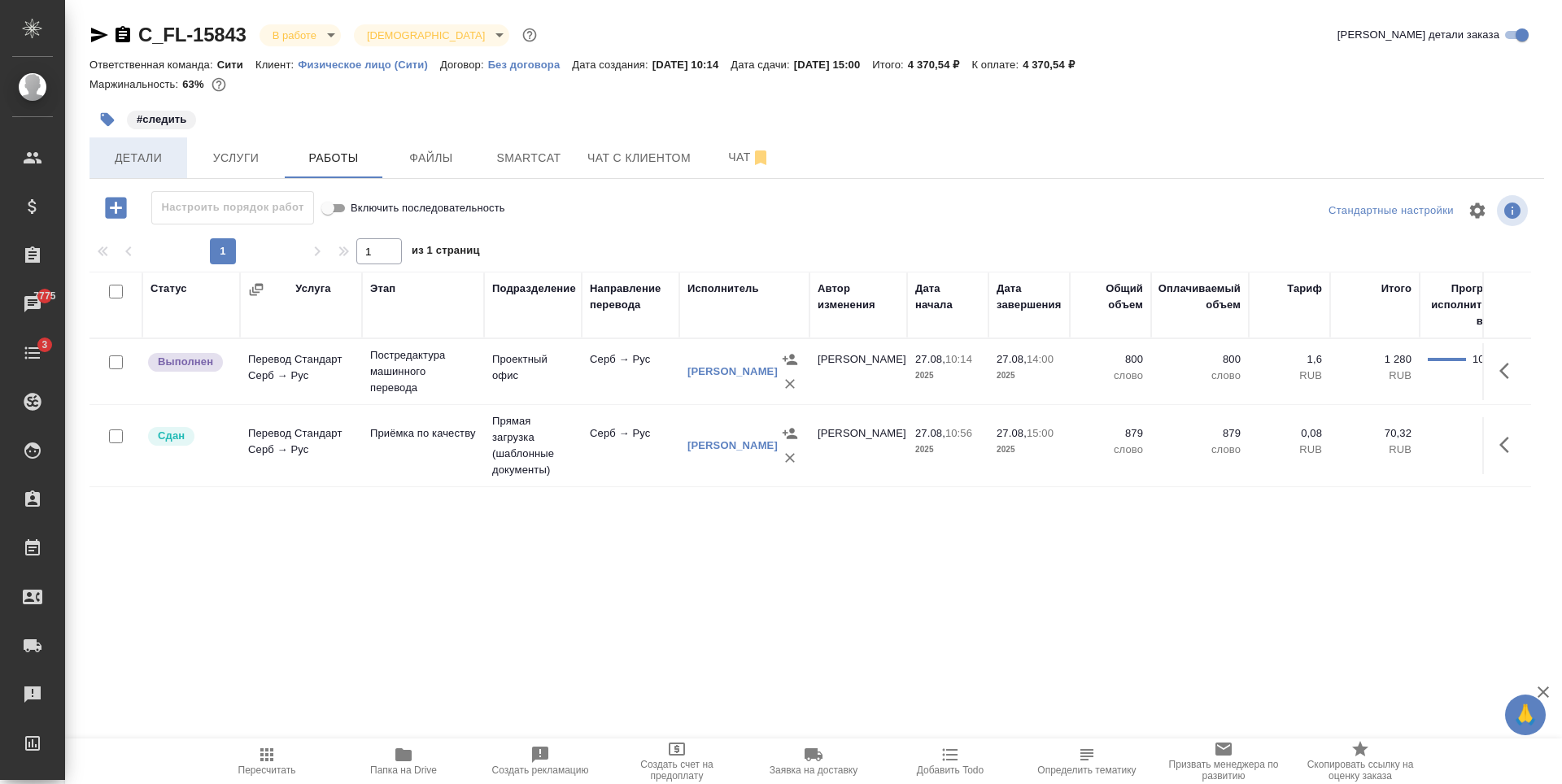
click at [152, 161] on span "Детали" at bounding box center [138, 158] width 78 height 20
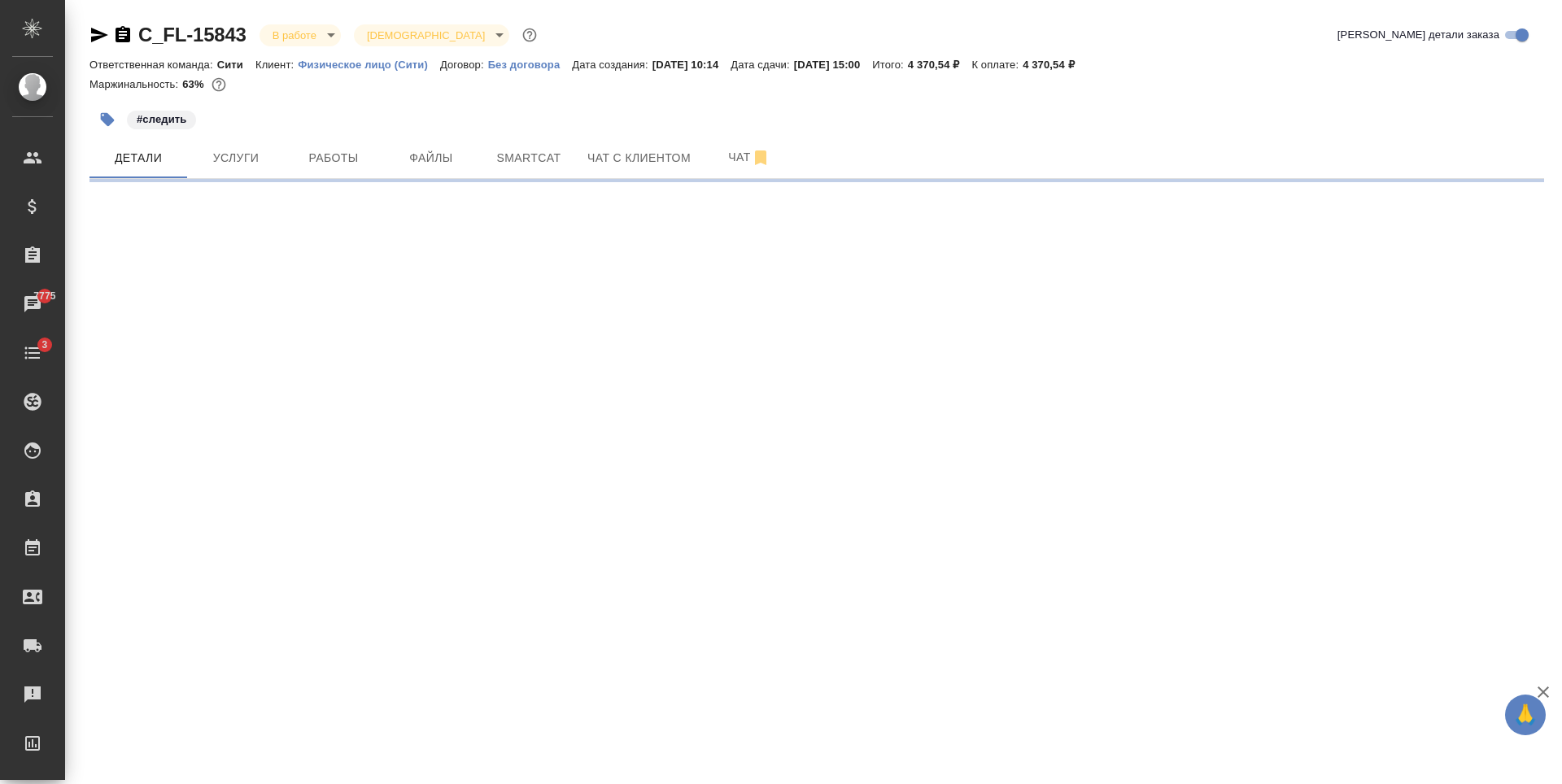
select select "RU"
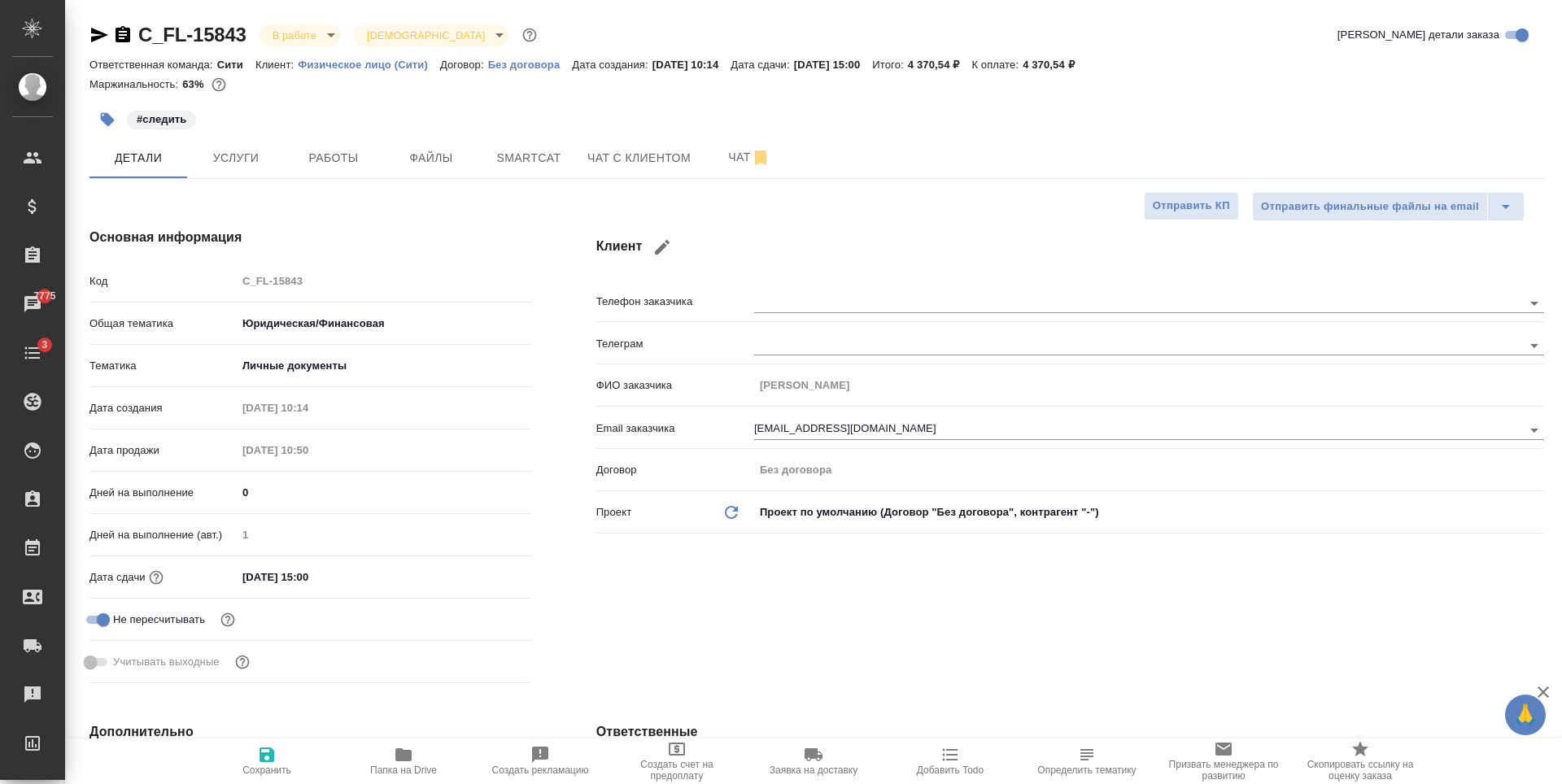
type textarea "x"
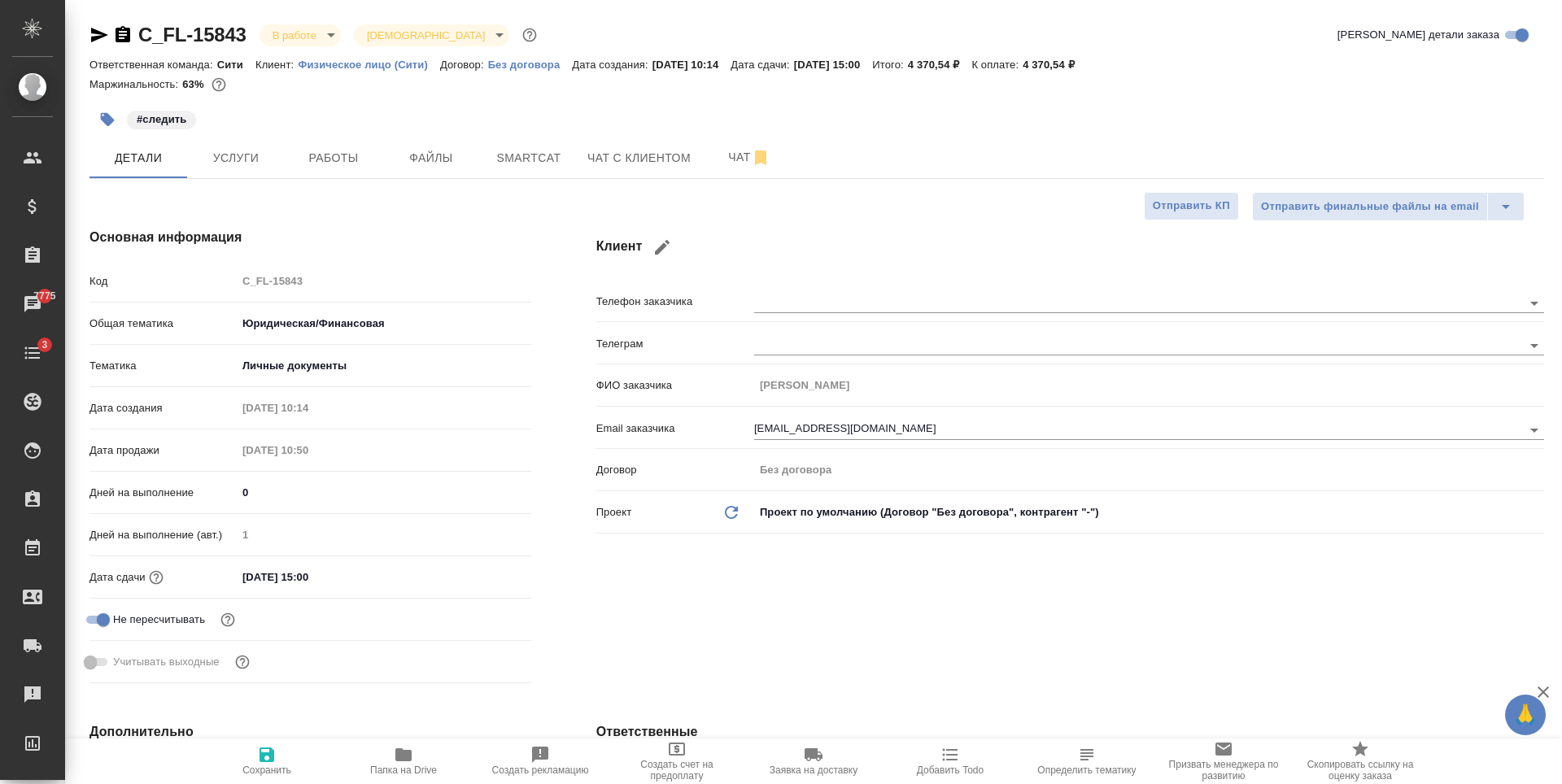
type textarea "x"
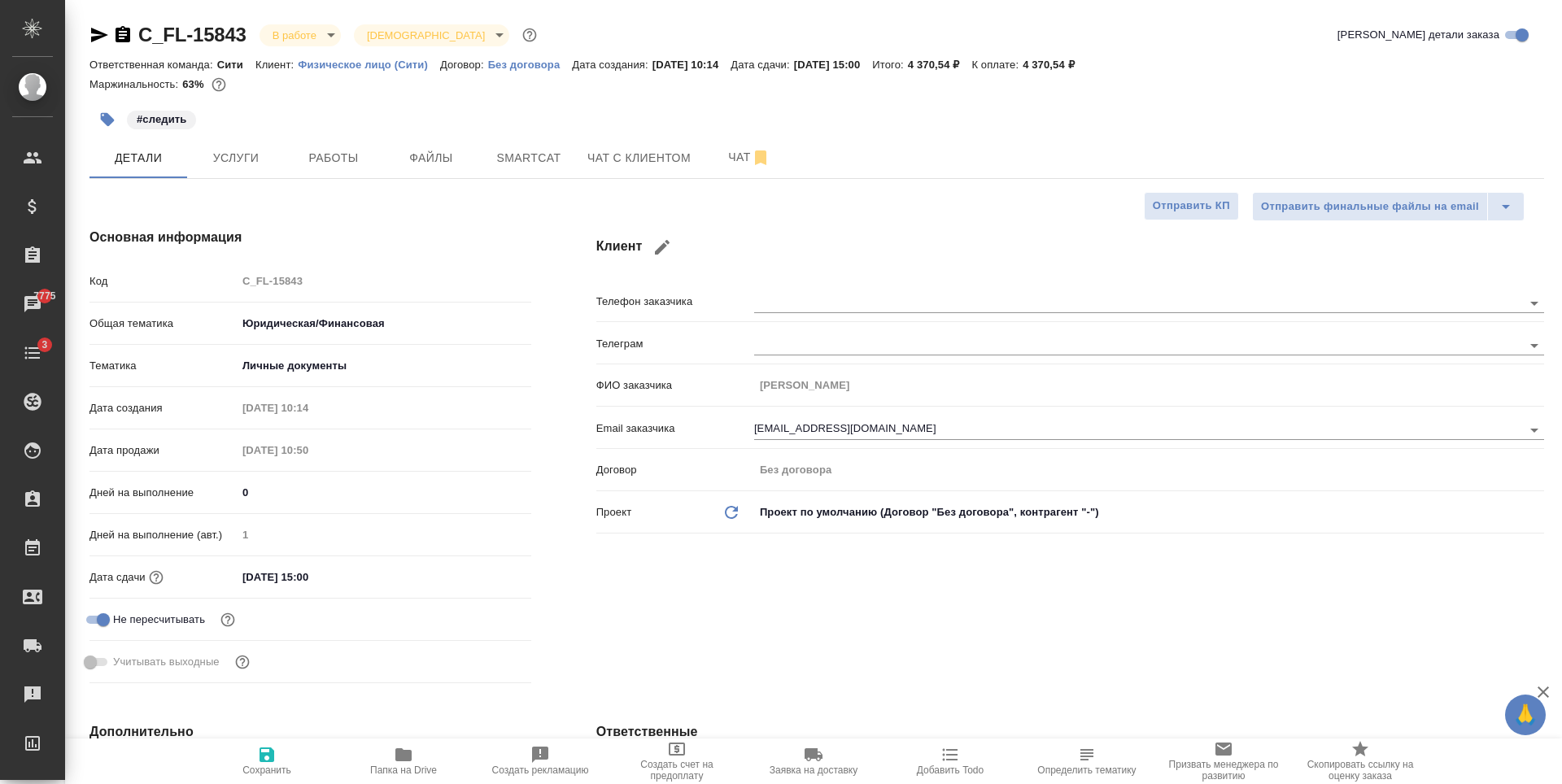
type textarea "x"
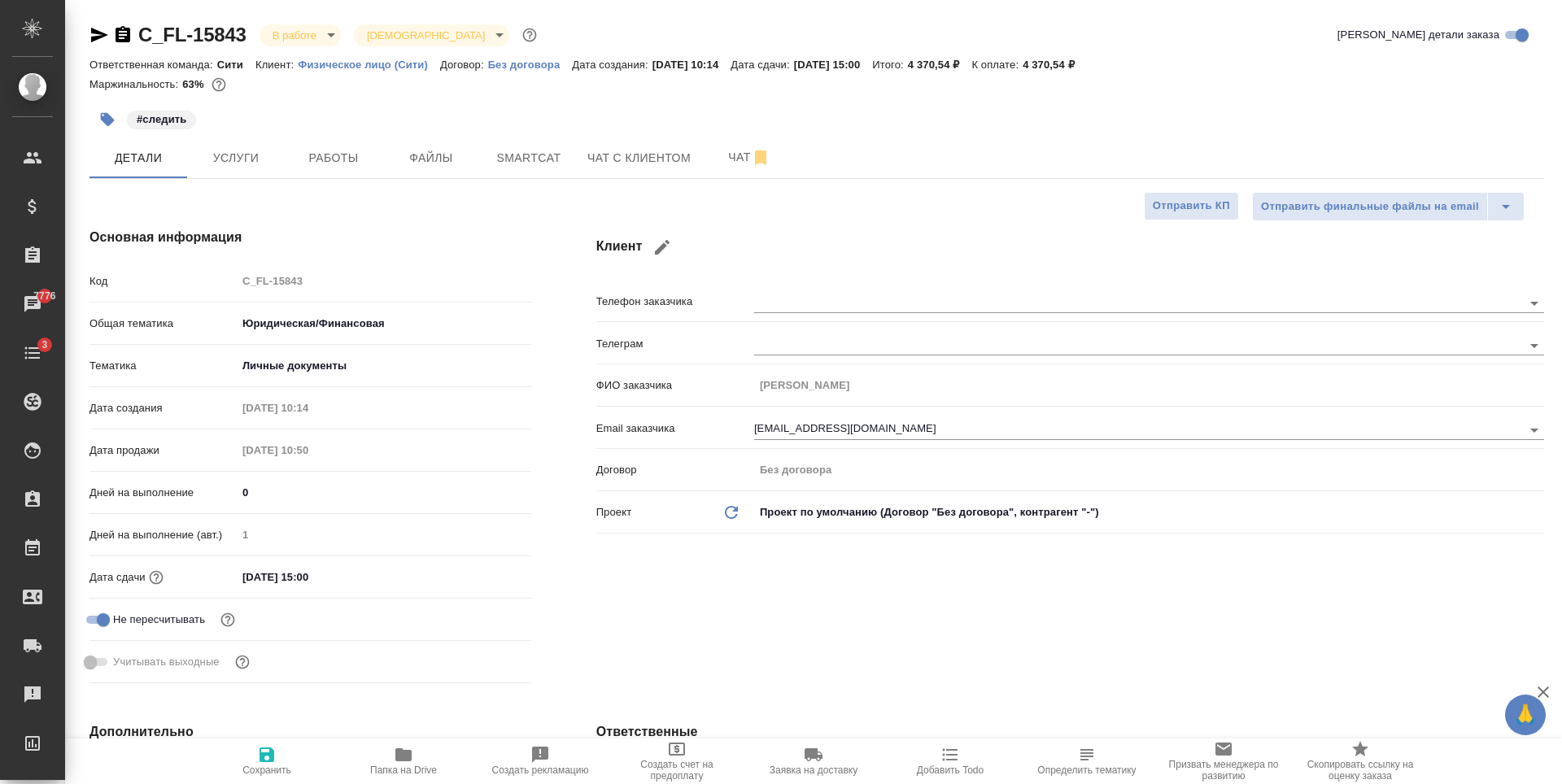
type textarea "x"
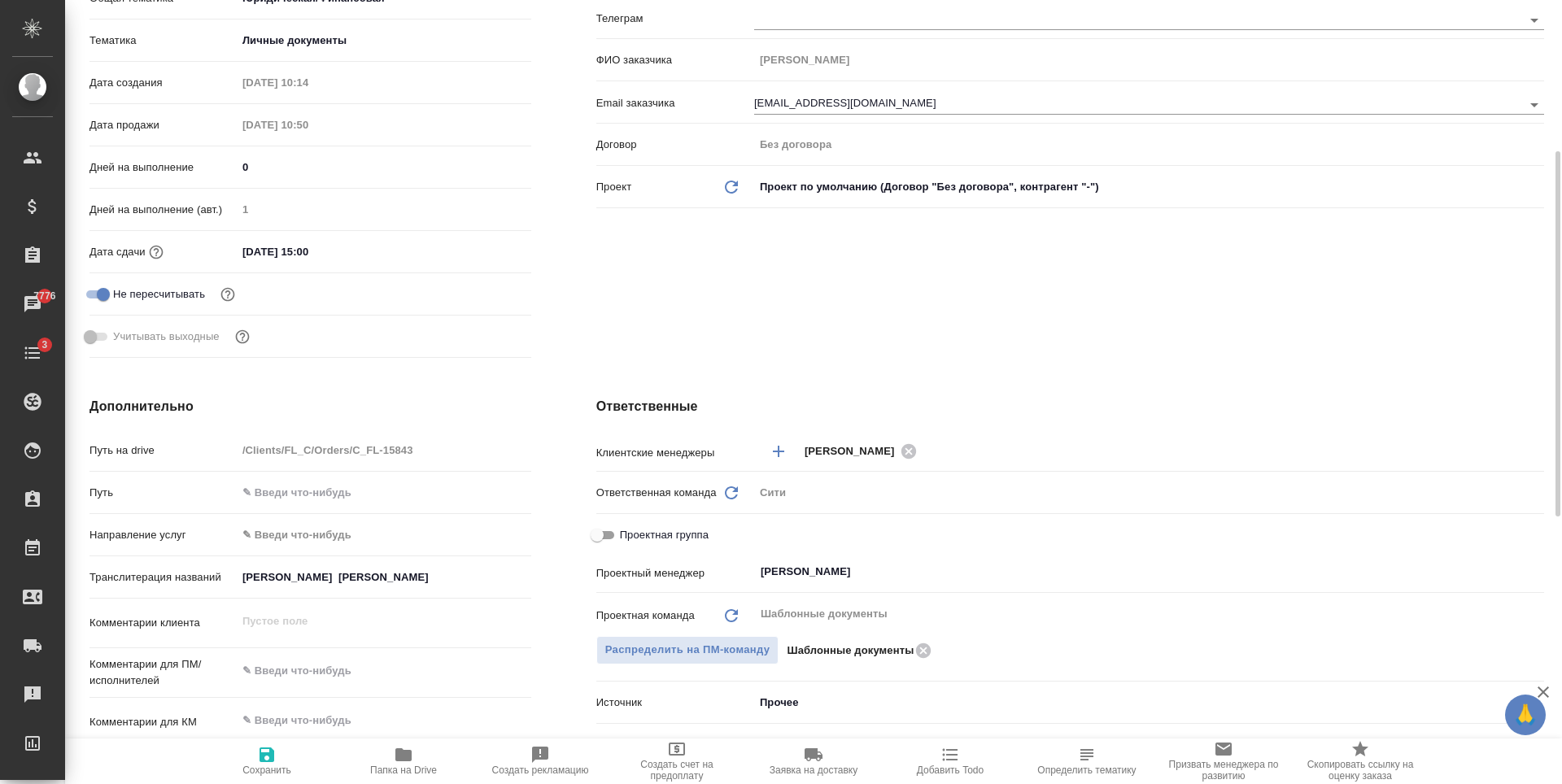
scroll to position [569, 0]
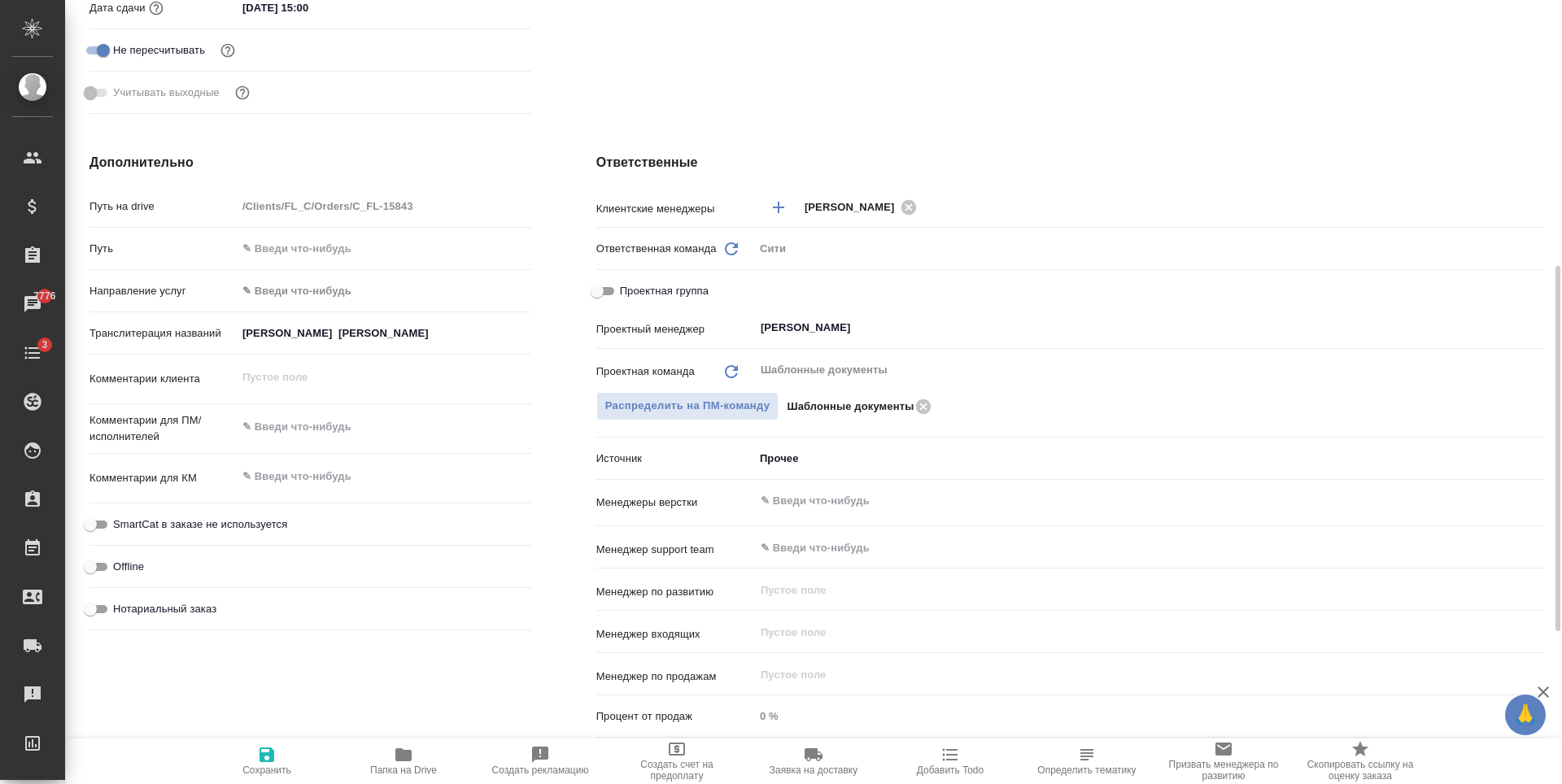
type textarea "x"
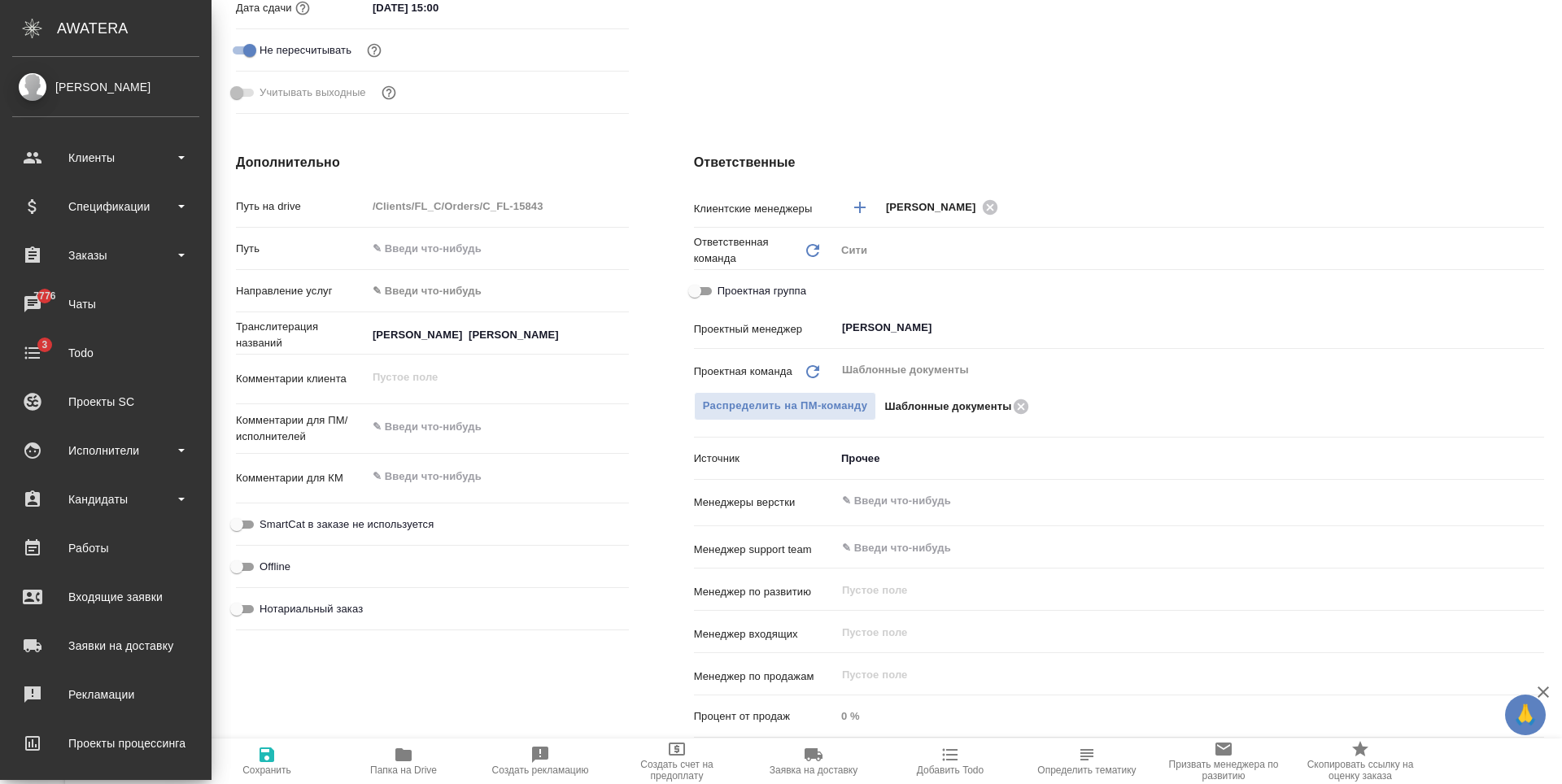
type textarea "x"
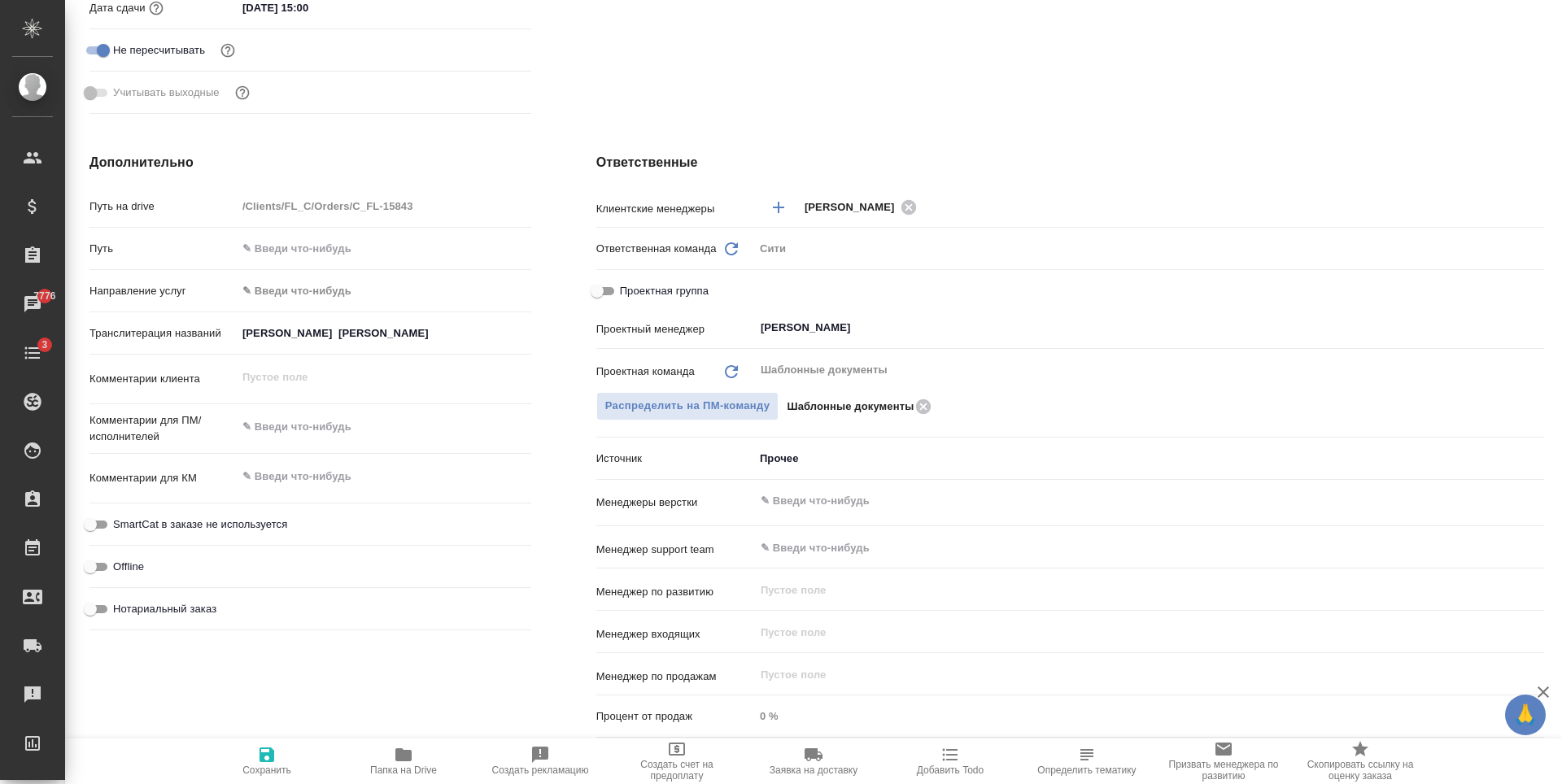
type textarea "x"
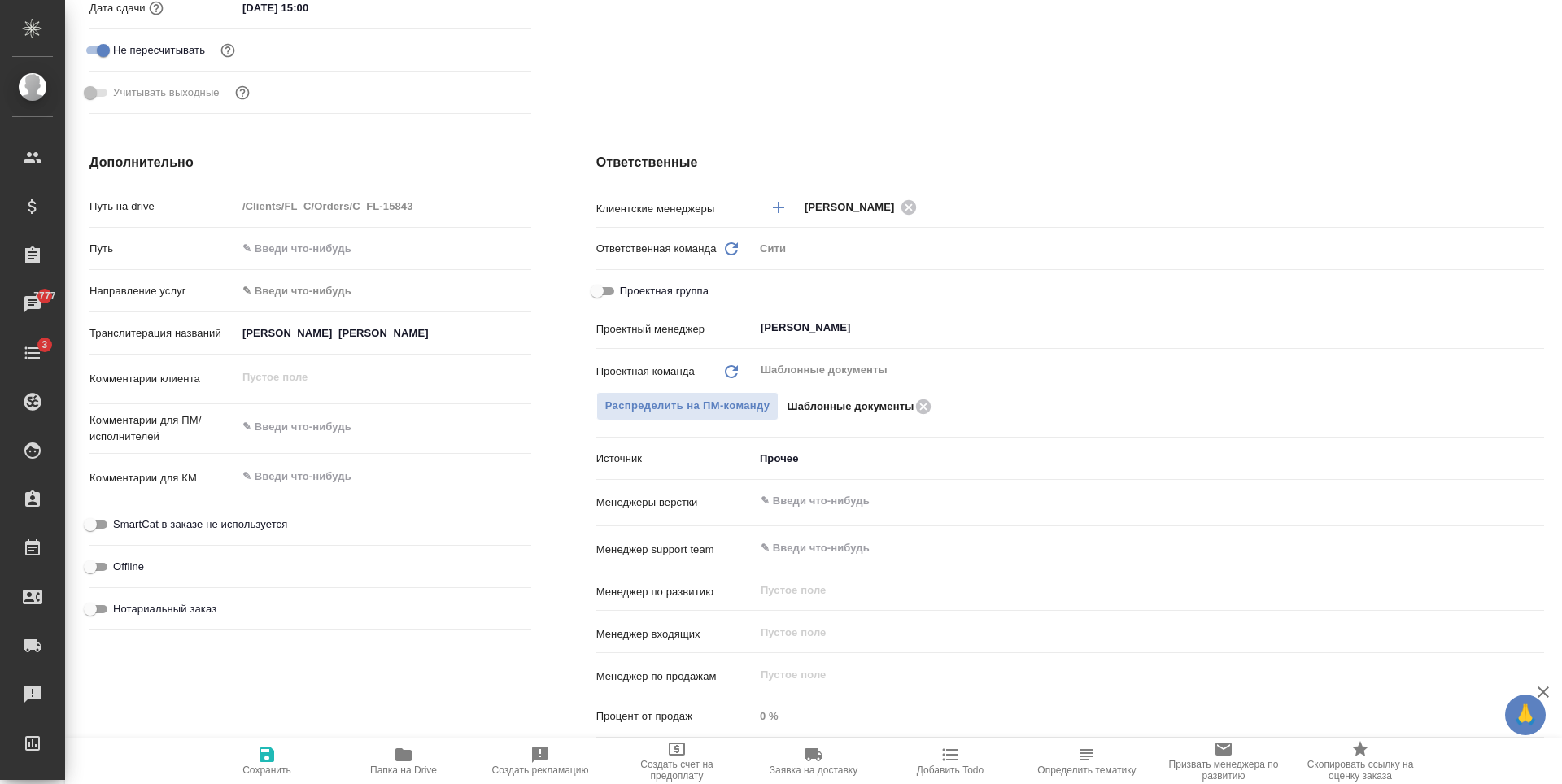
type textarea "x"
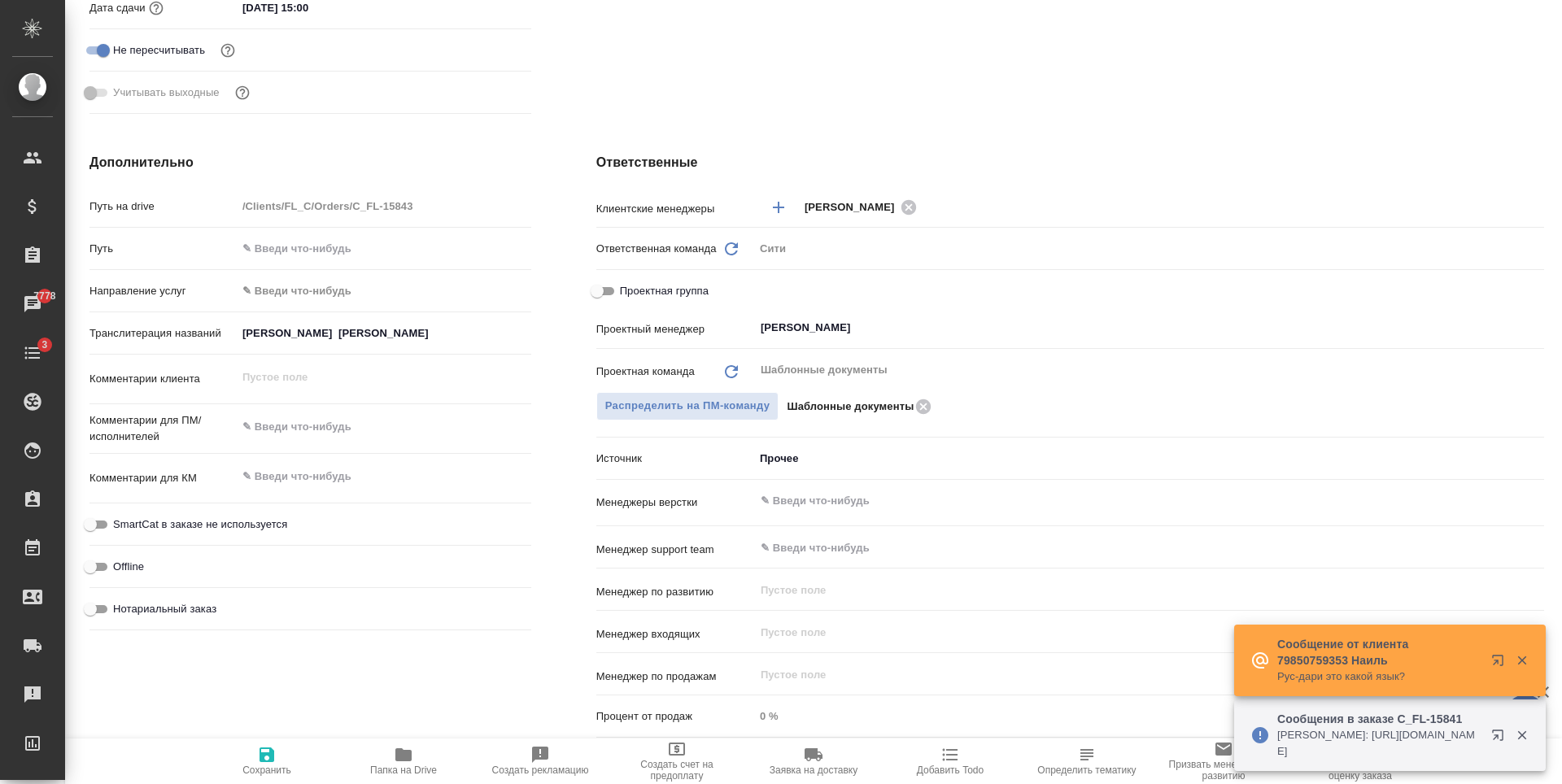
type textarea "x"
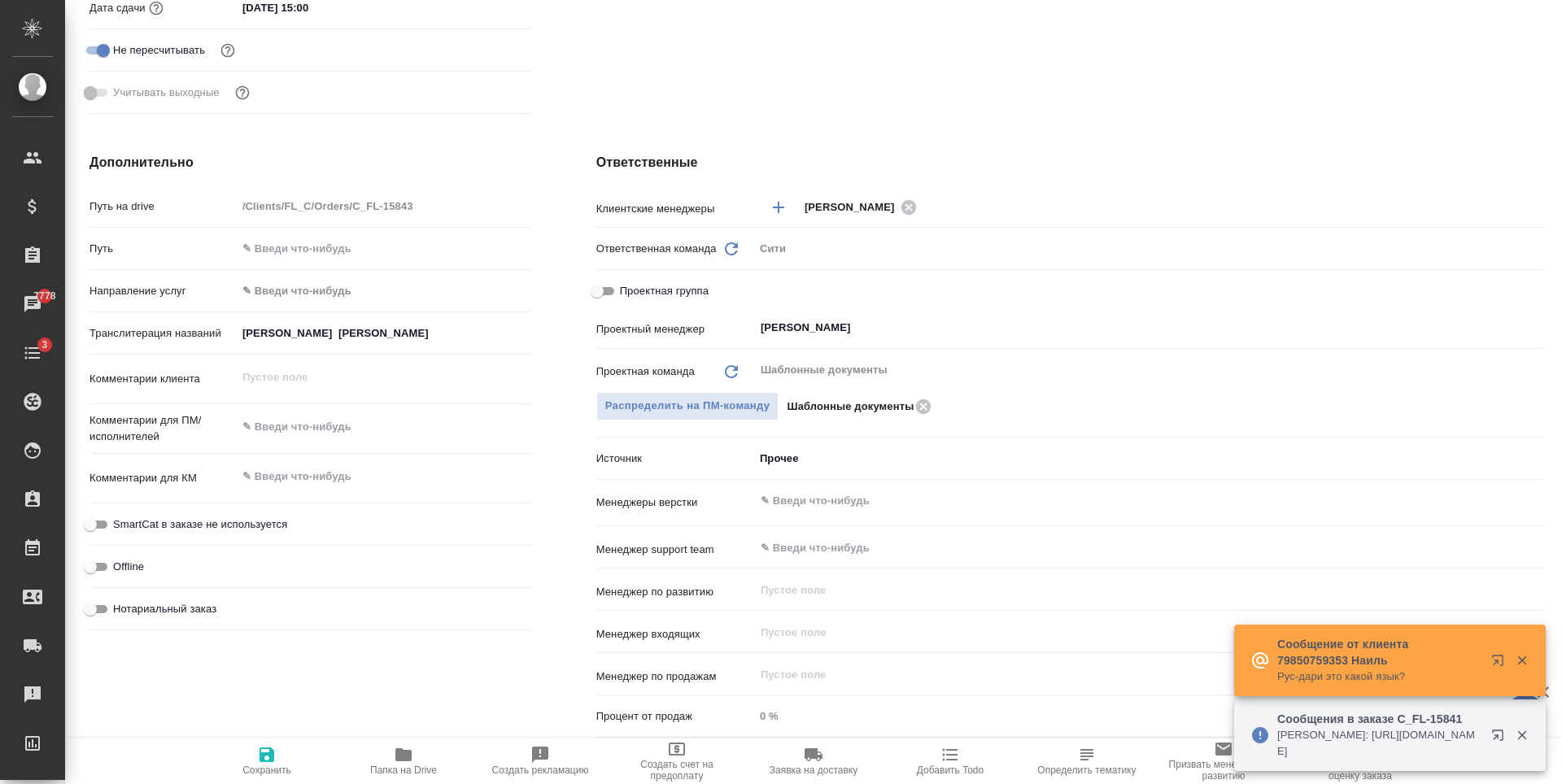
type textarea "x"
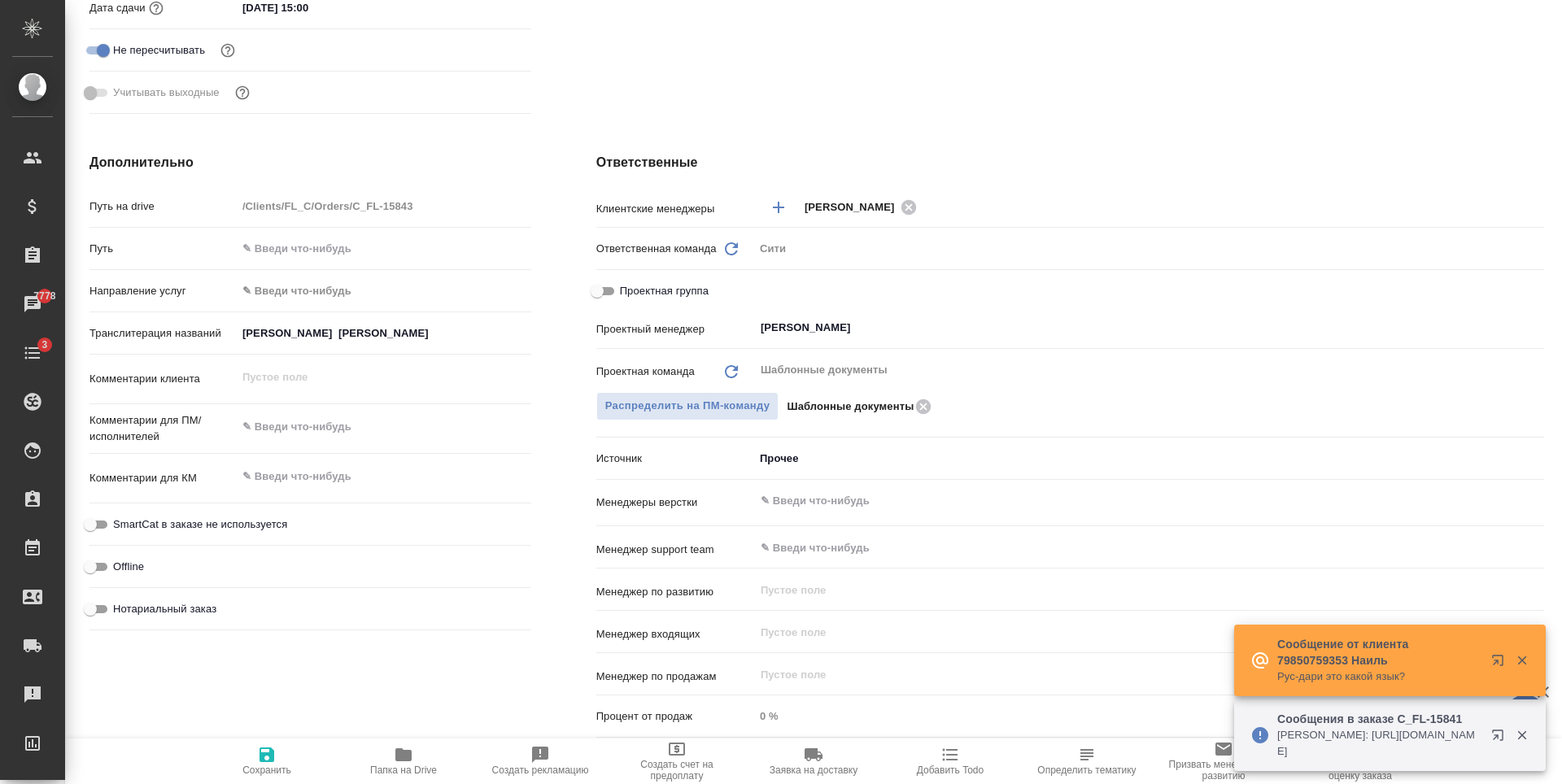
type textarea "x"
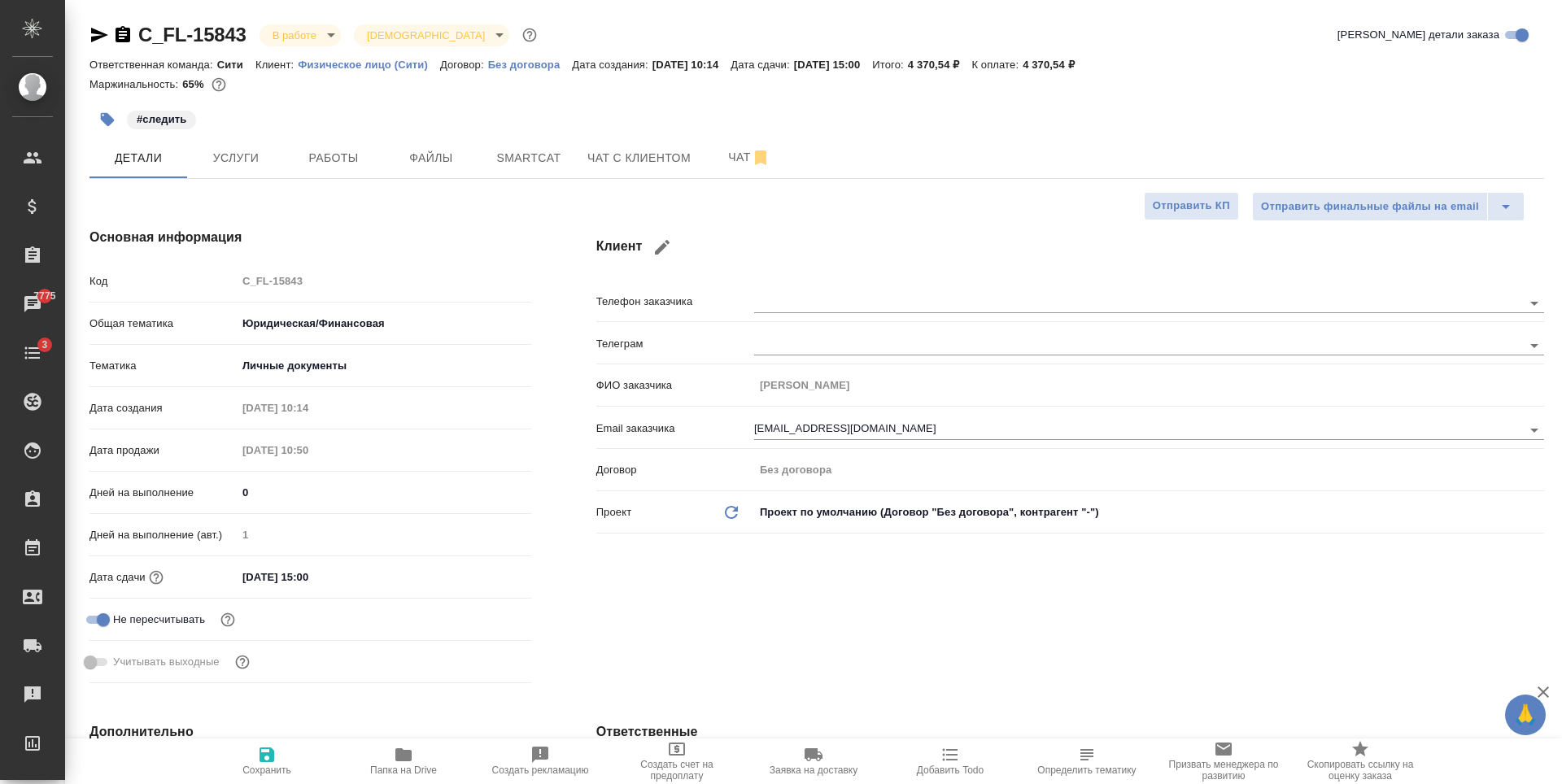
select select "RU"
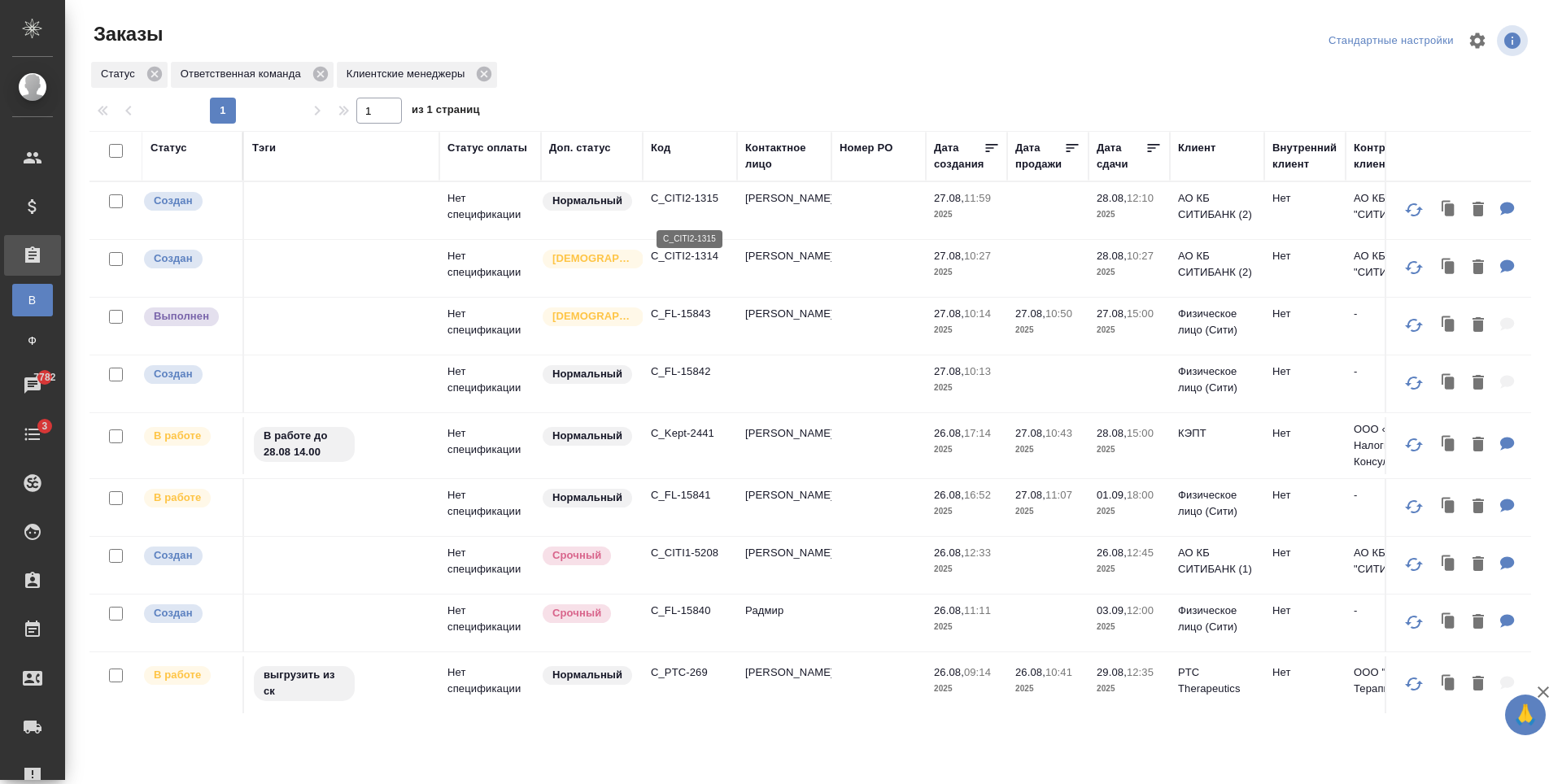
click at [695, 207] on p "C_CITI2-1315" at bounding box center [689, 197] width 78 height 16
click at [706, 207] on p "C_CITI2-1315" at bounding box center [689, 197] width 78 height 16
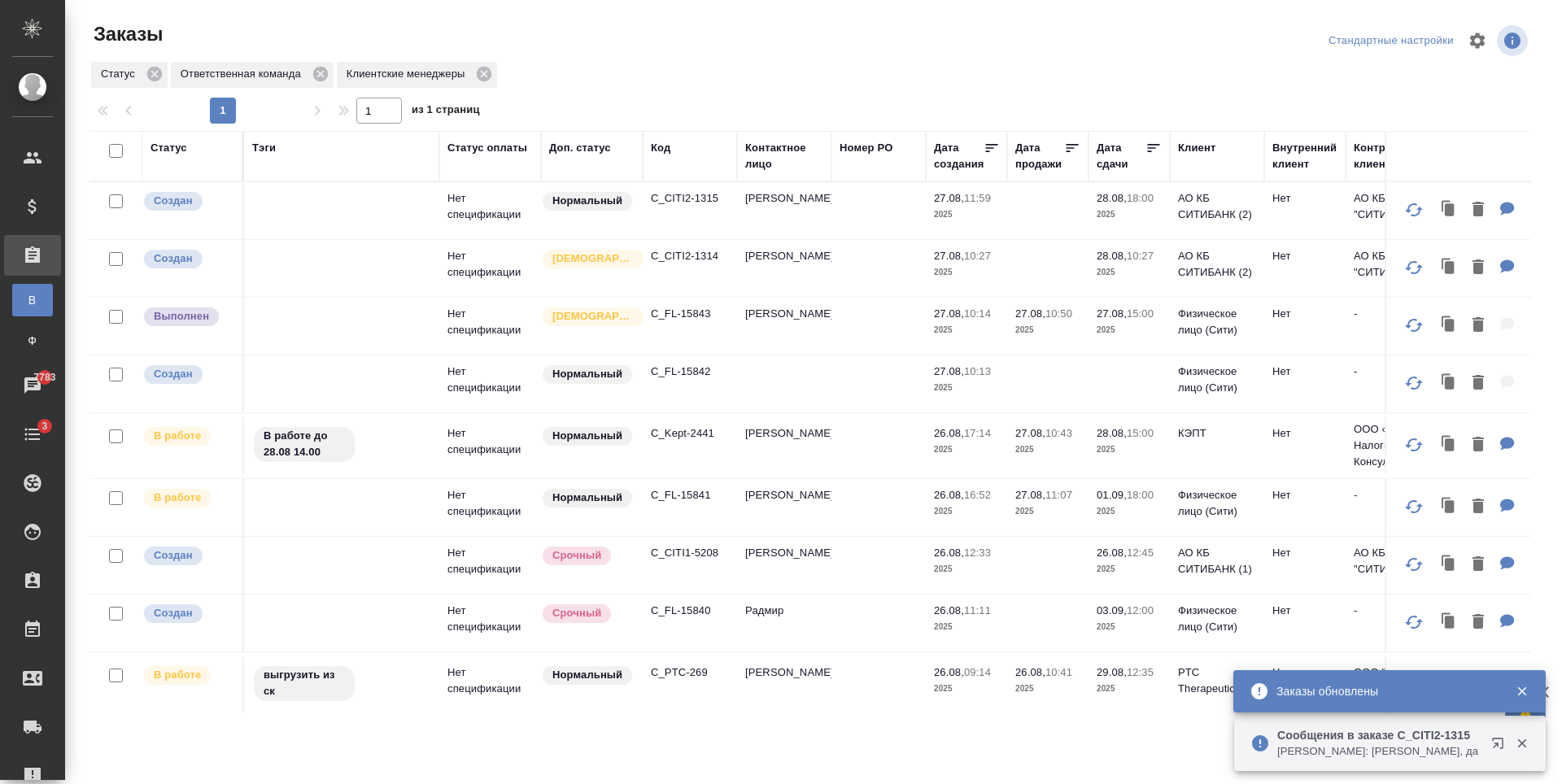
click at [695, 264] on p "C_CITI2-1314" at bounding box center [689, 256] width 78 height 16
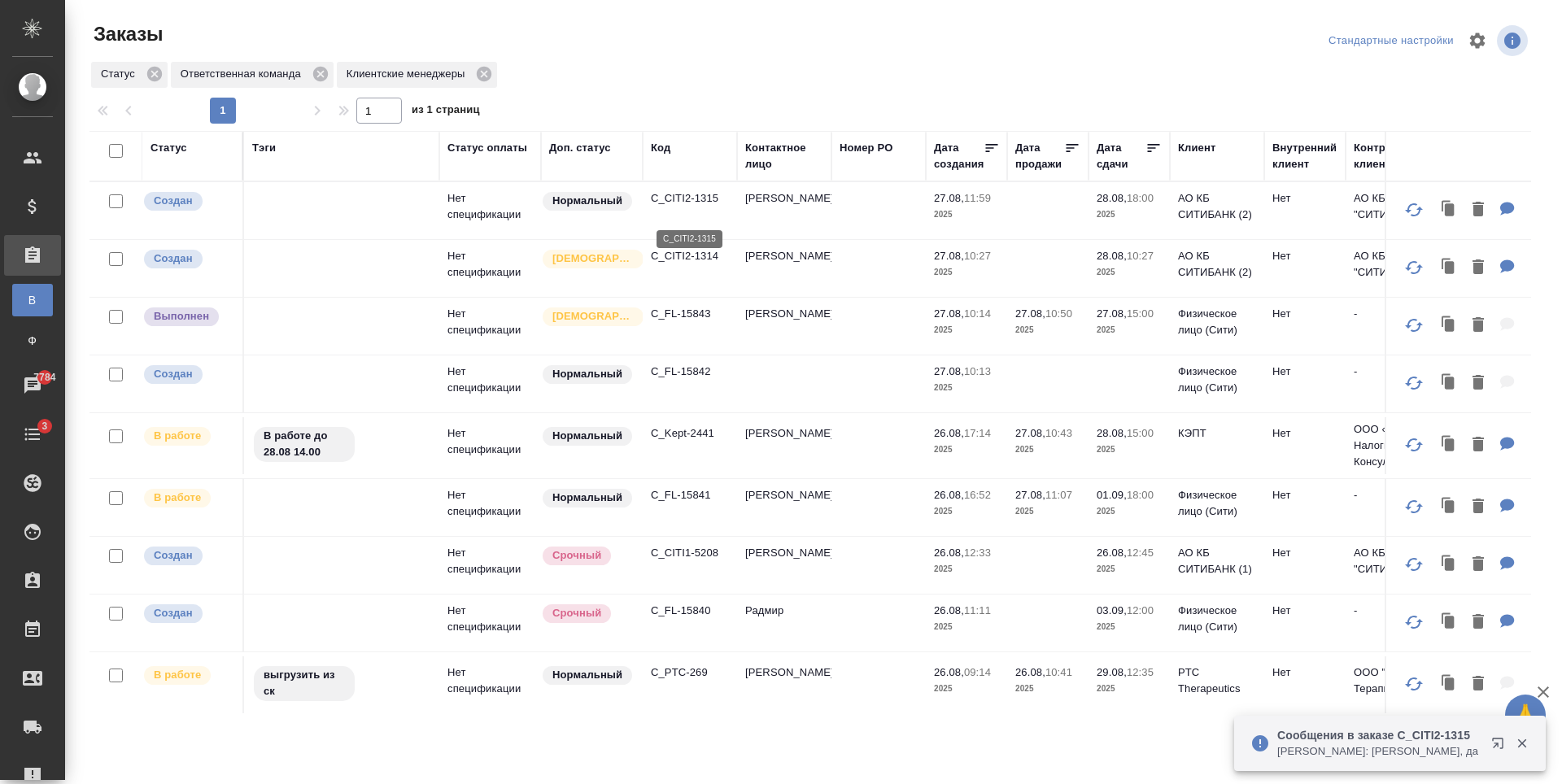
click at [709, 207] on p "C_CITI2-1315" at bounding box center [689, 197] width 78 height 16
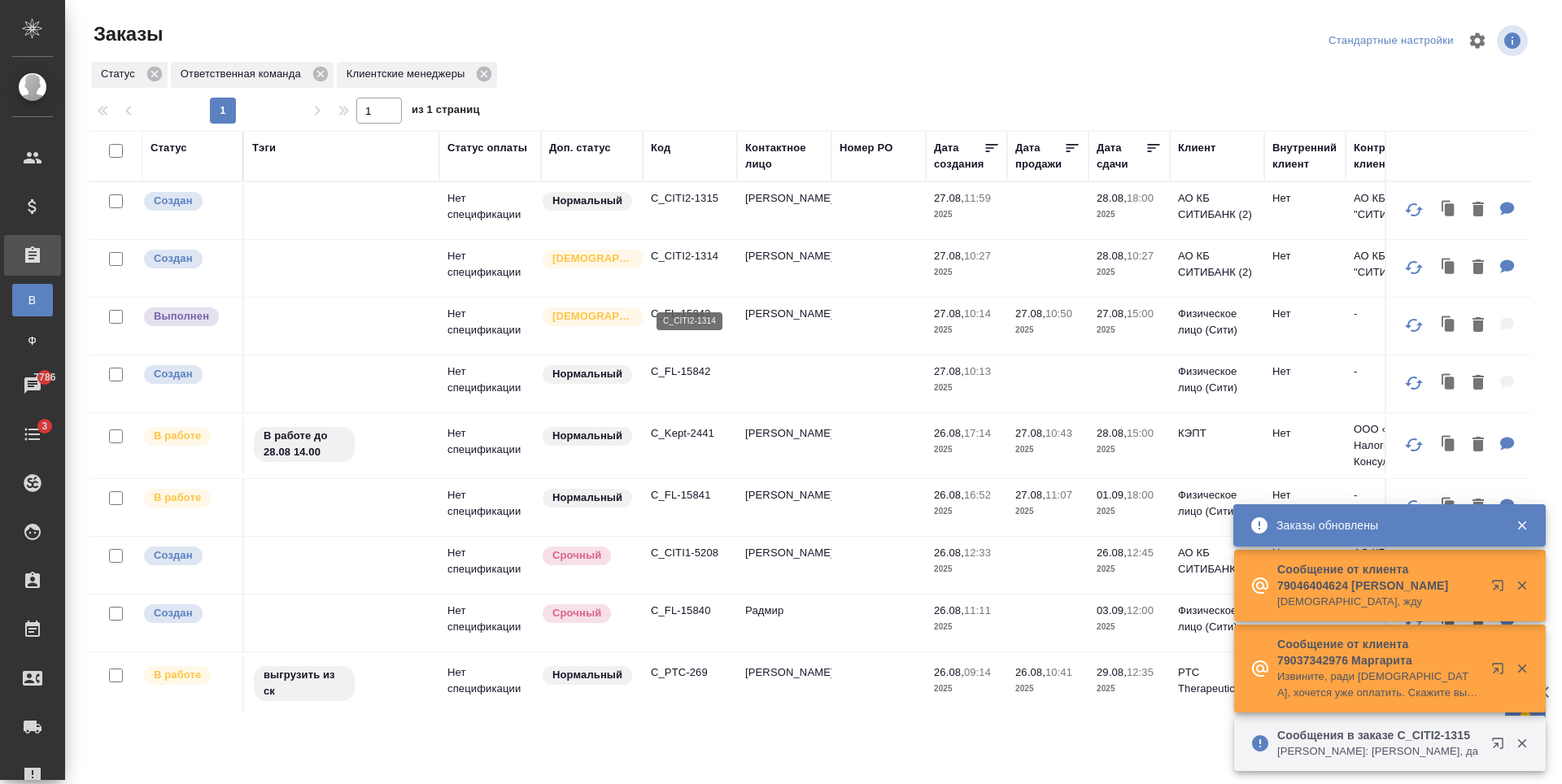
click at [686, 264] on p "C_CITI2-1314" at bounding box center [689, 256] width 78 height 16
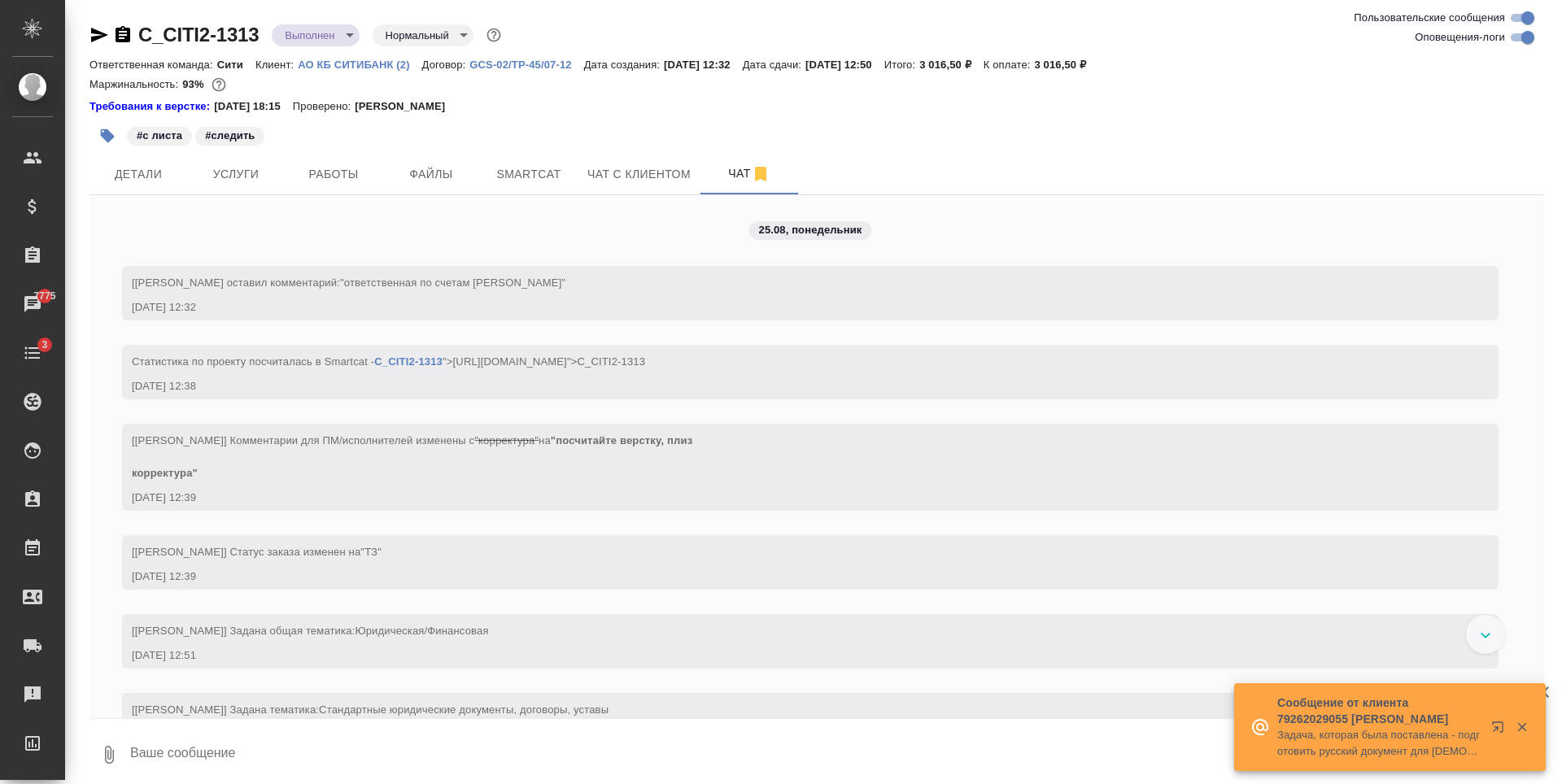
scroll to position [3806, 0]
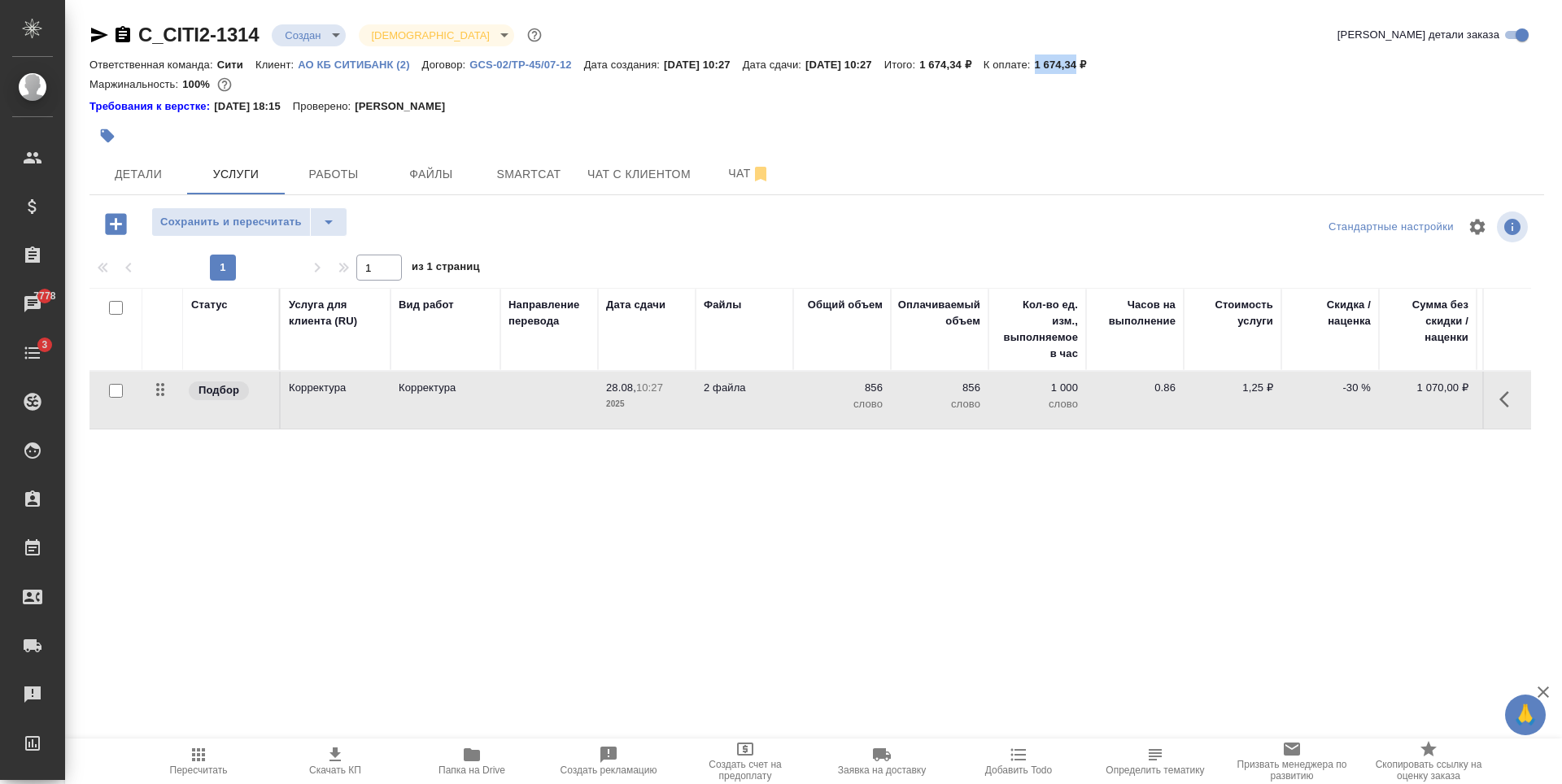
scroll to position [0, 92]
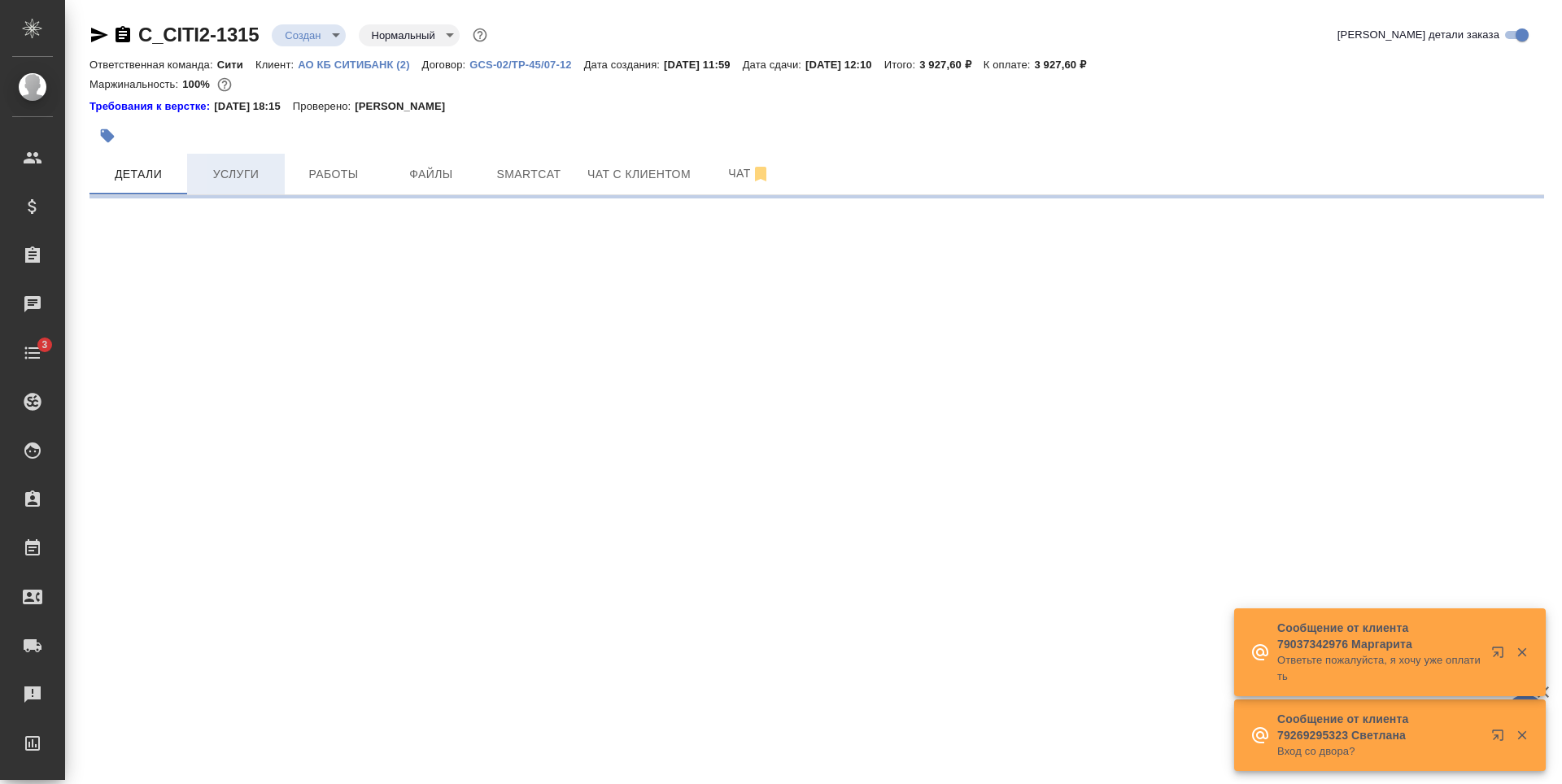
select select "RU"
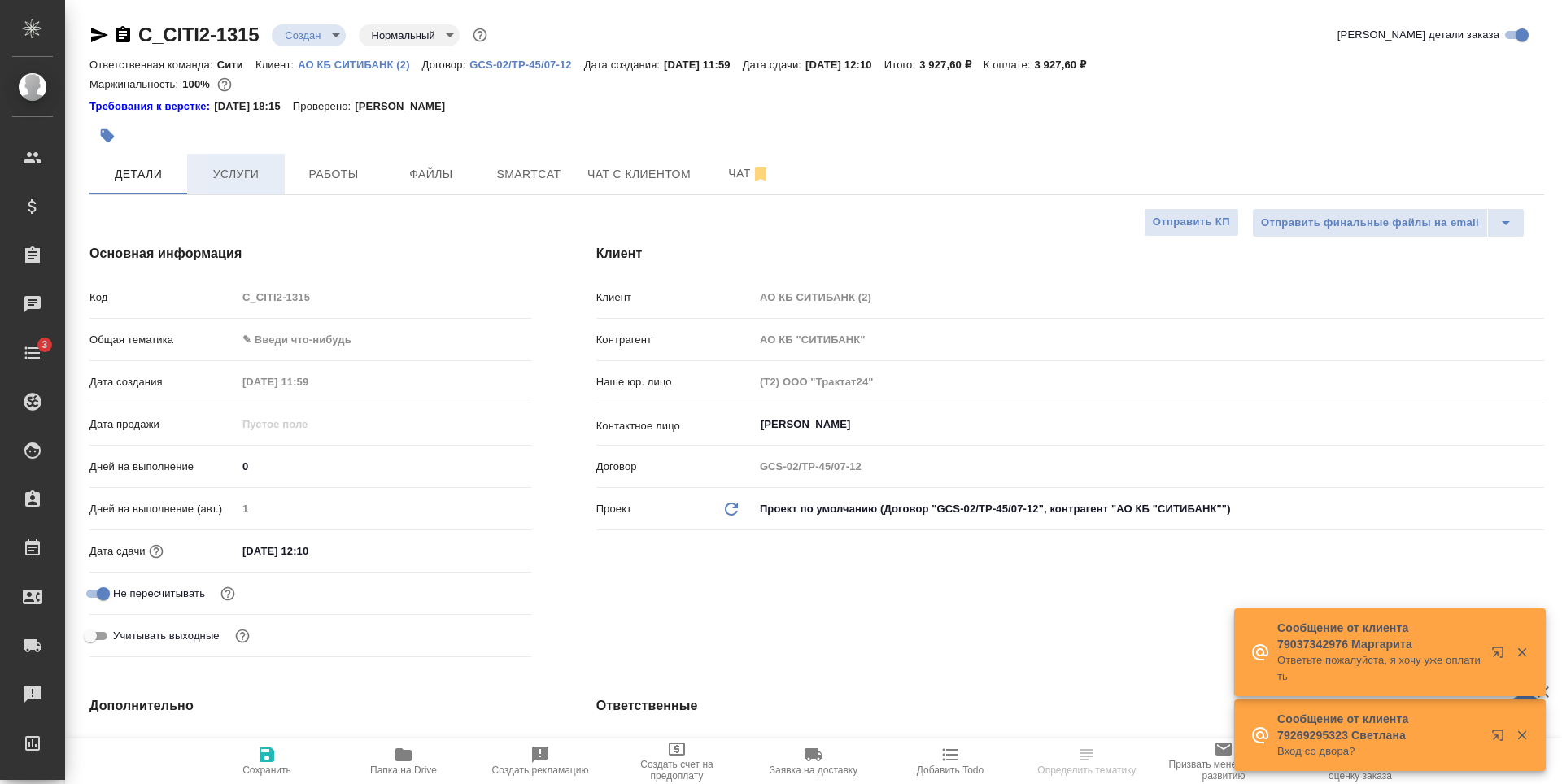
type textarea "x"
click at [231, 183] on span "Услуги" at bounding box center [236, 175] width 78 height 20
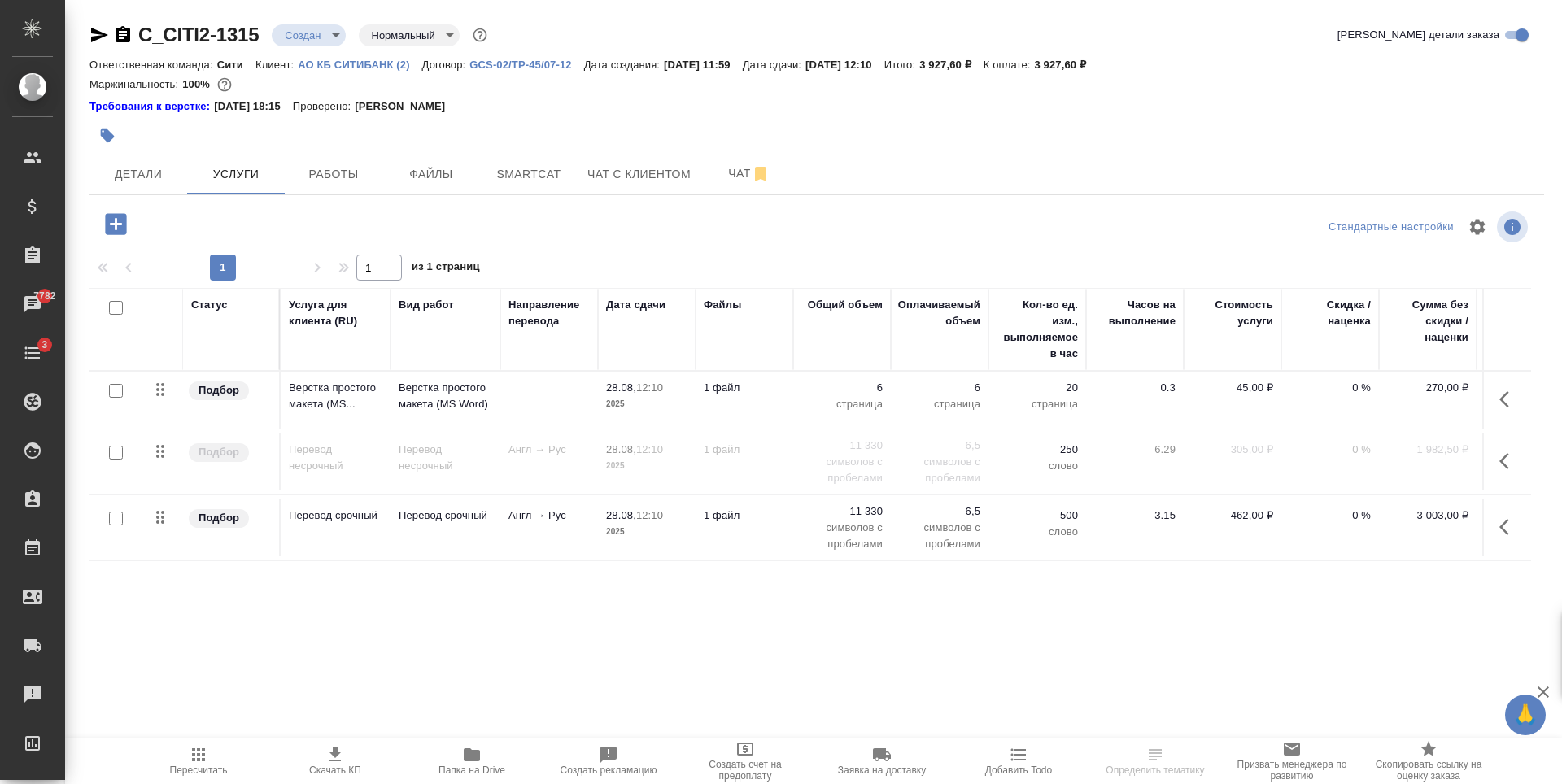
click at [114, 450] on input "checkbox" at bounding box center [116, 453] width 14 height 14
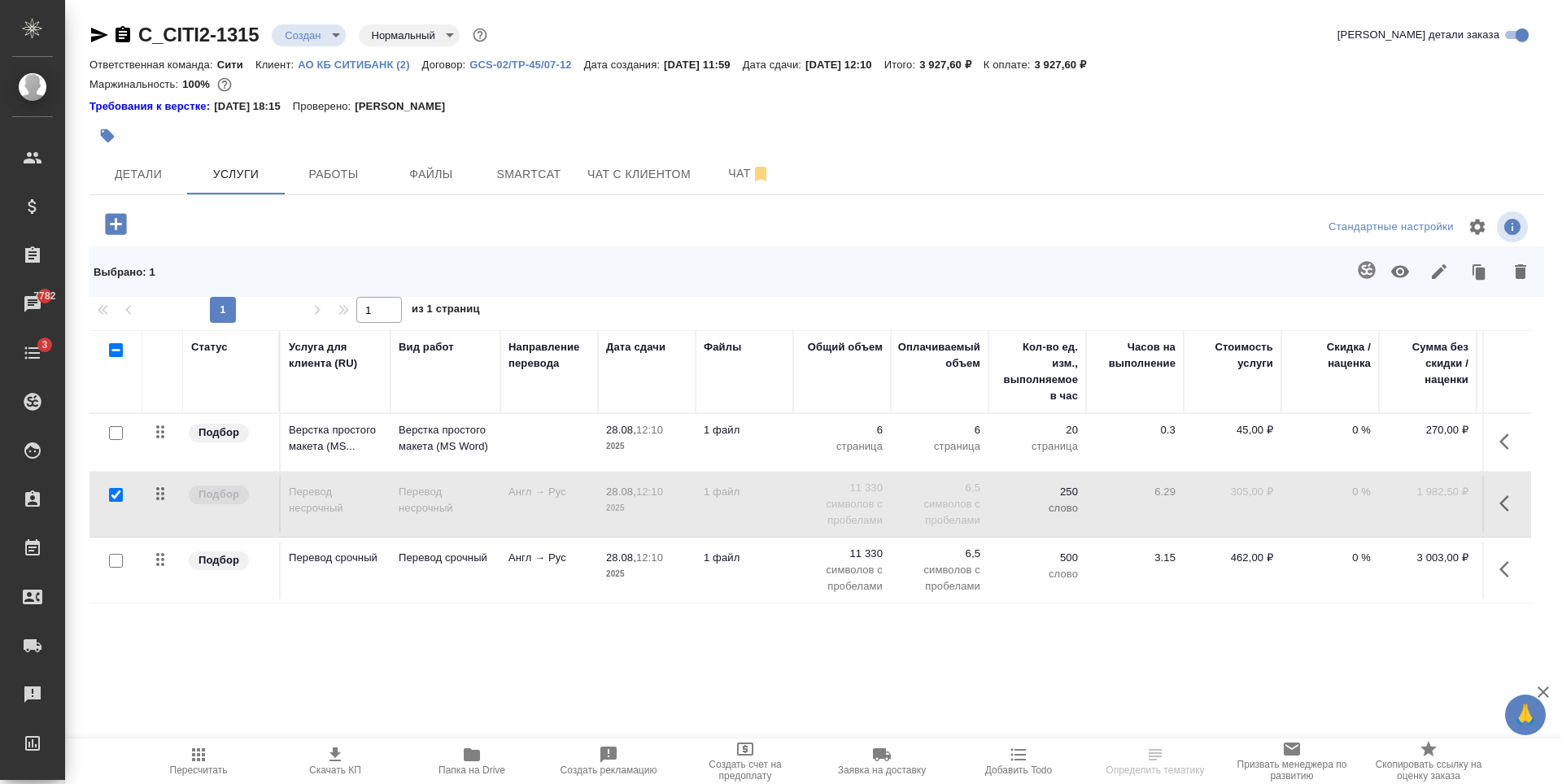
click at [1392, 276] on icon "button" at bounding box center [1399, 271] width 20 height 19
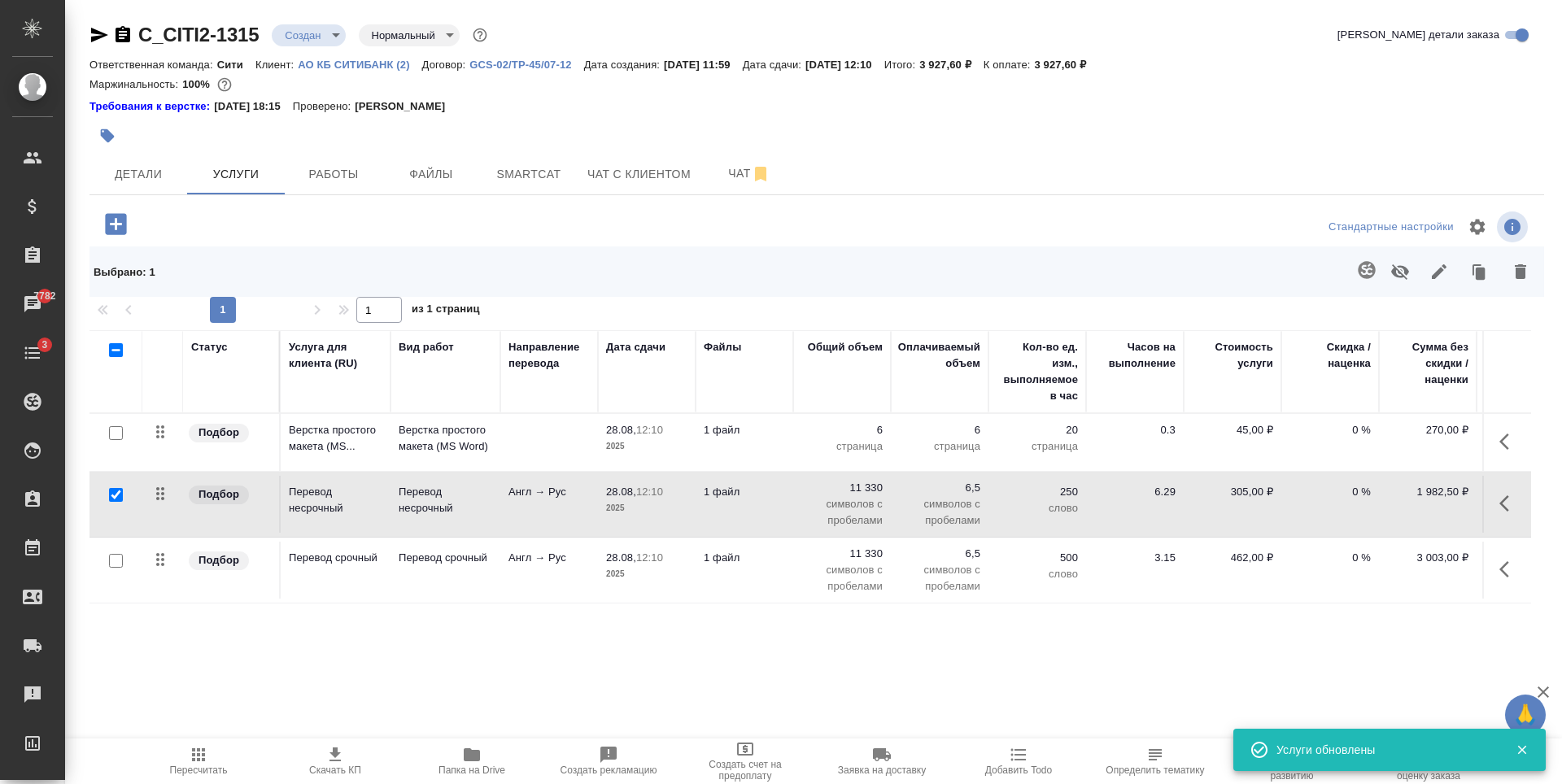
click at [115, 494] on input "checkbox" at bounding box center [116, 495] width 14 height 14
checkbox input "false"
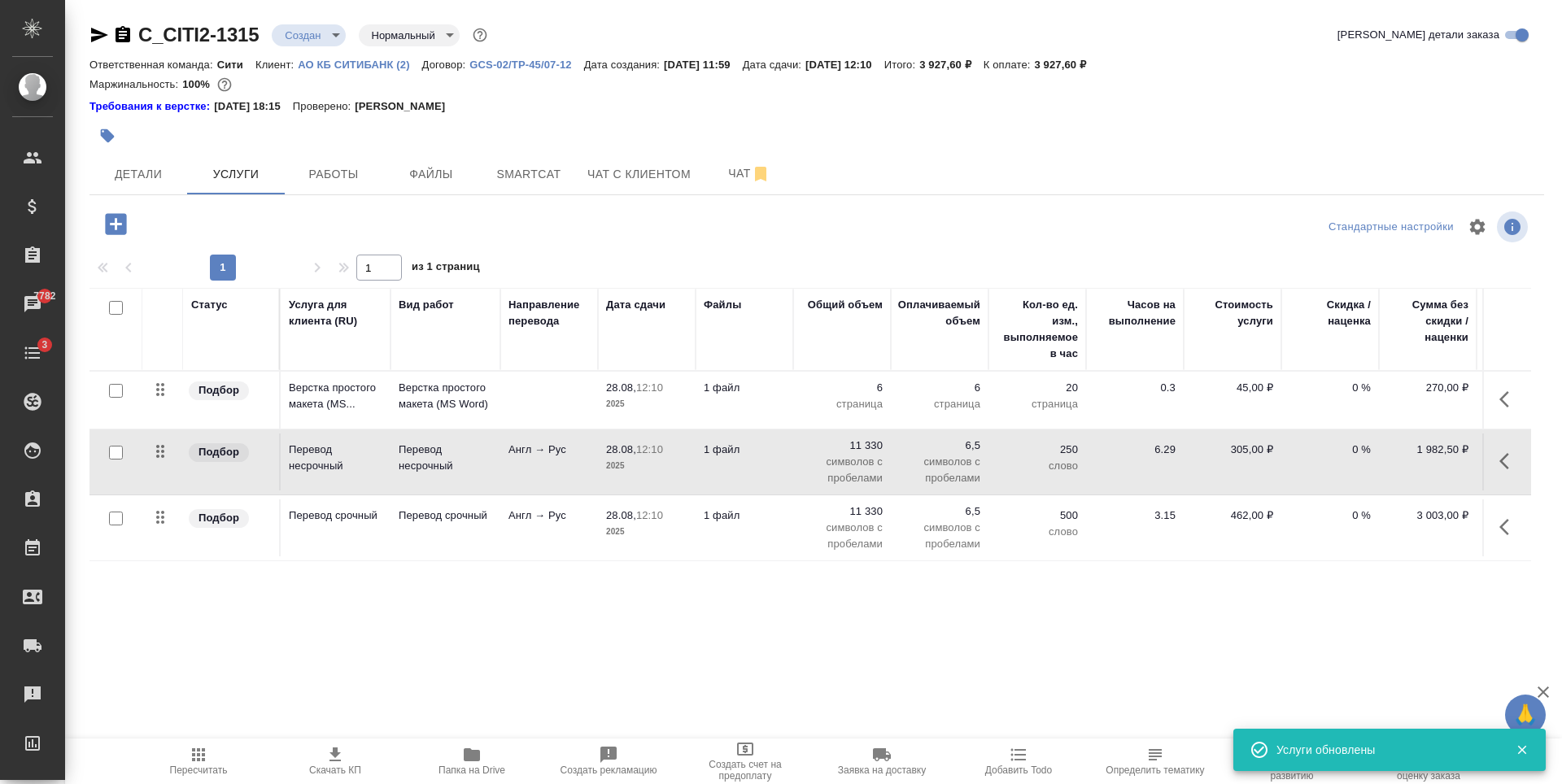
click at [118, 523] on input "checkbox" at bounding box center [116, 518] width 14 height 14
checkbox input "true"
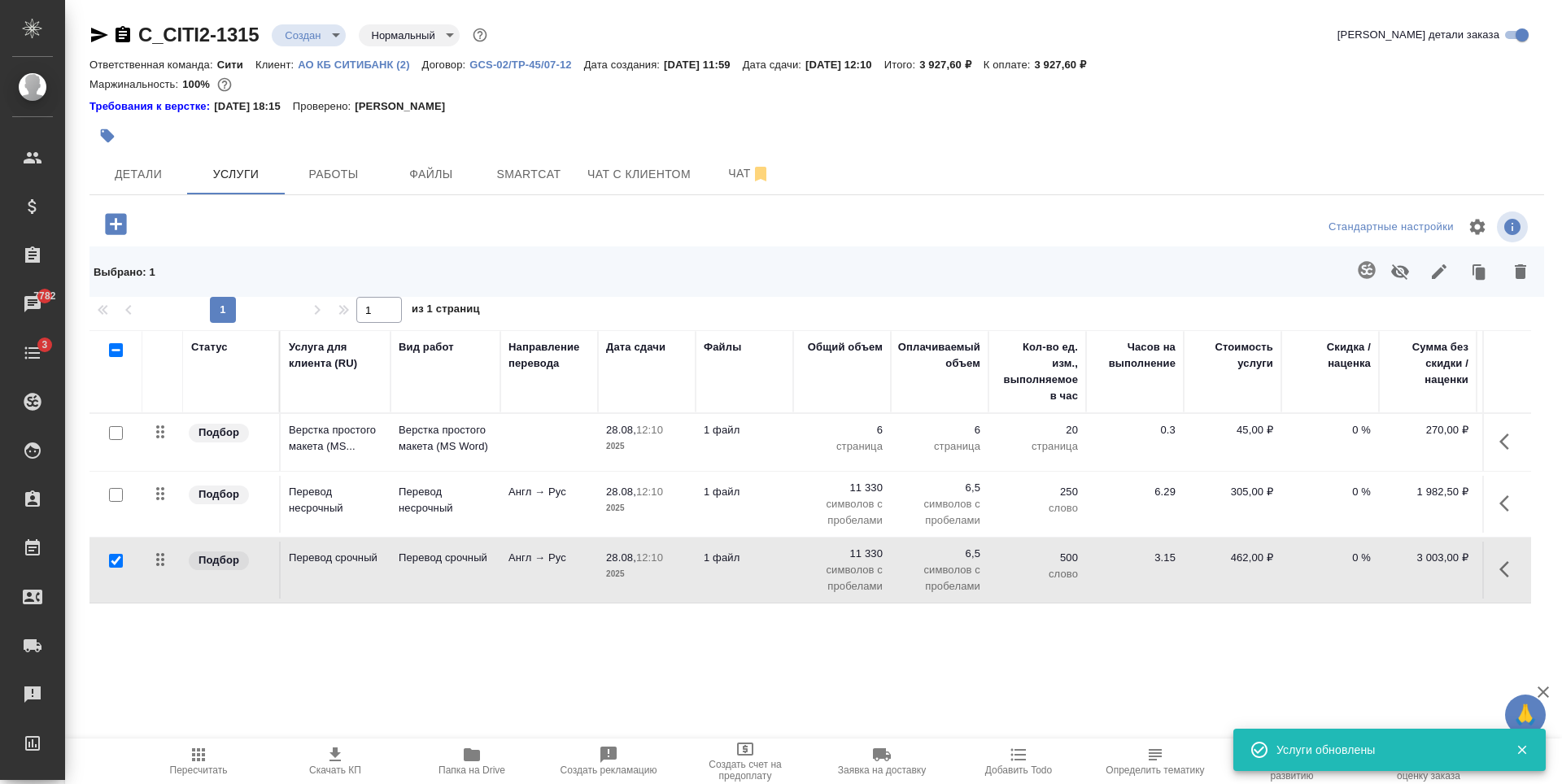
click at [1520, 269] on icon "button" at bounding box center [1520, 271] width 11 height 14
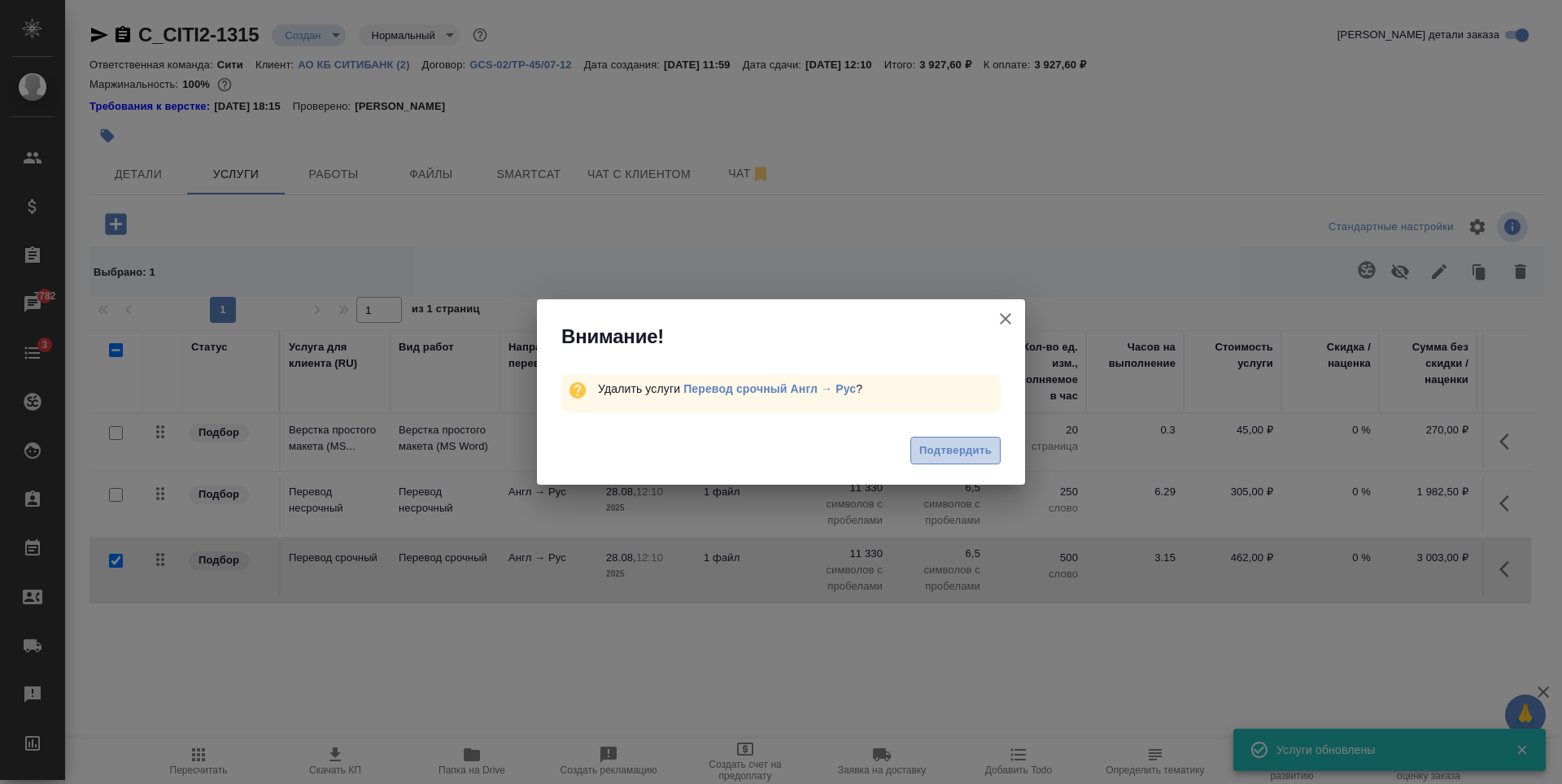
click at [947, 459] on span "Подтвердить" at bounding box center [955, 451] width 72 height 19
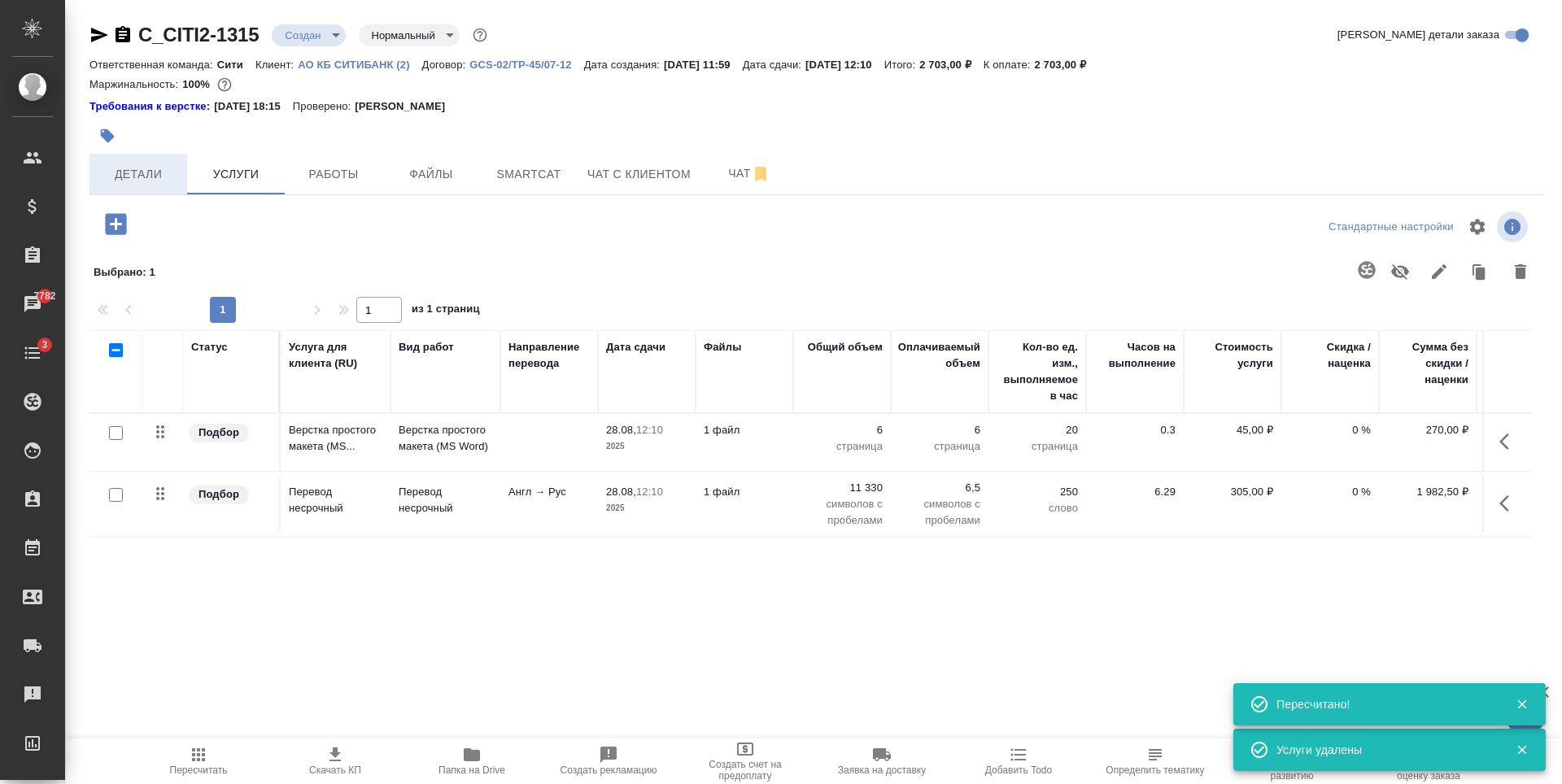
click at [160, 170] on span "Детали" at bounding box center [138, 175] width 78 height 20
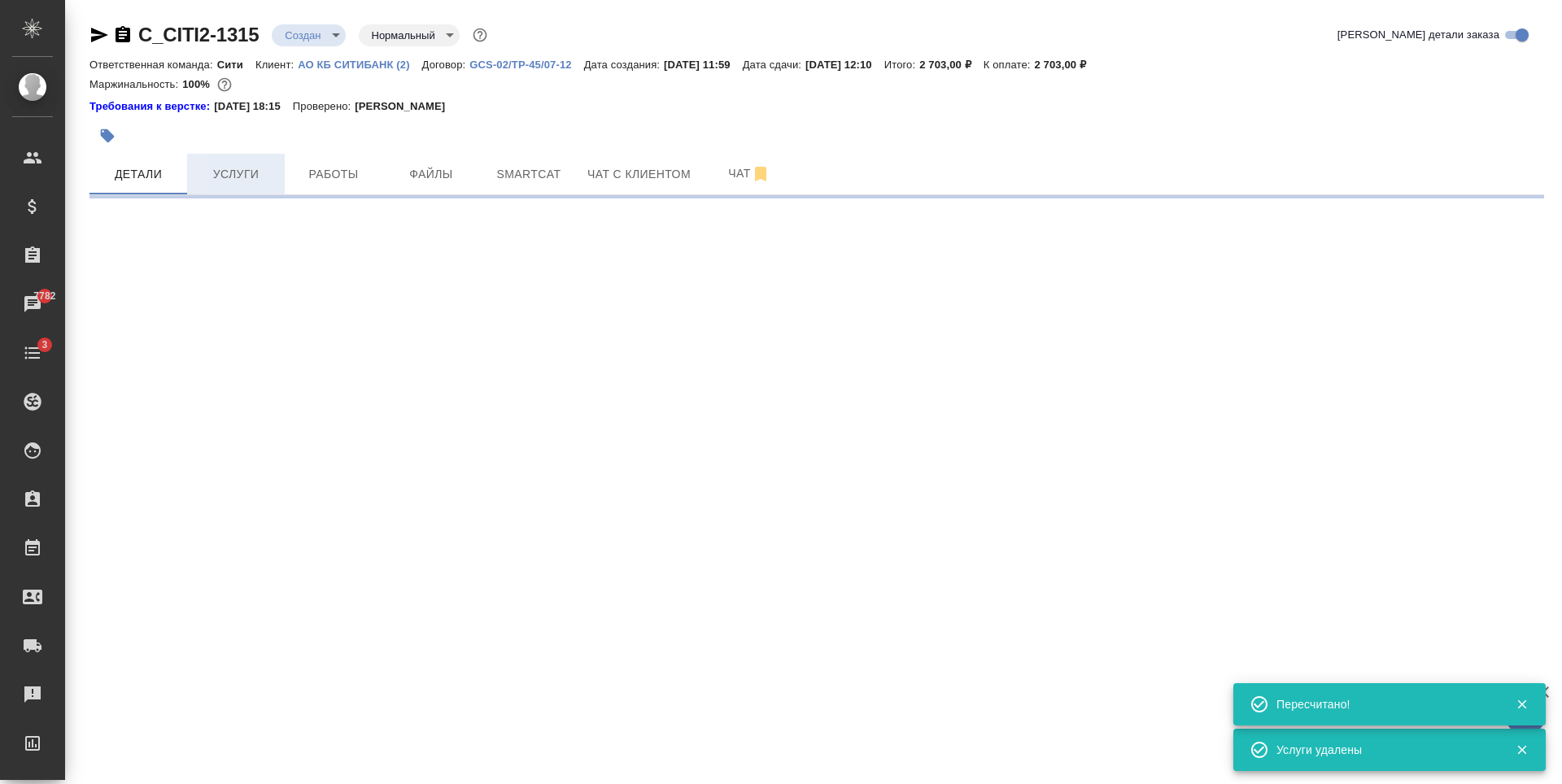
select select "RU"
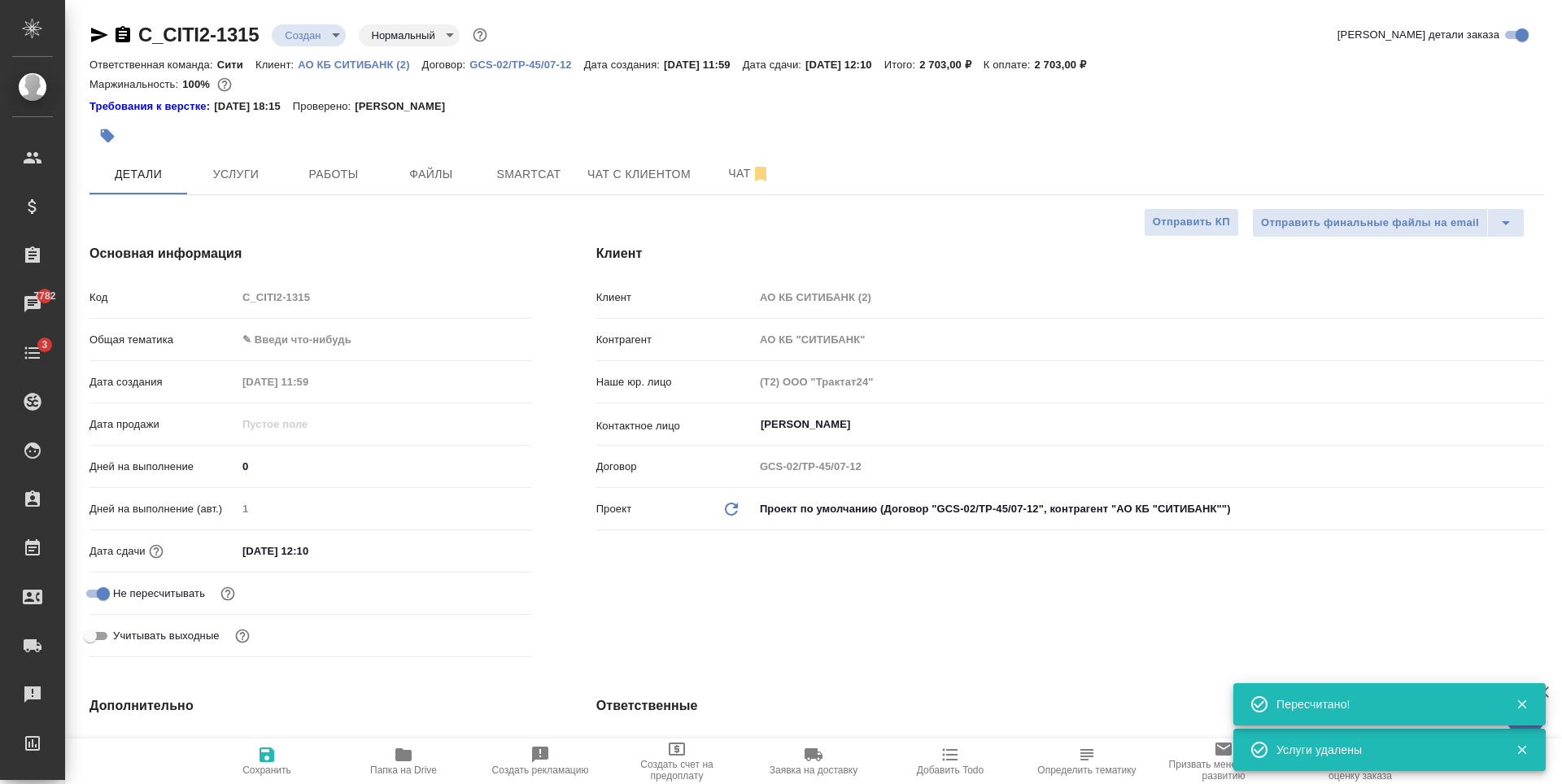
type textarea "x"
click at [346, 554] on input "28.08.2025 12:10" at bounding box center [308, 551] width 142 height 24
click at [485, 550] on icon "button" at bounding box center [483, 548] width 14 height 16
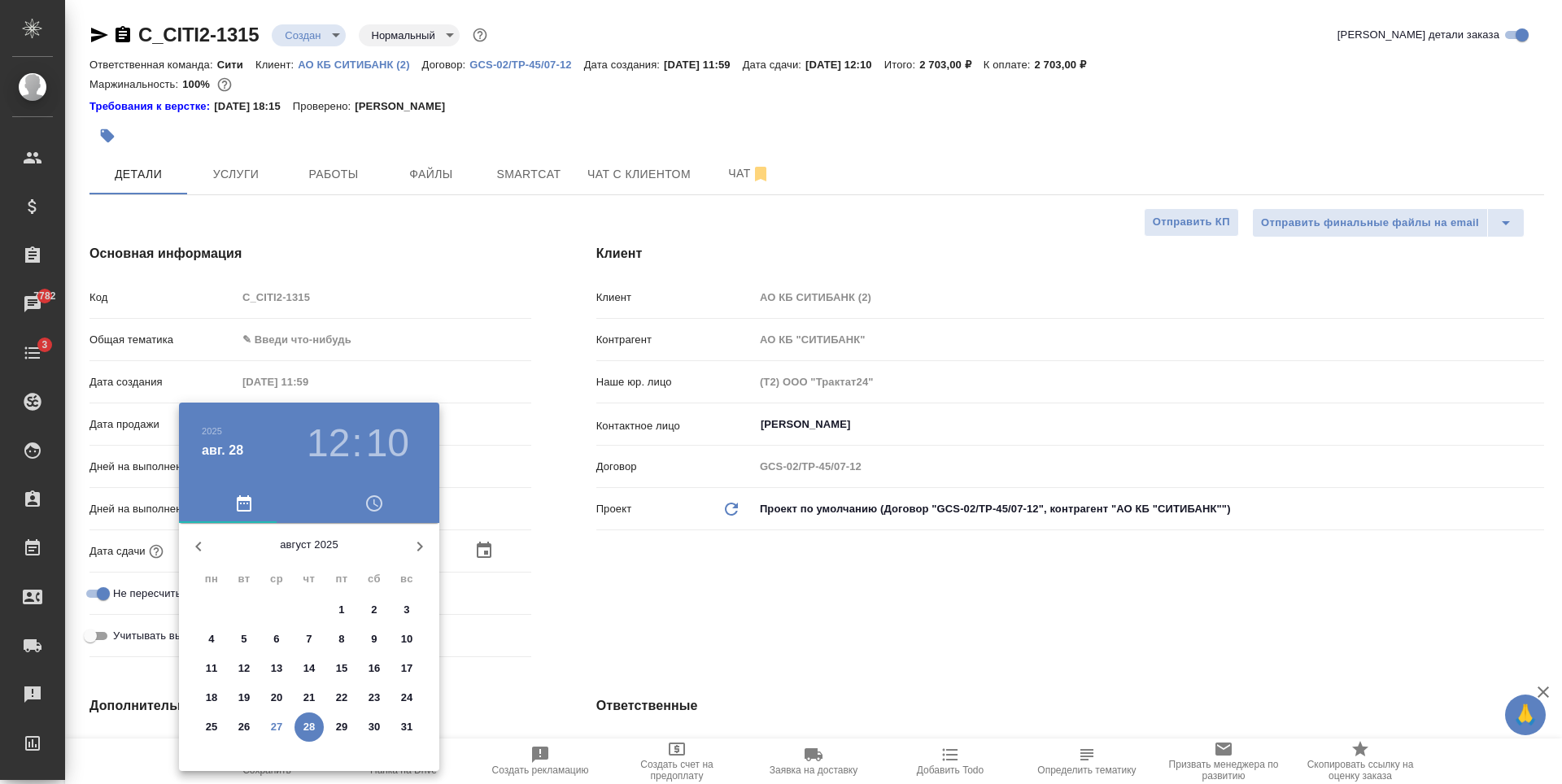
click at [333, 431] on h3 "12" at bounding box center [328, 443] width 43 height 46
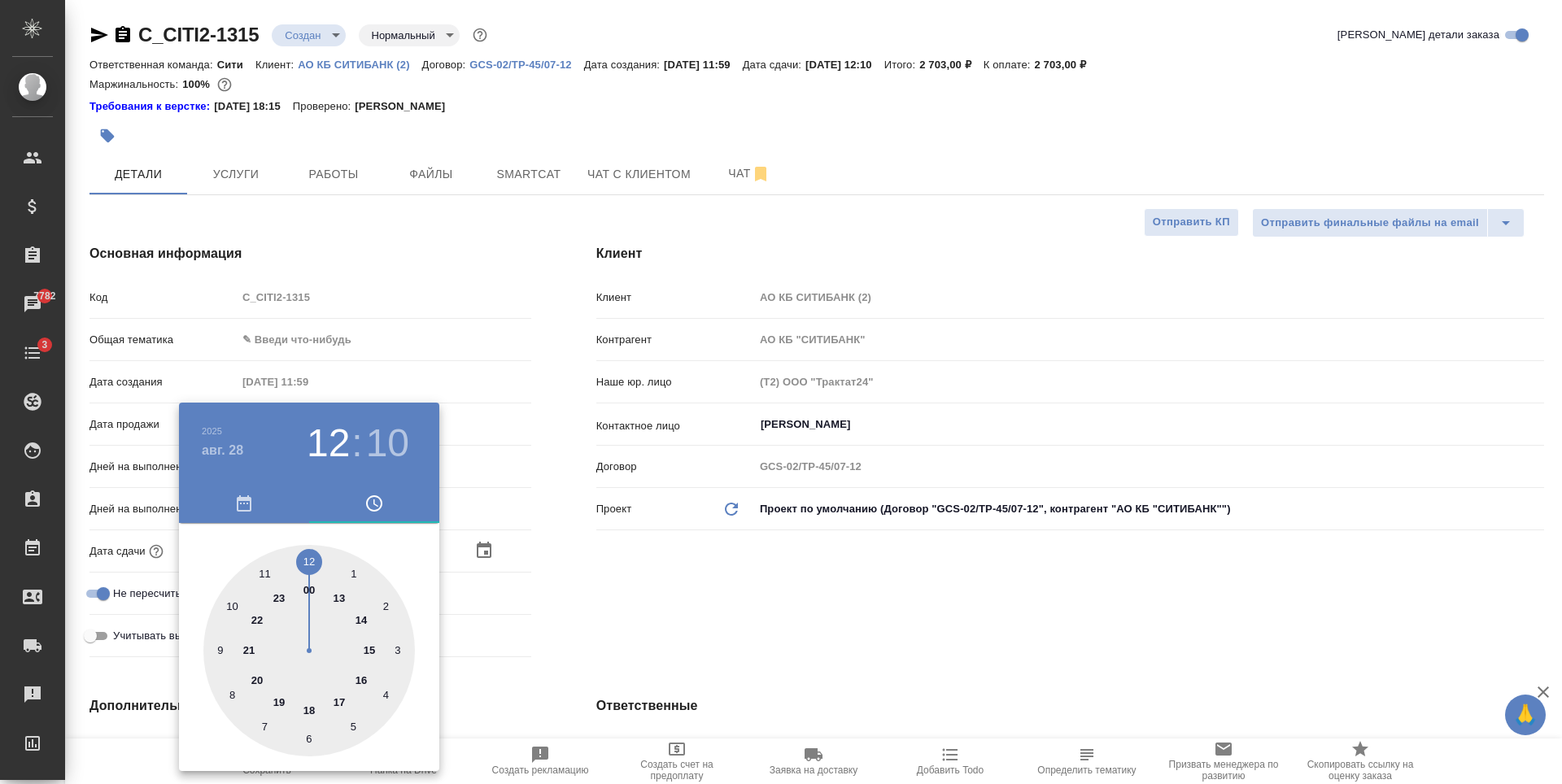
drag, startPoint x: 309, startPoint y: 708, endPoint x: 321, endPoint y: 578, distance: 130.6
click at [309, 709] on div at bounding box center [309, 650] width 211 height 211
type input "28.08.2025 18:10"
type textarea "x"
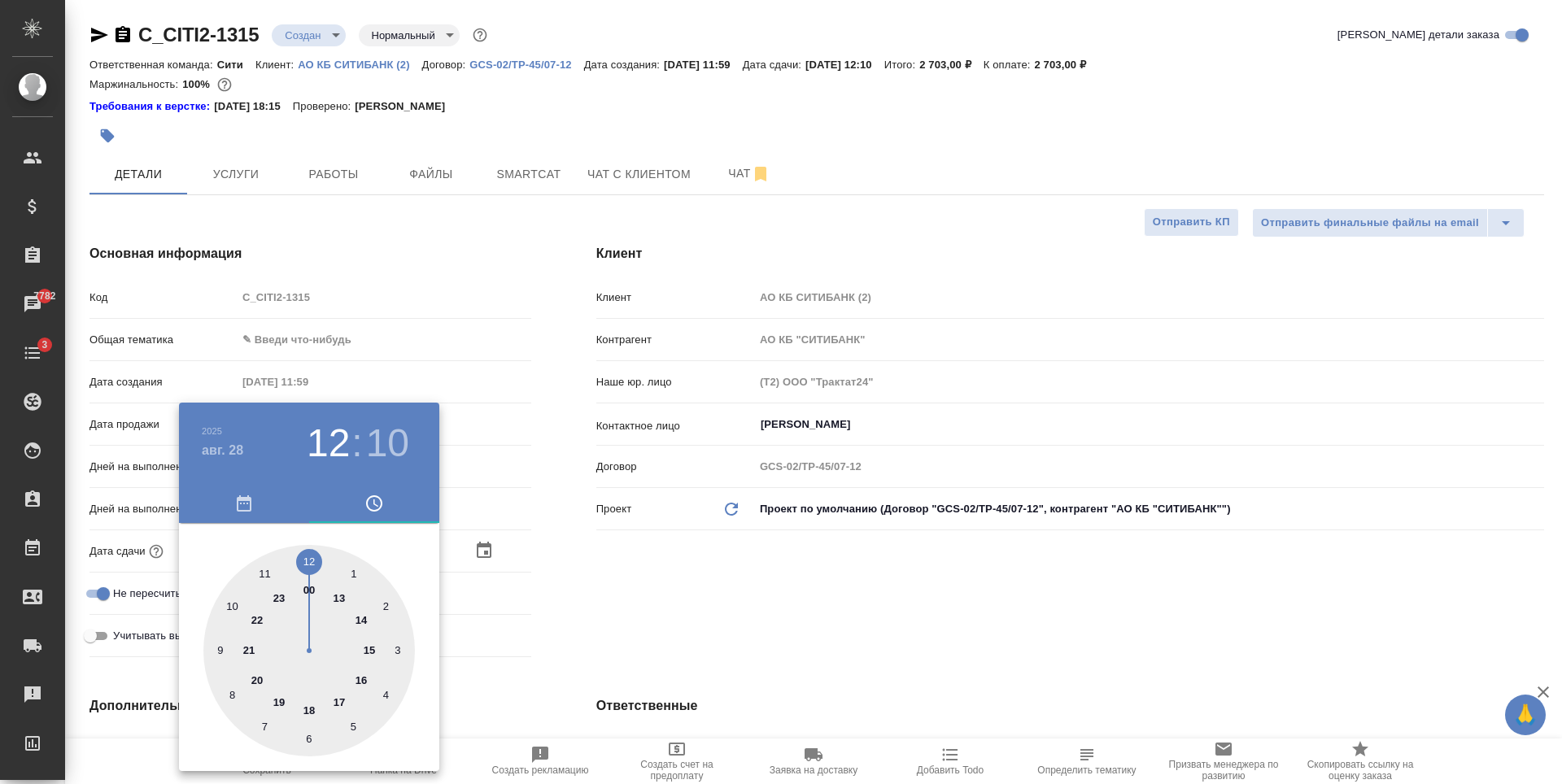
type textarea "x"
click at [309, 560] on div at bounding box center [309, 650] width 211 height 211
type input "28.08.2025 18:00"
type textarea "x"
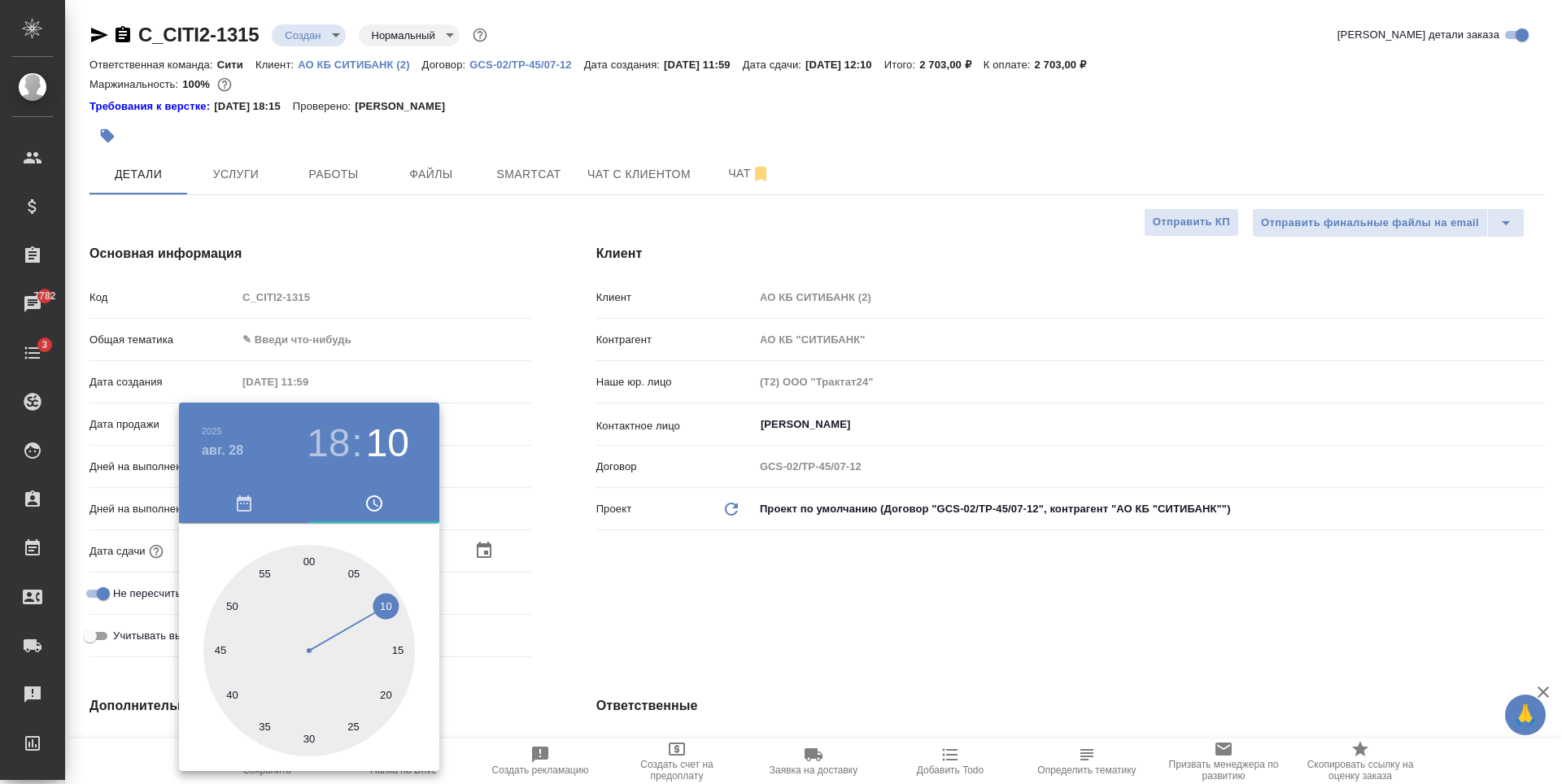
type textarea "x"
click at [782, 606] on div at bounding box center [781, 392] width 1562 height 784
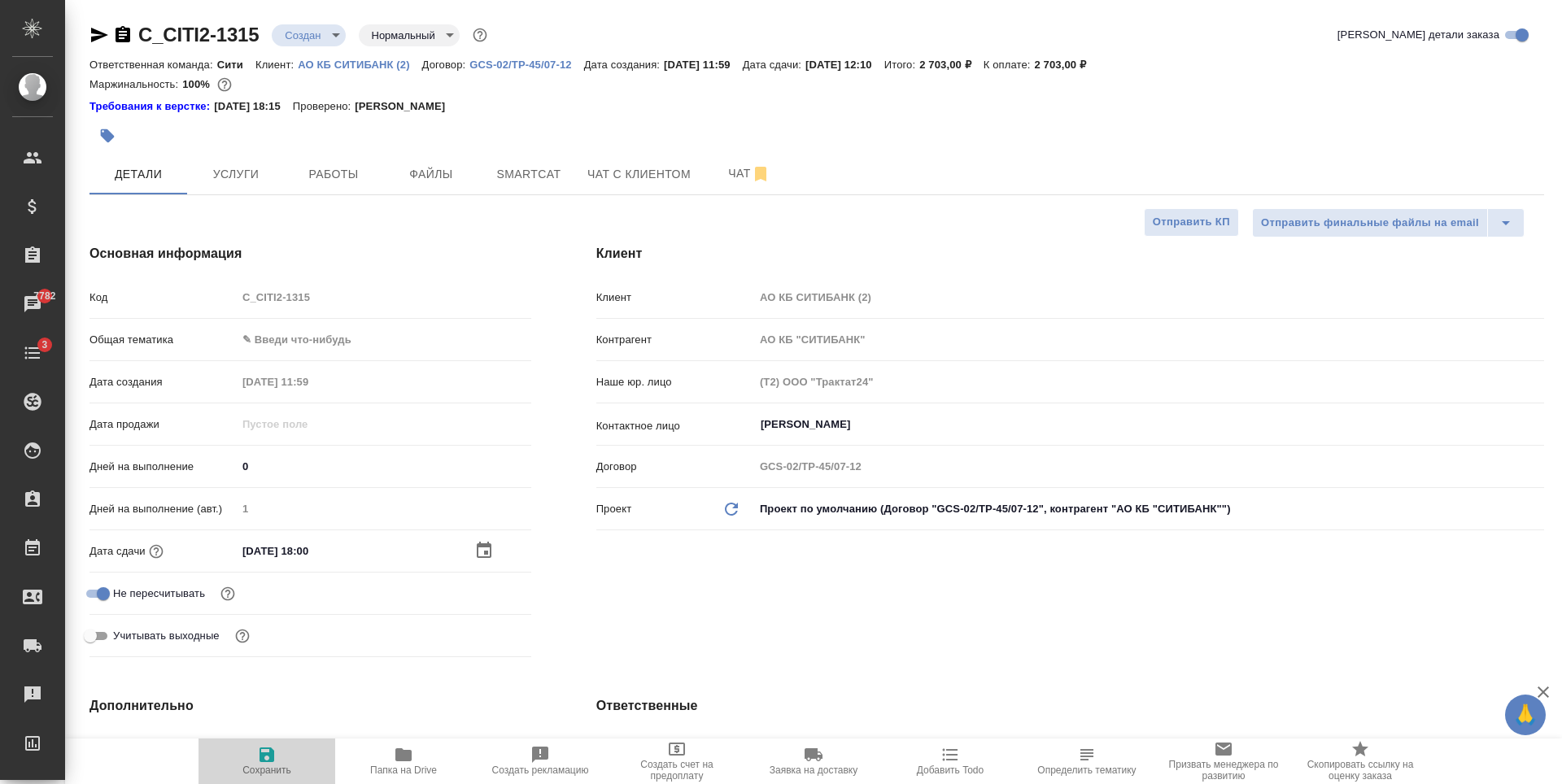
click at [271, 754] on icon "button" at bounding box center [266, 753] width 14 height 14
type textarea "x"
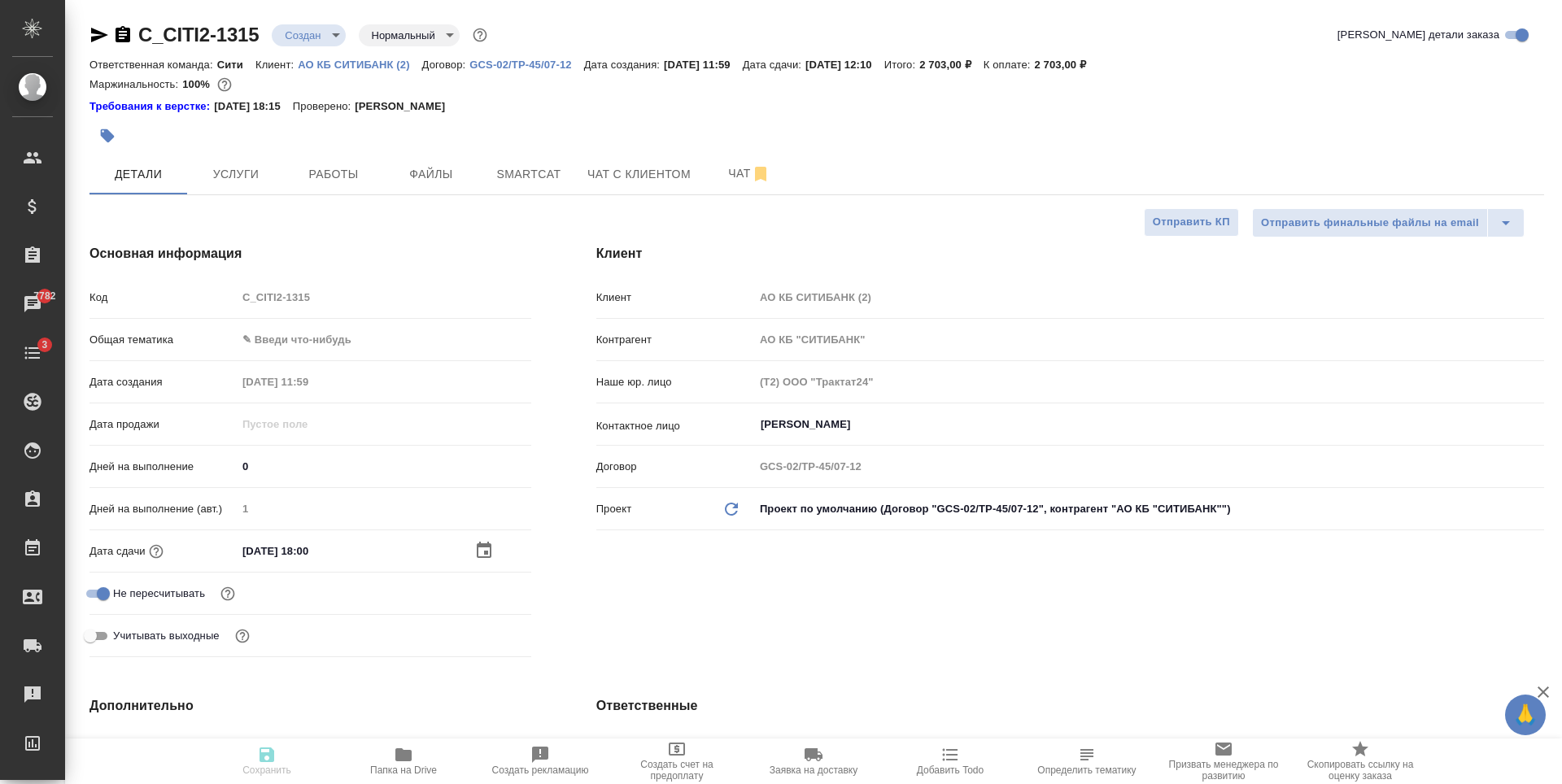
type textarea "x"
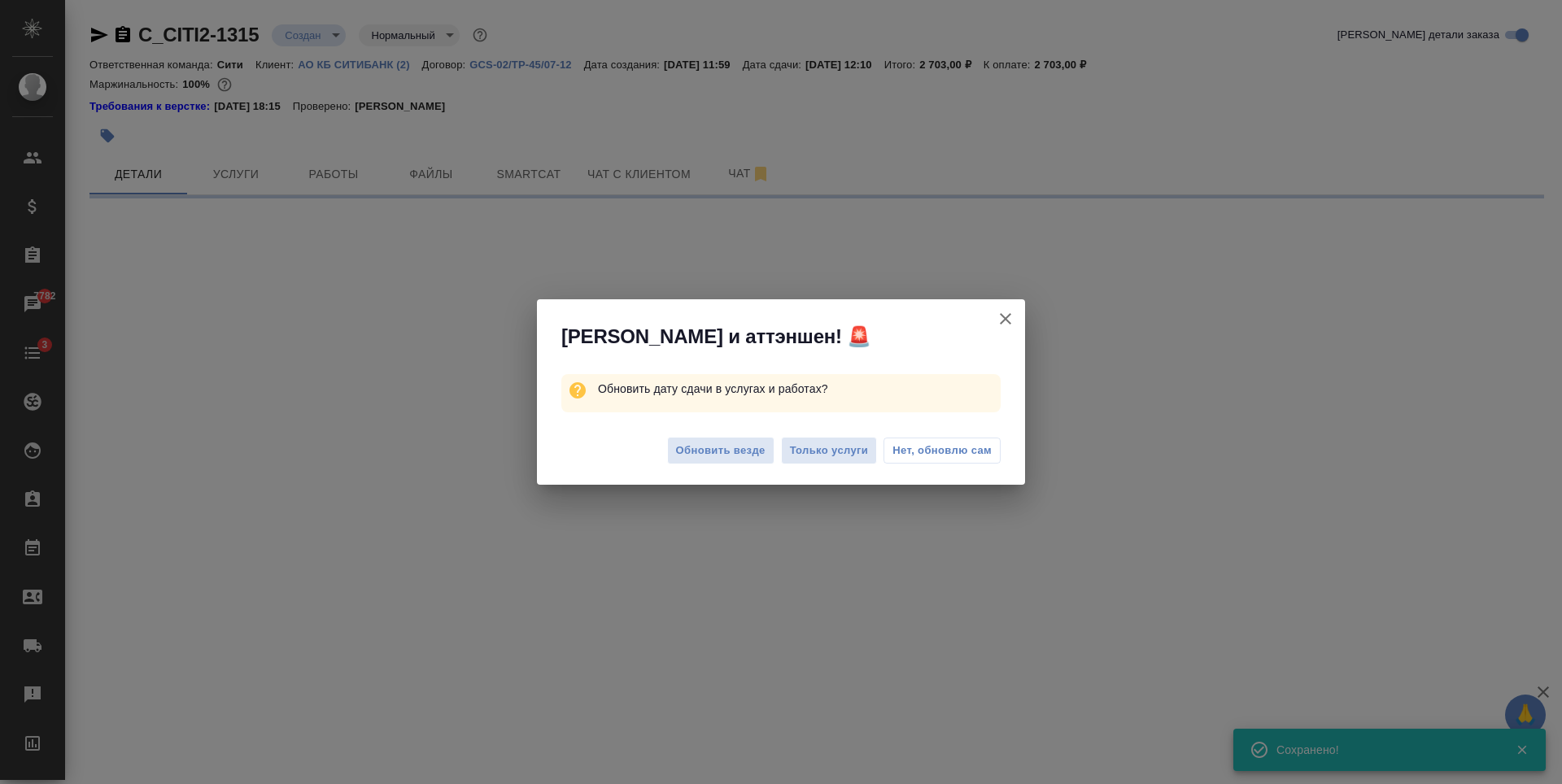
select select "RU"
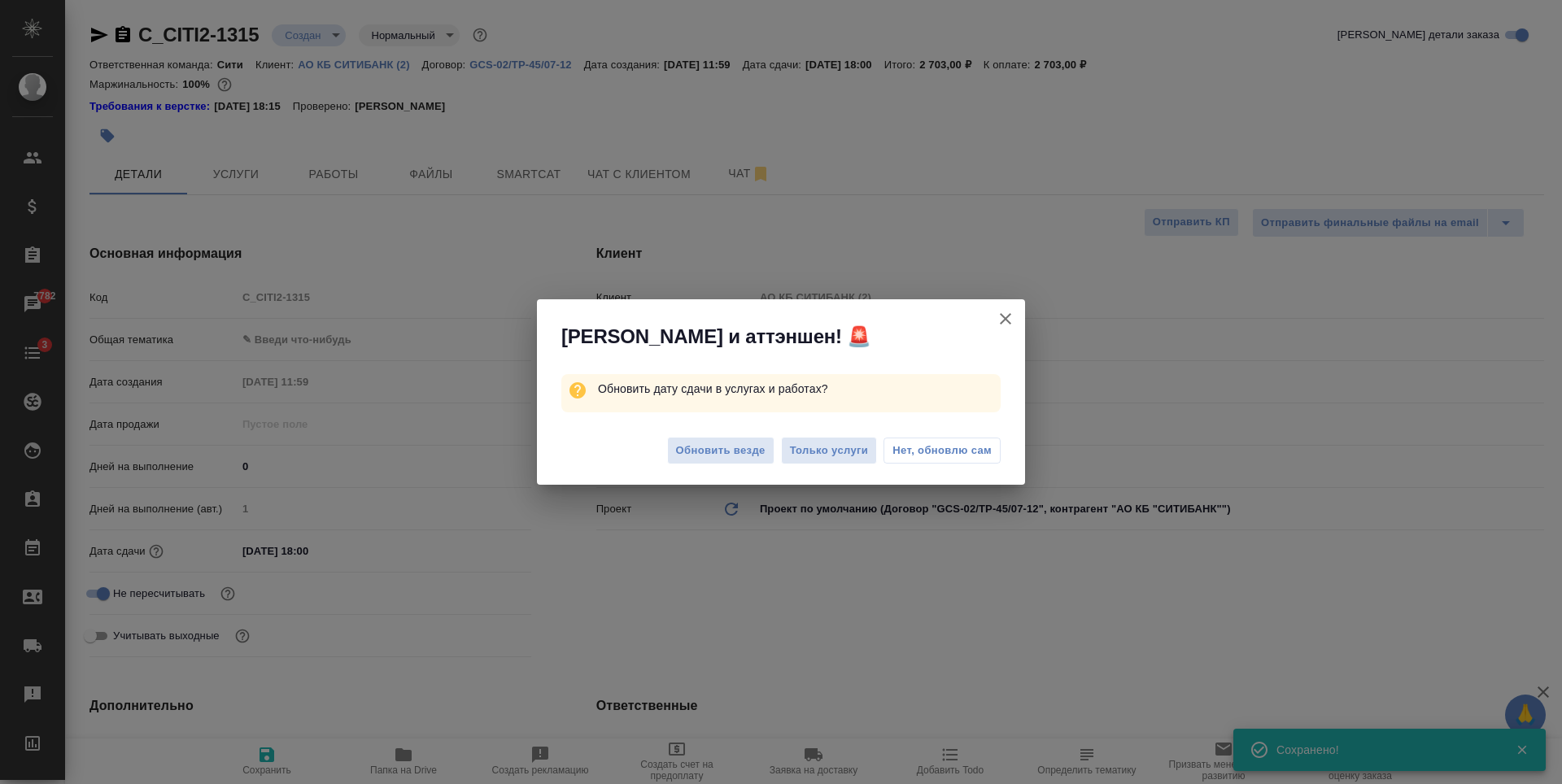
type textarea "x"
click at [762, 447] on span "Обновить везде" at bounding box center [721, 451] width 90 height 19
type textarea "x"
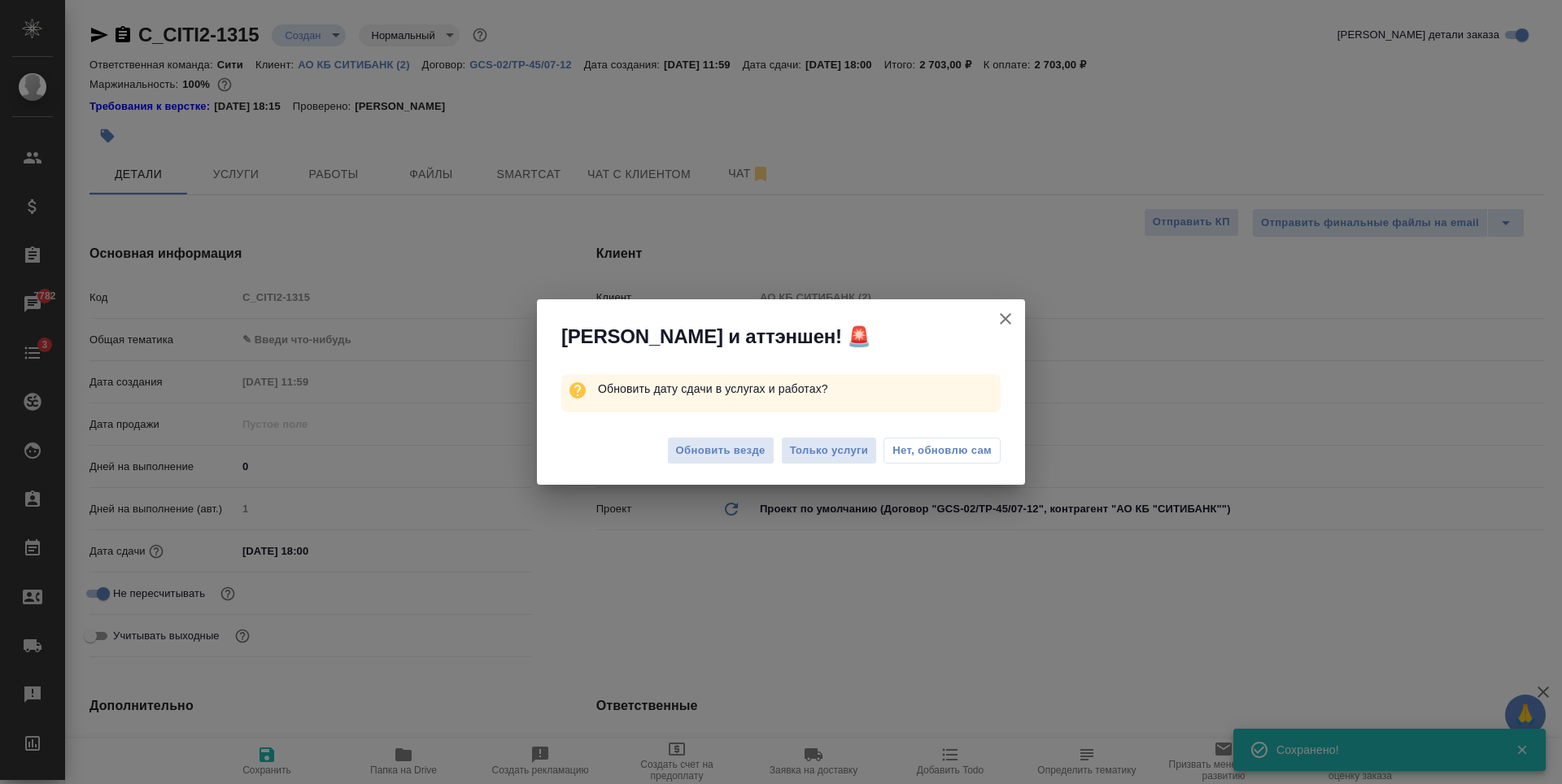
type textarea "x"
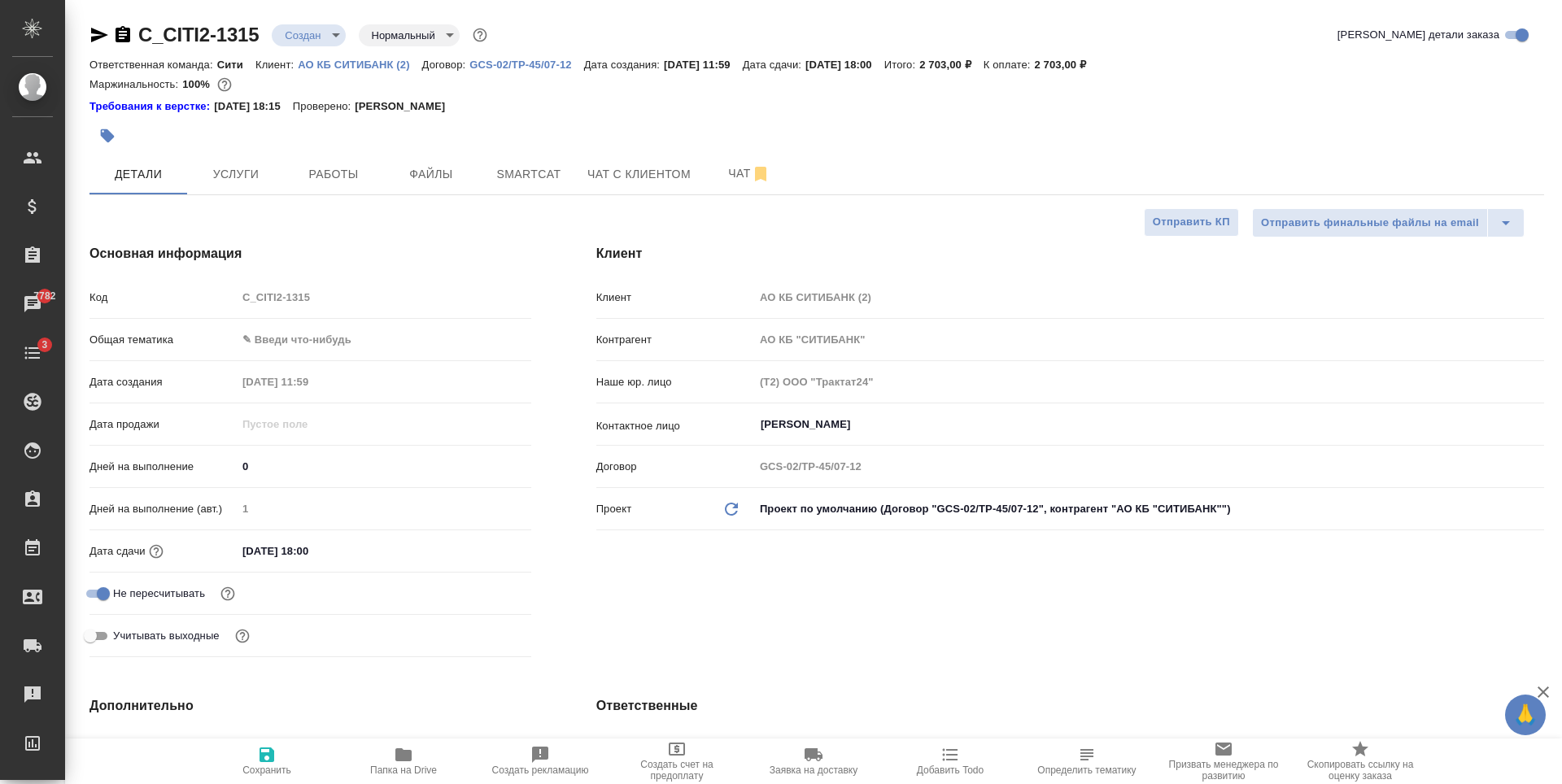
type textarea "x"
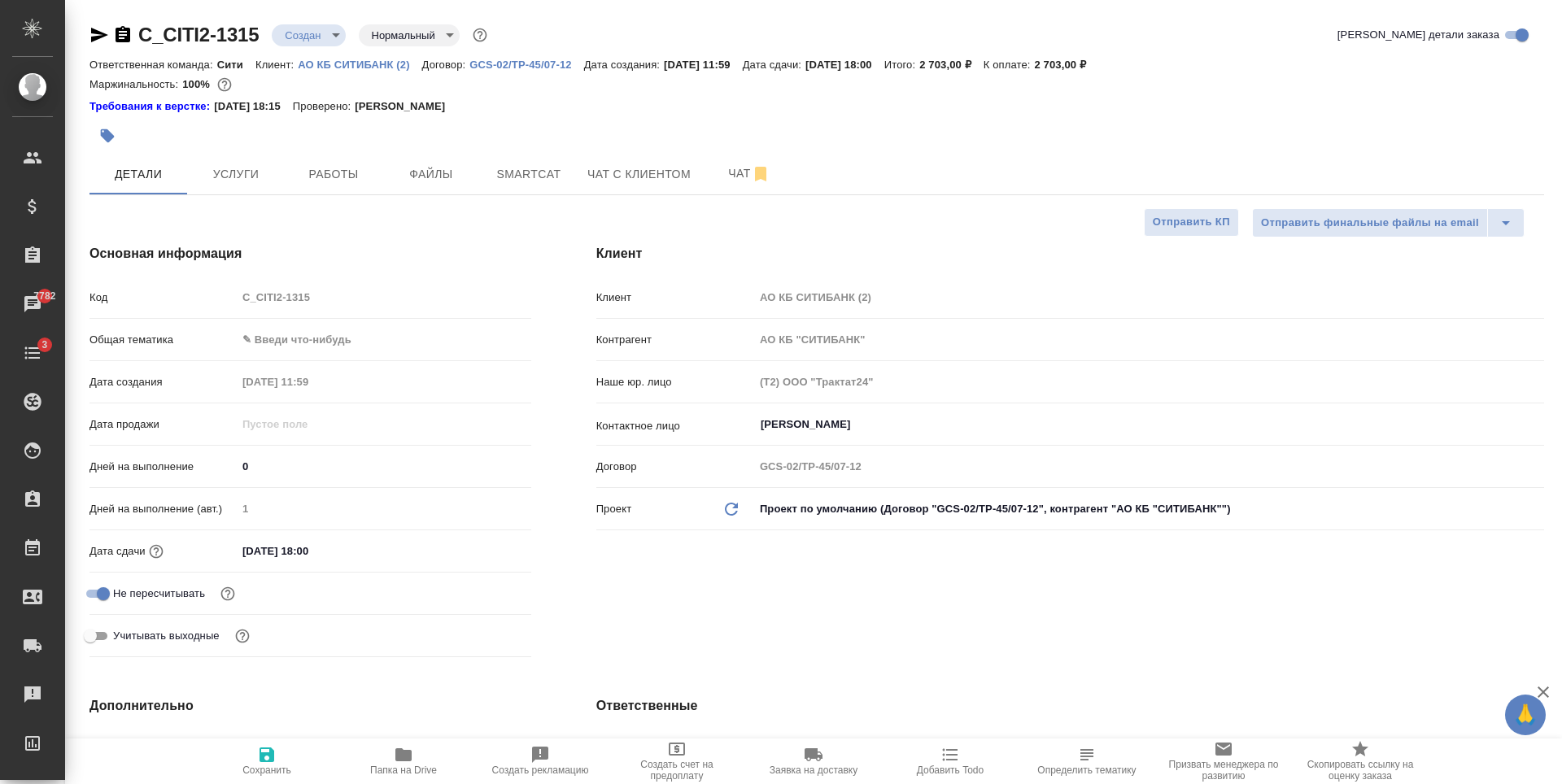
type textarea "x"
click at [242, 180] on span "Услуги" at bounding box center [236, 175] width 78 height 20
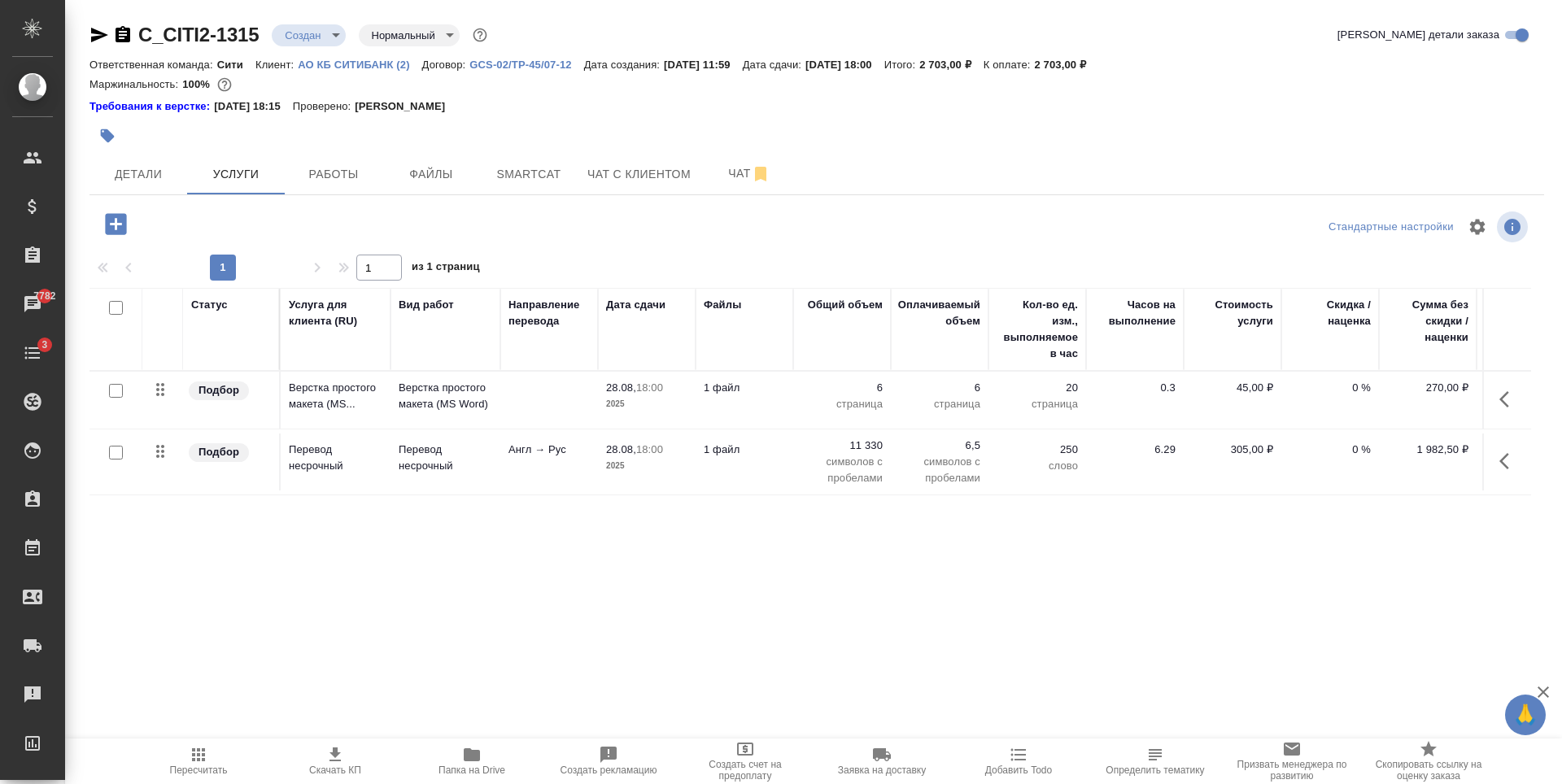
scroll to position [0, 92]
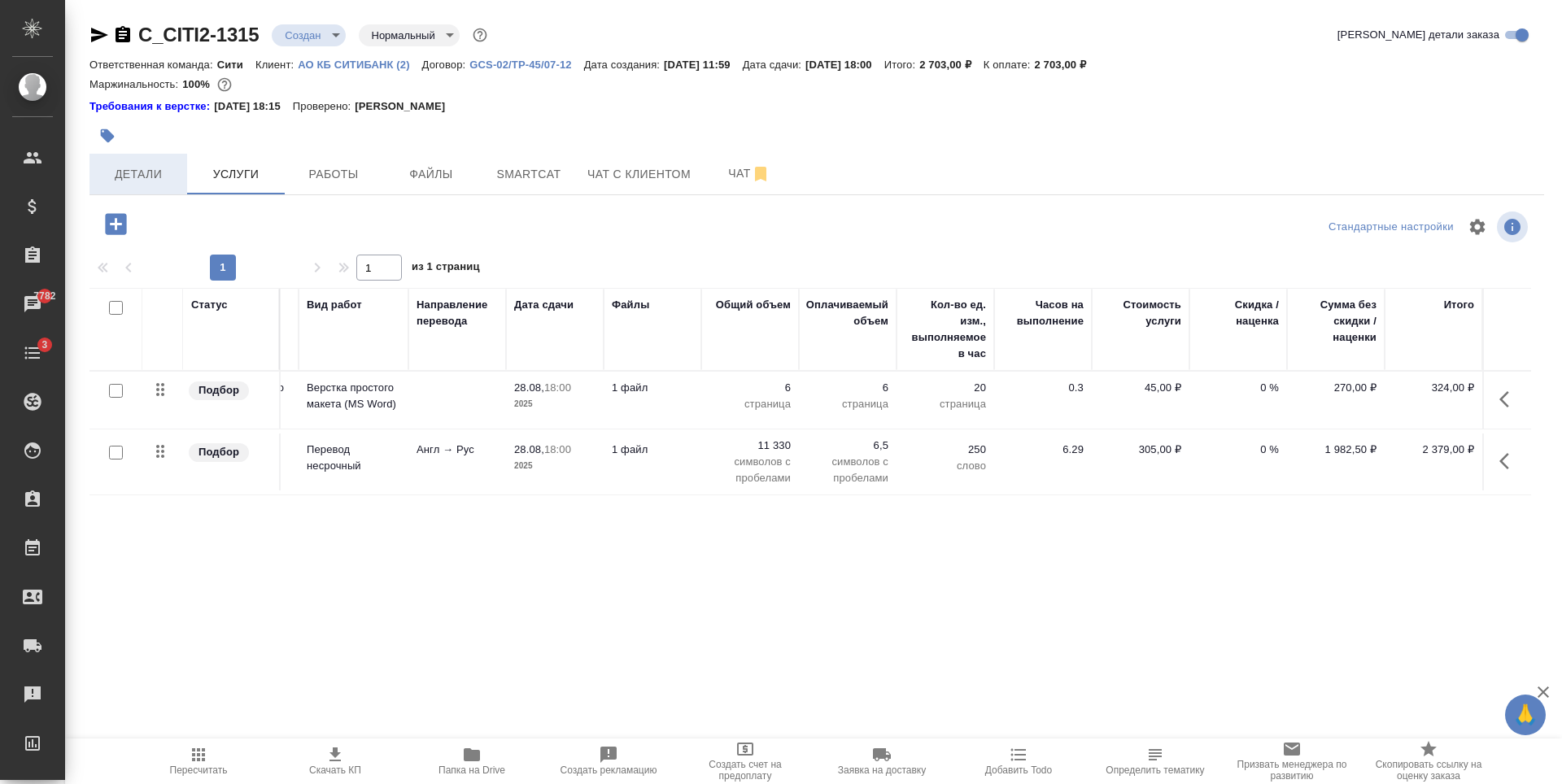
click at [149, 173] on span "Детали" at bounding box center [138, 175] width 78 height 20
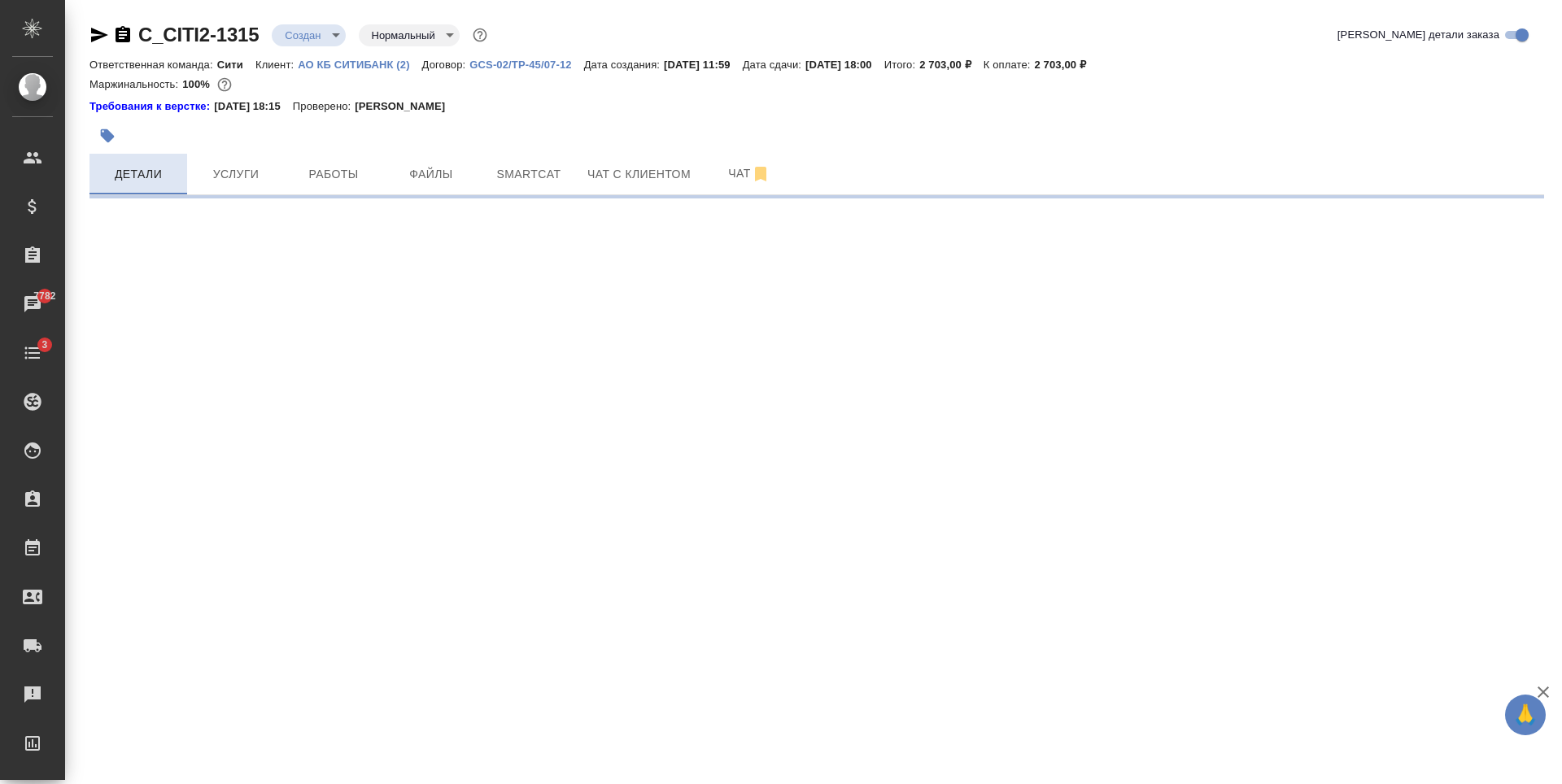
select select "RU"
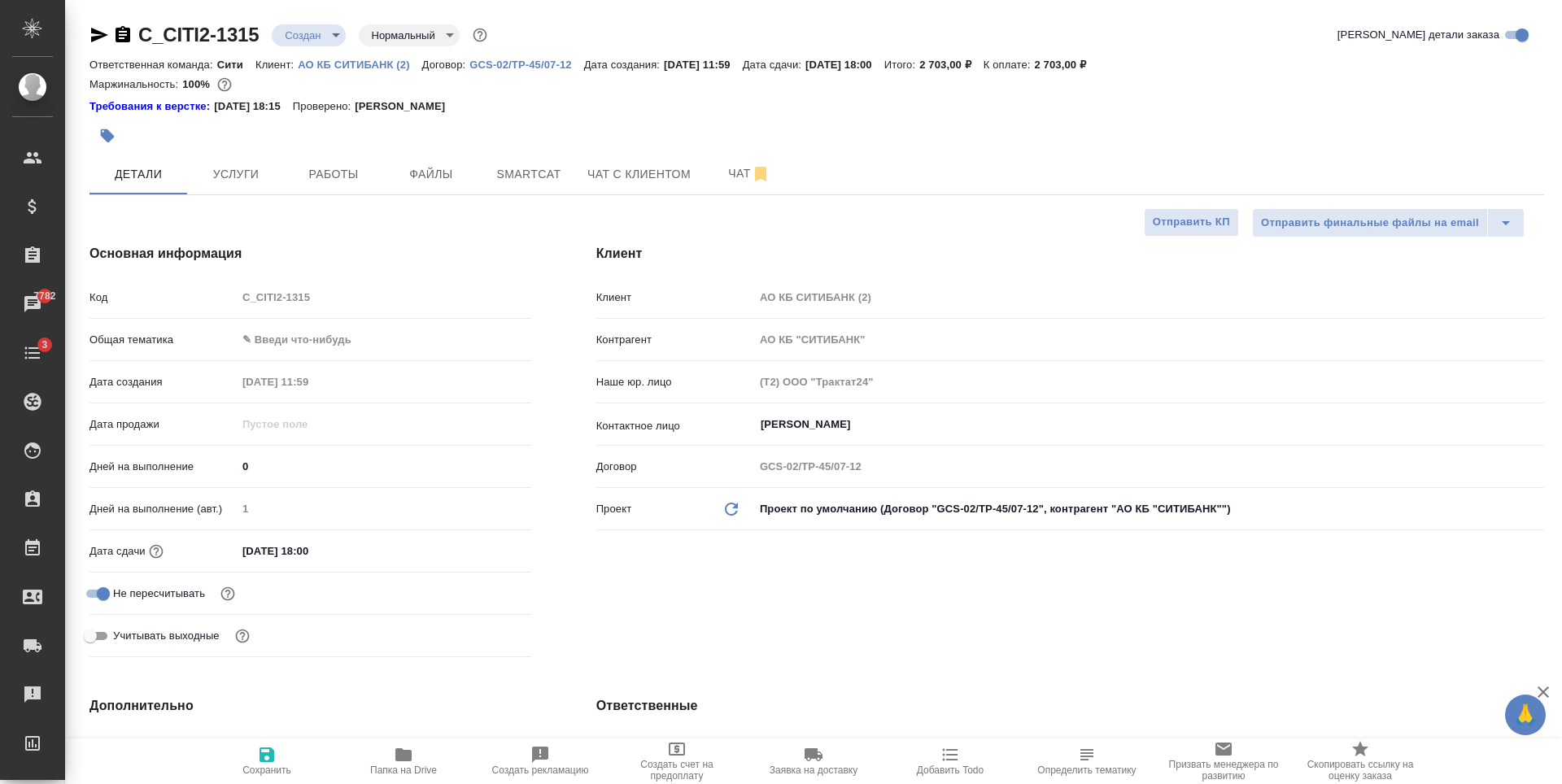
type textarea "x"
click at [358, 317] on div "Код C_CITI2-1315" at bounding box center [310, 304] width 442 height 42
click at [413, 186] on button "Файлы" at bounding box center [431, 174] width 98 height 41
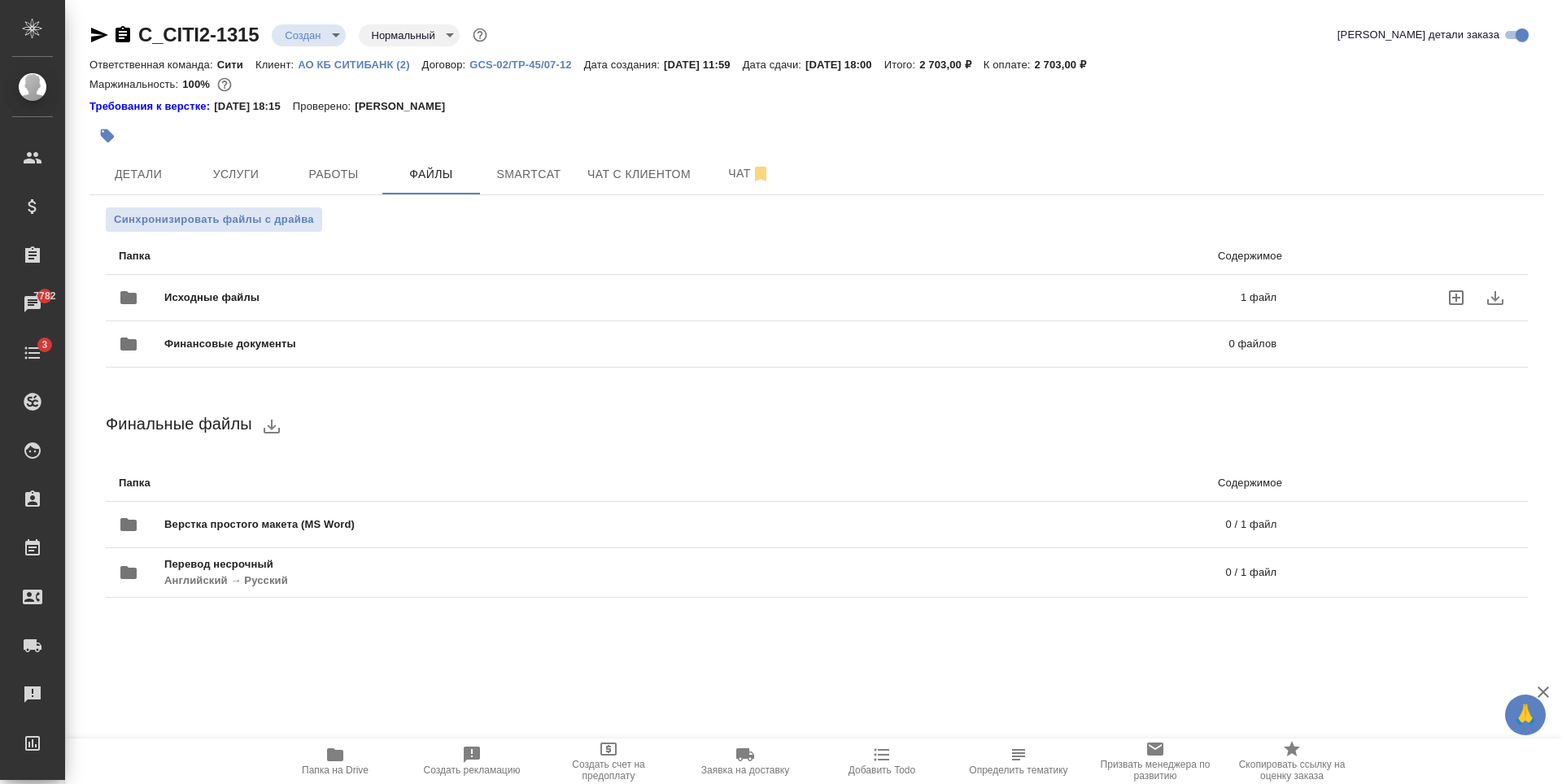
click at [315, 297] on span "Исходные файлы" at bounding box center [457, 297] width 586 height 16
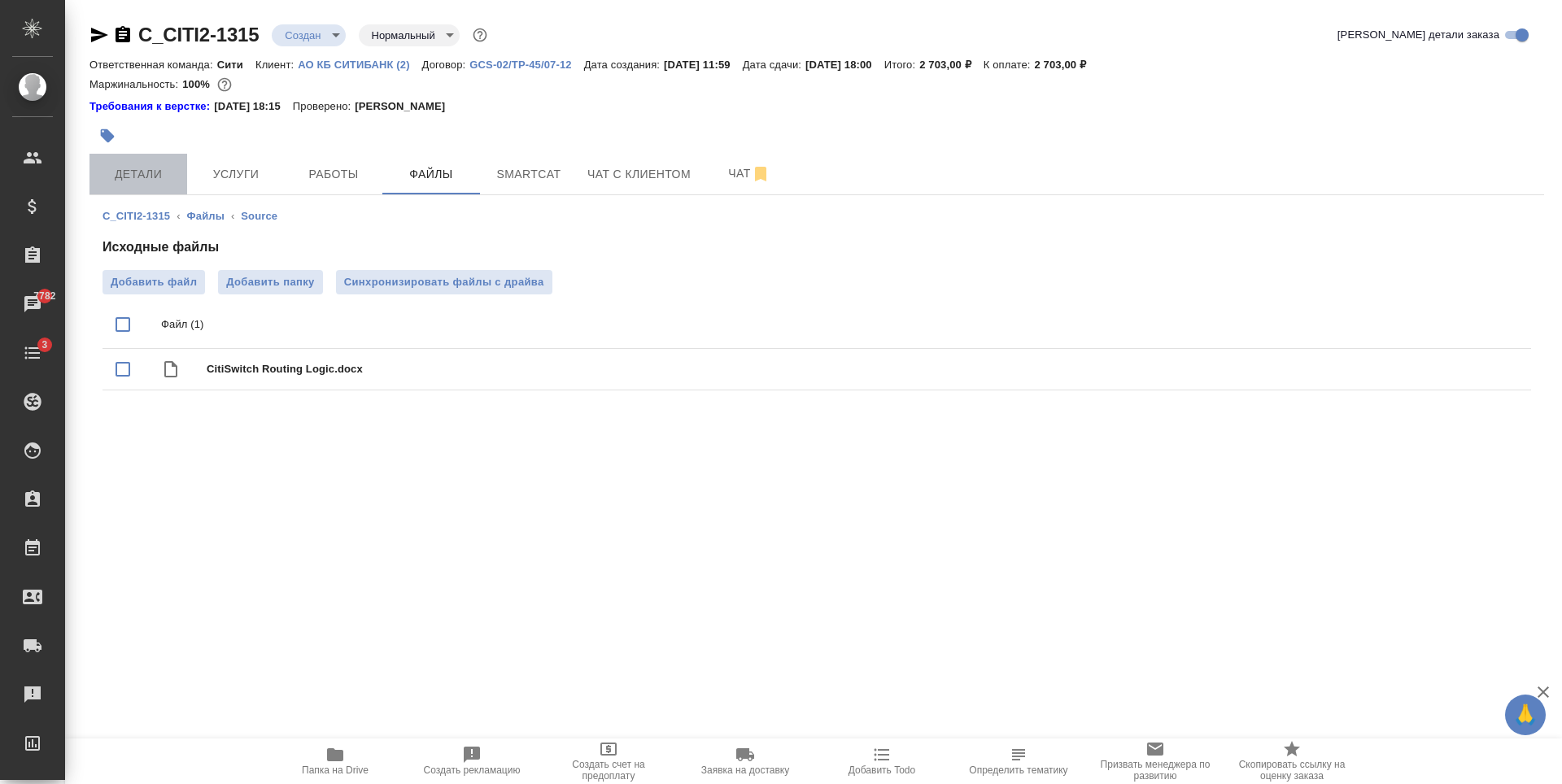
click at [143, 182] on span "Детали" at bounding box center [138, 175] width 78 height 20
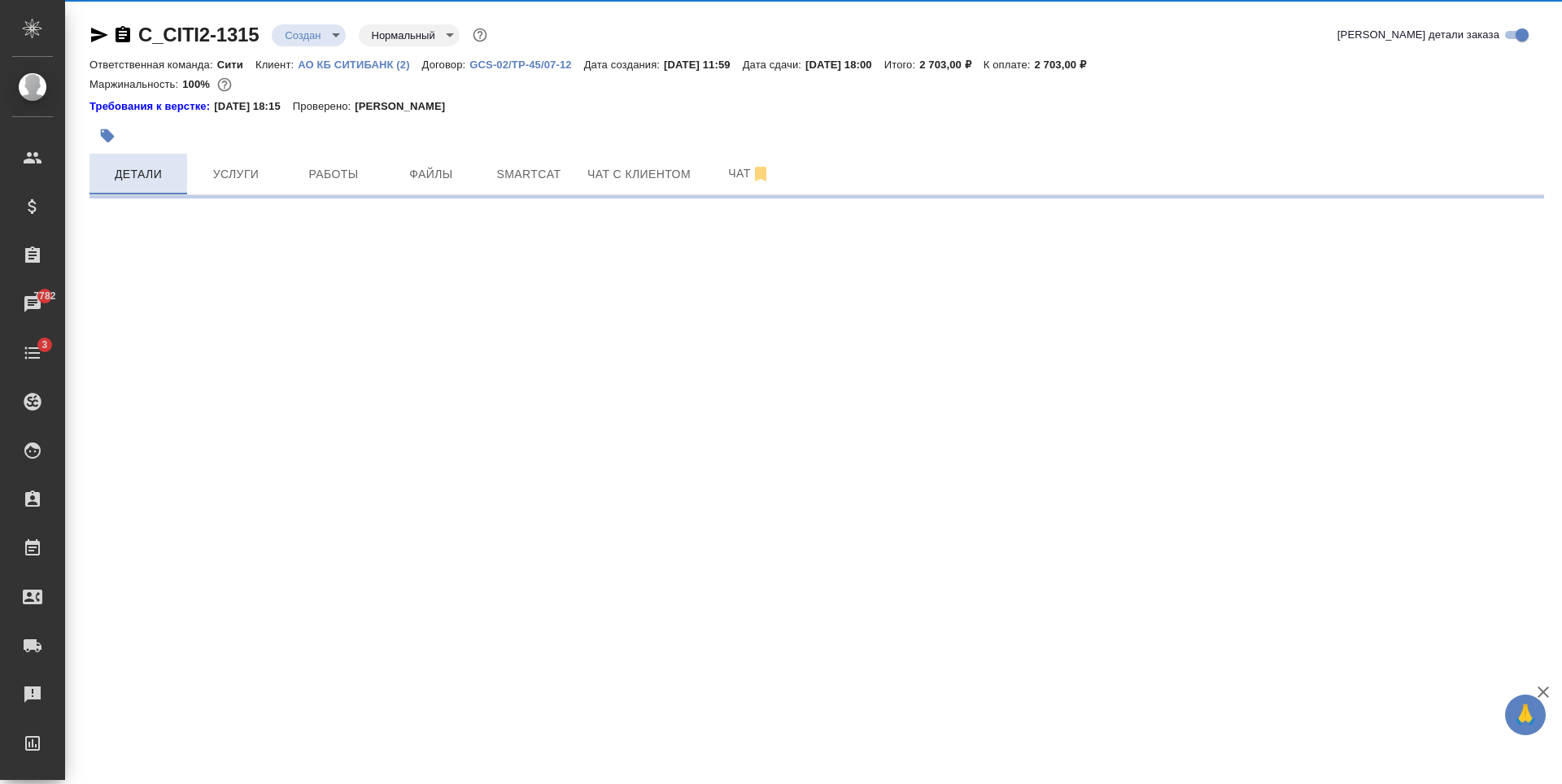
select select "RU"
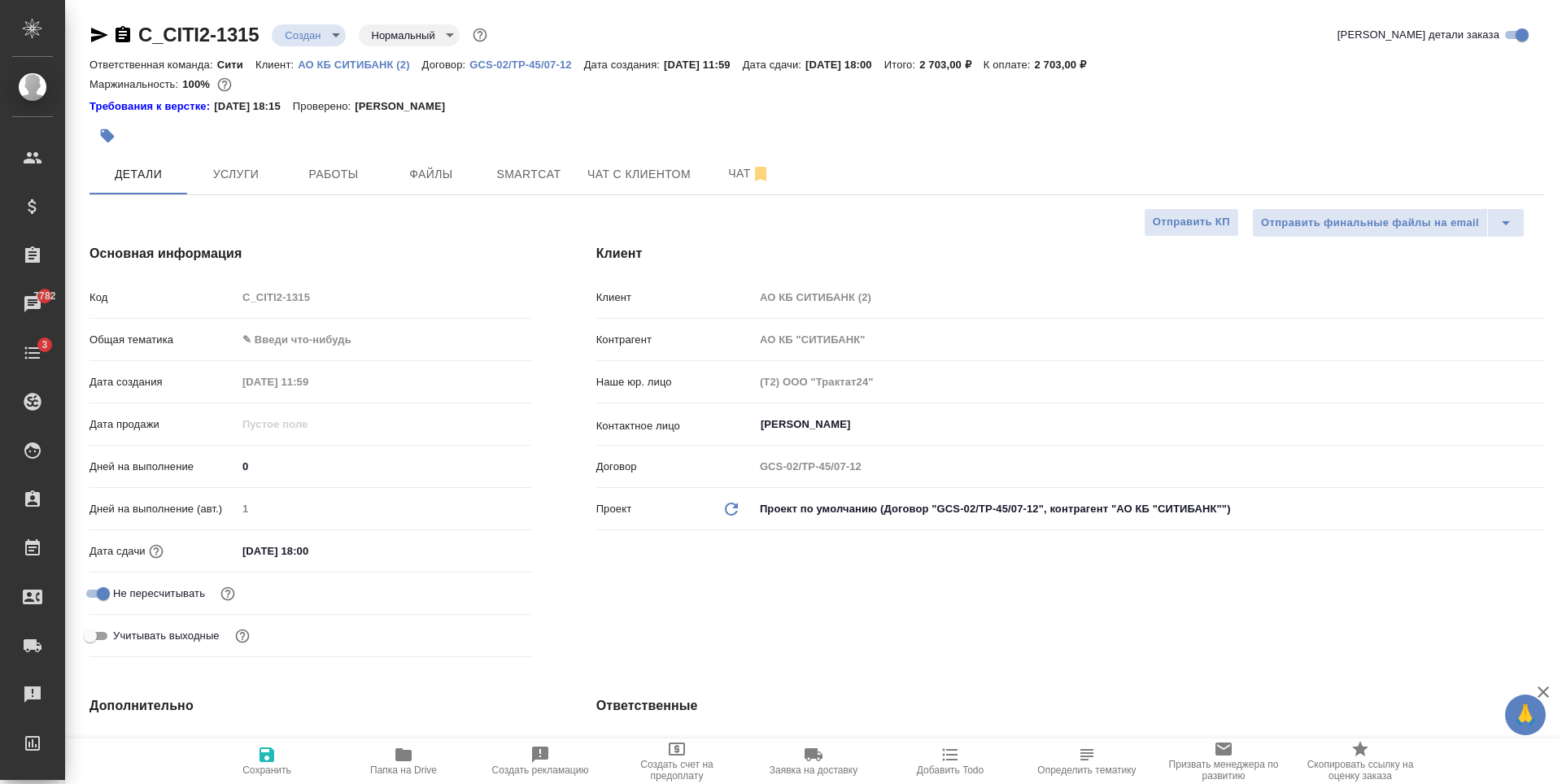
type textarea "x"
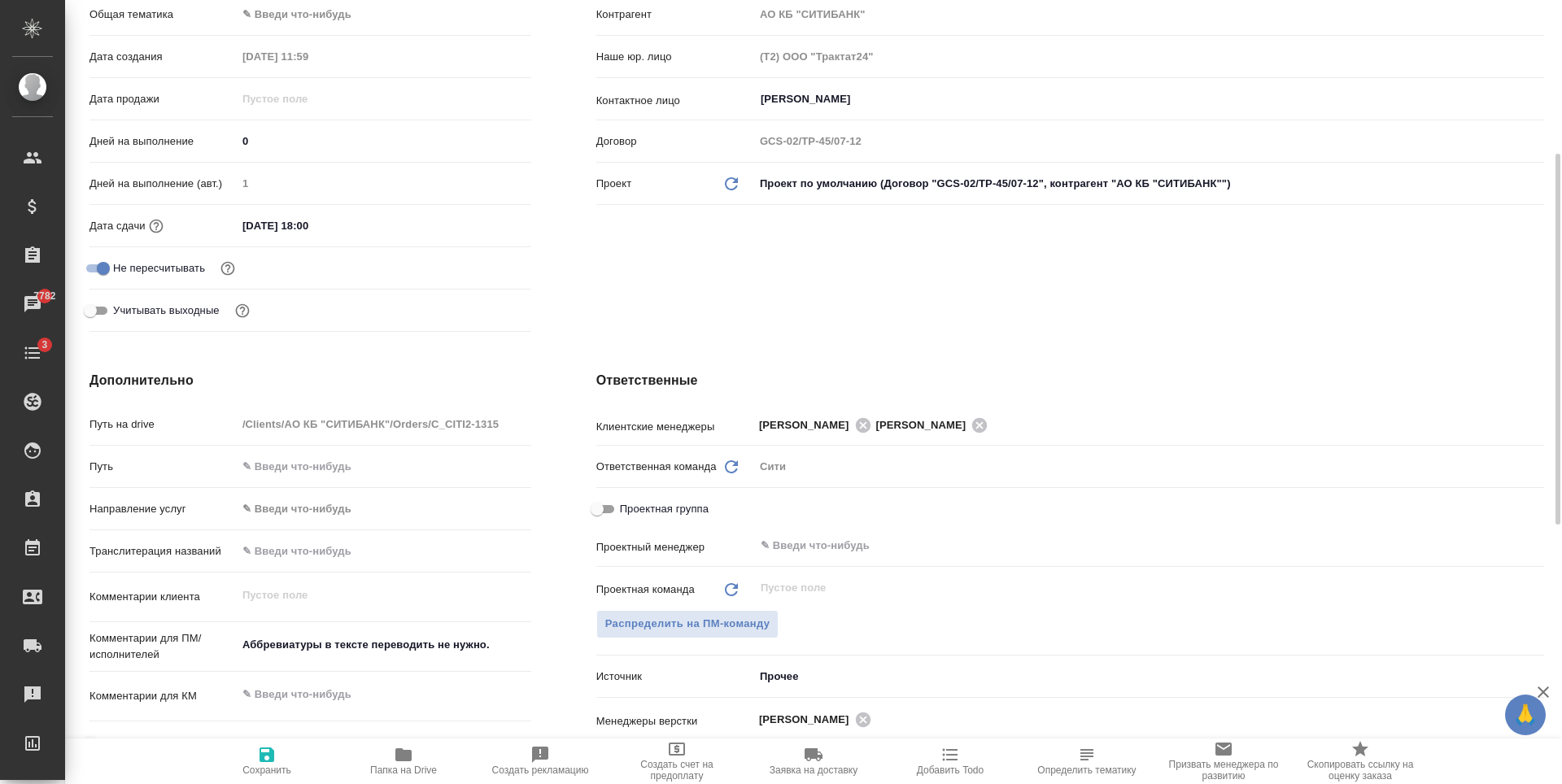
scroll to position [81, 0]
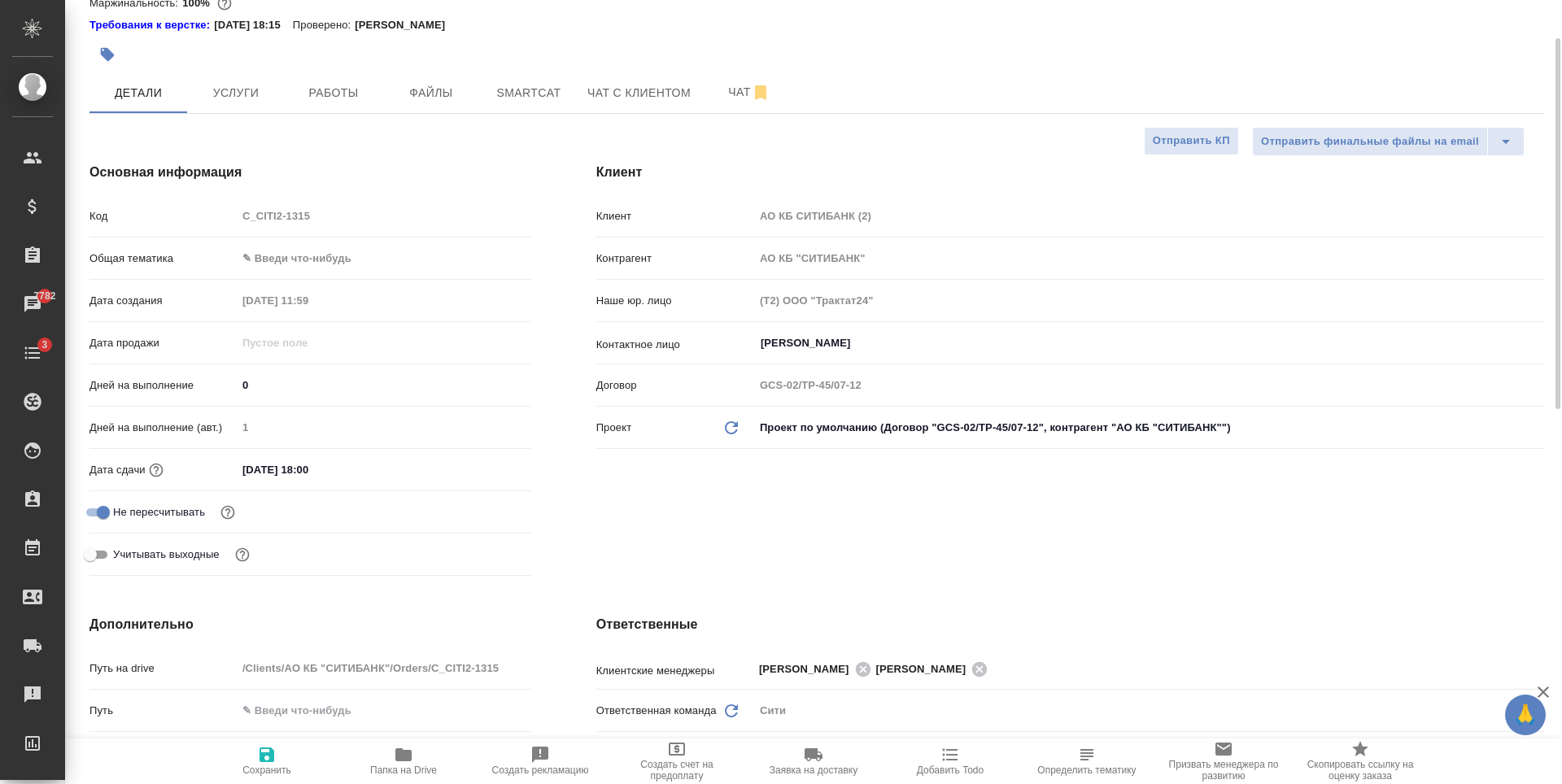
click at [299, 258] on body "🙏 .cls-1 fill:#fff; AWATERA Zaytseva Svetlana Клиенты Спецификации Заказы 7782 …" at bounding box center [781, 392] width 1562 height 784
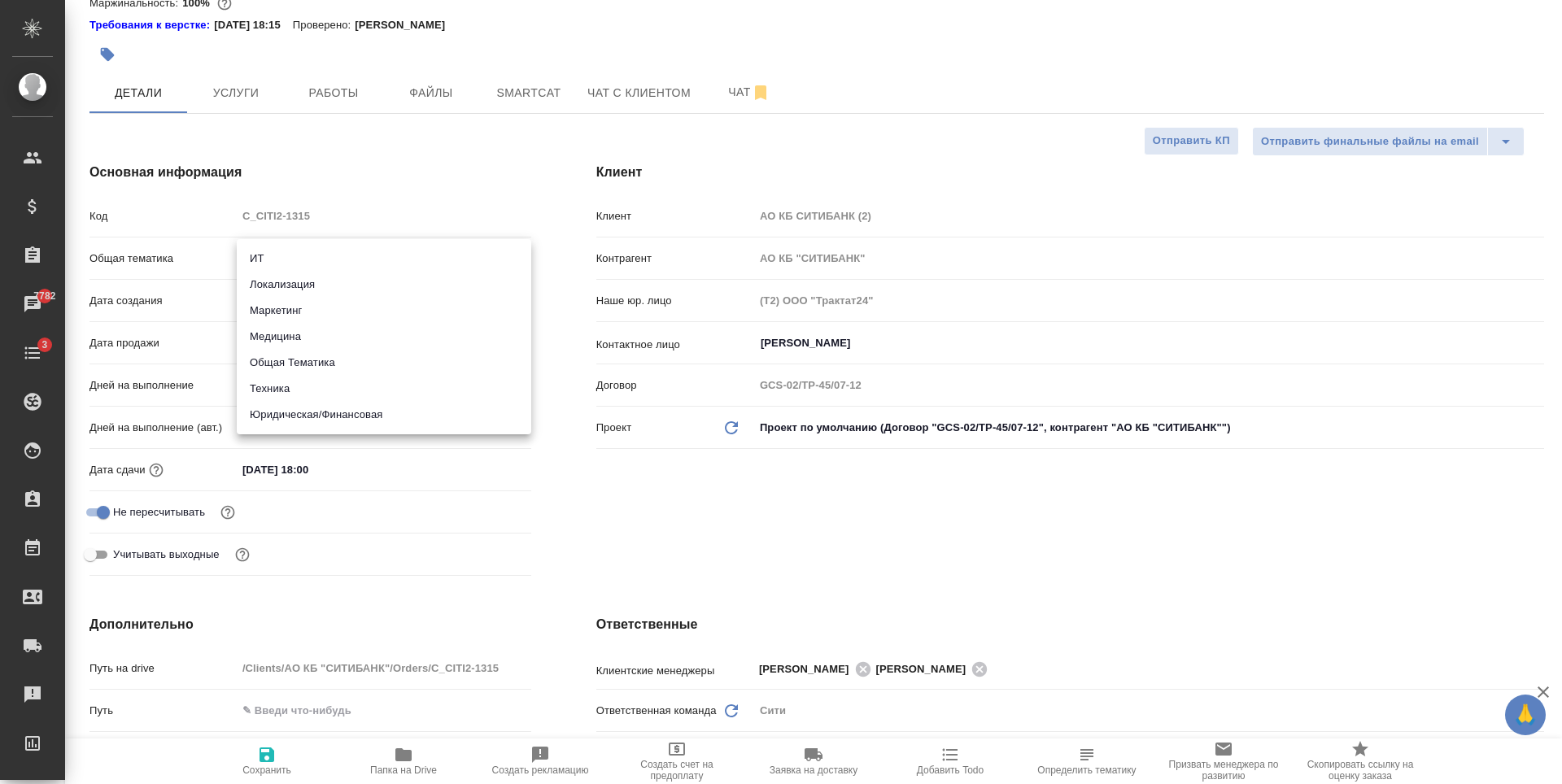
type textarea "x"
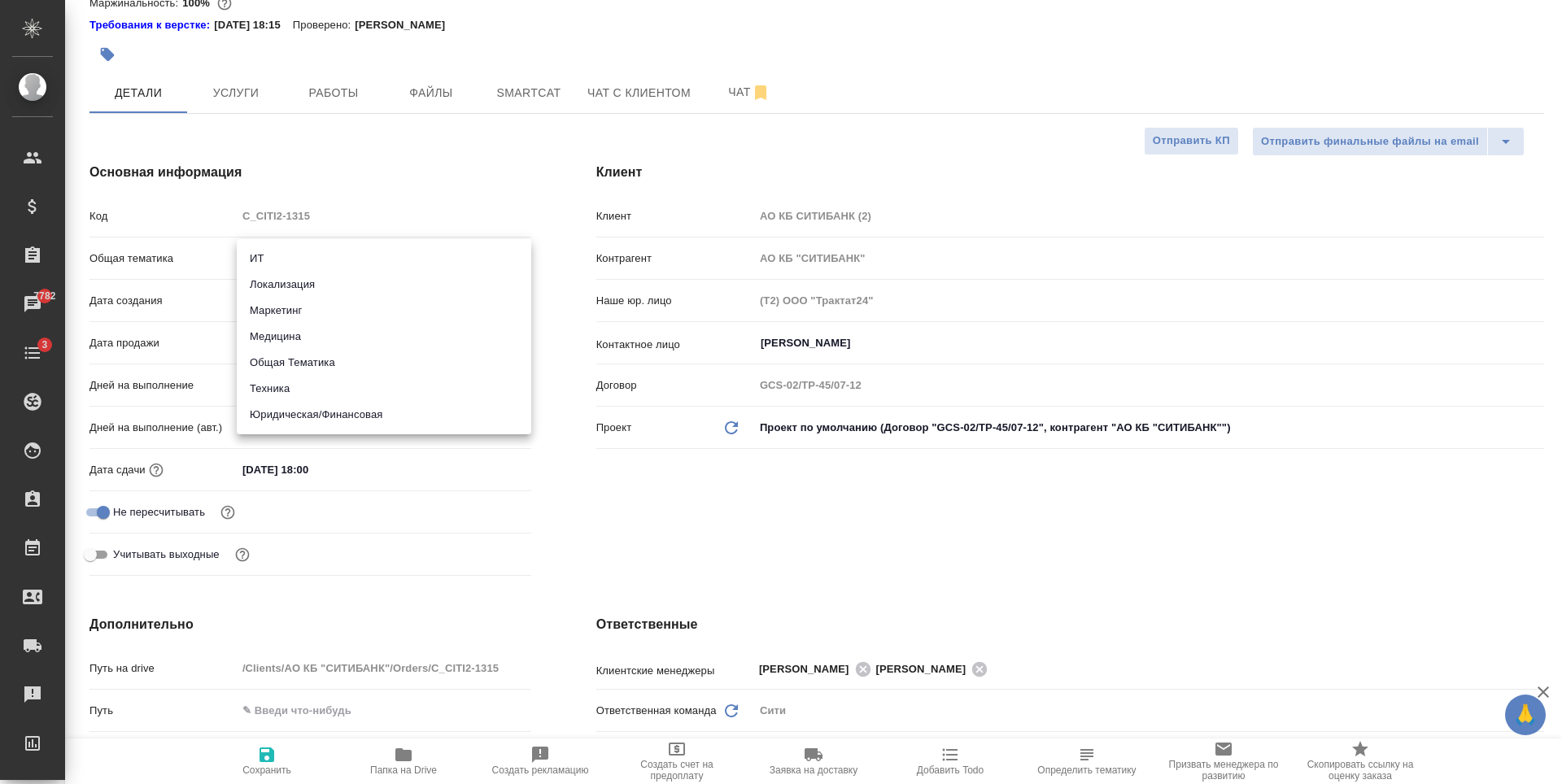
type textarea "x"
click at [320, 385] on li "Техника" at bounding box center [383, 388] width 294 height 26
type input "tech"
type textarea "x"
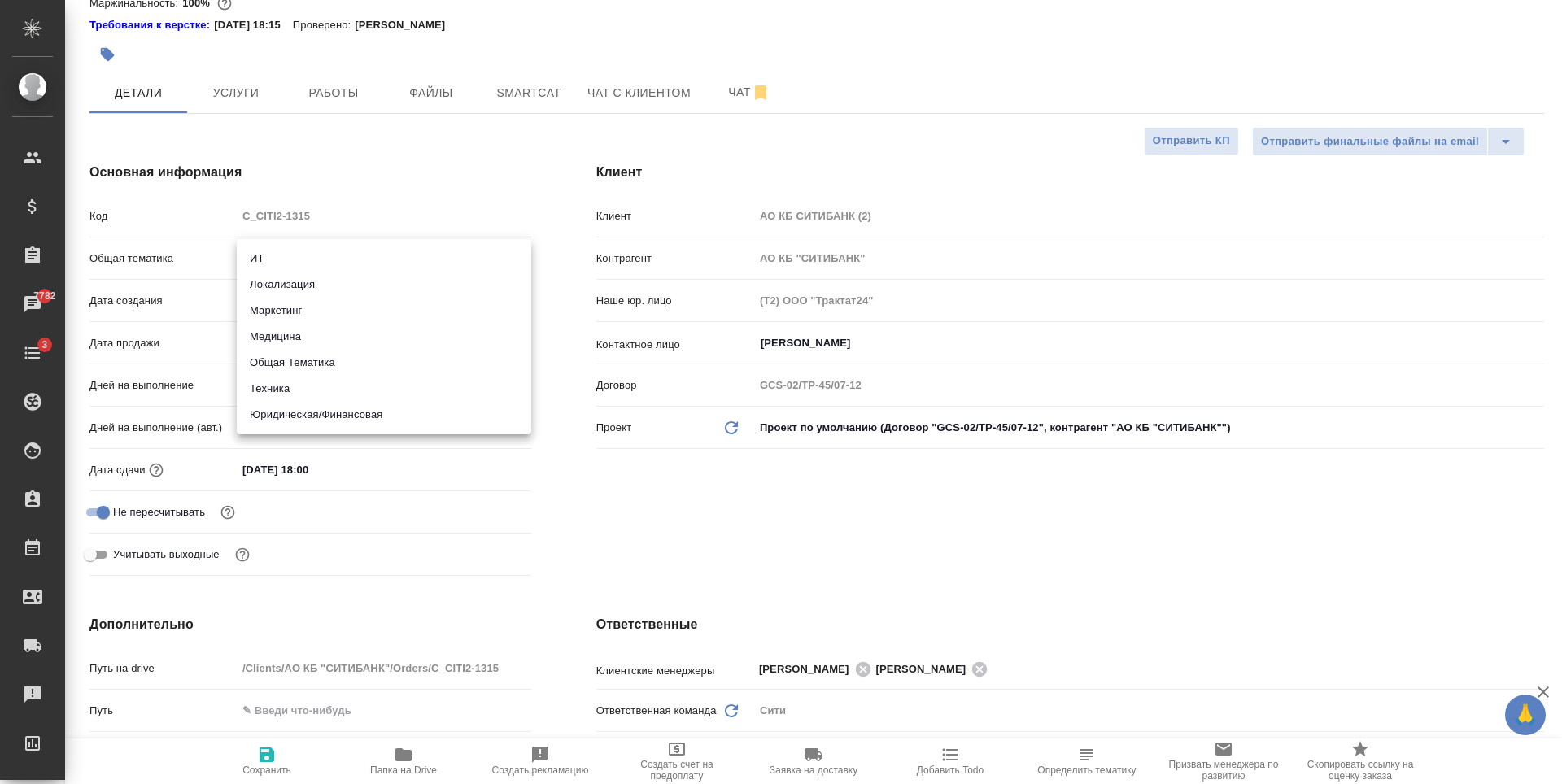
type textarea "x"
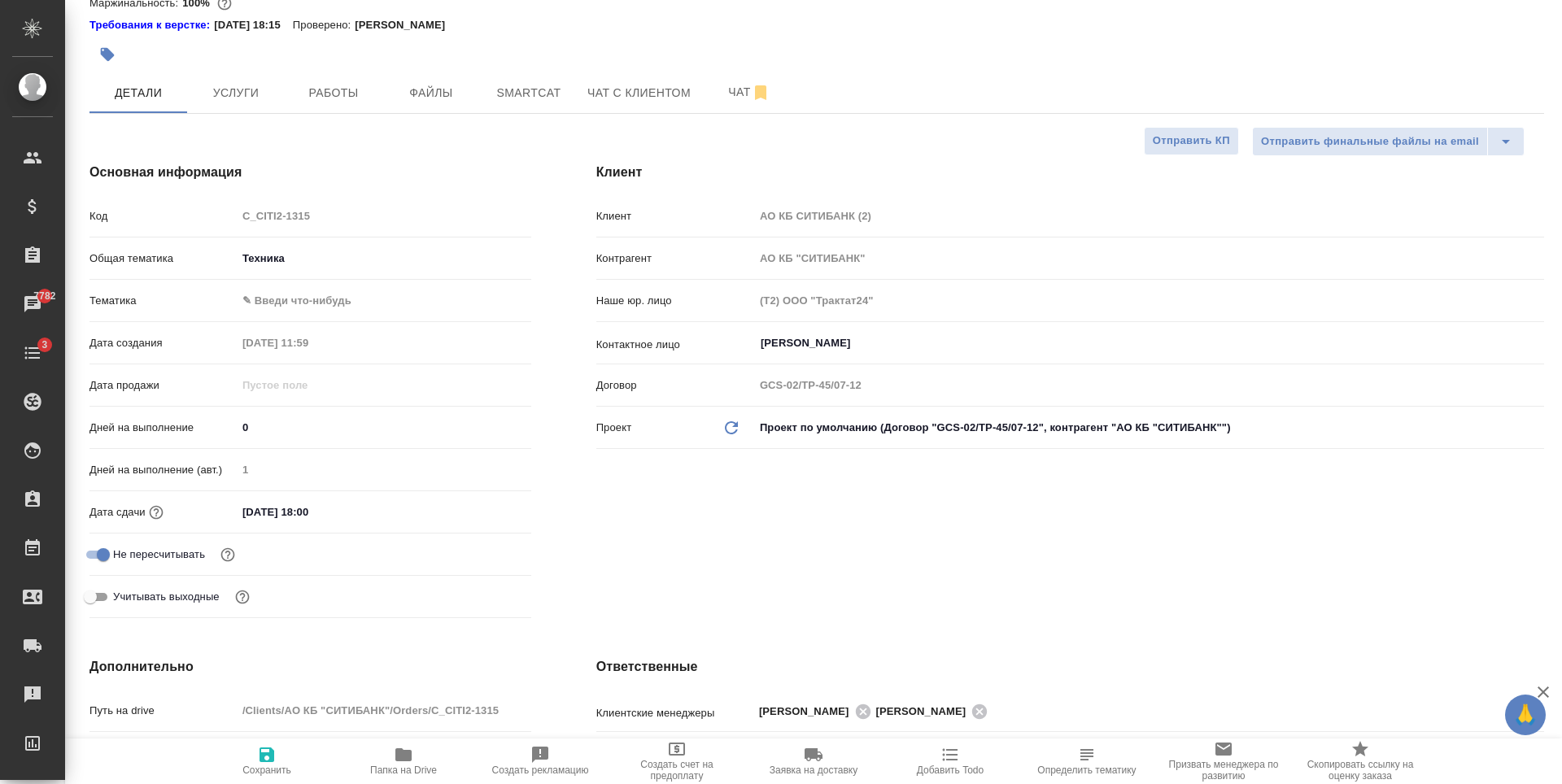
click at [298, 293] on body "🙏 .cls-1 fill:#fff; AWATERA Zaytseva Svetlana Клиенты Спецификации Заказы 7782 …" at bounding box center [781, 392] width 1562 height 784
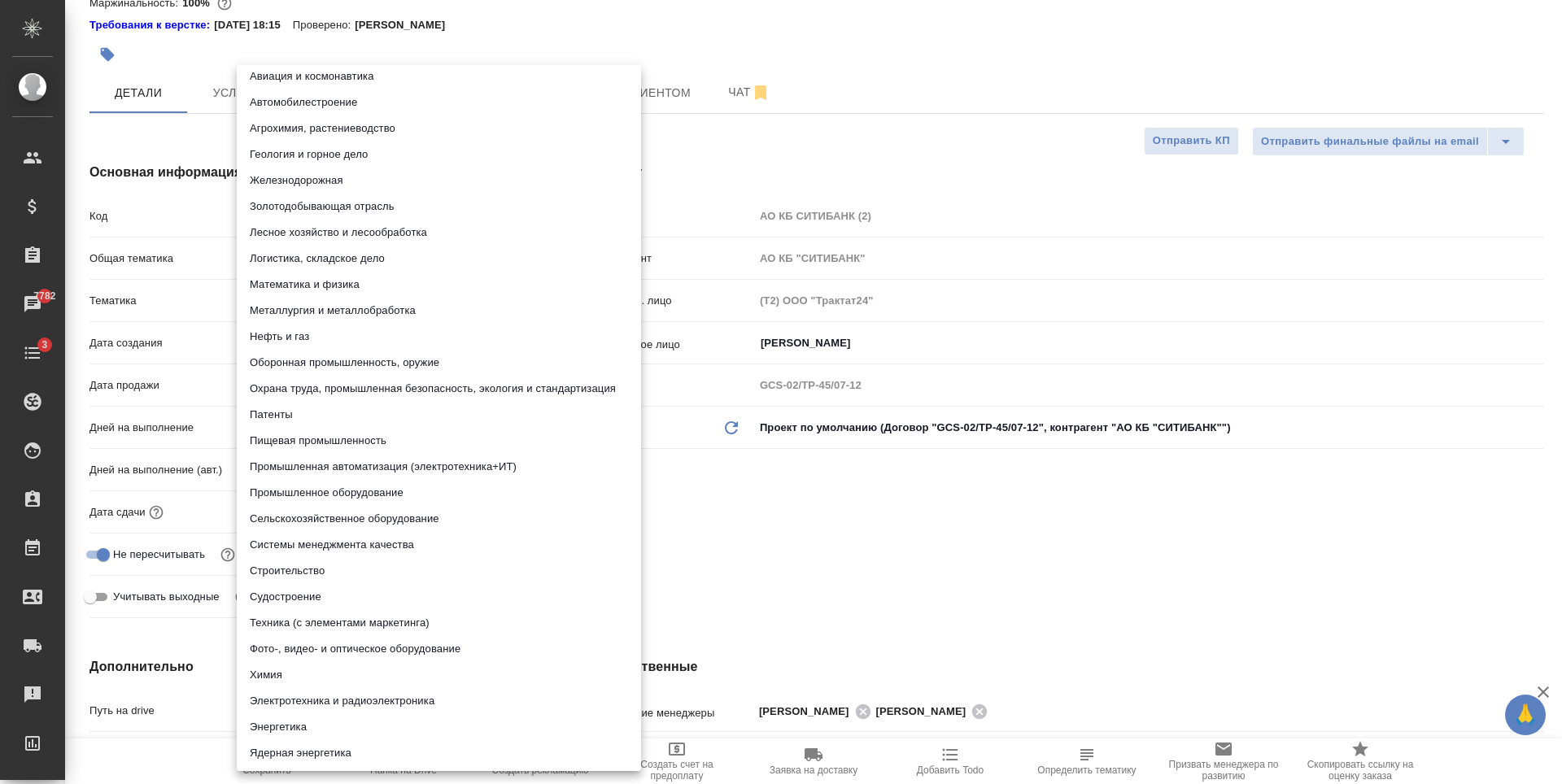
scroll to position [10, 0]
click at [374, 617] on li "Техника (с элементами маркетинга)" at bounding box center [438, 620] width 404 height 26
type textarea "x"
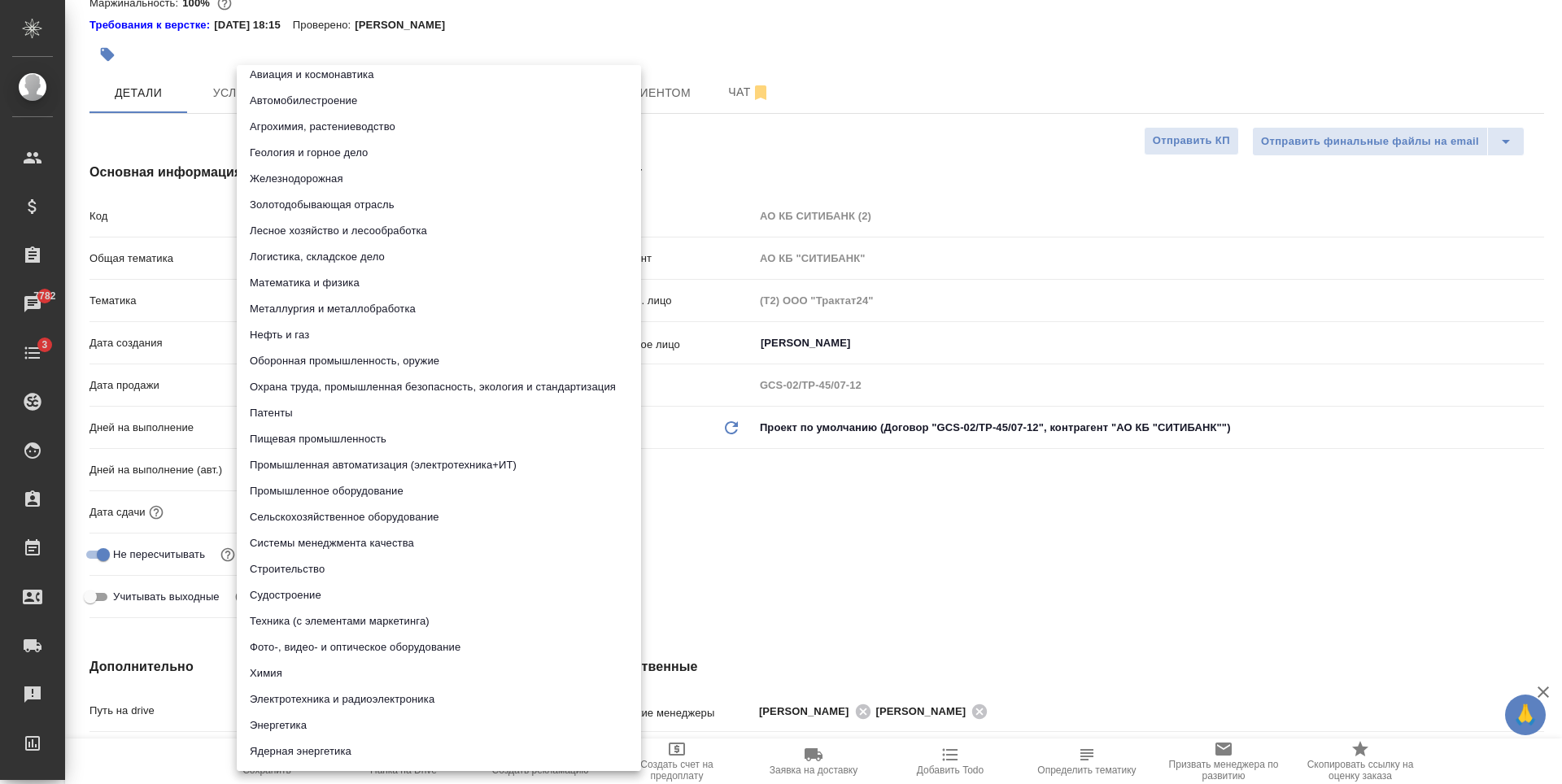
type input "60014f8f4811385ea454c731"
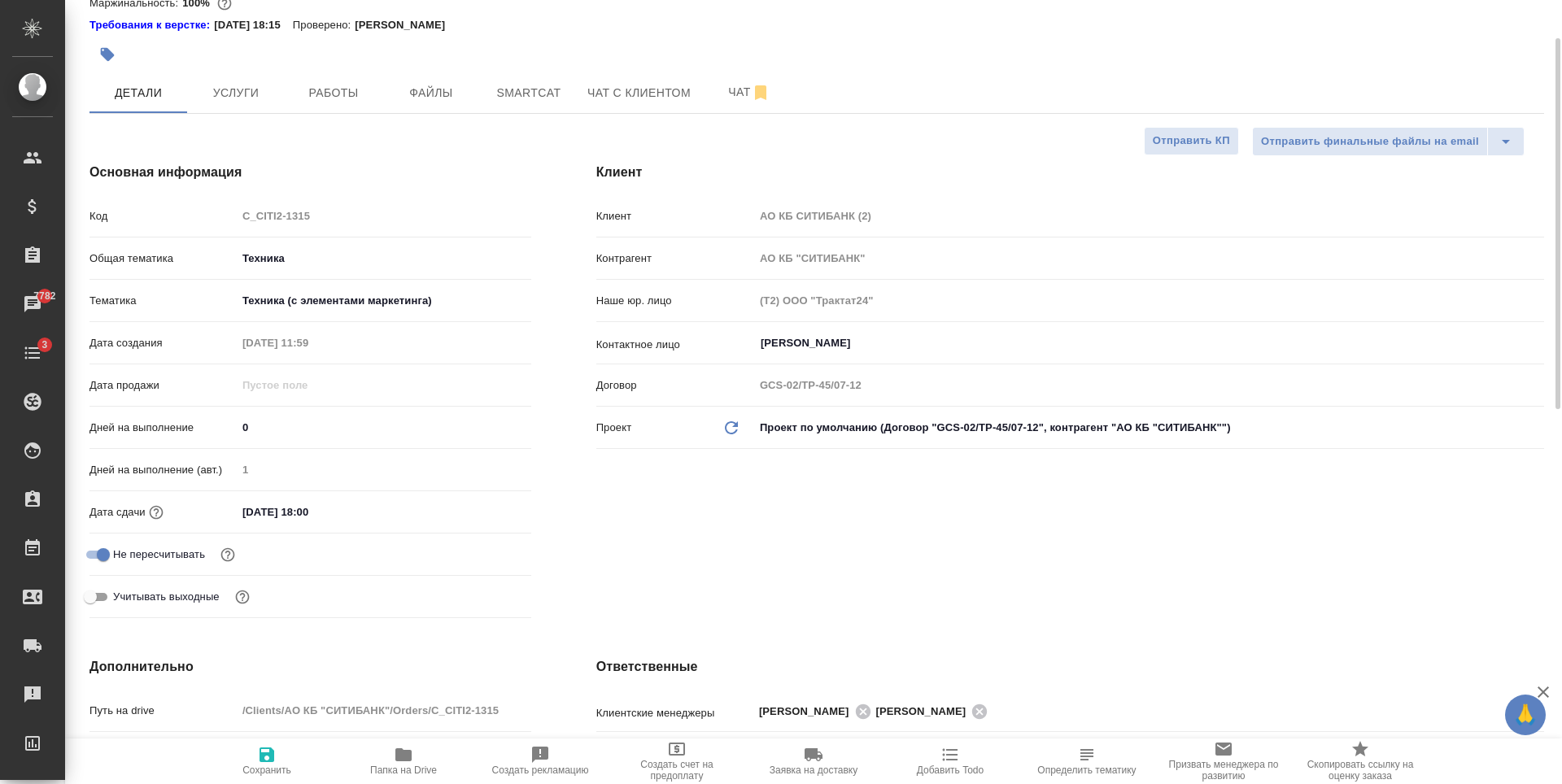
click at [251, 752] on span "Сохранить" at bounding box center [267, 760] width 117 height 31
type textarea "x"
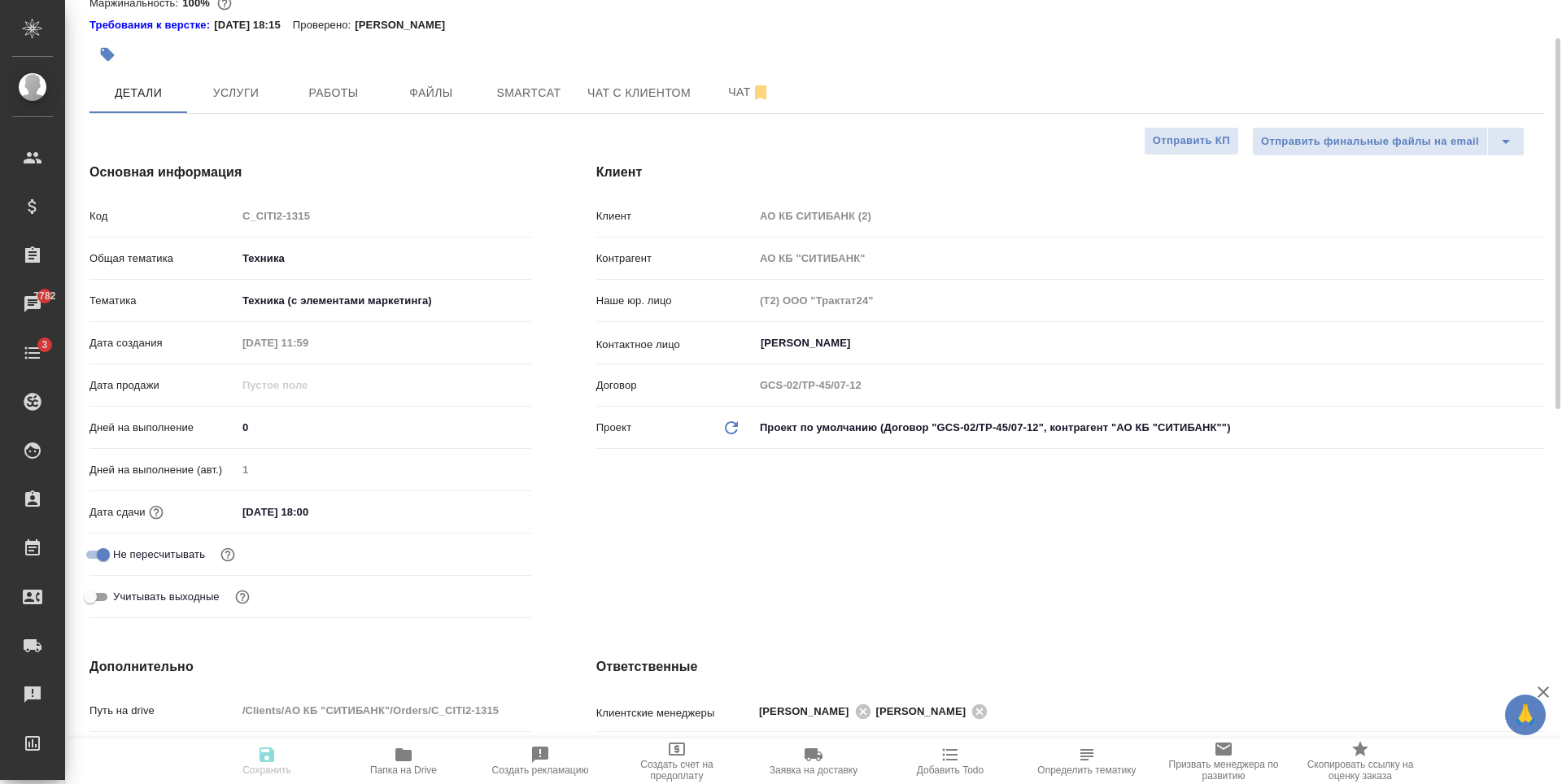
type textarea "x"
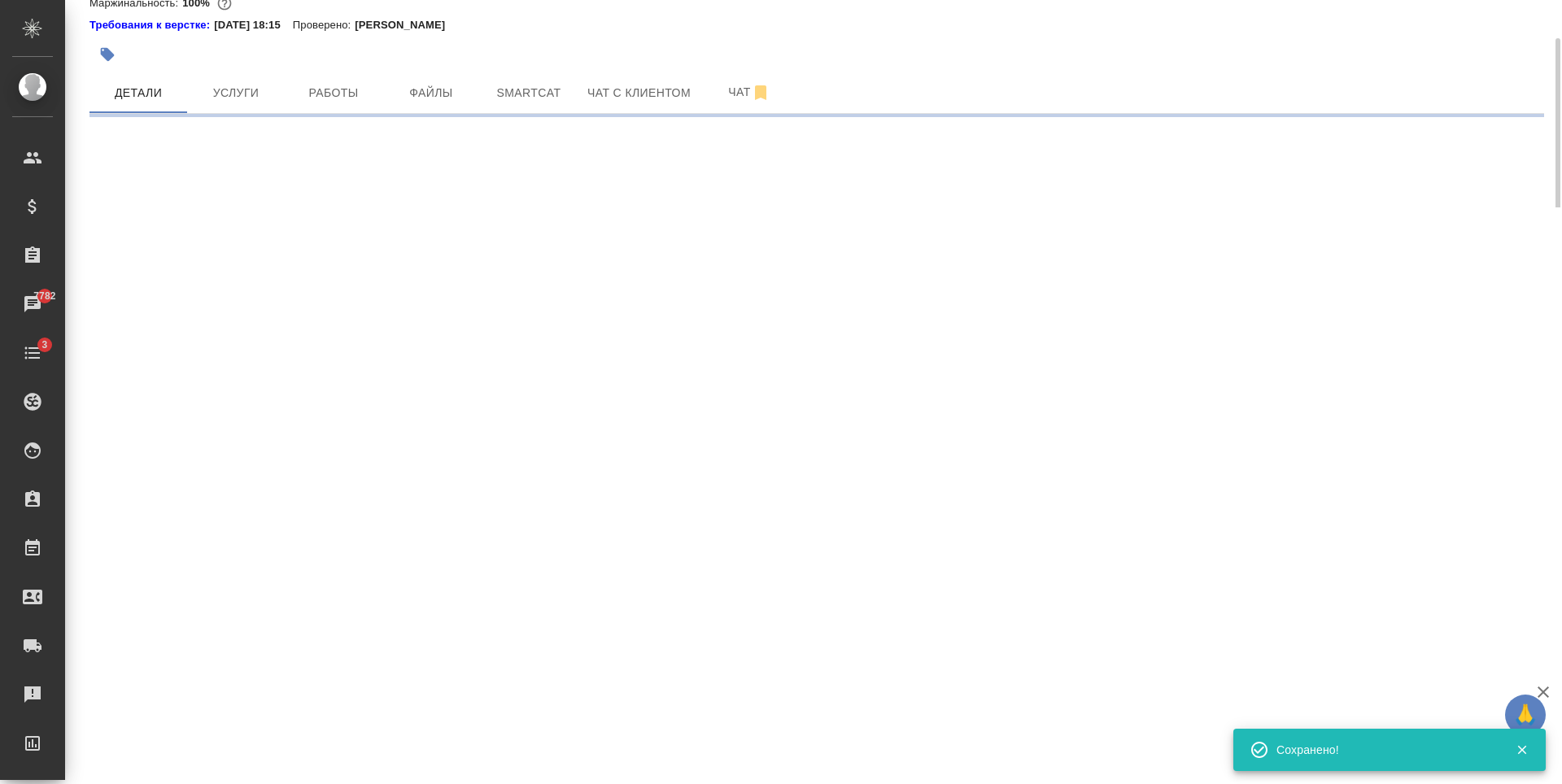
select select "RU"
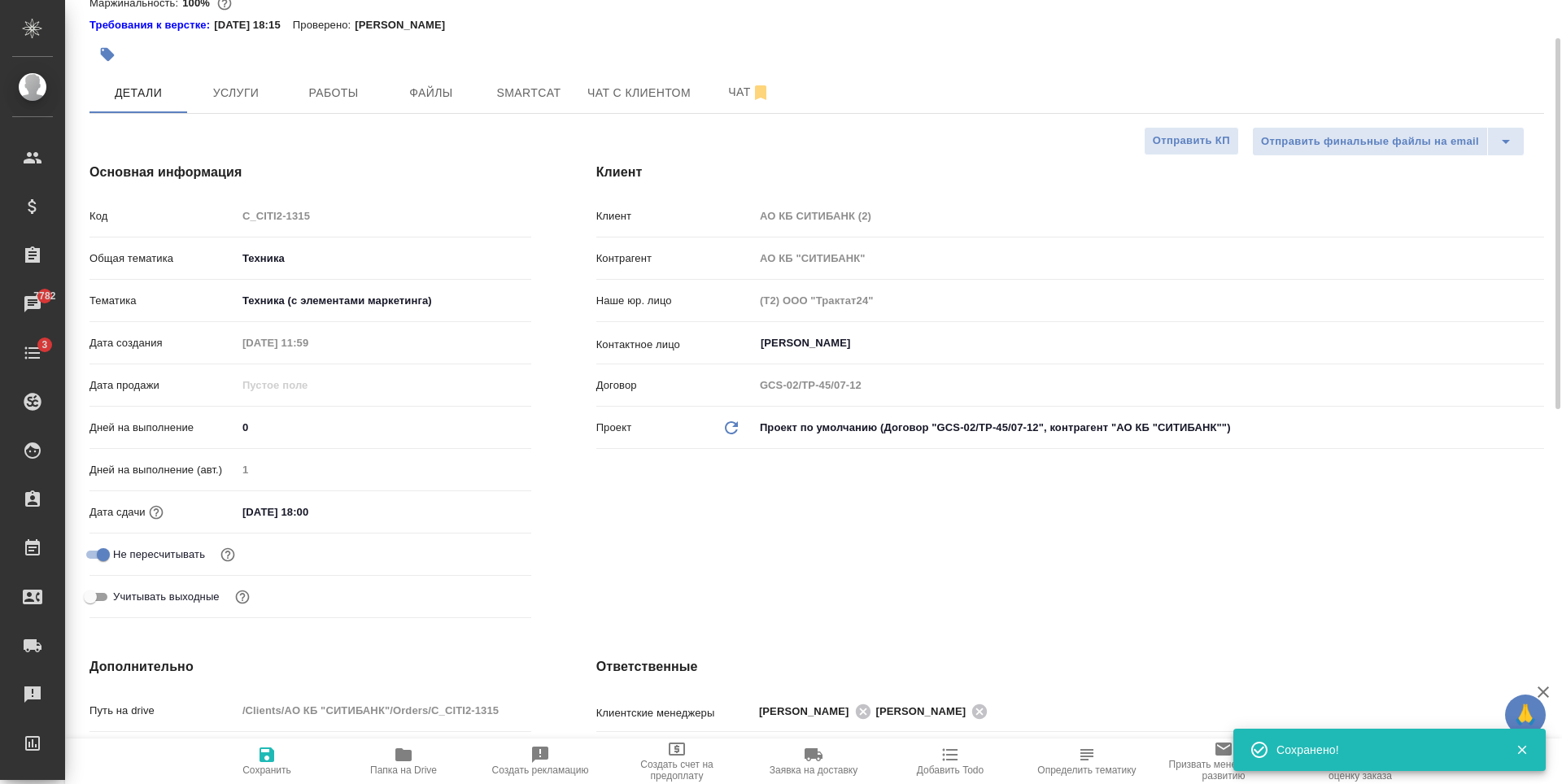
type textarea "x"
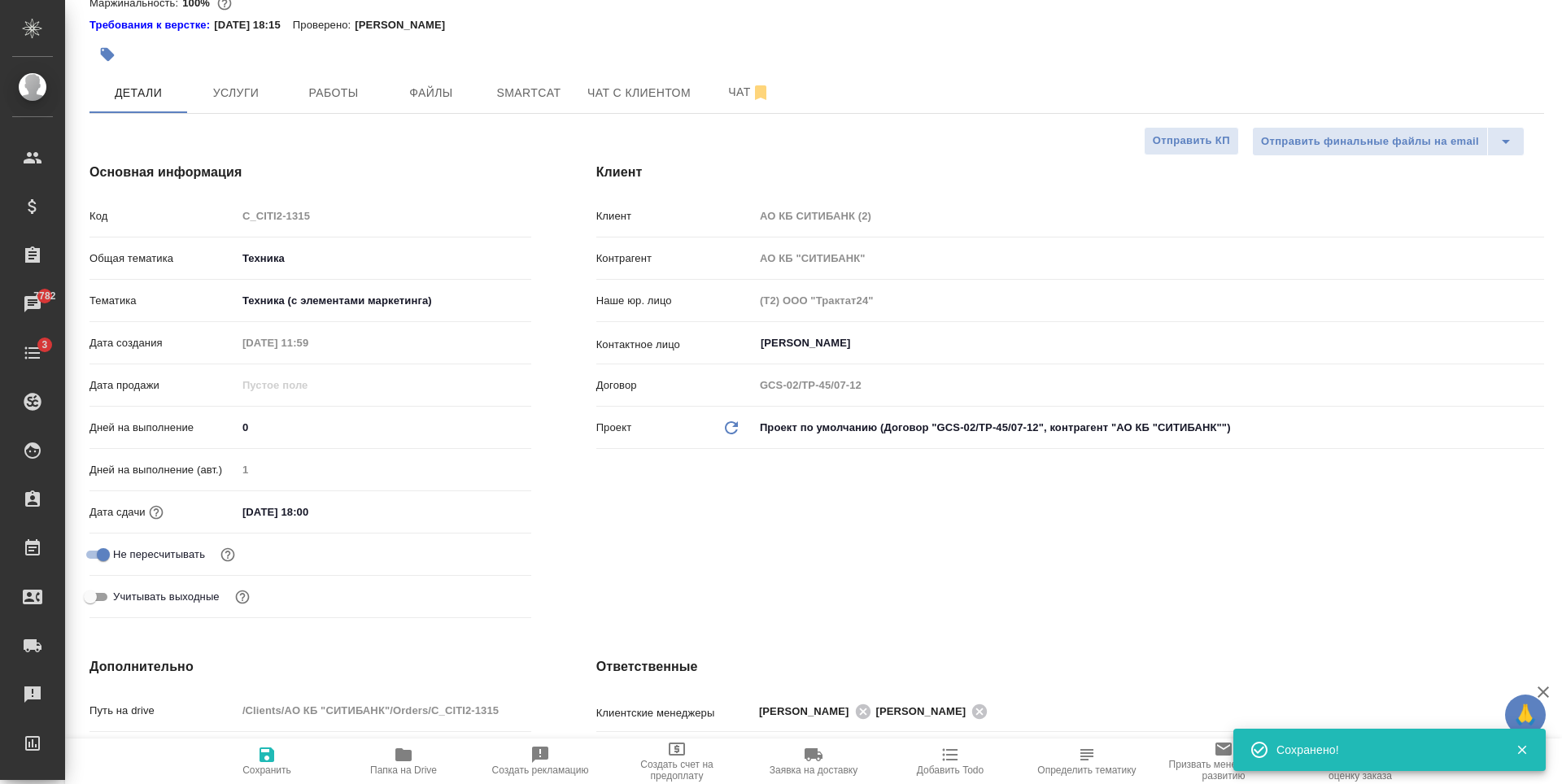
type textarea "x"
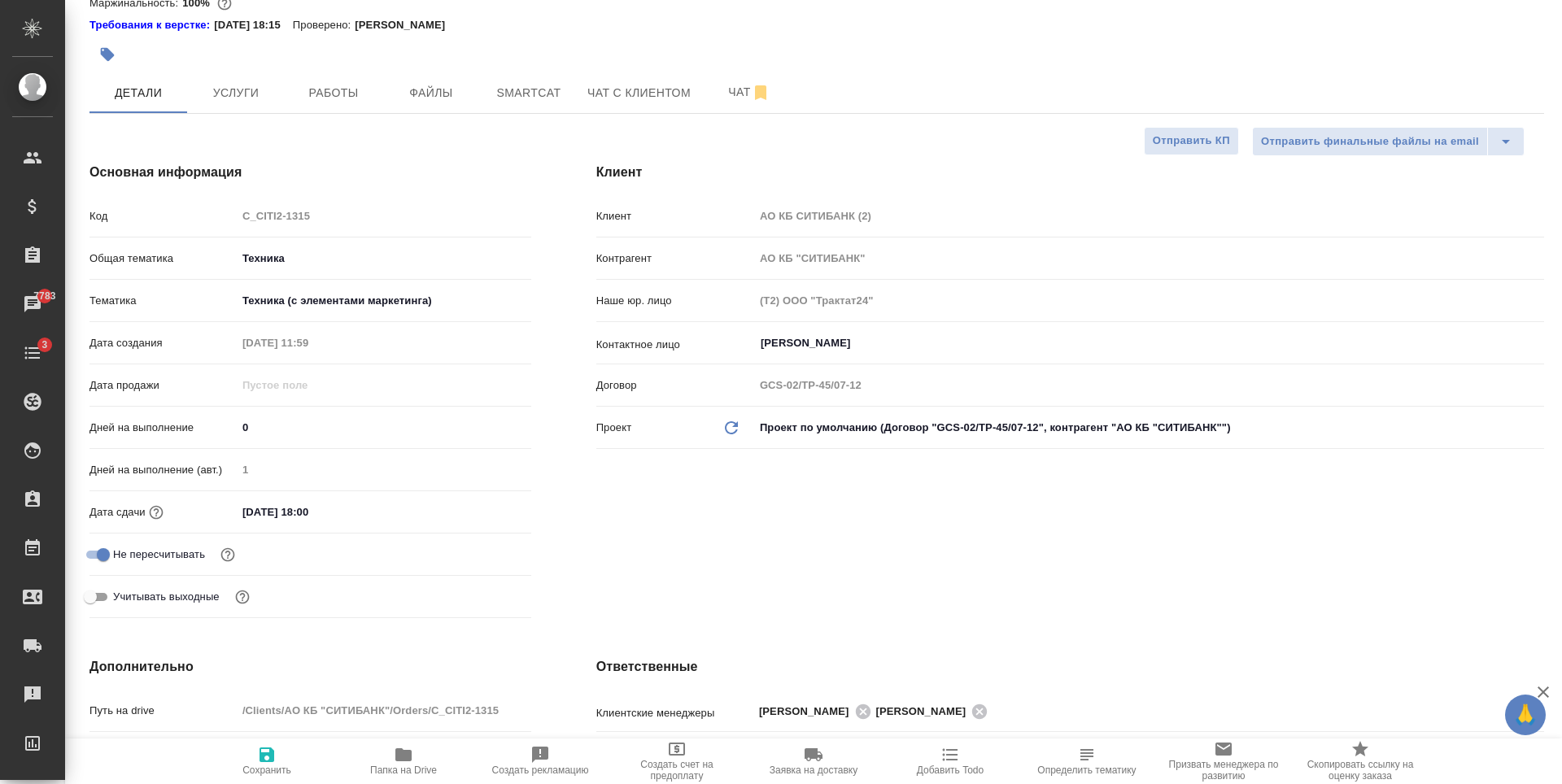
type textarea "x"
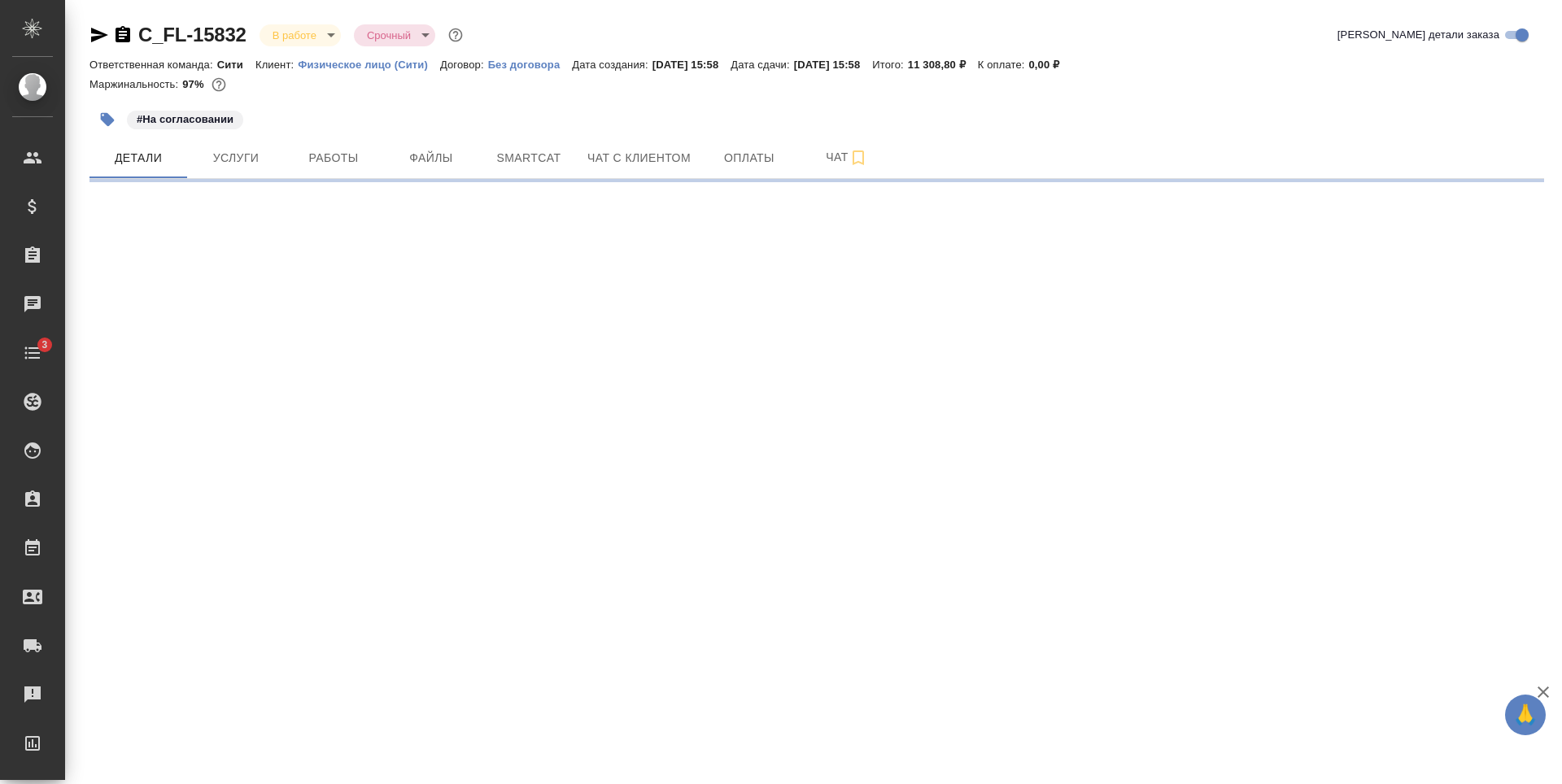
select select "RU"
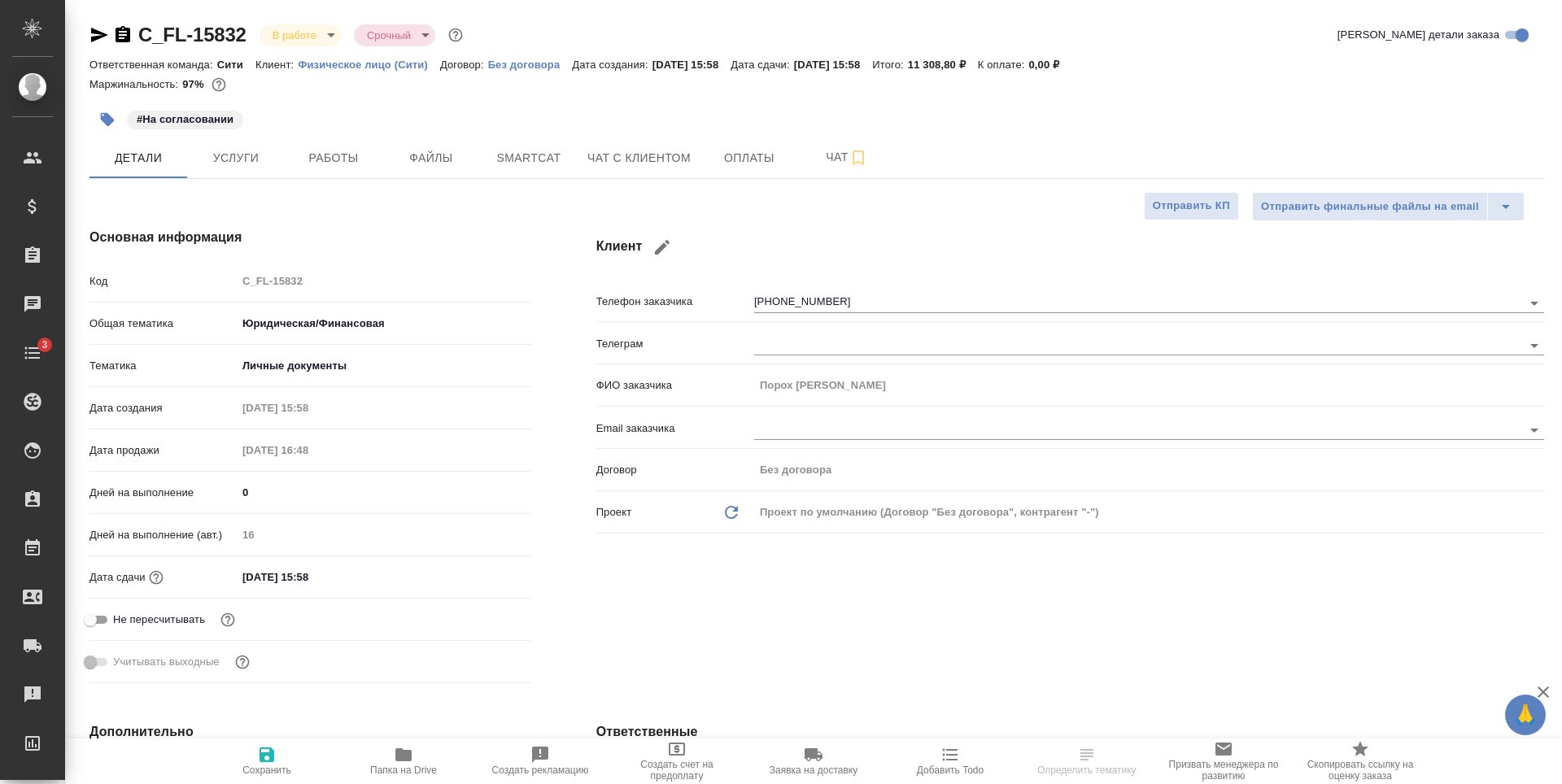
type textarea "x"
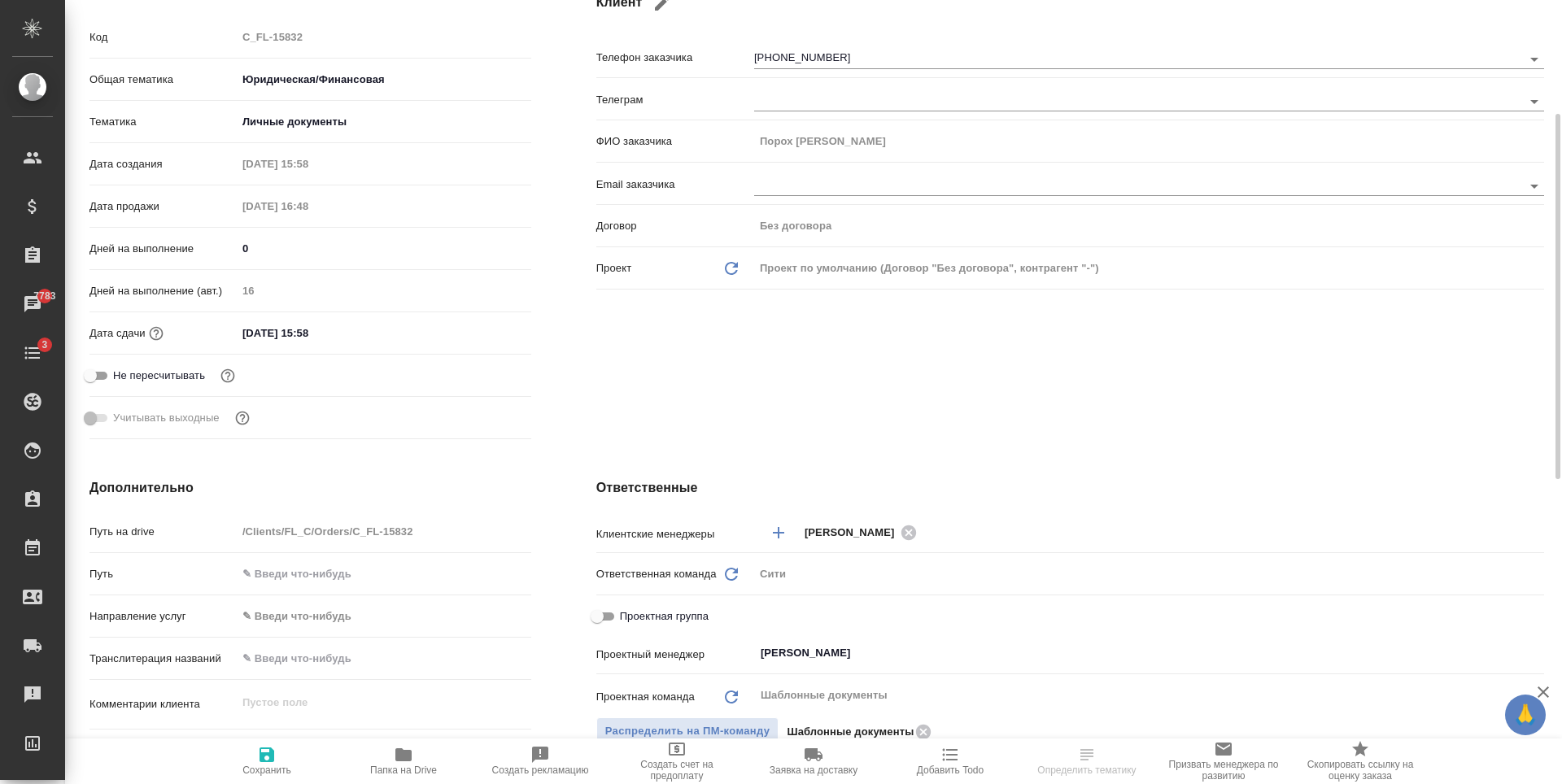
type textarea "x"
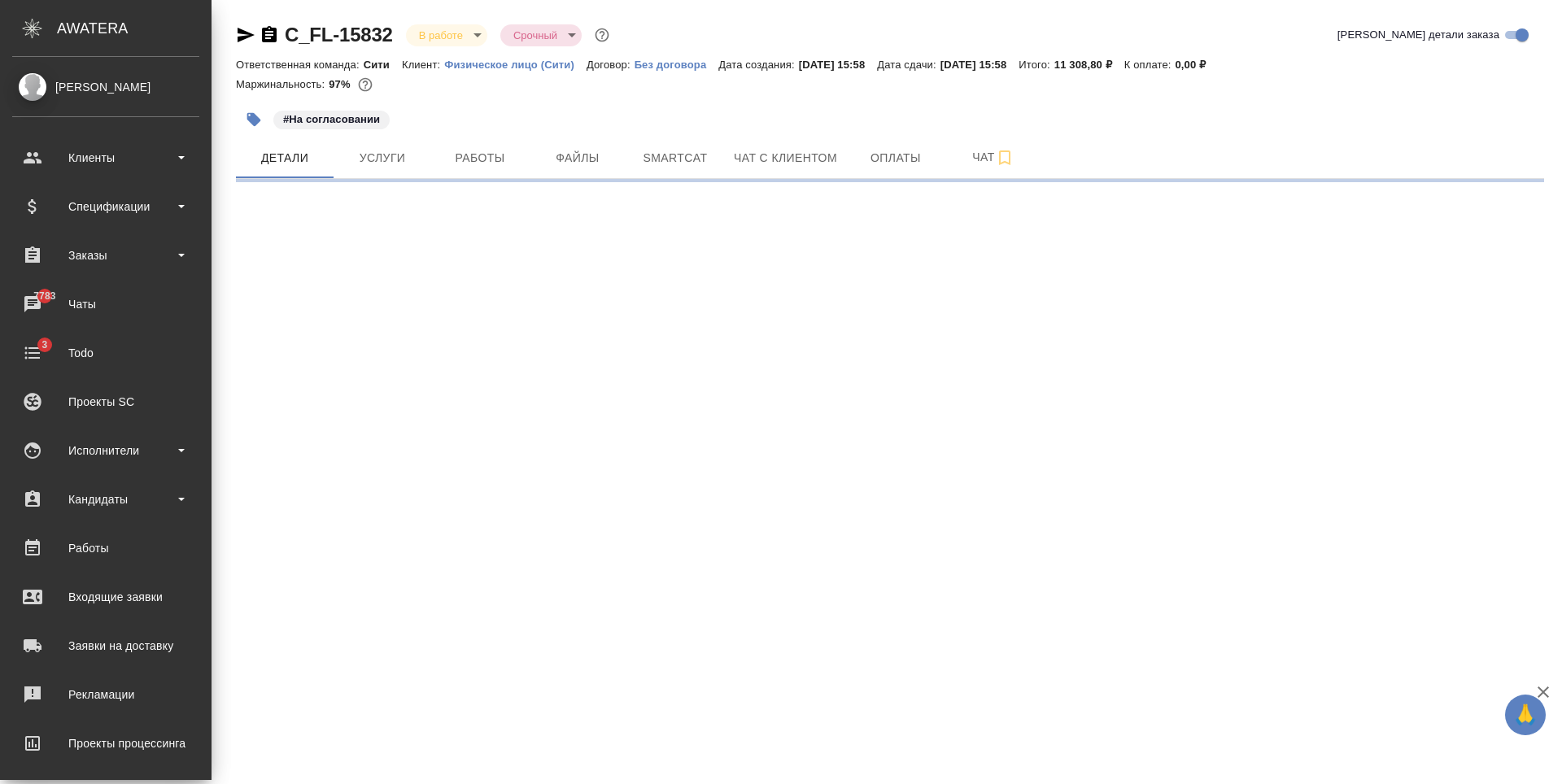
select select "RU"
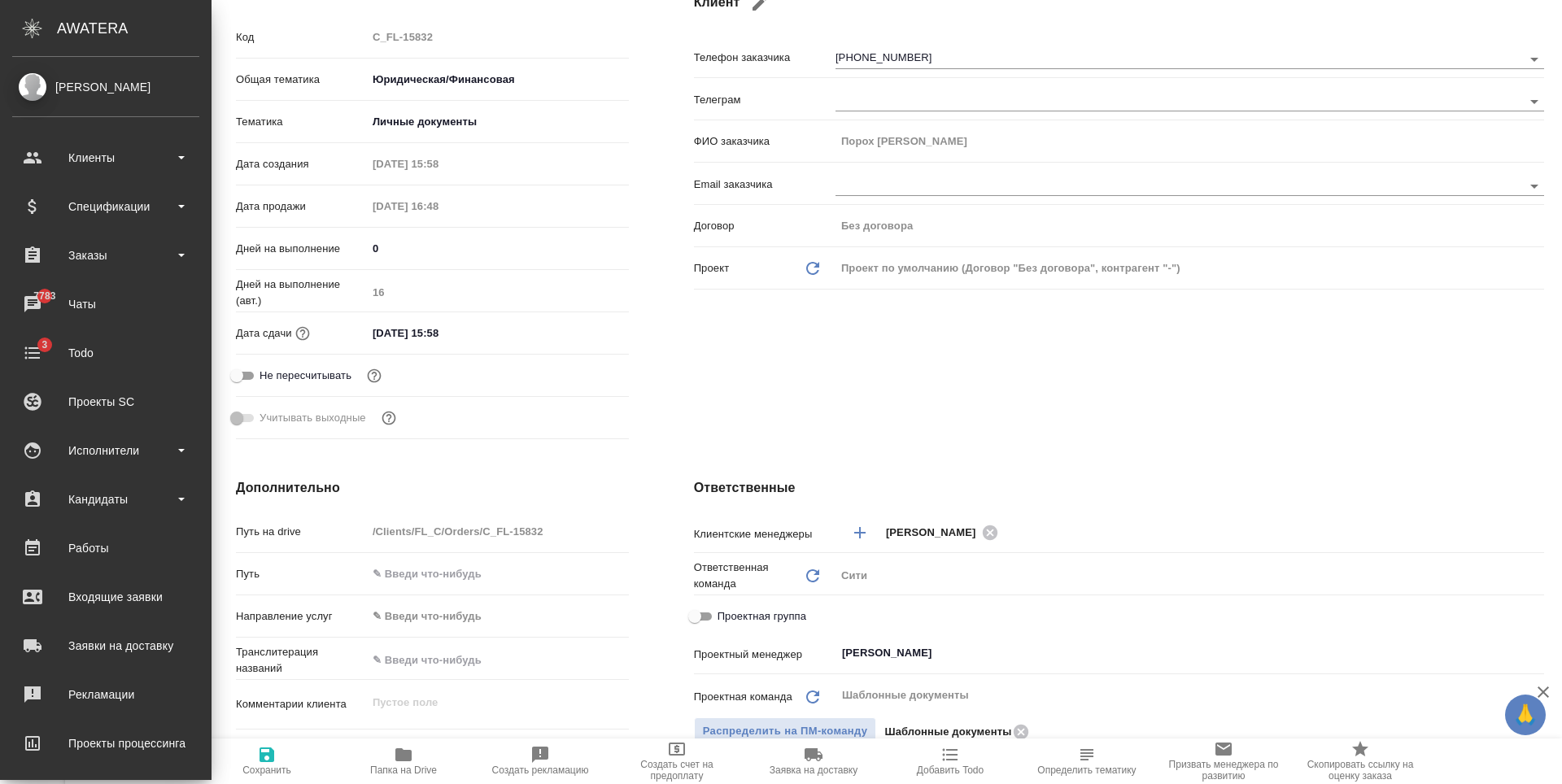
type textarea "x"
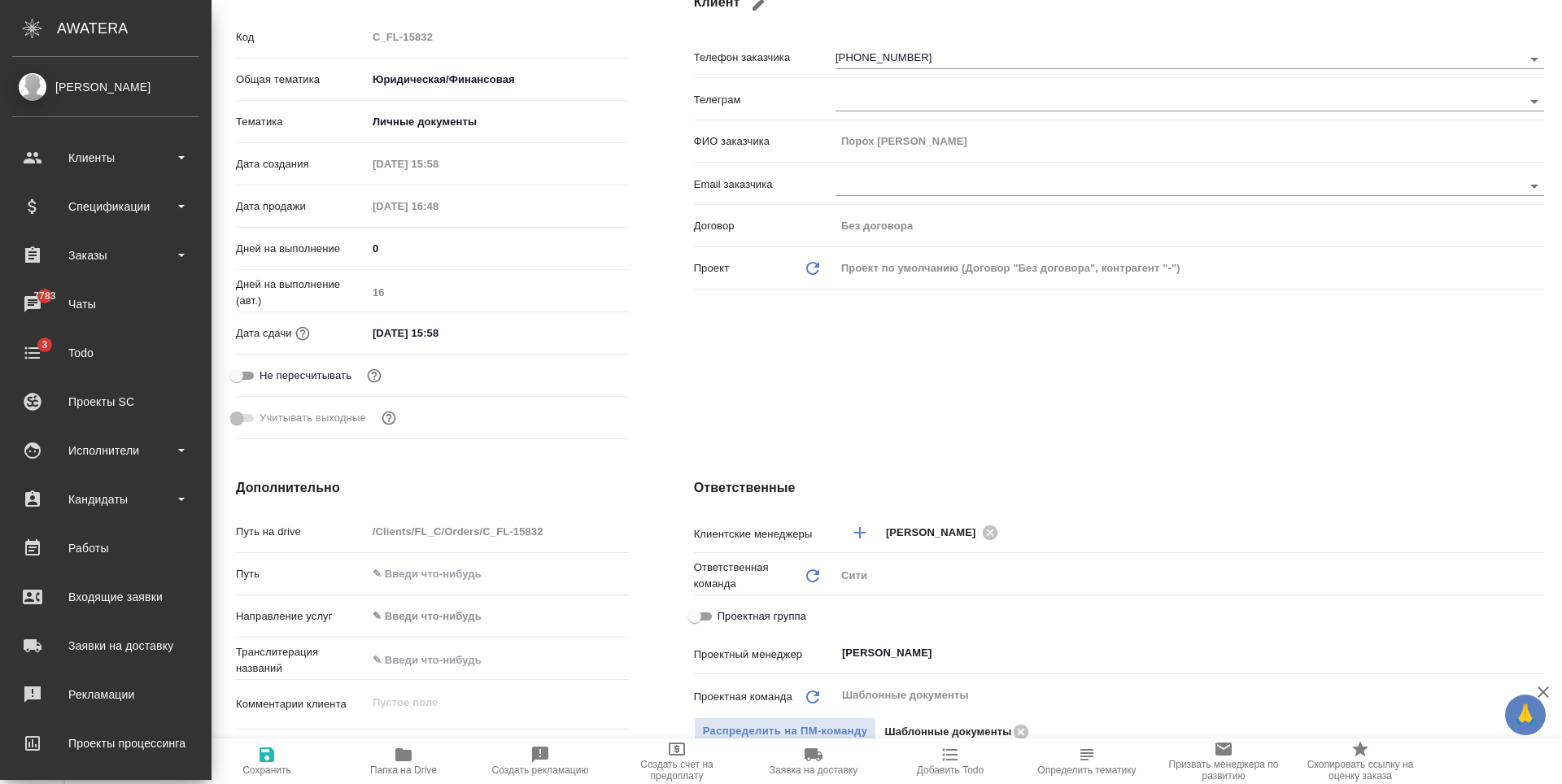
type textarea "x"
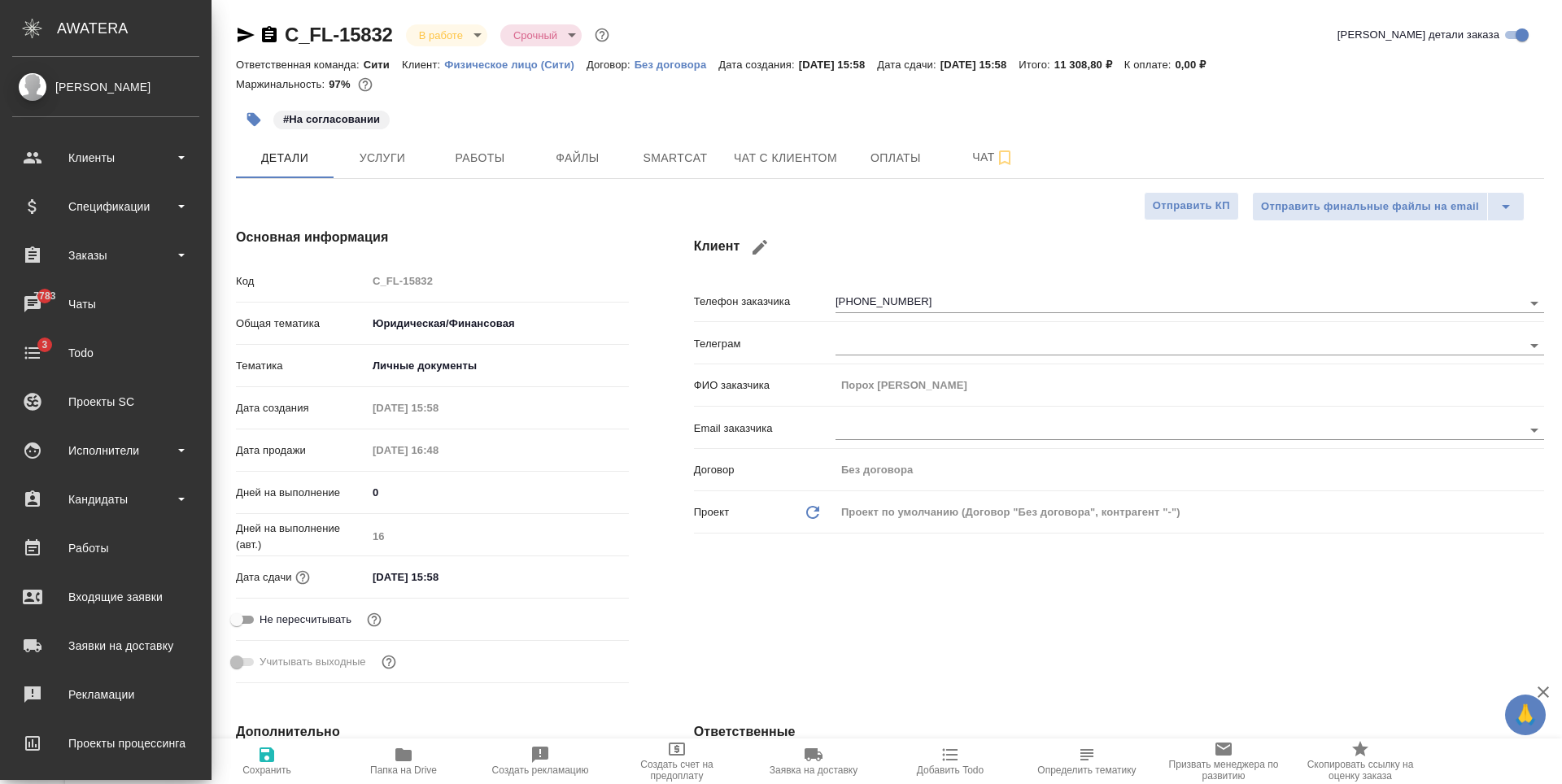
type textarea "x"
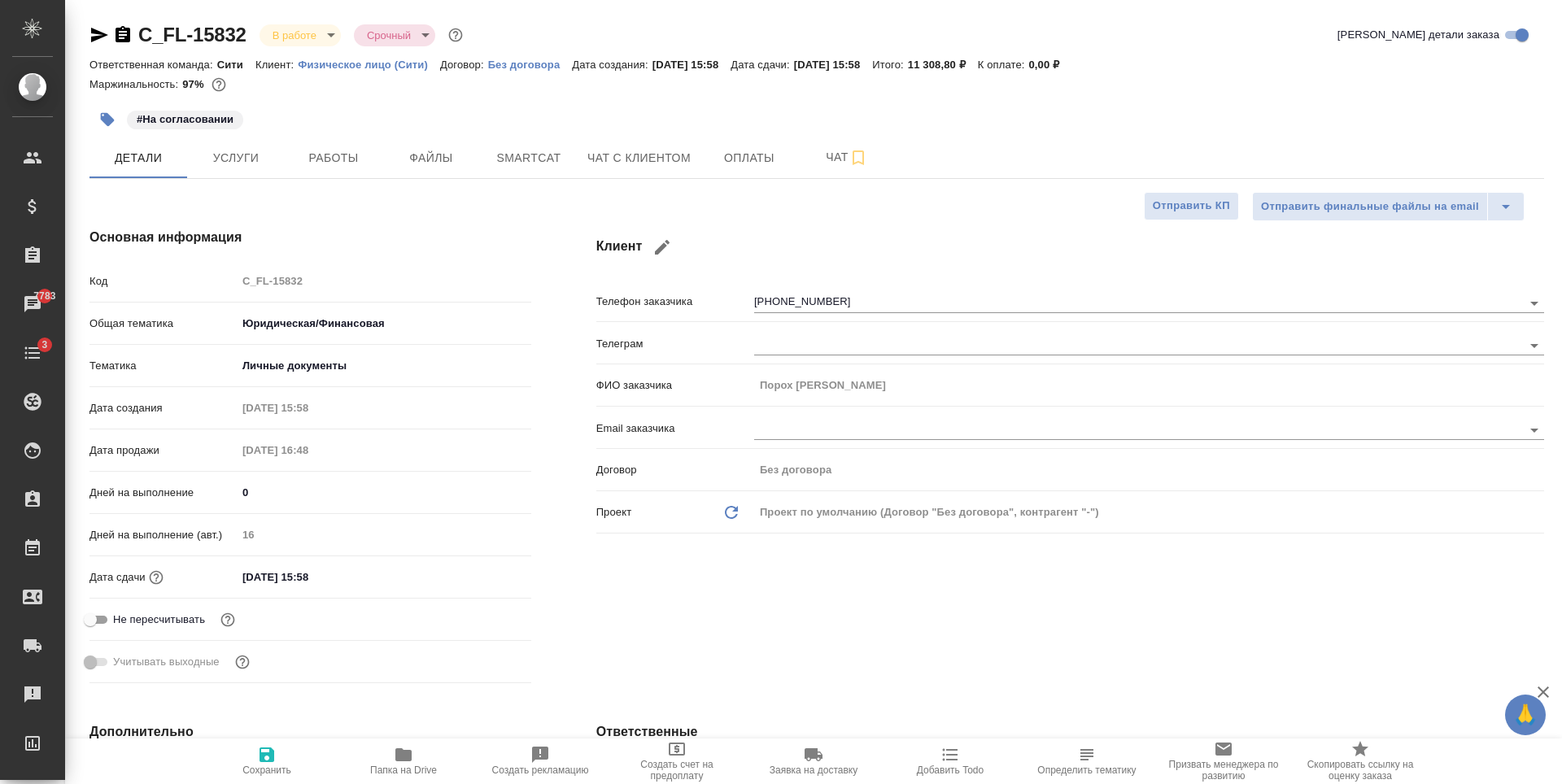
type textarea "x"
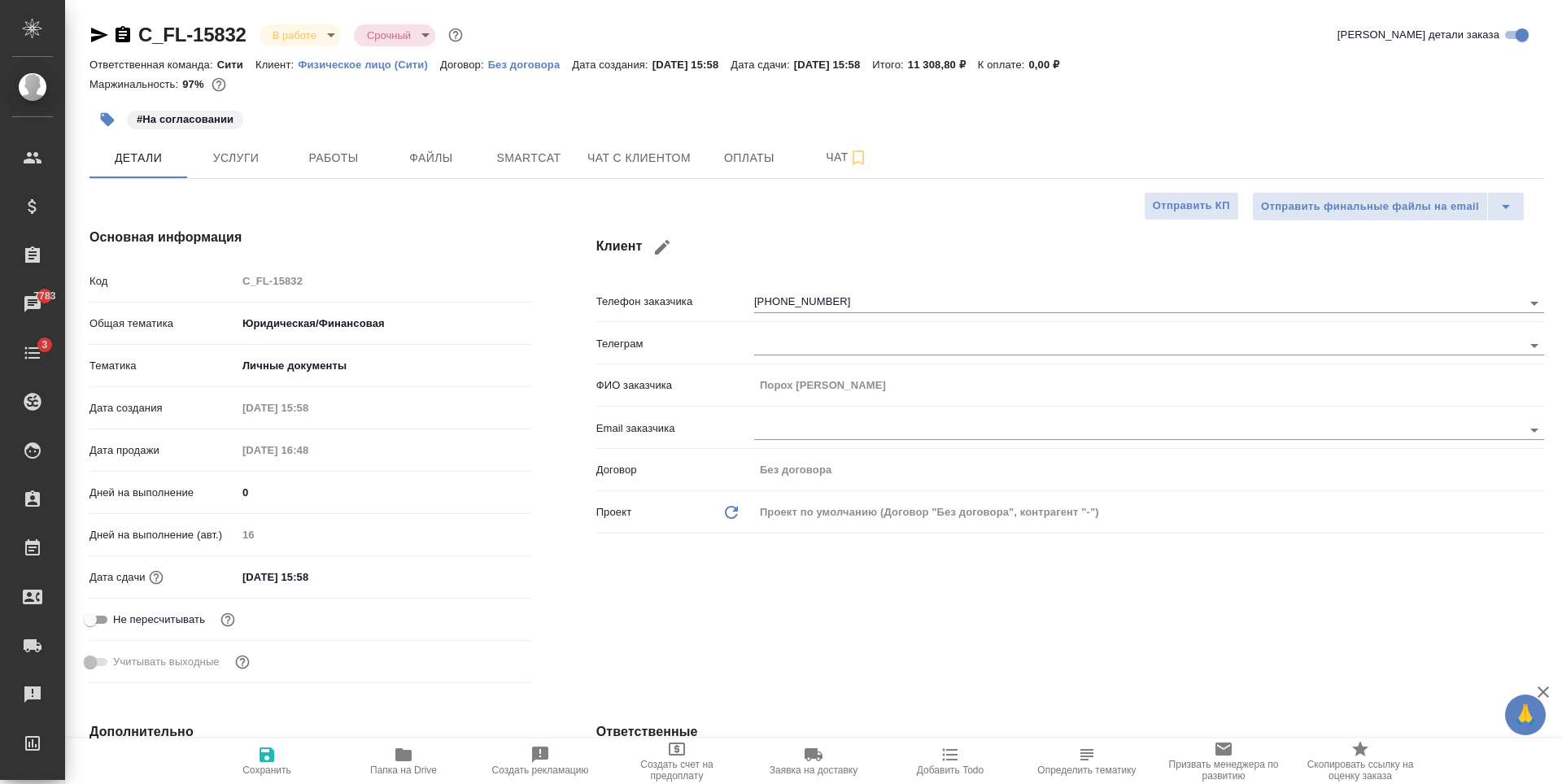
type textarea "x"
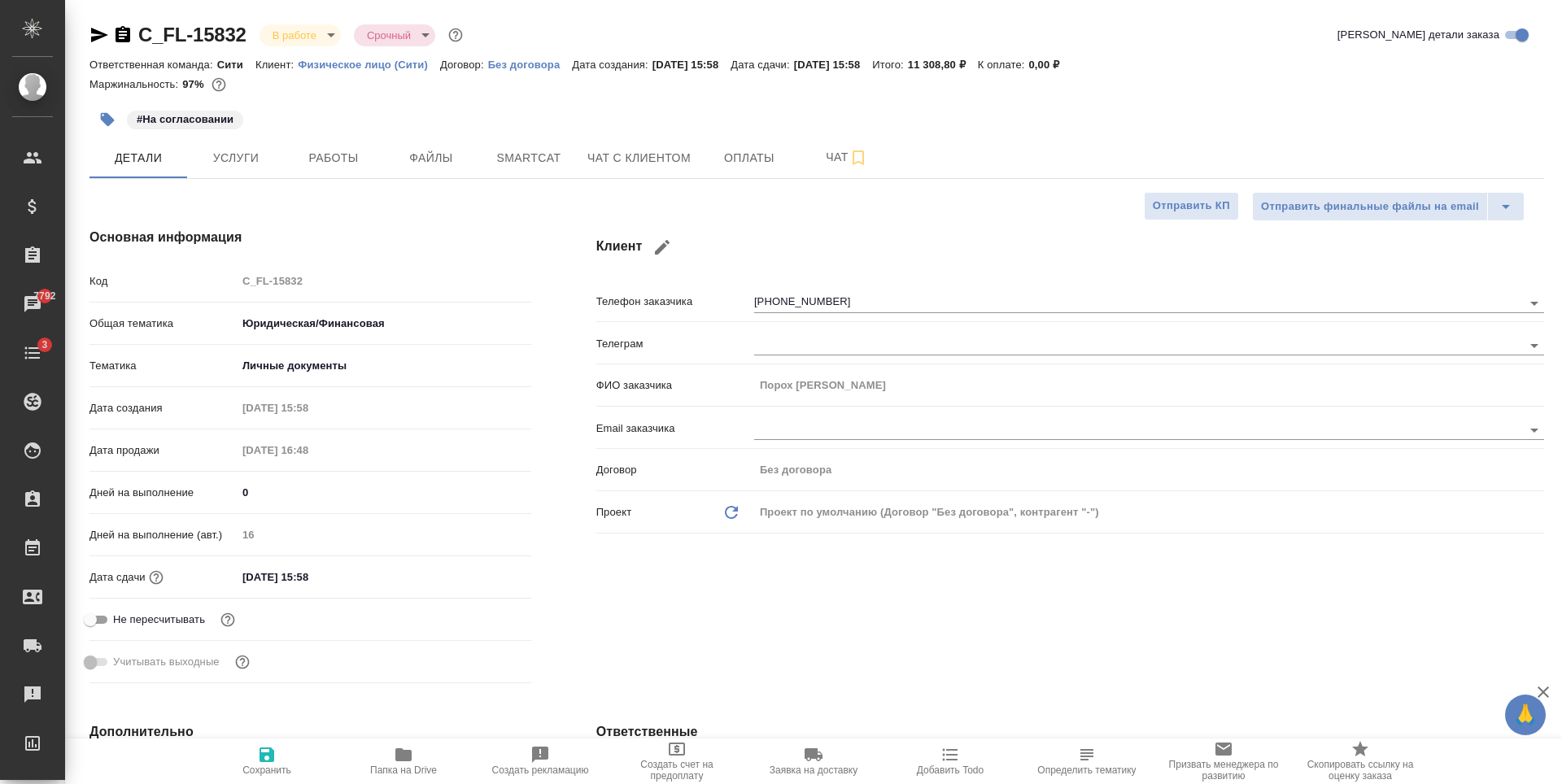
type textarea "x"
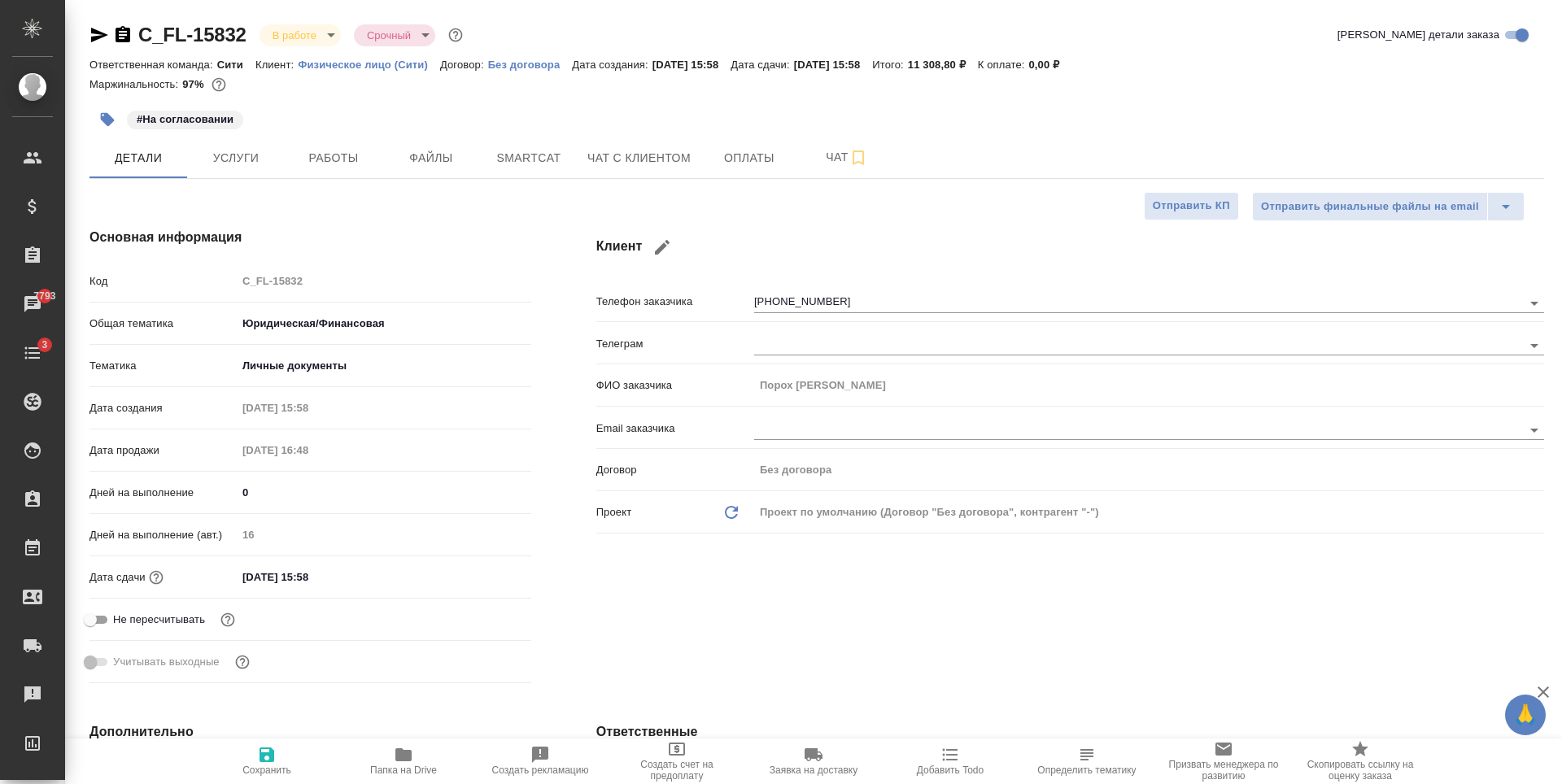
type textarea "x"
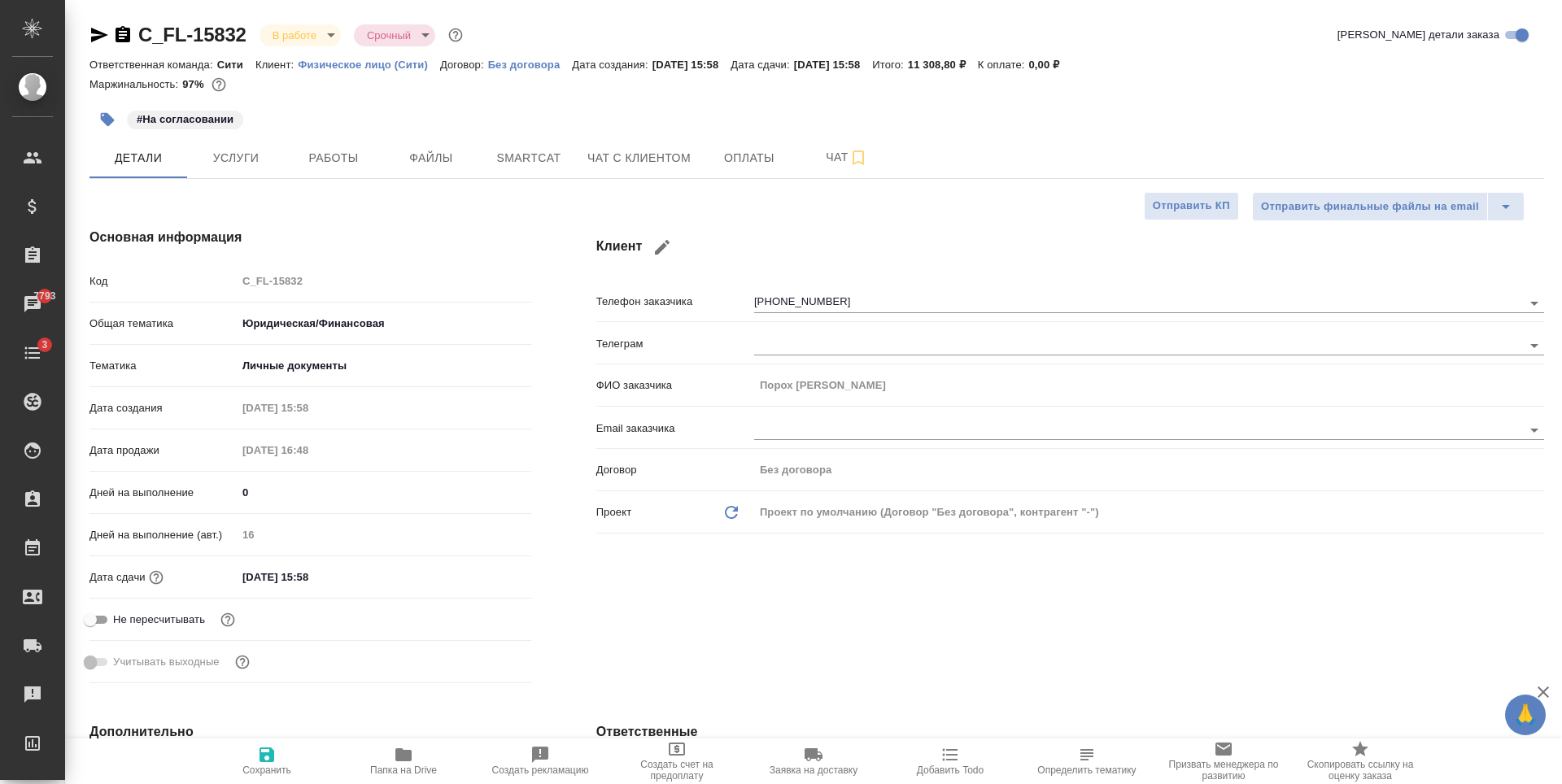
type textarea "x"
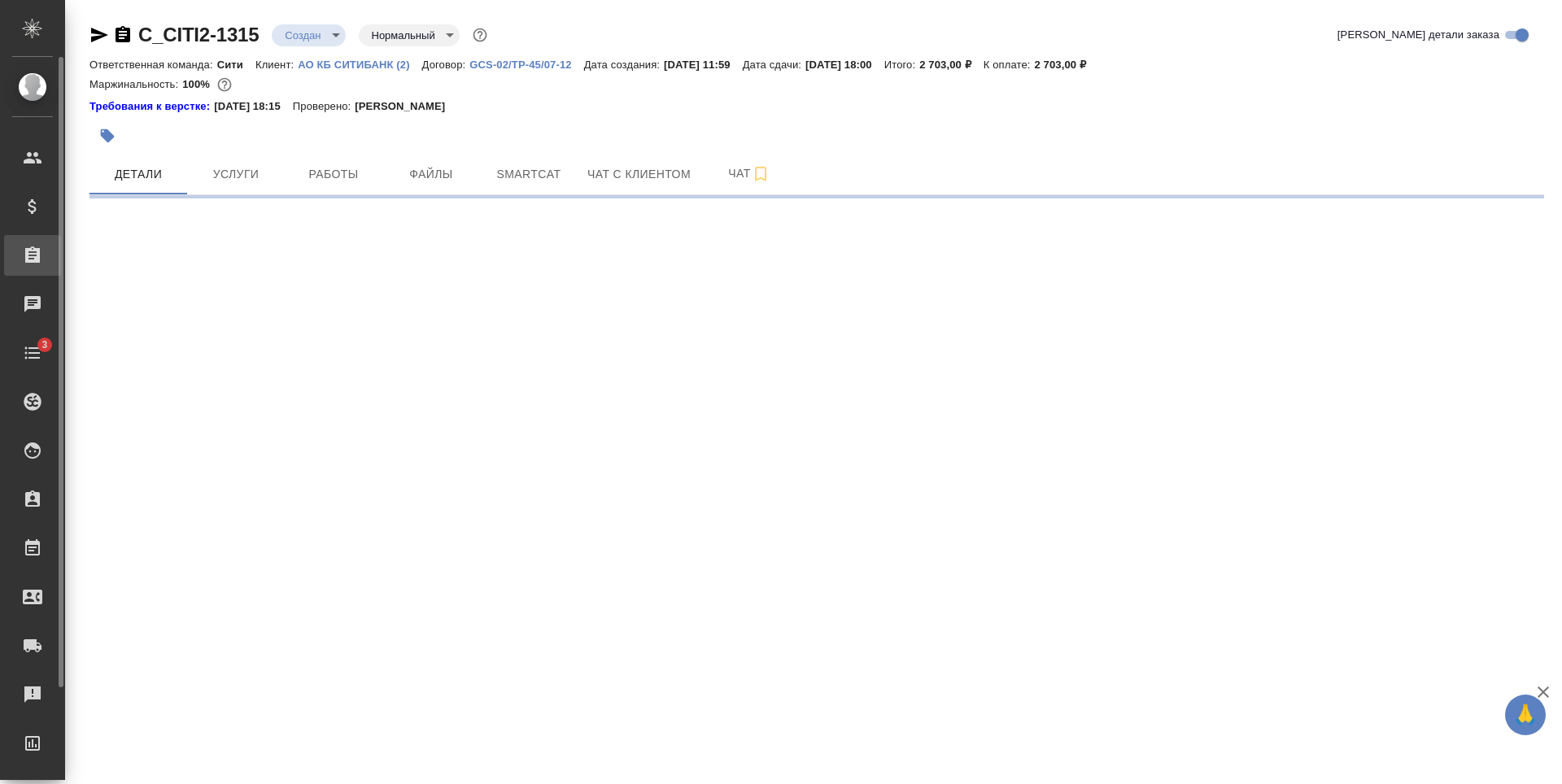
select select "RU"
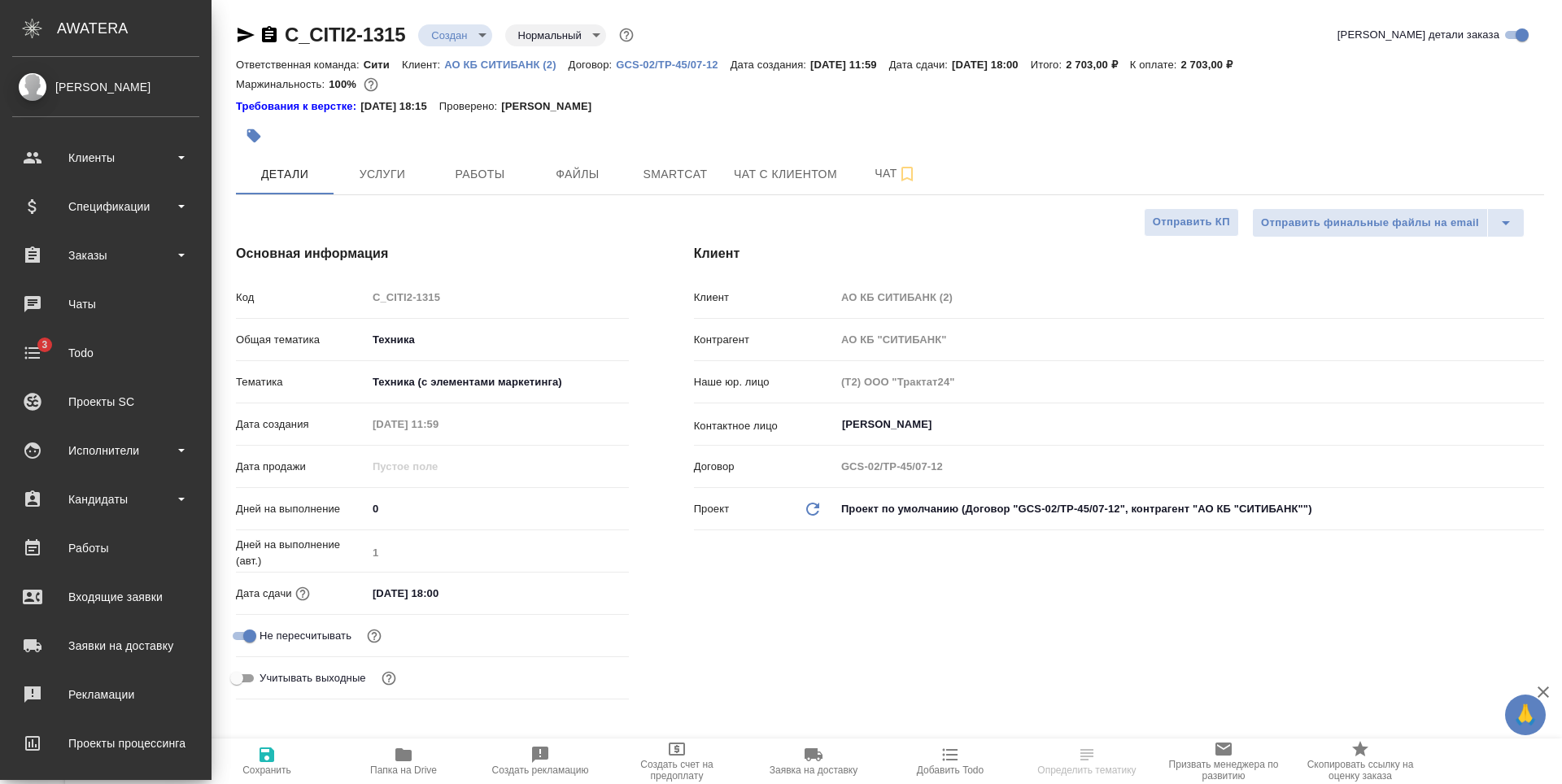
type textarea "x"
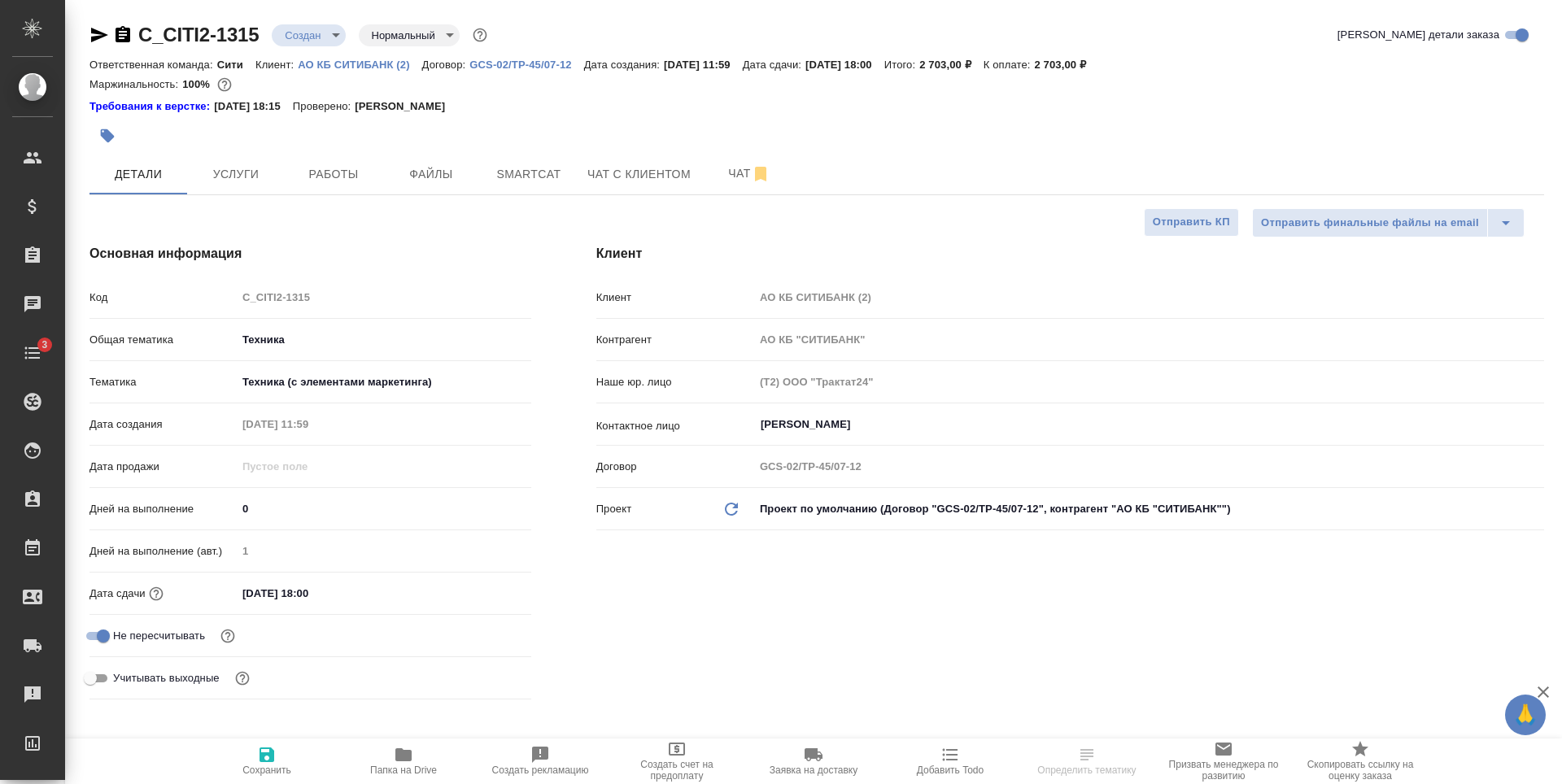
type textarea "x"
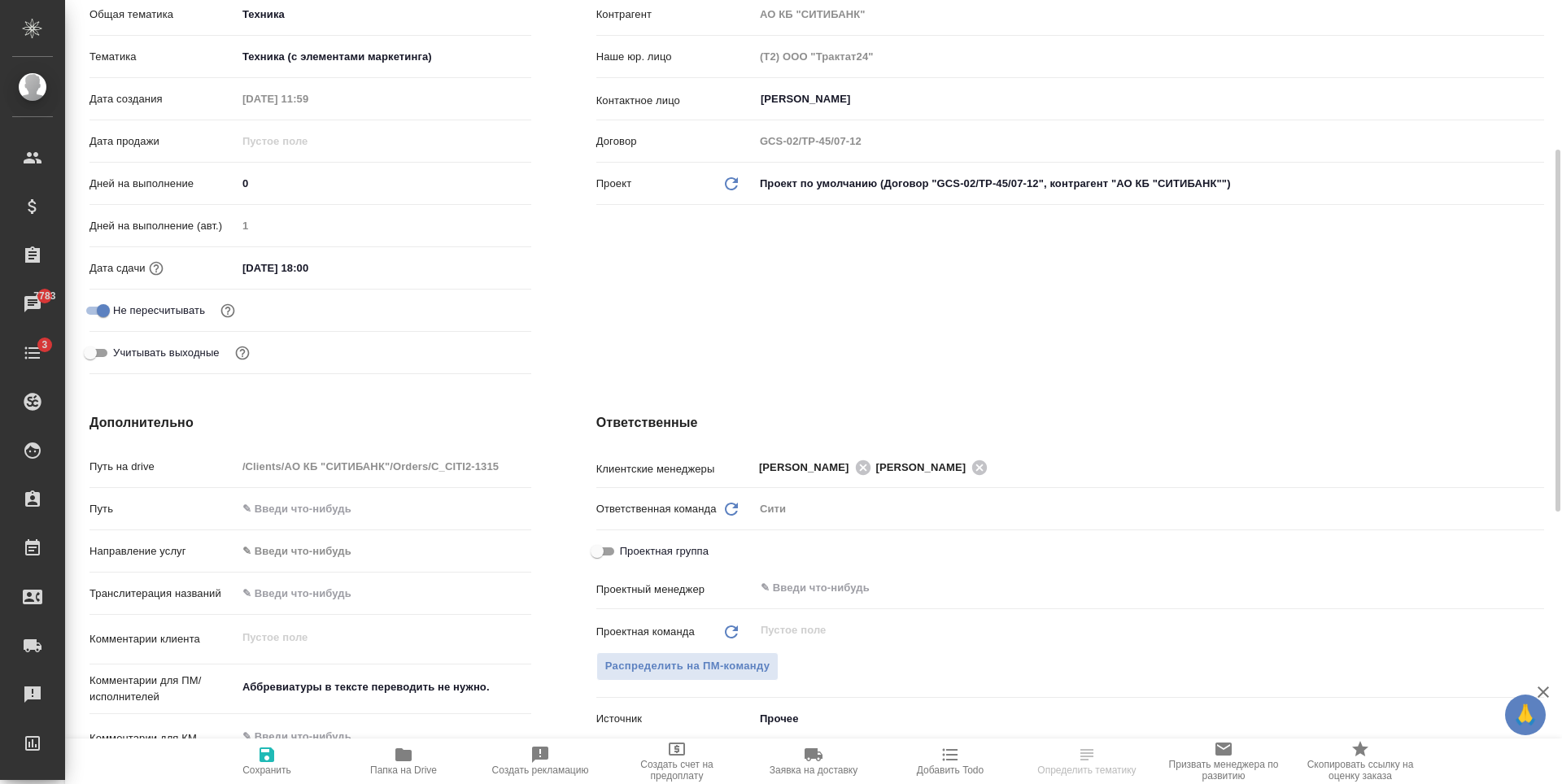
scroll to position [488, 0]
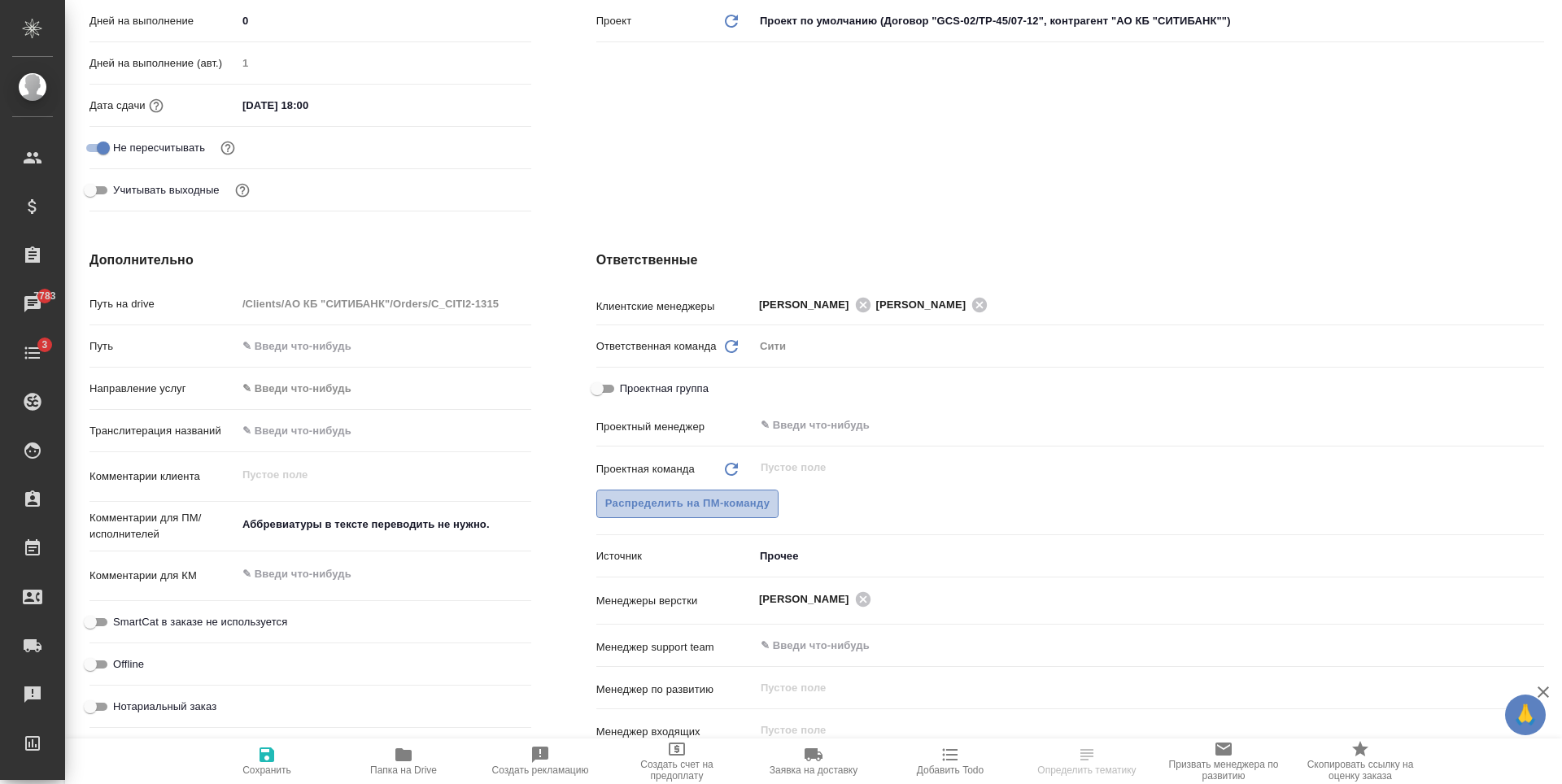
click at [711, 510] on span "Распределить на ПМ-команду" at bounding box center [688, 503] width 165 height 19
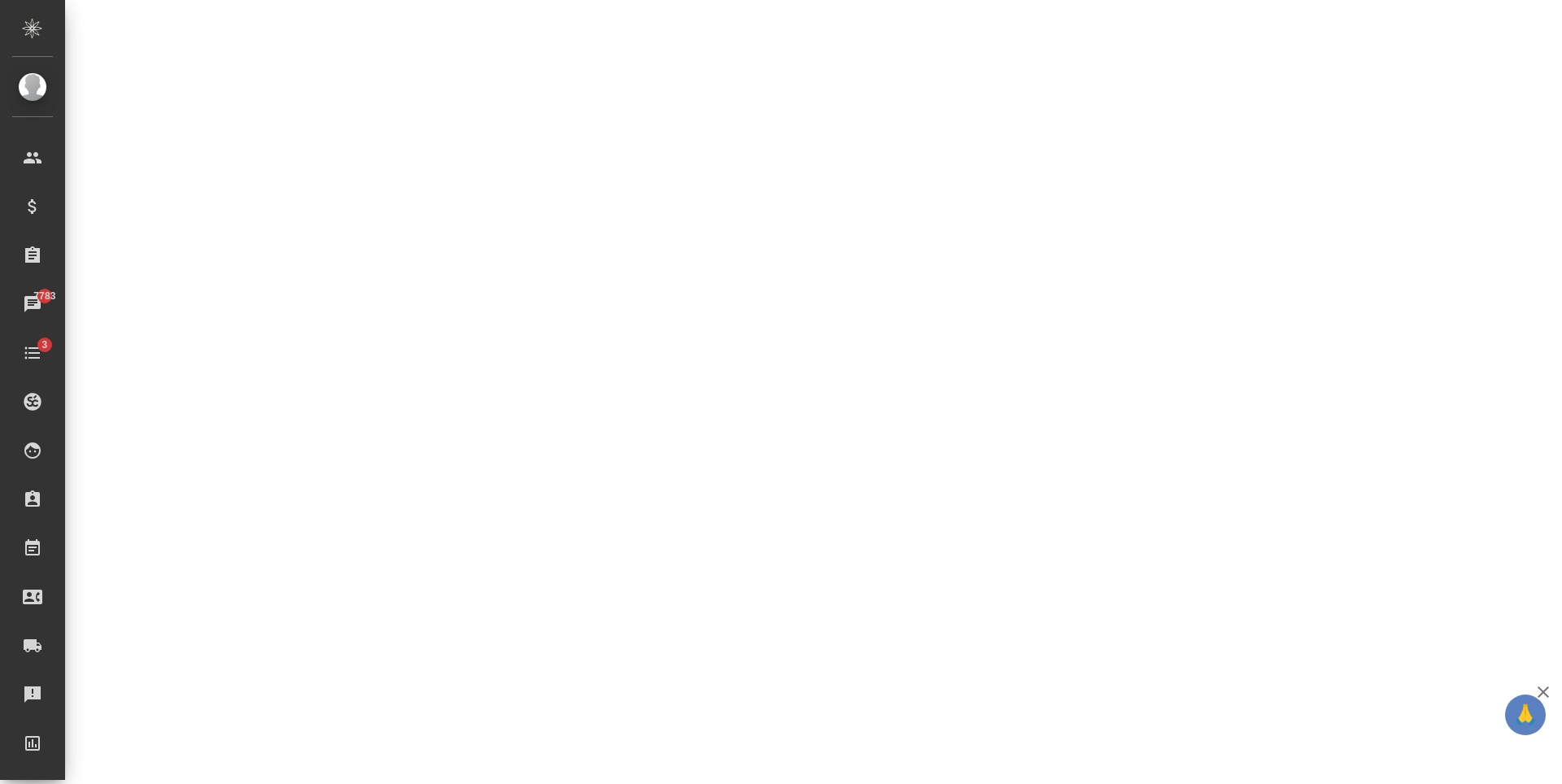
select select "RU"
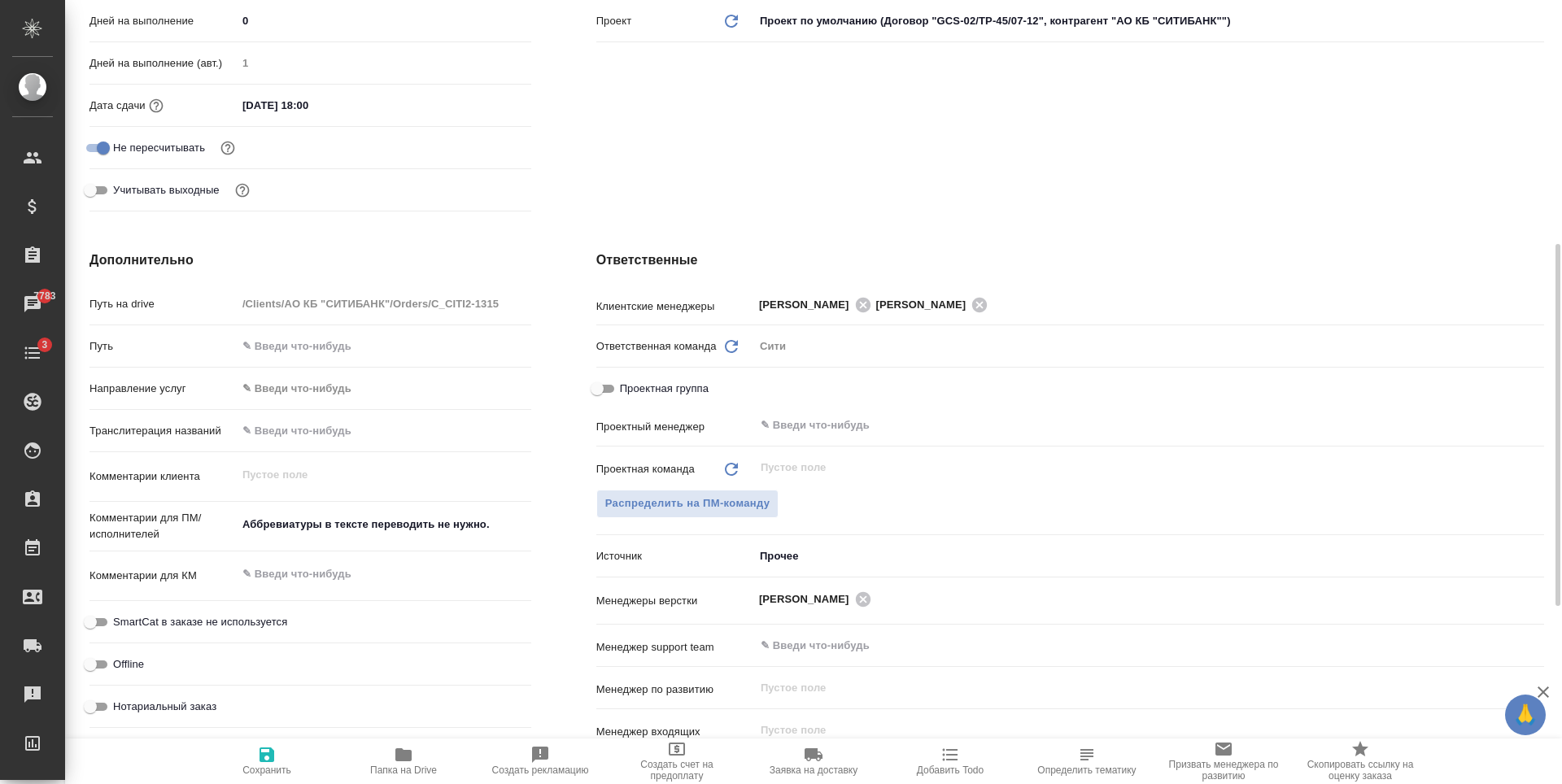
type textarea "x"
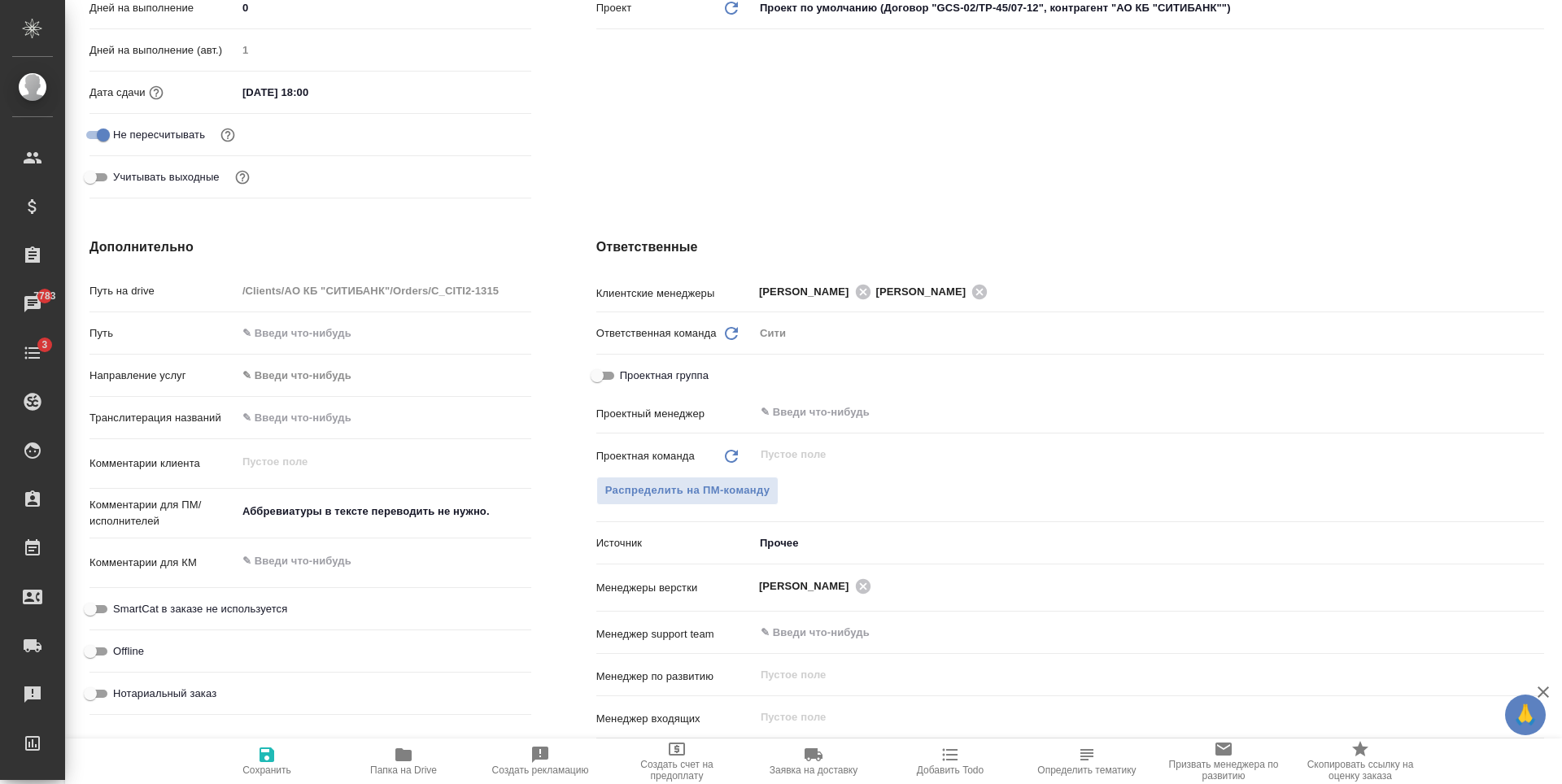
type textarea "x"
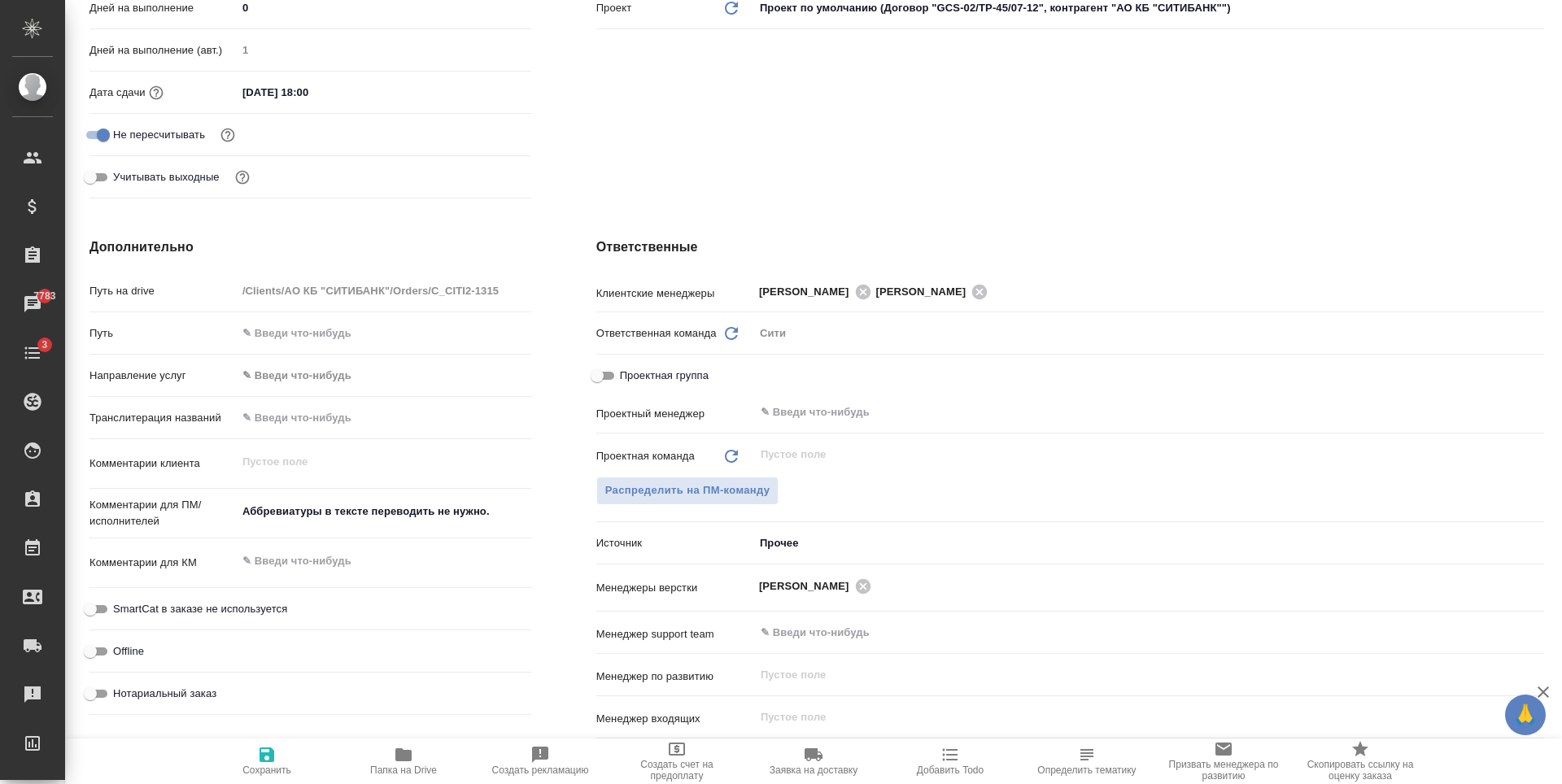
type textarea "x"
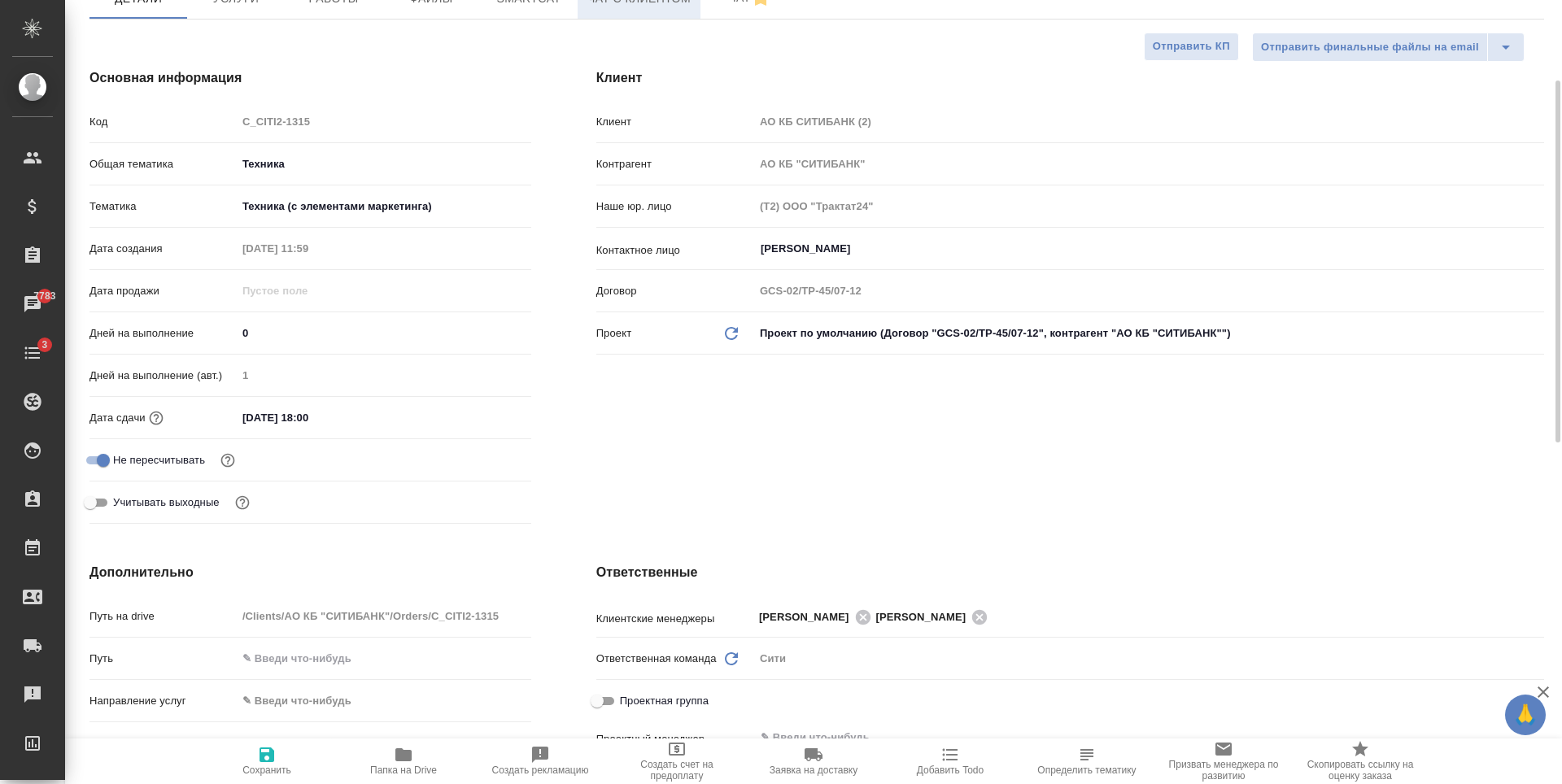
scroll to position [0, 0]
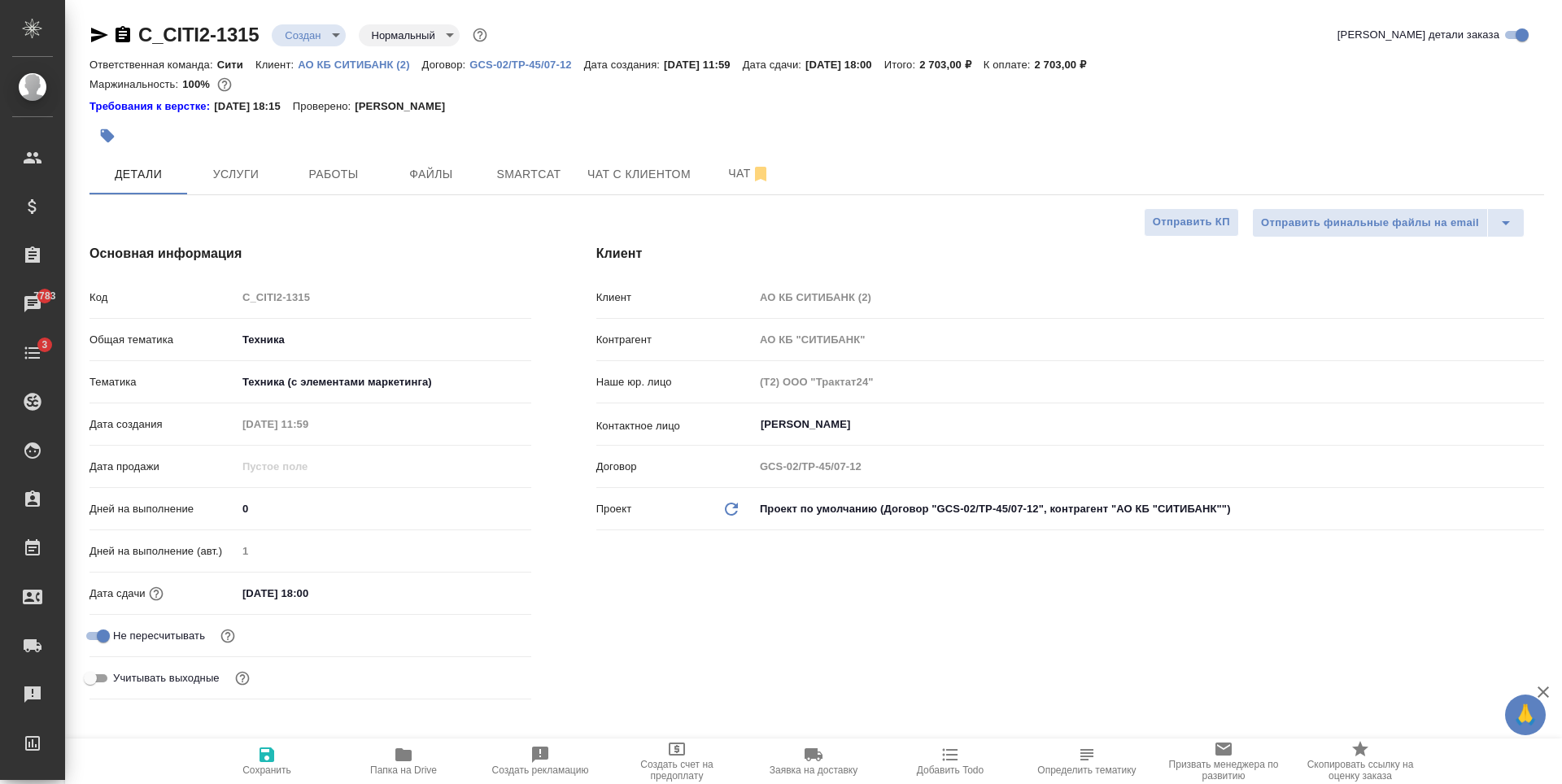
type textarea "x"
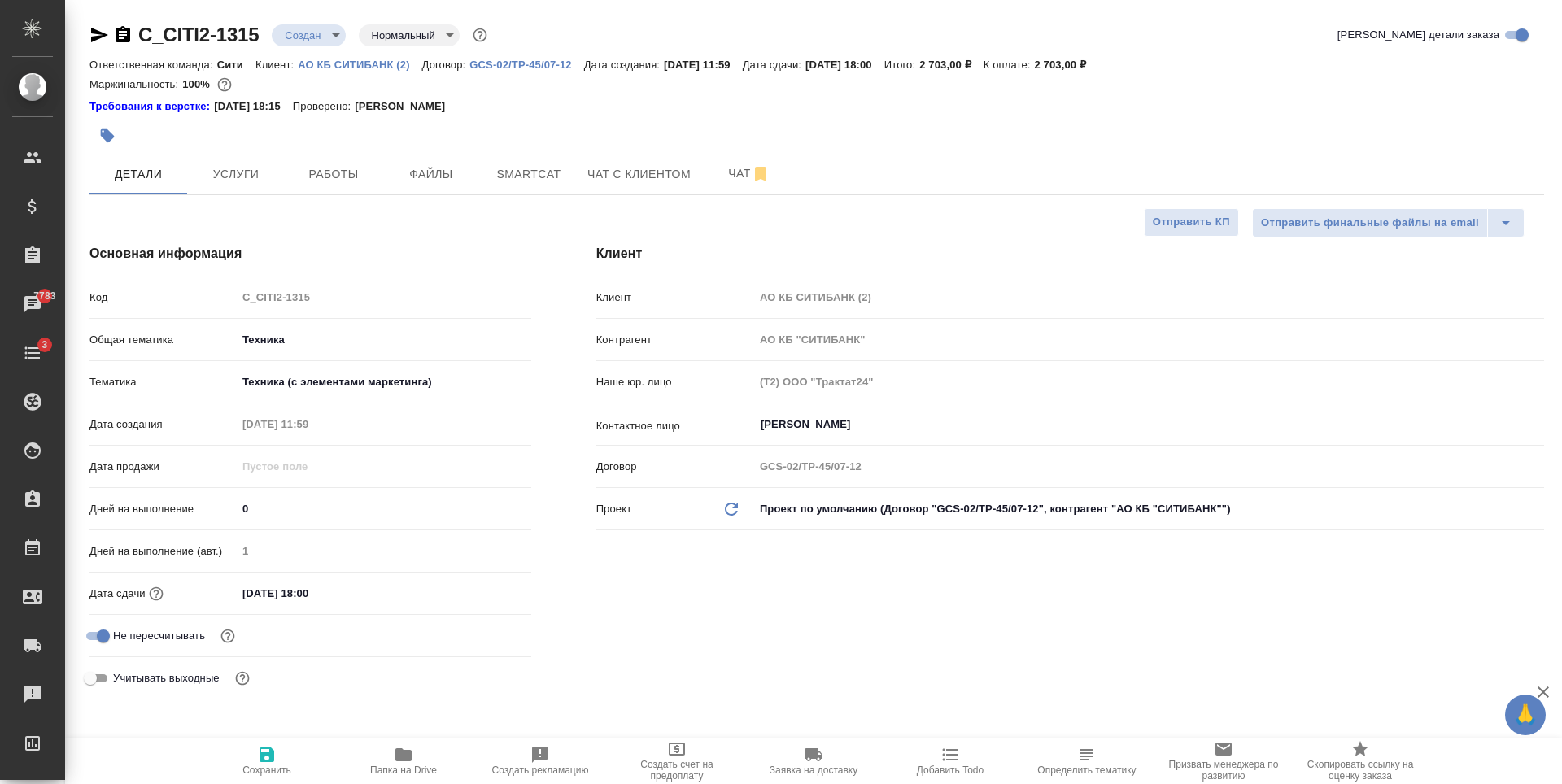
type textarea "x"
click at [719, 170] on span "Чат" at bounding box center [749, 174] width 78 height 20
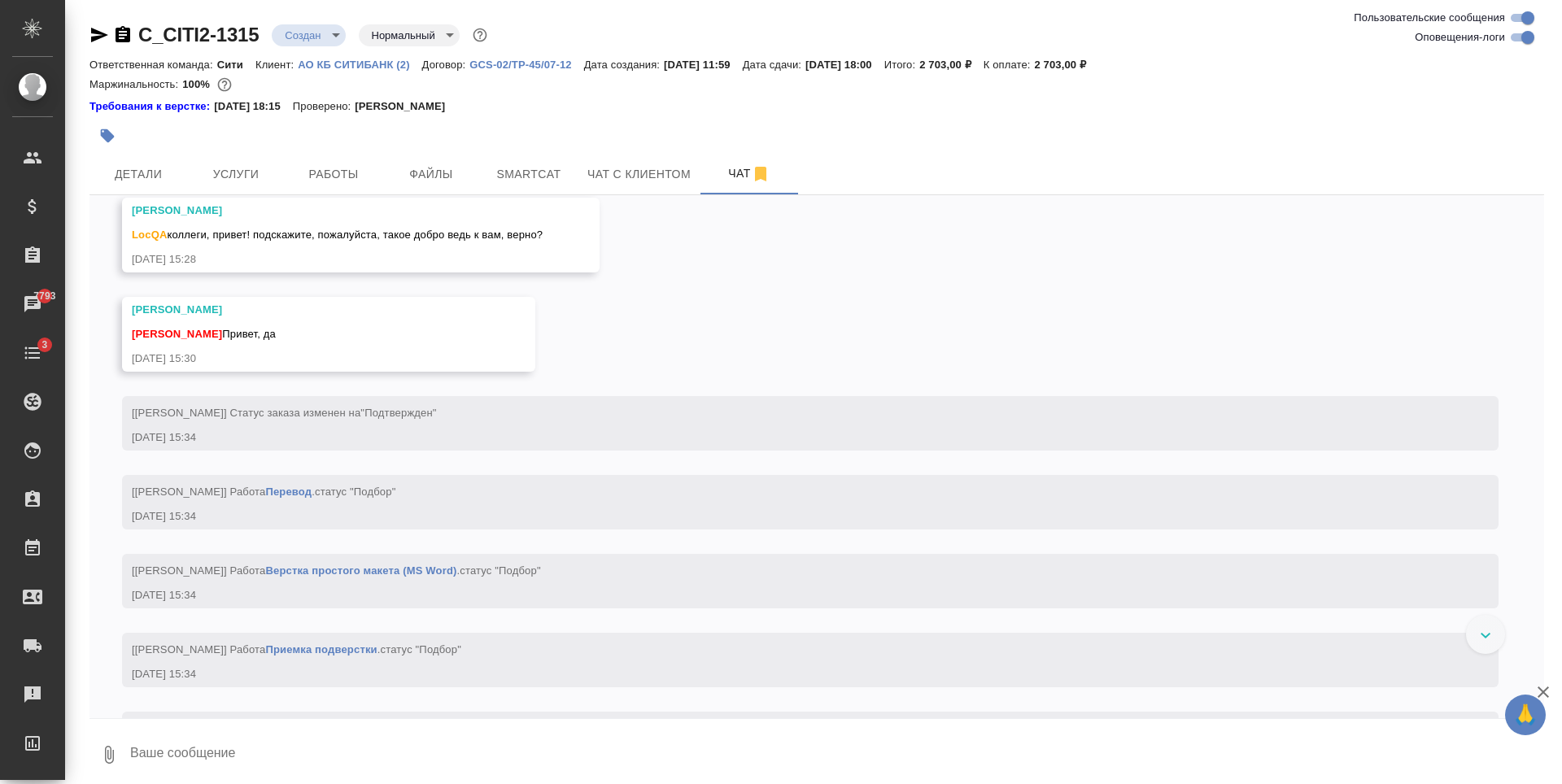
scroll to position [1121, 0]
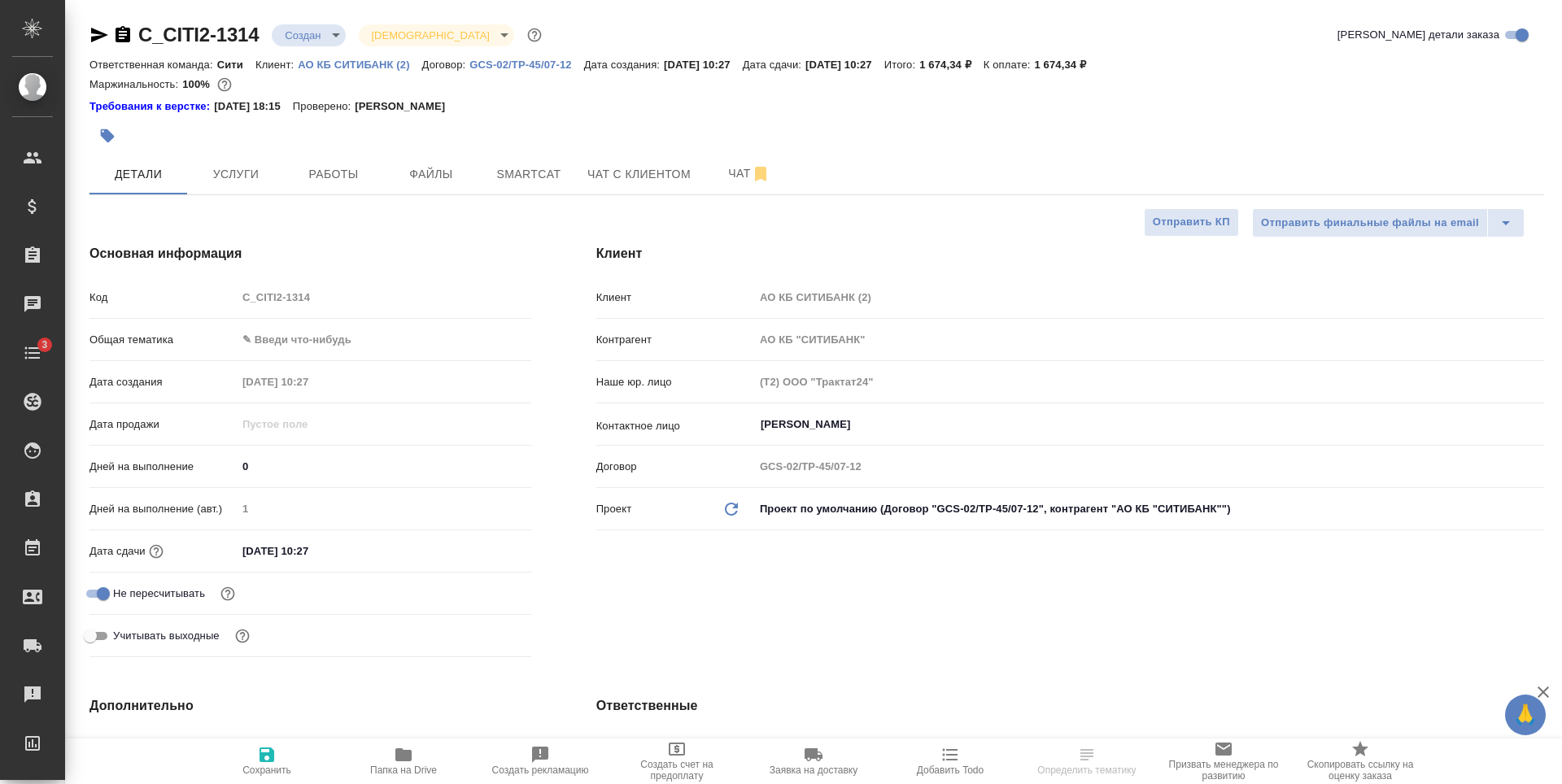
select select "RU"
type textarea "x"
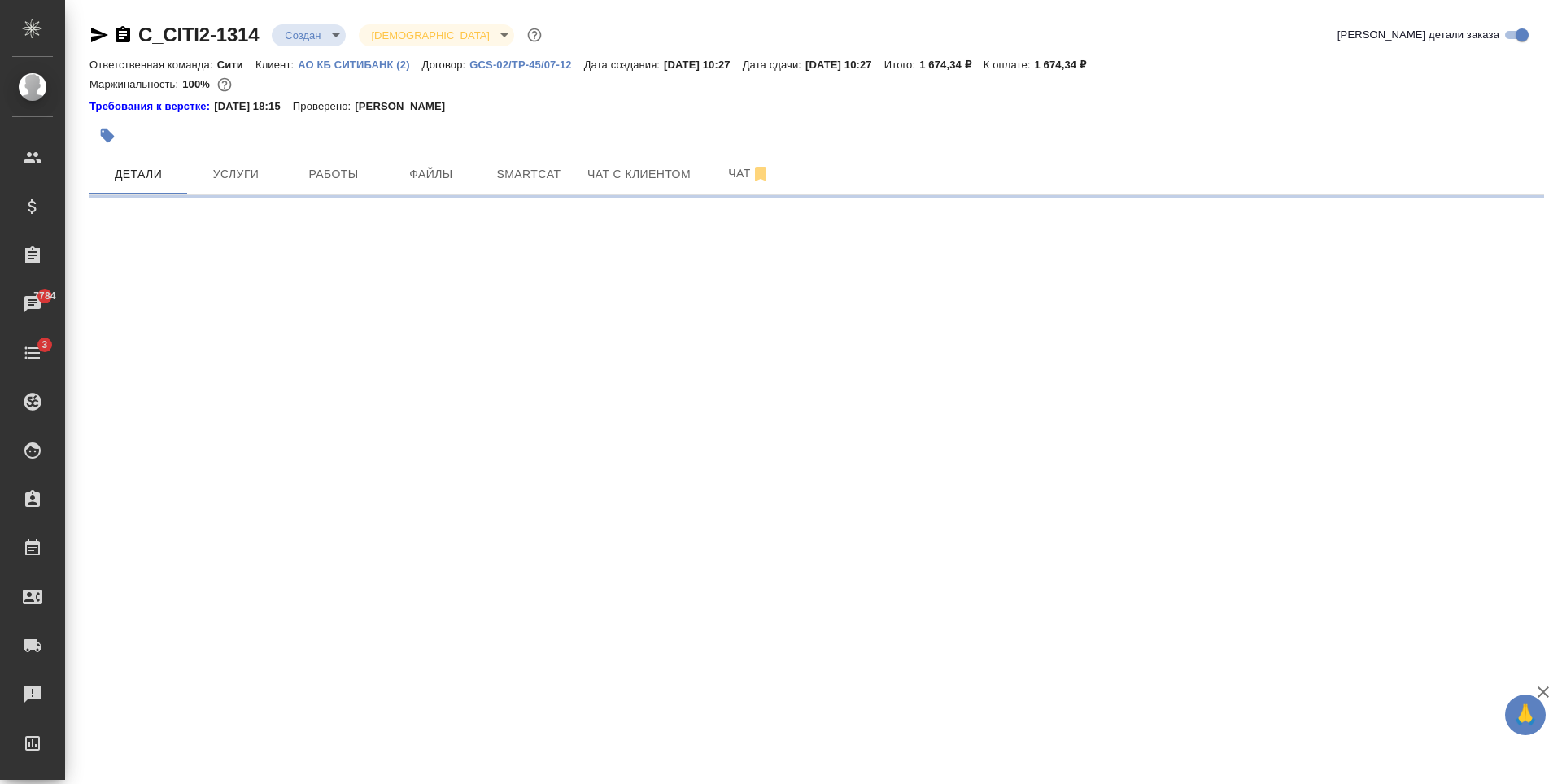
select select "RU"
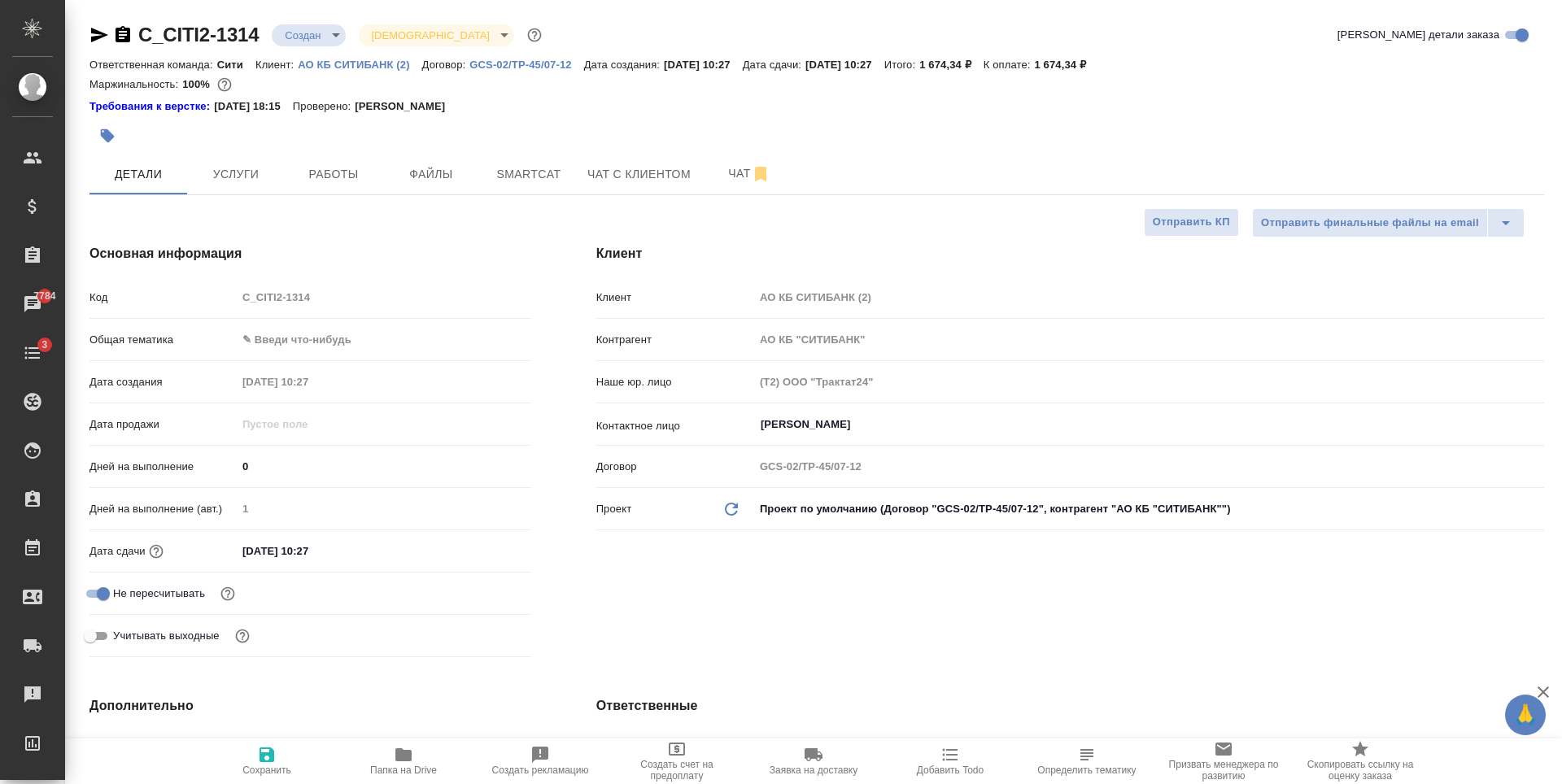
type textarea "x"
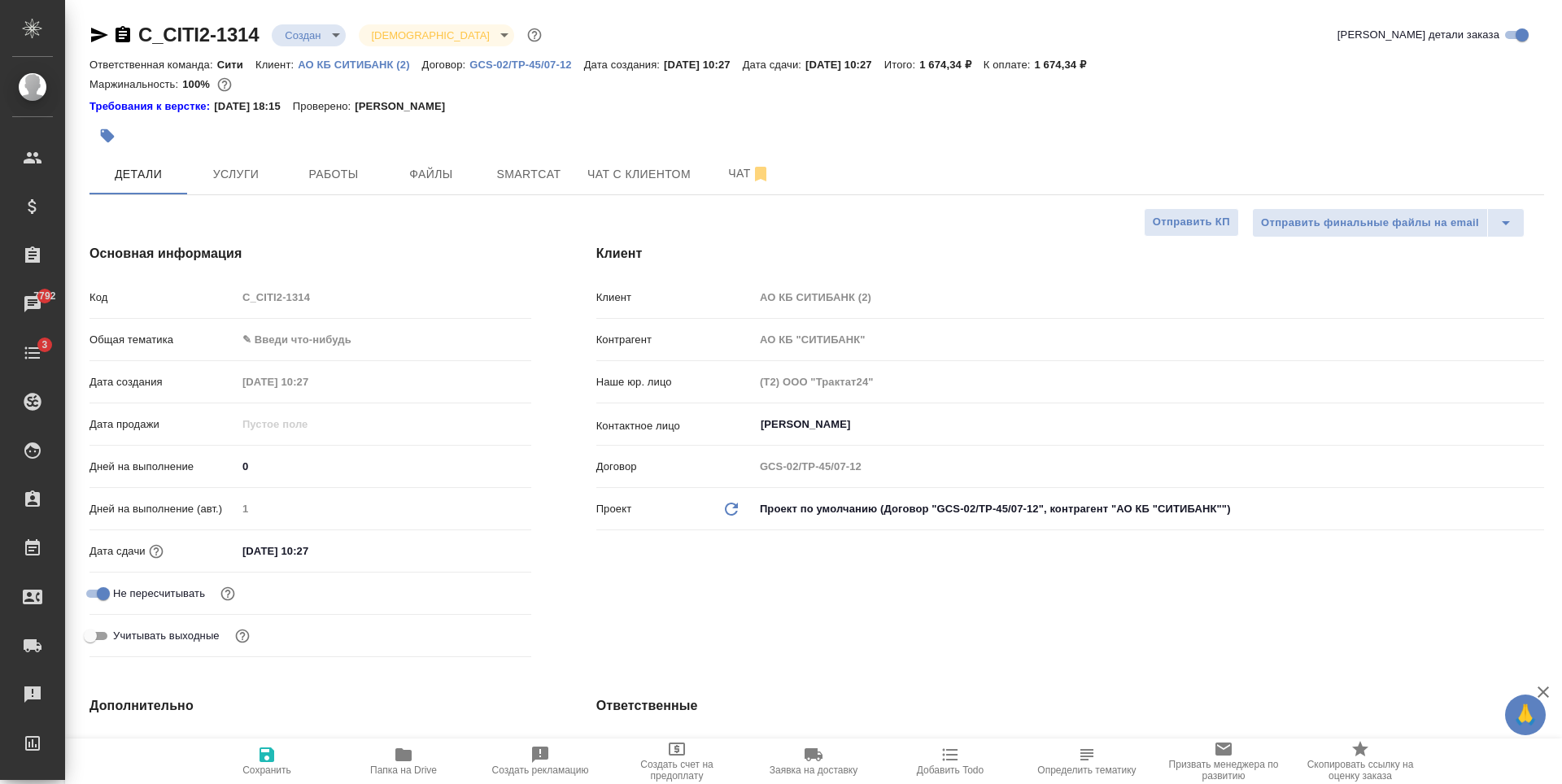
type textarea "x"
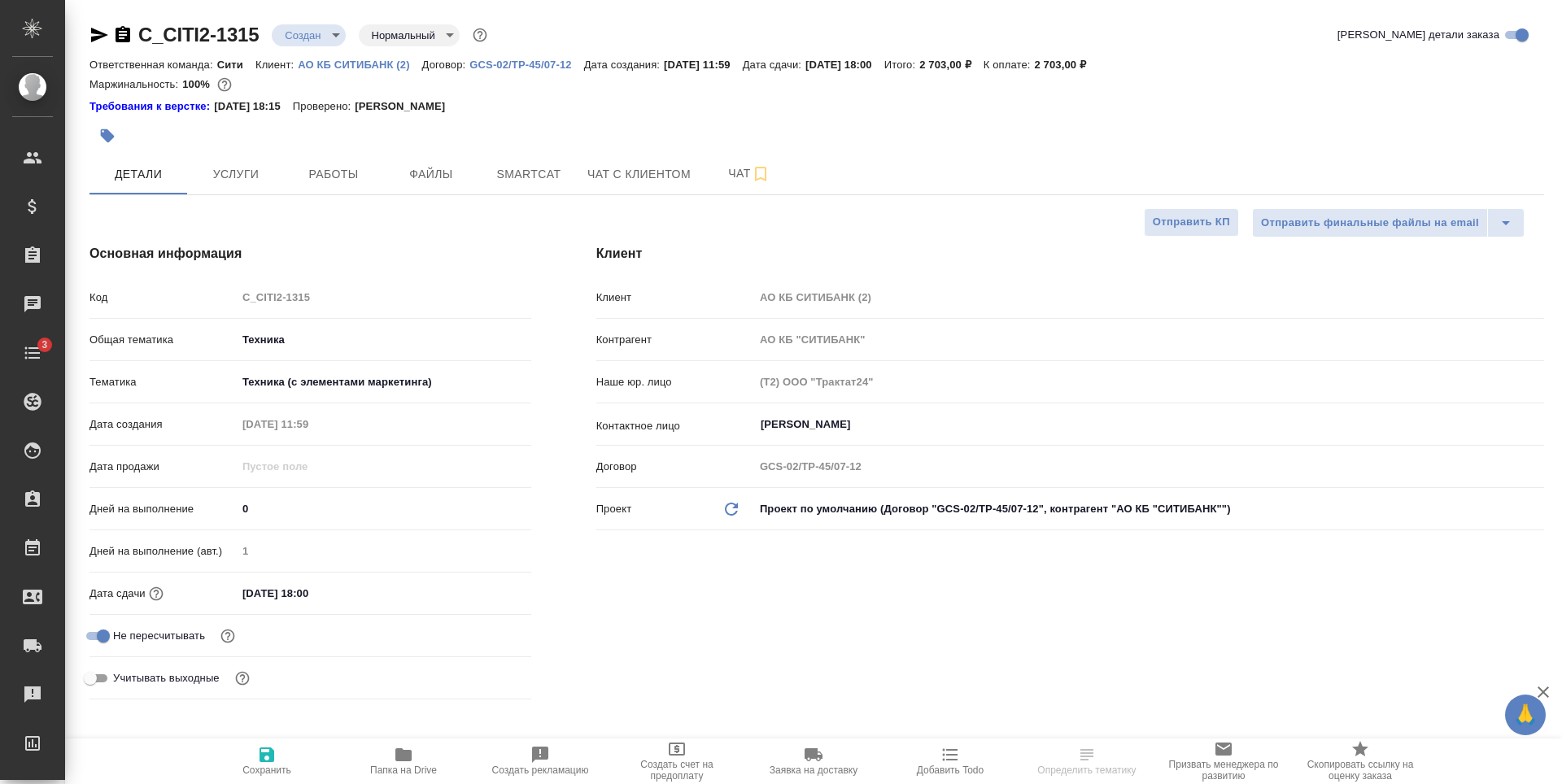
select select "RU"
type textarea "x"
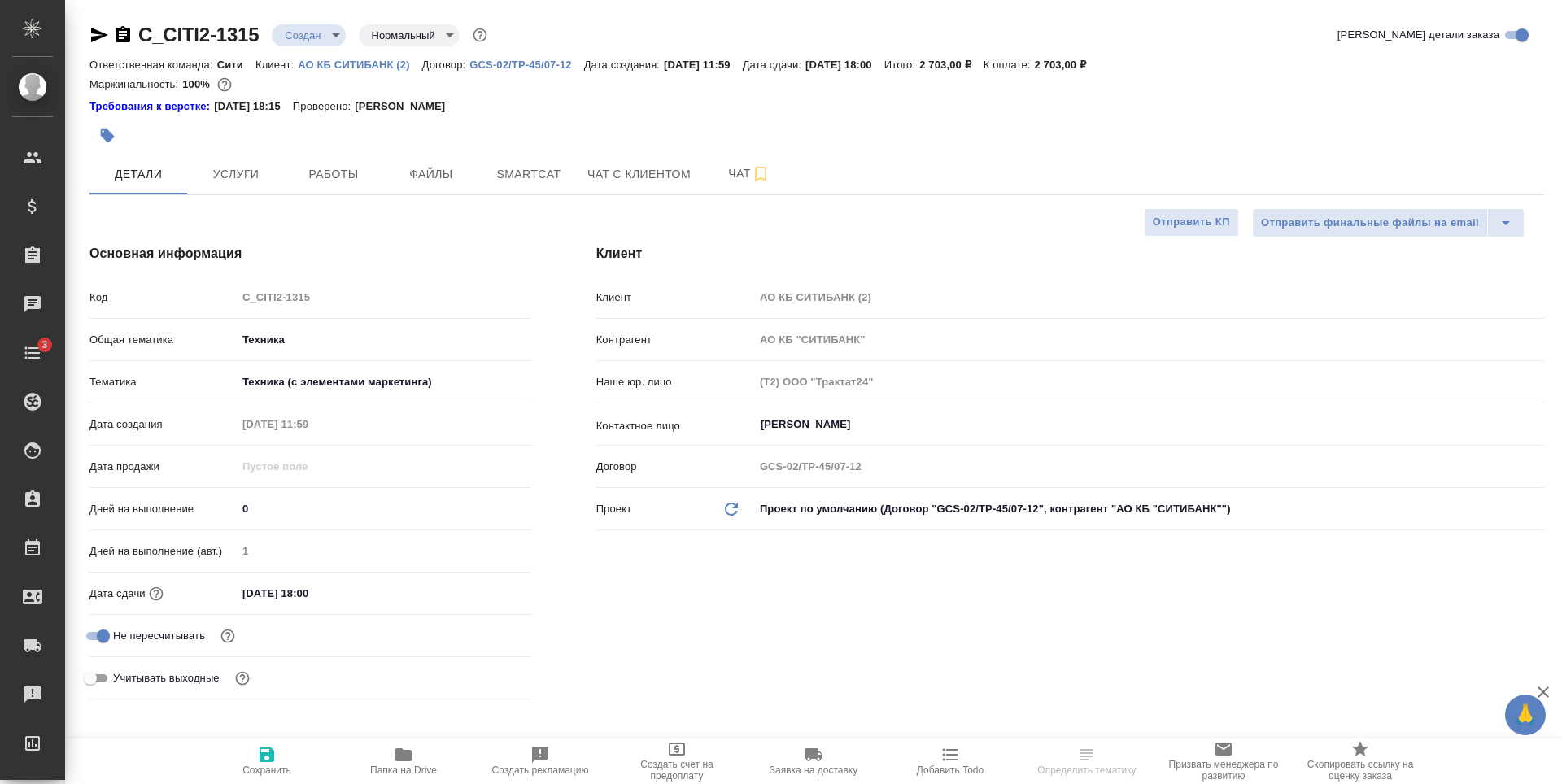
type textarea "x"
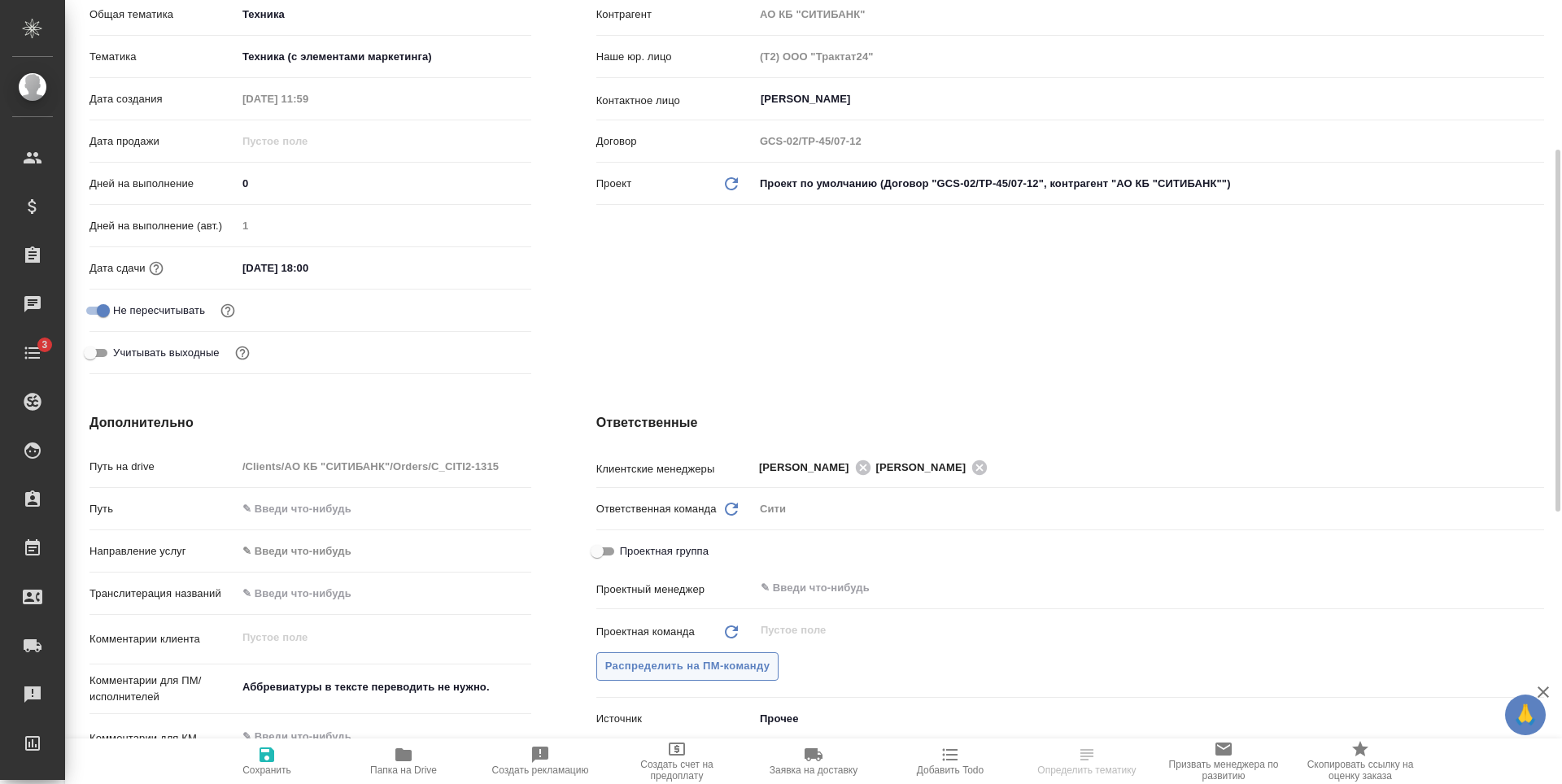
click at [729, 662] on span "Распределить на ПМ-команду" at bounding box center [688, 666] width 165 height 19
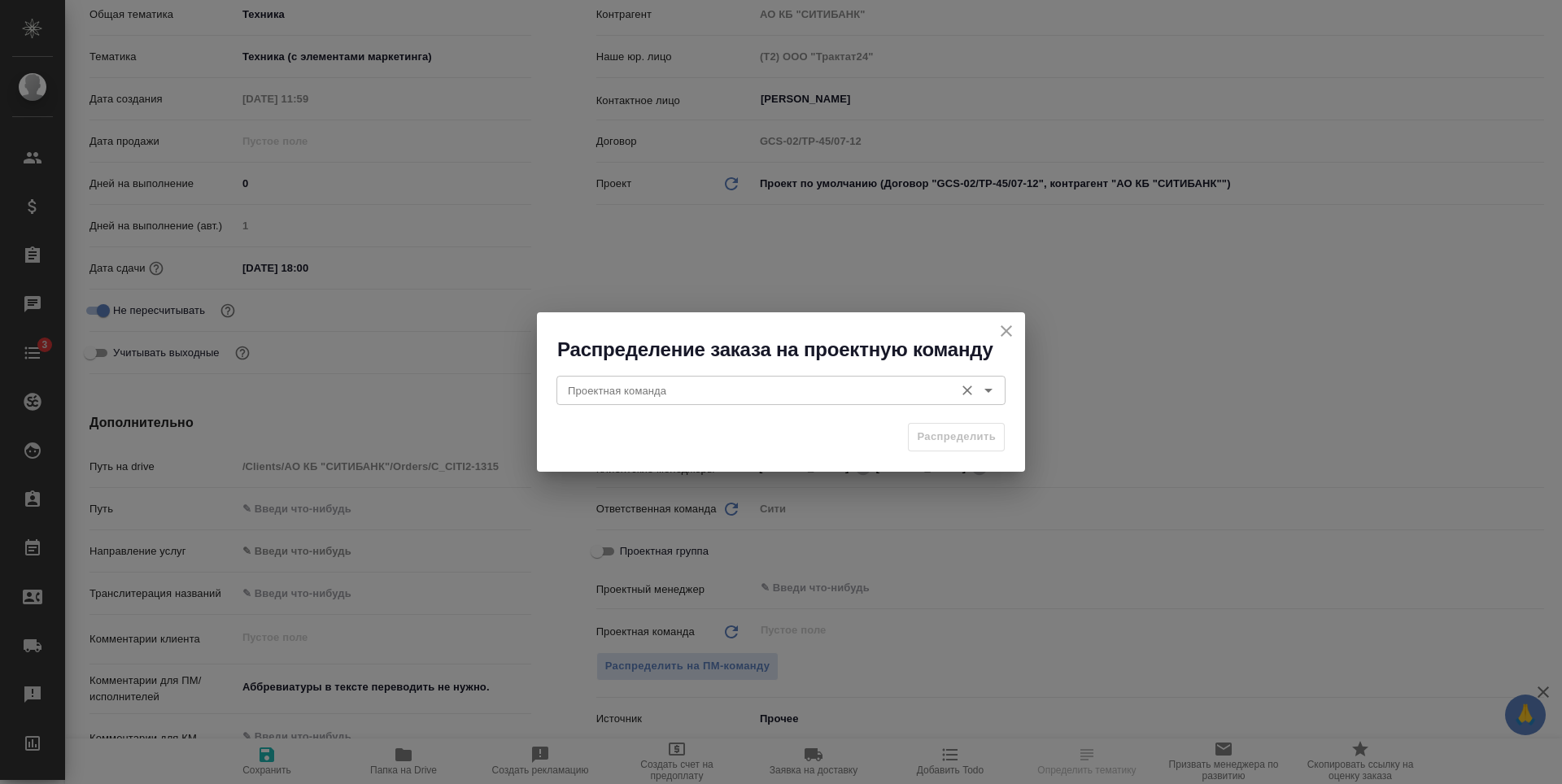
click at [701, 392] on input "Проектная команда" at bounding box center [754, 390] width 385 height 19
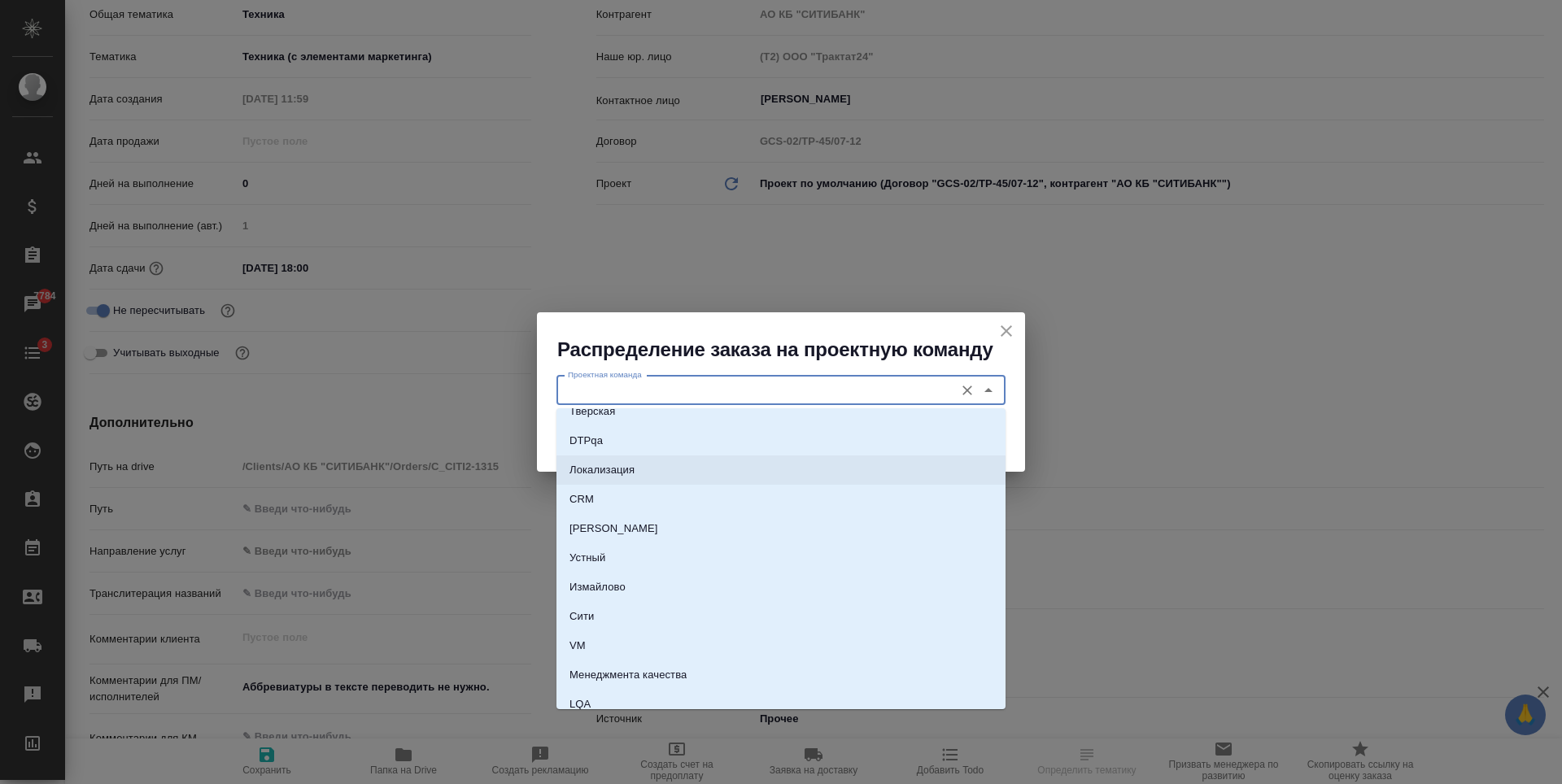
scroll to position [847, 0]
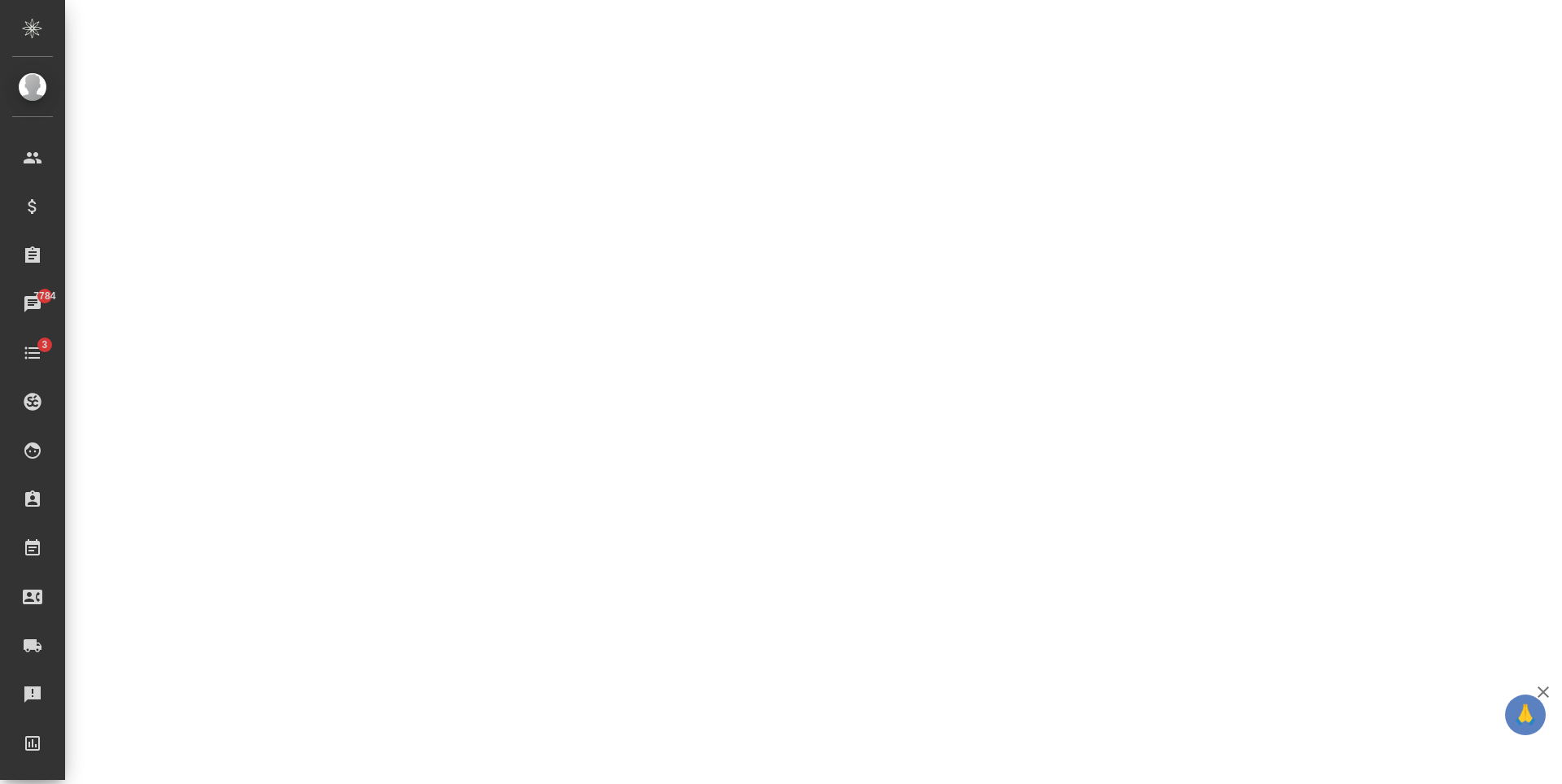
select select "RU"
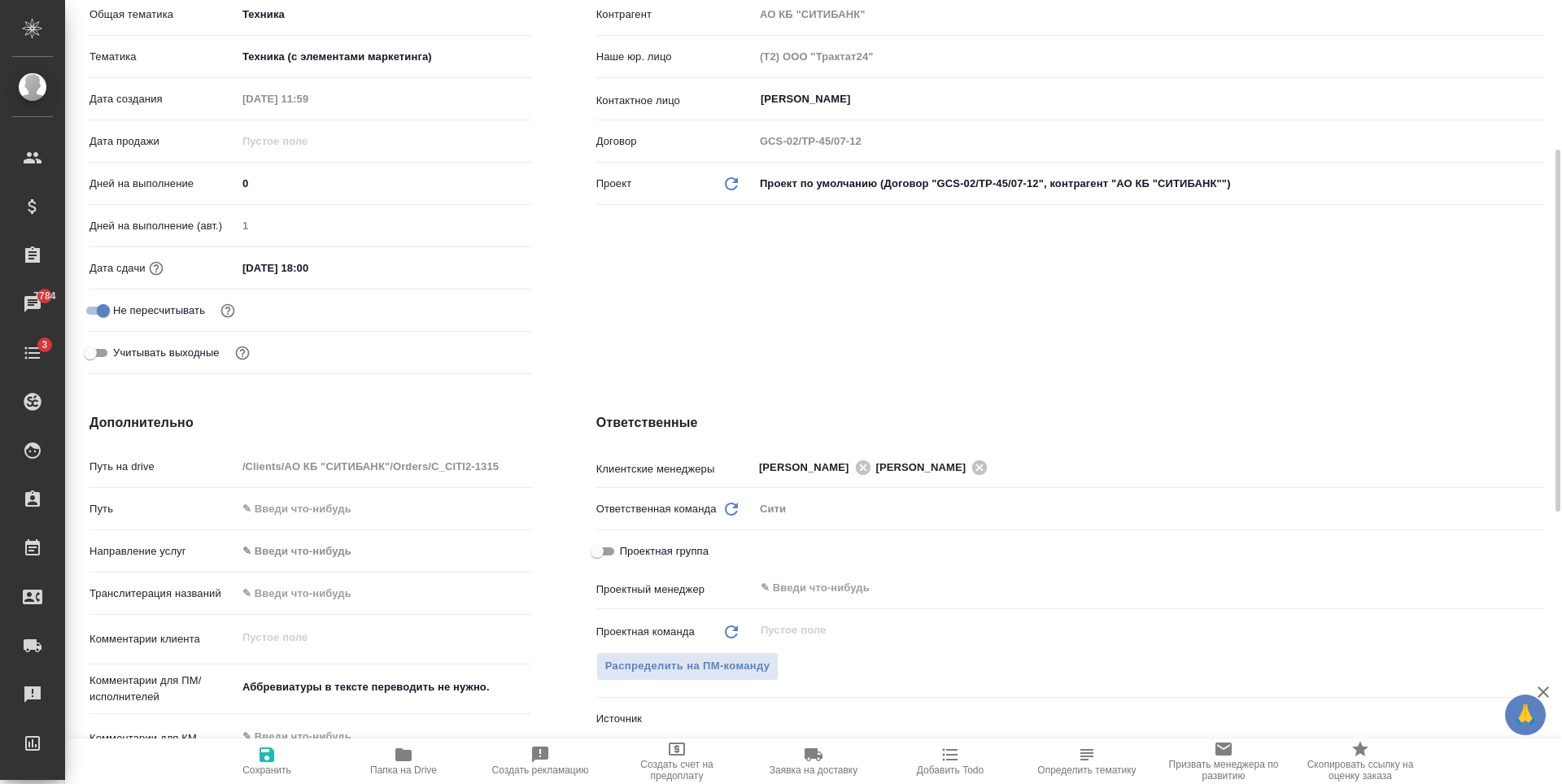
type textarea "x"
click at [735, 657] on span "Распределить на ПМ-команду" at bounding box center [688, 666] width 165 height 19
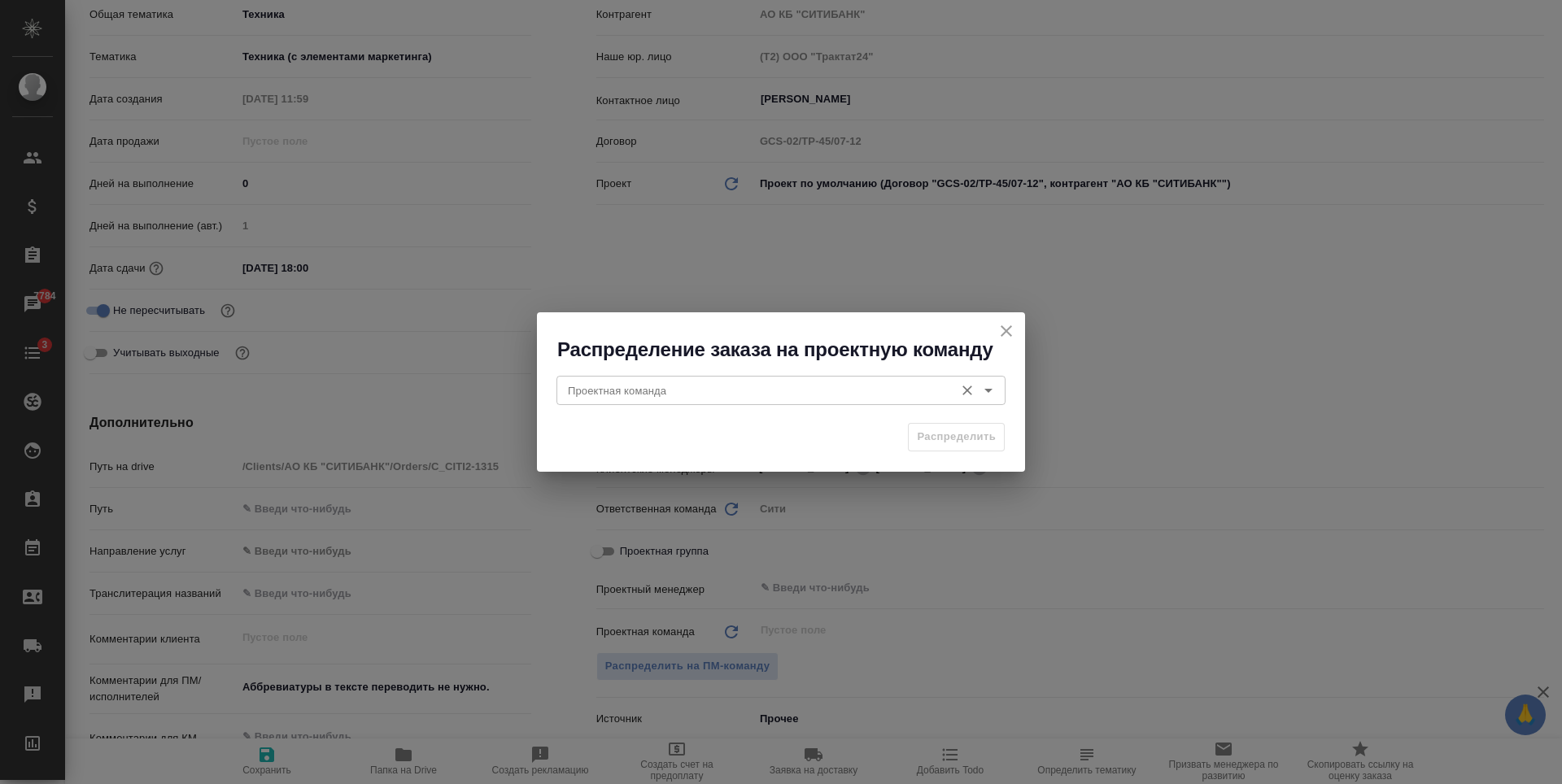
click at [682, 386] on input "Проектная команда" at bounding box center [754, 390] width 385 height 19
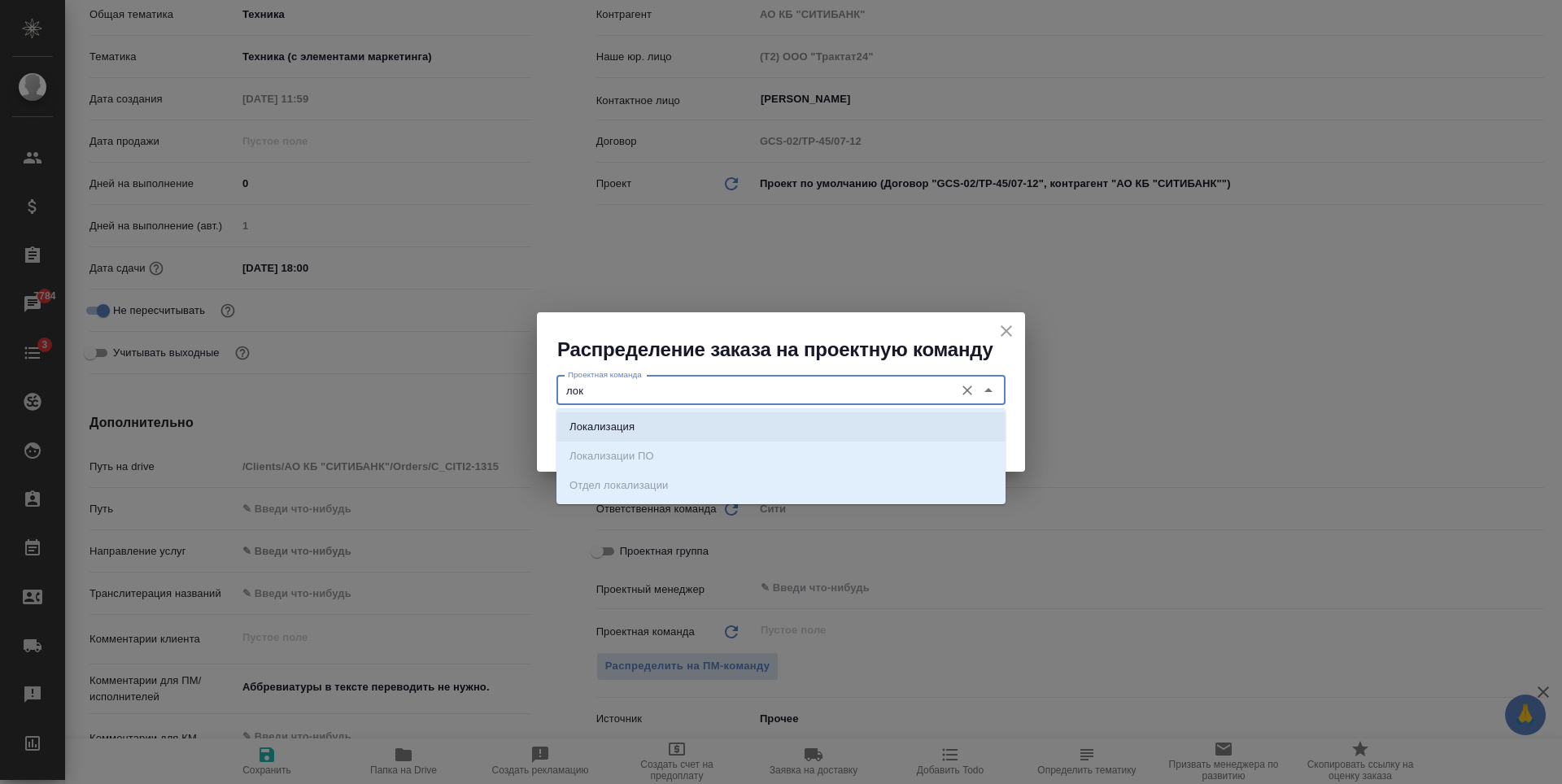
click at [666, 428] on li "Локализация" at bounding box center [780, 426] width 449 height 30
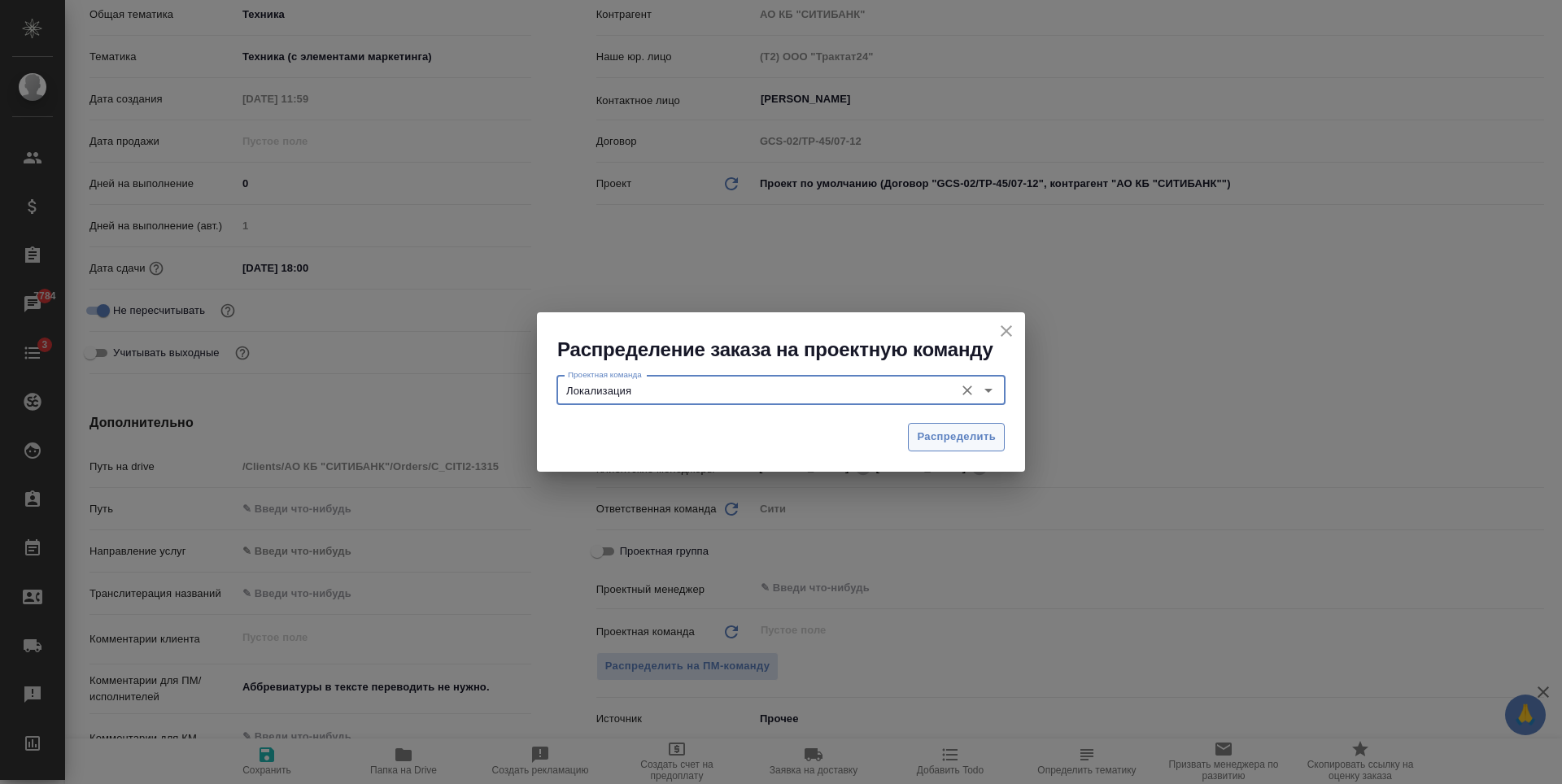
type input "Локализация"
click at [956, 436] on span "Распределить" at bounding box center [956, 437] width 79 height 19
type textarea "x"
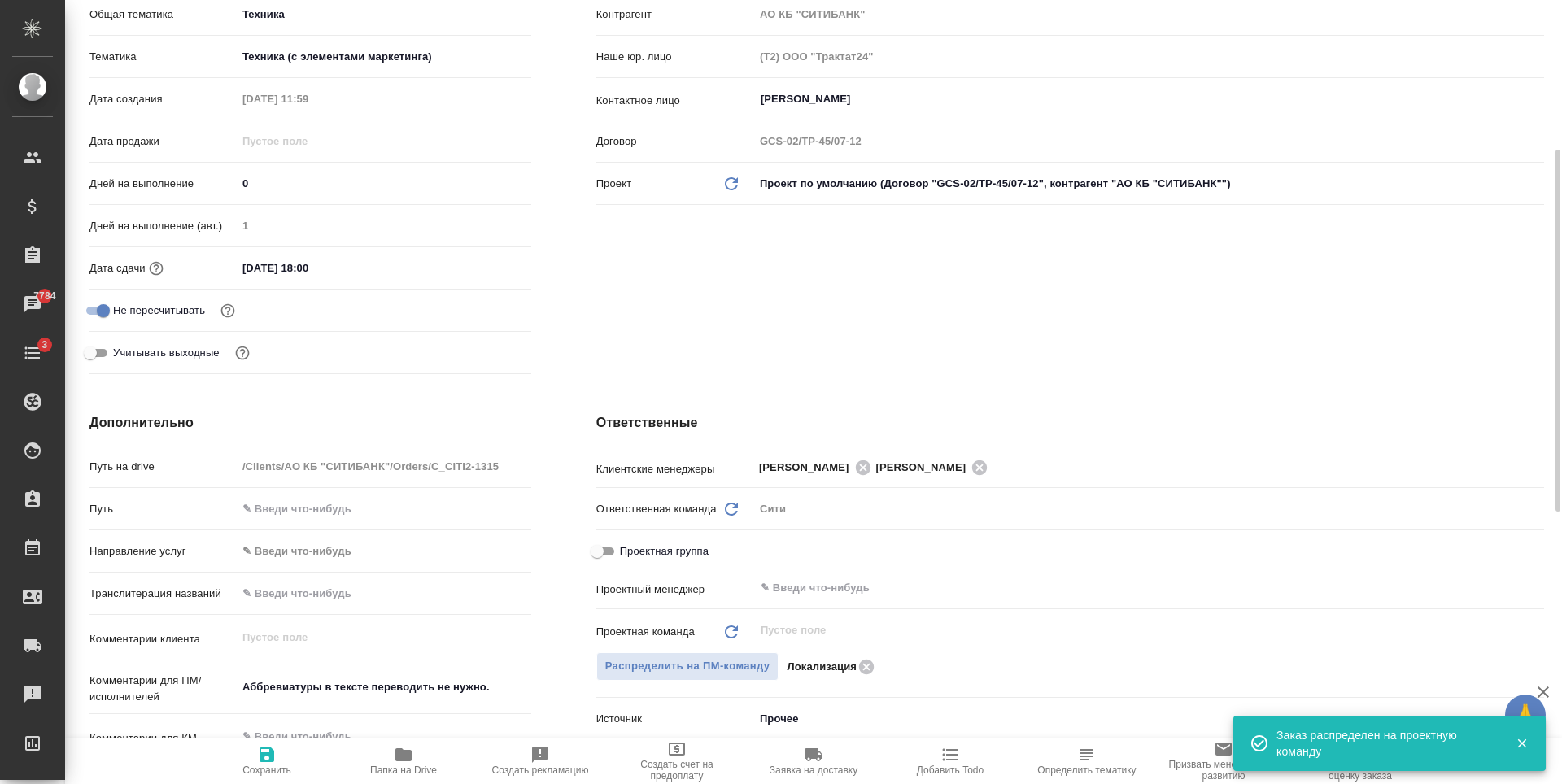
scroll to position [0, 0]
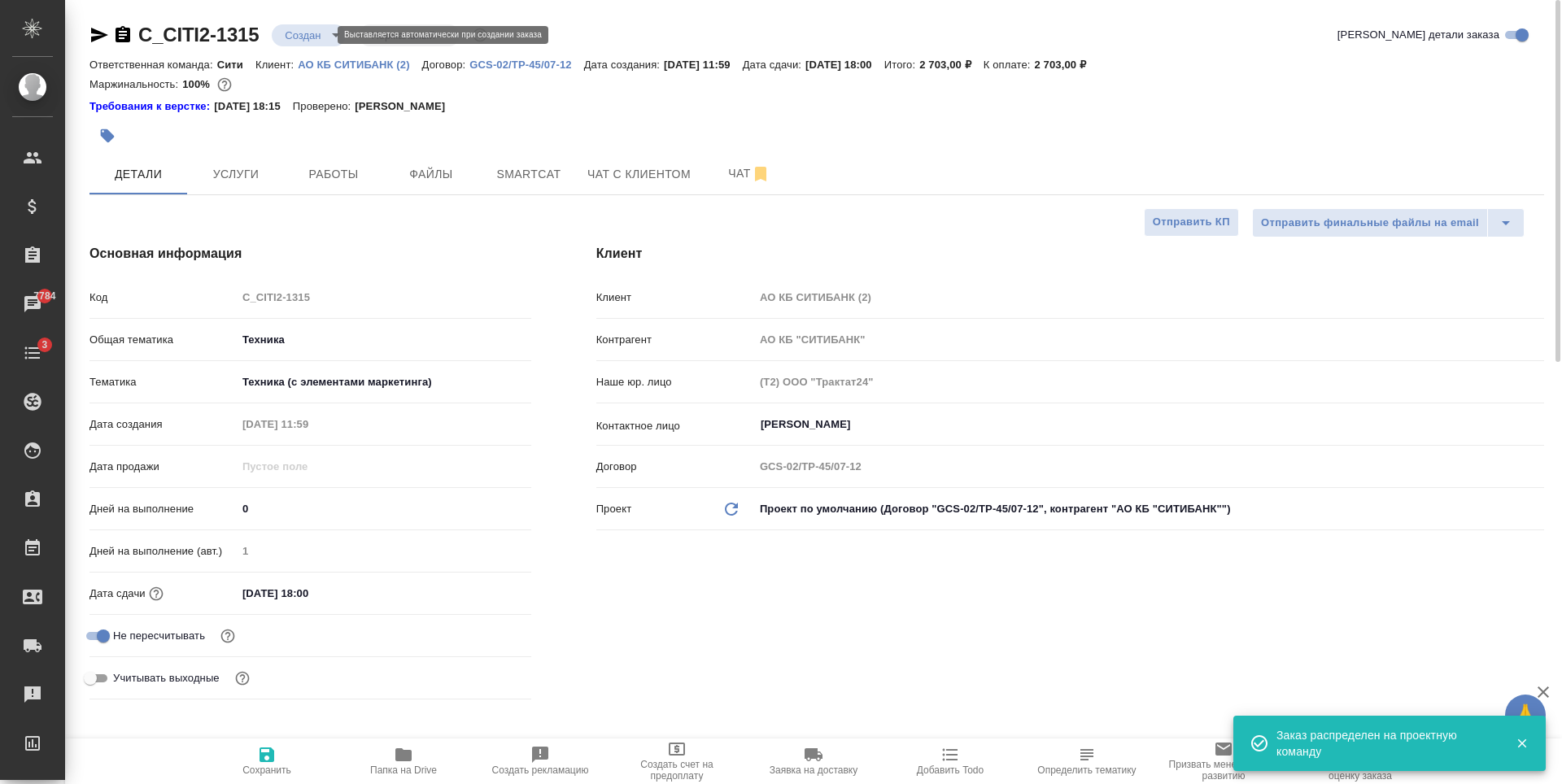
click at [321, 36] on body "🙏 .cls-1 fill:#fff; AWATERA Zaytseva Svetlana Клиенты Спецификации Заказы 7784 …" at bounding box center [781, 392] width 1562 height 784
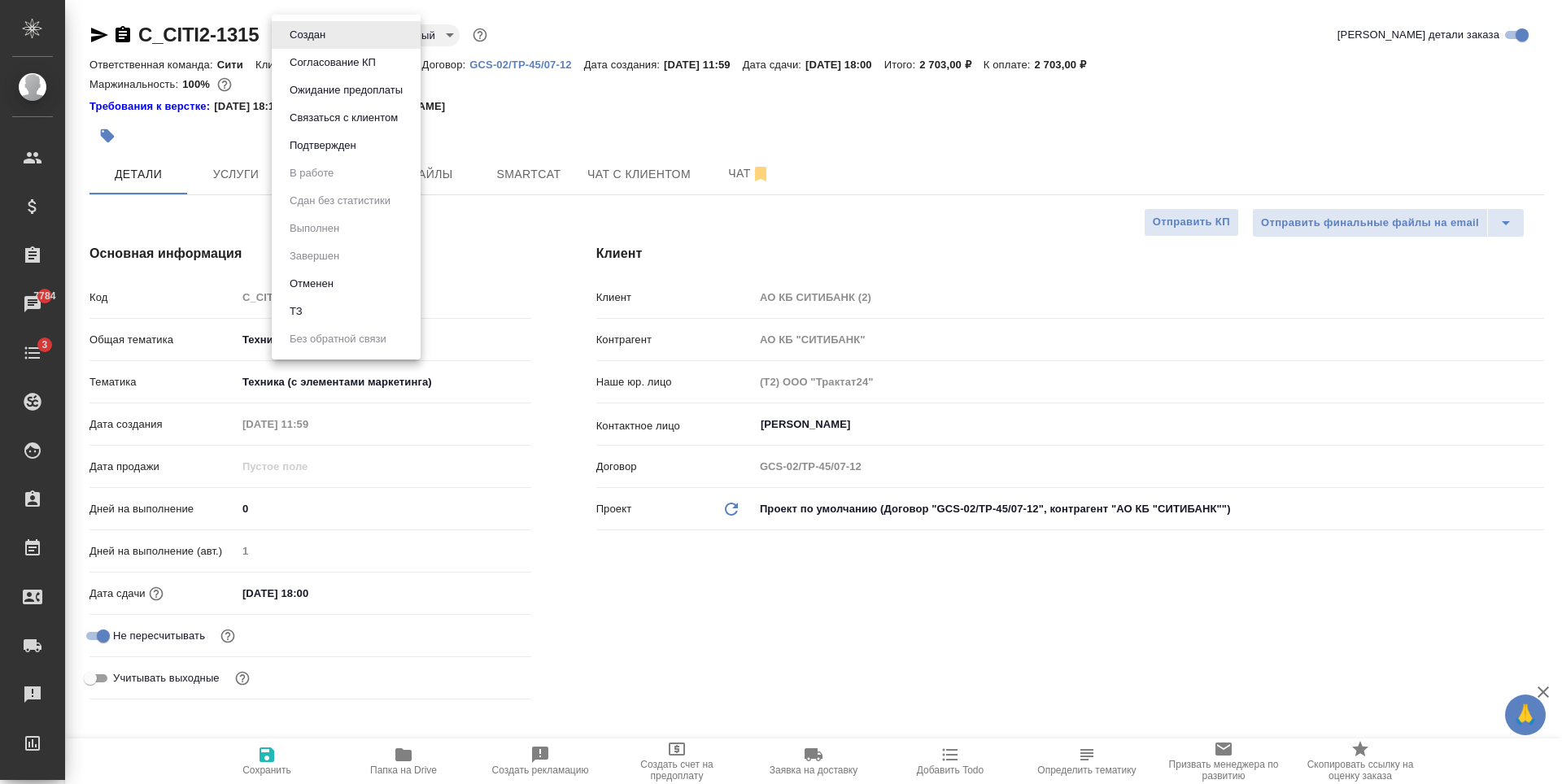
click at [313, 591] on div at bounding box center [781, 392] width 1562 height 784
click at [323, 32] on body "🙏 .cls-1 fill:#fff; AWATERA Zaytseva Svetlana Клиенты Спецификации Заказы 7784 …" at bounding box center [781, 392] width 1562 height 784
click at [349, 141] on button "Подтвержден" at bounding box center [323, 145] width 76 height 18
type textarea "x"
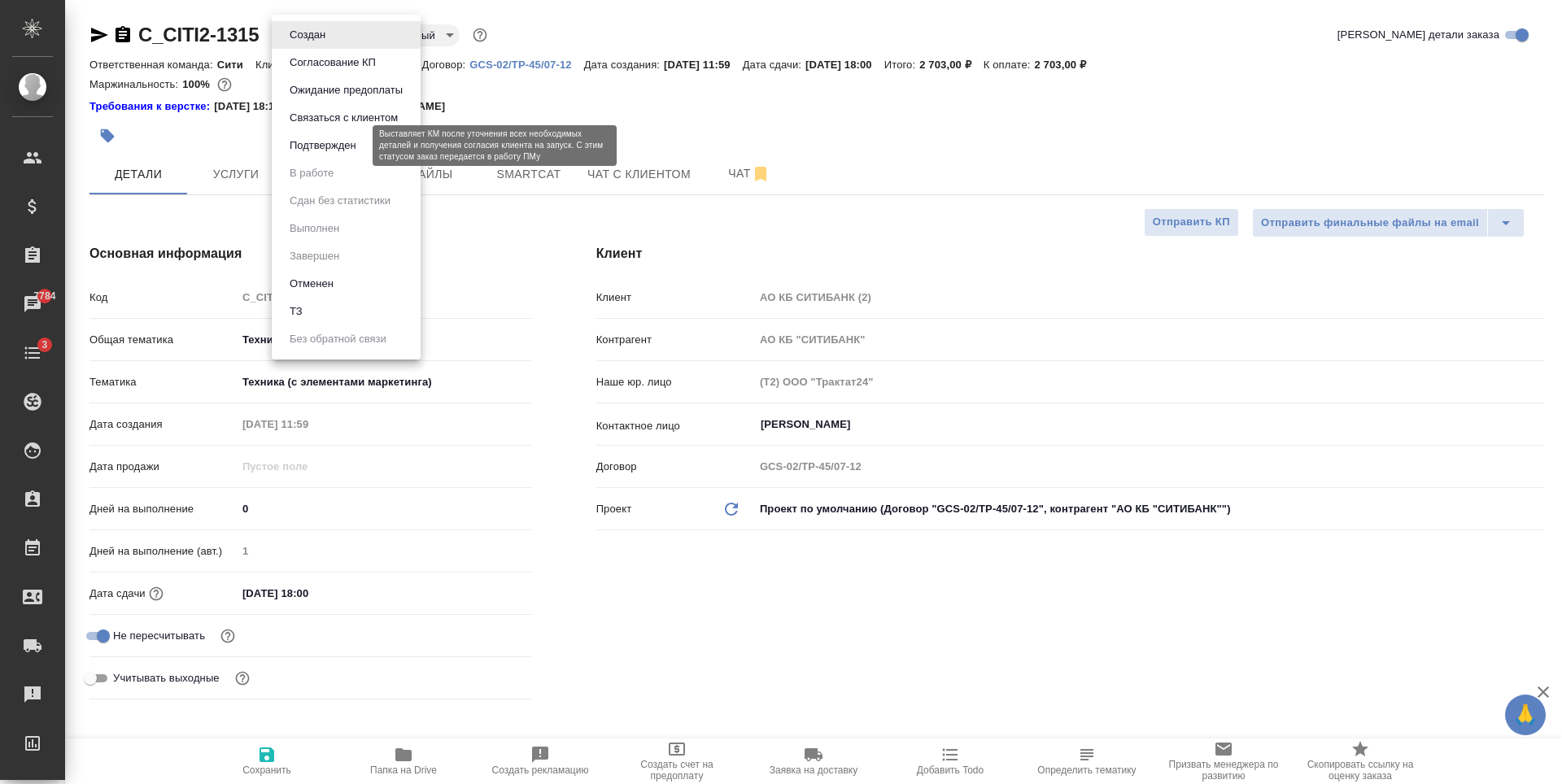
type textarea "x"
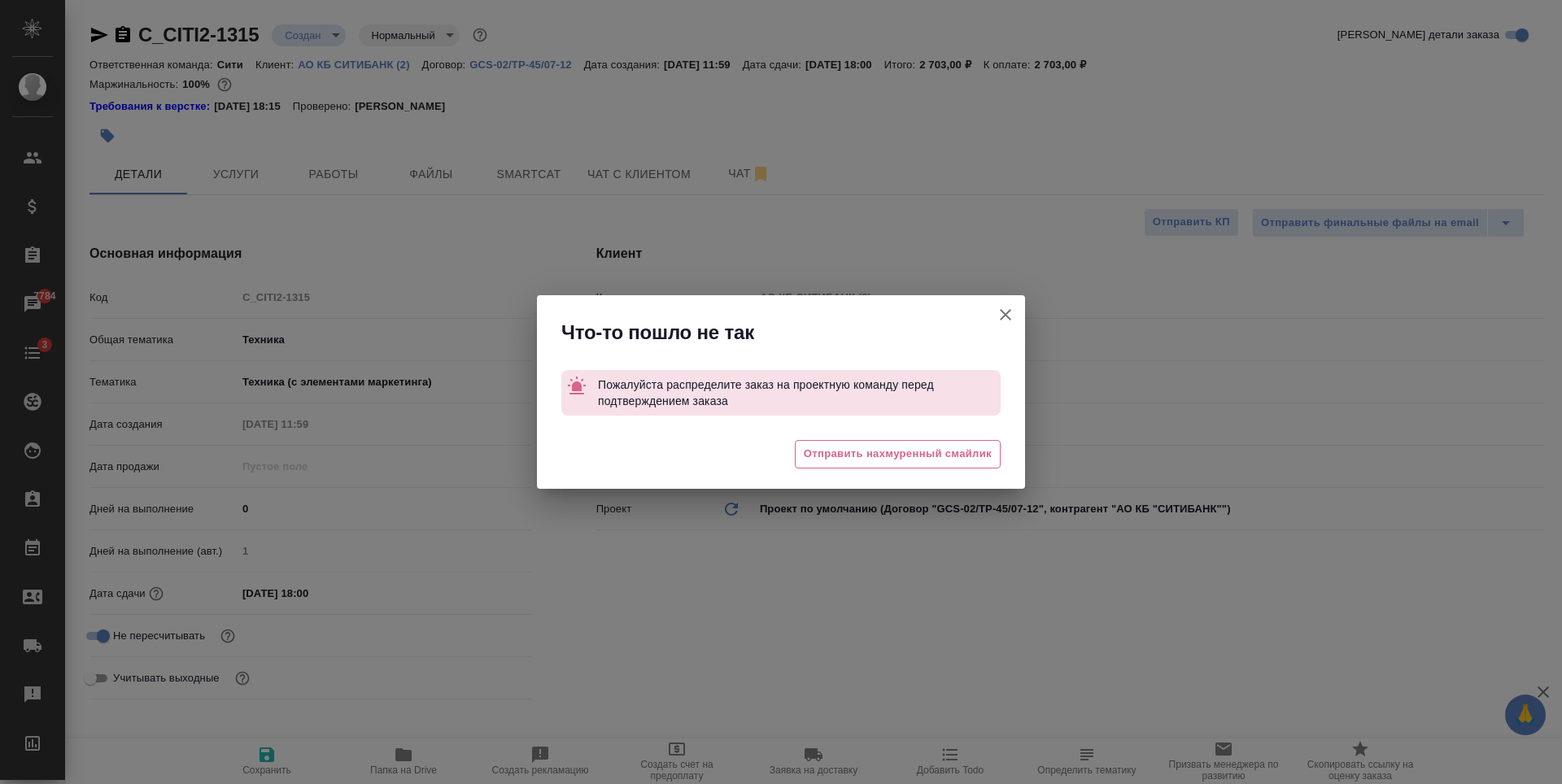
click at [997, 317] on icon "button" at bounding box center [1005, 314] width 20 height 19
type textarea "x"
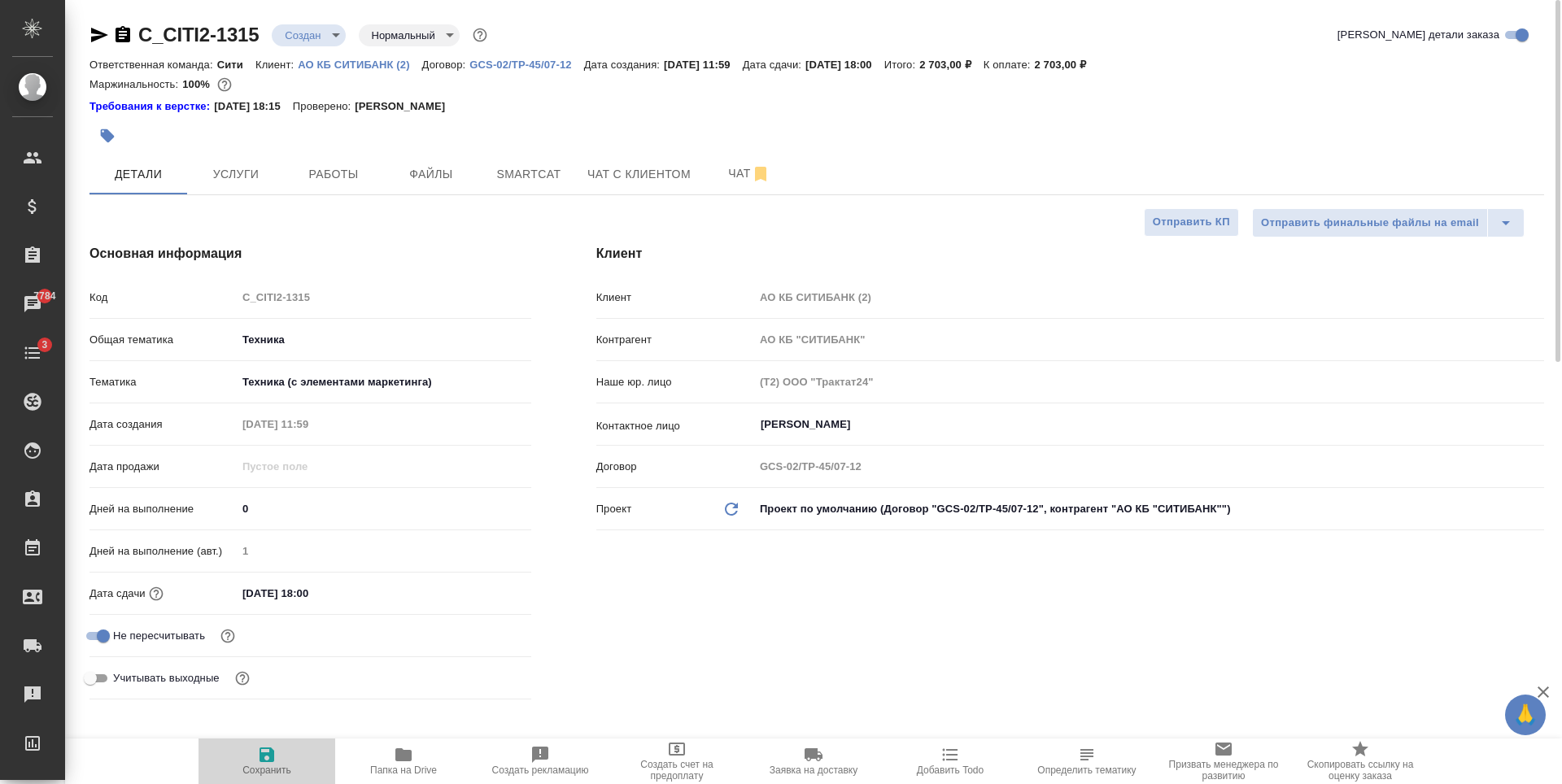
click at [250, 757] on span "Сохранить" at bounding box center [267, 760] width 117 height 31
type textarea "x"
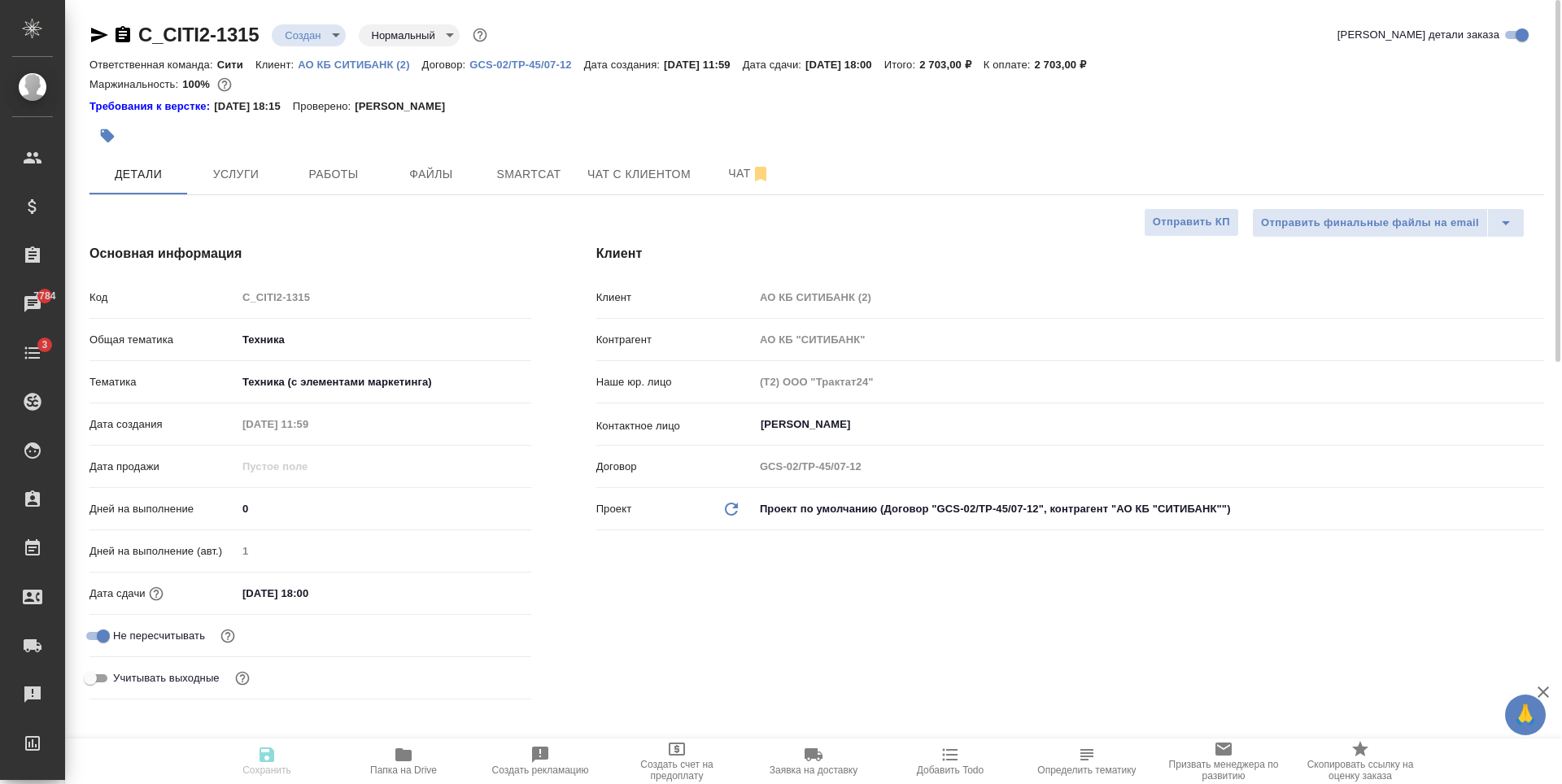
type textarea "x"
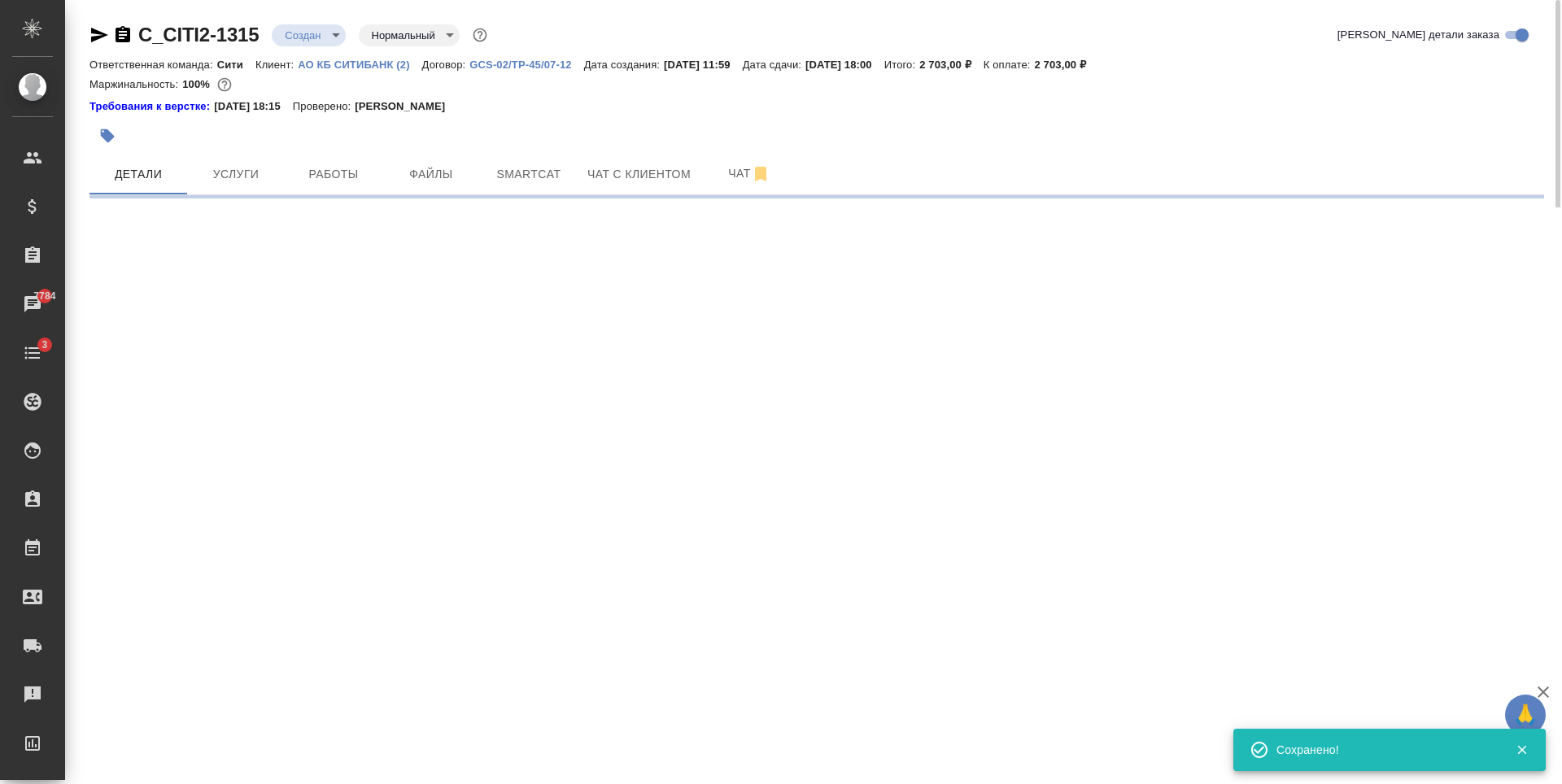
select select "RU"
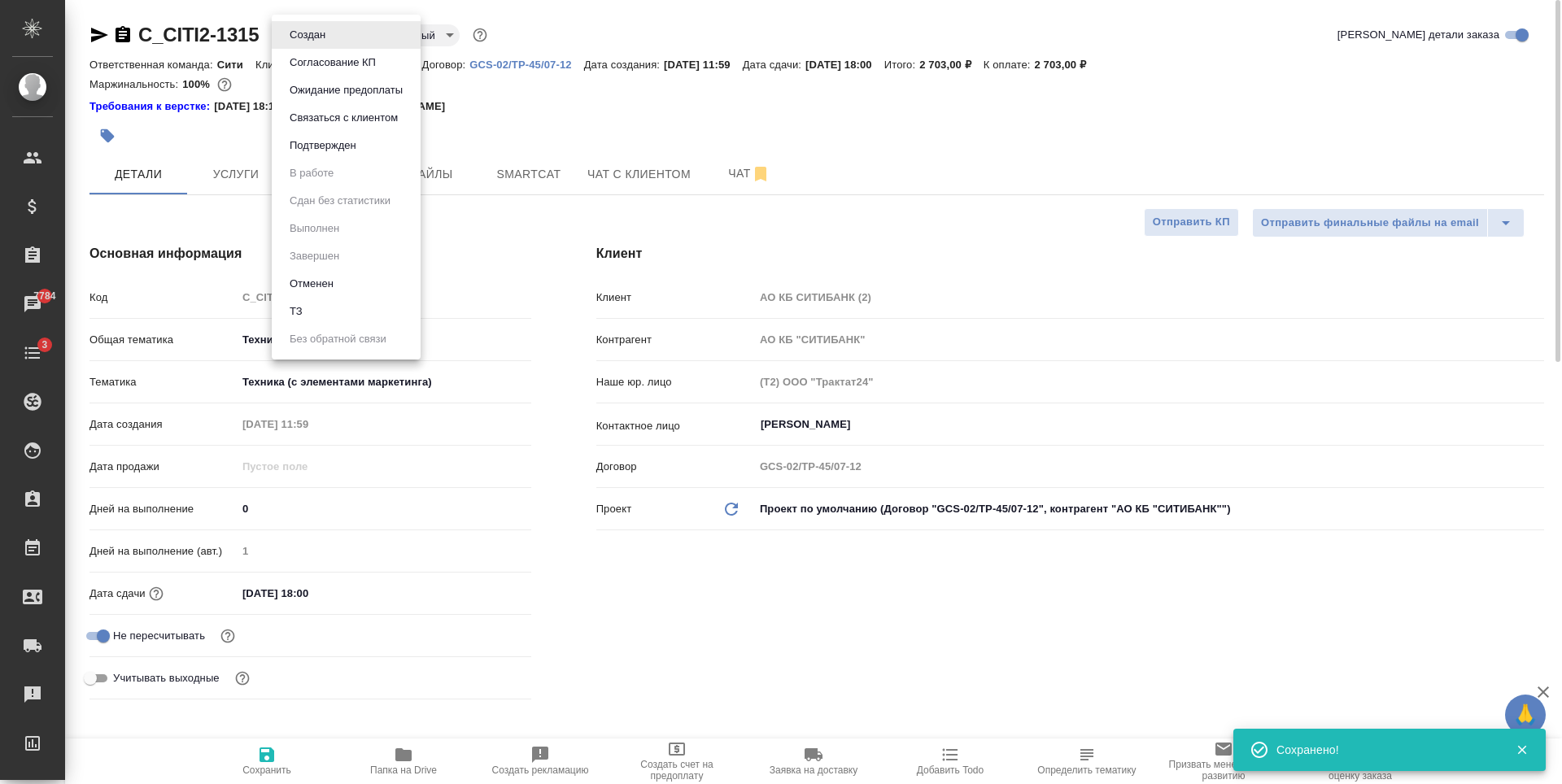
click at [322, 31] on body "🙏 .cls-1 fill:#fff; AWATERA Zaytseva Svetlana Клиенты Спецификации Заказы 7784 …" at bounding box center [781, 392] width 1562 height 784
type textarea "x"
click at [371, 136] on li "Подтвержден" at bounding box center [346, 145] width 149 height 28
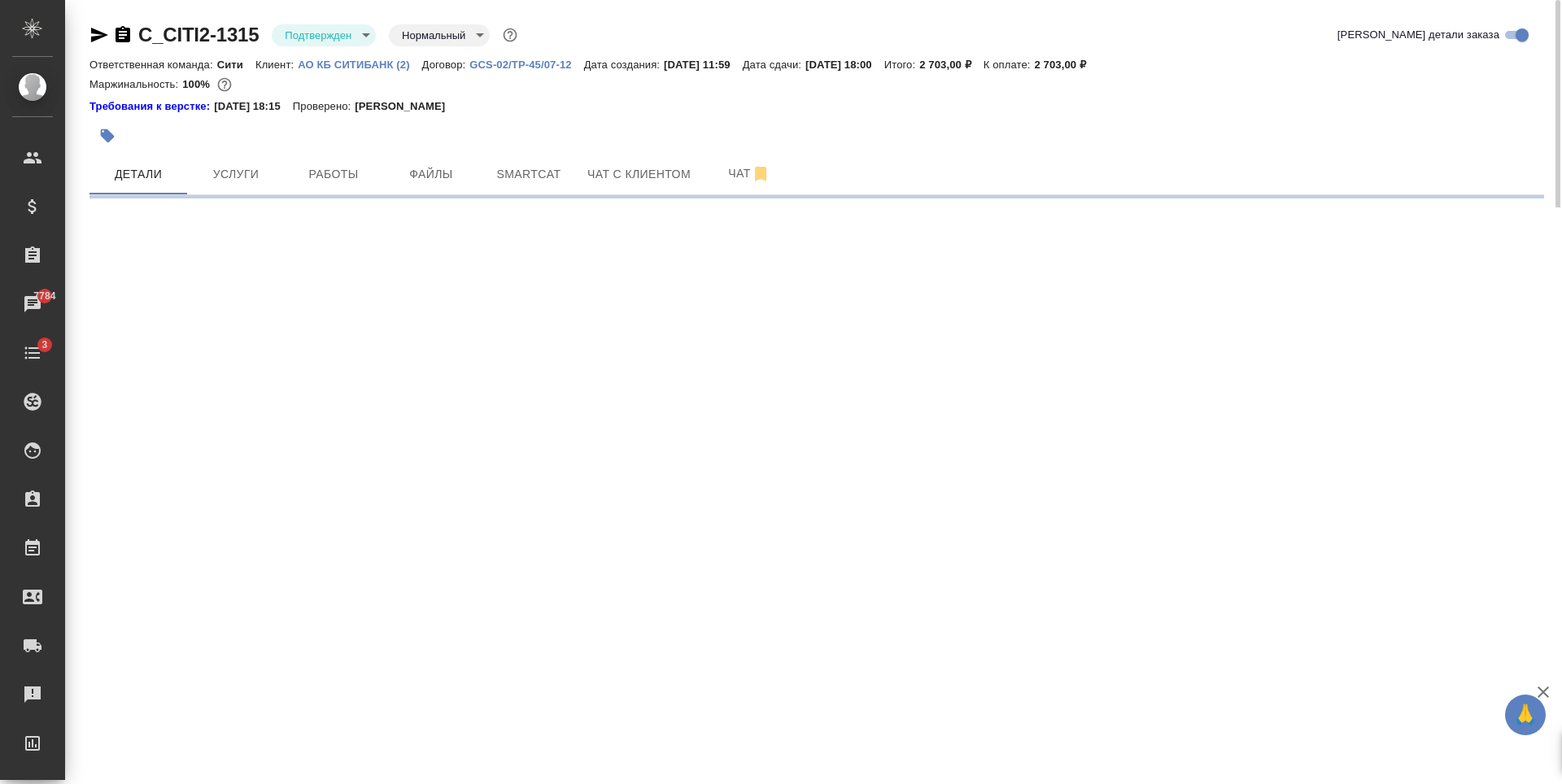
select select "RU"
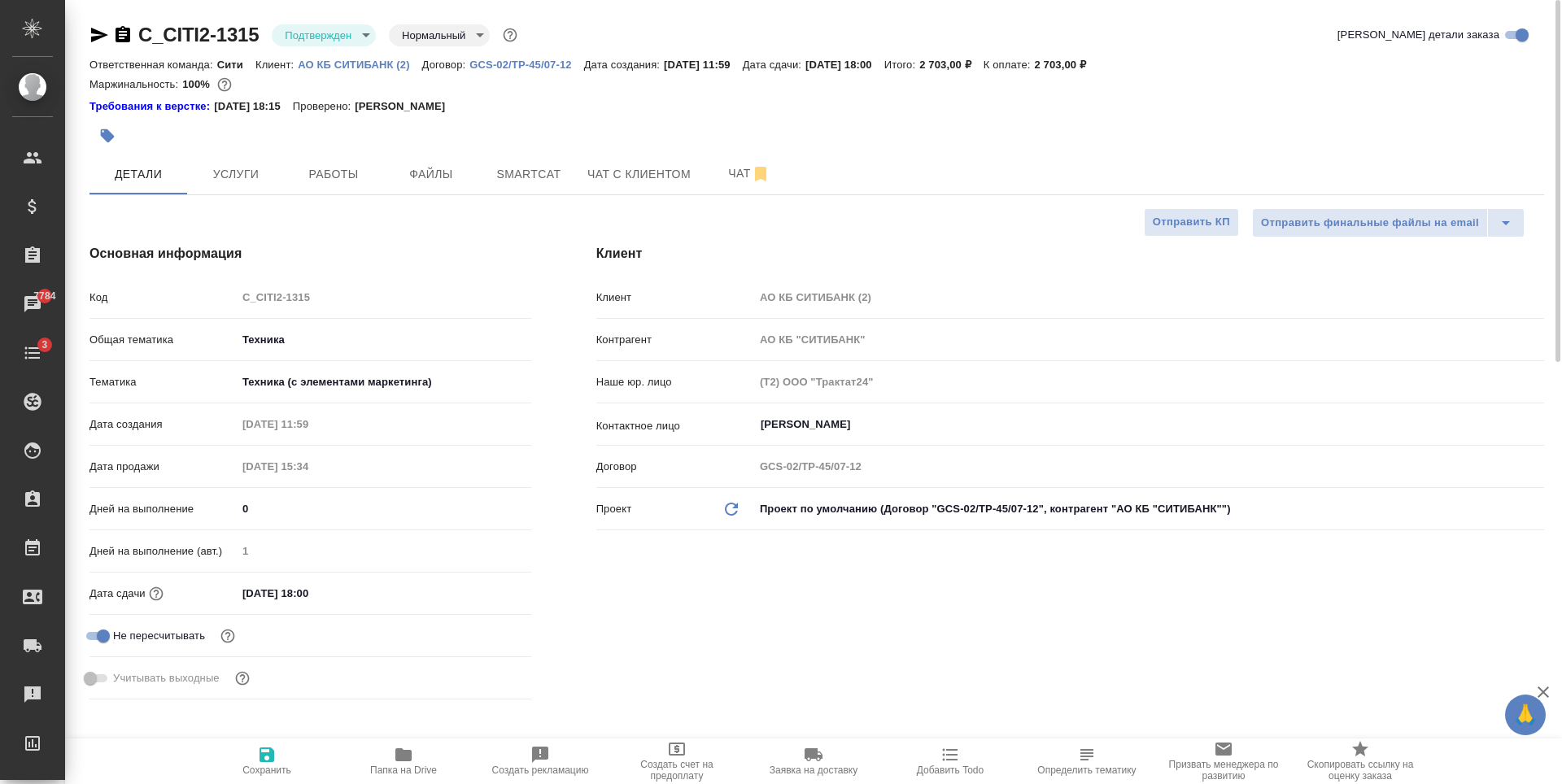
type textarea "x"
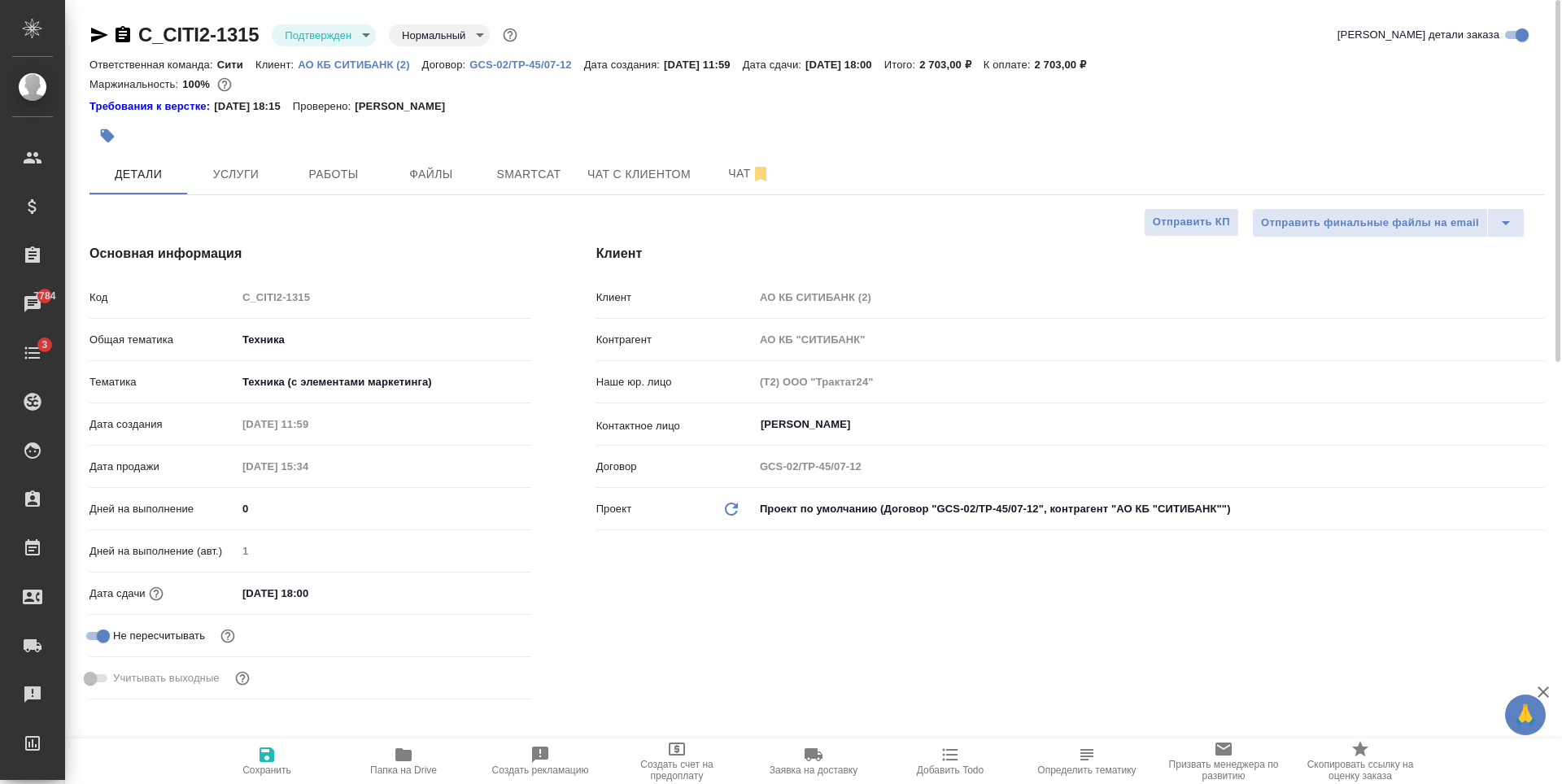
type textarea "x"
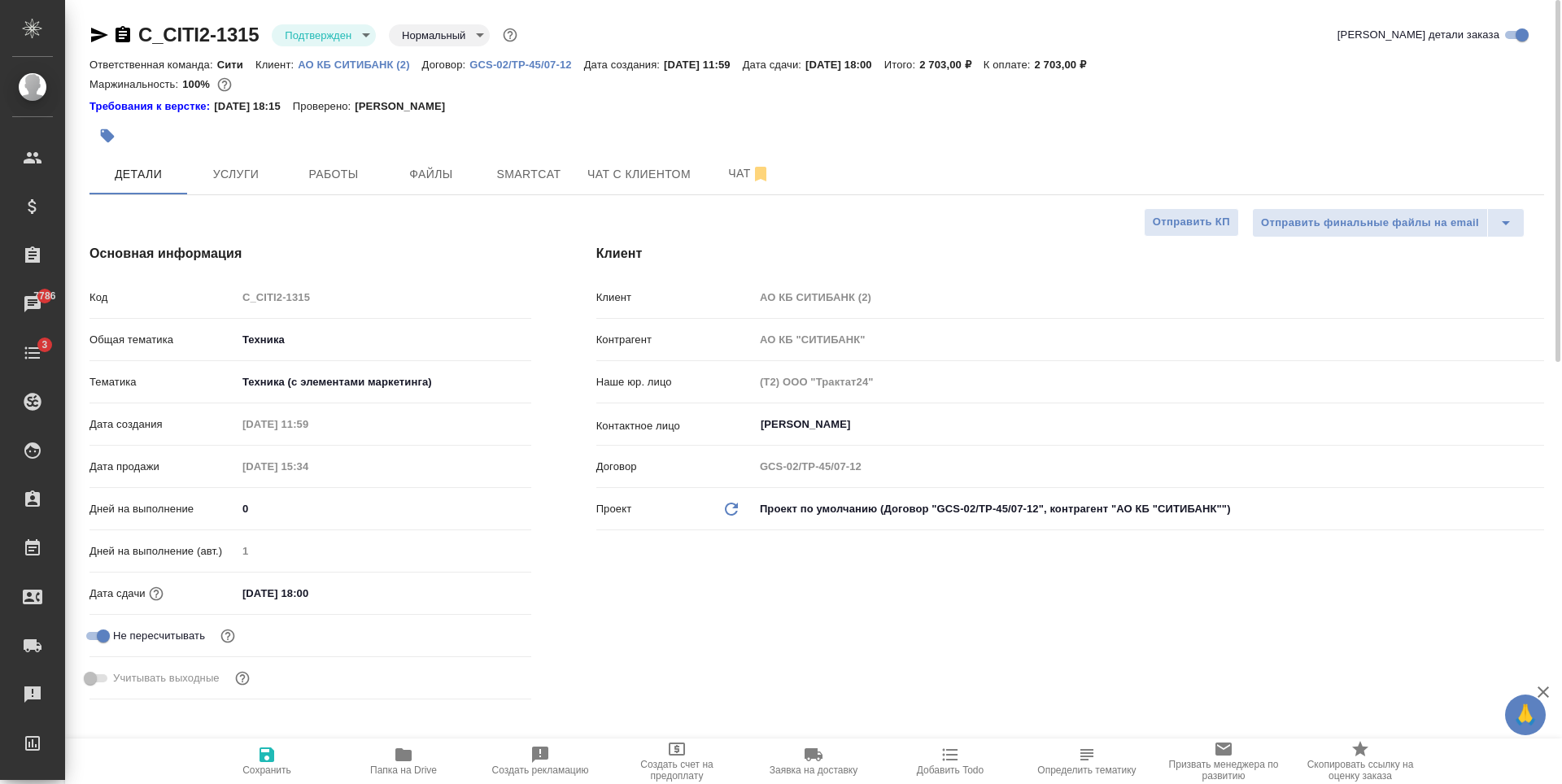
type textarea "x"
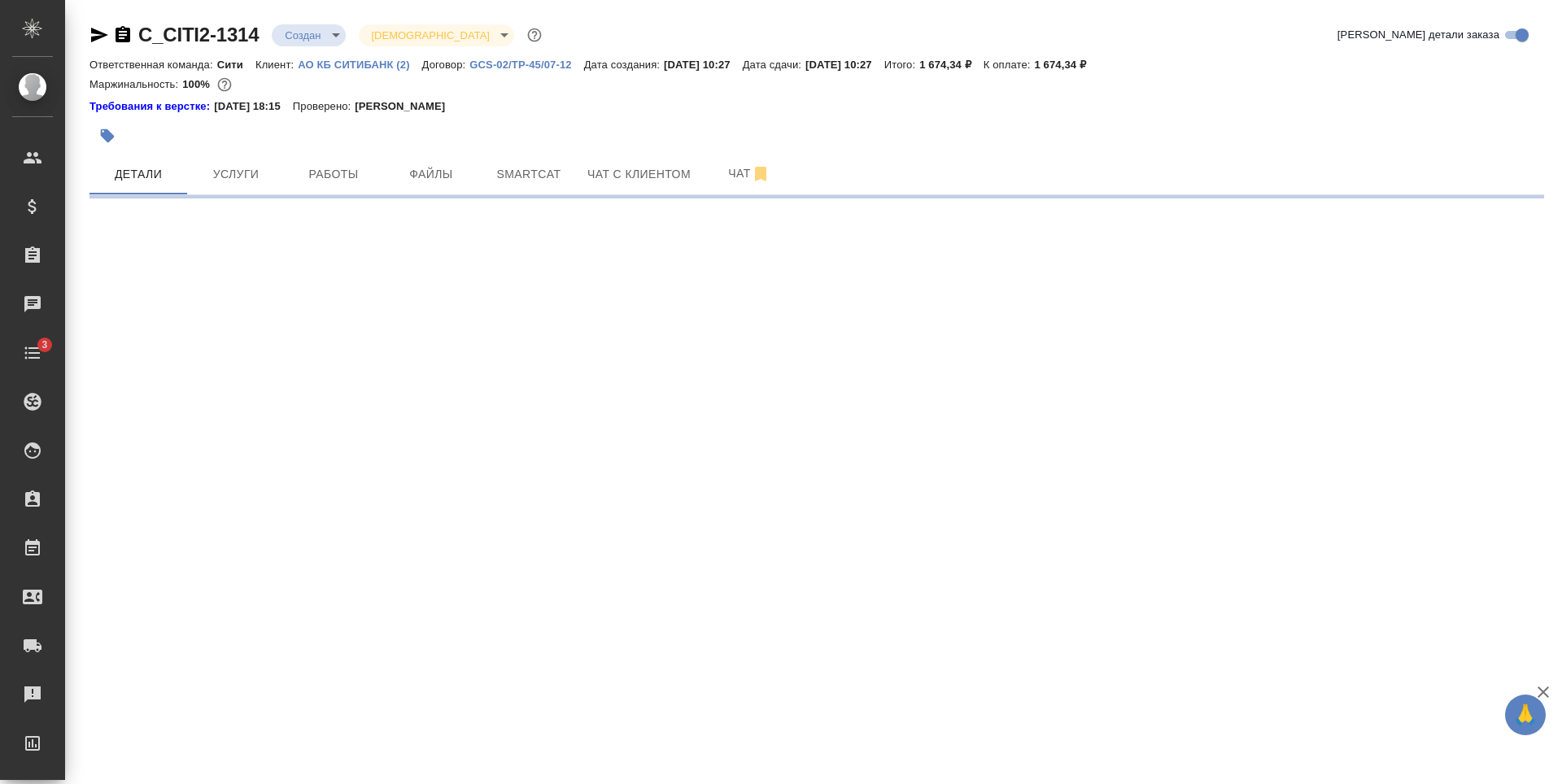
select select "RU"
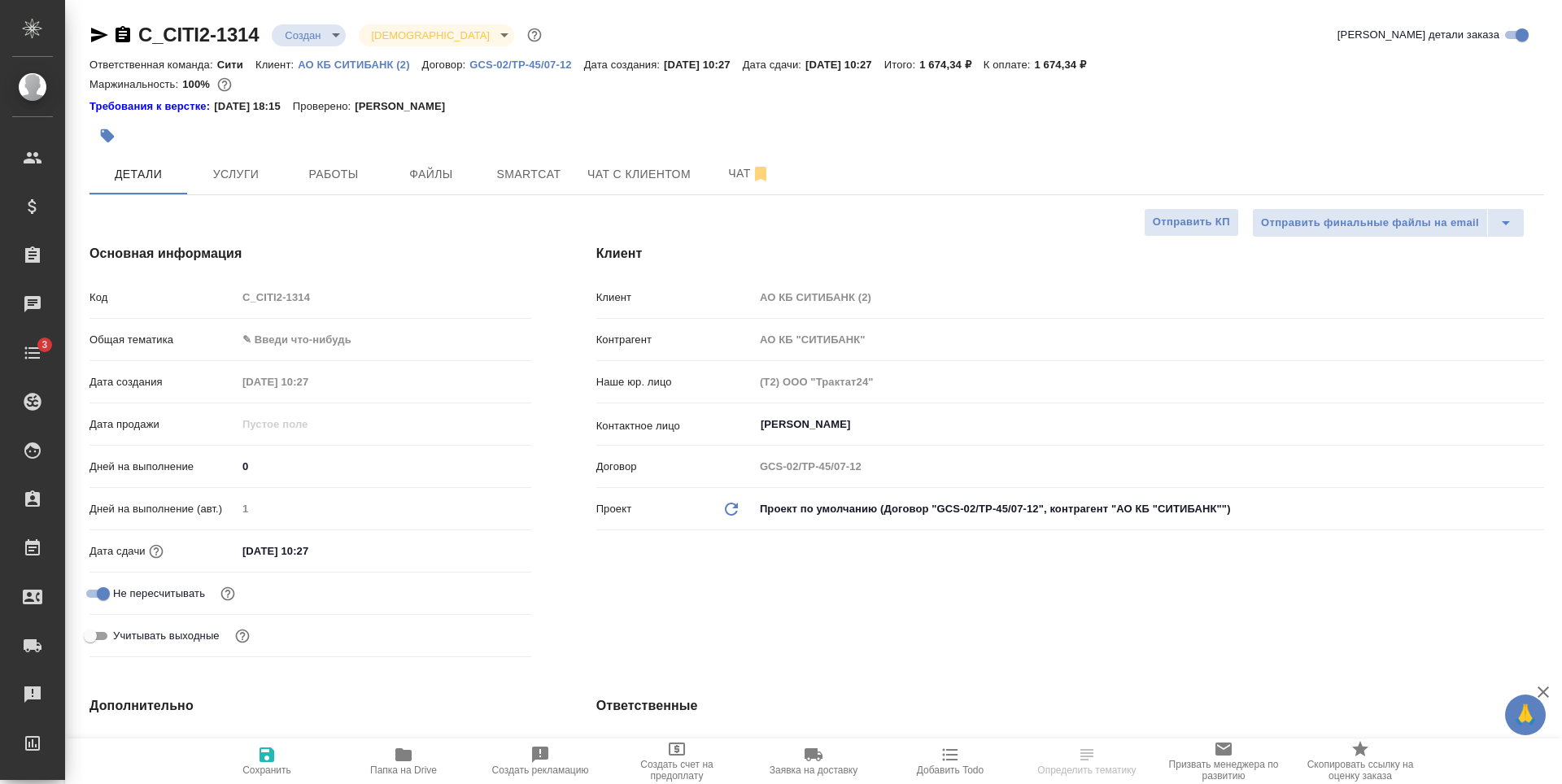
type textarea "x"
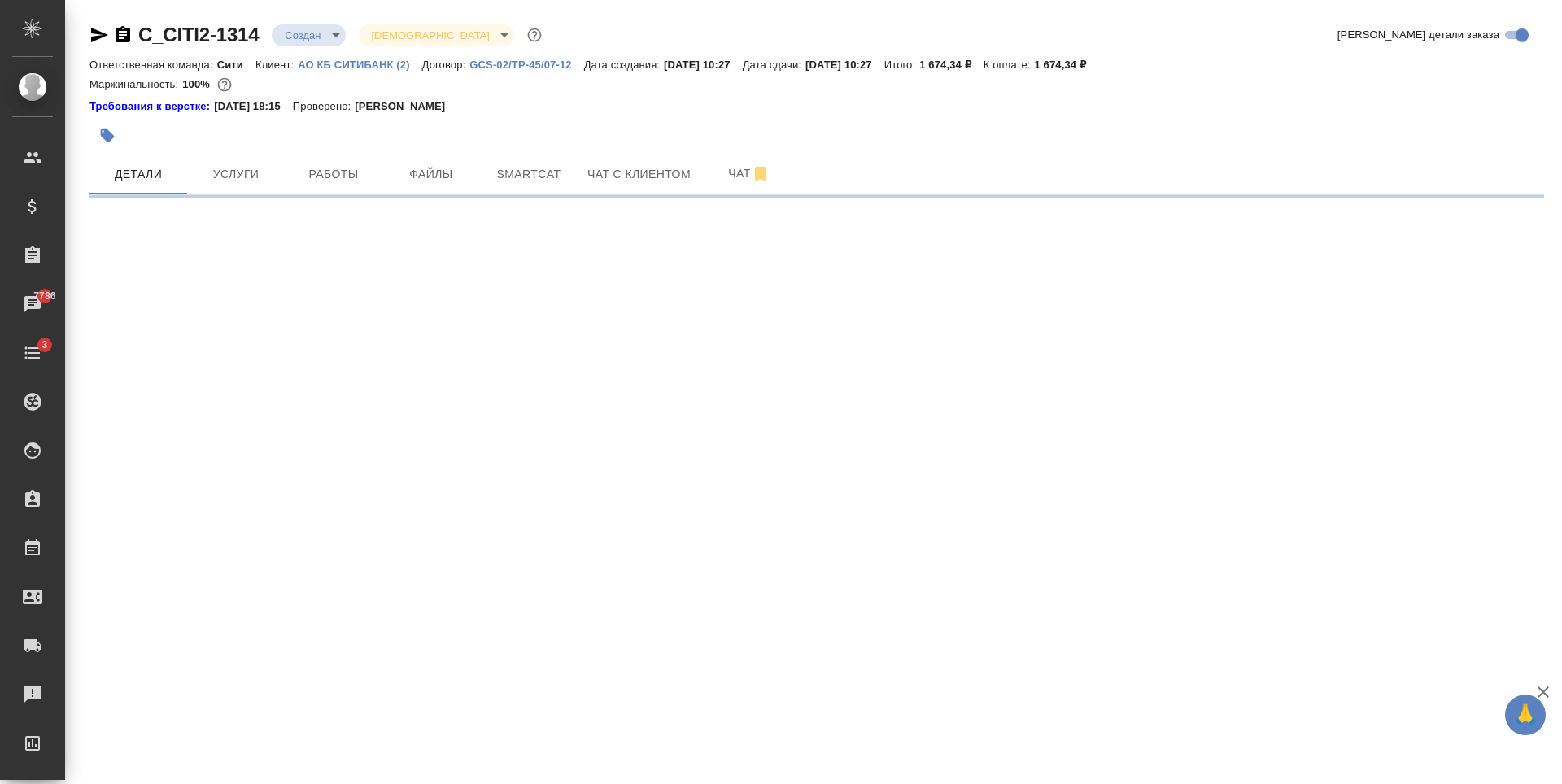
select select "RU"
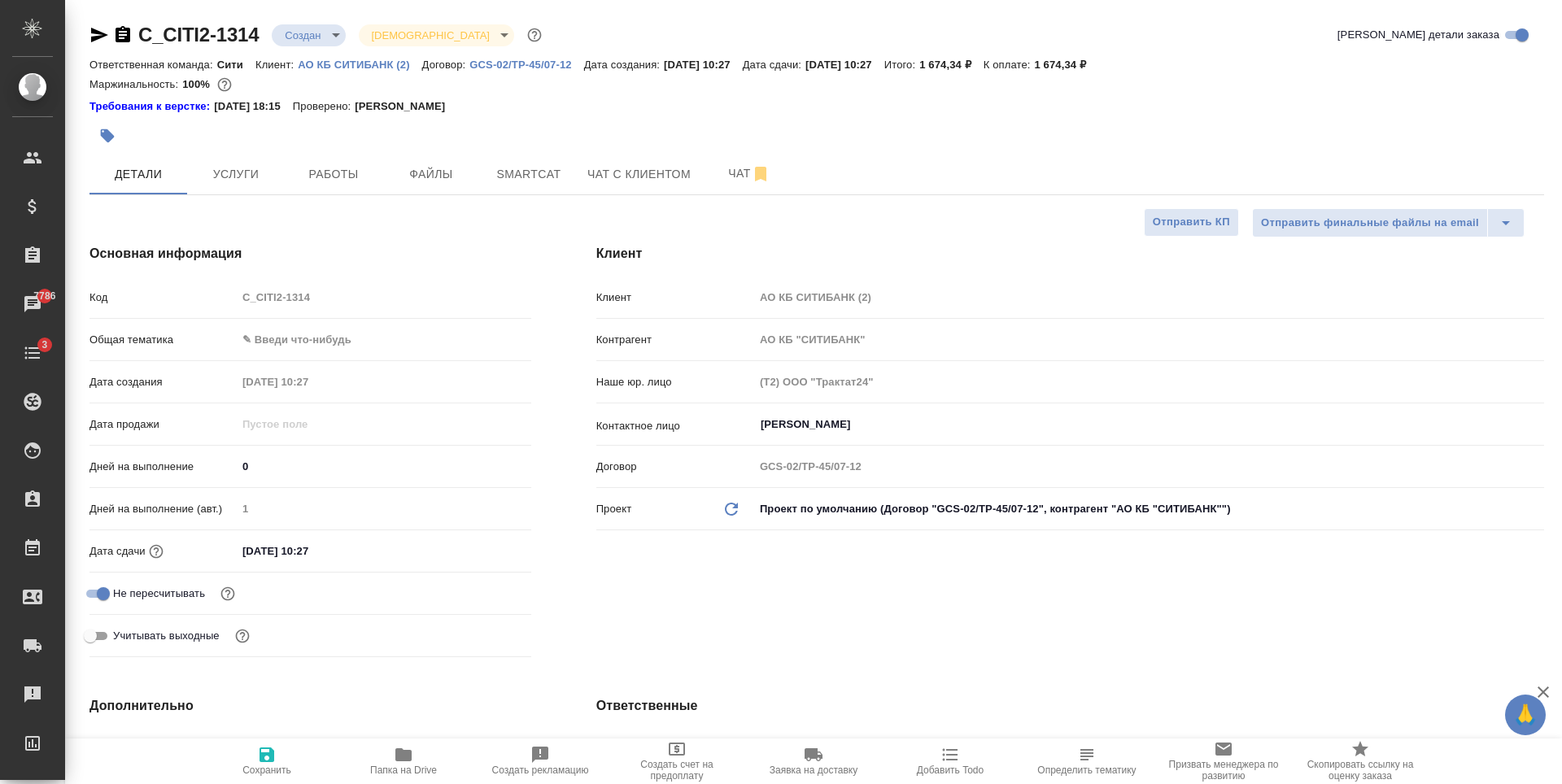
type textarea "x"
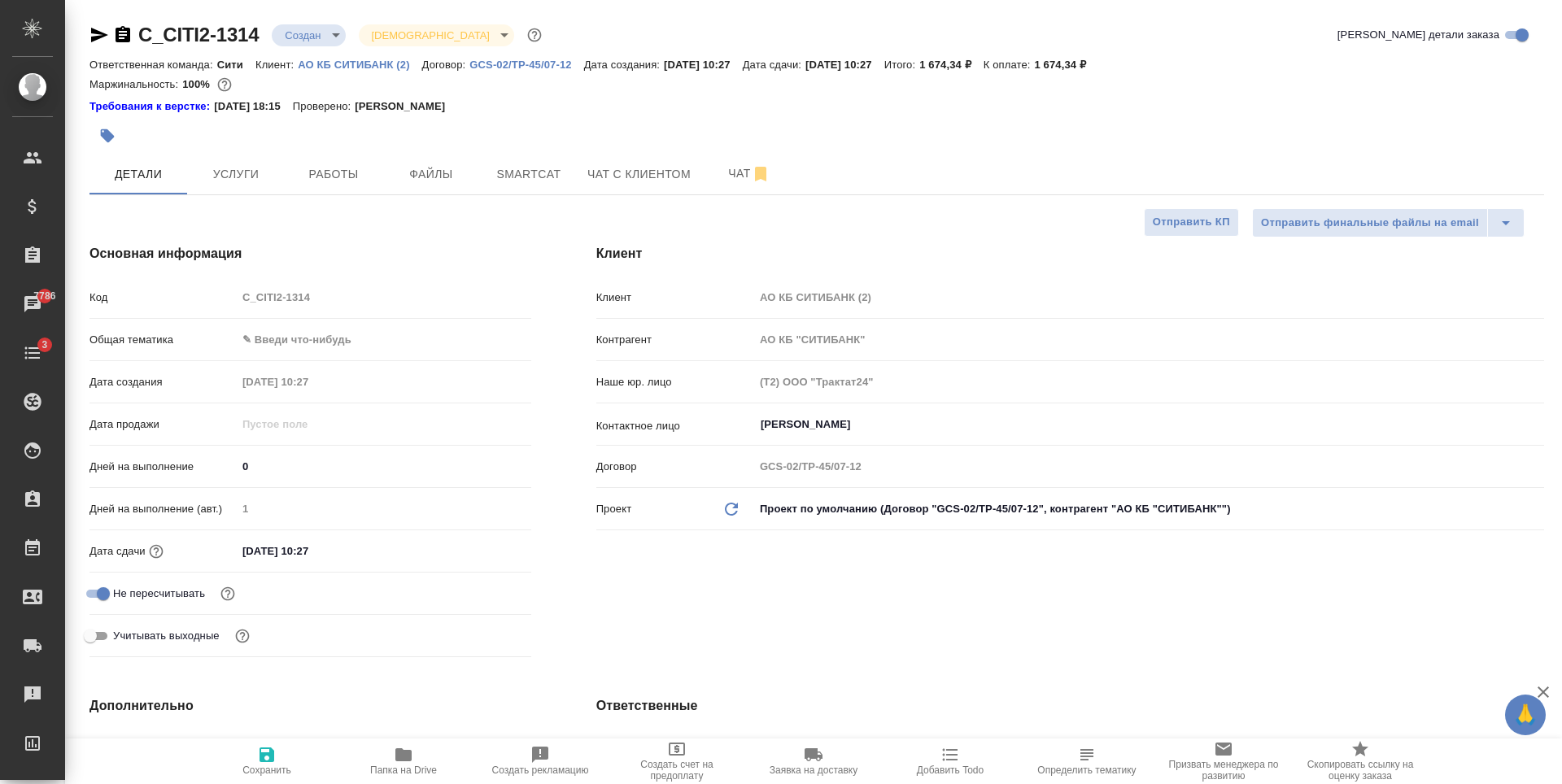
type textarea "x"
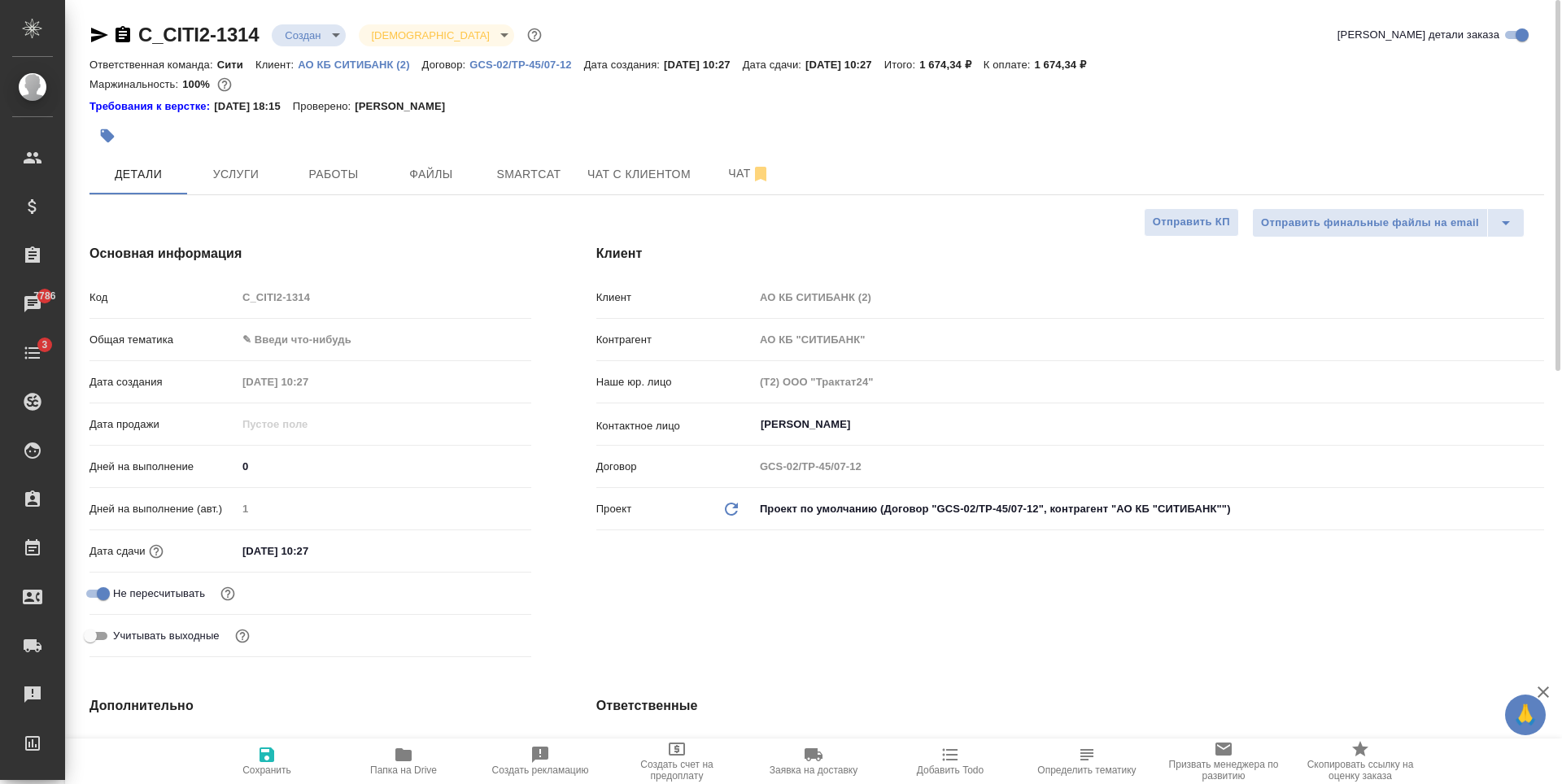
type textarea "x"
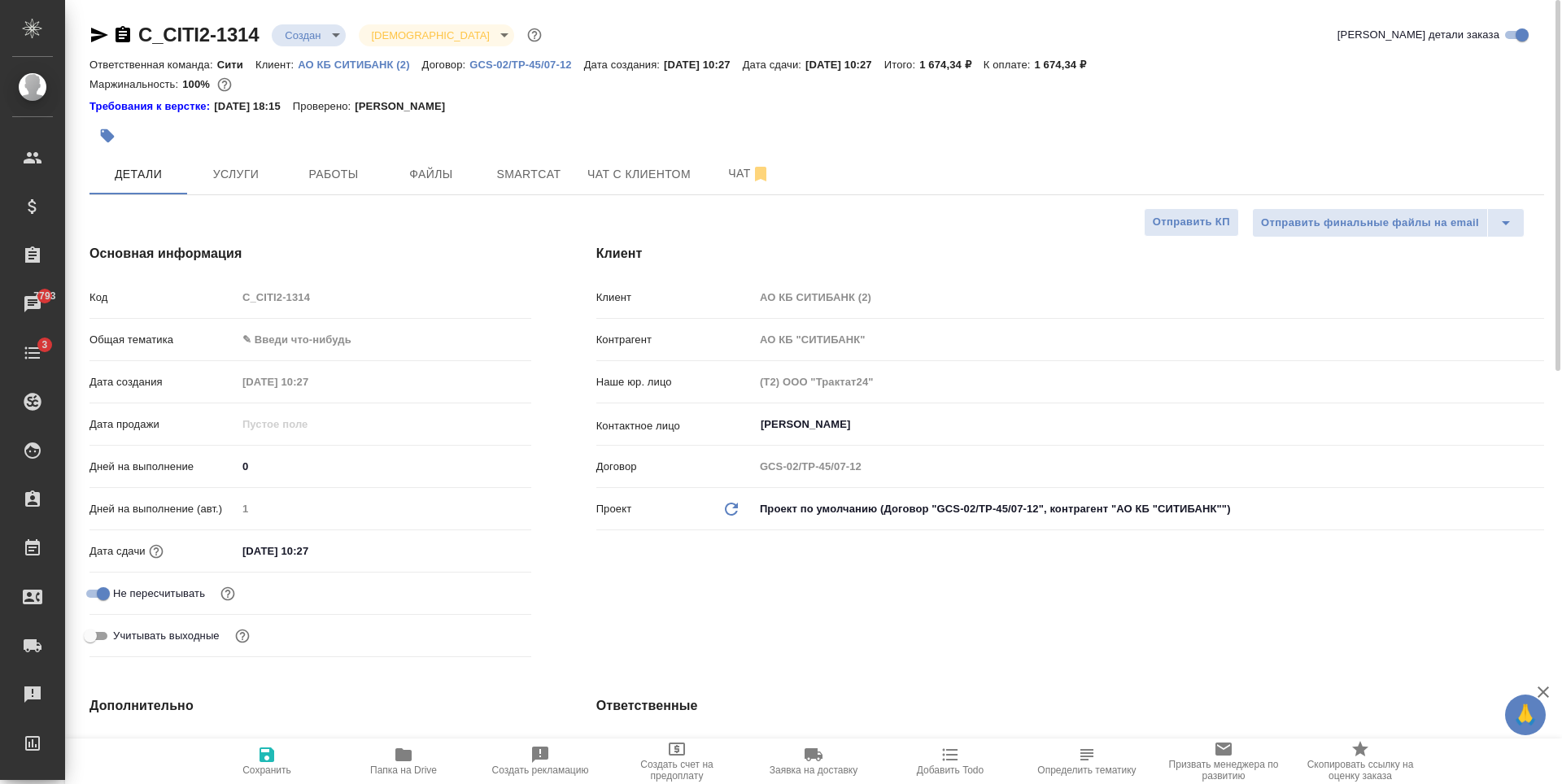
type textarea "x"
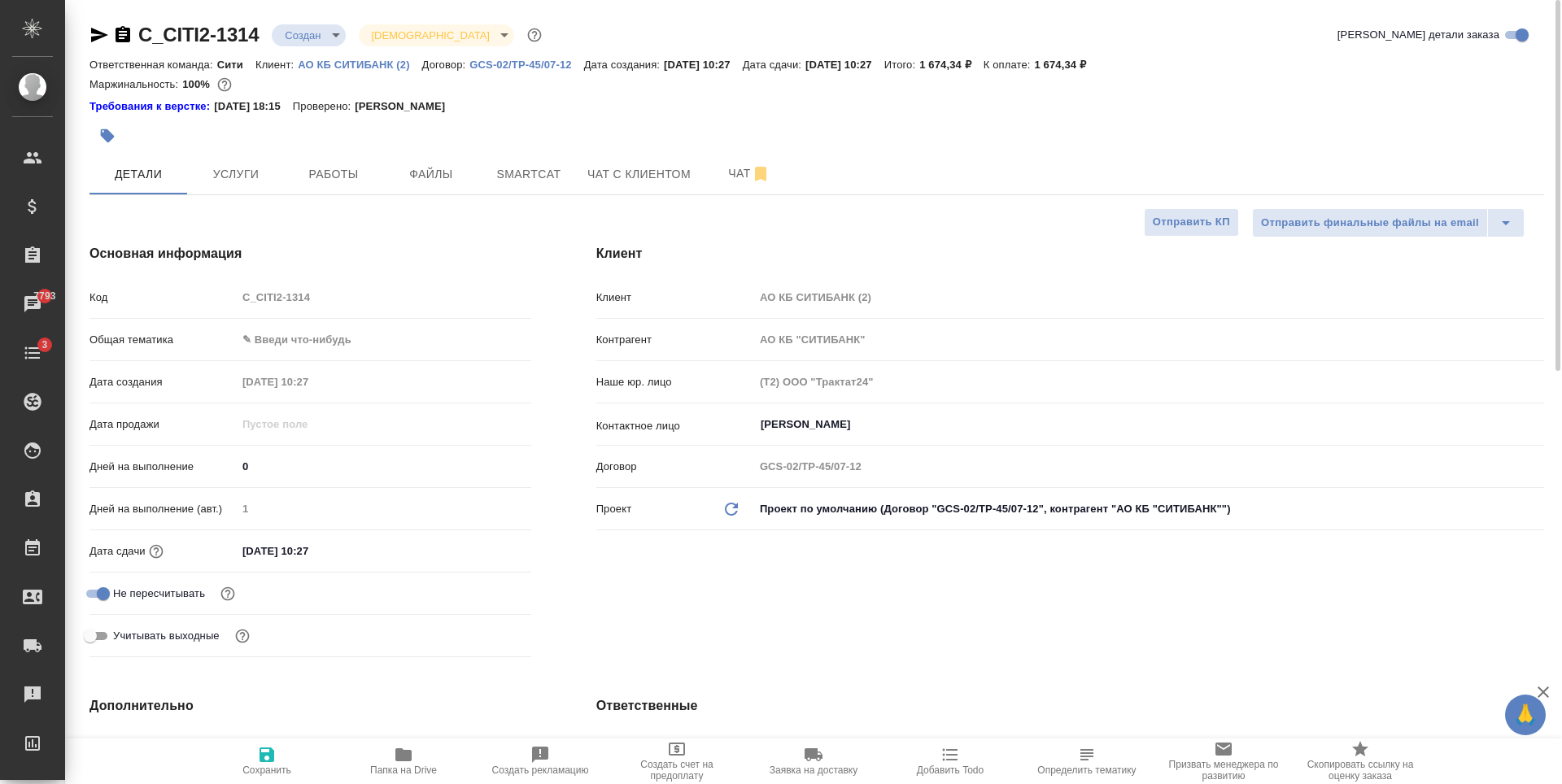
type textarea "x"
drag, startPoint x: 754, startPoint y: 426, endPoint x: 856, endPoint y: 425, distance: 102.0
click at [856, 425] on div "Джатиева Диана ​" at bounding box center [1148, 424] width 789 height 30
click at [243, 176] on span "Услуги" at bounding box center [236, 175] width 78 height 20
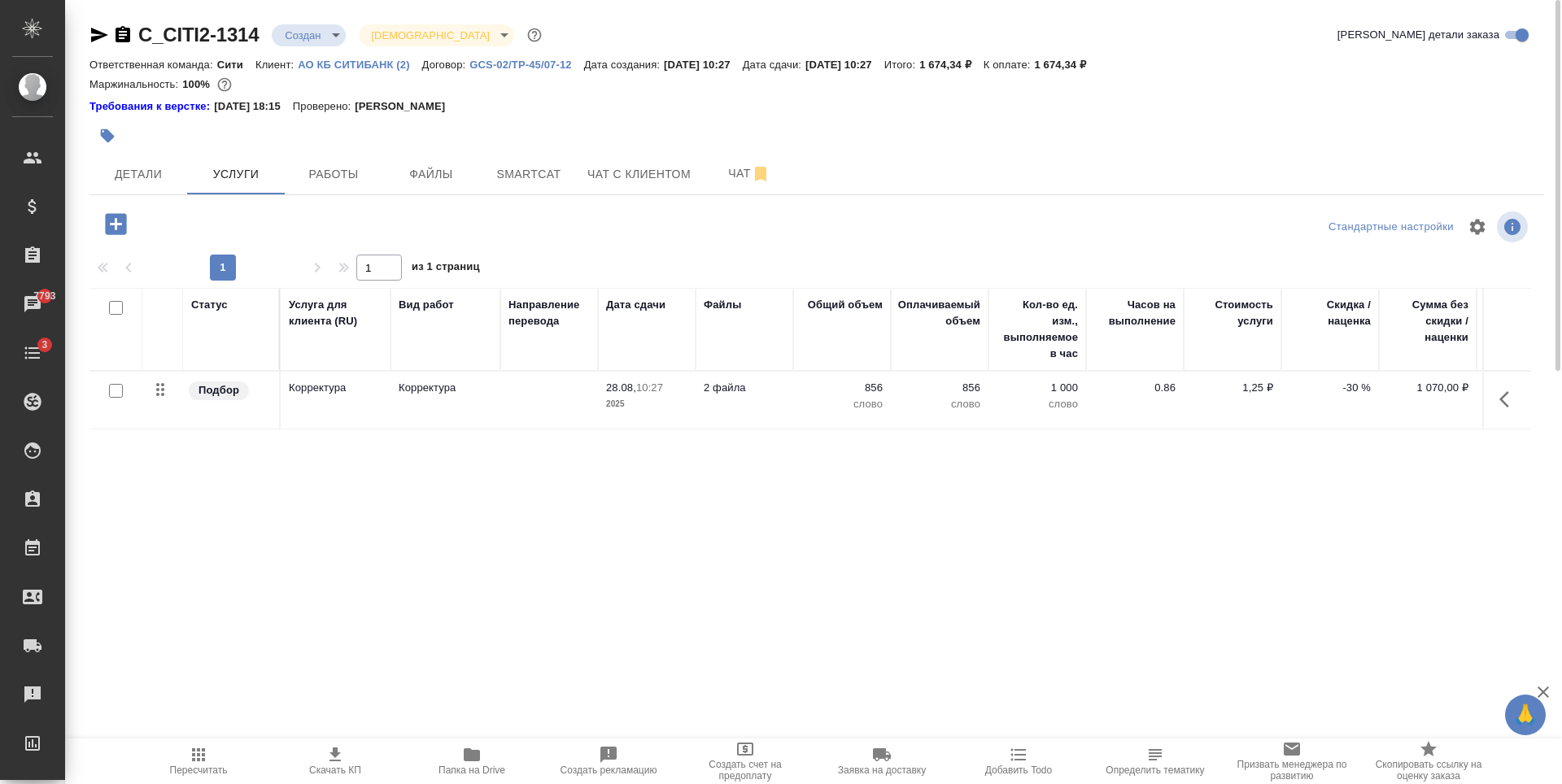
scroll to position [0, 92]
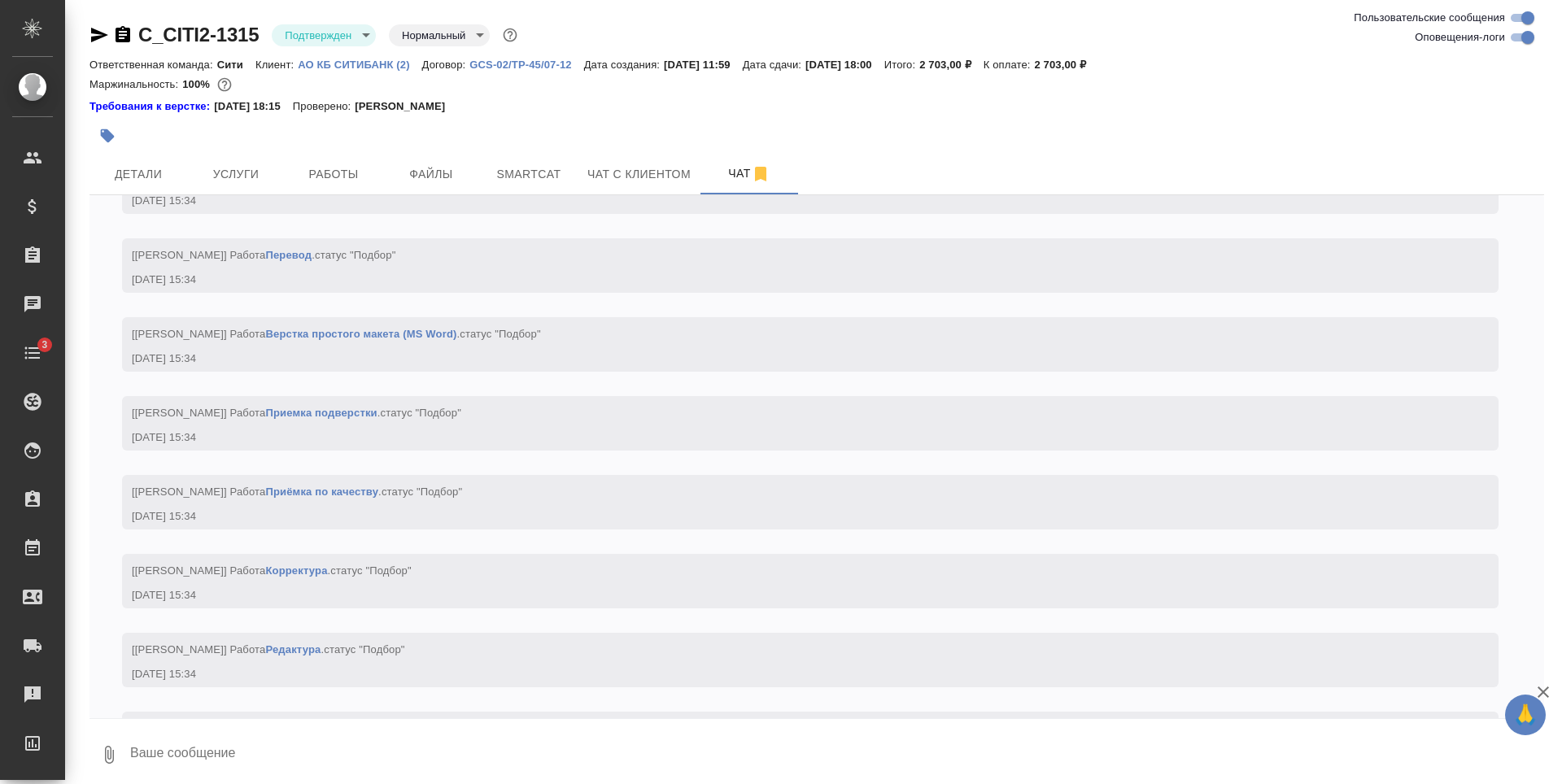
scroll to position [1527, 0]
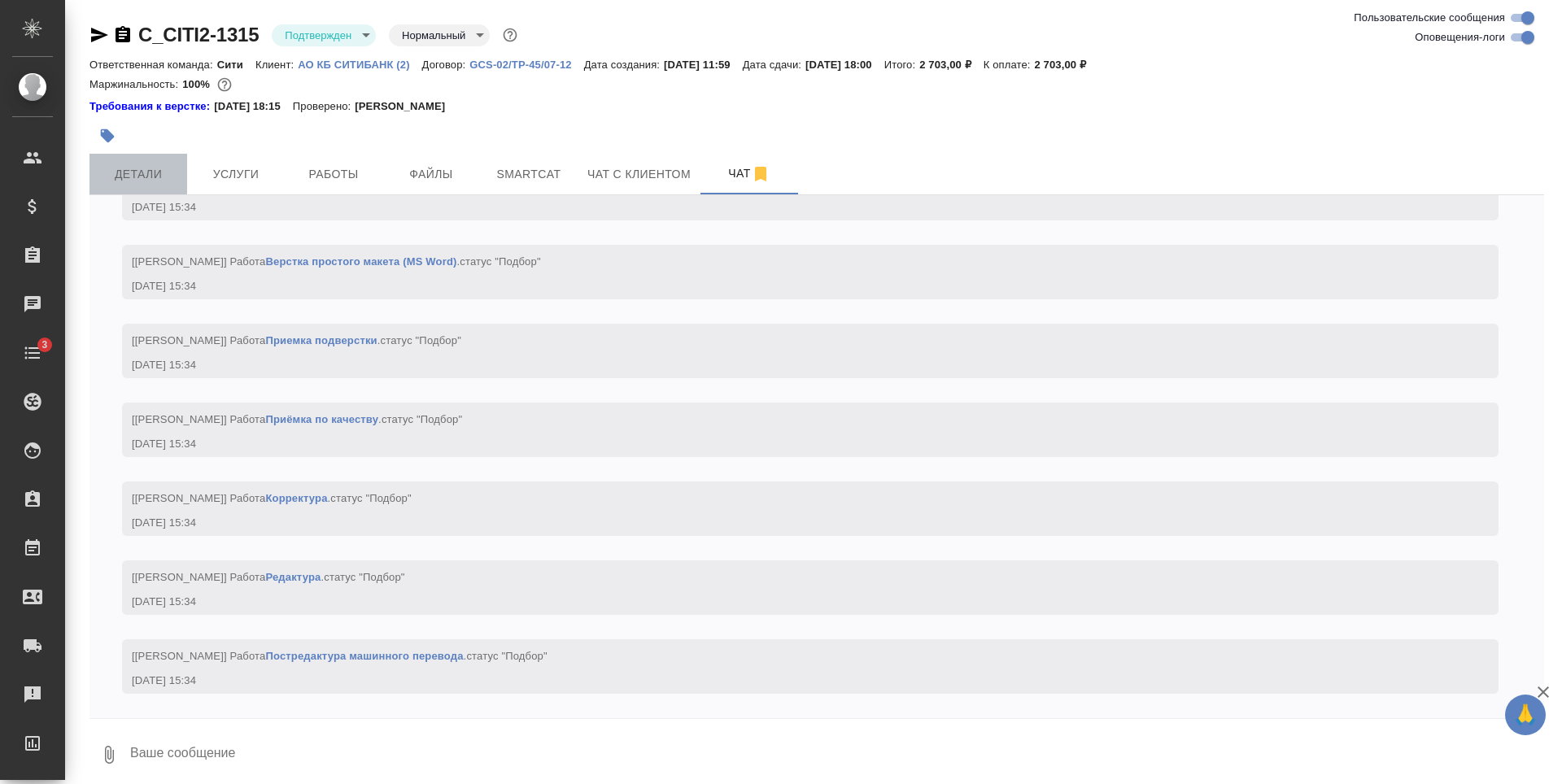
click at [162, 161] on button "Детали" at bounding box center [138, 174] width 98 height 41
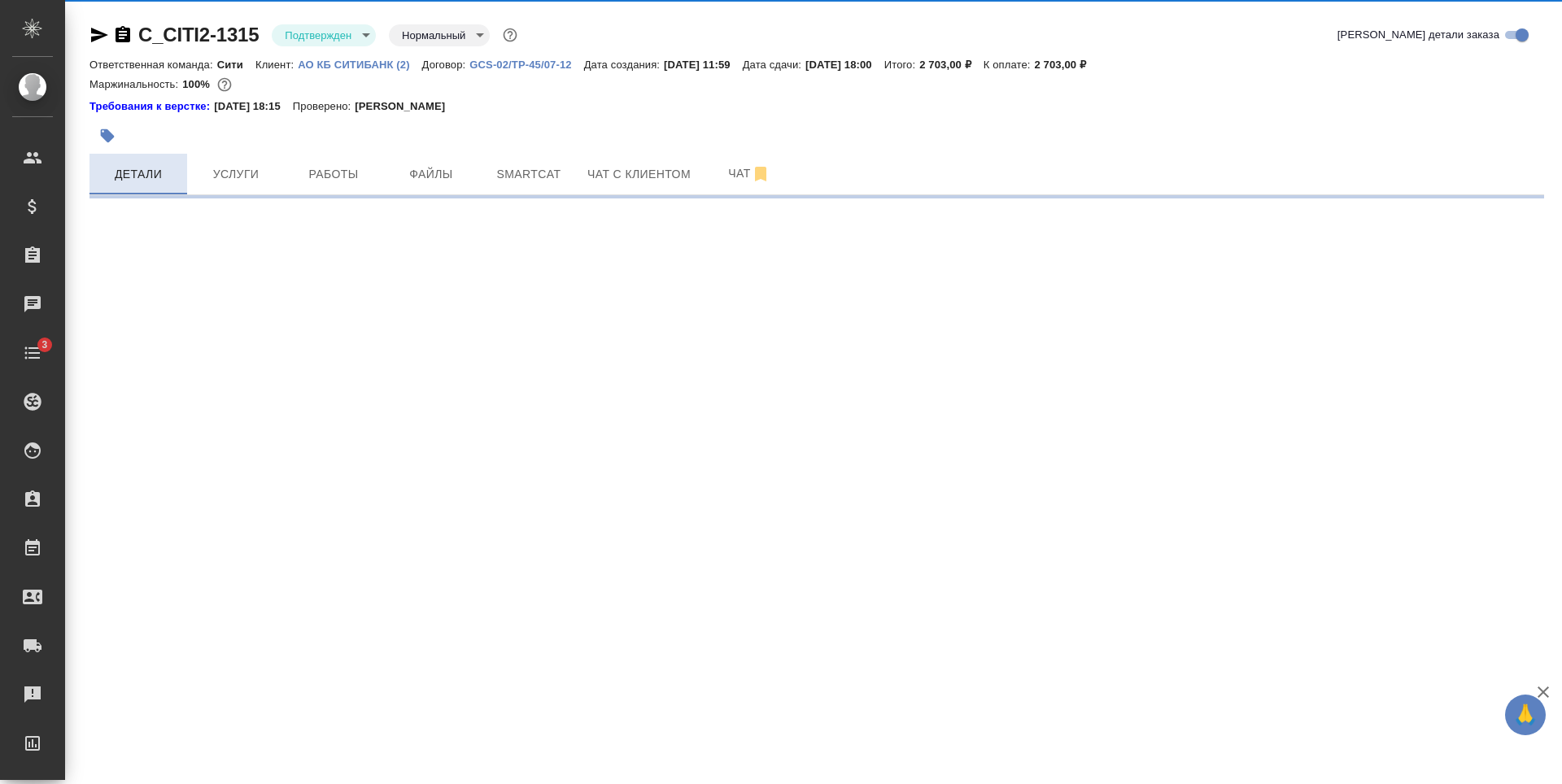
select select "RU"
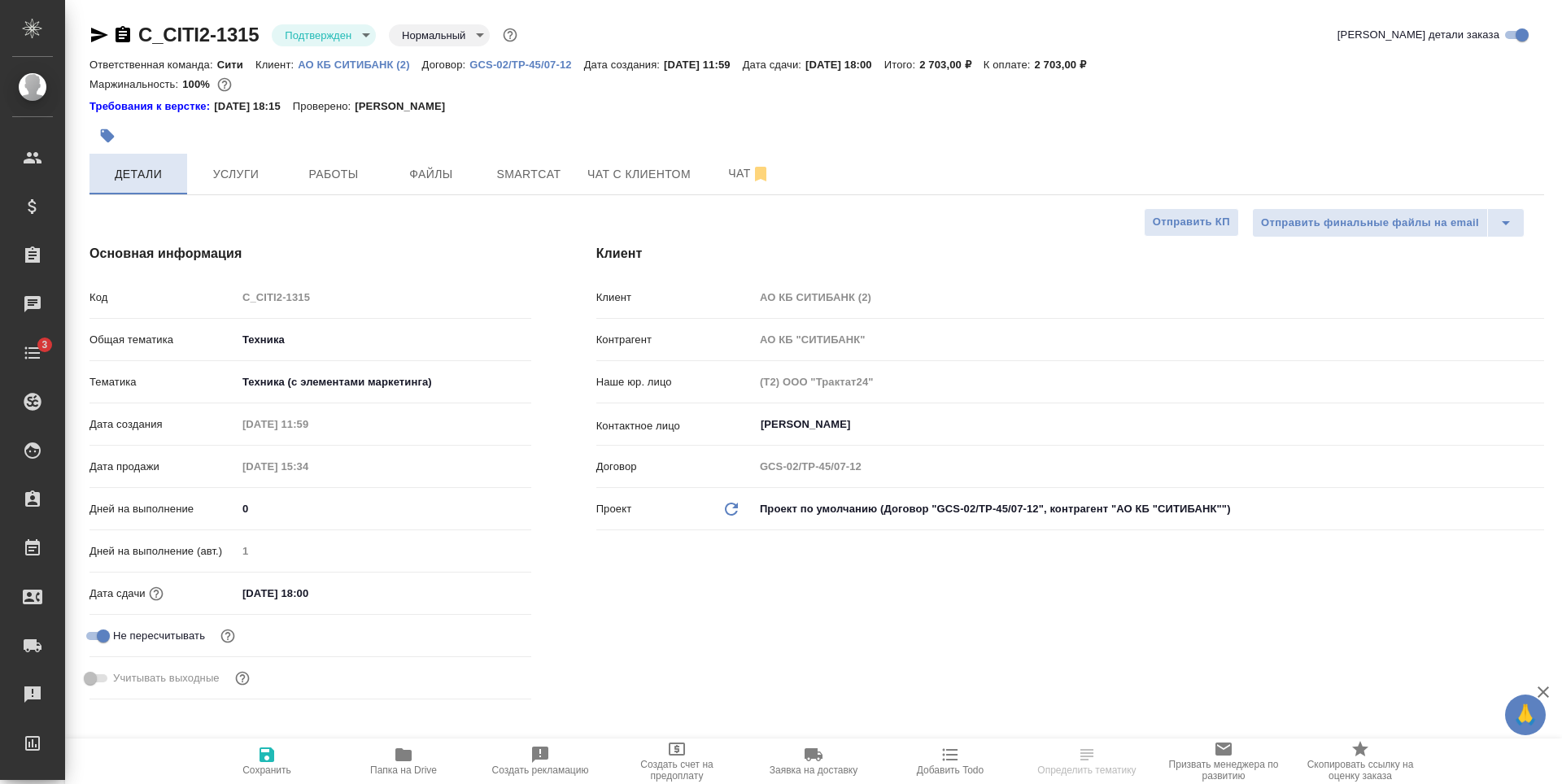
type textarea "x"
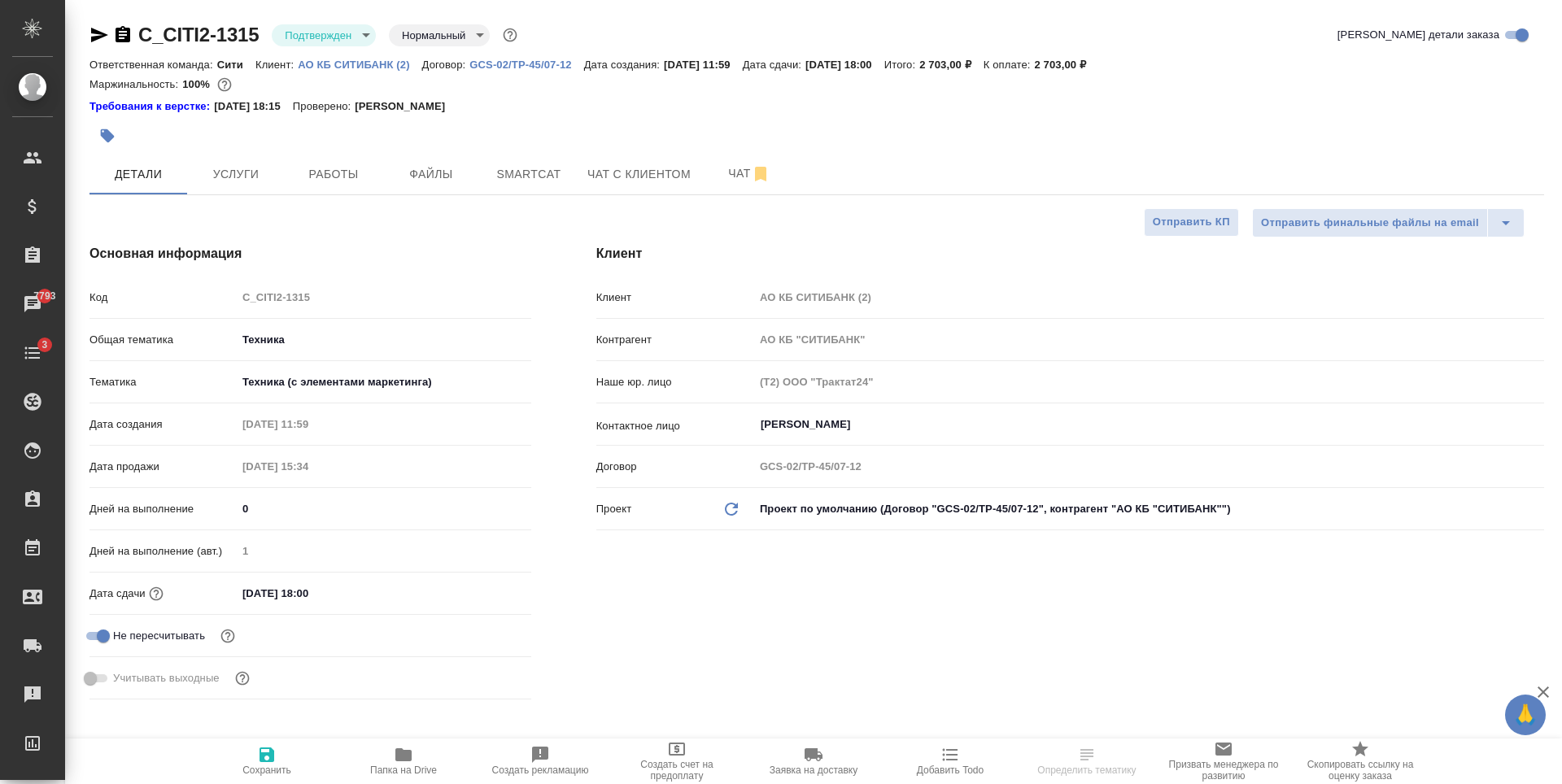
type textarea "x"
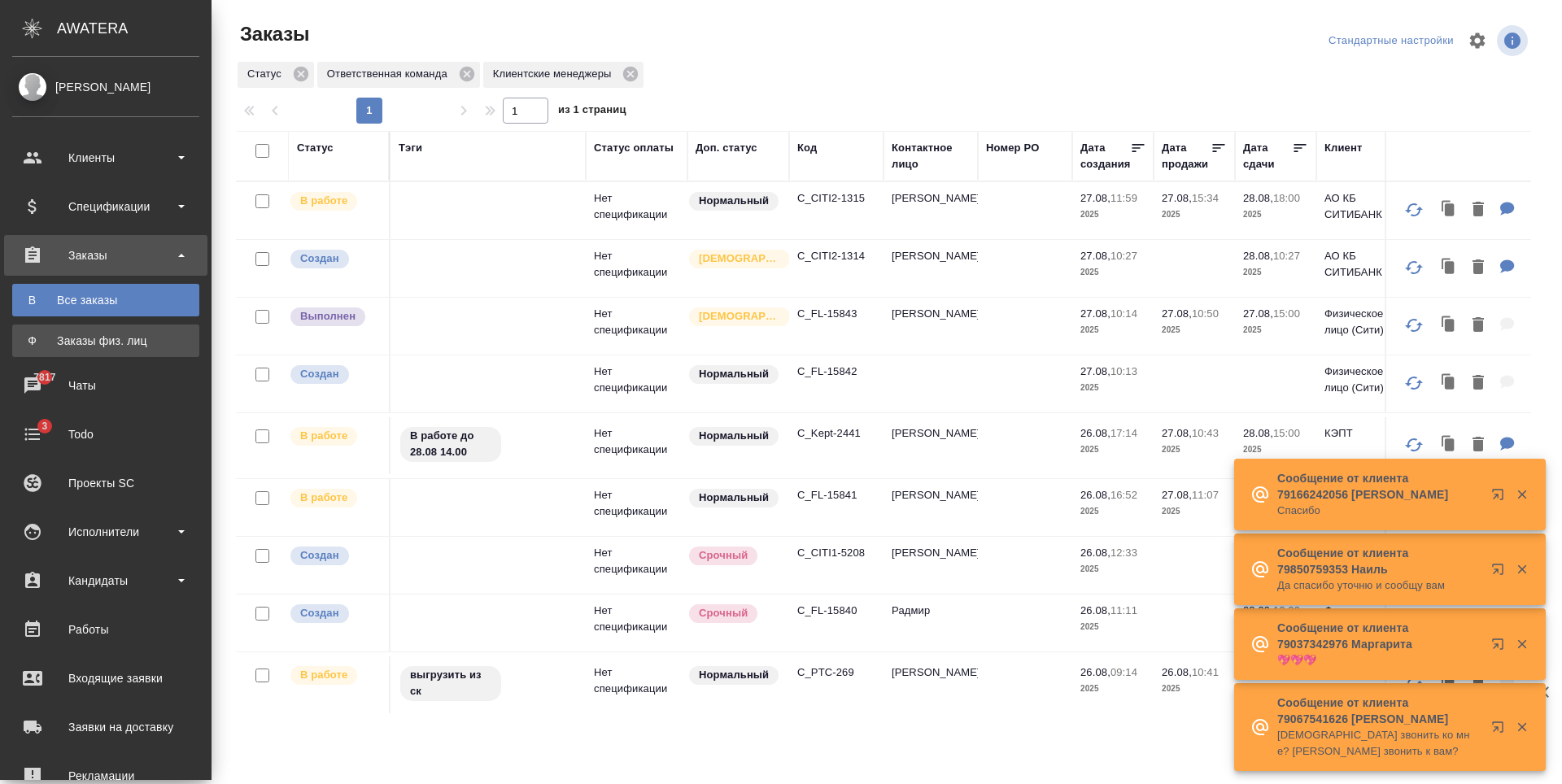
click at [99, 329] on link "Ф Заказы физ. лиц" at bounding box center [105, 341] width 187 height 32
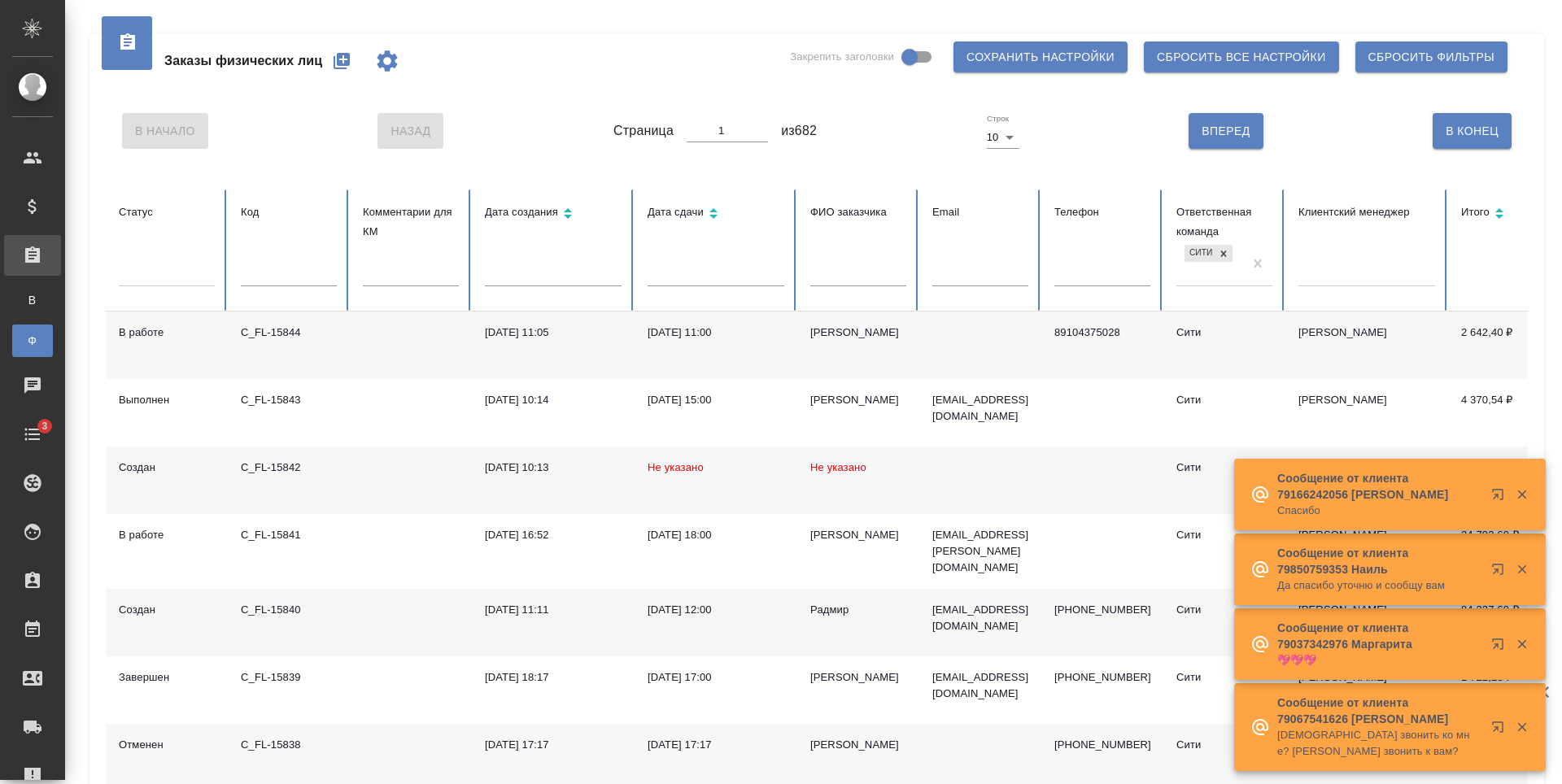
click at [339, 54] on icon "button" at bounding box center [341, 60] width 16 height 16
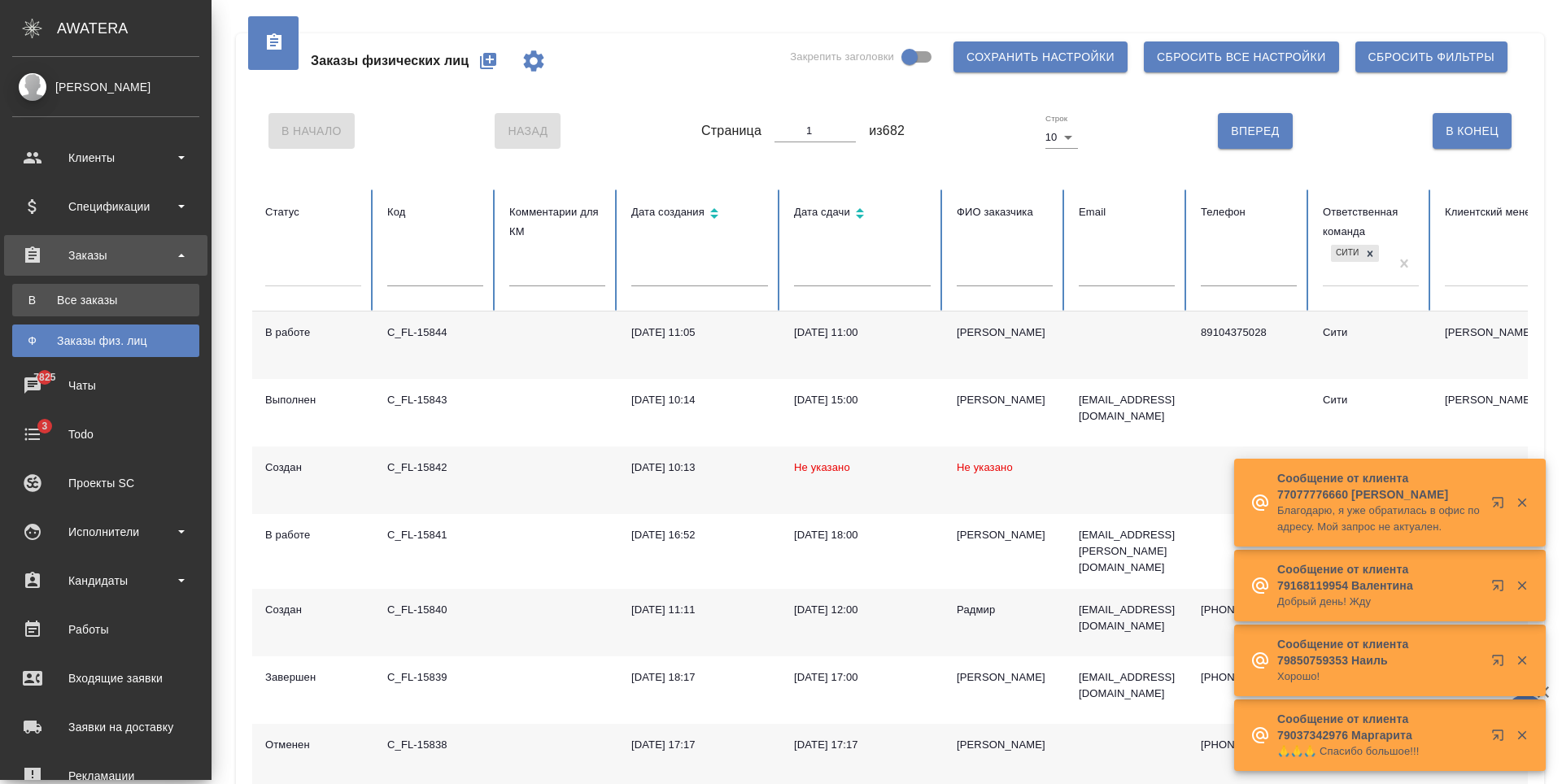
click at [81, 297] on div "Все заказы" at bounding box center [105, 299] width 170 height 16
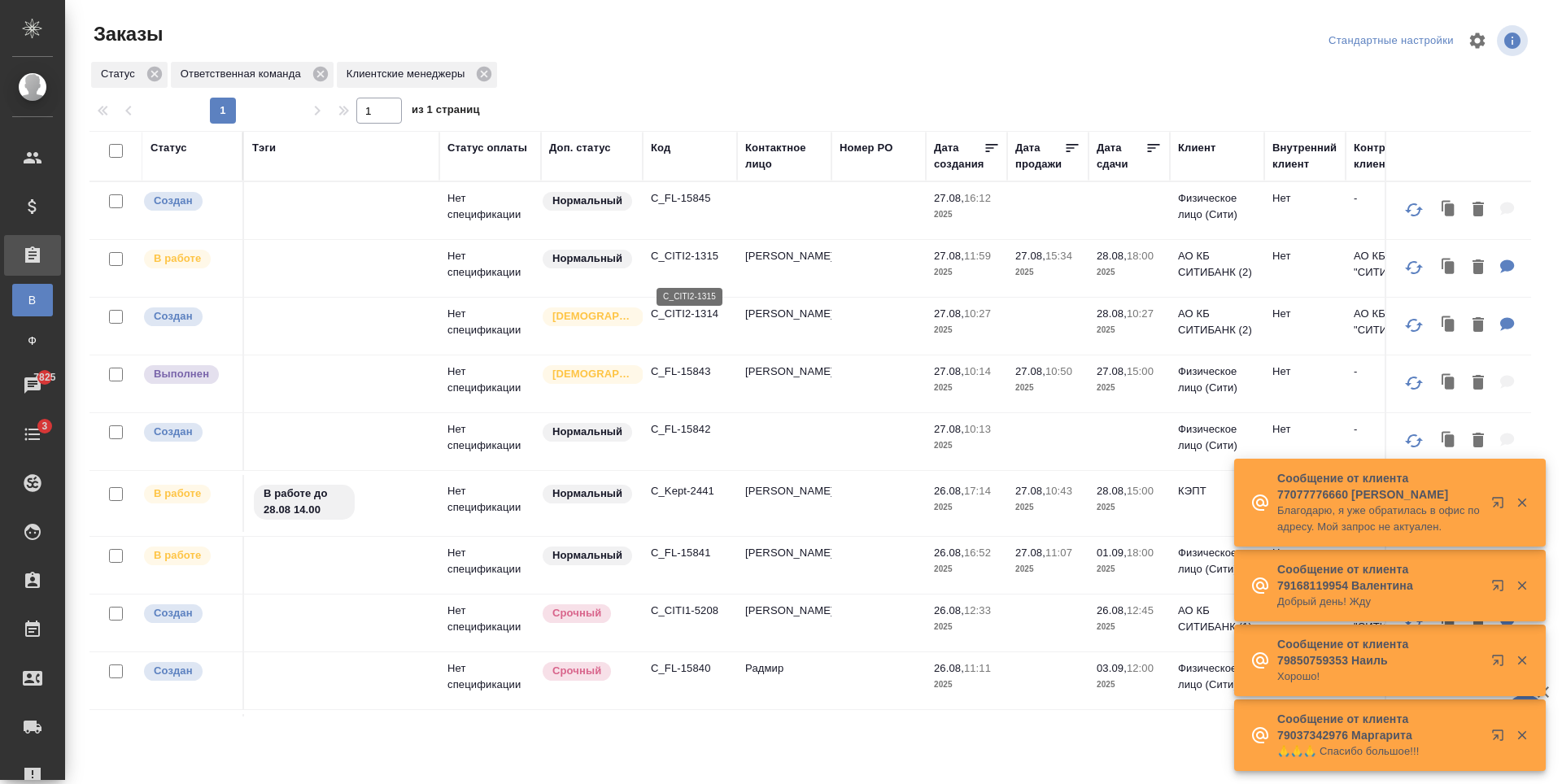
click at [688, 322] on p "C_CITI2-1314" at bounding box center [689, 314] width 78 height 16
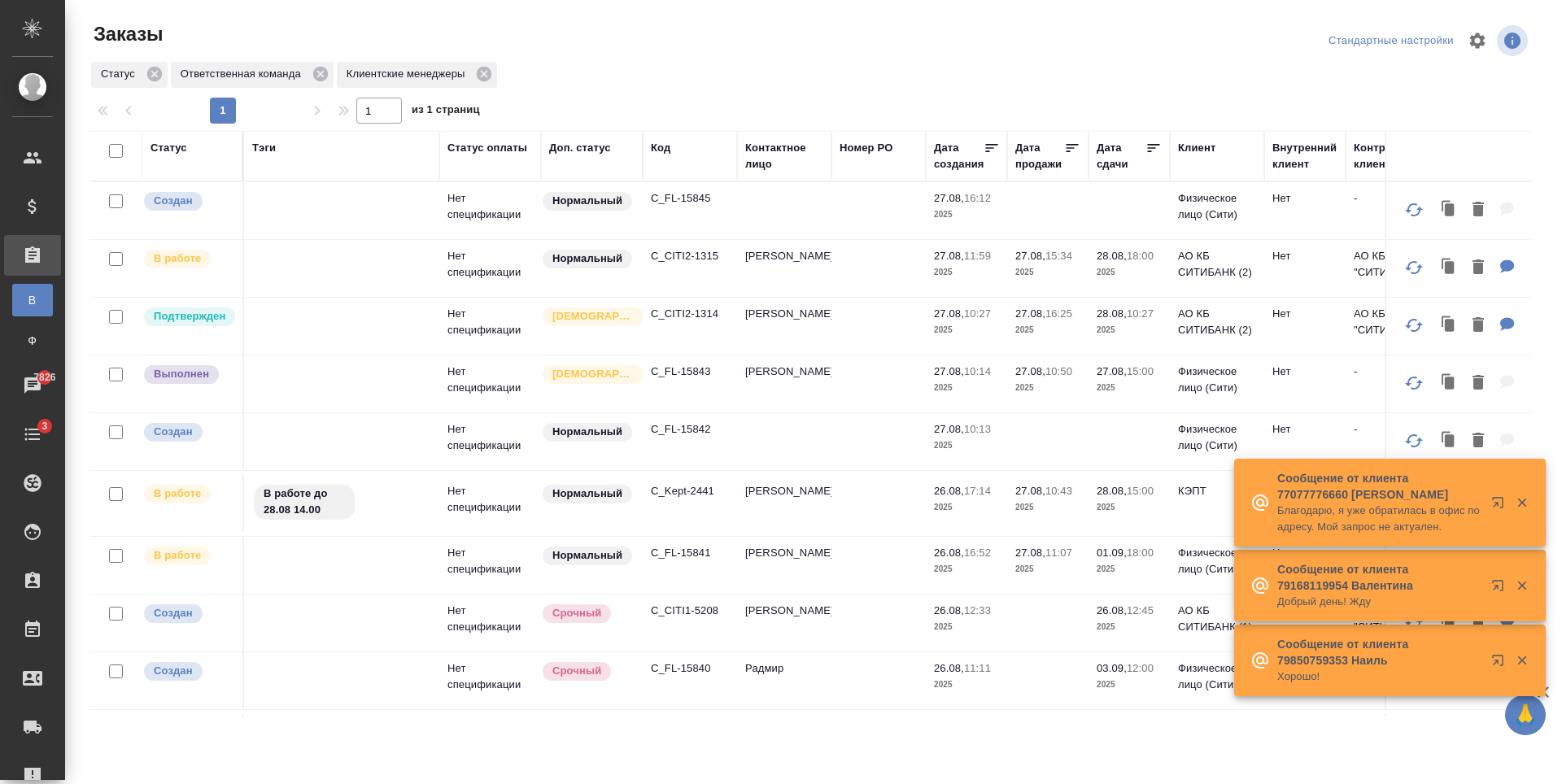
click at [672, 150] on div "Код" at bounding box center [689, 147] width 78 height 16
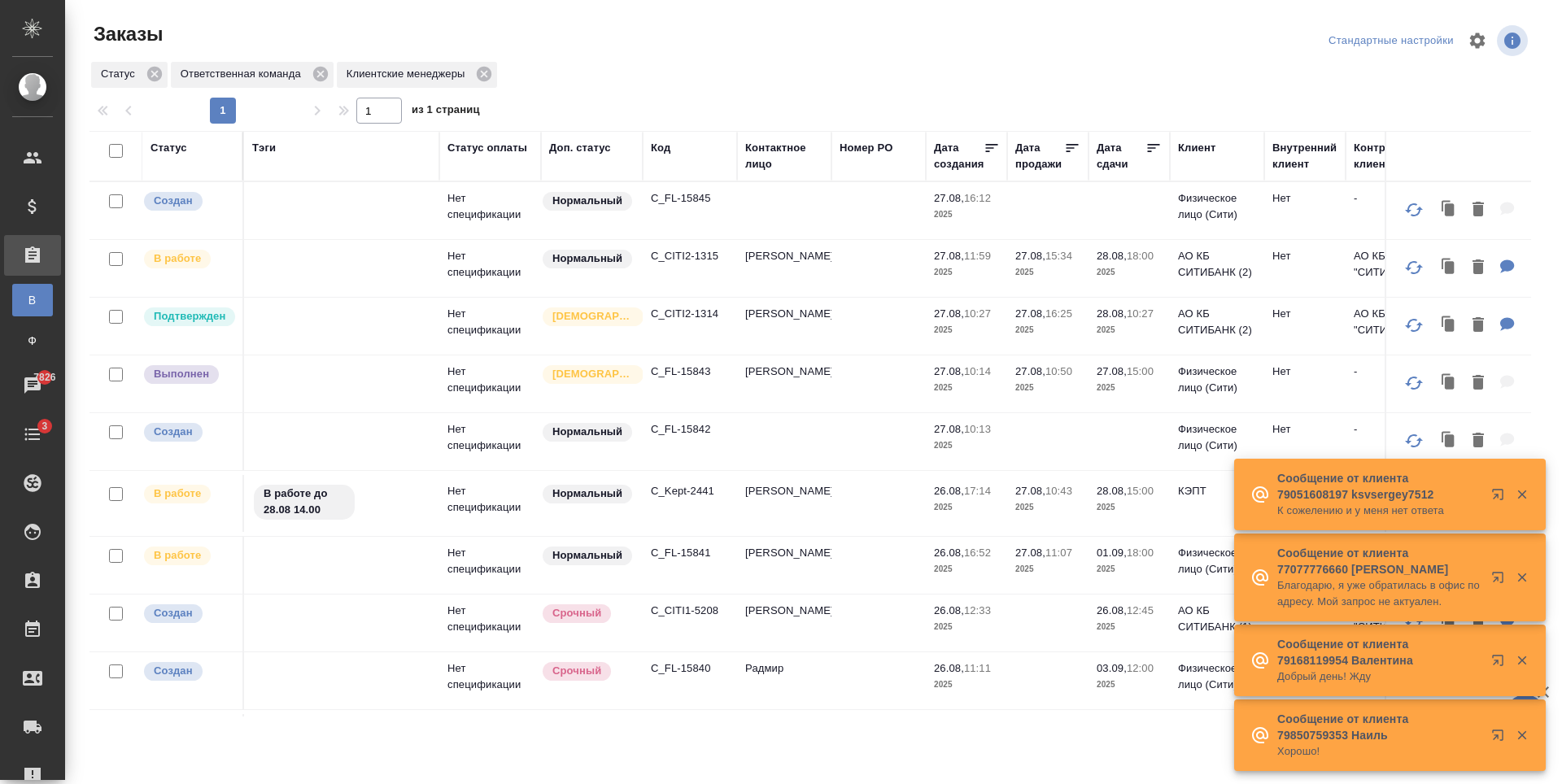
click at [666, 149] on div "Код" at bounding box center [660, 147] width 20 height 16
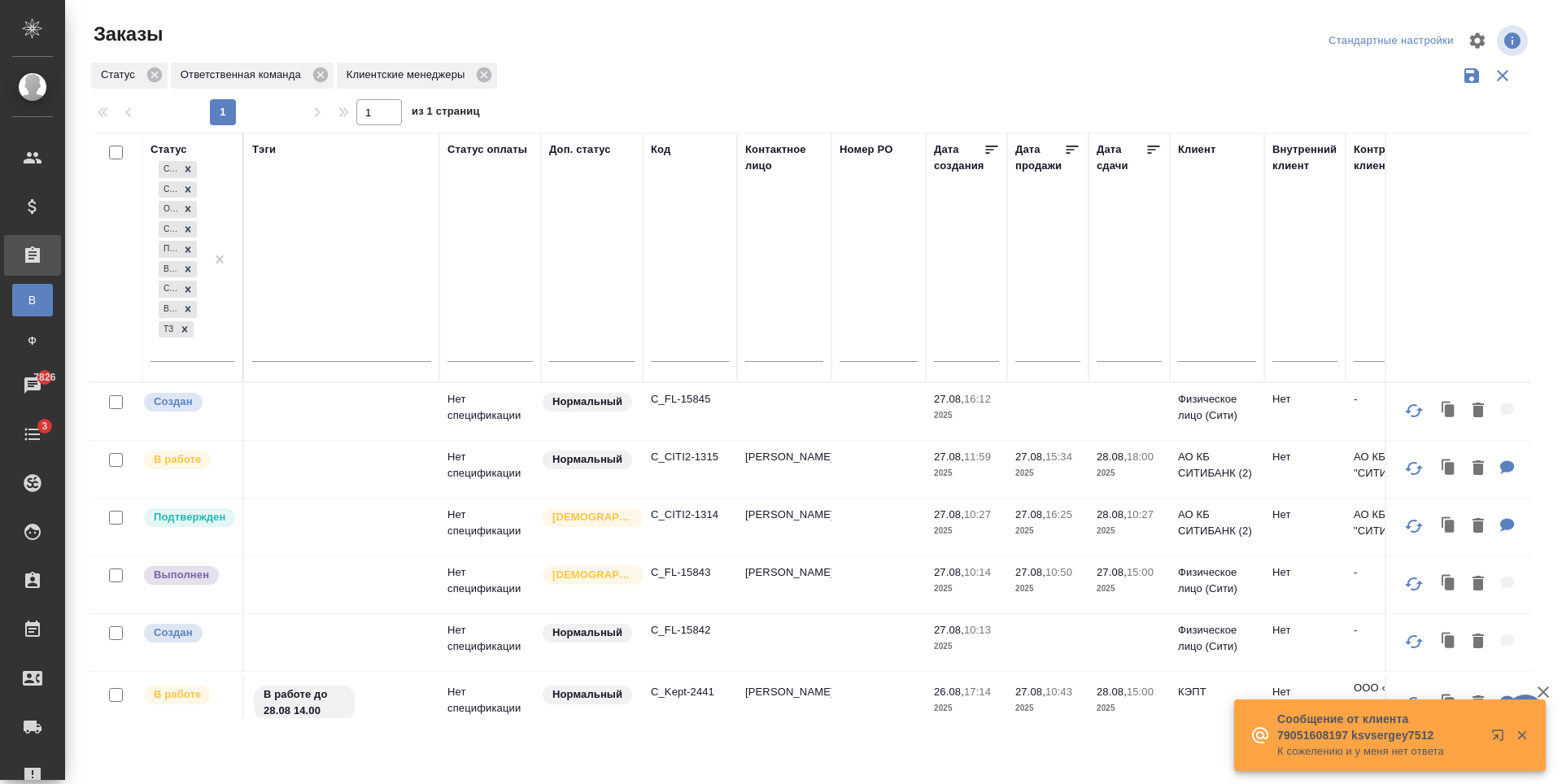
click at [681, 345] on input "text" at bounding box center [689, 352] width 78 height 20
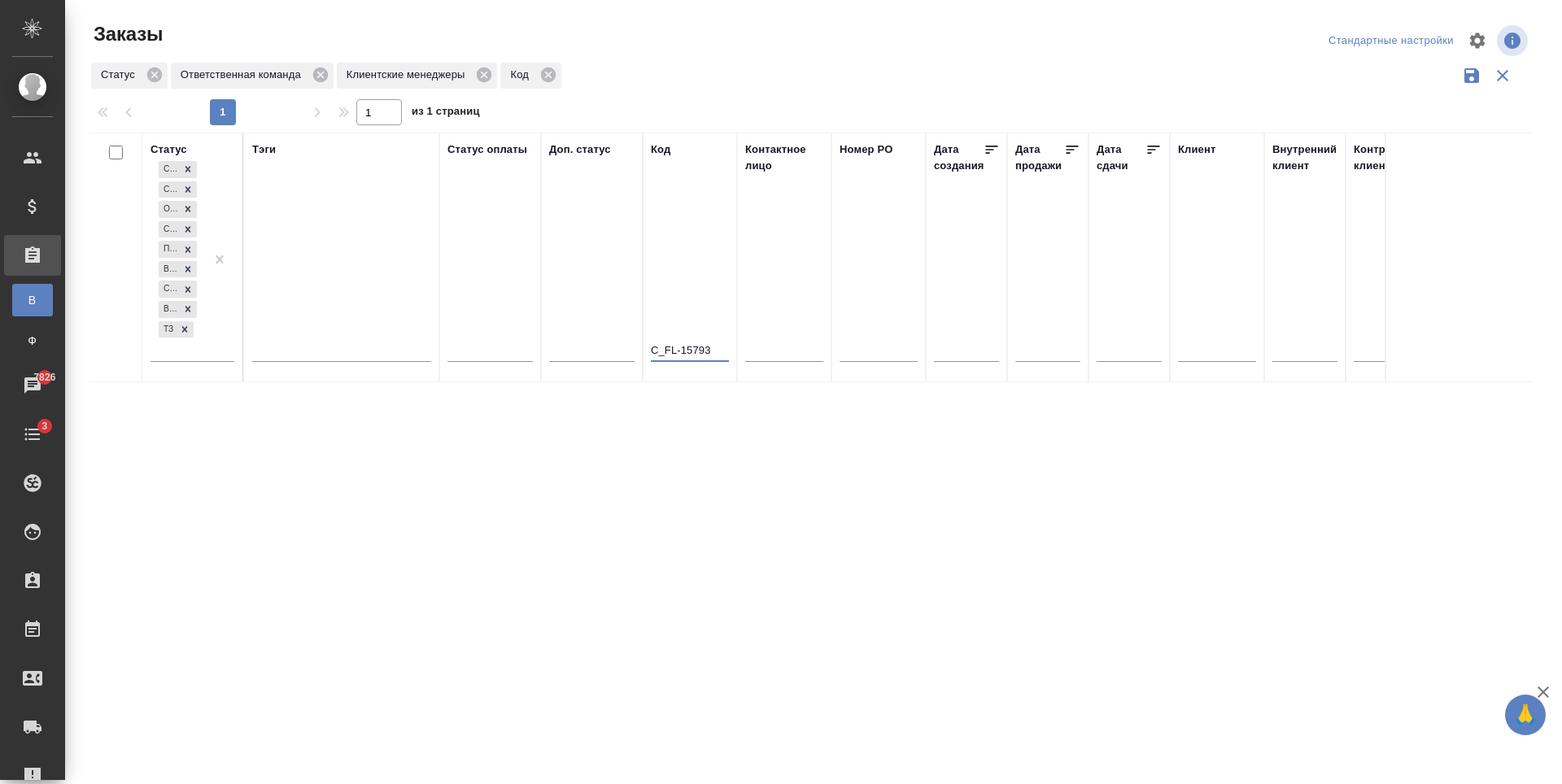
type input "C_FL-15793"
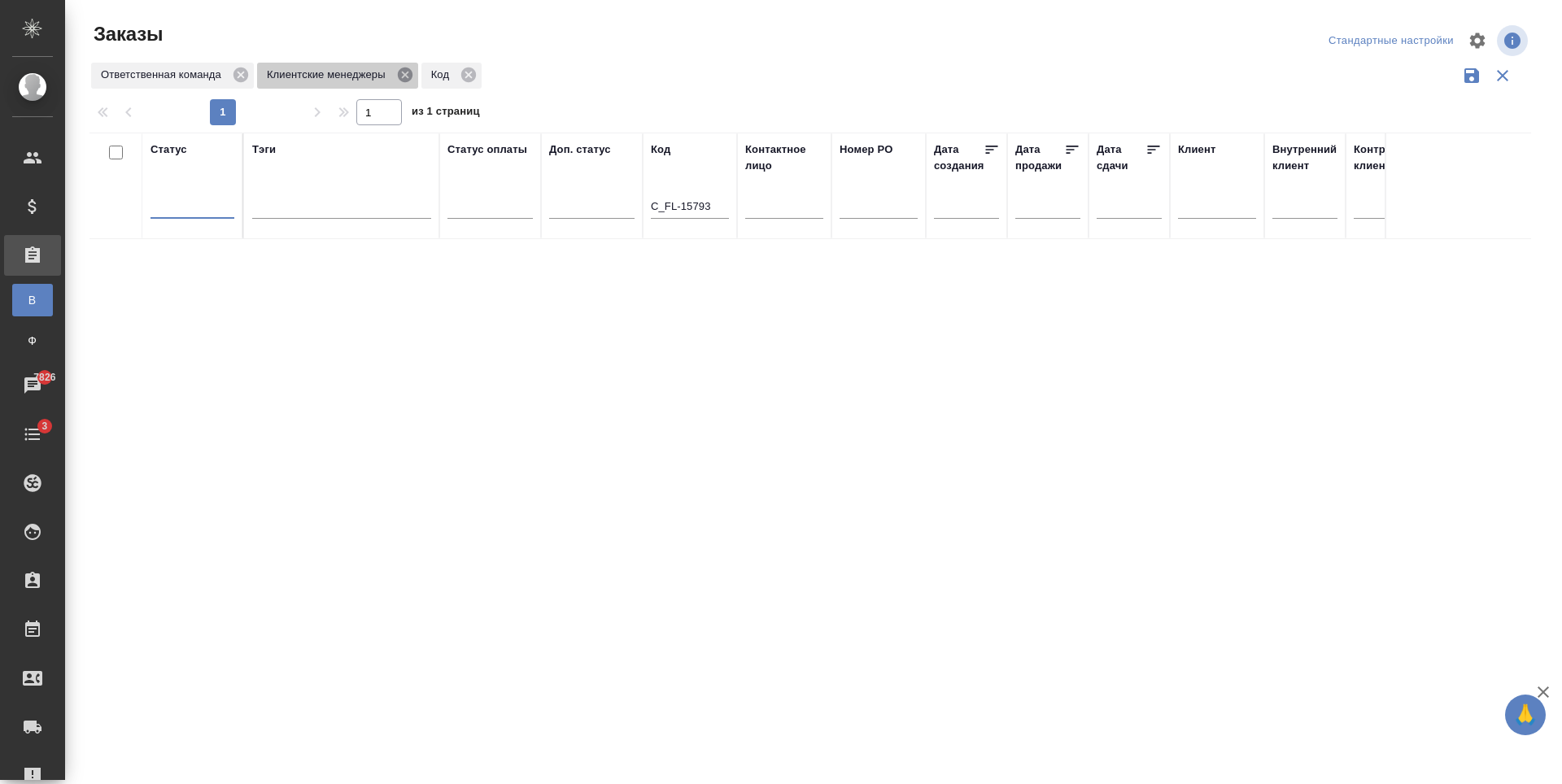
click at [410, 72] on icon at bounding box center [404, 75] width 14 height 14
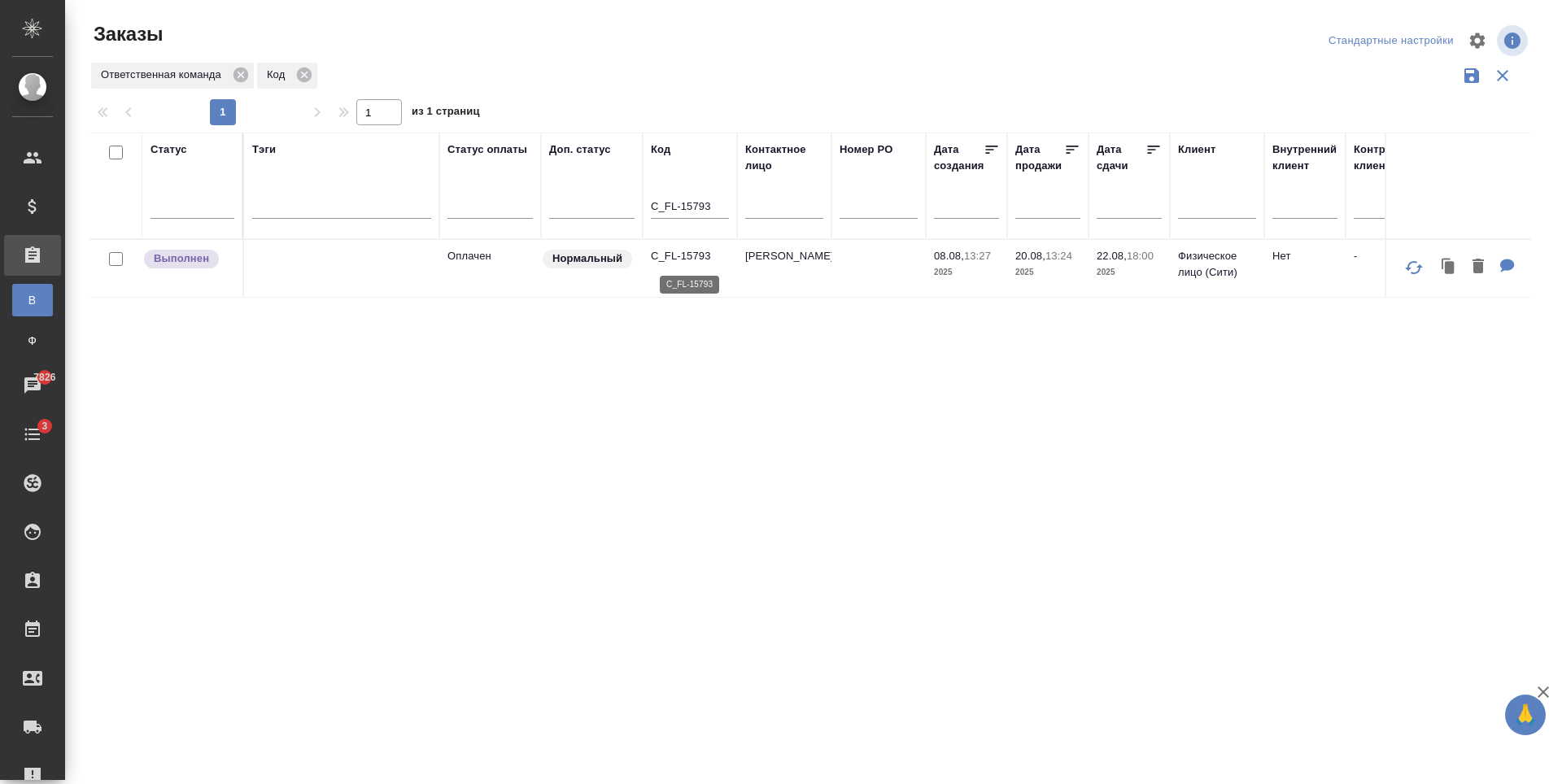
click at [676, 254] on p "C_FL-15793" at bounding box center [689, 256] width 78 height 16
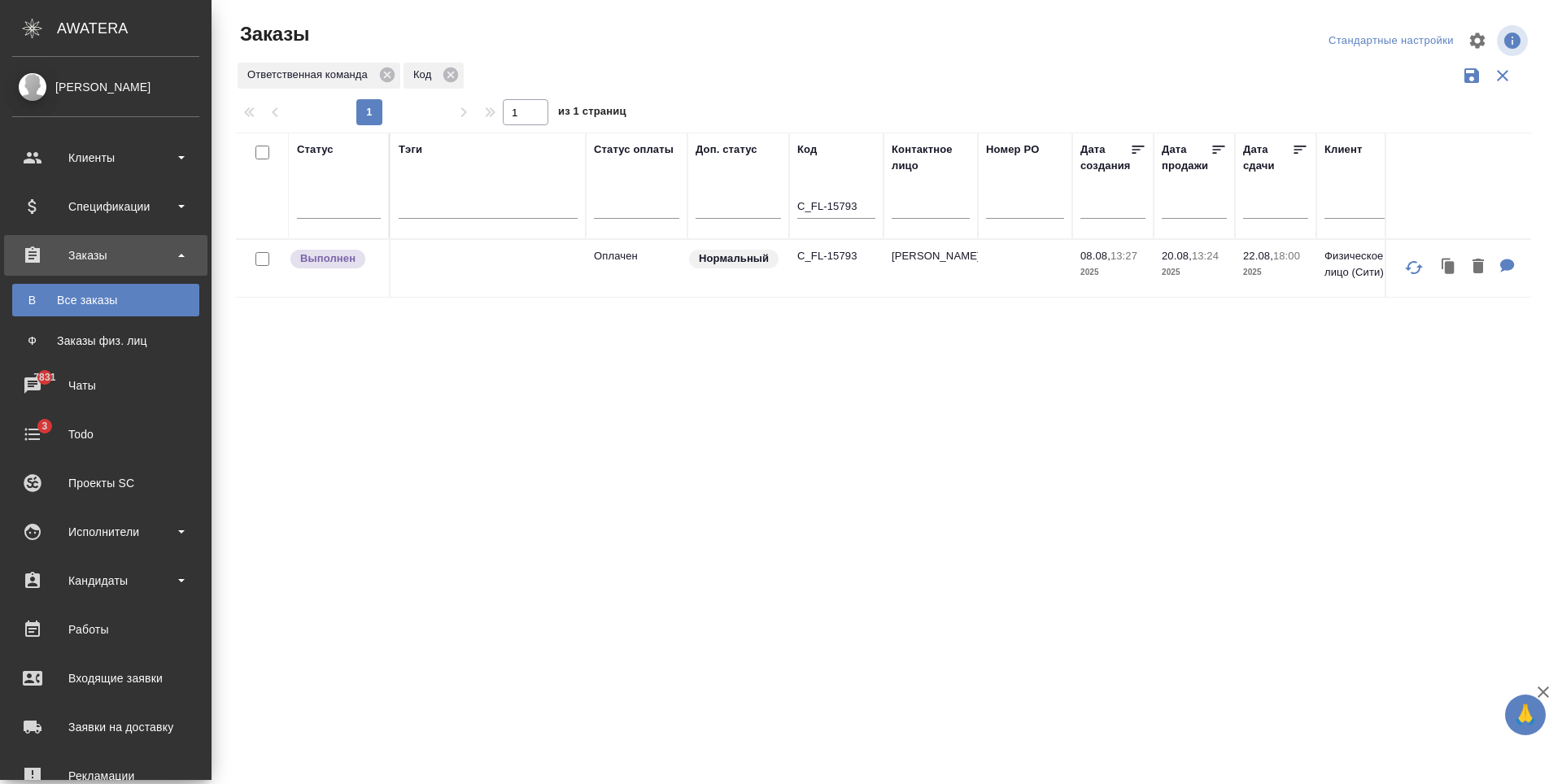
click at [115, 297] on div "Все заказы" at bounding box center [105, 299] width 170 height 16
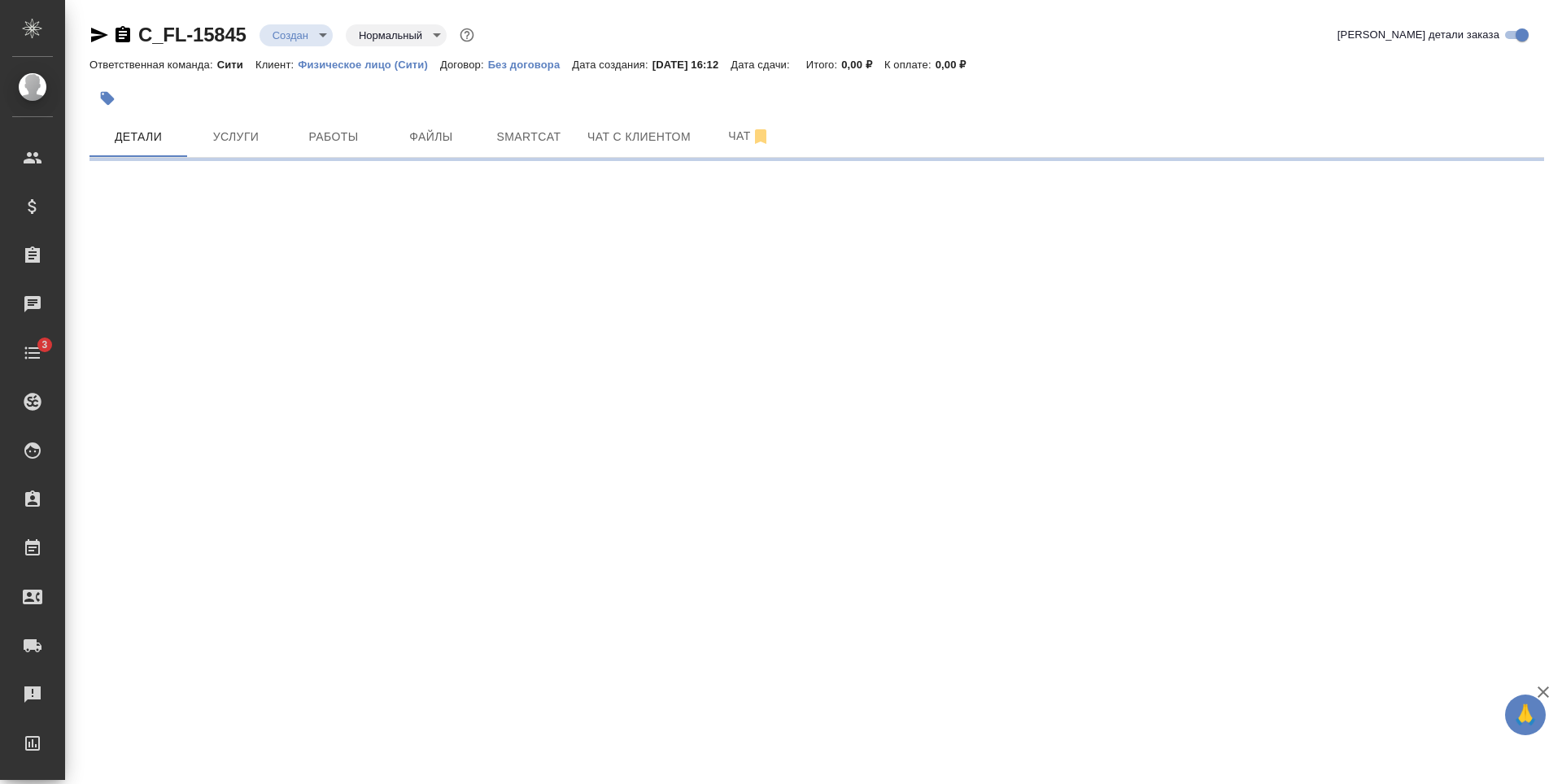
select select "RU"
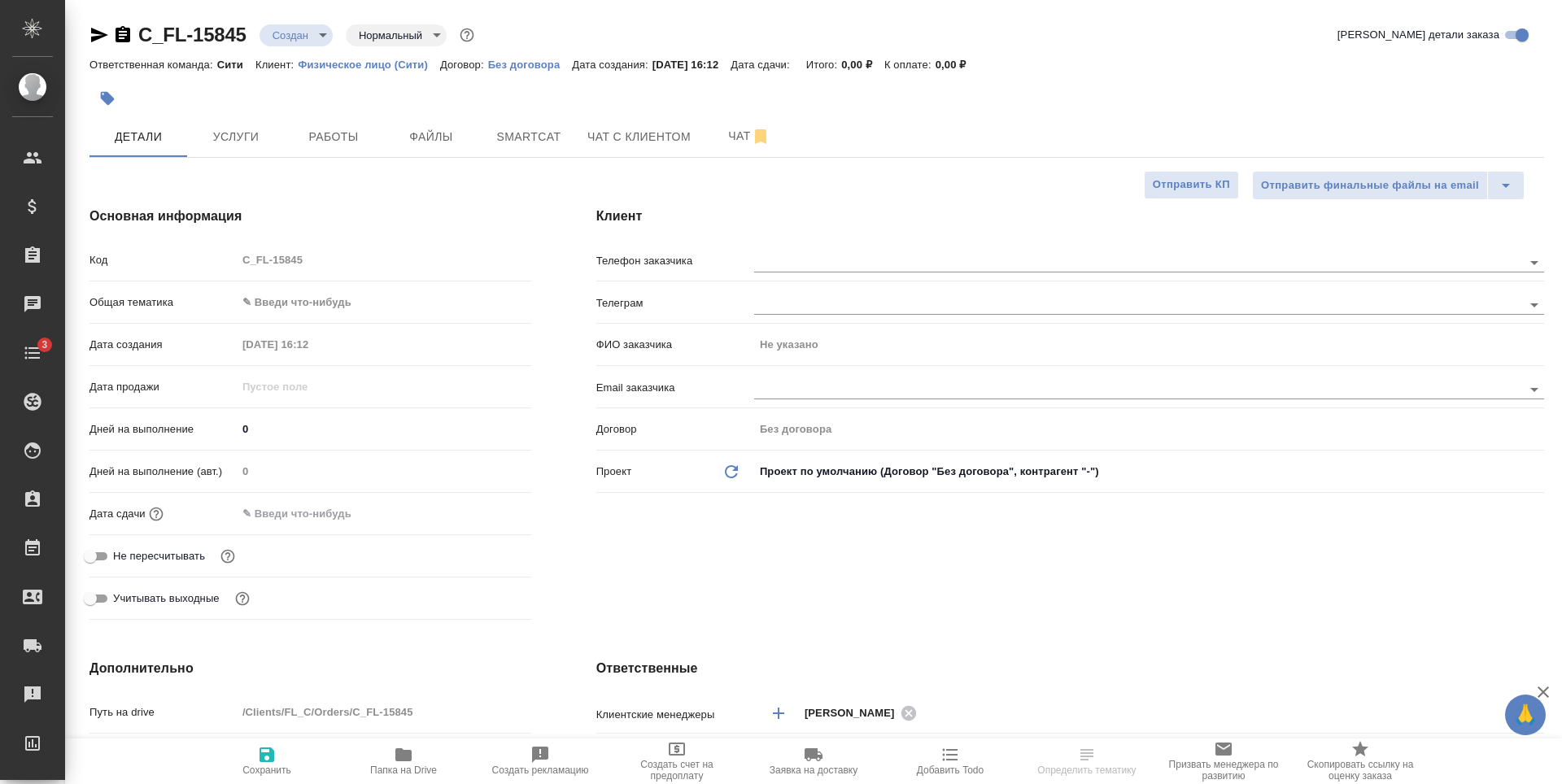
type textarea "x"
click at [817, 382] on input "text" at bounding box center [1110, 388] width 713 height 19
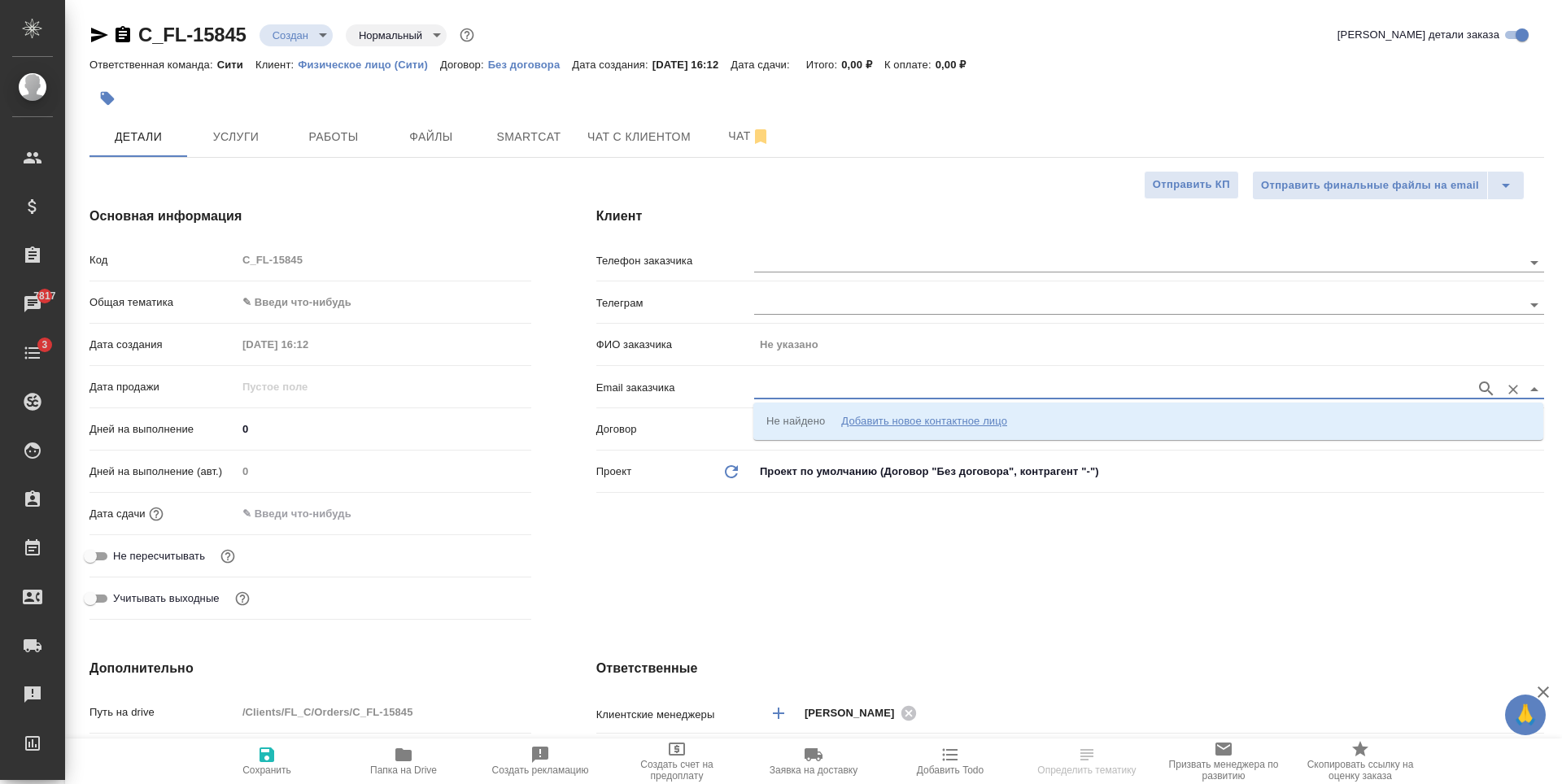
paste input "ngorbunova000@gmail.com"
type input "ngorbunova000@gmail.com"
click at [849, 421] on p "+79143237439 Наталья ngorbunova000@gmail.com" at bounding box center [952, 420] width 372 height 16
type input "[PERSON_NAME]"
type input "+79143237439 Наталья ngorbunova000@gmail.com"
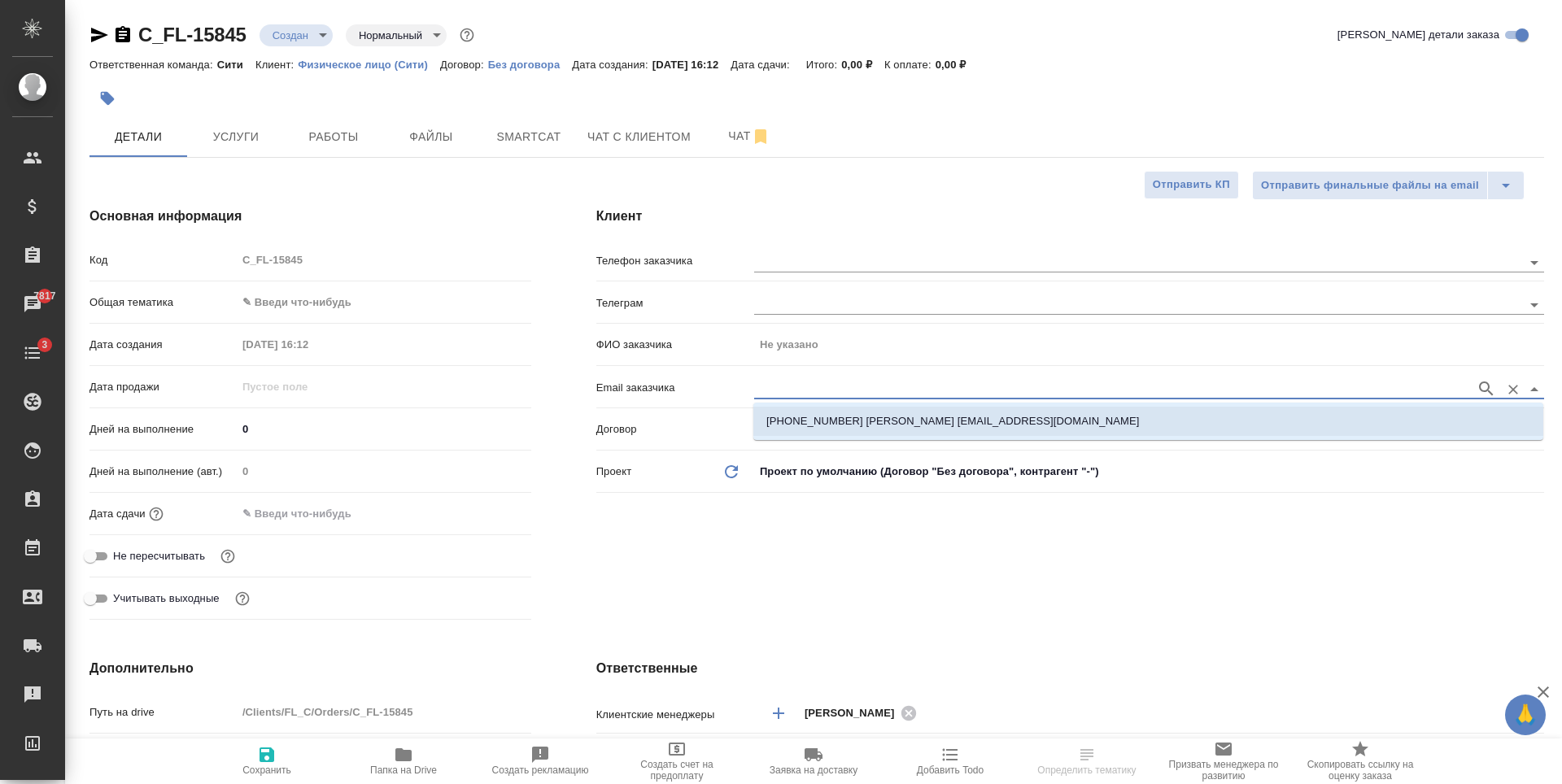
type textarea "x"
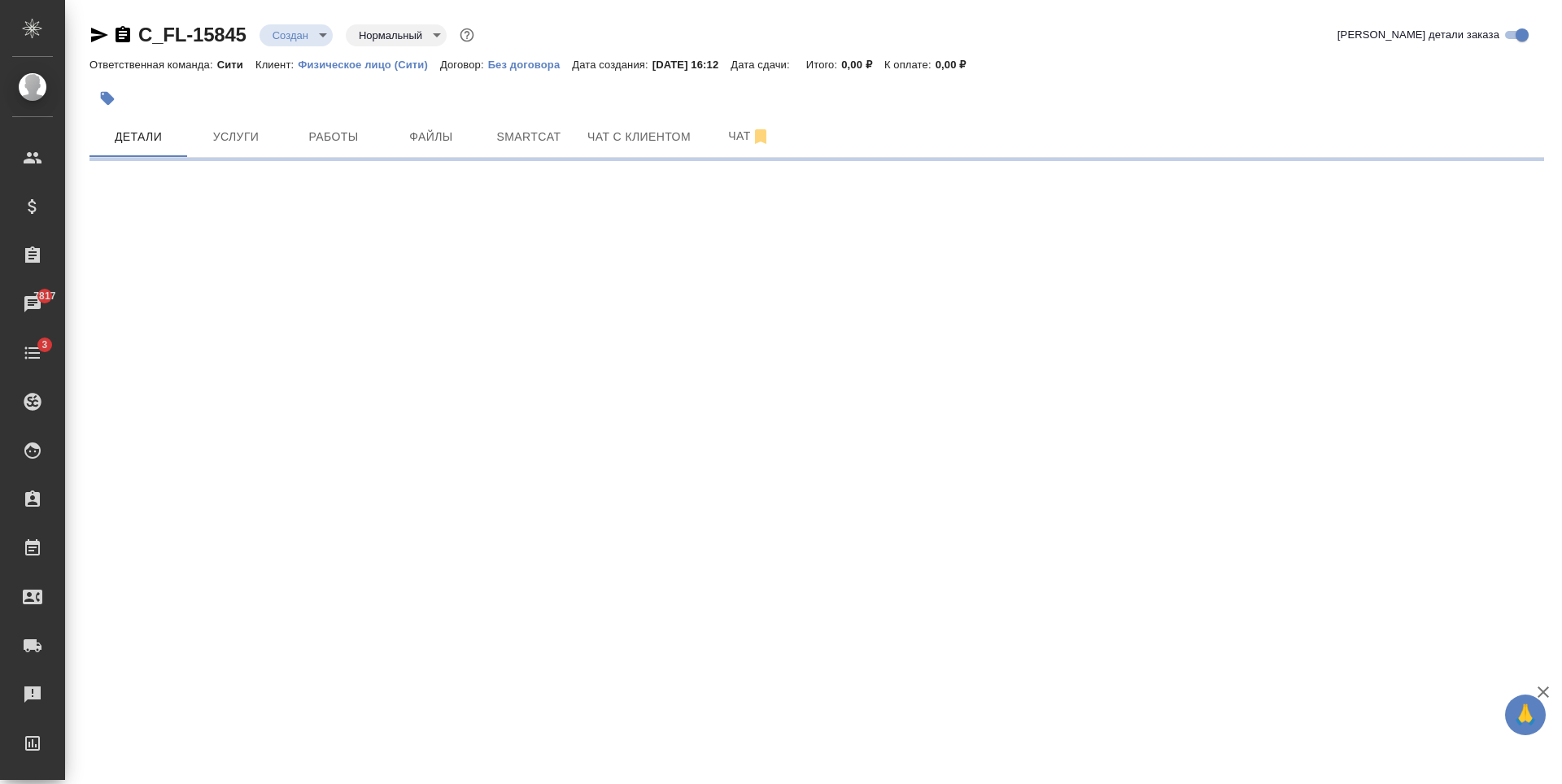
click at [716, 590] on div ".cls-1 fill:#fff; AWATERA Zaytseva Svetlana Клиенты Спецификации Заказы 7817 Ча…" at bounding box center [781, 392] width 1562 height 784
select select "RU"
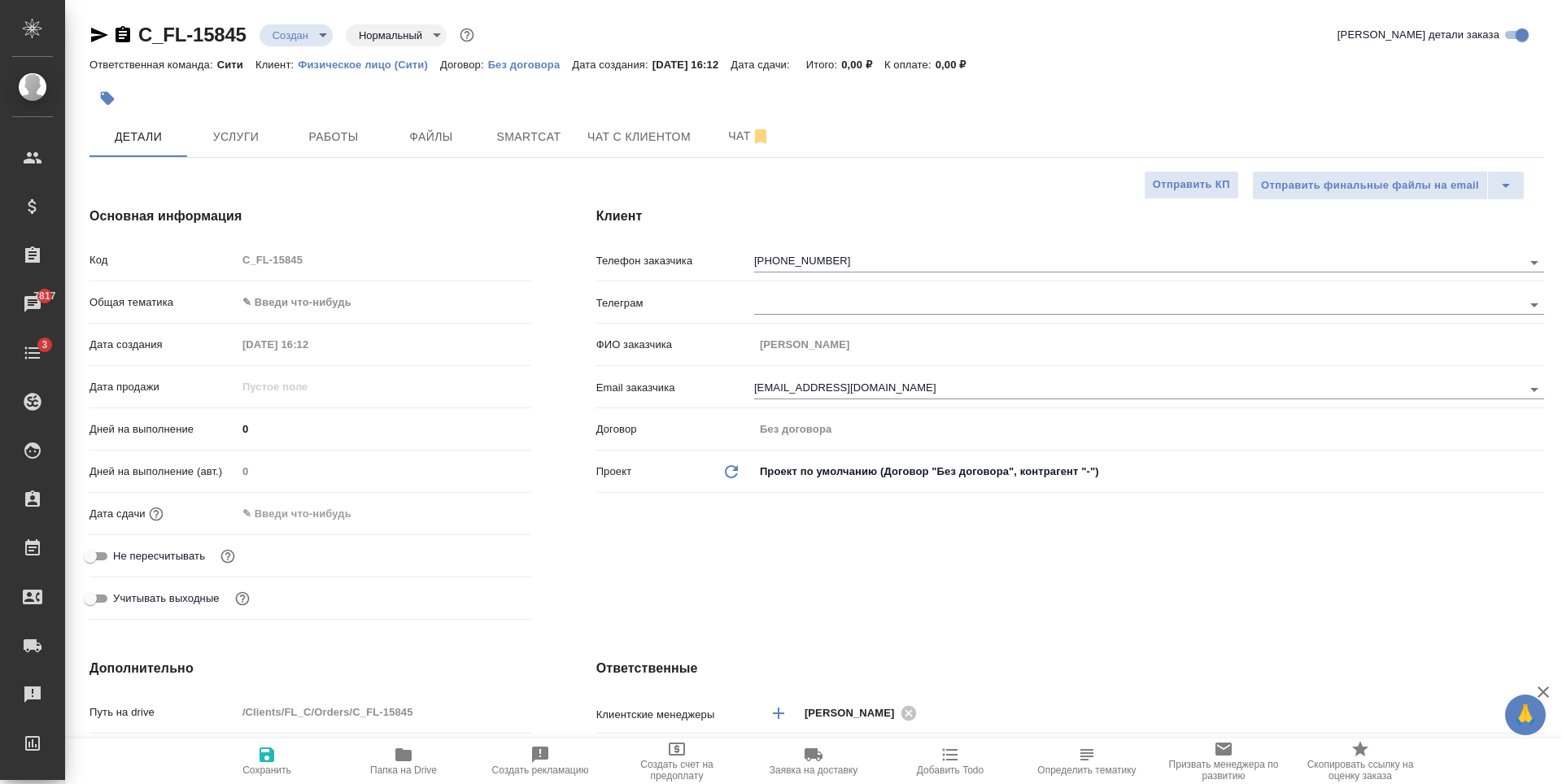
type textarea "x"
click at [269, 761] on icon "button" at bounding box center [266, 753] width 14 height 14
type textarea "x"
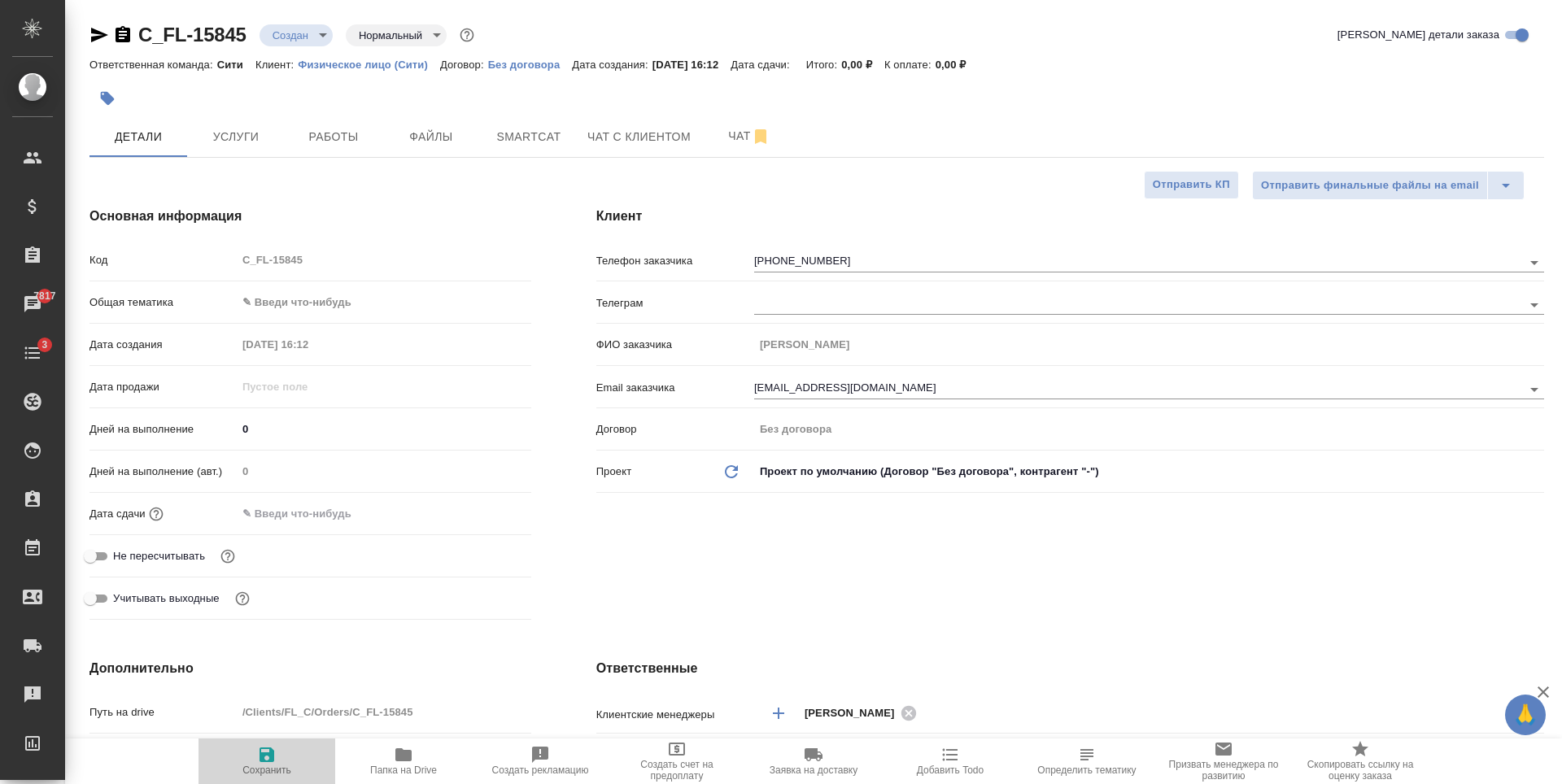
type textarea "x"
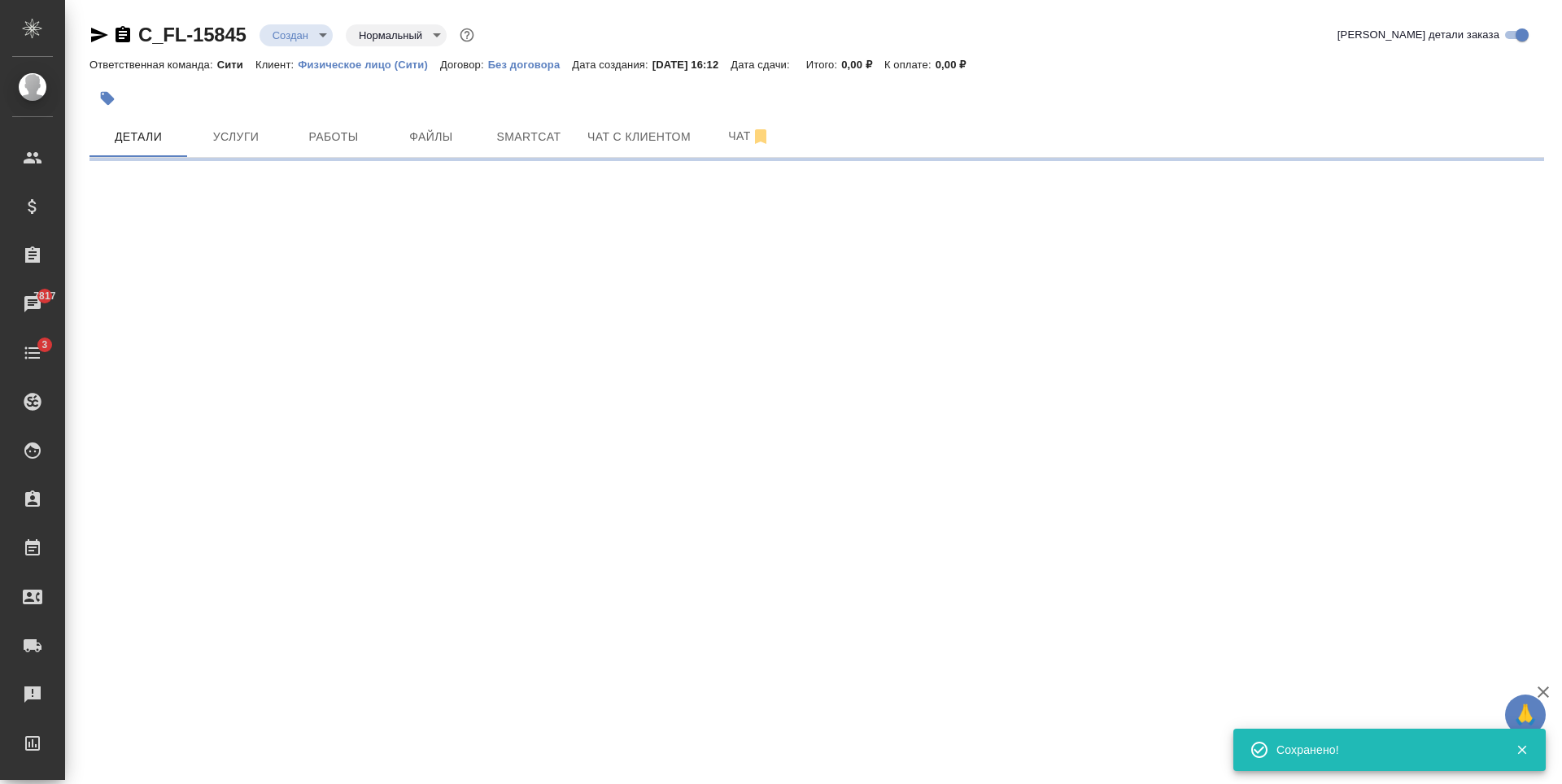
select select "RU"
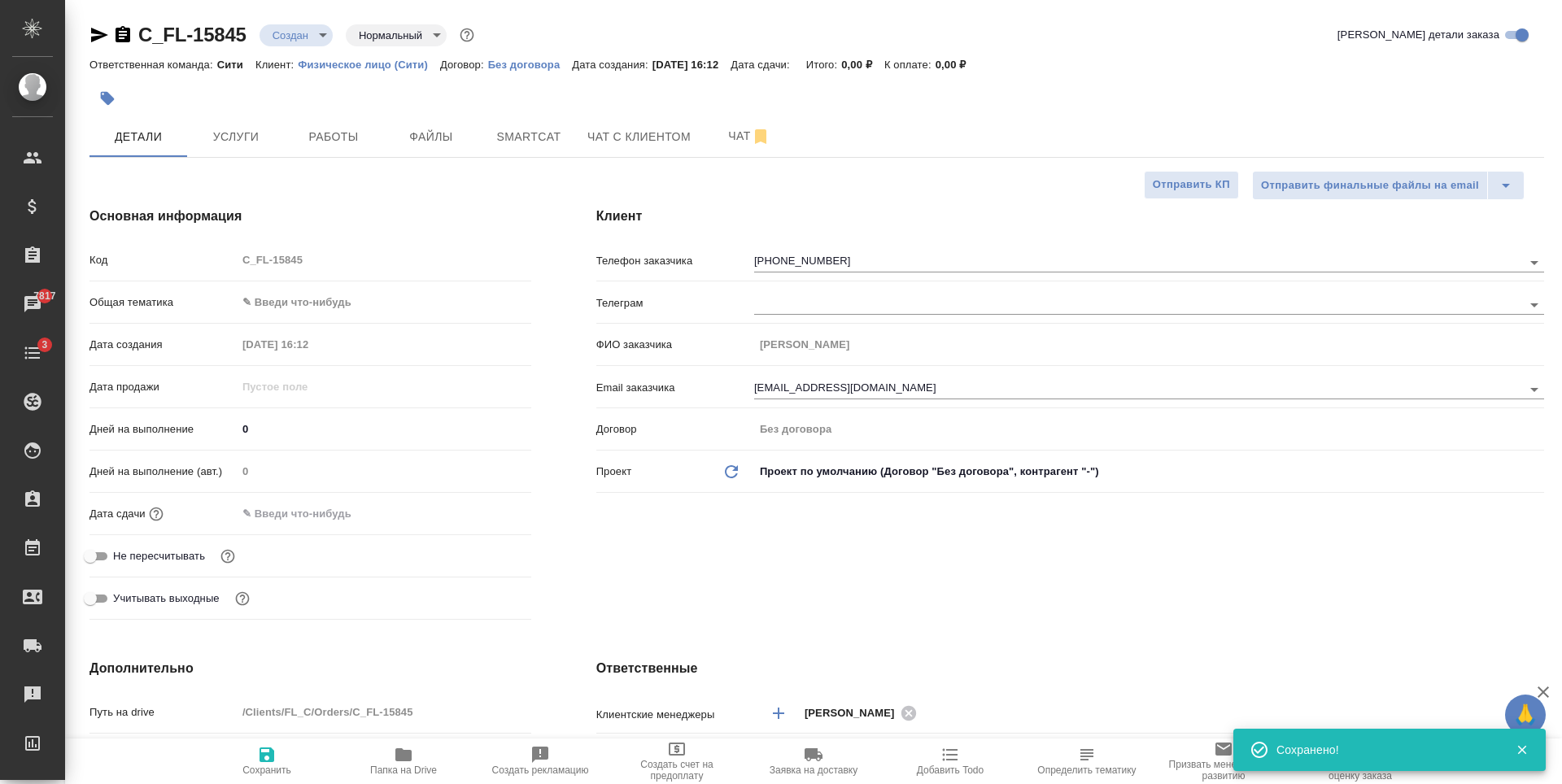
type textarea "x"
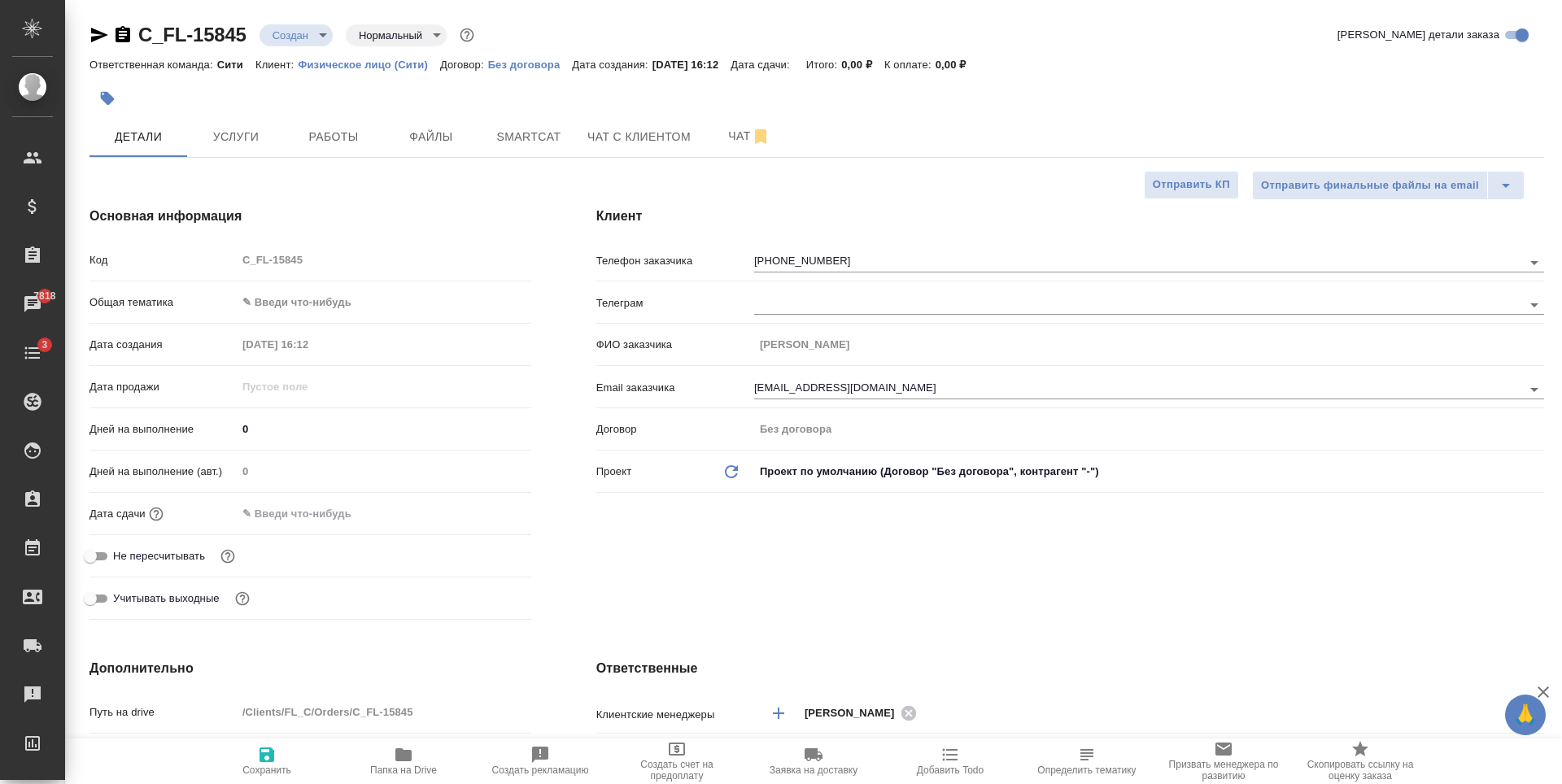
type textarea "x"
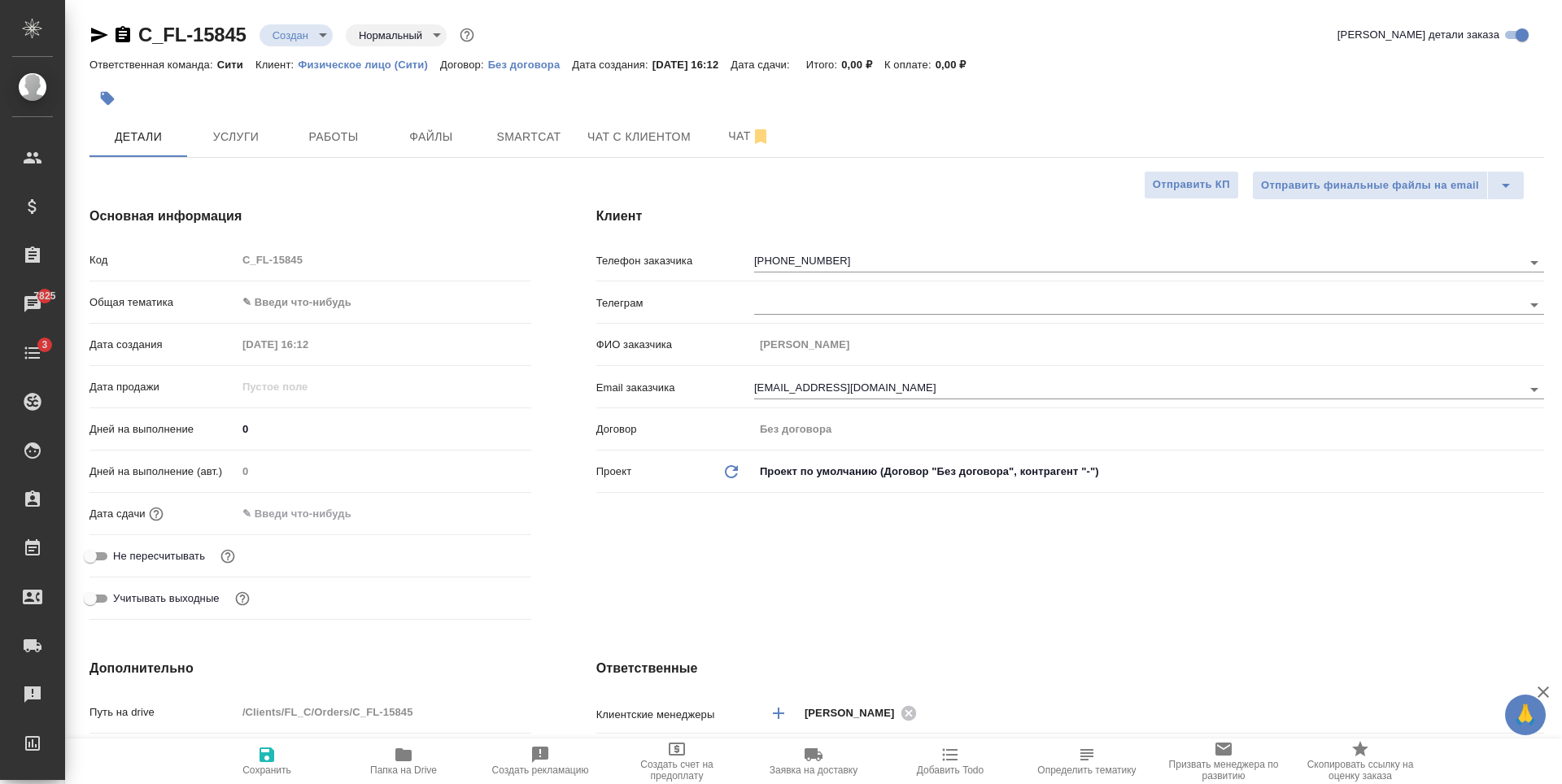
type textarea "x"
click at [426, 136] on span "Файлы" at bounding box center [431, 137] width 78 height 20
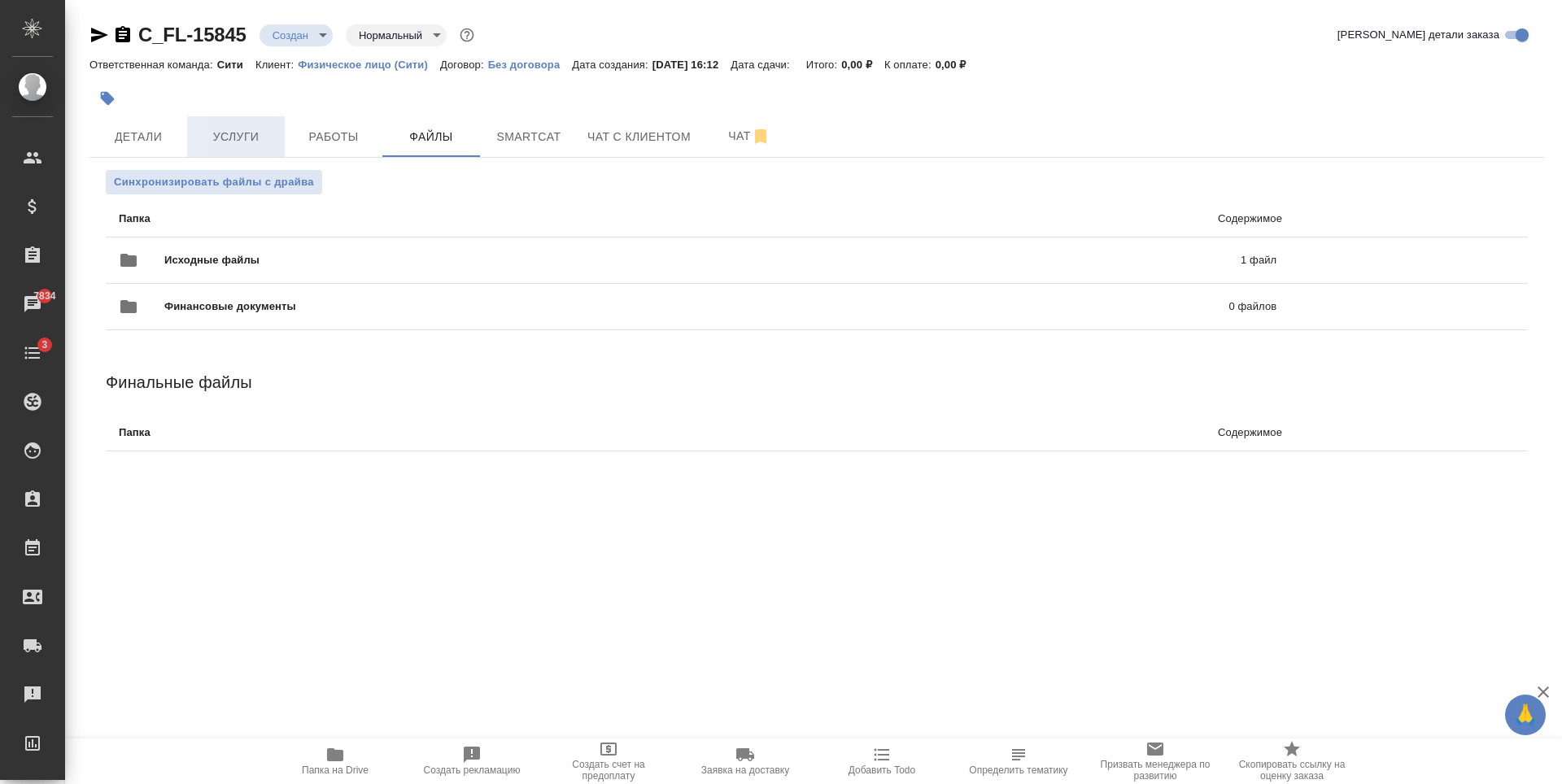
click at [234, 137] on span "Услуги" at bounding box center [236, 137] width 78 height 20
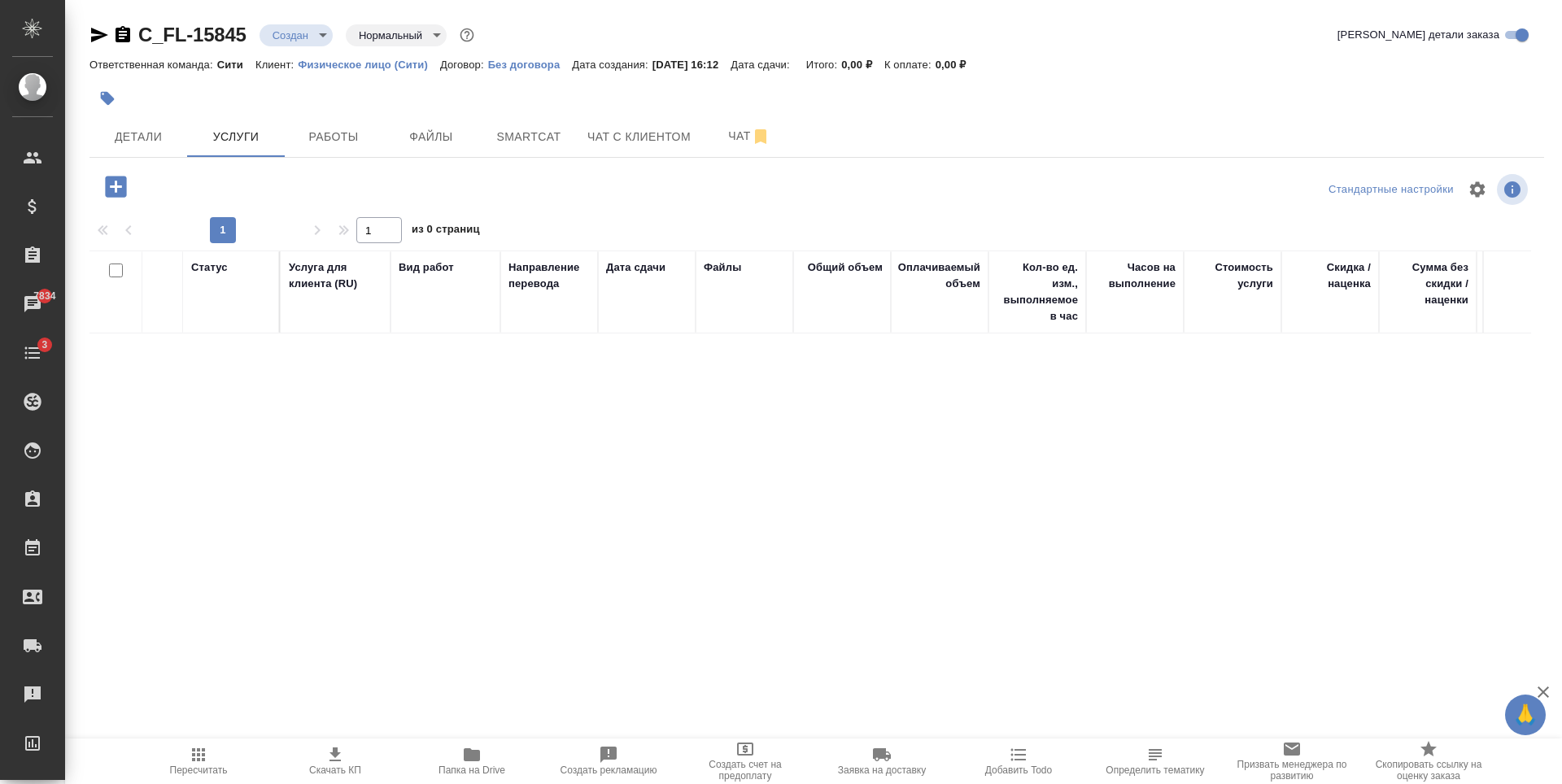
click at [114, 181] on icon "button" at bounding box center [115, 186] width 21 height 21
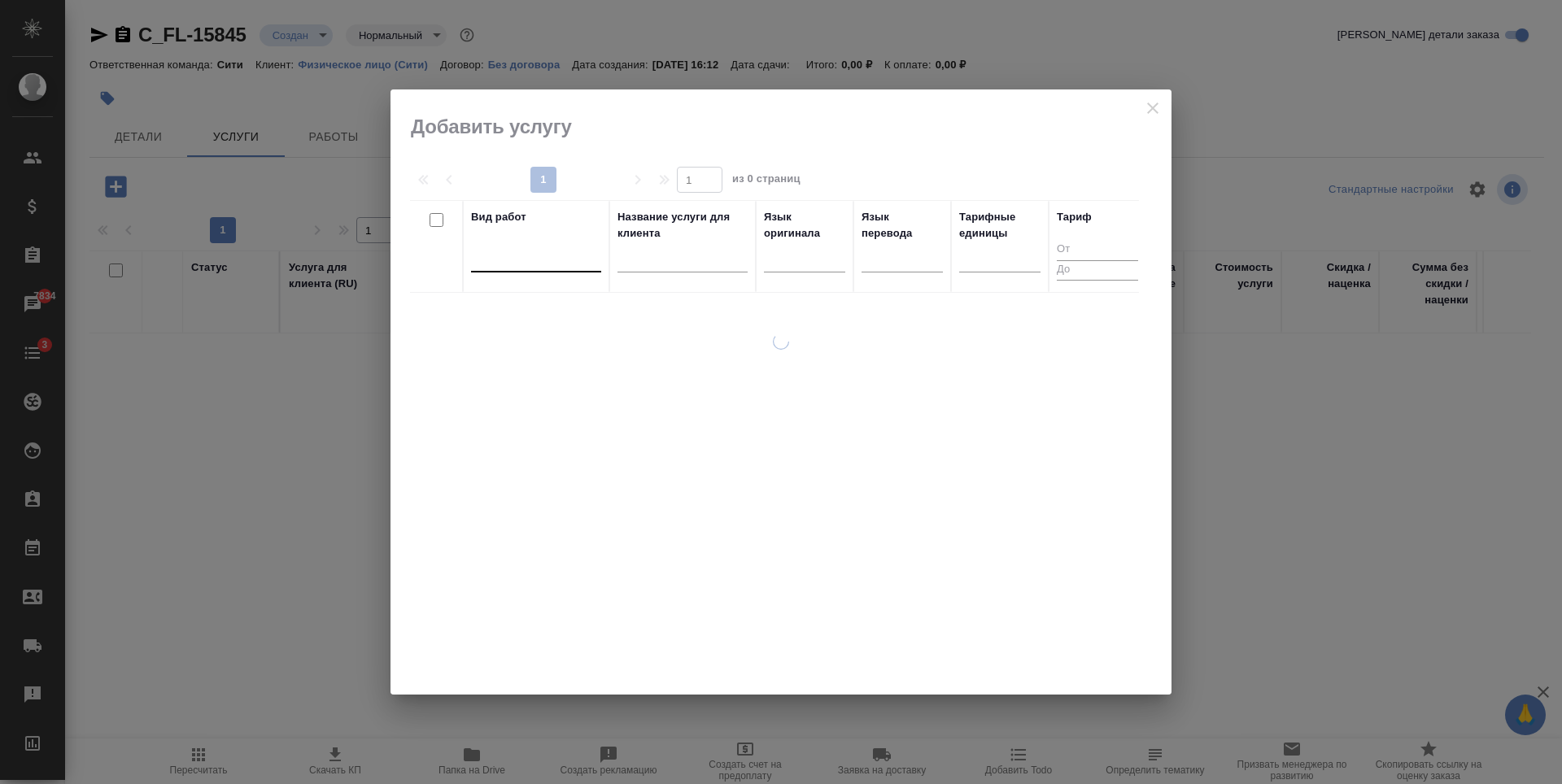
click at [532, 264] on div at bounding box center [535, 256] width 130 height 24
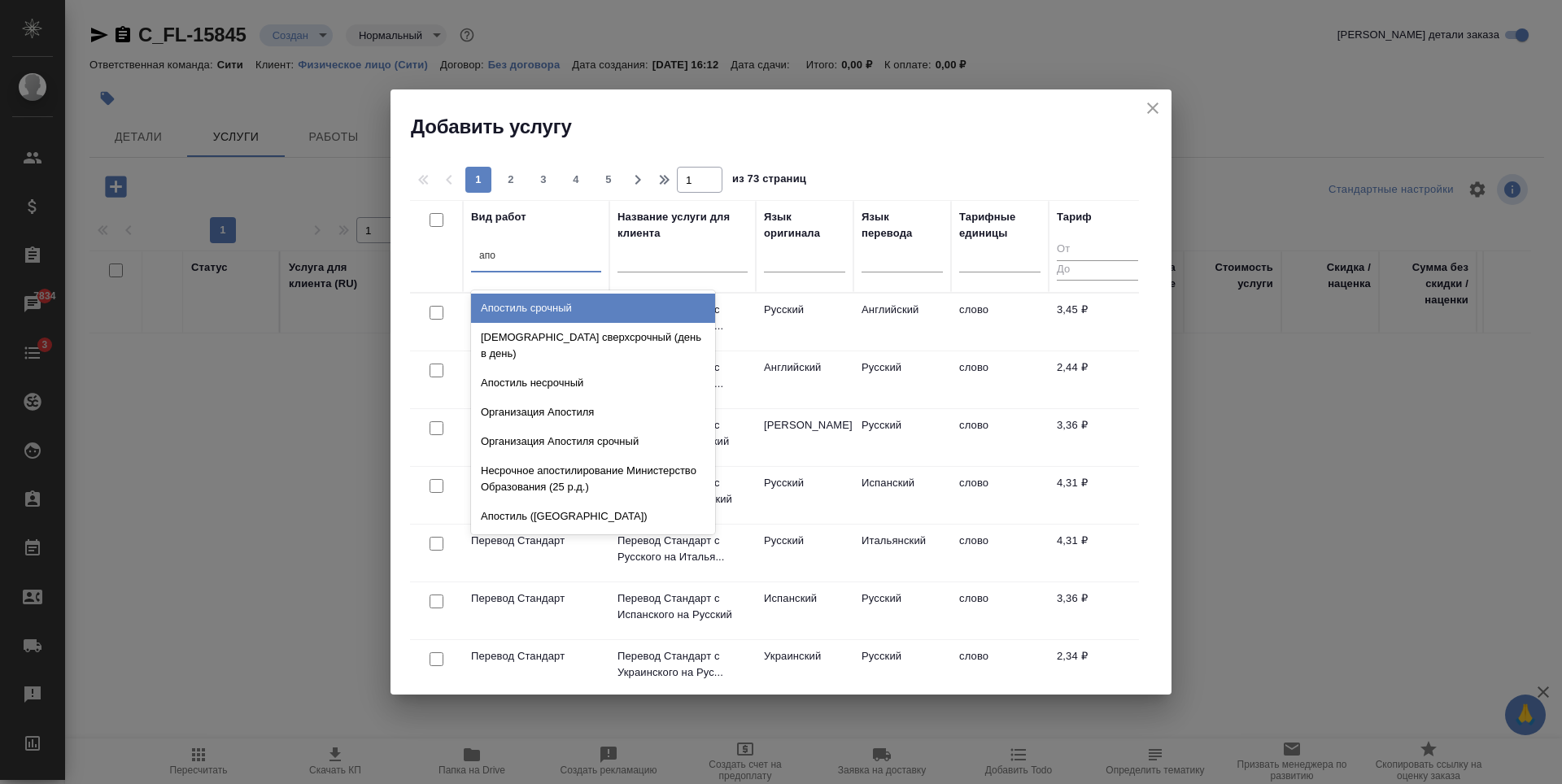
type input "апос"
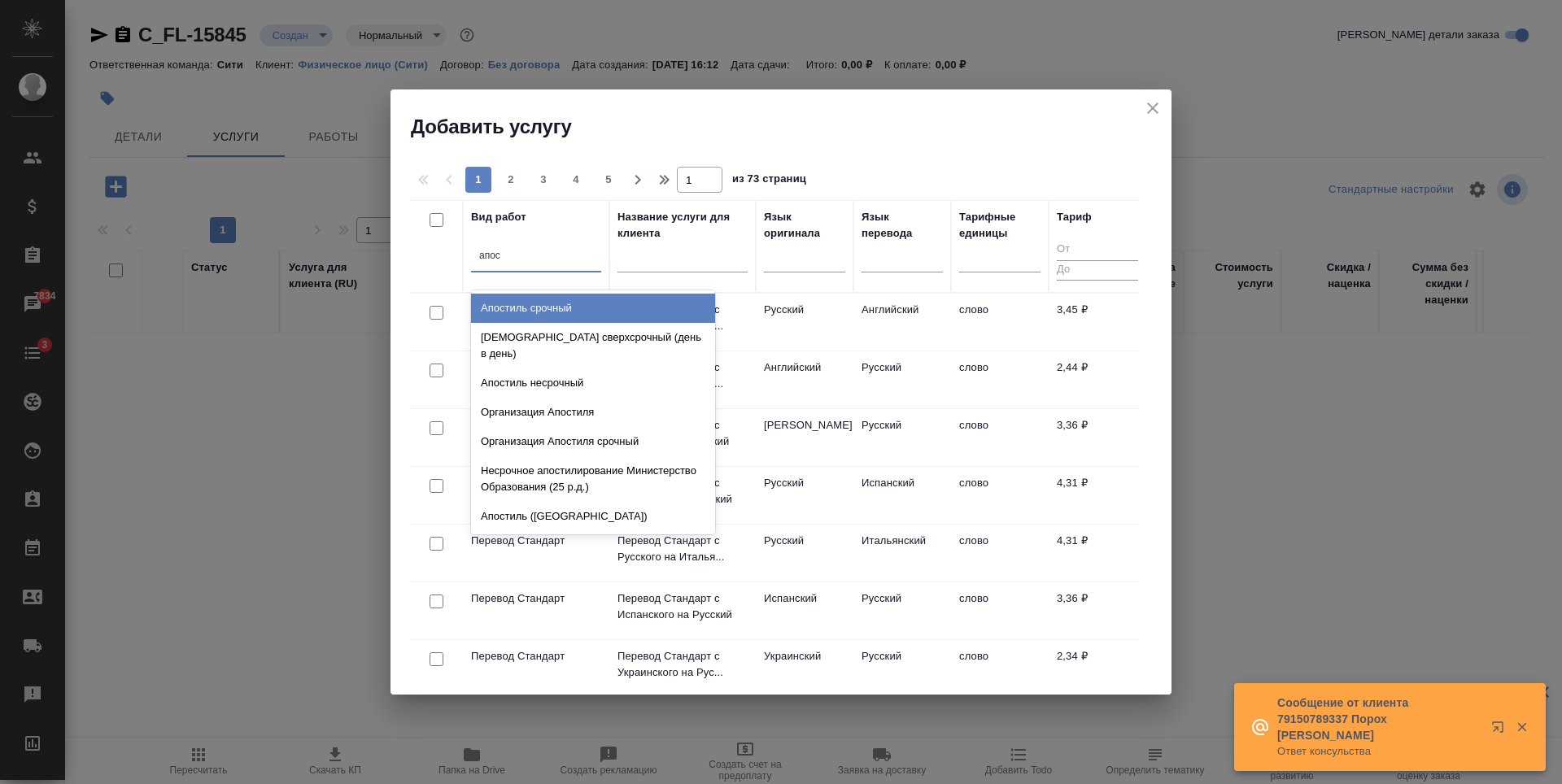
click at [581, 298] on div "Апостиль срочный" at bounding box center [593, 308] width 244 height 30
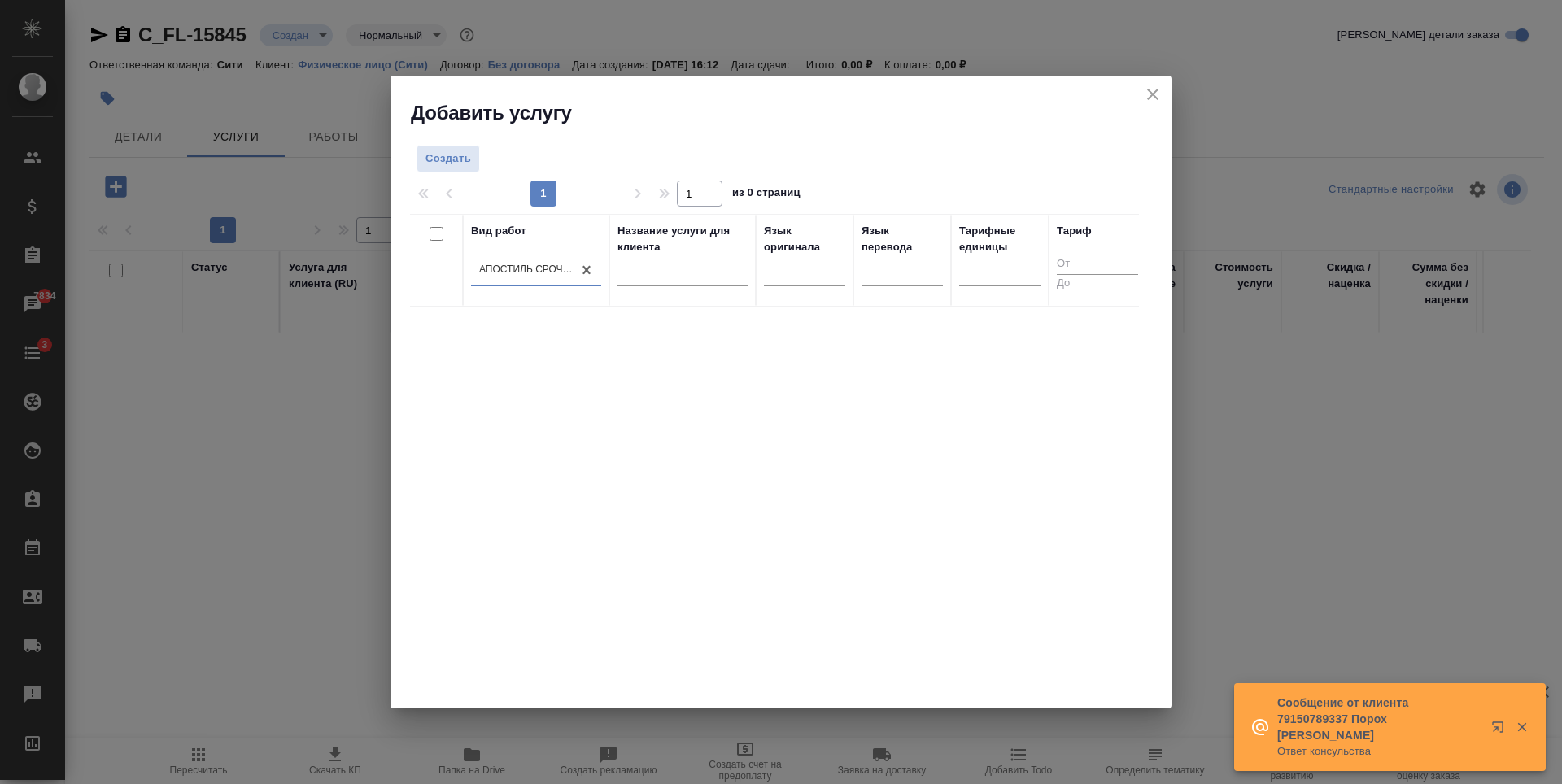
click at [860, 325] on div "Вид работ option Апостиль срочный, selected. 0 results available. Select is foc…" at bounding box center [773, 458] width 728 height 488
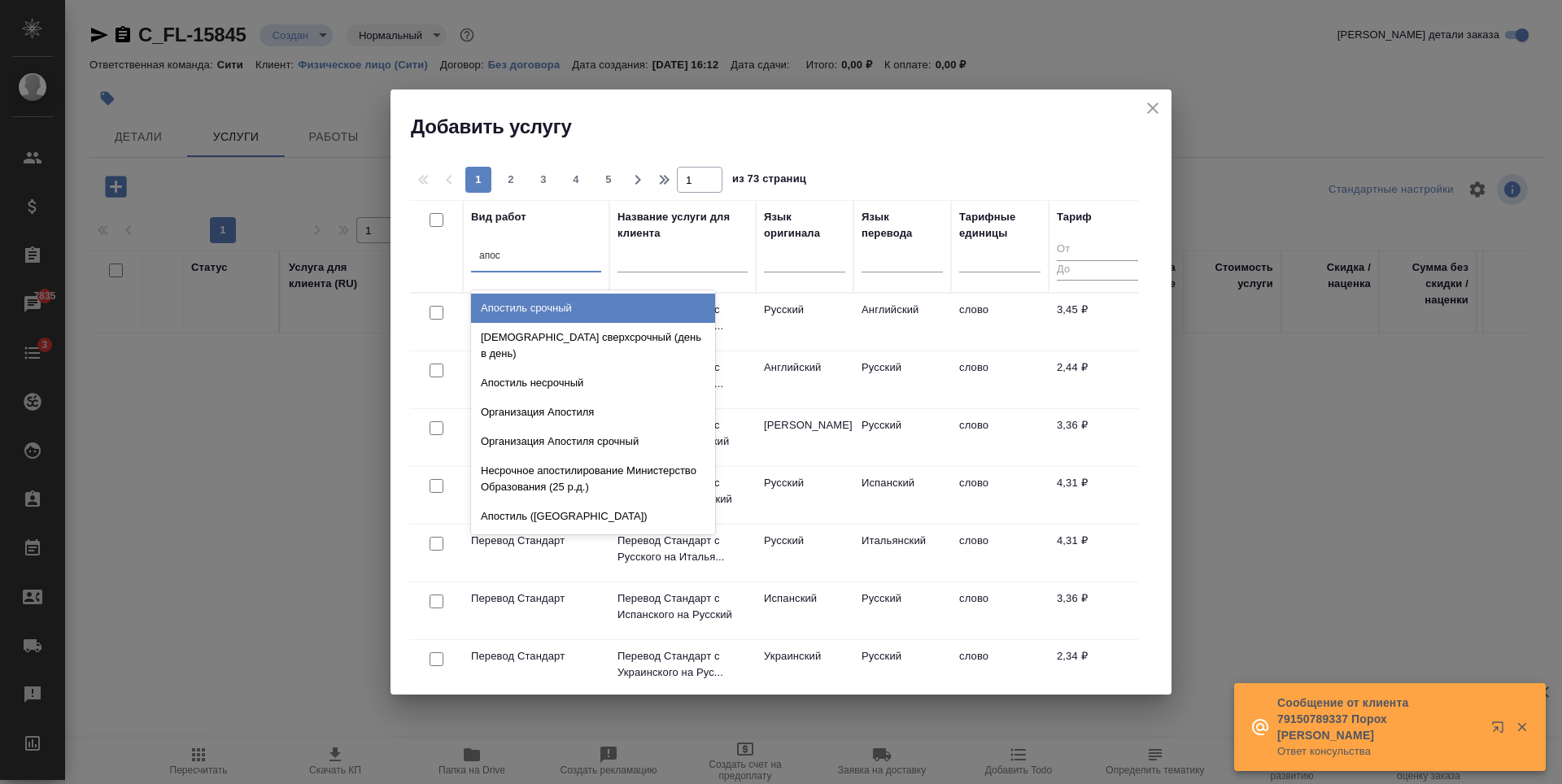
type input "апост"
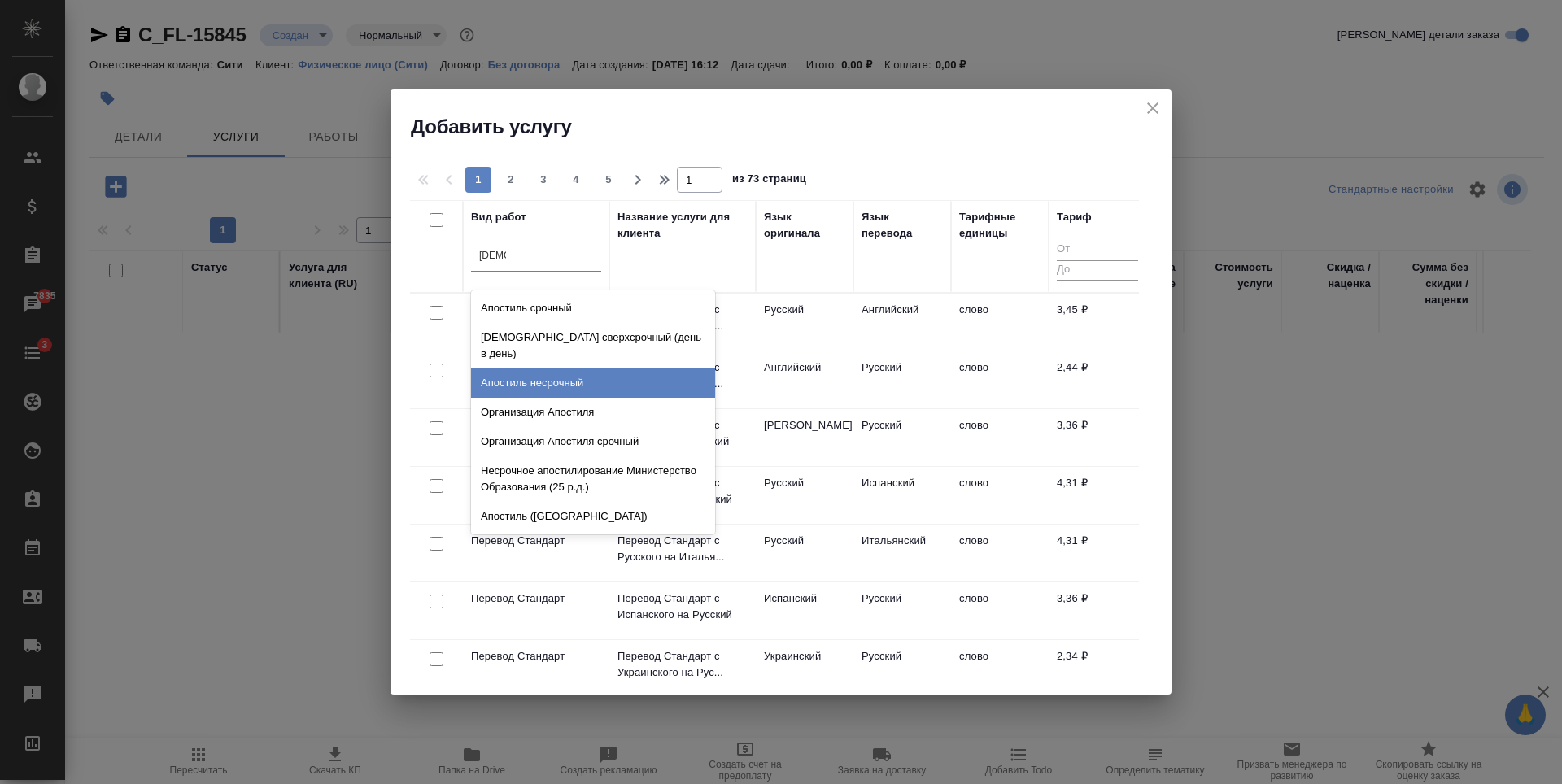
click at [568, 369] on div "Апостиль несрочный" at bounding box center [593, 383] width 244 height 30
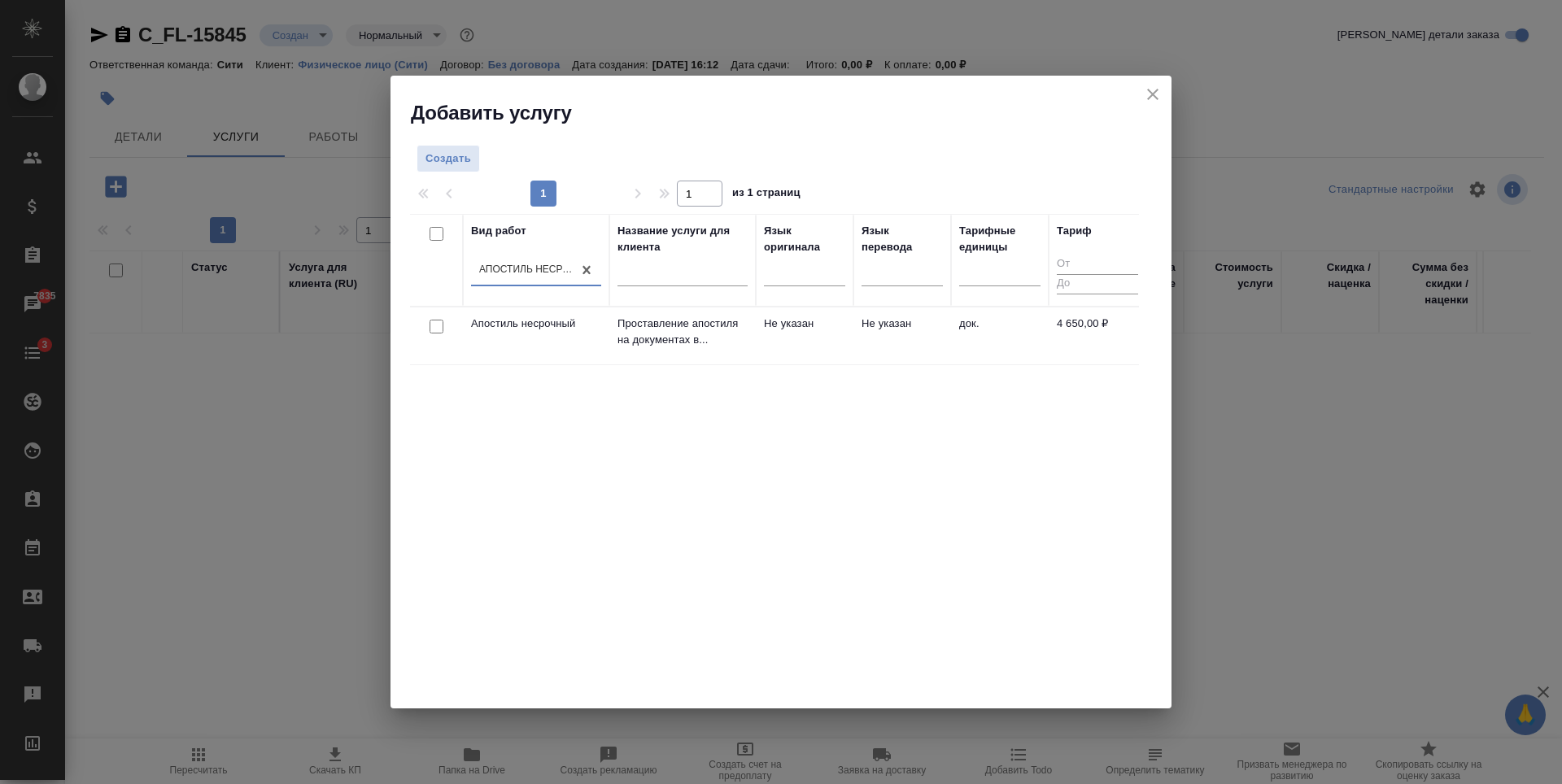
click at [621, 507] on div "Вид работ option Апостиль несрочный, selected. 0 results available. Select is f…" at bounding box center [773, 458] width 728 height 488
click at [552, 264] on div "Апостиль несрочный" at bounding box center [526, 270] width 94 height 14
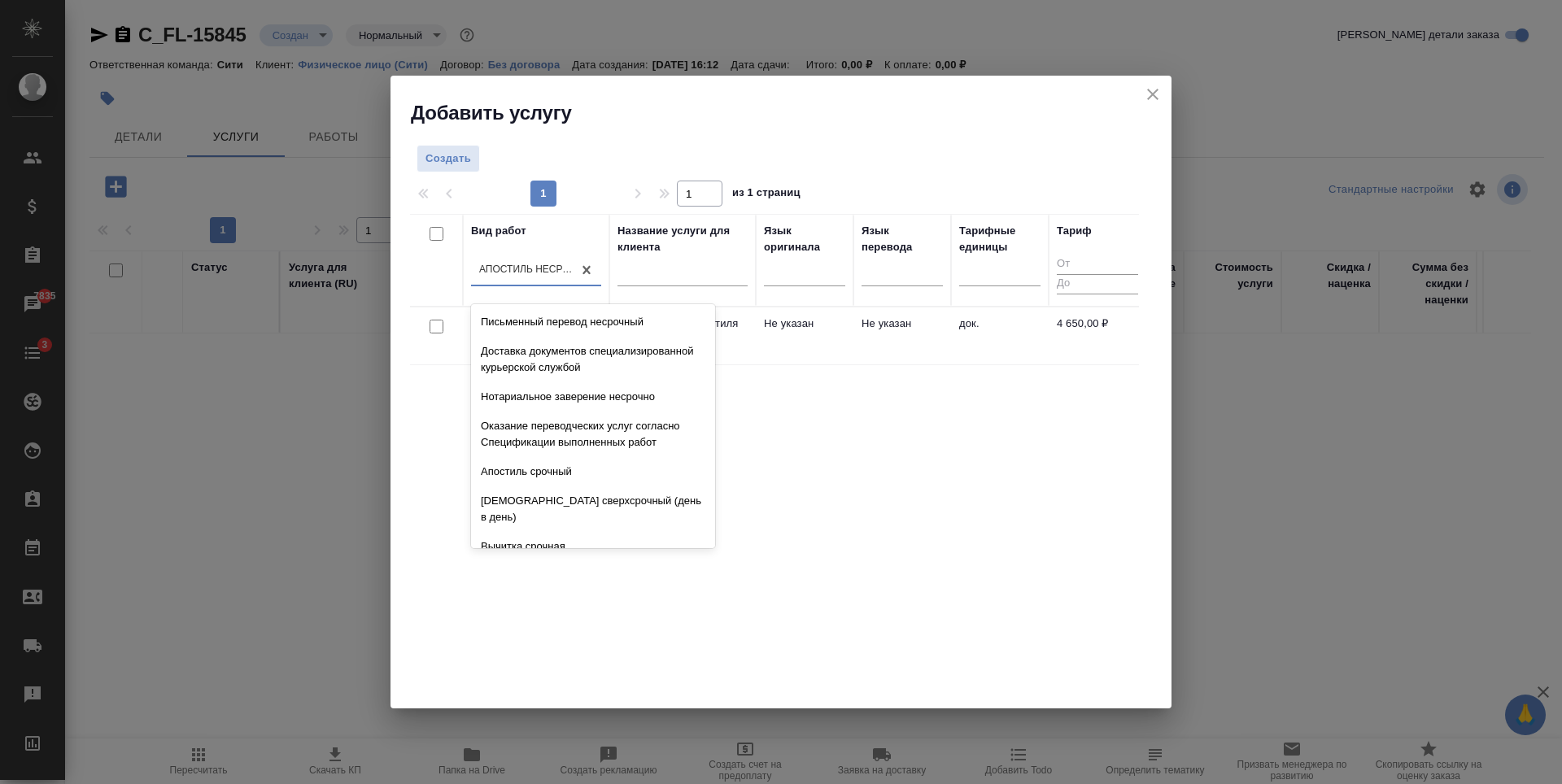
scroll to position [738, 0]
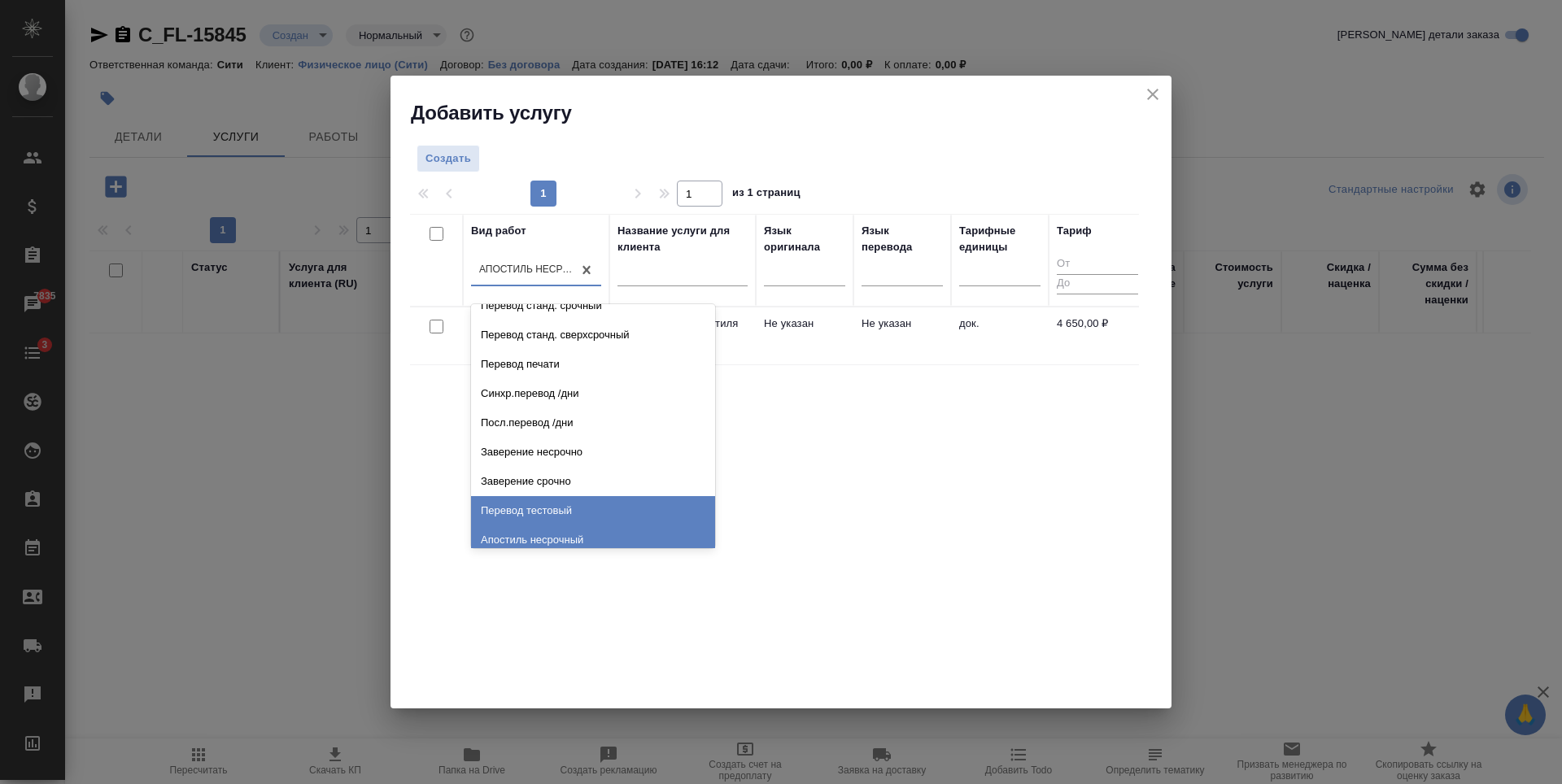
click at [966, 450] on div "Вид работ option Апостиль несрочный, selected. option Перевод тестовый focused,…" at bounding box center [773, 458] width 728 height 488
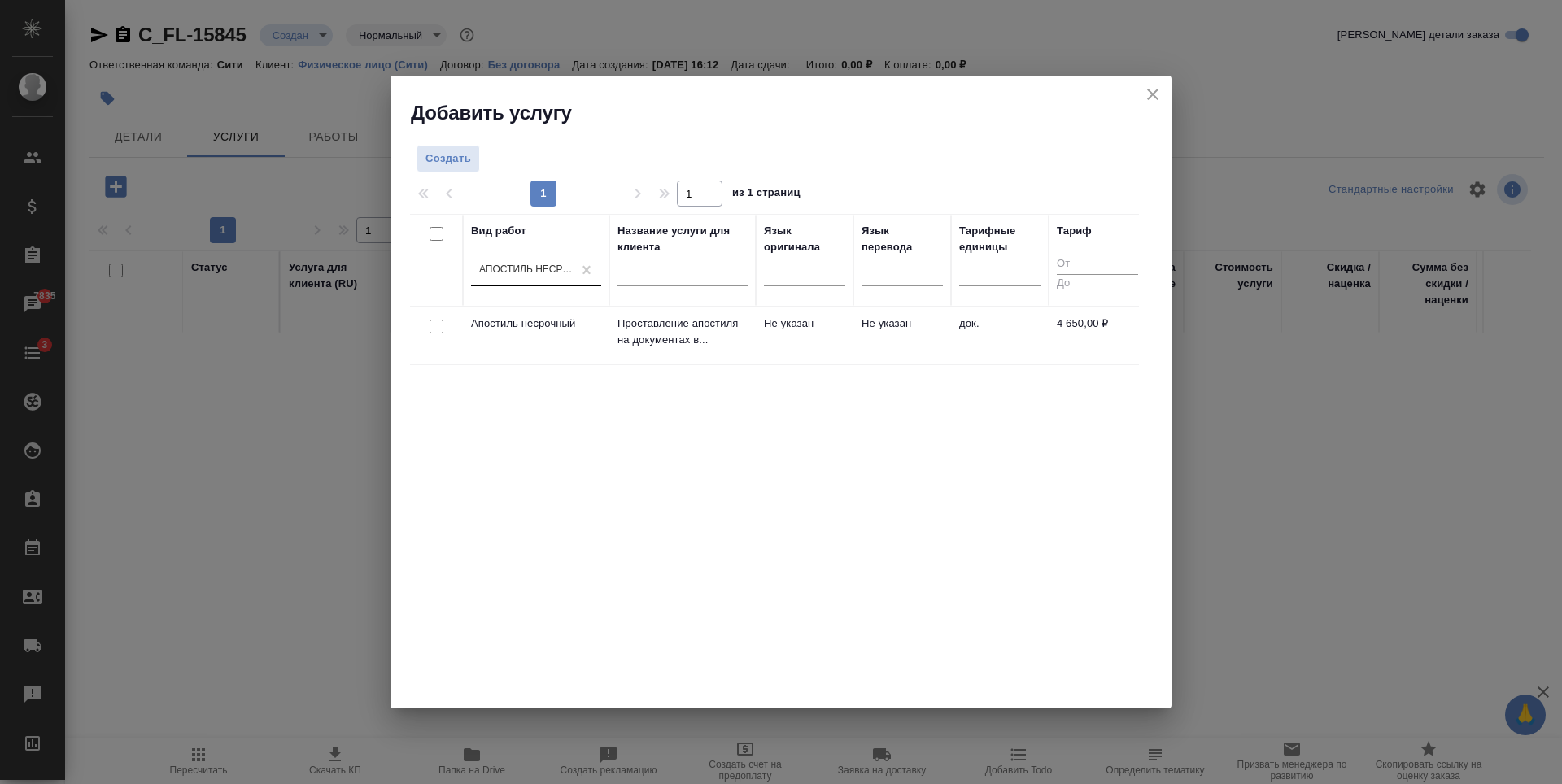
click at [548, 260] on div "Апостиль несрочный" at bounding box center [521, 270] width 101 height 24
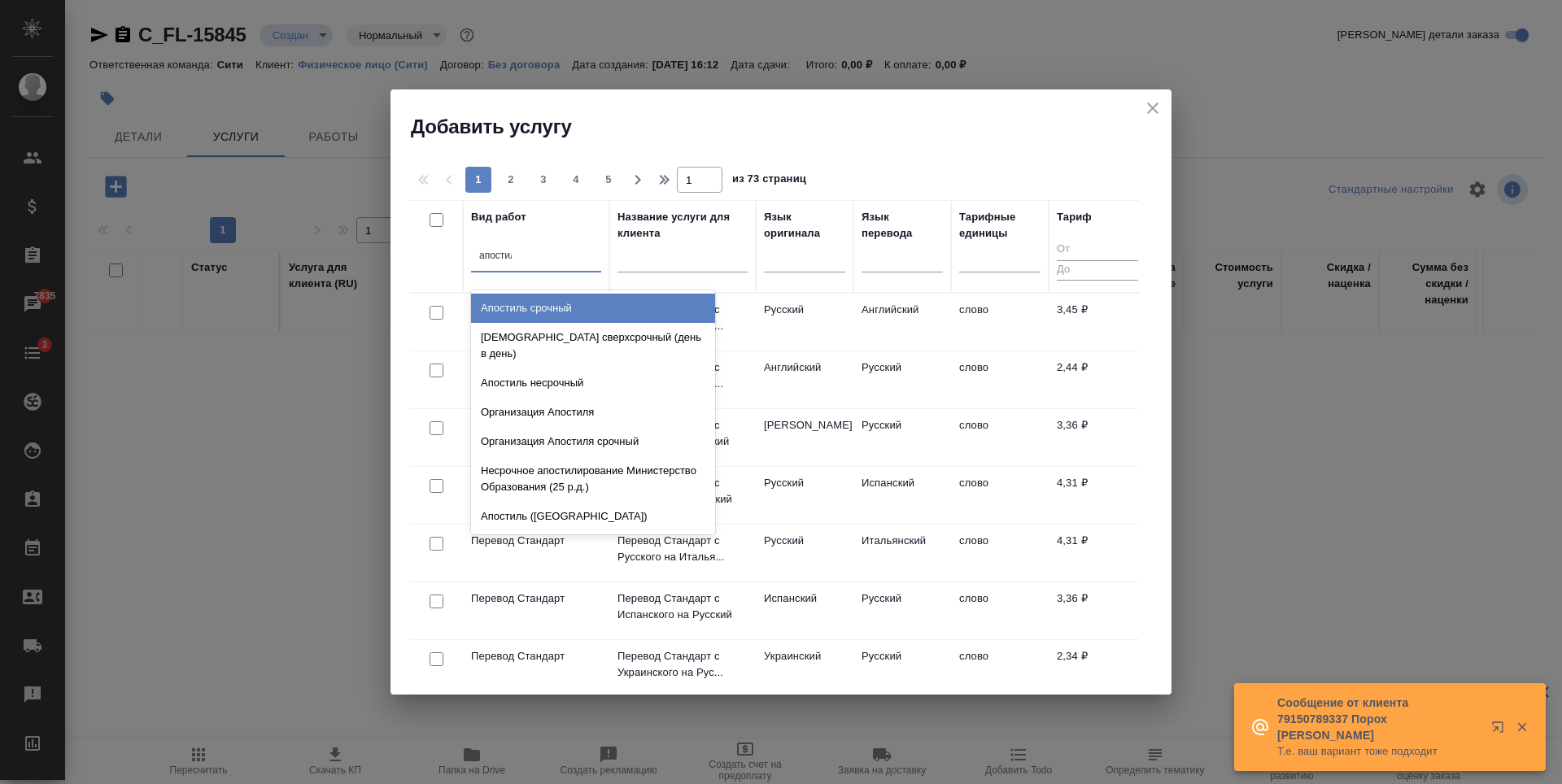
type input "апостиль"
click at [588, 308] on div "Апостиль срочный" at bounding box center [593, 308] width 244 height 30
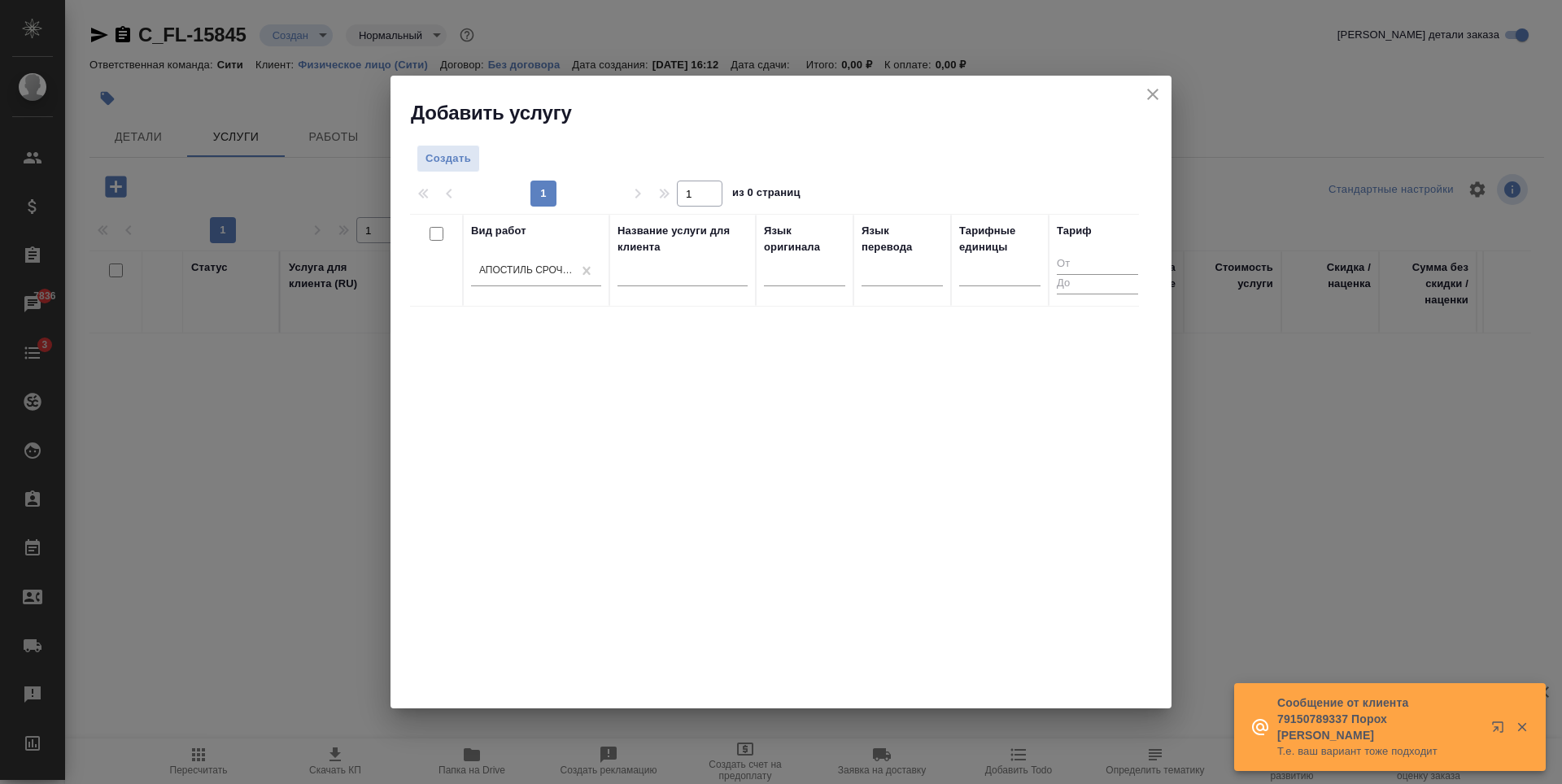
drag, startPoint x: 862, startPoint y: 549, endPoint x: 770, endPoint y: 453, distance: 133.0
click at [862, 549] on div "Вид работ Апостиль срочный Название услуги для клиента Язык оригинала Язык пере…" at bounding box center [773, 458] width 728 height 488
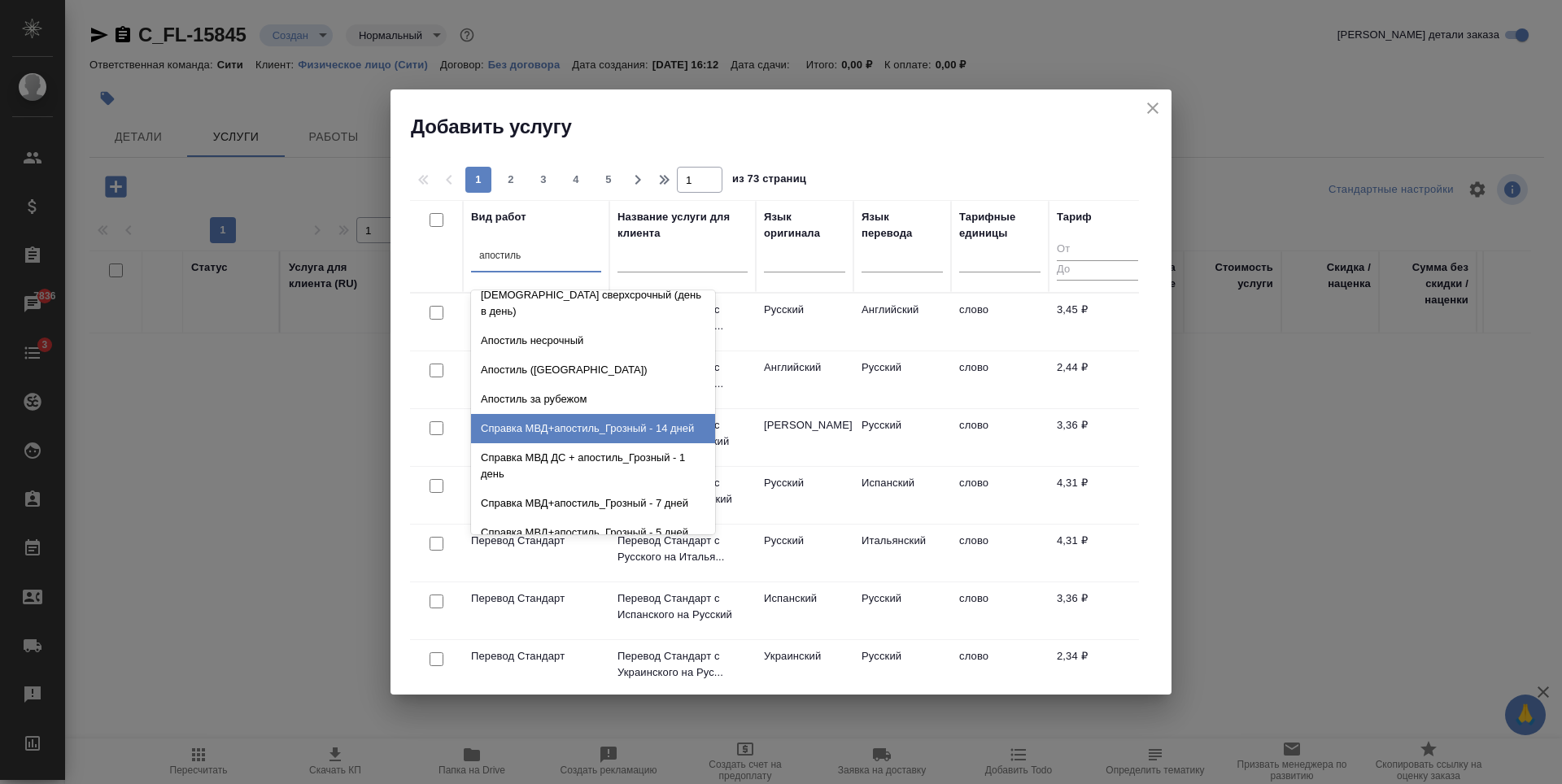
scroll to position [0, 0]
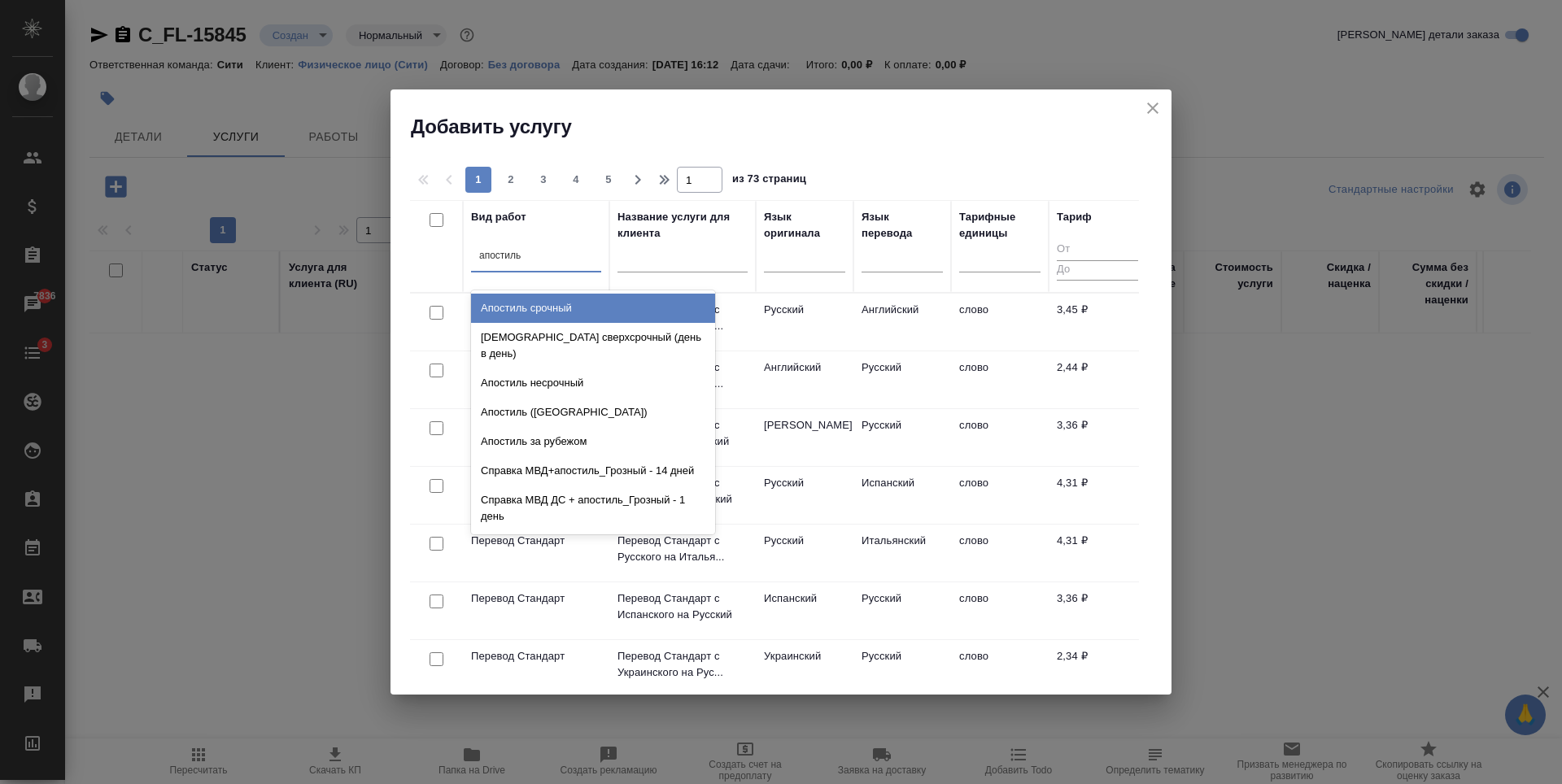
type input "апостиль"
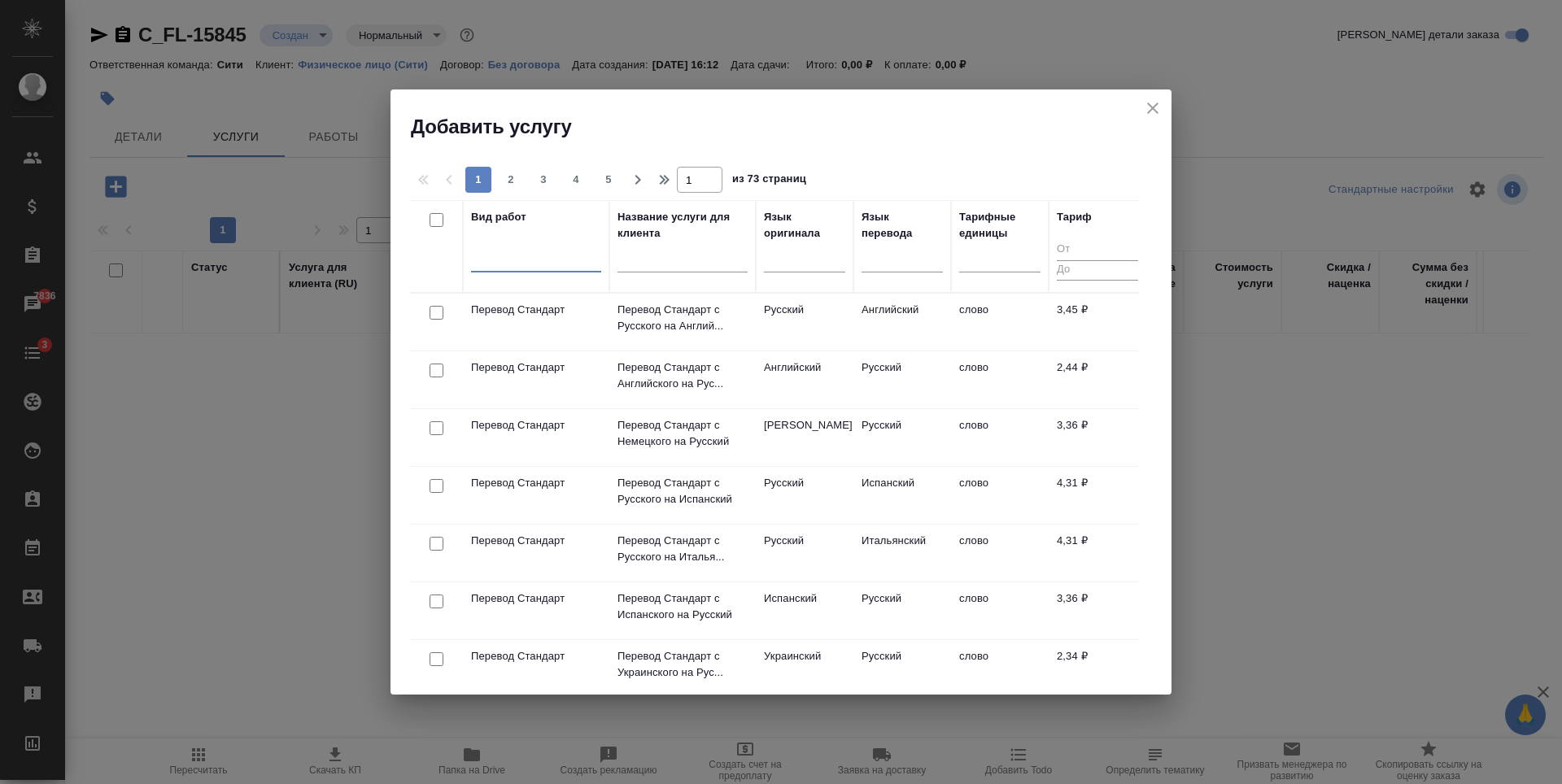
click at [502, 258] on div at bounding box center [535, 256] width 130 height 24
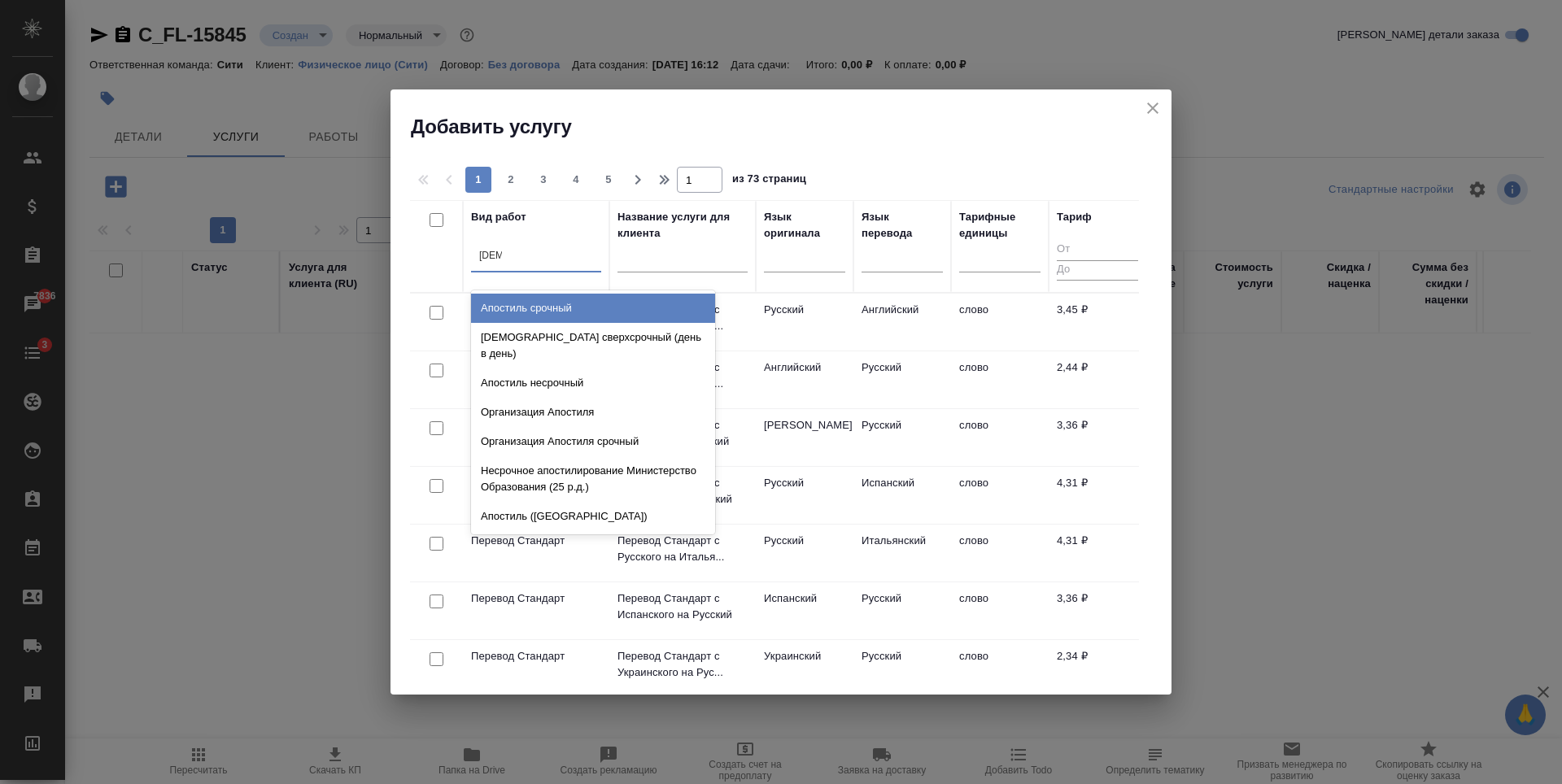
type input "апости"
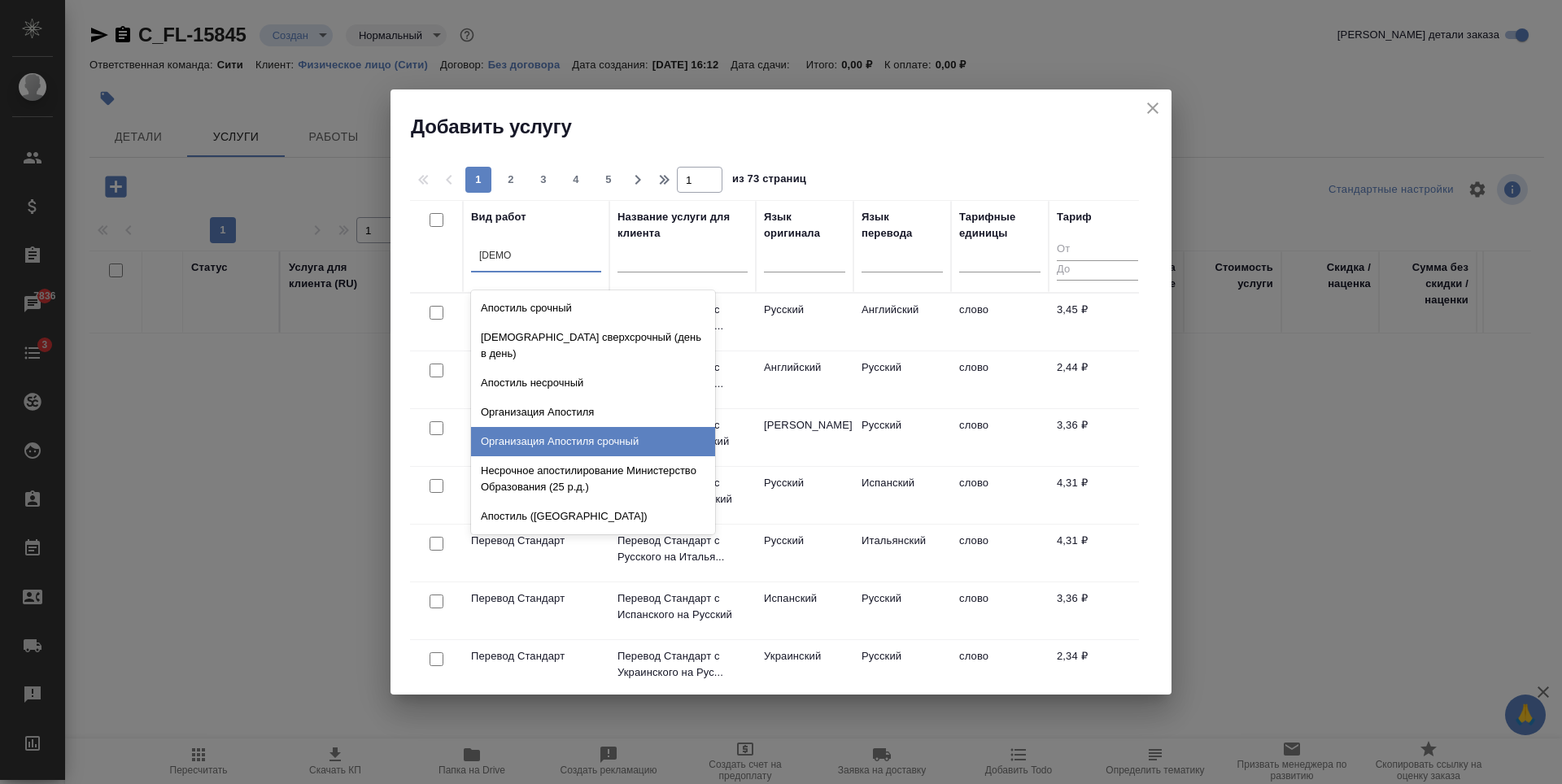
click at [524, 427] on div "Организация Апостиля срочный" at bounding box center [593, 442] width 244 height 30
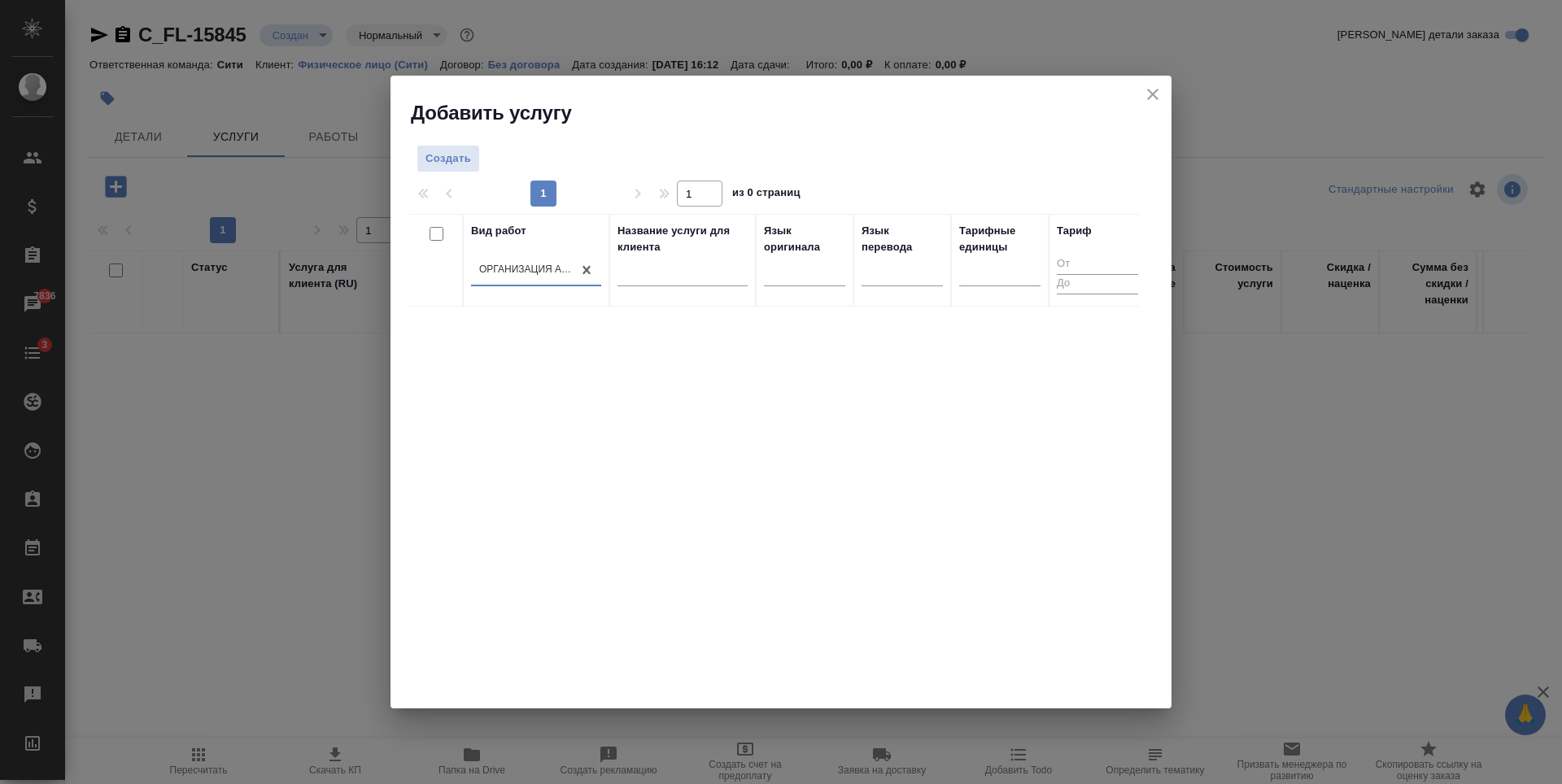
click at [778, 509] on div "Вид работ option Организация Апостиля срочный, selected. 0 results available. S…" at bounding box center [773, 458] width 728 height 488
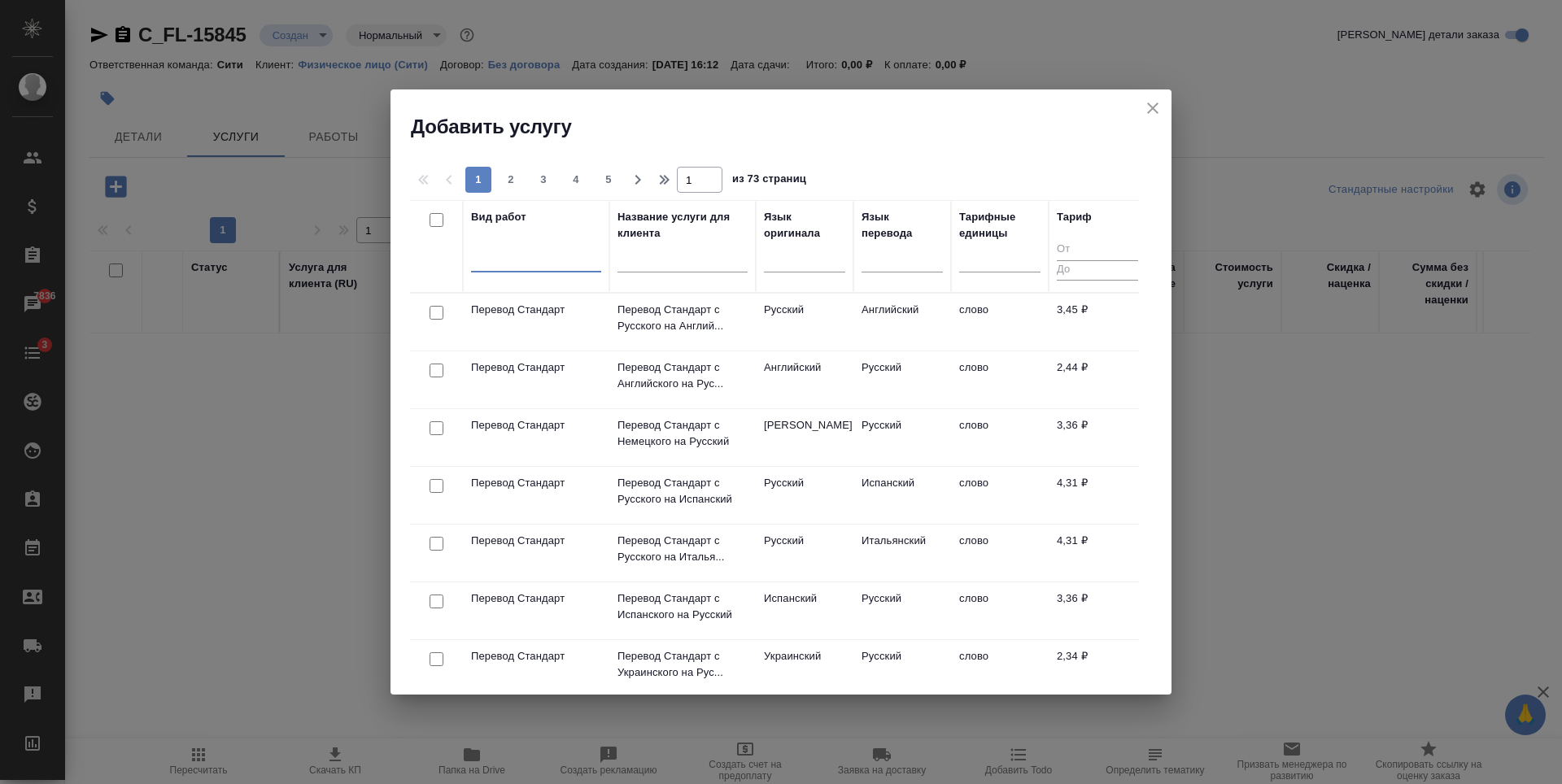
type input "s.zaytseva@awatera.com"
click at [538, 251] on input "s.zaytseva@awatera.com" at bounding box center [536, 254] width 114 height 11
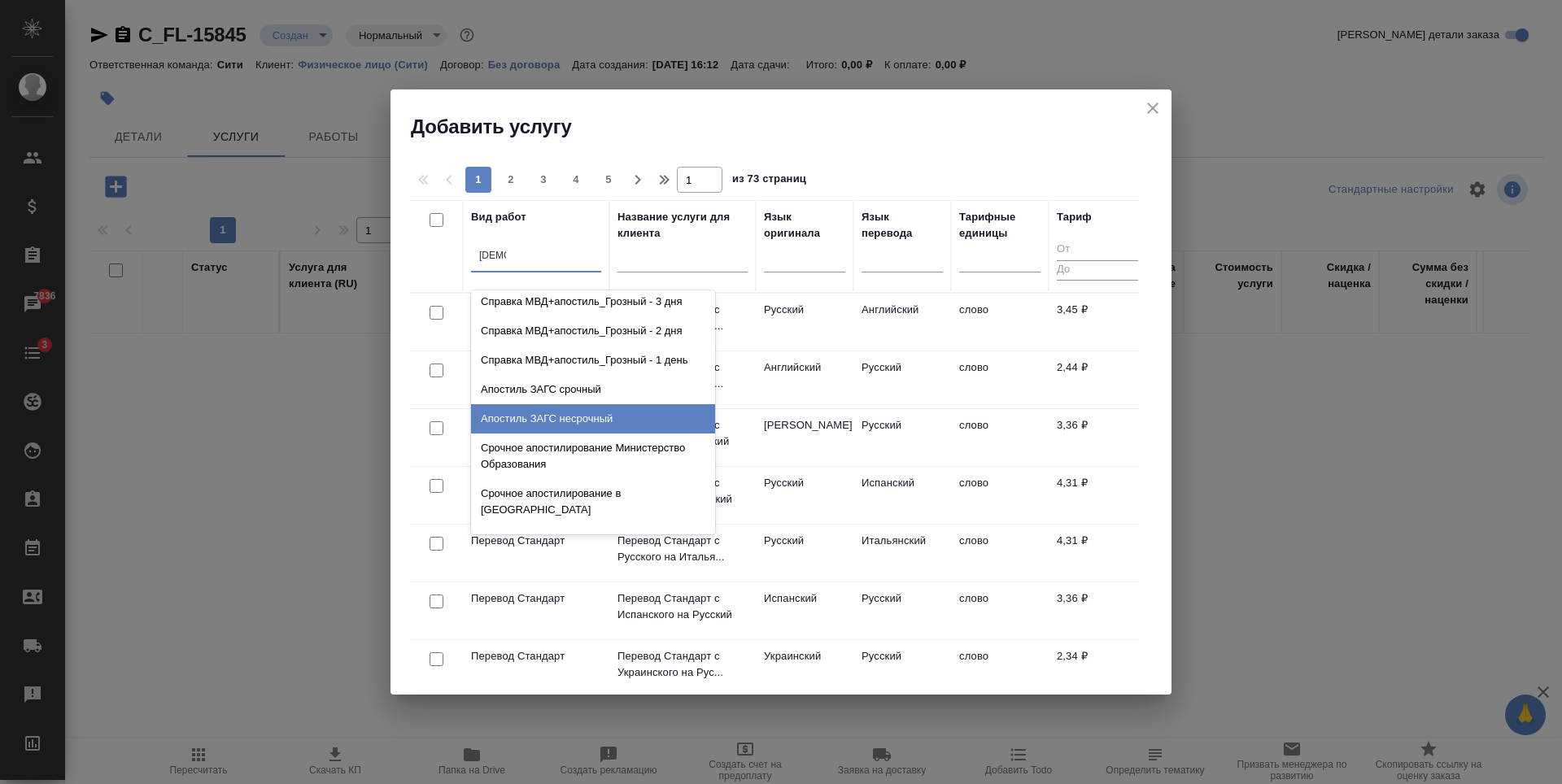
scroll to position [569, 0]
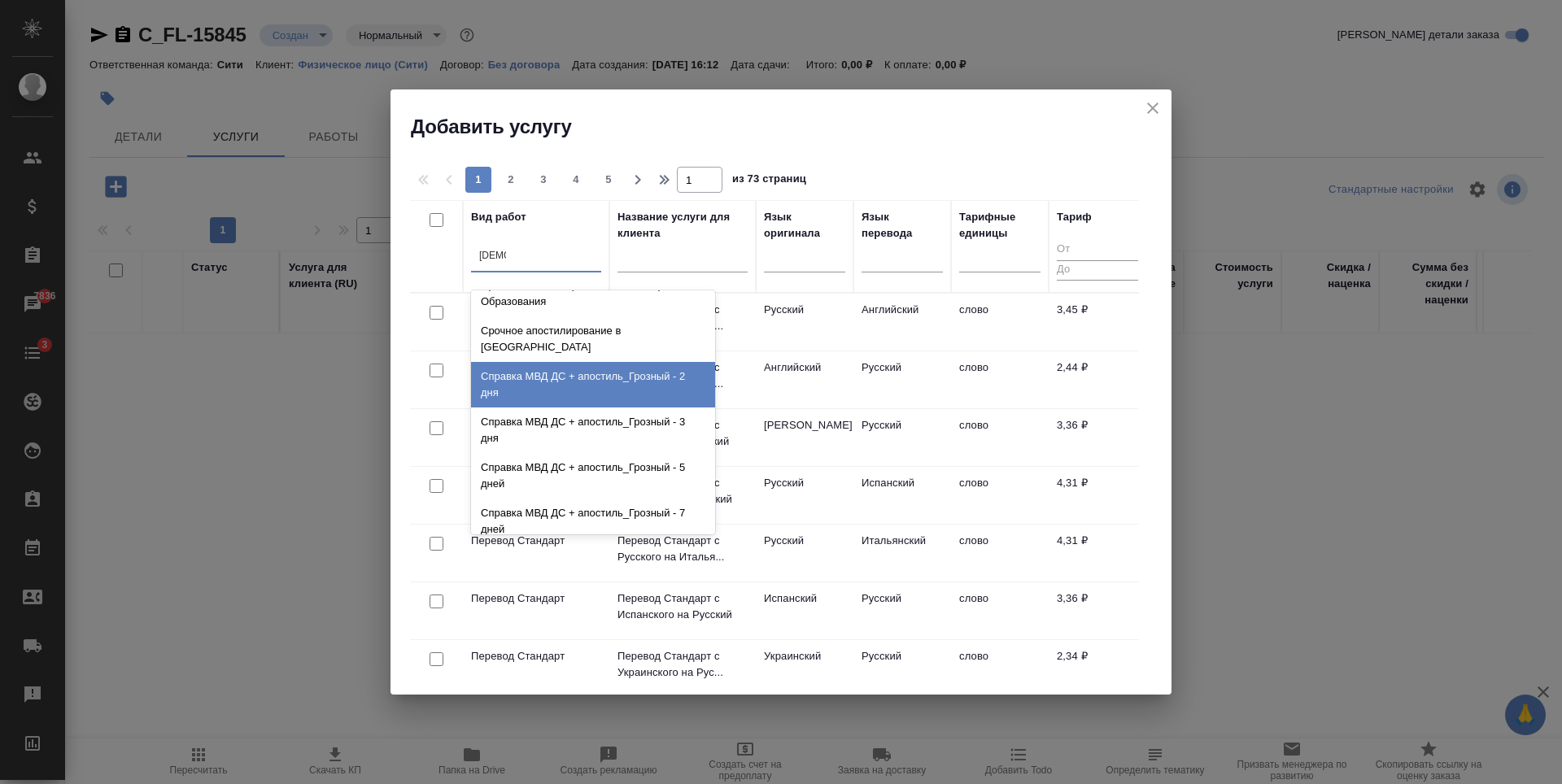
type input "апост"
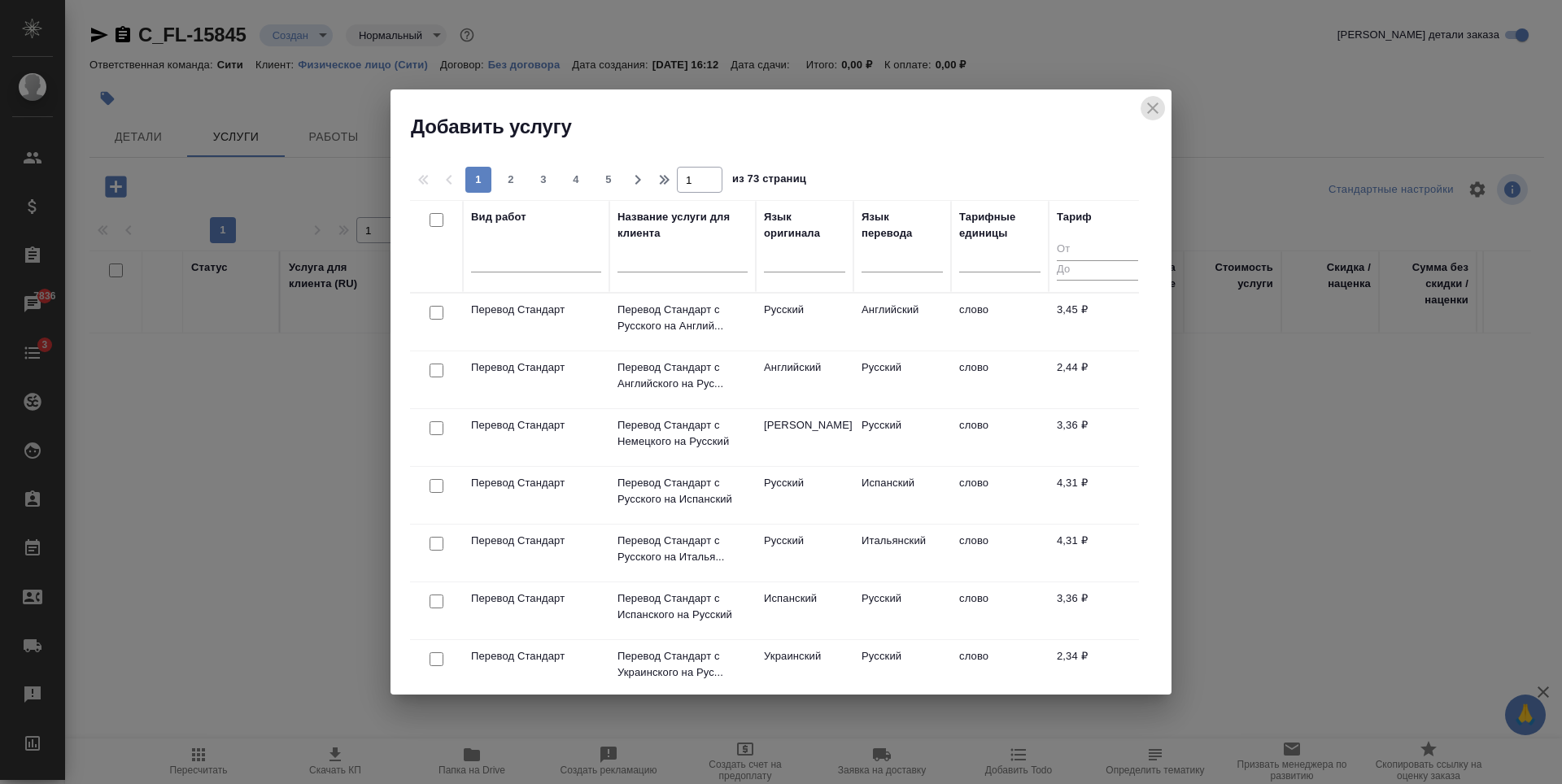
click at [1154, 118] on button "close" at bounding box center [1152, 108] width 25 height 25
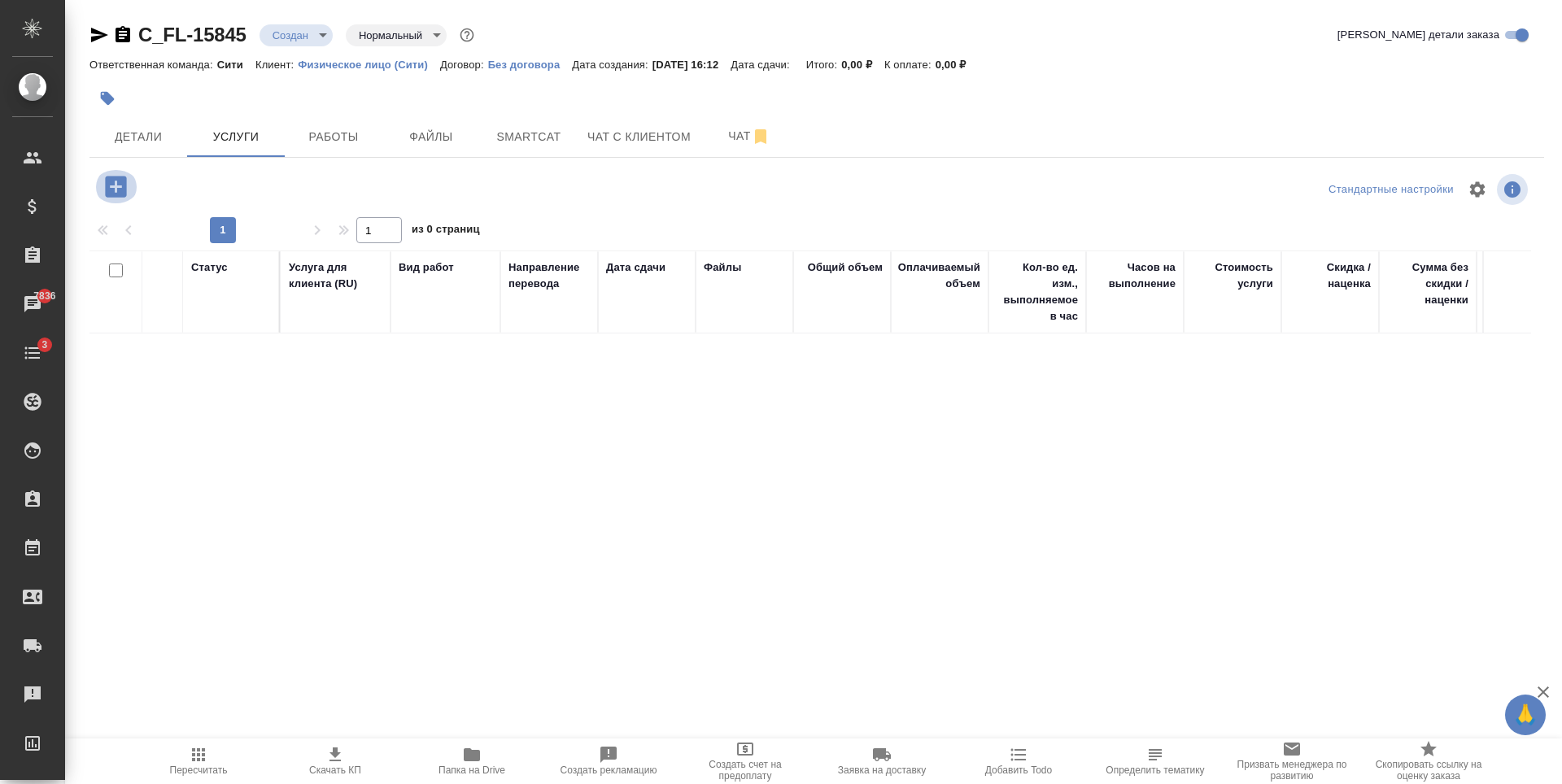
click at [119, 181] on icon "button" at bounding box center [115, 186] width 21 height 21
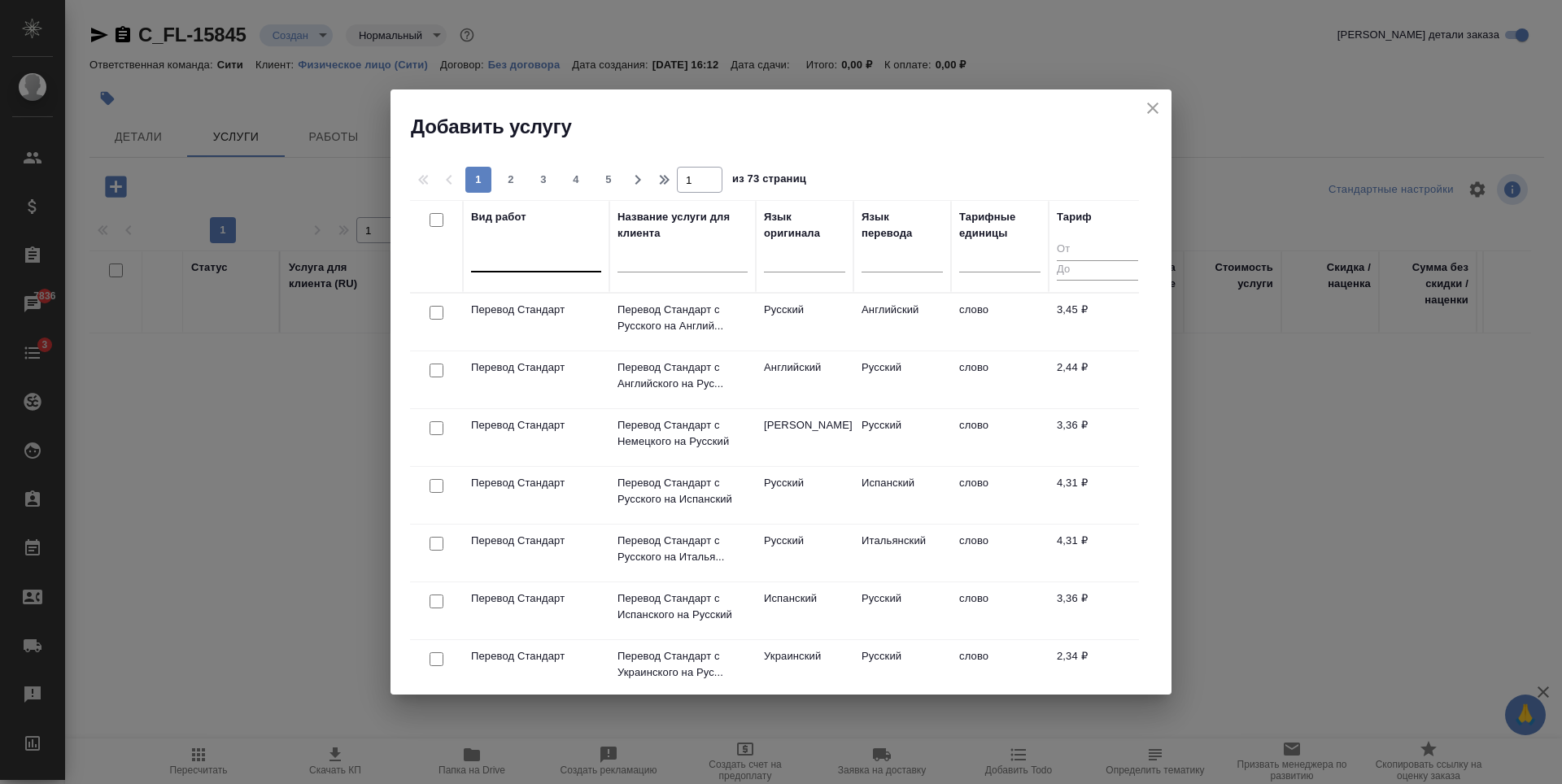
click at [520, 249] on div at bounding box center [535, 256] width 130 height 24
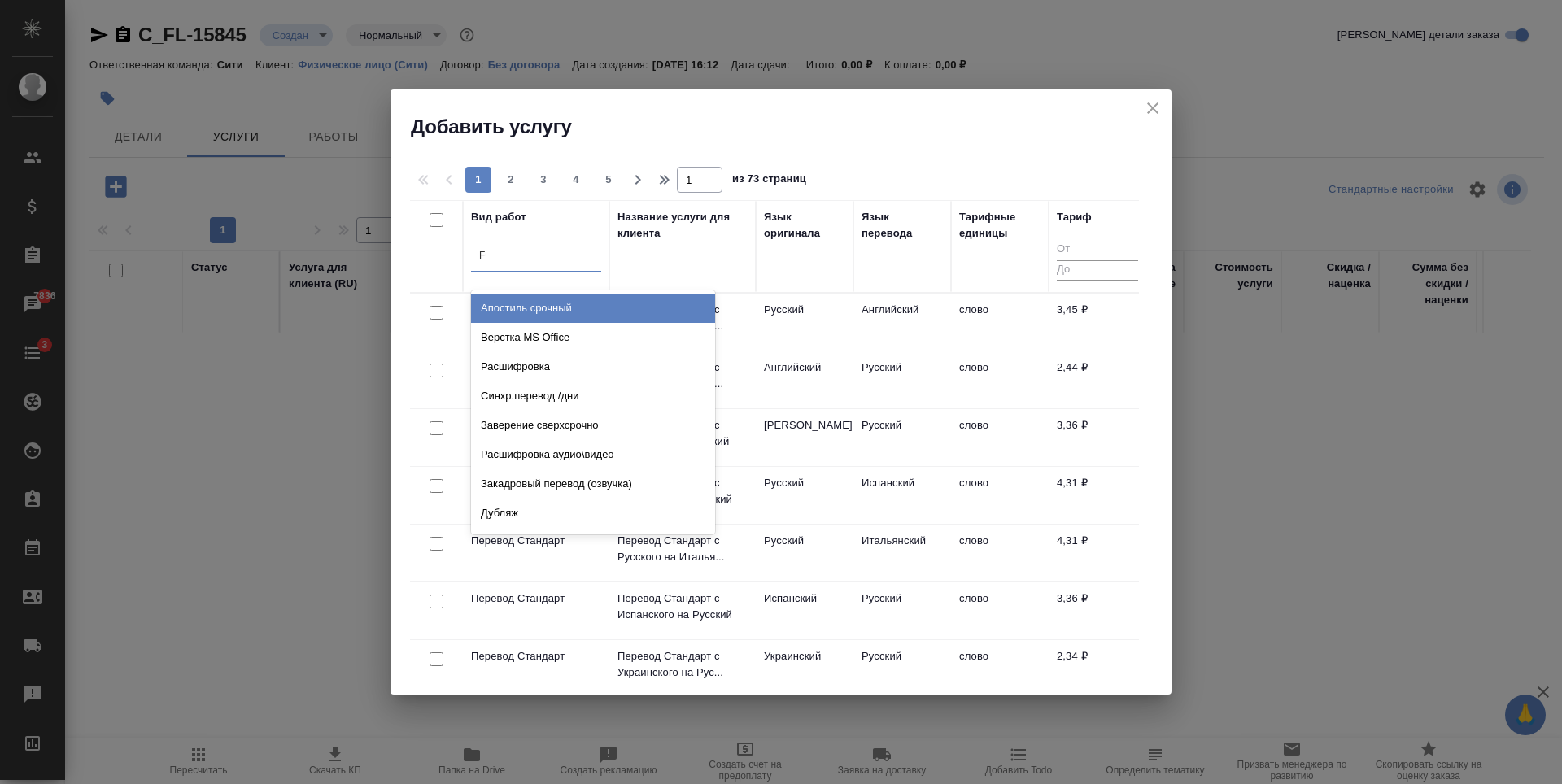
type input "F"
type input "Апостил"
click at [594, 303] on div "Апостиль срочный" at bounding box center [593, 308] width 244 height 30
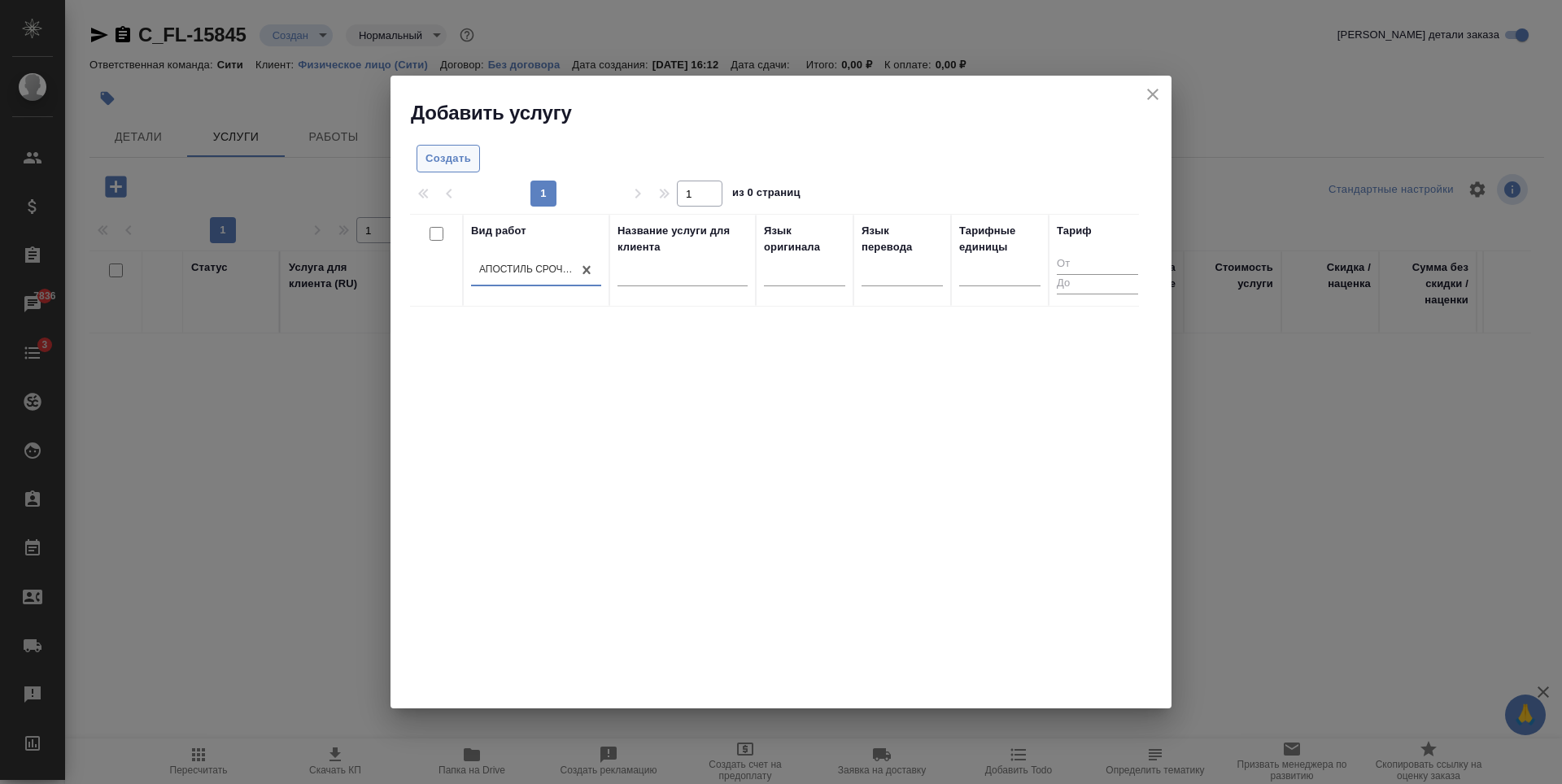
click at [455, 153] on span "Создать" at bounding box center [449, 158] width 46 height 19
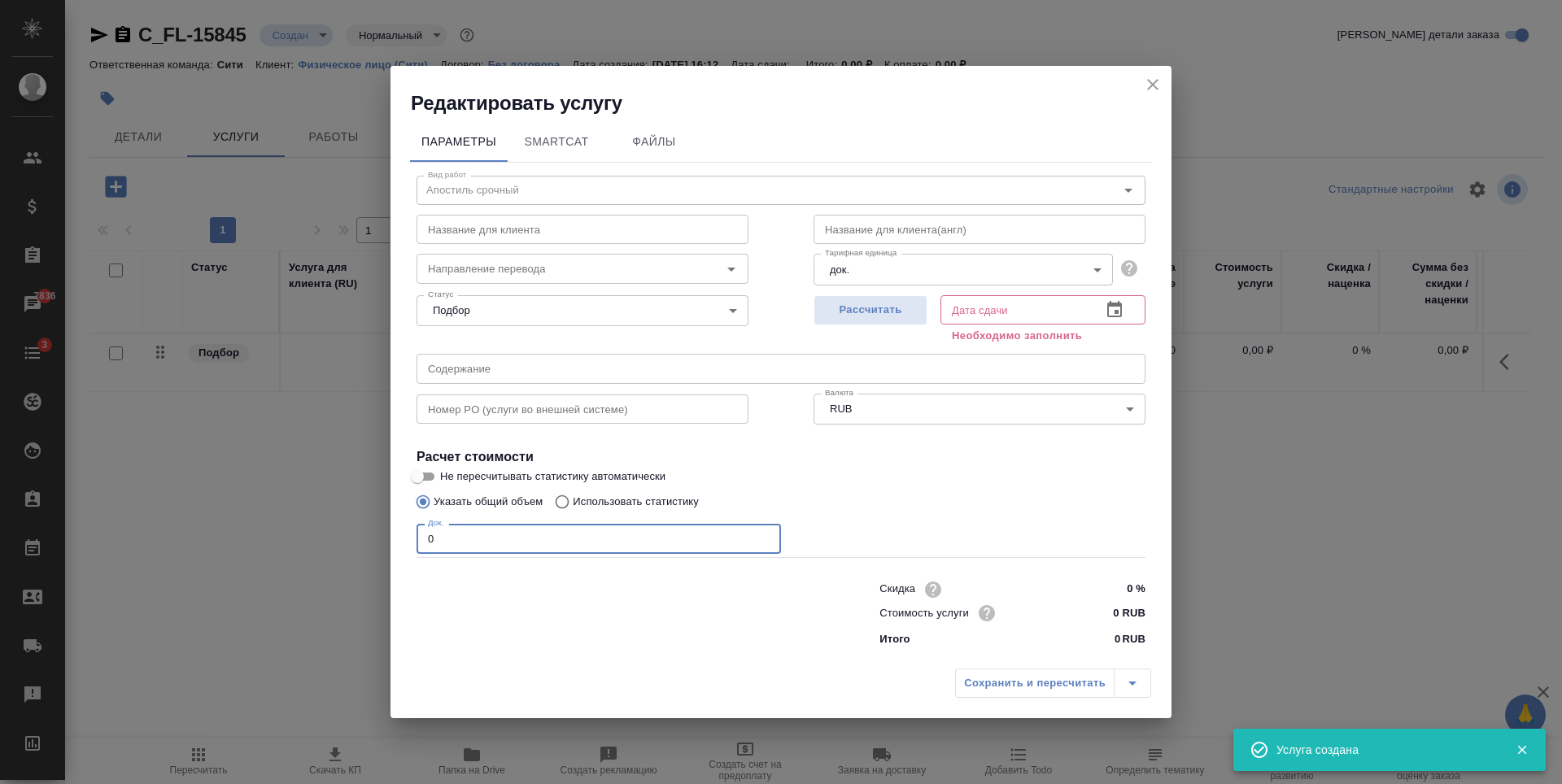
click at [559, 547] on input "0" at bounding box center [599, 538] width 365 height 30
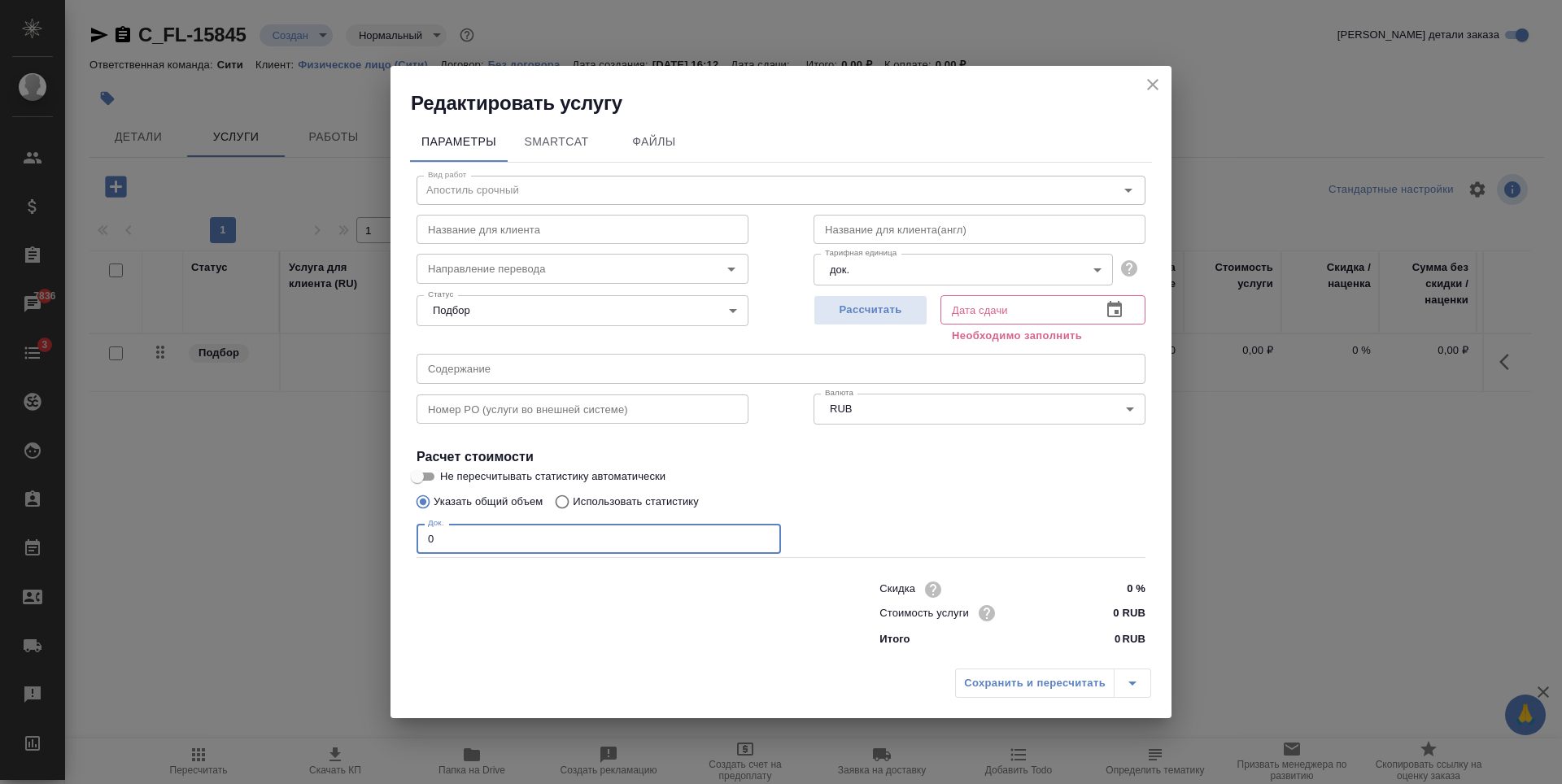
click at [1151, 83] on icon "close" at bounding box center [1152, 84] width 11 height 11
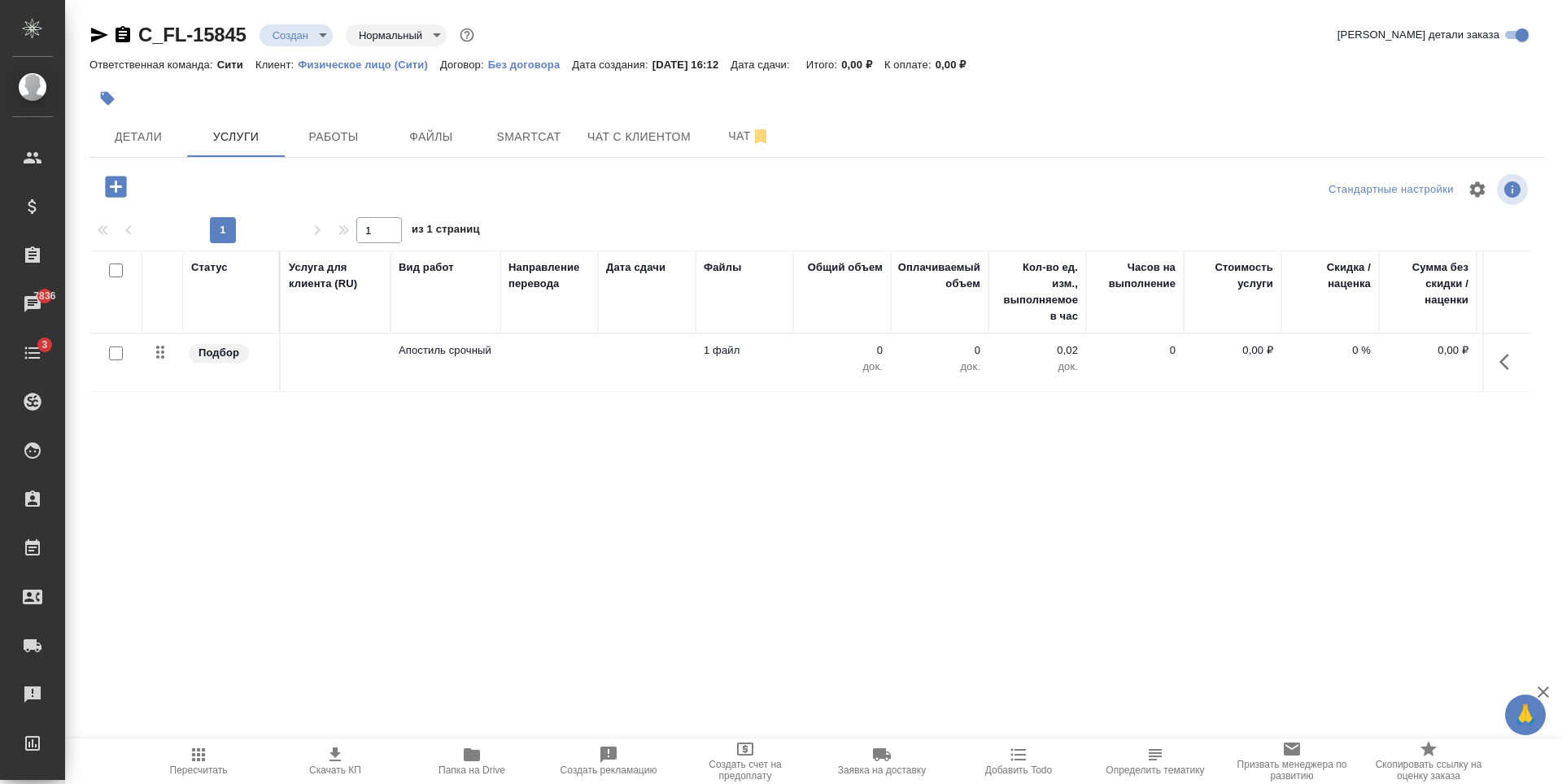
click at [112, 188] on icon "button" at bounding box center [115, 186] width 21 height 21
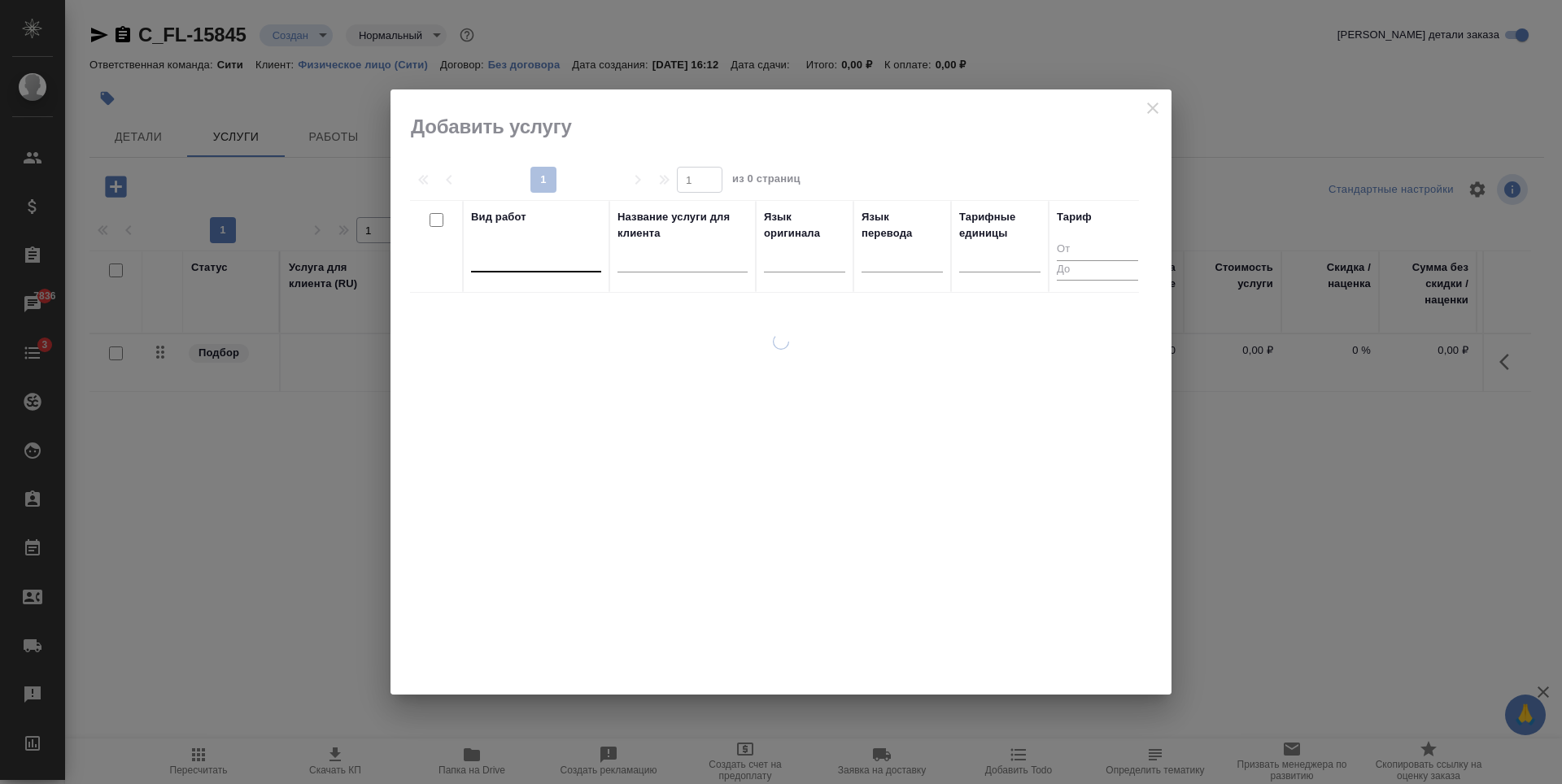
click at [528, 259] on div at bounding box center [535, 256] width 130 height 24
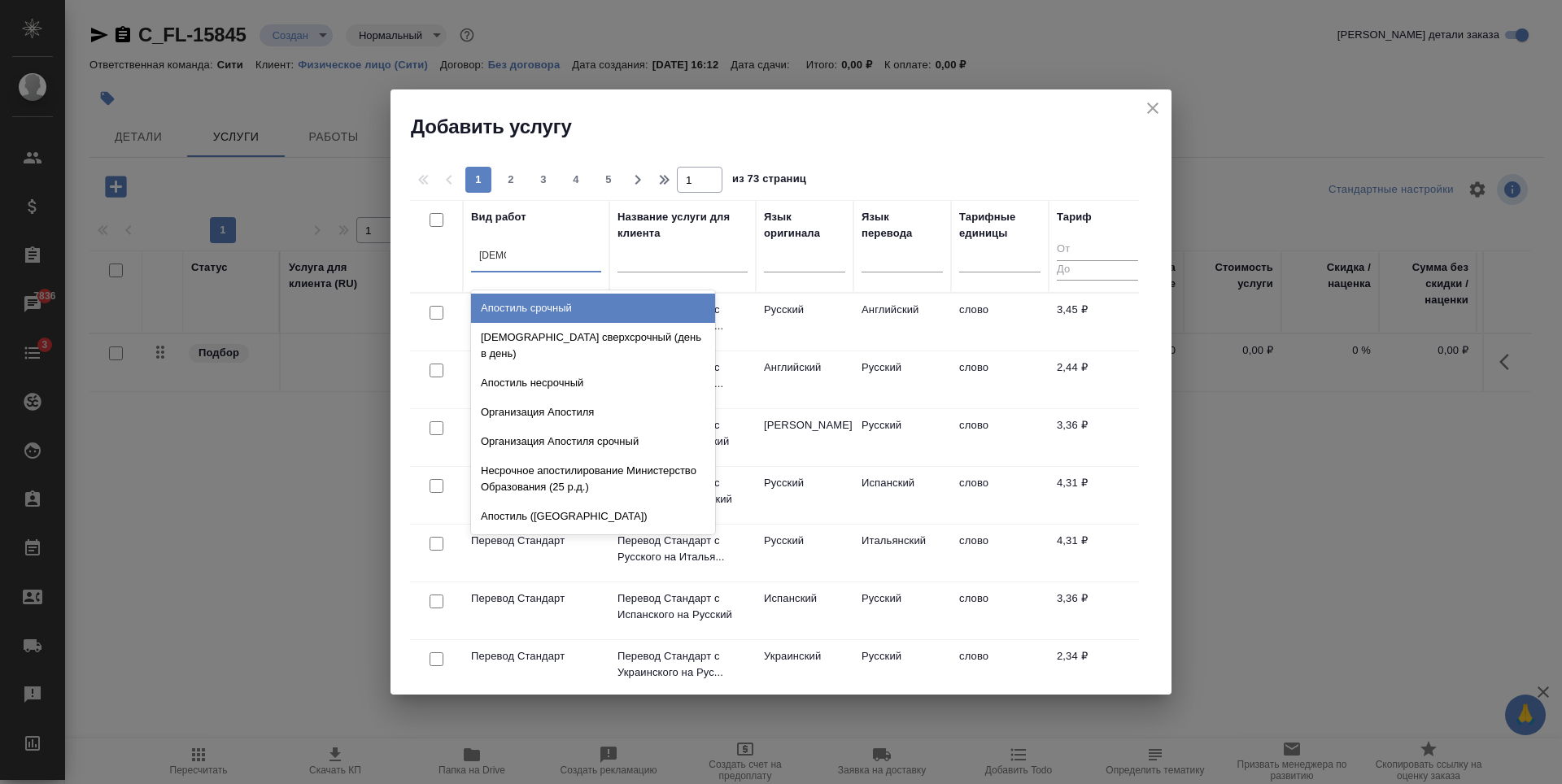
type input "апости"
click at [554, 309] on div "Апостиль срочный" at bounding box center [593, 308] width 244 height 30
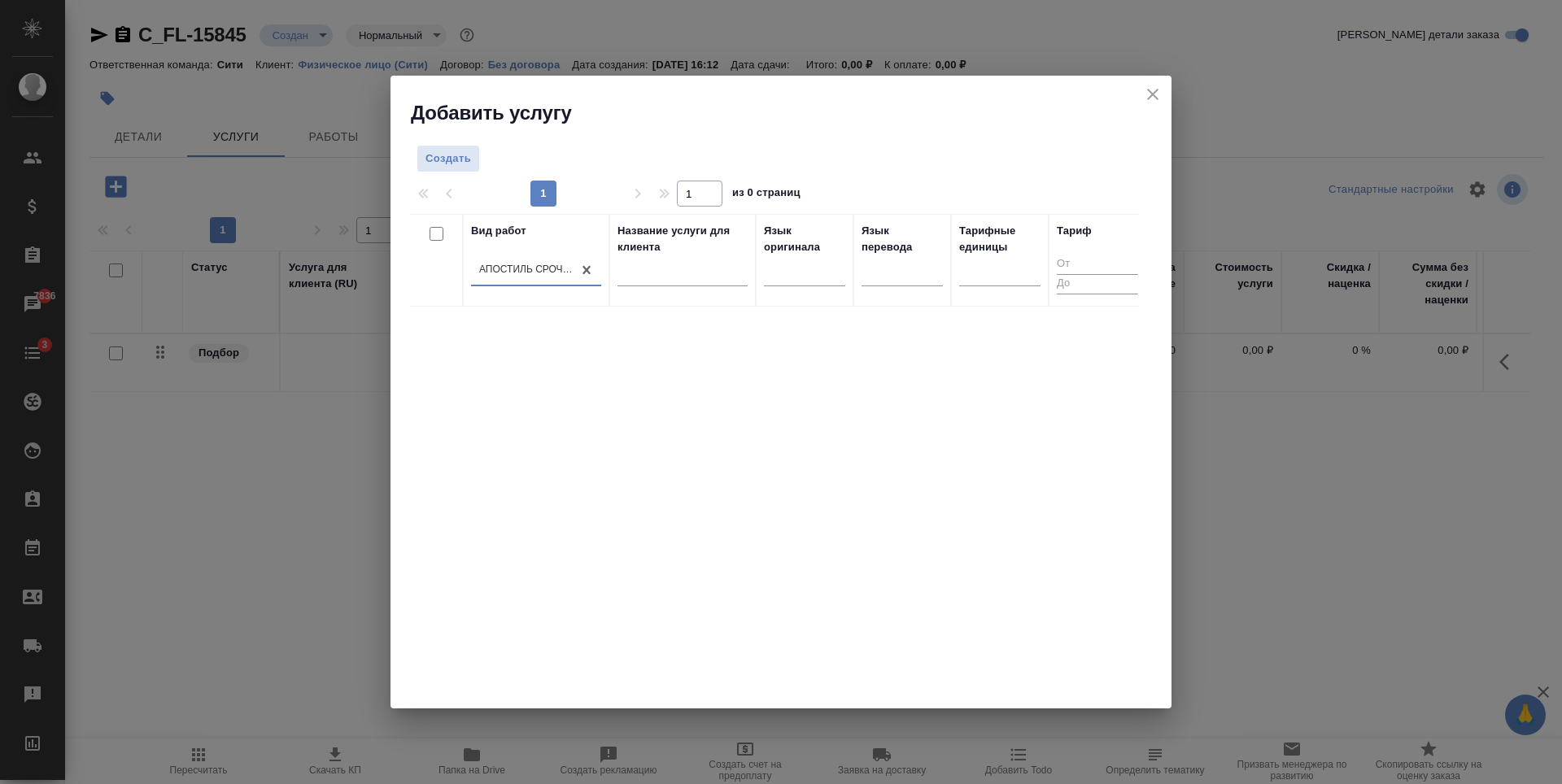
click at [838, 413] on div "Вид работ option Апостиль срочный, selected. 0 results available. Select is foc…" at bounding box center [773, 458] width 728 height 488
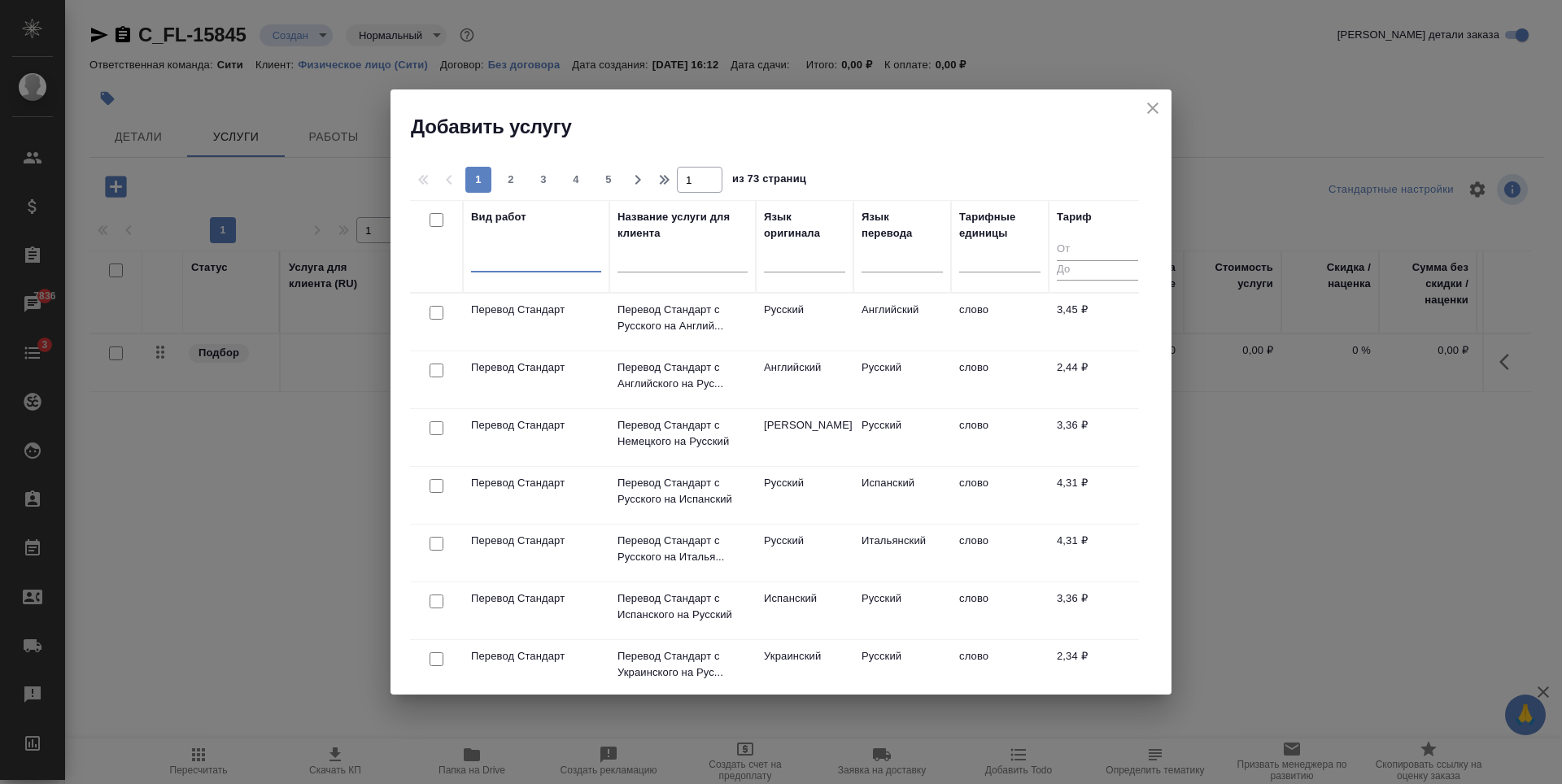
click at [538, 253] on div at bounding box center [535, 256] width 130 height 24
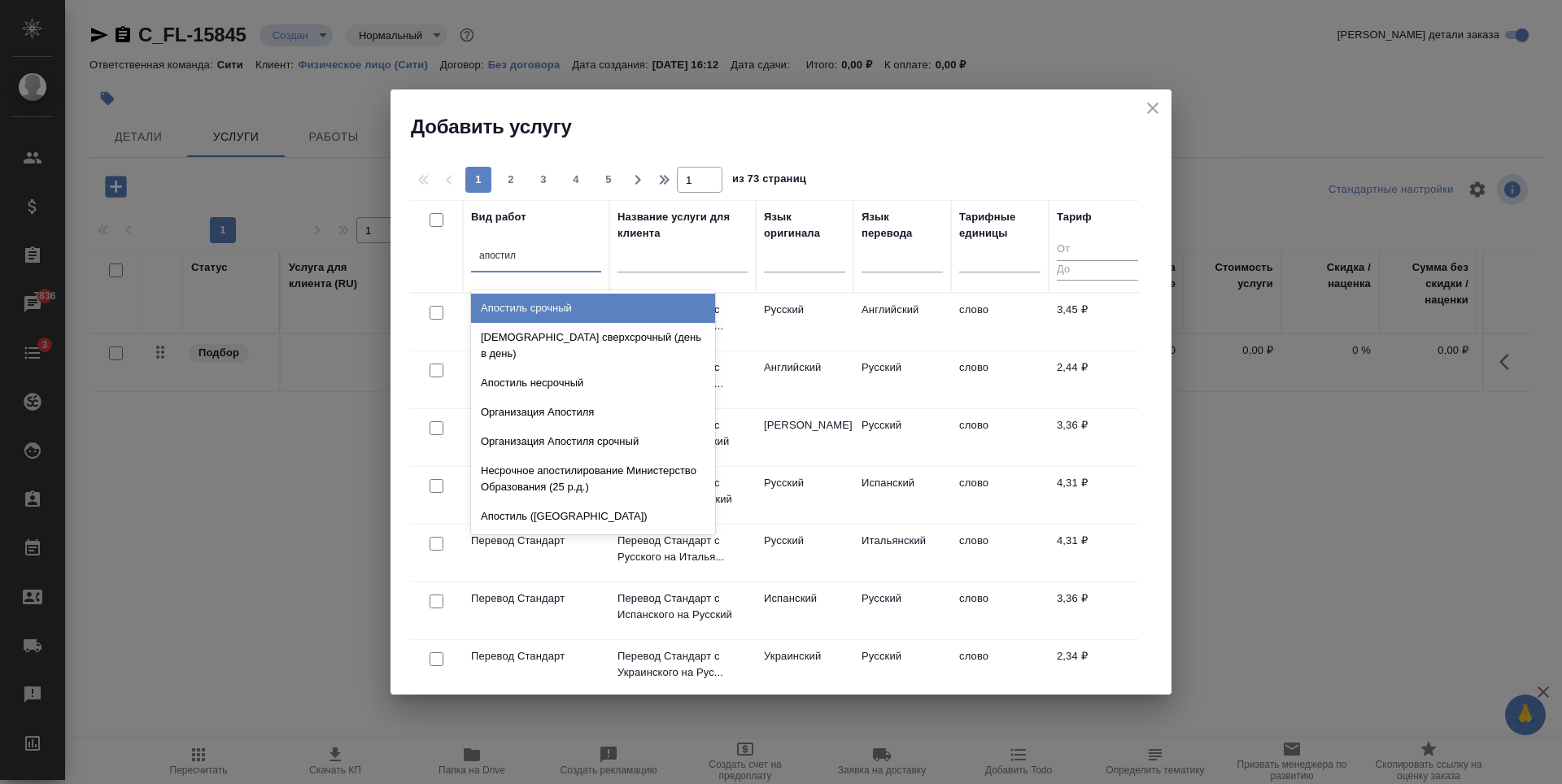
type input "апостиль"
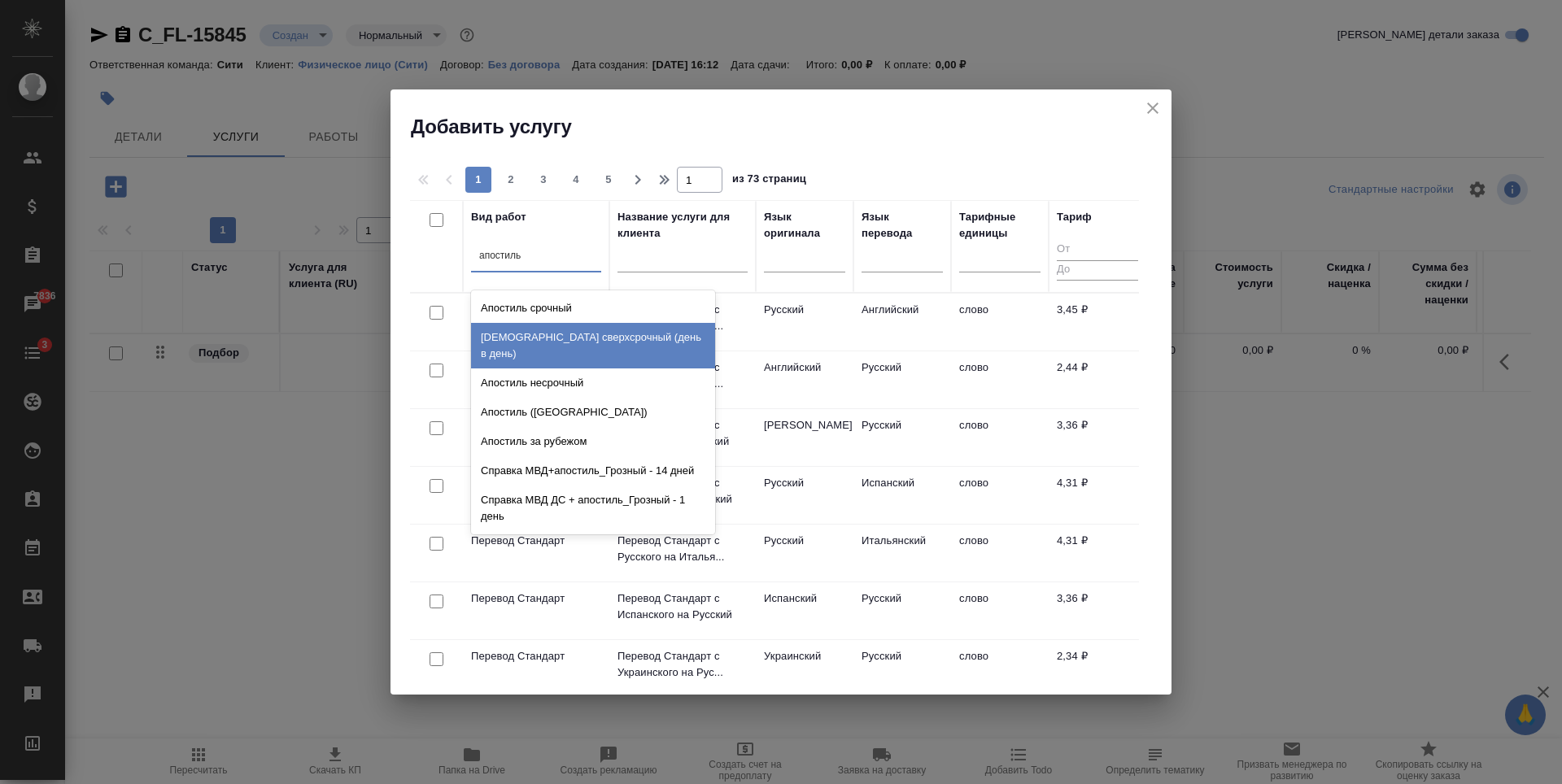
click at [603, 336] on div "[DEMOGRAPHIC_DATA] сверхсрочный (день в день)" at bounding box center [593, 346] width 244 height 46
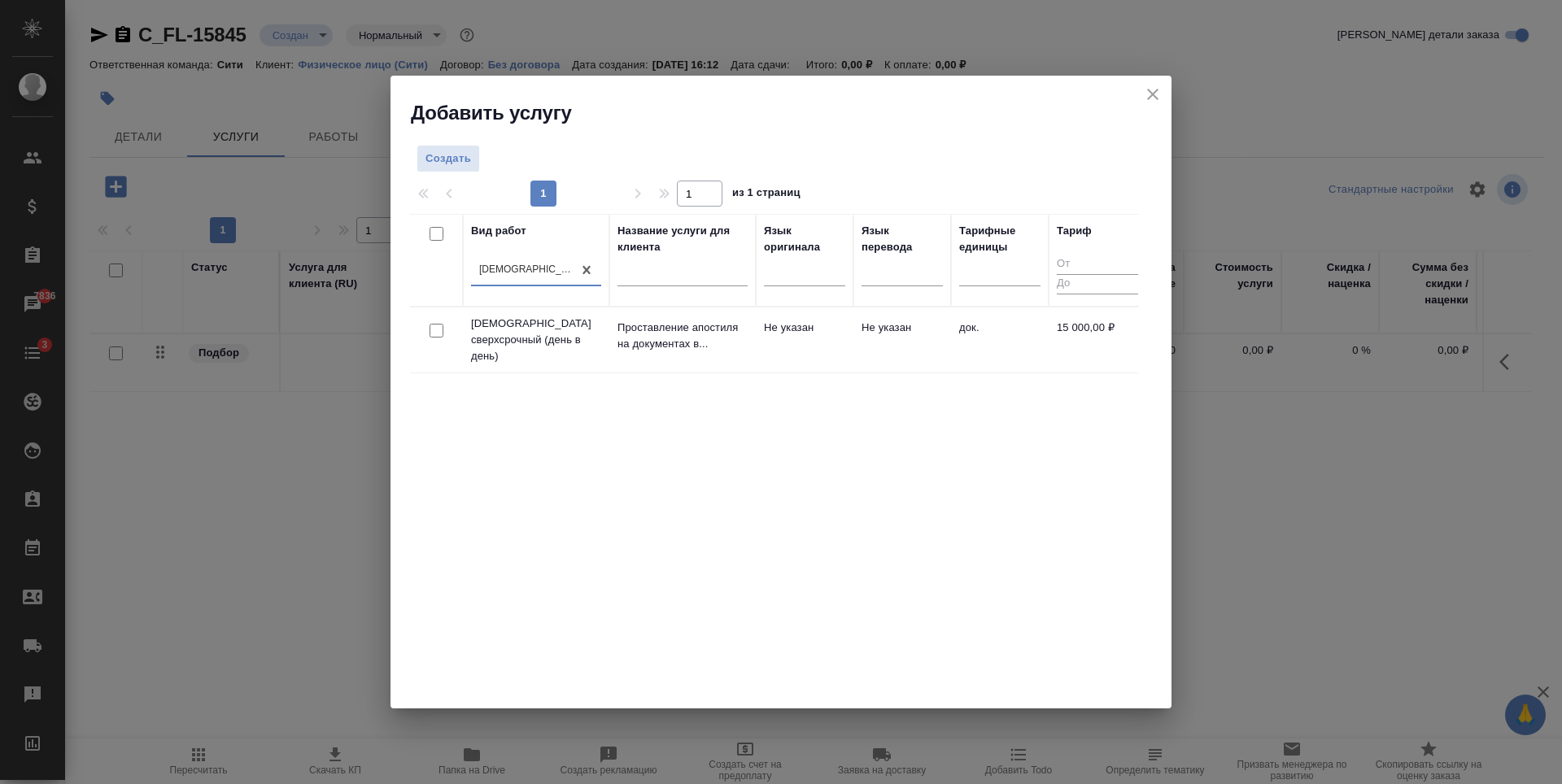
click at [768, 521] on div "Вид работ option Апостиль сверхсрочный (день в день), selected. 0 results avail…" at bounding box center [773, 458] width 728 height 488
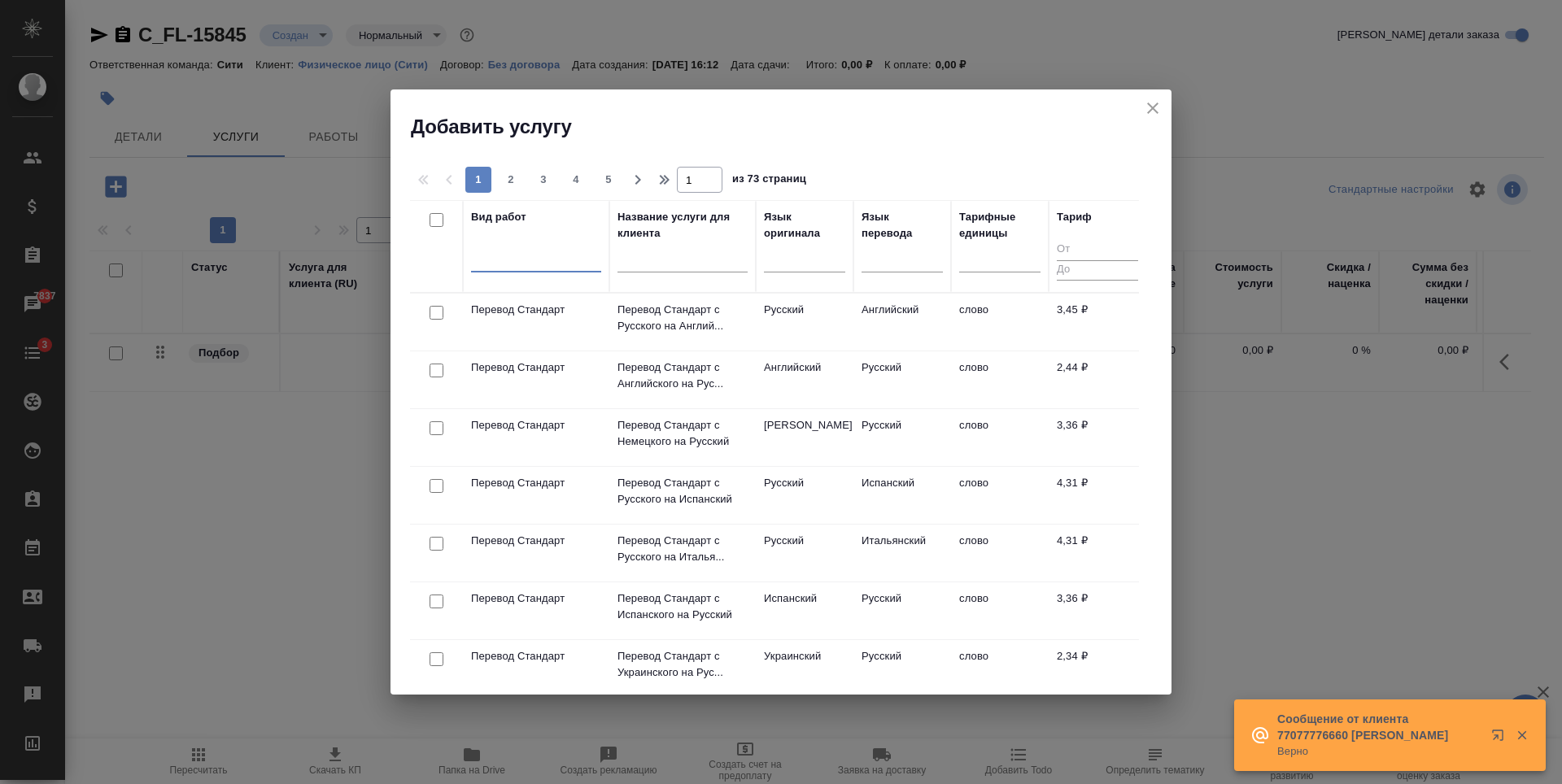
click at [518, 248] on div at bounding box center [535, 256] width 130 height 24
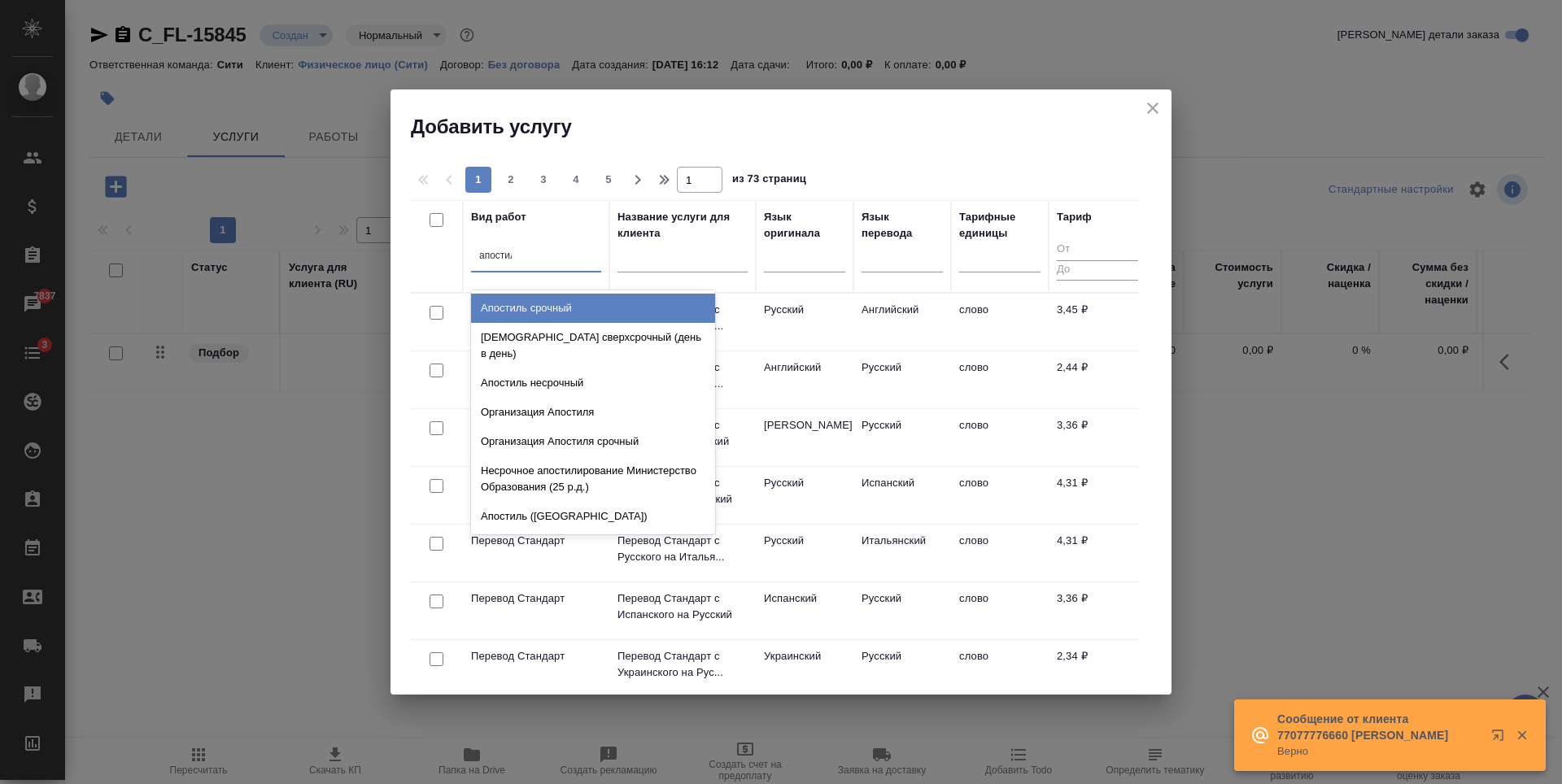
type input "апостиль"
click at [556, 307] on div "Апостиль срочный" at bounding box center [593, 308] width 244 height 30
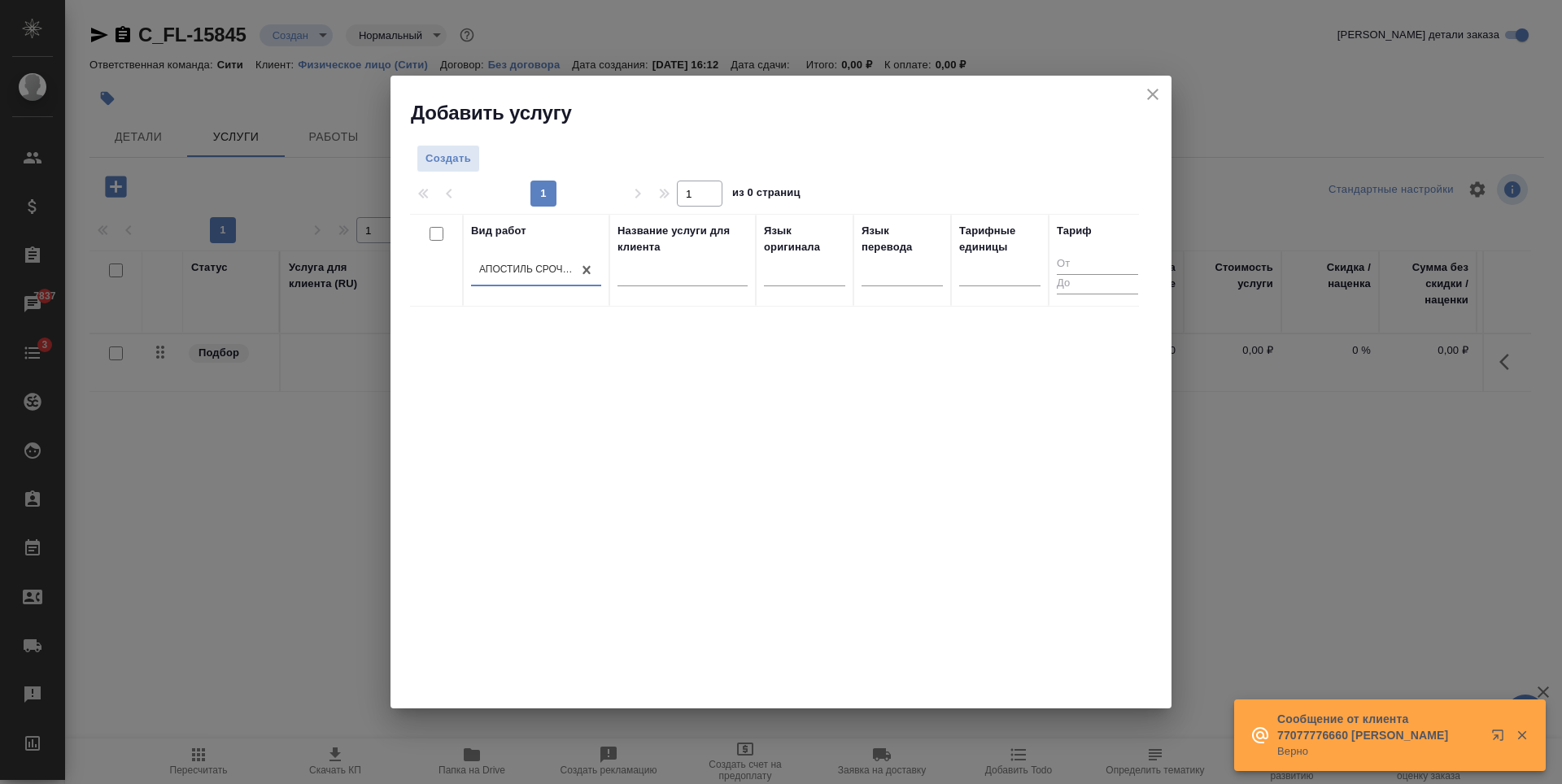
click at [938, 470] on div "Вид работ option Апостиль срочный, selected. 0 results available. Select is foc…" at bounding box center [773, 458] width 728 height 488
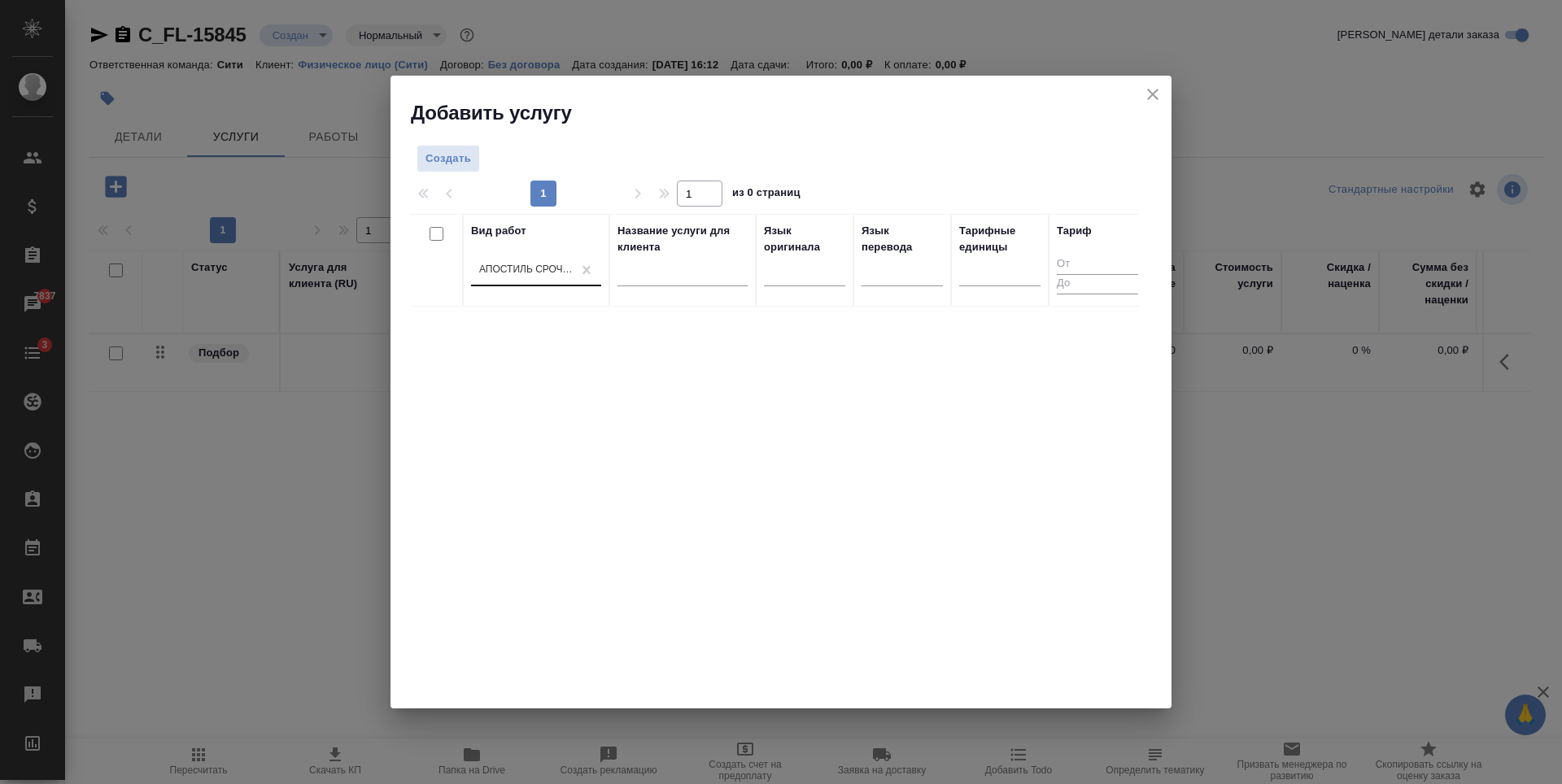
click at [558, 272] on div "Апостиль срочный" at bounding box center [526, 270] width 94 height 14
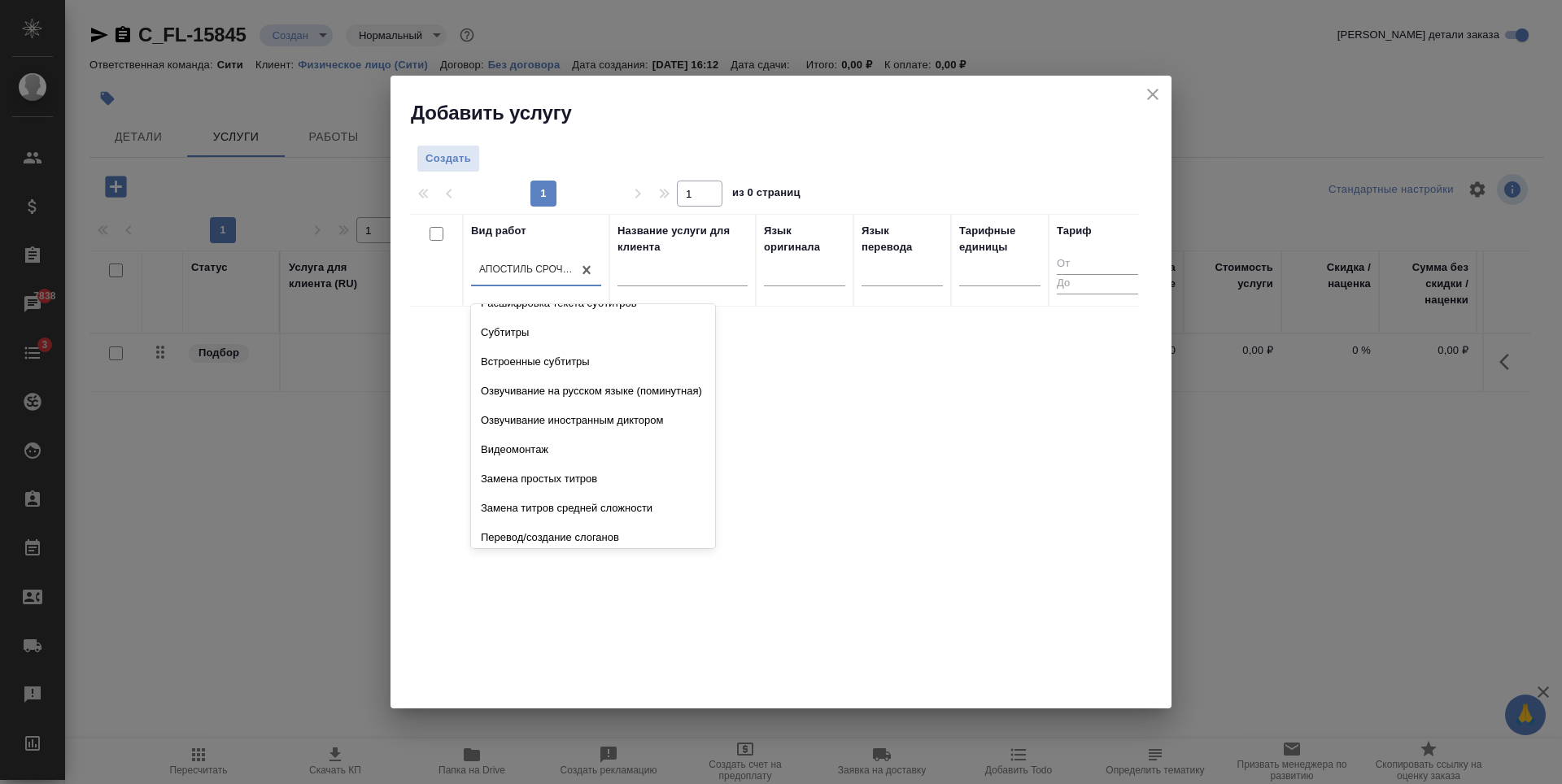
scroll to position [1707, 0]
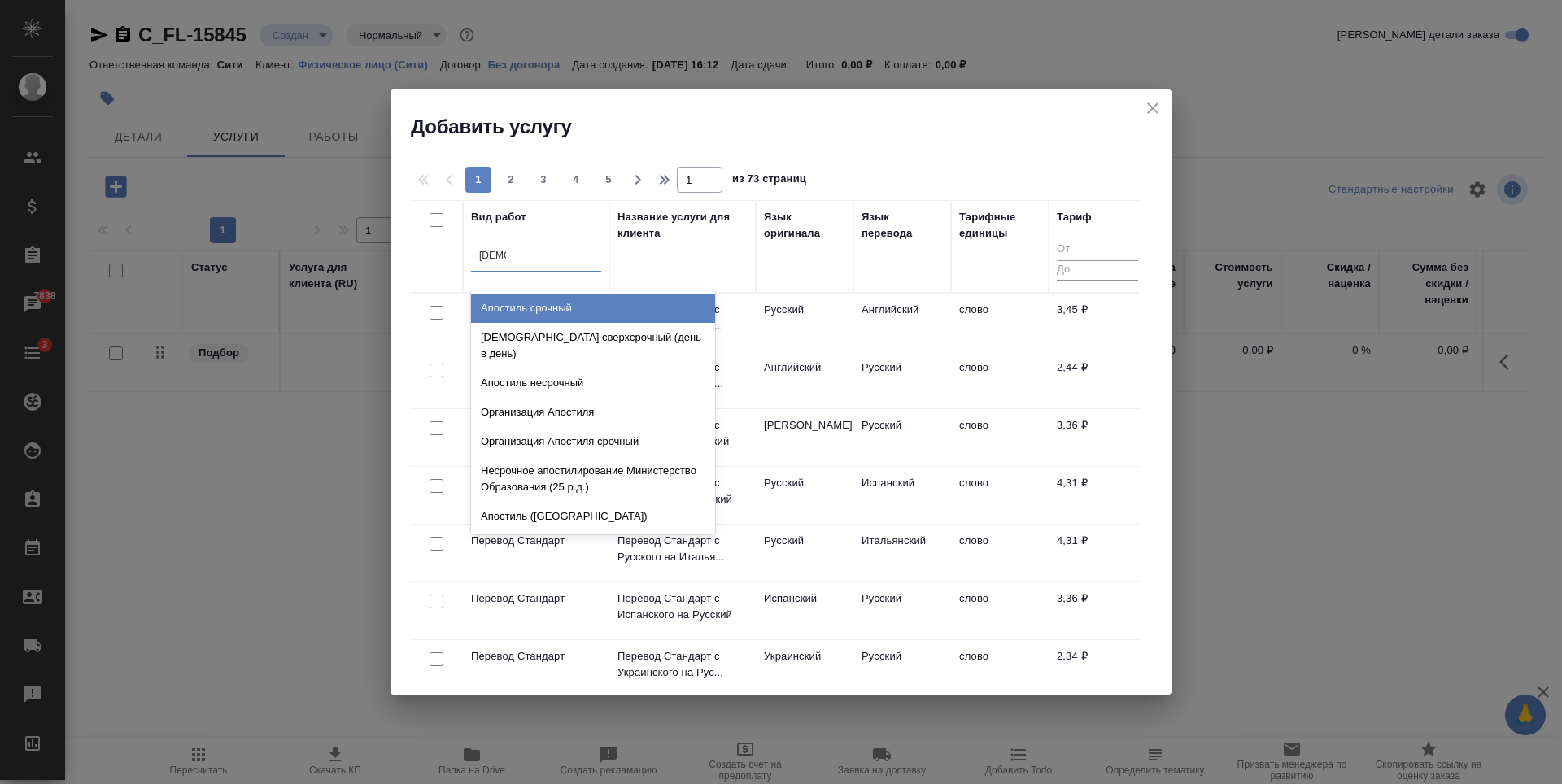
type input "апости"
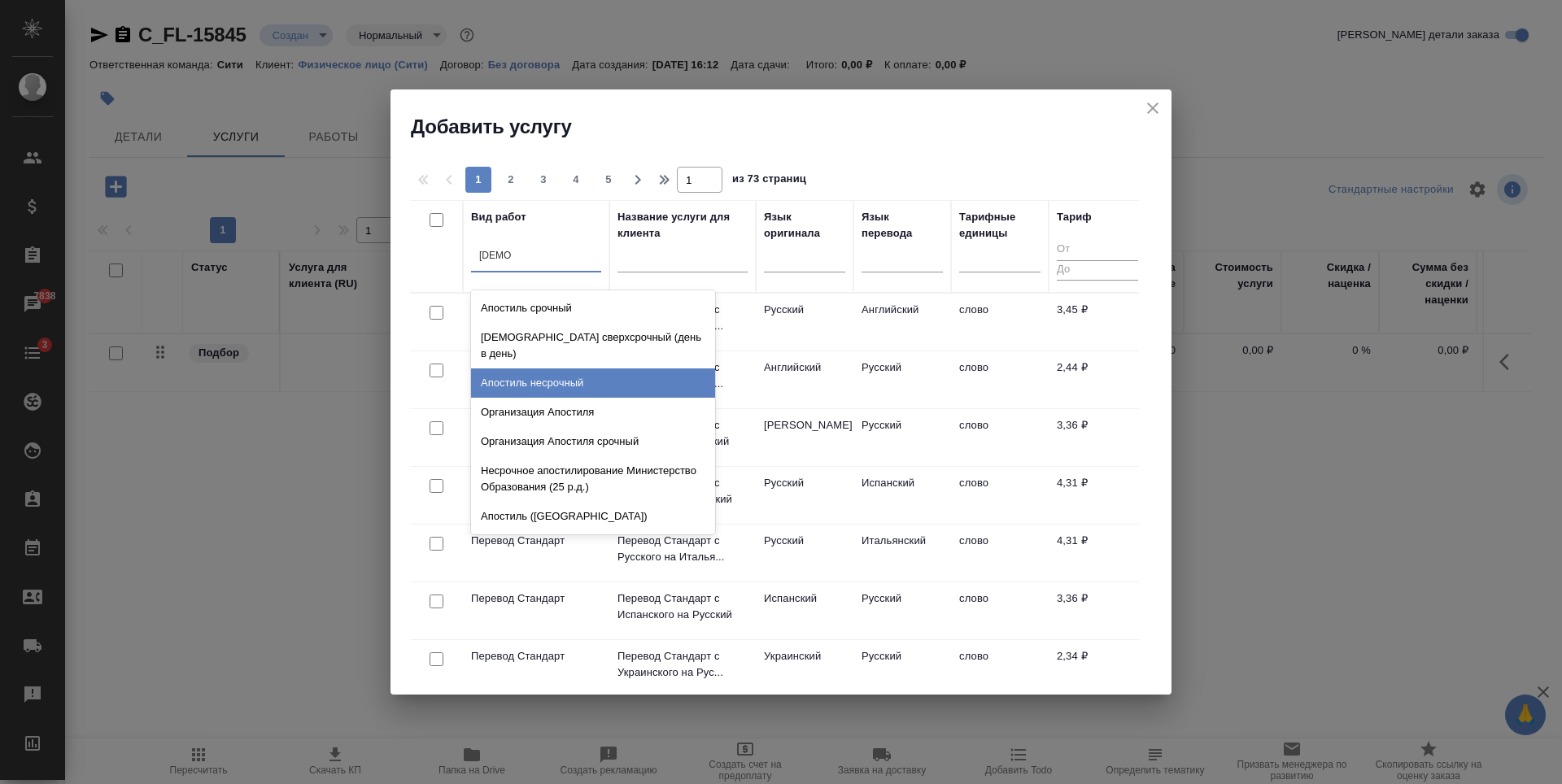
click at [578, 369] on div "Апостиль несрочный" at bounding box center [593, 383] width 244 height 30
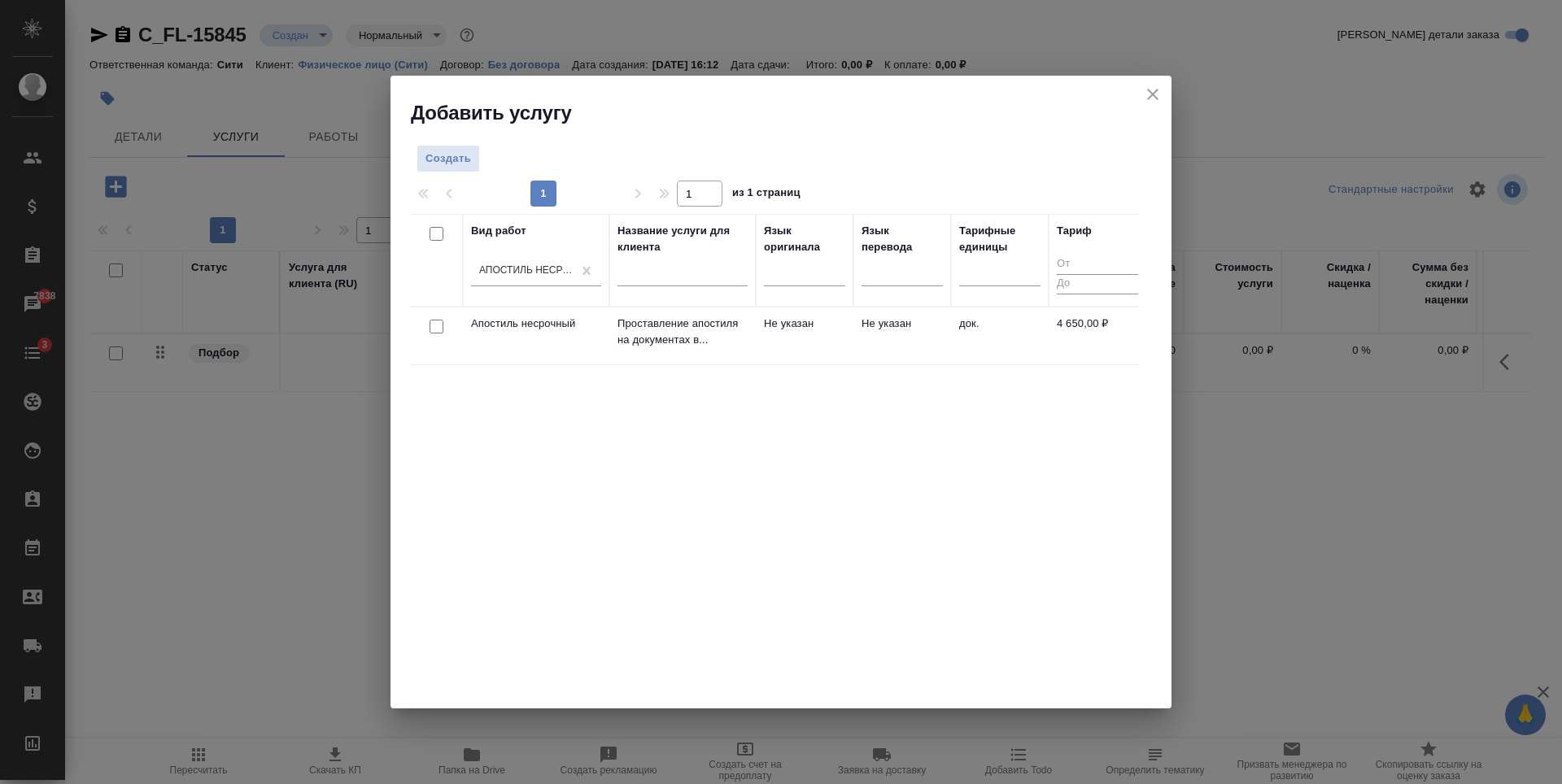
click at [756, 448] on div "Вид работ Апостиль несрочный Название услуги для клиента Язык оригинала Язык пе…" at bounding box center [773, 458] width 728 height 488
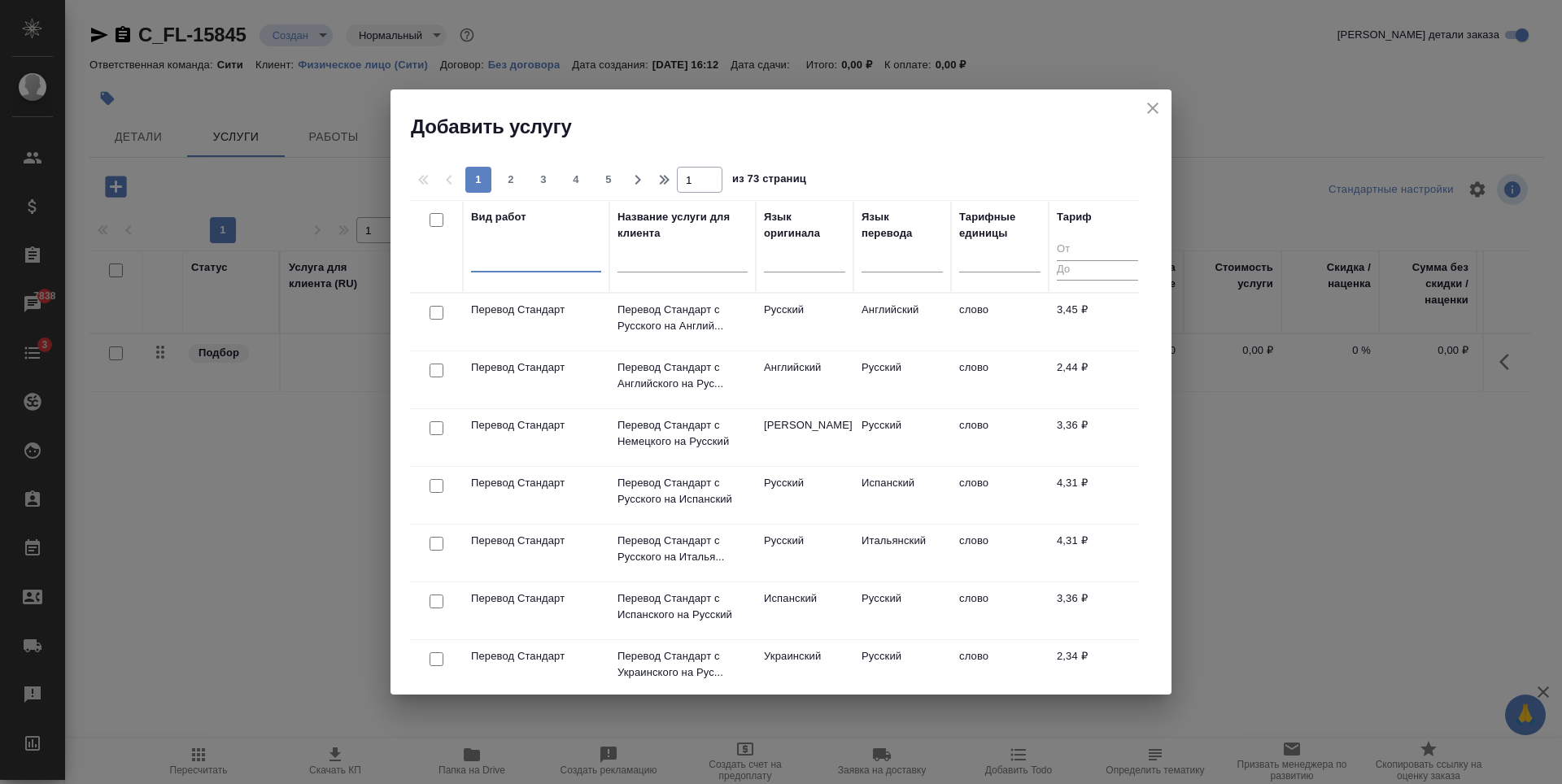
click at [512, 251] on div at bounding box center [535, 256] width 130 height 24
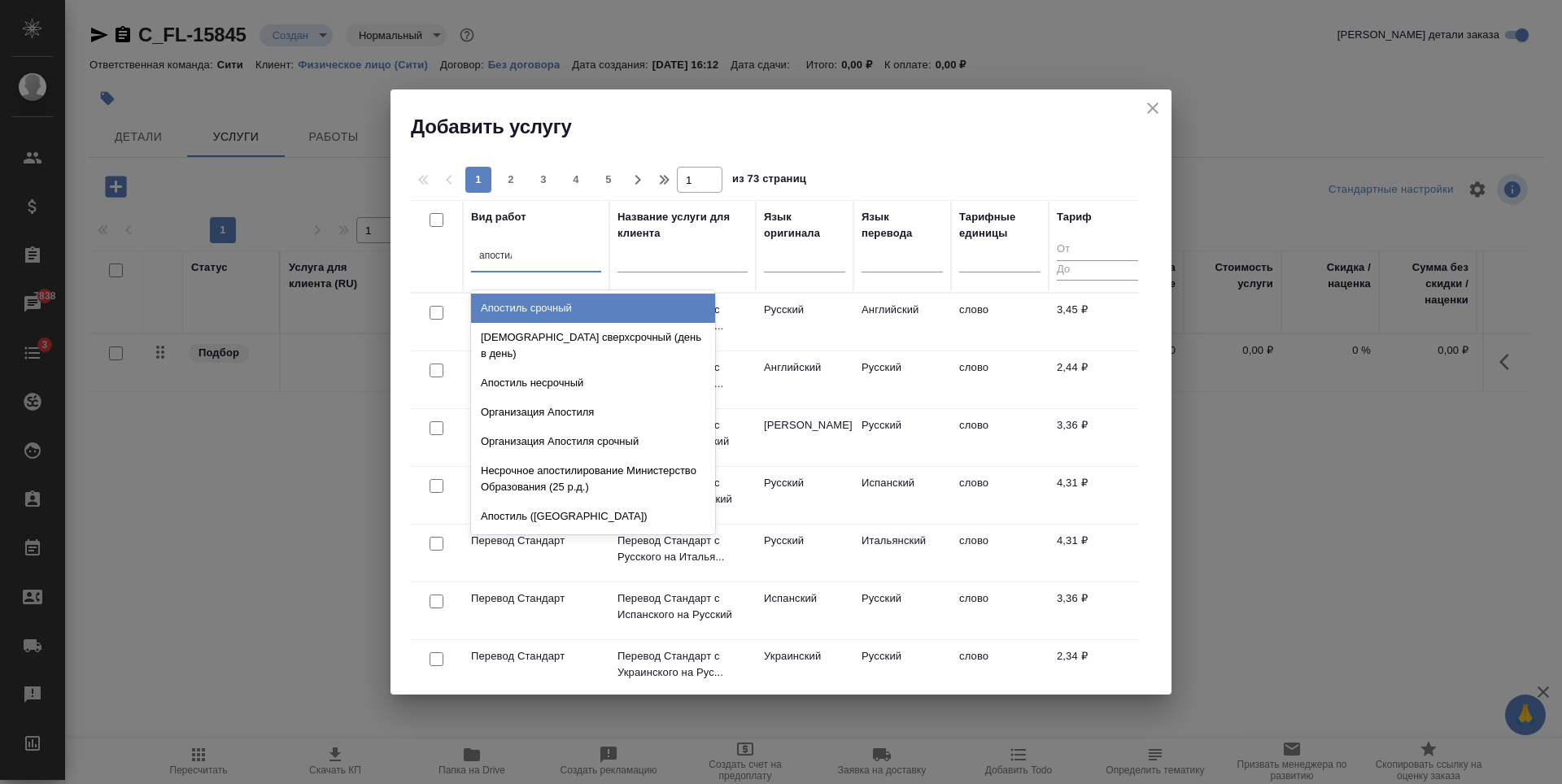
type input "апостиль"
click at [561, 310] on div "Апостиль срочный" at bounding box center [593, 308] width 244 height 30
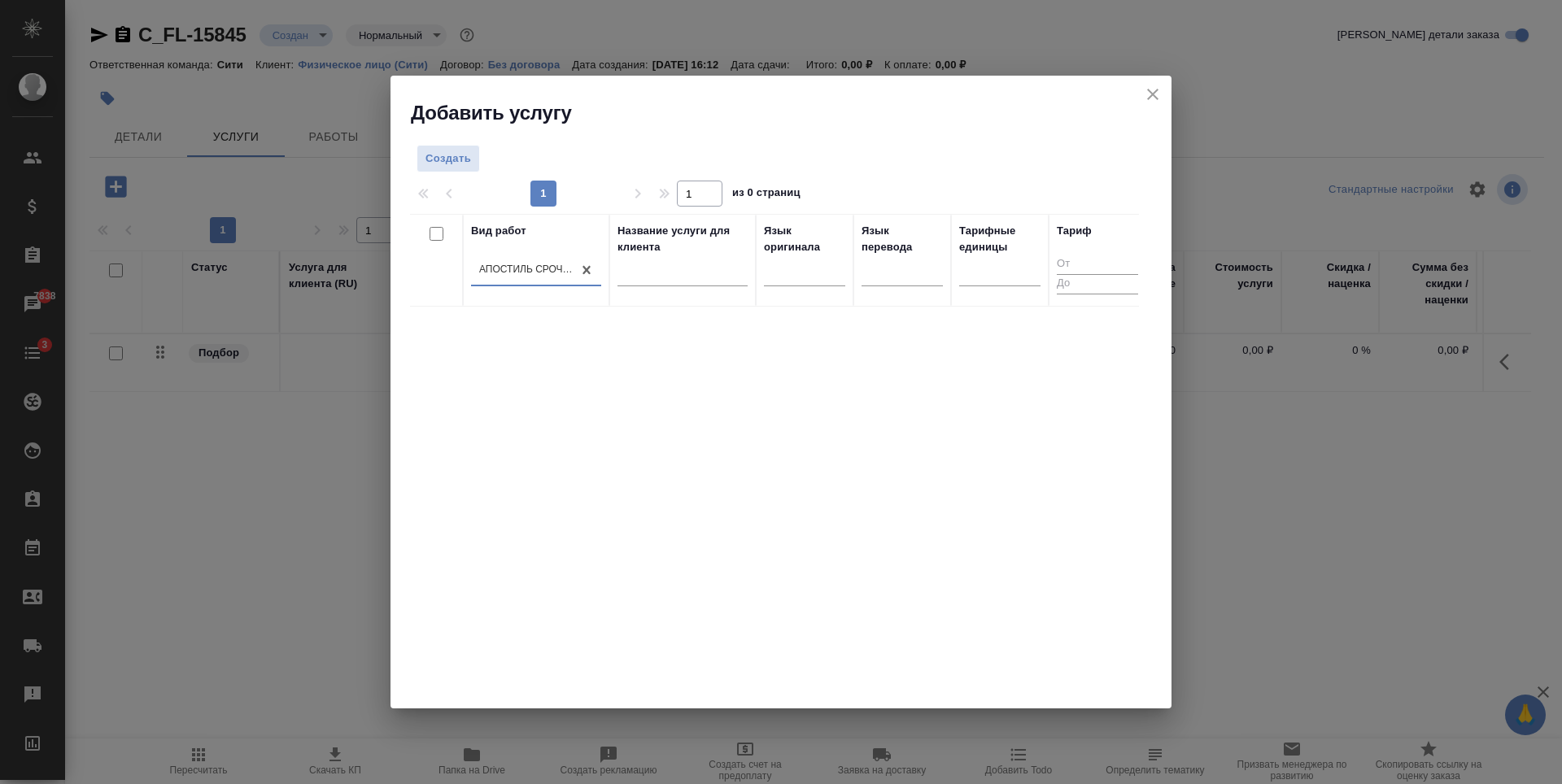
click at [1156, 90] on icon "close" at bounding box center [1152, 94] width 20 height 19
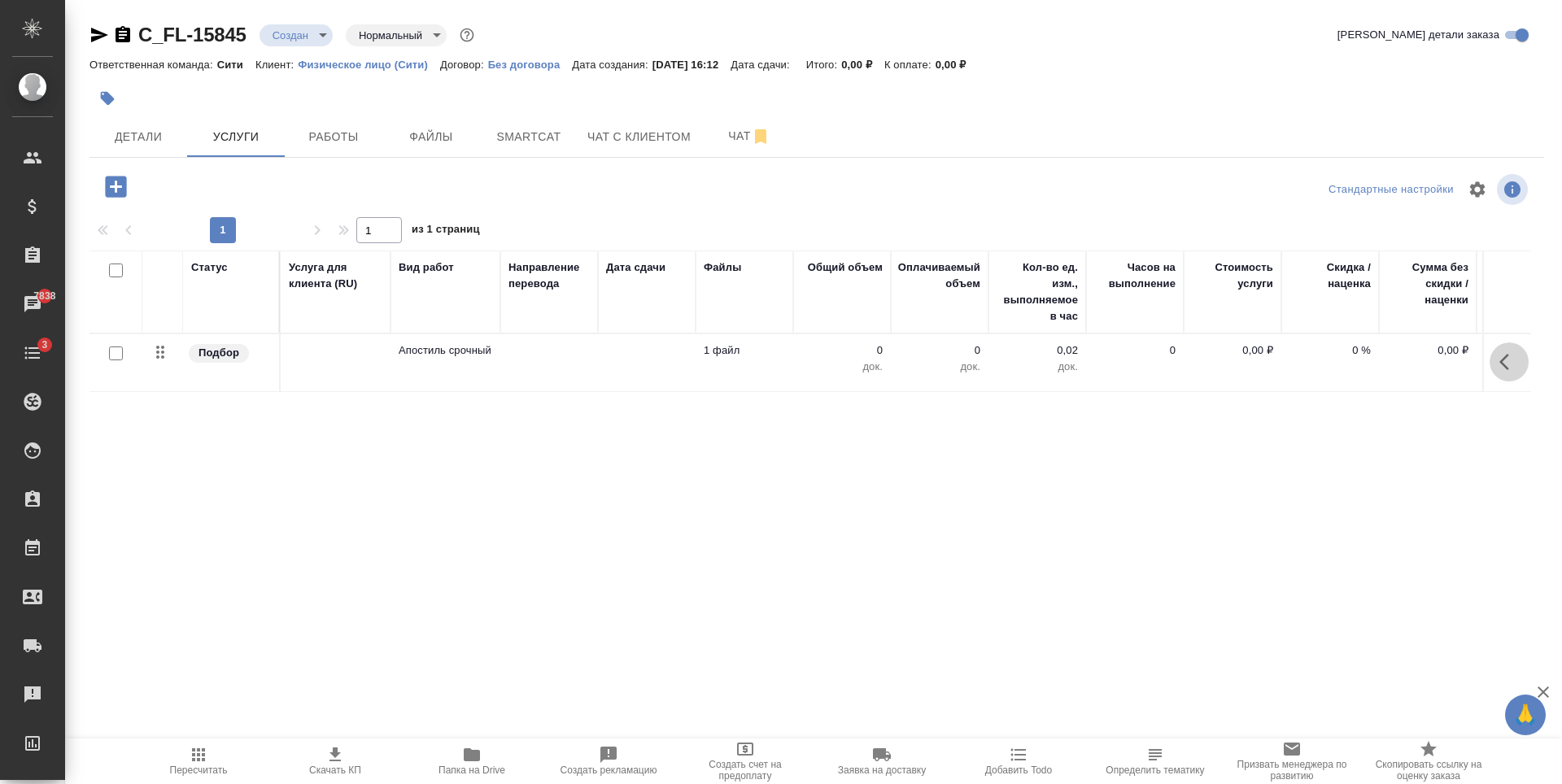
click at [1504, 368] on icon "button" at bounding box center [1504, 361] width 10 height 16
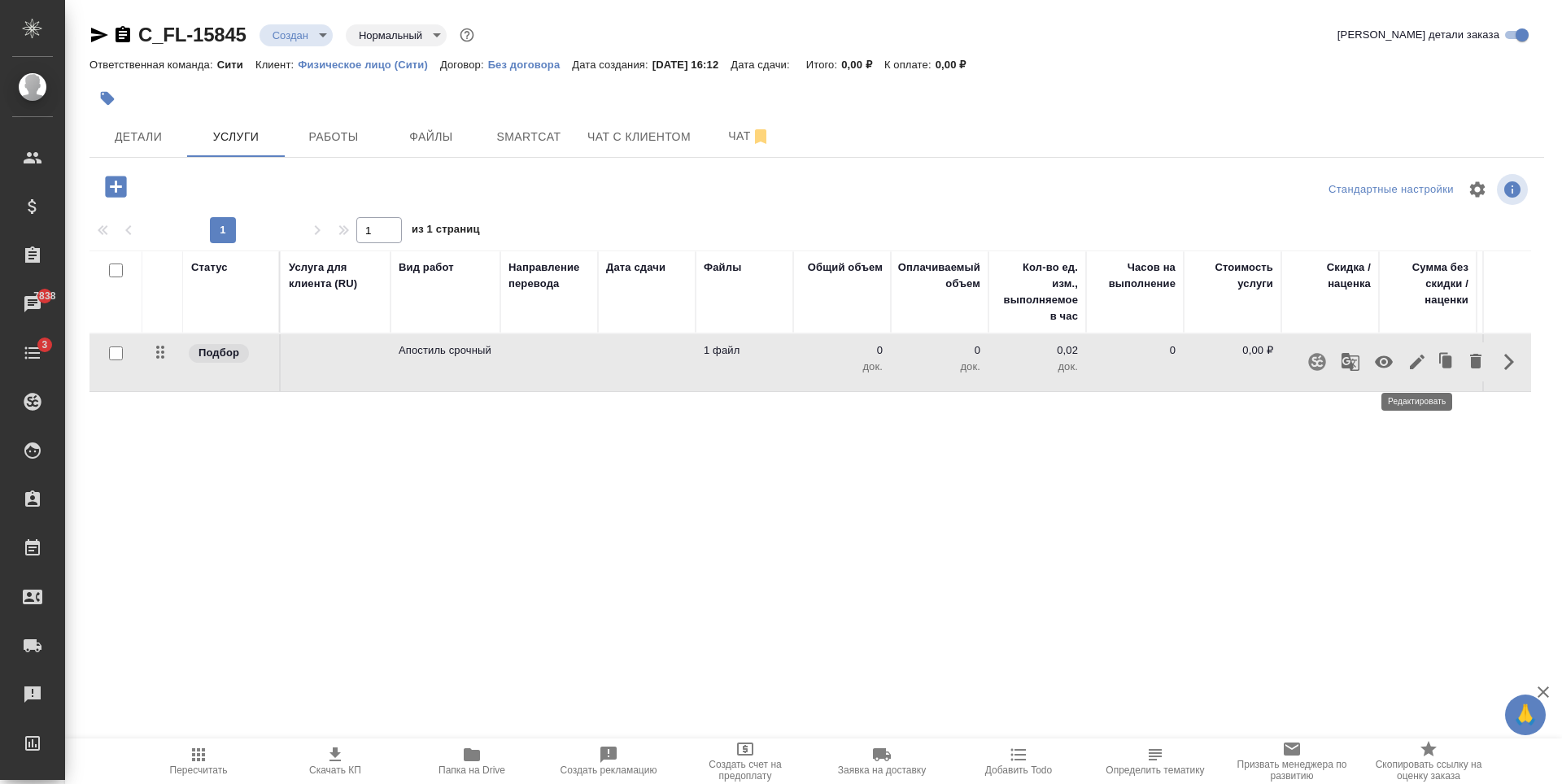
click at [1409, 363] on icon "button" at bounding box center [1416, 361] width 20 height 19
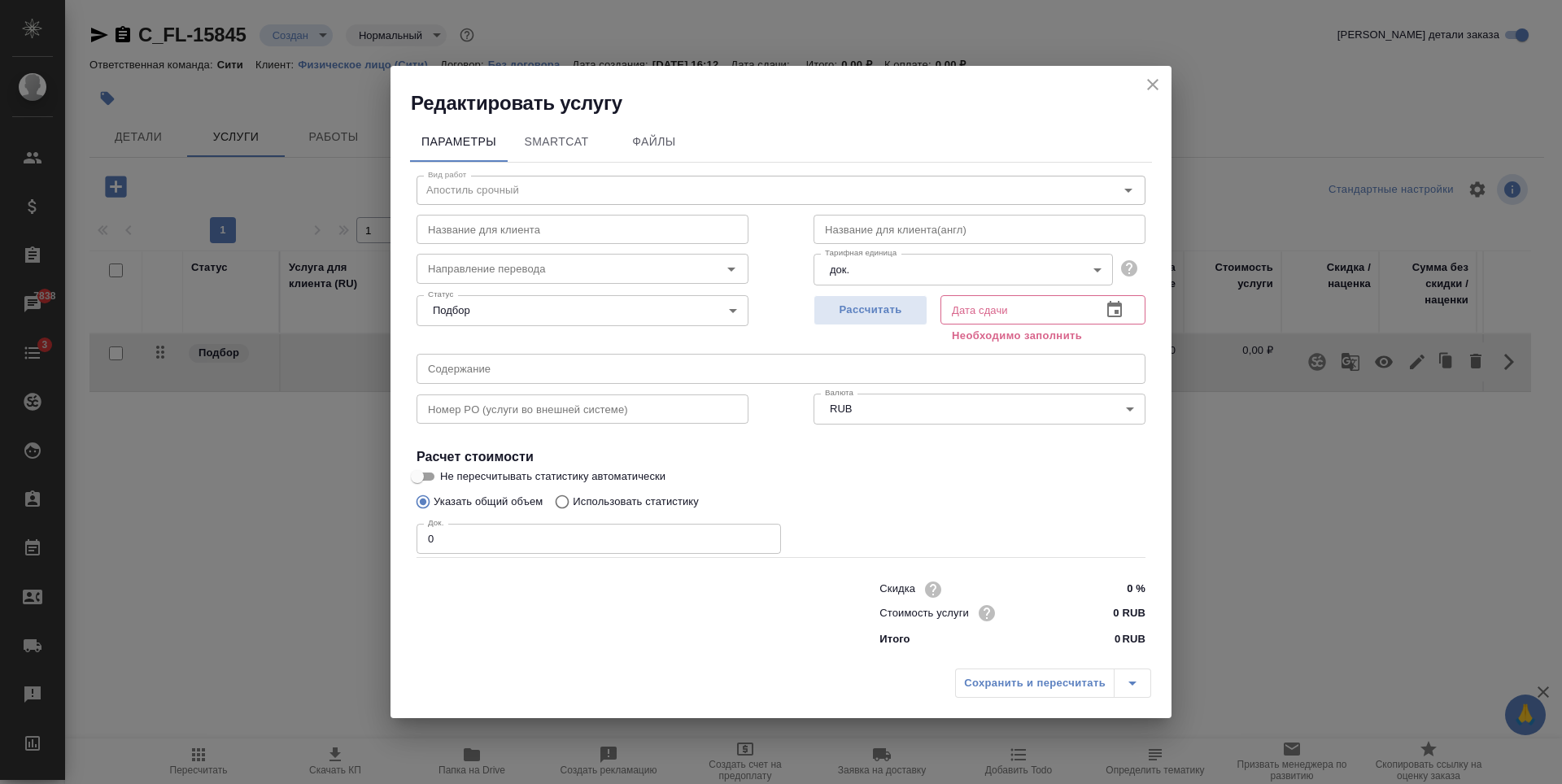
click at [1120, 613] on input "0 RUB" at bounding box center [1115, 613] width 61 height 24
type input "12500 RUB"
type input "1"
click at [761, 531] on input "1" at bounding box center [599, 537] width 365 height 30
click at [1124, 309] on icon "button" at bounding box center [1114, 309] width 20 height 19
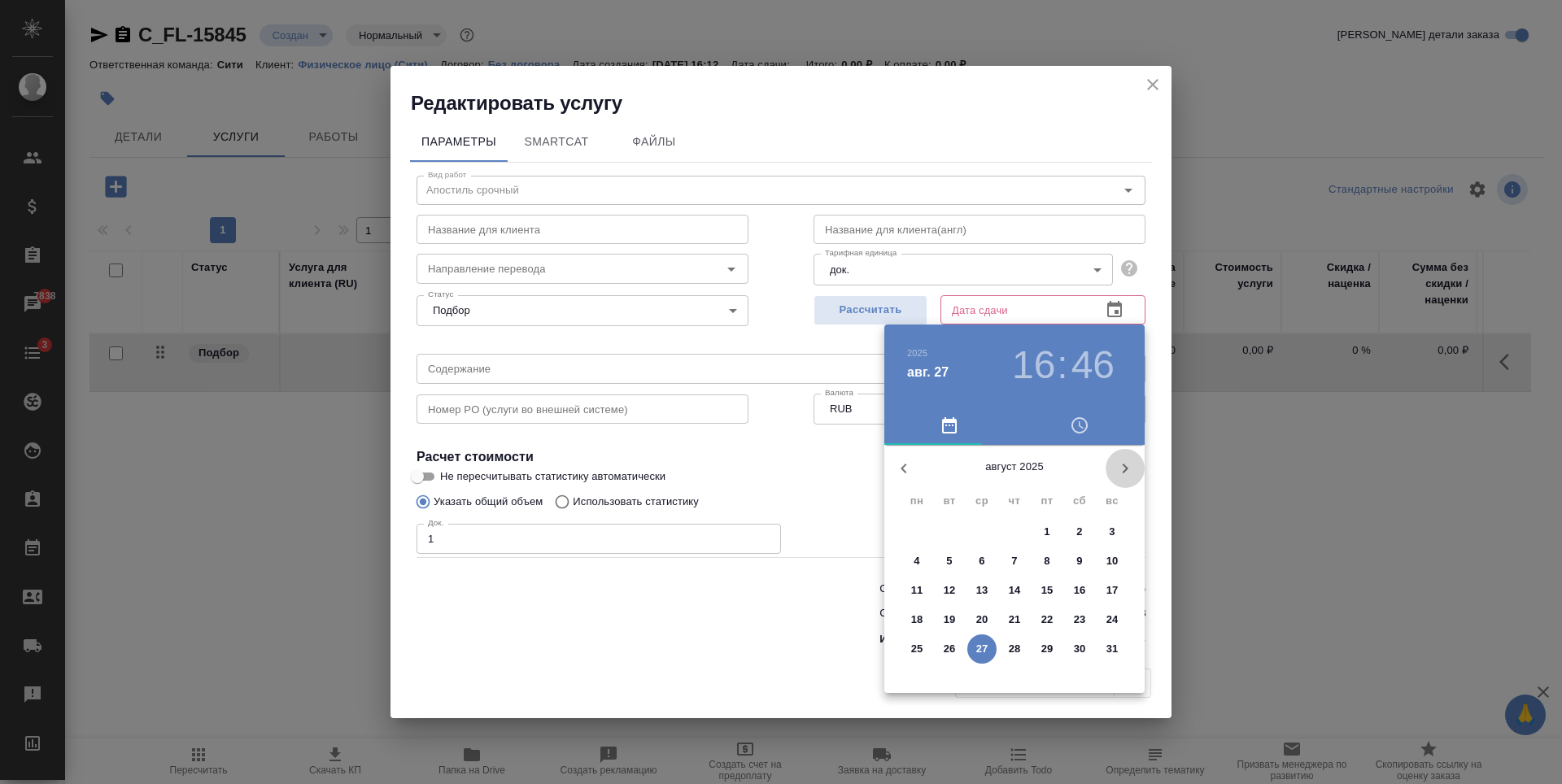
click at [1132, 471] on icon "button" at bounding box center [1124, 468] width 20 height 19
click at [947, 527] on p "2" at bounding box center [949, 531] width 6 height 16
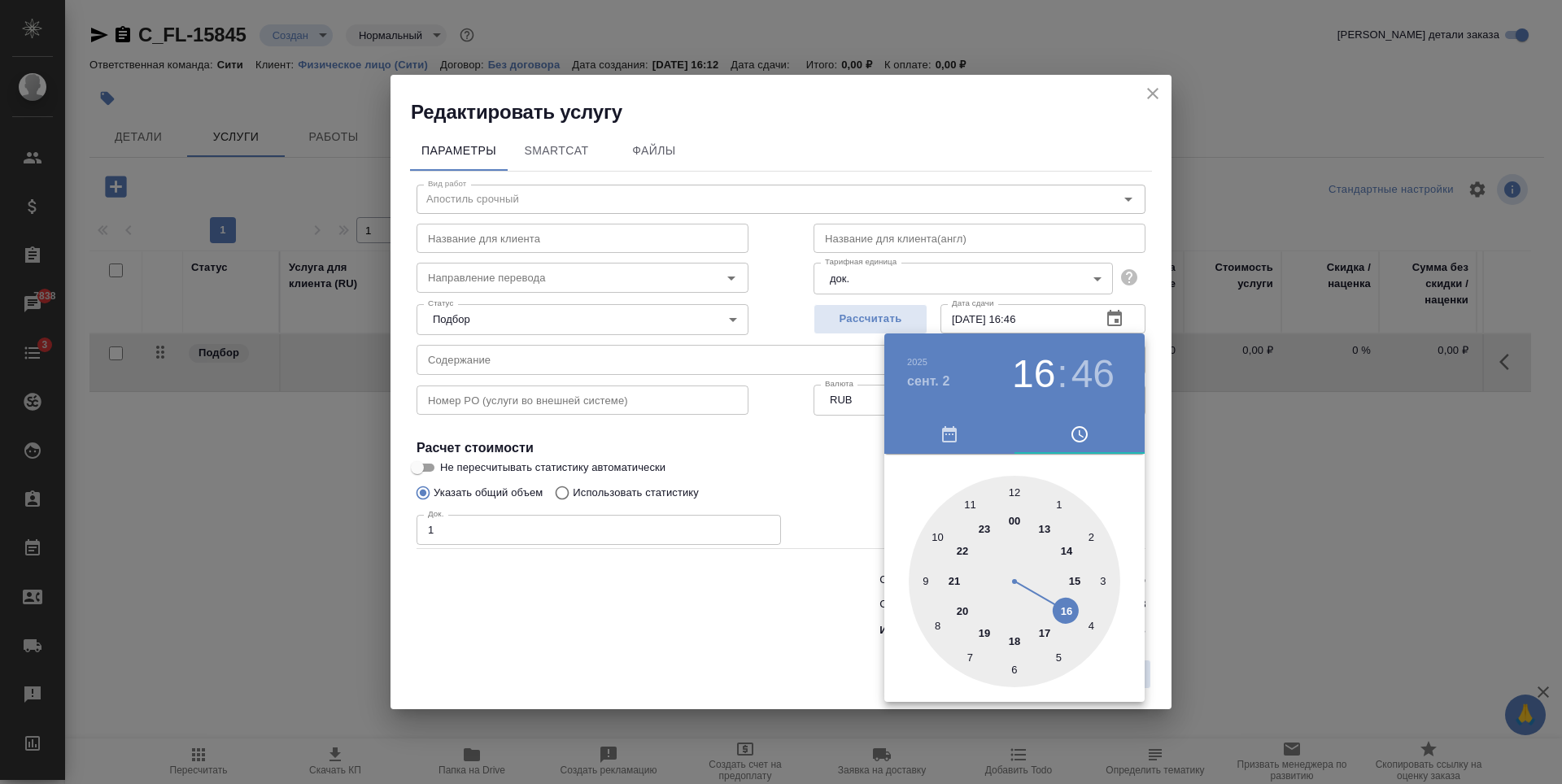
click at [1009, 642] on div at bounding box center [1013, 581] width 211 height 211
click at [1010, 491] on div at bounding box center [1013, 581] width 211 height 211
type input "02.09.2025 18:00"
click at [718, 468] on div at bounding box center [781, 392] width 1562 height 784
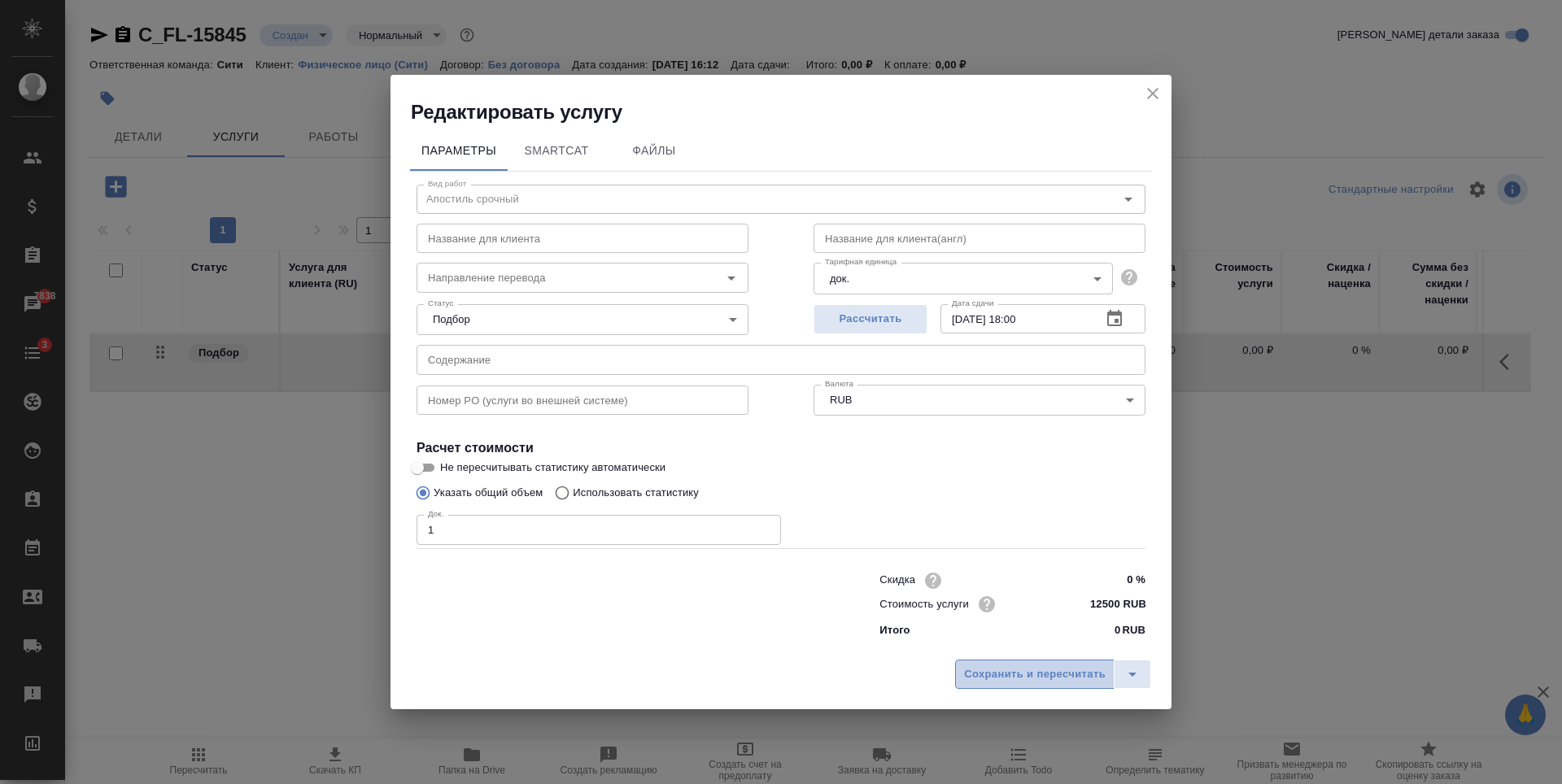
click at [1039, 667] on span "Сохранить и пересчитать" at bounding box center [1035, 675] width 142 height 19
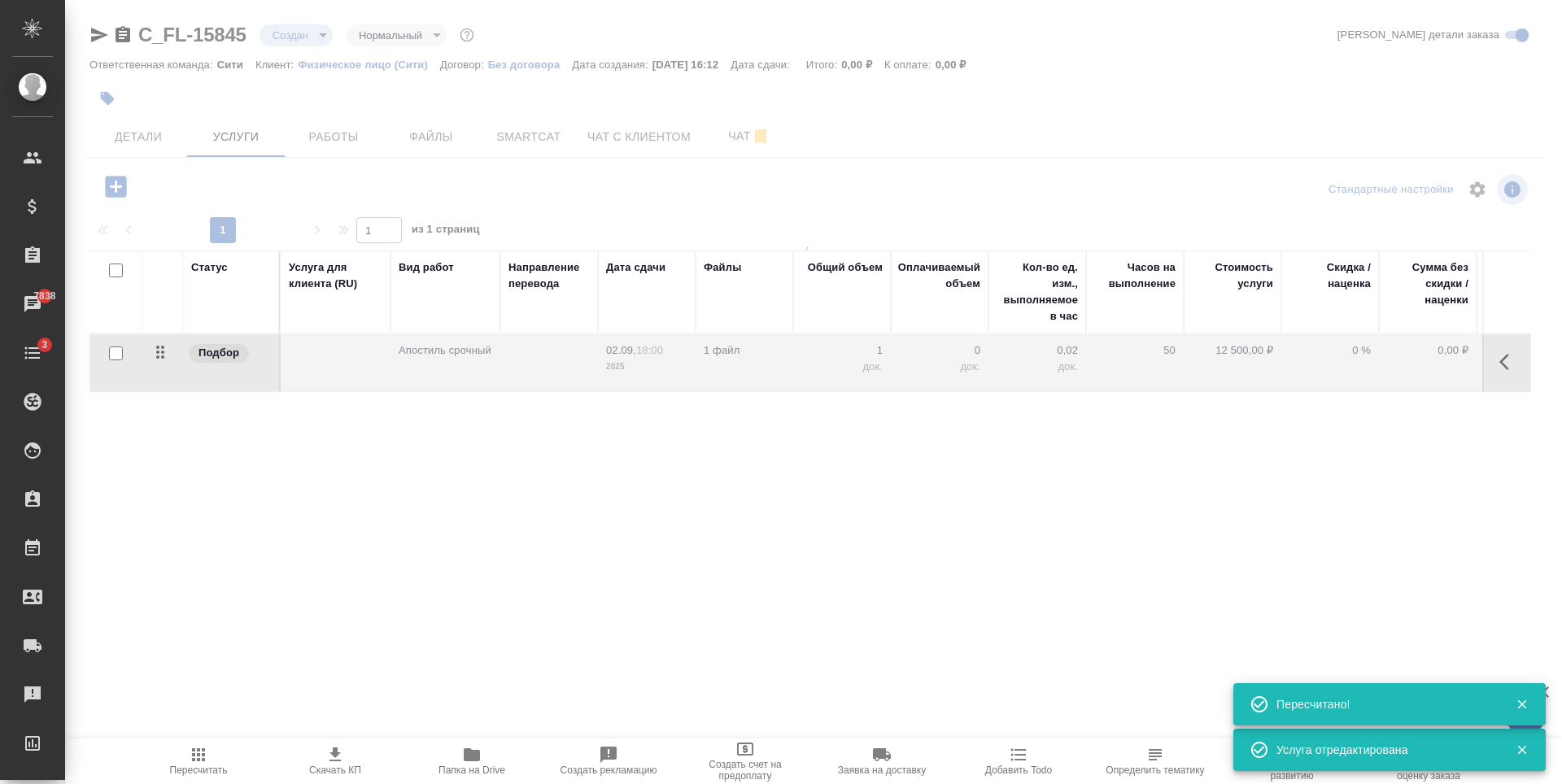
type input "holyTrinity"
click at [590, 498] on div "Статус Услуга для клиента (RU) Вид работ Направление перевода Дата сдачи Файлы …" at bounding box center [811, 425] width 1442 height 349
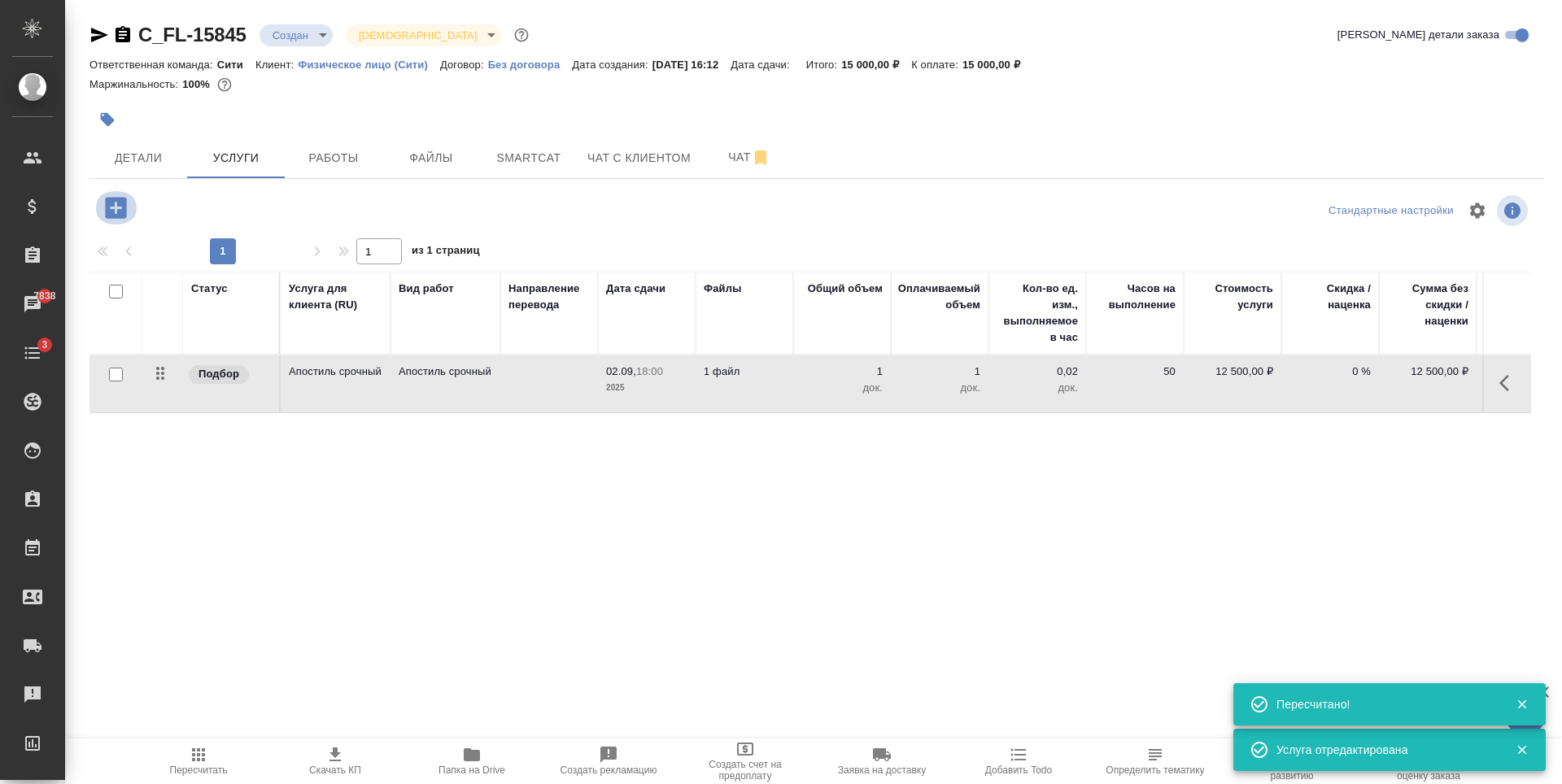
click at [109, 217] on icon "button" at bounding box center [115, 207] width 21 height 21
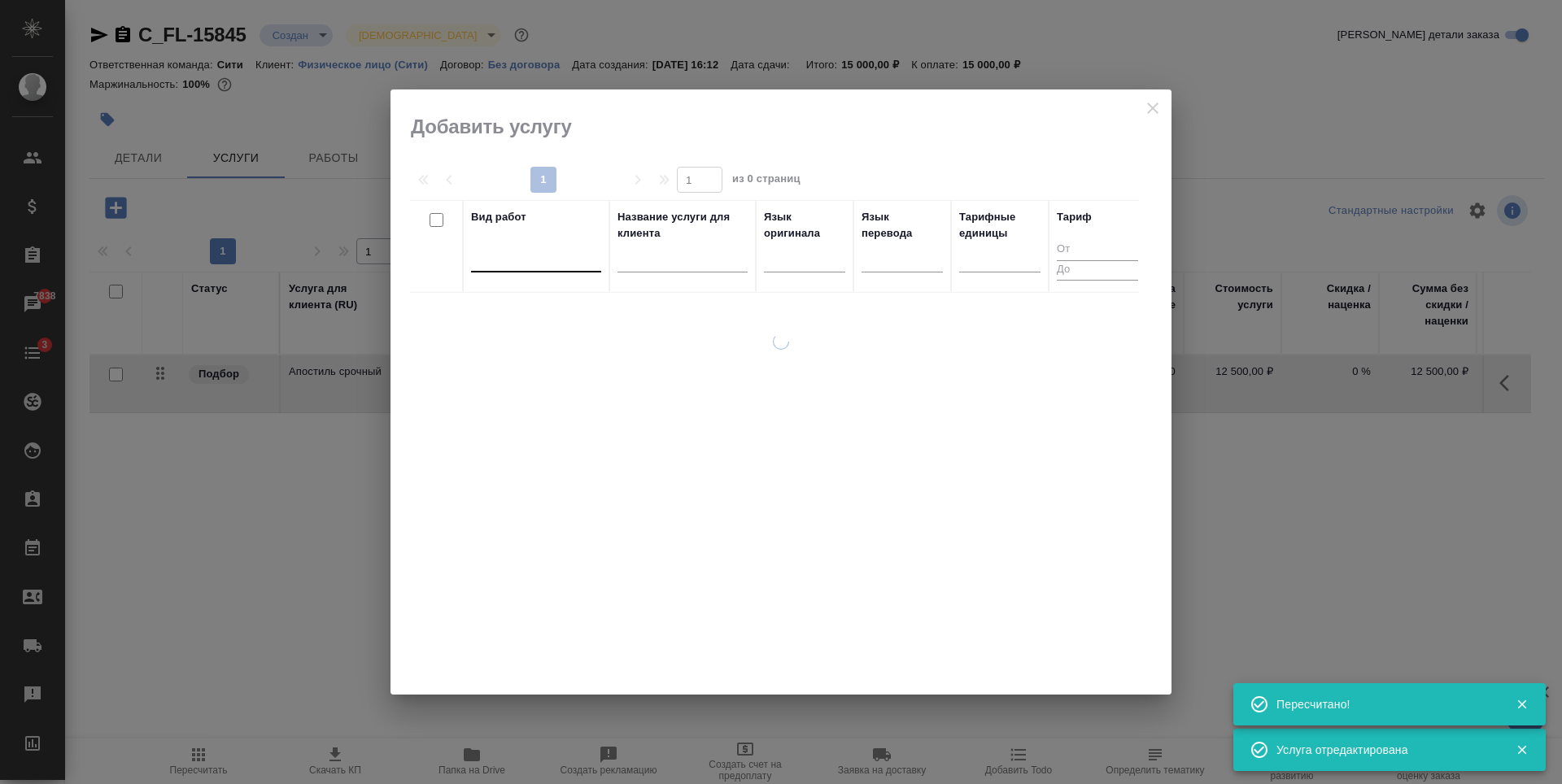
click at [507, 249] on div at bounding box center [535, 256] width 130 height 24
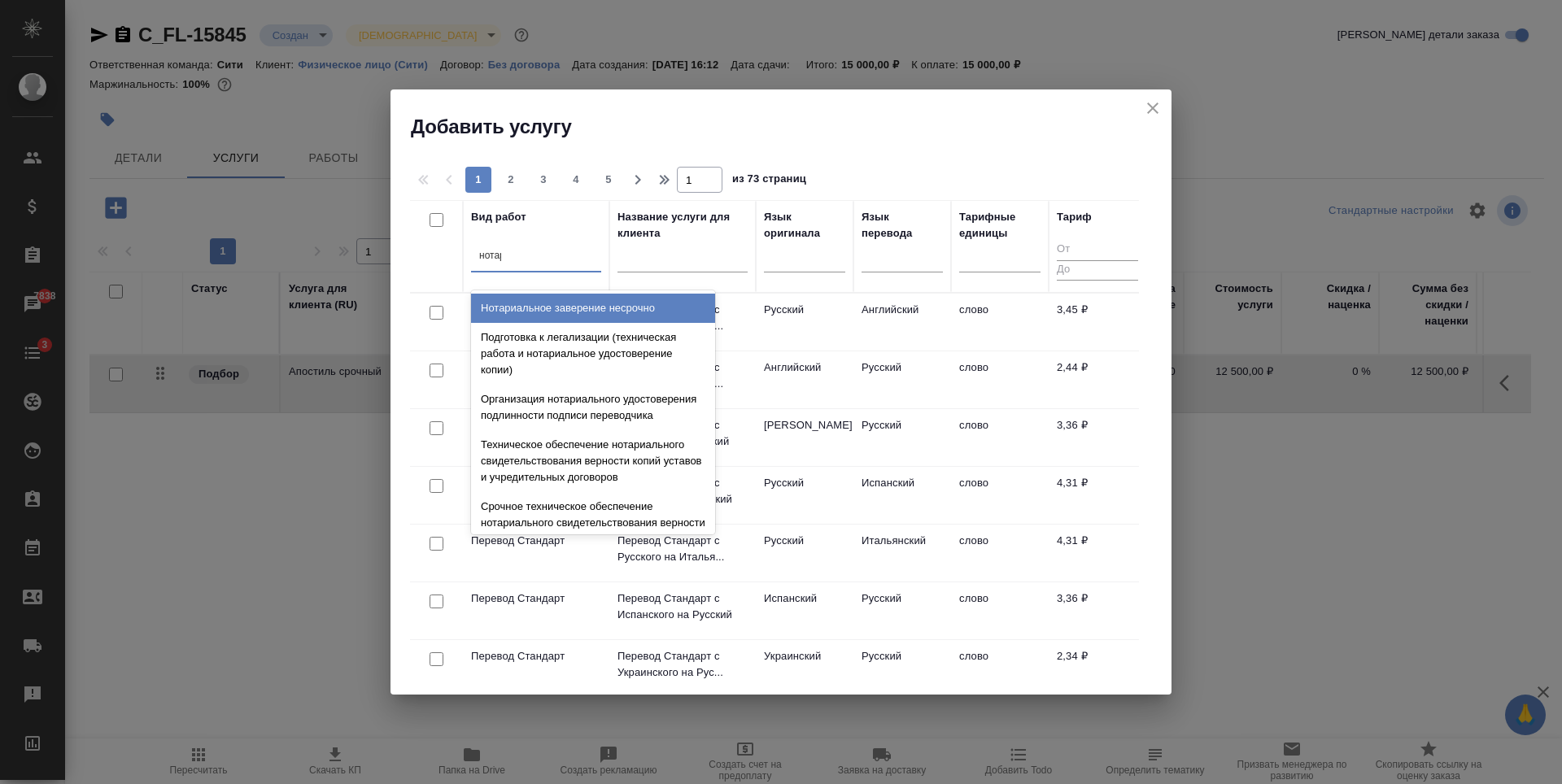
type input "нотари"
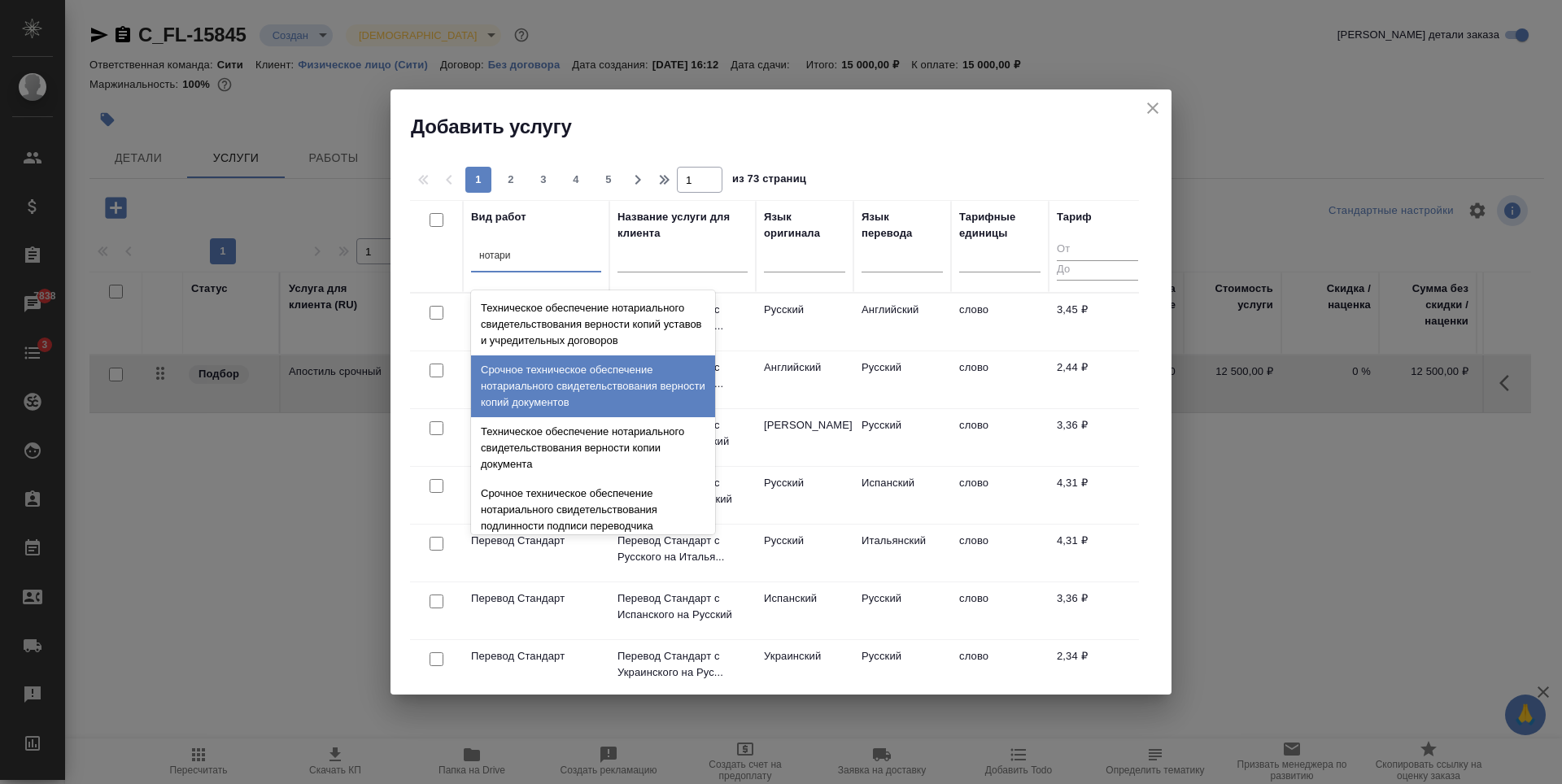
scroll to position [163, 0]
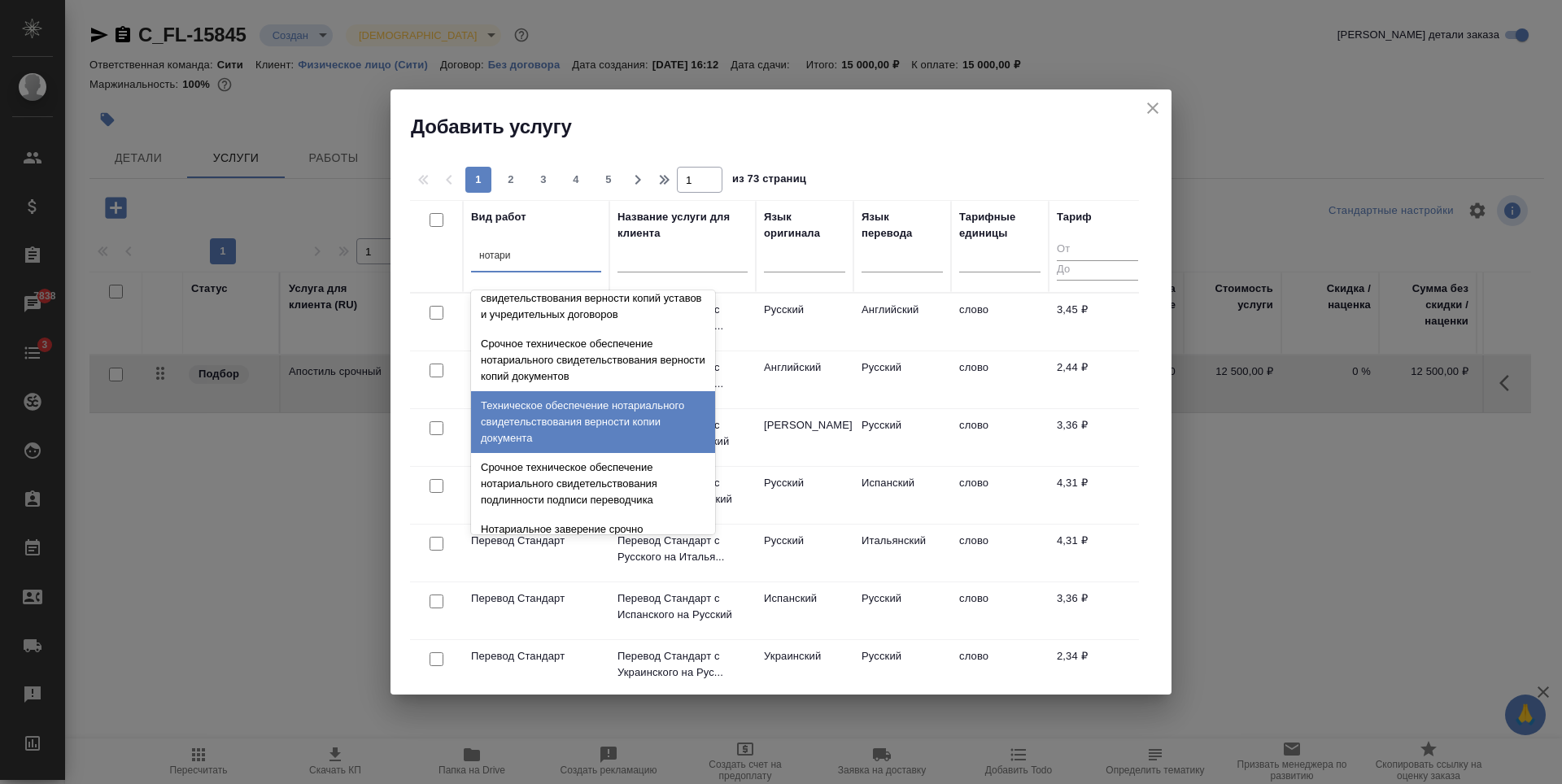
click at [600, 426] on div "Техническое обеспечение нотариального свидетельствования верности копии докумен…" at bounding box center [593, 421] width 244 height 62
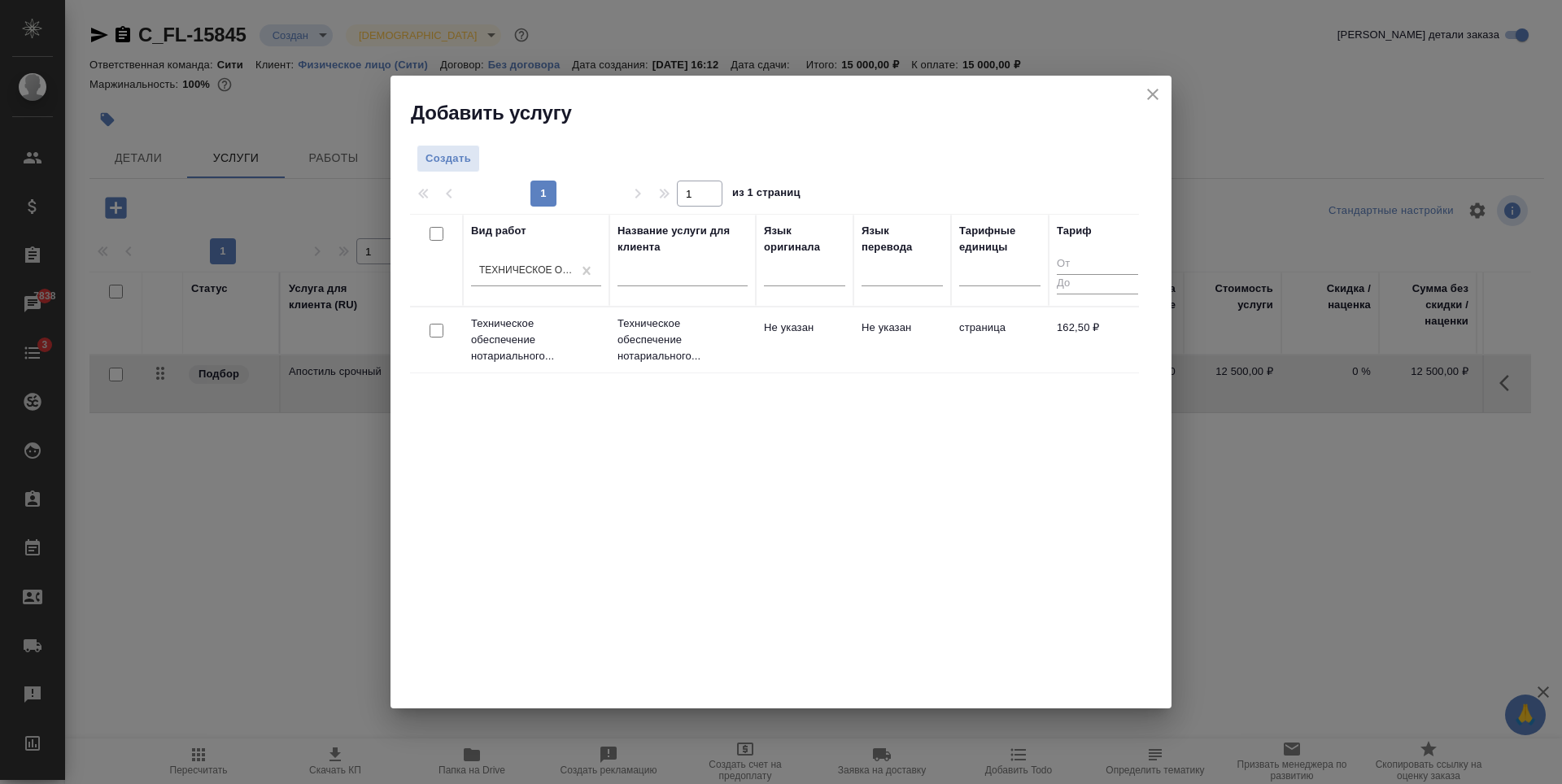
click at [443, 336] on input "checkbox" at bounding box center [436, 331] width 14 height 14
checkbox input "true"
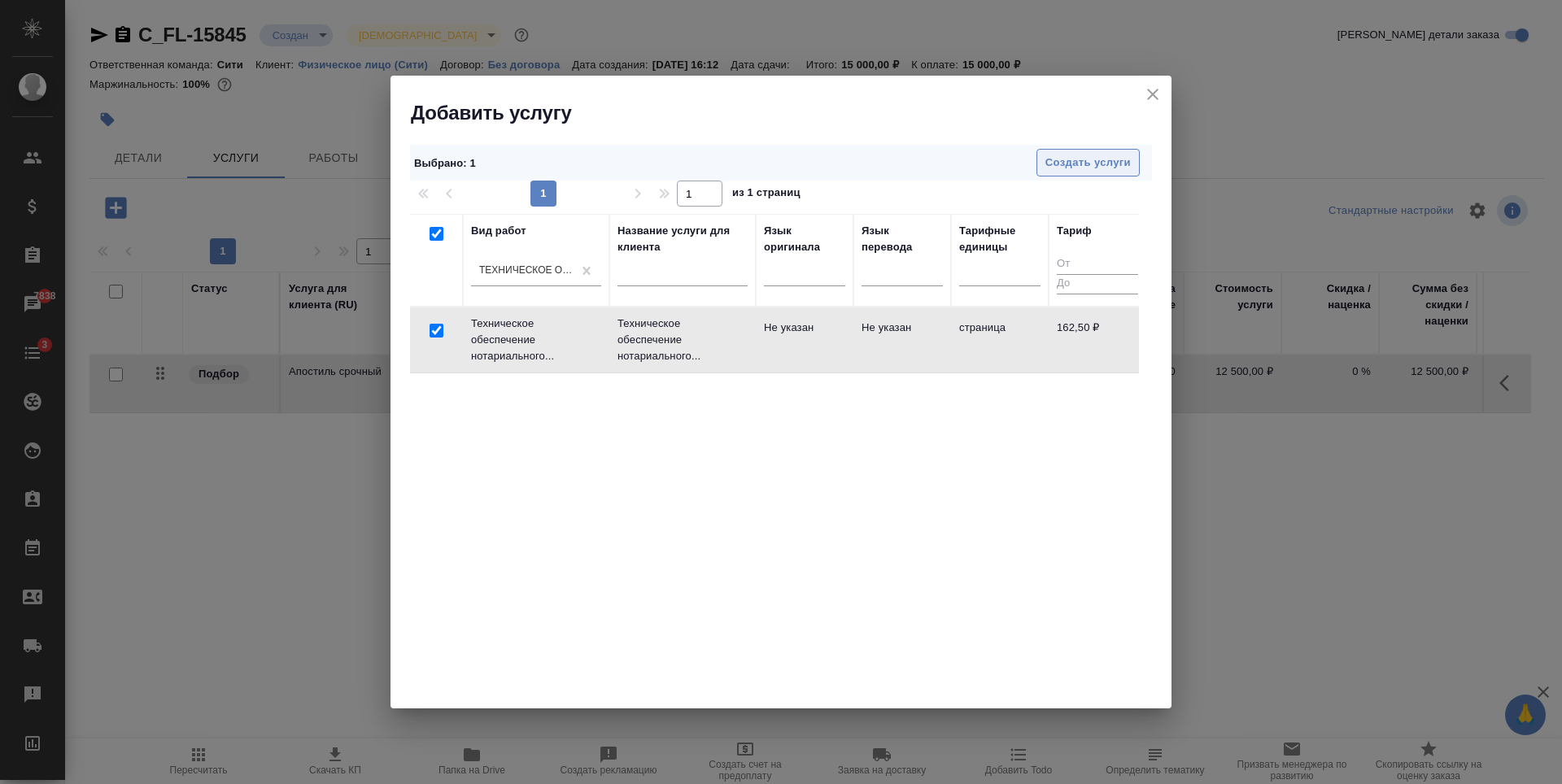
click at [1085, 164] on span "Создать услуги" at bounding box center [1088, 163] width 86 height 19
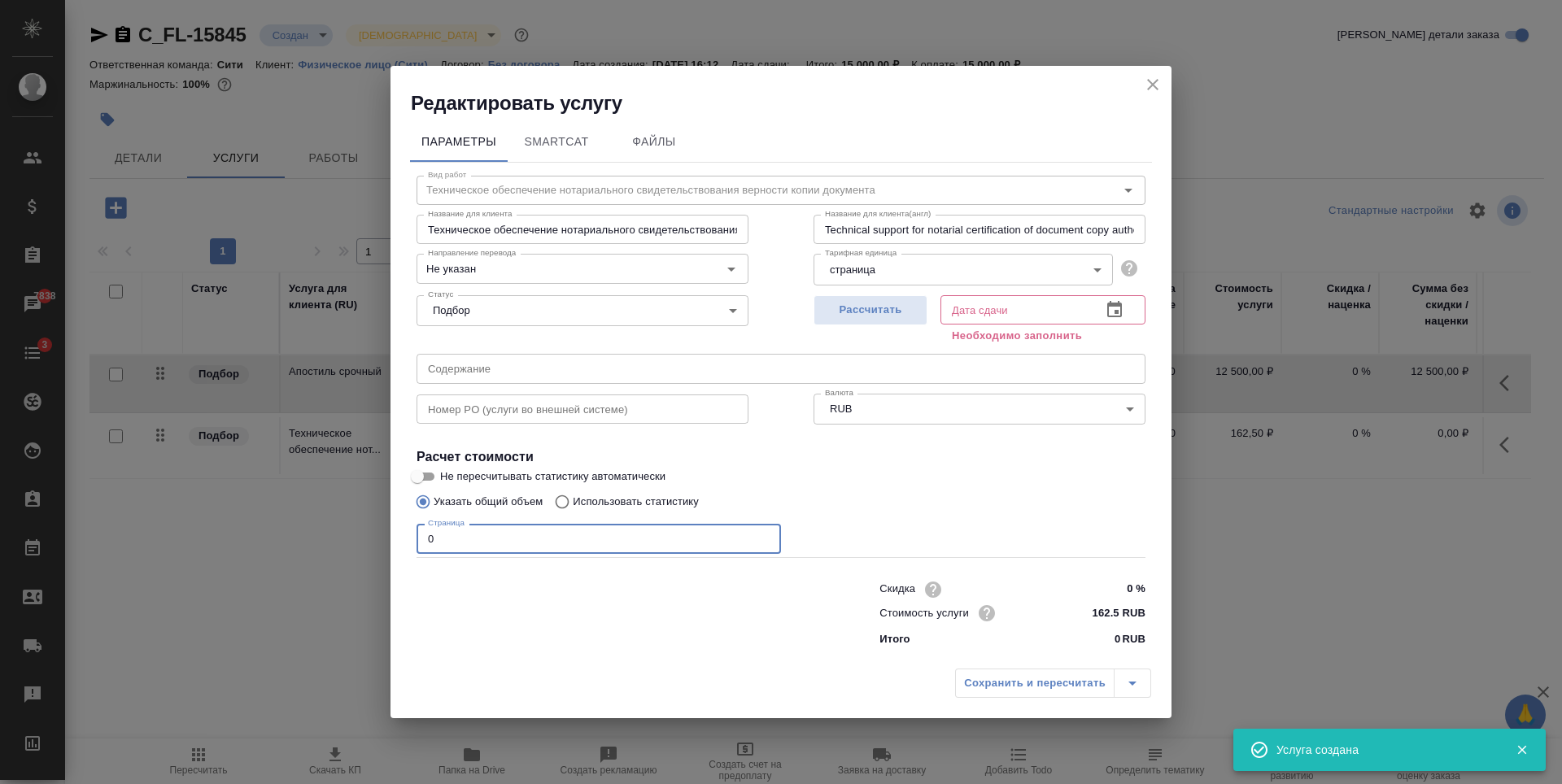
click at [552, 538] on input "0" at bounding box center [599, 538] width 365 height 30
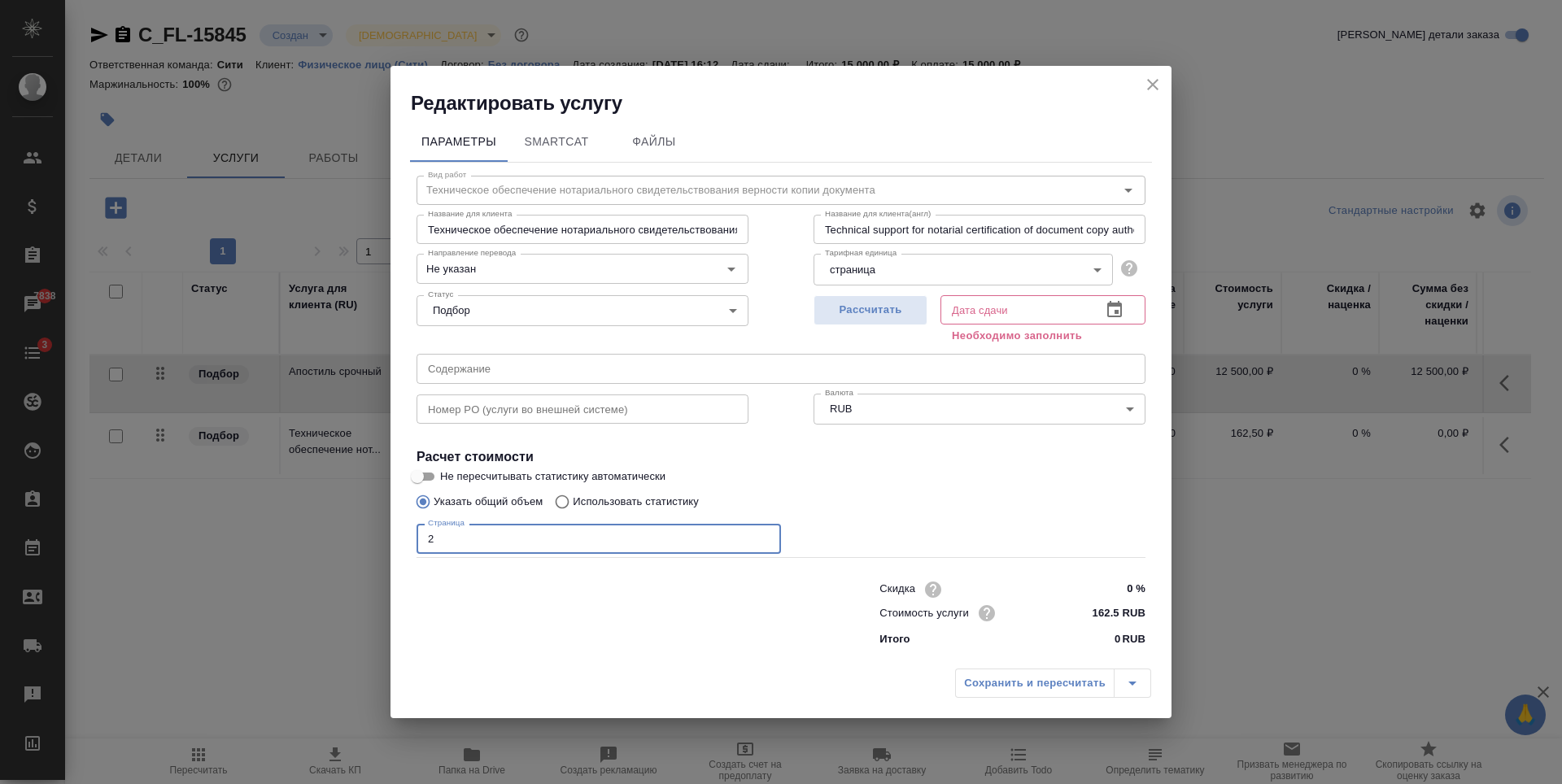
type input "2"
click at [1116, 307] on icon "button" at bounding box center [1113, 309] width 14 height 16
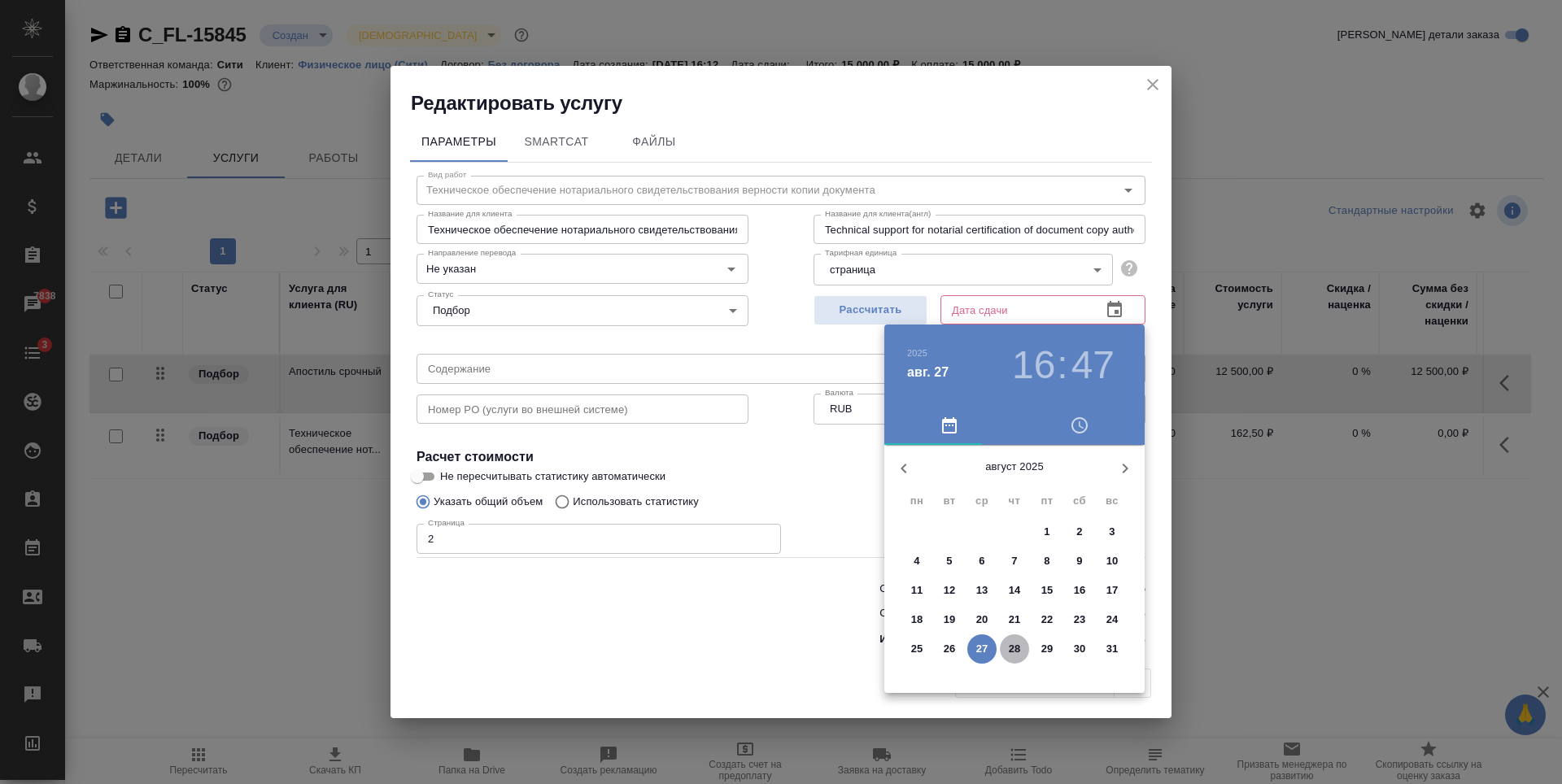
click at [1012, 656] on p "28" at bounding box center [1014, 648] width 12 height 16
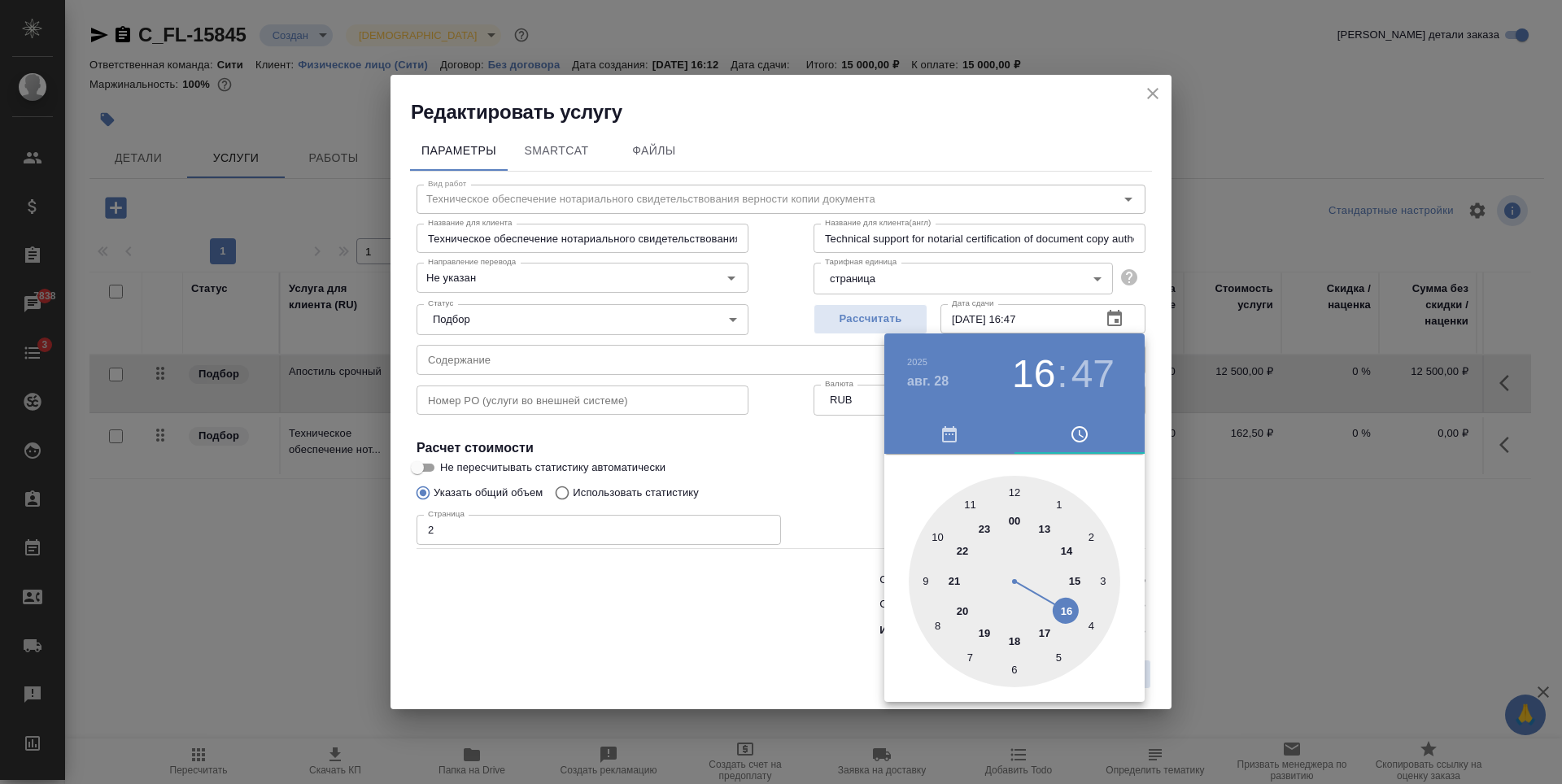
click at [1017, 492] on div at bounding box center [1013, 581] width 211 height 211
click at [1012, 492] on div at bounding box center [1013, 581] width 211 height 211
type input "28.08.2025 12:00"
click at [753, 437] on div at bounding box center [781, 392] width 1562 height 784
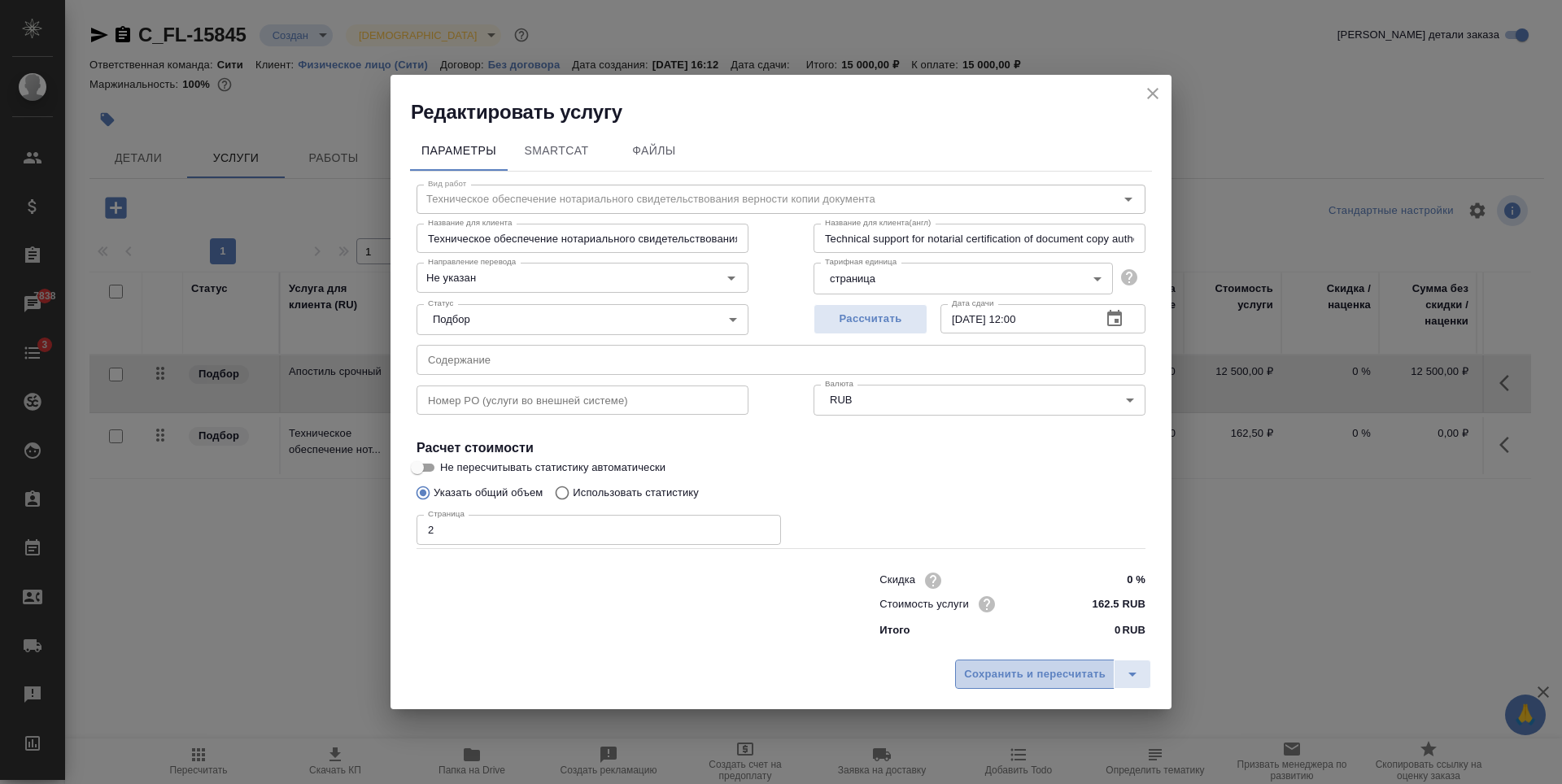
click at [1005, 667] on span "Сохранить и пересчитать" at bounding box center [1035, 675] width 142 height 19
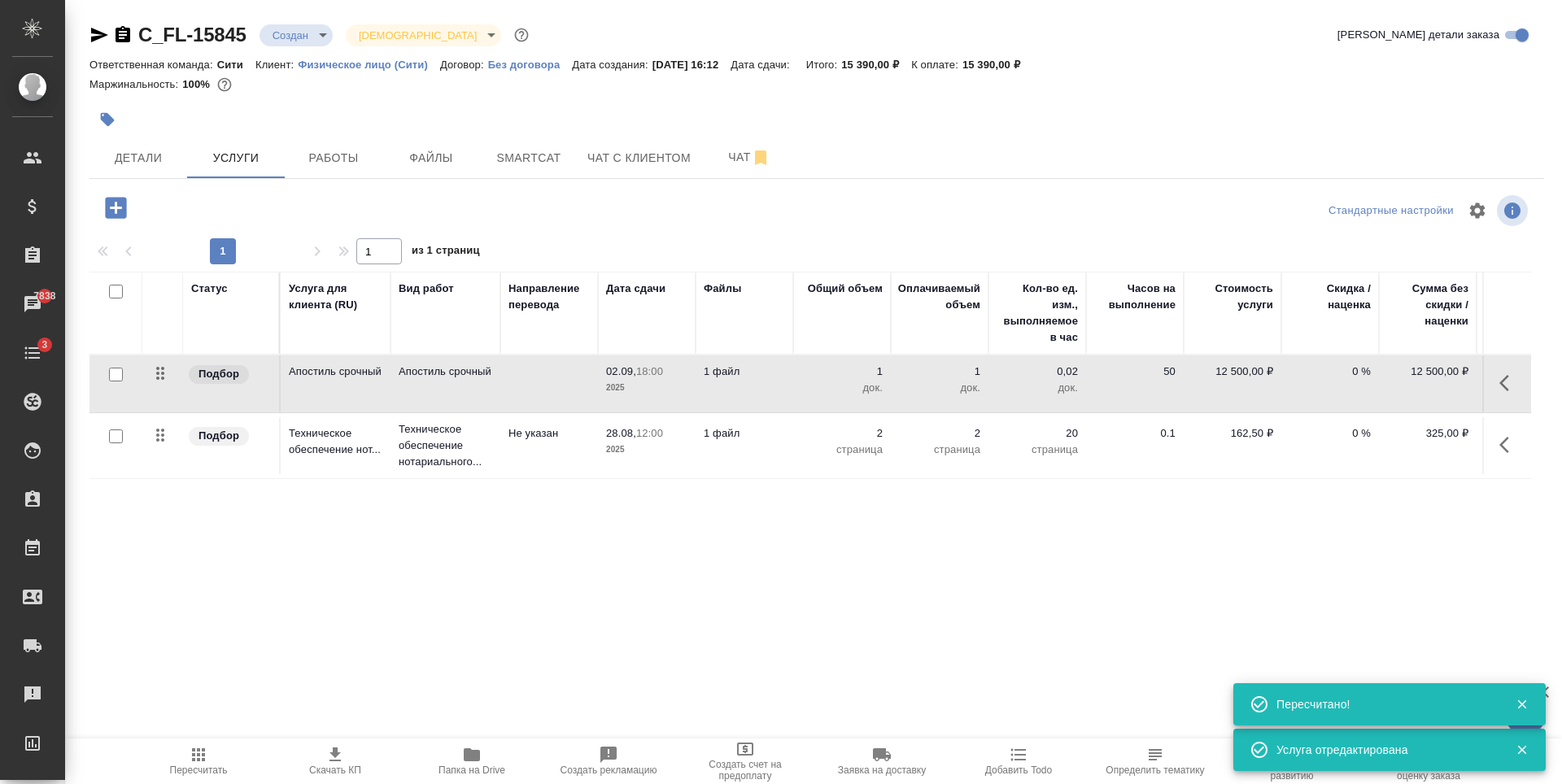
click at [416, 554] on div "Статус Услуга для клиента (RU) Вид работ Направление перевода Дата сдачи Файлы …" at bounding box center [811, 446] width 1442 height 349
click at [115, 203] on icon "button" at bounding box center [116, 208] width 29 height 29
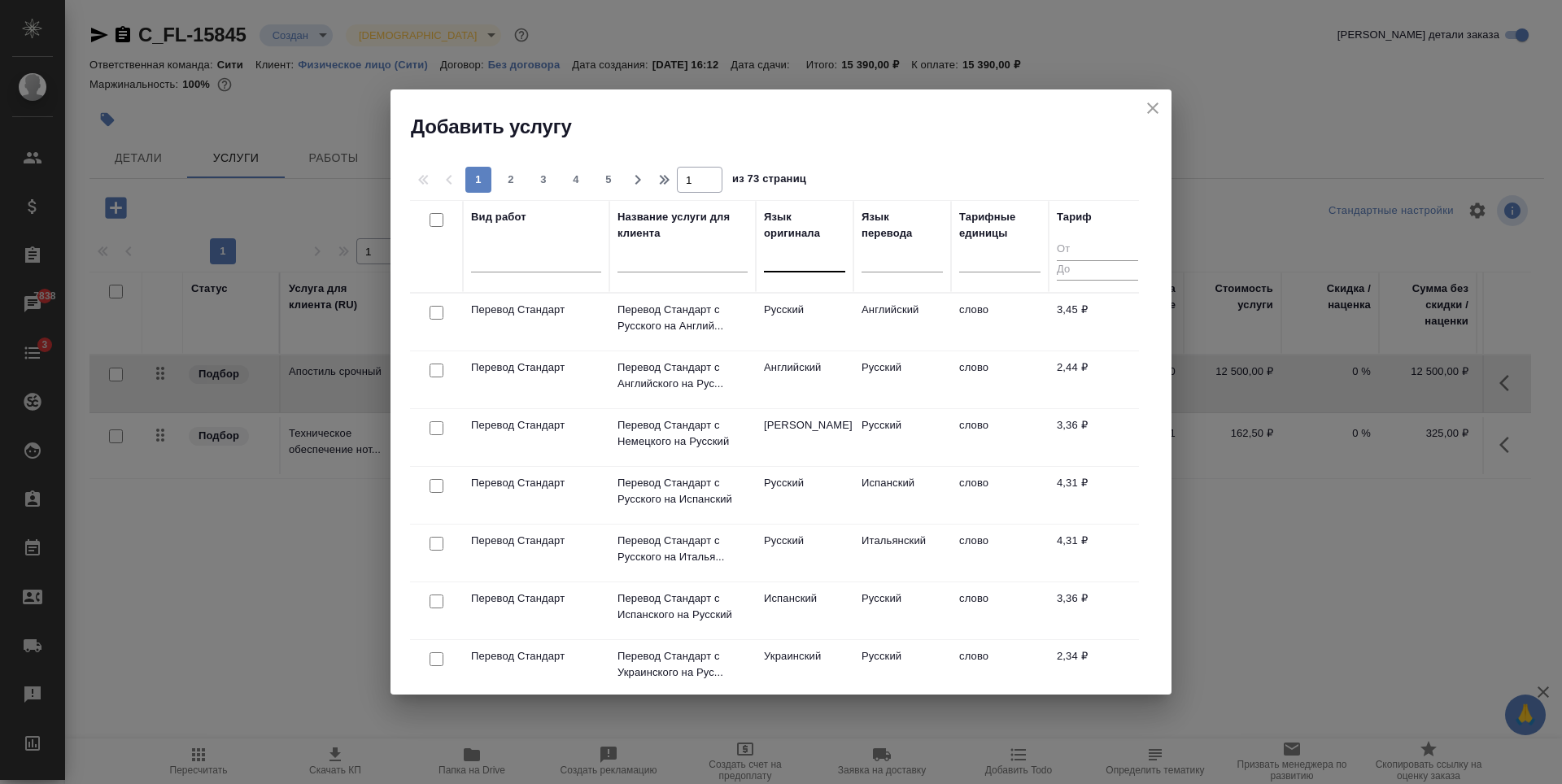
click at [822, 264] on div at bounding box center [805, 256] width 81 height 24
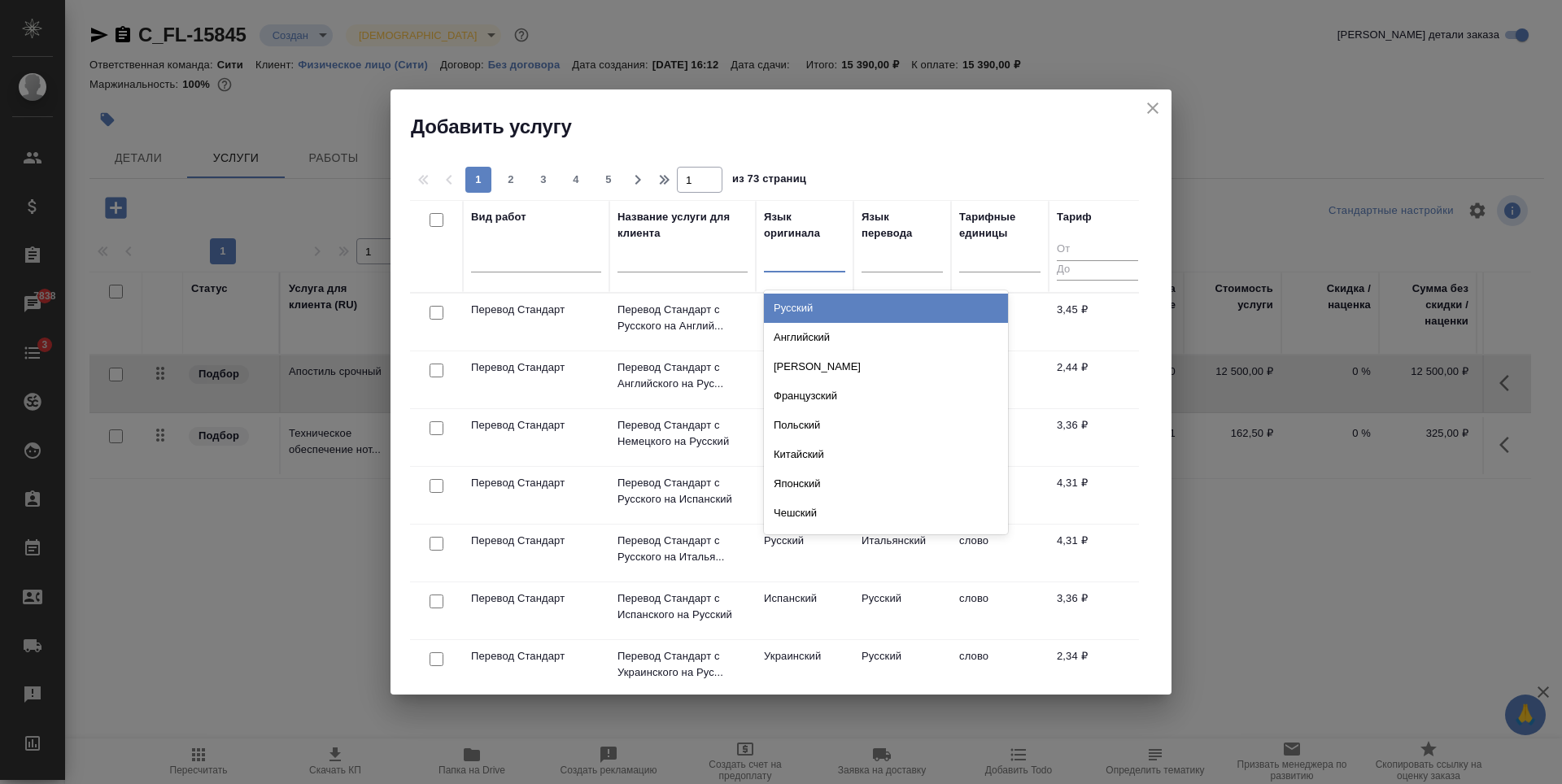
click at [802, 304] on div "Русский" at bounding box center [886, 308] width 244 height 30
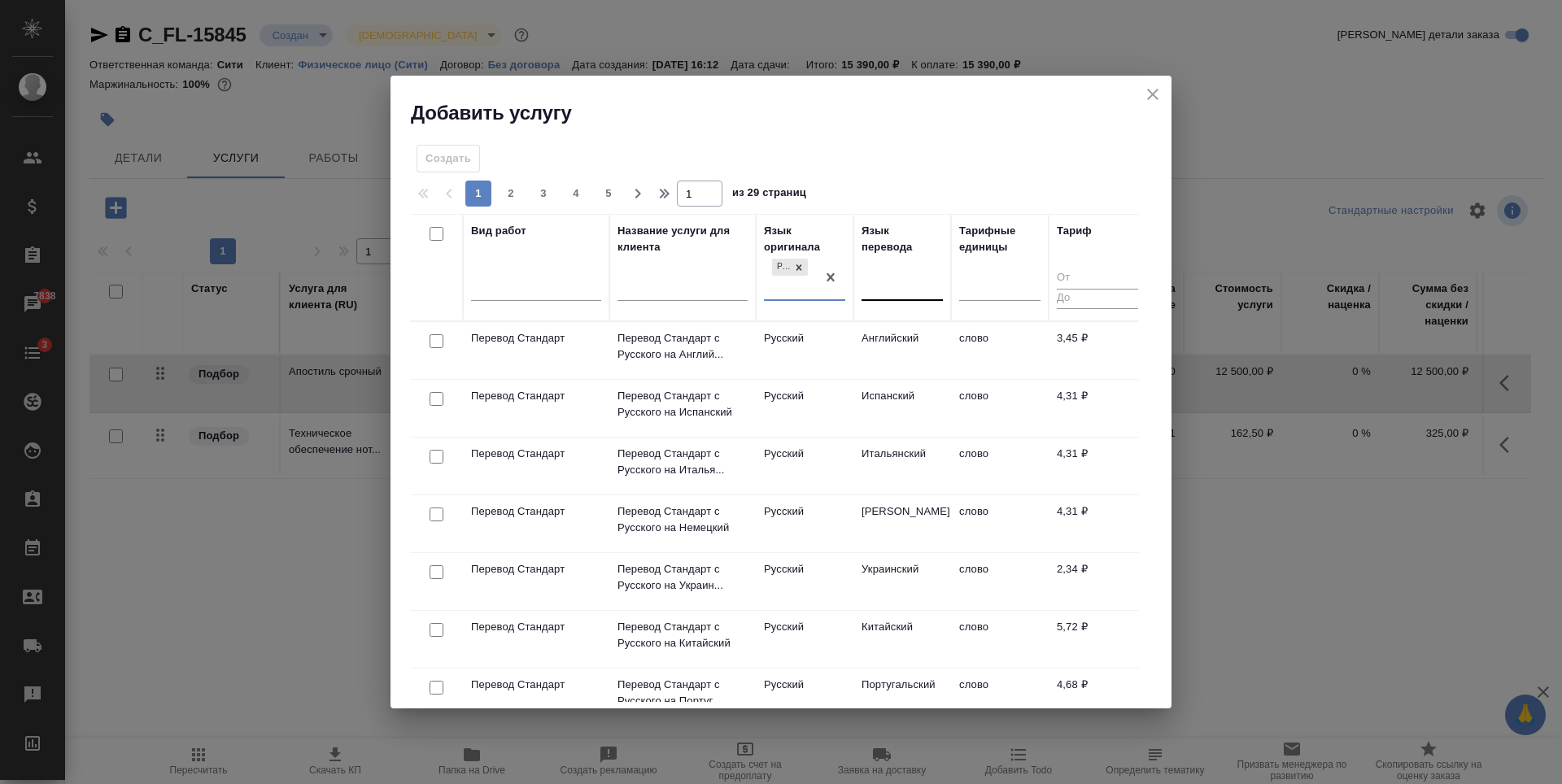
click at [900, 281] on div at bounding box center [902, 285] width 81 height 24
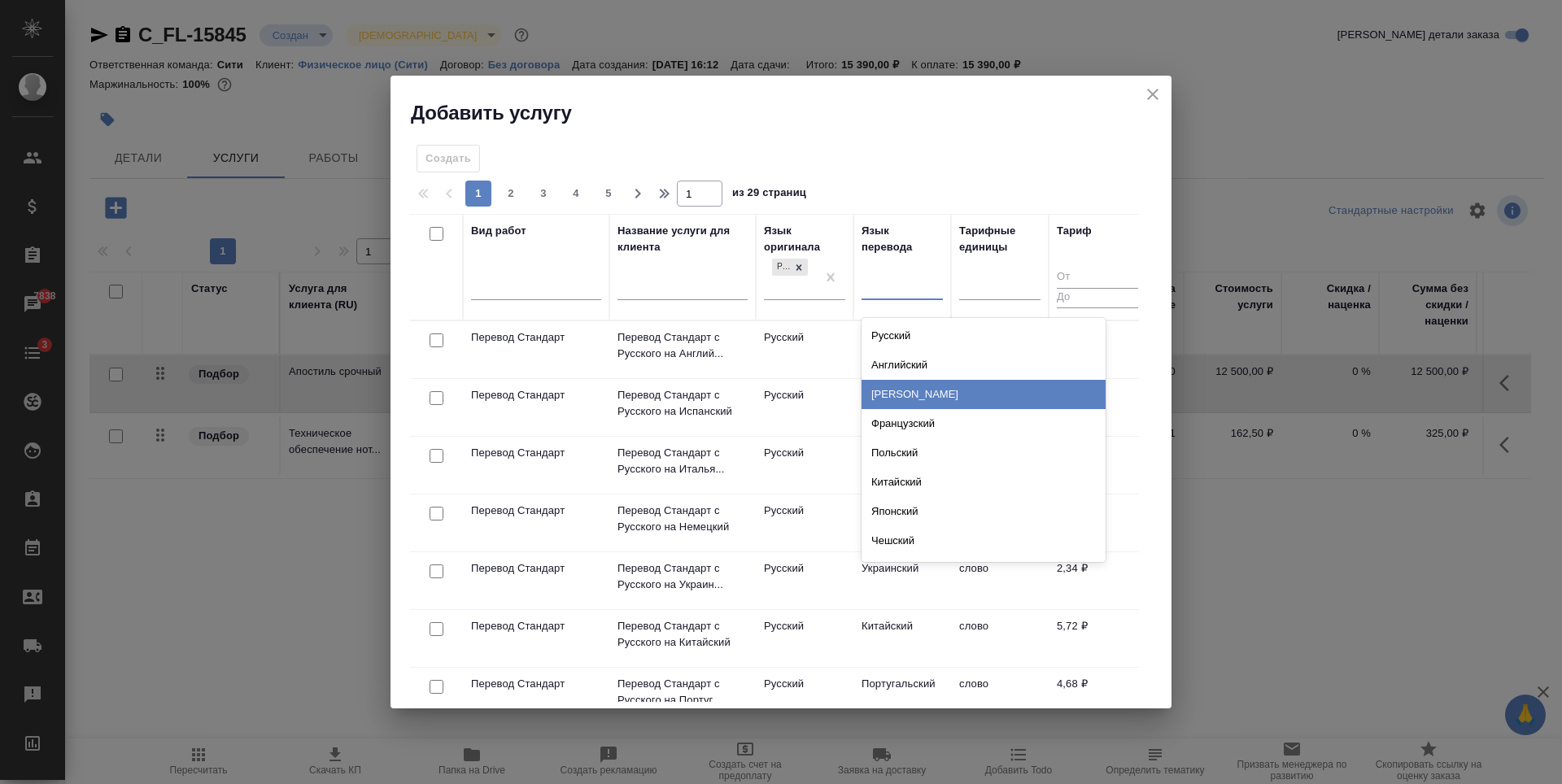
click at [919, 382] on div "Немецкий" at bounding box center [984, 394] width 244 height 30
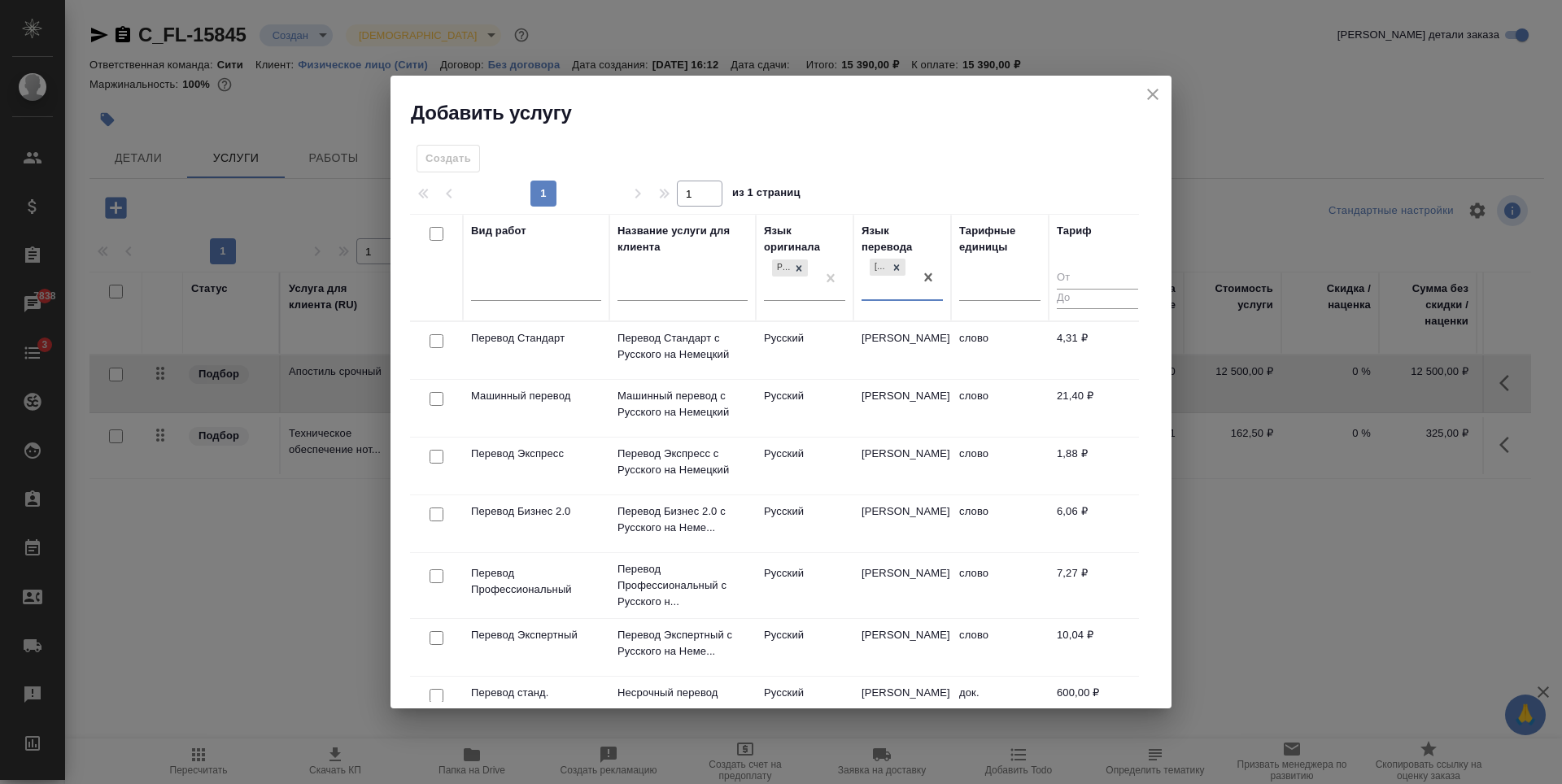
click at [430, 336] on input "checkbox" at bounding box center [436, 341] width 14 height 14
checkbox input "true"
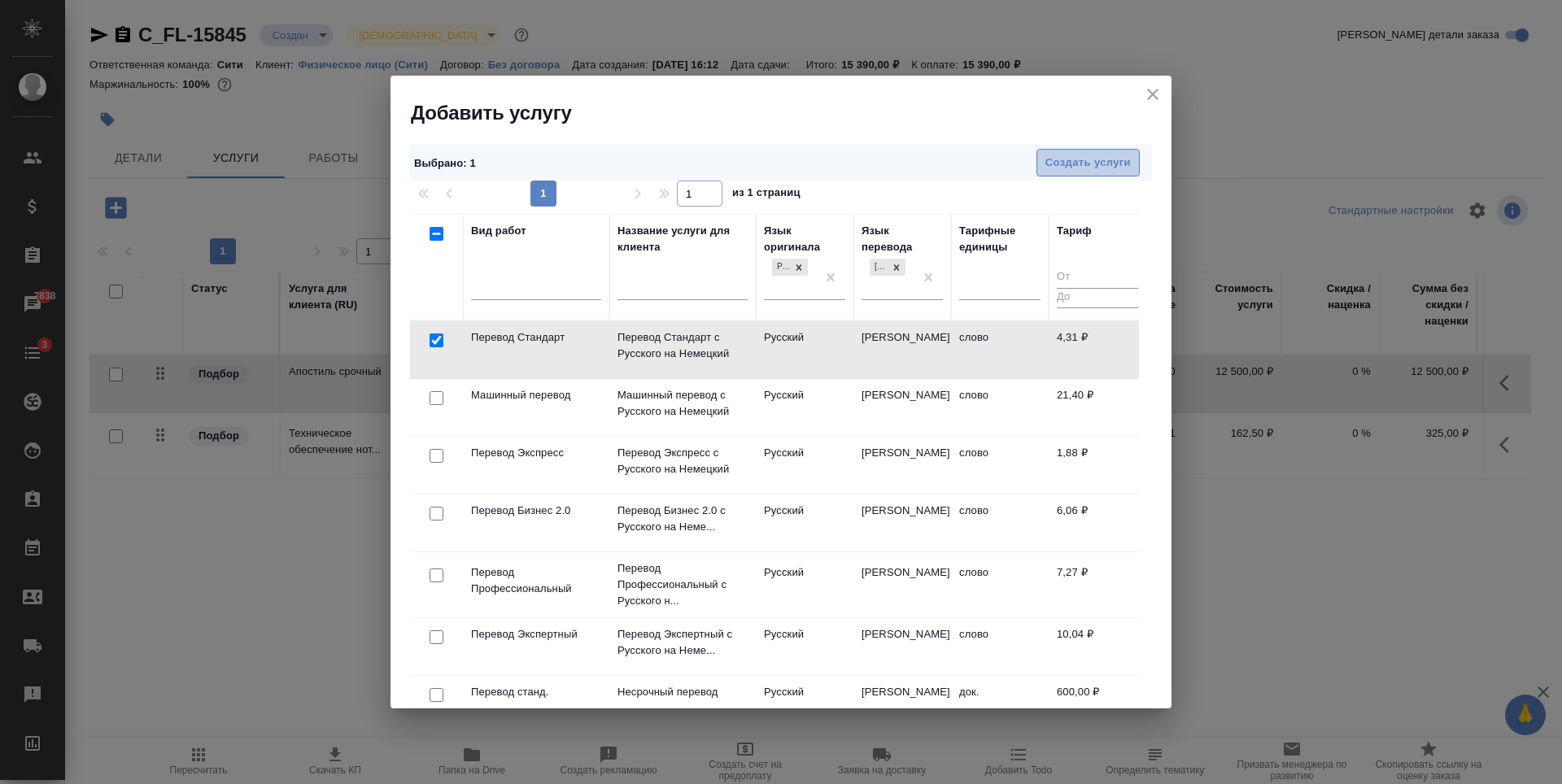
click at [1074, 162] on span "Создать услуги" at bounding box center [1088, 163] width 86 height 19
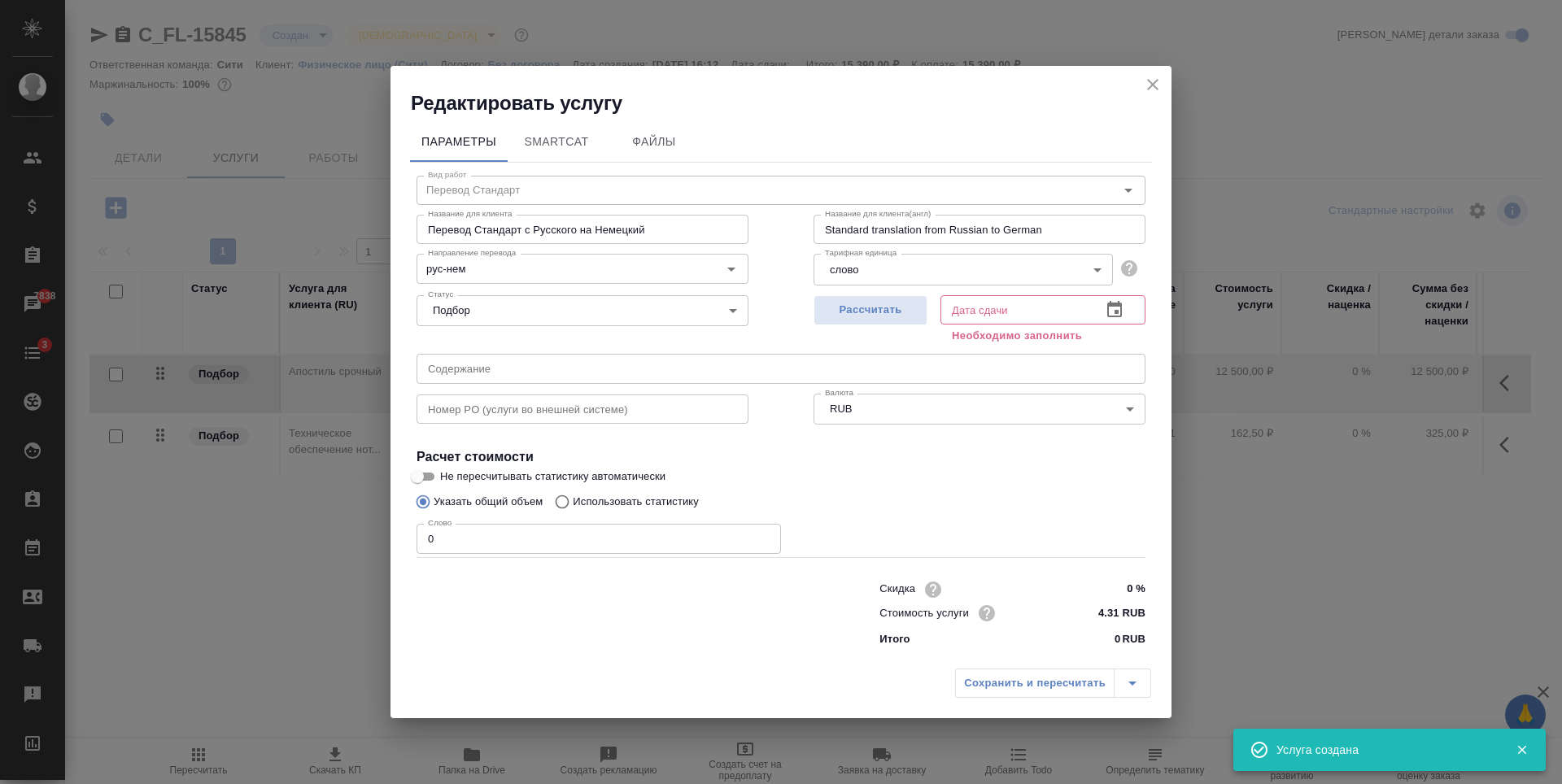
click at [505, 537] on input "0" at bounding box center [599, 538] width 365 height 30
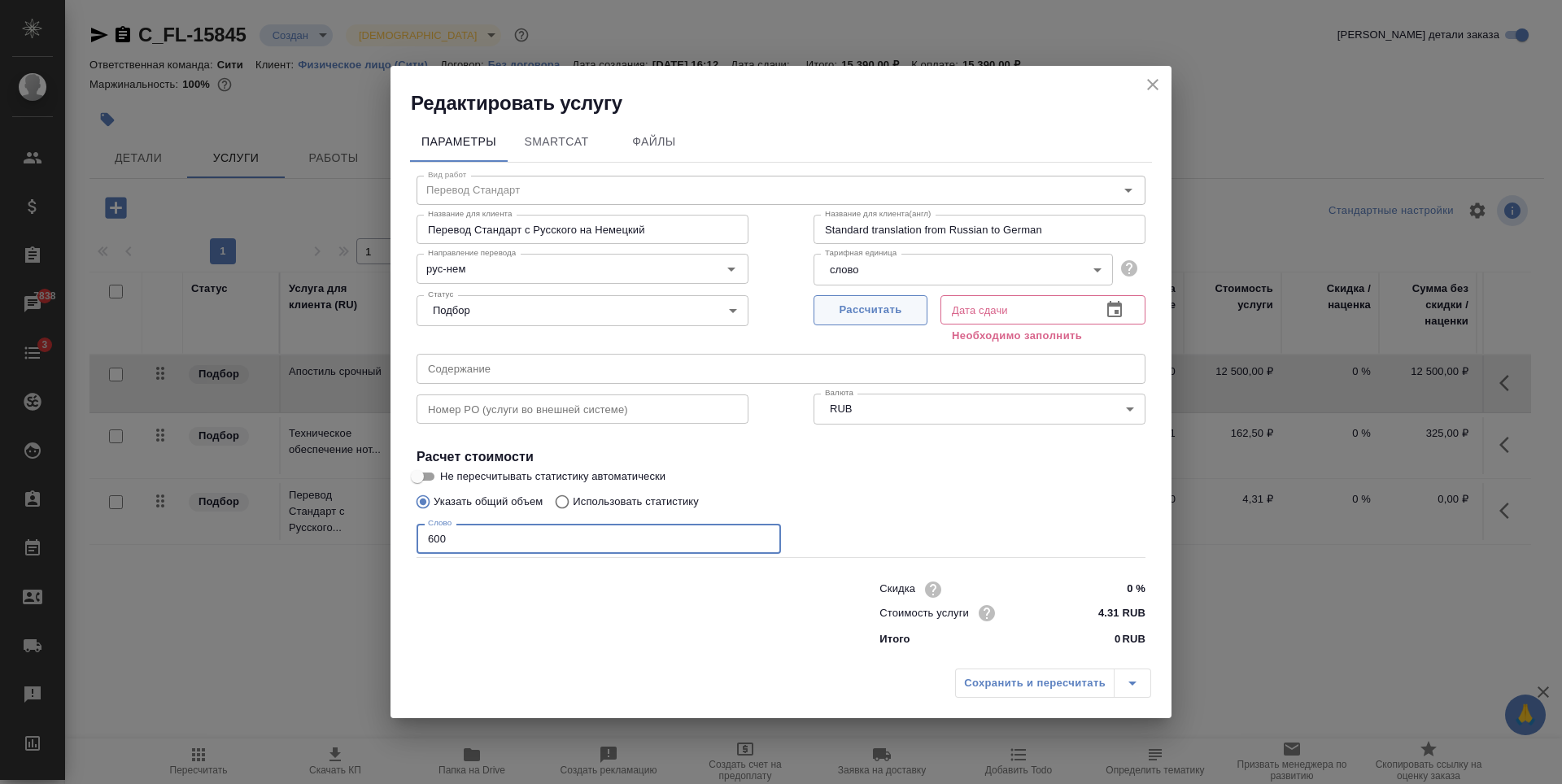
type input "600"
click at [844, 310] on span "Рассчитать" at bounding box center [870, 310] width 96 height 19
type input "28.08.2025 11:13"
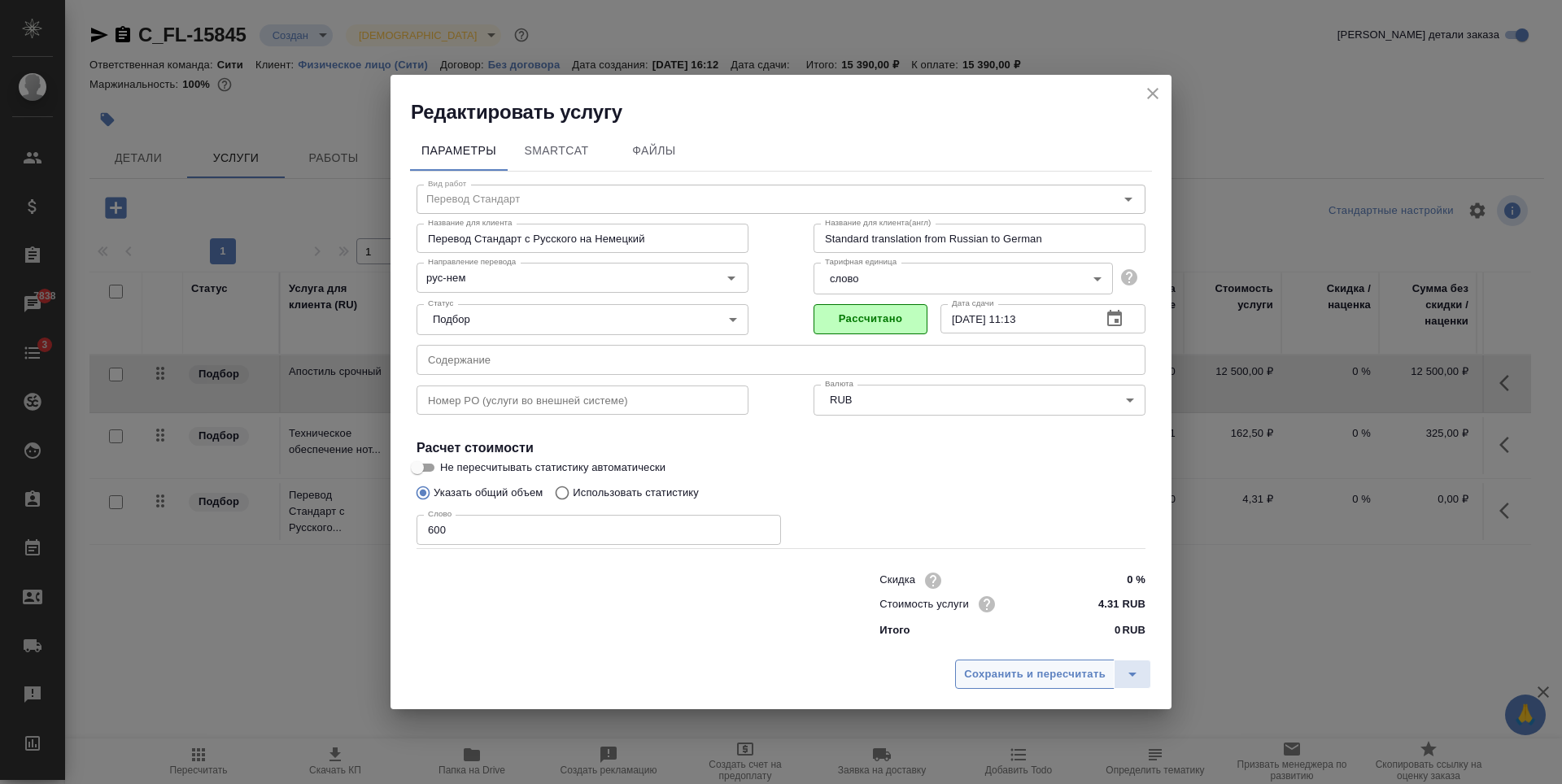
click at [1042, 667] on span "Сохранить и пересчитать" at bounding box center [1035, 675] width 142 height 19
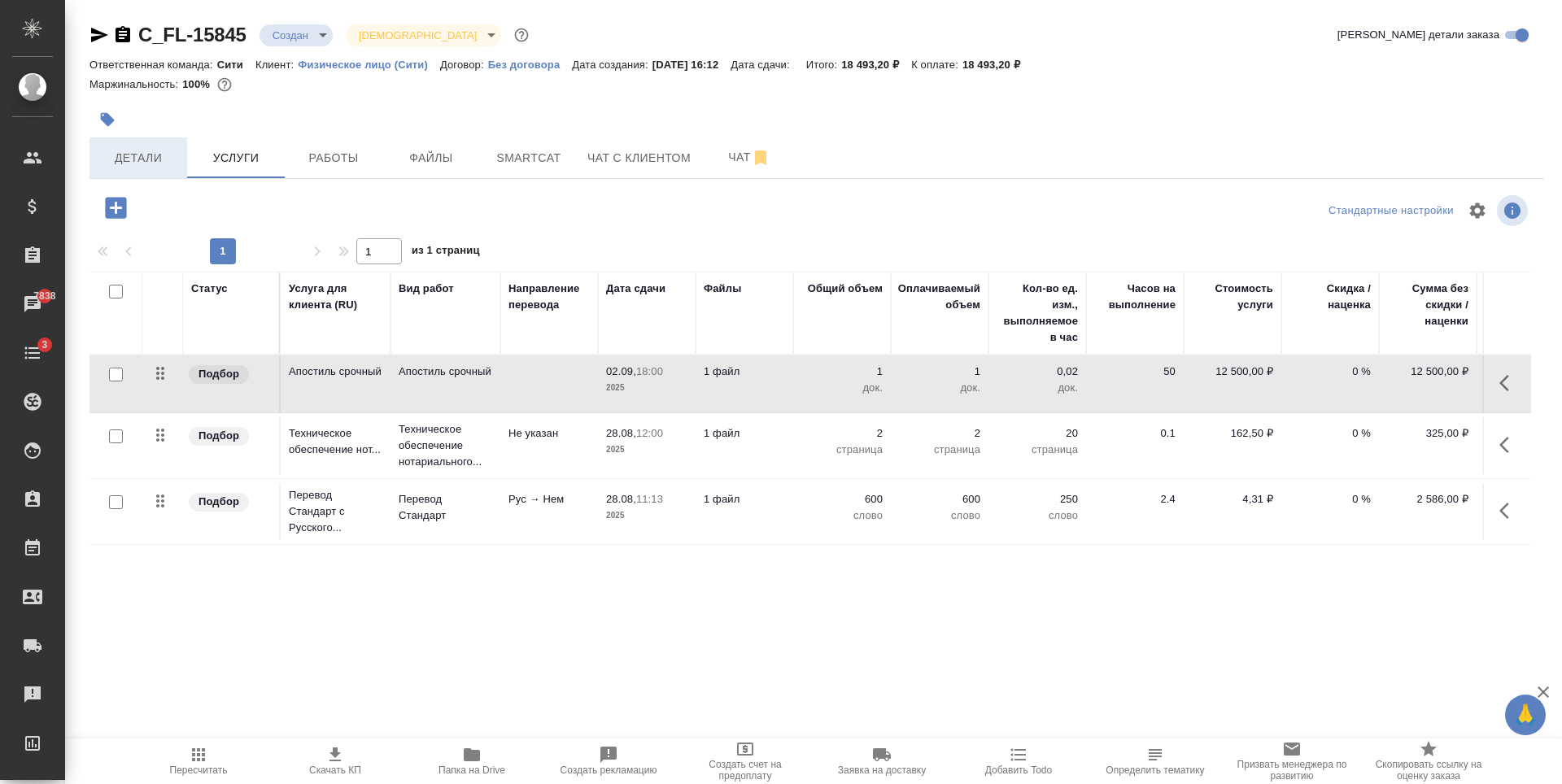
click at [136, 155] on span "Детали" at bounding box center [138, 158] width 78 height 20
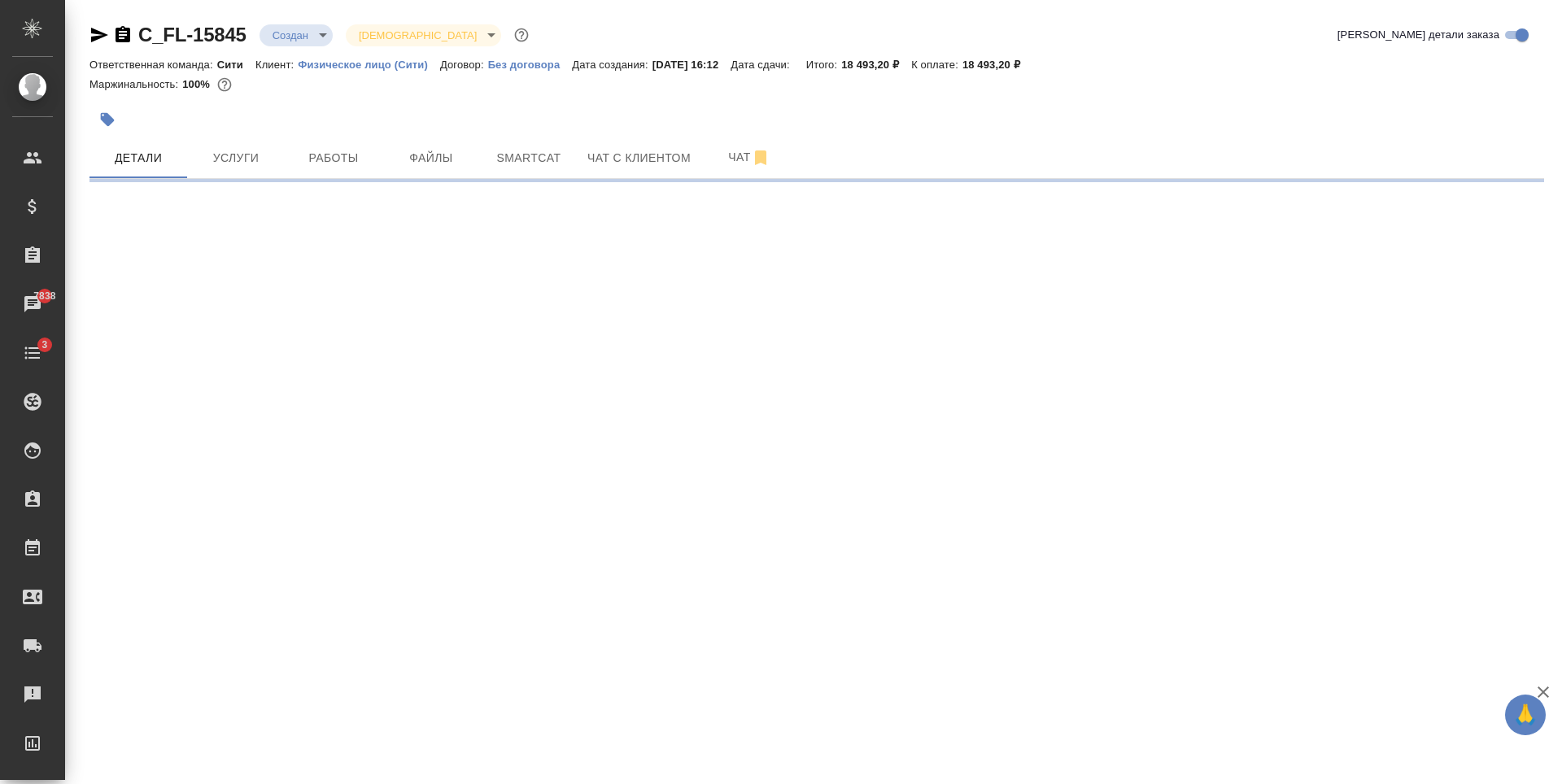
select select "RU"
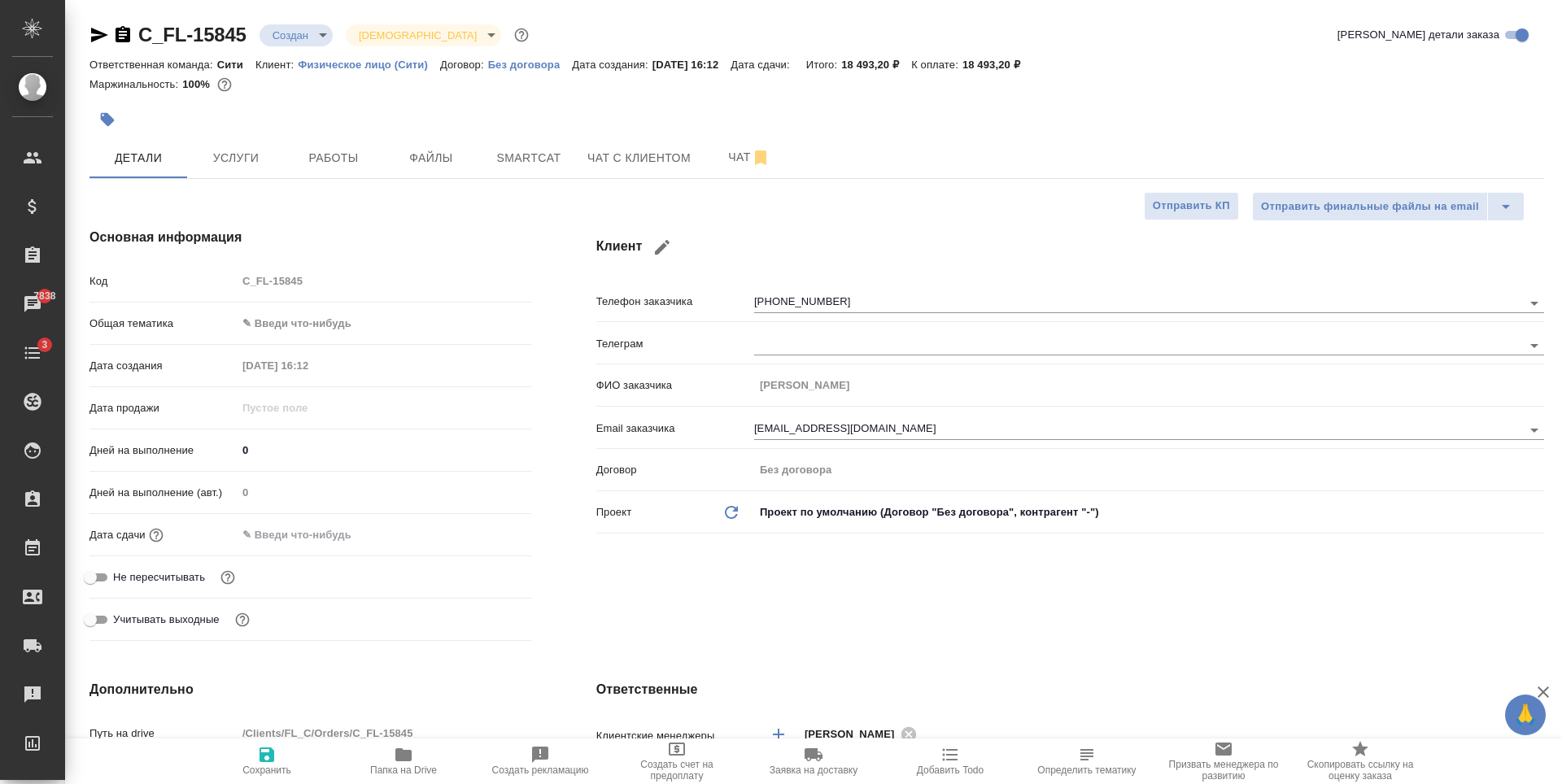
type textarea "x"
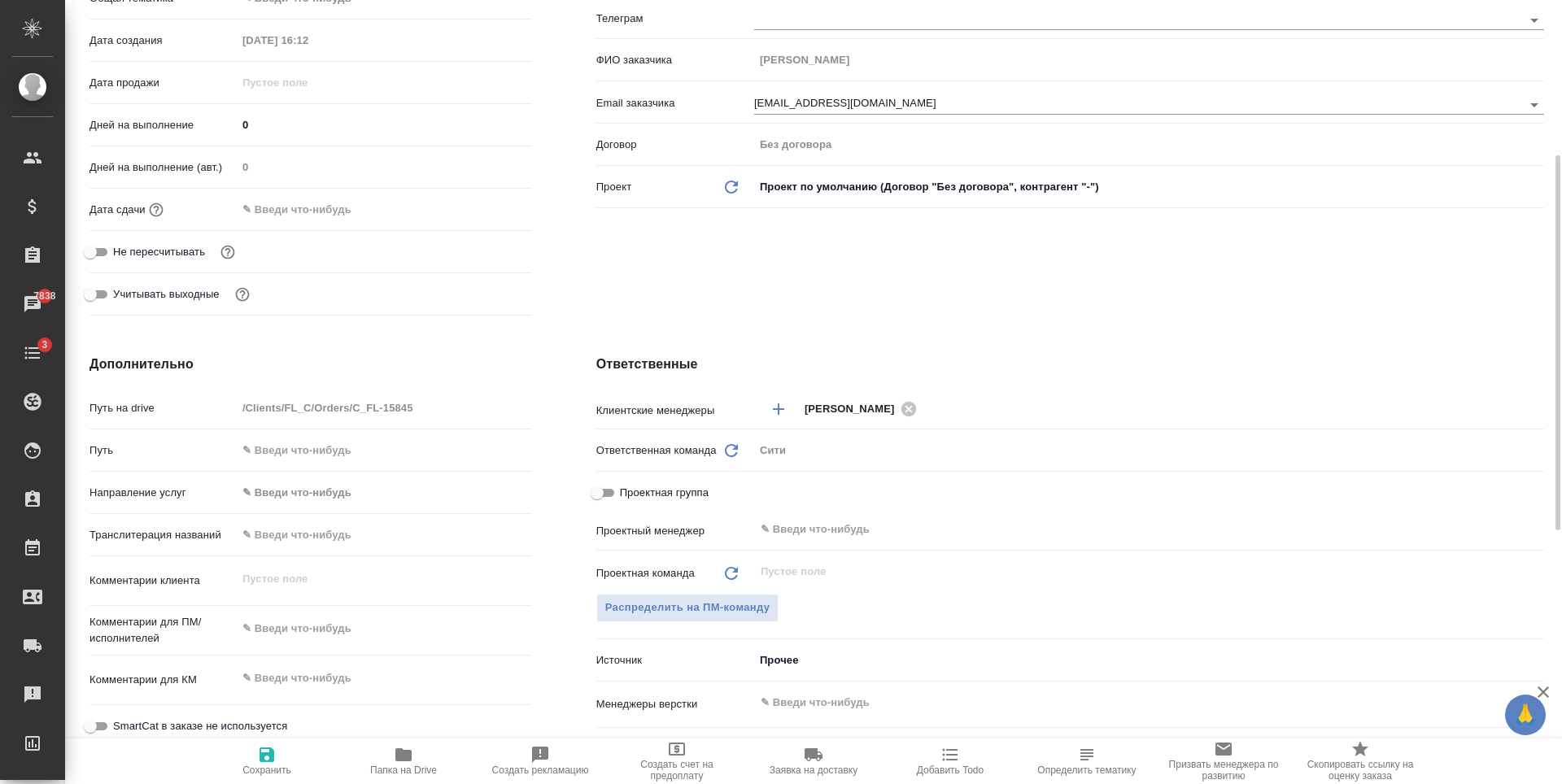
scroll to position [569, 0]
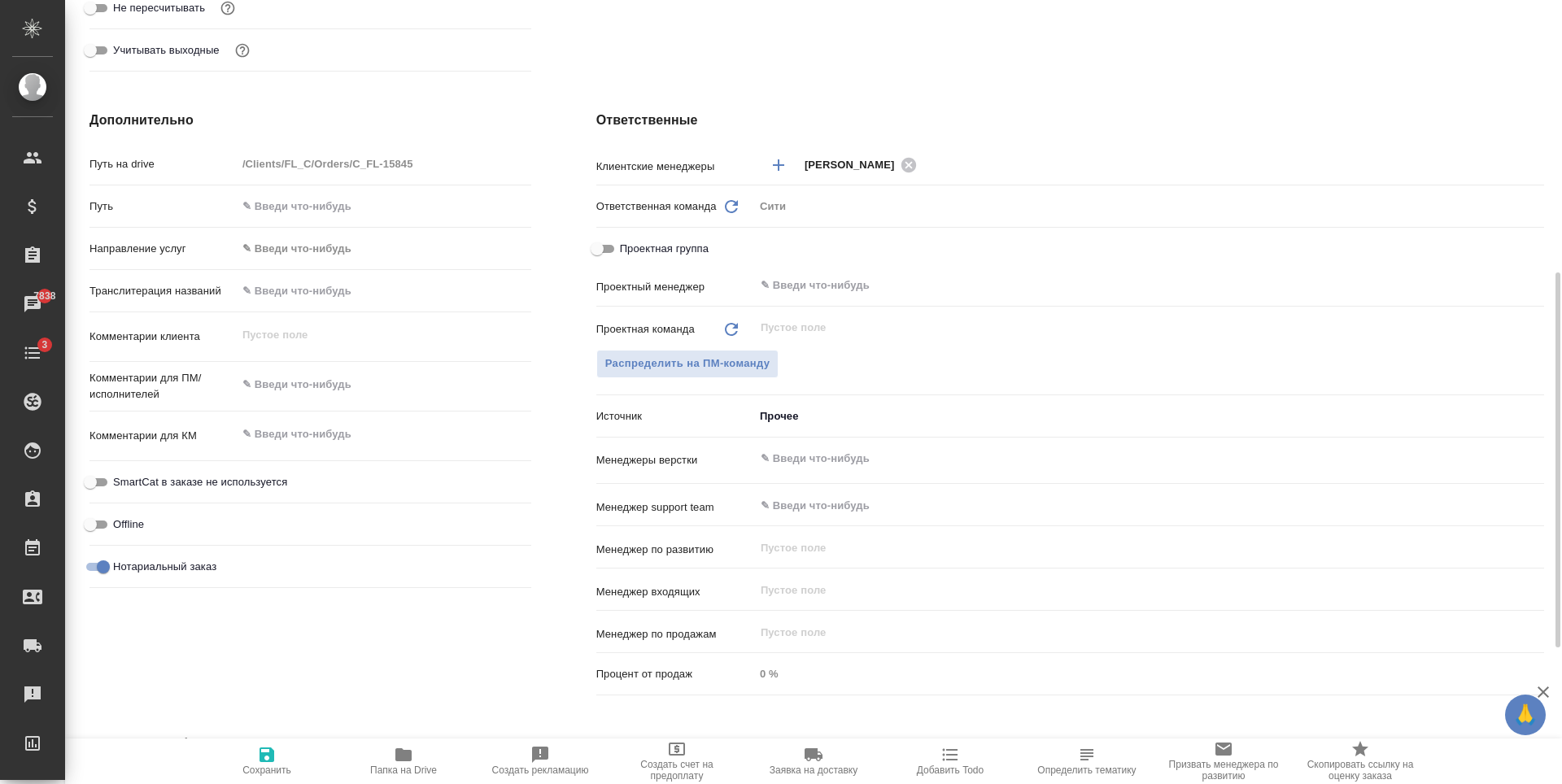
type textarea "x"
click at [310, 387] on textarea at bounding box center [383, 384] width 294 height 28
type textarea "x"
type textarea "с"
type textarea "x"
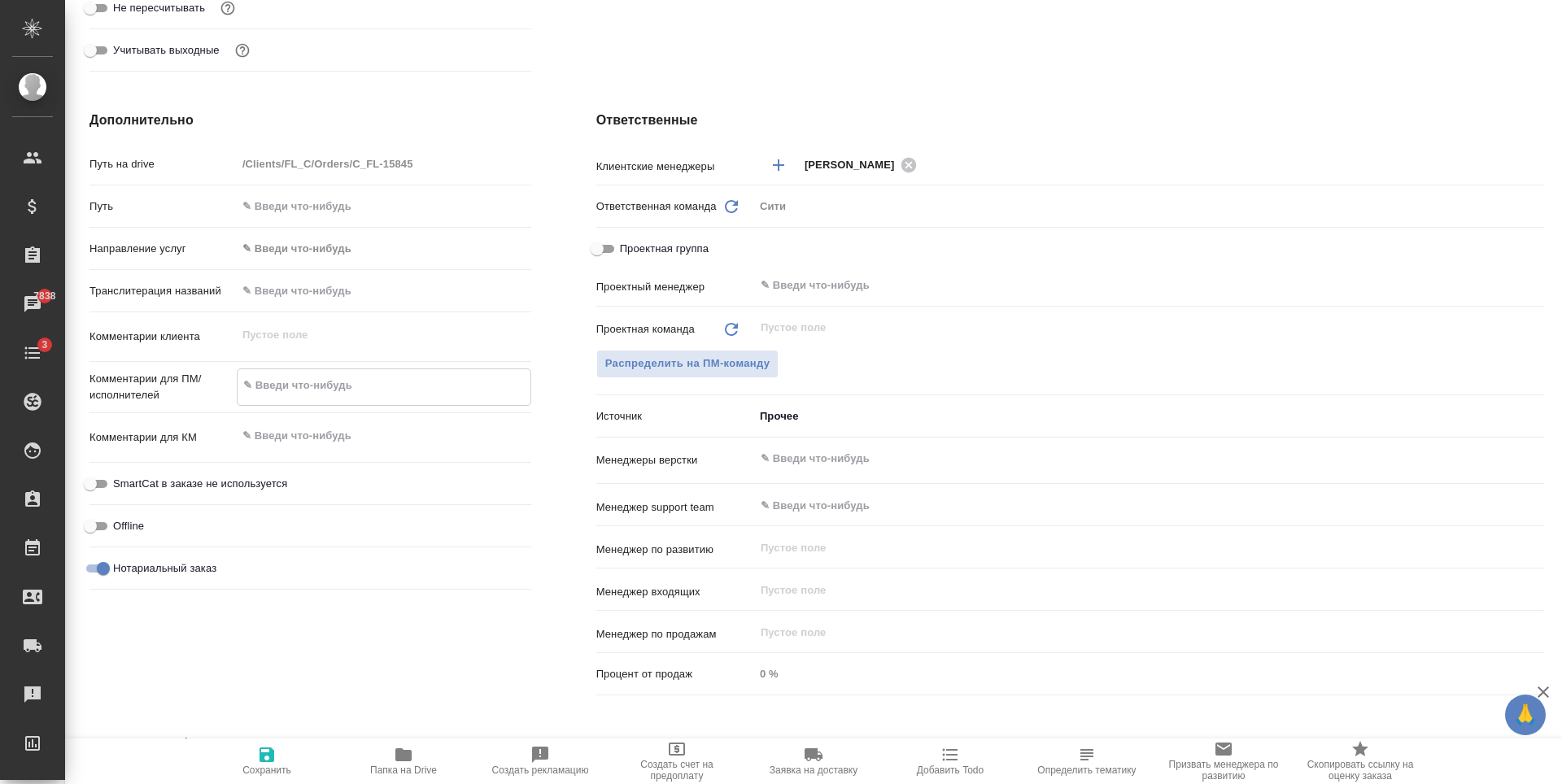
type textarea "x"
type textarea "сд"
type textarea "x"
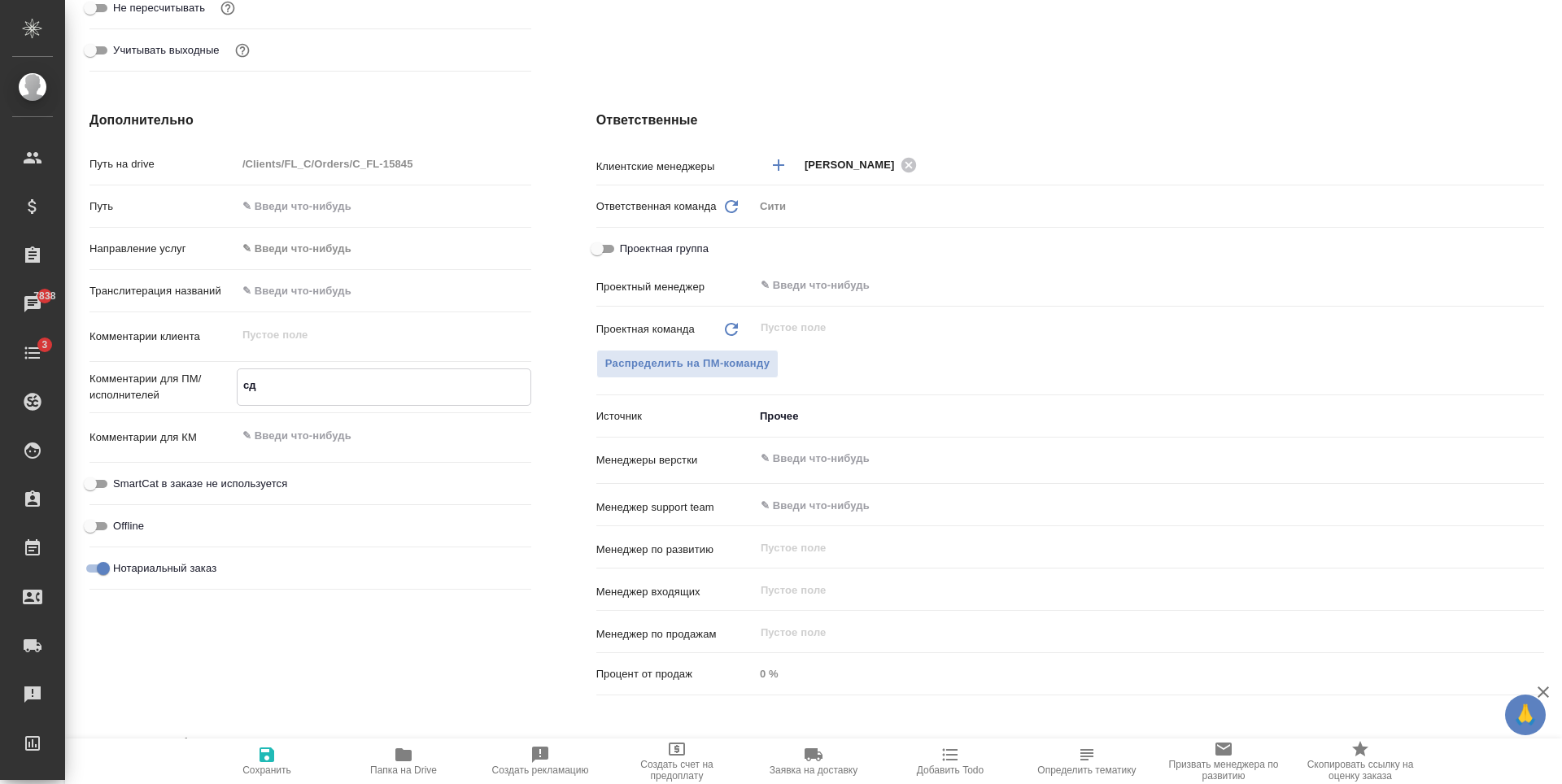
type textarea "сде"
type textarea "x"
type textarea "сдел"
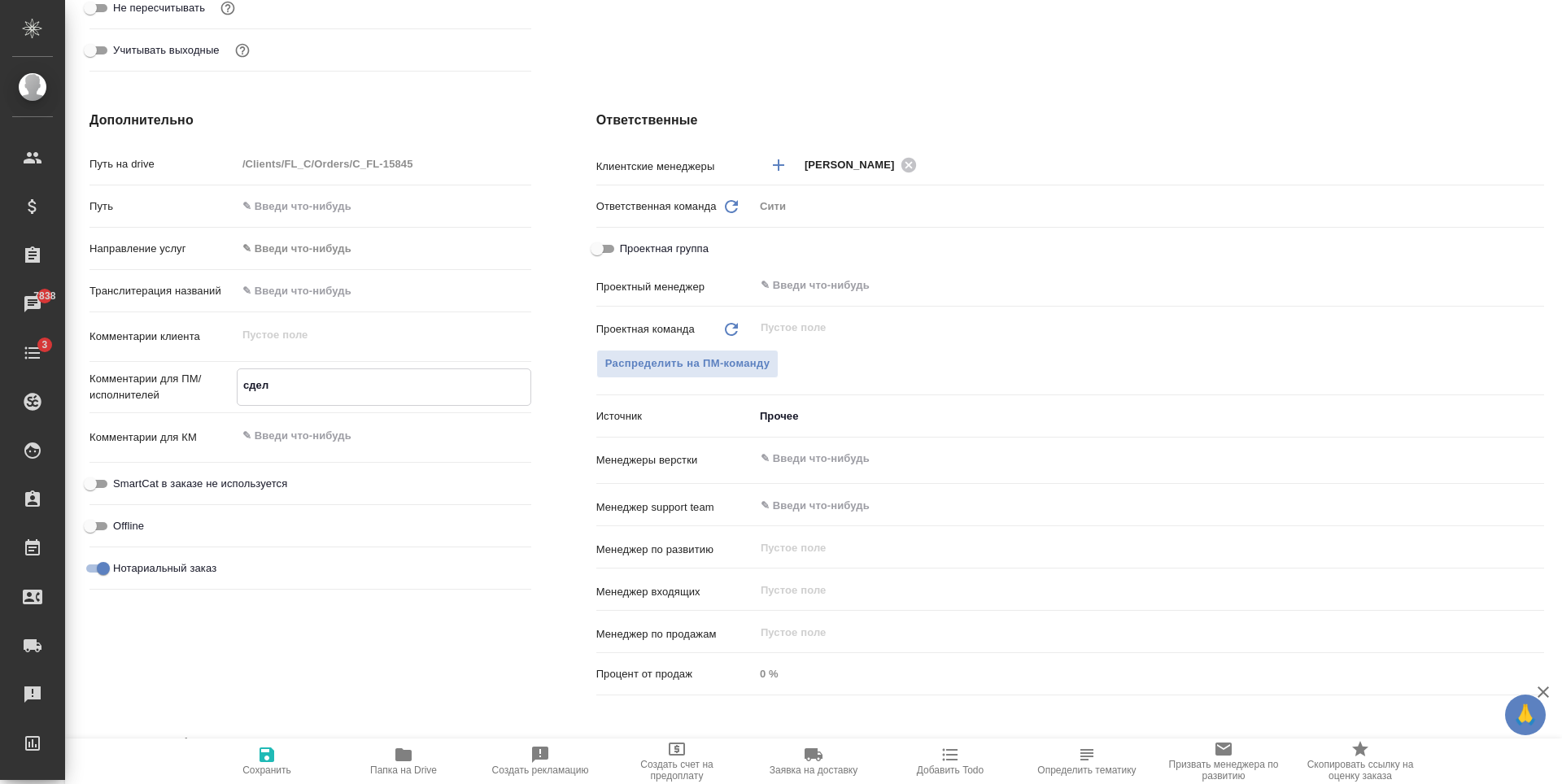
type textarea "x"
type textarea "сдела"
type textarea "x"
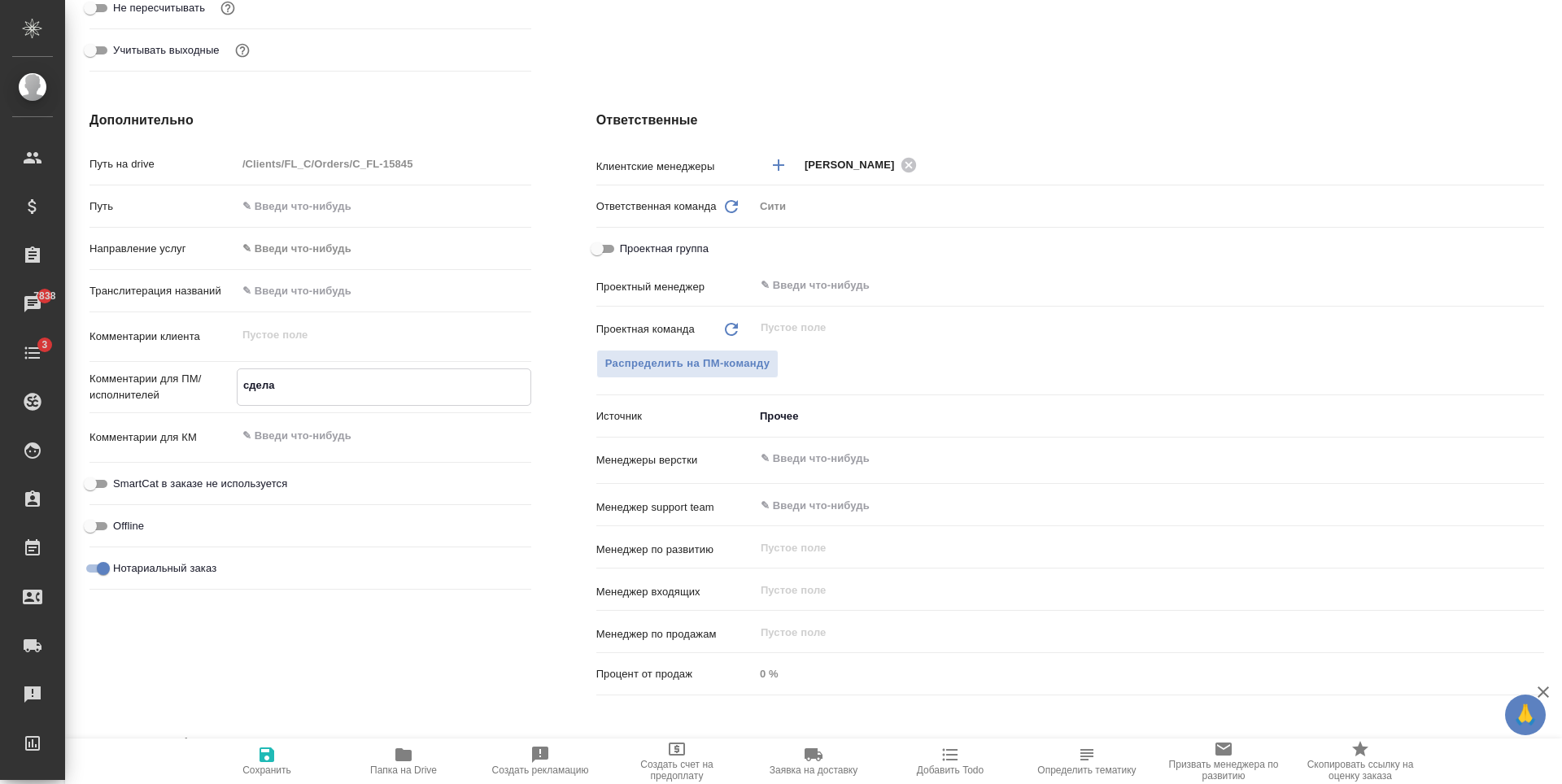
type textarea "x"
type textarea "сделай"
type textarea "x"
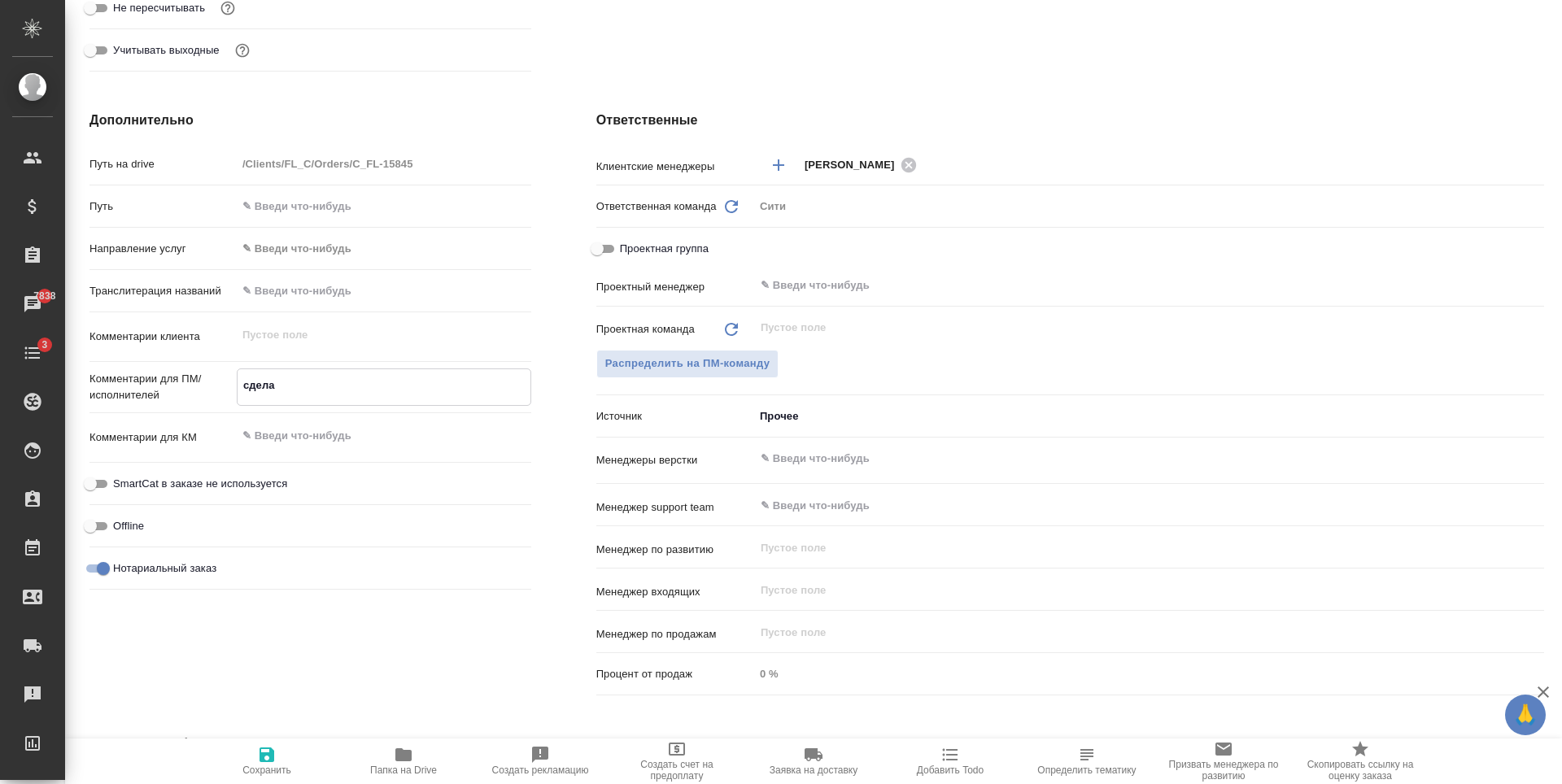
type textarea "x"
type textarea "сделайт"
type textarea "x"
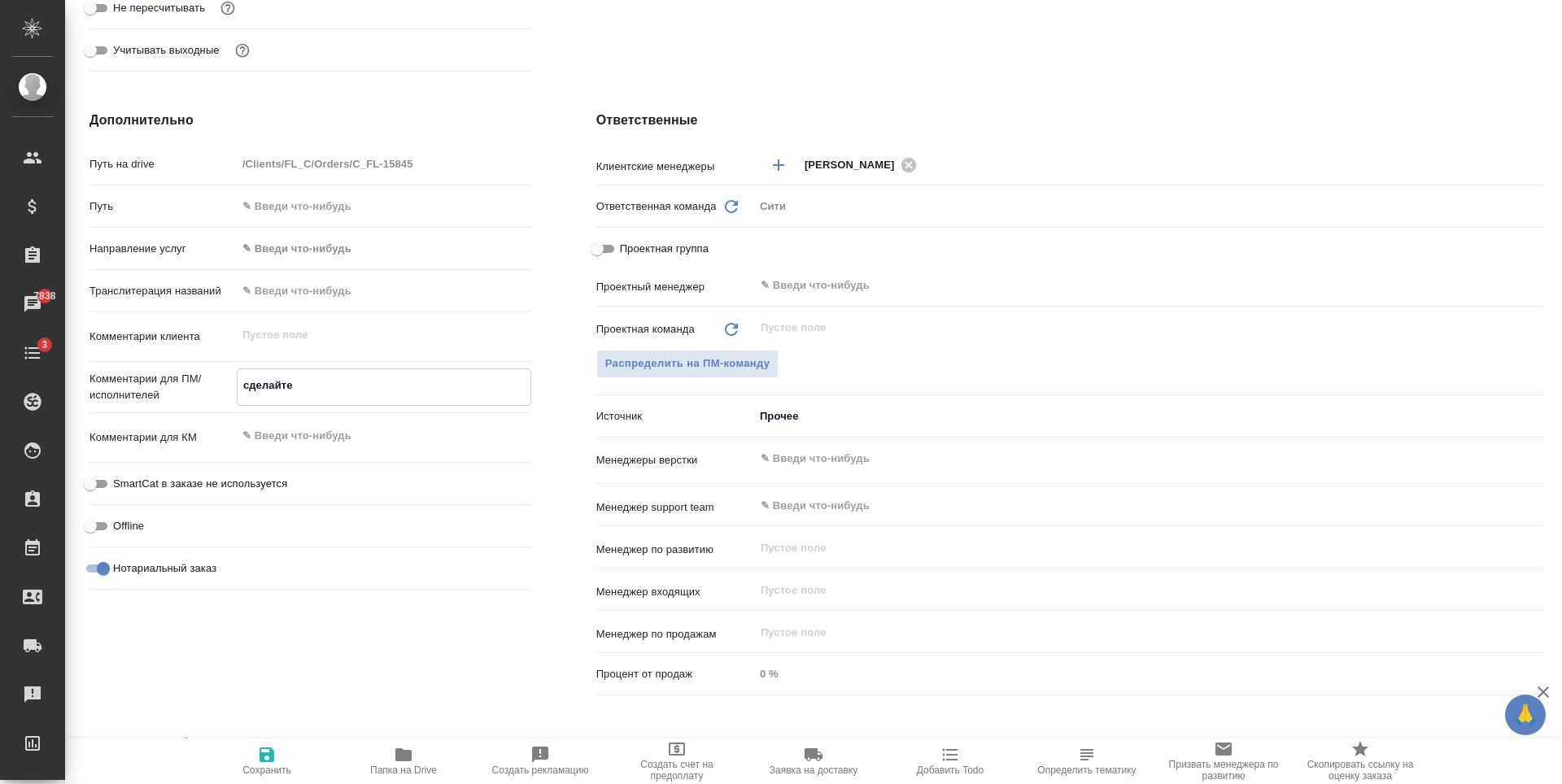
type textarea "сделайте"
type textarea "x"
type textarea "сделайте ти"
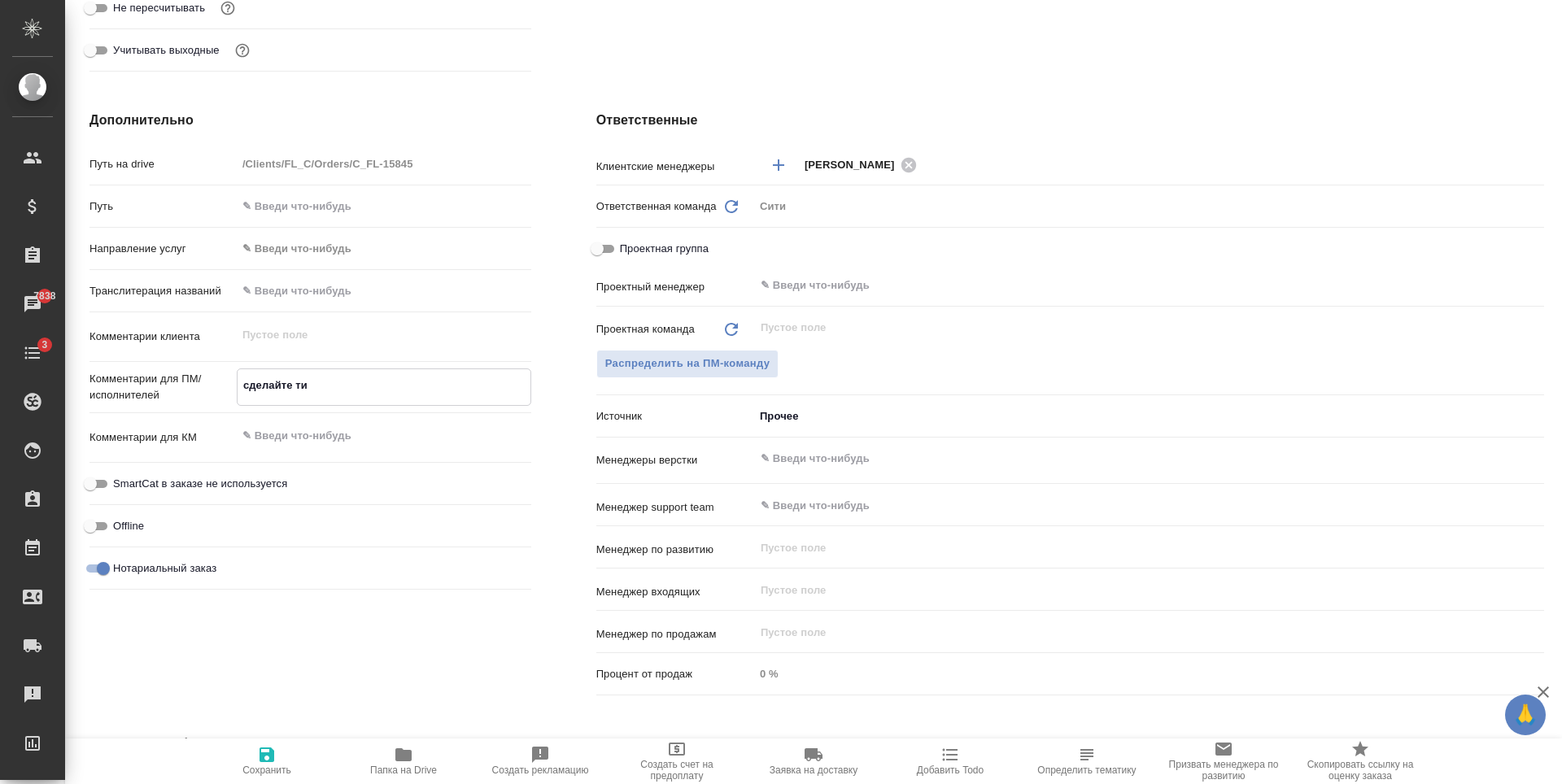
type textarea "x"
type textarea "сделайте тикет"
type textarea "x"
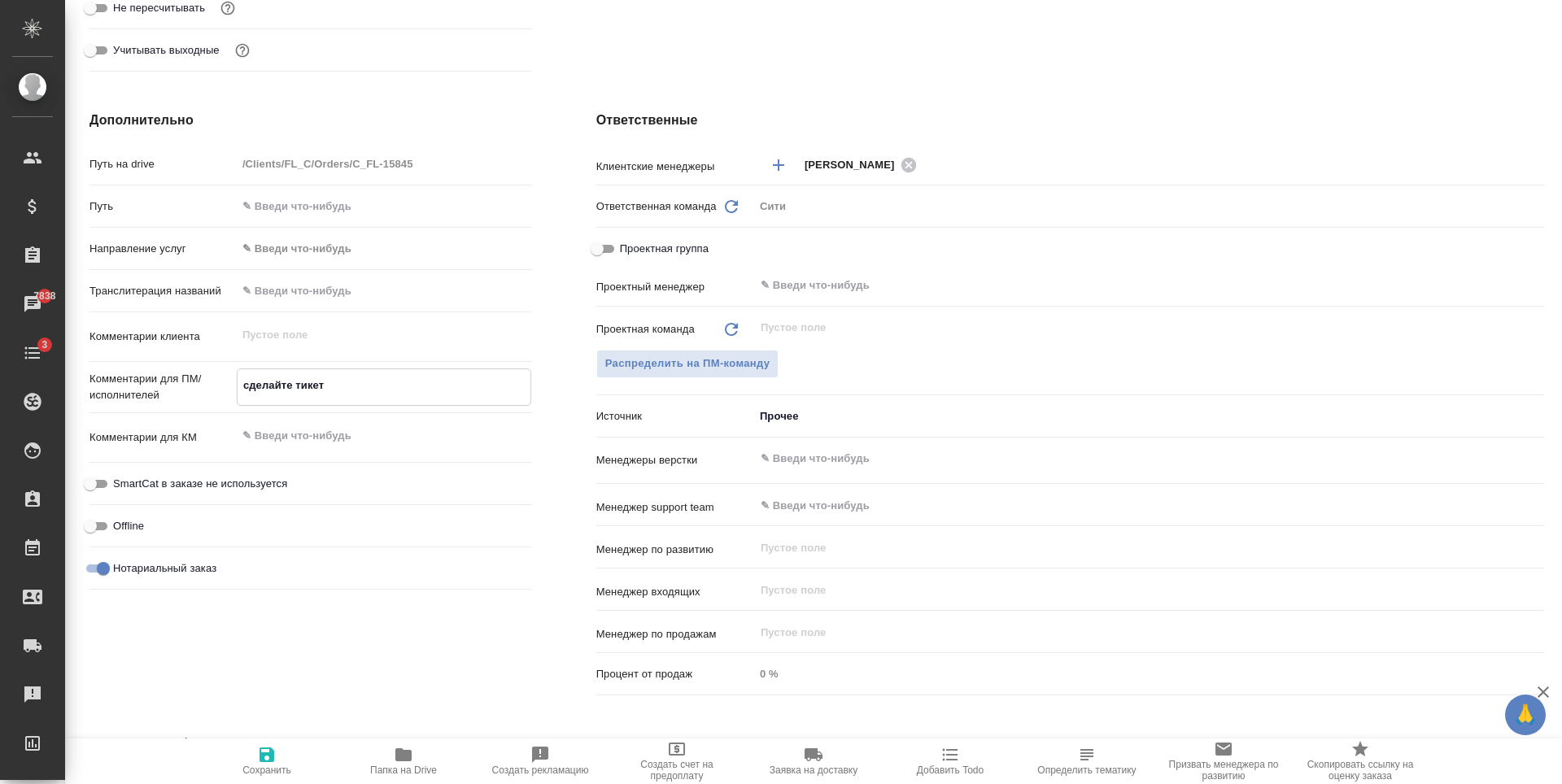
type textarea "x"
type textarea "сделайте тикет,"
type textarea "x"
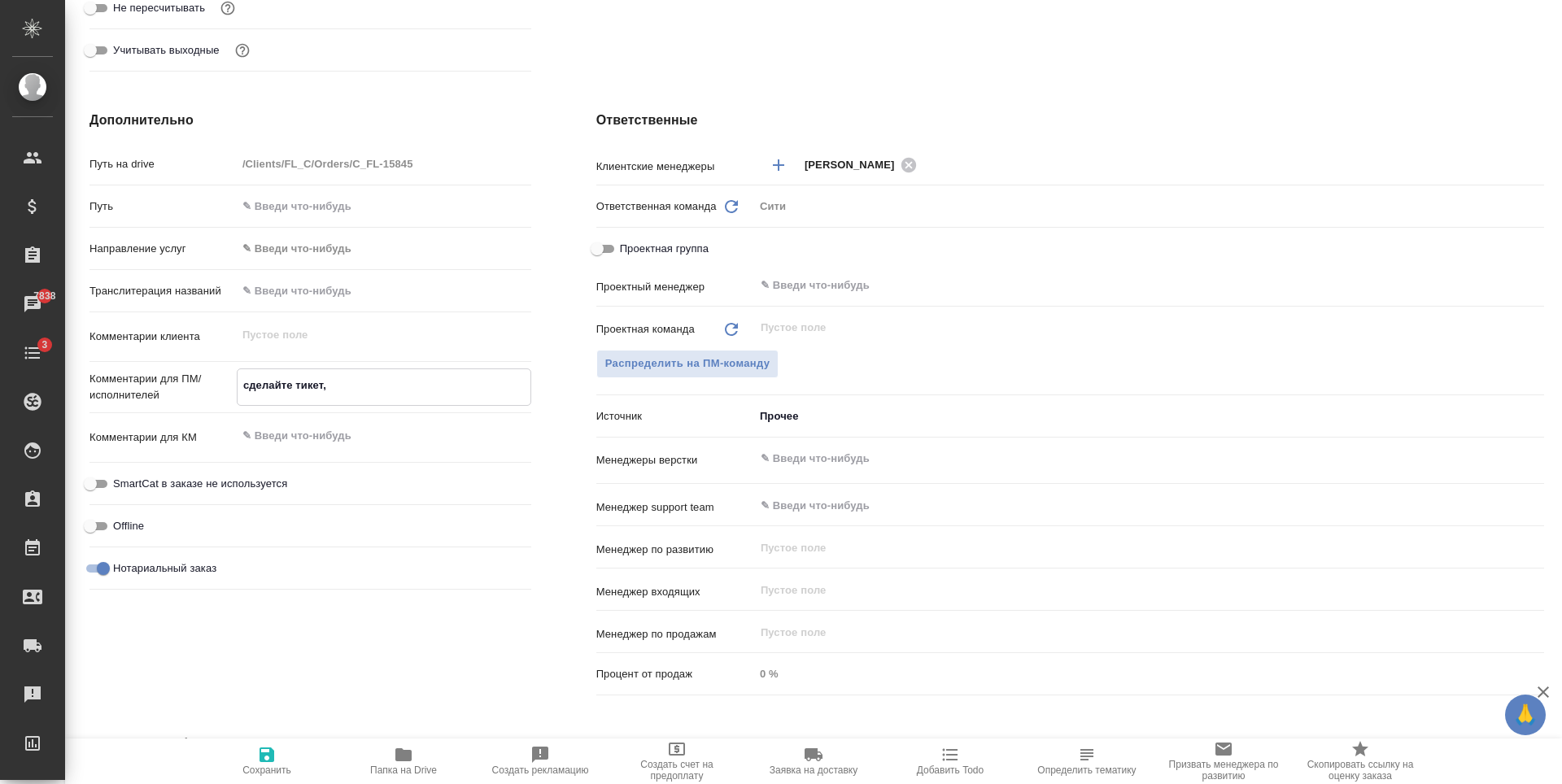
type textarea "x"
type textarea "сделайте тикет,"
type textarea "x"
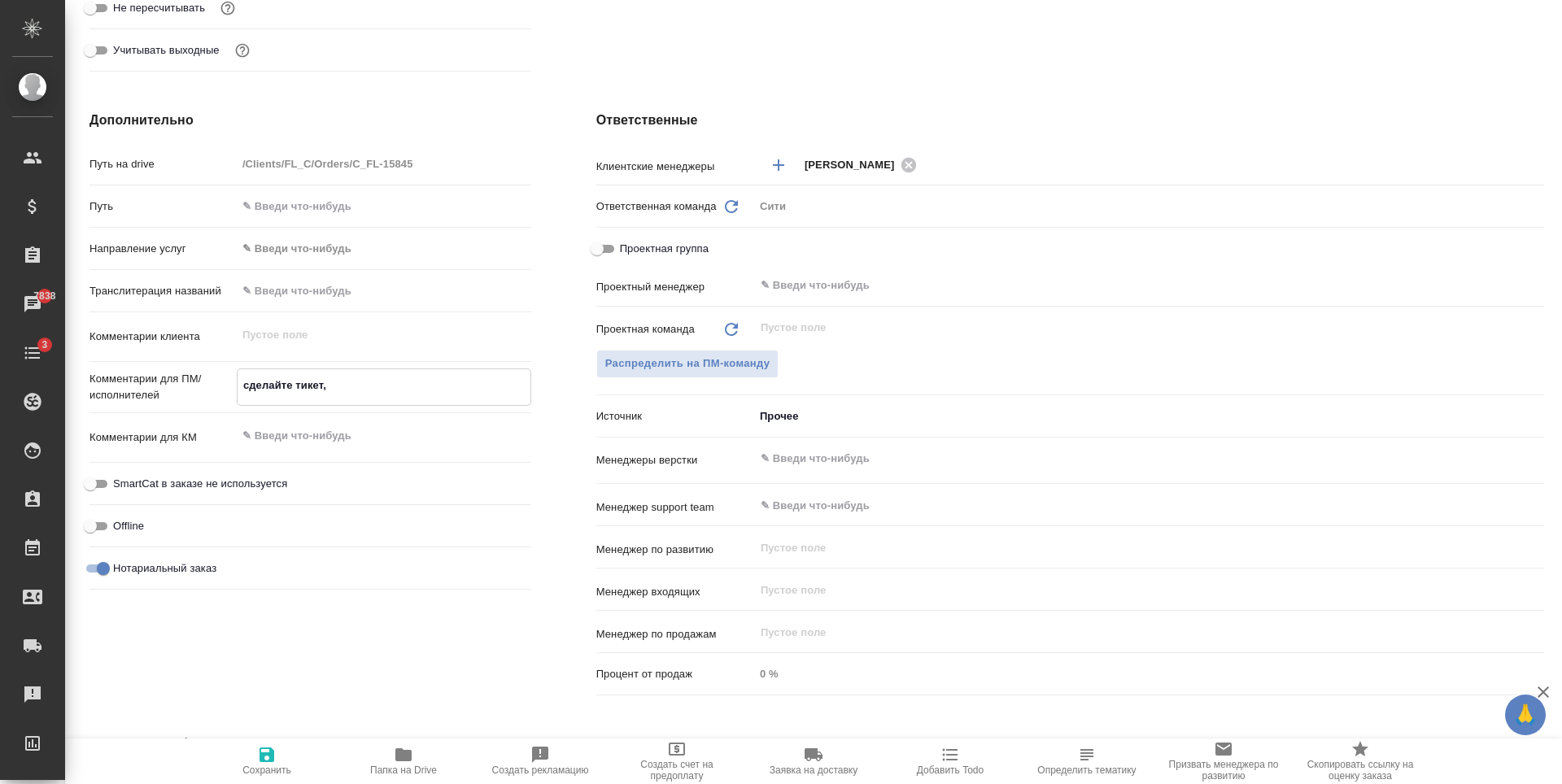
type textarea "x"
type textarea "сделайте тикет, п"
type textarea "x"
type textarea "сделайте тикет, пл"
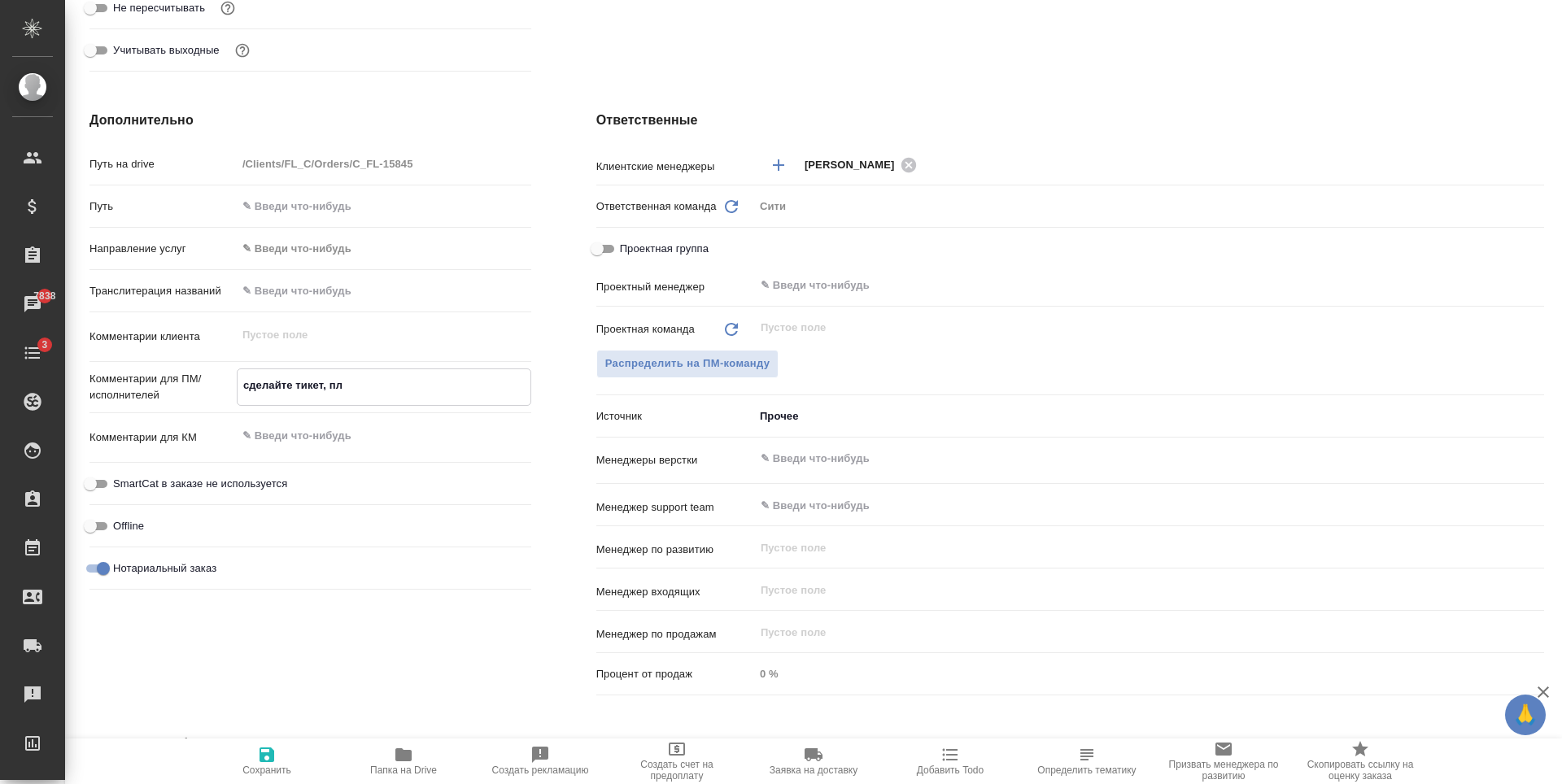
type textarea "x"
type textarea "сделайте тикет, пли"
type textarea "x"
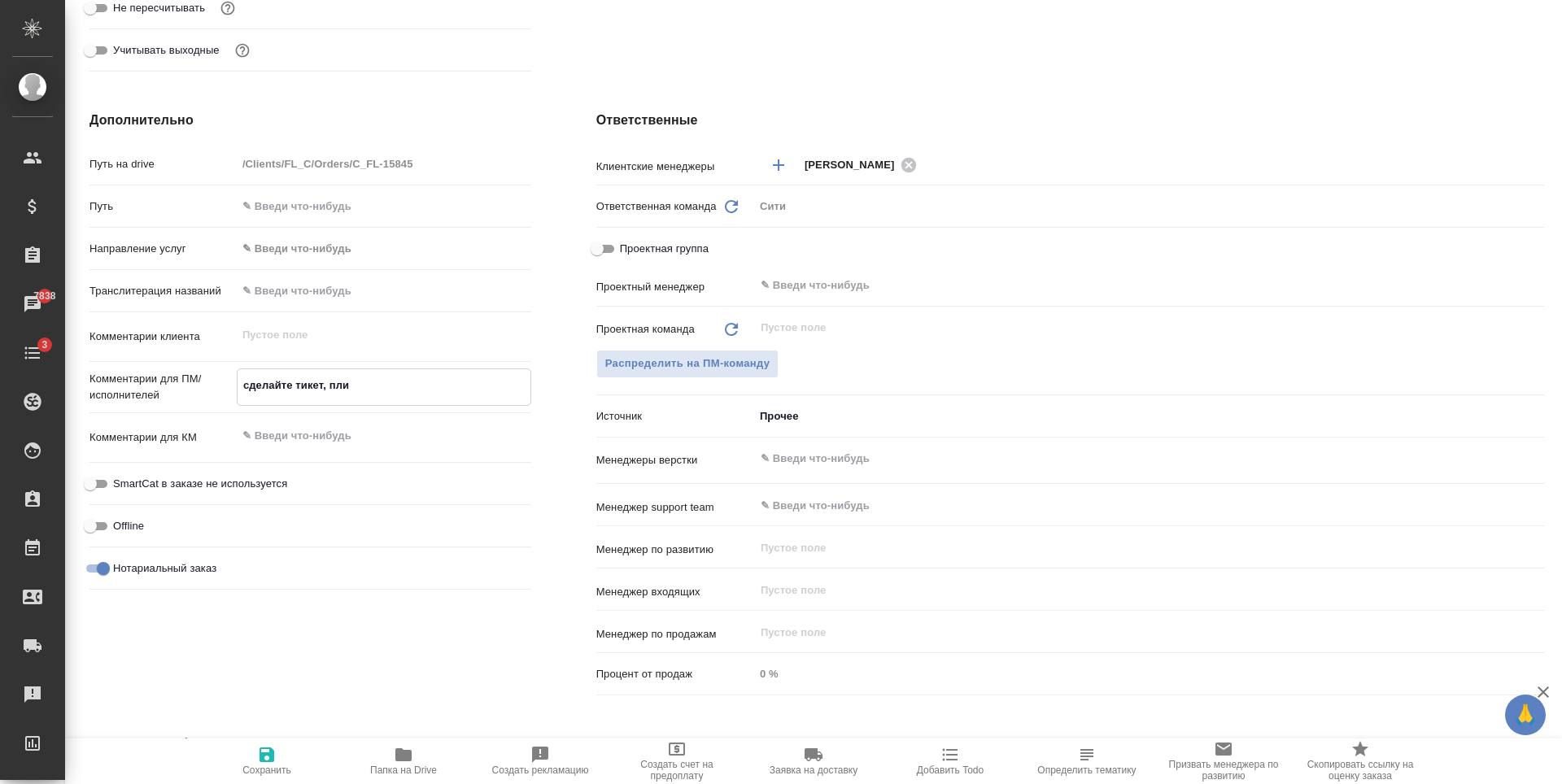
type textarea "сделайте тикет, плиз"
type textarea "x"
type textarea "сделайте тикет, плиз"
click at [836, 451] on input "text" at bounding box center [1122, 458] width 726 height 19
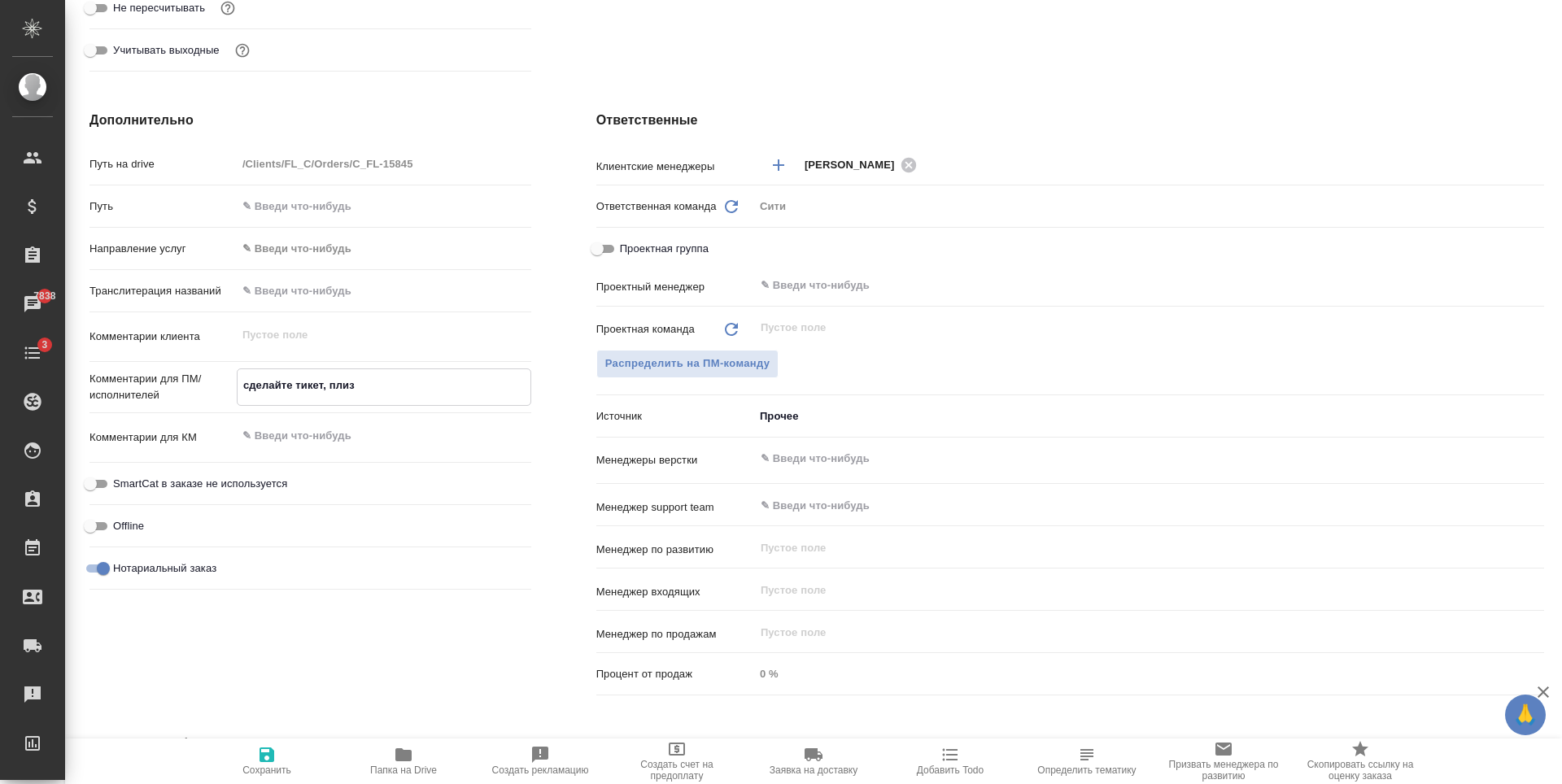
type textarea "x"
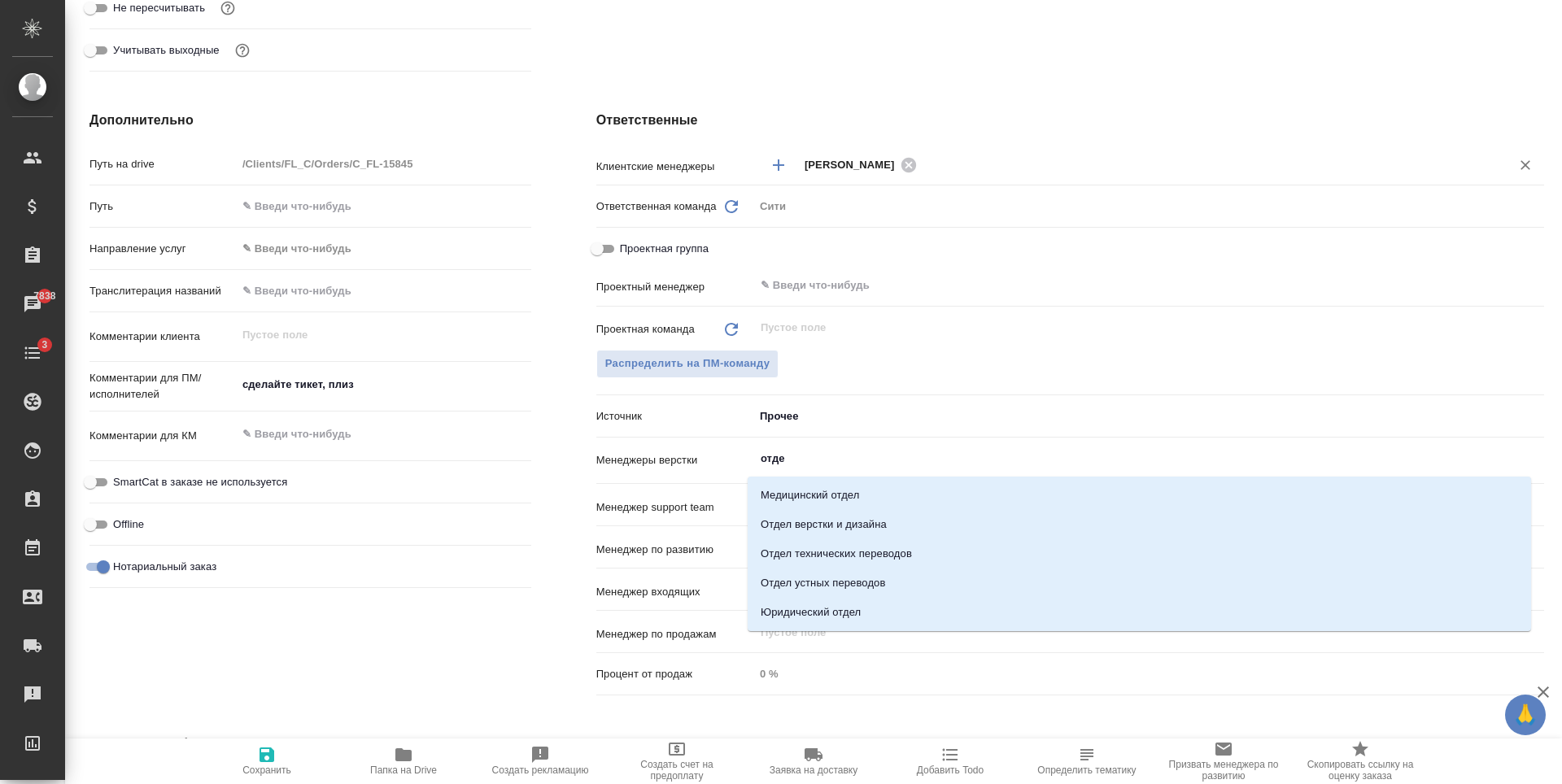
type input "отдел"
click at [845, 515] on li "Отдел верстки и дизайна" at bounding box center [1139, 524] width 784 height 30
type textarea "x"
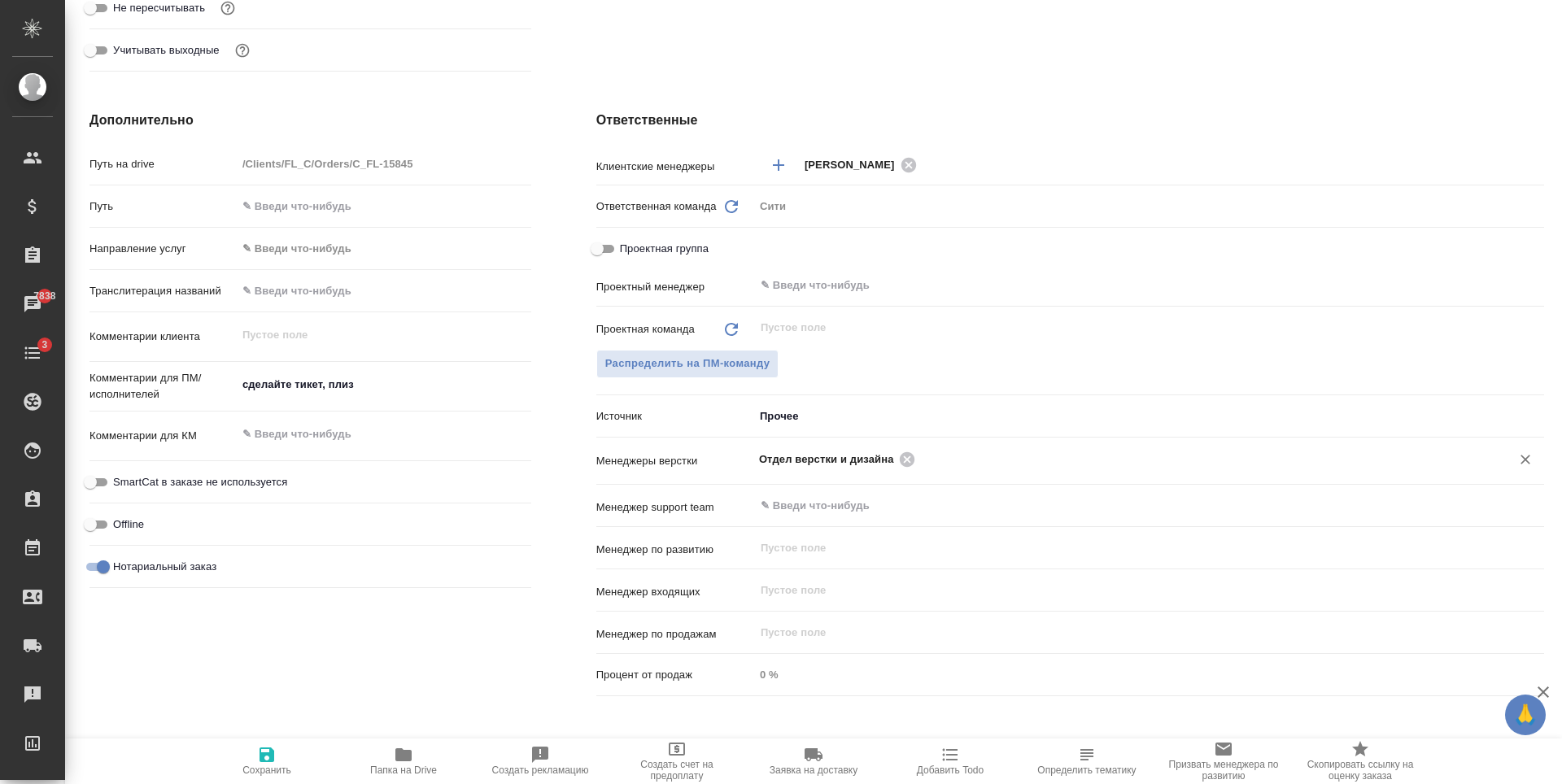
click at [271, 754] on icon "button" at bounding box center [266, 753] width 14 height 14
type textarea "x"
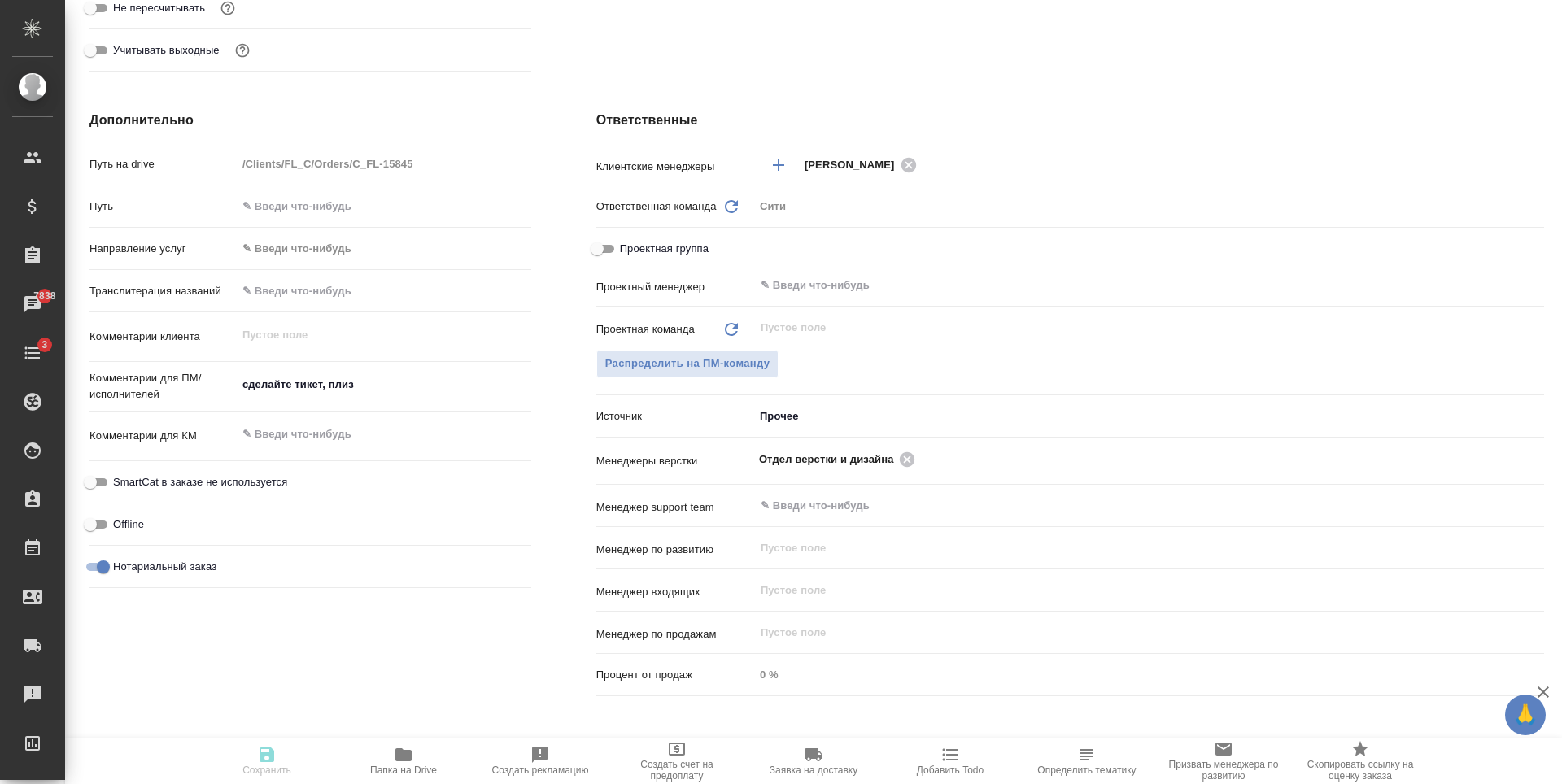
type textarea "x"
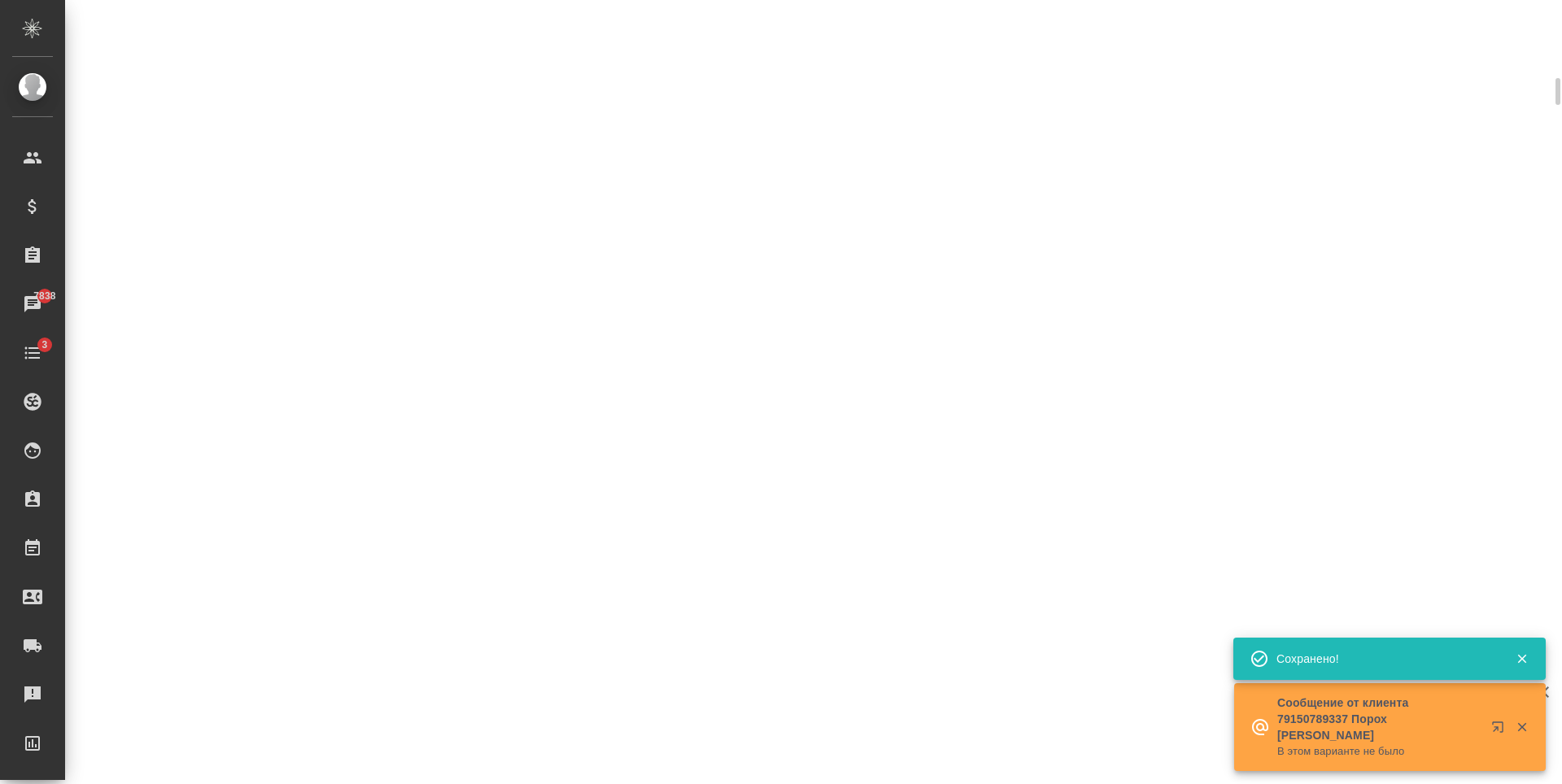
scroll to position [556, 0]
select select "RU"
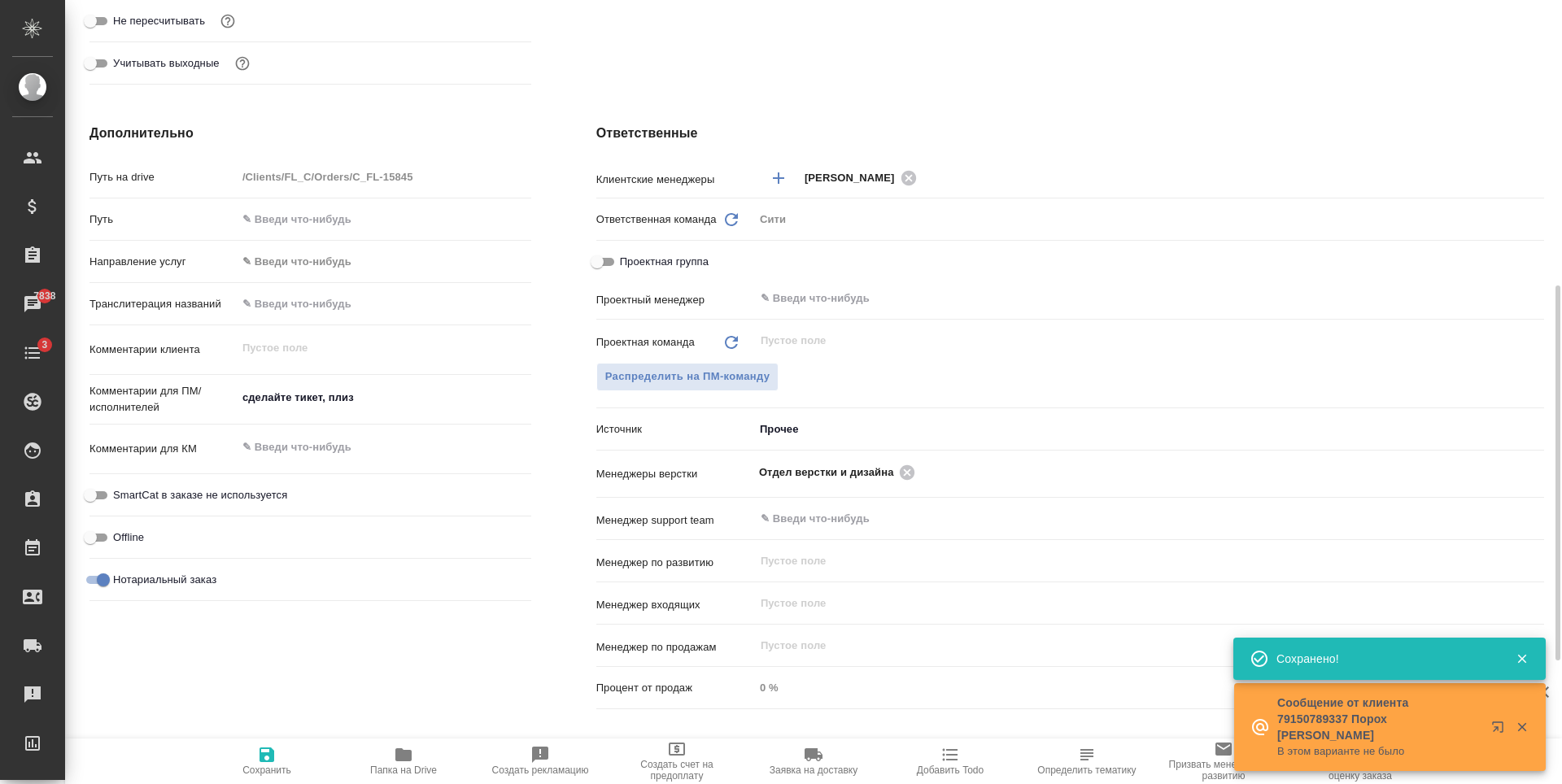
type textarea "x"
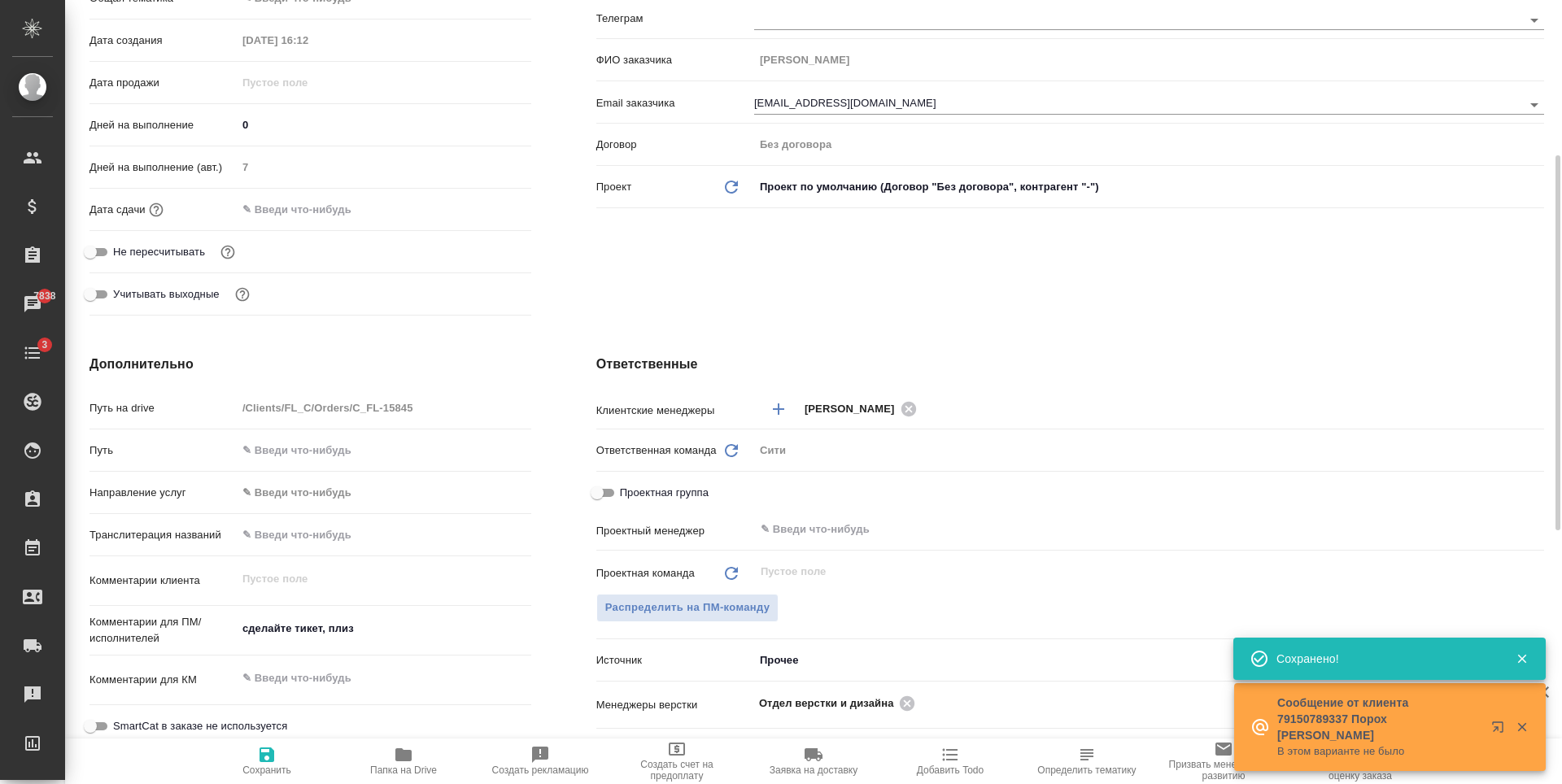
scroll to position [0, 0]
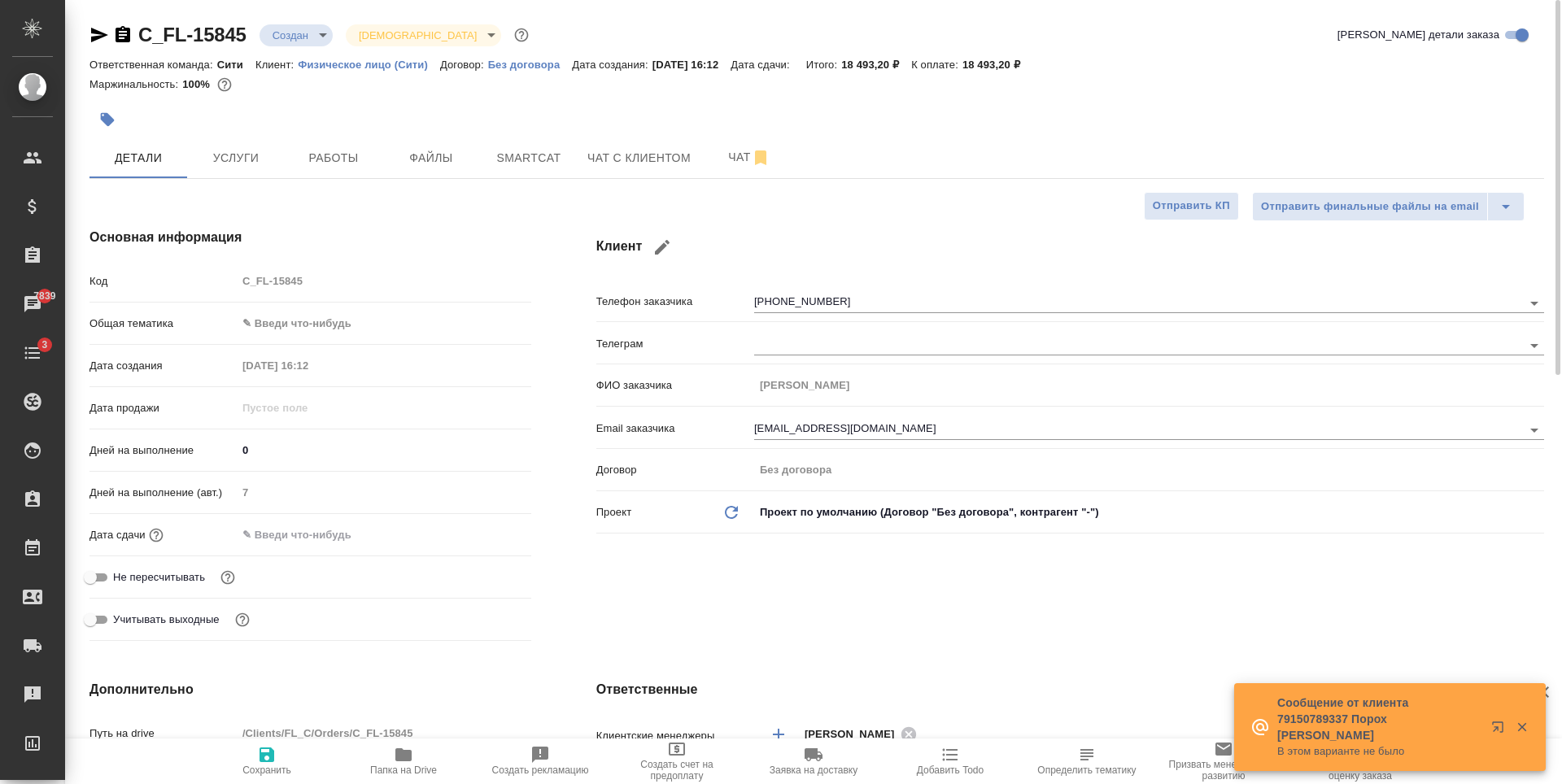
click at [327, 528] on input "text" at bounding box center [308, 535] width 142 height 24
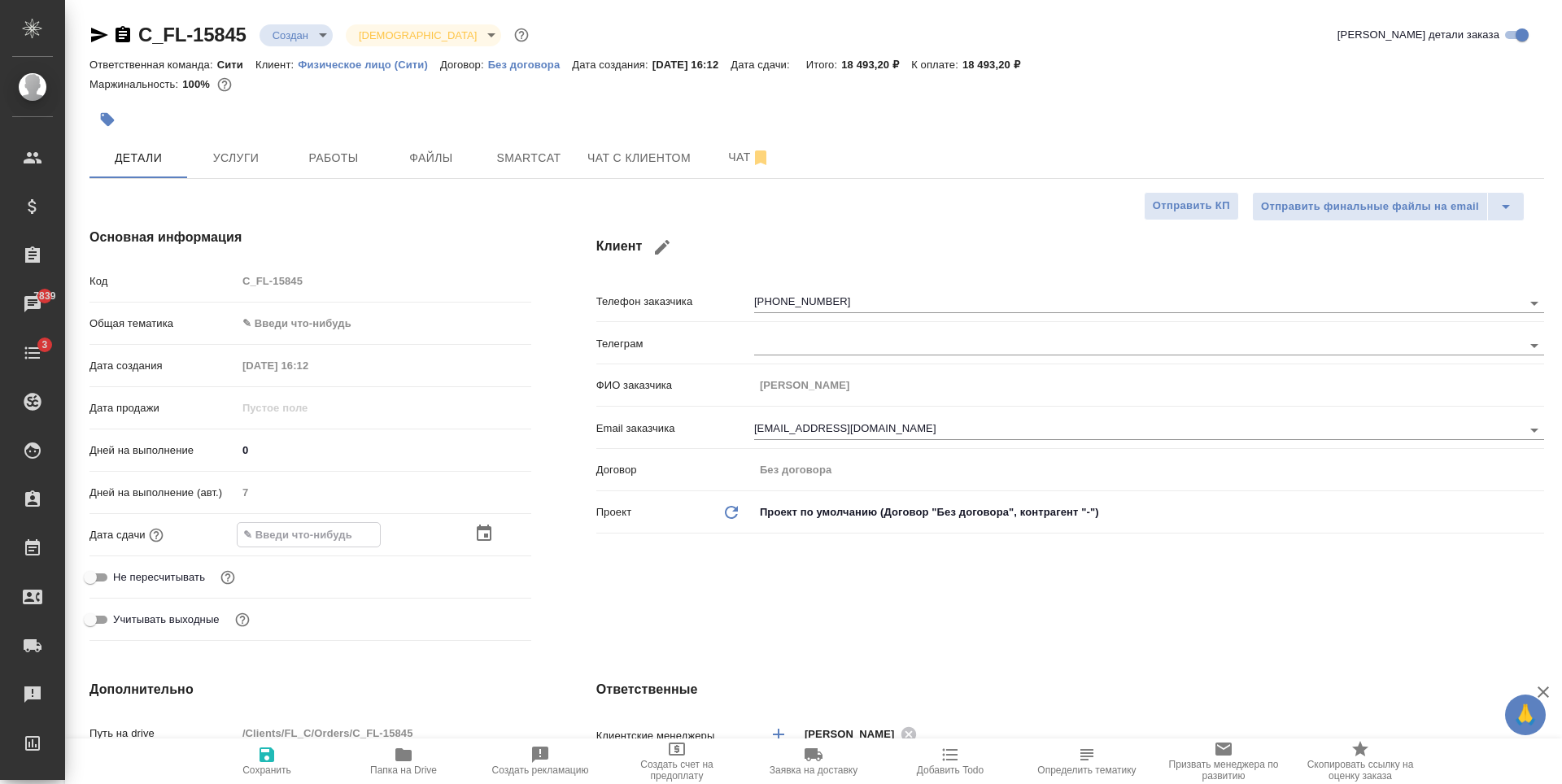
click at [478, 528] on icon "button" at bounding box center [483, 532] width 14 height 16
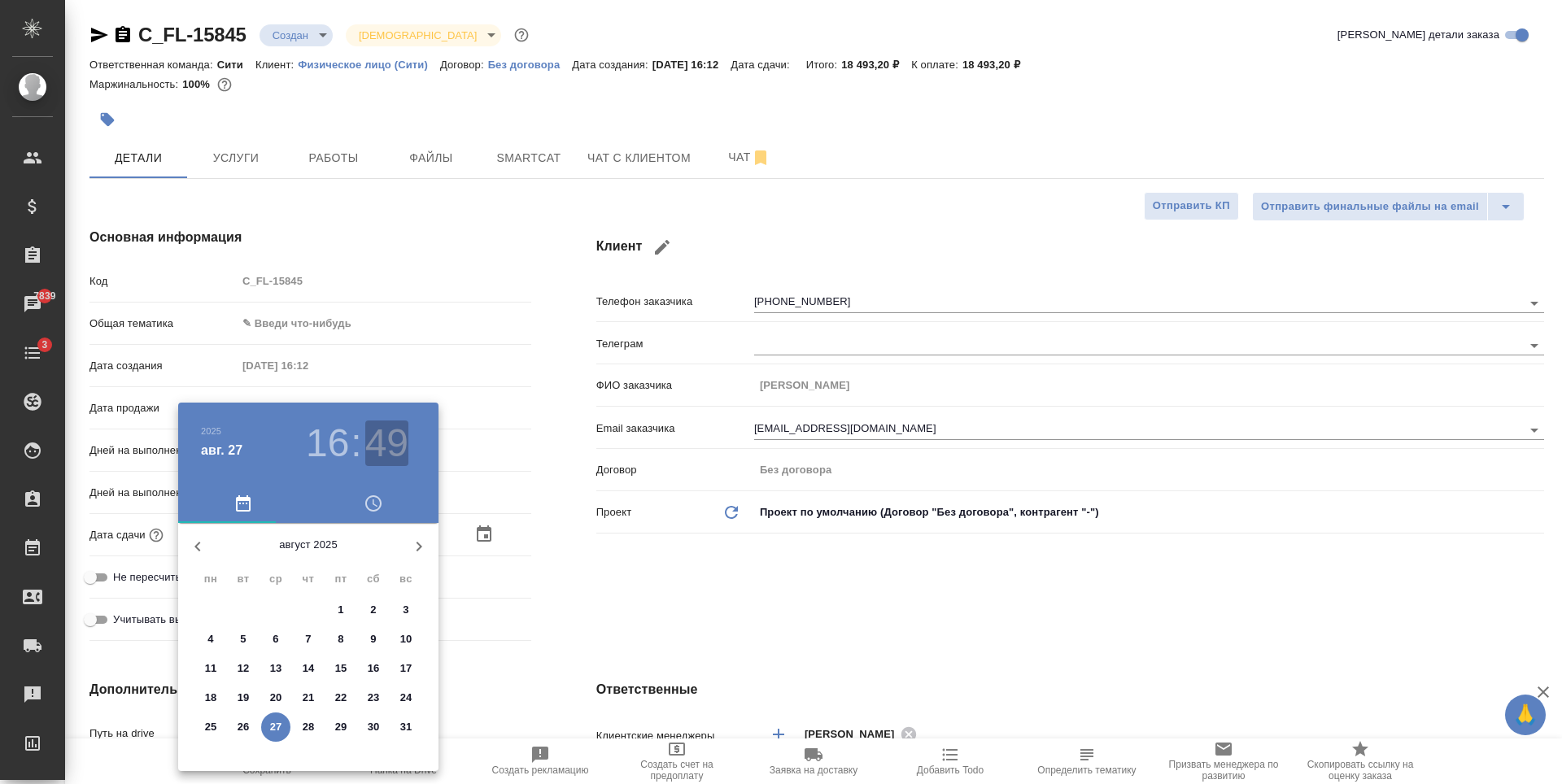
click at [371, 438] on h3 "49" at bounding box center [387, 443] width 43 height 46
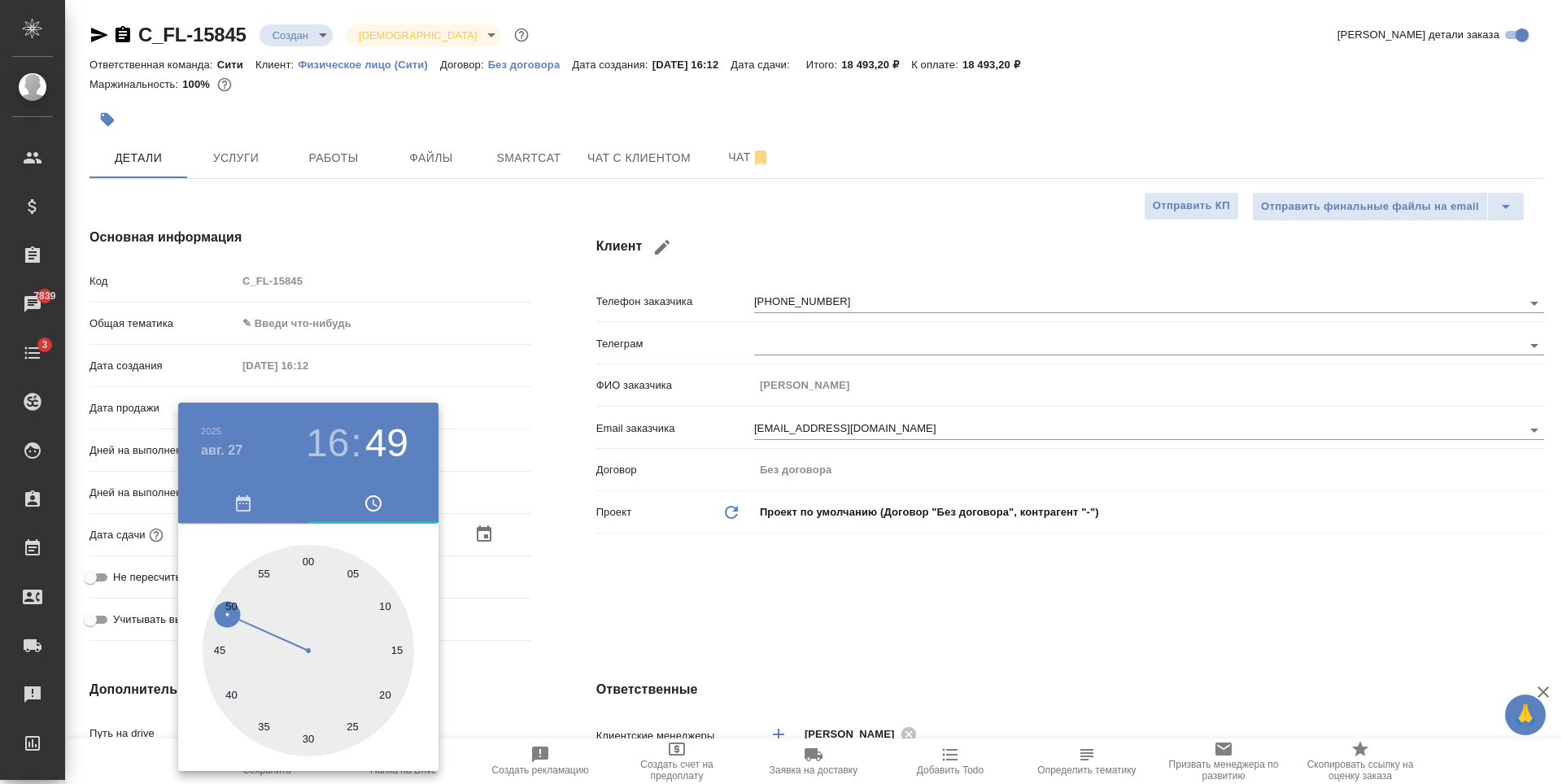
click at [311, 560] on div at bounding box center [308, 650] width 211 height 211
type input "27.08.2025 16:00"
type textarea "x"
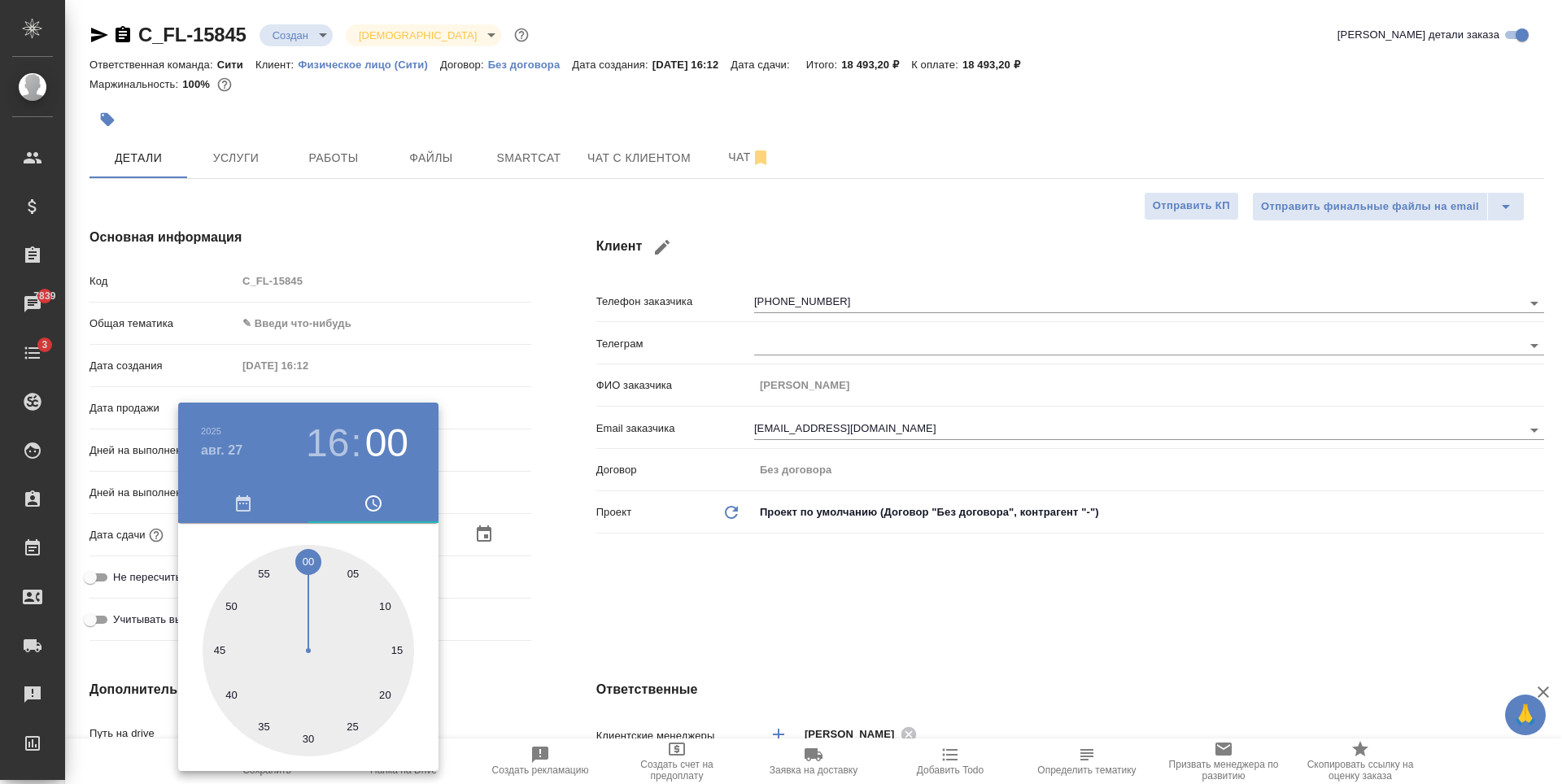
click at [881, 573] on div at bounding box center [781, 392] width 1562 height 784
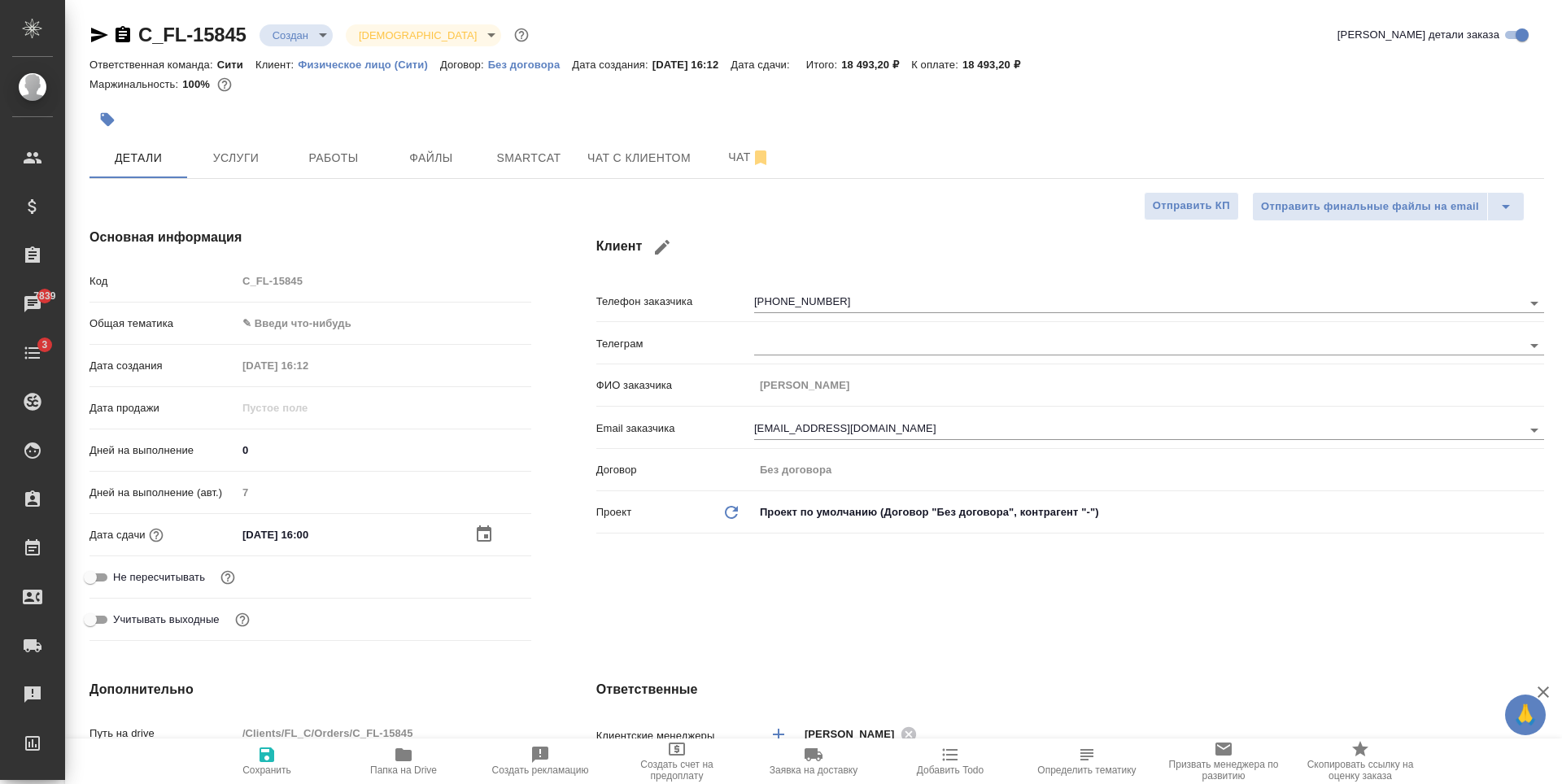
click at [94, 576] on input "Не пересчитывать" at bounding box center [90, 577] width 59 height 19
checkbox input "true"
type textarea "x"
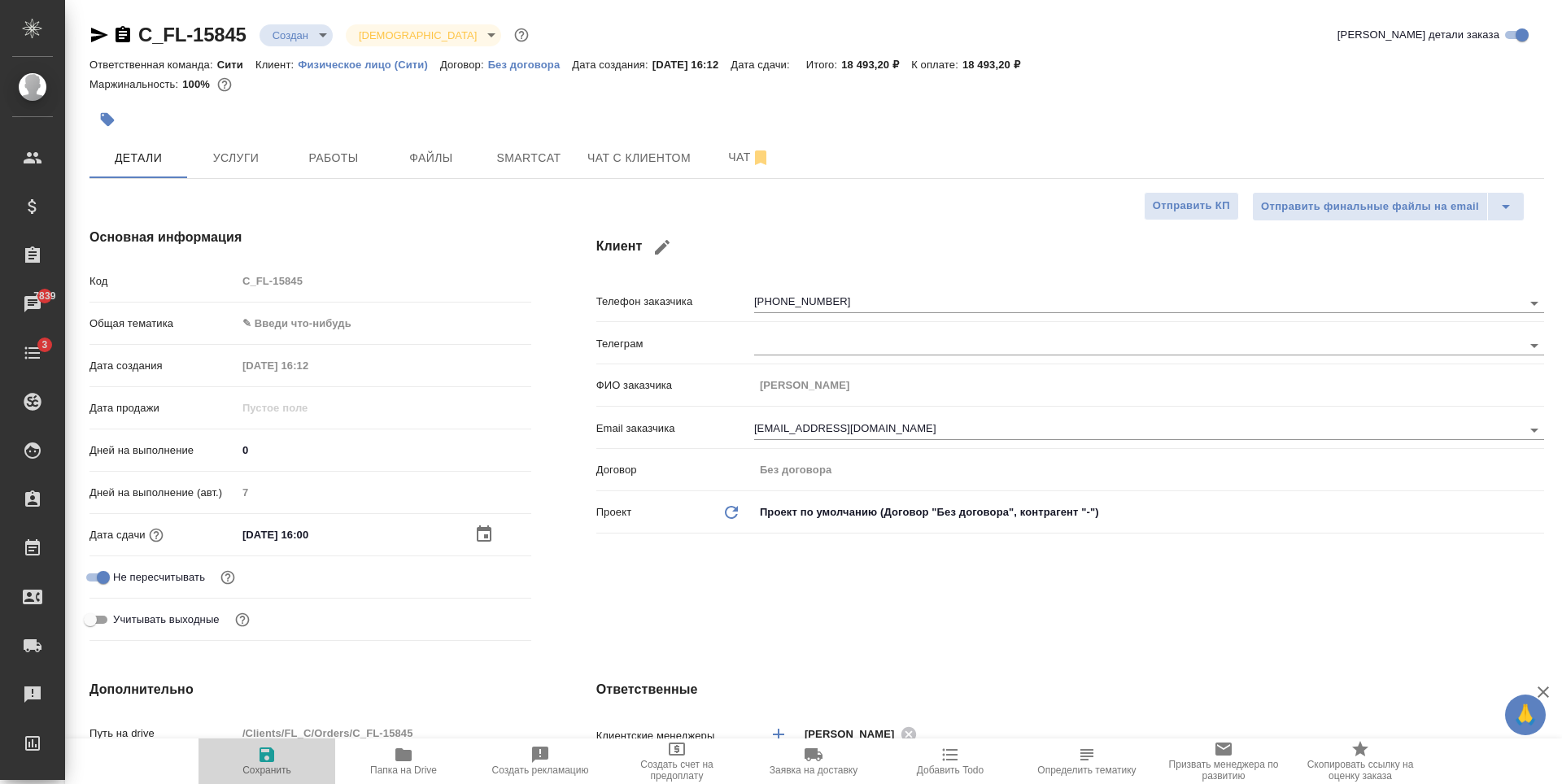
click at [265, 753] on icon "button" at bounding box center [266, 753] width 14 height 14
type textarea "x"
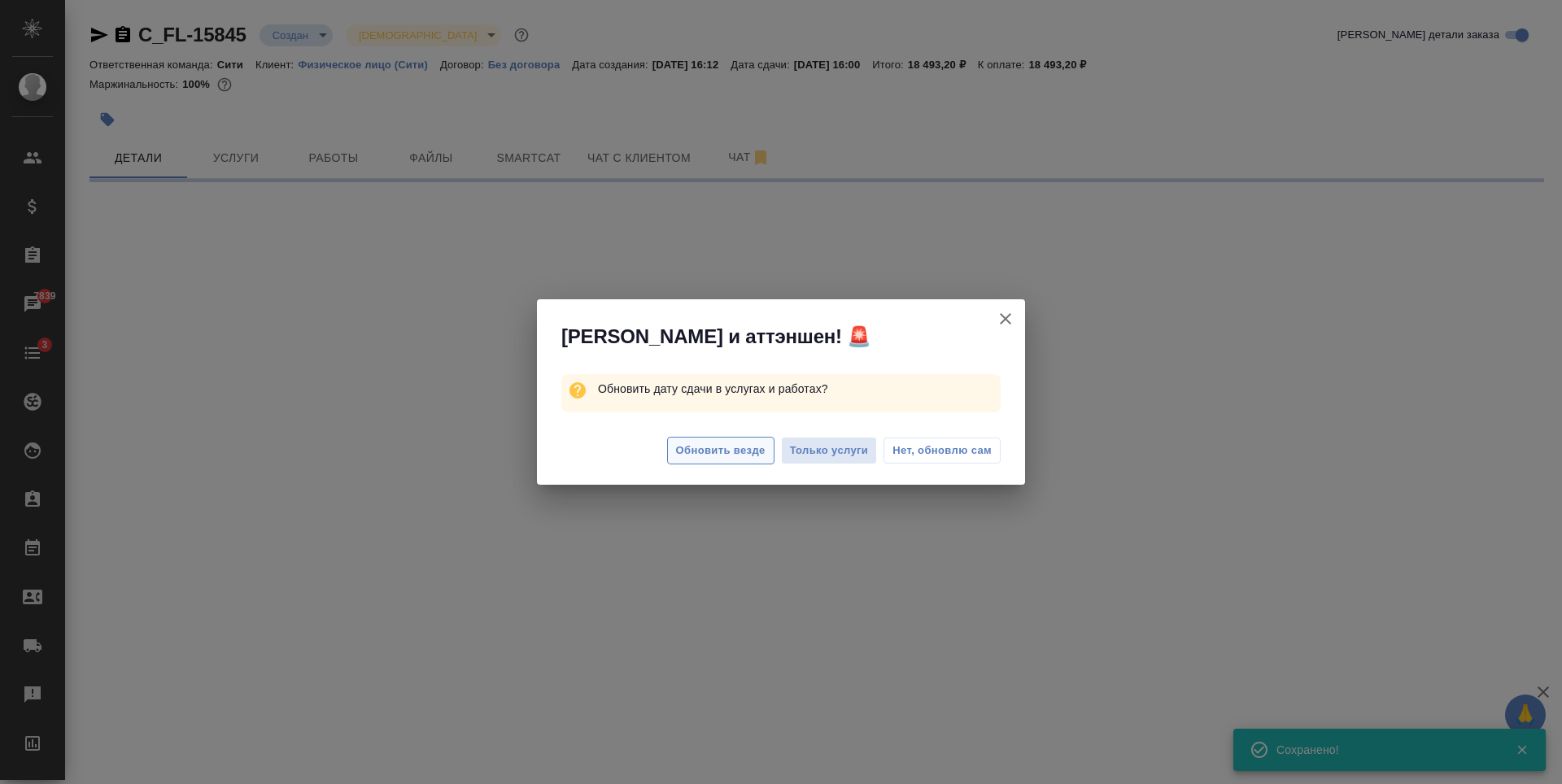
select select "RU"
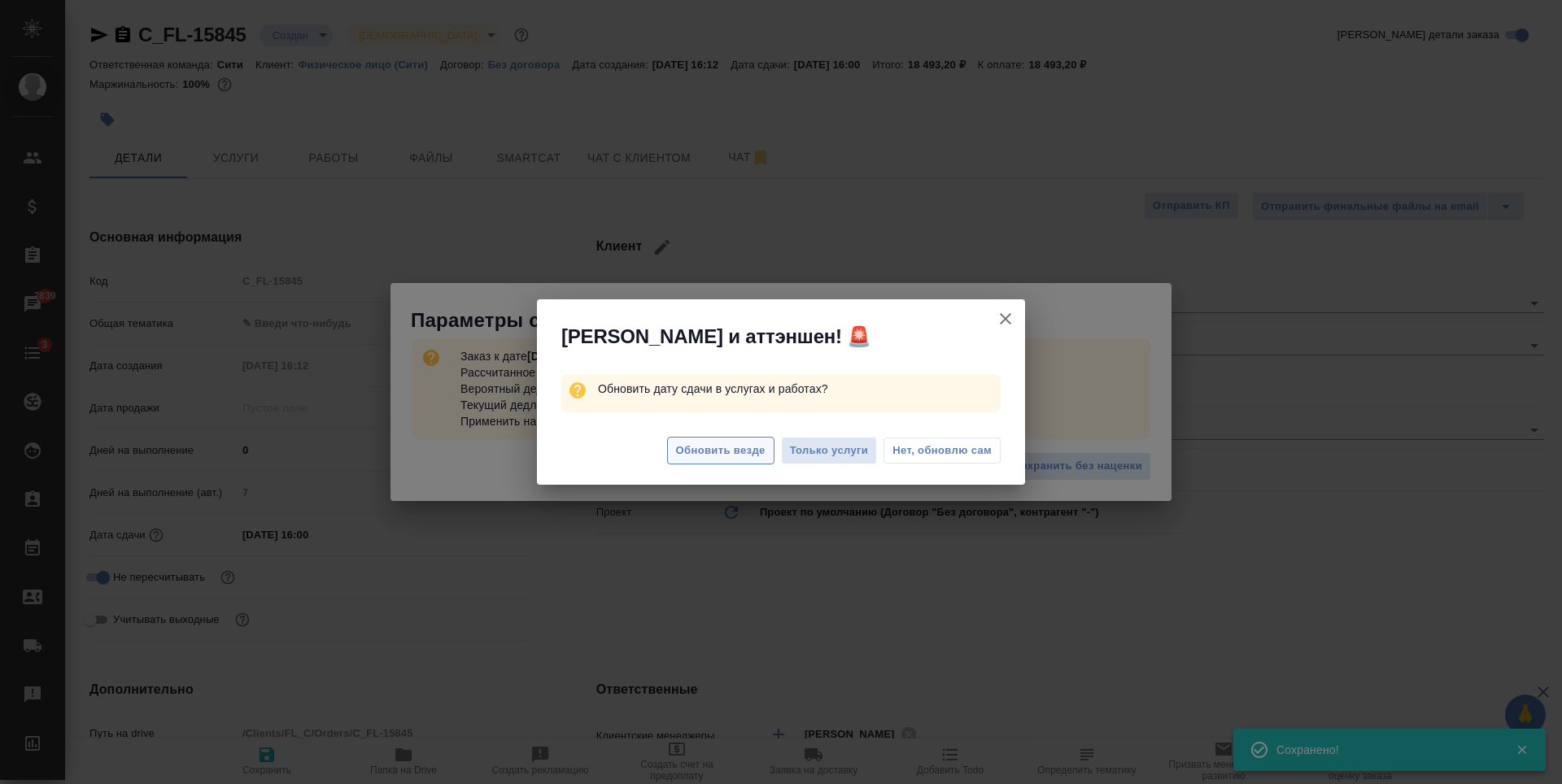
click at [745, 462] on button "Обновить везде" at bounding box center [721, 451] width 108 height 29
type textarea "x"
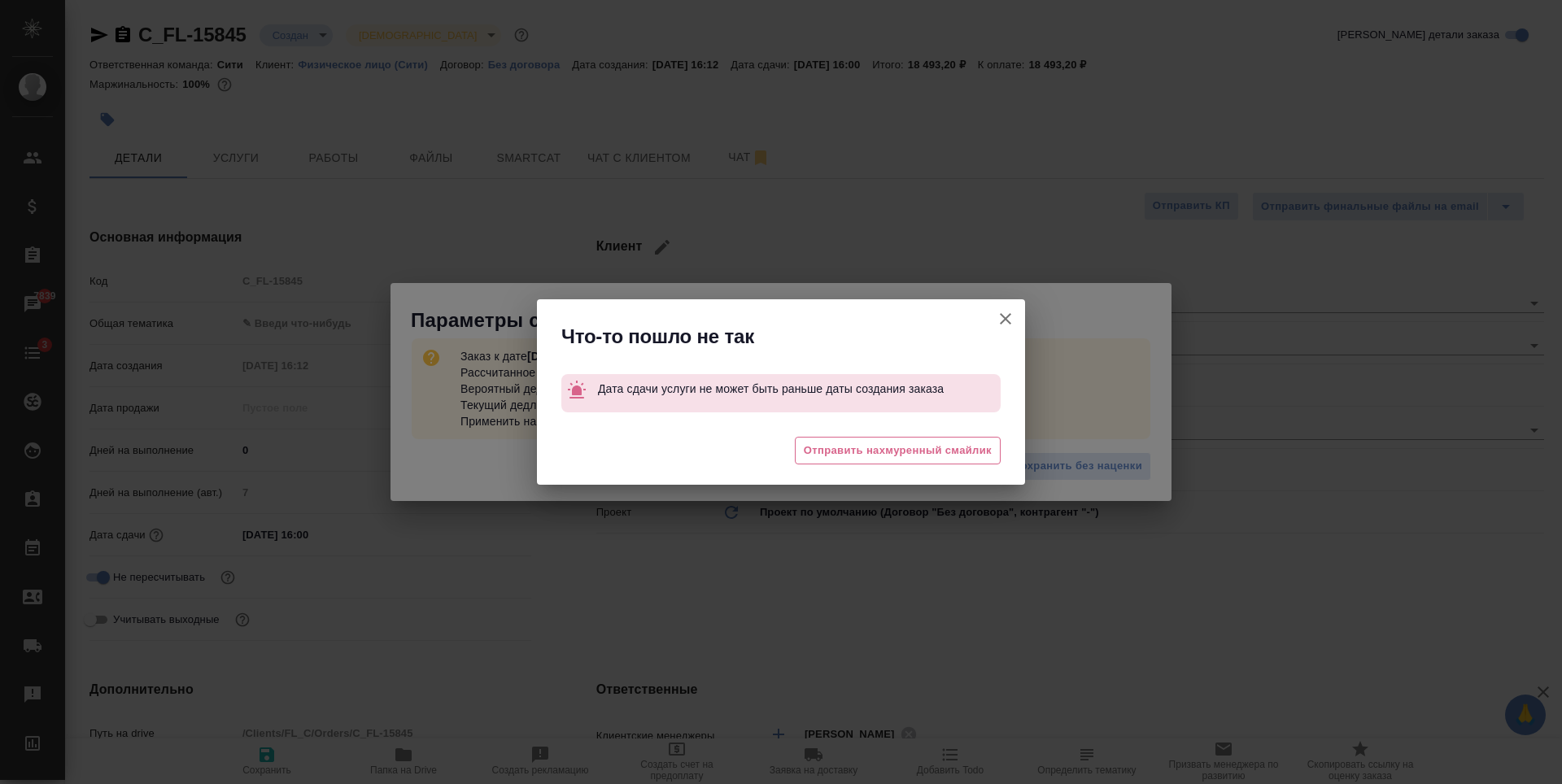
click at [1006, 322] on icon "button" at bounding box center [1005, 318] width 20 height 19
type textarea "x"
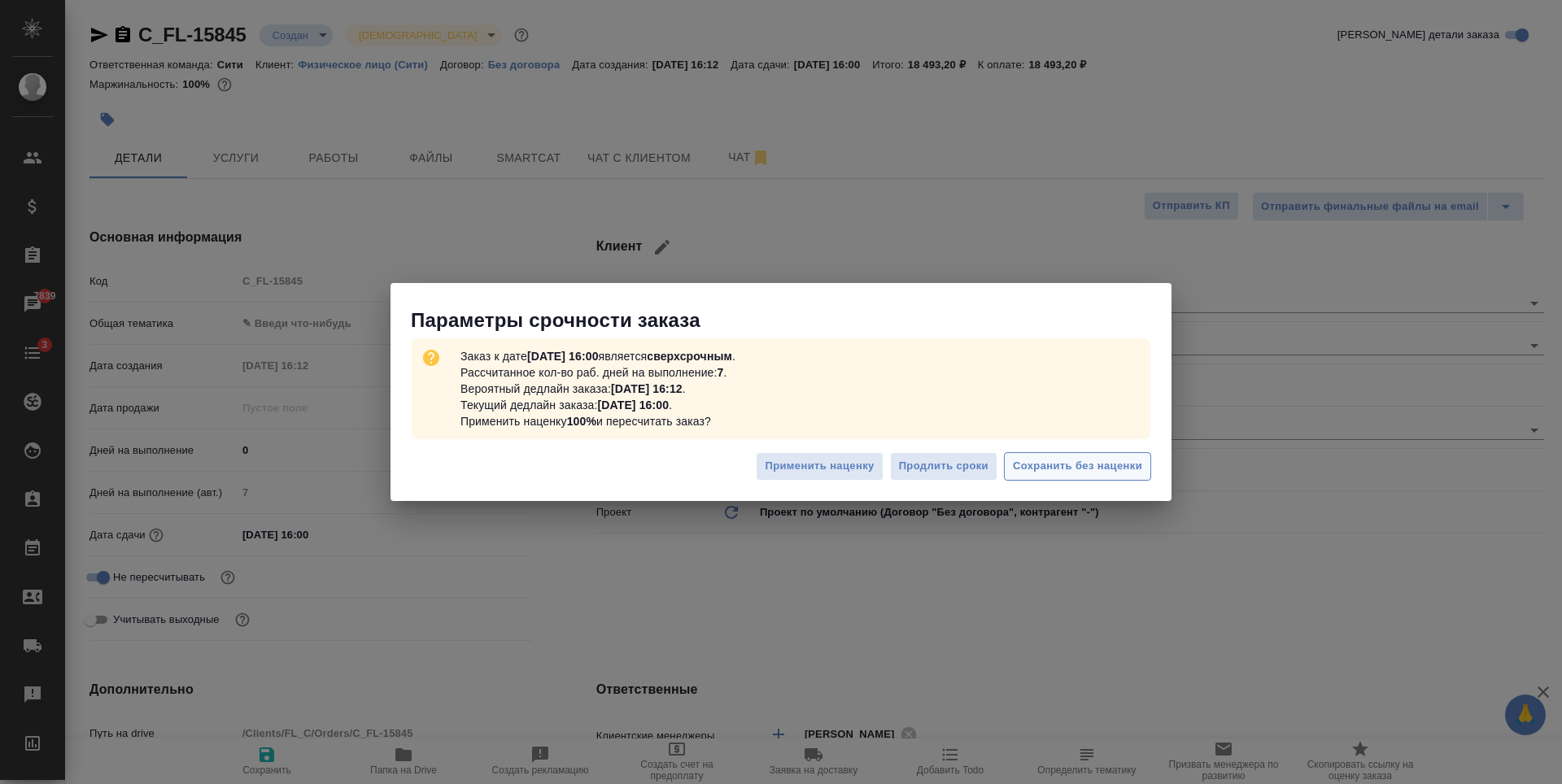
click at [1117, 468] on span "Сохранить без наценки" at bounding box center [1077, 466] width 130 height 19
type textarea "x"
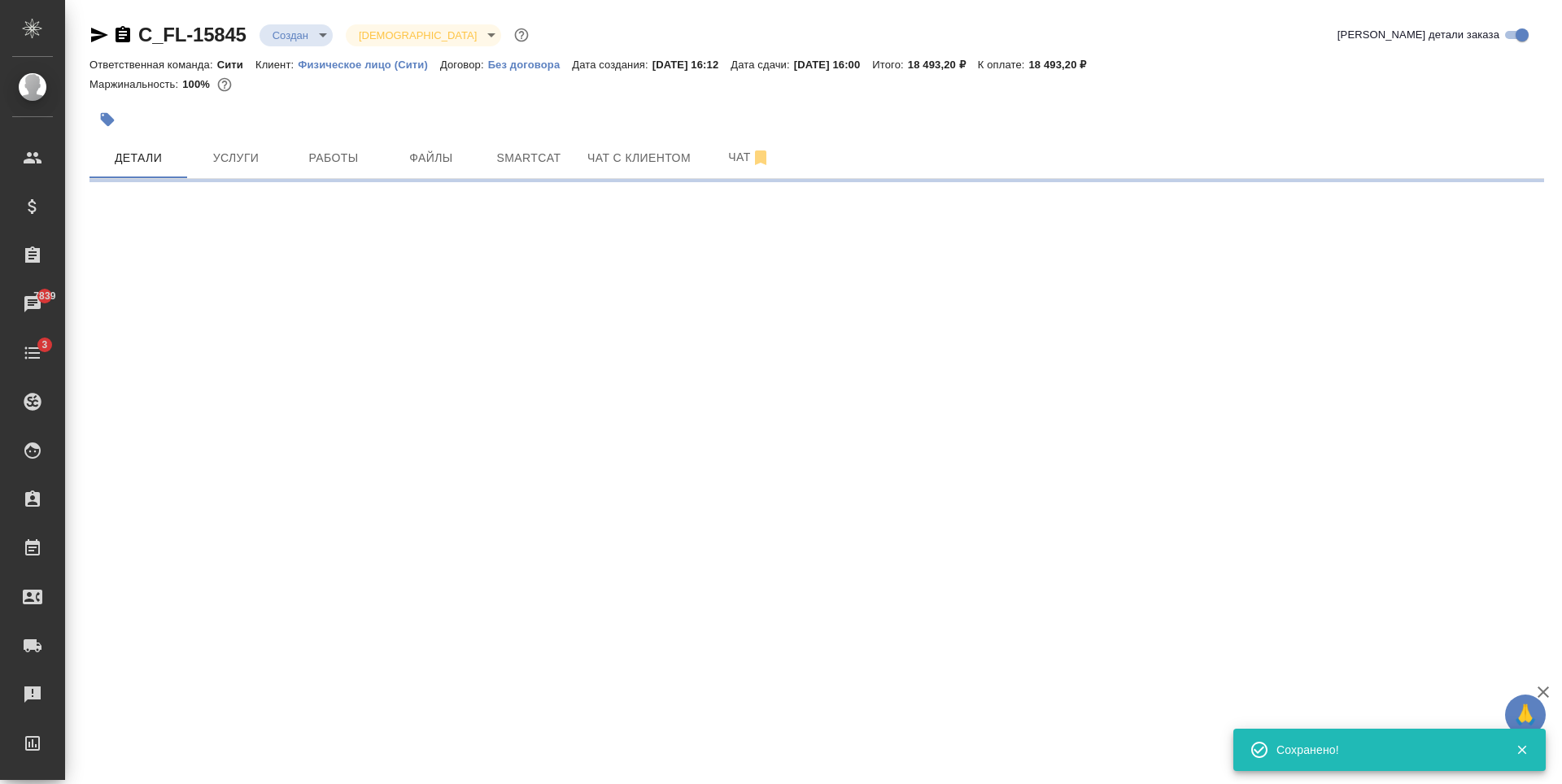
type input "urgent"
click at [291, 31] on body "🙏 .cls-1 fill:#fff; AWATERA Zaytseva Svetlana Клиенты Спецификации Заказы 7839 …" at bounding box center [781, 392] width 1562 height 784
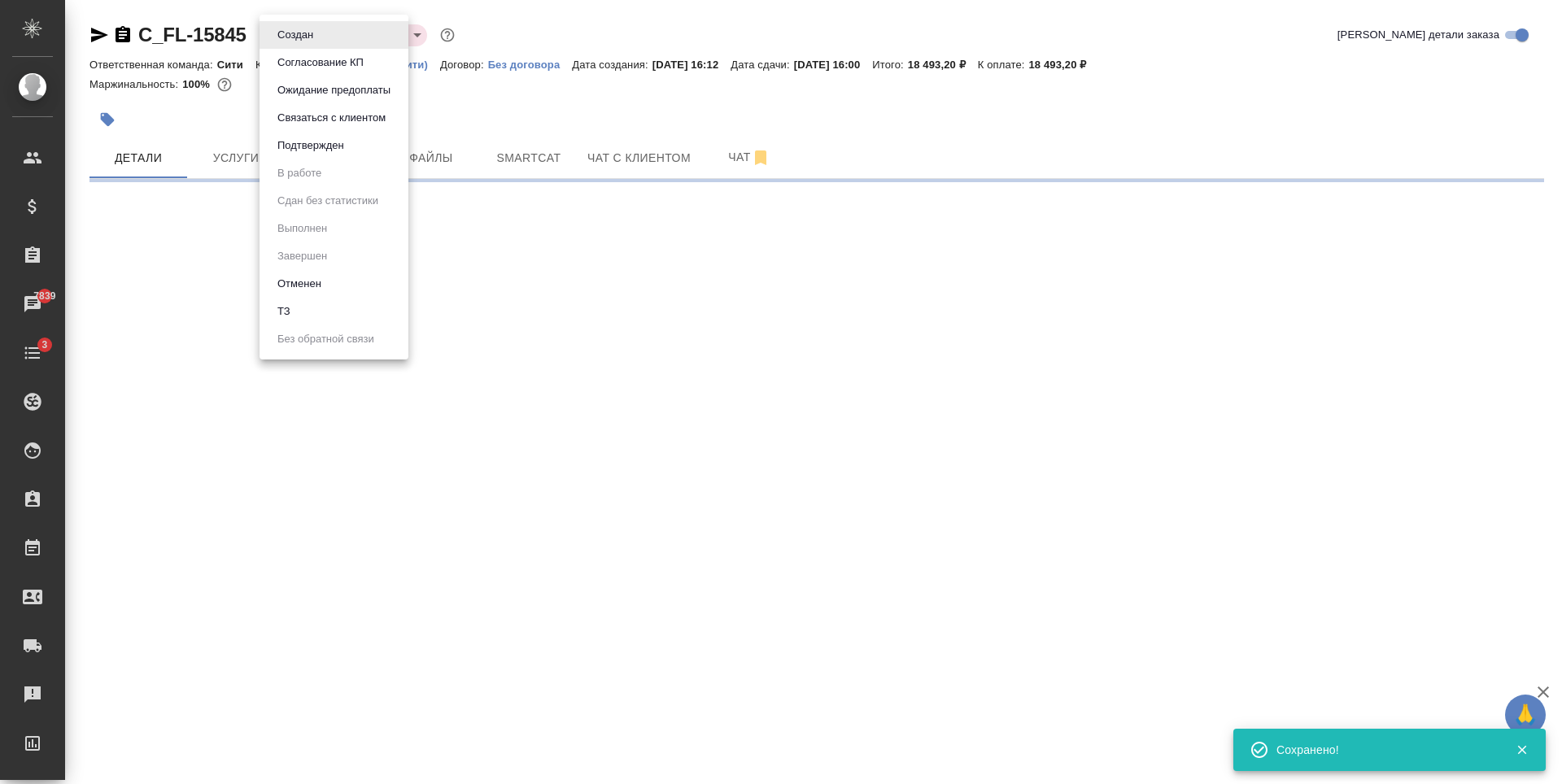
select select "RU"
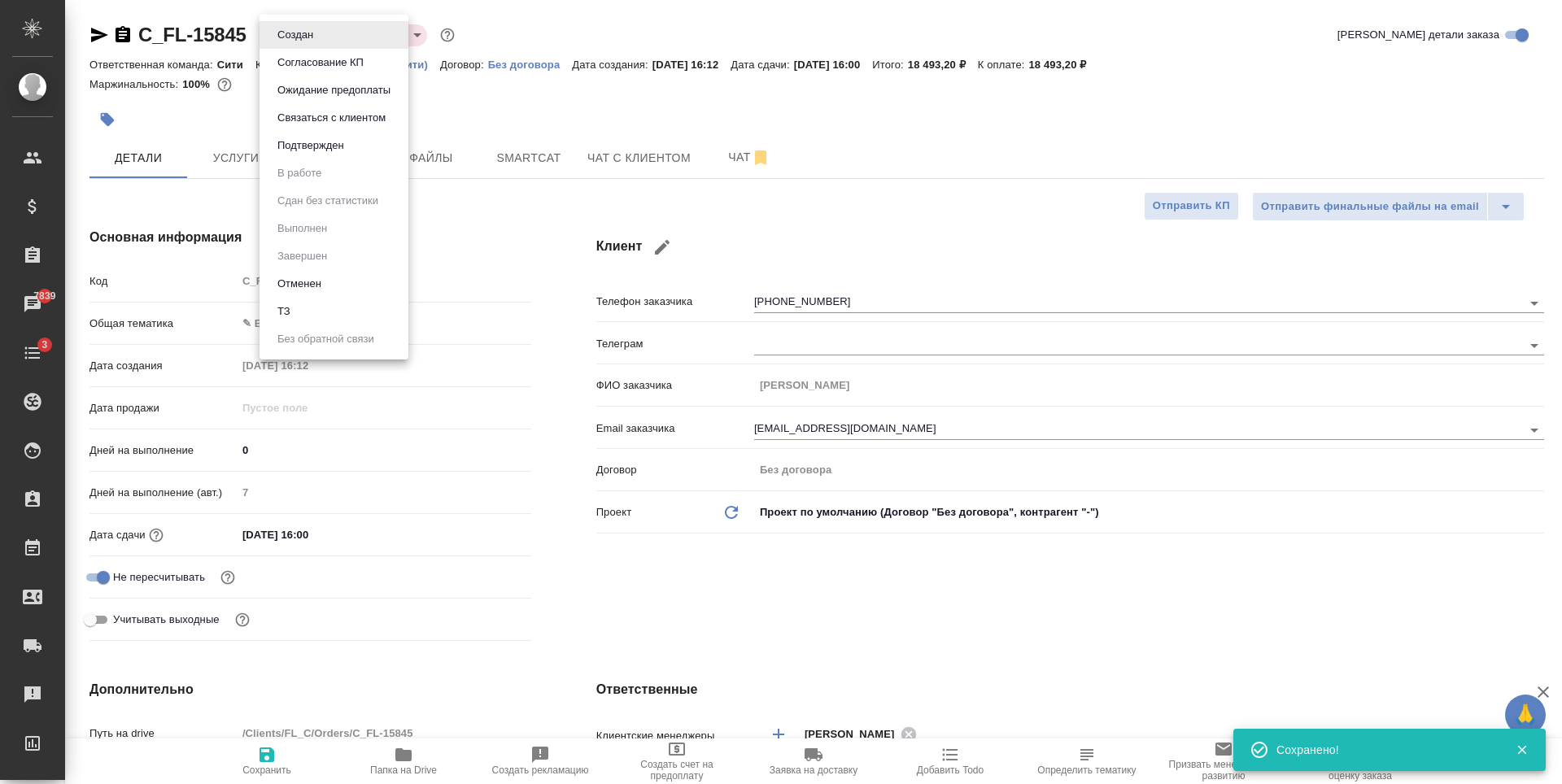
click at [351, 309] on li "ТЗ" at bounding box center [334, 311] width 149 height 28
type textarea "x"
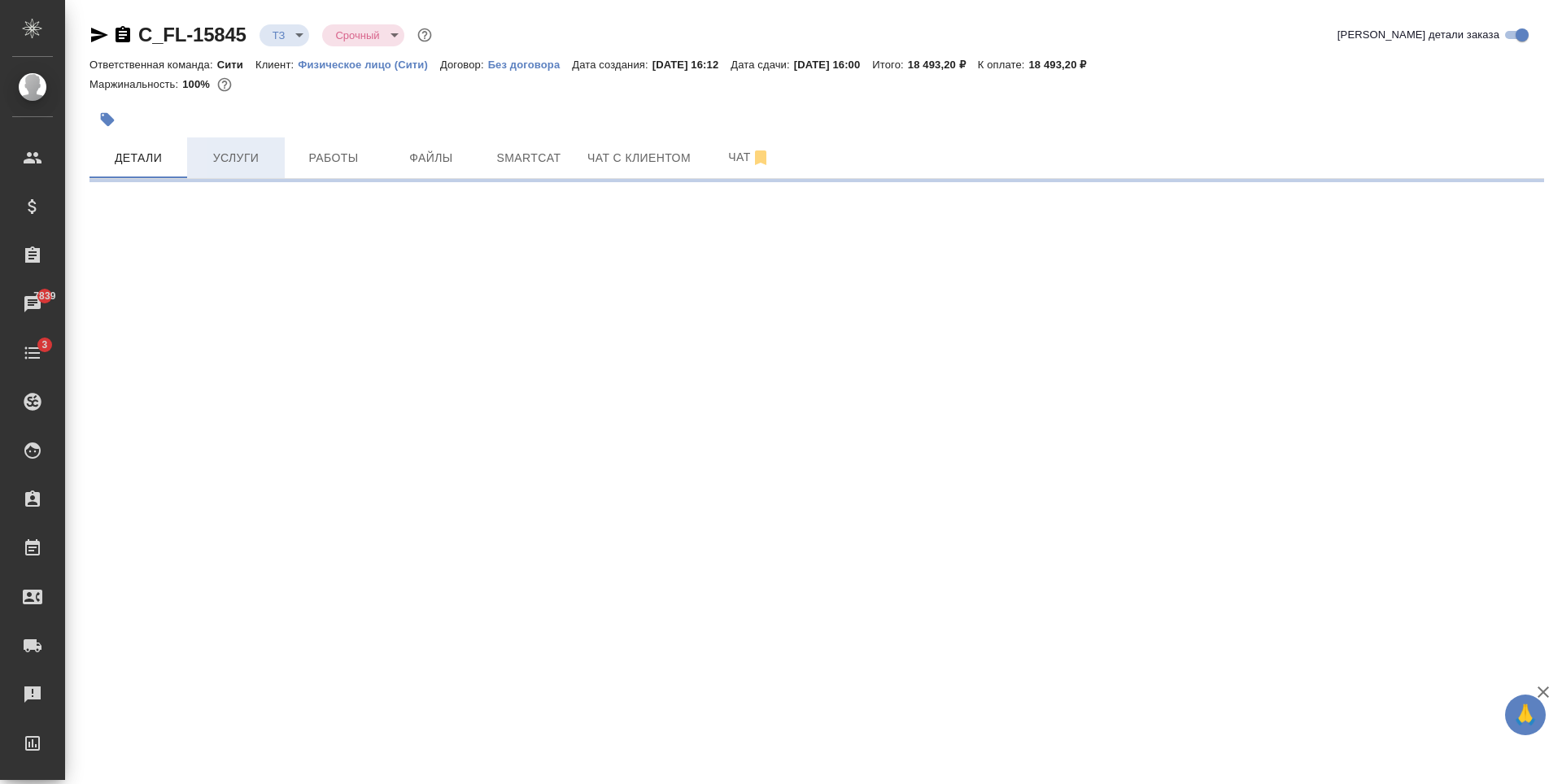
select select "RU"
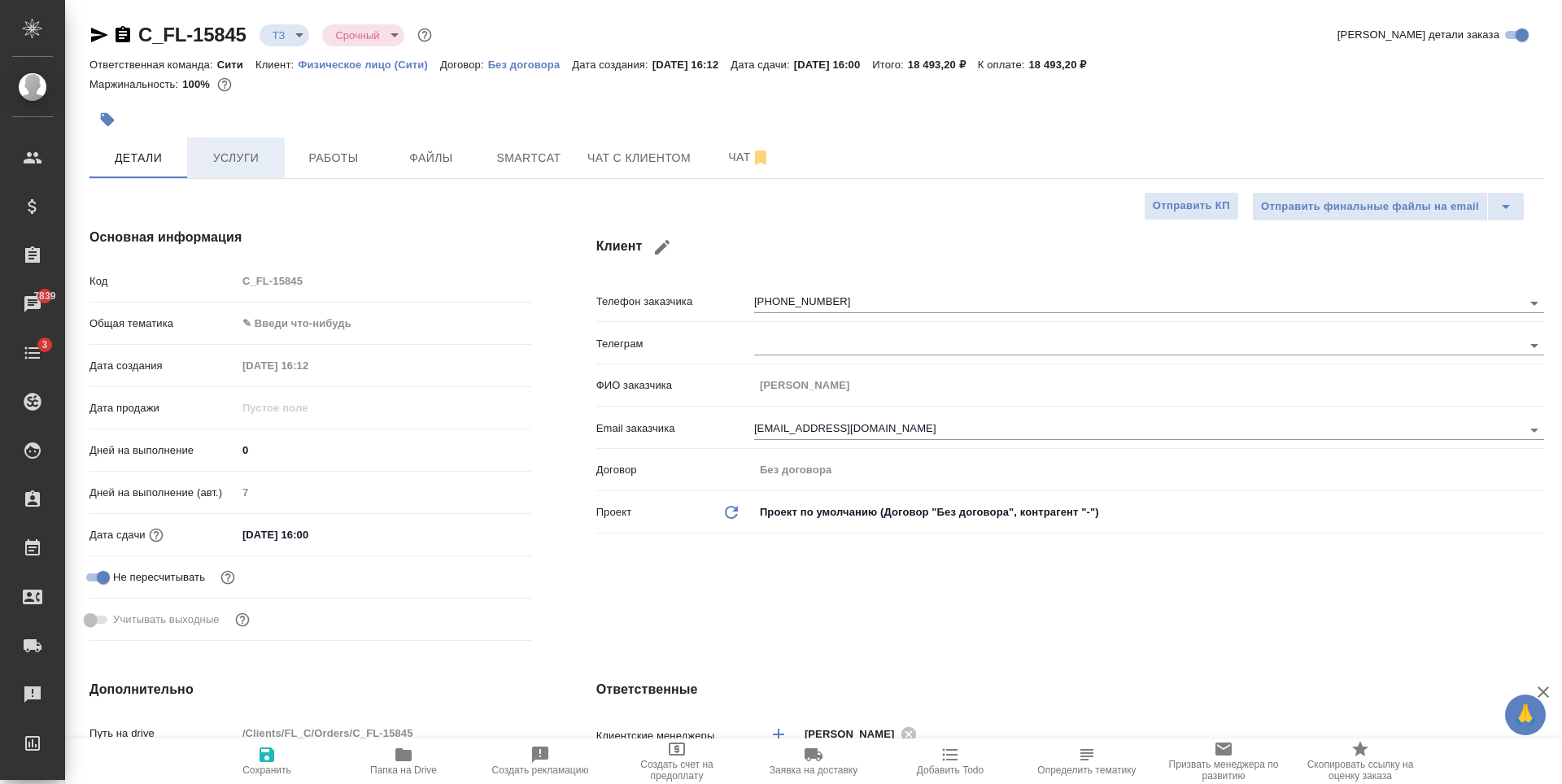
type textarea "x"
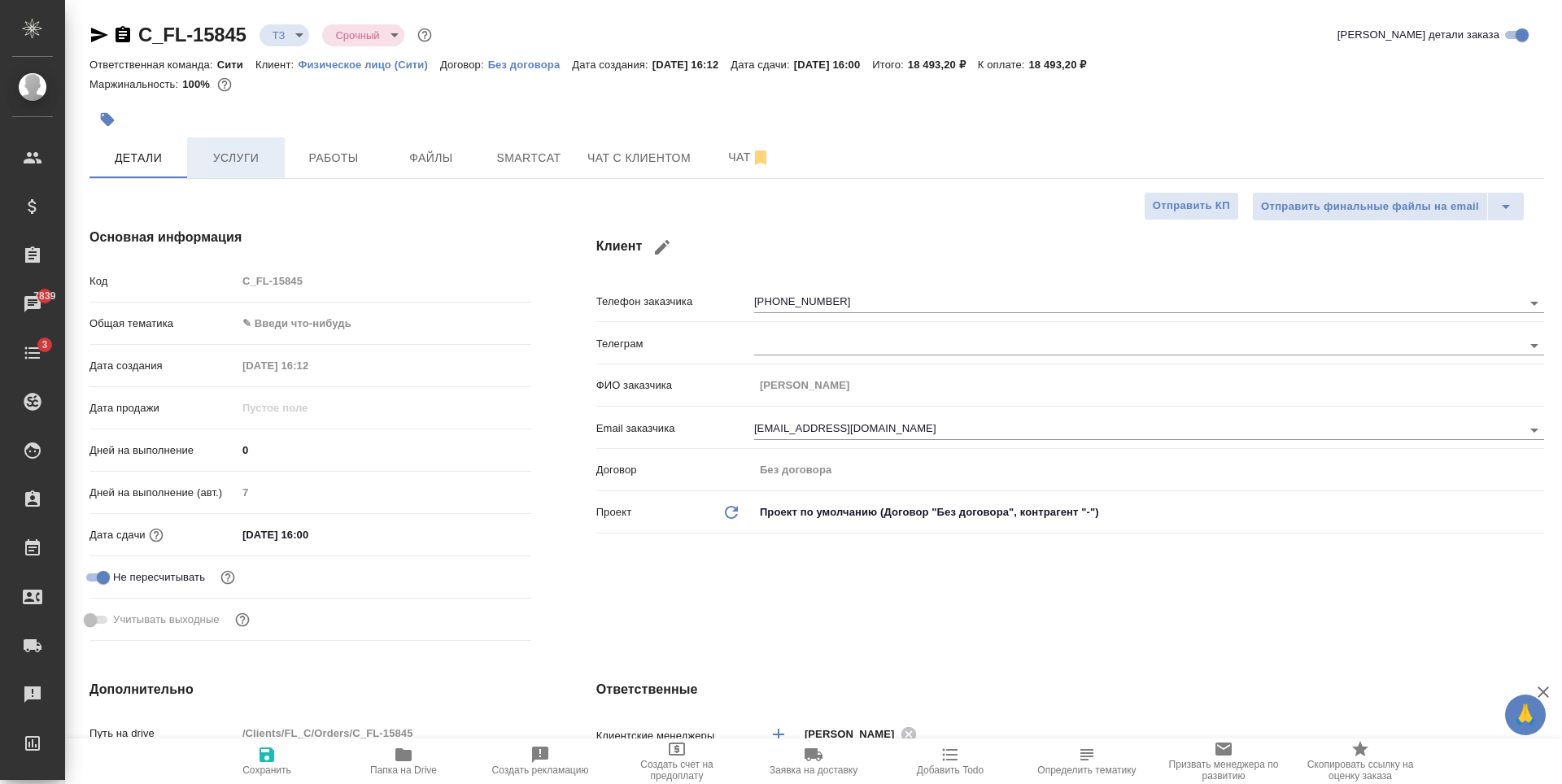
type textarea "x"
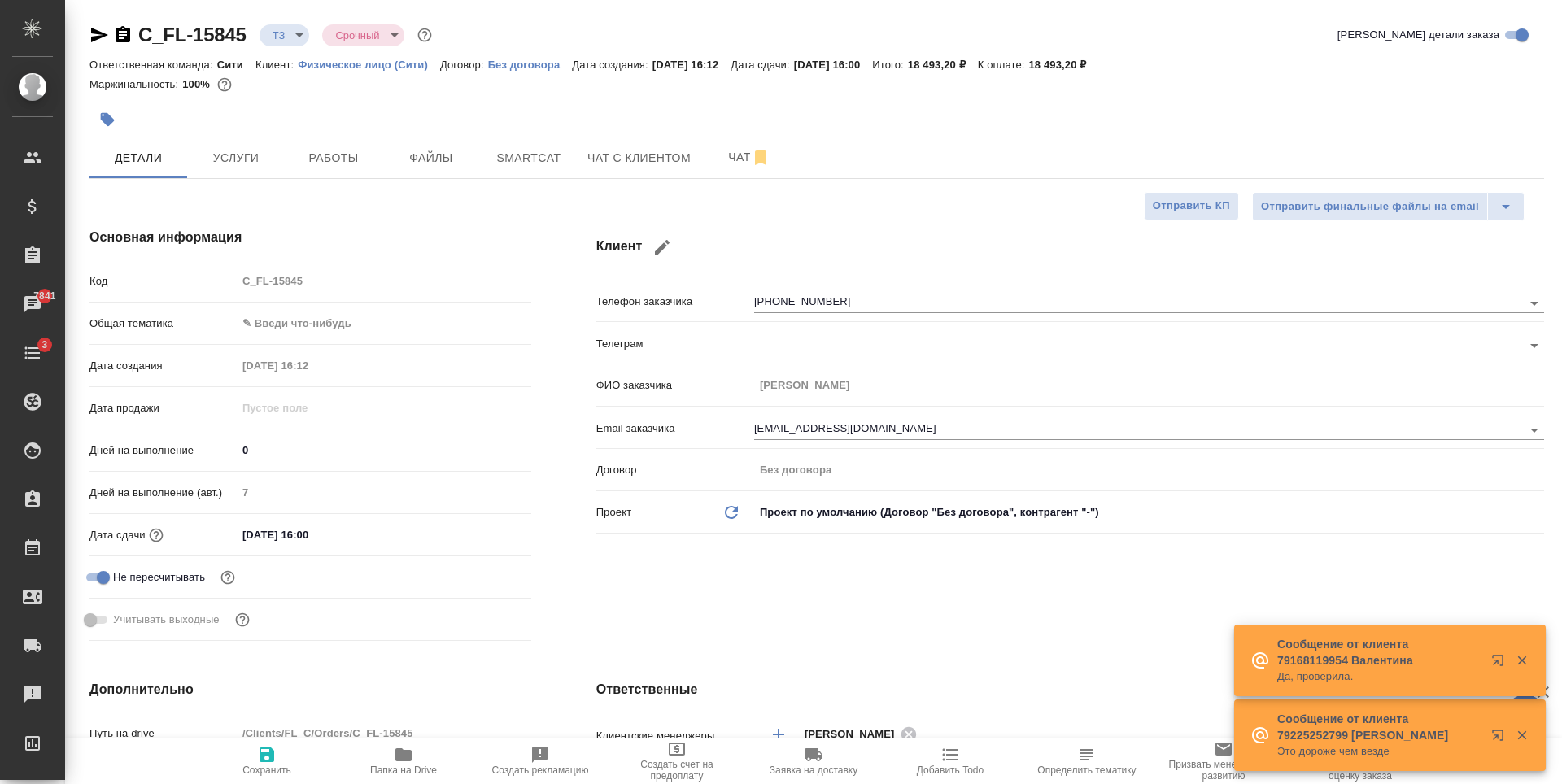
type textarea "x"
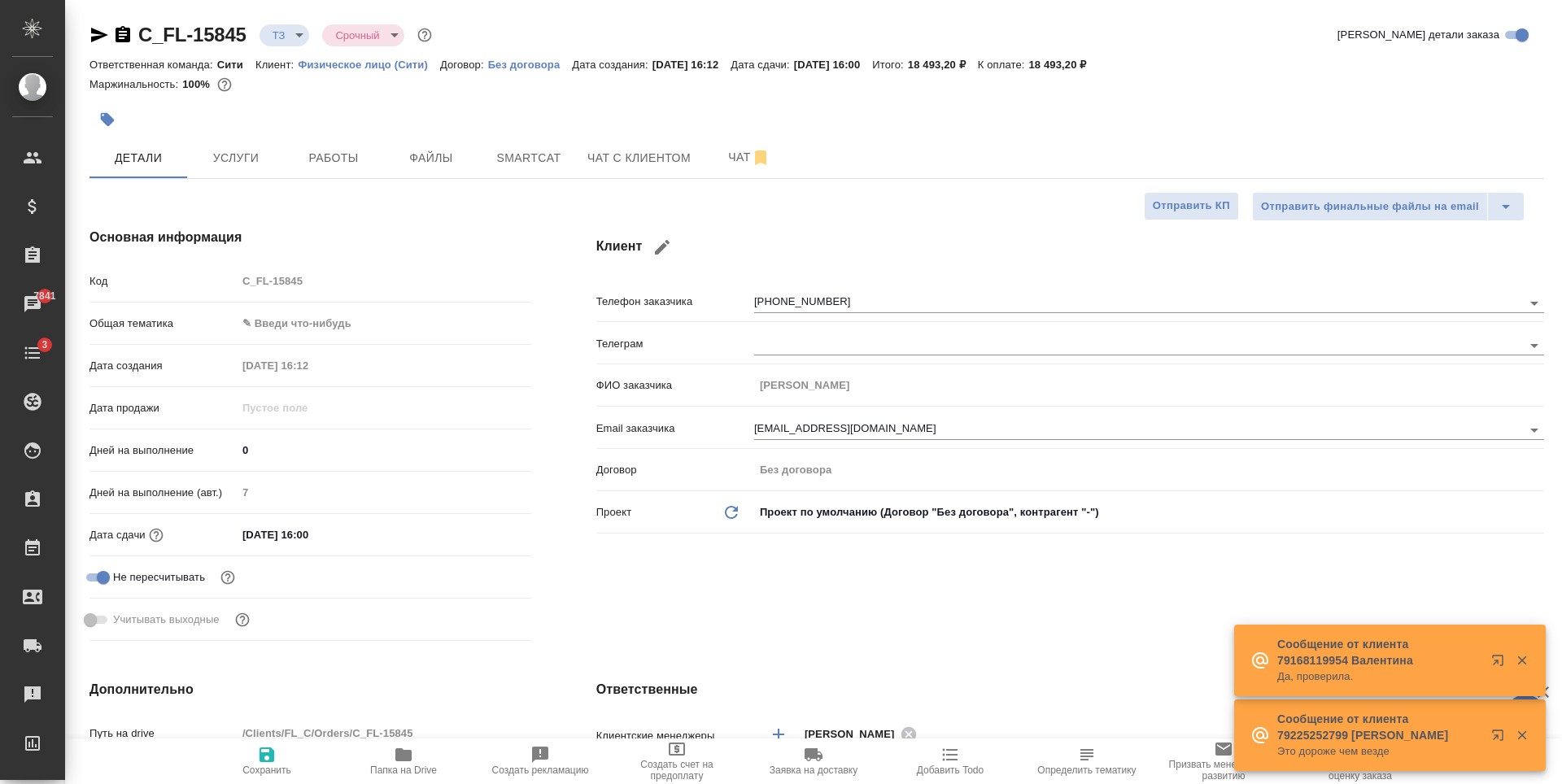
type textarea "x"
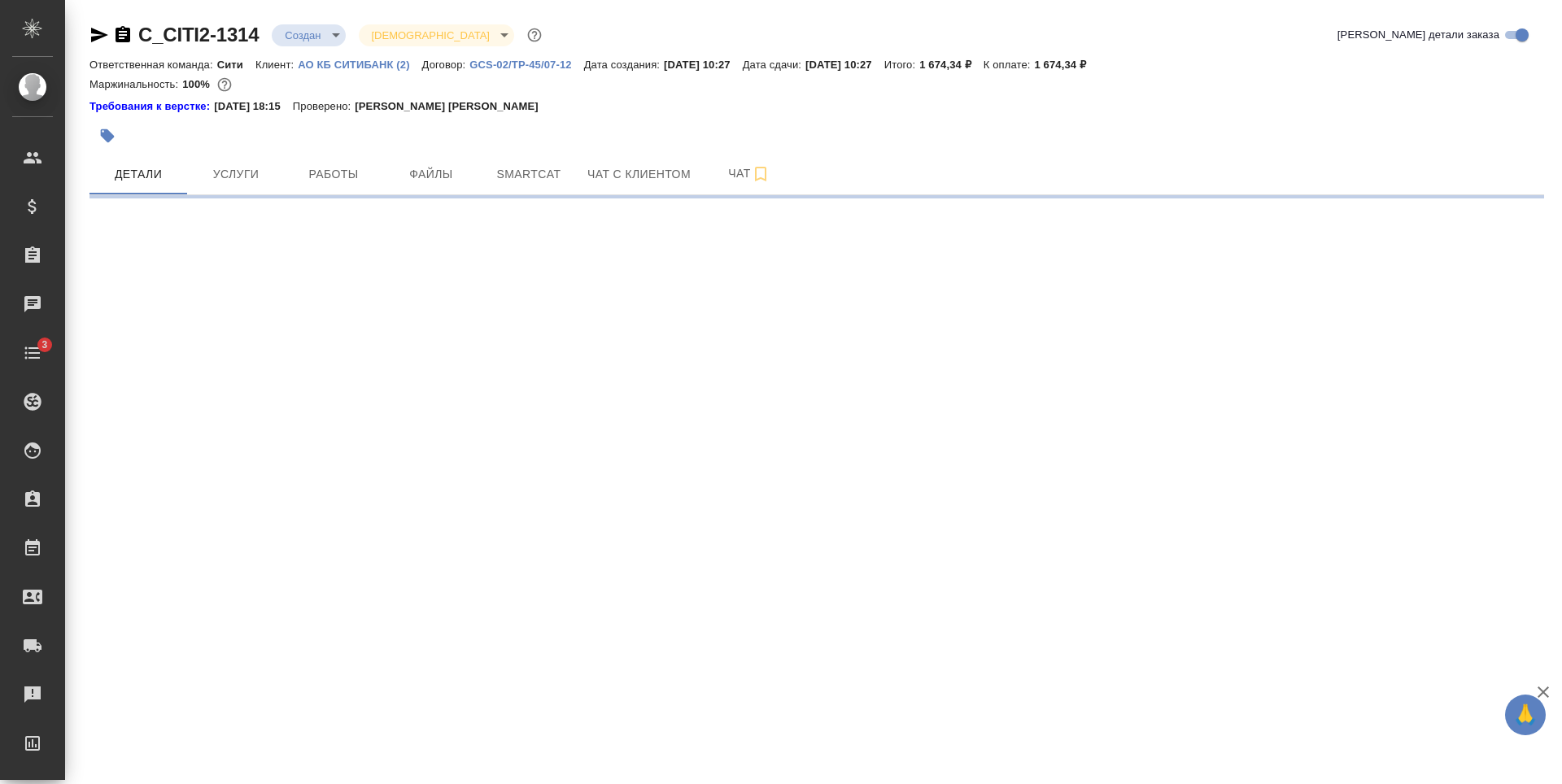
select select "RU"
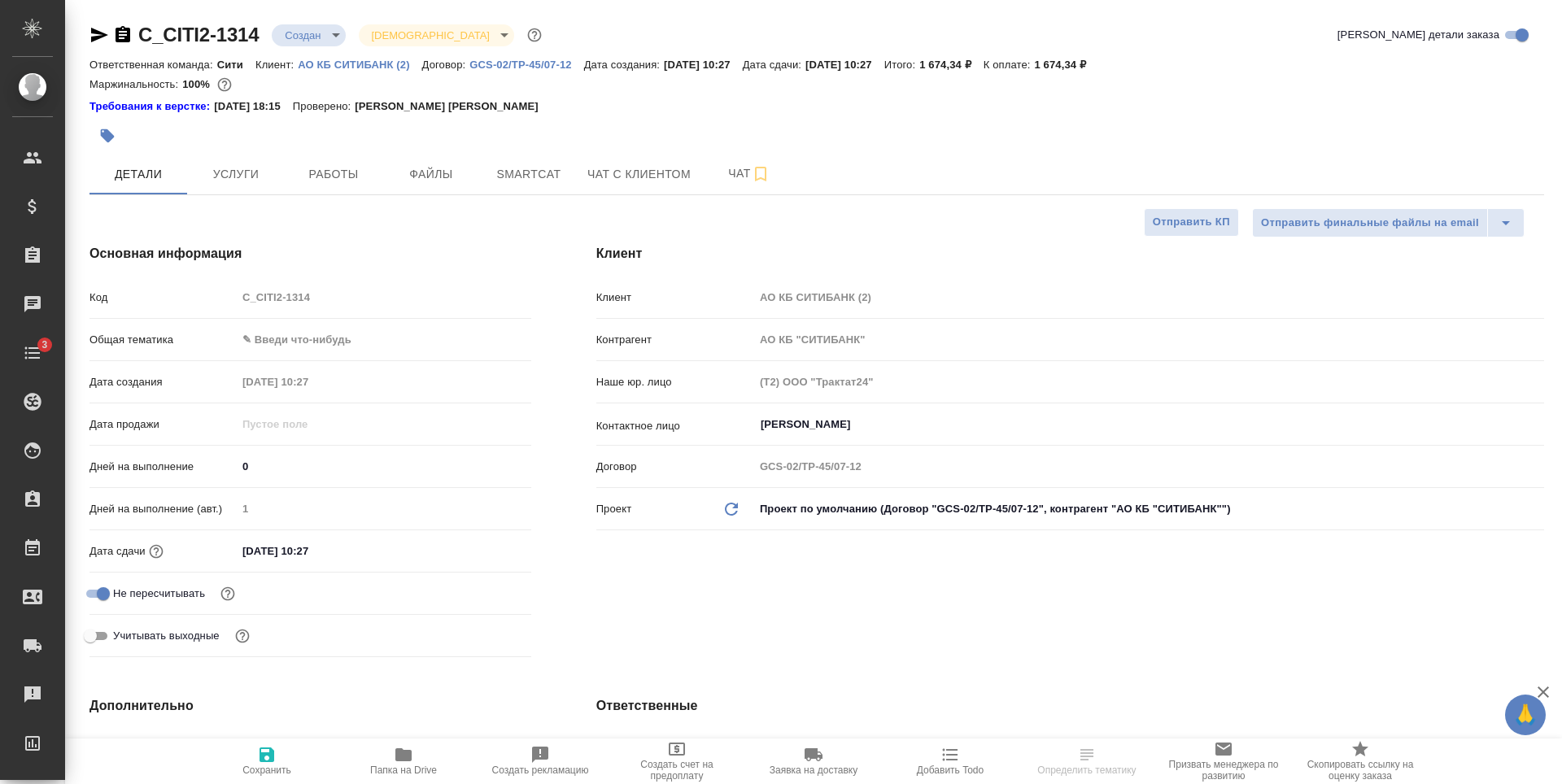
type textarea "x"
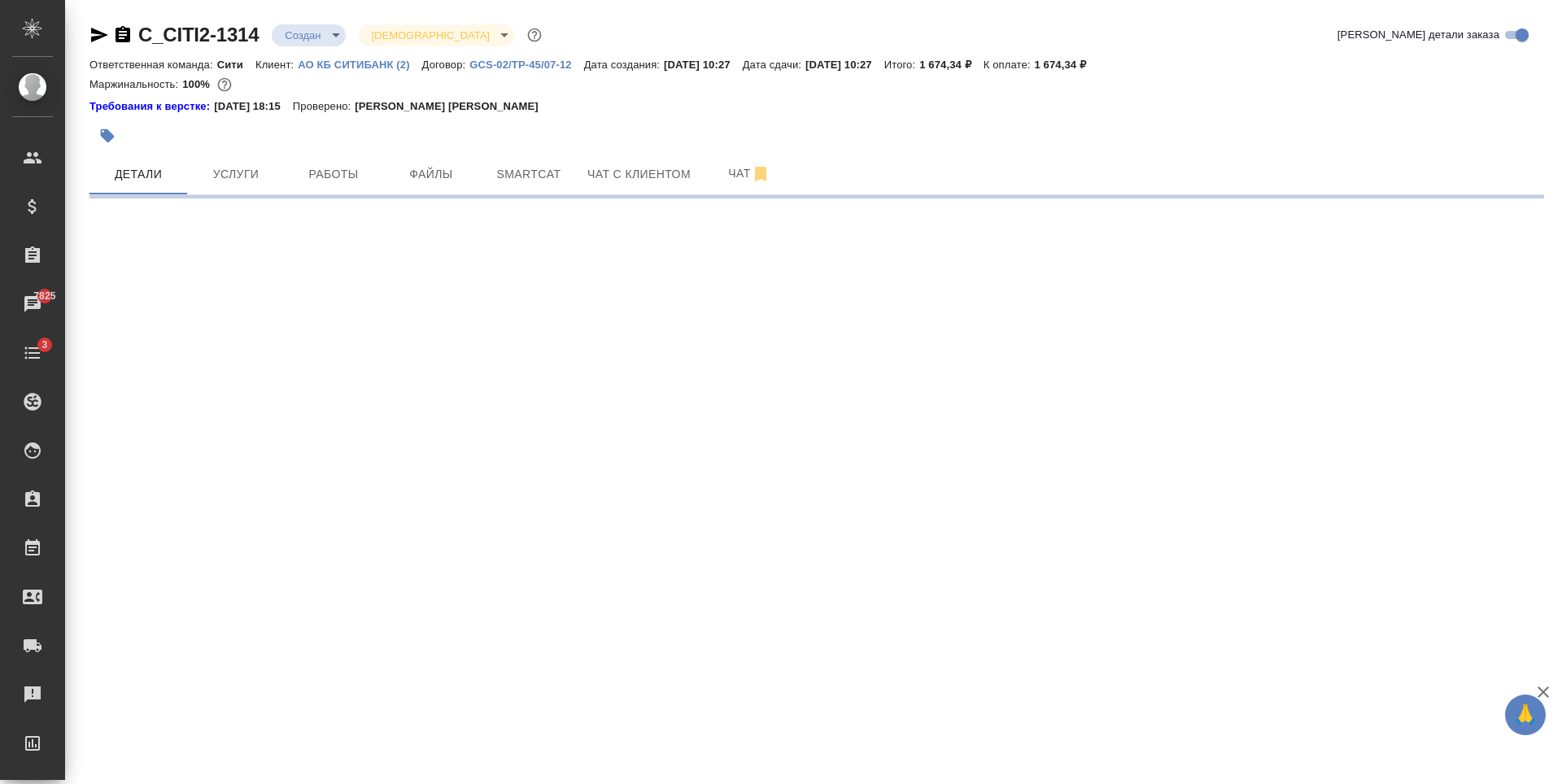
select select "RU"
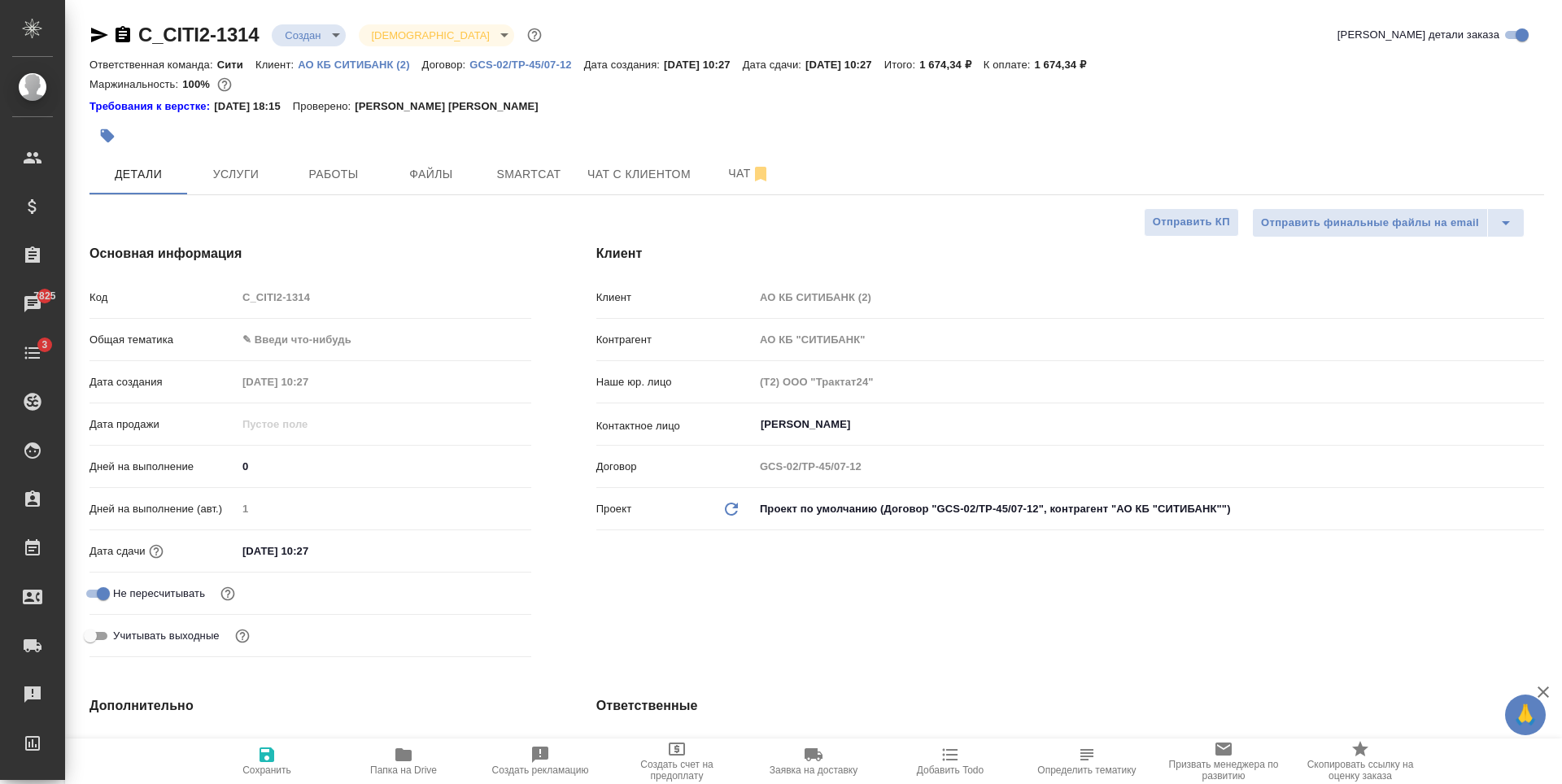
type textarea "x"
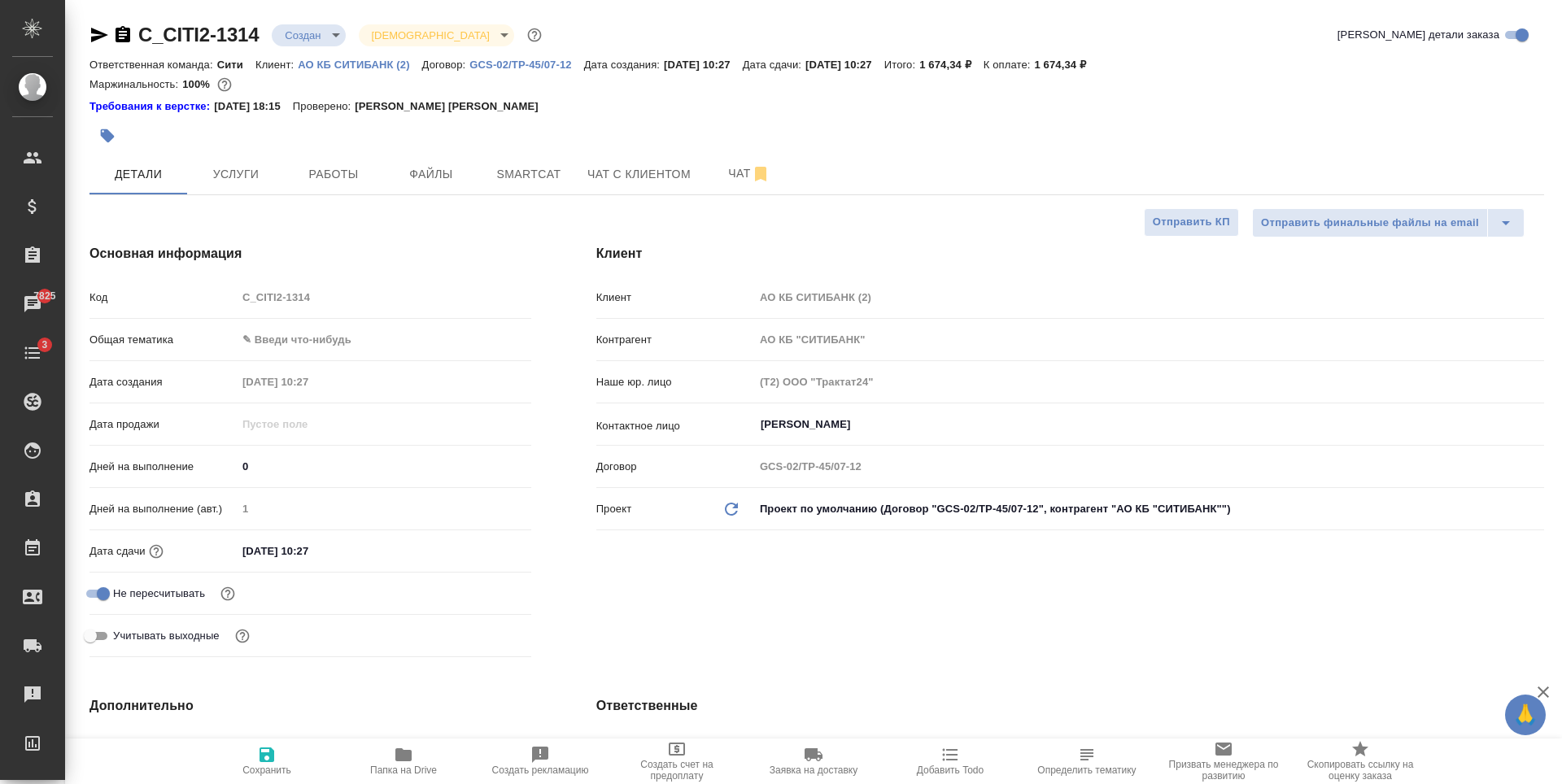
type textarea "x"
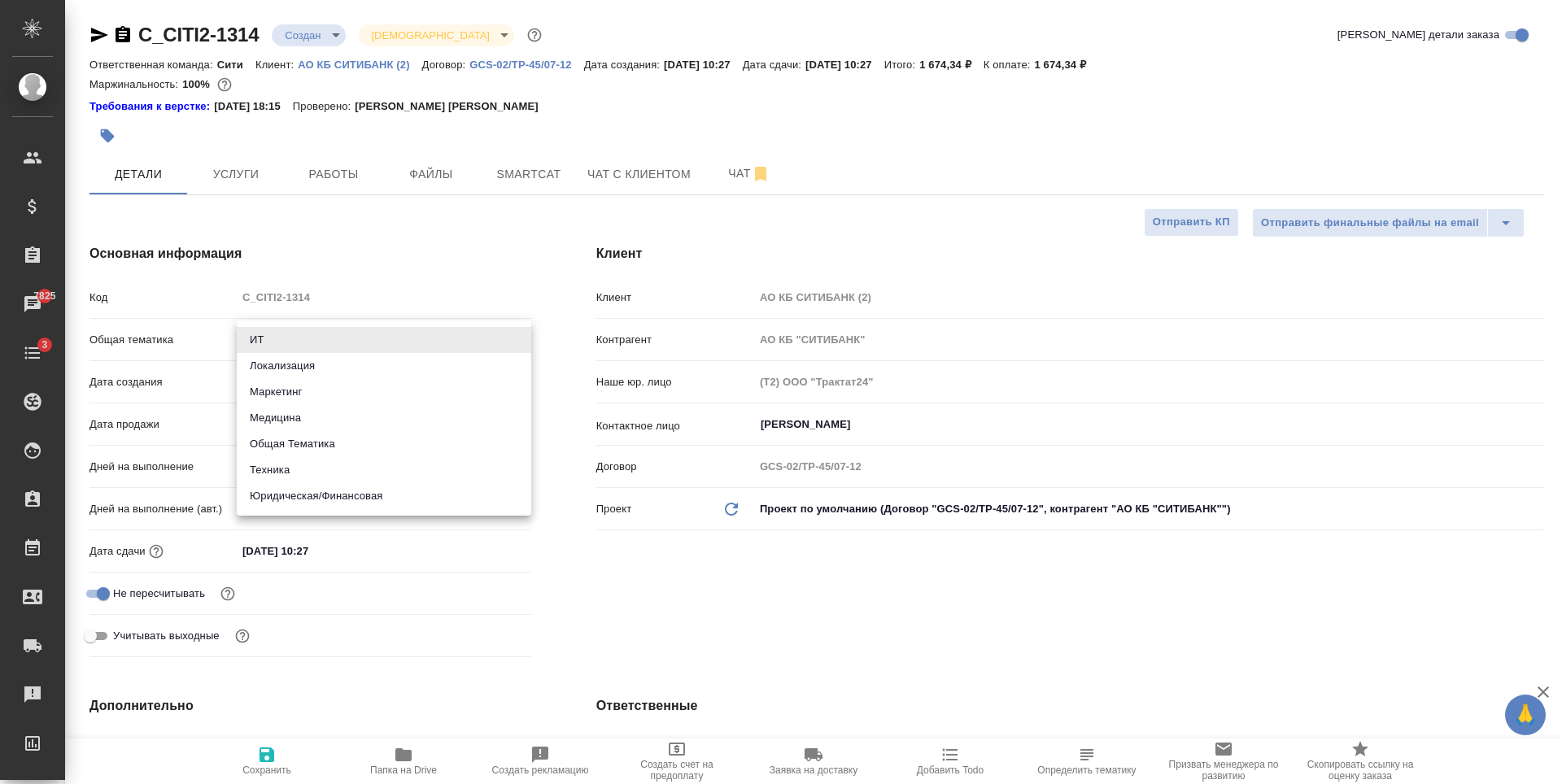
click at [303, 348] on body "🙏 .cls-1 fill:#fff; AWATERA Zaytseva Svetlana Клиенты Спецификации Заказы 7825 …" at bounding box center [781, 392] width 1562 height 784
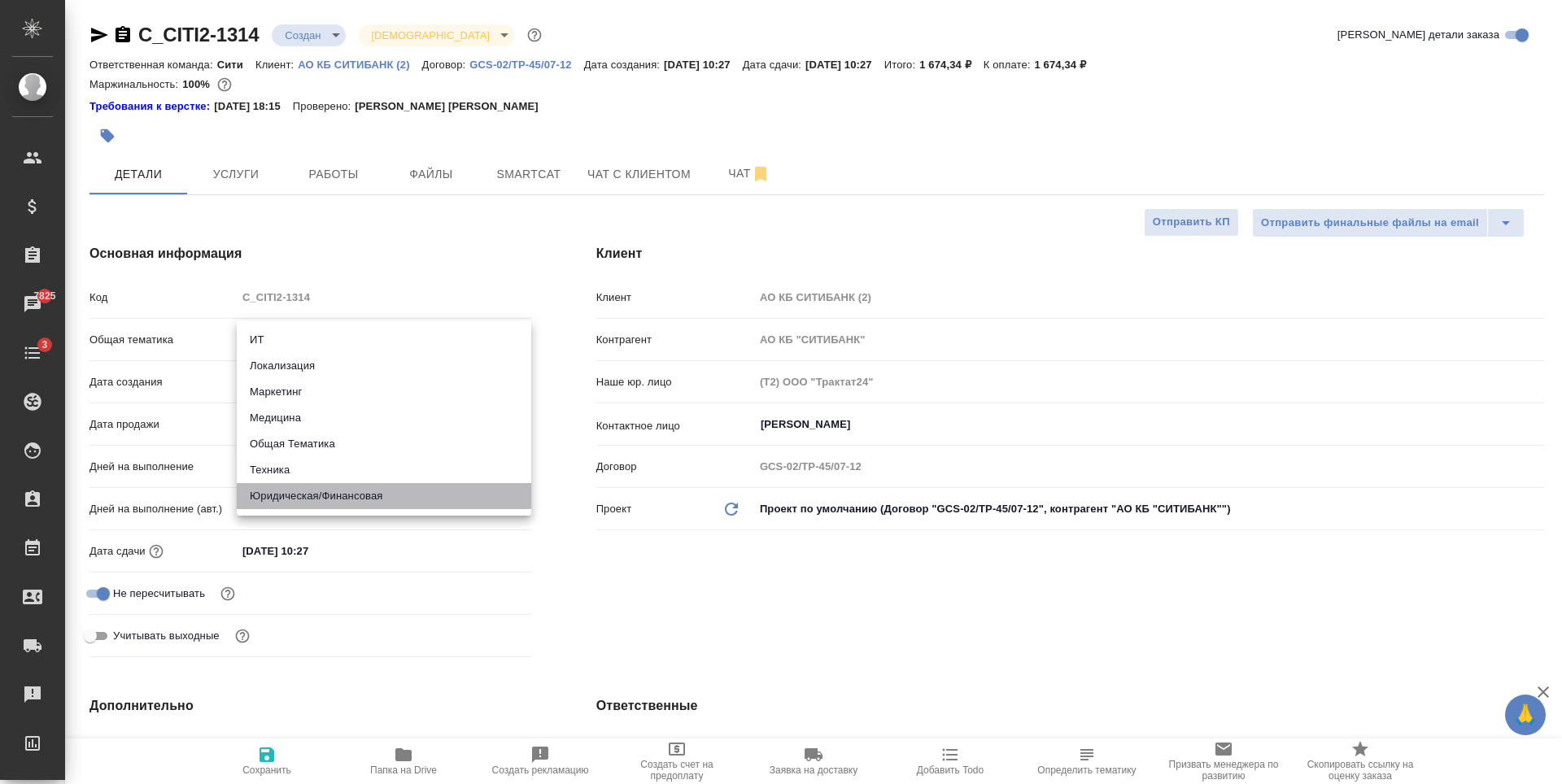
click at [343, 506] on li "Юридическая/Финансовая" at bounding box center [383, 496] width 294 height 26
type input "yr-fn"
type textarea "x"
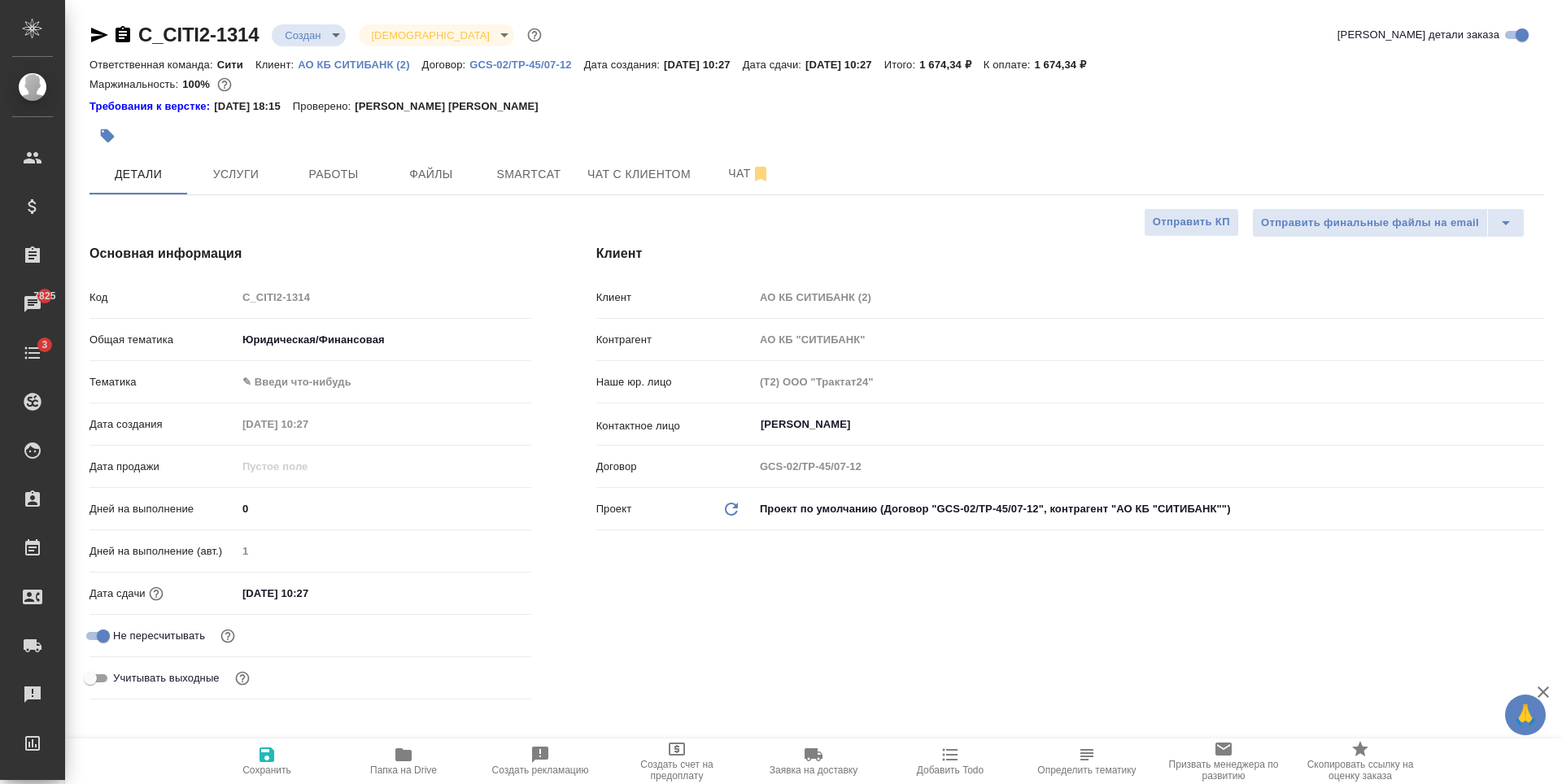
click at [295, 377] on body "🙏 .cls-1 fill:#fff; AWATERA Zaytseva Svetlana Клиенты Спецификации Заказы 7825 …" at bounding box center [781, 392] width 1562 height 784
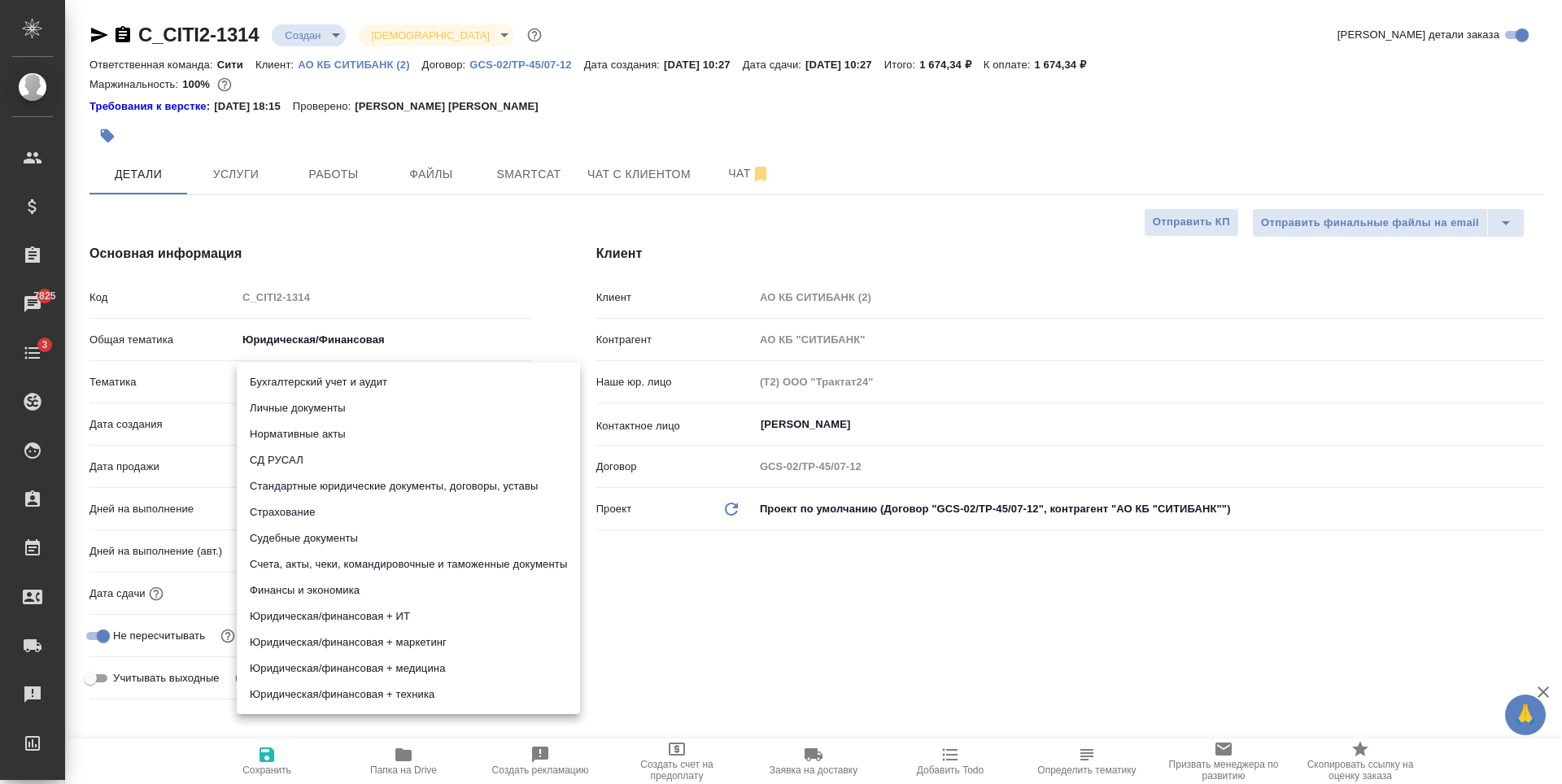
click at [359, 488] on li "Стандартные юридические документы, договоры, уставы" at bounding box center [408, 486] width 343 height 26
type textarea "x"
type input "5f647205b73bc97568ca66bf"
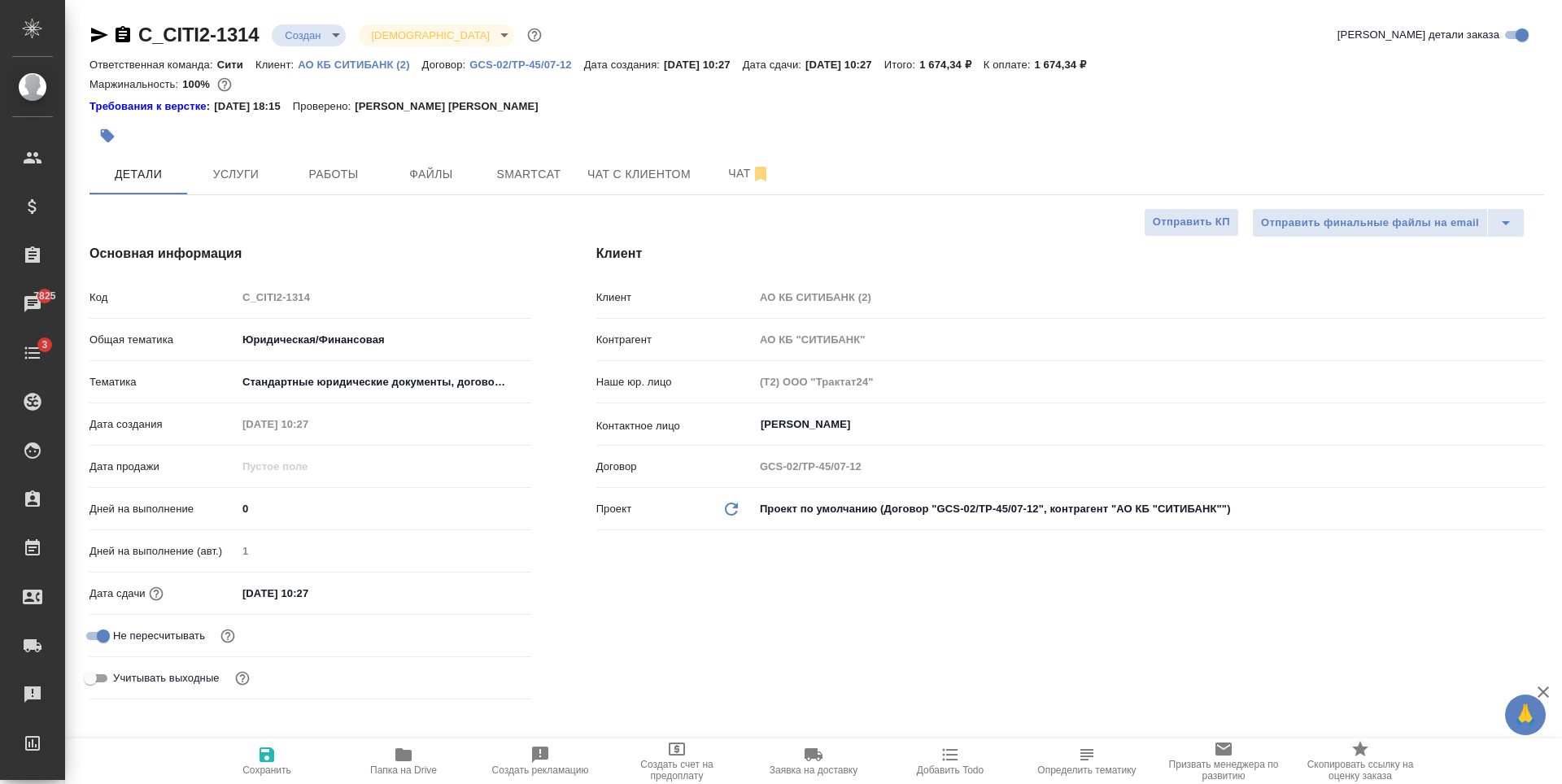
click at [266, 765] on span "Сохранить" at bounding box center [267, 770] width 49 height 11
type textarea "x"
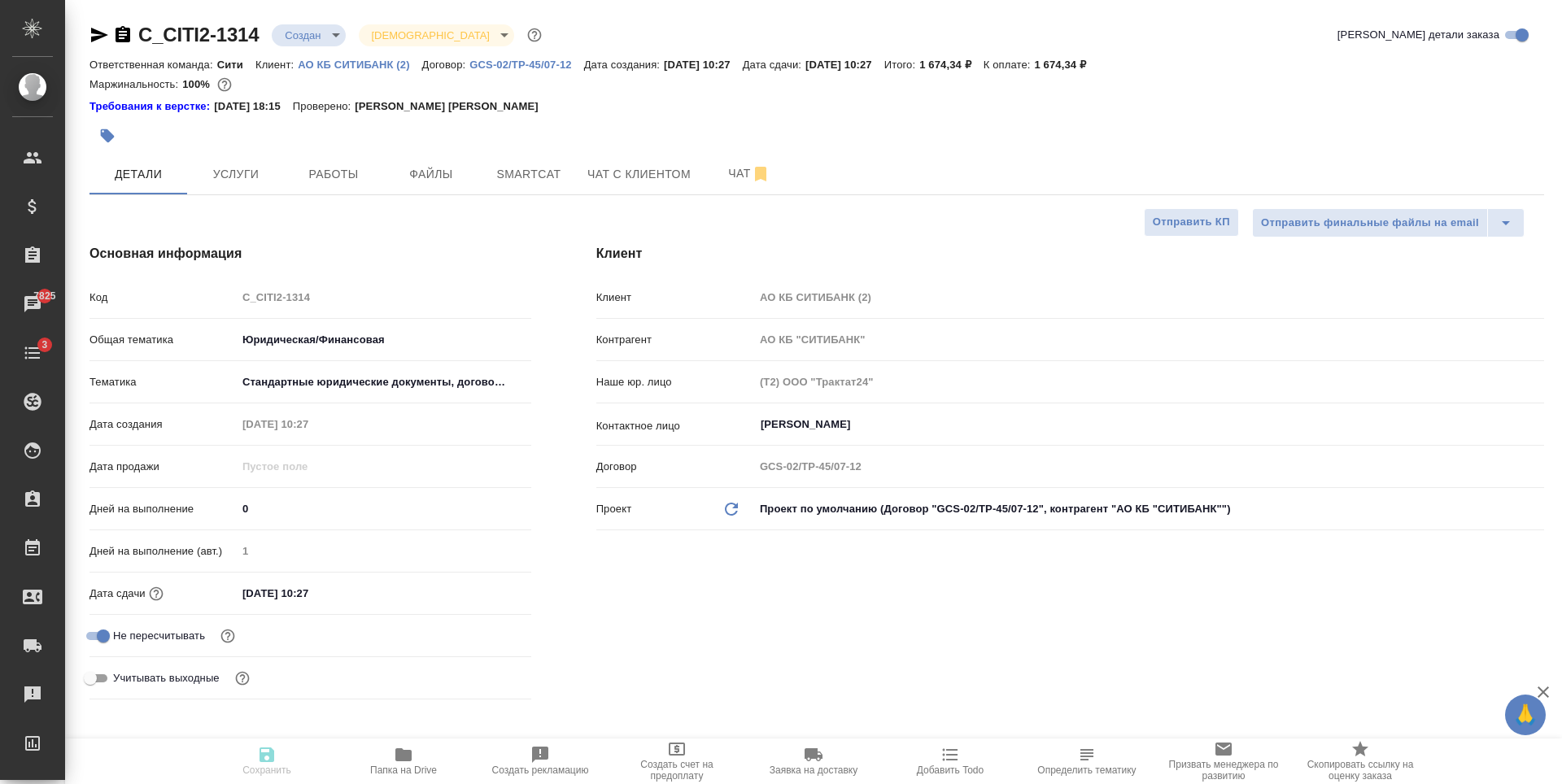
type textarea "x"
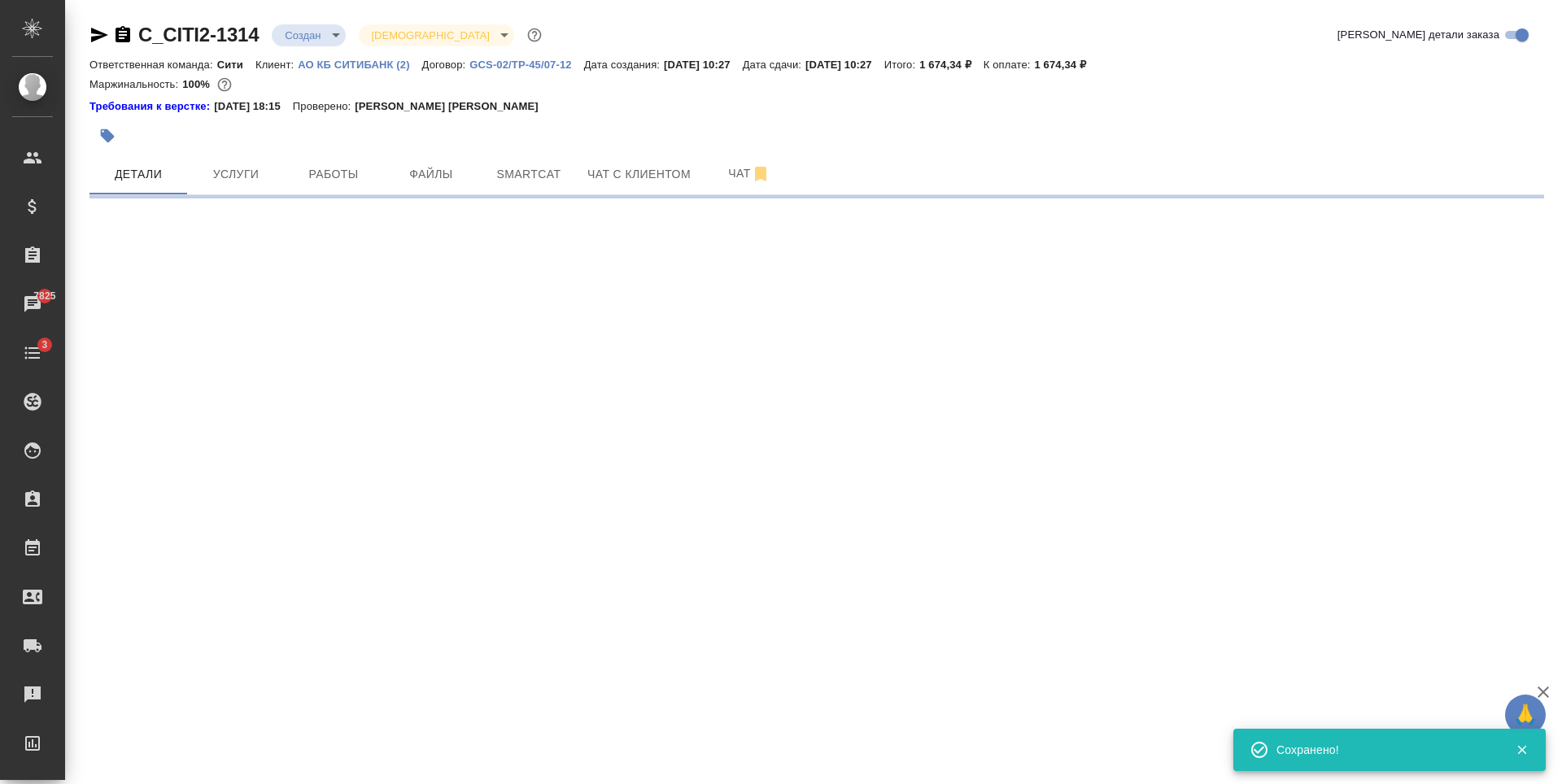
select select "RU"
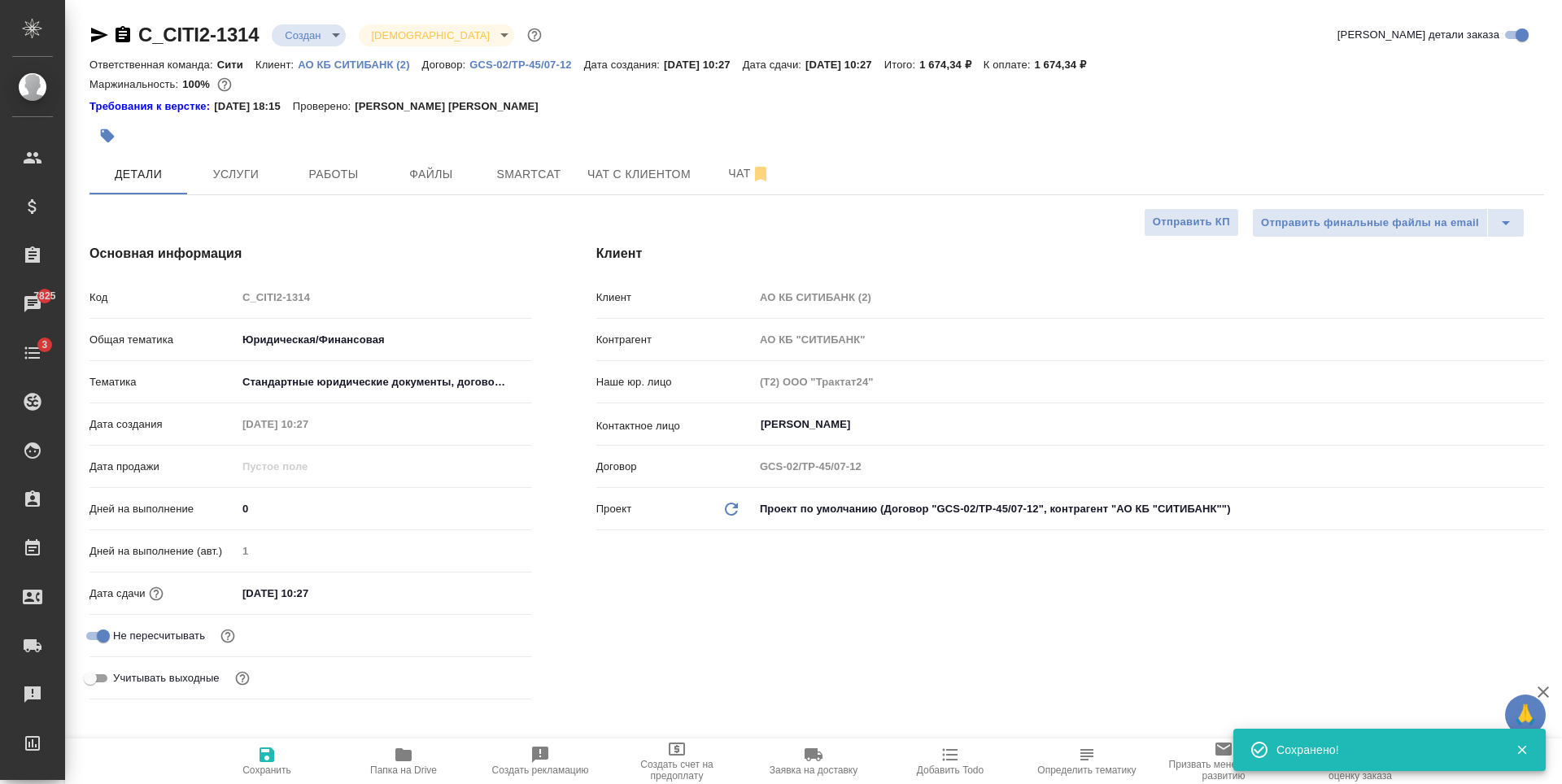
type textarea "x"
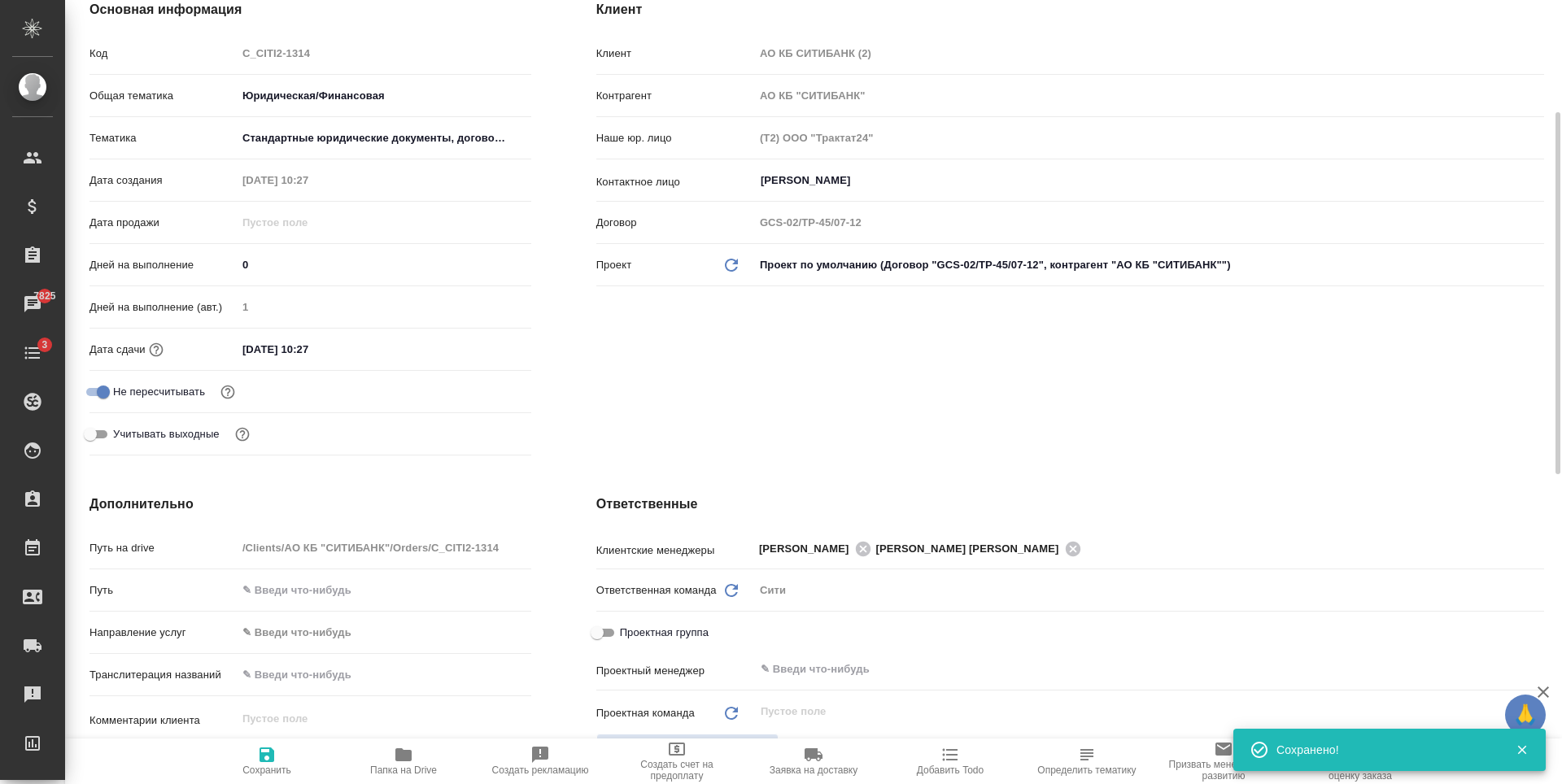
scroll to position [488, 0]
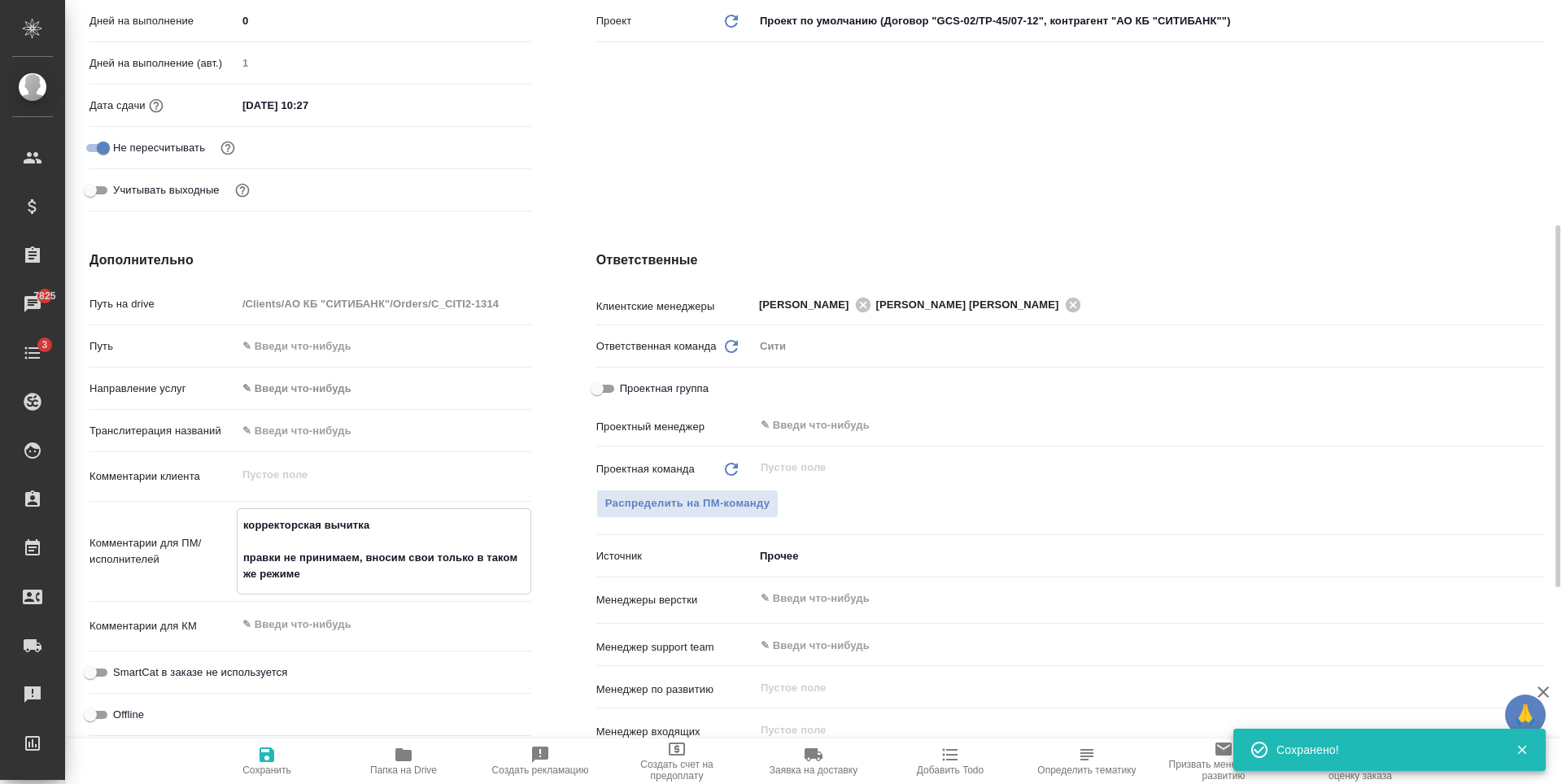
click at [332, 564] on textarea "корректорская вычитка правки не принимаем, вносим свои только в таком же режиме" at bounding box center [383, 549] width 293 height 76
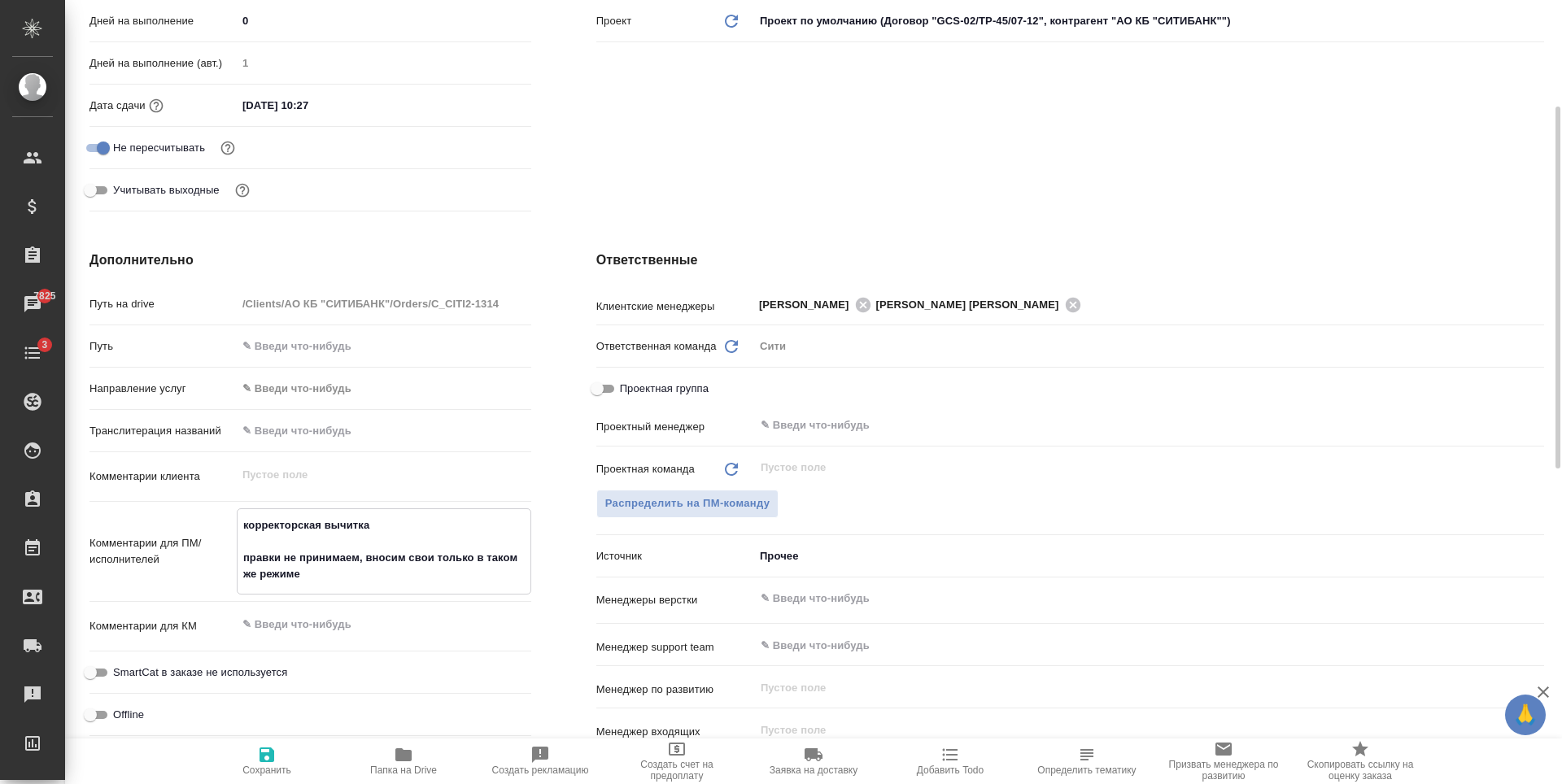
scroll to position [244, 0]
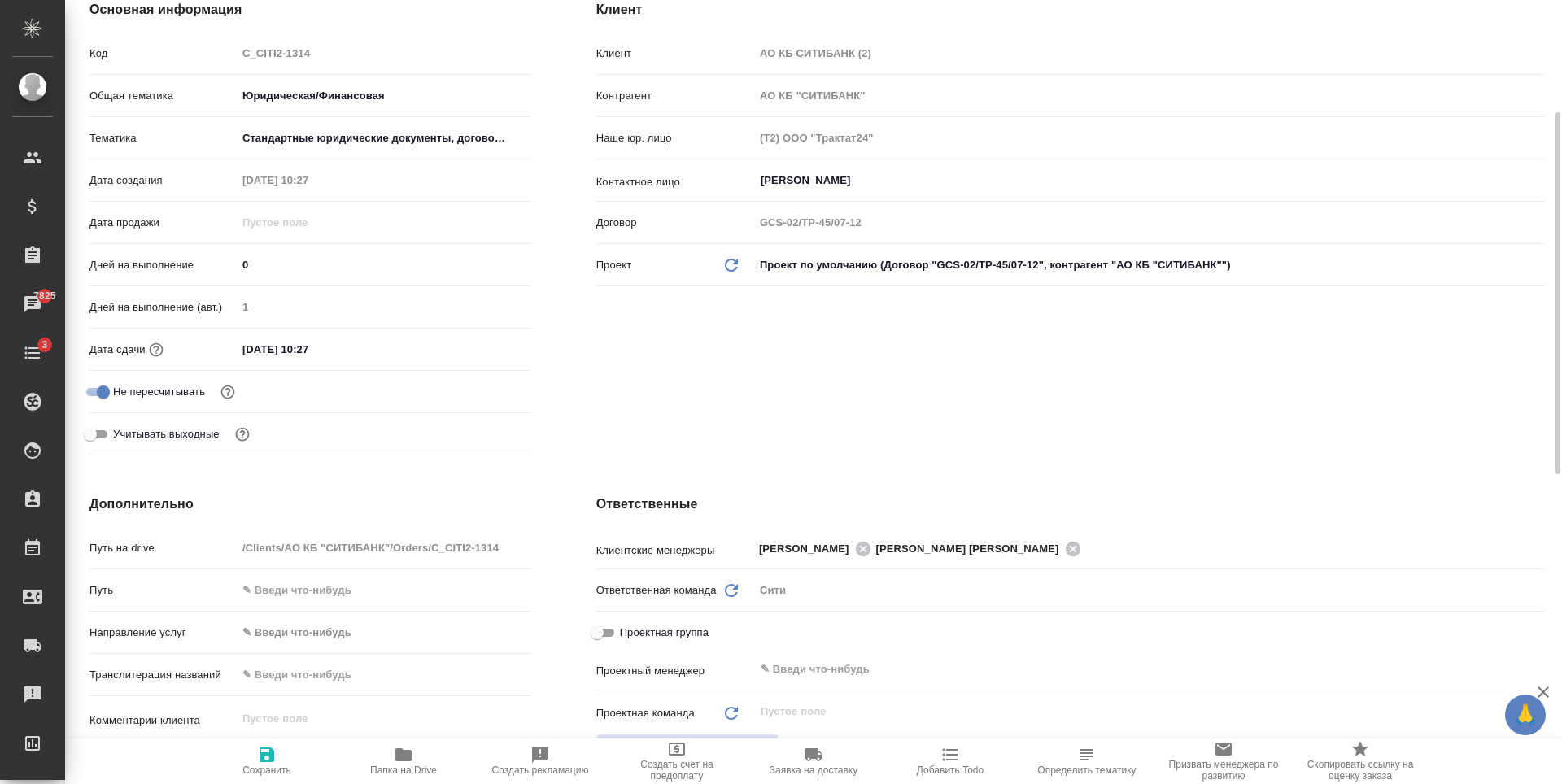
type textarea "x"
click at [801, 366] on div "Клиент Клиент АО КБ СИТИБАНК (2) Контрагент АО КБ "СИТИБАНК" Наше юр. лицо (Т2)…" at bounding box center [1070, 231] width 1013 height 527
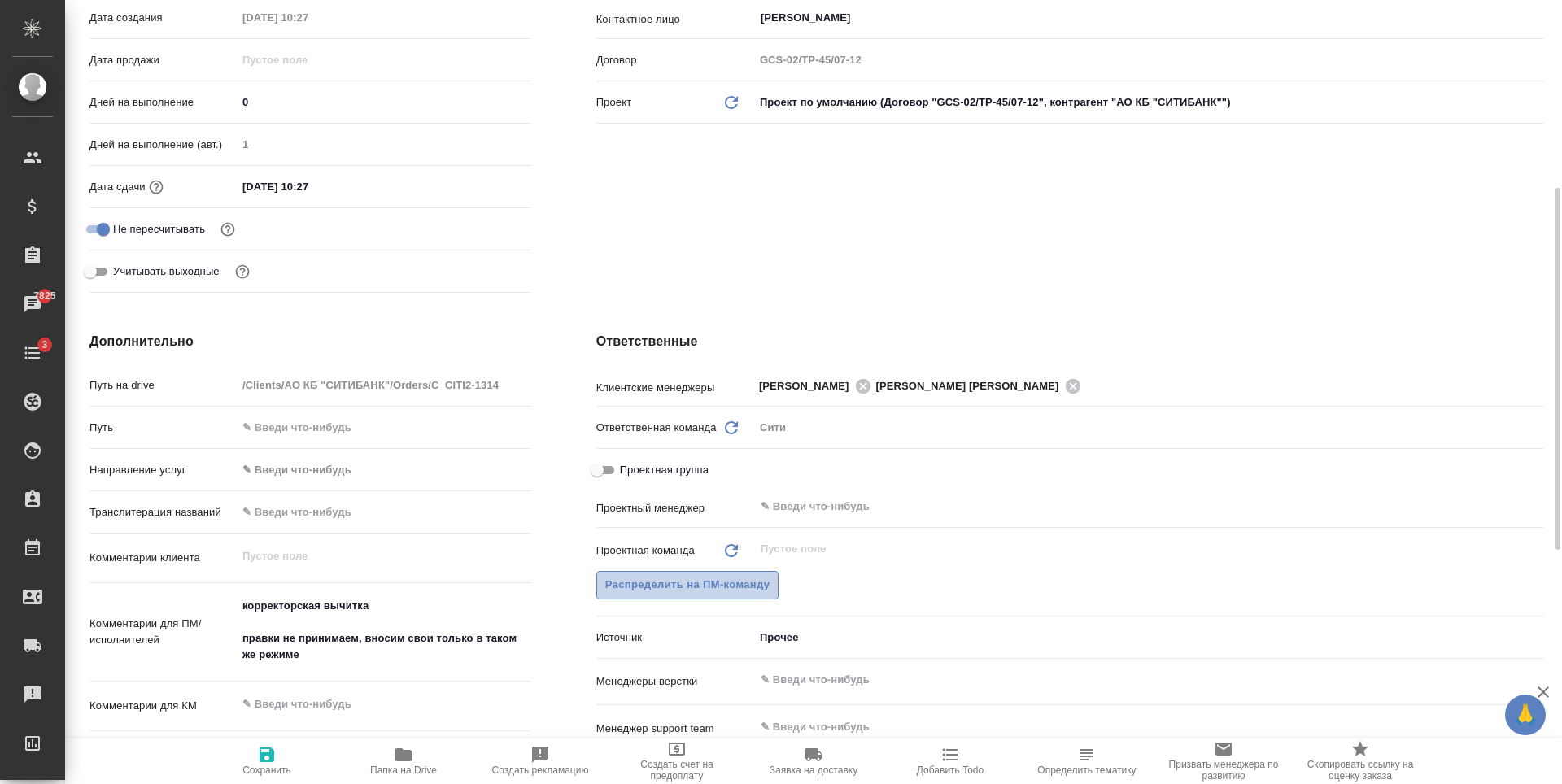
click at [661, 576] on span "Распределить на ПМ-команду" at bounding box center [688, 585] width 165 height 19
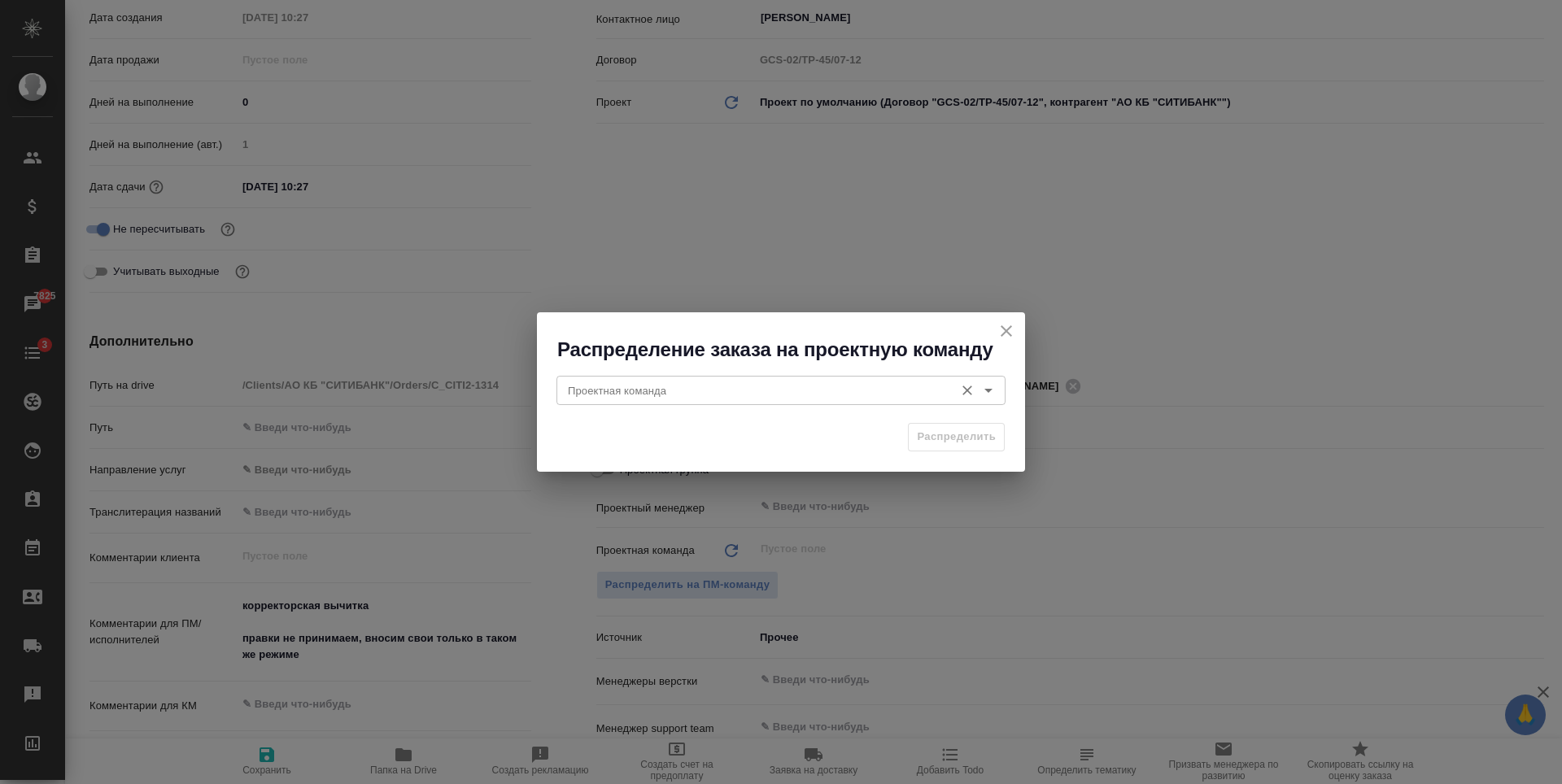
click at [716, 385] on input "Проектная команда" at bounding box center [754, 390] width 385 height 19
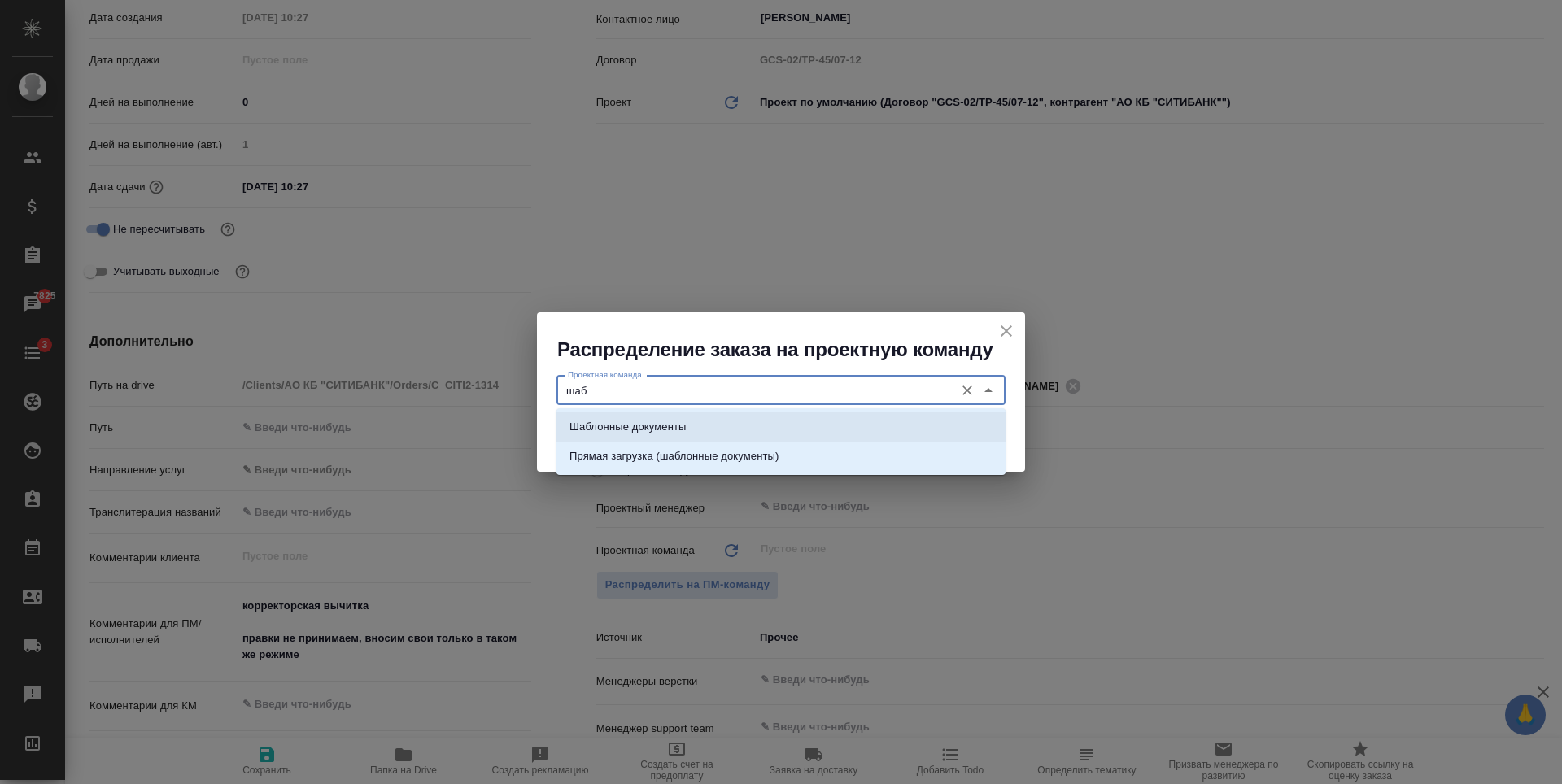
click at [688, 431] on li "Шаблонные документы" at bounding box center [780, 426] width 449 height 30
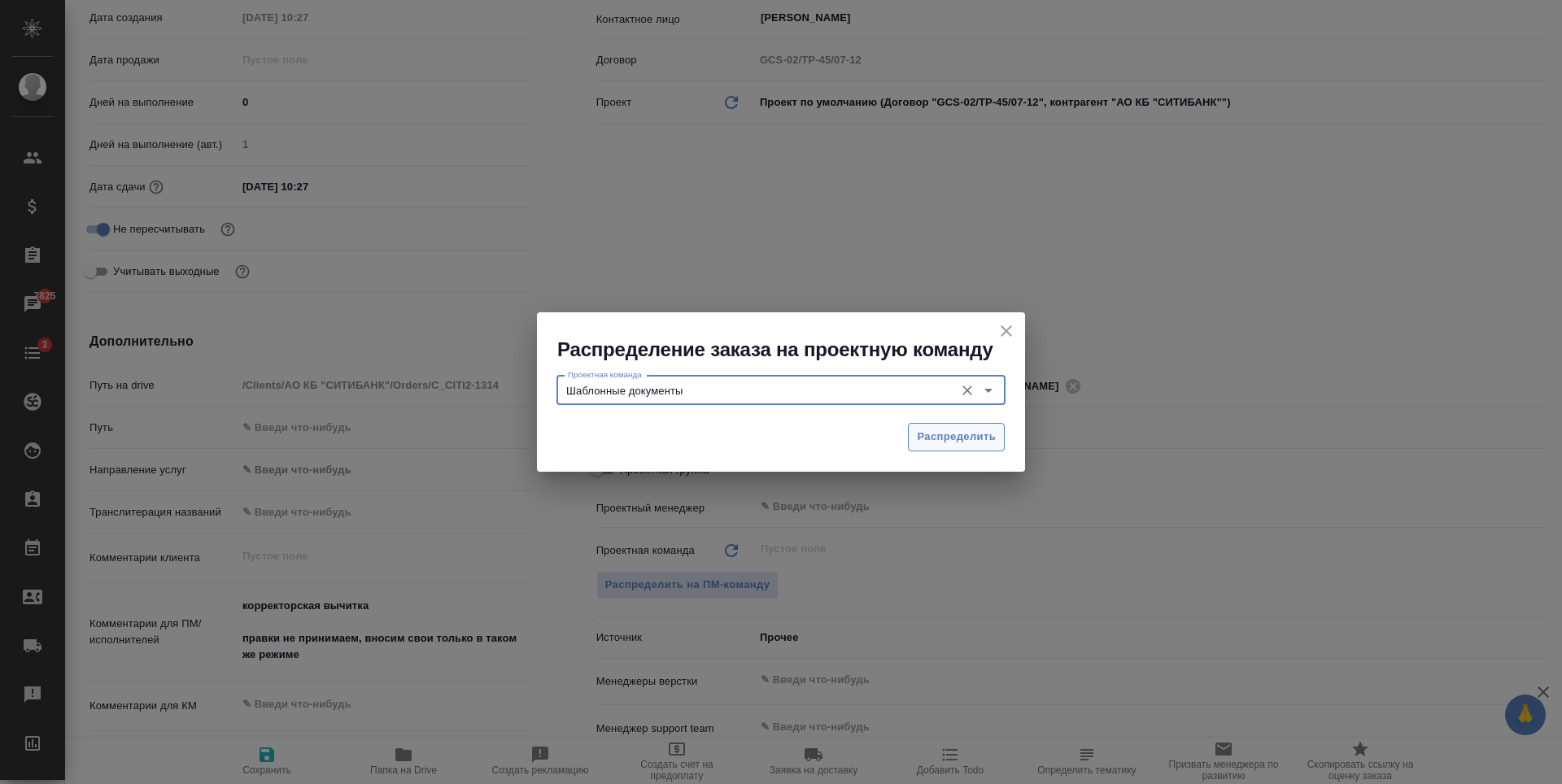
type input "Шаблонные документы"
click at [946, 431] on span "Распределить" at bounding box center [956, 437] width 79 height 19
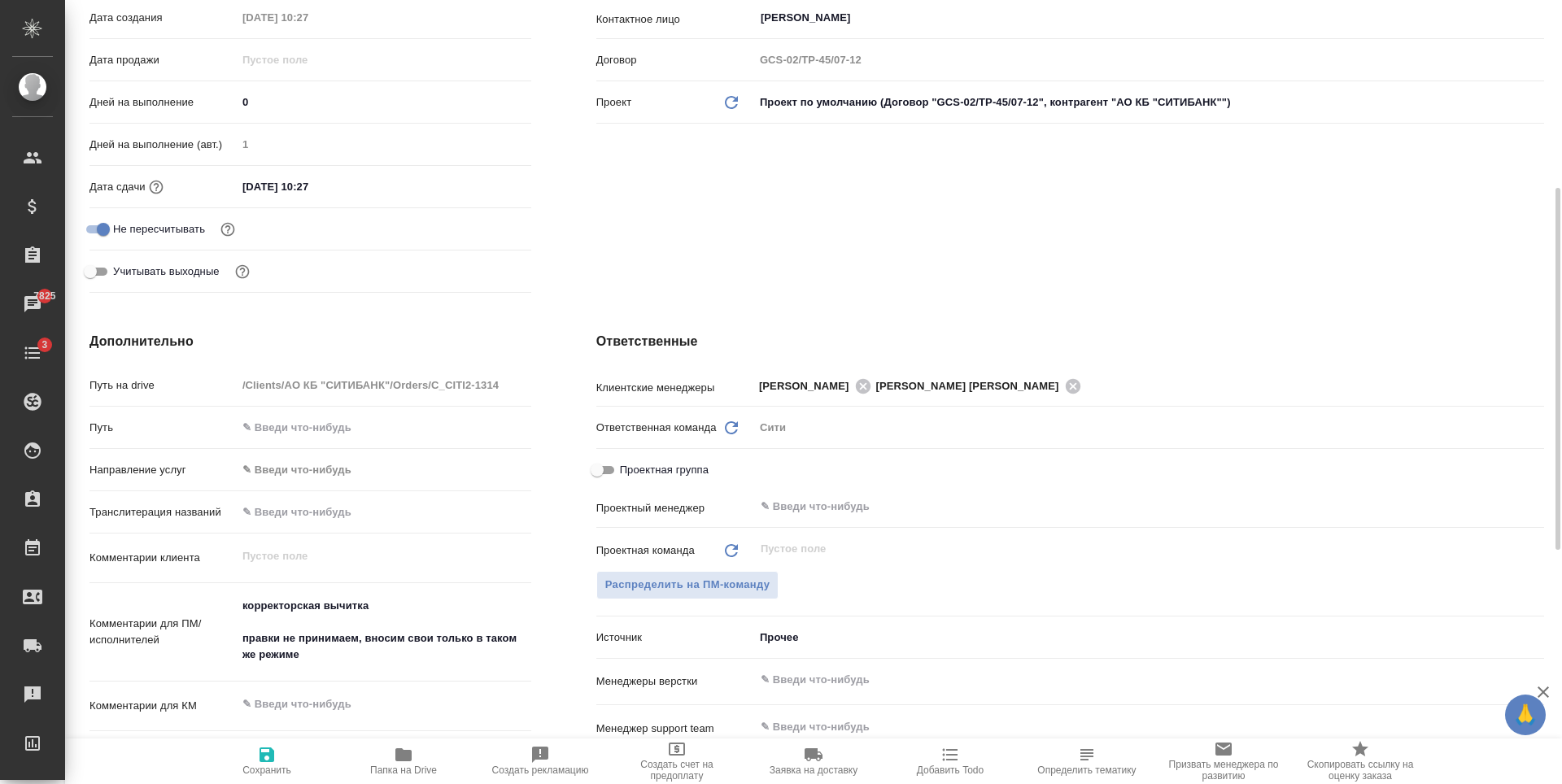
type textarea "x"
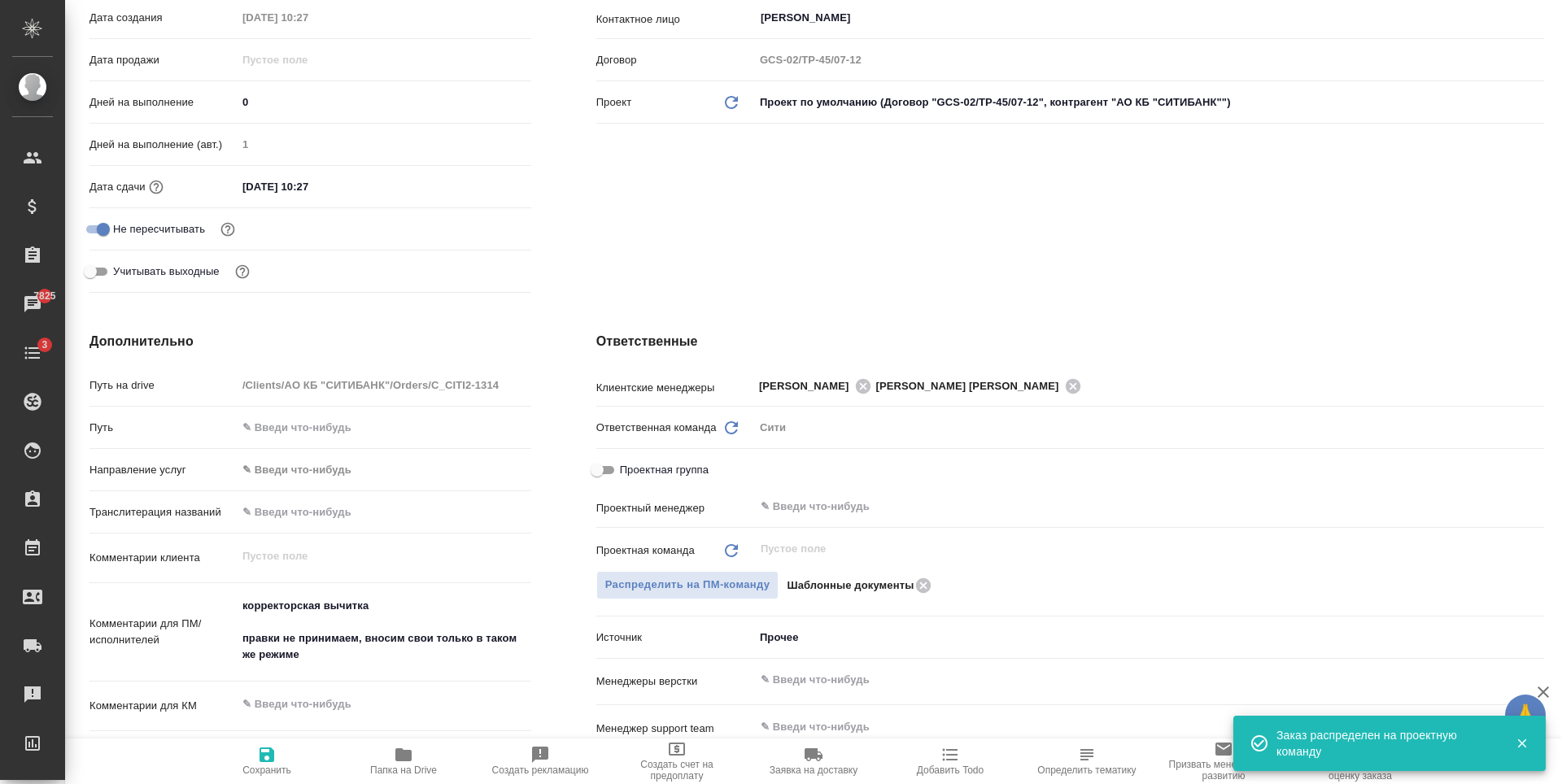
scroll to position [0, 0]
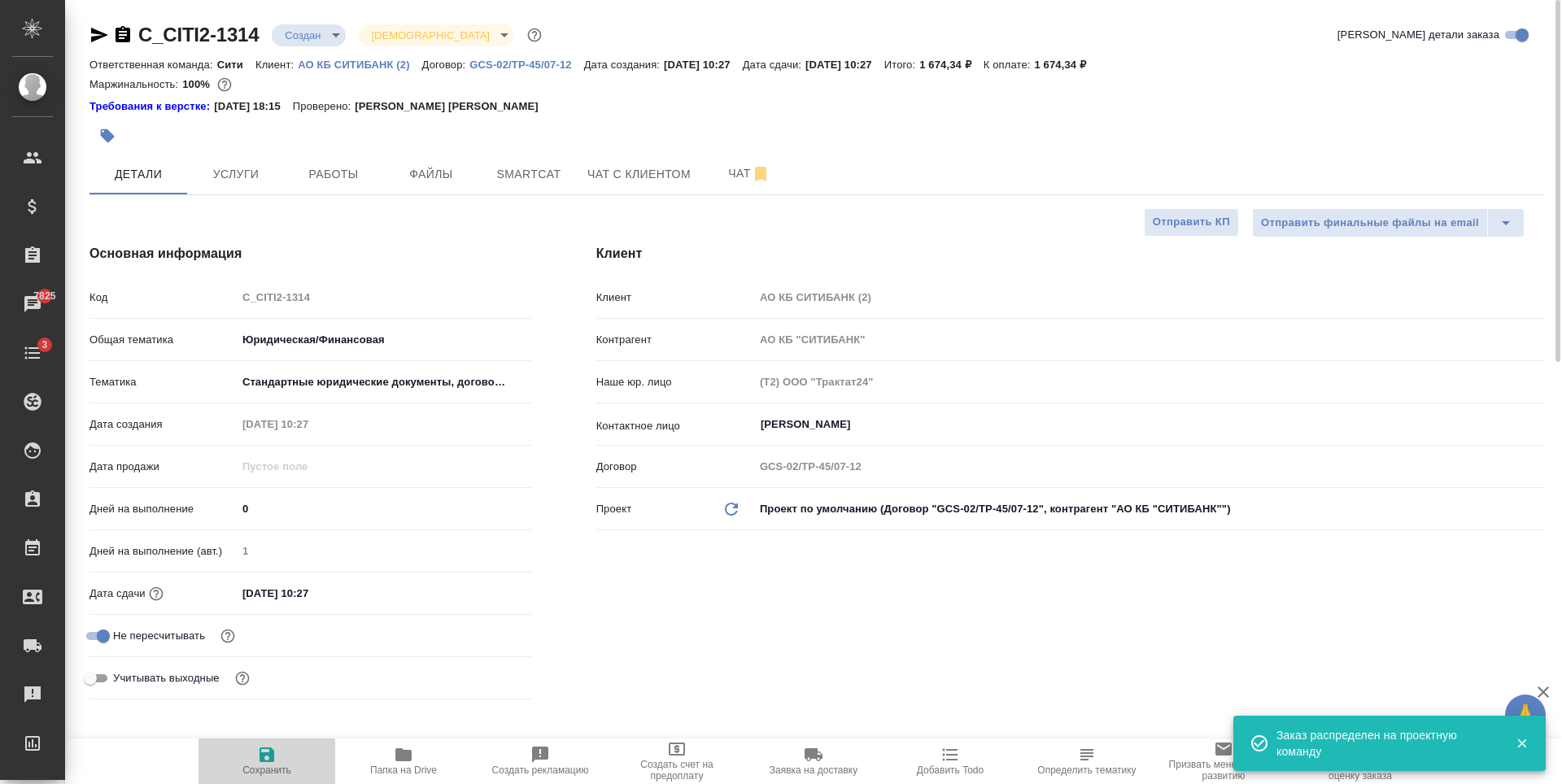
click at [279, 762] on span "Сохранить" at bounding box center [267, 760] width 117 height 31
type textarea "x"
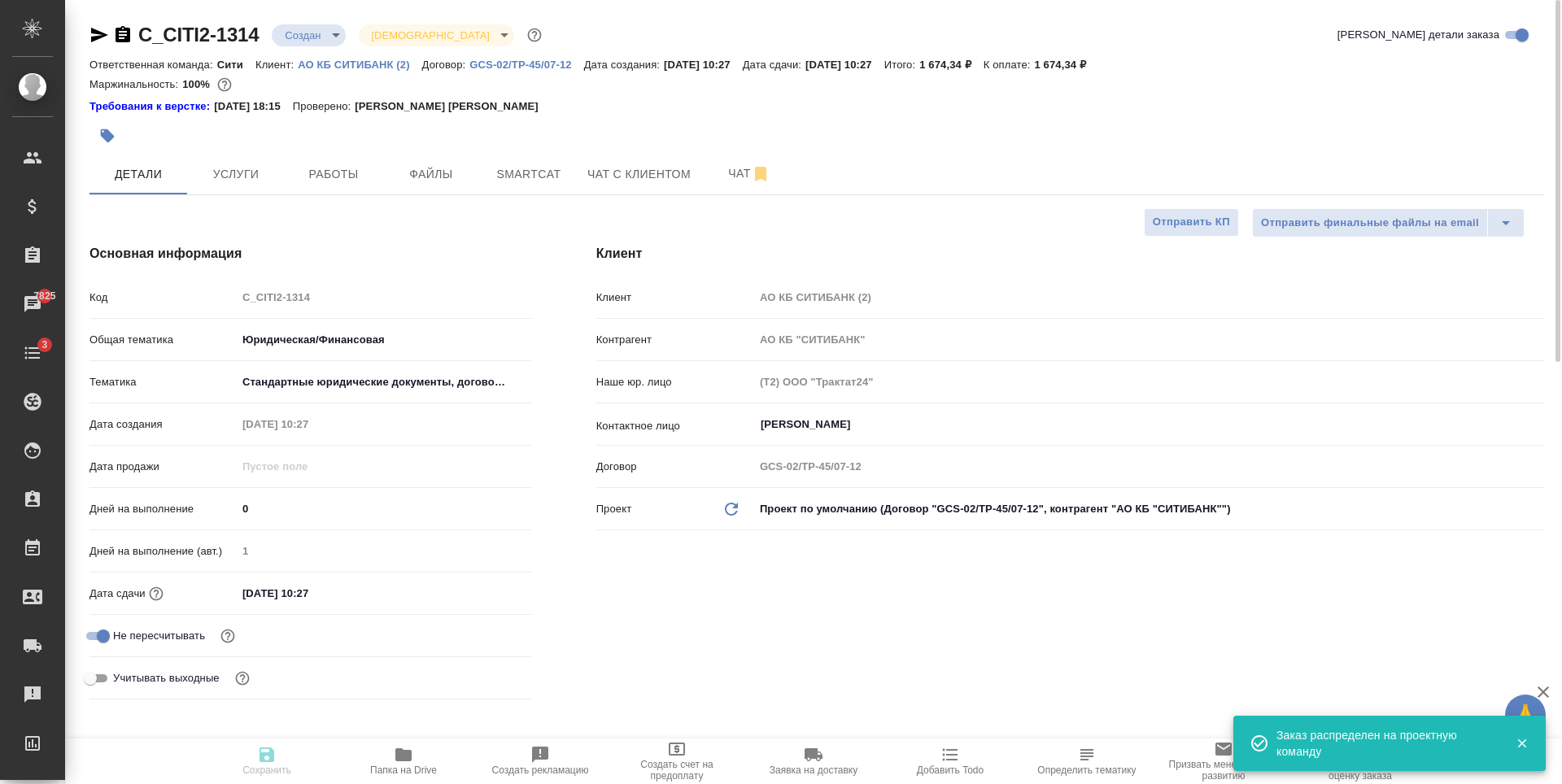
type textarea "x"
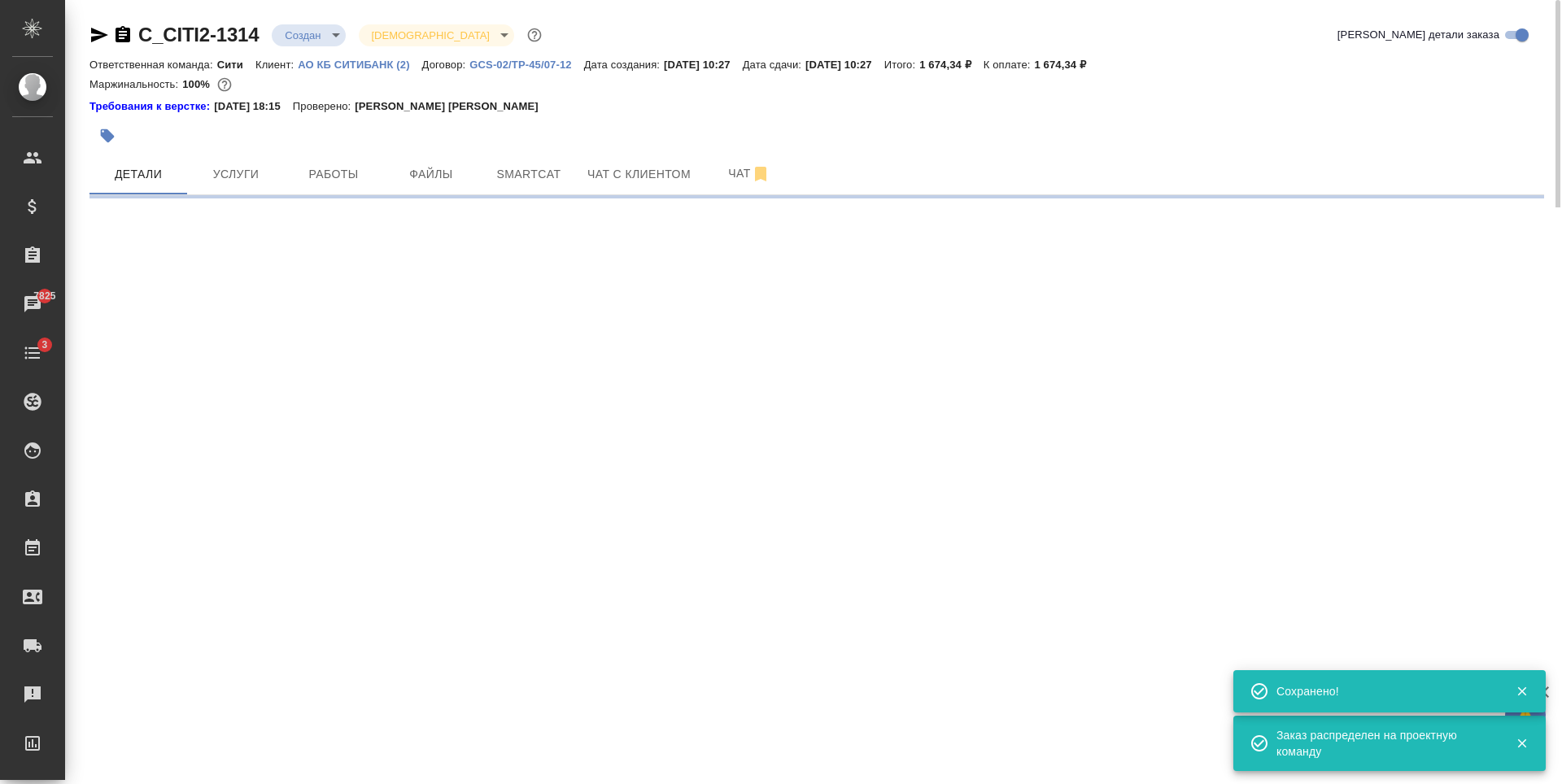
select select "RU"
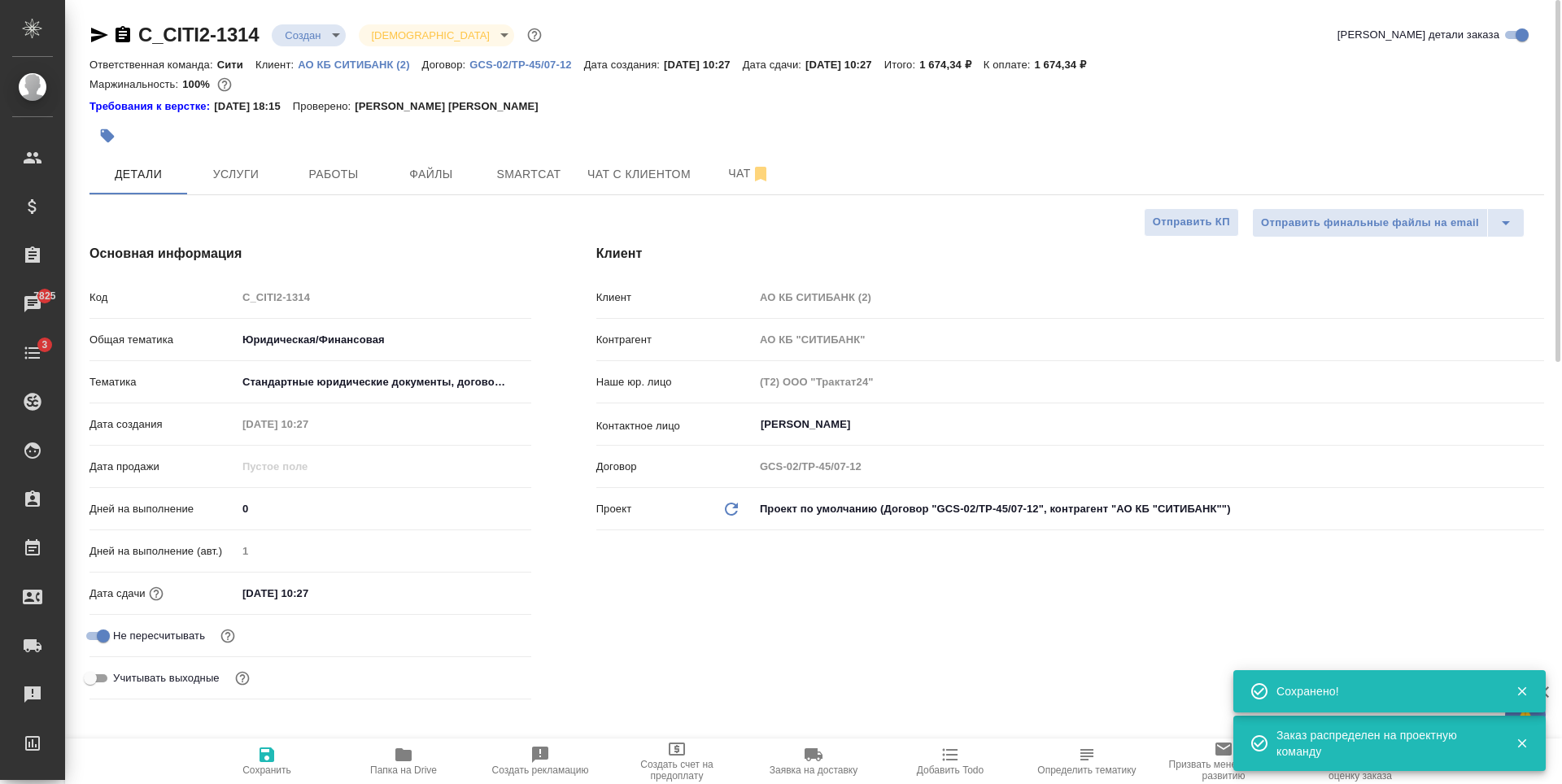
type textarea "x"
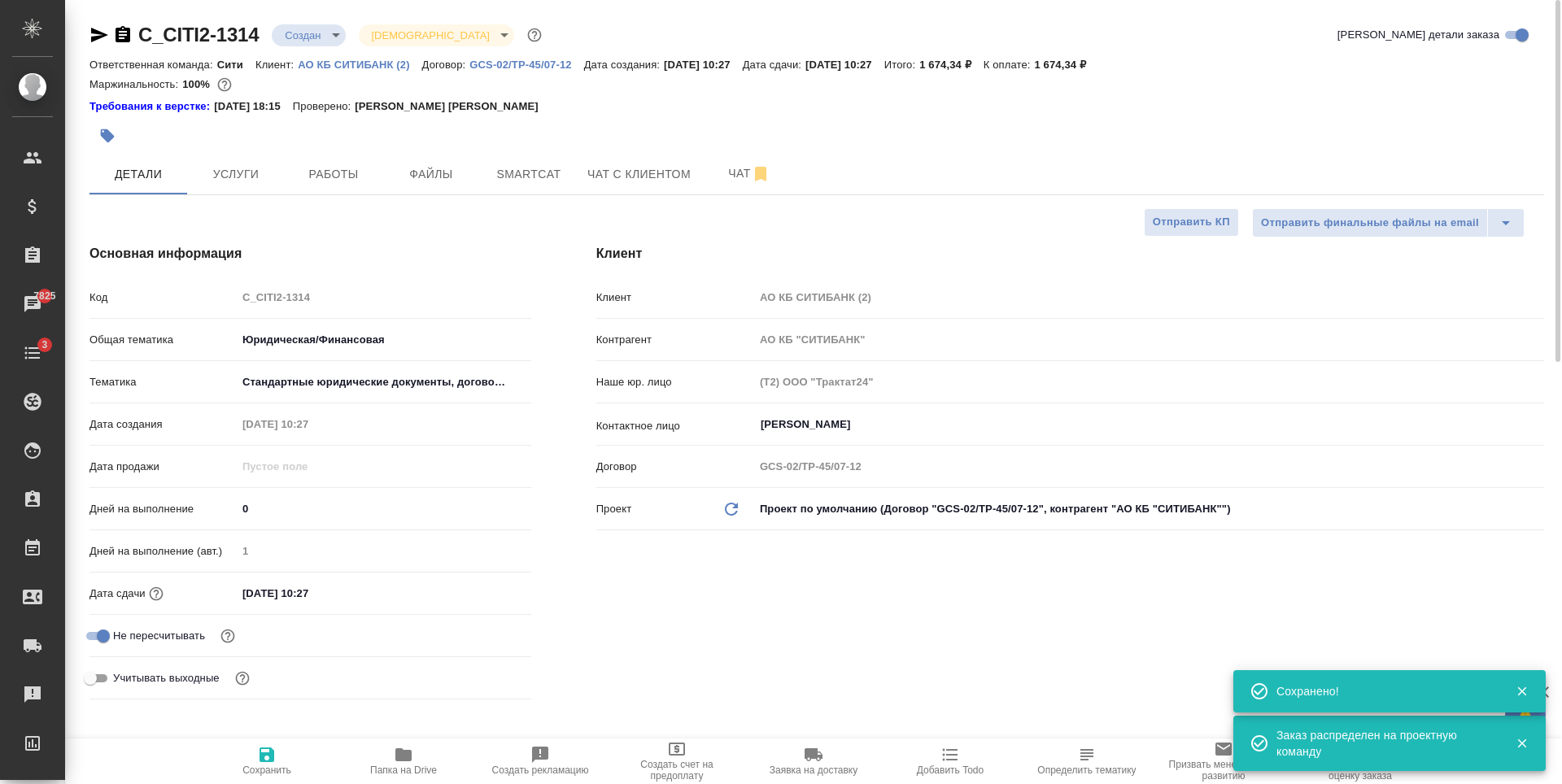
type textarea "x"
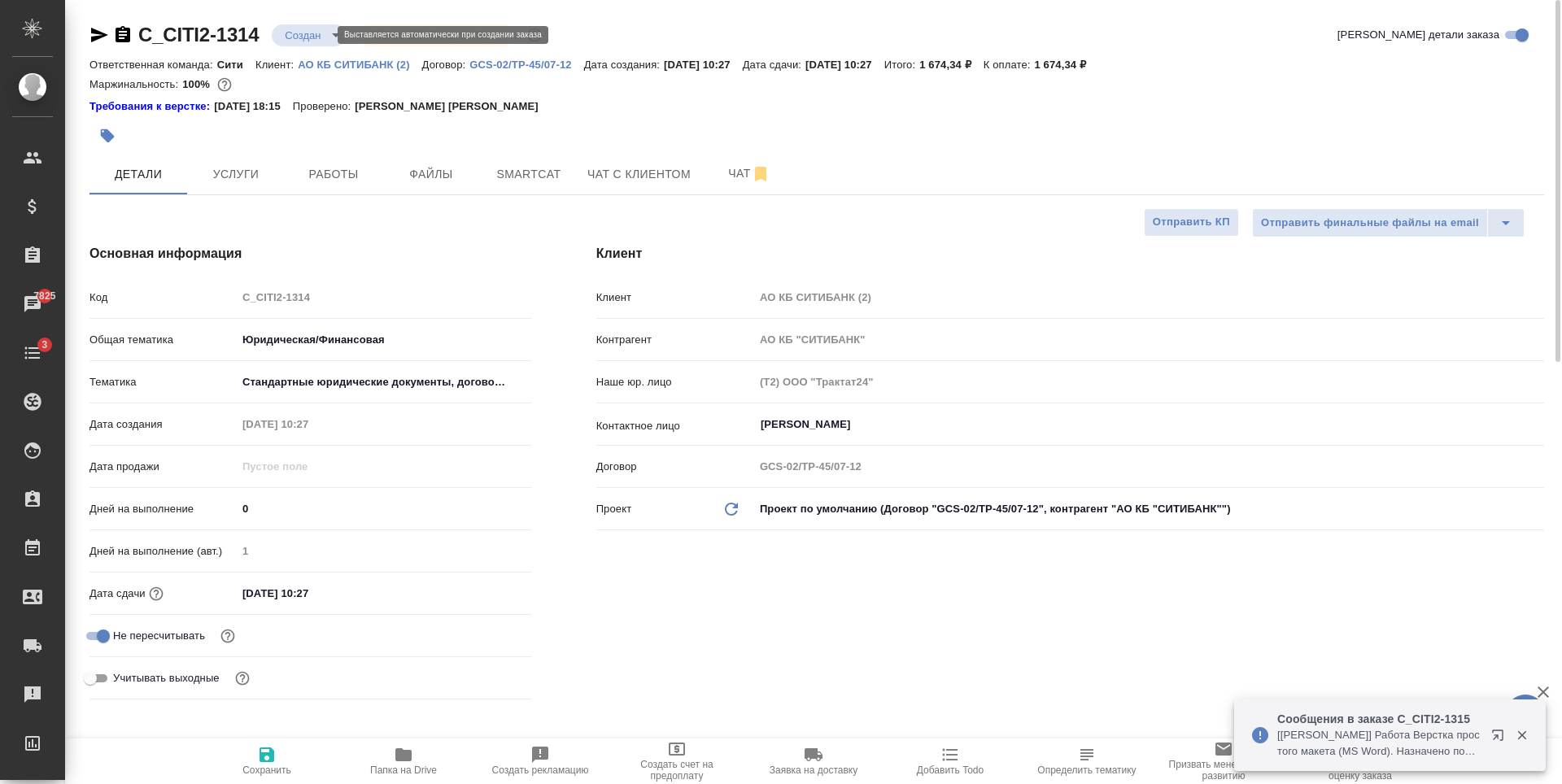
click at [289, 40] on body "🙏 .cls-1 fill:#fff; AWATERA Zaytseva Svetlana Клиенты Спецификации Заказы 7825 …" at bounding box center [781, 392] width 1562 height 784
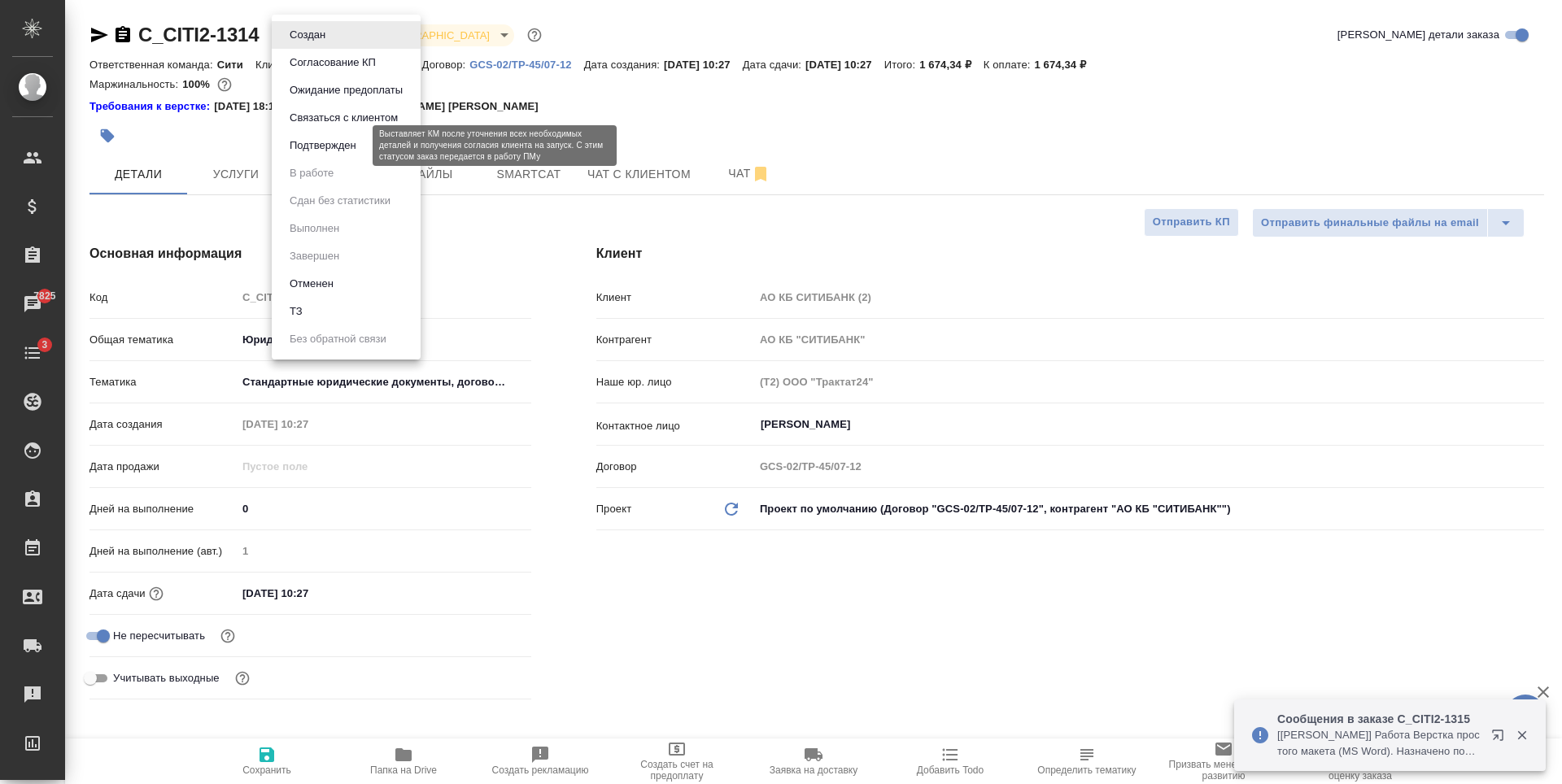
click at [326, 140] on button "Подтвержден" at bounding box center [323, 145] width 76 height 18
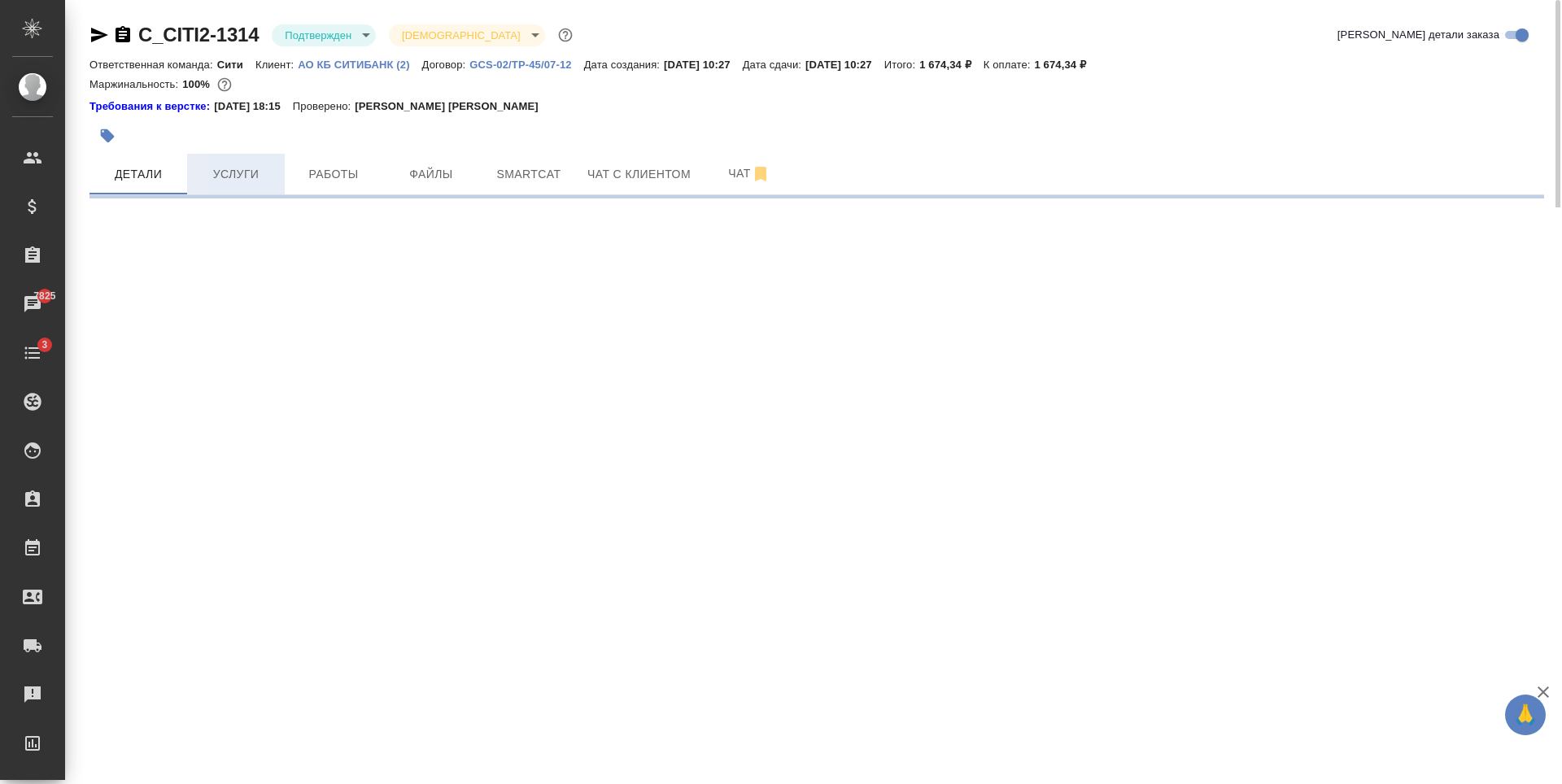
select select "RU"
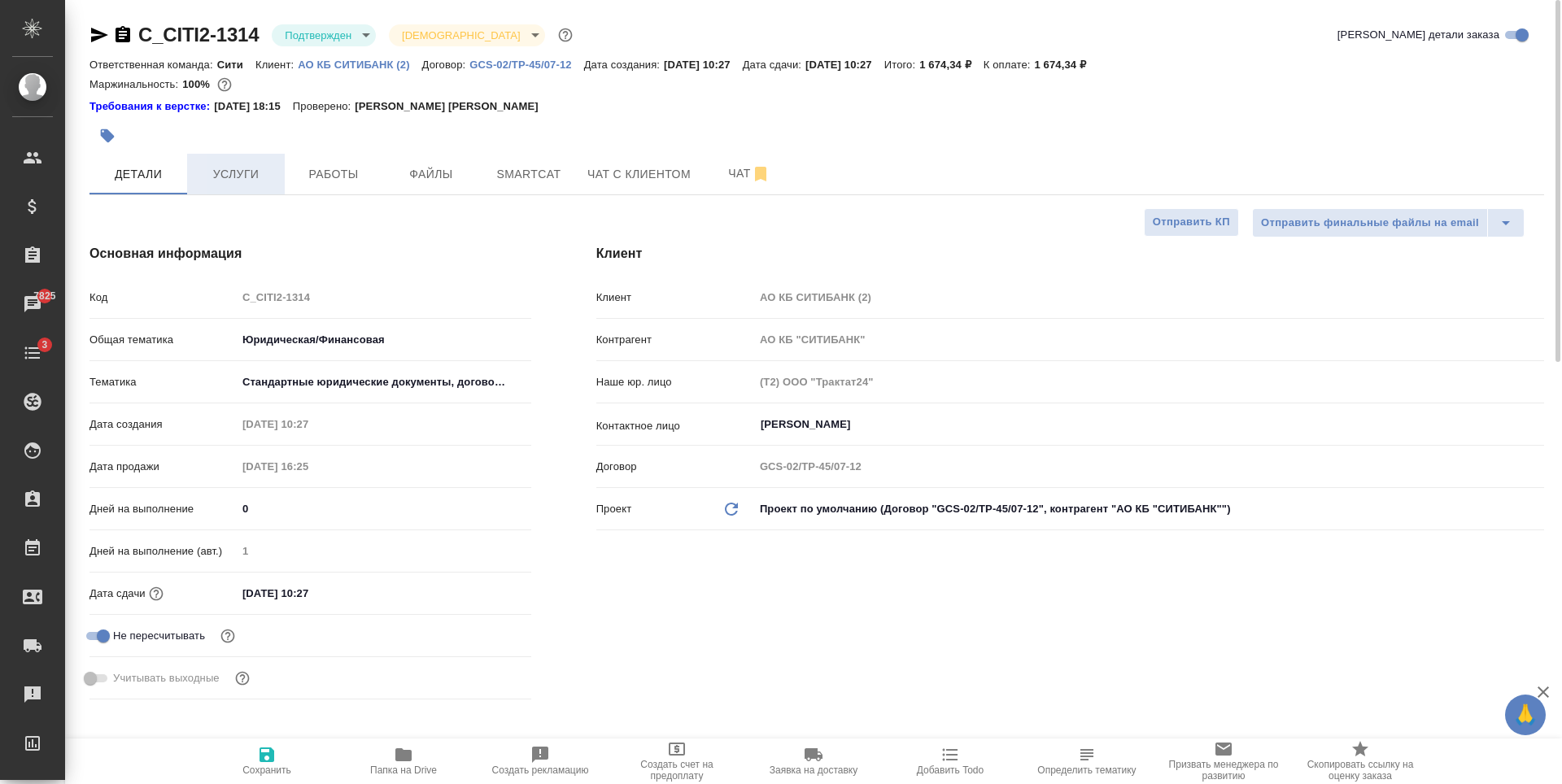
type textarea "x"
click at [244, 181] on span "Услуги" at bounding box center [236, 175] width 78 height 20
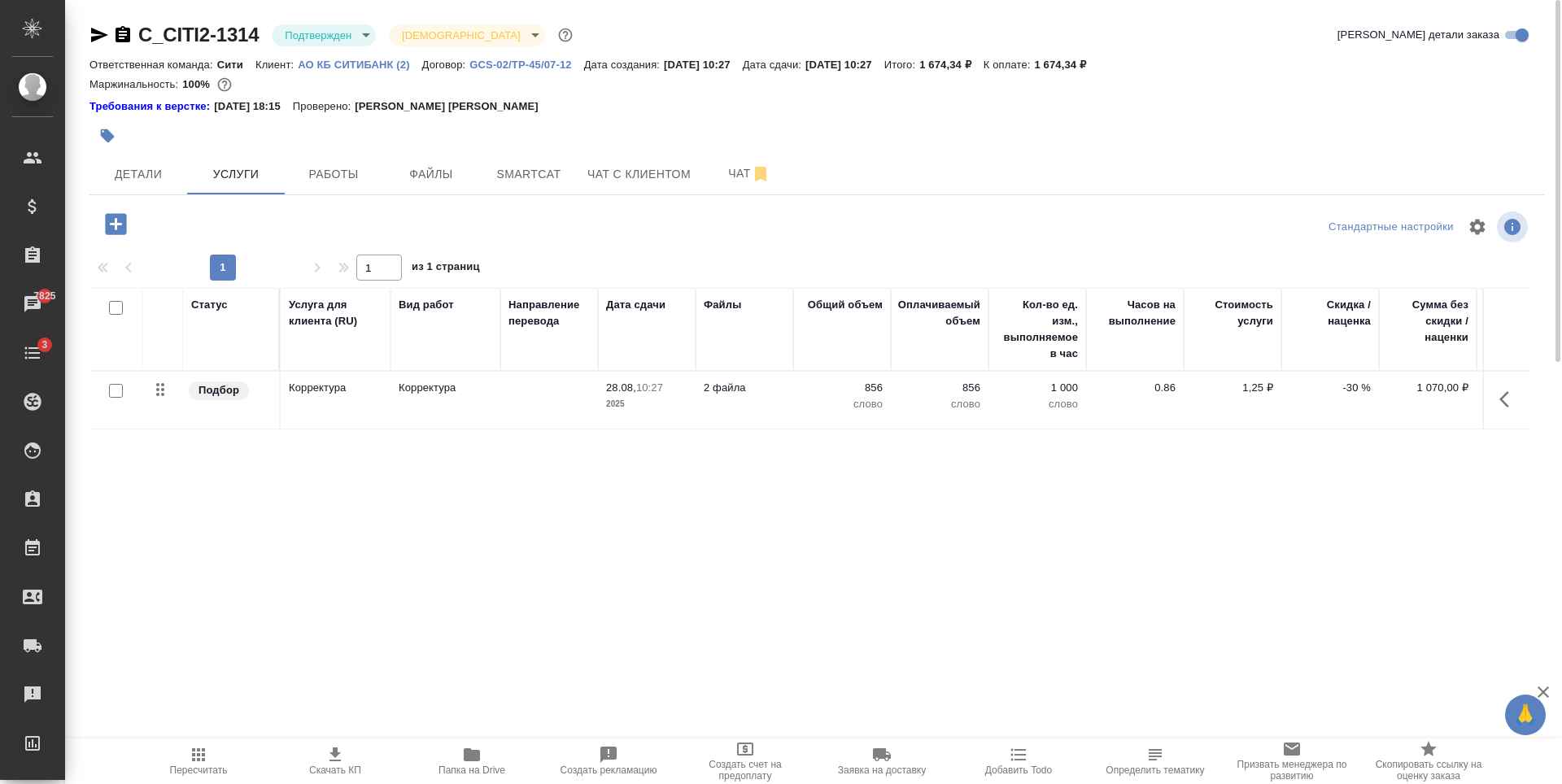
click at [1385, 474] on div "Статус Услуга для клиента (RU) Вид работ Направление перевода Дата сдачи Файлы …" at bounding box center [811, 463] width 1442 height 349
click at [293, 552] on div "Статус Услуга для клиента (RU) Вид работ Направление перевода Дата сдачи Файлы …" at bounding box center [811, 463] width 1442 height 349
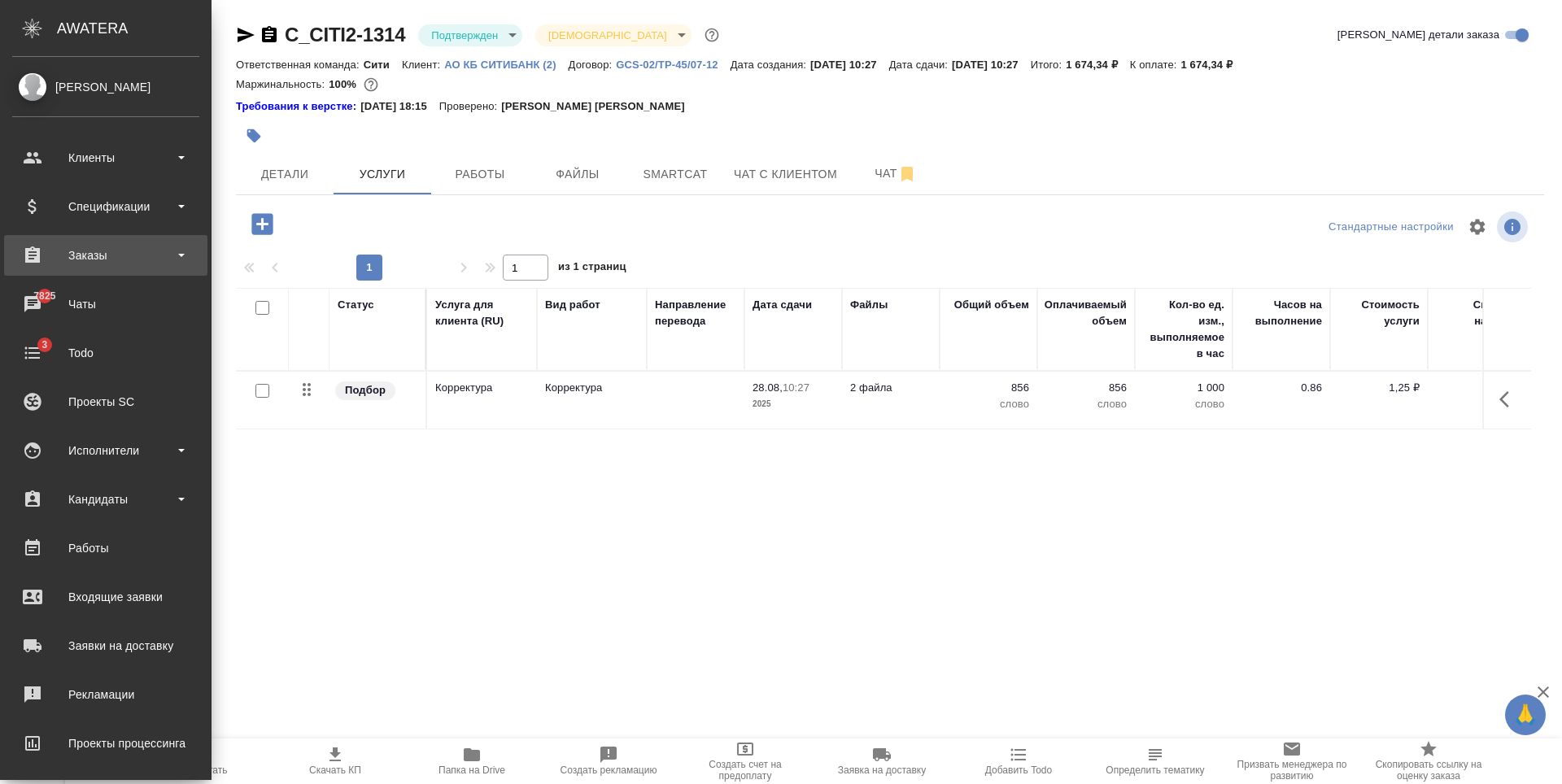
click at [152, 251] on div "Заказы" at bounding box center [105, 255] width 187 height 25
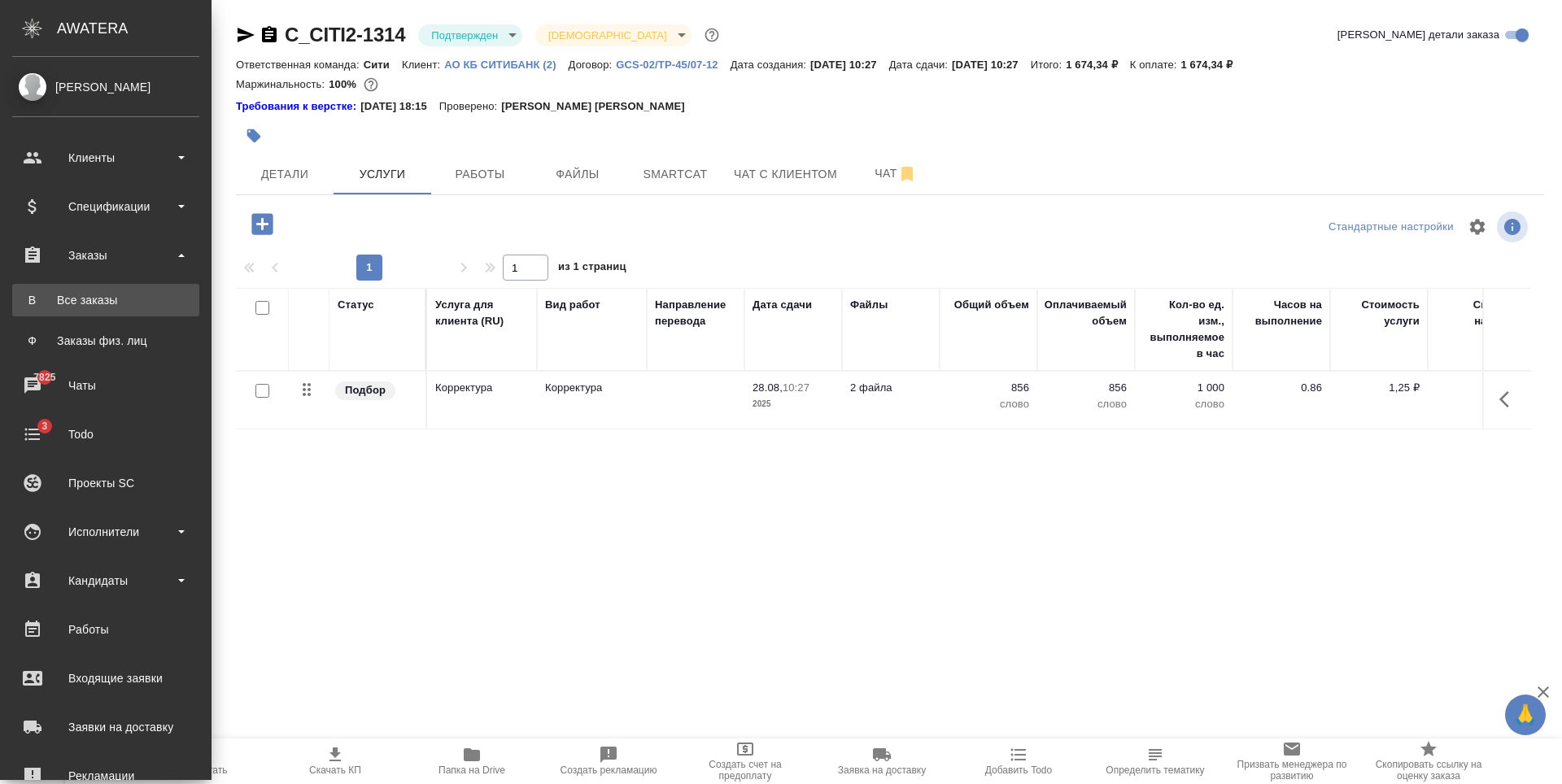
click at [135, 288] on link "В Все заказы" at bounding box center [105, 300] width 187 height 32
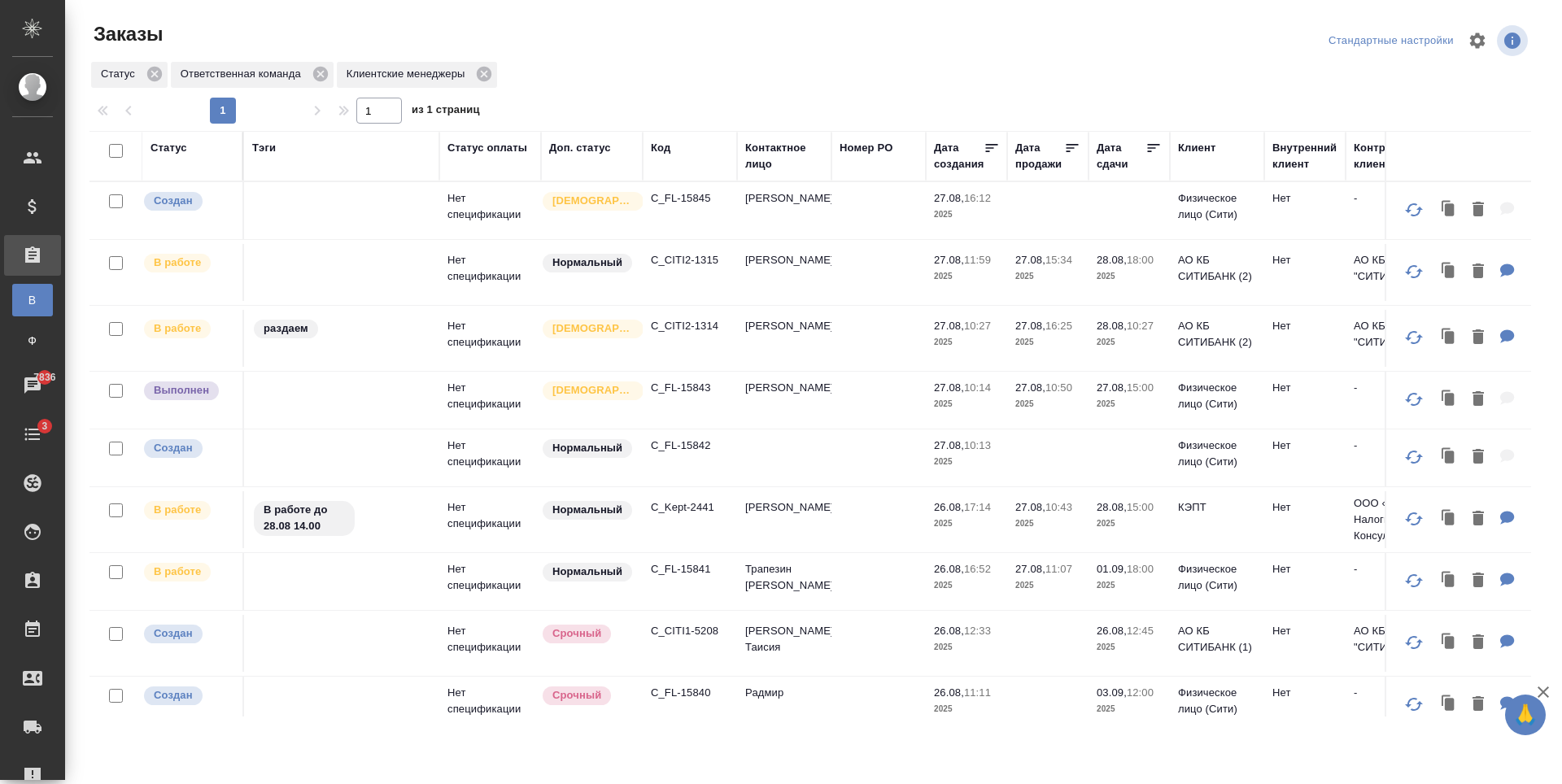
click at [664, 144] on div "Код" at bounding box center [660, 147] width 20 height 16
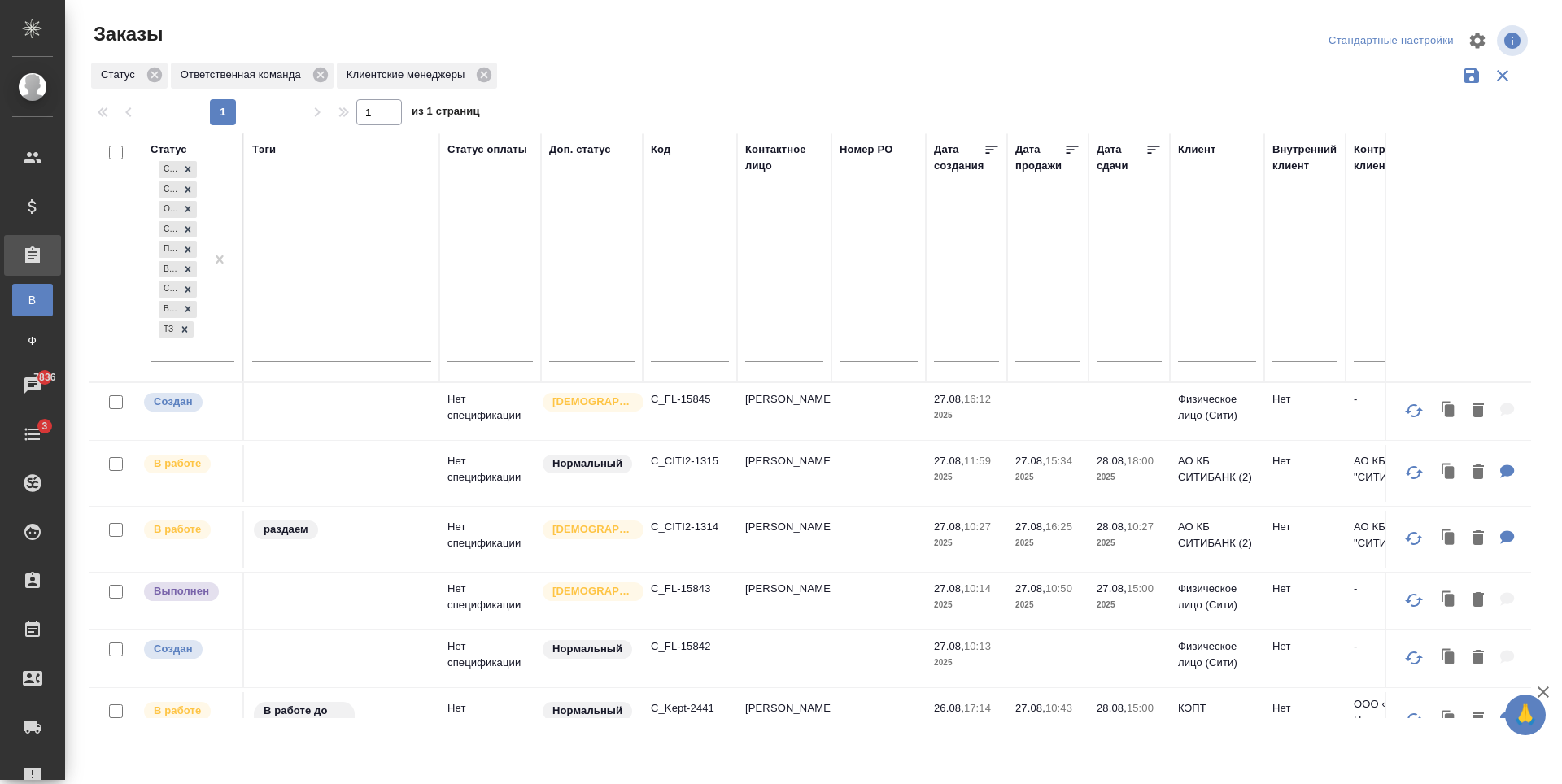
click at [674, 364] on div at bounding box center [689, 353] width 78 height 40
click at [675, 353] on input "text" at bounding box center [689, 352] width 78 height 20
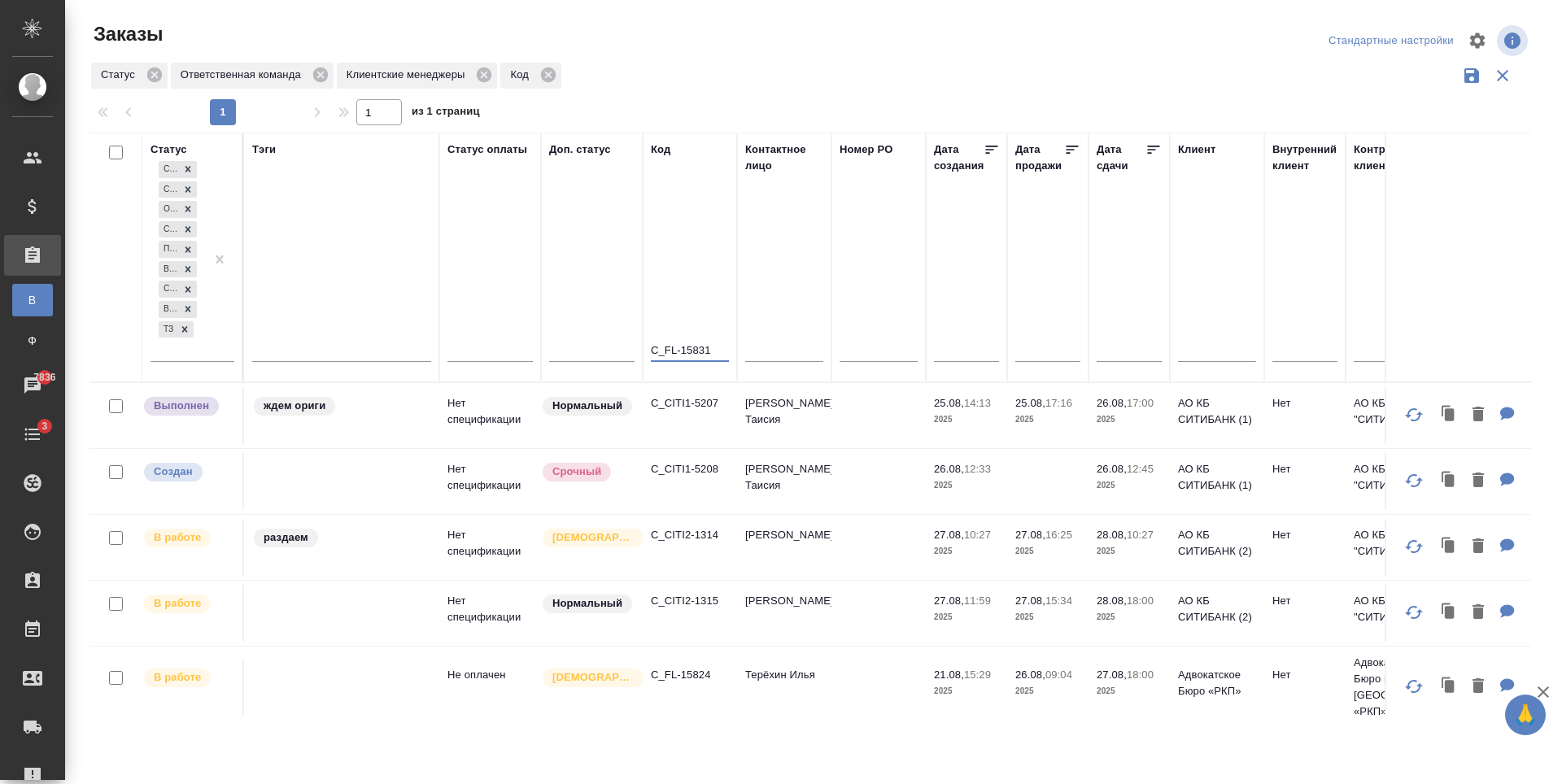
type input "C_FL-15831"
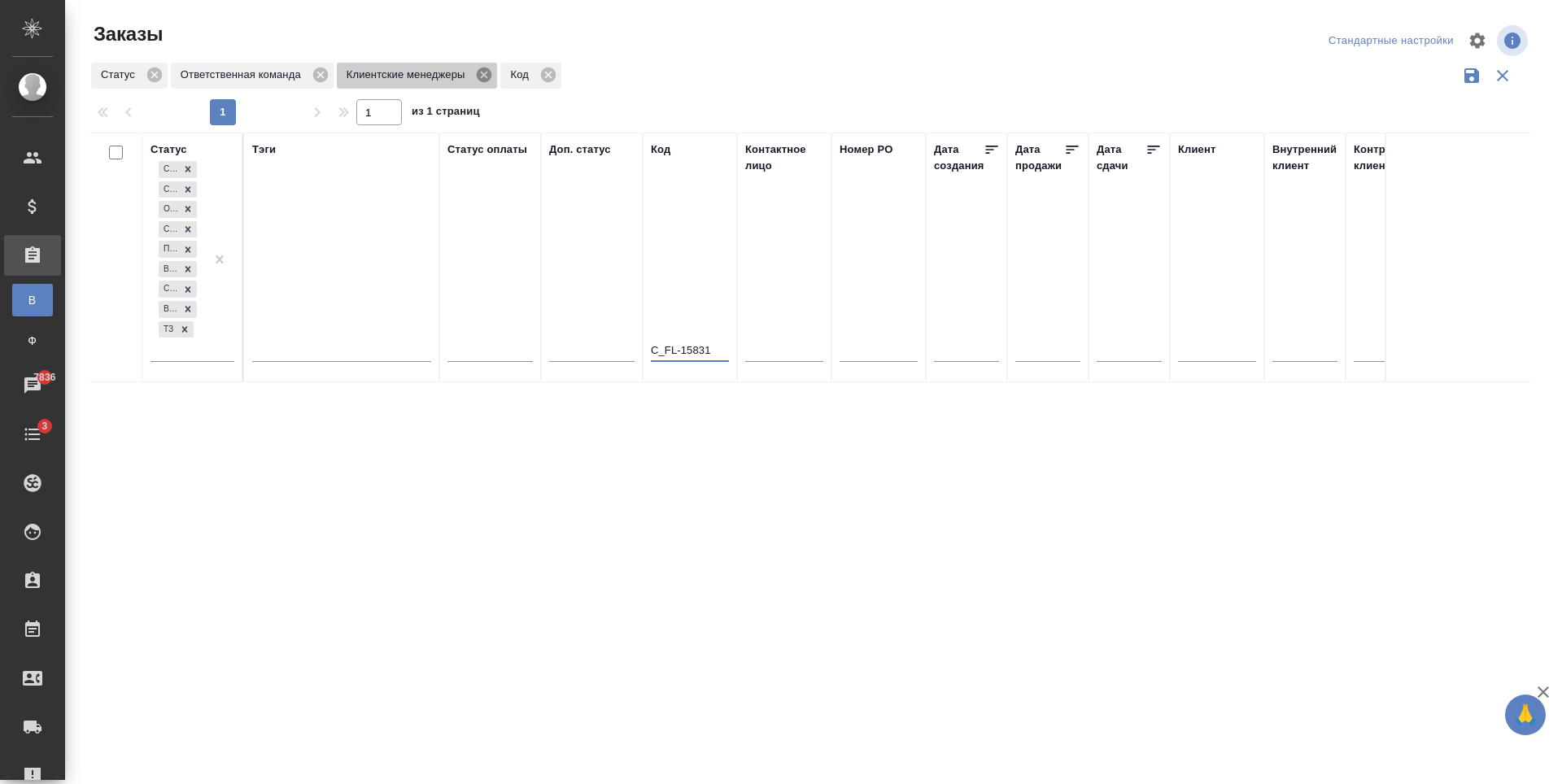
click at [487, 70] on icon at bounding box center [483, 75] width 14 height 14
click at [318, 74] on icon at bounding box center [320, 75] width 14 height 14
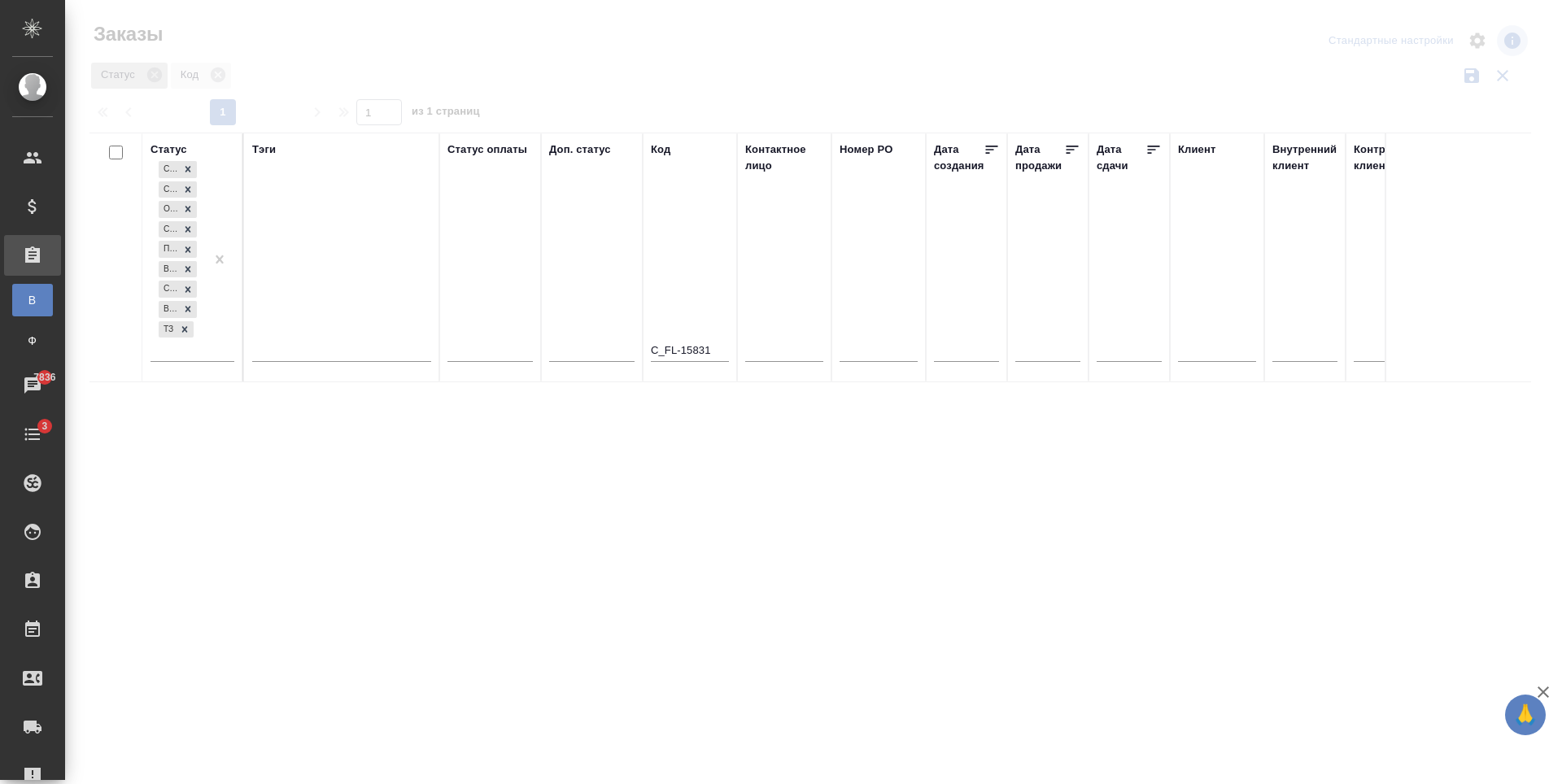
click at [155, 75] on icon at bounding box center [154, 75] width 18 height 18
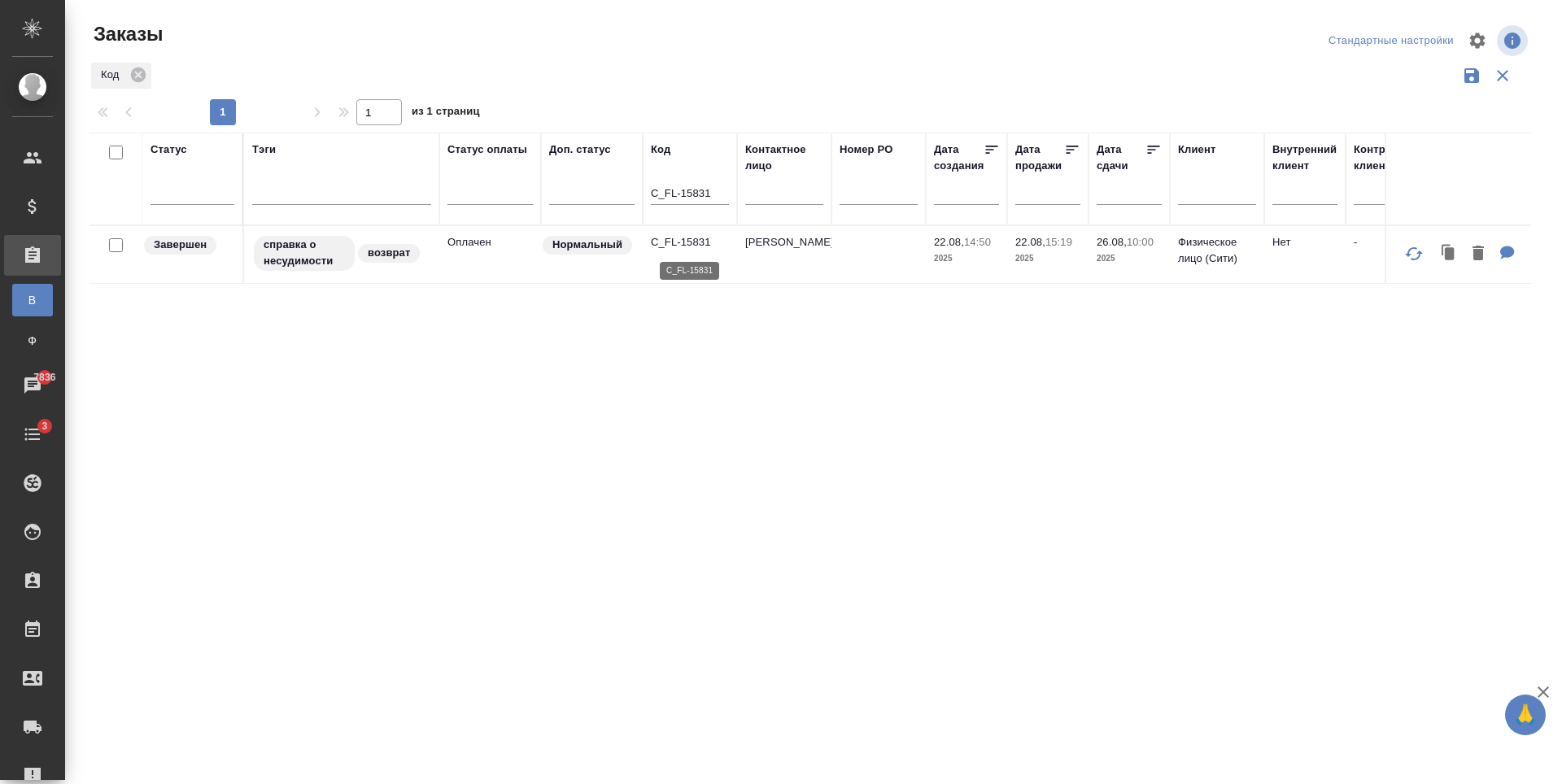
click at [686, 242] on p "C_FL-15831" at bounding box center [689, 242] width 78 height 16
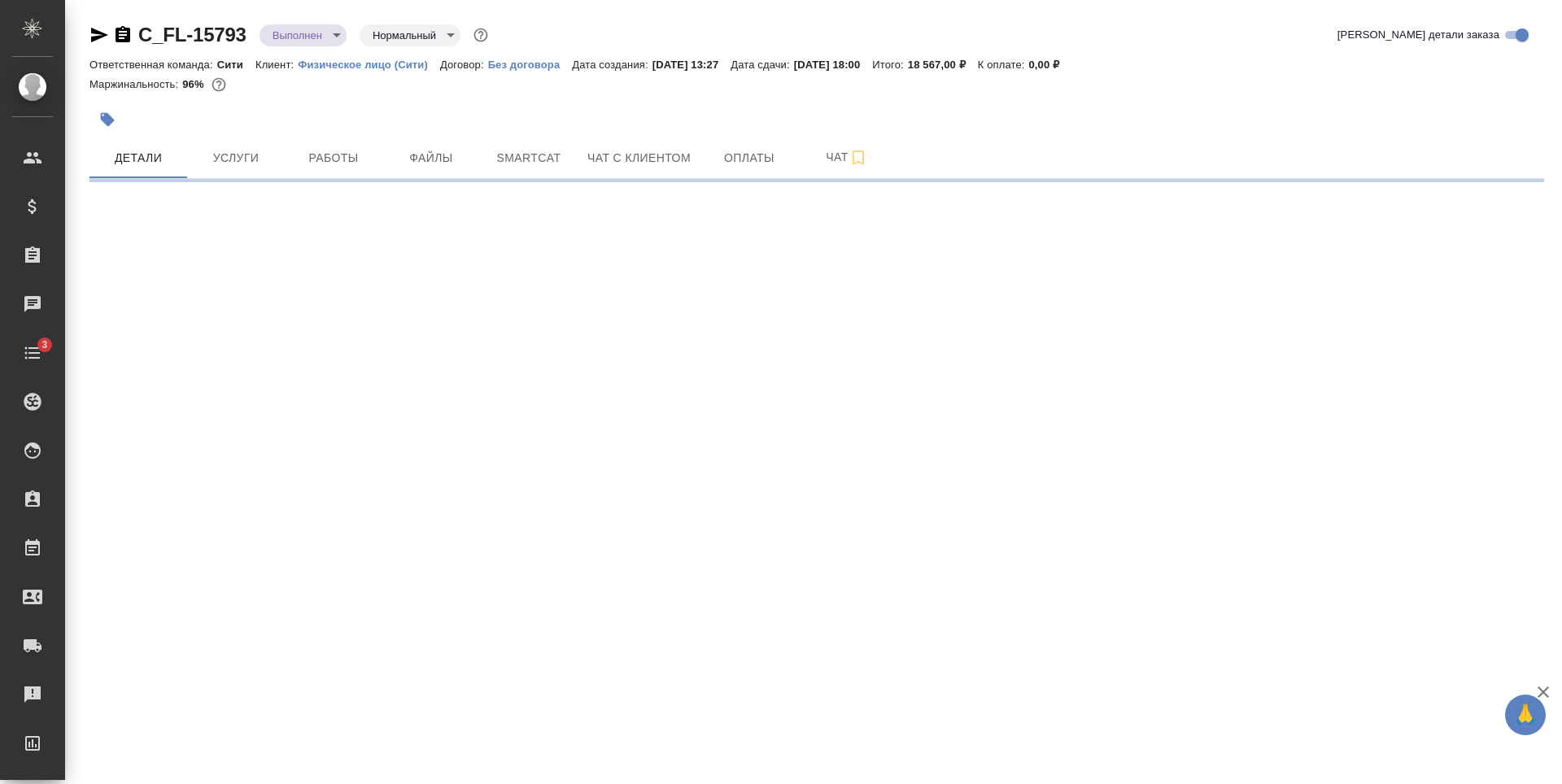
select select "RU"
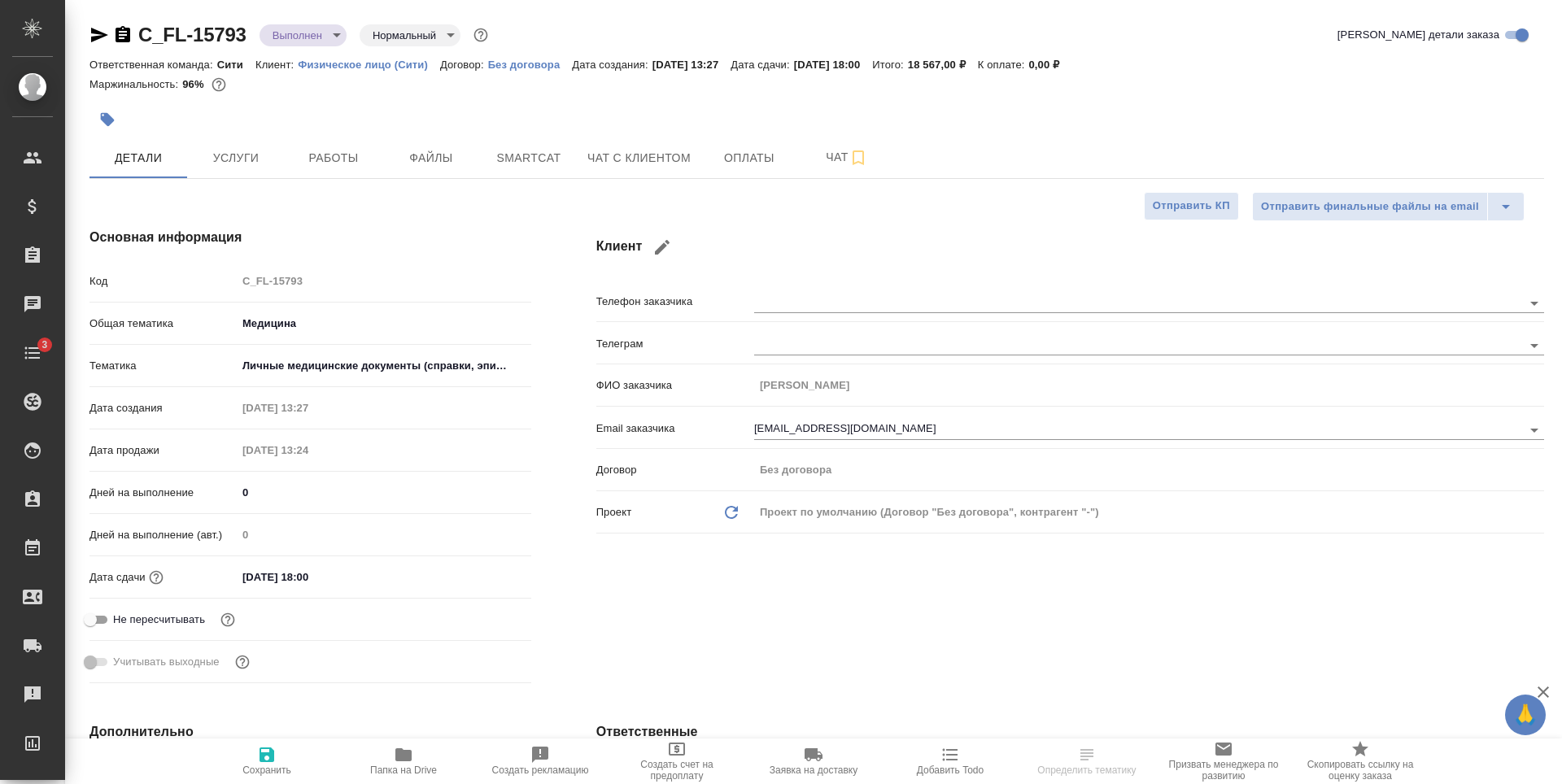
type textarea "x"
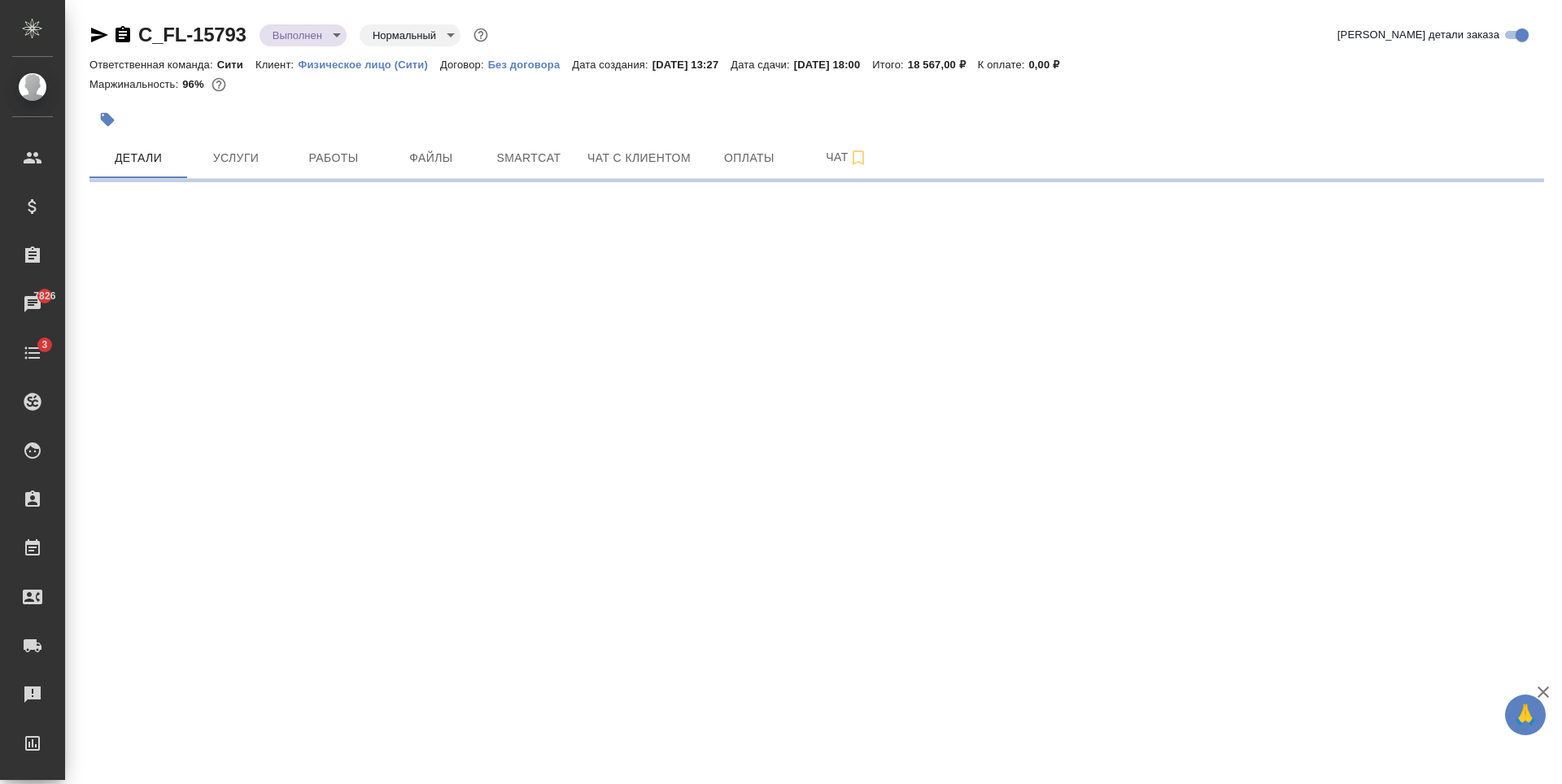
select select "RU"
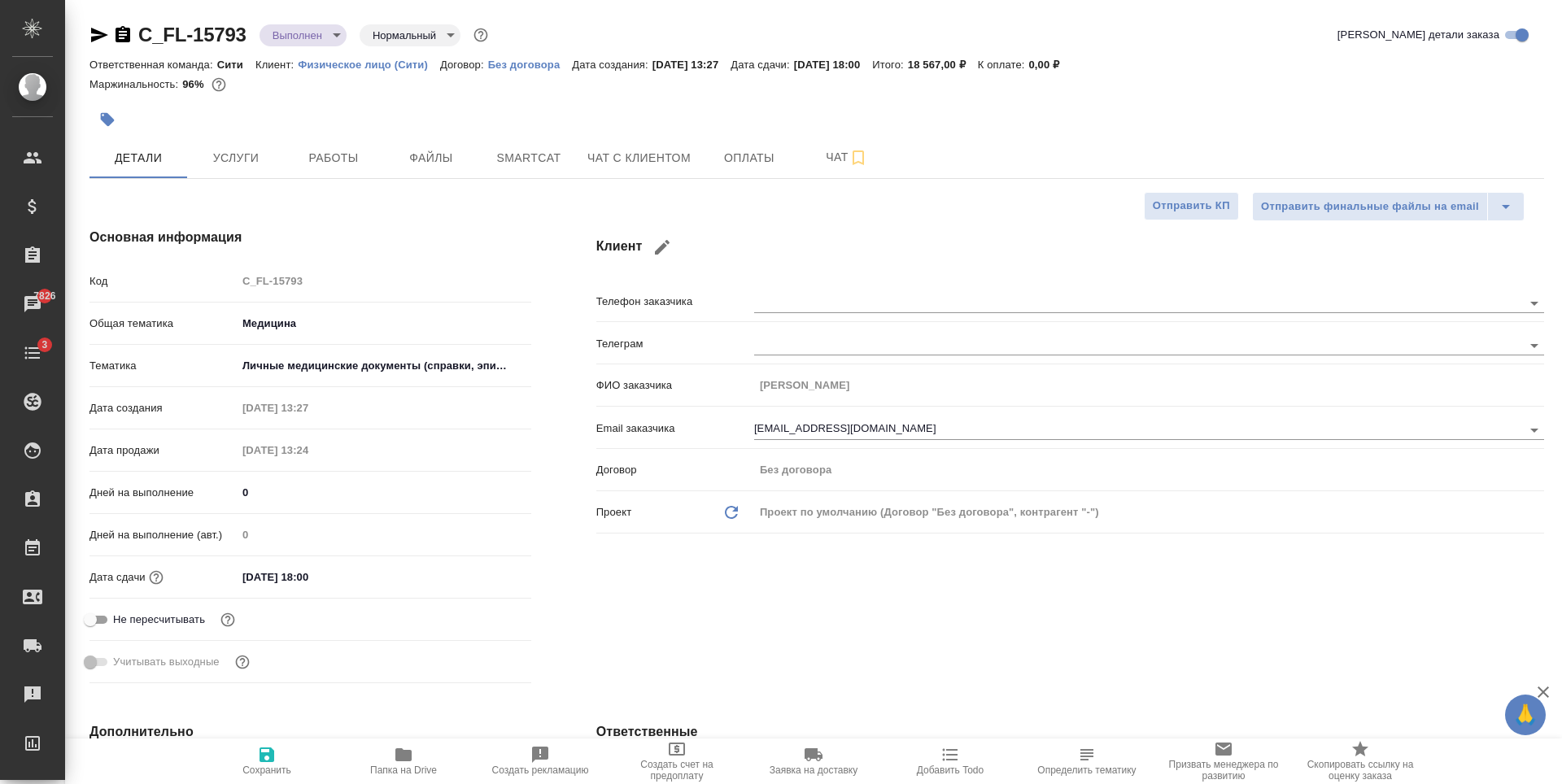
type textarea "x"
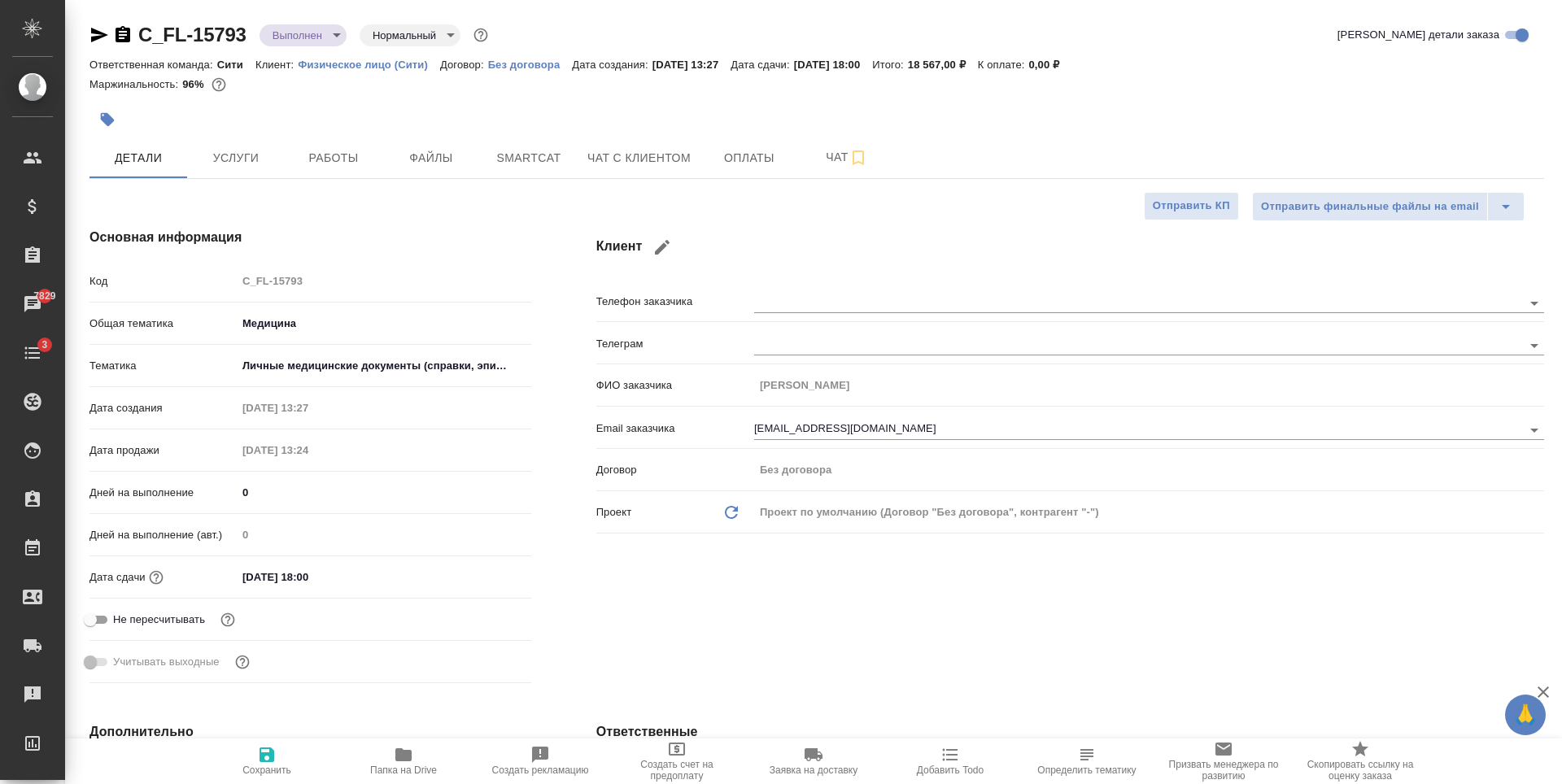
type textarea "x"
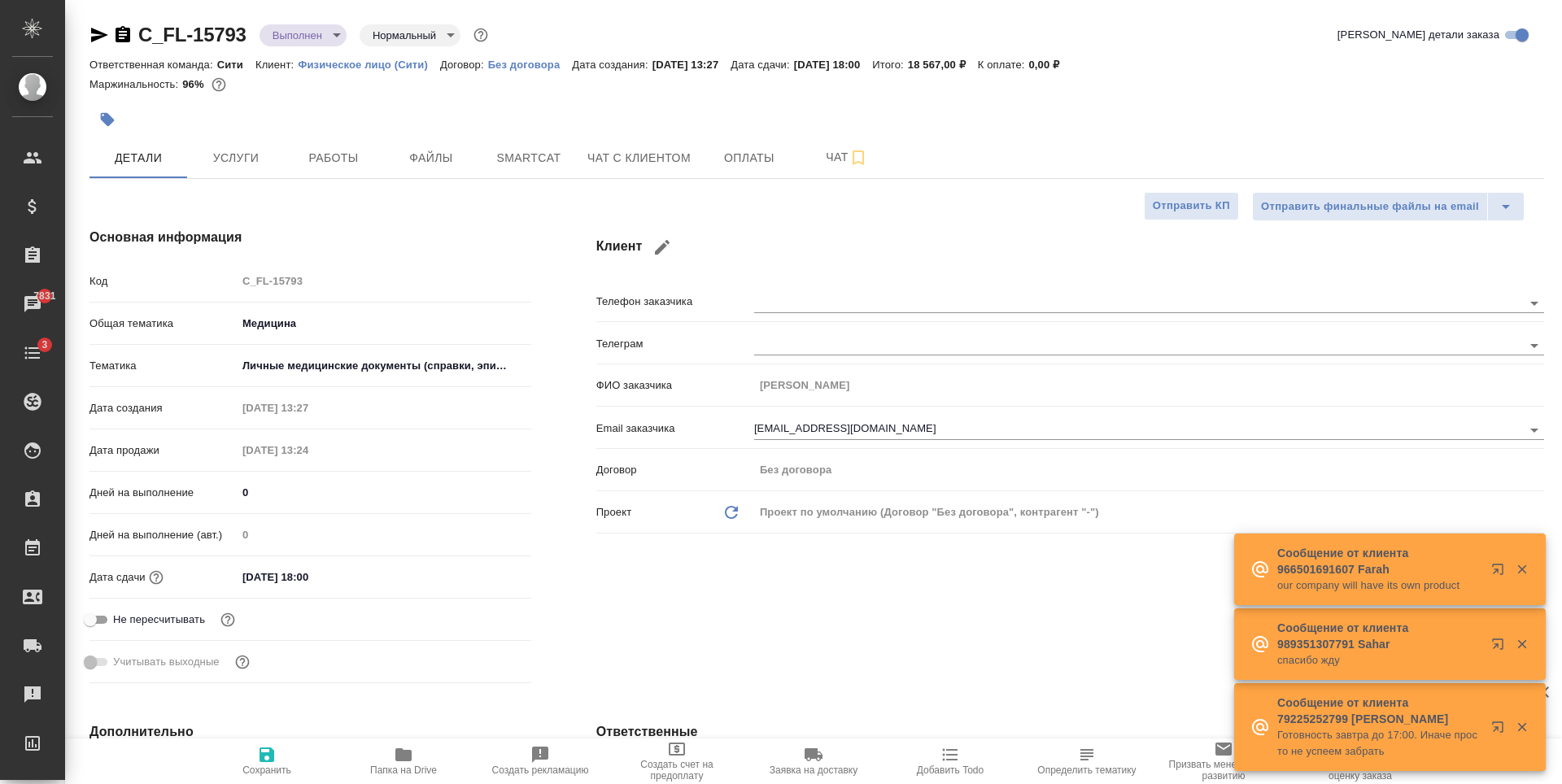
type textarea "x"
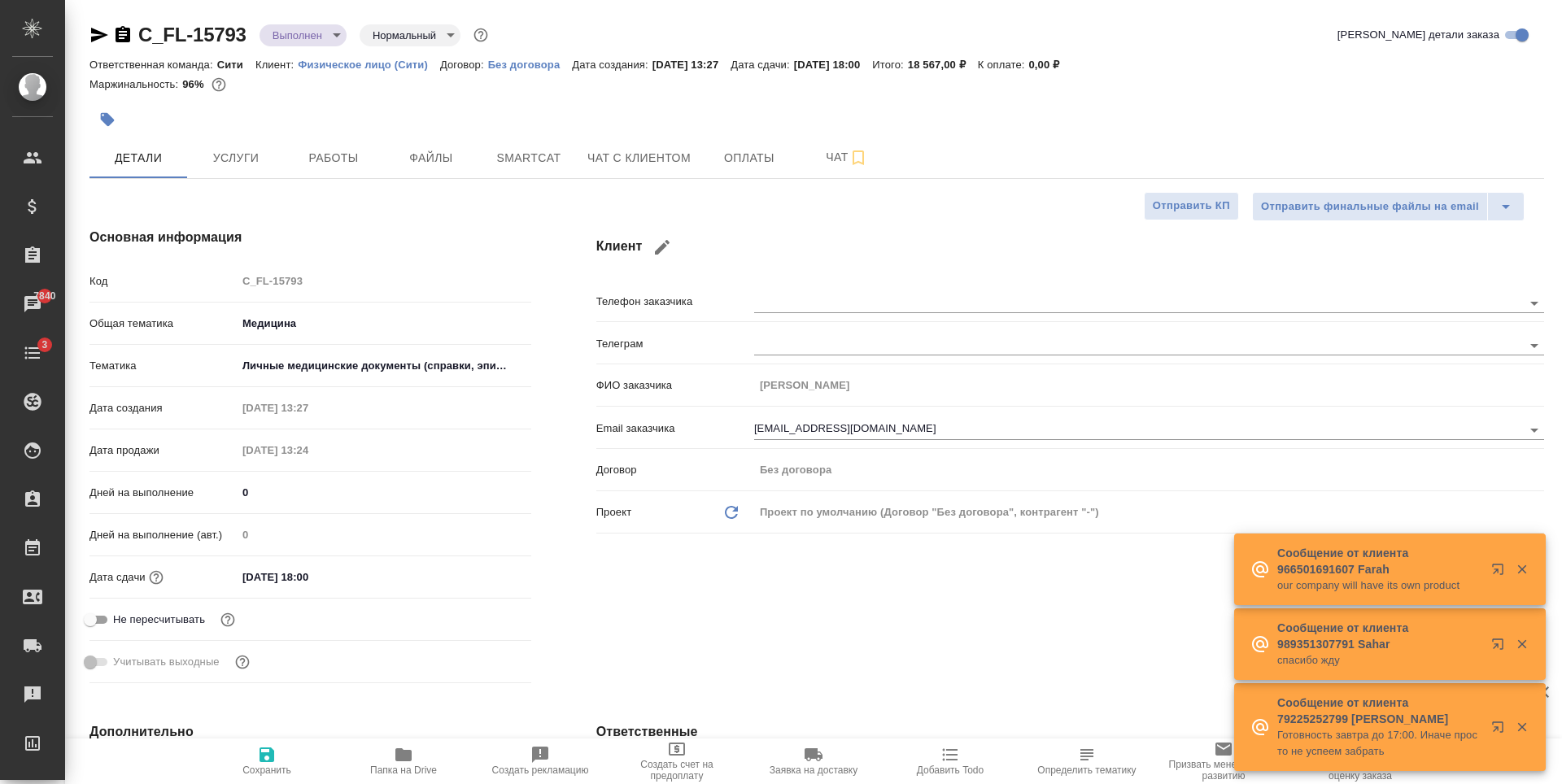
type textarea "x"
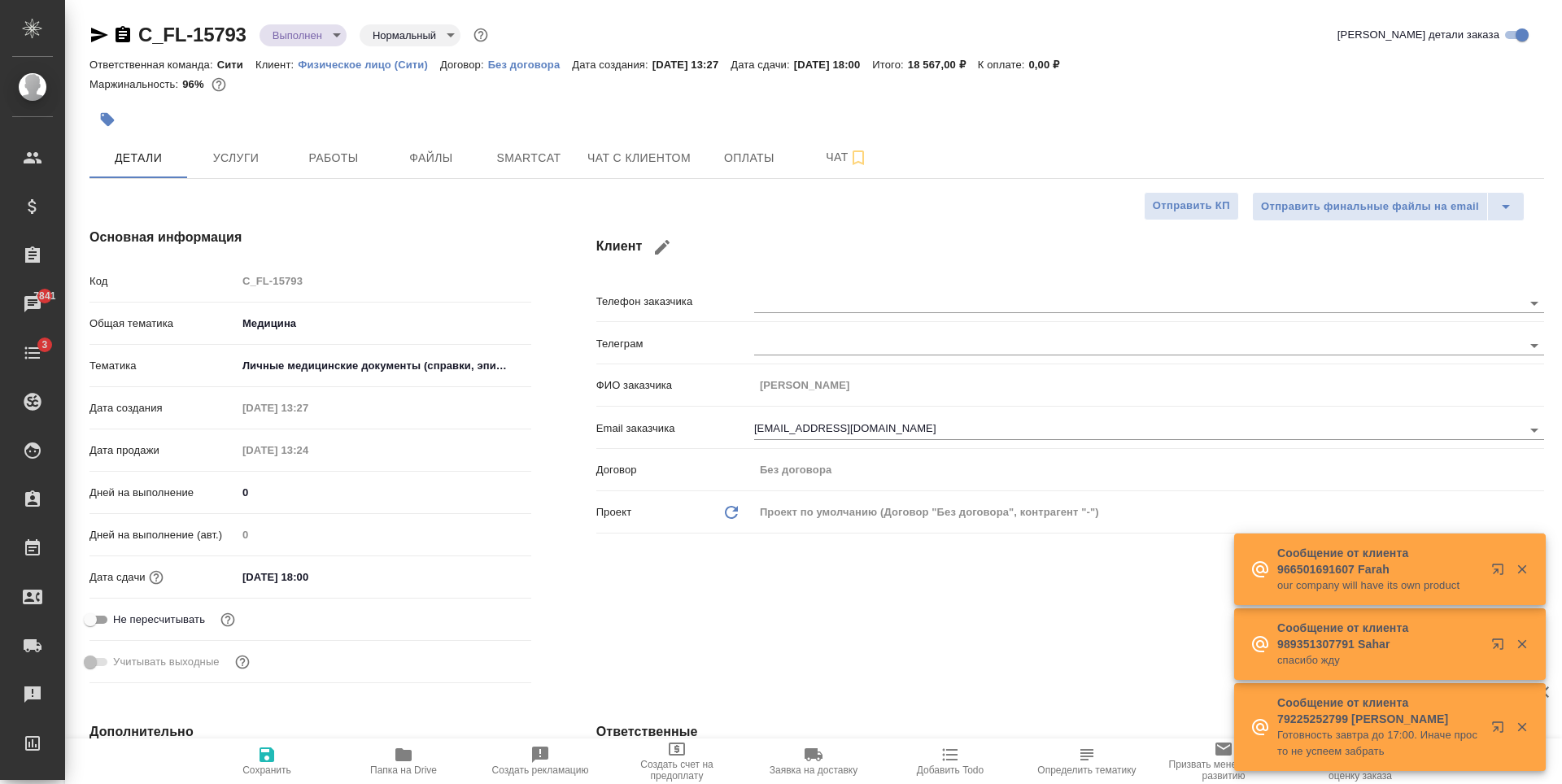
type textarea "x"
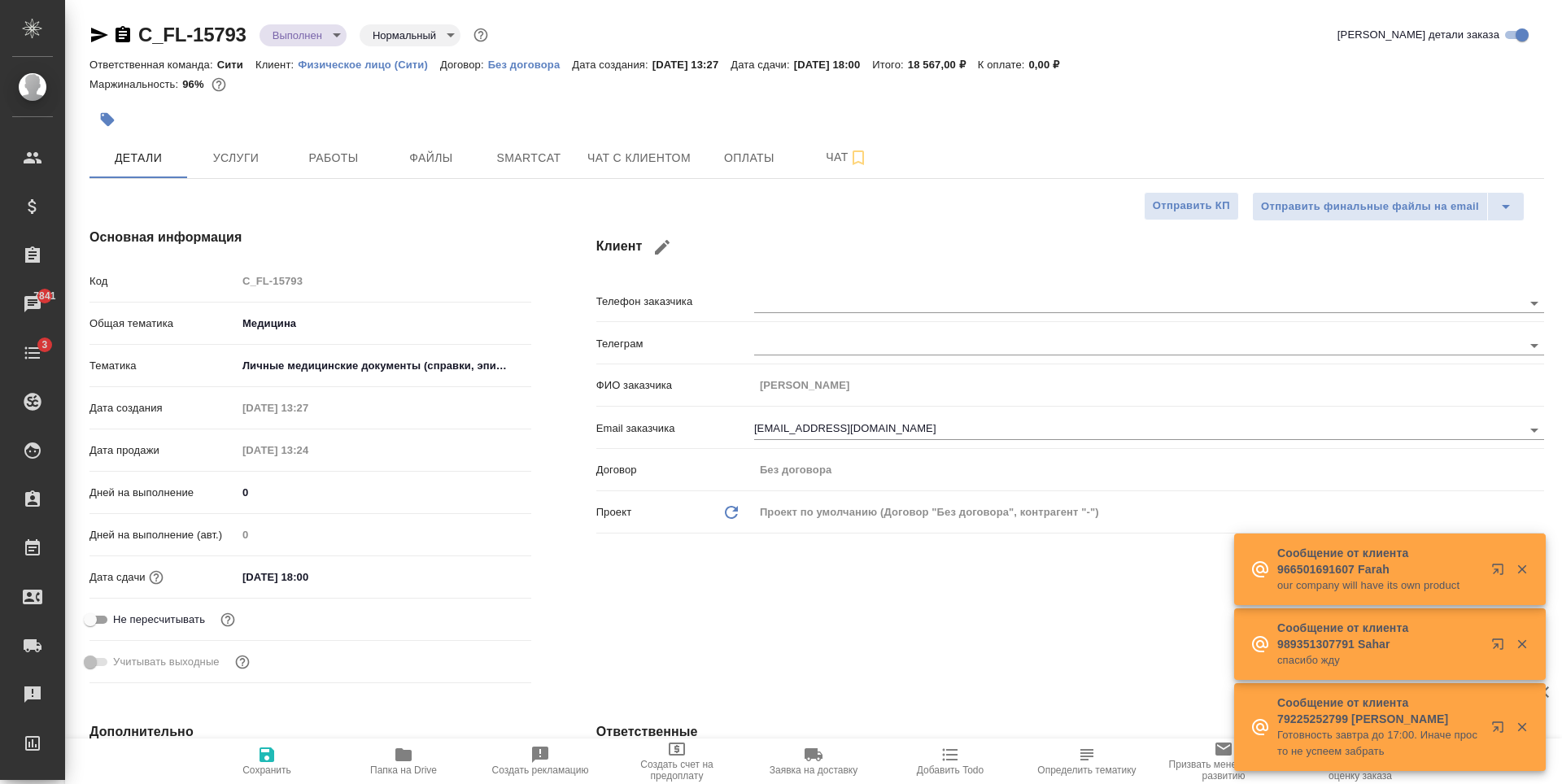
type textarea "x"
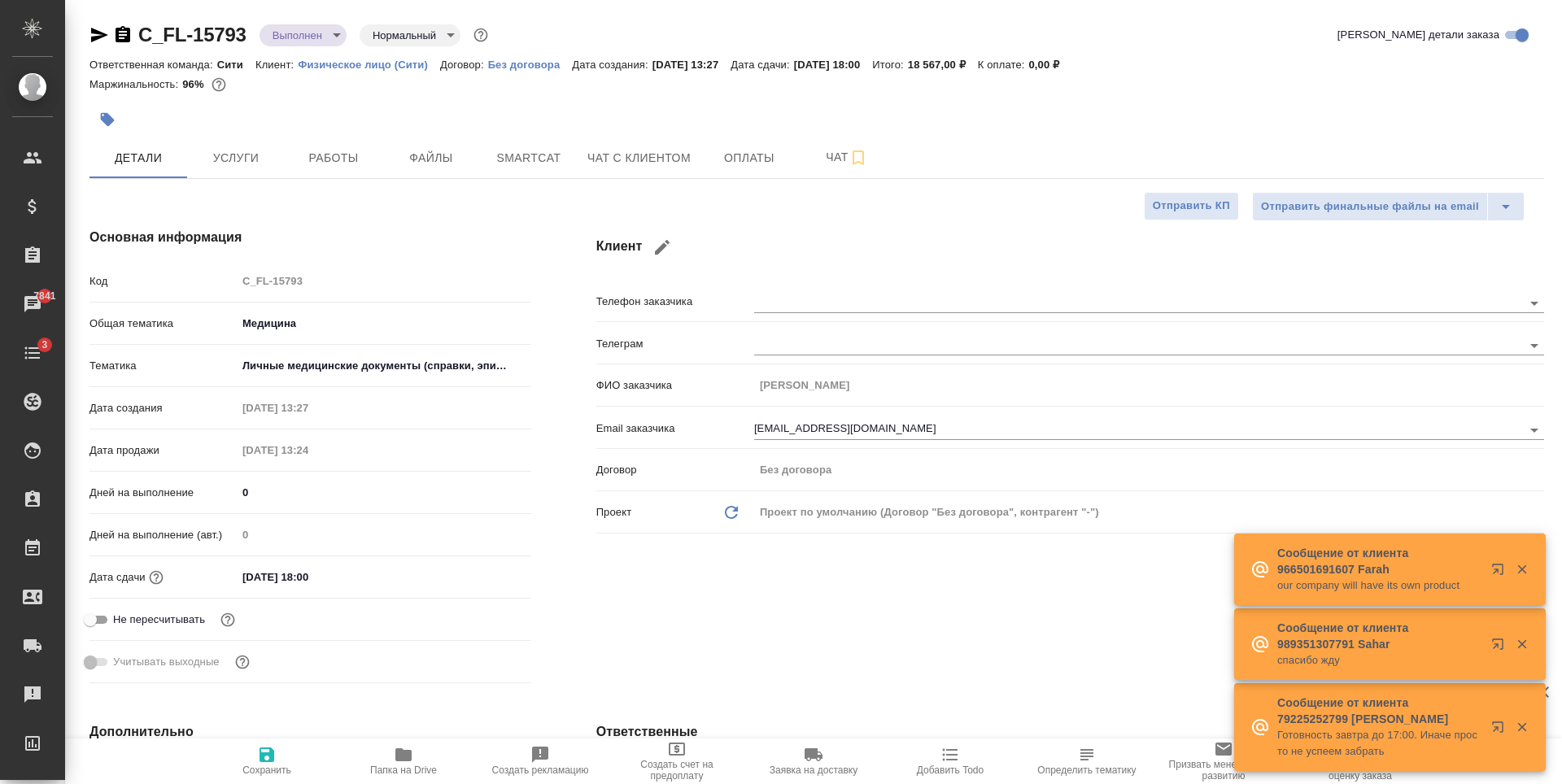
type textarea "x"
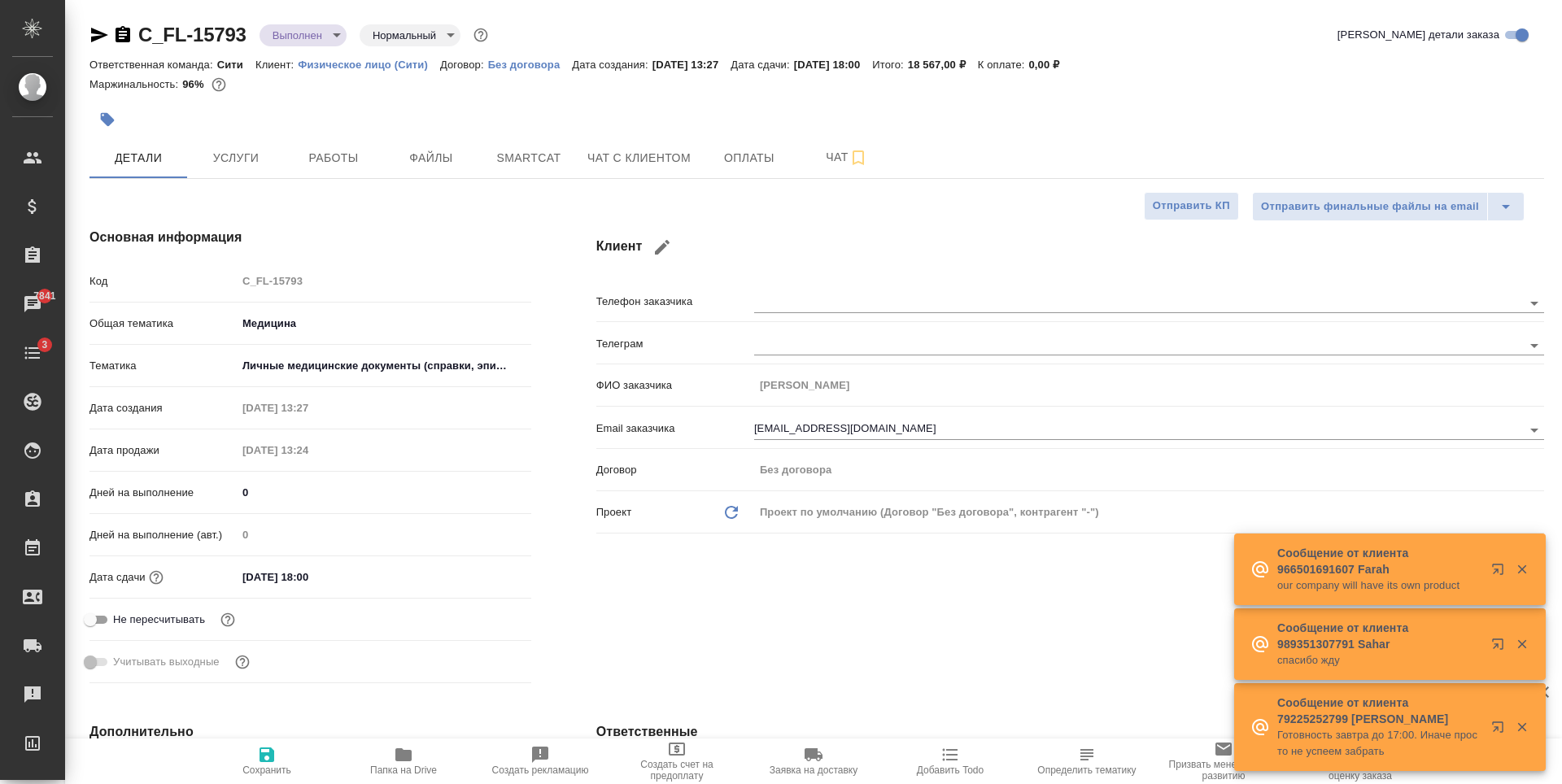
type textarea "x"
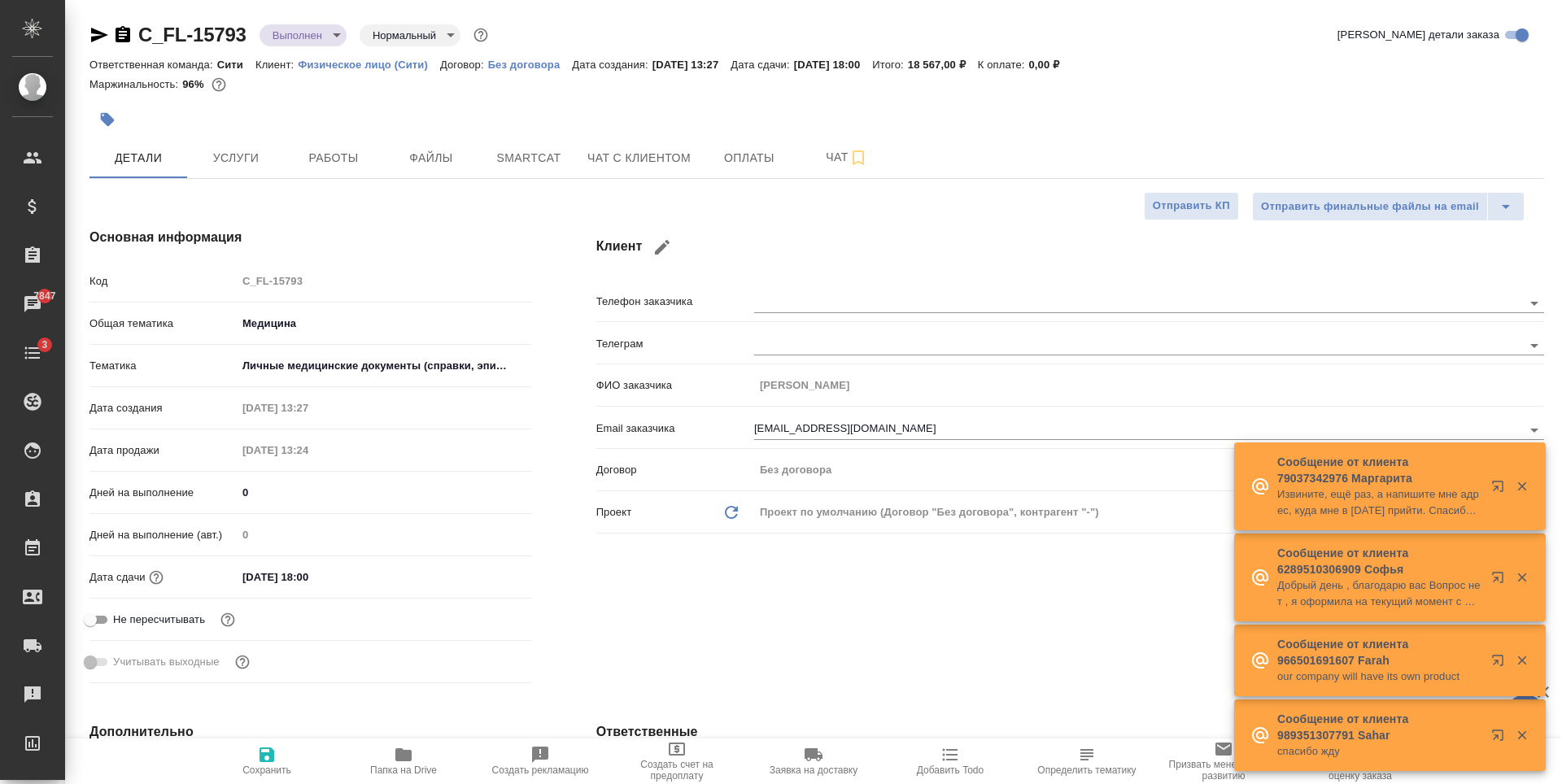
type textarea "x"
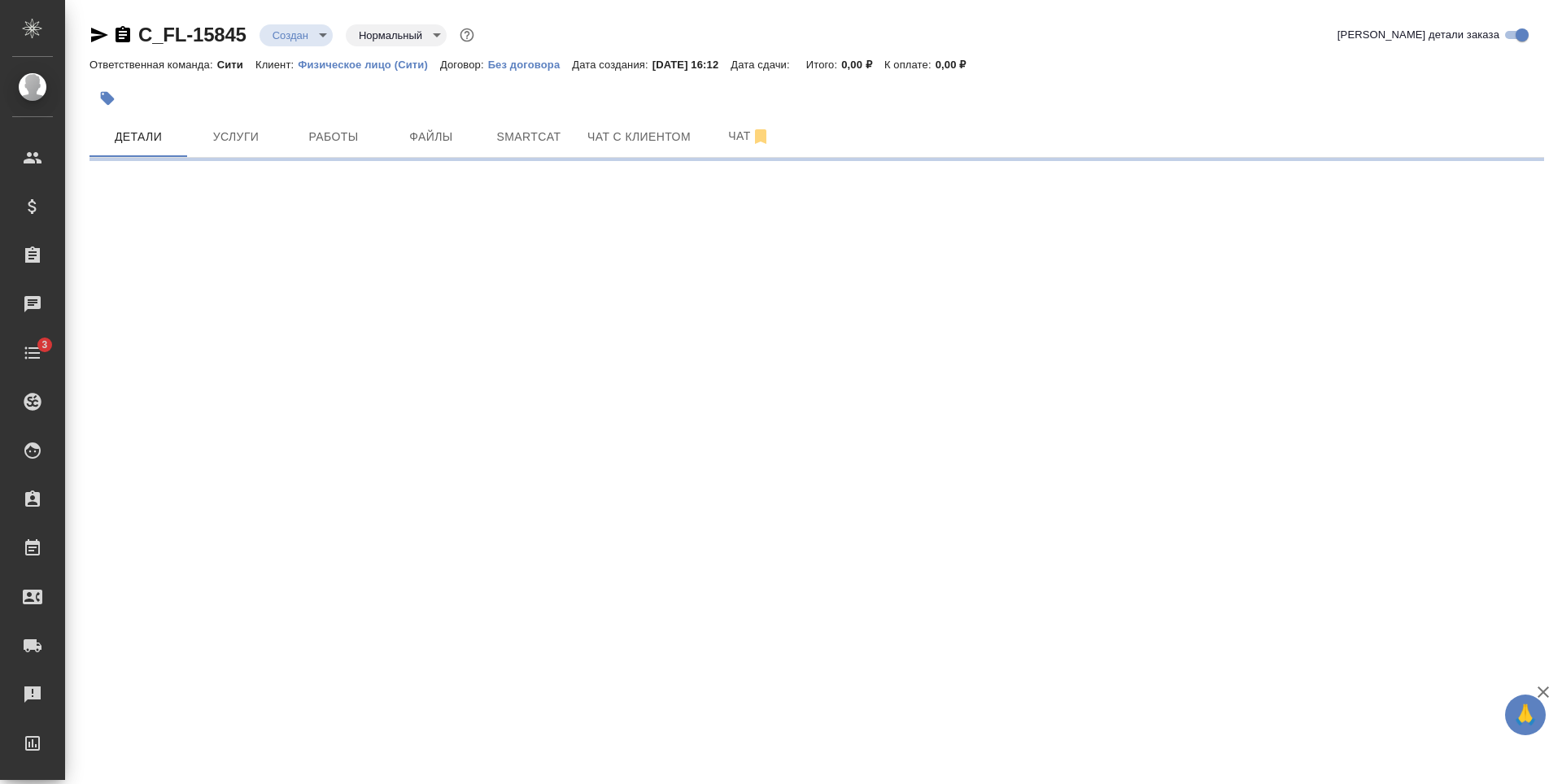
select select "RU"
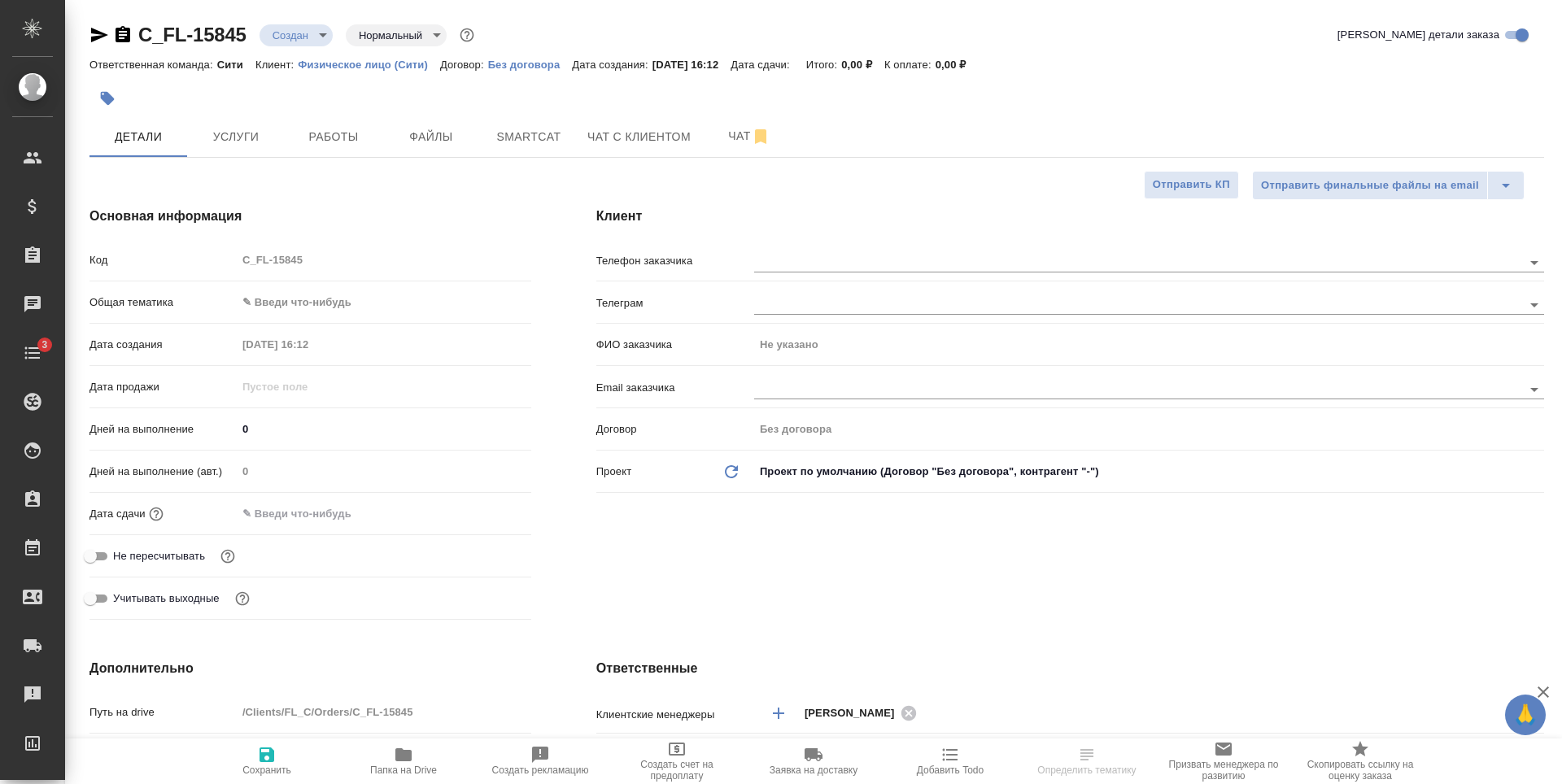
type textarea "x"
click at [779, 393] on input "text" at bounding box center [1110, 388] width 713 height 19
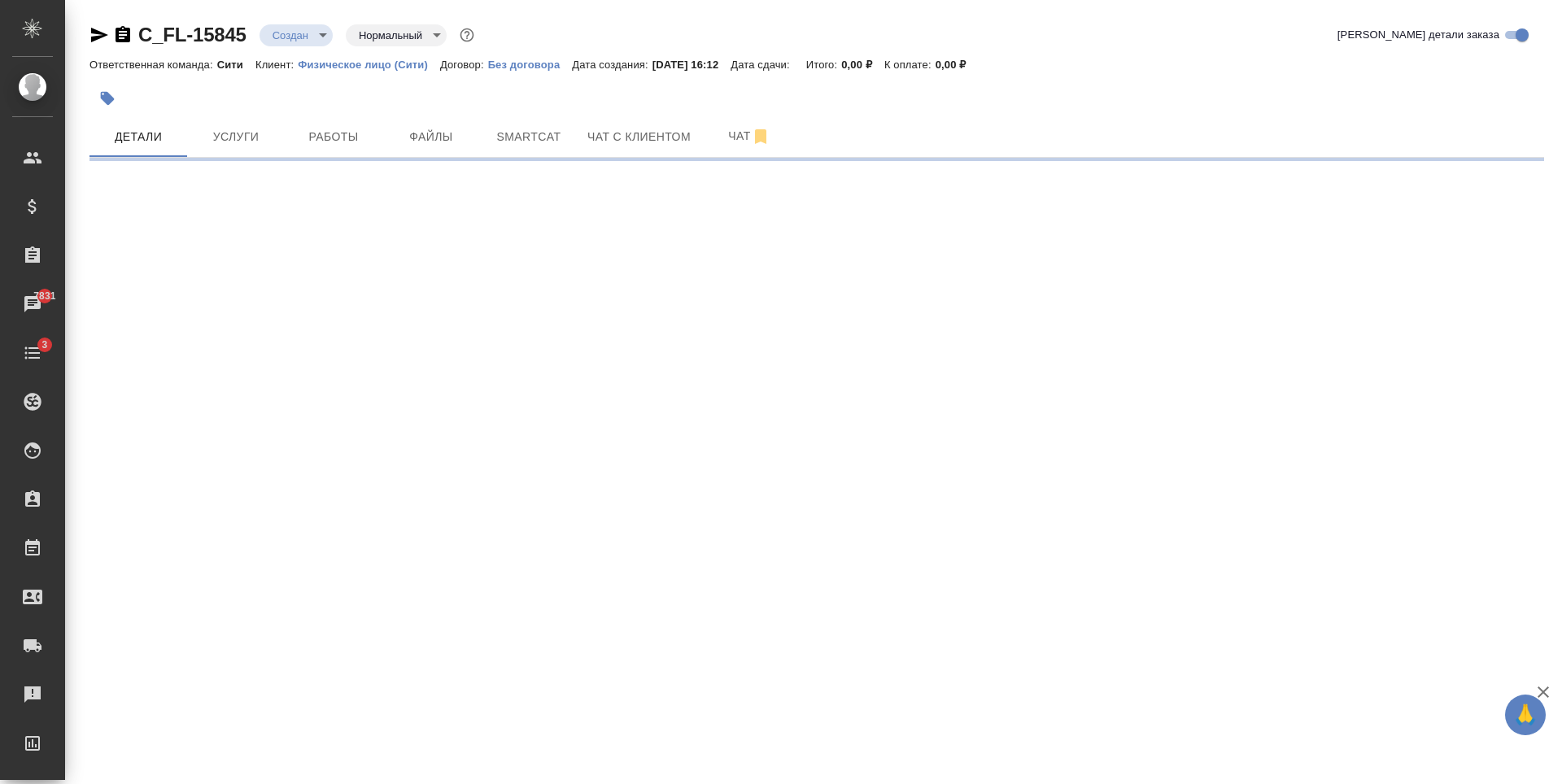
select select "RU"
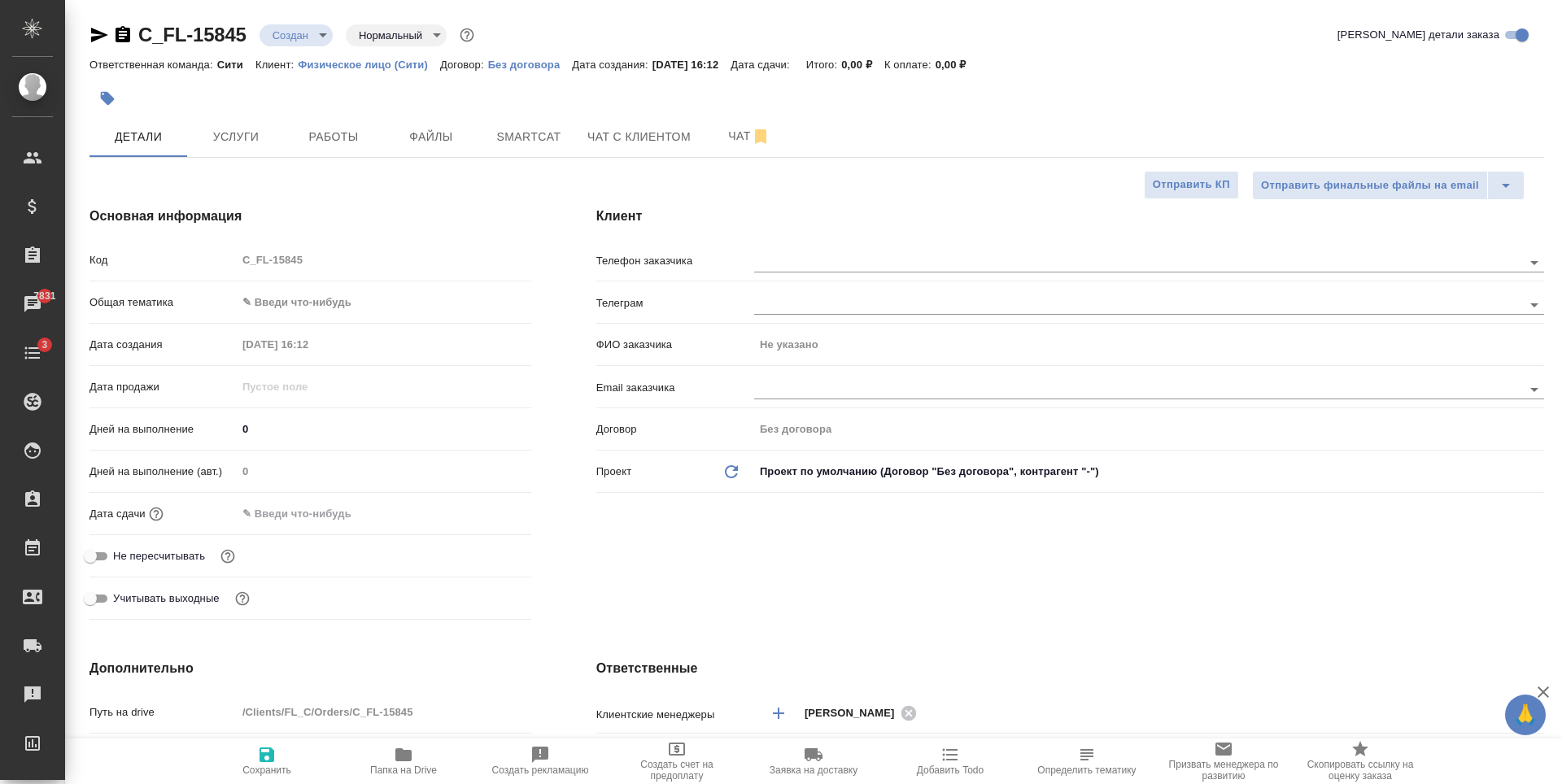
type textarea "x"
click at [788, 377] on div at bounding box center [1148, 386] width 789 height 30
click at [788, 392] on input "text" at bounding box center [1110, 388] width 713 height 19
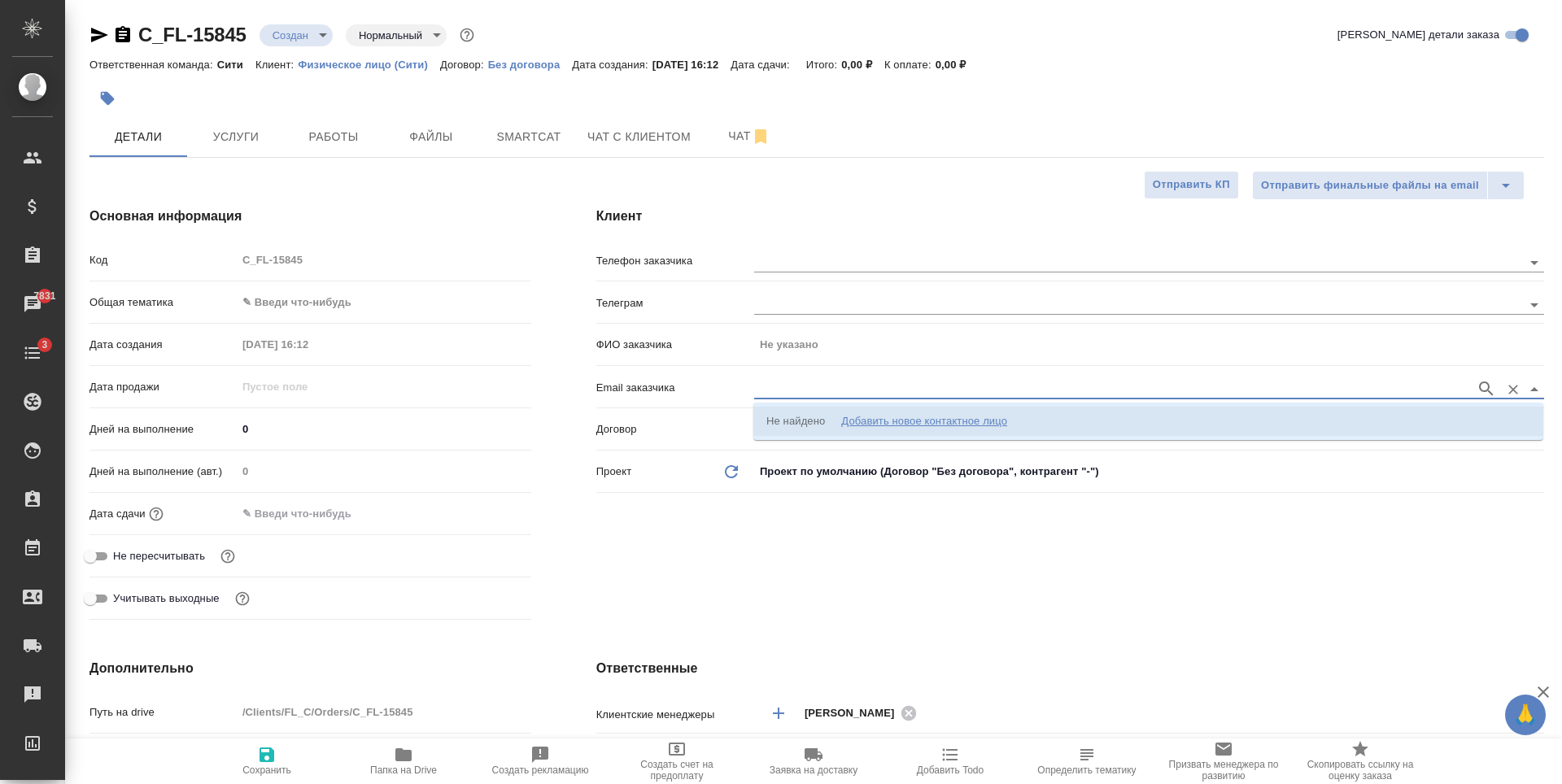
type input "[EMAIL_ADDRESS][DOMAIN_NAME]"
type input "9143237439"
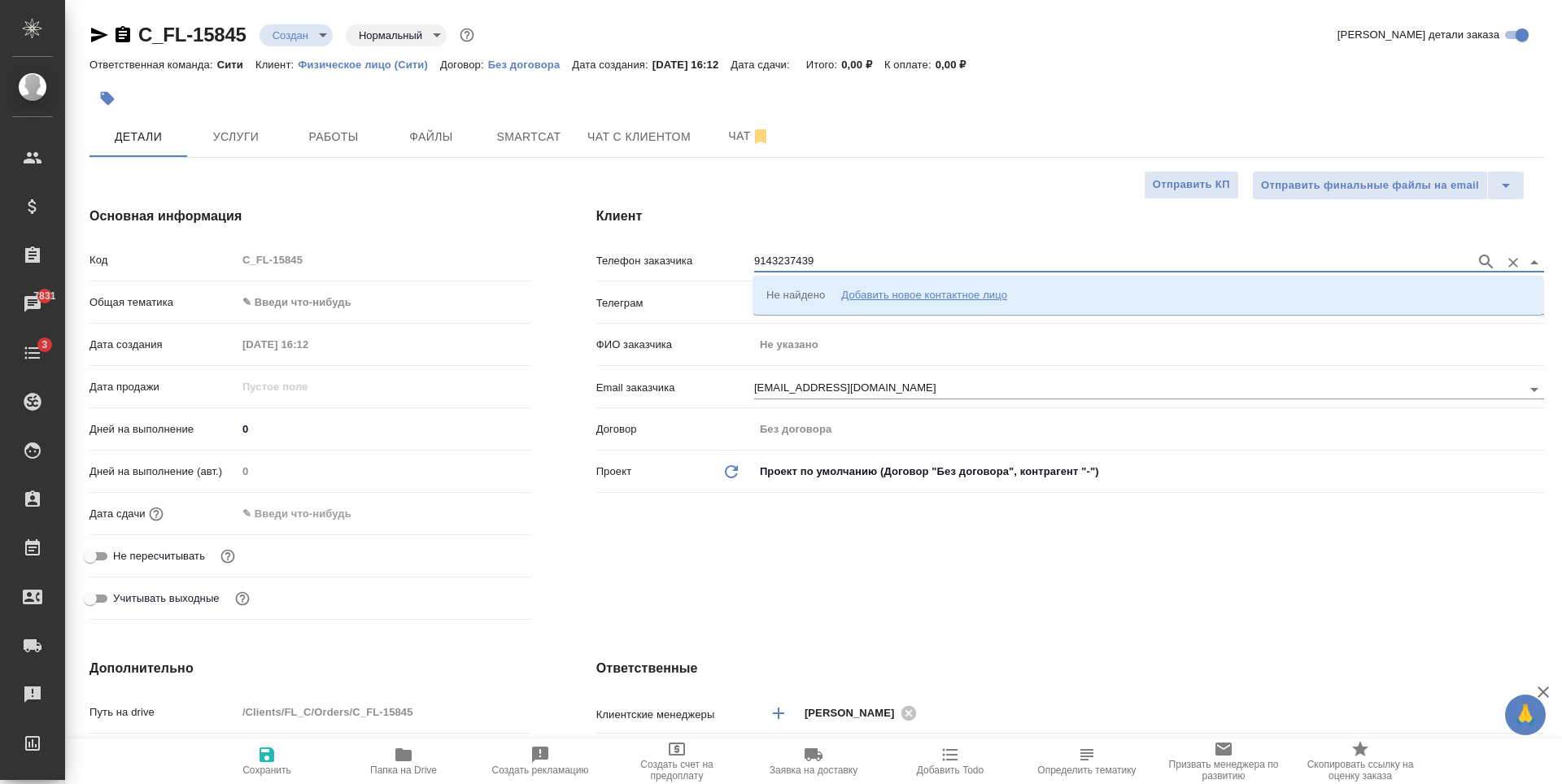
drag, startPoint x: 822, startPoint y: 260, endPoint x: 720, endPoint y: 260, distance: 102.0
click at [720, 260] on div "Телефон заказчика 9143237439" at bounding box center [1069, 260] width 947 height 29
click at [925, 389] on input "[EMAIL_ADDRESS][DOMAIN_NAME]" at bounding box center [1110, 388] width 713 height 19
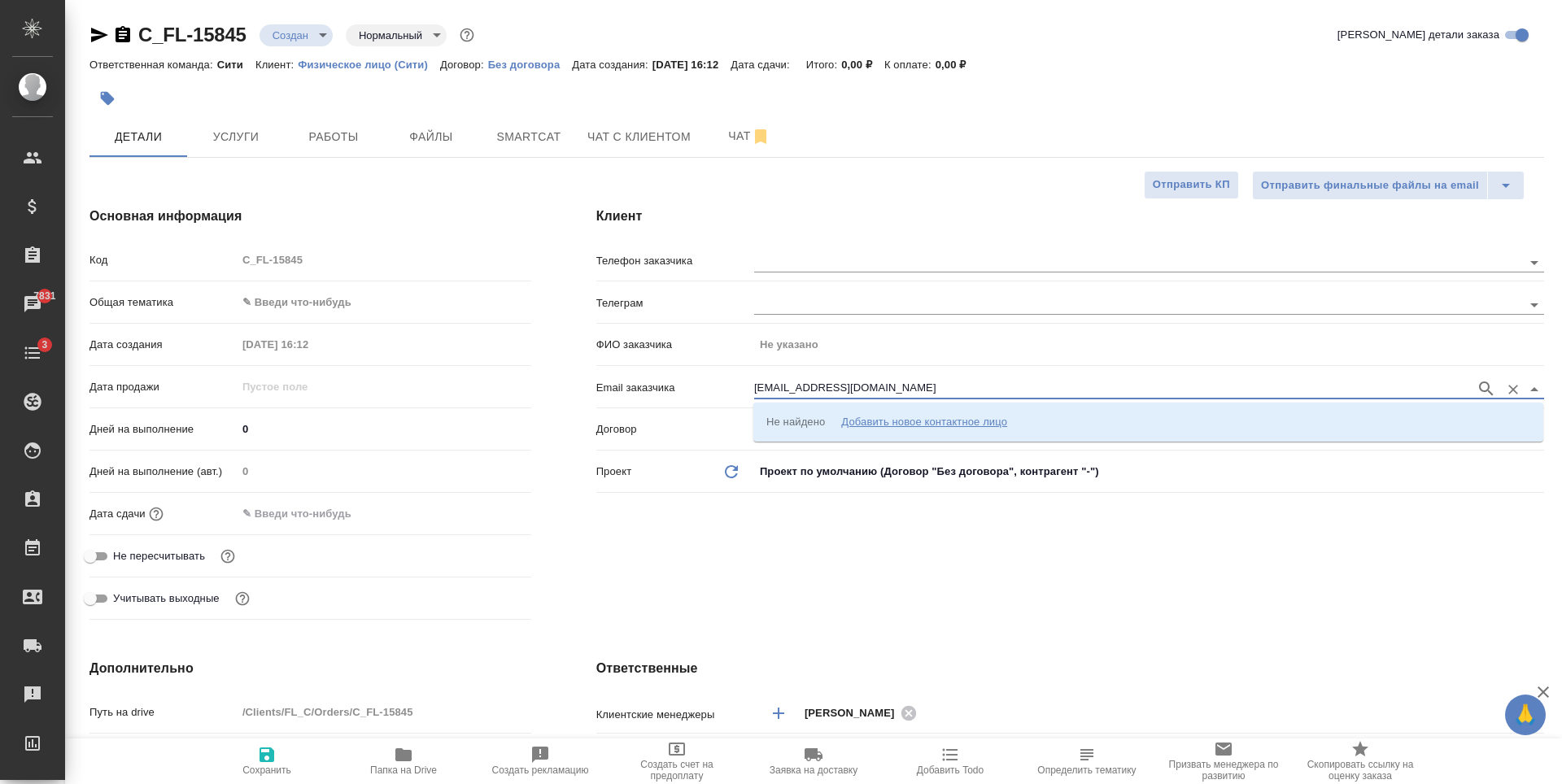
click at [925, 389] on input "[EMAIL_ADDRESS][DOMAIN_NAME]" at bounding box center [1110, 388] width 713 height 19
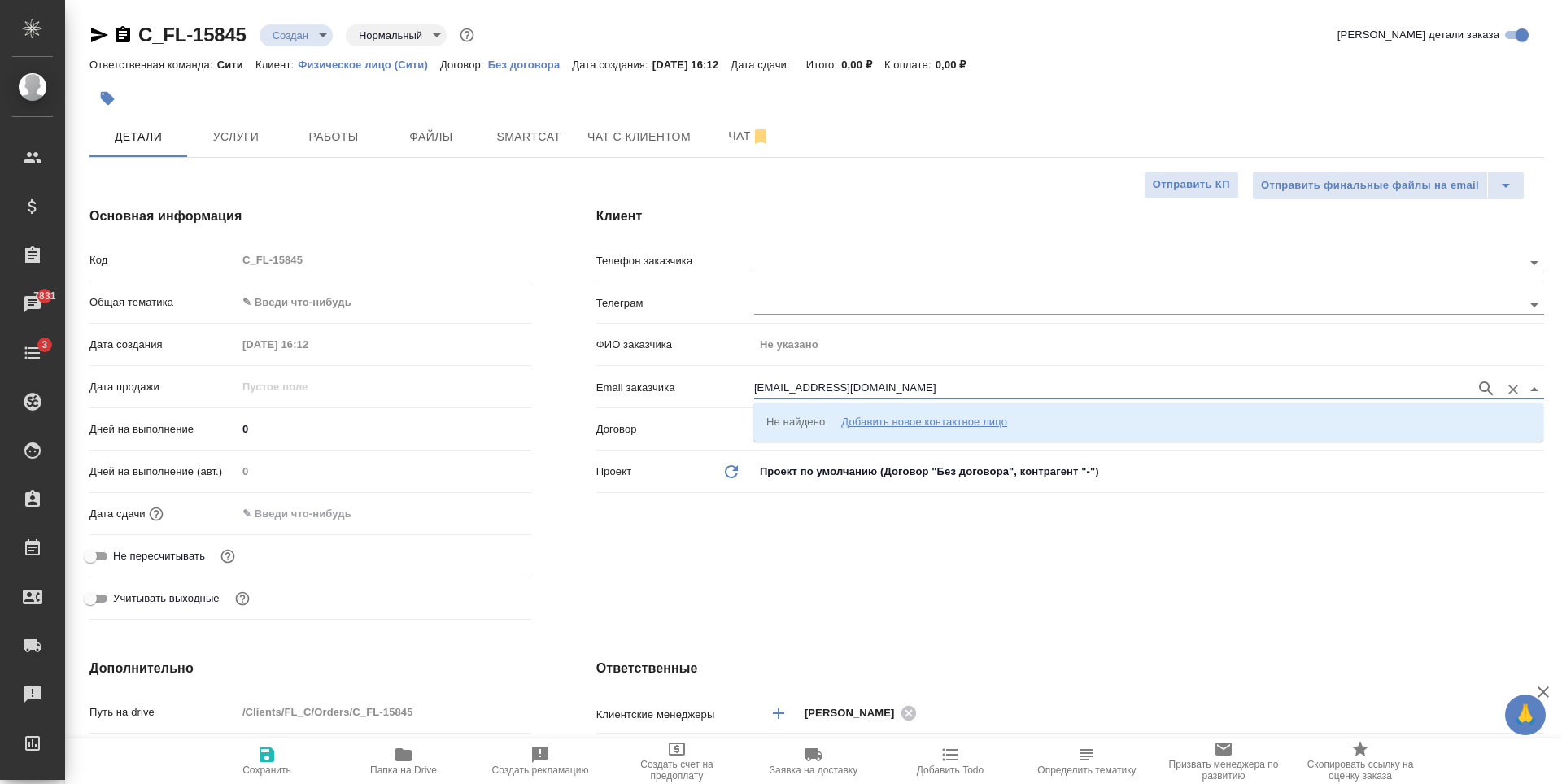
click at [925, 389] on input "[EMAIL_ADDRESS][DOMAIN_NAME]" at bounding box center [1110, 388] width 713 height 19
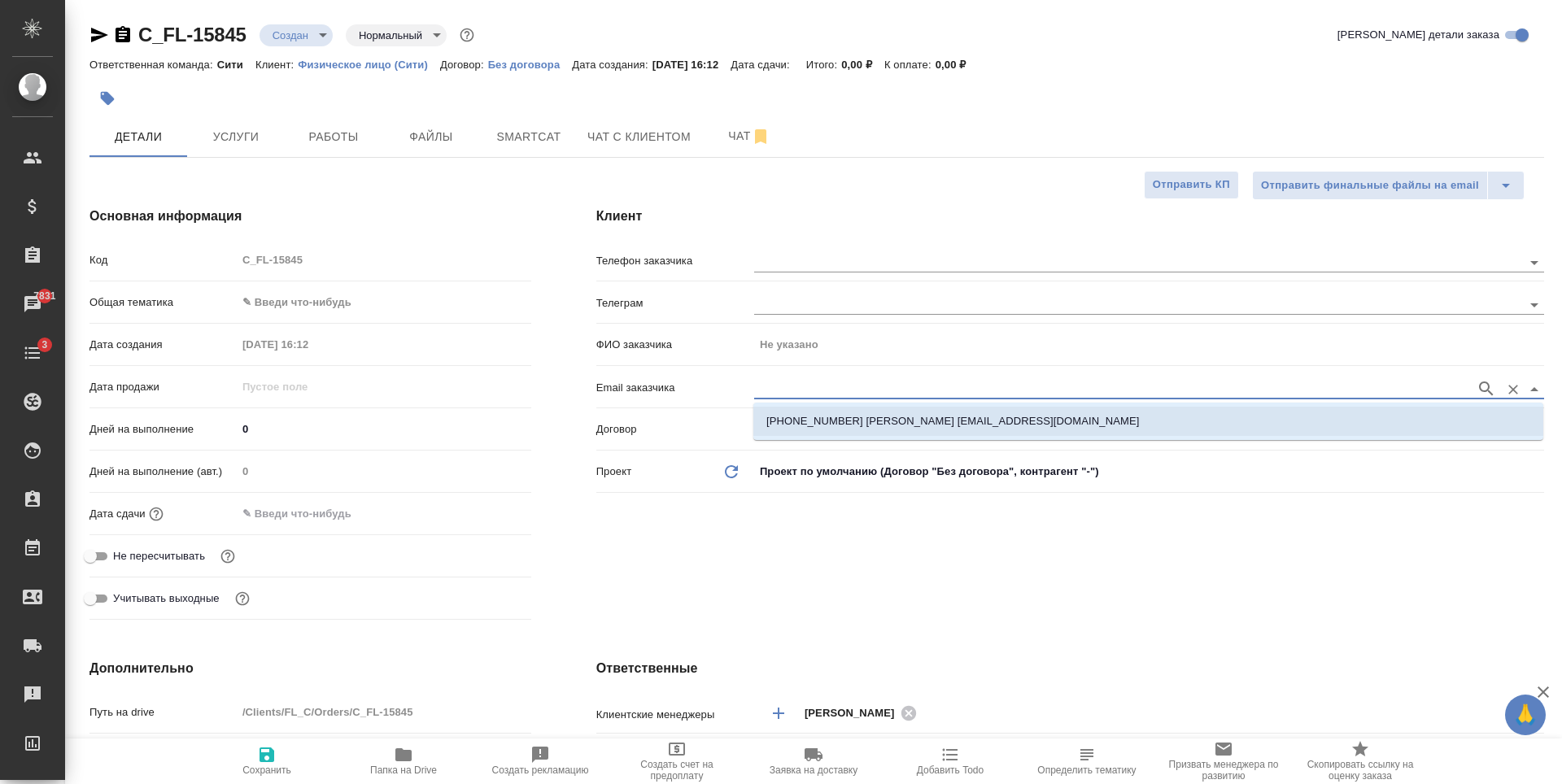
click at [974, 417] on p "[PHONE_NUMBER] [PERSON_NAME] [EMAIL_ADDRESS][DOMAIN_NAME]" at bounding box center [952, 420] width 372 height 16
type input "[PERSON_NAME]"
type input "[PHONE_NUMBER] [PERSON_NAME] [EMAIL_ADDRESS][DOMAIN_NAME]"
type textarea "x"
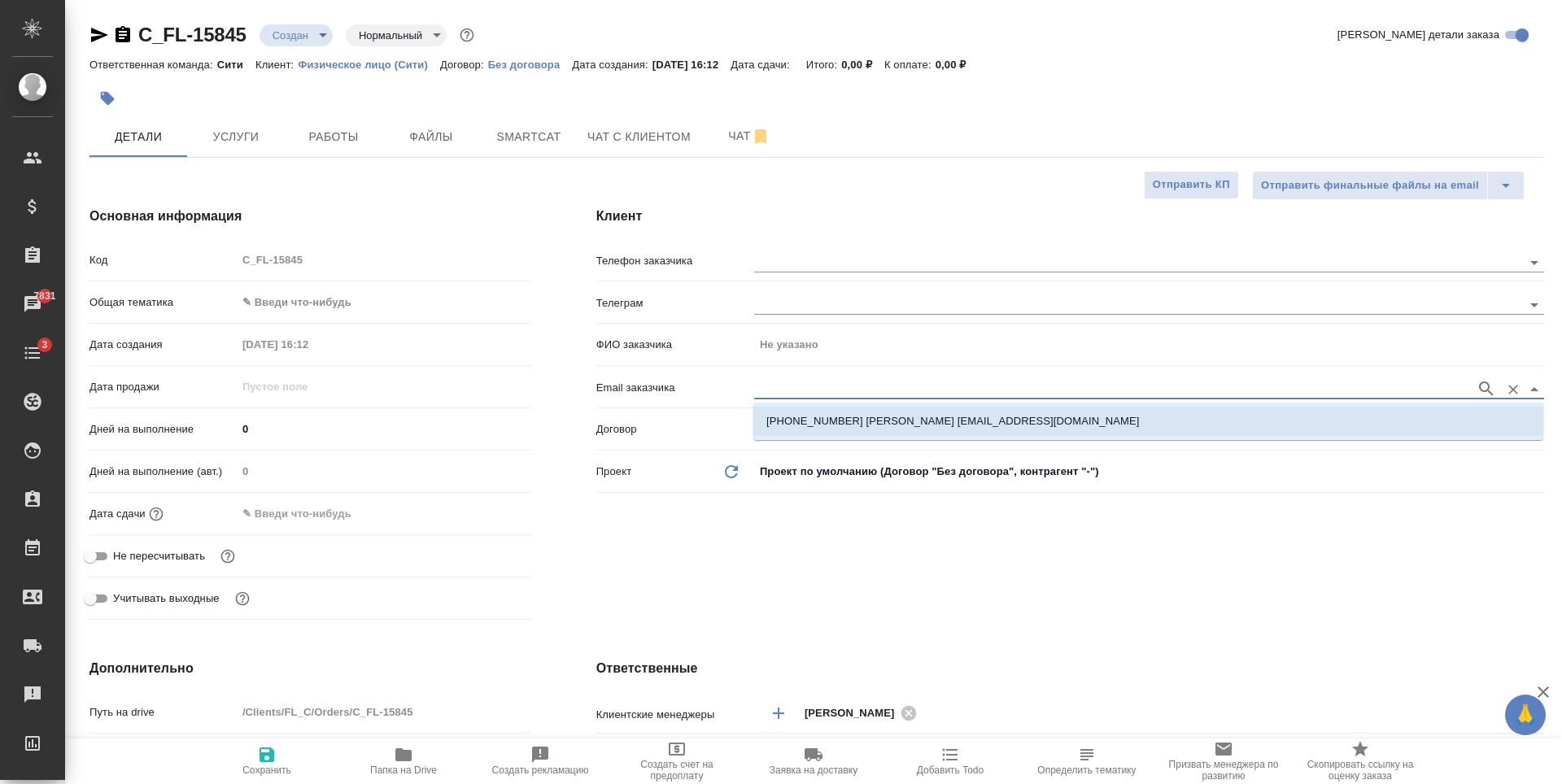
type textarea "x"
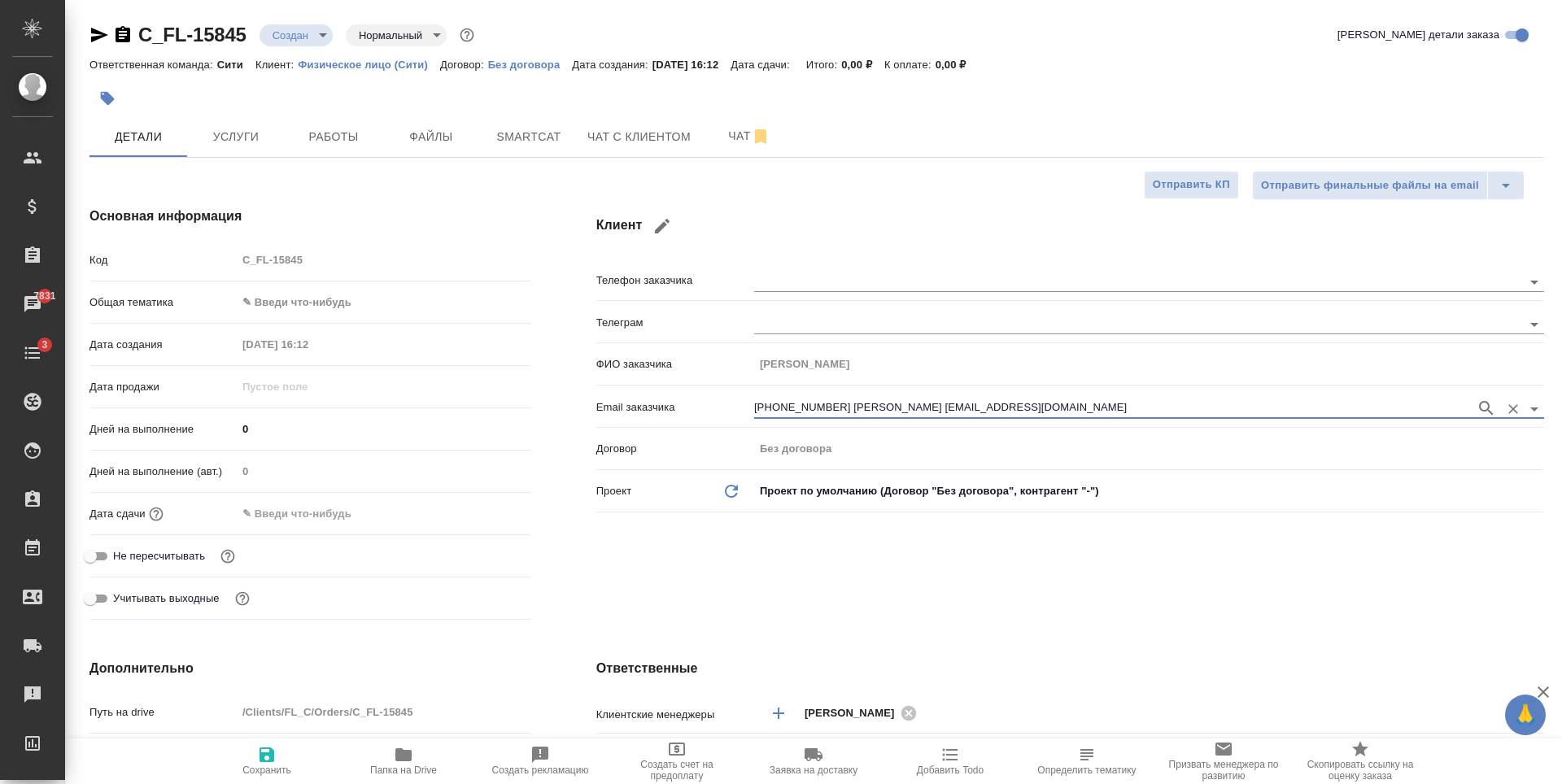
click at [690, 592] on div "Клиент Телефон заказчика Телеграм ФИО заказчика [PERSON_NAME] заказчика [PHONE_…" at bounding box center [1070, 416] width 1013 height 485
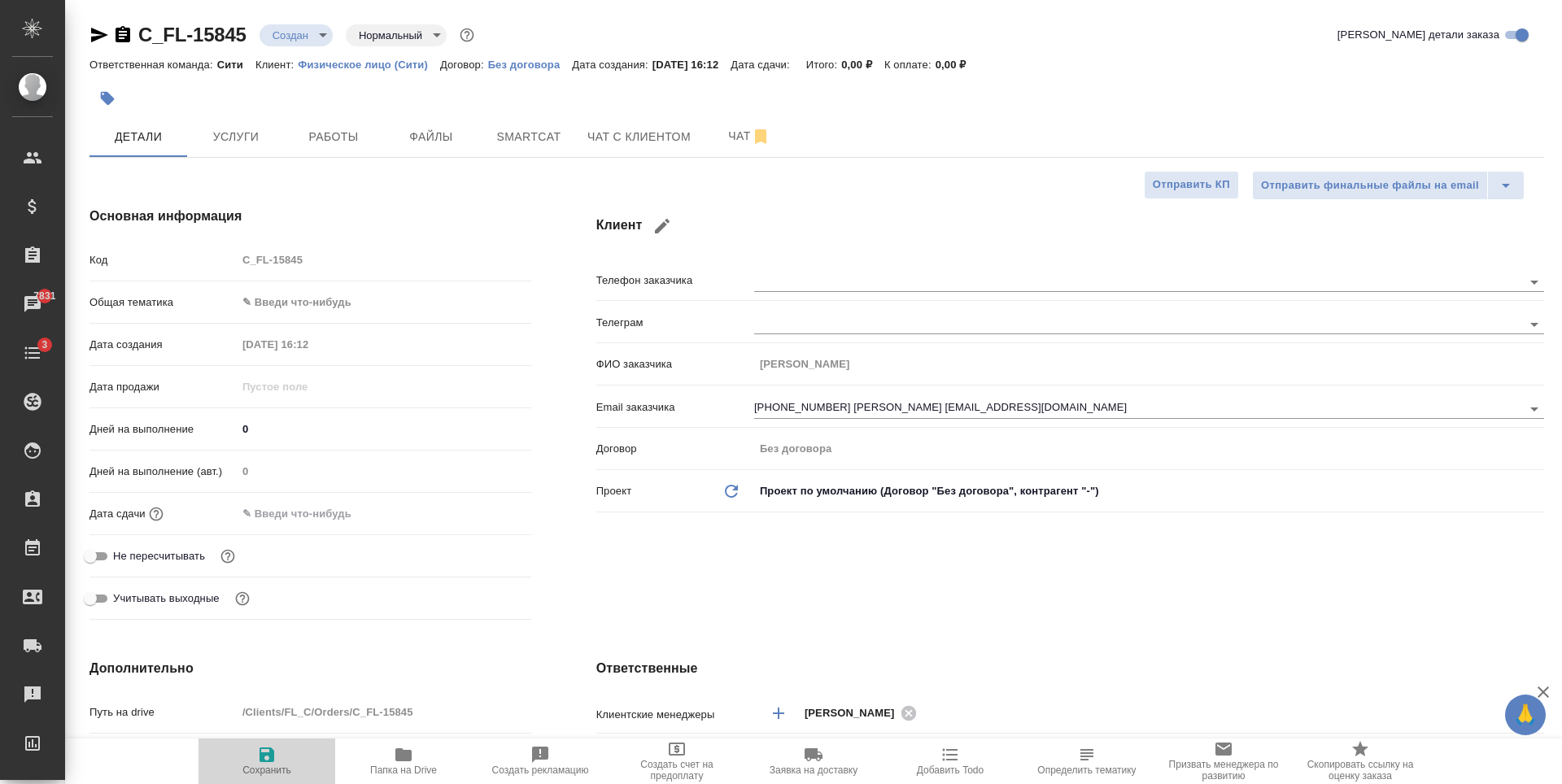
click at [259, 773] on span "Сохранить" at bounding box center [267, 770] width 49 height 11
type textarea "x"
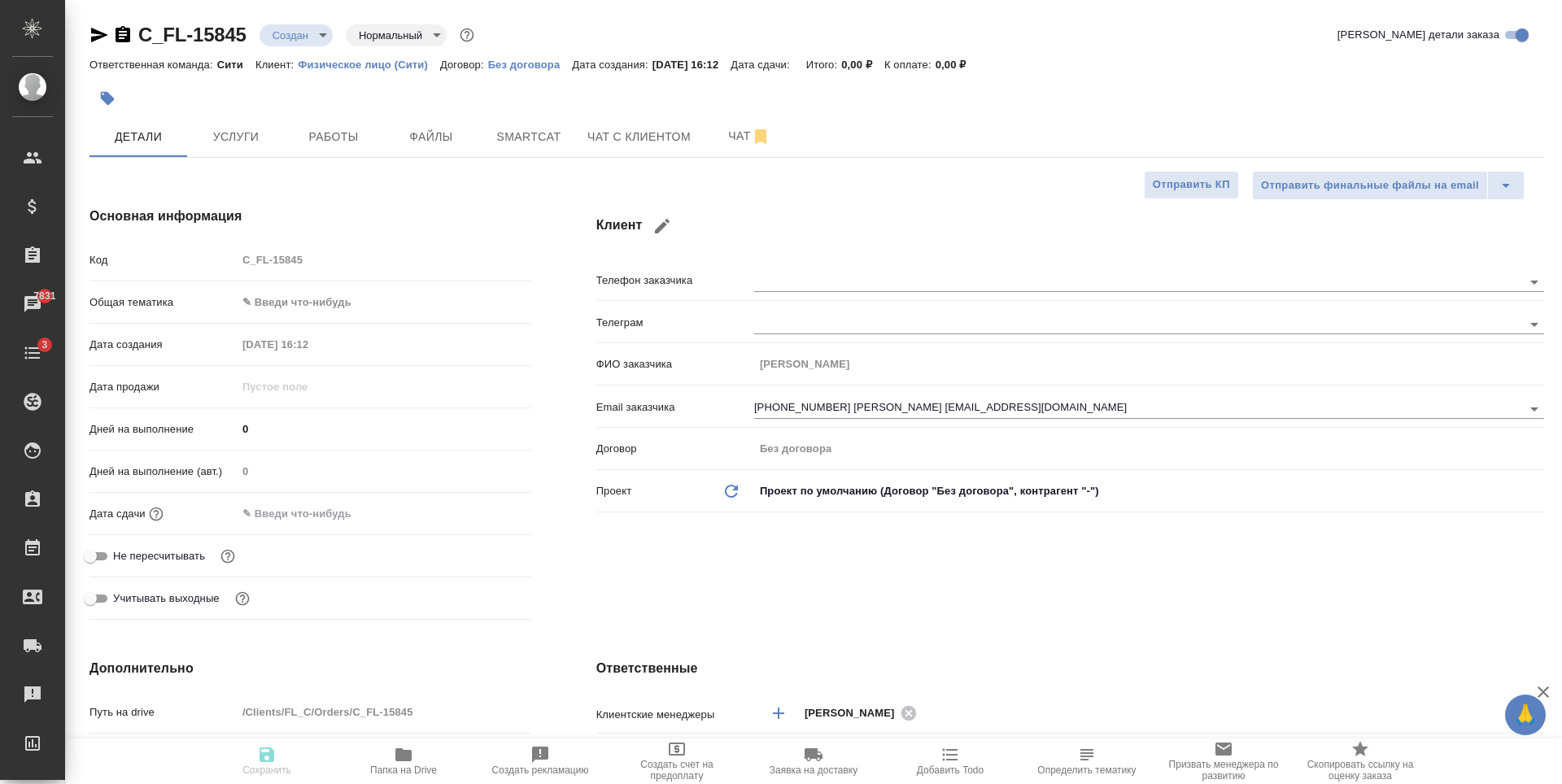
type textarea "x"
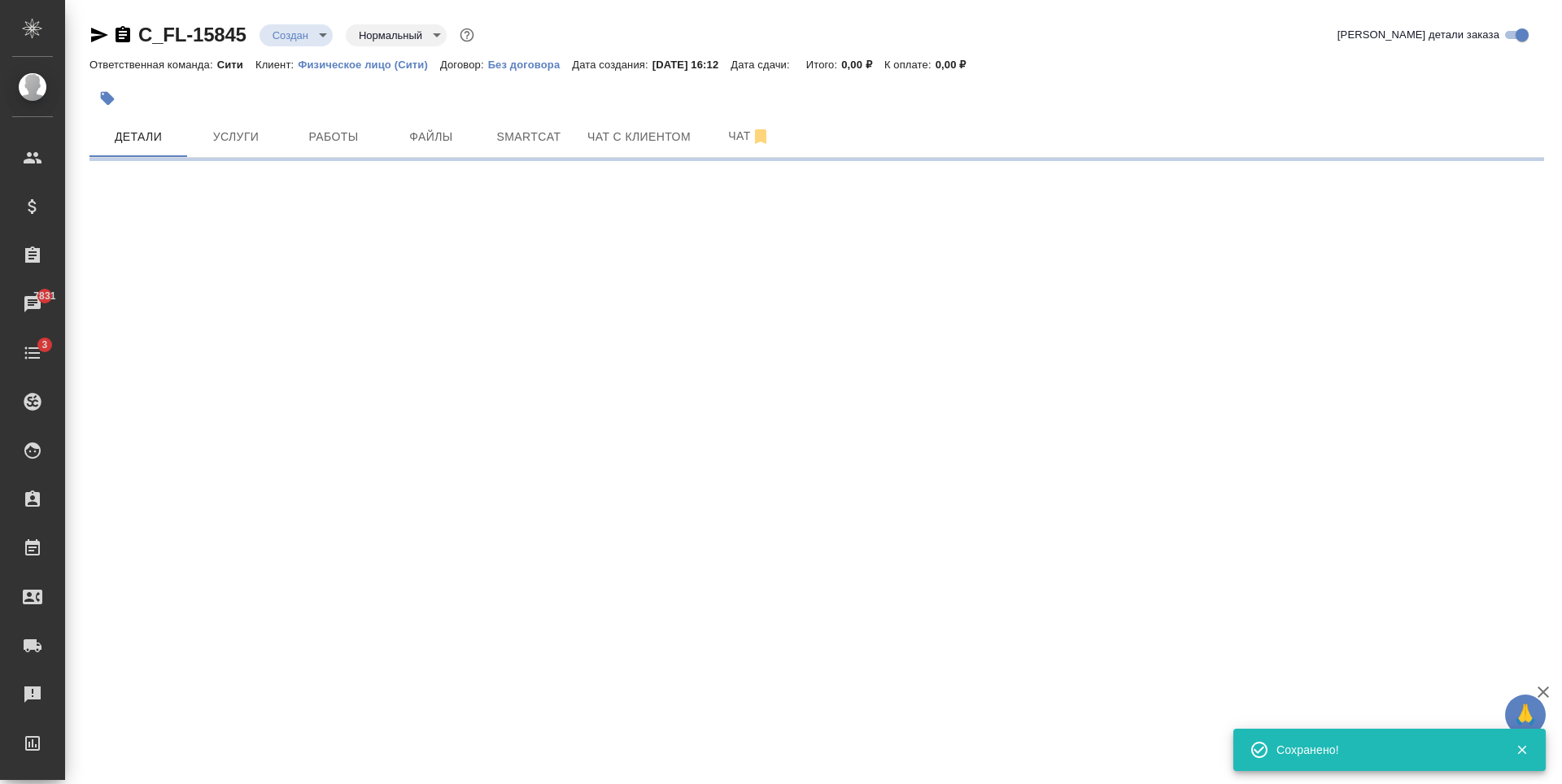
type input "holyTrinity"
select select "RU"
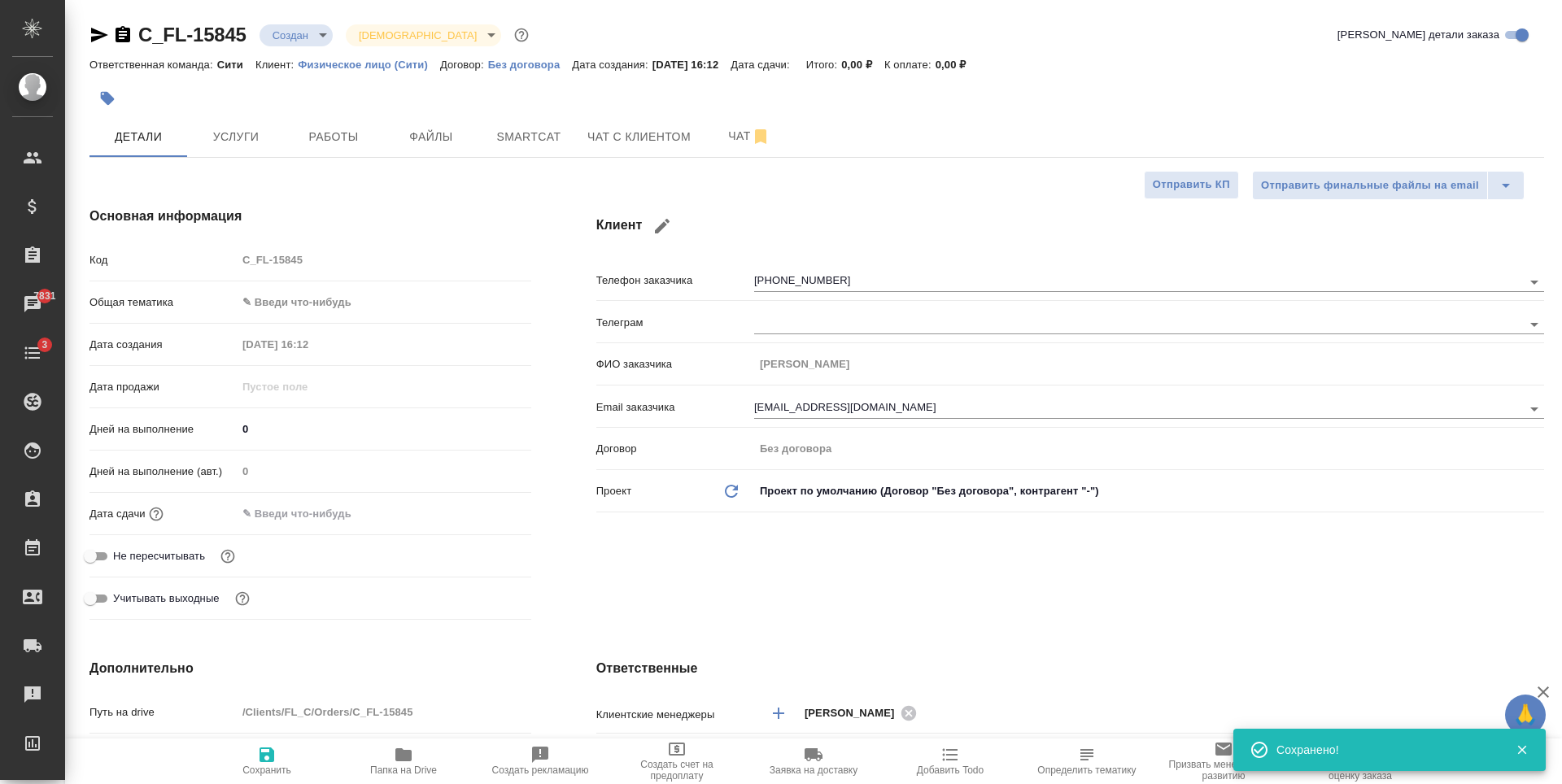
type textarea "x"
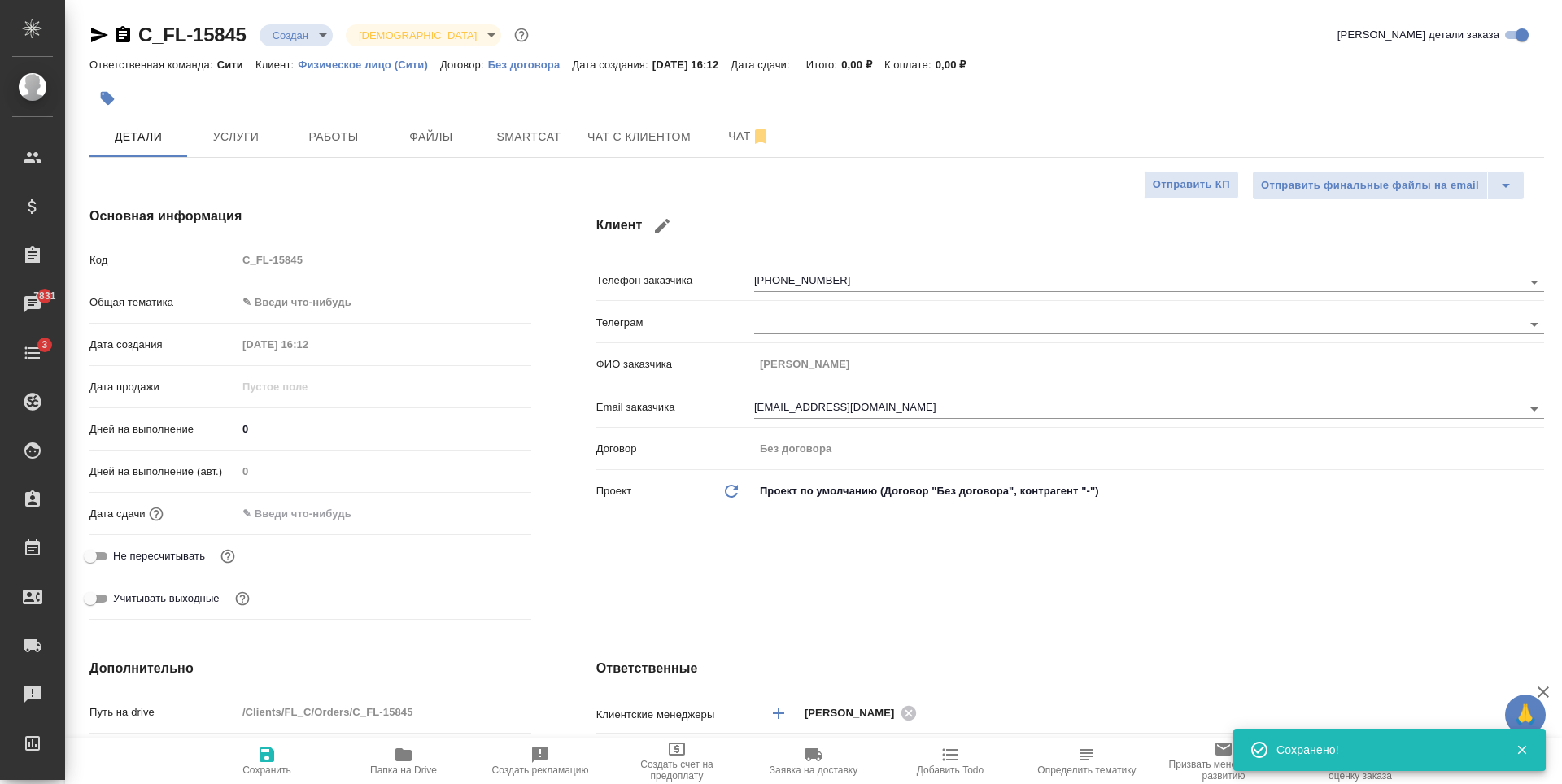
type textarea "x"
click at [440, 140] on span "Файлы" at bounding box center [431, 137] width 78 height 20
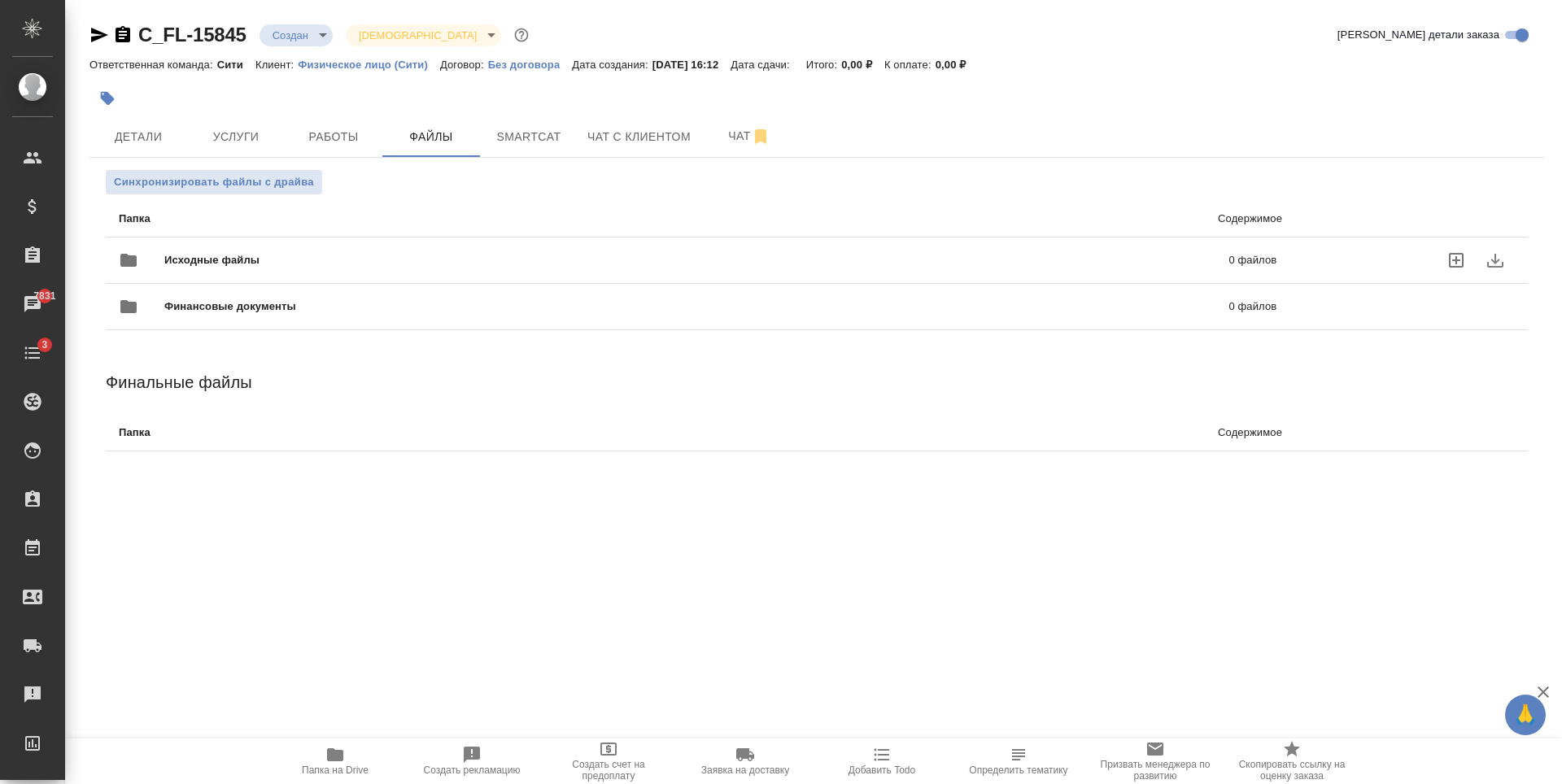
click at [1456, 259] on icon "uploadFiles" at bounding box center [1455, 259] width 14 height 14
click at [0, 0] on input "uploadFiles" at bounding box center [0, 0] width 0 height 0
click at [215, 133] on span "Услуги" at bounding box center [236, 137] width 78 height 20
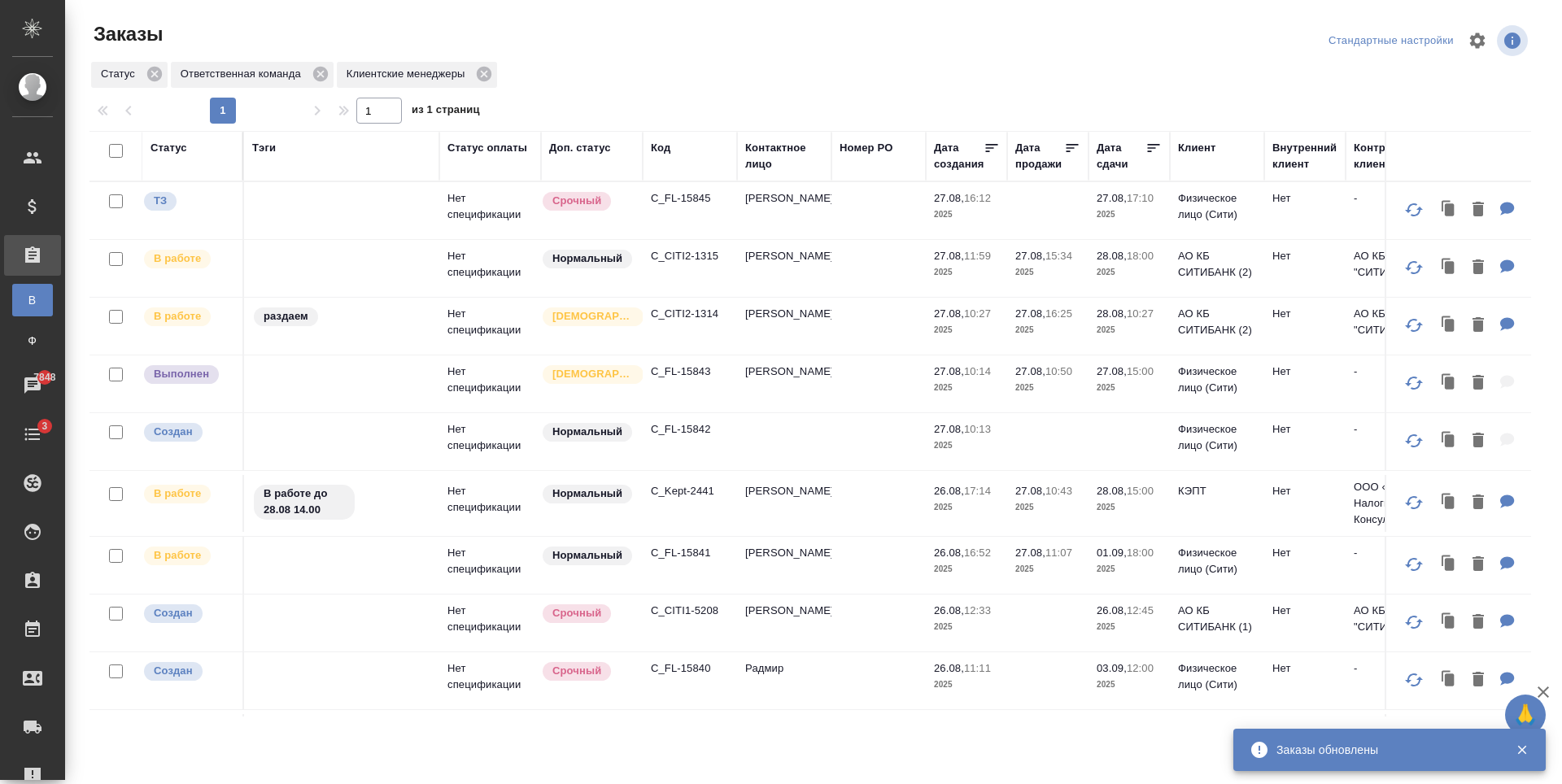
click at [692, 197] on p "C_FL-15845" at bounding box center [689, 197] width 78 height 16
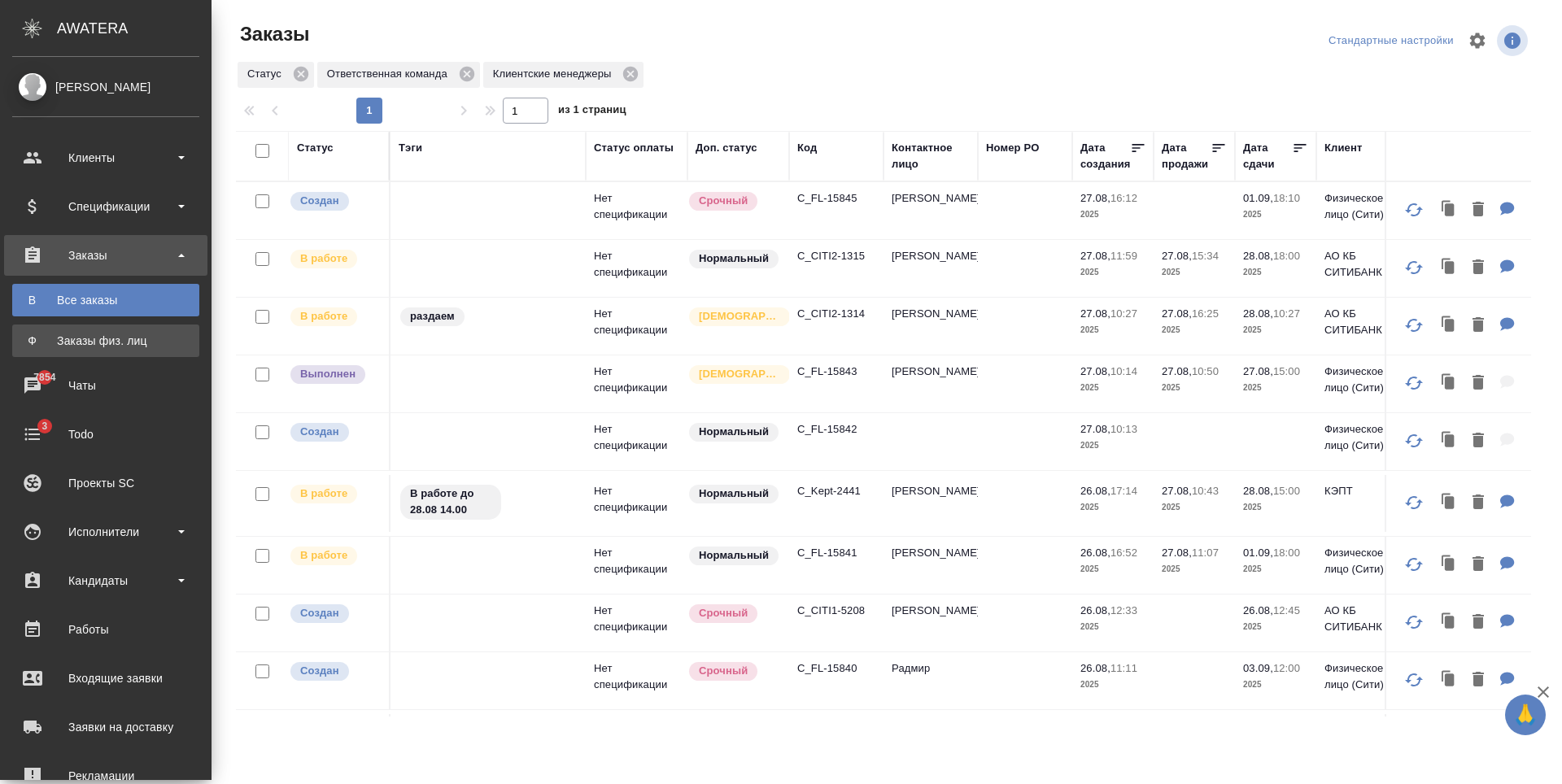
click at [95, 328] on link "Ф Заказы физ. лиц" at bounding box center [105, 341] width 187 height 32
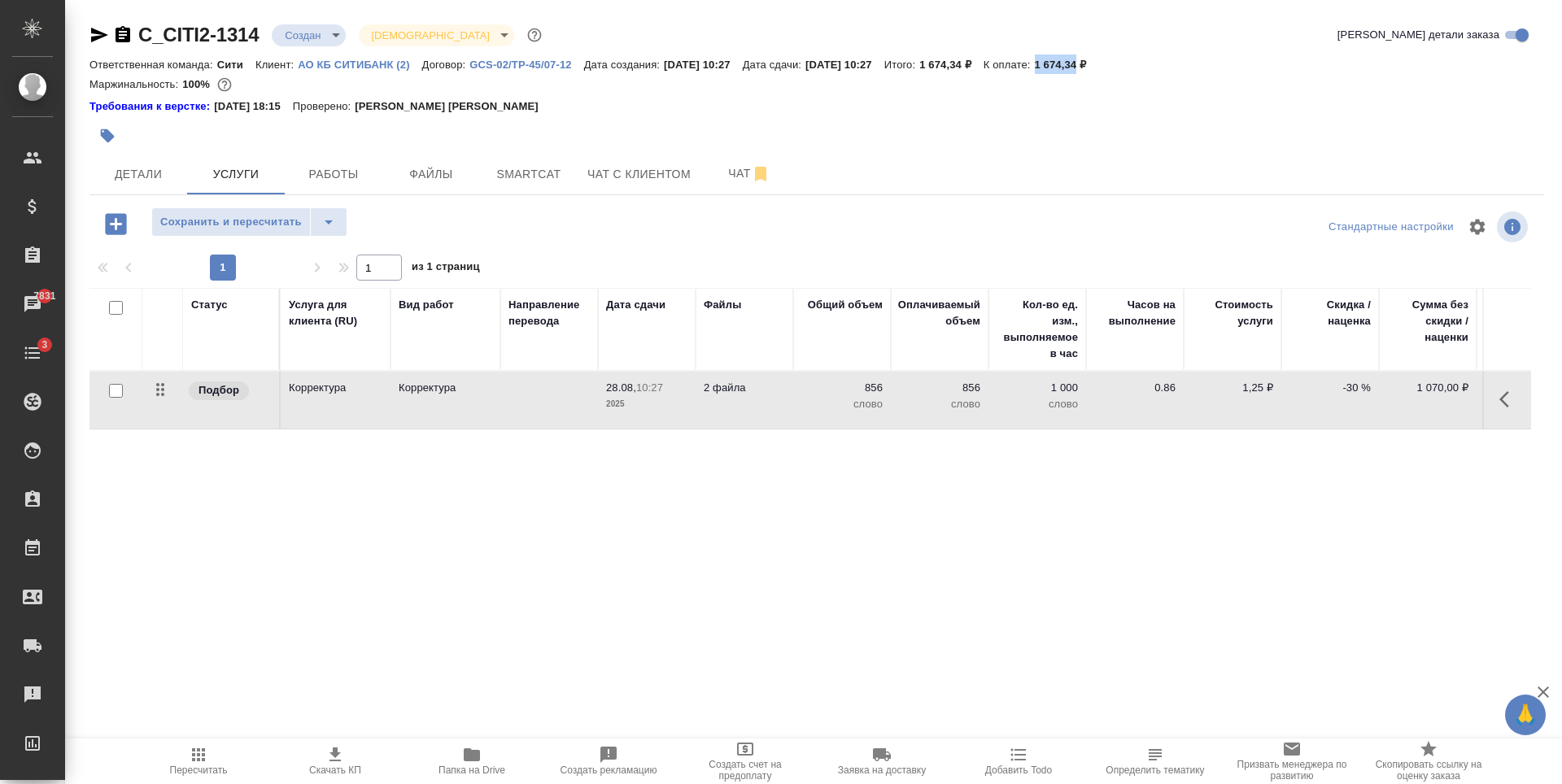
scroll to position [0, 92]
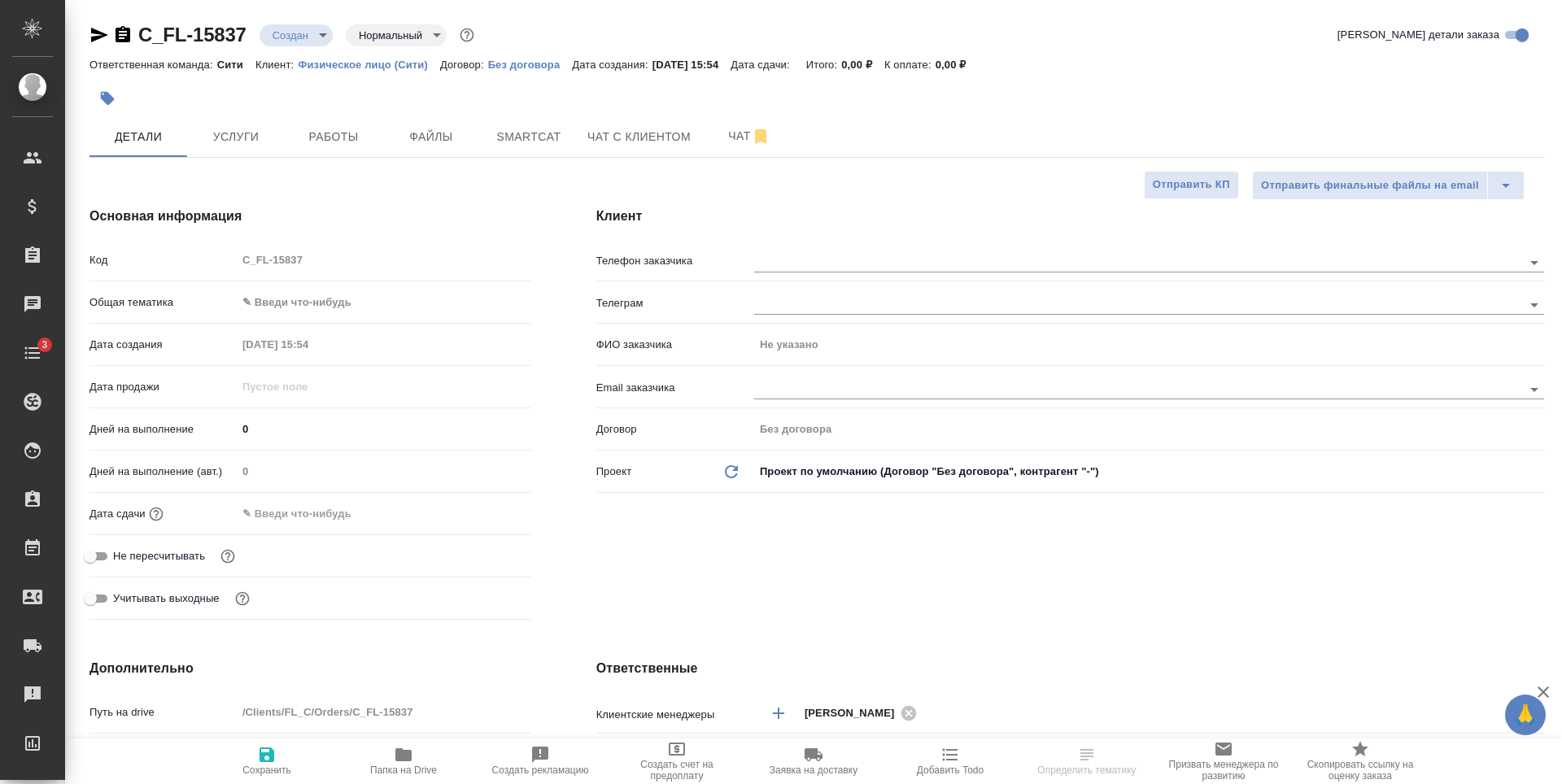
select select "RU"
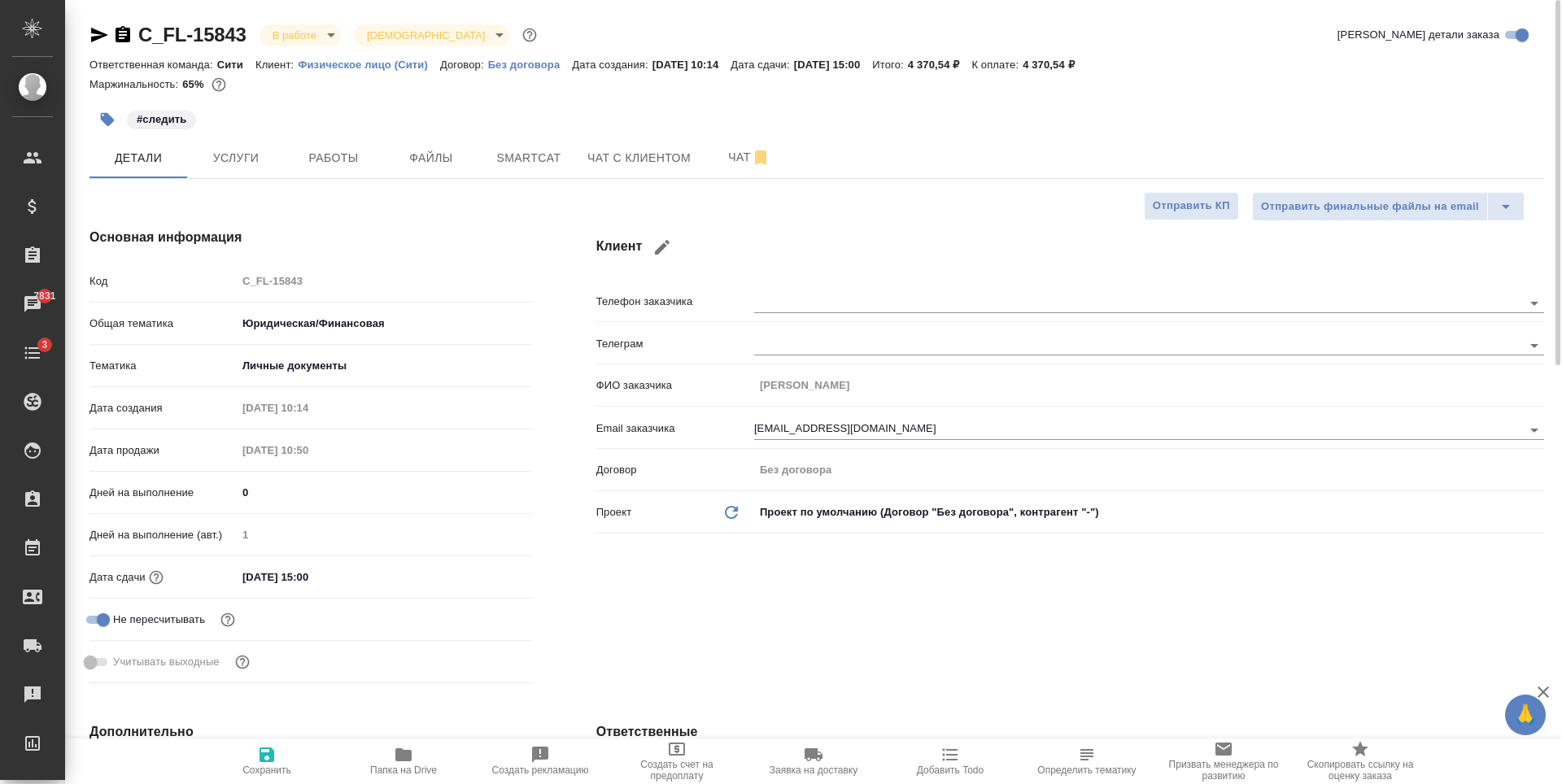
select select "RU"
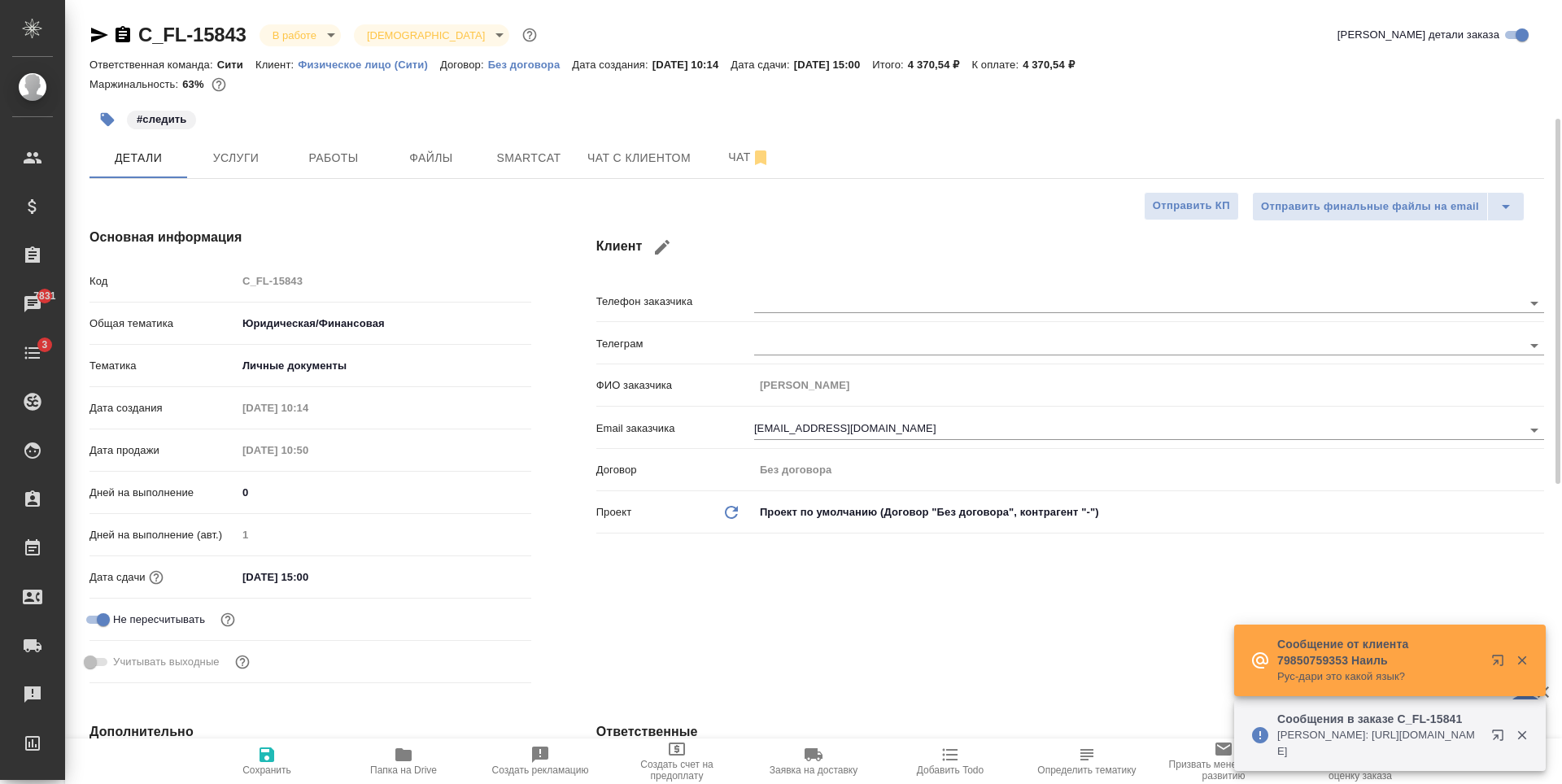
select select "RU"
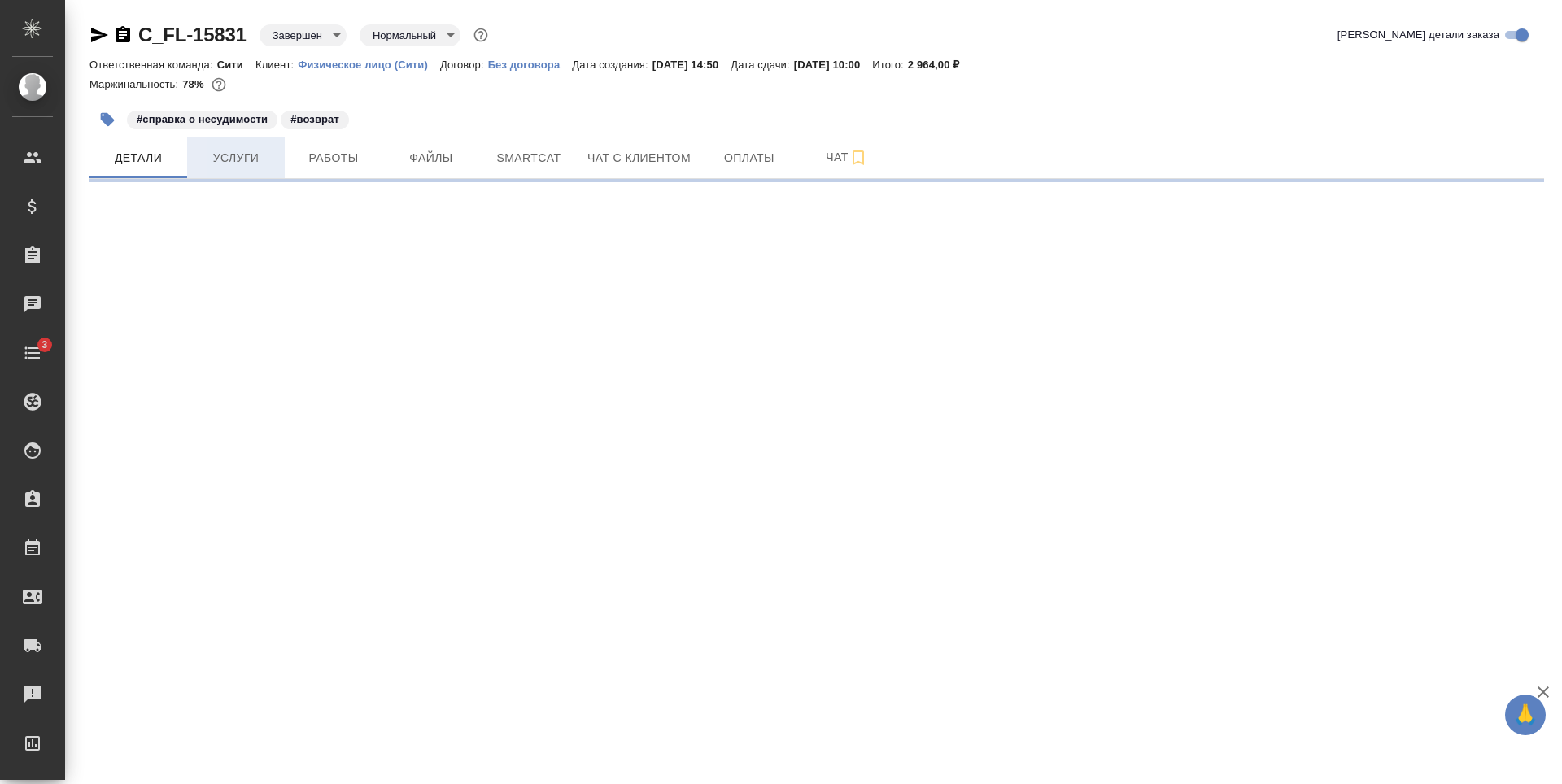
click at [229, 170] on button "Услуги" at bounding box center [236, 158] width 98 height 41
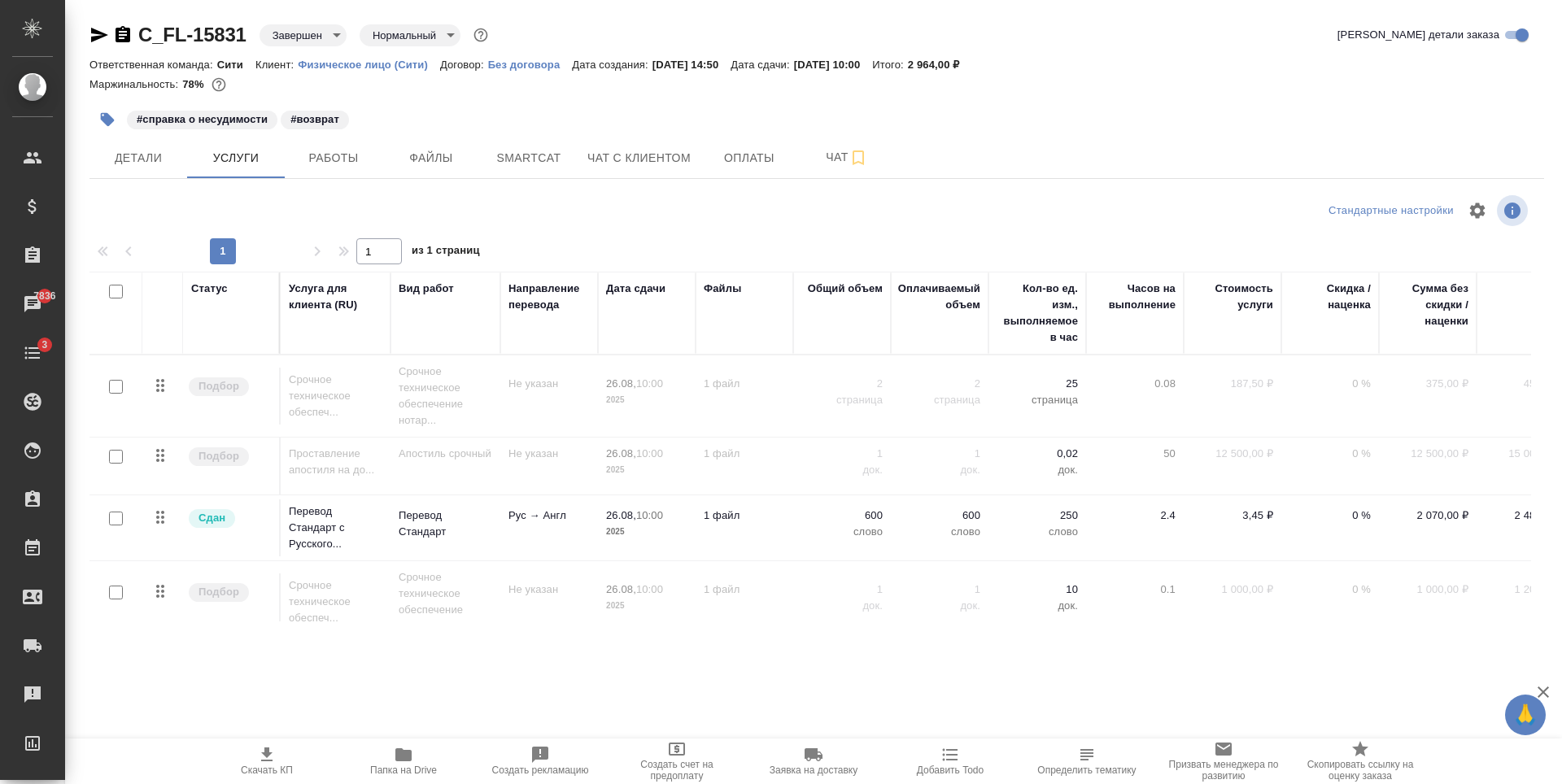
scroll to position [0, 56]
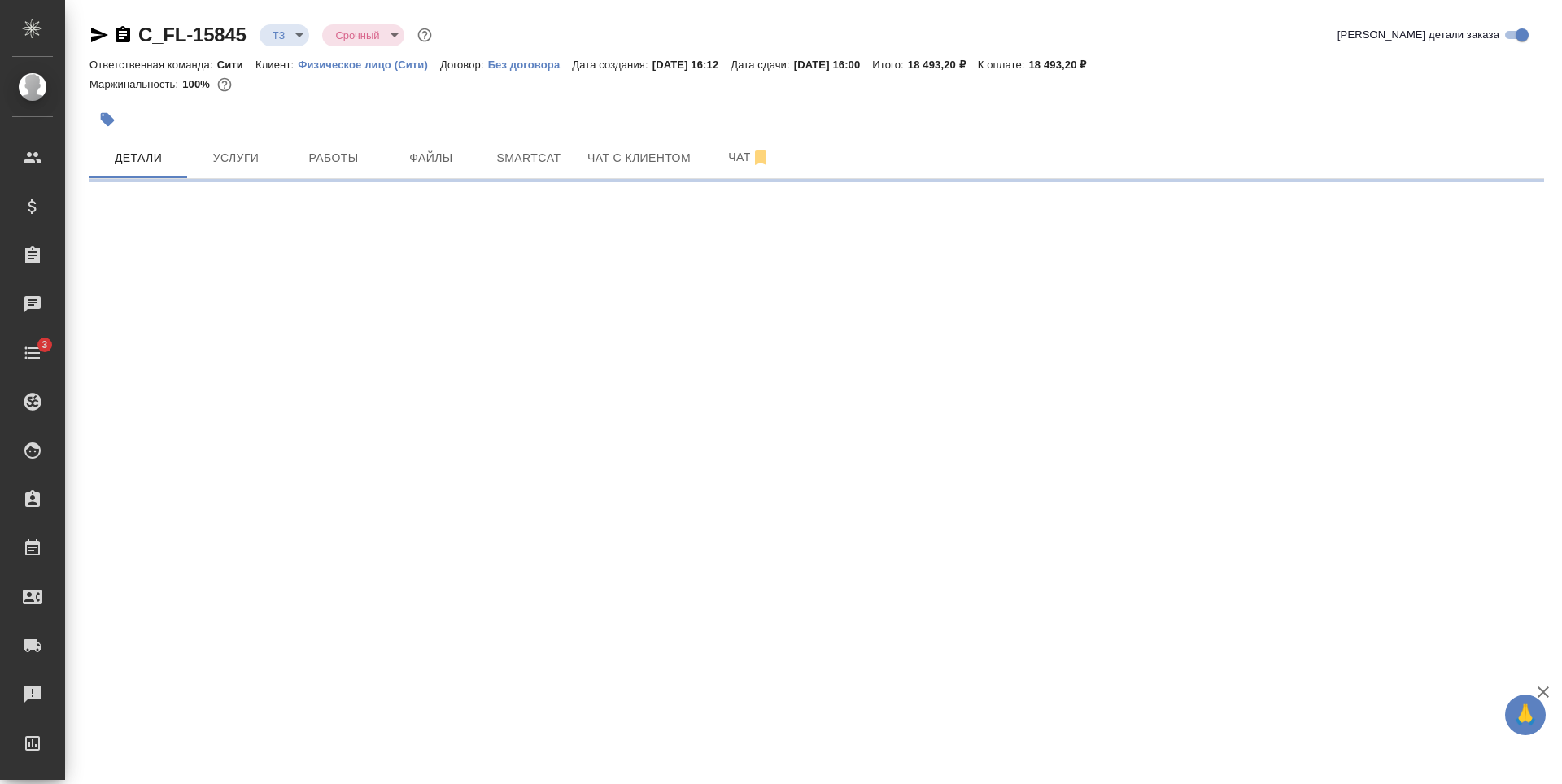
select select "RU"
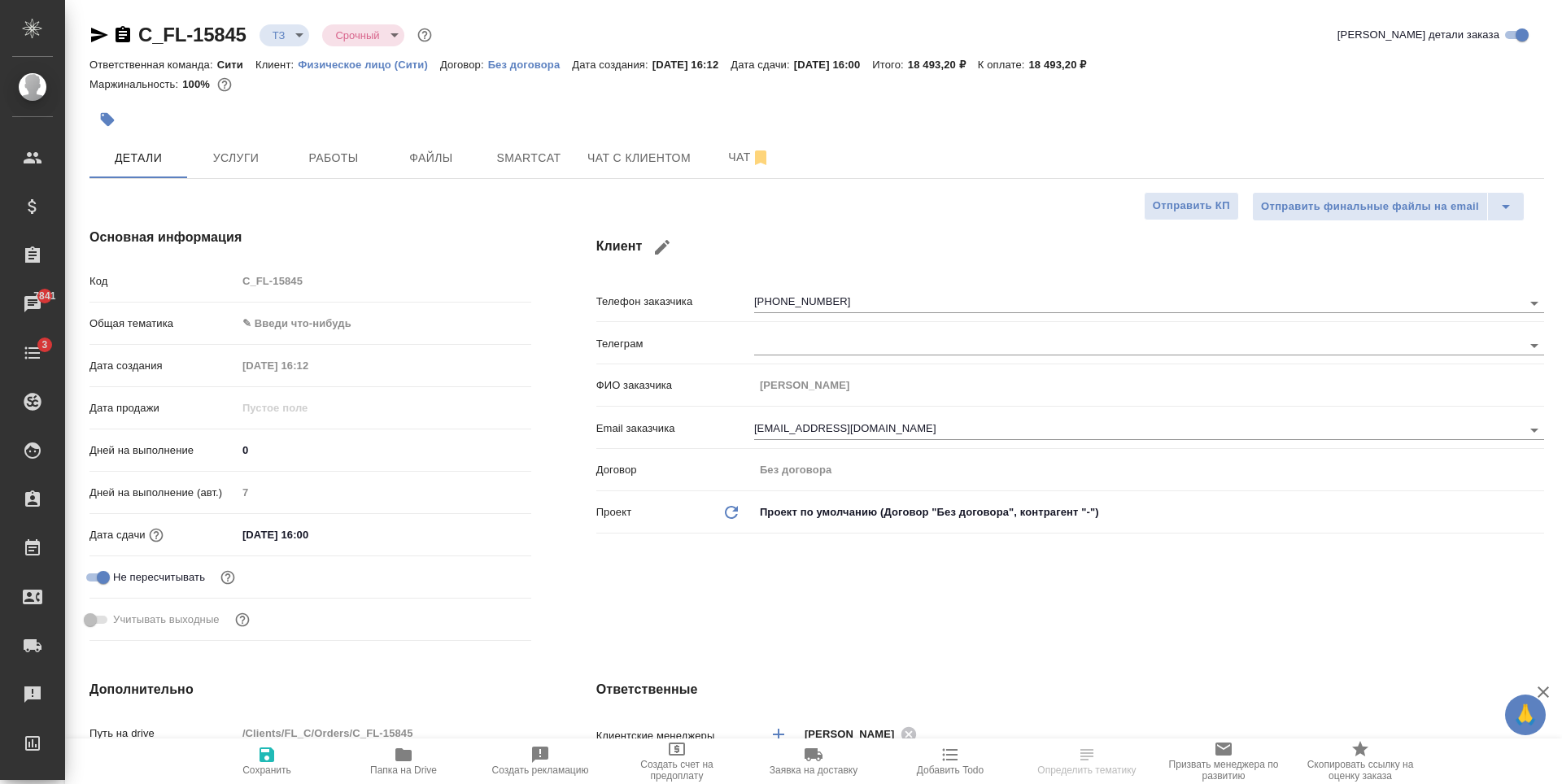
type textarea "x"
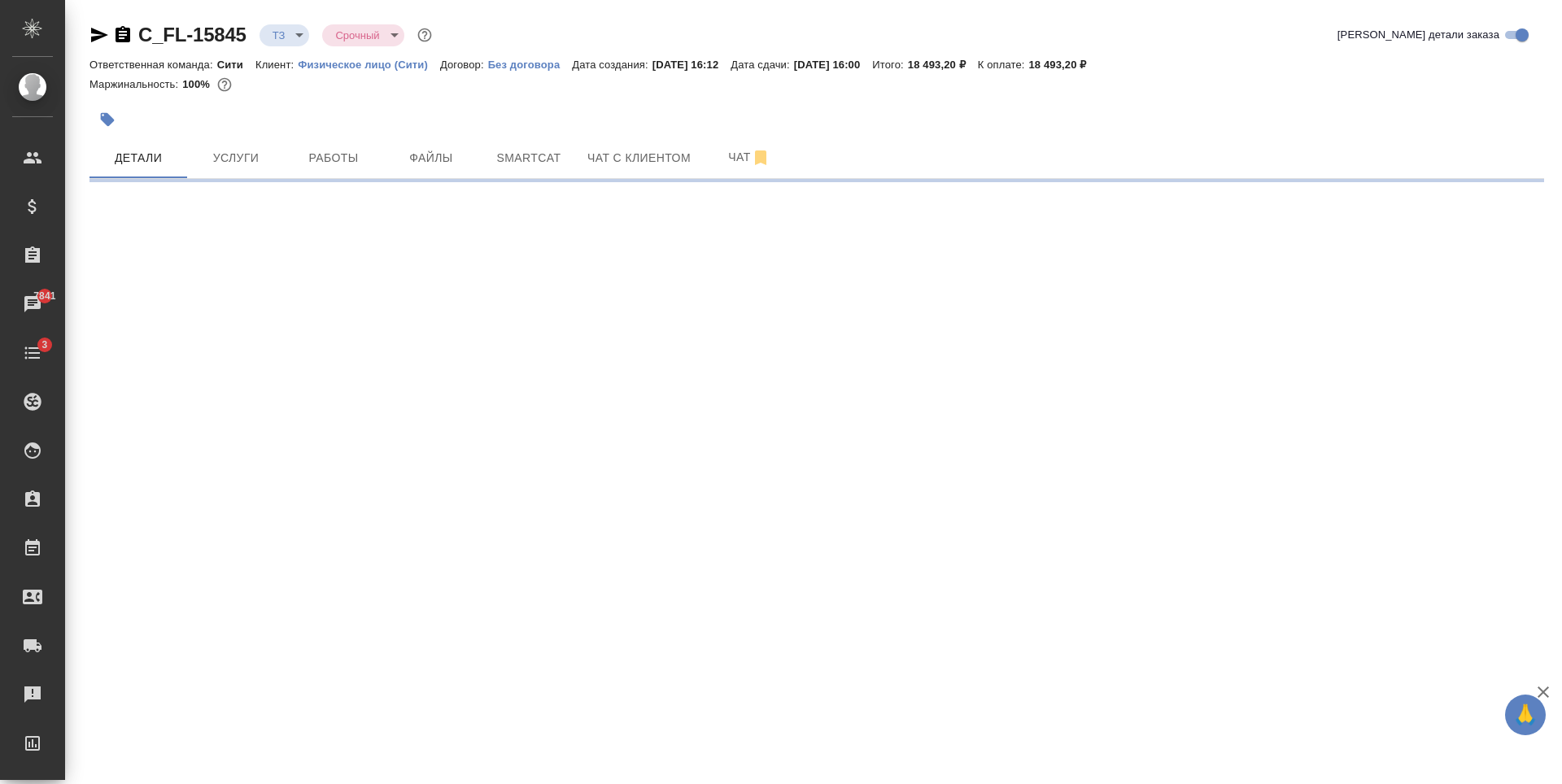
select select "RU"
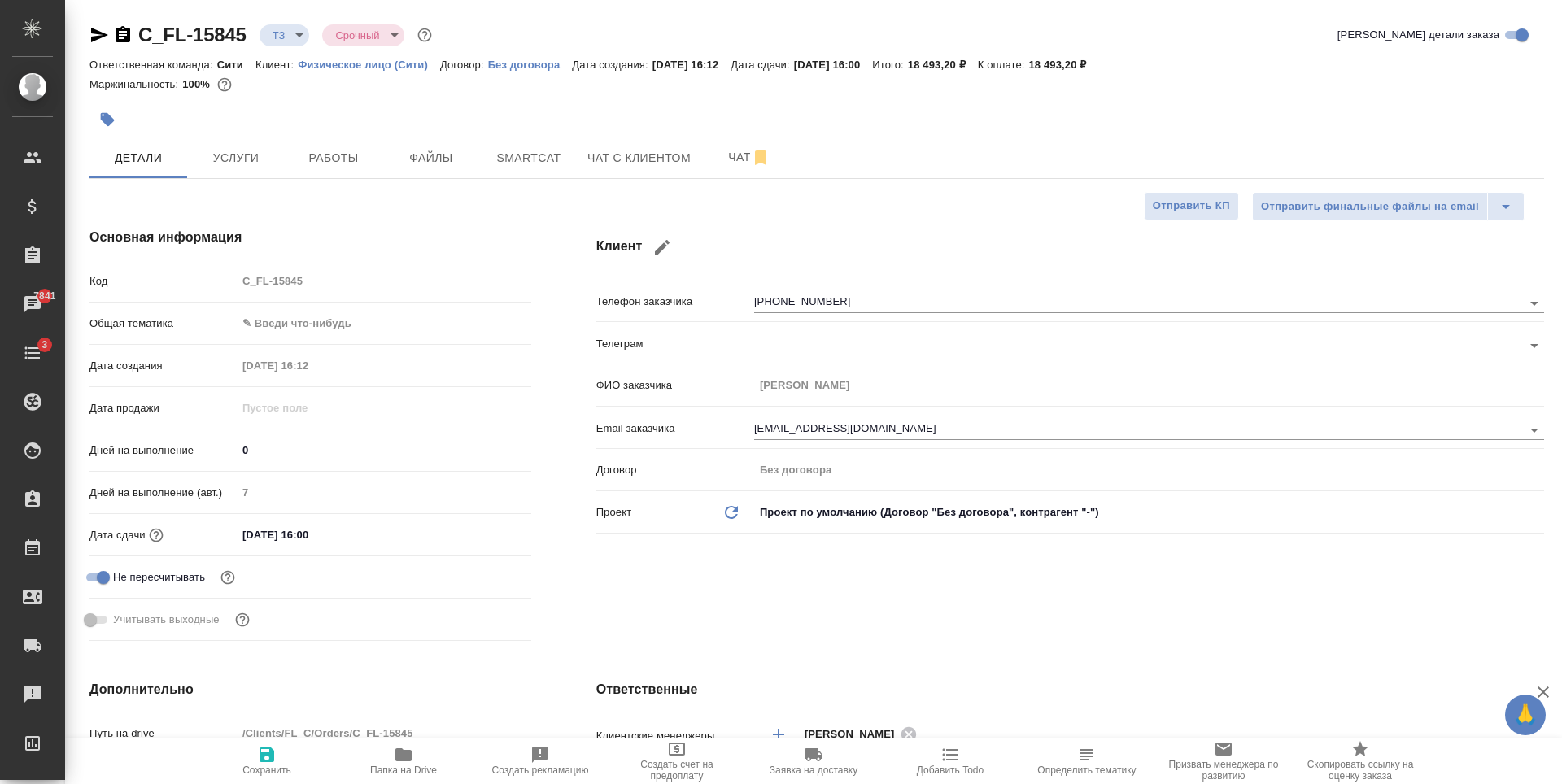
type textarea "x"
click at [267, 150] on span "Услуги" at bounding box center [236, 158] width 78 height 20
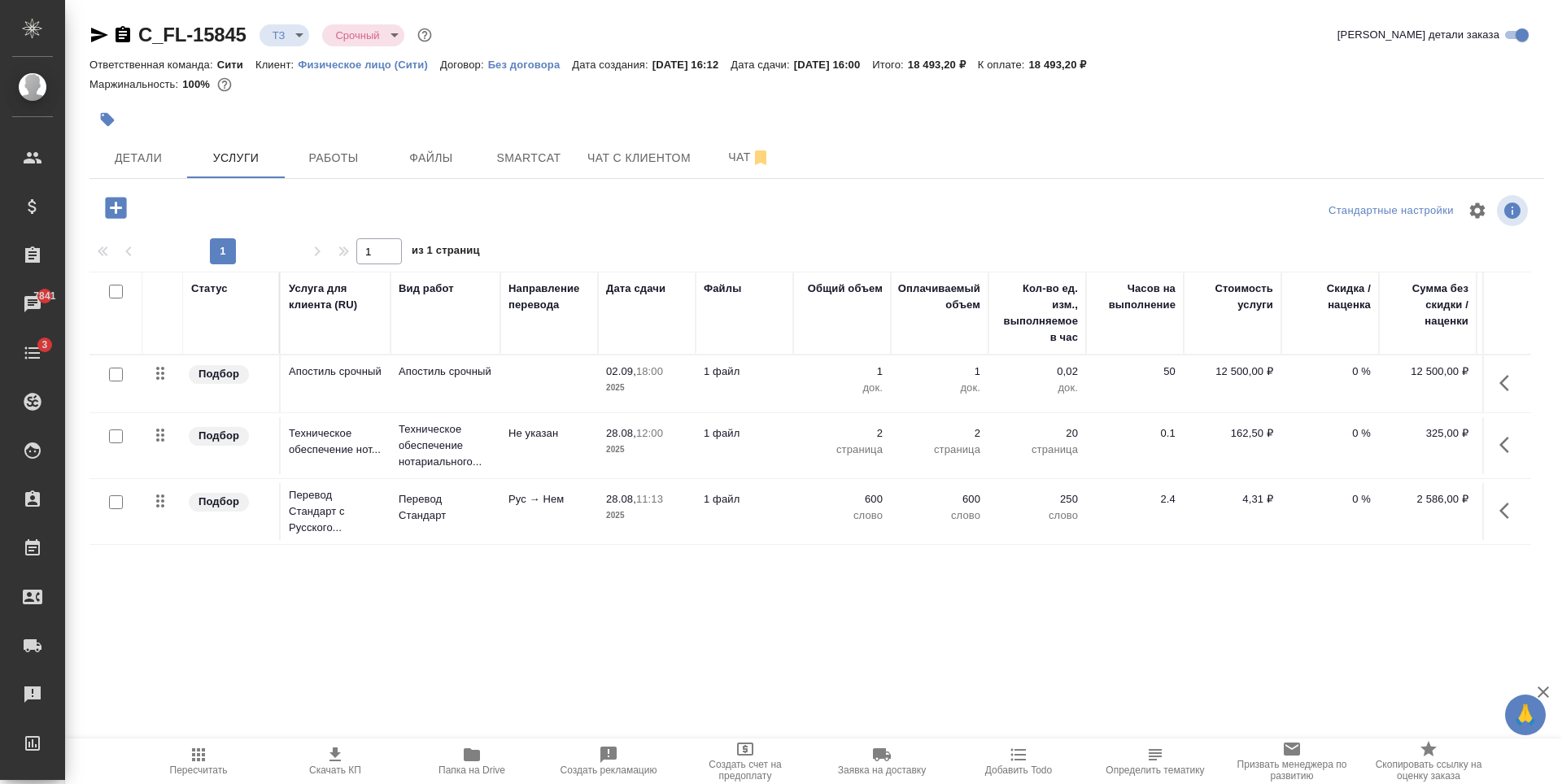
click at [532, 572] on div "Статус Услуга для клиента (RU) Вид работ Направление перевода Дата сдачи Файлы …" at bounding box center [811, 446] width 1442 height 349
click at [724, 147] on button "Чат" at bounding box center [749, 158] width 98 height 41
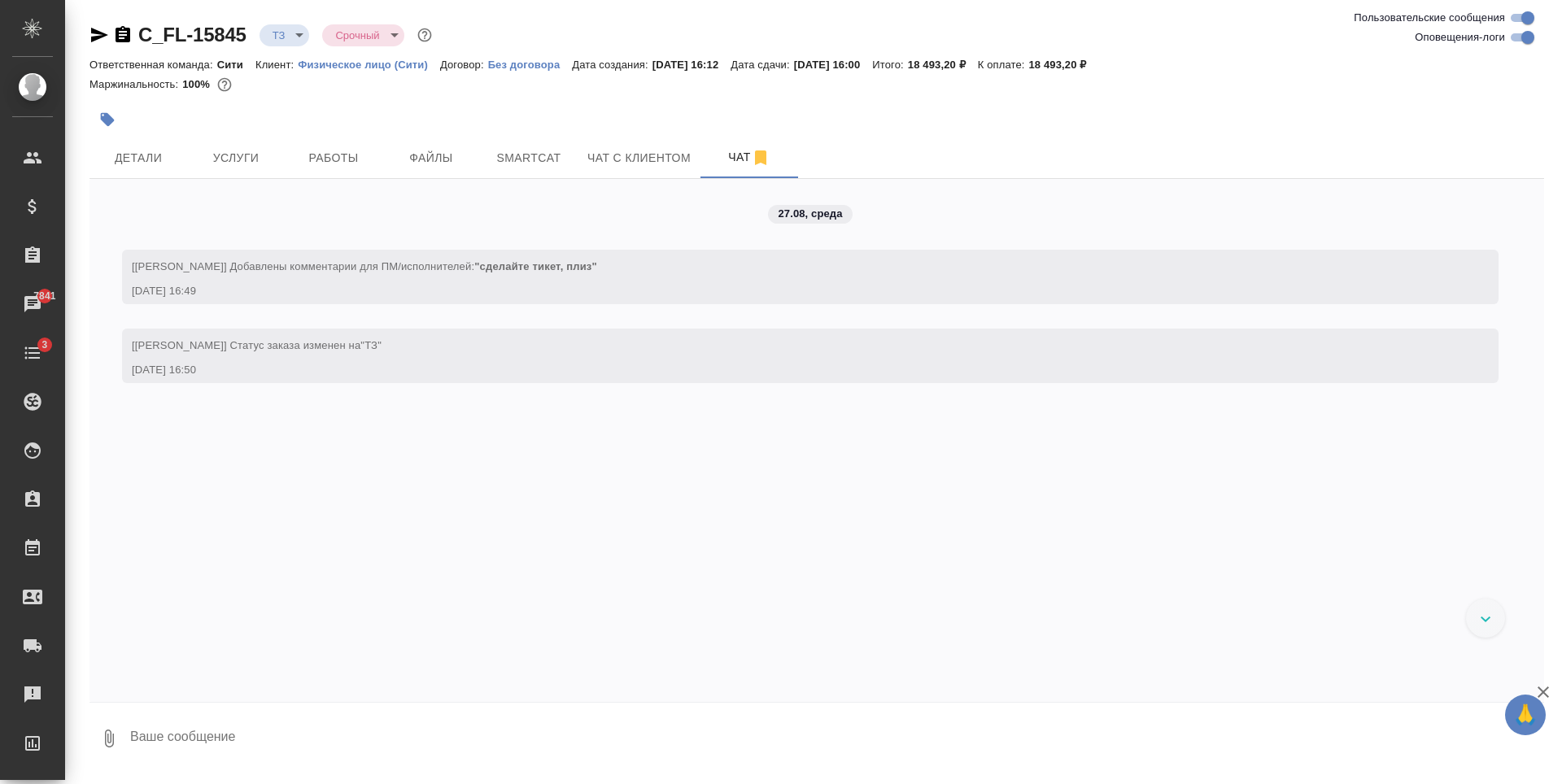
click at [96, 36] on icon "button" at bounding box center [99, 35] width 17 height 14
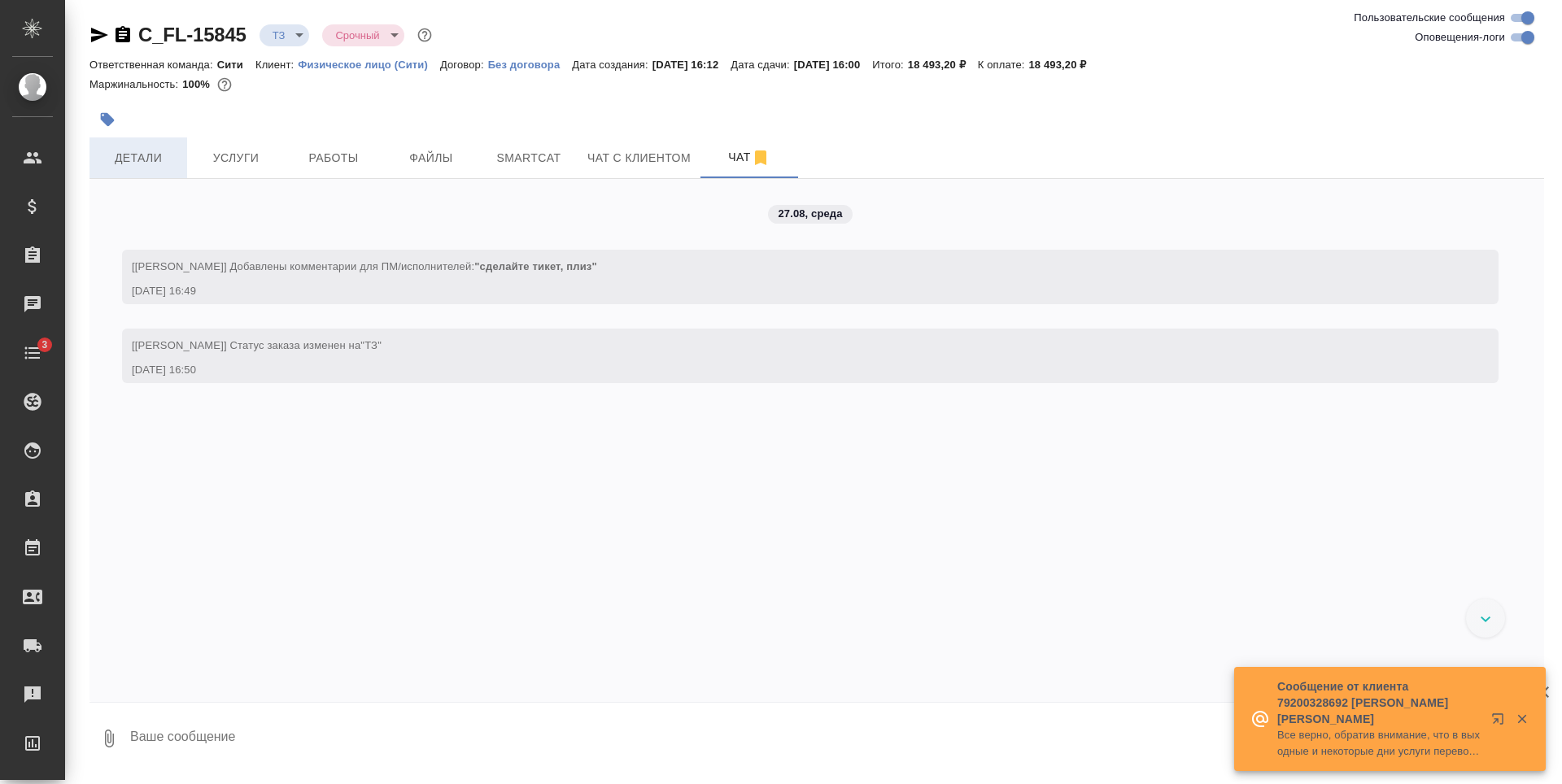
click at [122, 155] on span "Детали" at bounding box center [138, 158] width 78 height 20
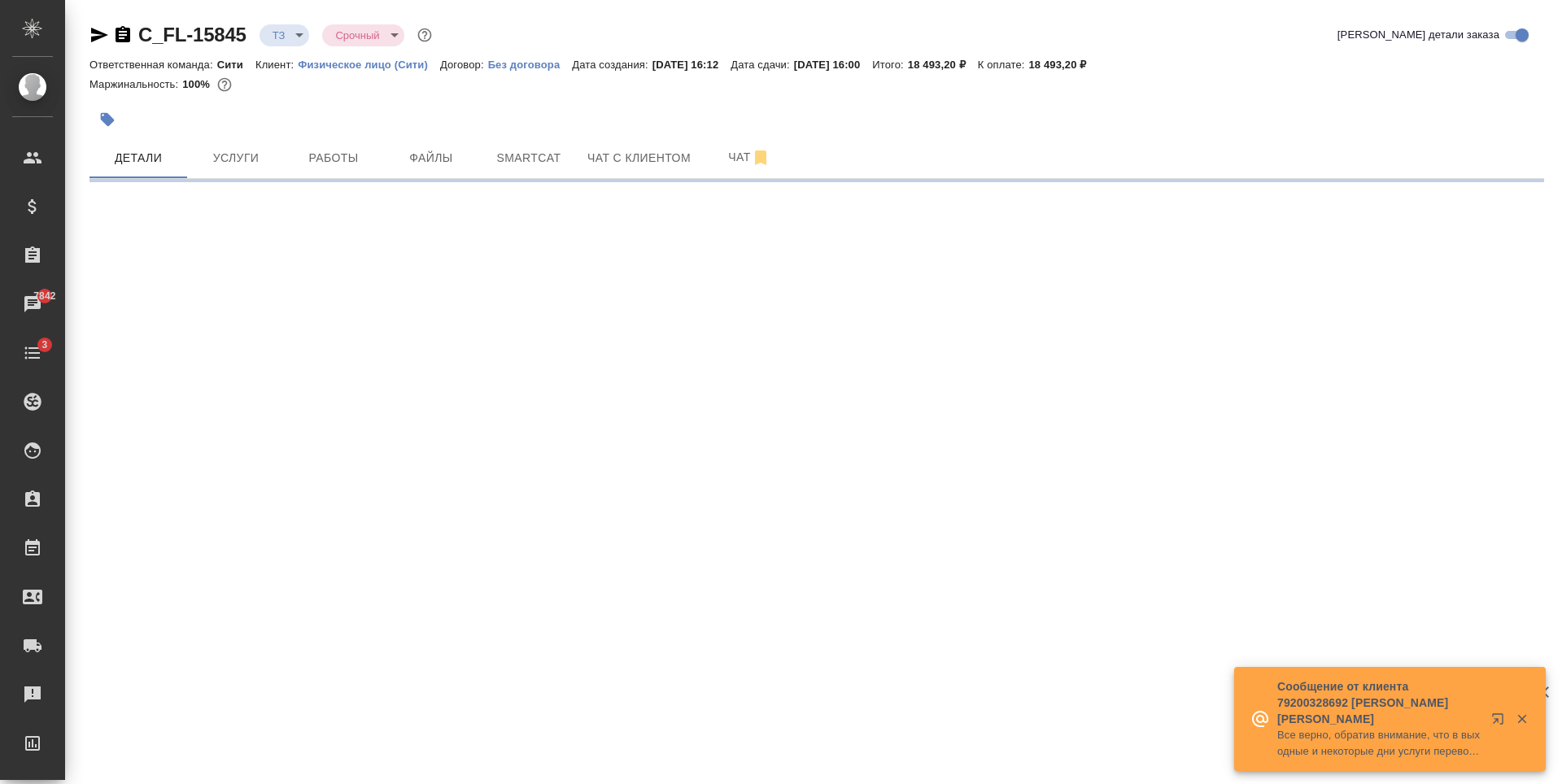
select select "RU"
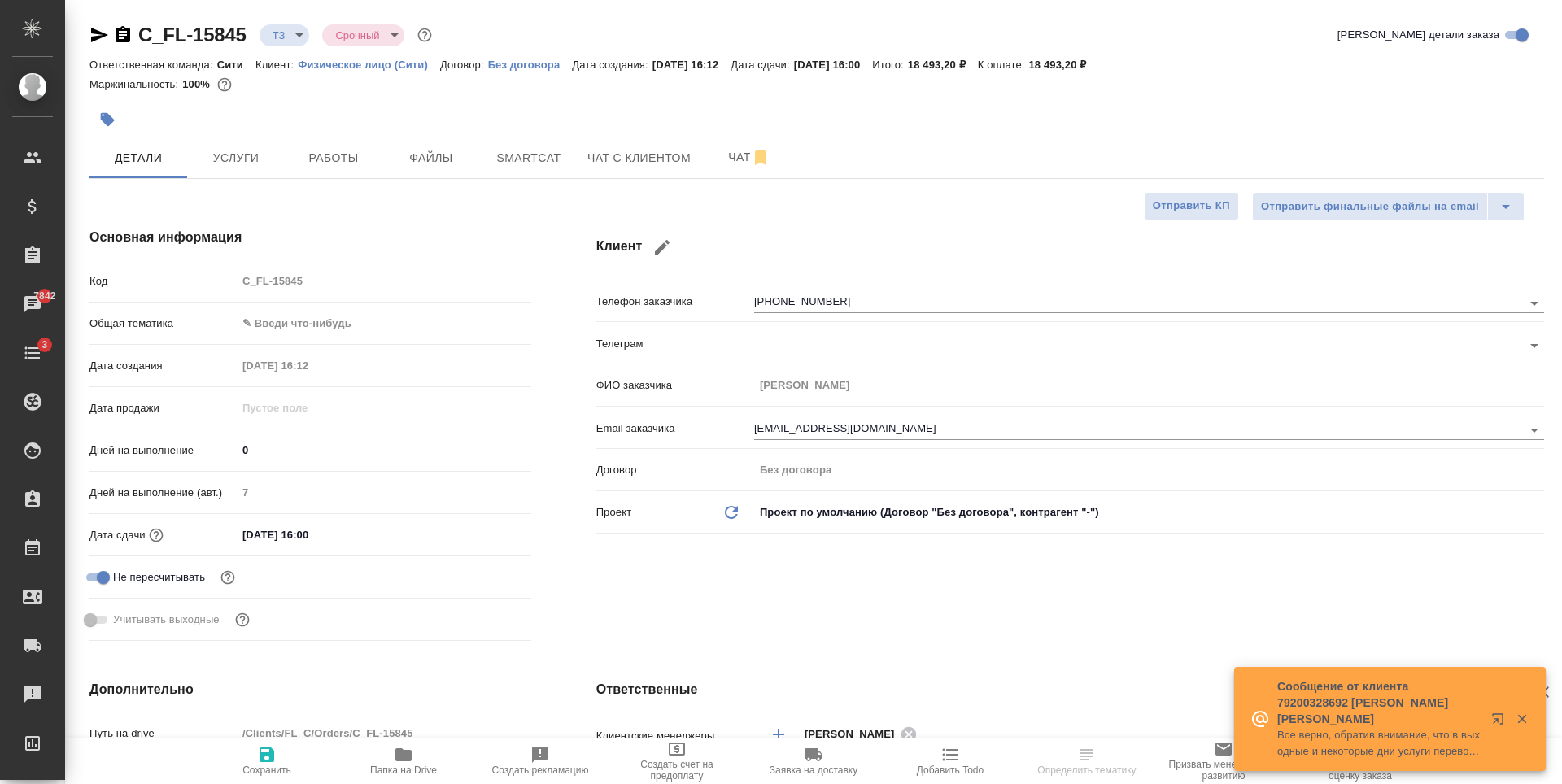
type textarea "x"
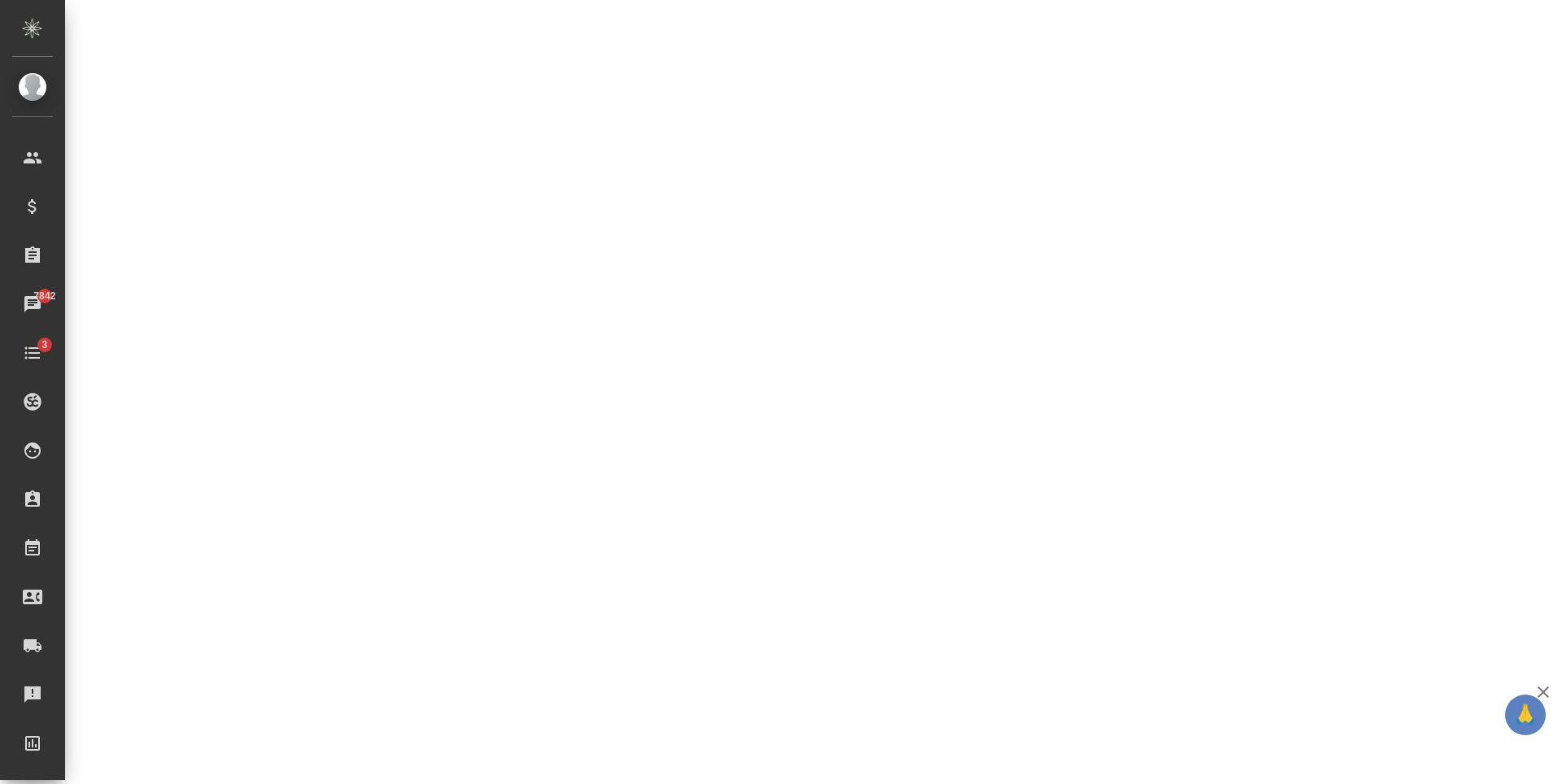
select select "RU"
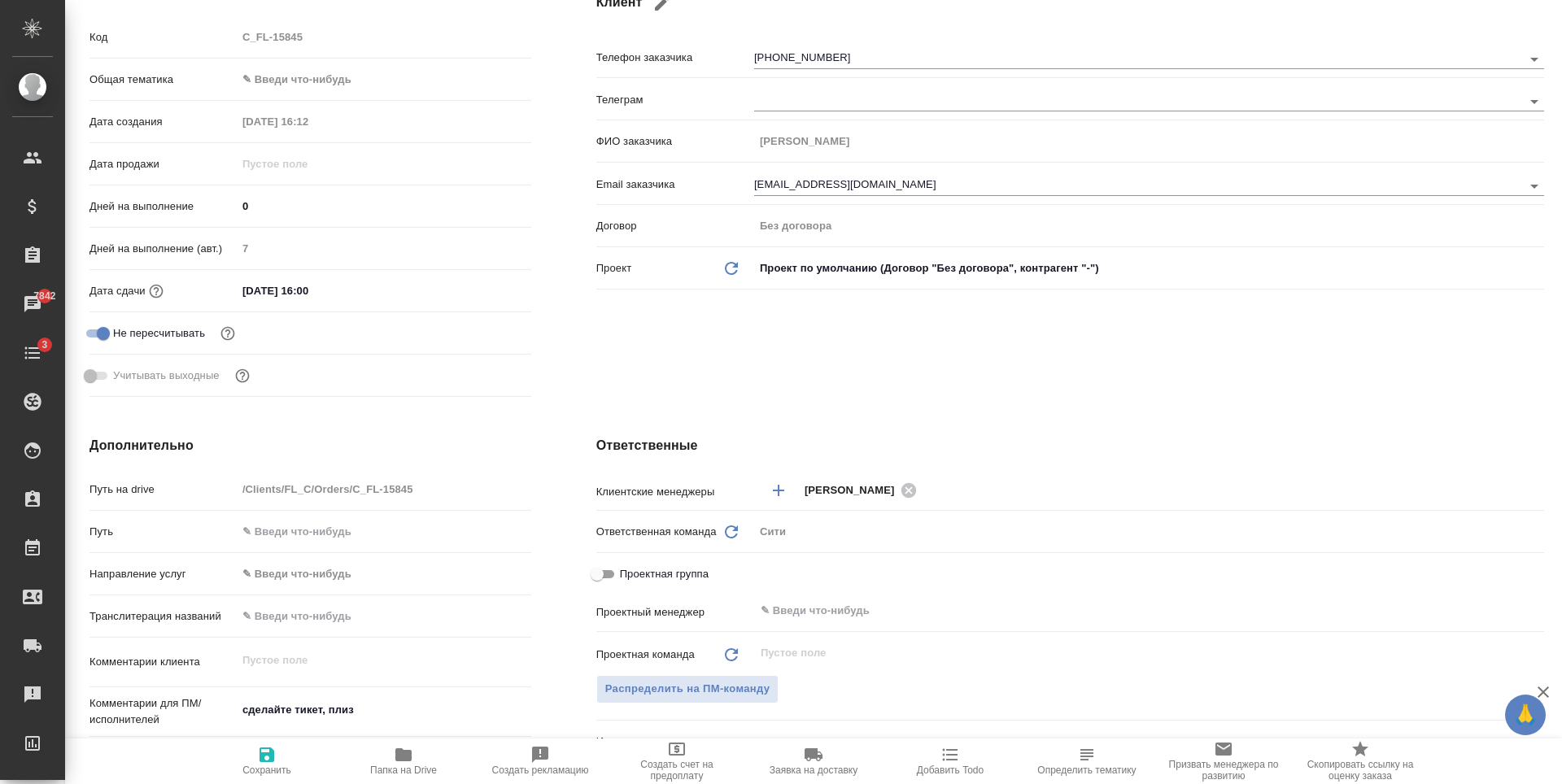
type textarea "x"
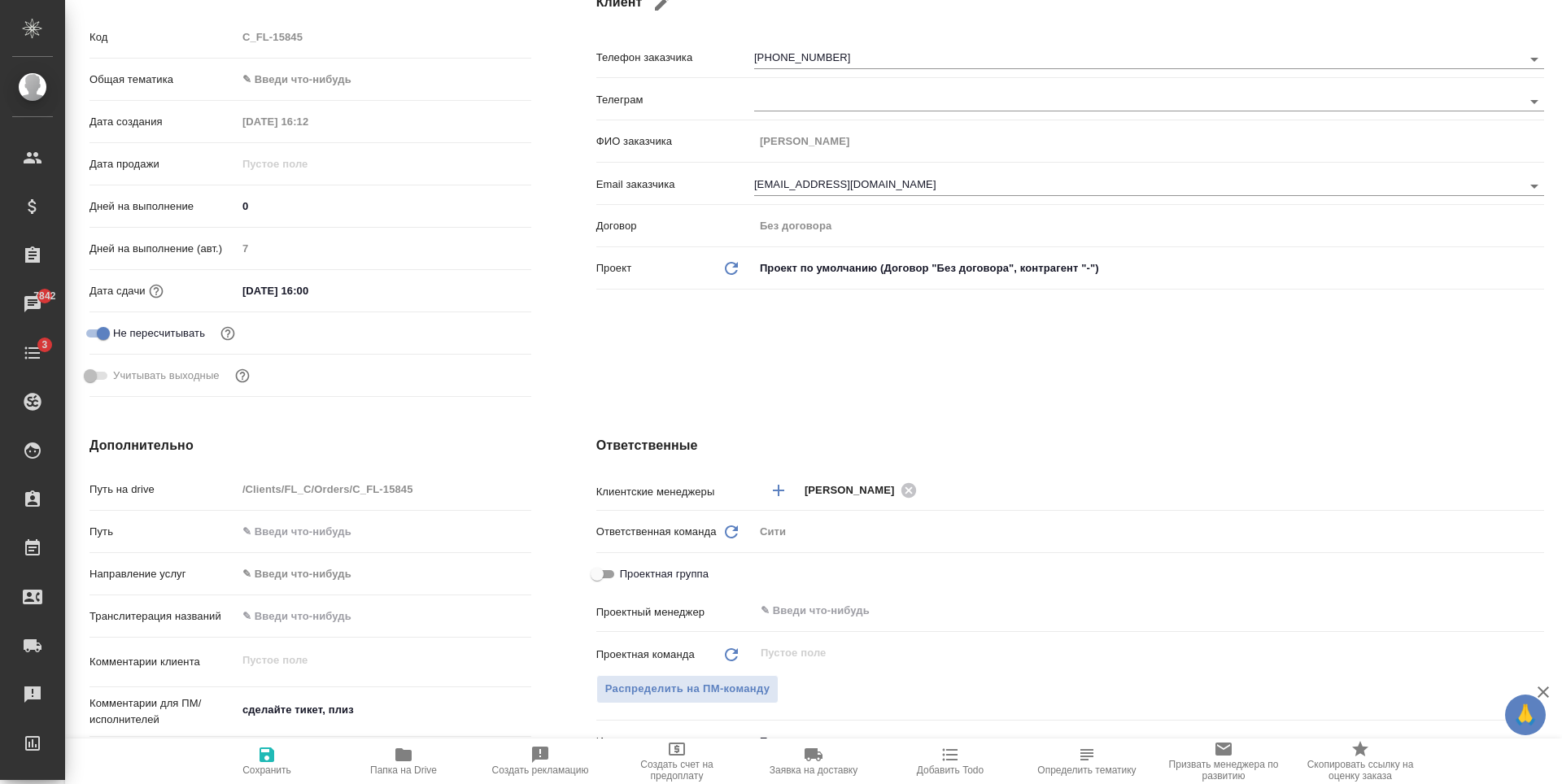
type textarea "x"
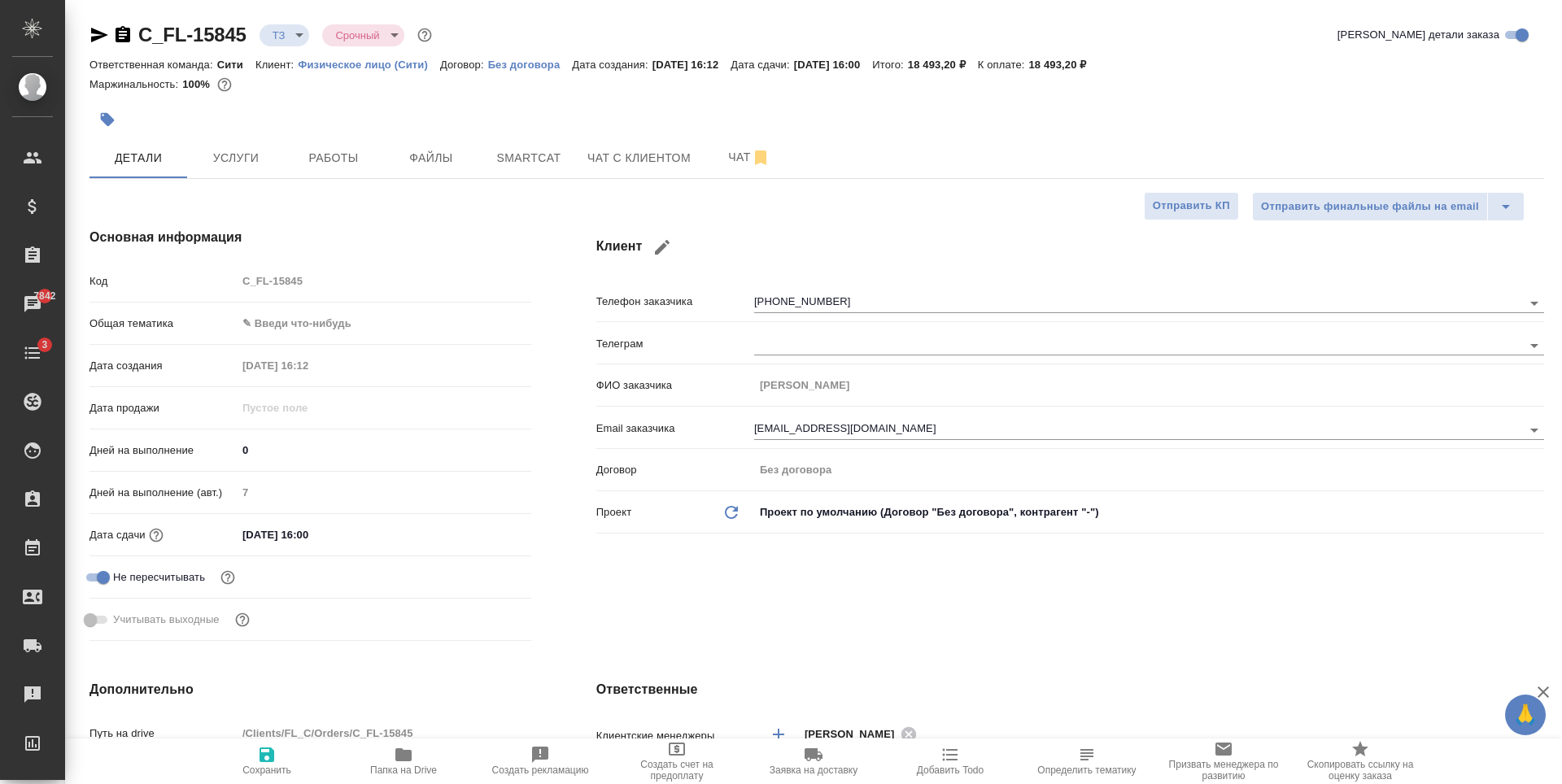
click at [310, 320] on body "🙏 .cls-1 fill:#fff; AWATERA Zaytseva Svetlana Клиенты Спецификации Заказы 7842 …" at bounding box center [781, 392] width 1562 height 784
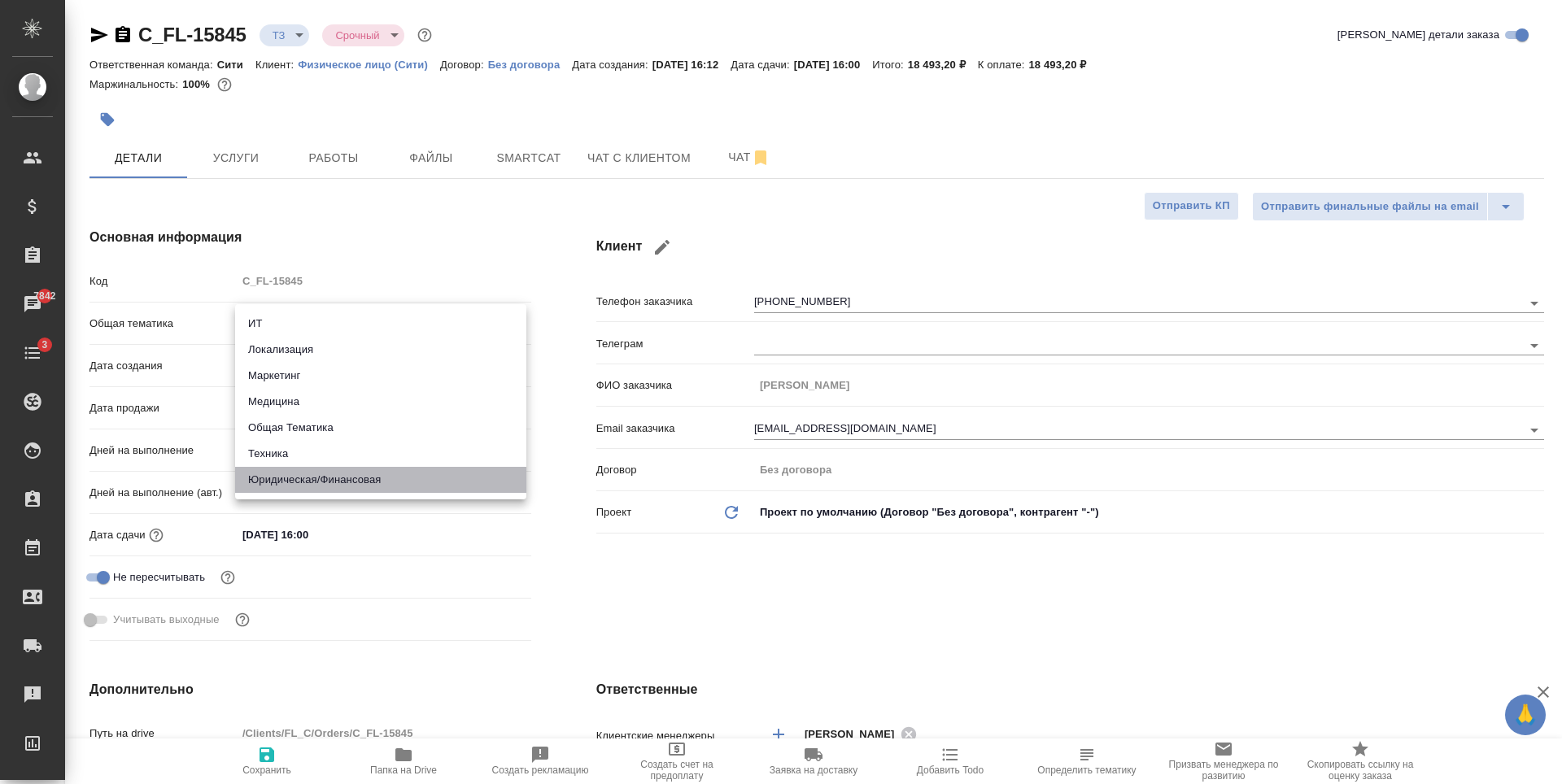
drag, startPoint x: 387, startPoint y: 481, endPoint x: 348, endPoint y: 403, distance: 87.2
click at [388, 481] on li "Юридическая/Финансовая" at bounding box center [380, 480] width 291 height 26
type input "yr-fn"
type textarea "x"
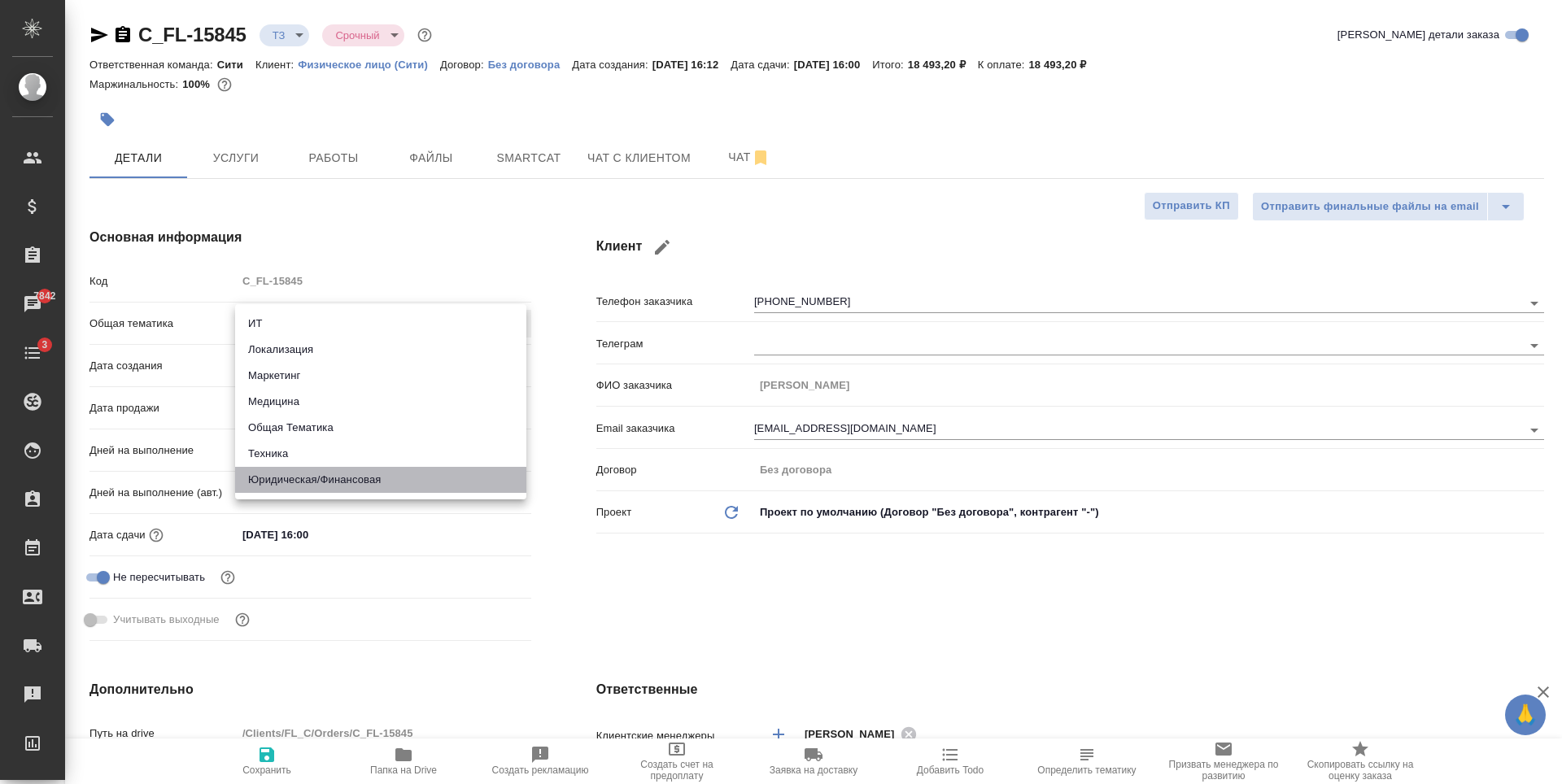
type textarea "x"
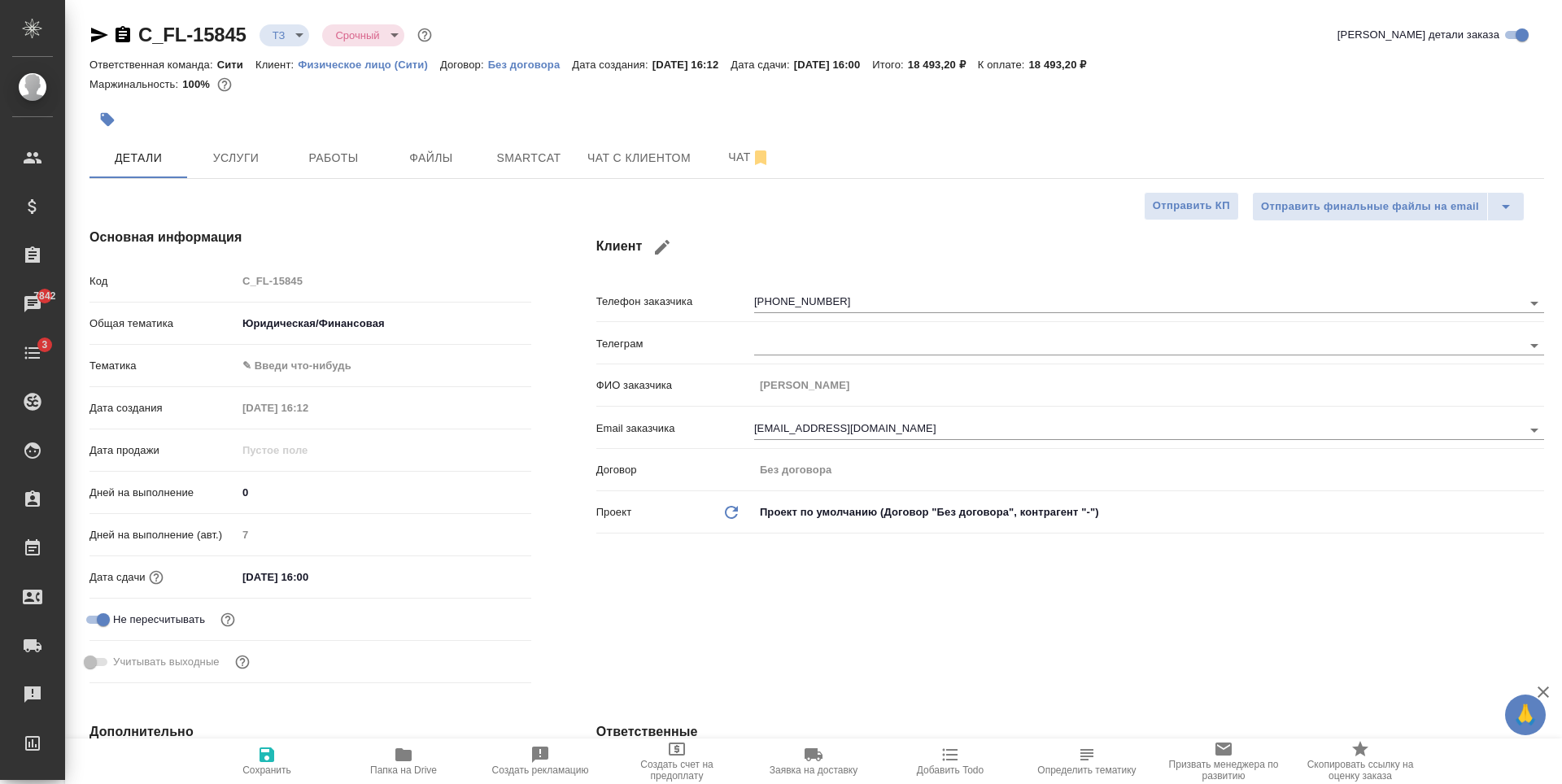
click at [327, 353] on body "🙏 .cls-1 fill:#fff; AWATERA Zaytseva Svetlana Клиенты Спецификации Заказы 7842 …" at bounding box center [781, 392] width 1562 height 784
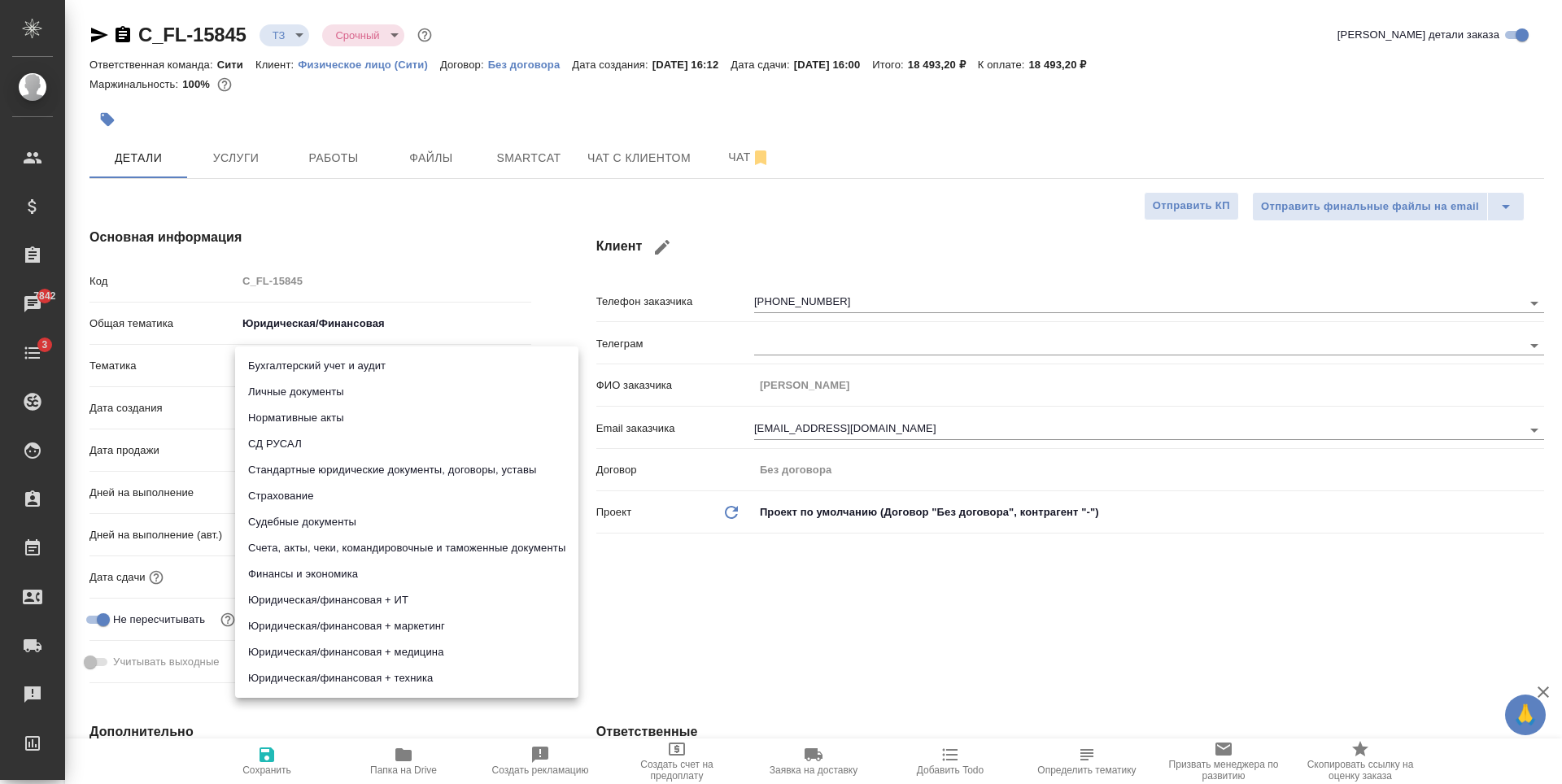
click at [317, 390] on li "Личные документы" at bounding box center [406, 392] width 343 height 26
type textarea "x"
type input "5a8b8b956a9677013d343cfe"
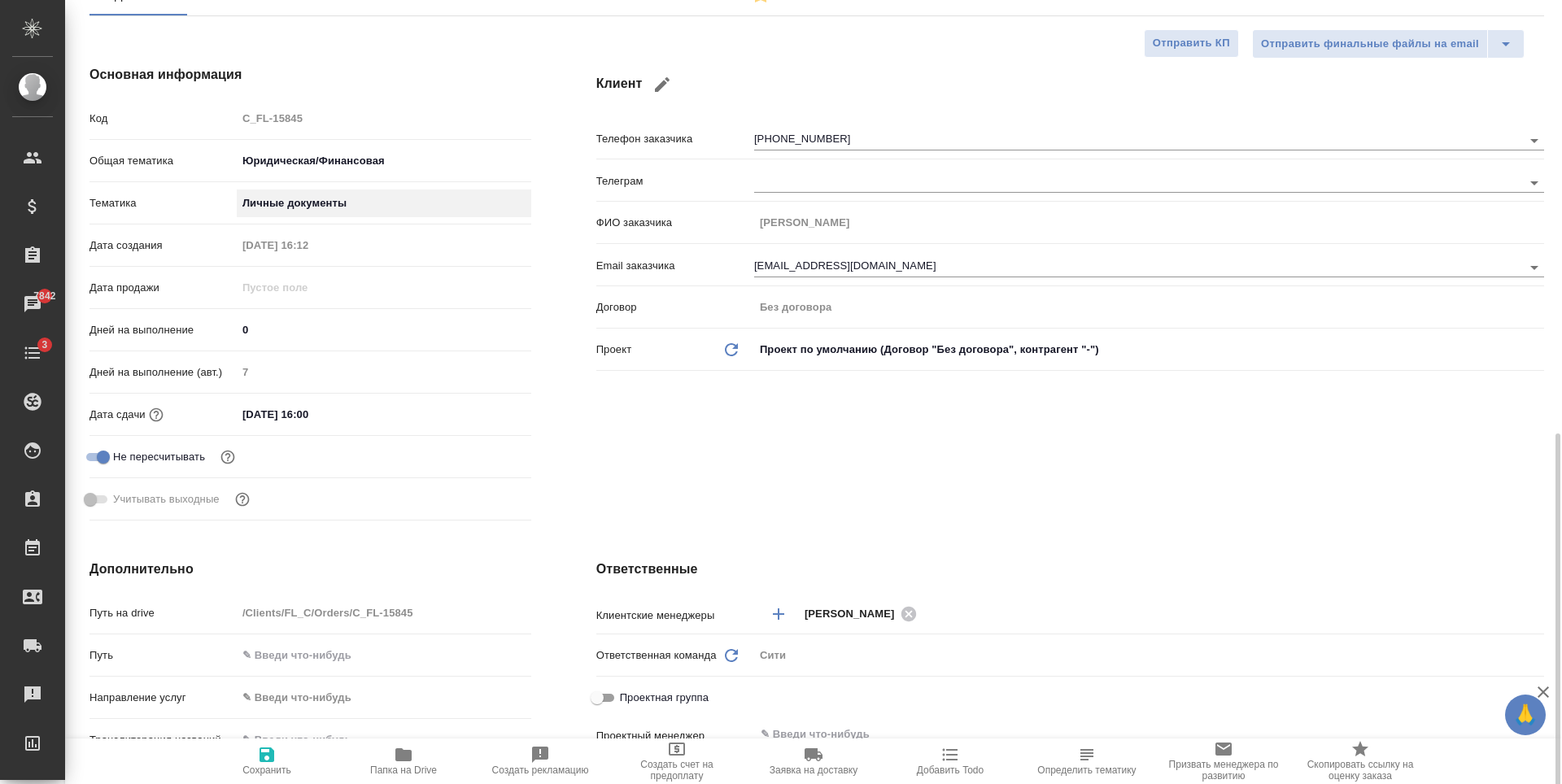
scroll to position [488, 0]
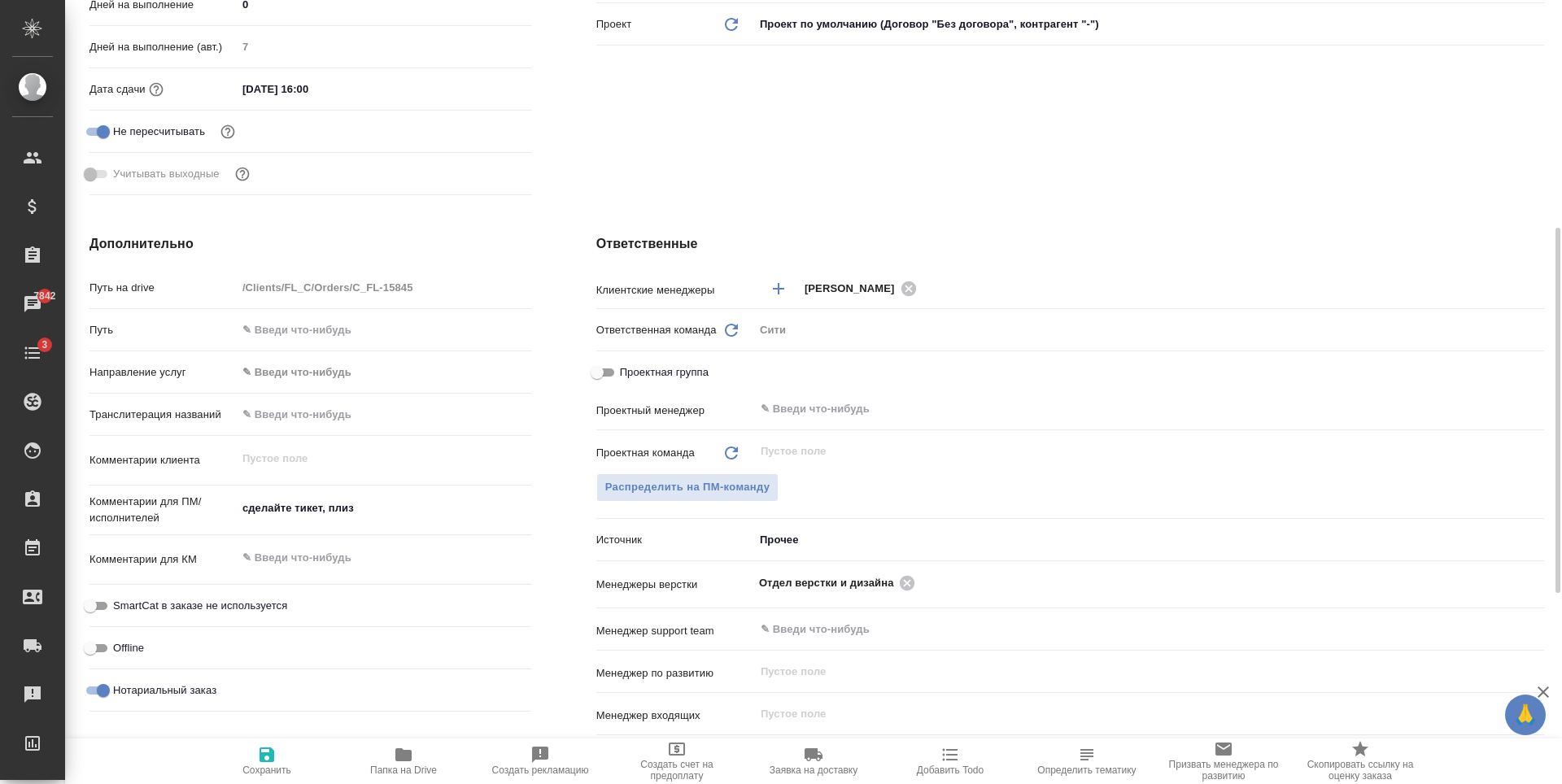
click at [369, 504] on textarea "сделайте тикет, плиз" at bounding box center [383, 508] width 294 height 28
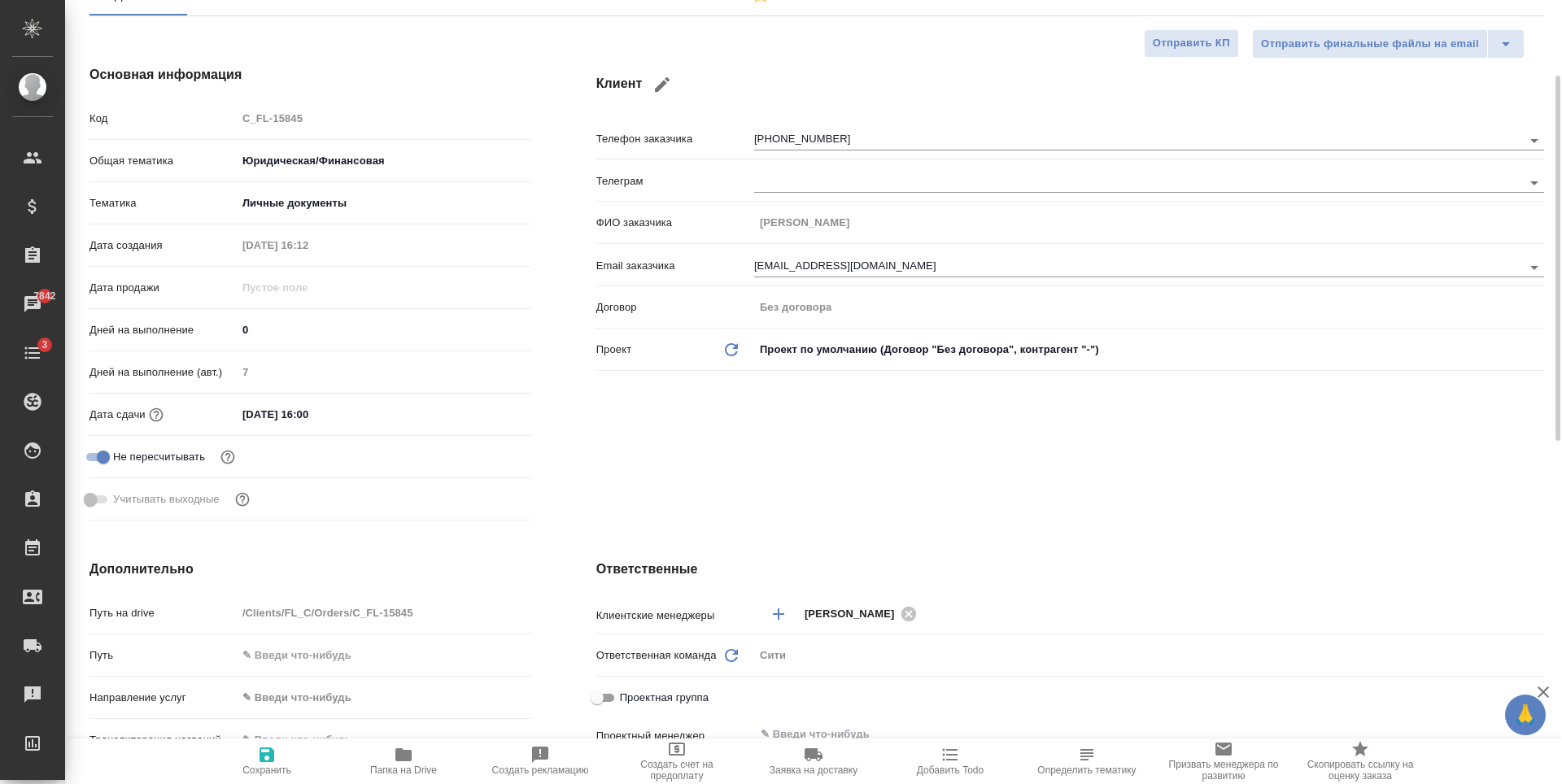
scroll to position [0, 0]
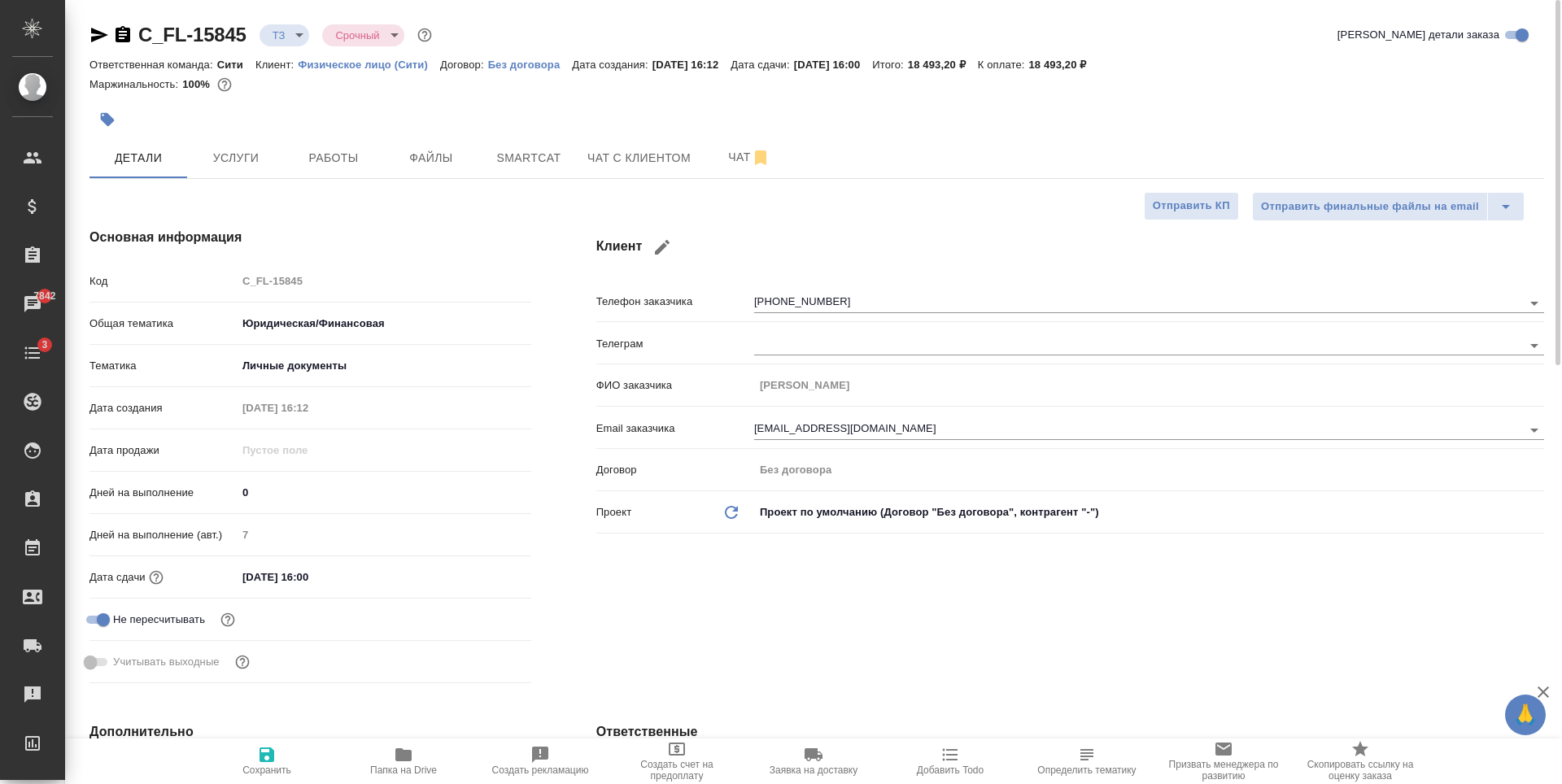
type textarea "x"
click at [266, 755] on icon "button" at bounding box center [266, 753] width 14 height 14
type textarea "x"
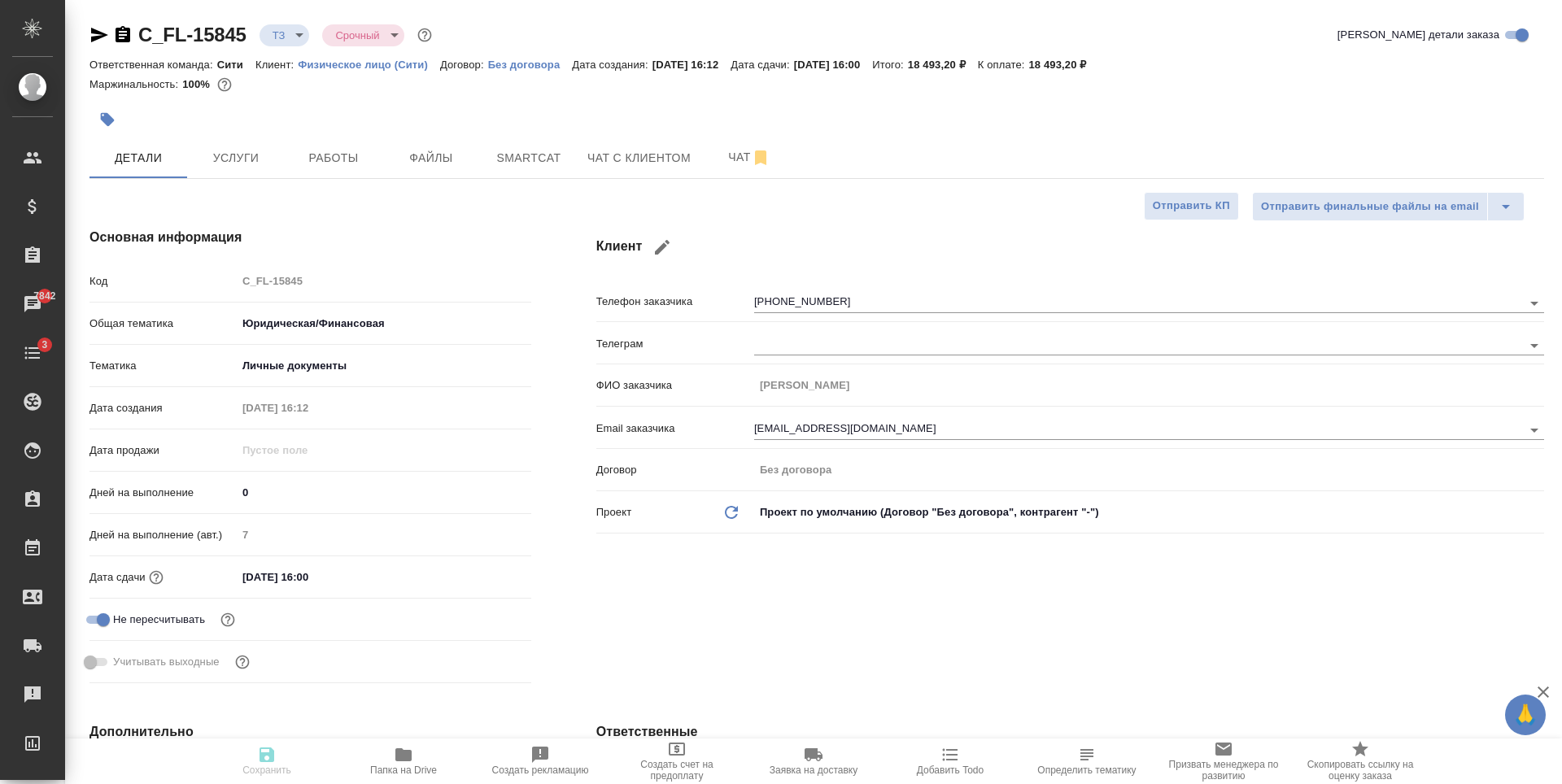
type textarea "x"
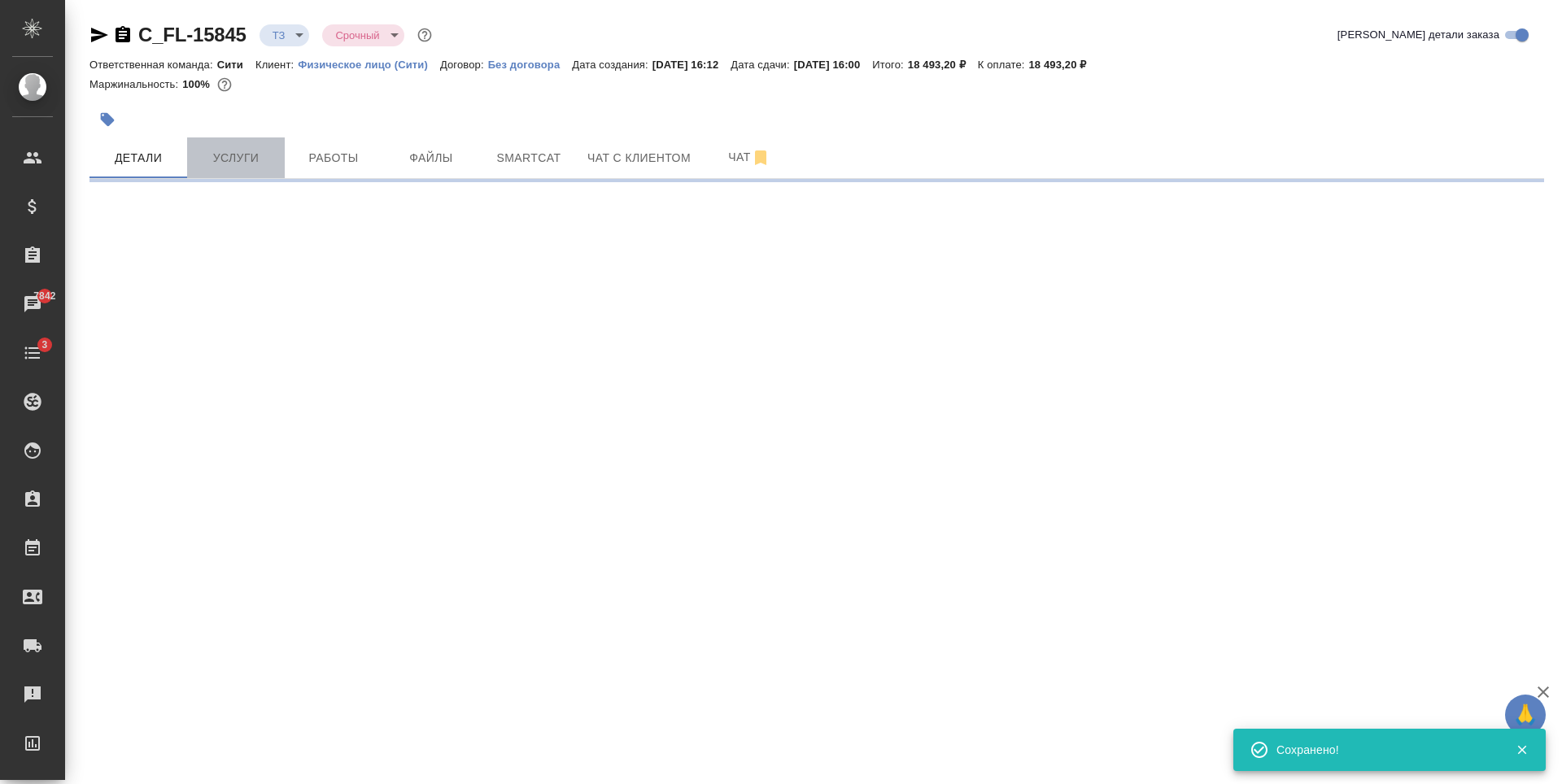
click at [234, 162] on span "Услуги" at bounding box center [236, 158] width 78 height 20
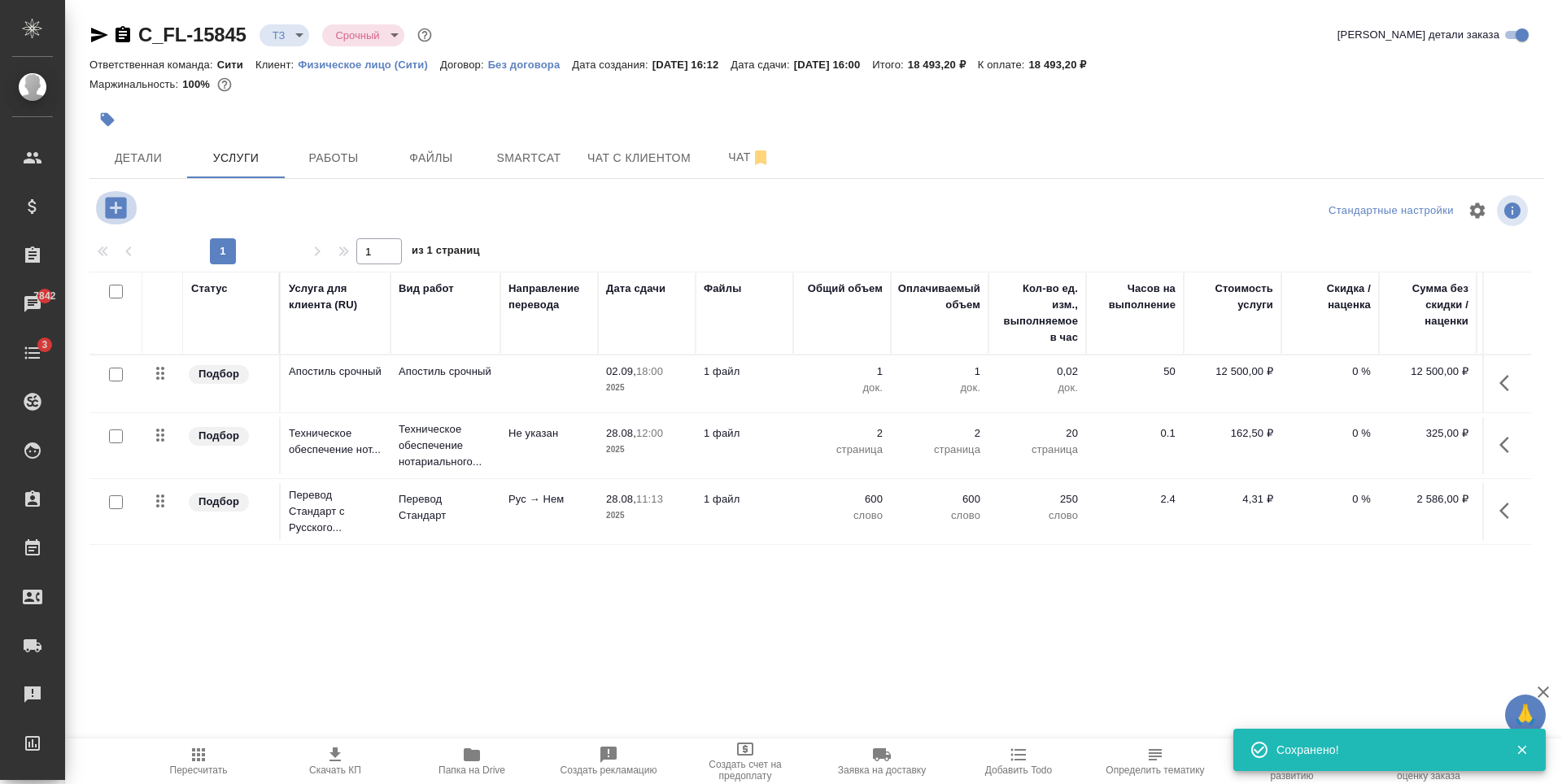
click at [117, 216] on icon "button" at bounding box center [115, 207] width 21 height 21
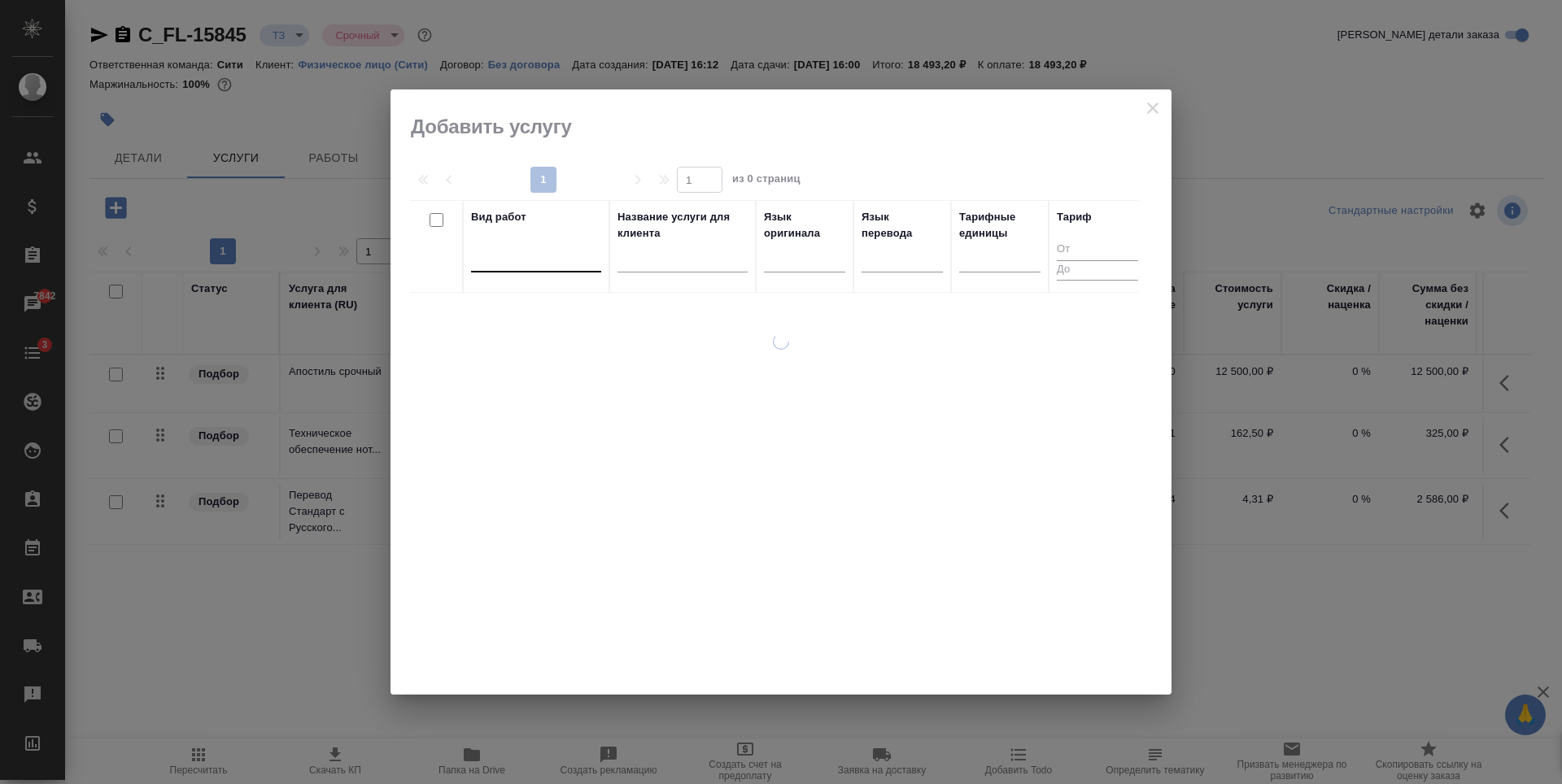
click at [522, 265] on div at bounding box center [535, 256] width 130 height 24
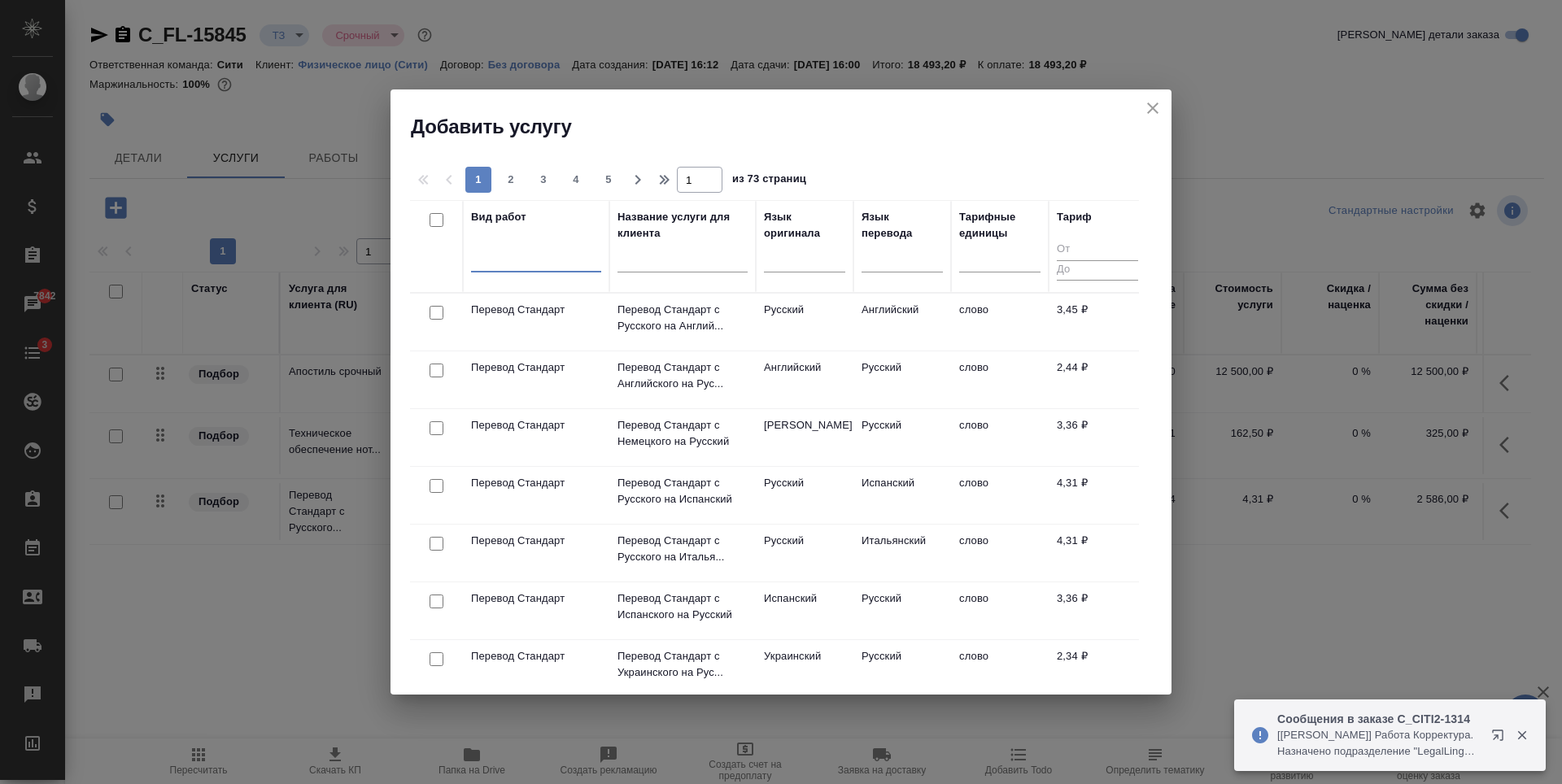
click at [490, 259] on div at bounding box center [535, 256] width 130 height 24
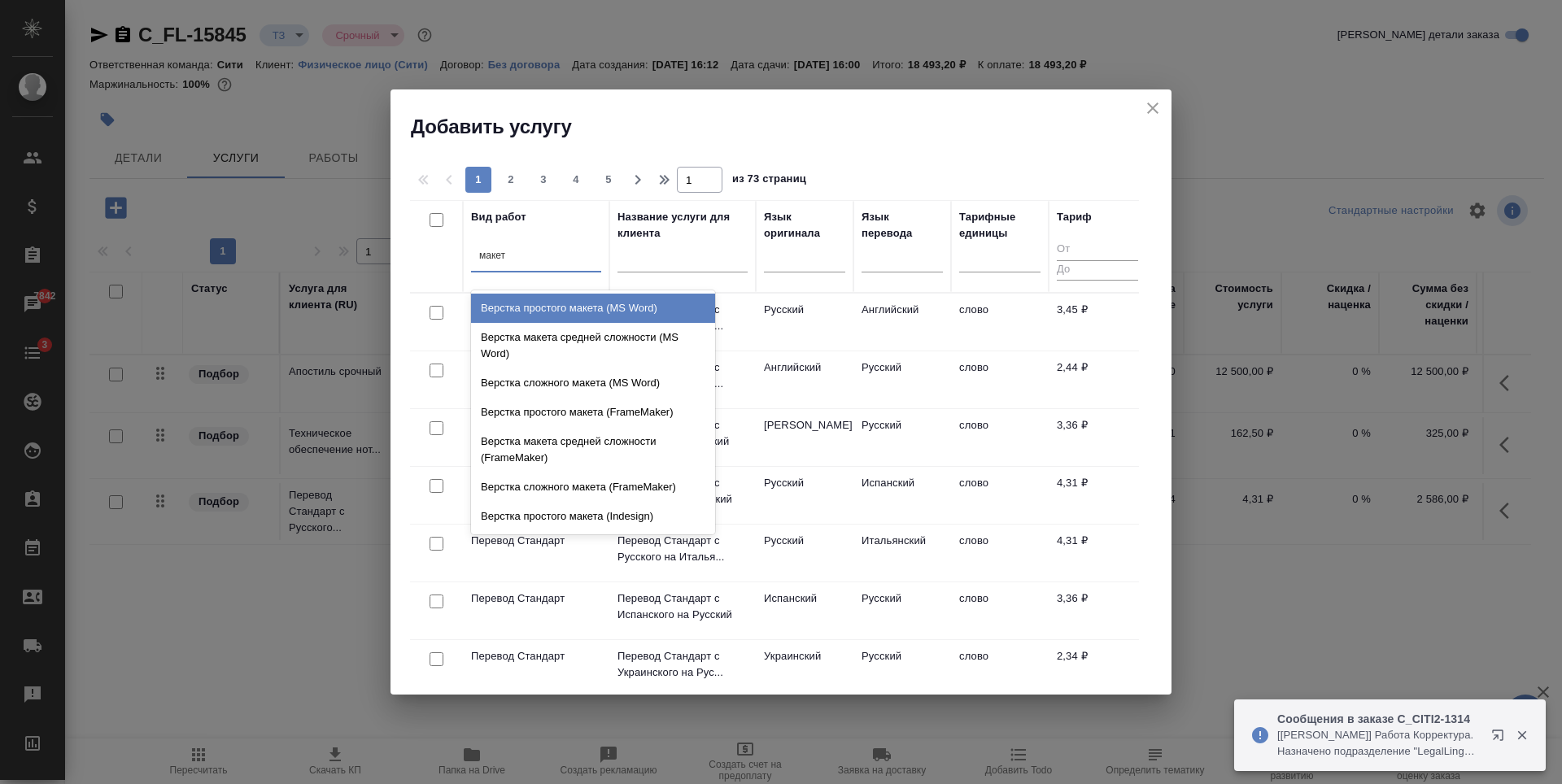
type input "макета"
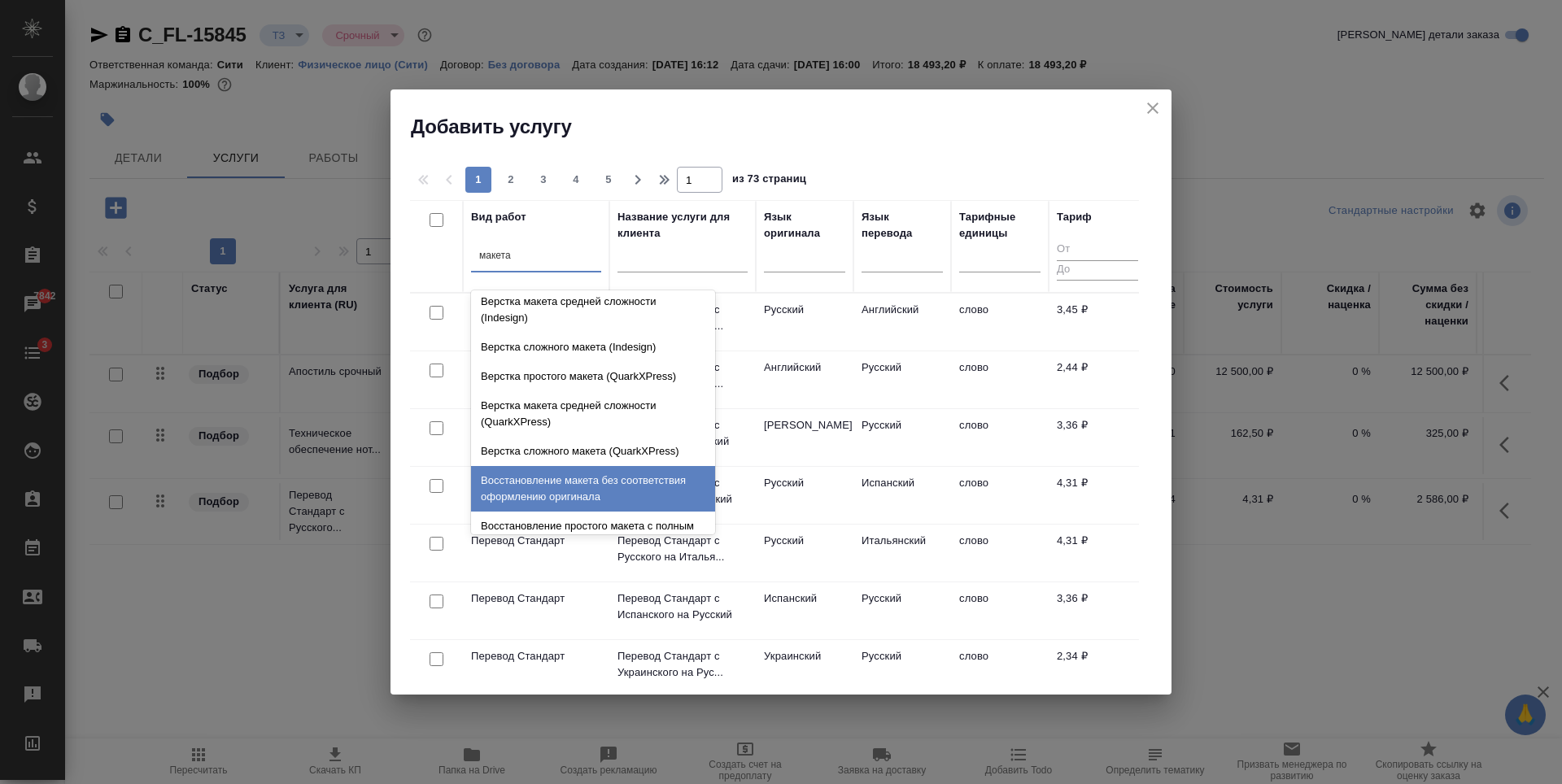
scroll to position [579, 0]
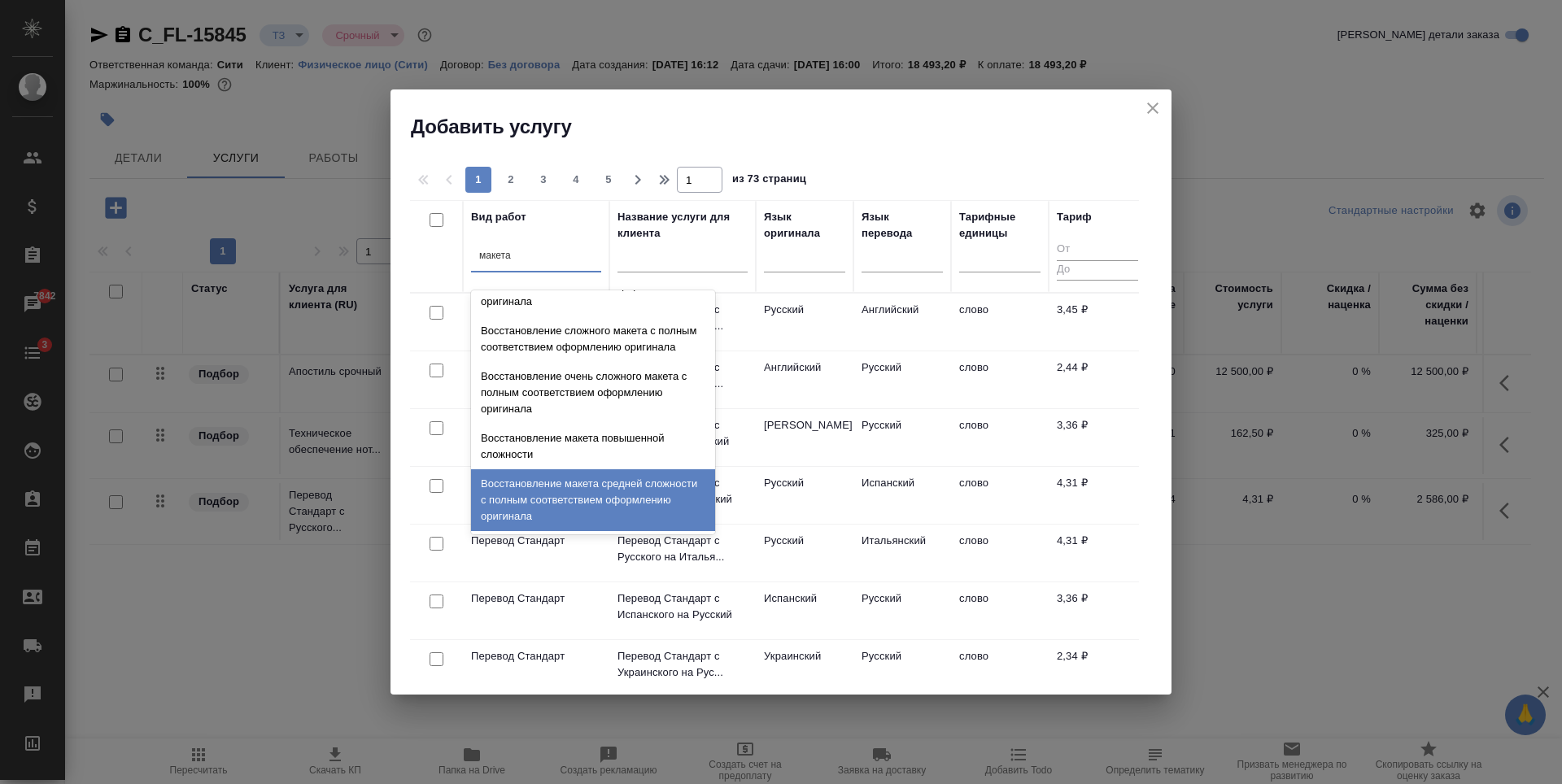
click at [577, 506] on div "Восстановление макета средней сложности с полным соответствием оформлению ориги…" at bounding box center [593, 499] width 244 height 62
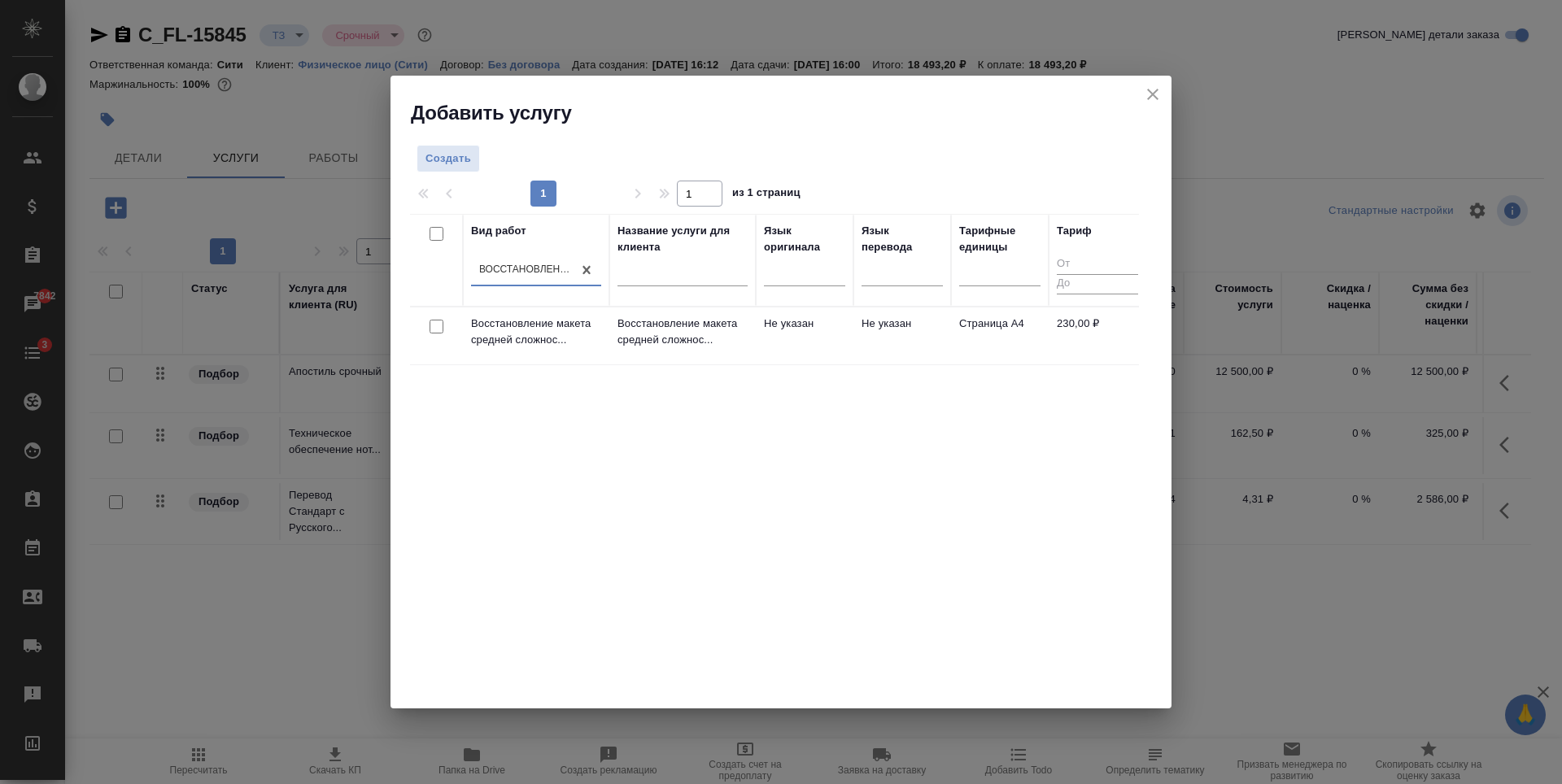
click at [437, 329] on input "checkbox" at bounding box center [436, 326] width 14 height 14
checkbox input "true"
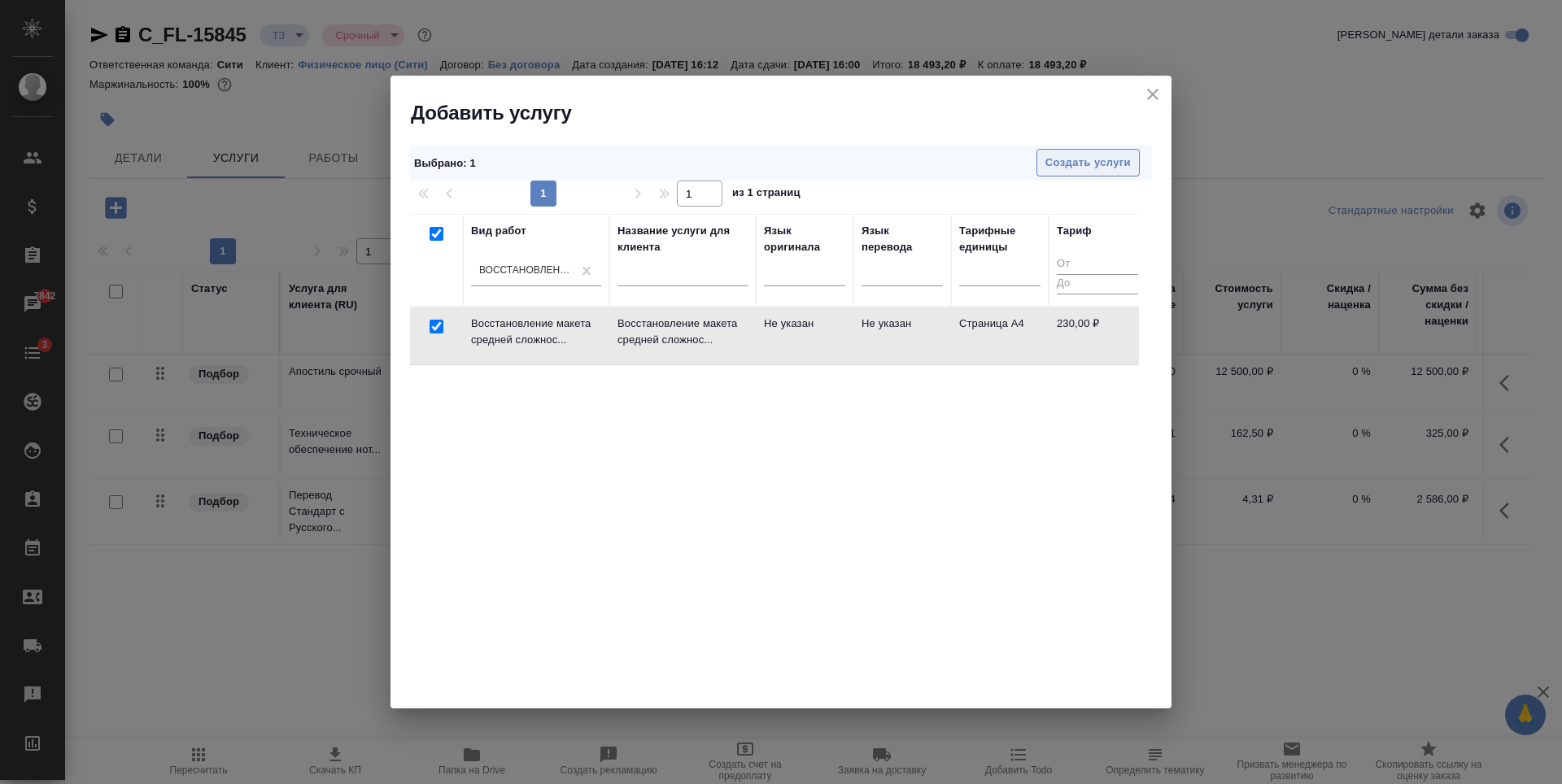
click at [1105, 170] on span "Создать услуги" at bounding box center [1088, 163] width 86 height 19
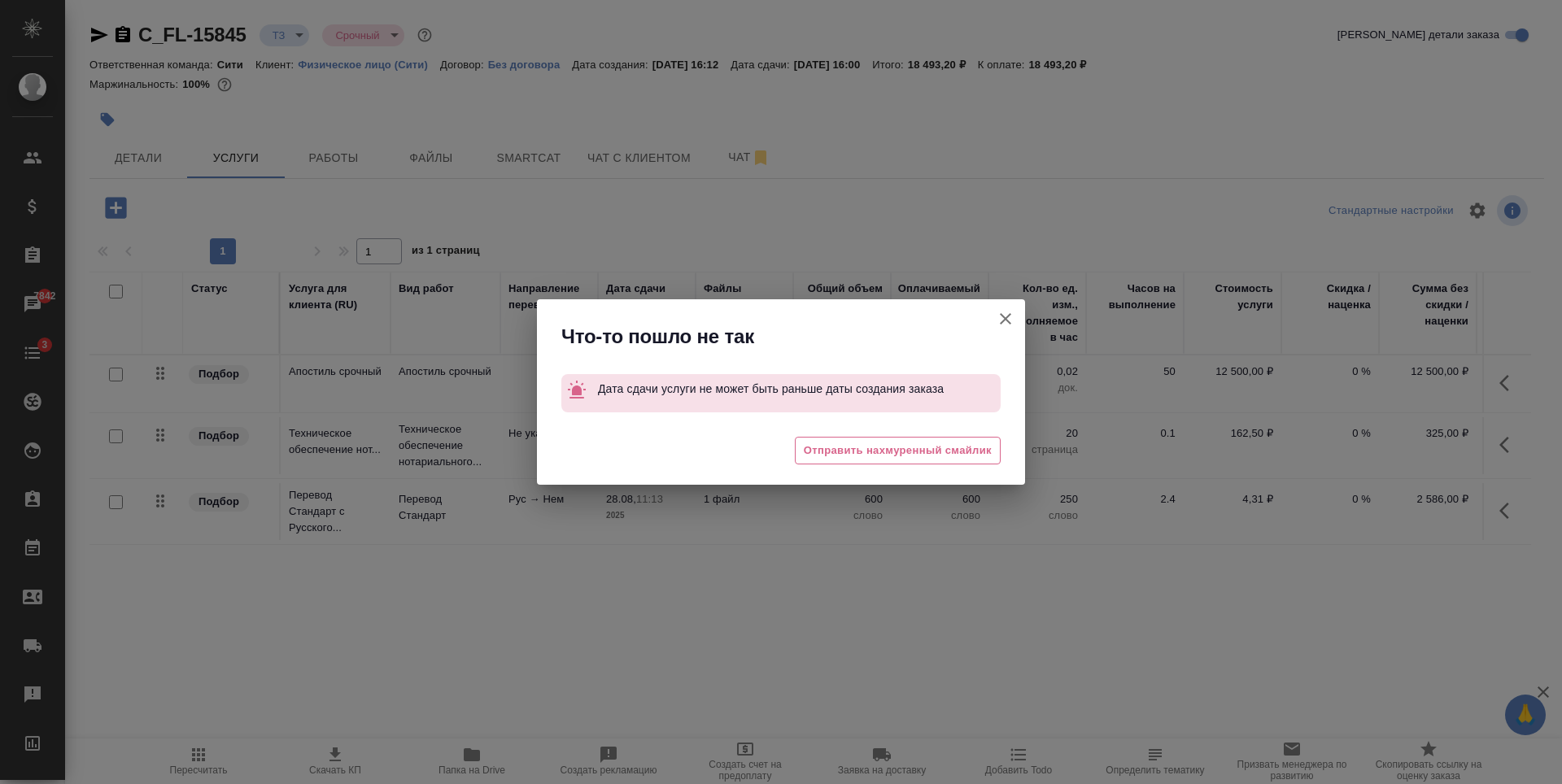
click at [1015, 314] on button "[PERSON_NAME] детали заказа" at bounding box center [1006, 319] width 39 height 39
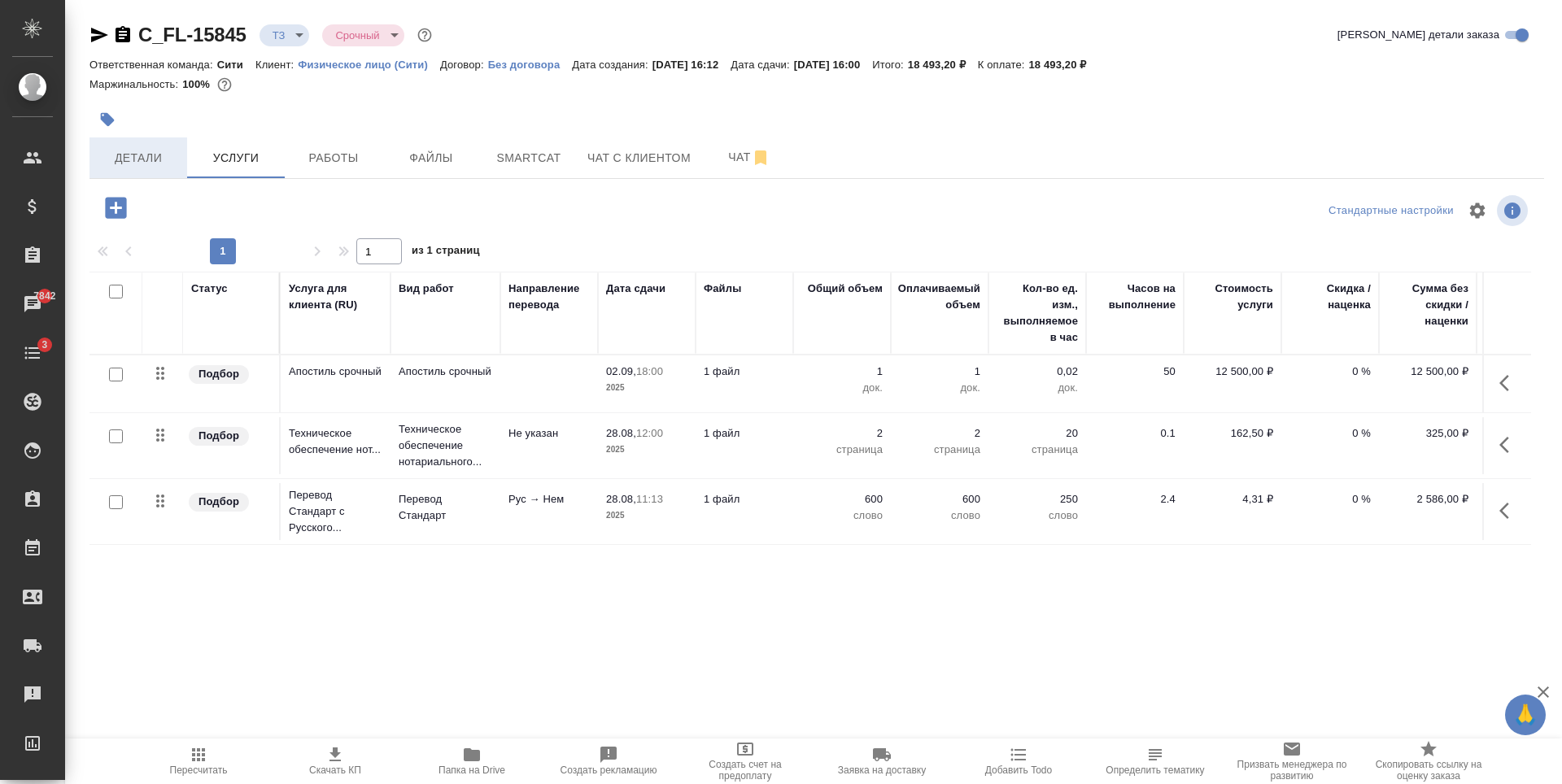
click at [134, 163] on span "Детали" at bounding box center [138, 158] width 78 height 20
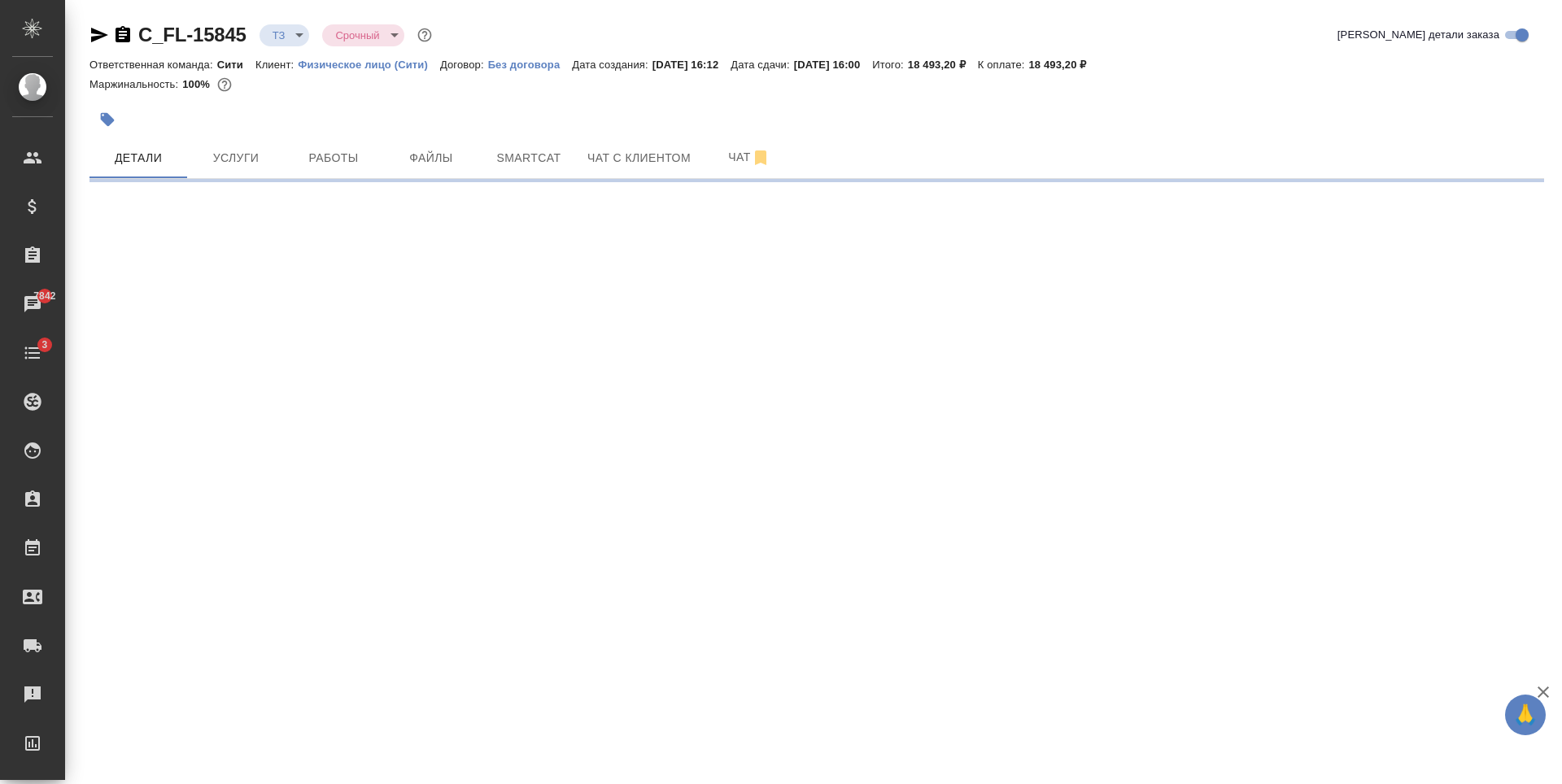
select select "RU"
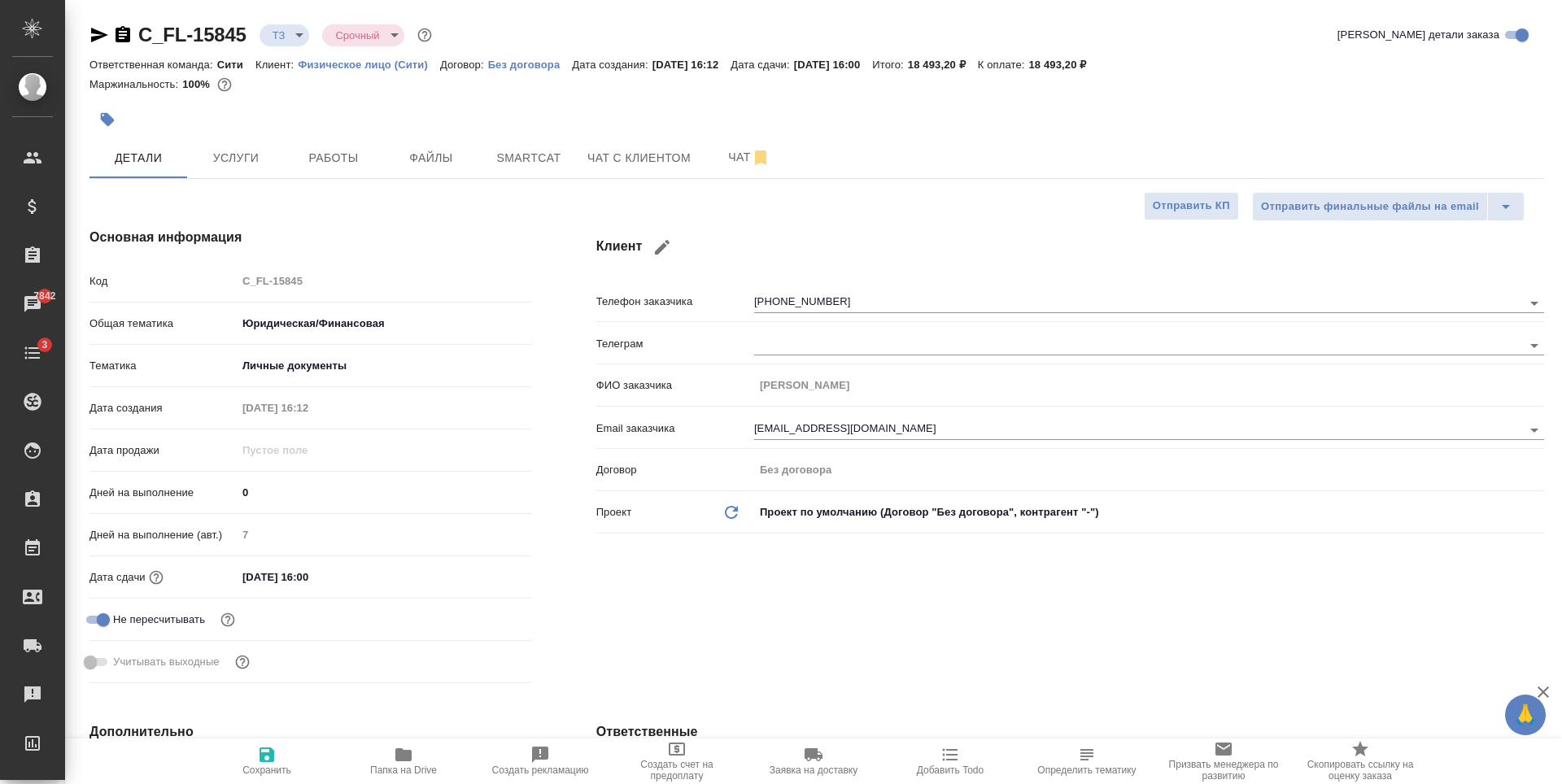
type textarea "x"
click at [323, 568] on input "27.08.2025 16:00" at bounding box center [309, 577] width 142 height 24
click at [477, 568] on icon "button" at bounding box center [483, 576] width 20 height 19
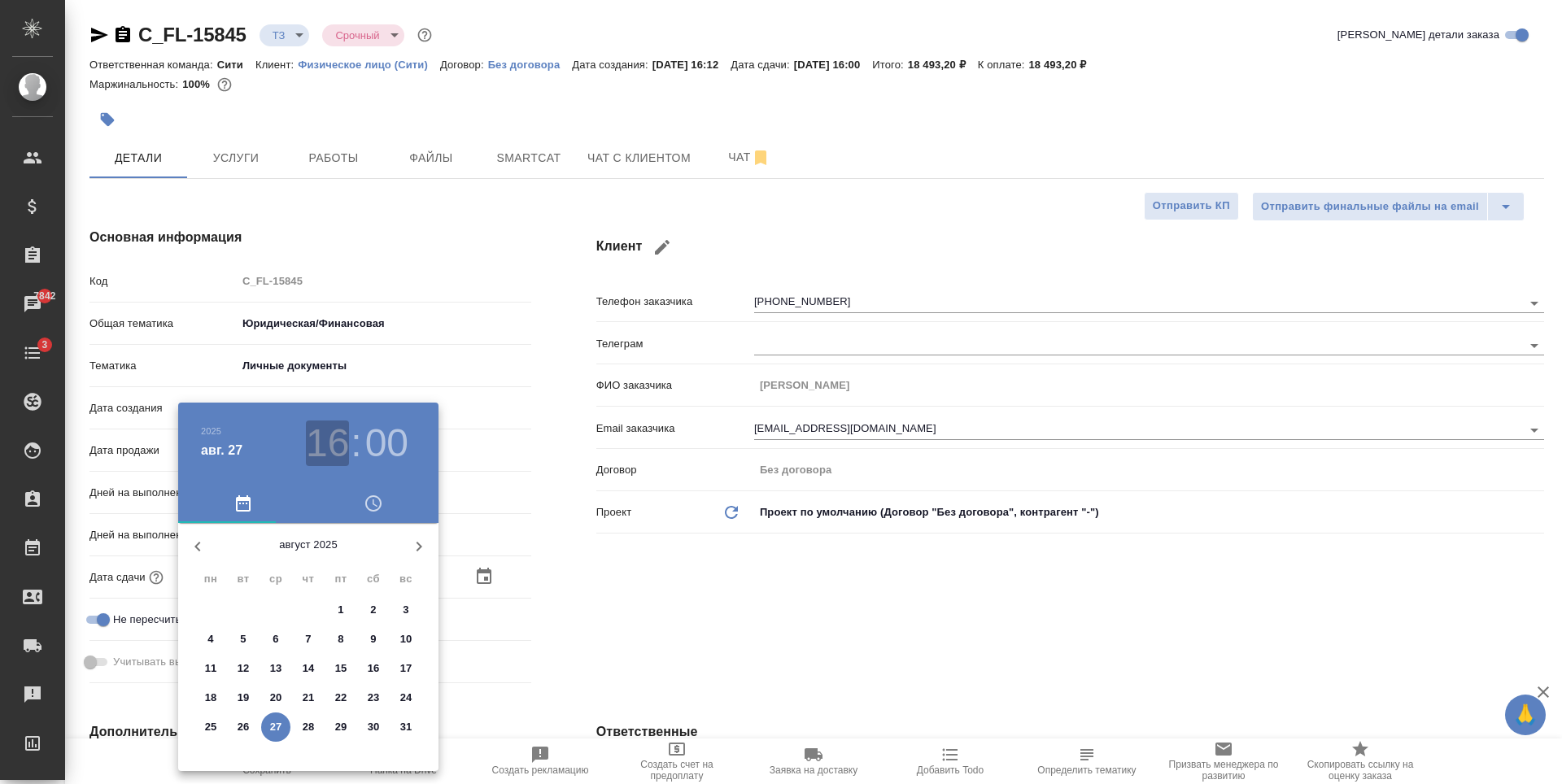
click at [326, 434] on h3 "16" at bounding box center [327, 443] width 43 height 46
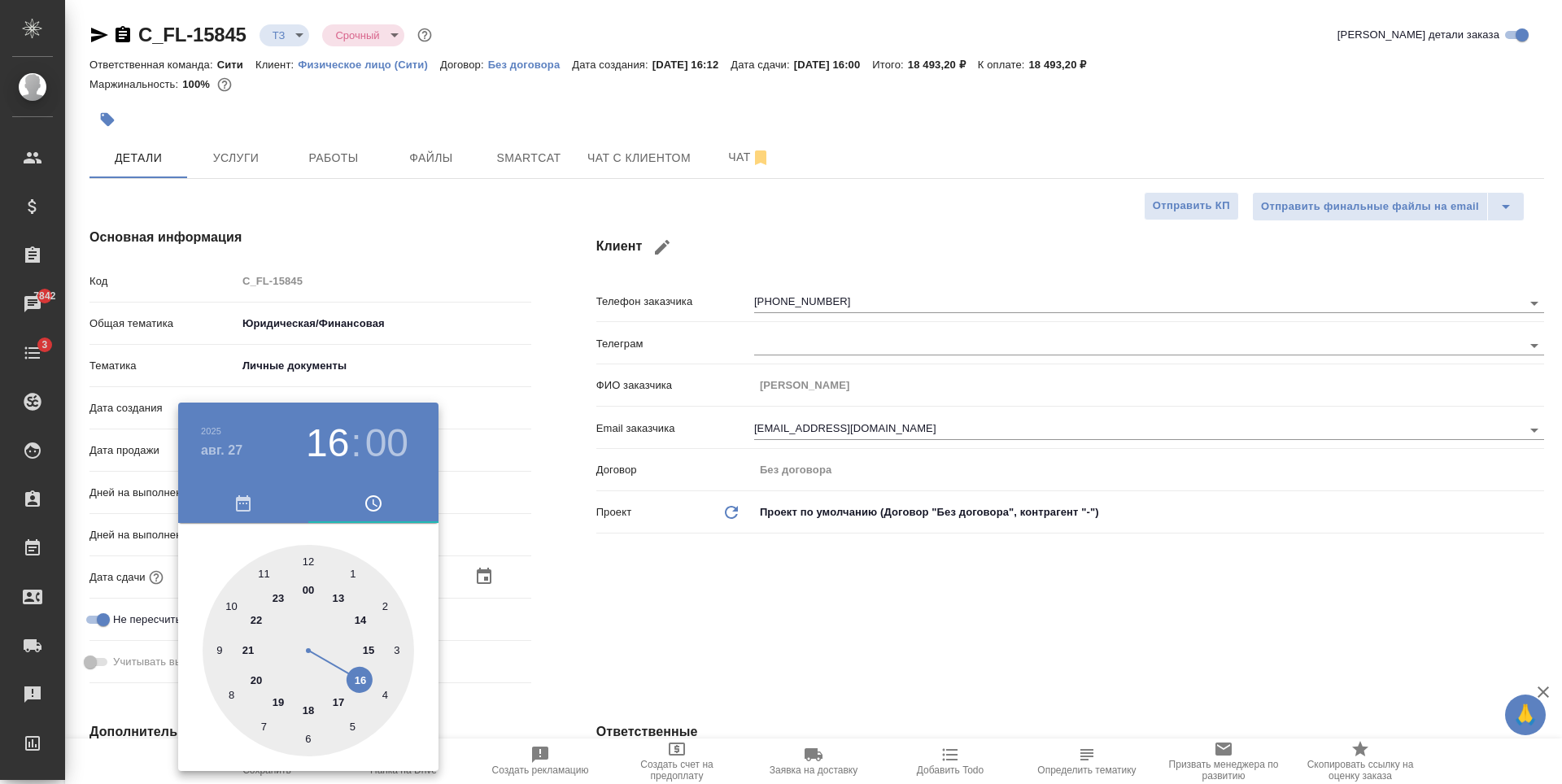
click at [338, 700] on div at bounding box center [308, 650] width 211 height 211
type input "27.08.2025 17:00"
type textarea "x"
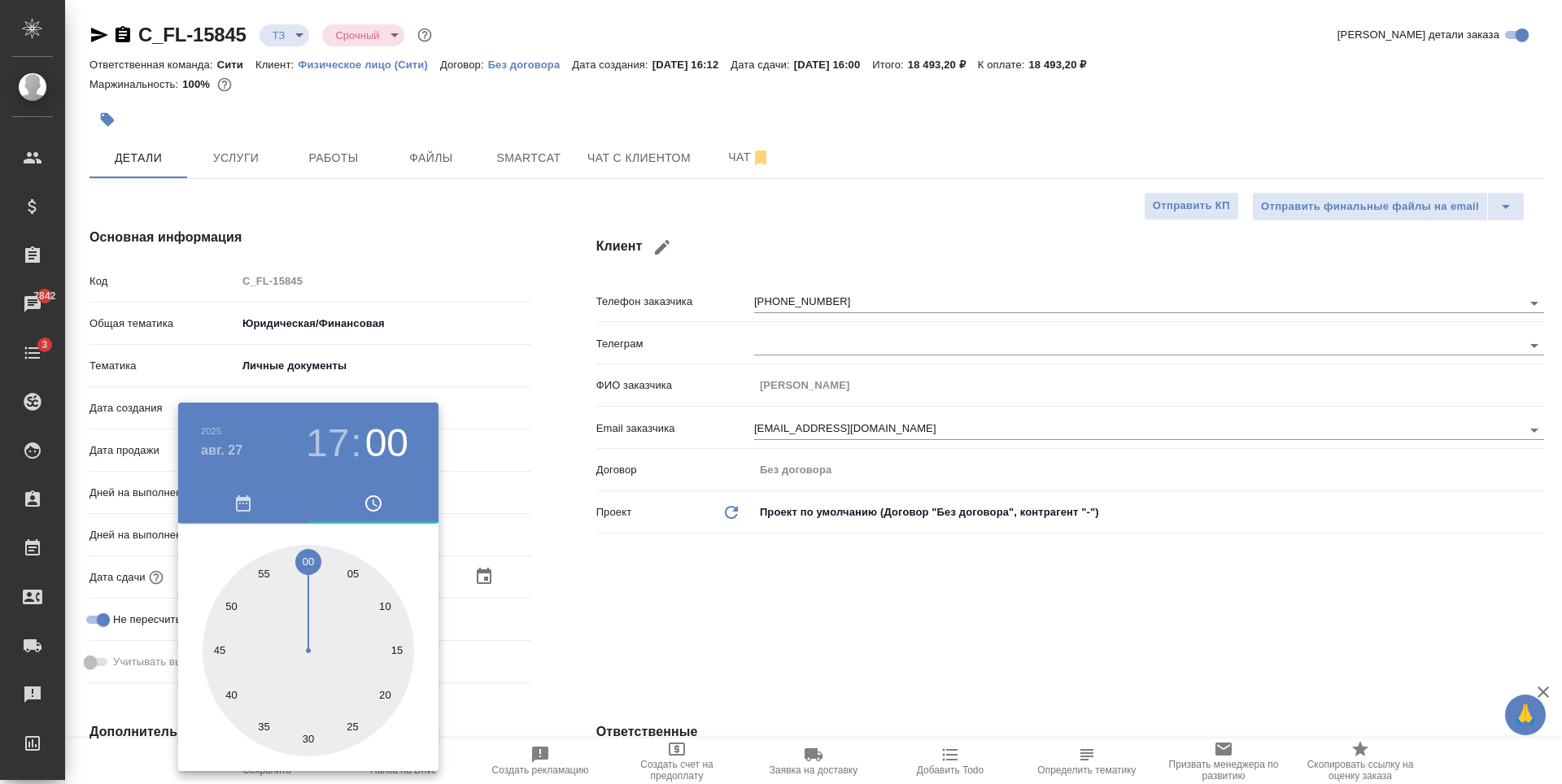
click at [387, 606] on div at bounding box center [308, 650] width 211 height 211
type input "27.08.2025 17:10"
type textarea "x"
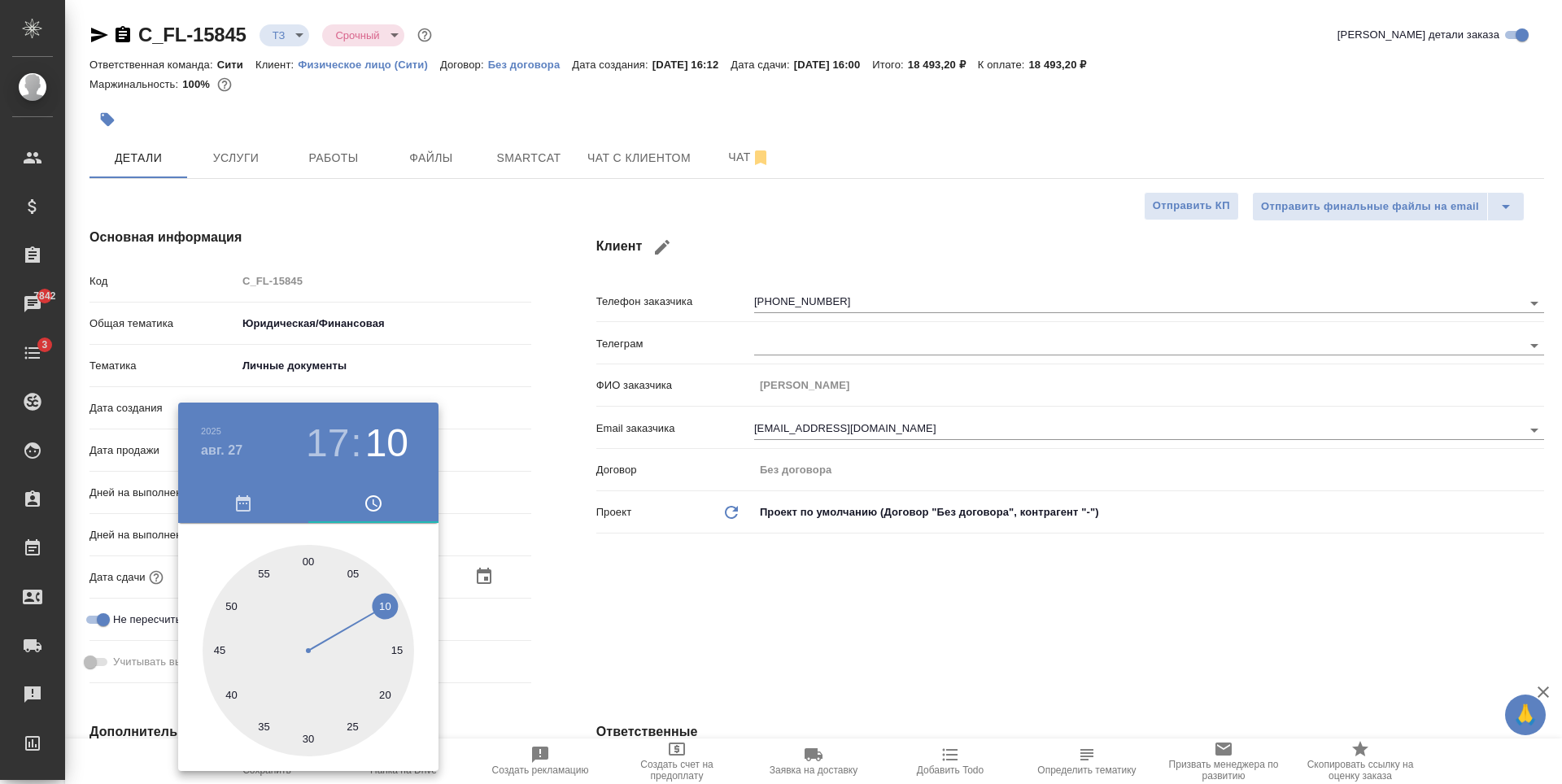
click at [719, 584] on div at bounding box center [781, 392] width 1562 height 784
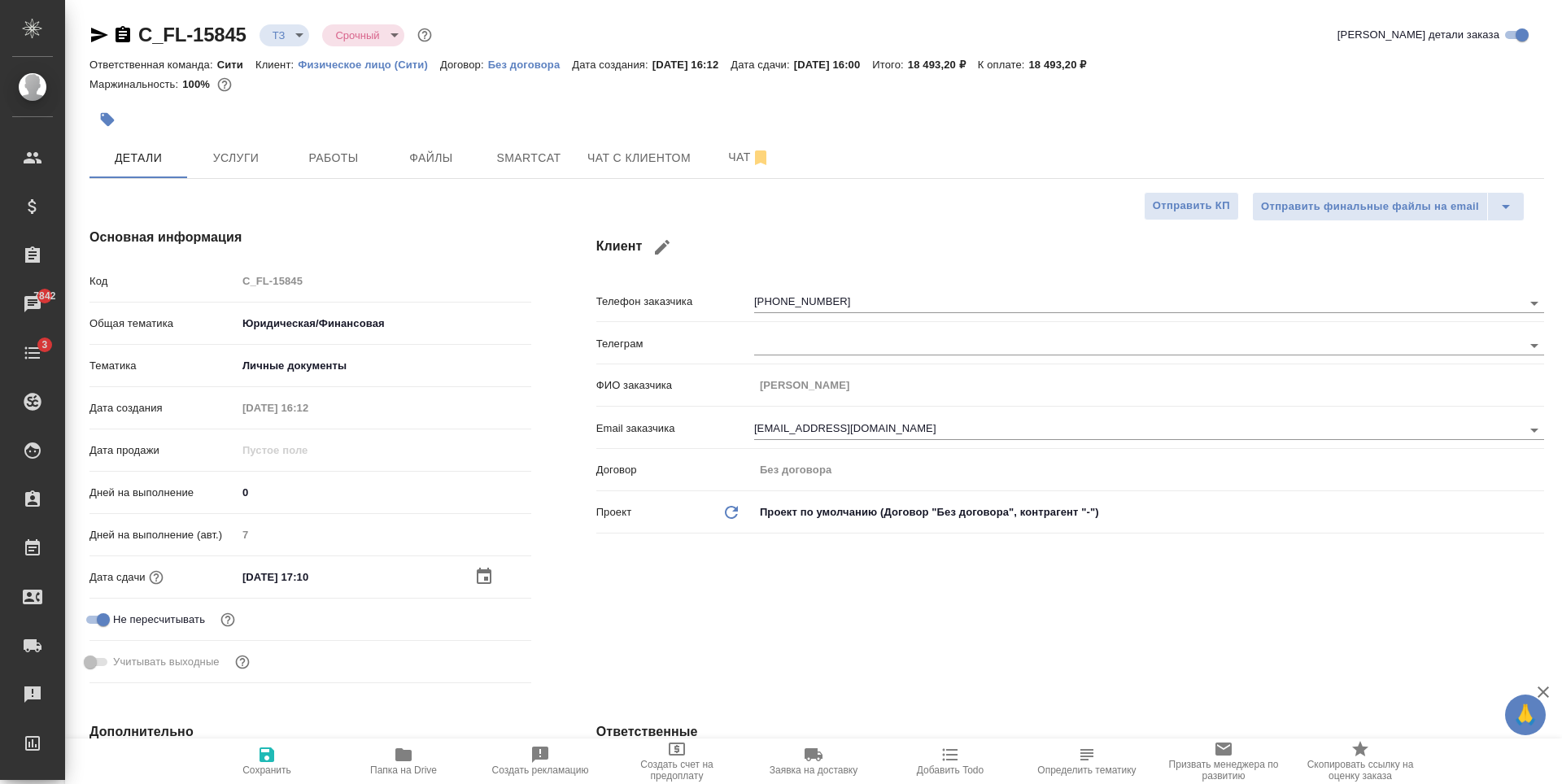
click at [265, 750] on icon "button" at bounding box center [266, 754] width 20 height 19
type textarea "x"
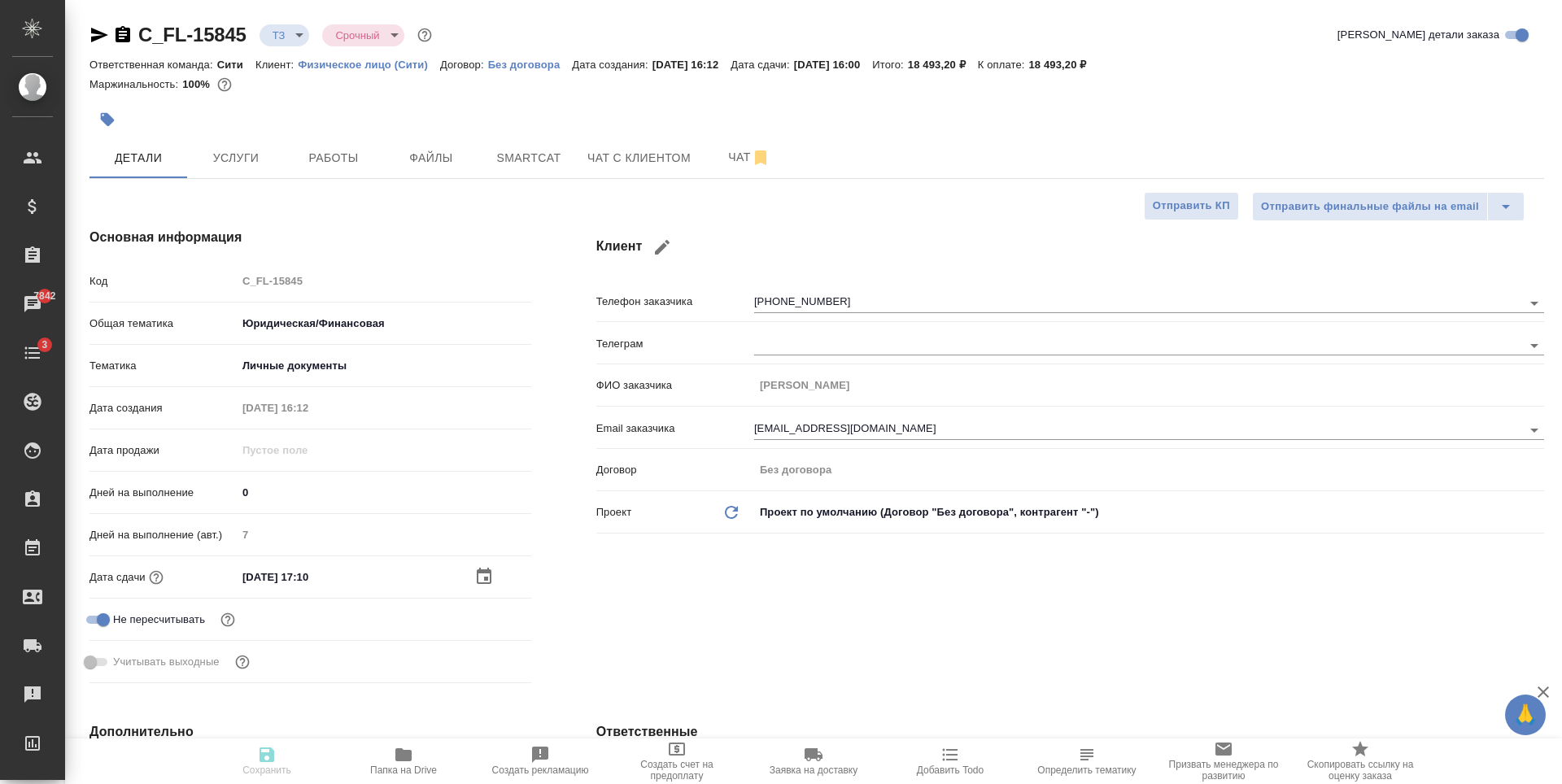
type textarea "x"
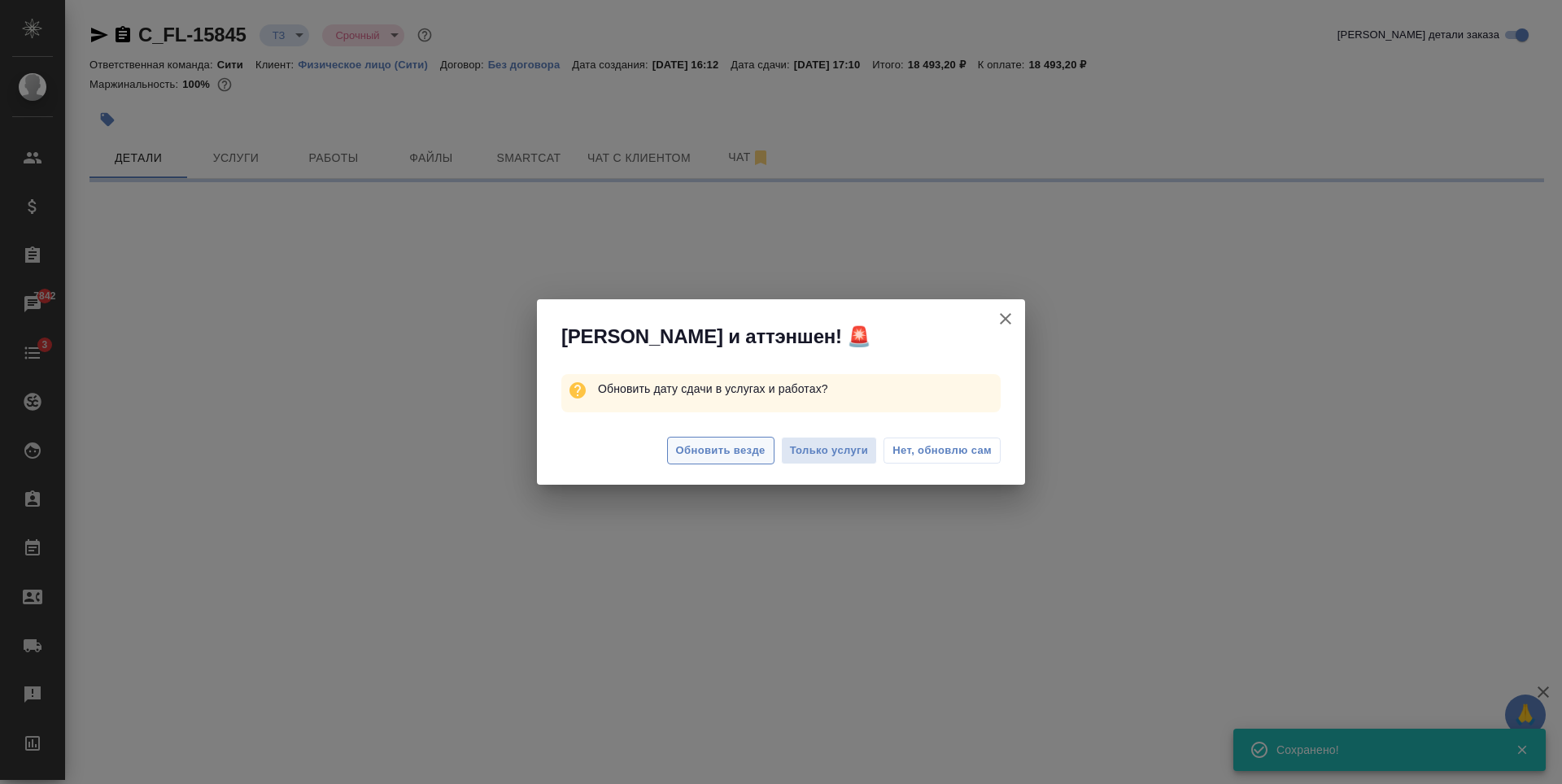
click at [746, 445] on span "Обновить везде" at bounding box center [721, 451] width 90 height 19
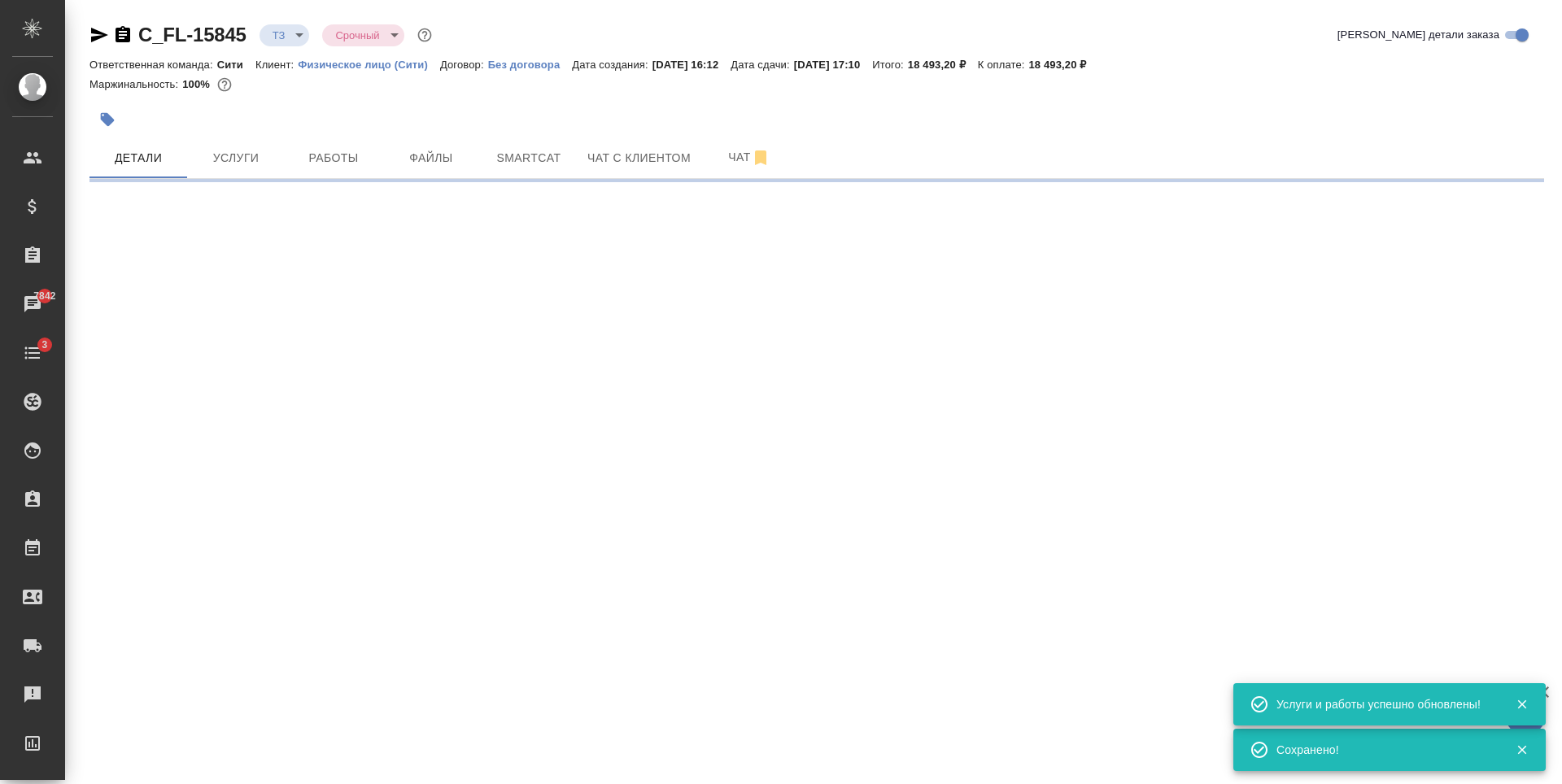
click at [259, 154] on span "Услуги" at bounding box center [236, 158] width 78 height 20
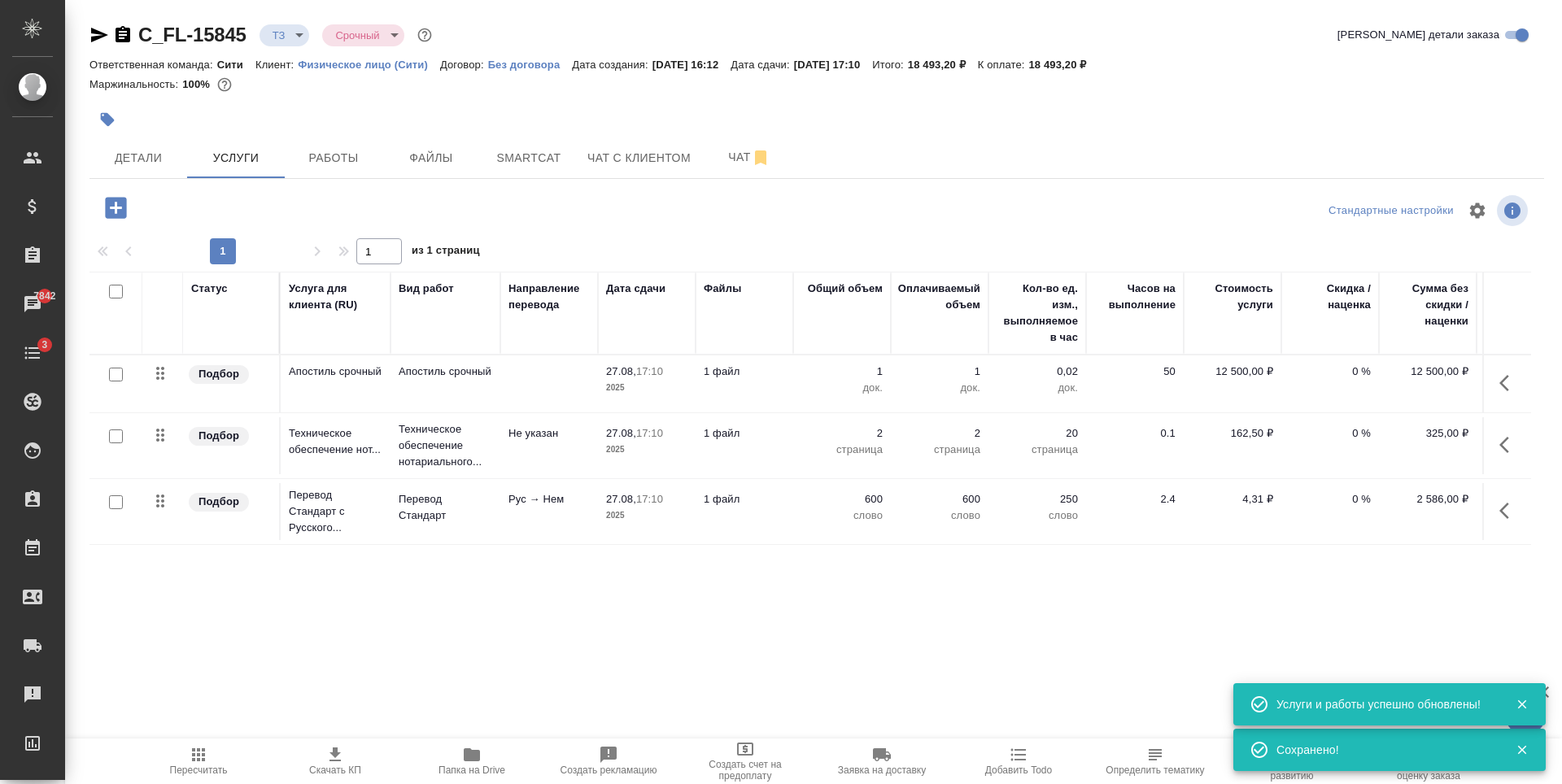
click at [126, 203] on icon "button" at bounding box center [115, 207] width 21 height 21
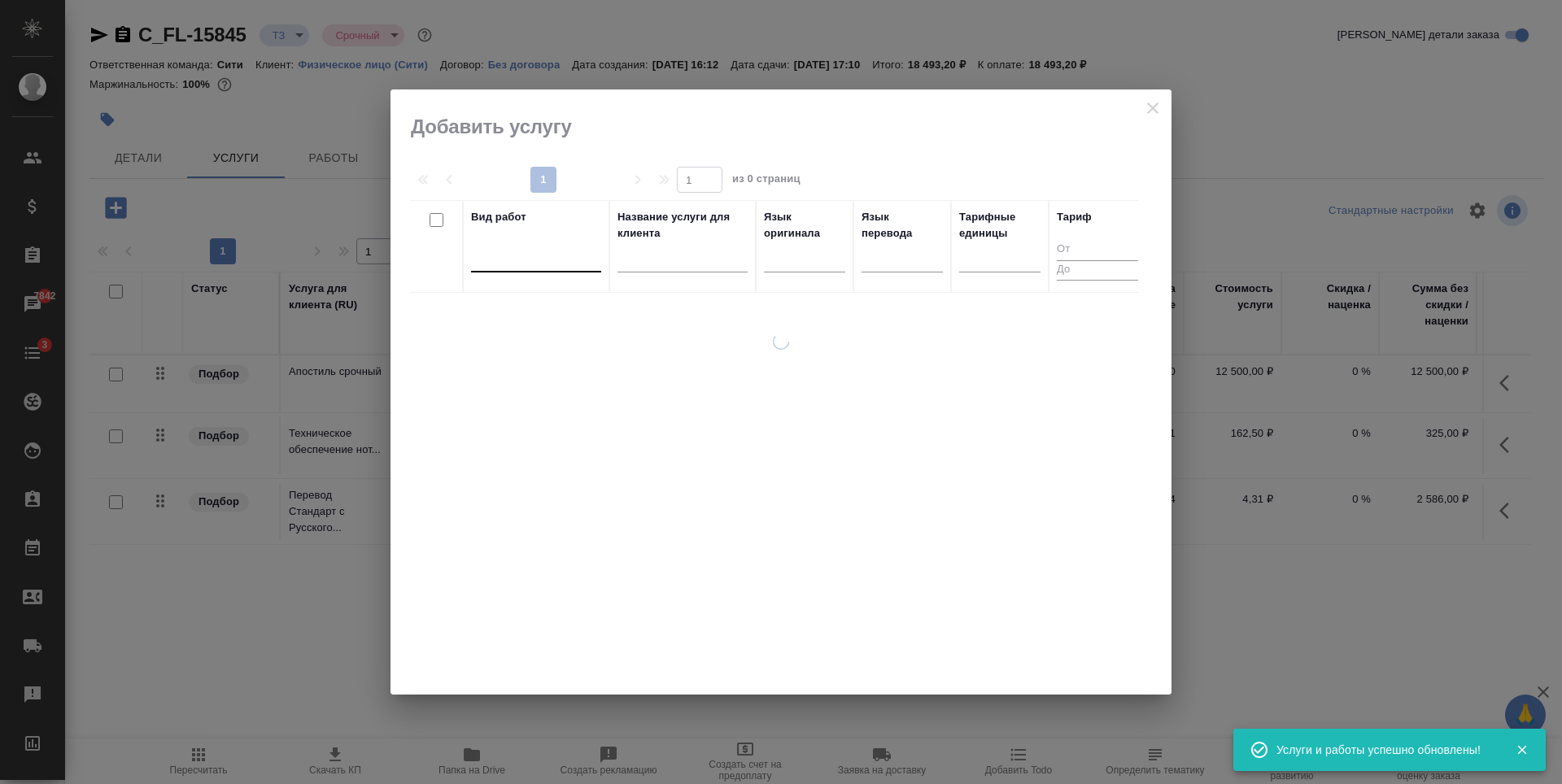
click at [546, 255] on div at bounding box center [535, 256] width 130 height 24
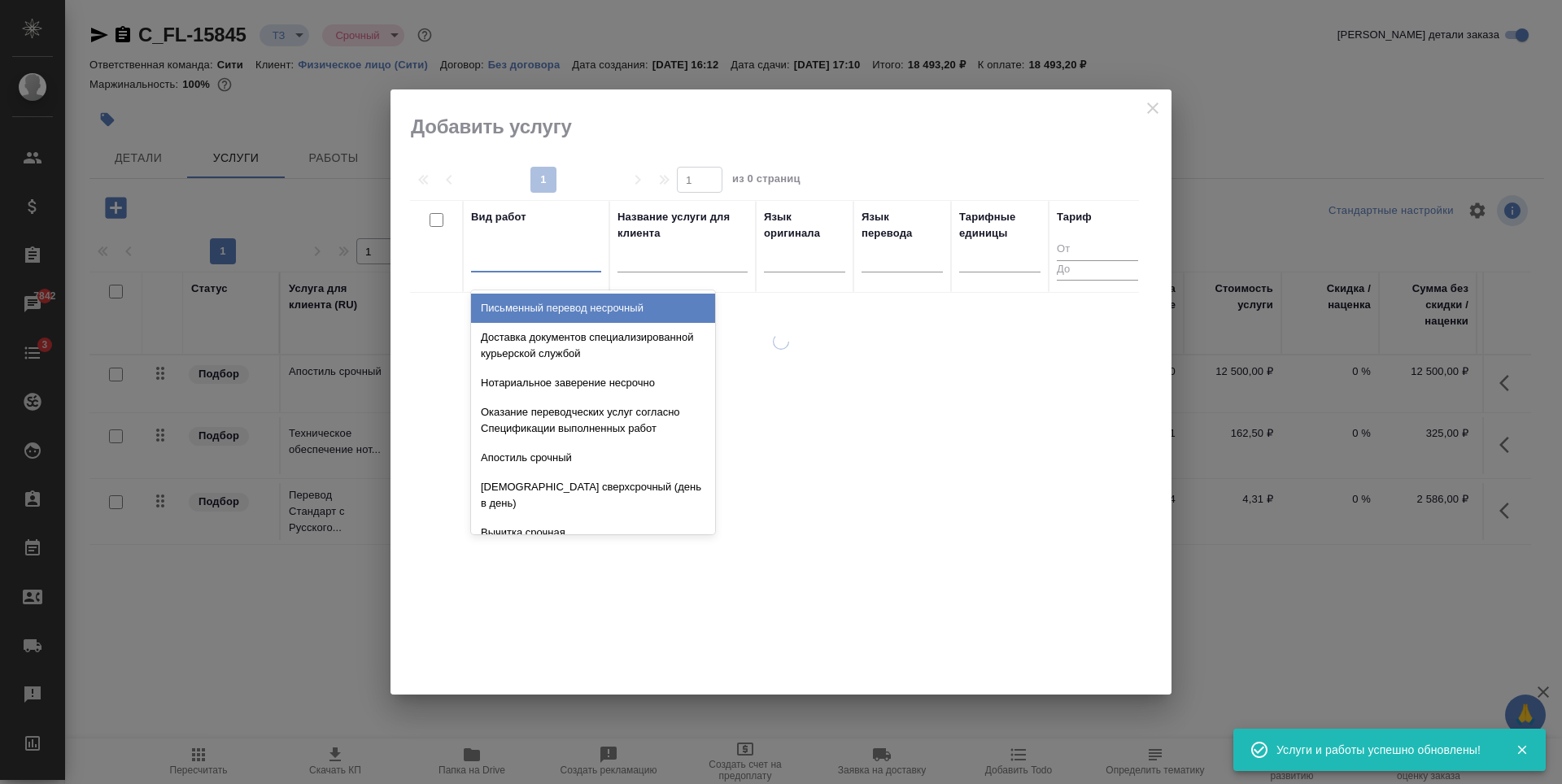
type input "с"
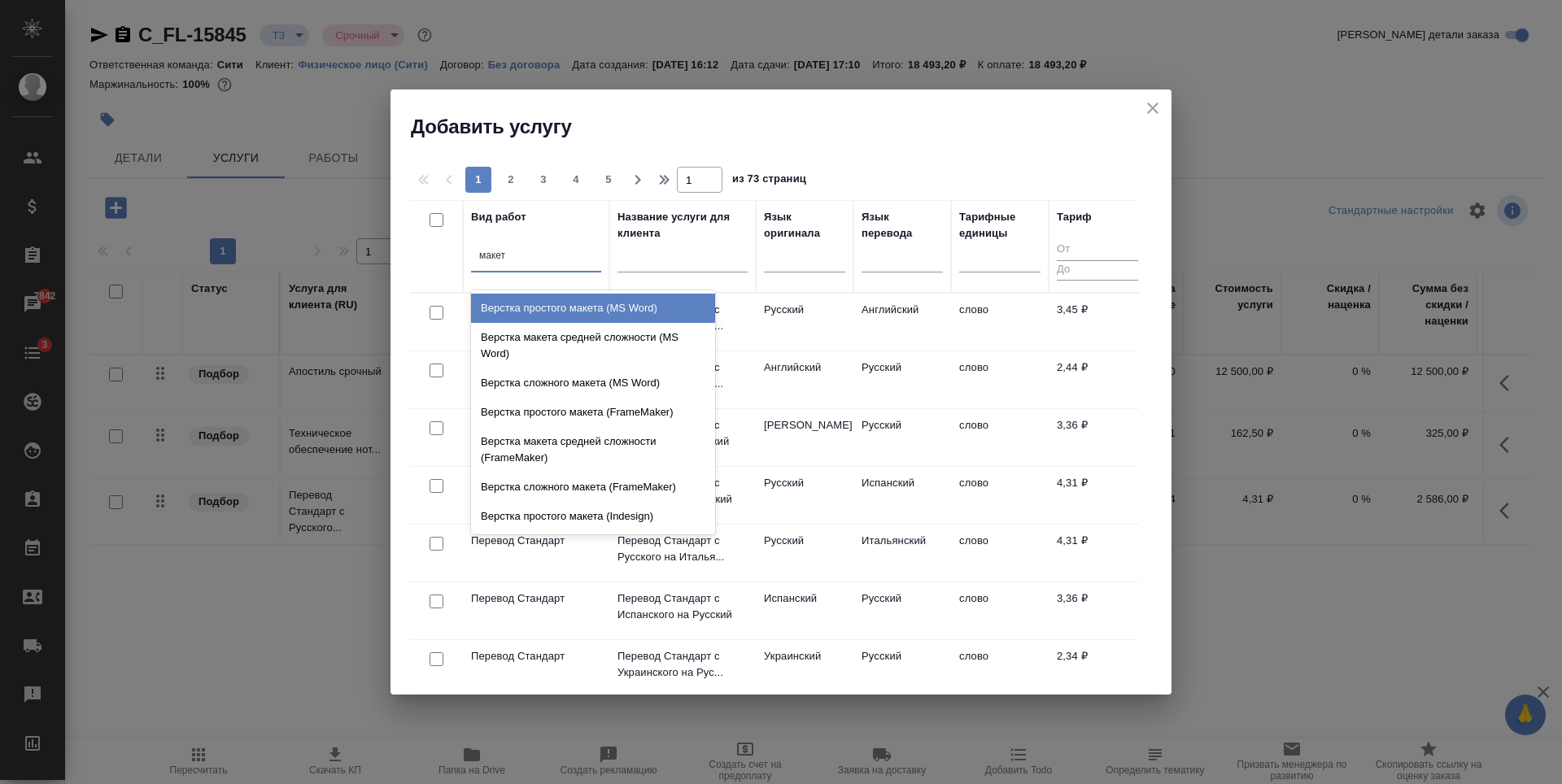
type input "макета"
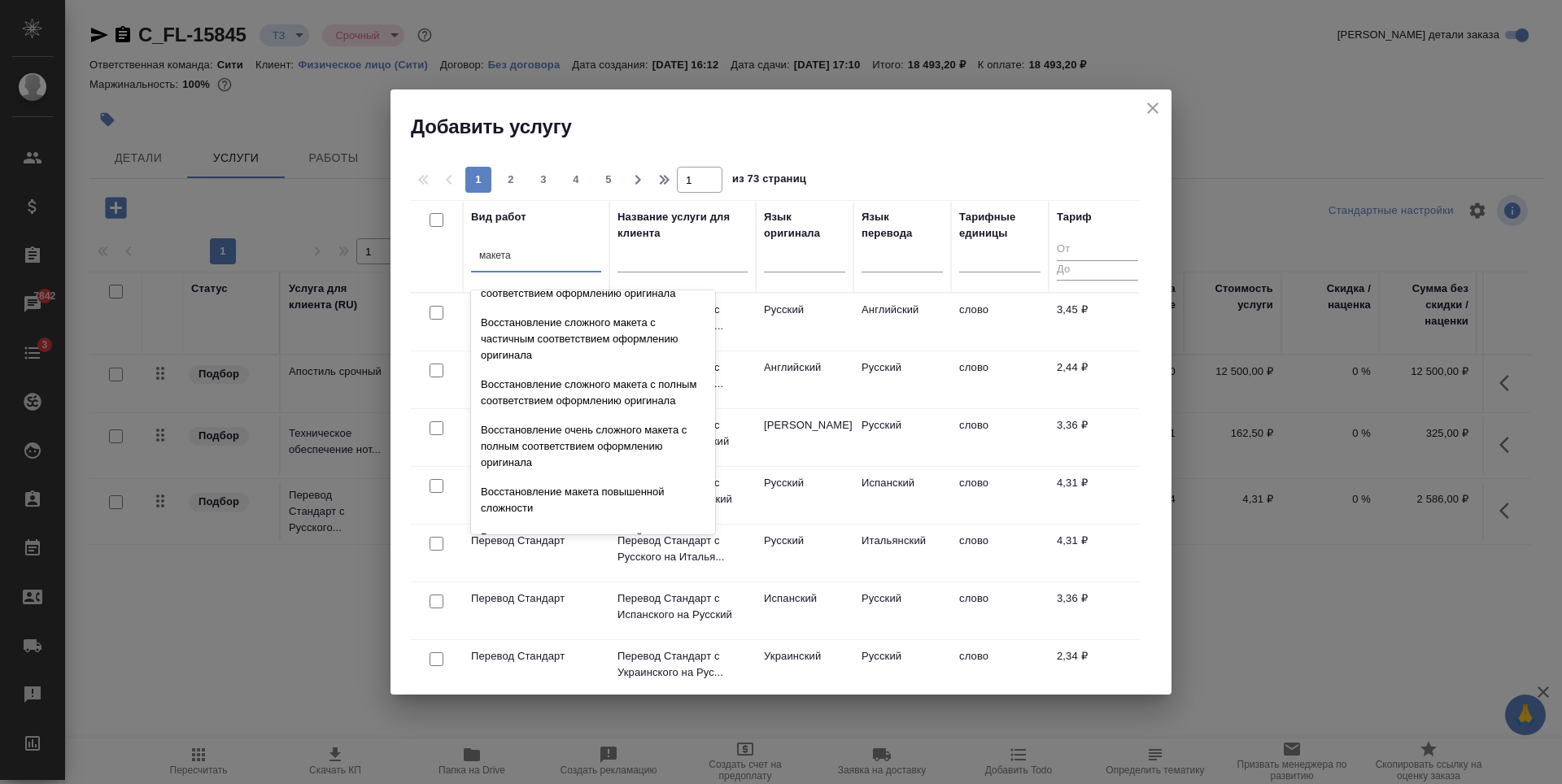
scroll to position [579, 0]
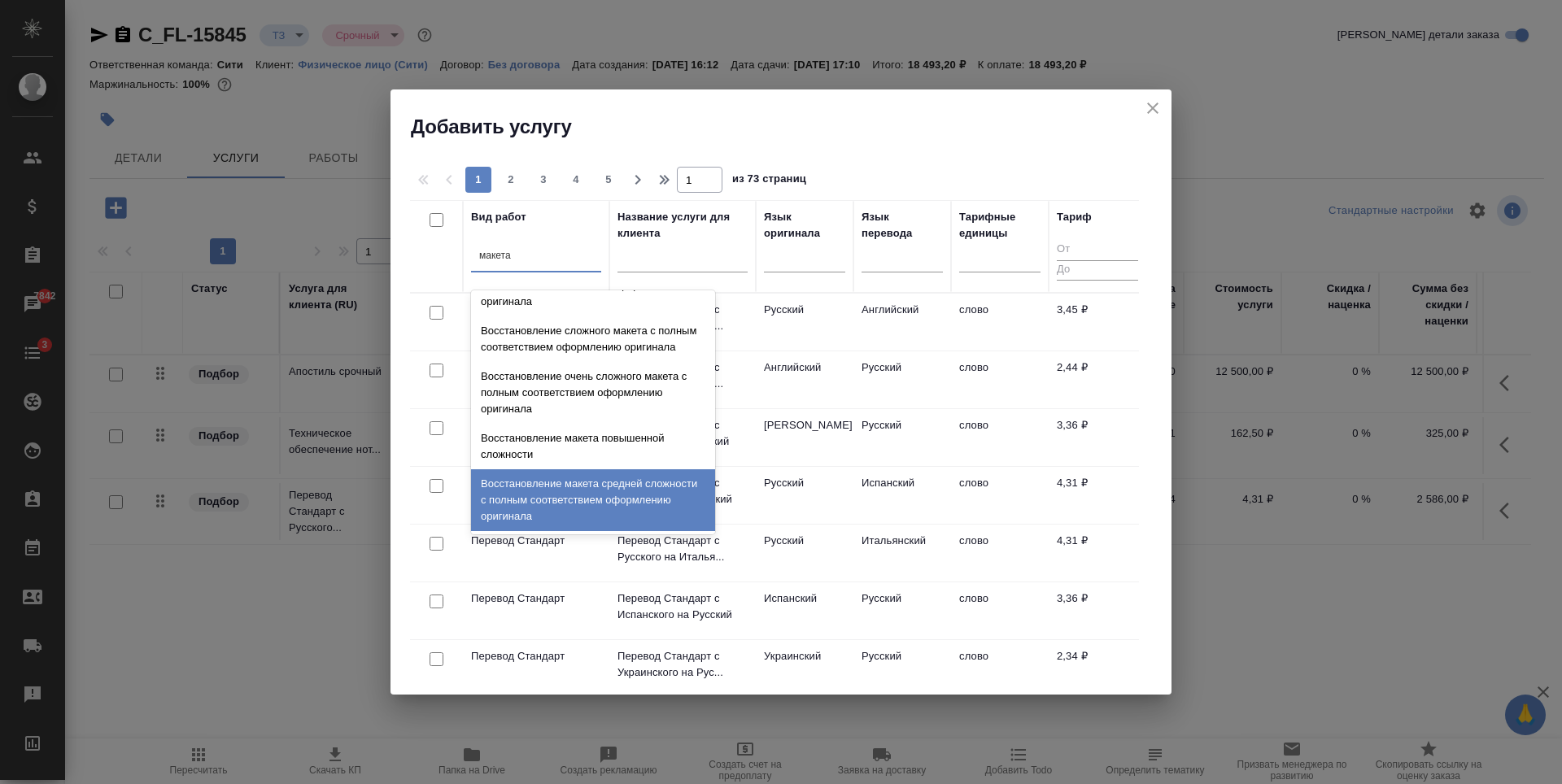
click at [551, 483] on div "Восстановление макета средней сложности с полным соответствием оформлению ориги…" at bounding box center [593, 499] width 244 height 62
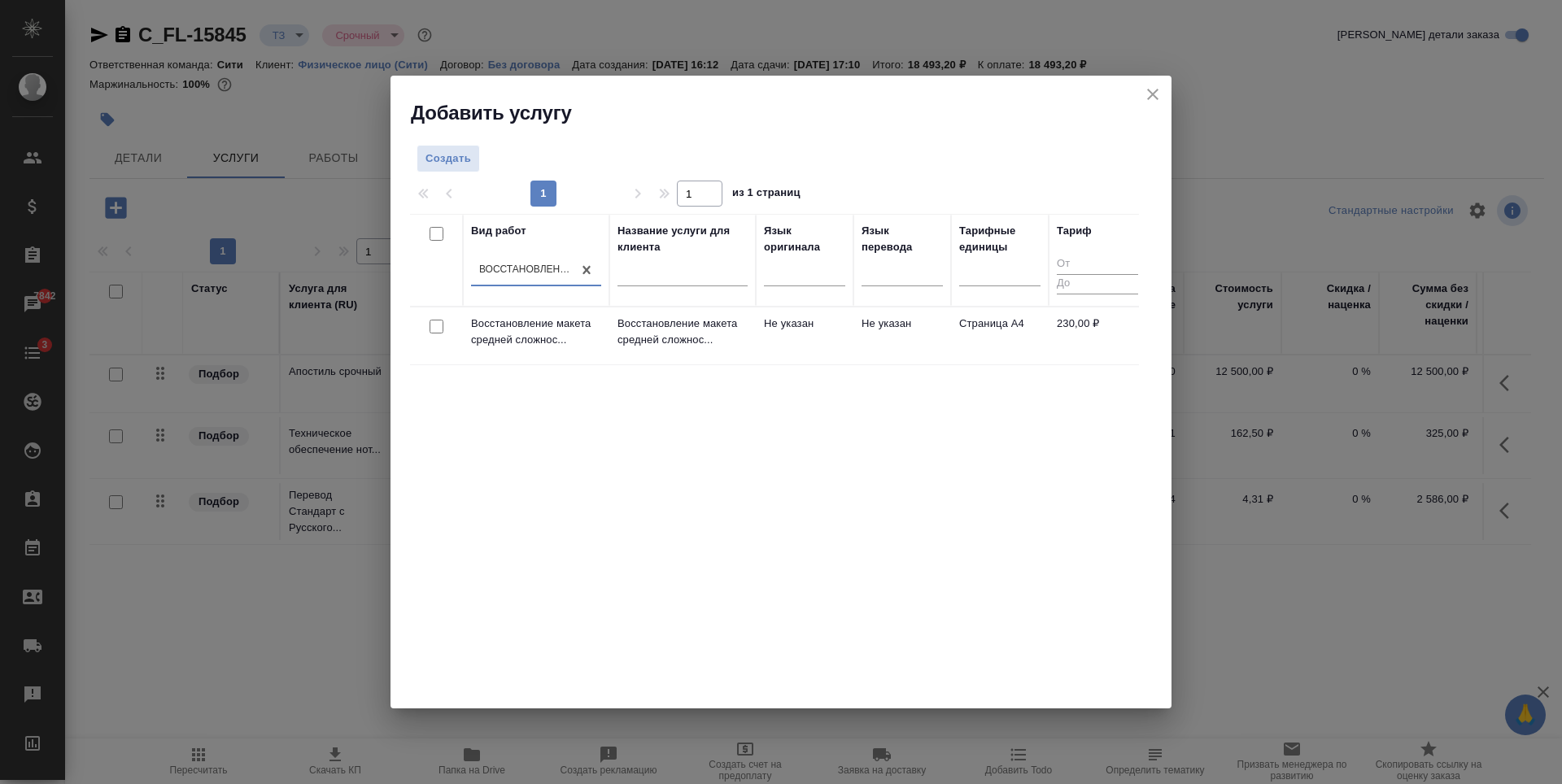
click at [442, 328] on input "checkbox" at bounding box center [436, 326] width 14 height 14
checkbox input "true"
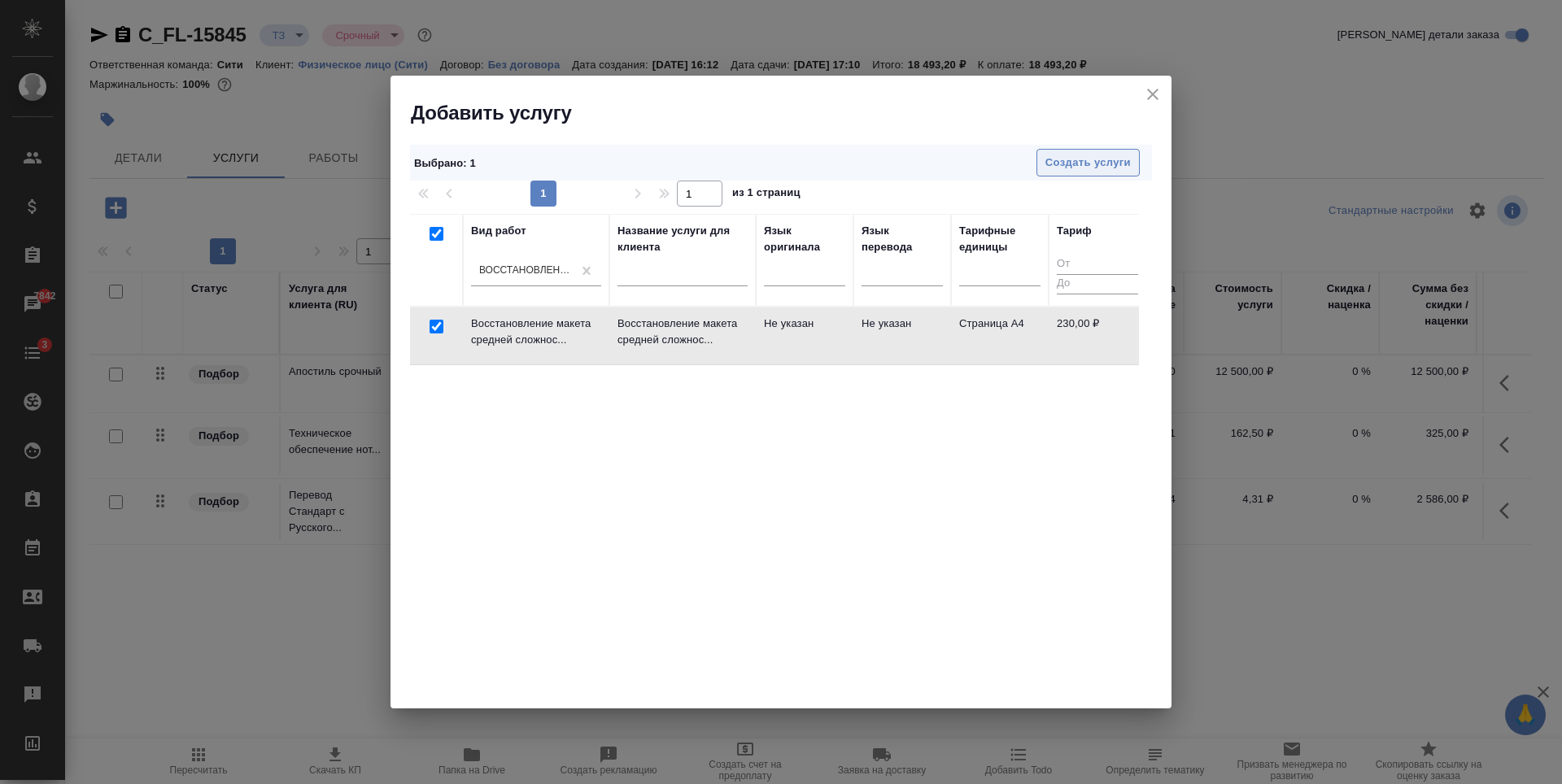
click at [1119, 167] on span "Создать услуги" at bounding box center [1088, 163] width 86 height 19
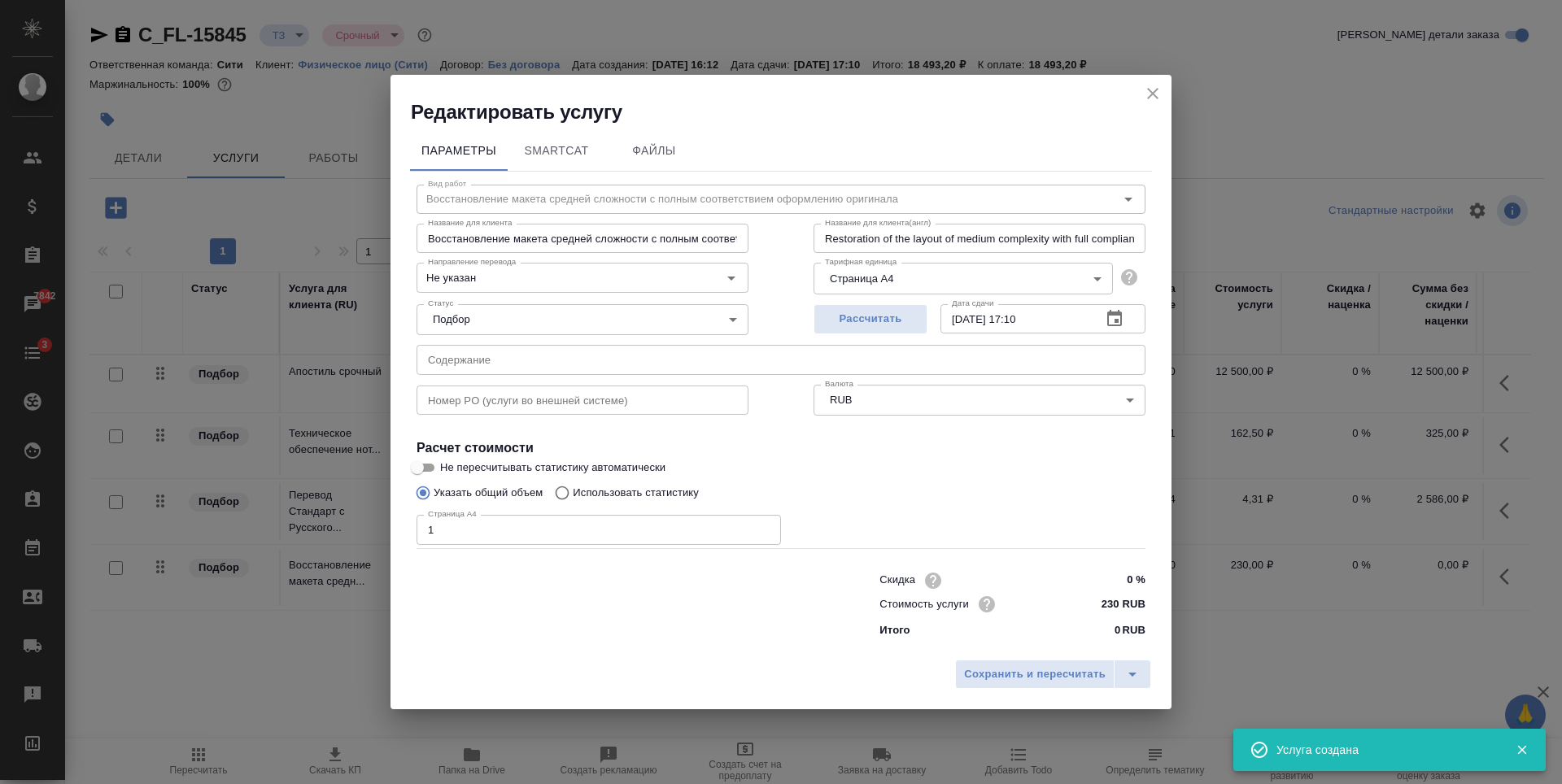
click at [763, 528] on input "1" at bounding box center [599, 529] width 365 height 30
type input "2"
click at [763, 528] on input "2" at bounding box center [599, 529] width 365 height 30
click at [1066, 679] on span "Сохранить и пересчитать" at bounding box center [1035, 675] width 142 height 19
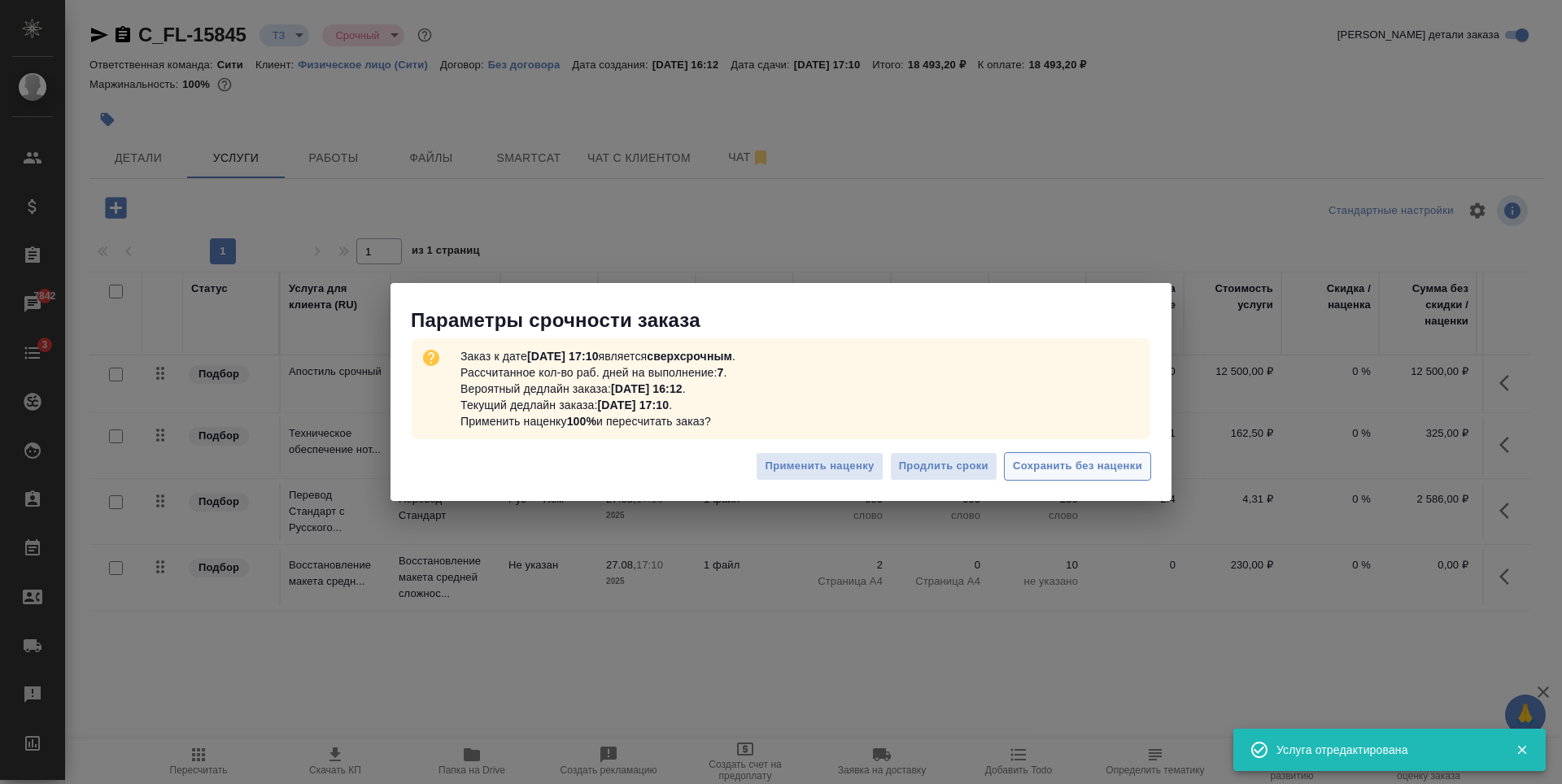
click at [1127, 465] on span "Сохранить без наценки" at bounding box center [1077, 466] width 130 height 19
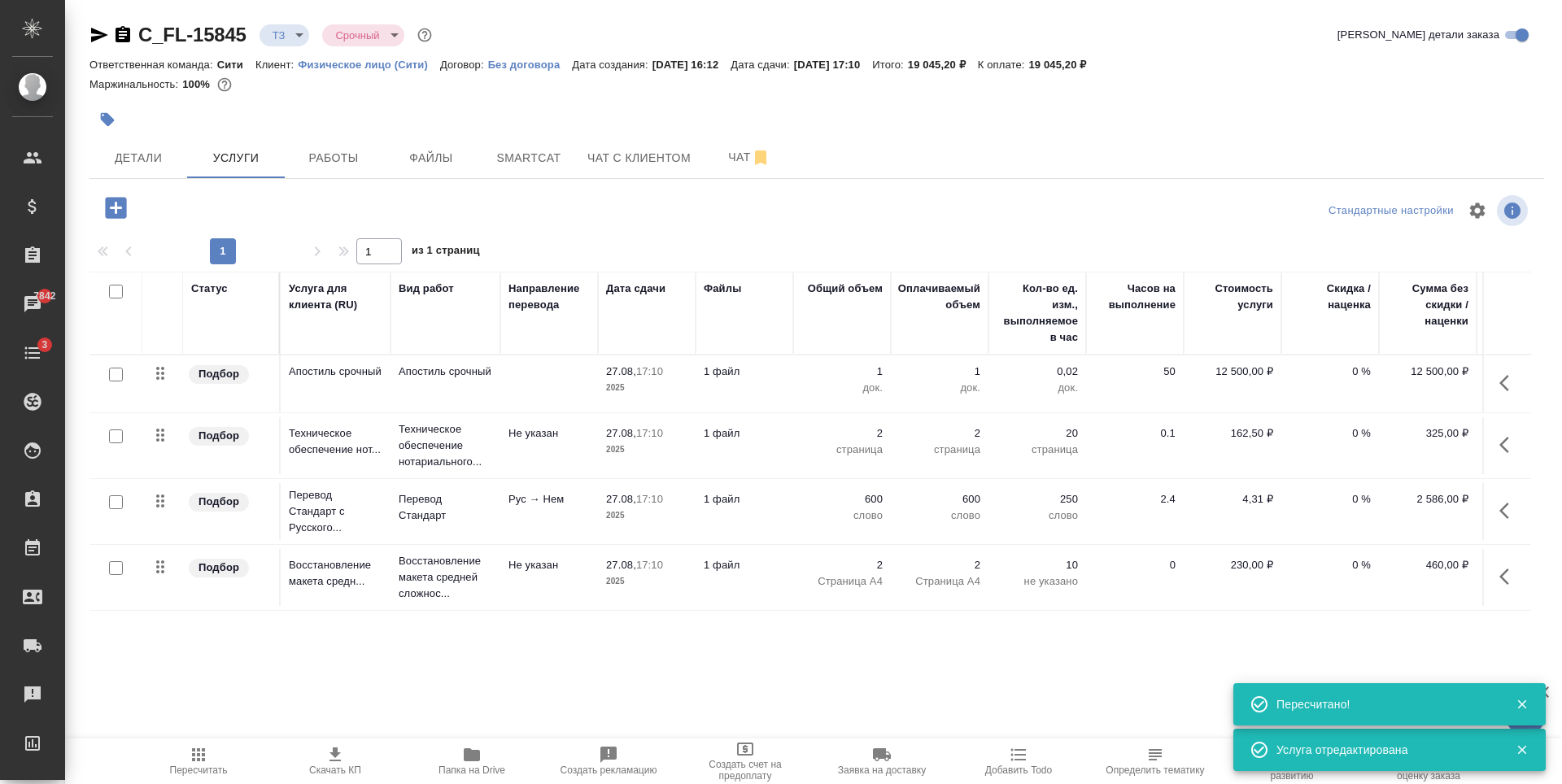
click at [1499, 570] on icon "button" at bounding box center [1504, 575] width 10 height 16
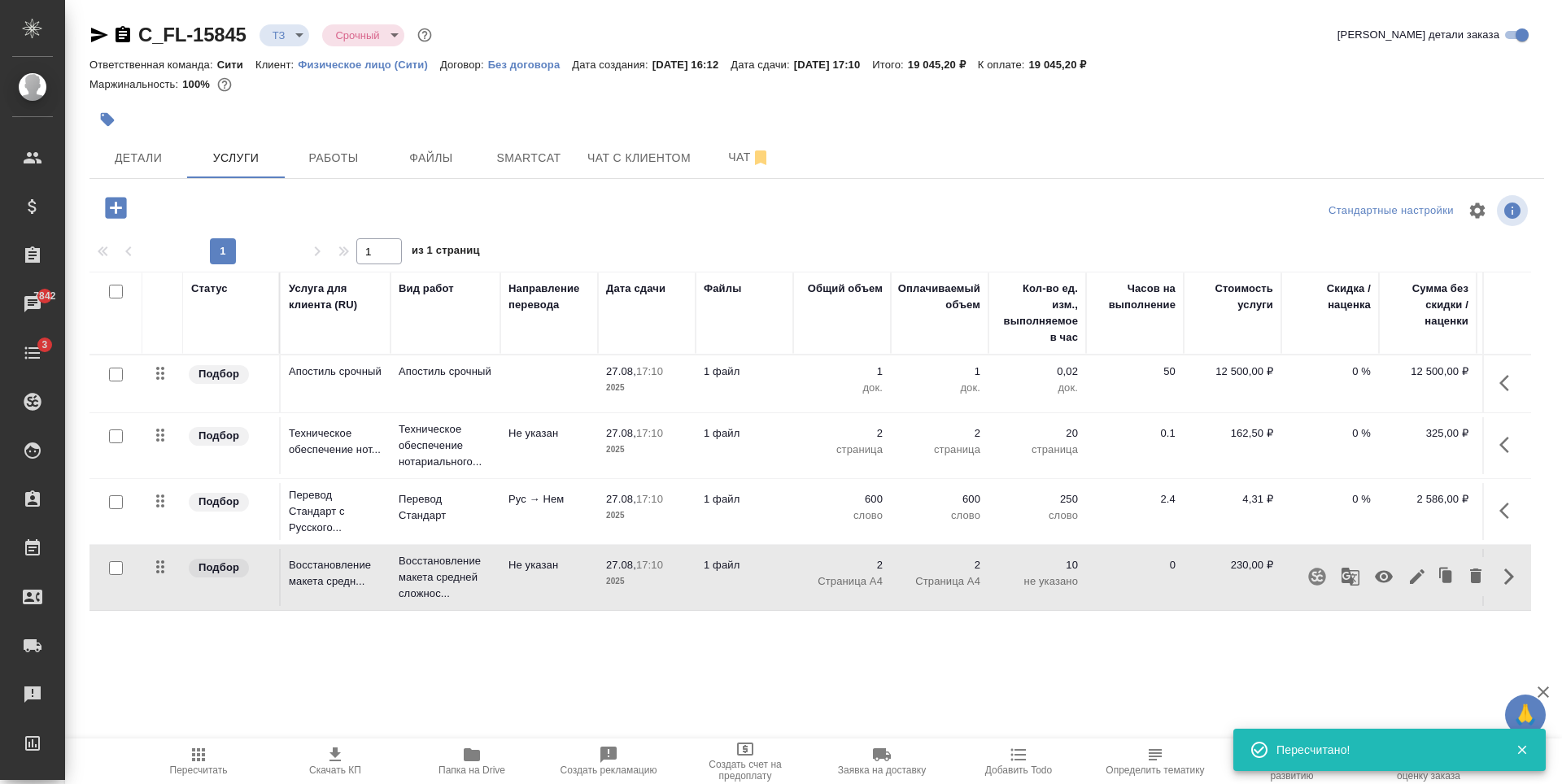
click at [1409, 580] on icon "button" at bounding box center [1416, 575] width 14 height 14
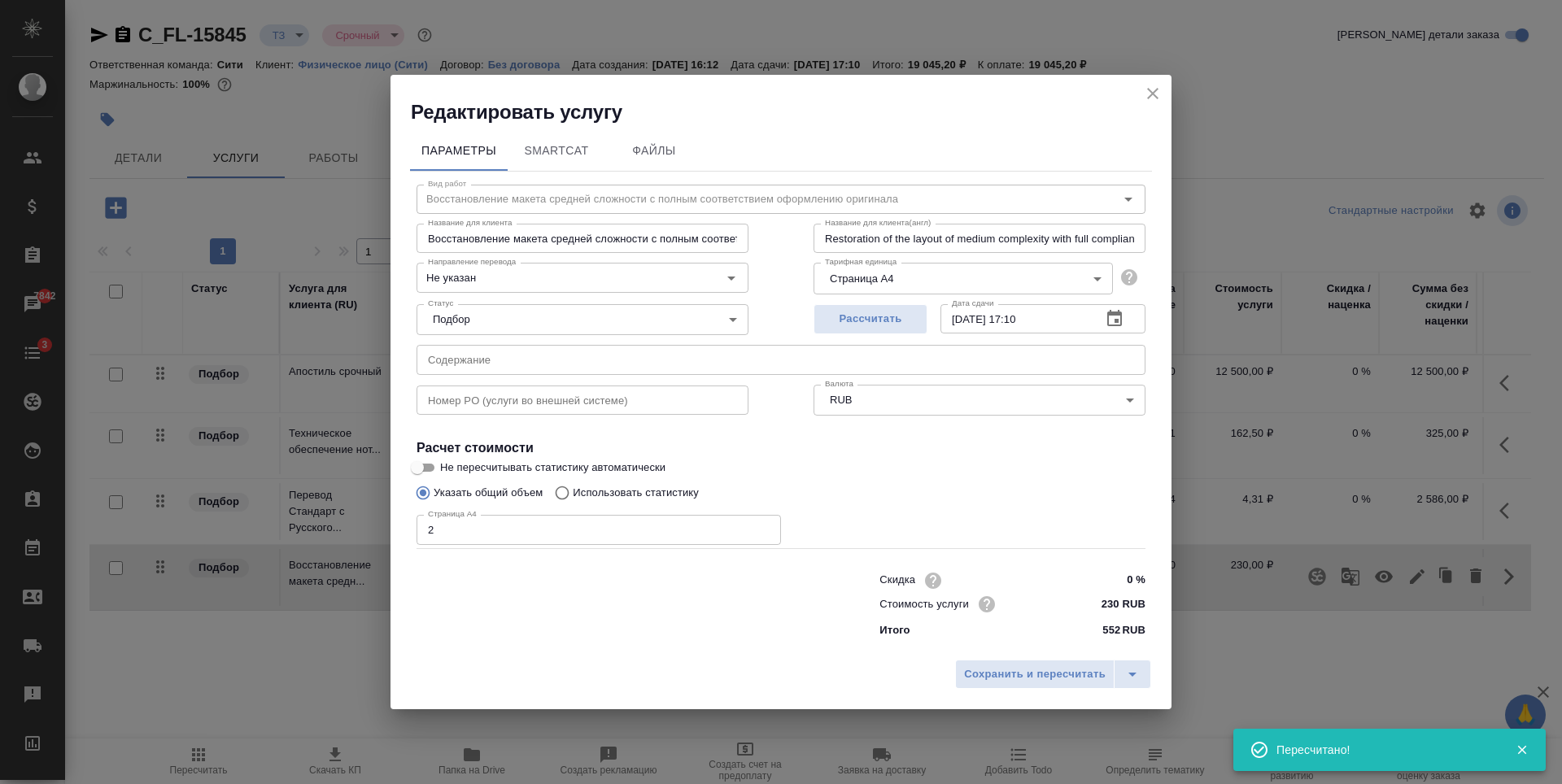
click at [711, 519] on input "2" at bounding box center [599, 529] width 365 height 30
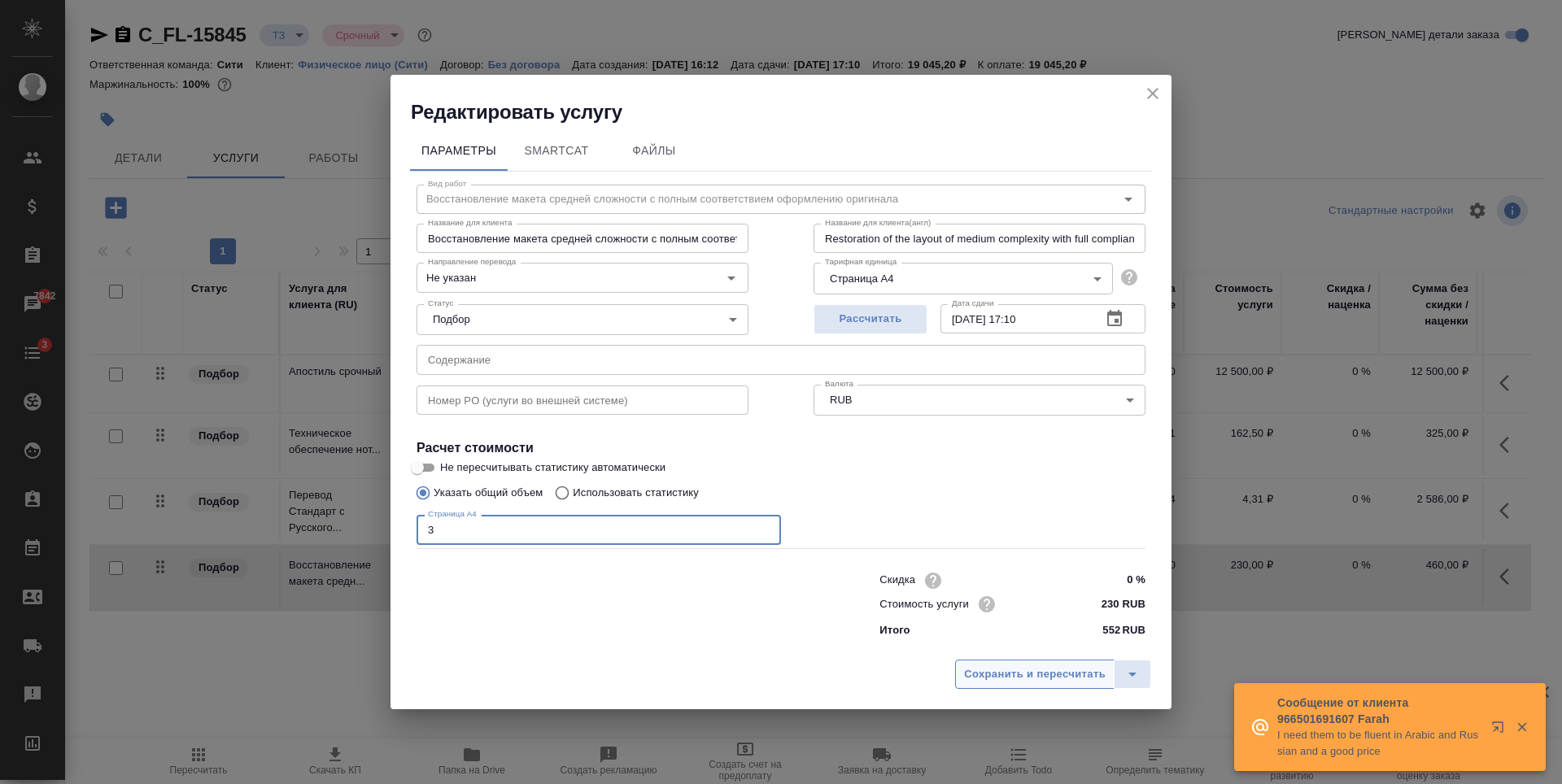
type input "3"
click at [1049, 678] on span "Сохранить и пересчитать" at bounding box center [1035, 675] width 142 height 19
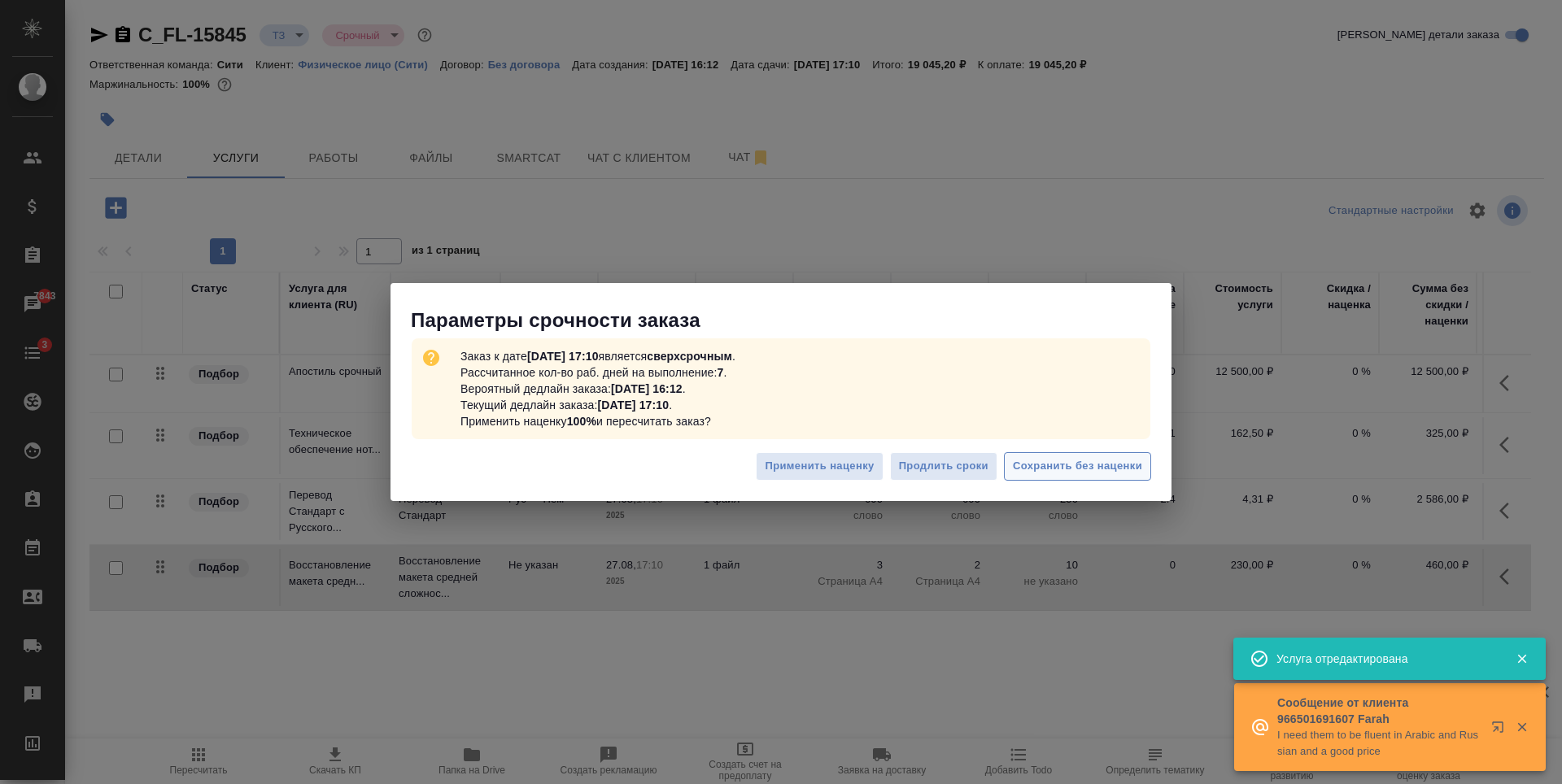
click at [1052, 466] on span "Сохранить без наценки" at bounding box center [1077, 466] width 130 height 19
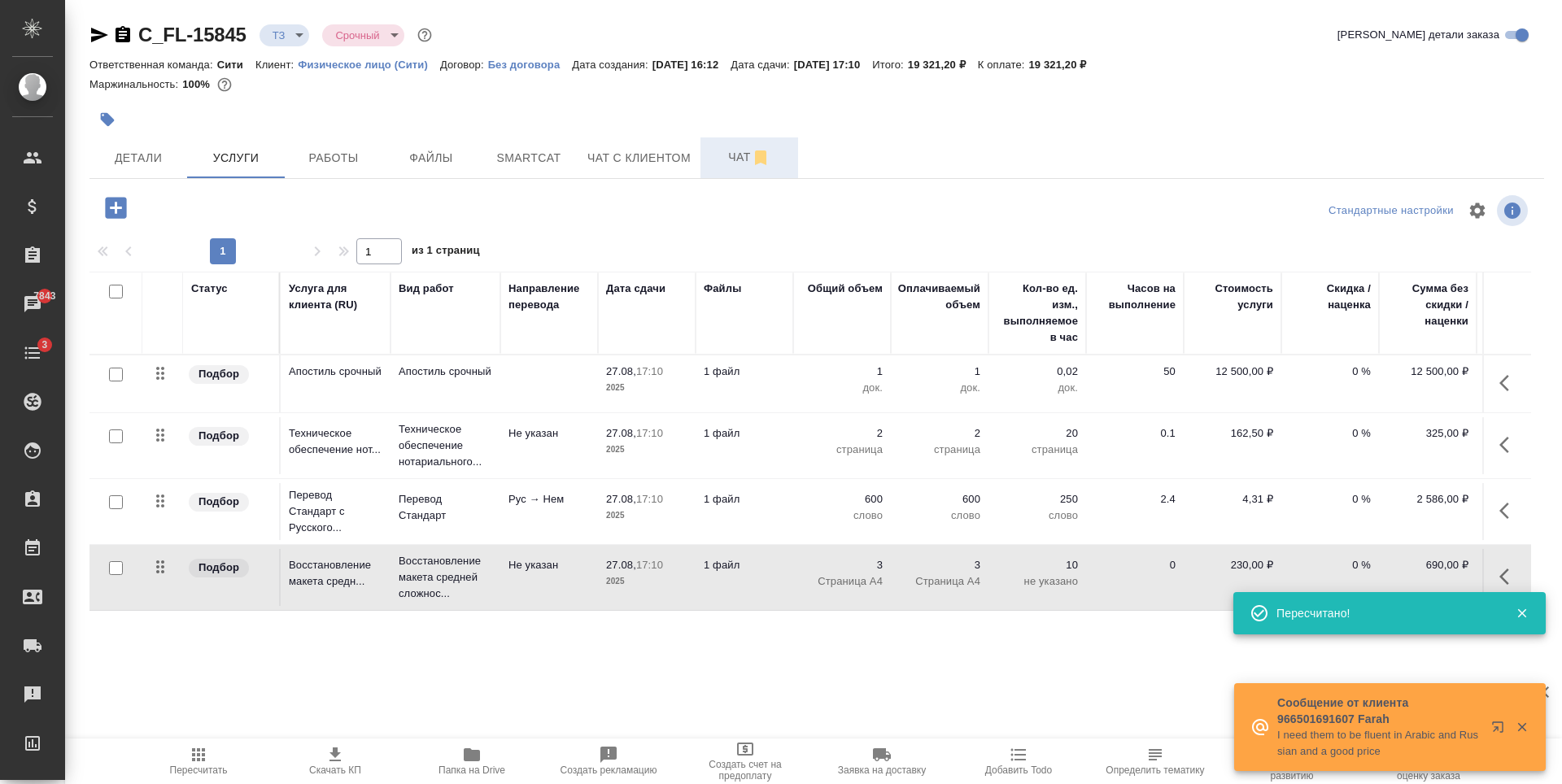
click at [730, 154] on span "Чат" at bounding box center [749, 158] width 78 height 20
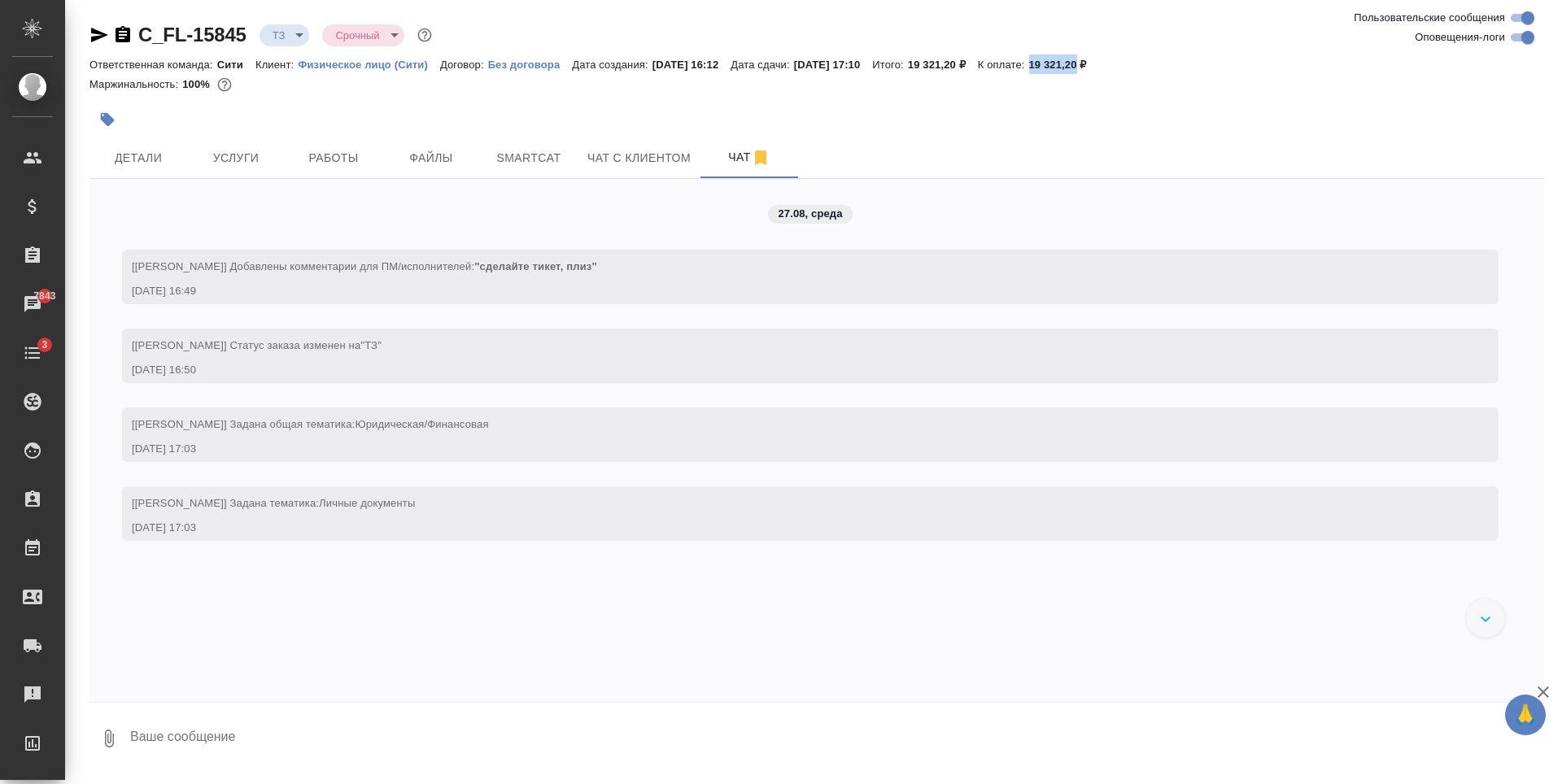
drag, startPoint x: 1070, startPoint y: 64, endPoint x: 1119, endPoint y: 66, distance: 49.0
click at [1099, 66] on p "19 321,20 ₽" at bounding box center [1063, 64] width 70 height 12
copy p "19 321,20"
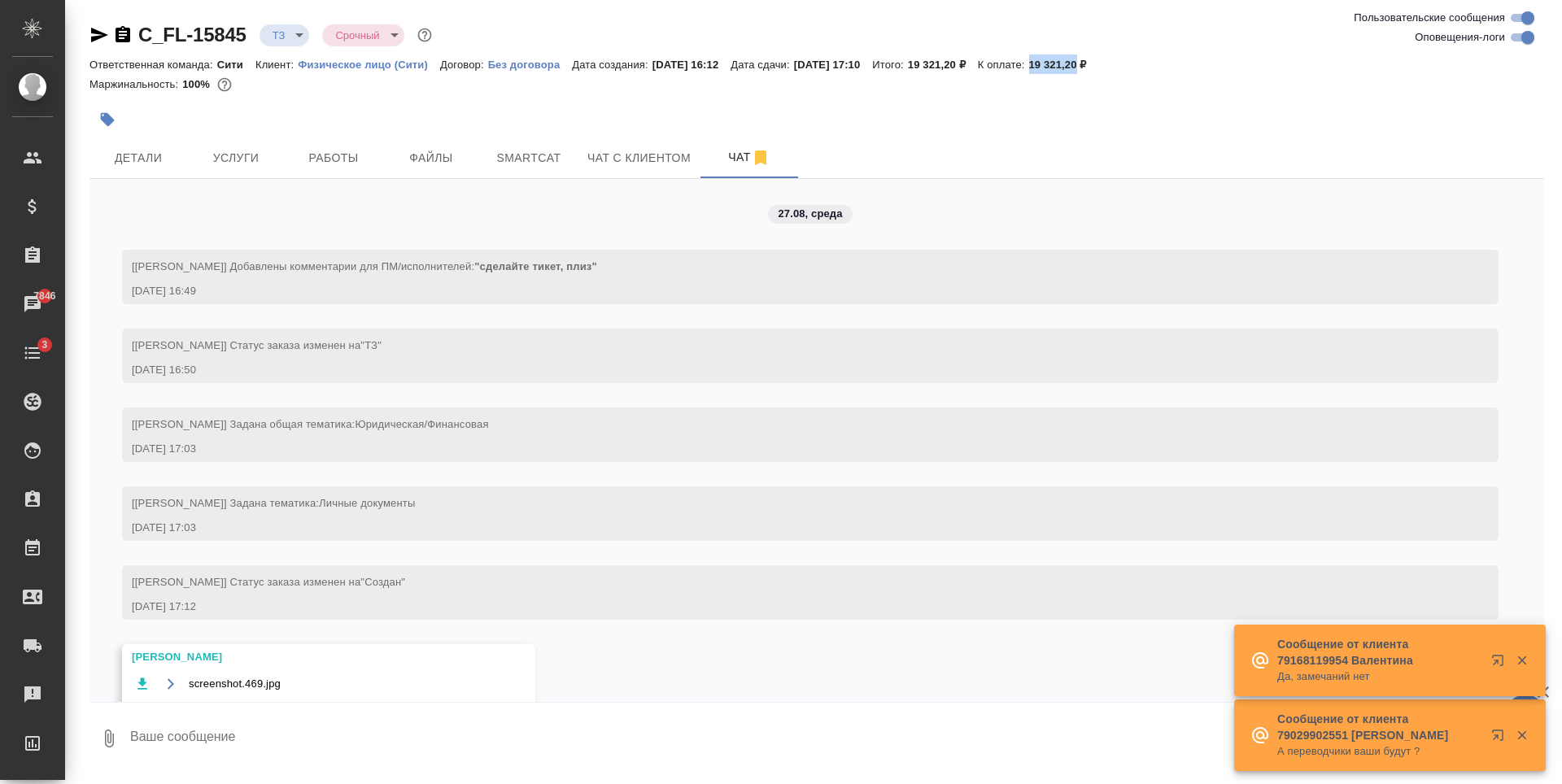
scroll to position [74, 0]
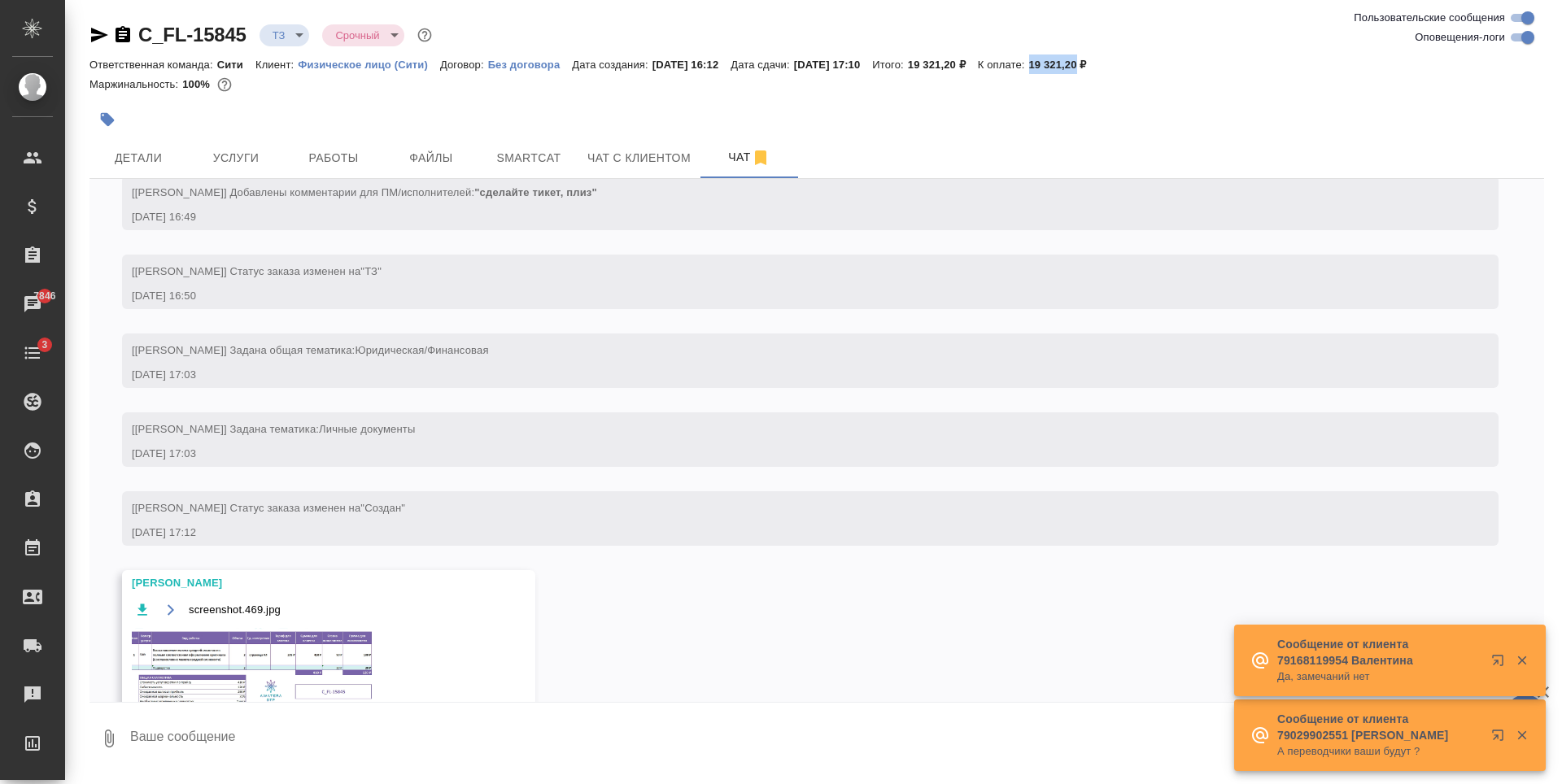
click at [251, 641] on img at bounding box center [254, 668] width 244 height 82
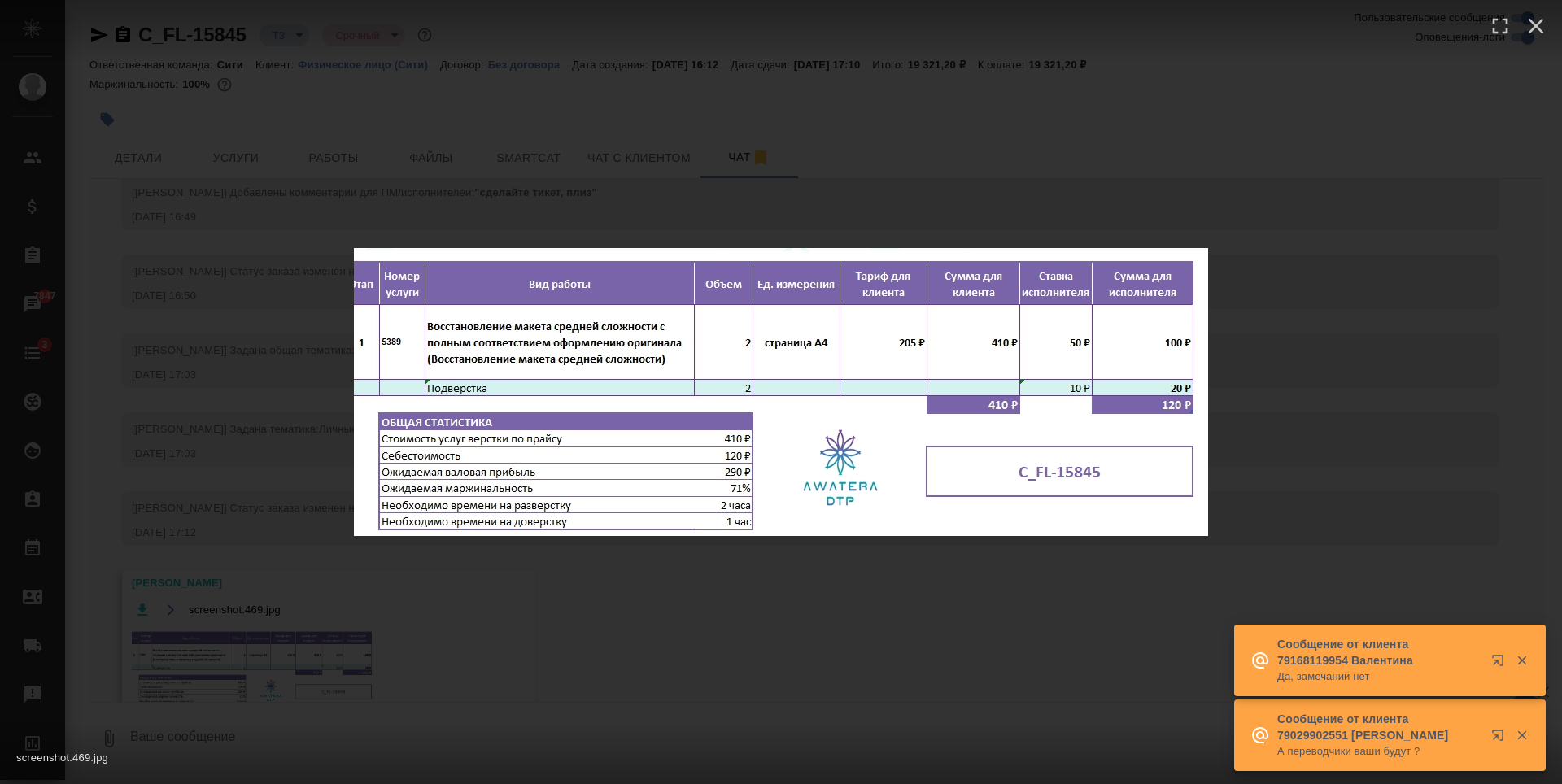
click at [759, 143] on div "screenshot.469.jpg 1 of 1" at bounding box center [781, 392] width 1562 height 784
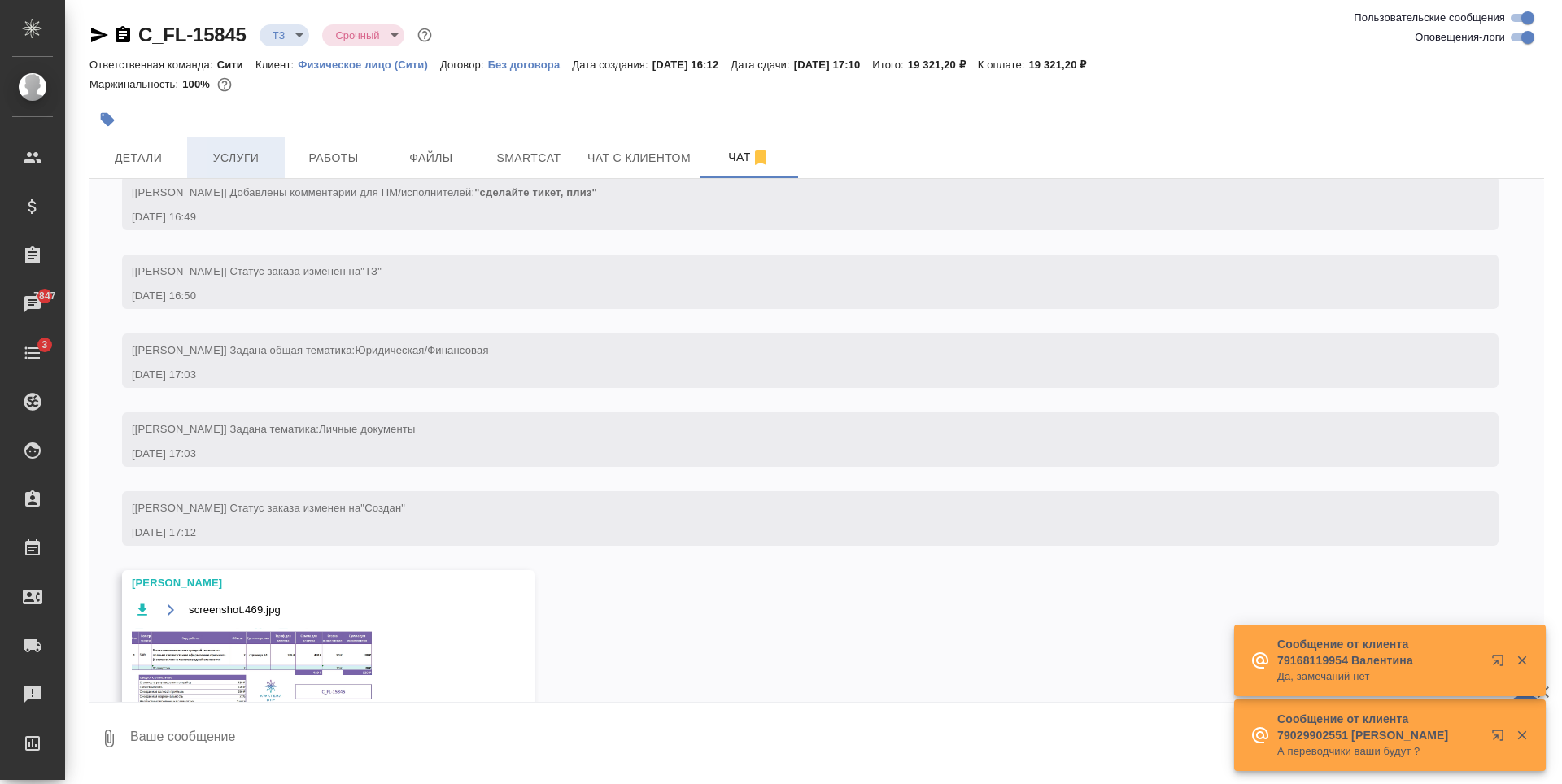
click at [237, 147] on button "Услуги" at bounding box center [236, 158] width 98 height 41
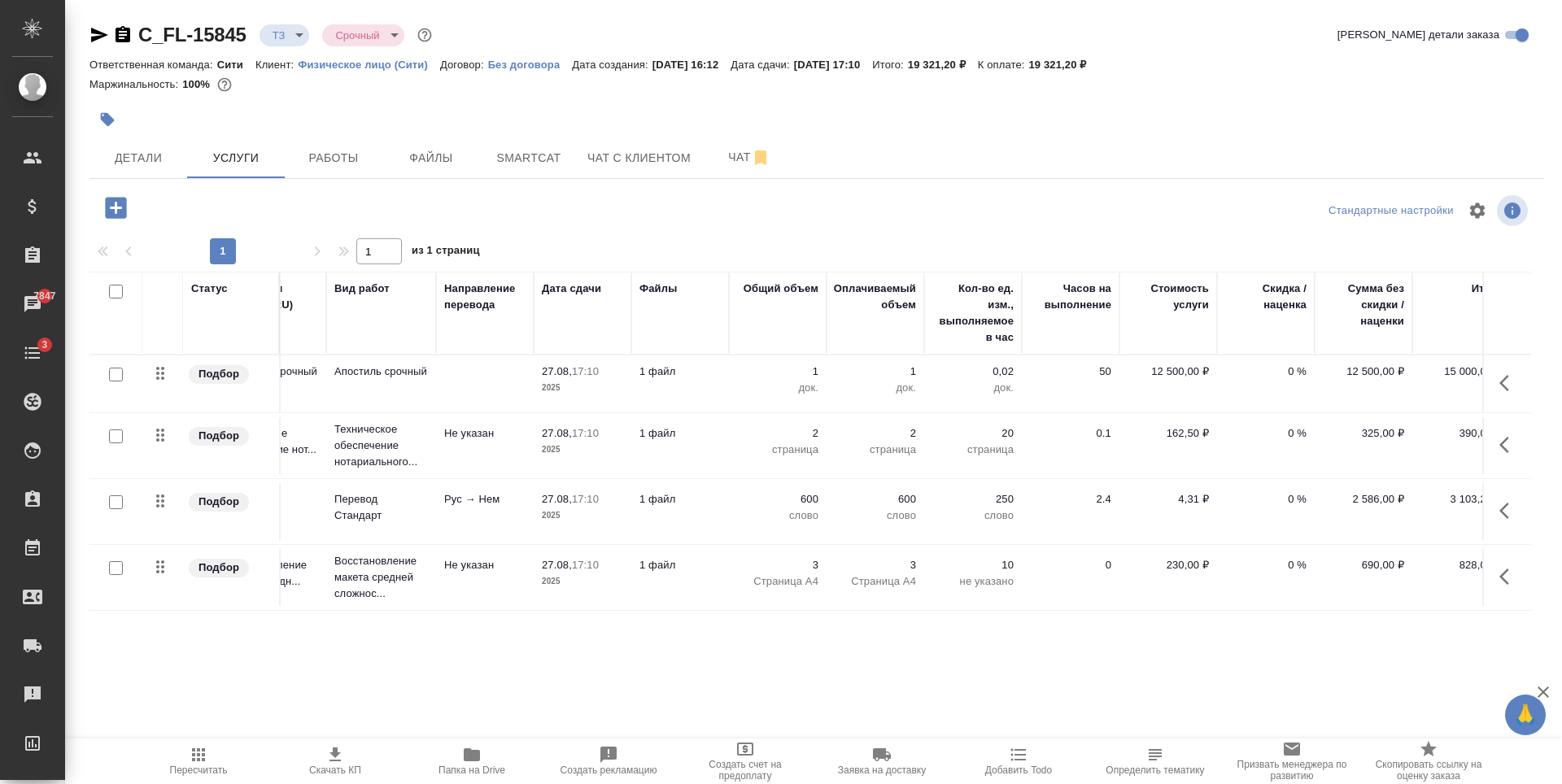
scroll to position [0, 104]
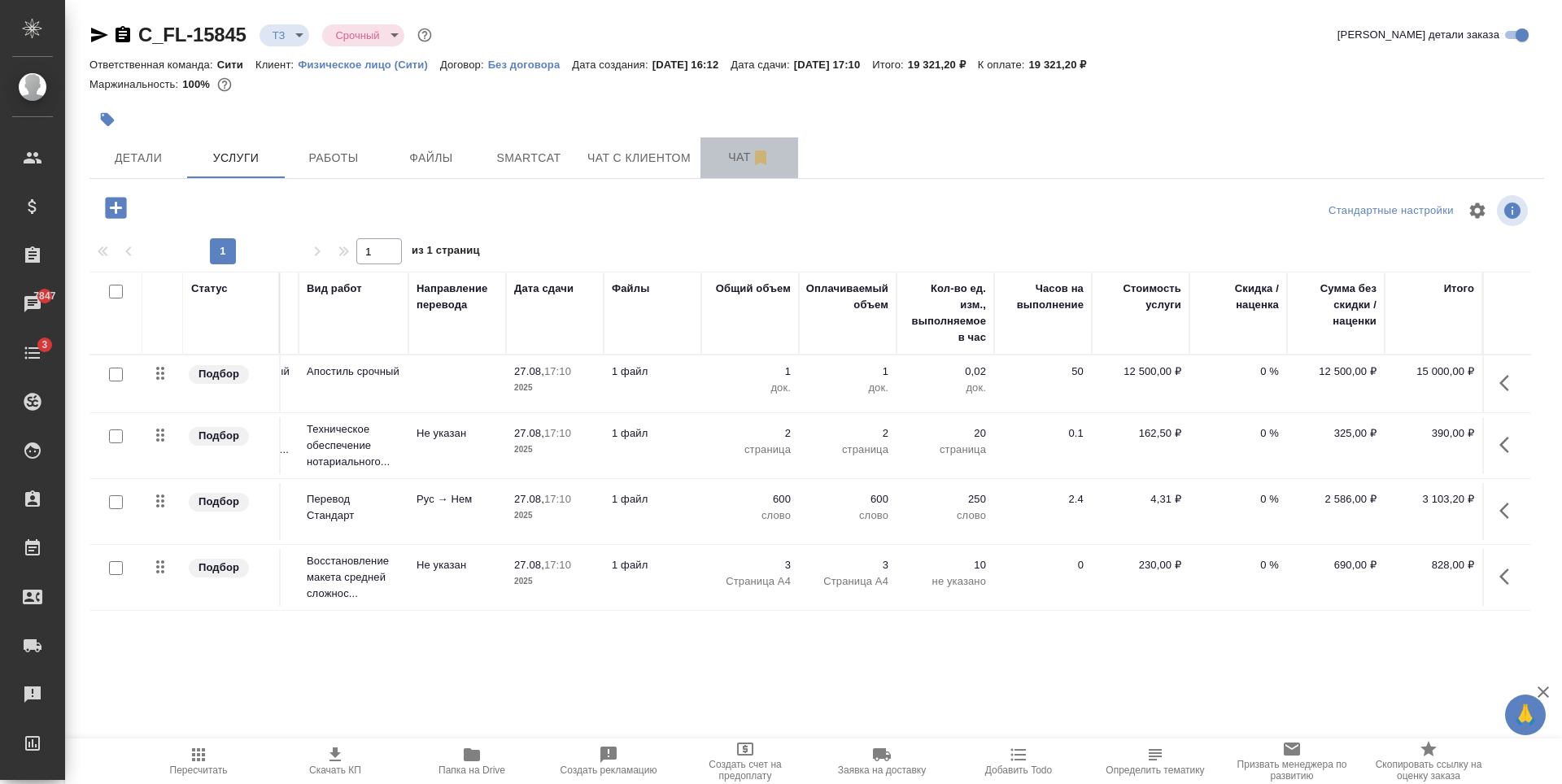
click at [717, 154] on span "Чат" at bounding box center [749, 158] width 78 height 20
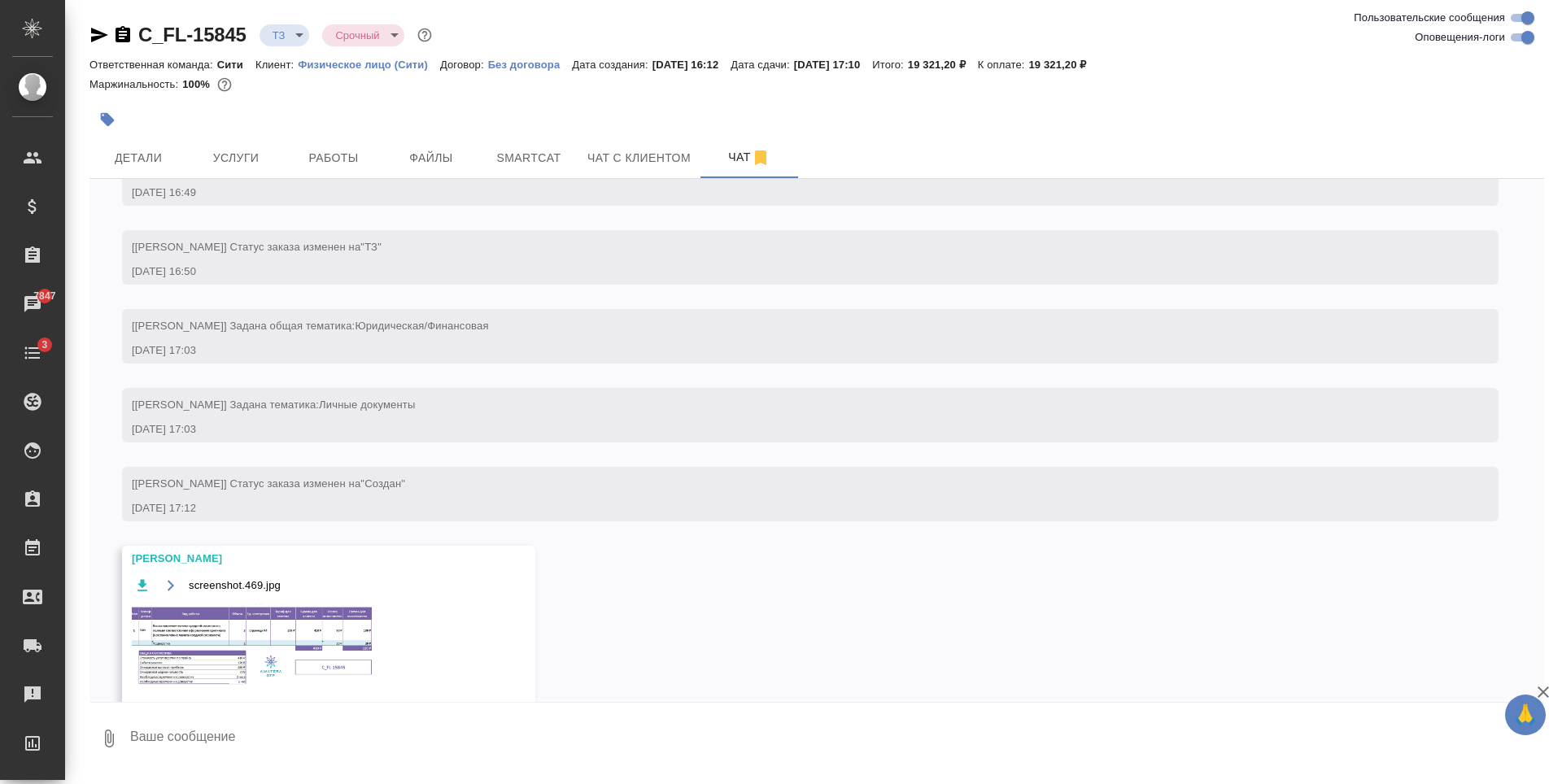
scroll to position [156, 0]
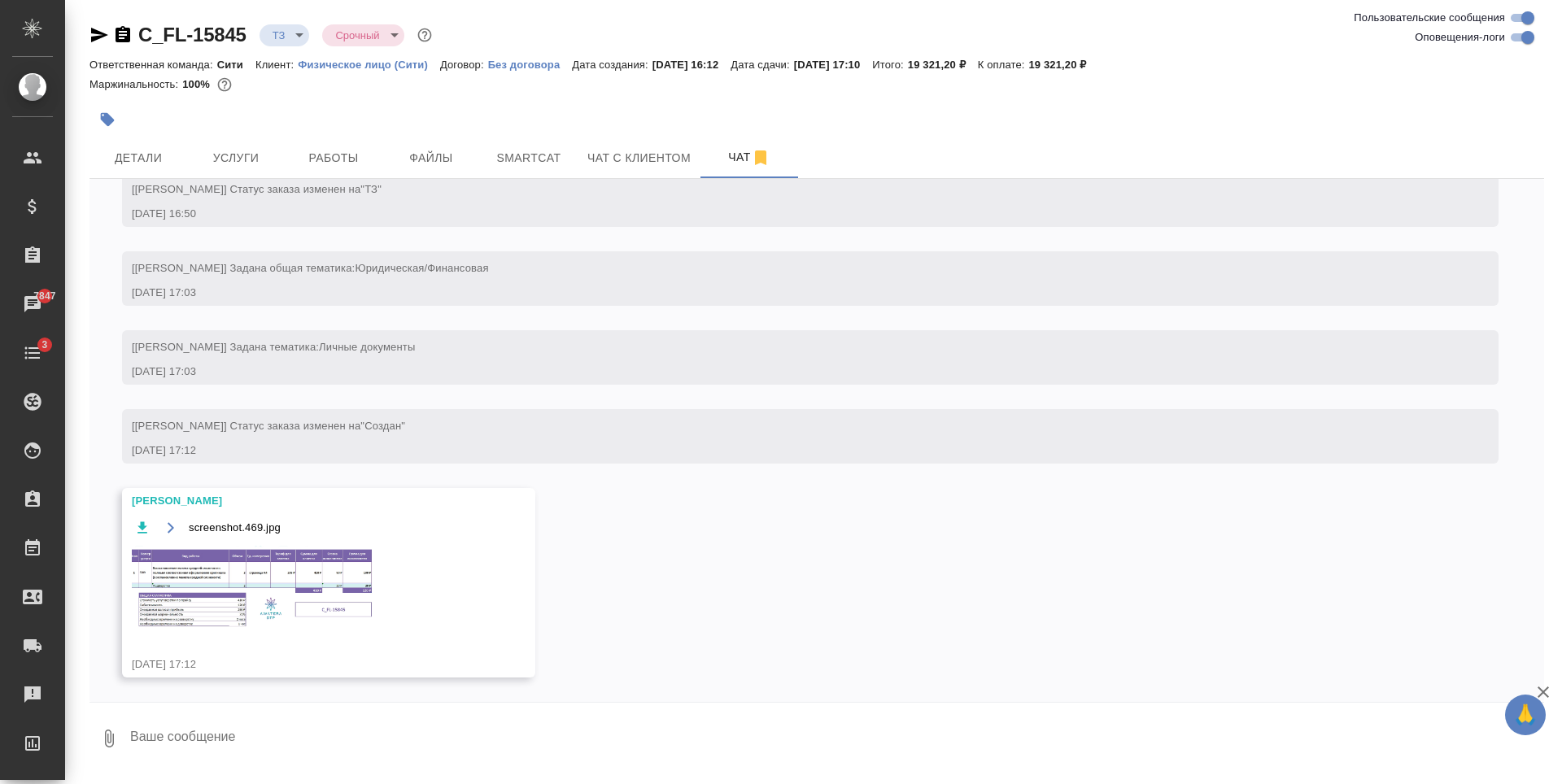
click at [262, 598] on img at bounding box center [254, 587] width 244 height 82
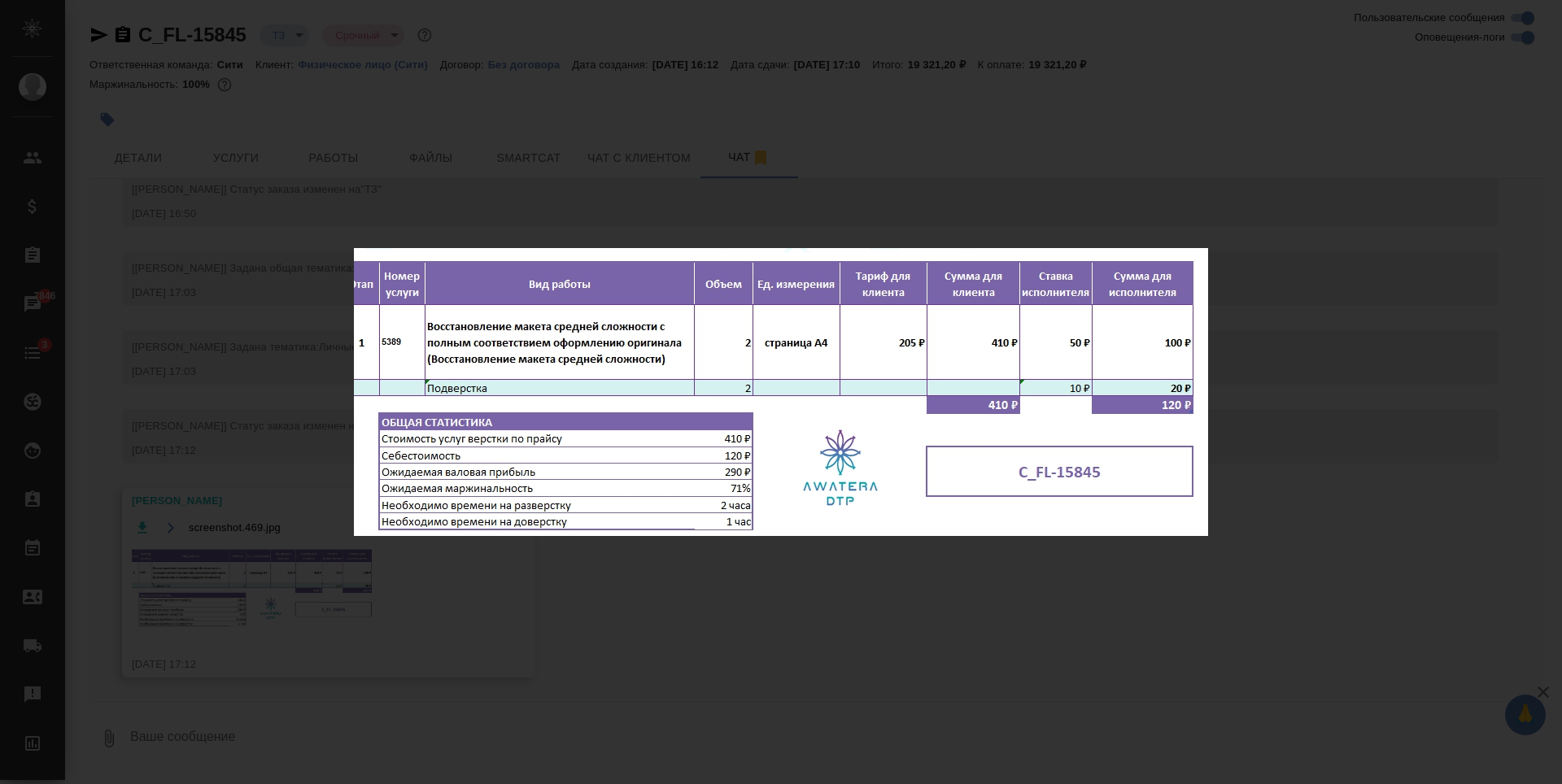
click at [520, 129] on div "screenshot.469.jpg 1 of 1" at bounding box center [781, 392] width 1562 height 784
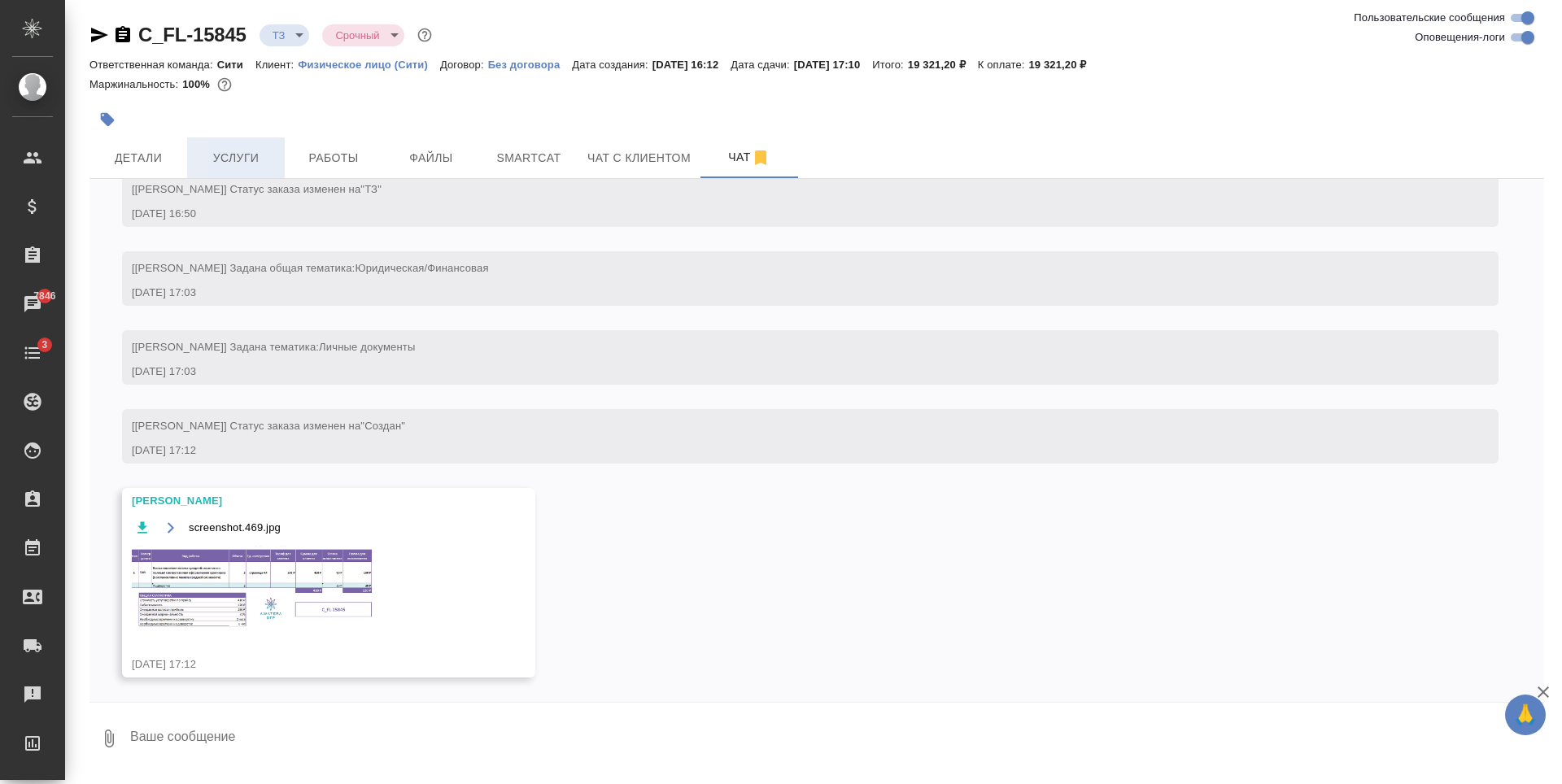
click at [239, 162] on span "Услуги" at bounding box center [236, 158] width 78 height 20
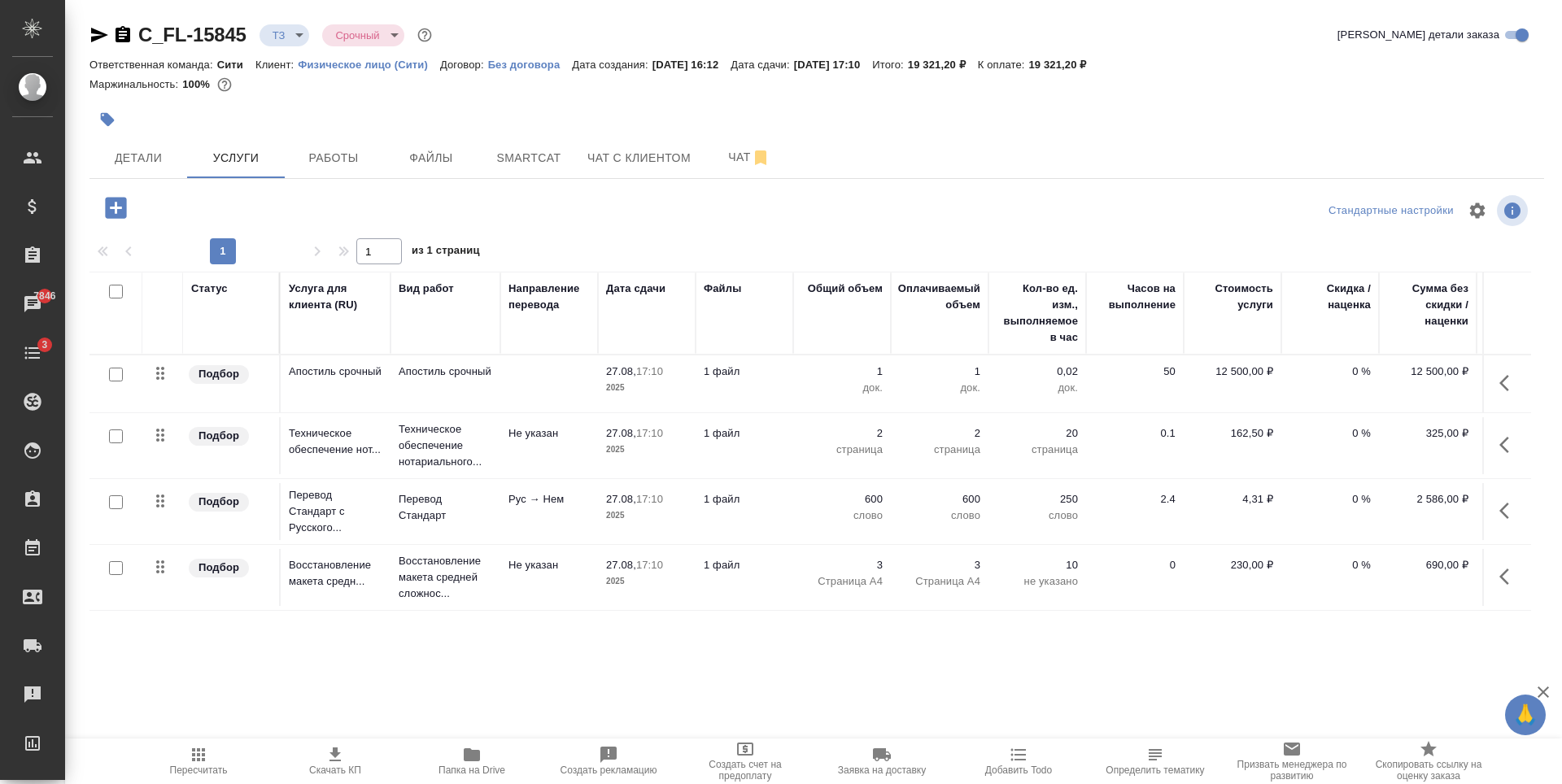
click at [326, 108] on div at bounding box center [574, 120] width 969 height 36
drag, startPoint x: 119, startPoint y: 370, endPoint x: 147, endPoint y: 369, distance: 28.0
click at [118, 370] on input "checkbox" at bounding box center [116, 375] width 14 height 14
checkbox input "true"
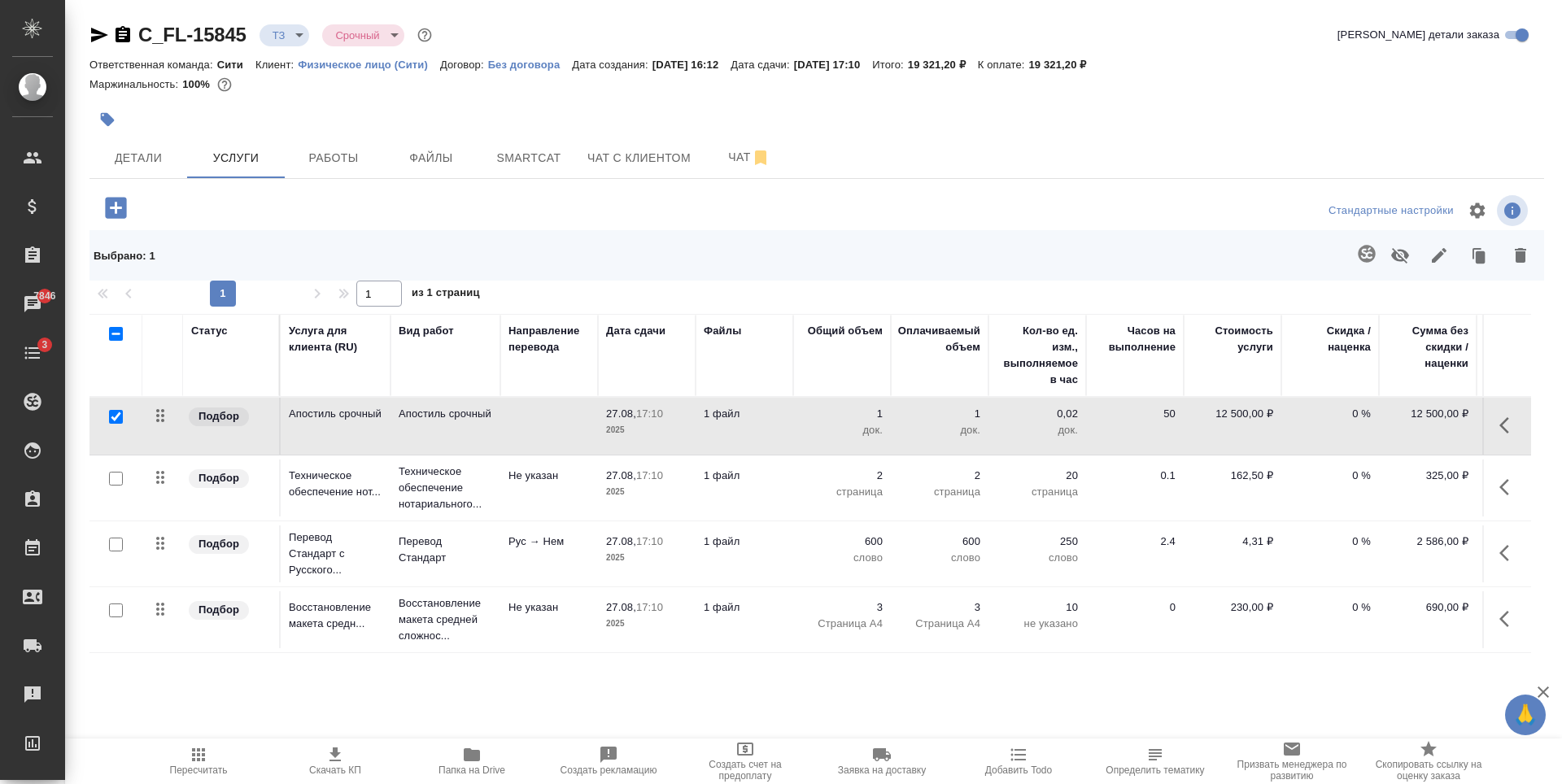
click at [1524, 259] on icon "button" at bounding box center [1520, 255] width 11 height 14
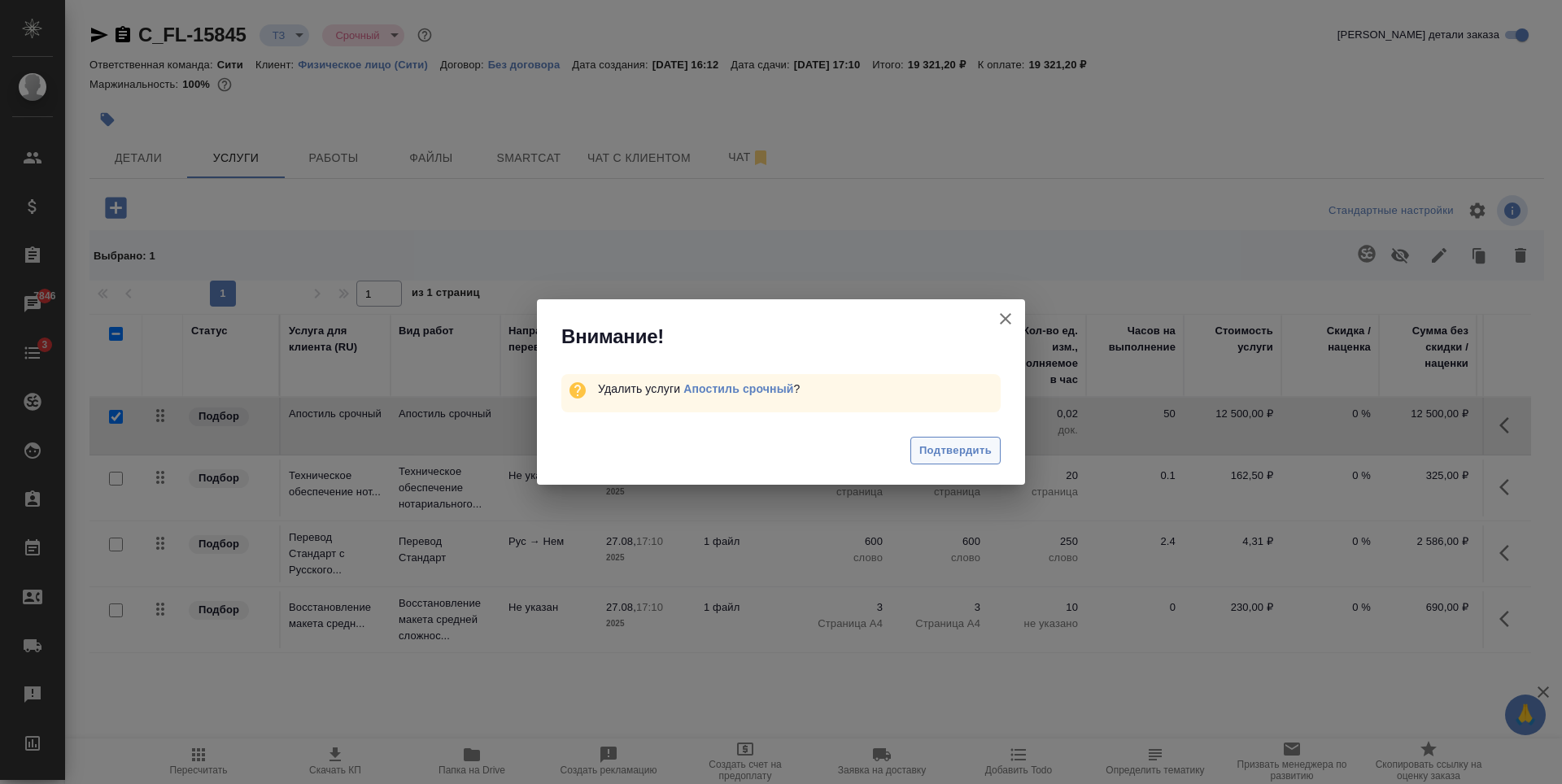
click at [946, 452] on span "Подтвердить" at bounding box center [955, 451] width 72 height 19
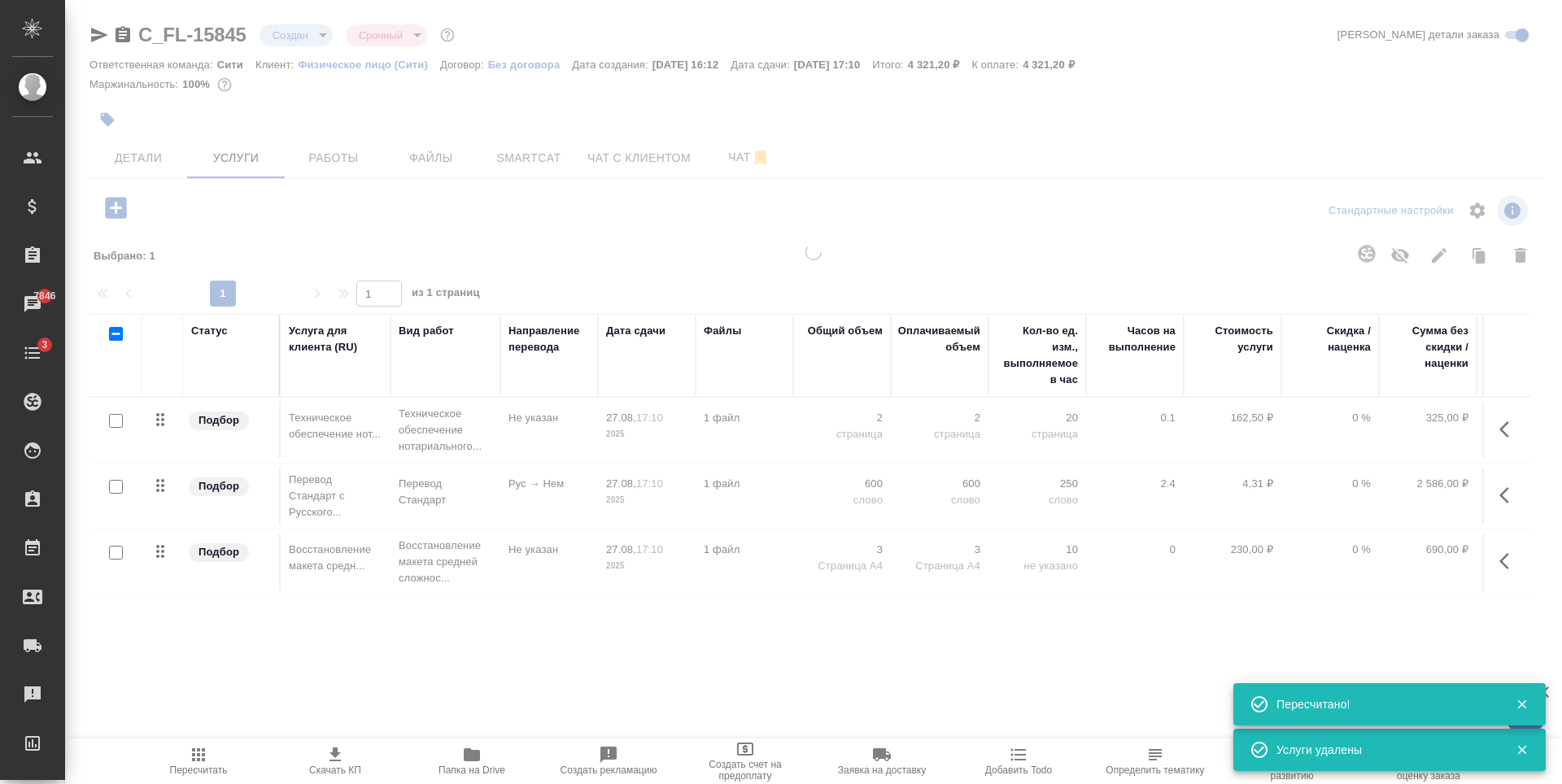
type input "new"
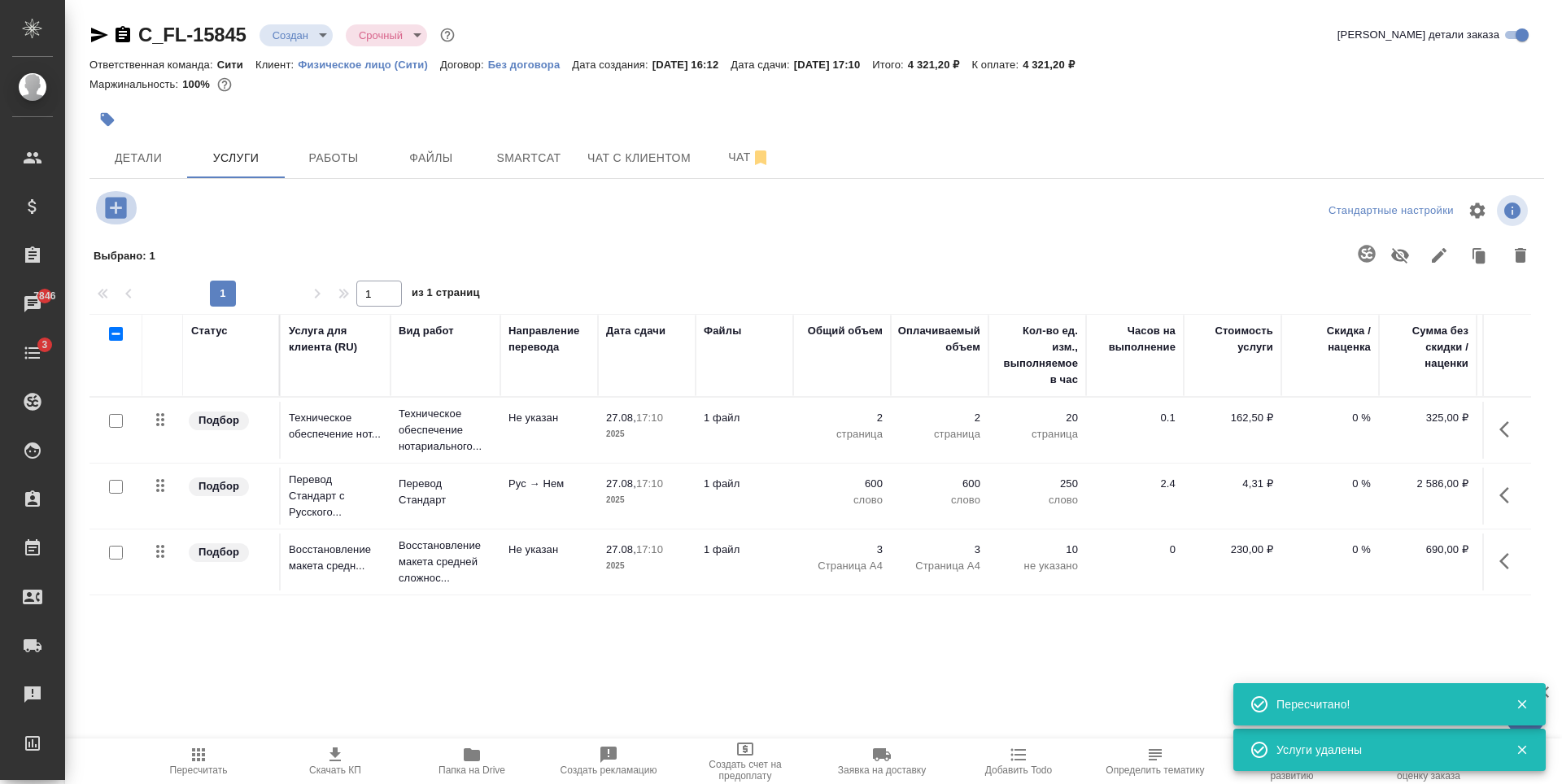
click at [115, 208] on icon "button" at bounding box center [116, 208] width 29 height 29
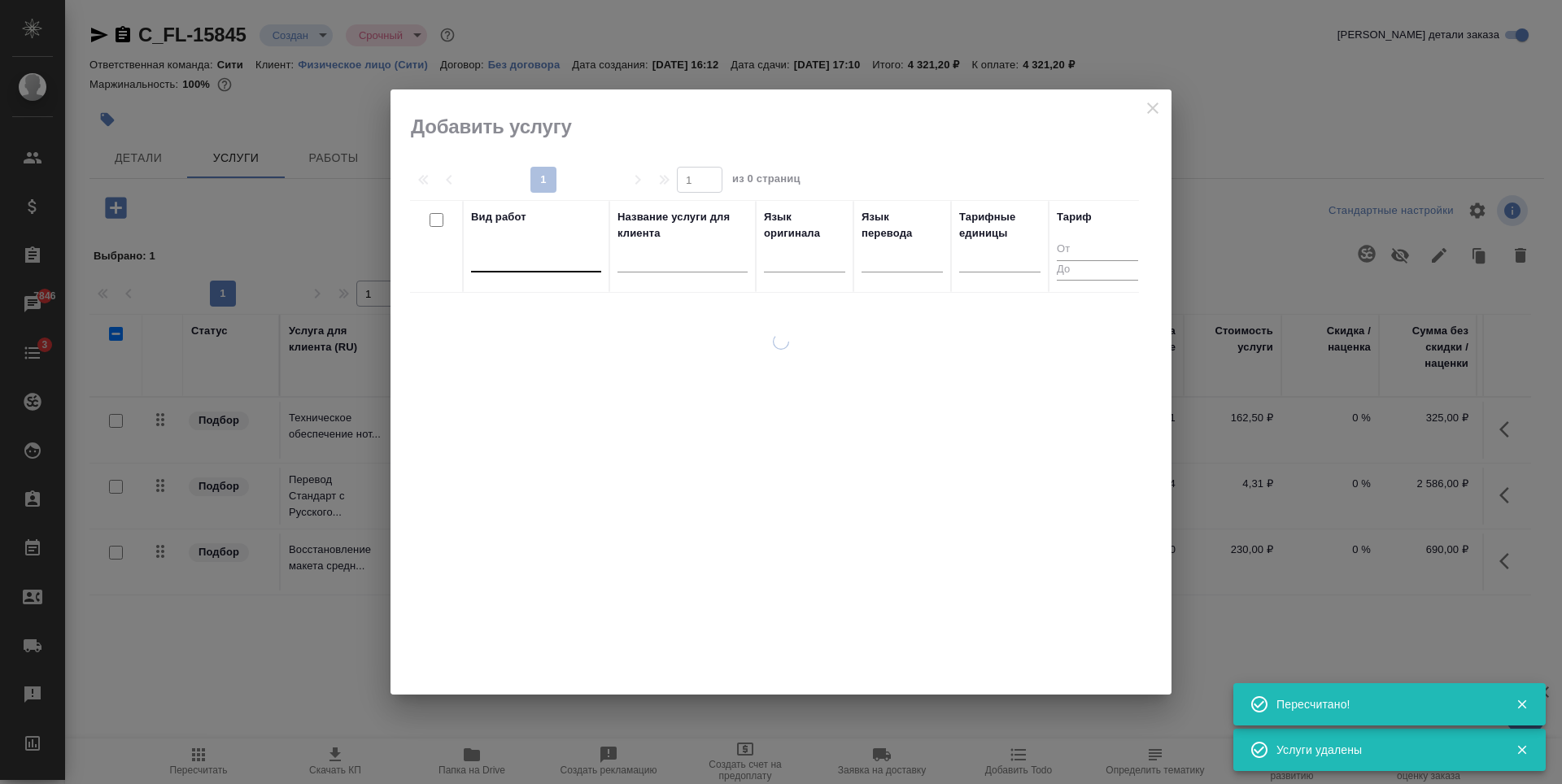
click at [505, 255] on div at bounding box center [535, 256] width 130 height 24
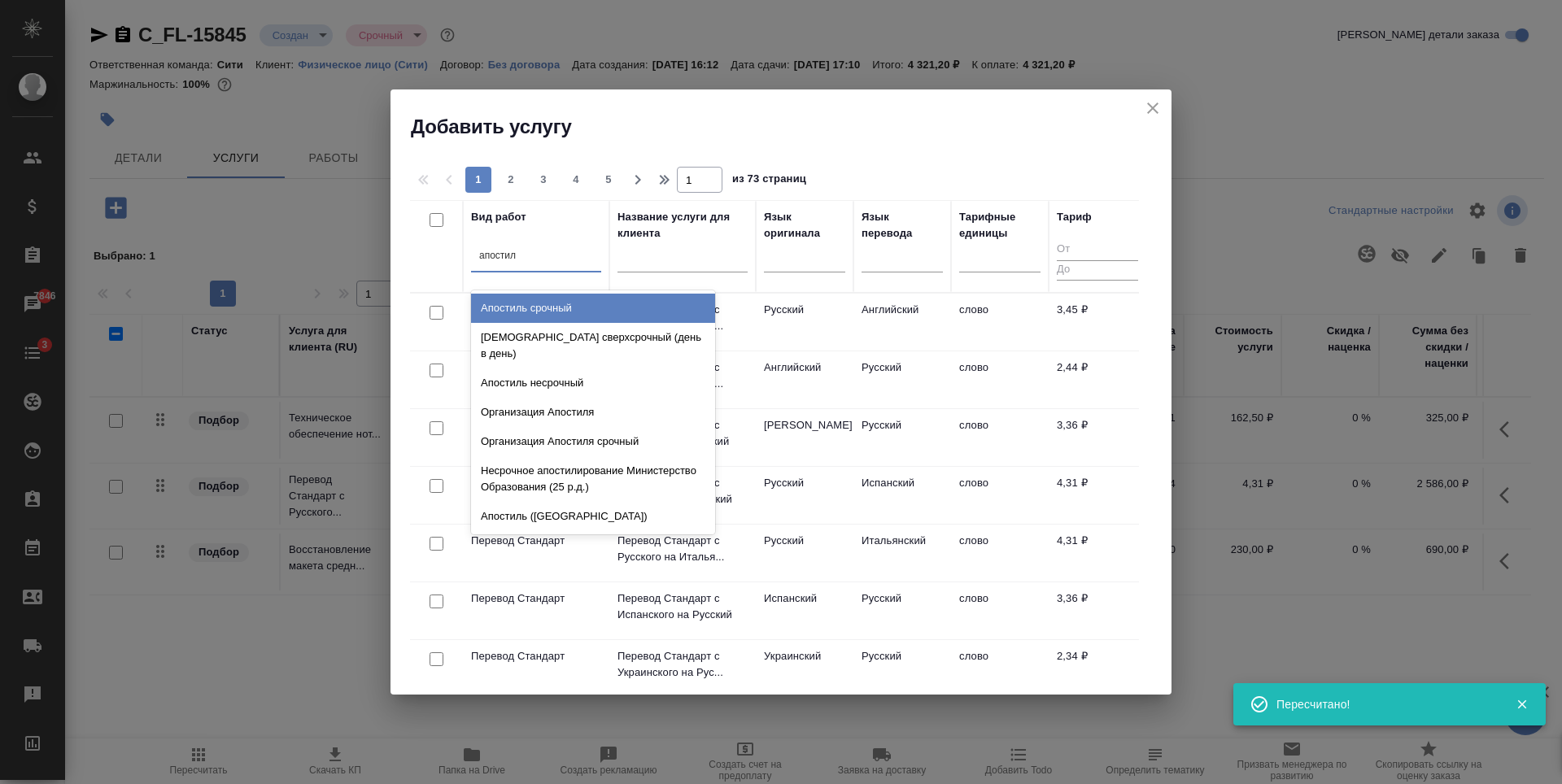
type input "апостиль"
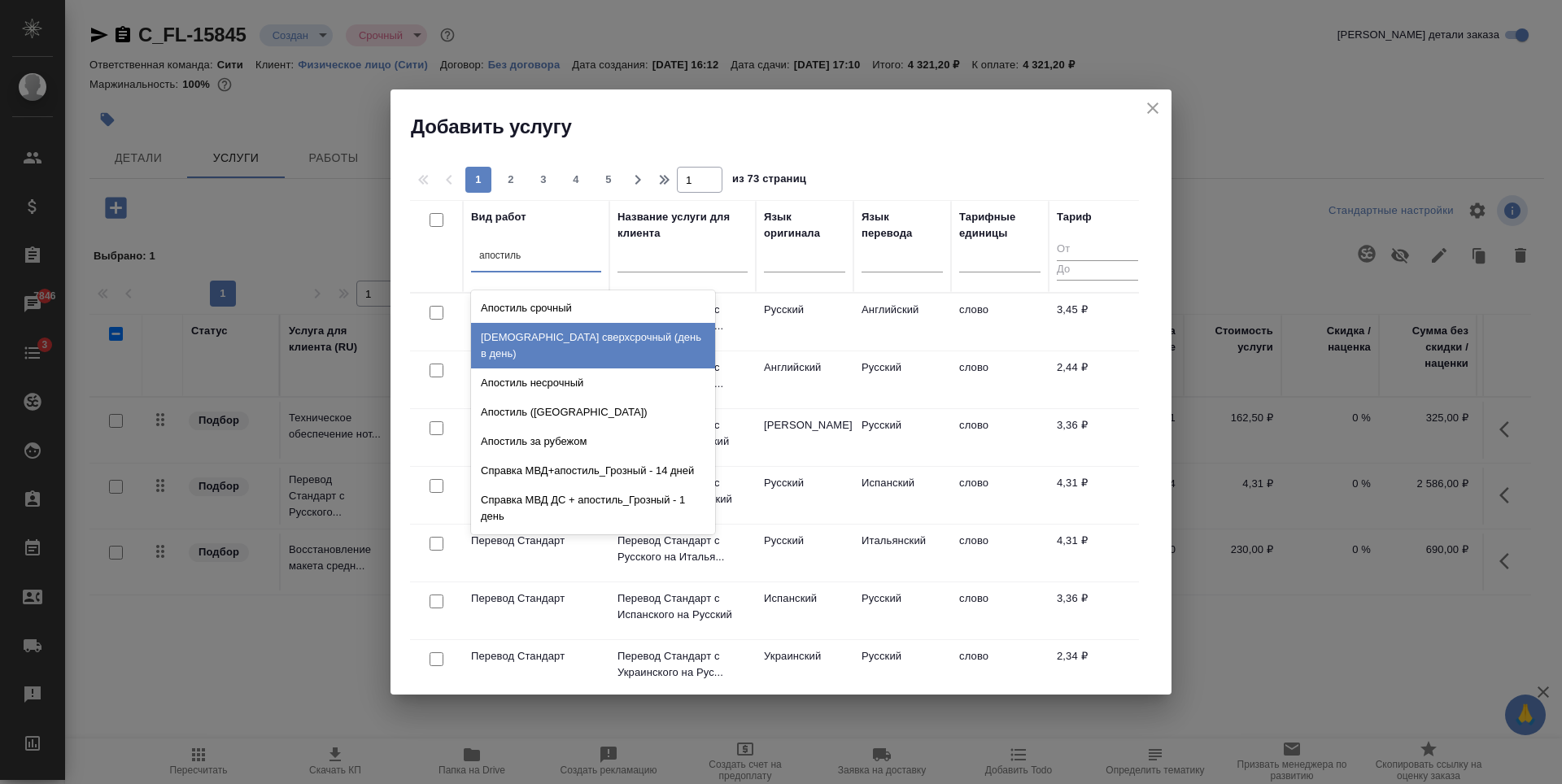
click at [616, 329] on div "[DEMOGRAPHIC_DATA] сверхсрочный (день в день)" at bounding box center [593, 346] width 244 height 46
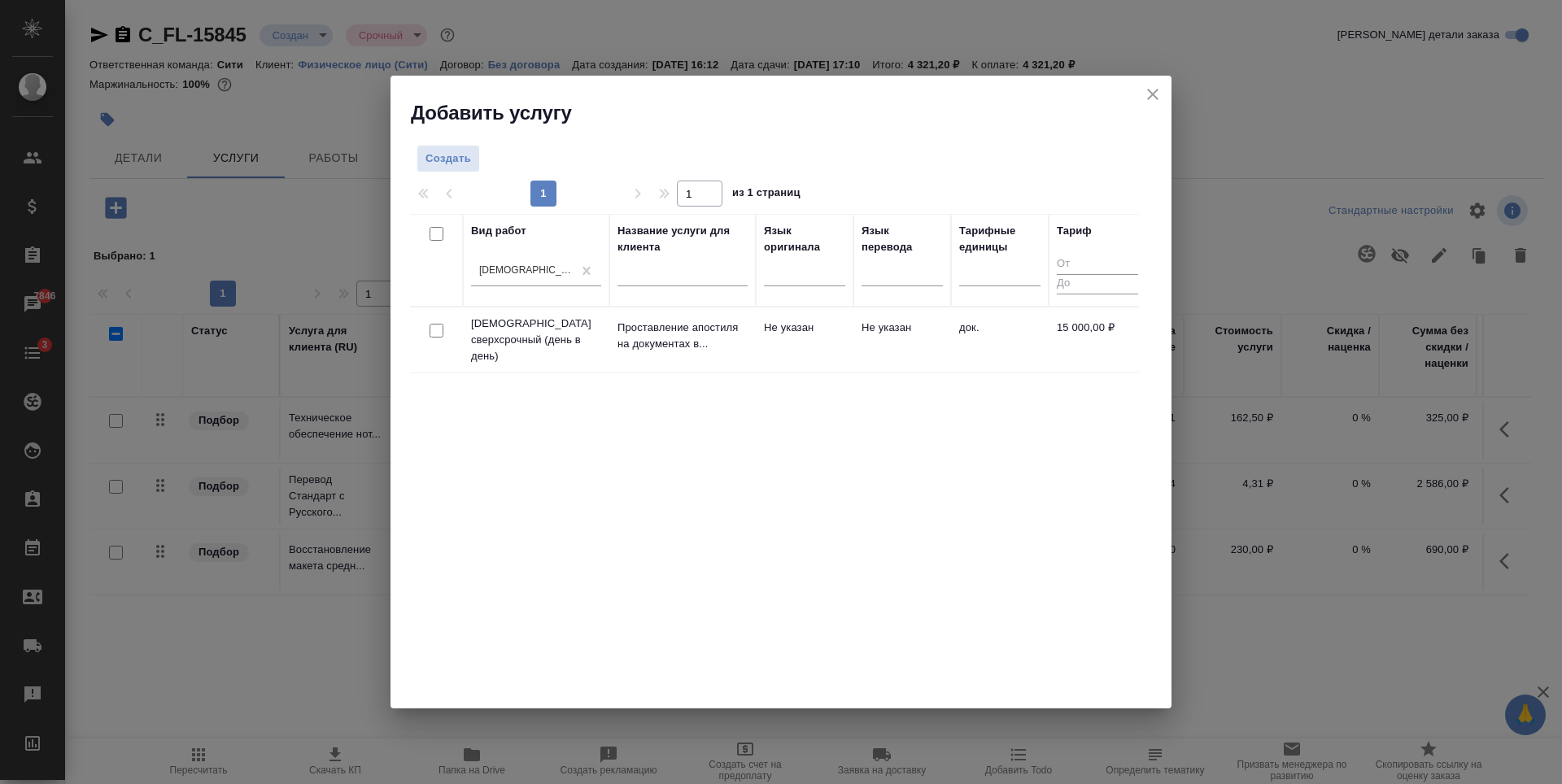
click at [442, 325] on input "checkbox" at bounding box center [436, 331] width 14 height 14
checkbox input "true"
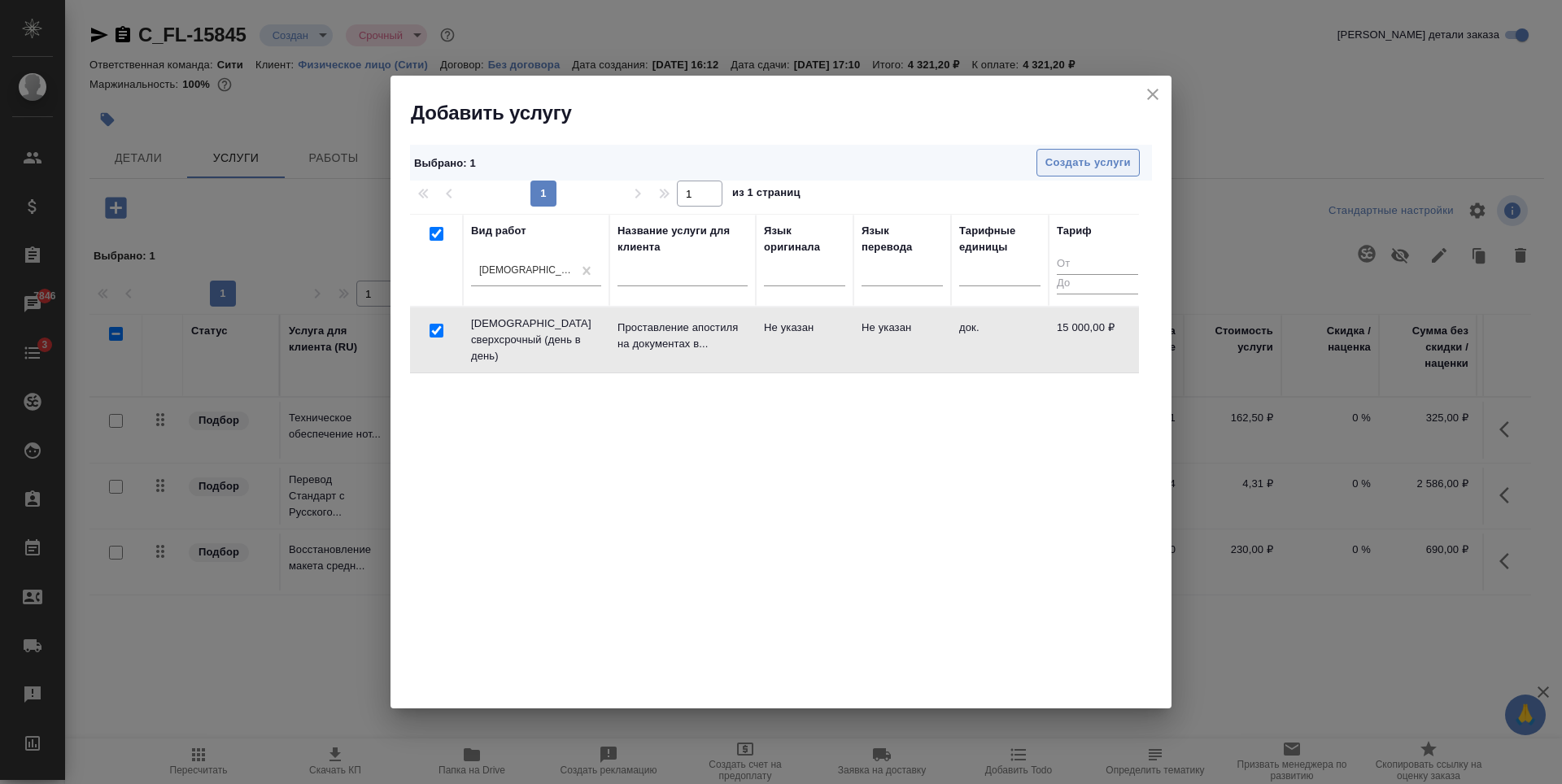
click at [1080, 170] on span "Создать услуги" at bounding box center [1088, 163] width 86 height 19
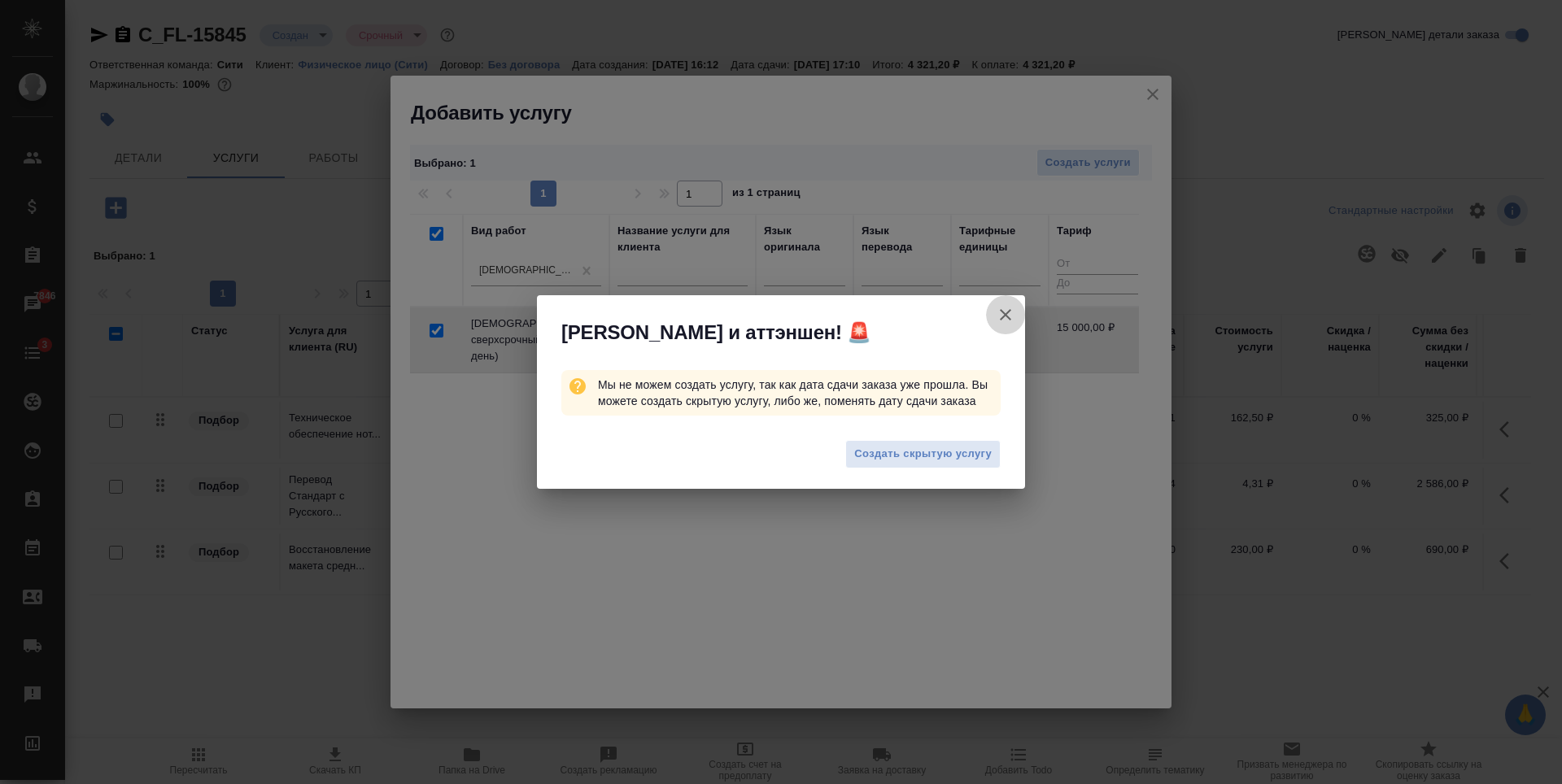
click at [1007, 316] on icon "button" at bounding box center [1005, 314] width 11 height 11
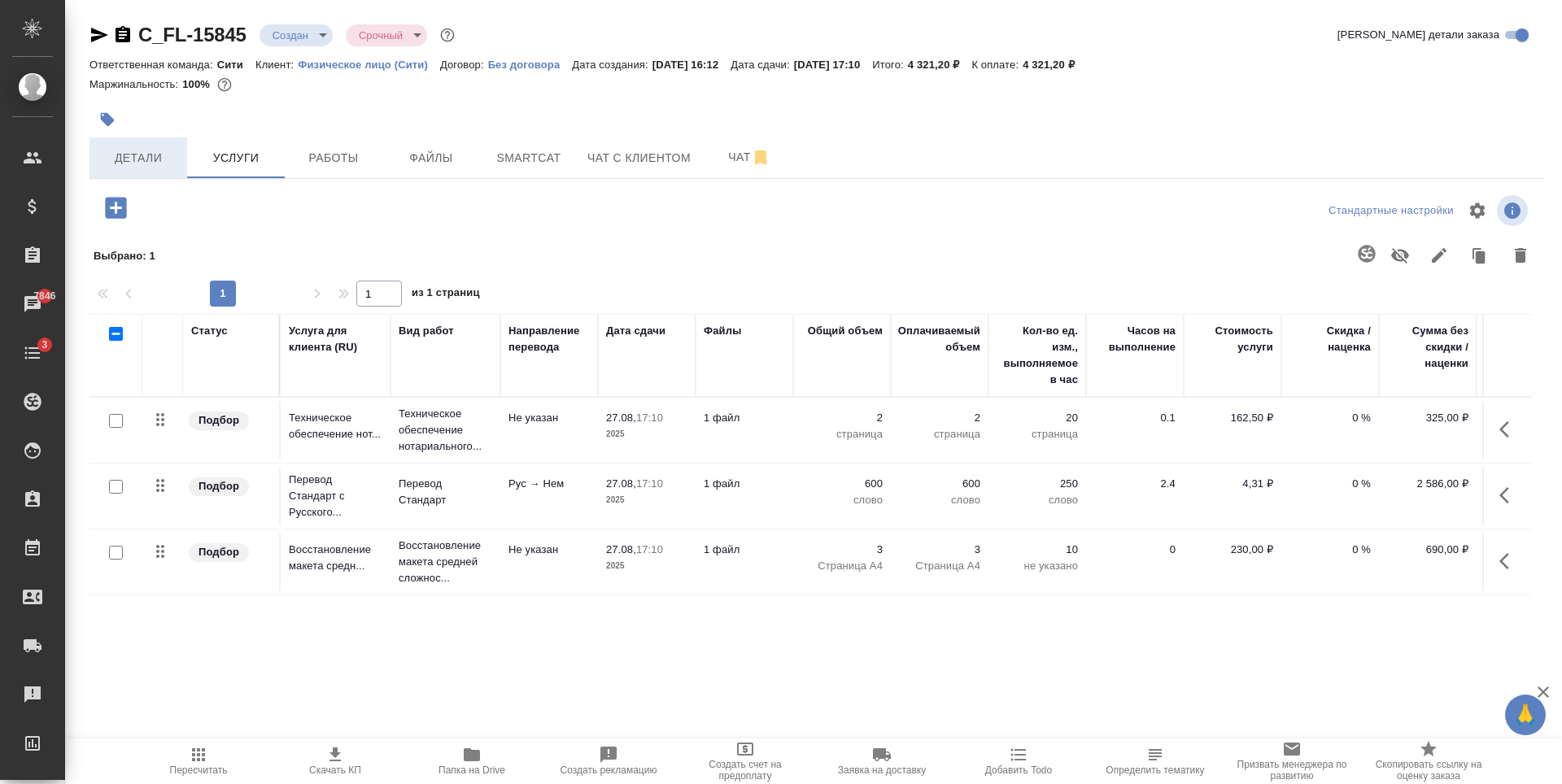
click at [175, 160] on span "Детали" at bounding box center [138, 158] width 78 height 20
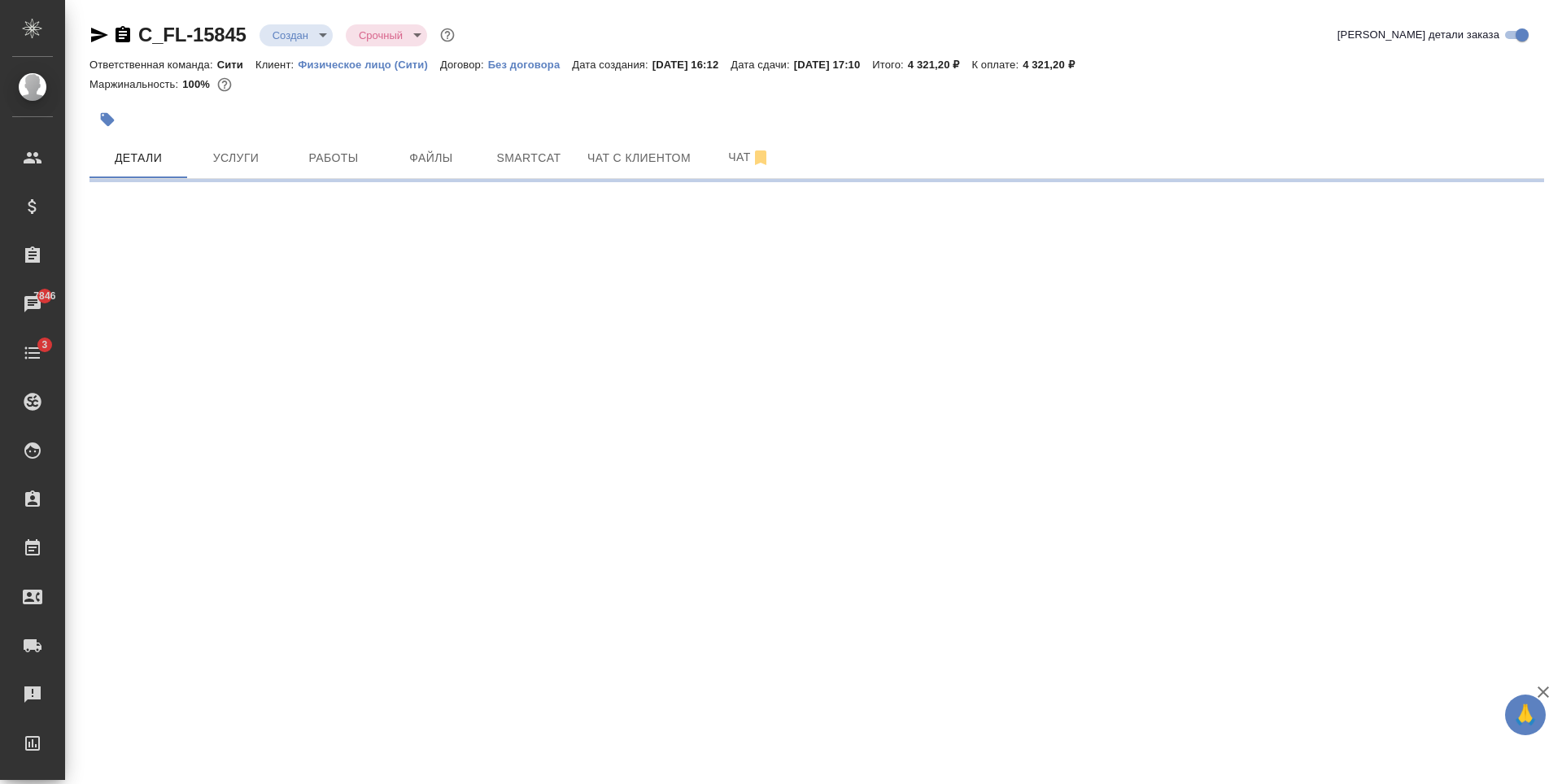
select select "RU"
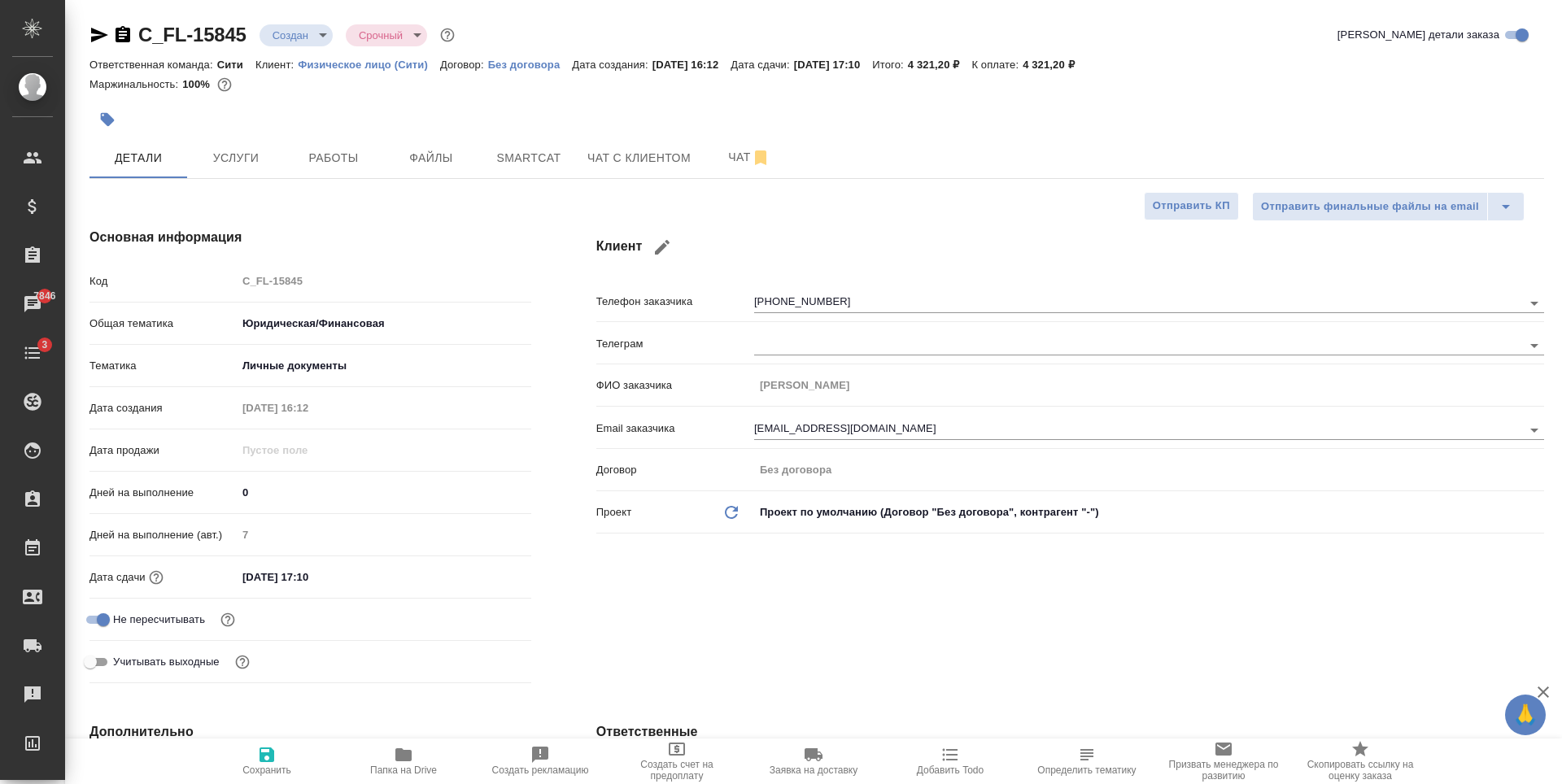
type textarea "x"
click at [341, 580] on input "27.08.2025 17:10" at bounding box center [309, 577] width 142 height 24
click at [479, 575] on icon "button" at bounding box center [483, 576] width 20 height 19
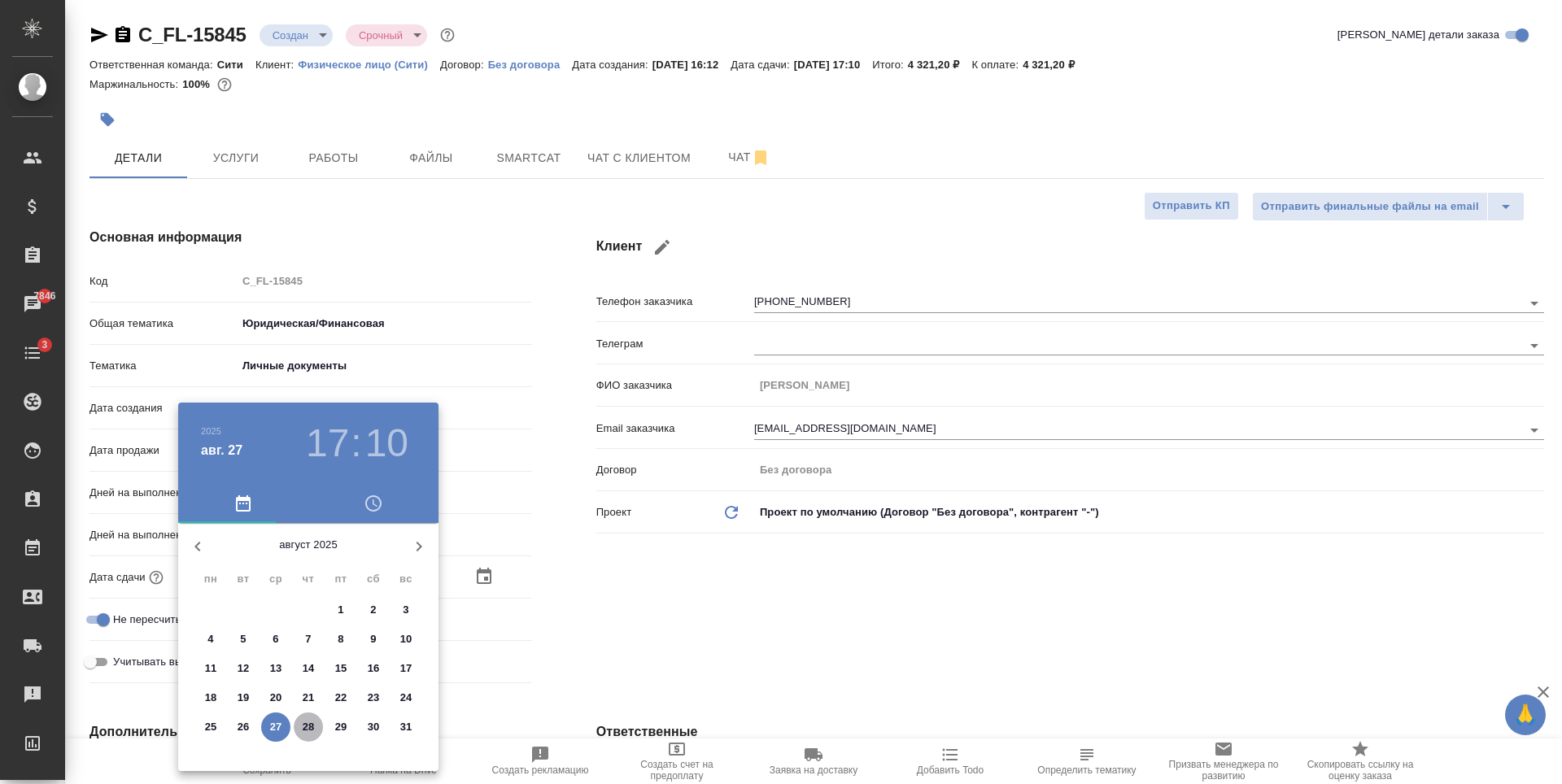
click at [300, 727] on span "28" at bounding box center [308, 726] width 30 height 16
type input "28.08.2025 17:10"
type textarea "x"
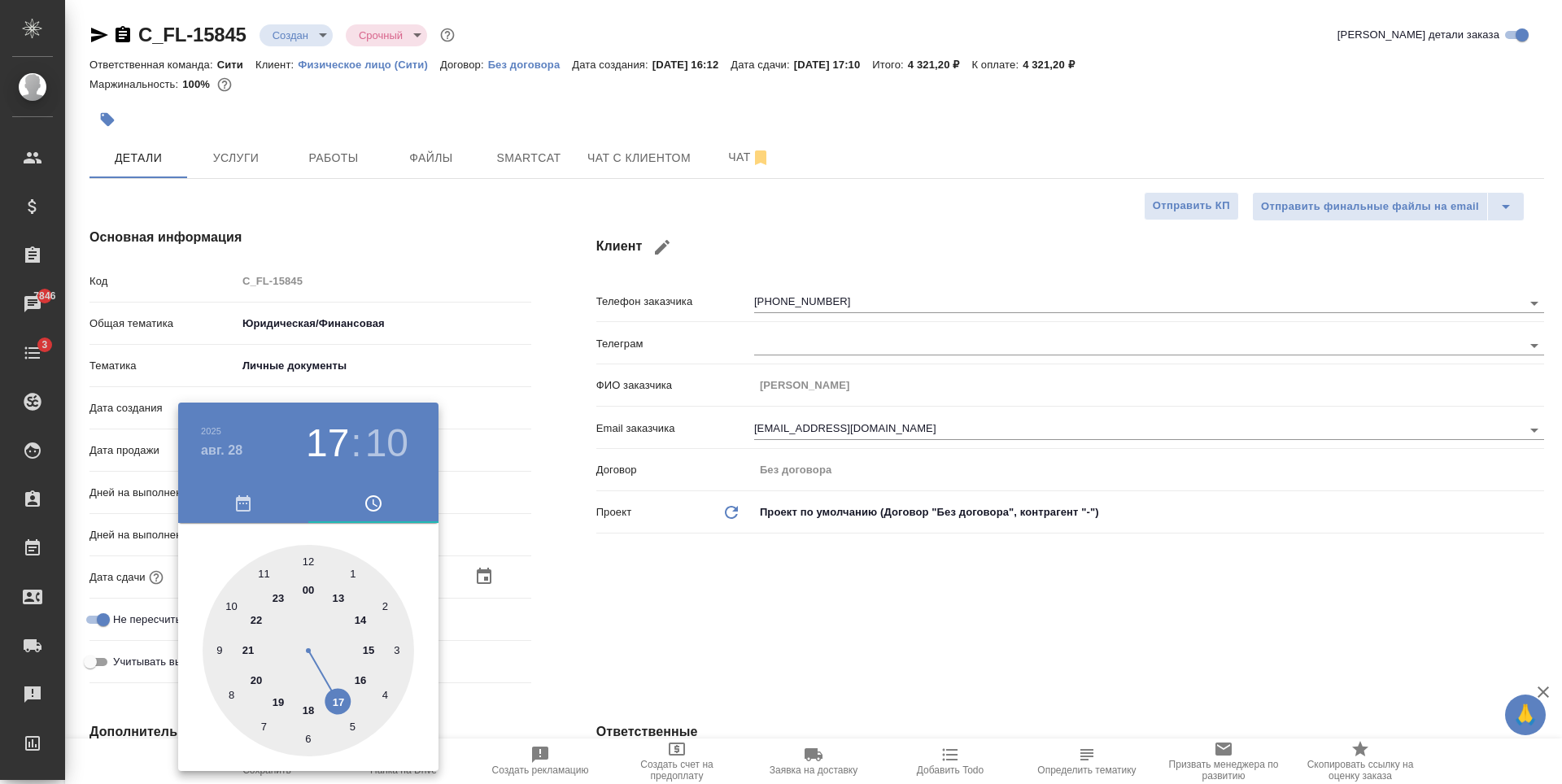
click at [325, 441] on h3 "17" at bounding box center [327, 443] width 43 height 46
click at [232, 447] on h4 "авг. 28" at bounding box center [221, 450] width 42 height 19
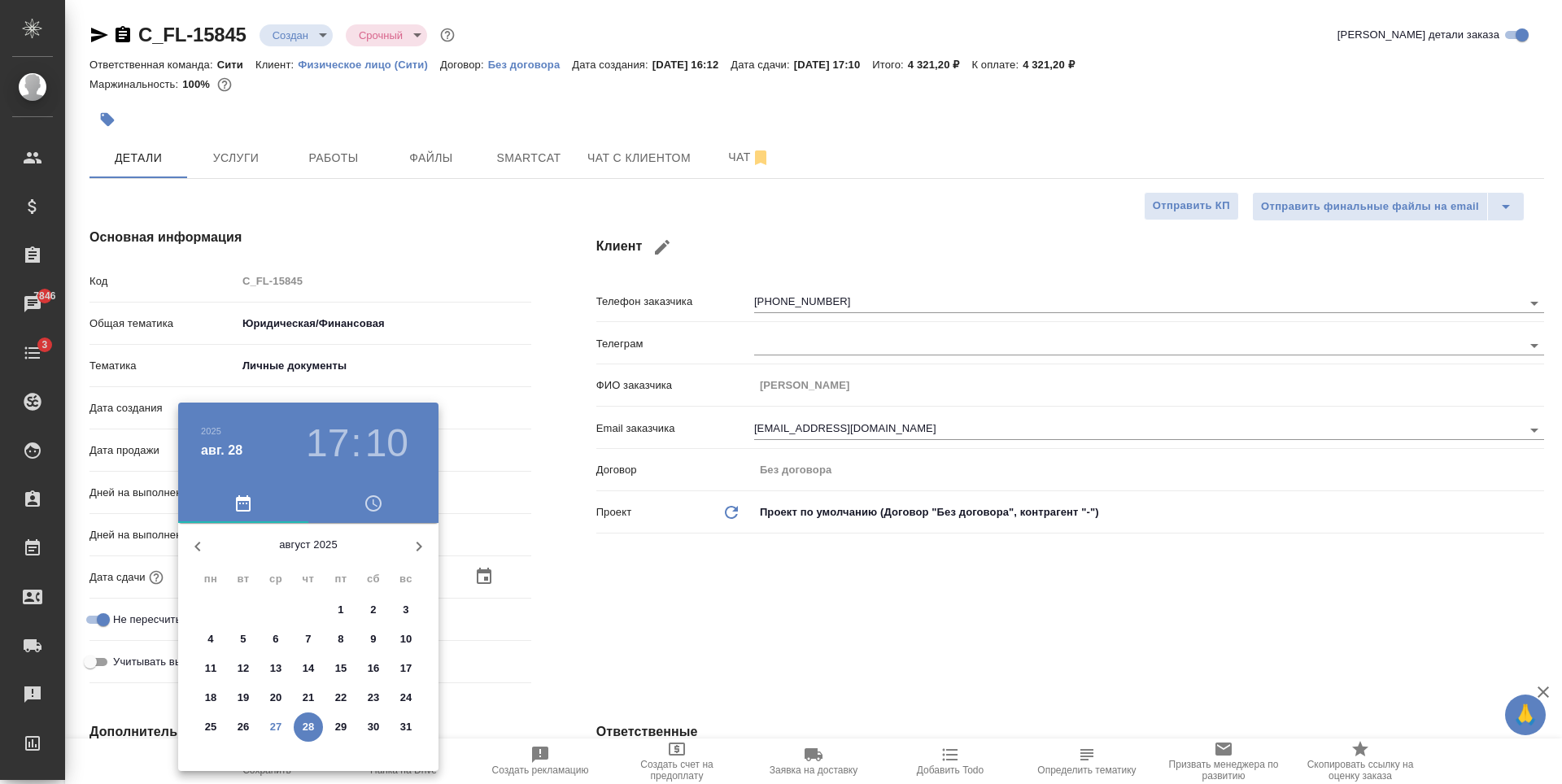
click at [419, 547] on icon "button" at bounding box center [418, 546] width 20 height 19
click at [212, 609] on p "1" at bounding box center [210, 609] width 6 height 16
type input "01.09.2025 17:10"
type textarea "x"
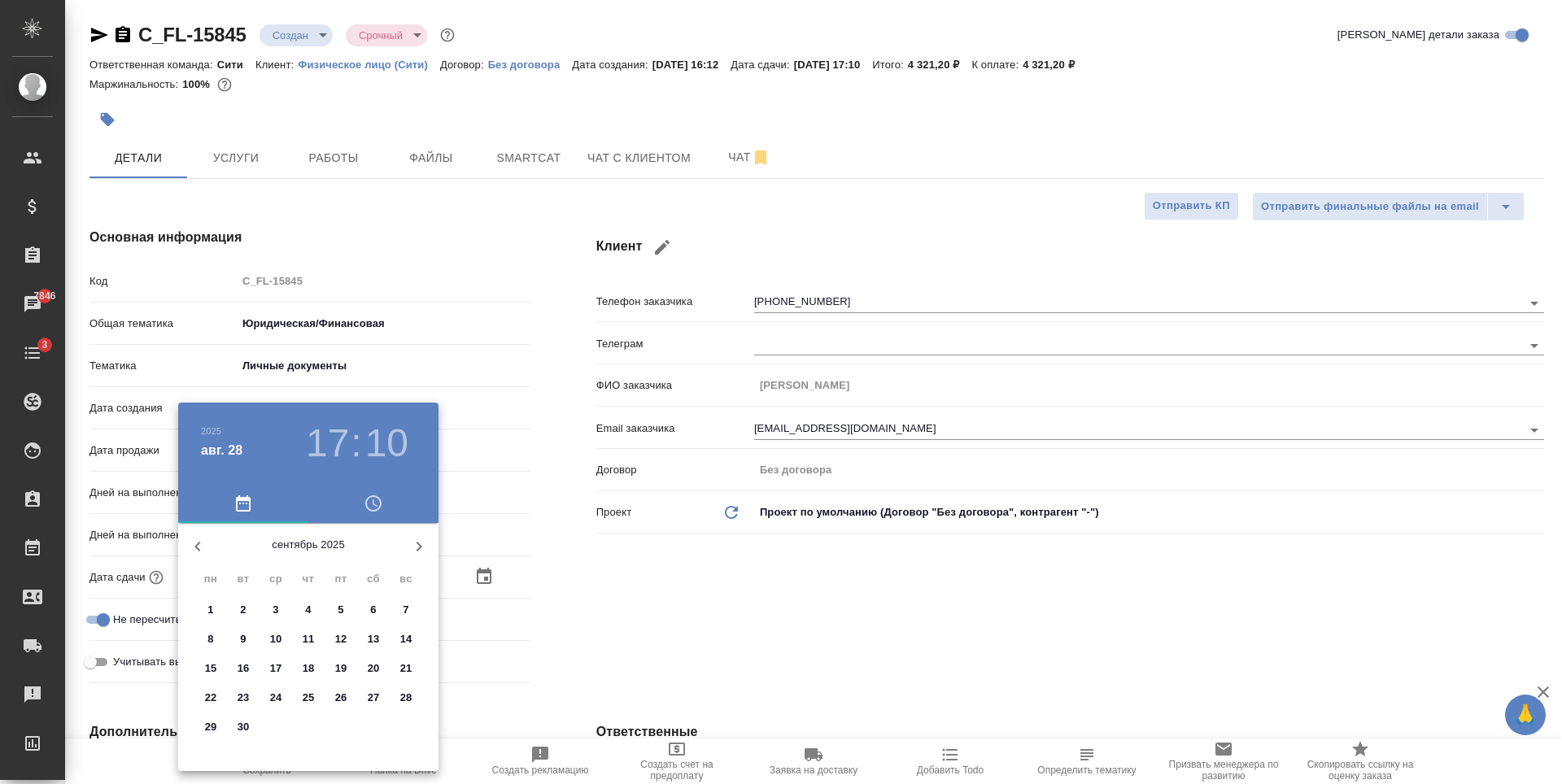
type textarea "x"
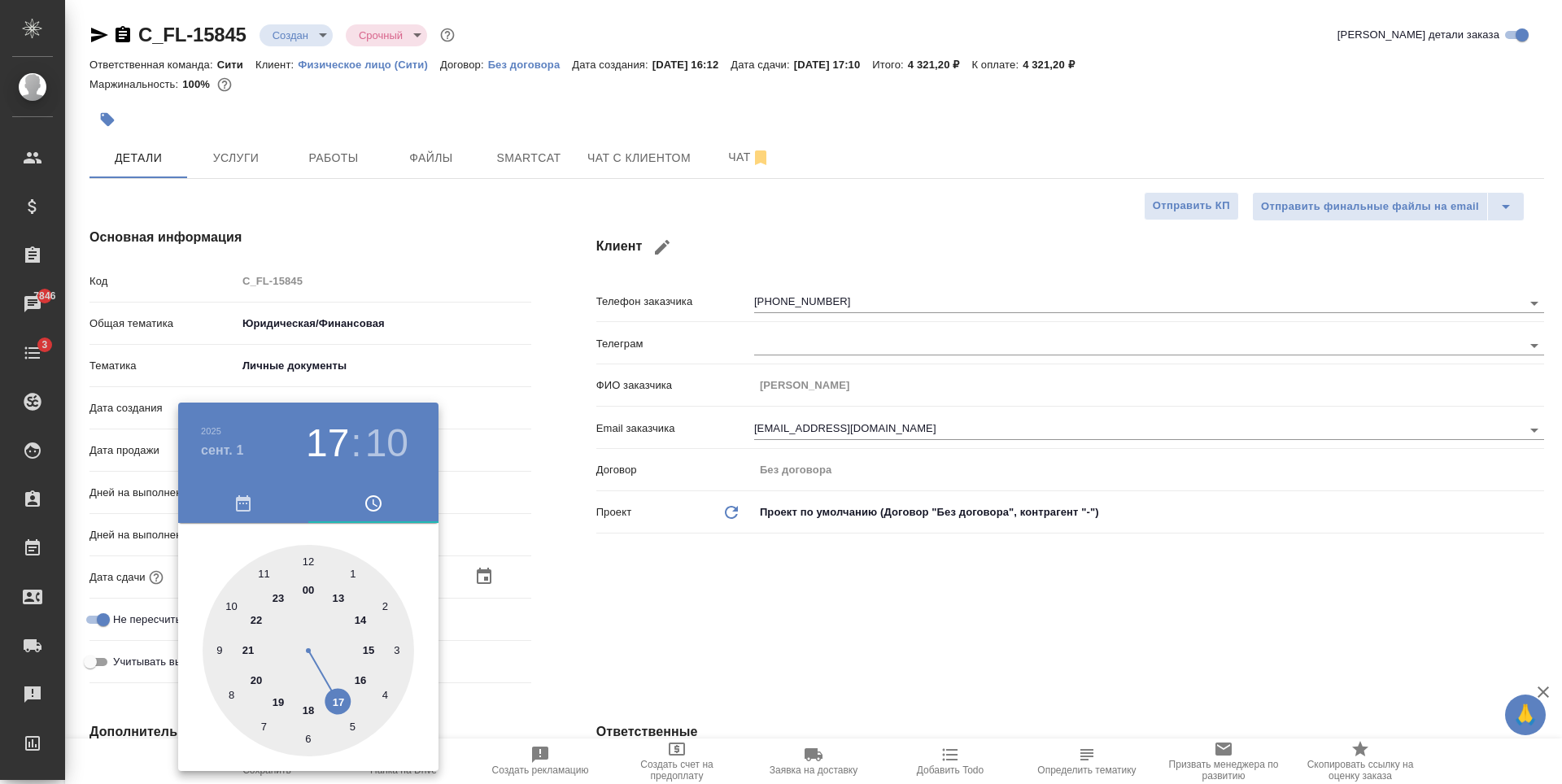
click at [310, 711] on div at bounding box center [308, 650] width 211 height 211
type input "01.09.2025 18:10"
type textarea "x"
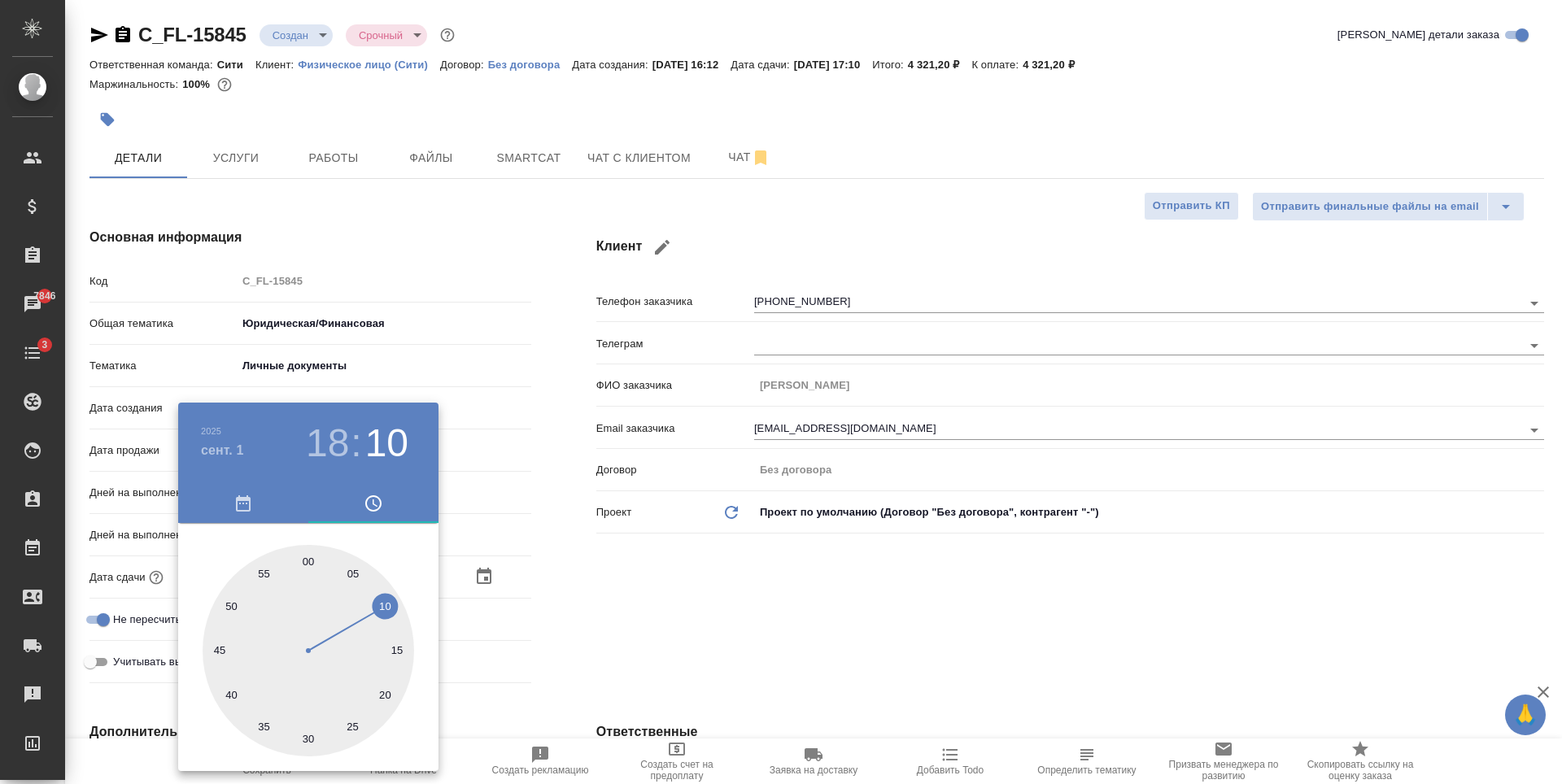
click at [665, 612] on div at bounding box center [781, 392] width 1562 height 784
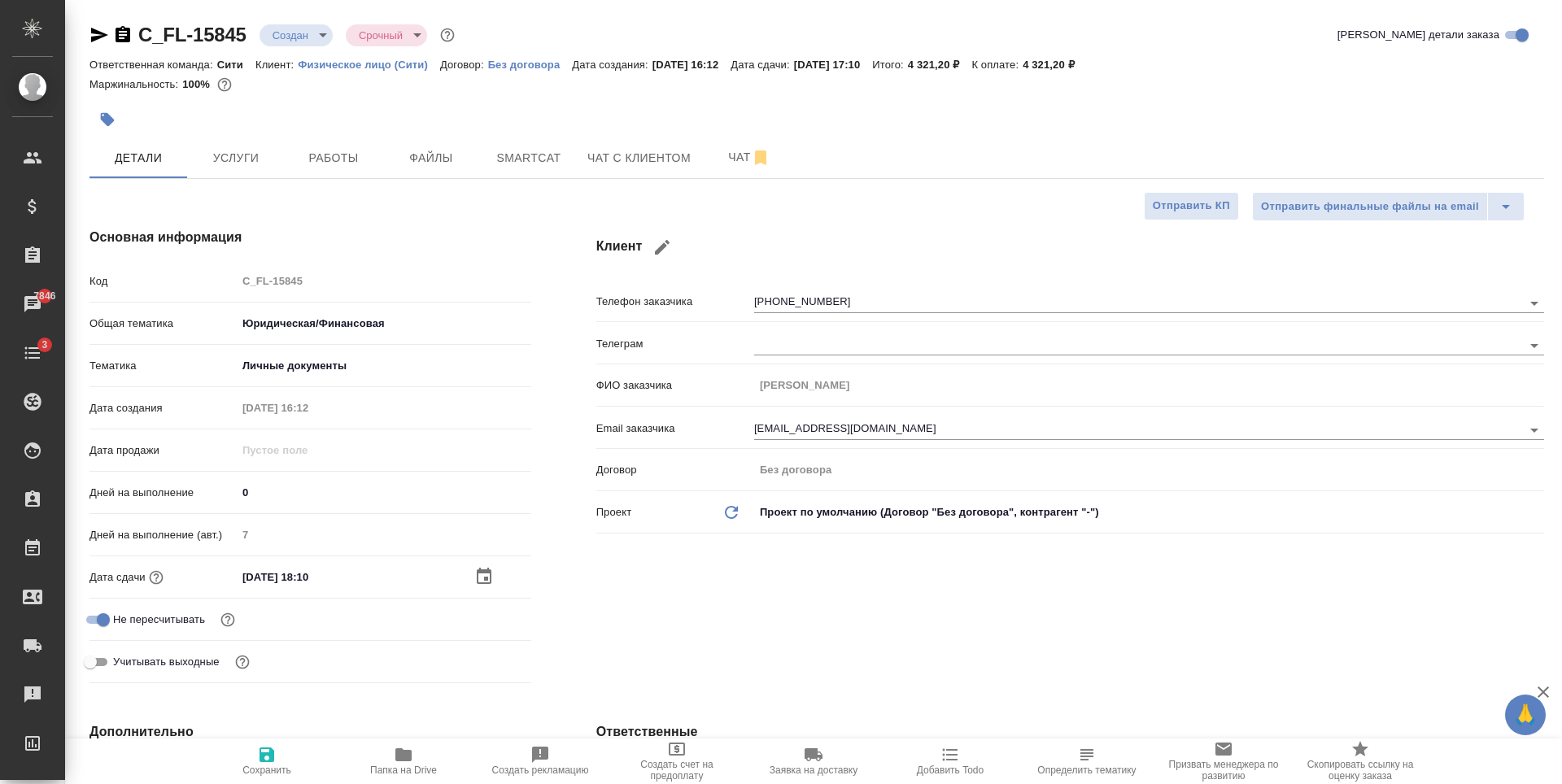
click at [258, 771] on span "Сохранить" at bounding box center [267, 770] width 49 height 11
type textarea "x"
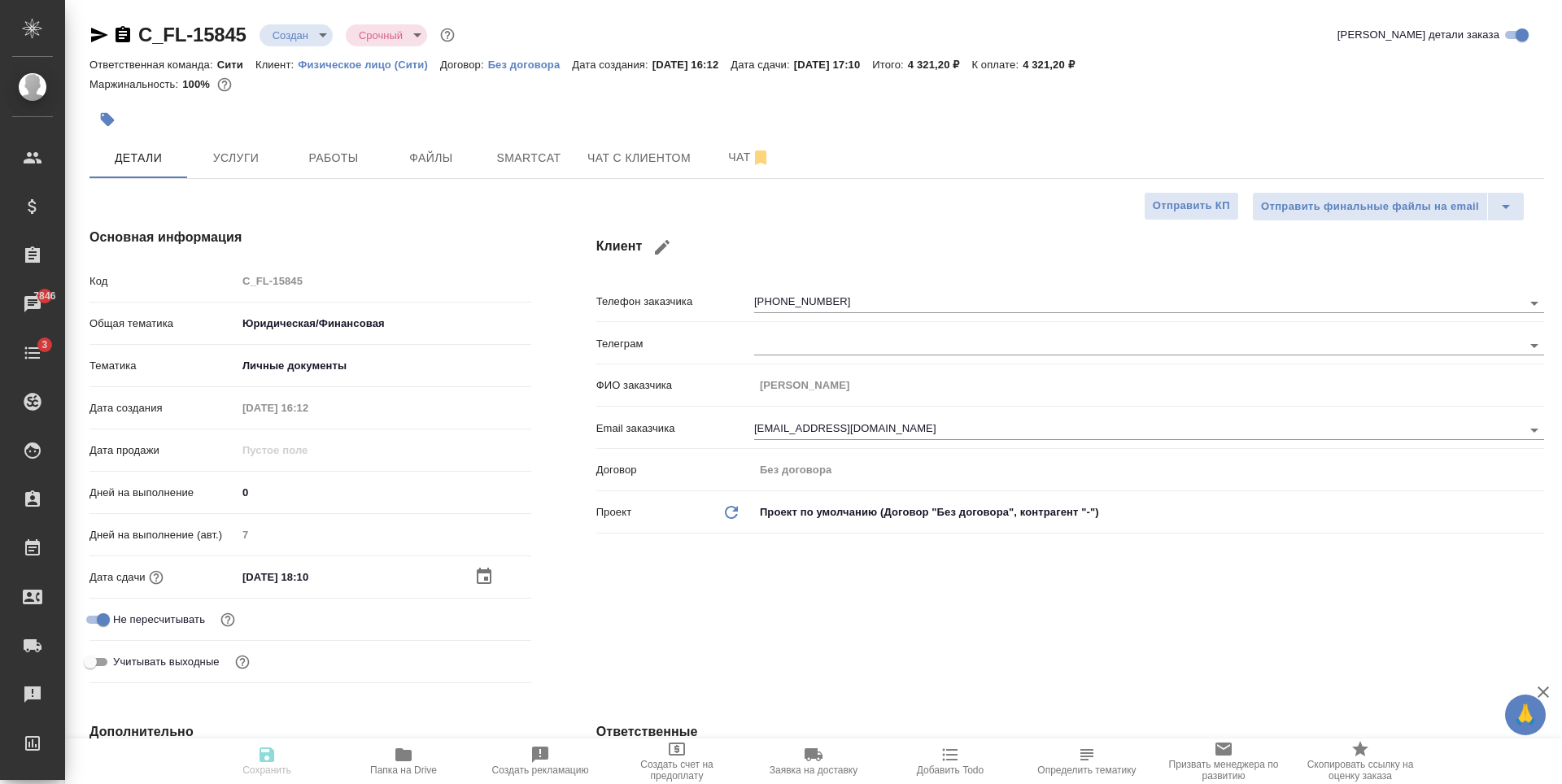
type textarea "x"
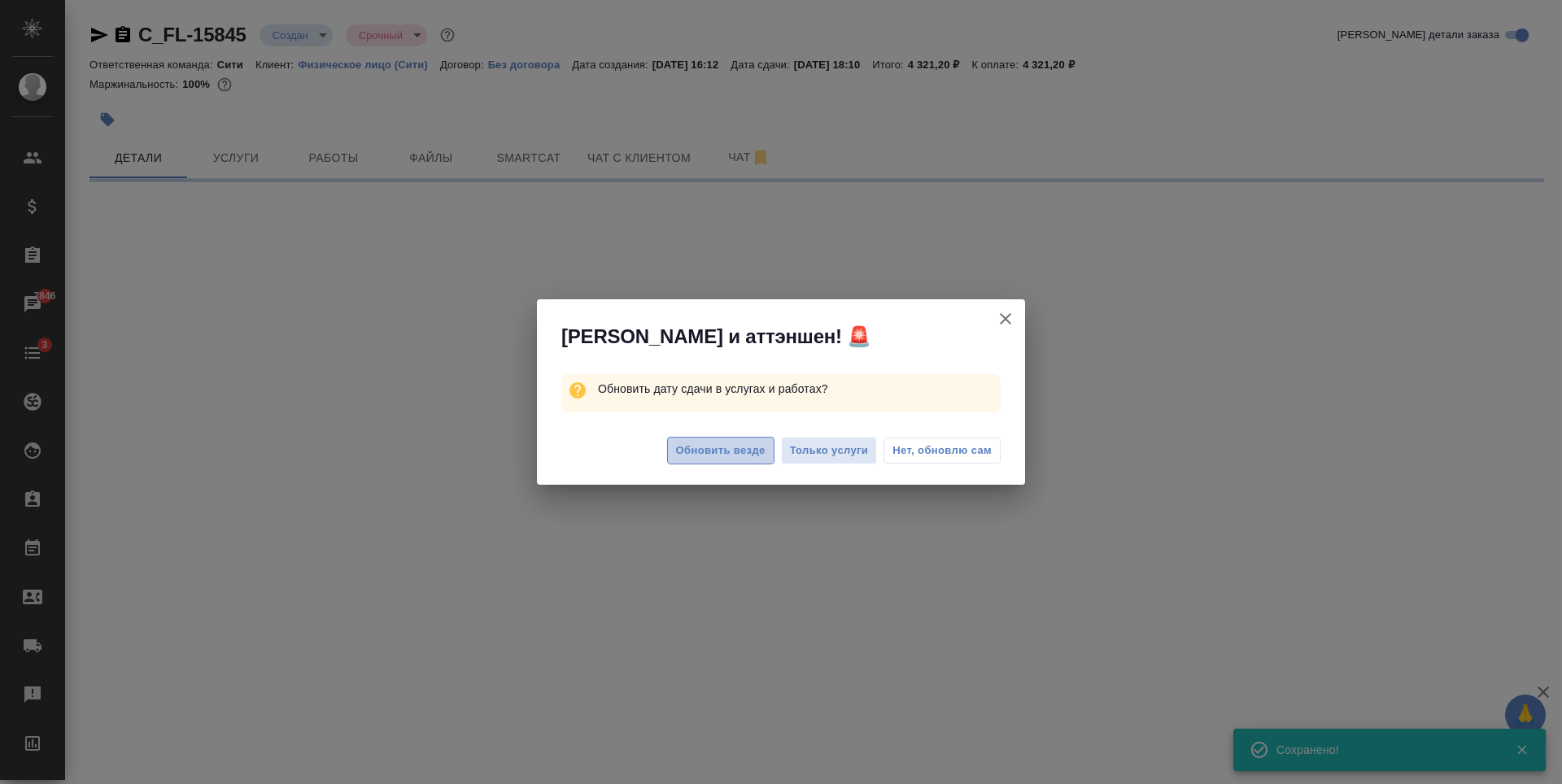
click at [707, 444] on span "Обновить везде" at bounding box center [721, 451] width 90 height 19
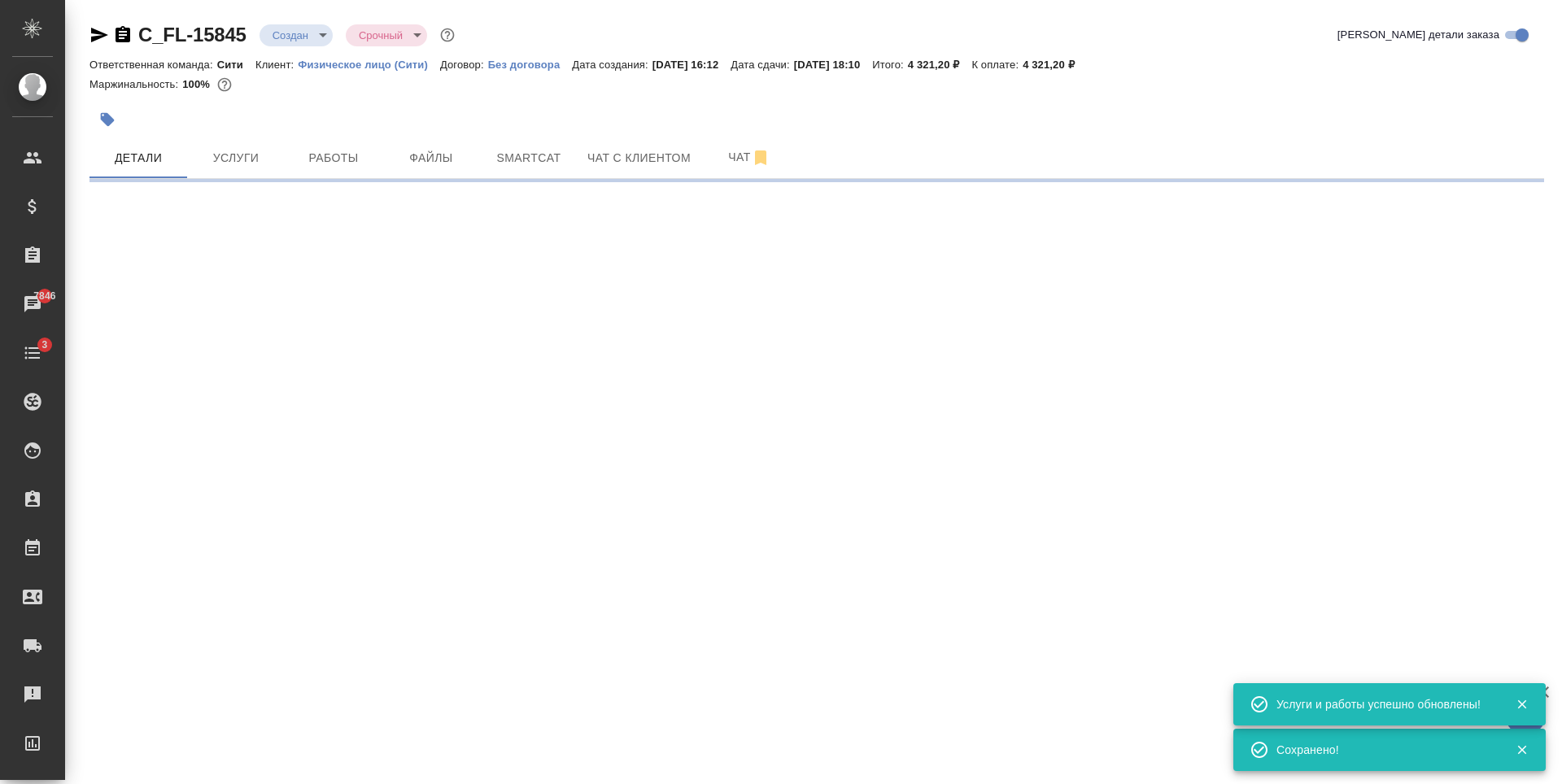
select select "RU"
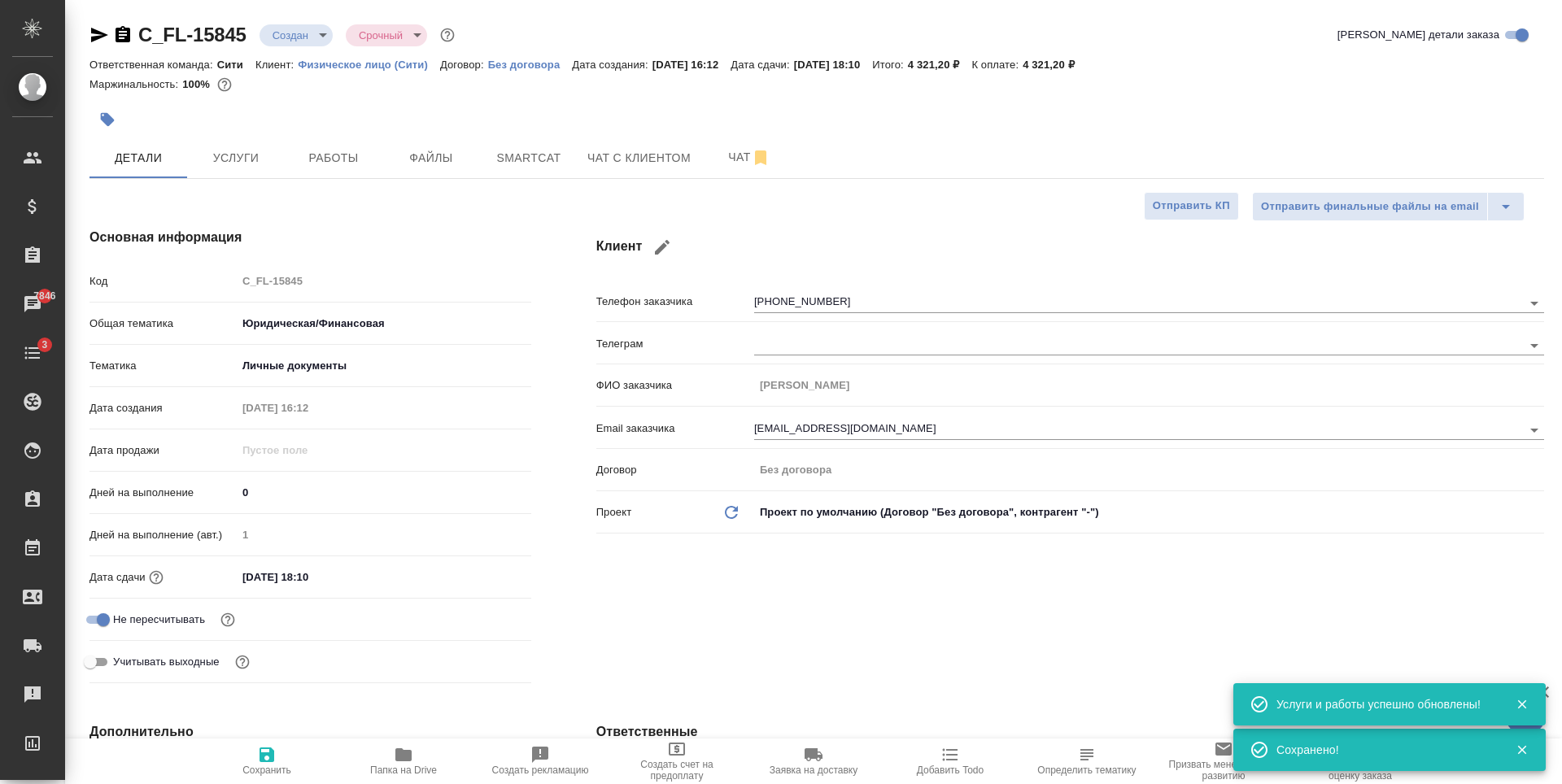
type textarea "x"
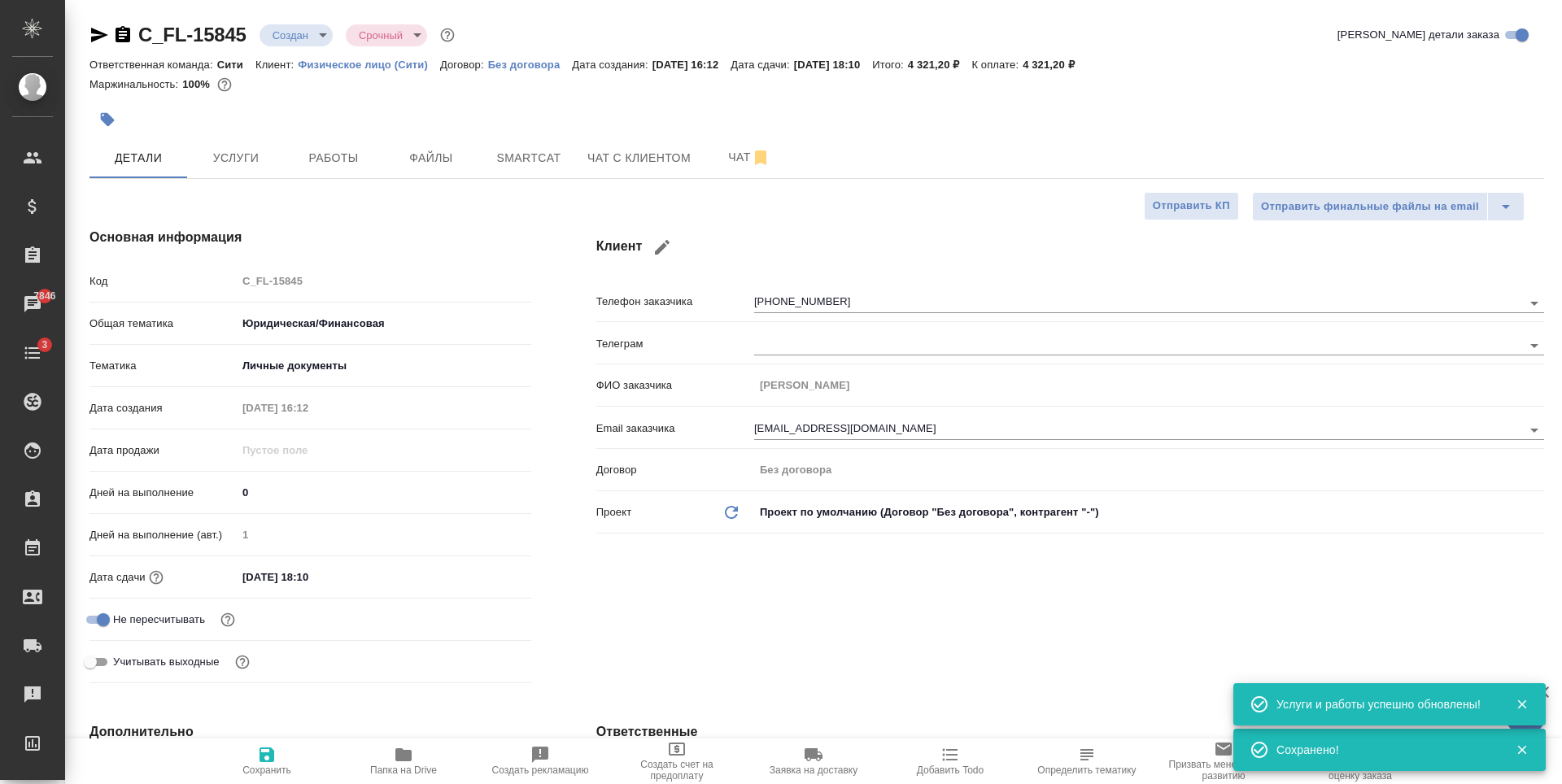
type textarea "x"
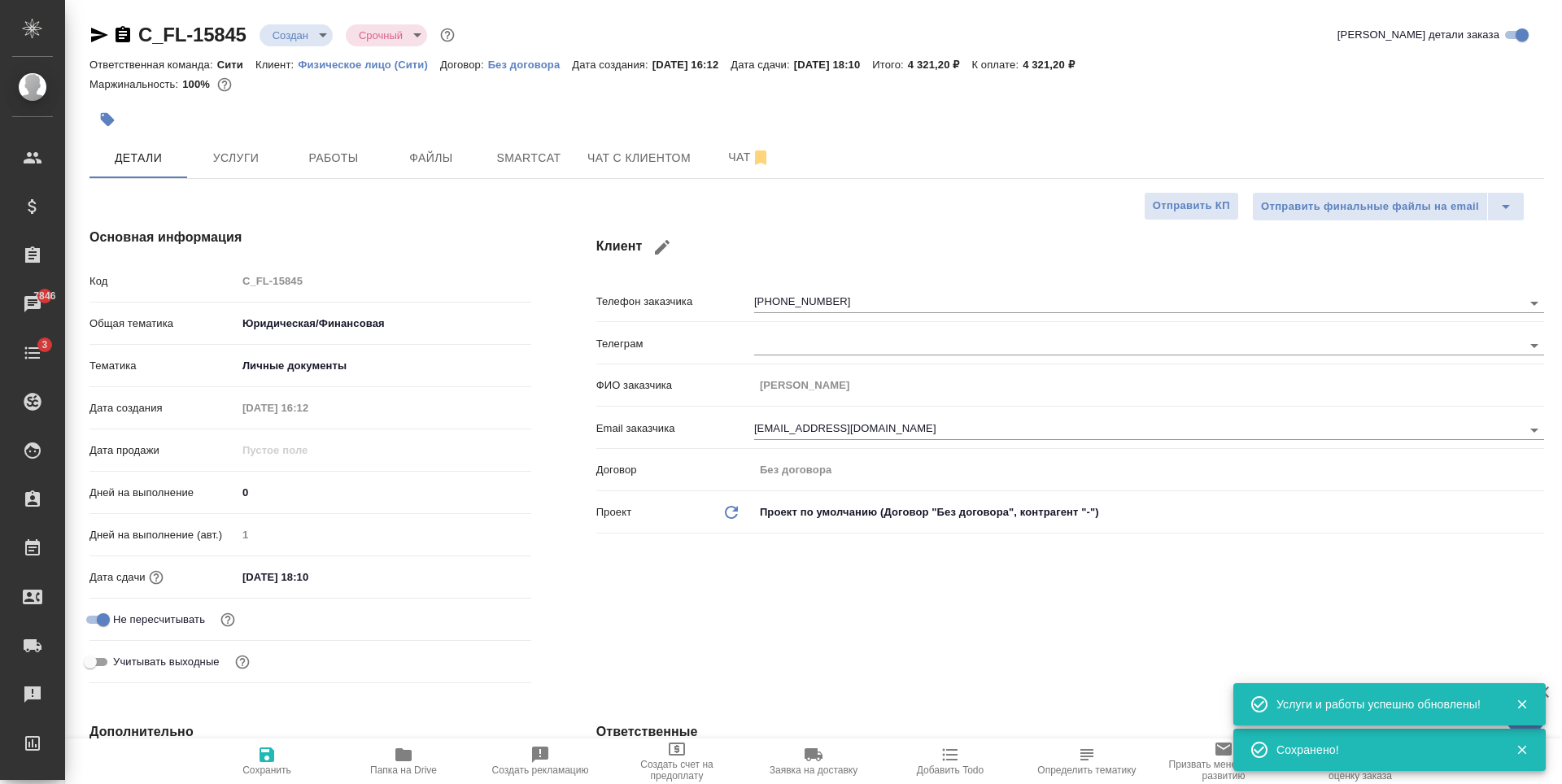
type textarea "x"
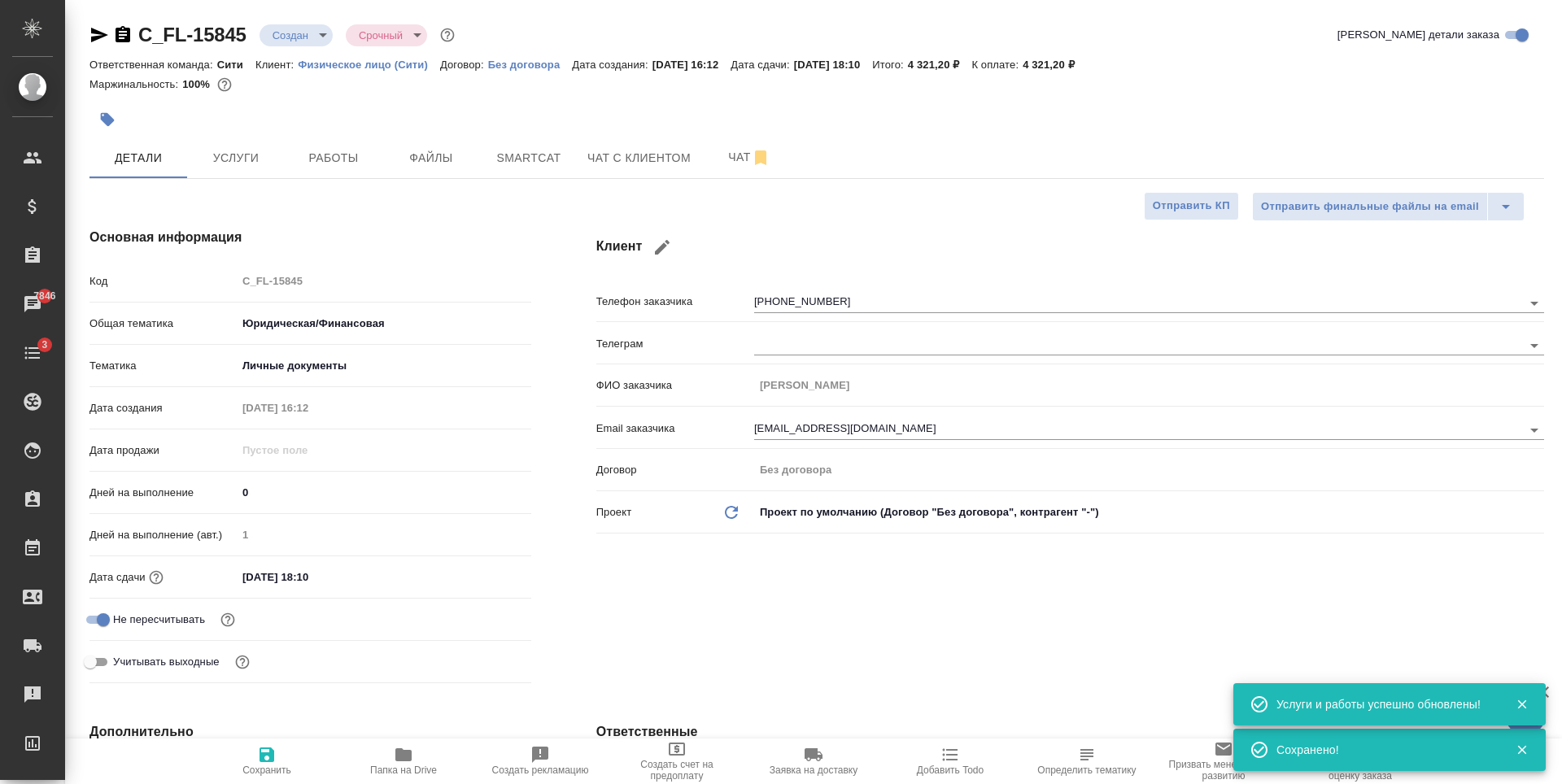
type textarea "x"
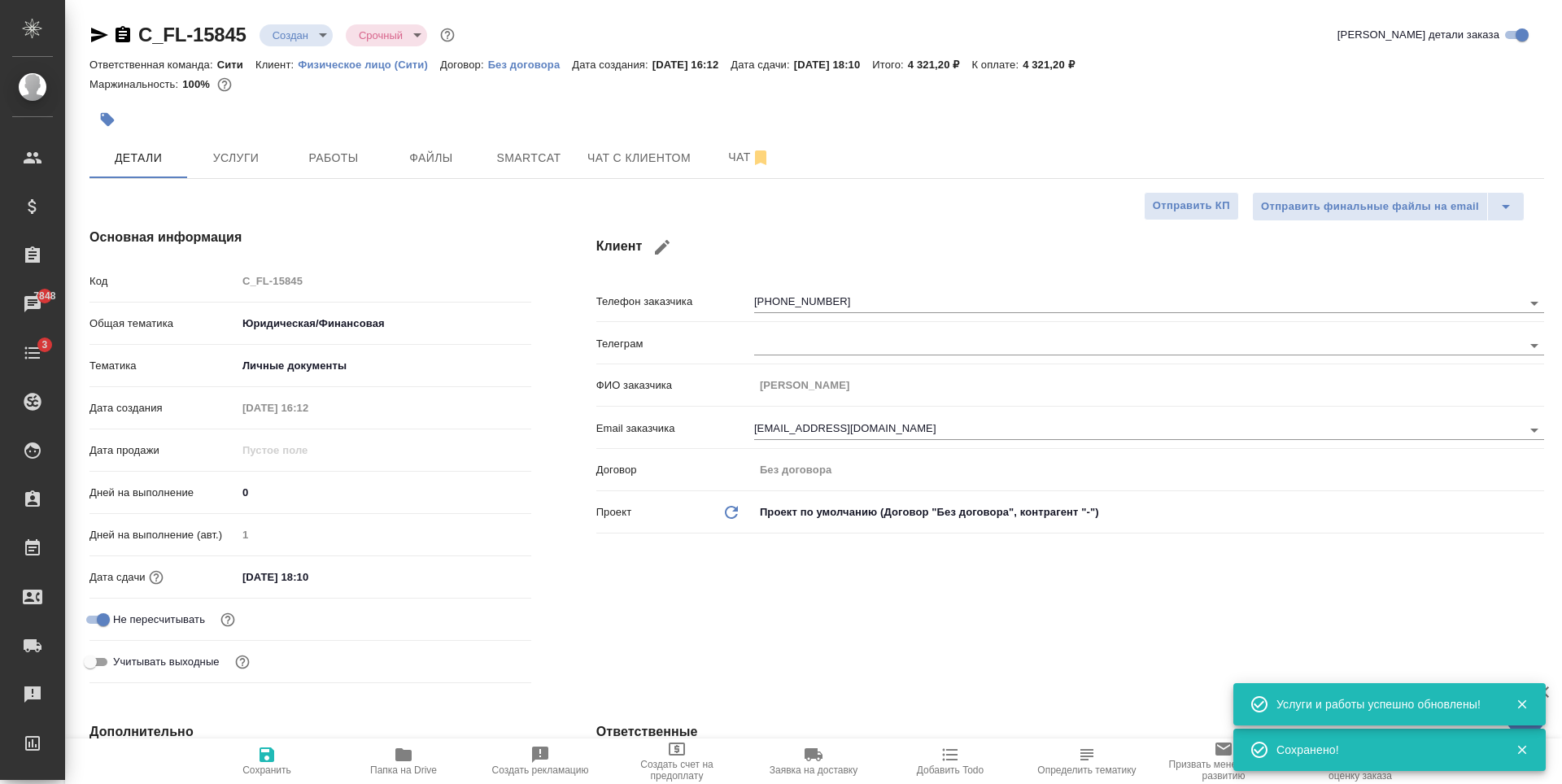
type textarea "x"
click at [220, 160] on span "Услуги" at bounding box center [236, 158] width 78 height 20
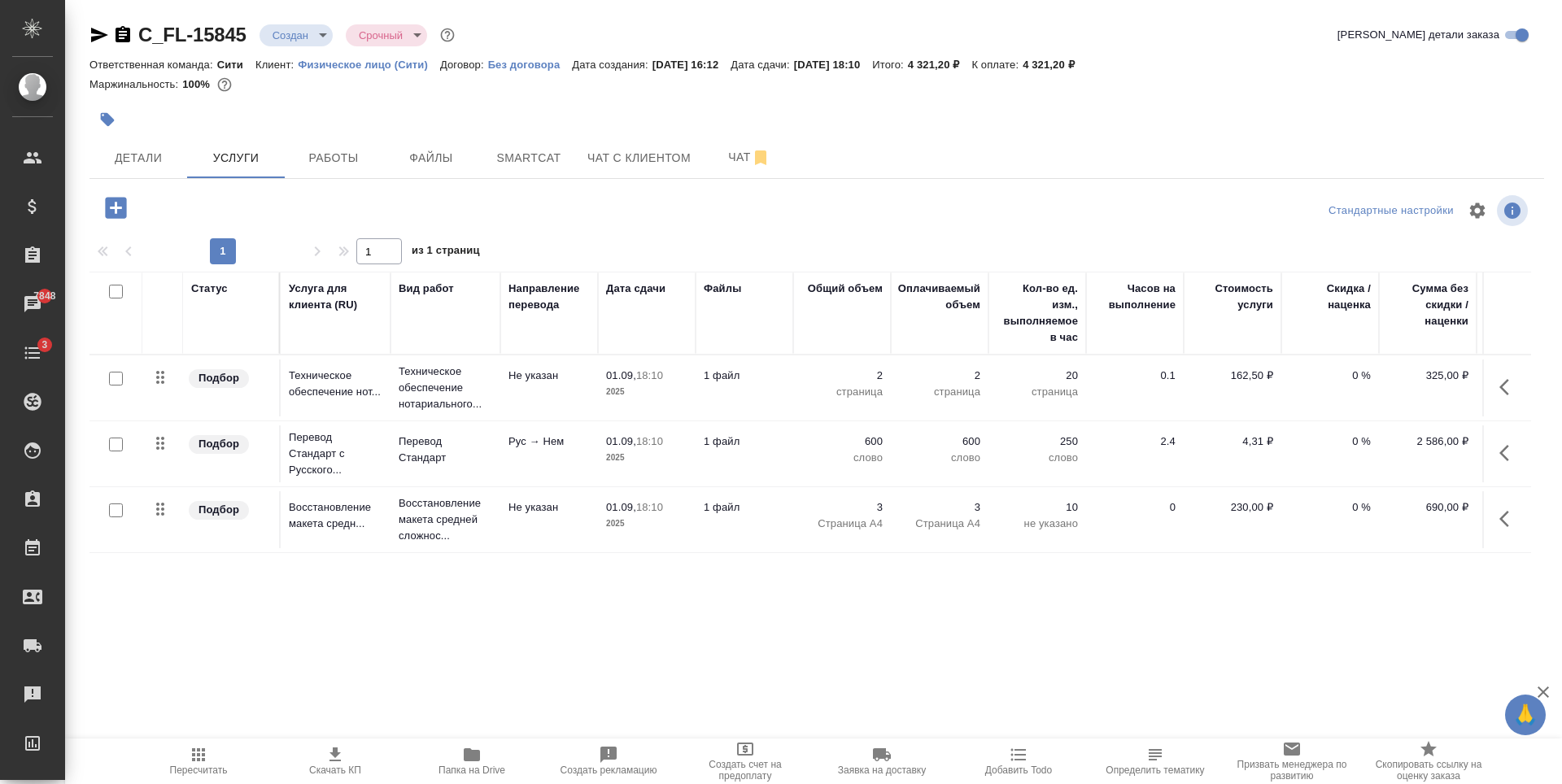
click at [119, 204] on icon "button" at bounding box center [115, 207] width 21 height 21
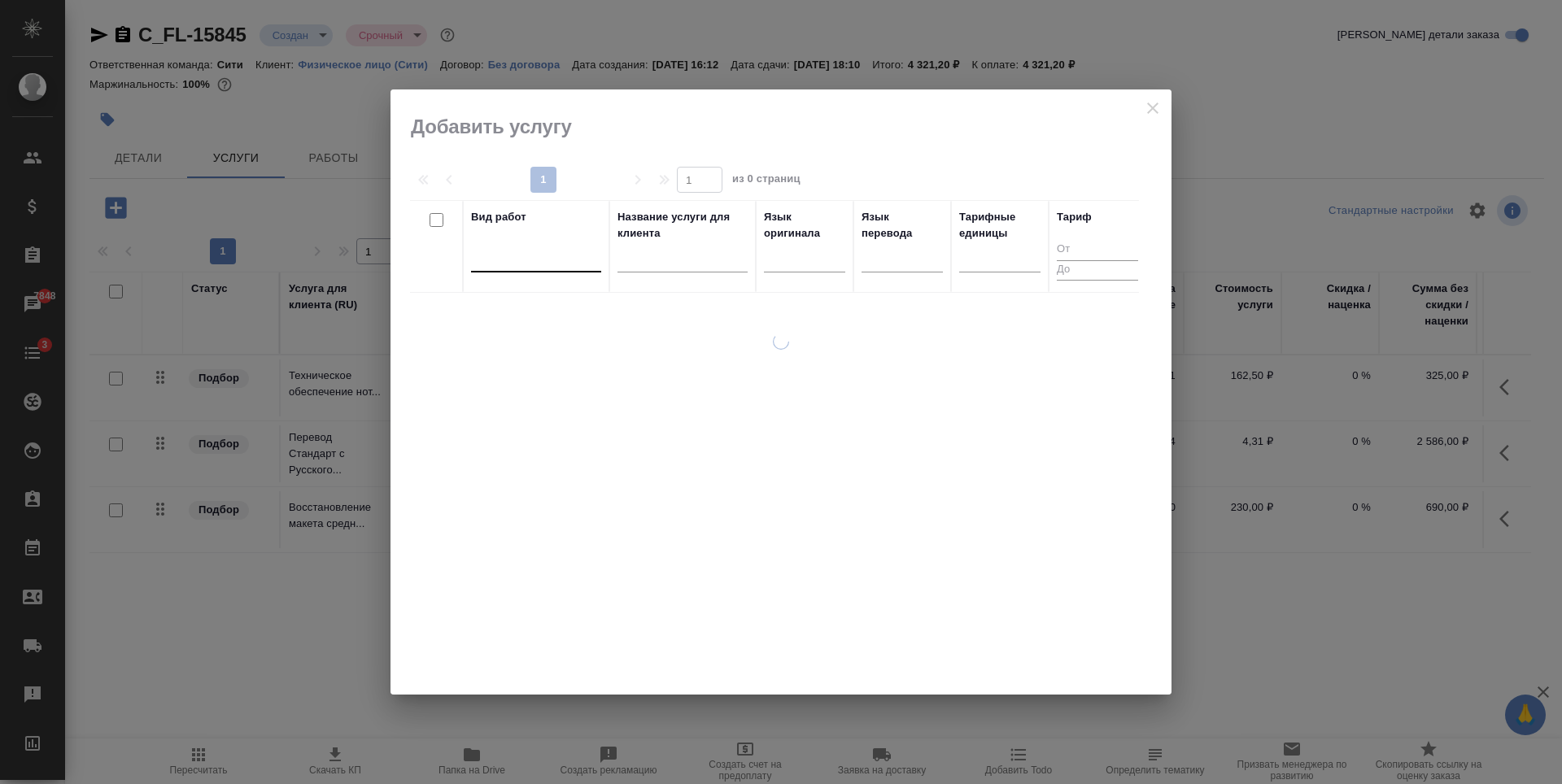
click at [510, 256] on div at bounding box center [535, 256] width 130 height 24
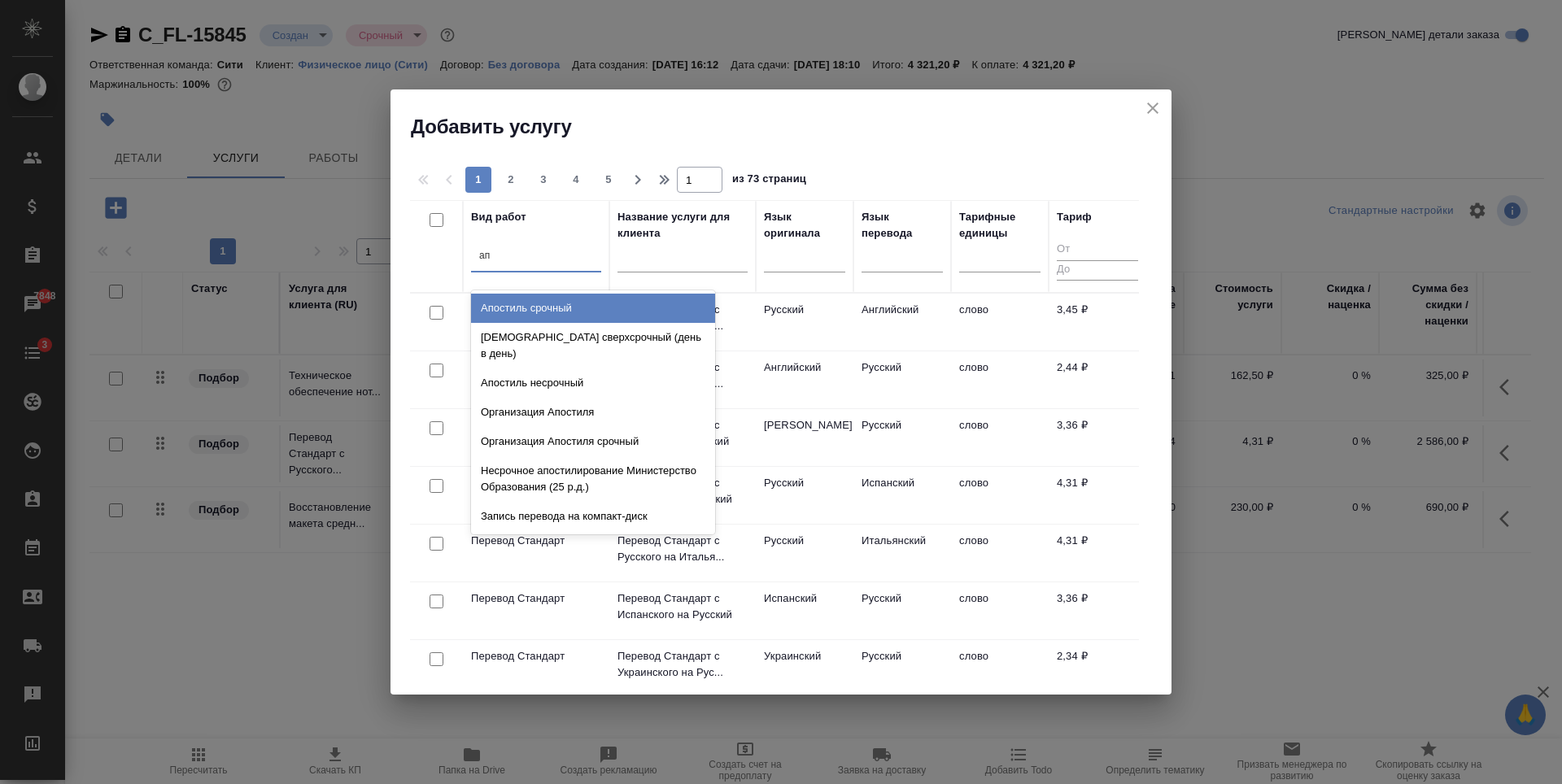
type input "апо"
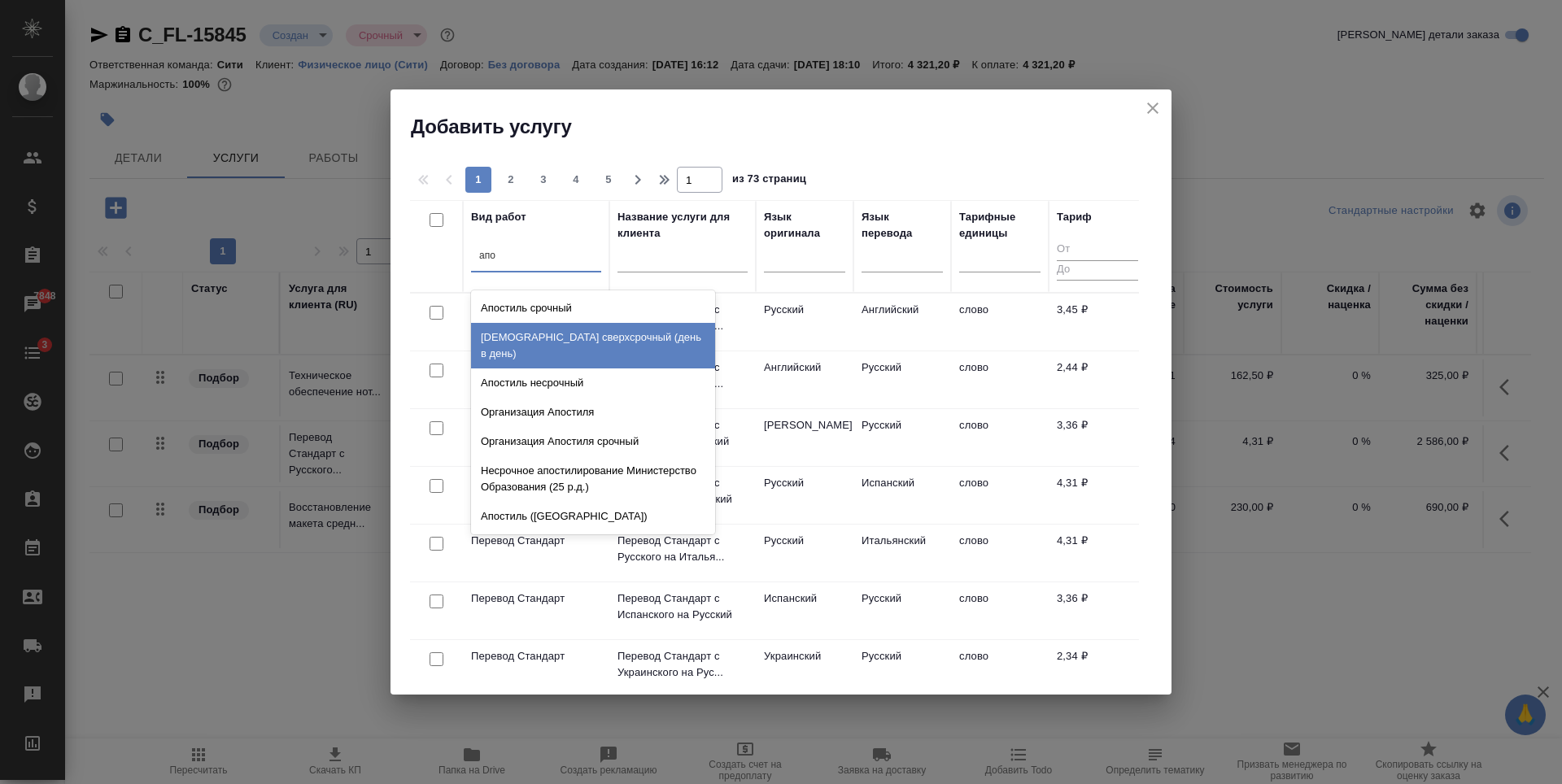
click at [636, 331] on div "[DEMOGRAPHIC_DATA] сверхсрочный (день в день)" at bounding box center [593, 346] width 244 height 46
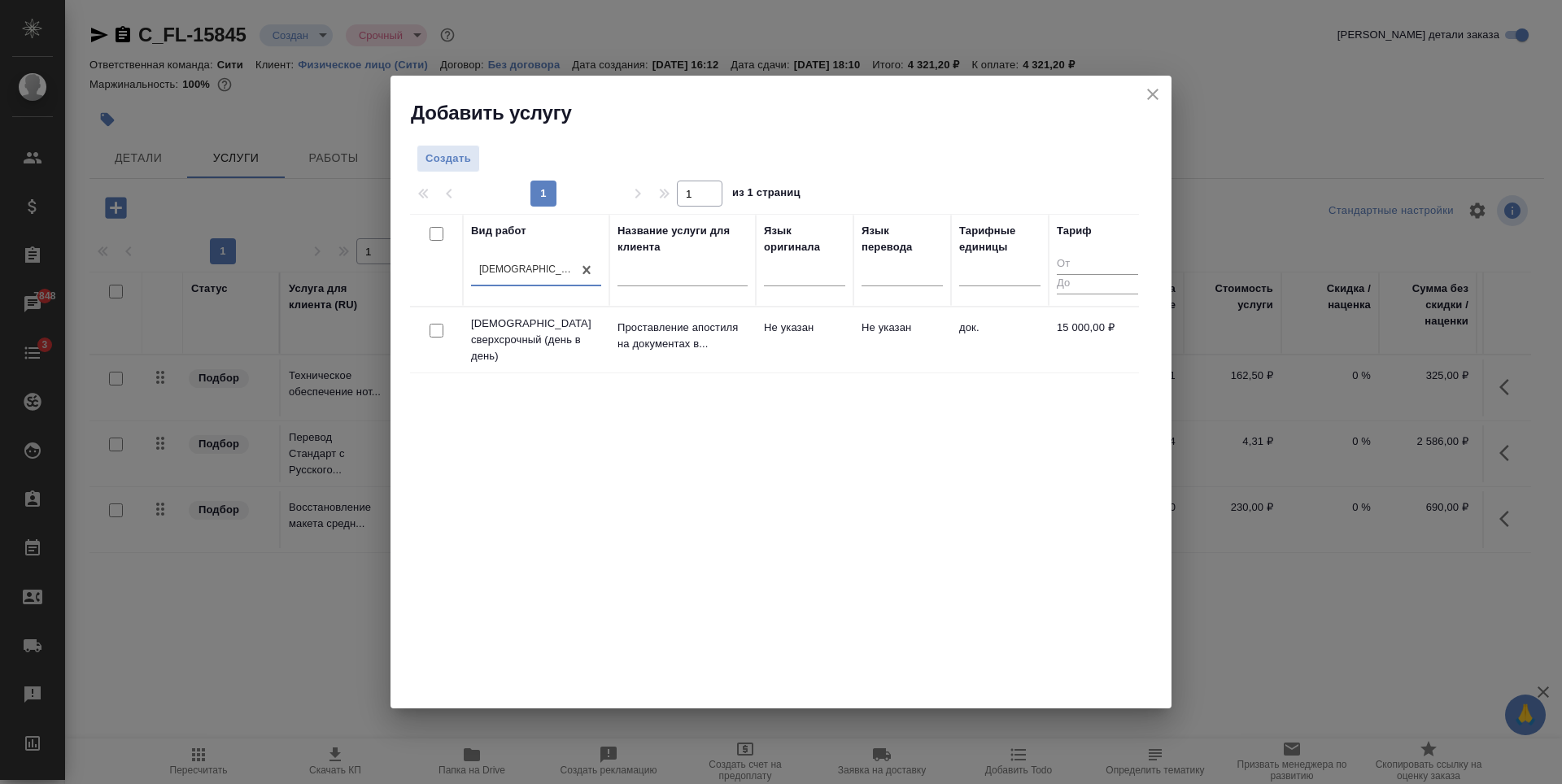
click at [440, 324] on input "checkbox" at bounding box center [436, 331] width 14 height 14
checkbox input "true"
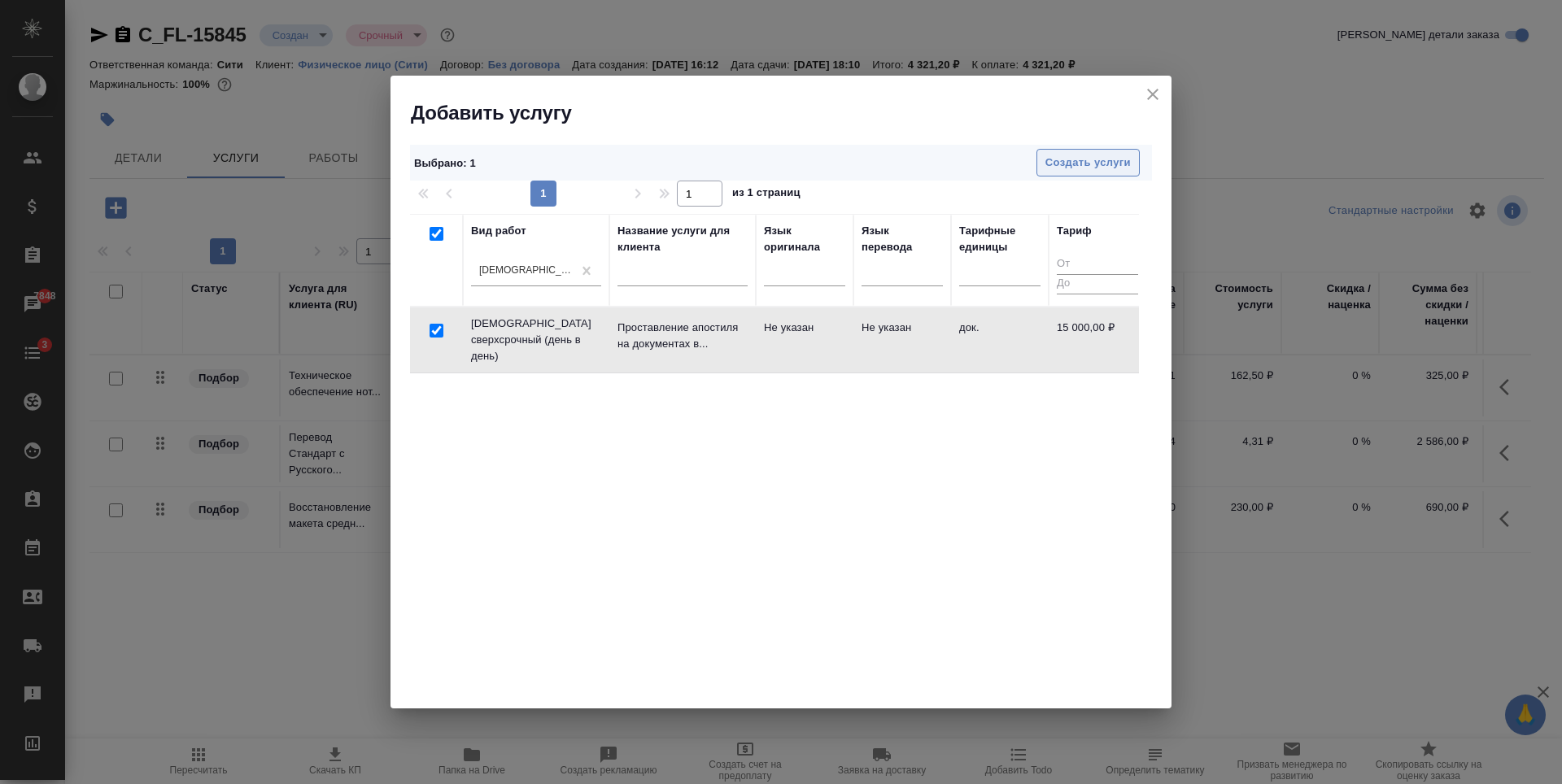
click at [1091, 157] on span "Создать услуги" at bounding box center [1088, 163] width 86 height 19
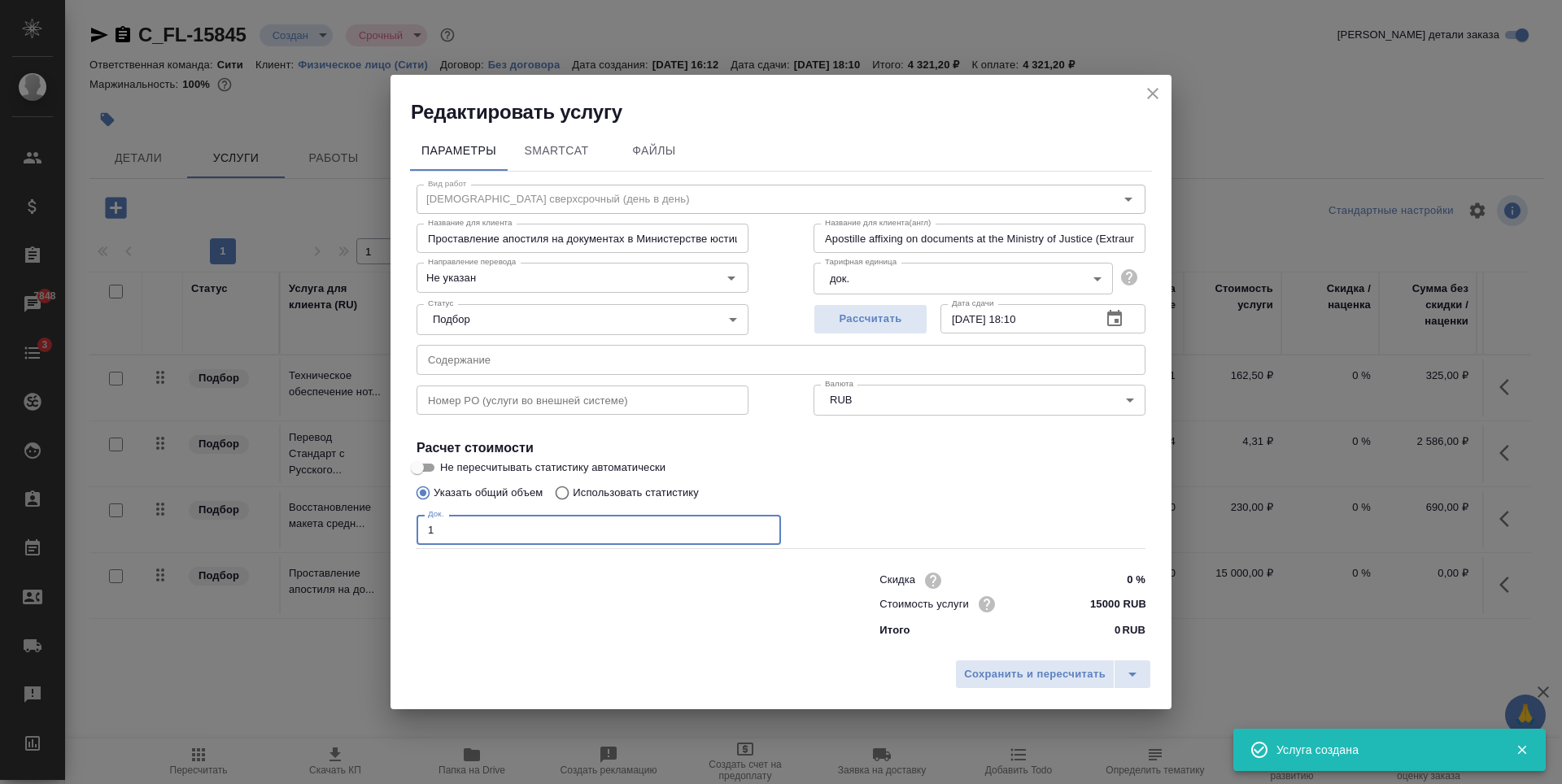
type input "1"
click at [763, 525] on input "1" at bounding box center [599, 529] width 365 height 30
click at [895, 321] on span "Рассчитать" at bounding box center [870, 319] width 96 height 19
click at [1006, 683] on span "Сохранить и пересчитать" at bounding box center [1035, 675] width 142 height 19
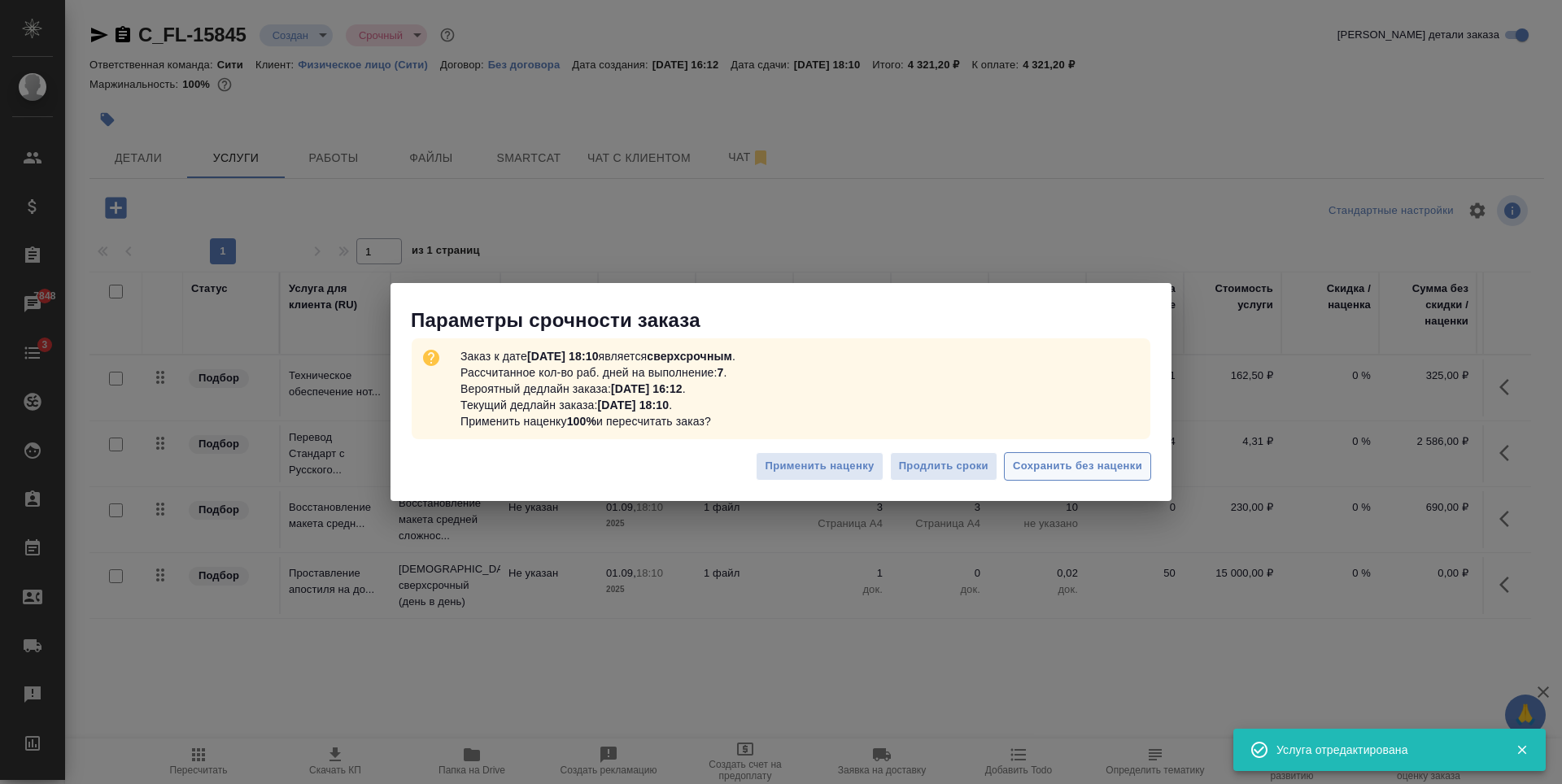
click at [1125, 464] on span "Сохранить без наценки" at bounding box center [1077, 466] width 130 height 19
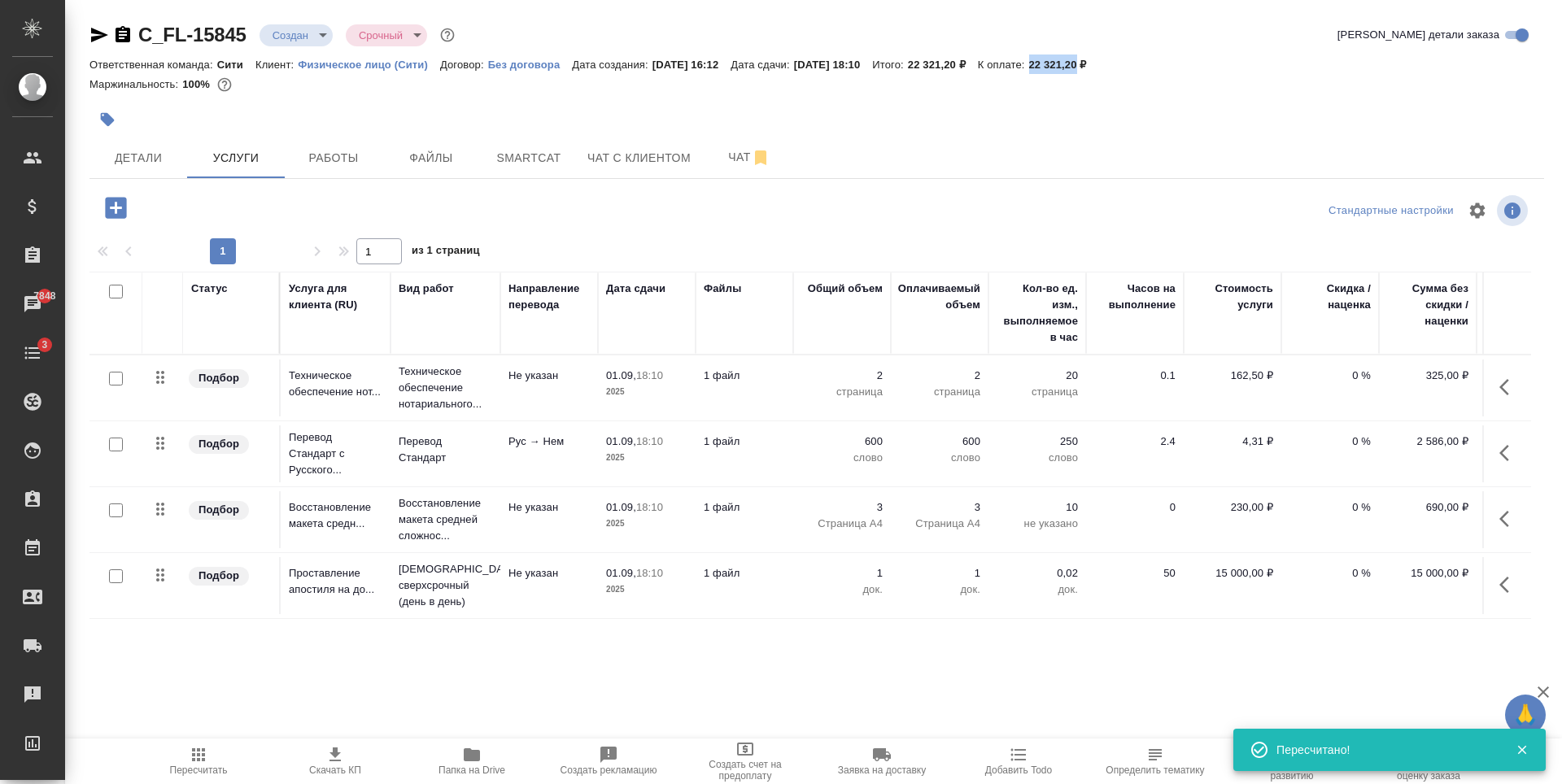
drag, startPoint x: 1079, startPoint y: 64, endPoint x: 1119, endPoint y: 67, distance: 40.1
click at [1119, 67] on div "Ответственная команда: Сити Клиент: Физическое лицо (Сити) Договор: Без договор…" at bounding box center [817, 64] width 1454 height 19
copy p "22 321,20"
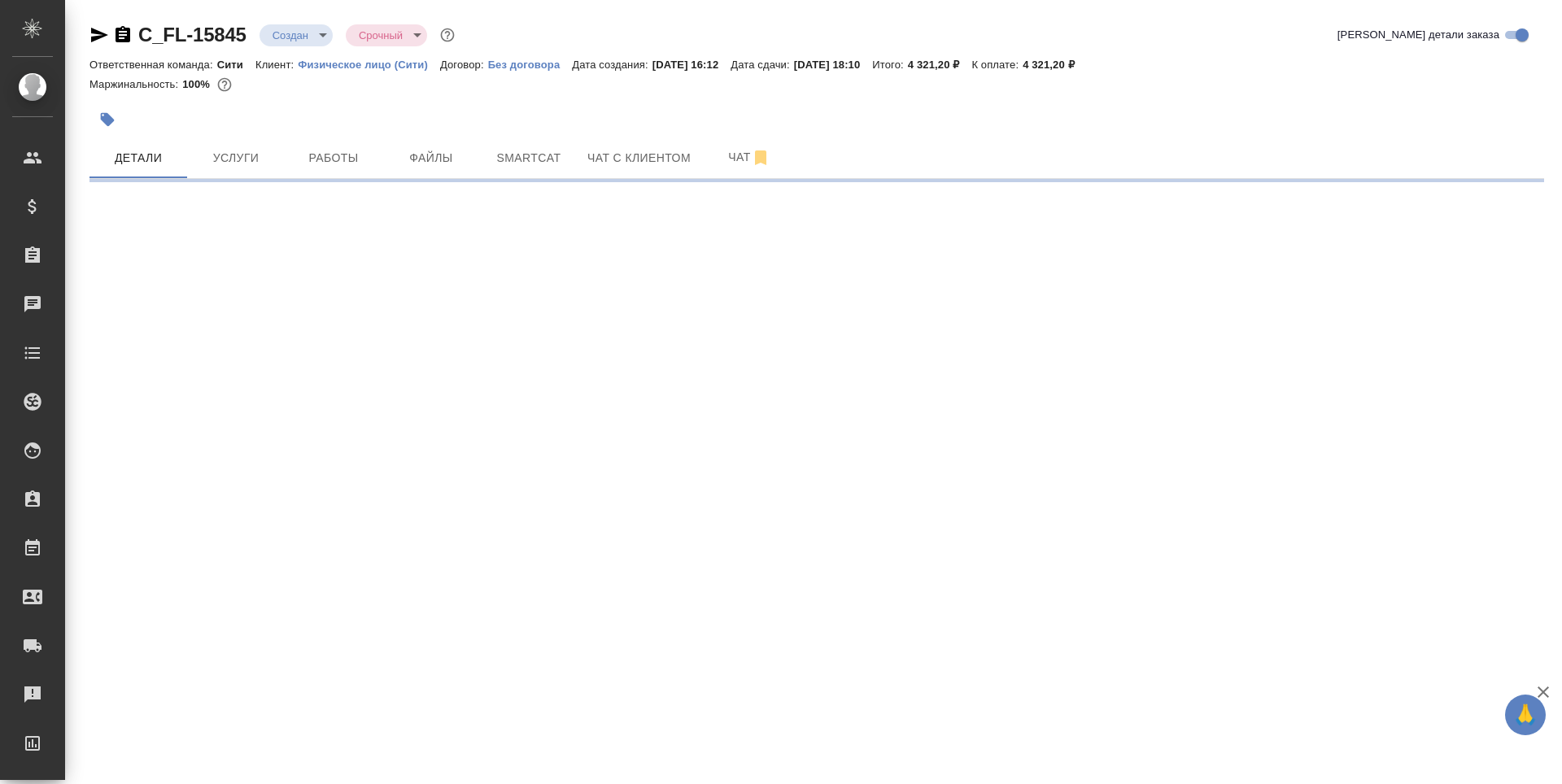
select select "RU"
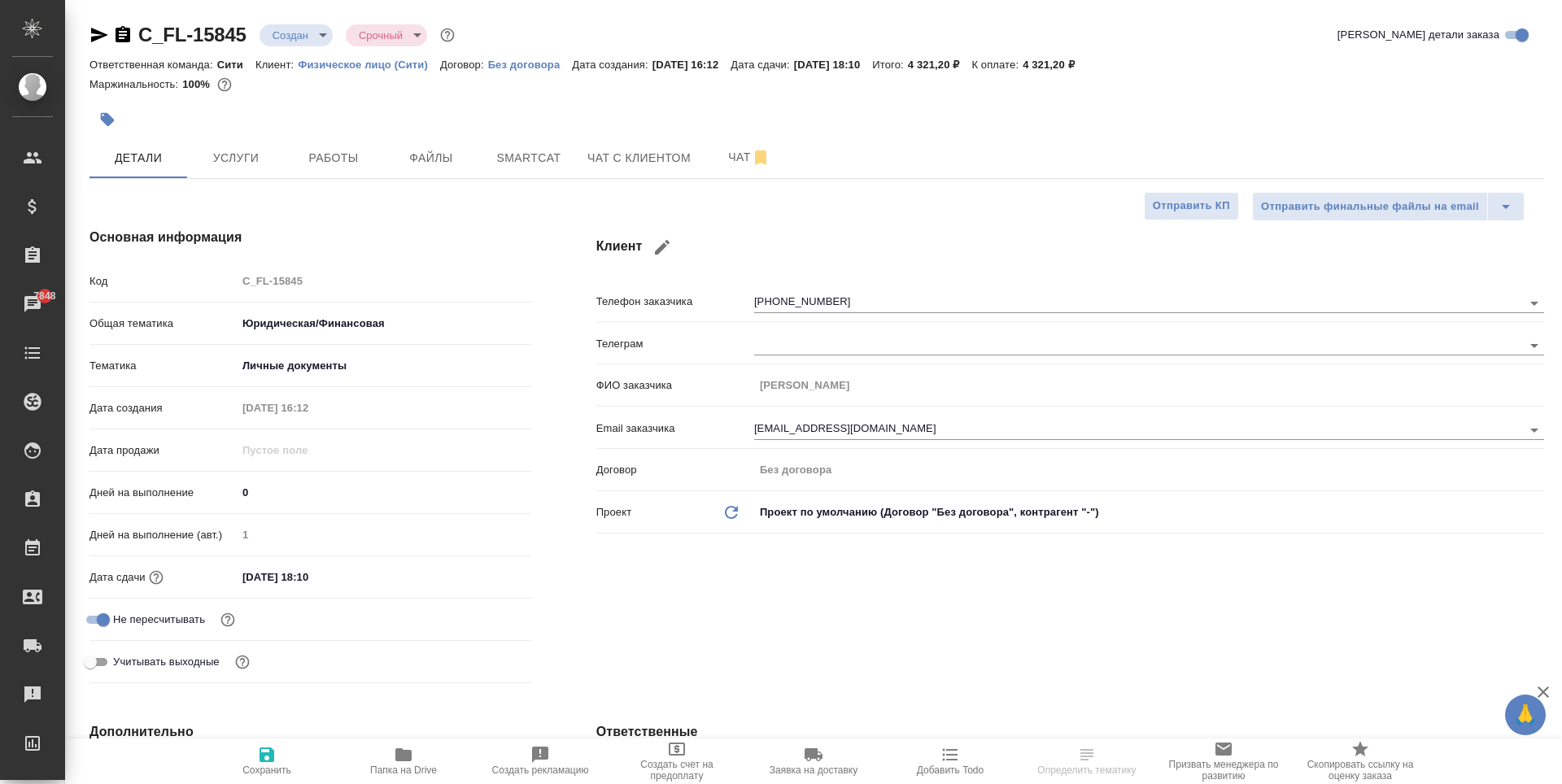
type textarea "x"
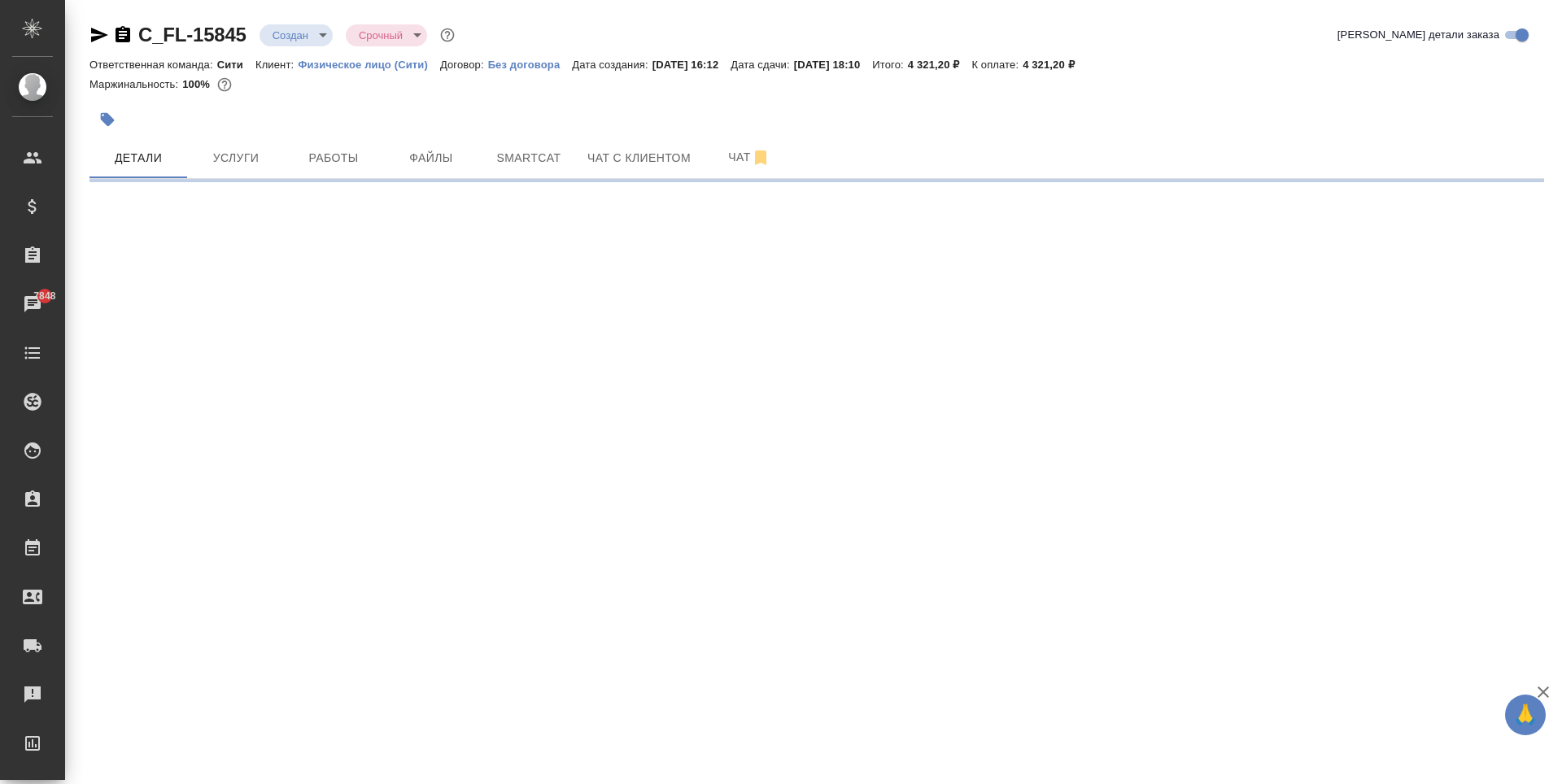
select select "RU"
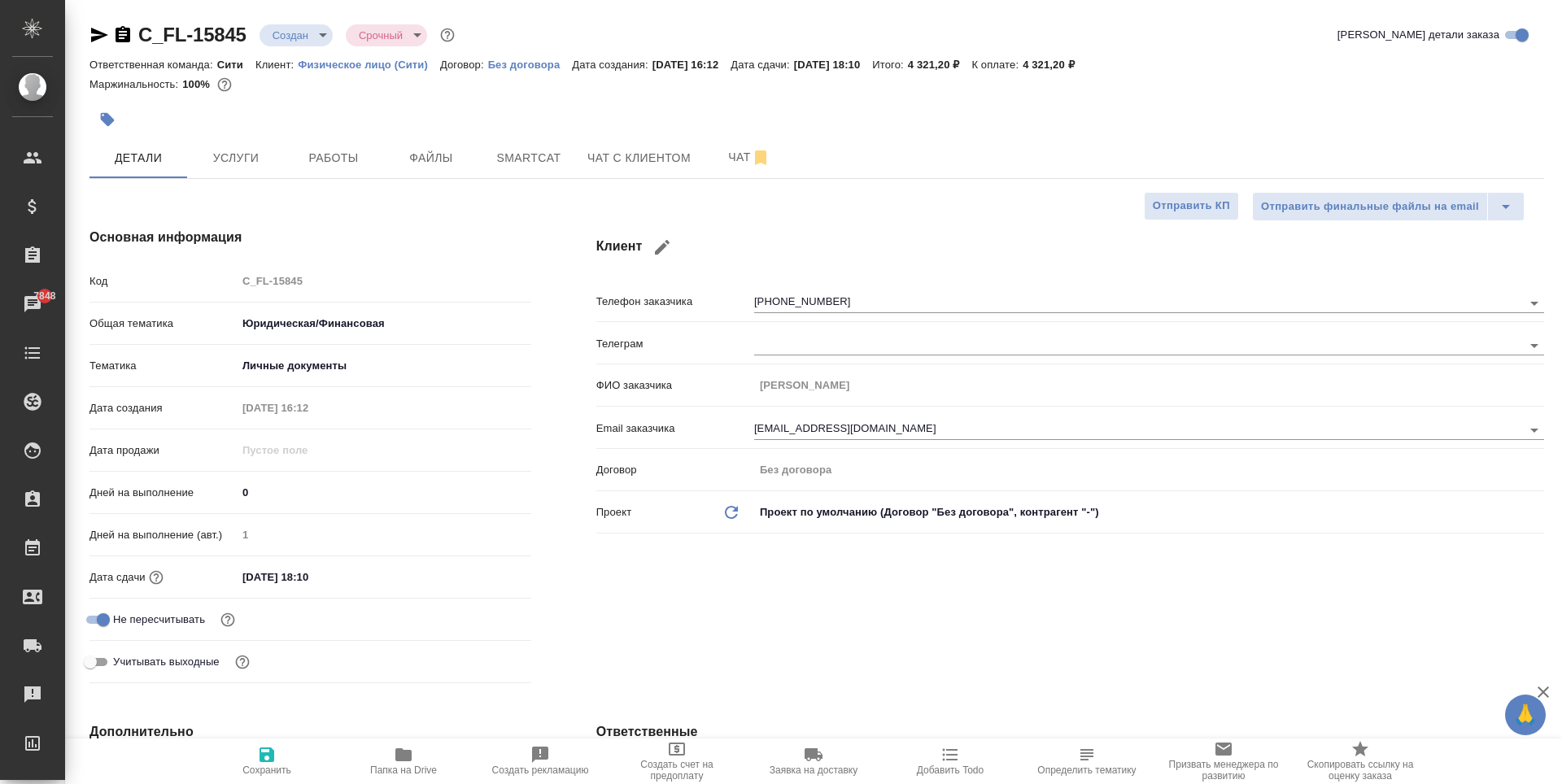
type textarea "x"
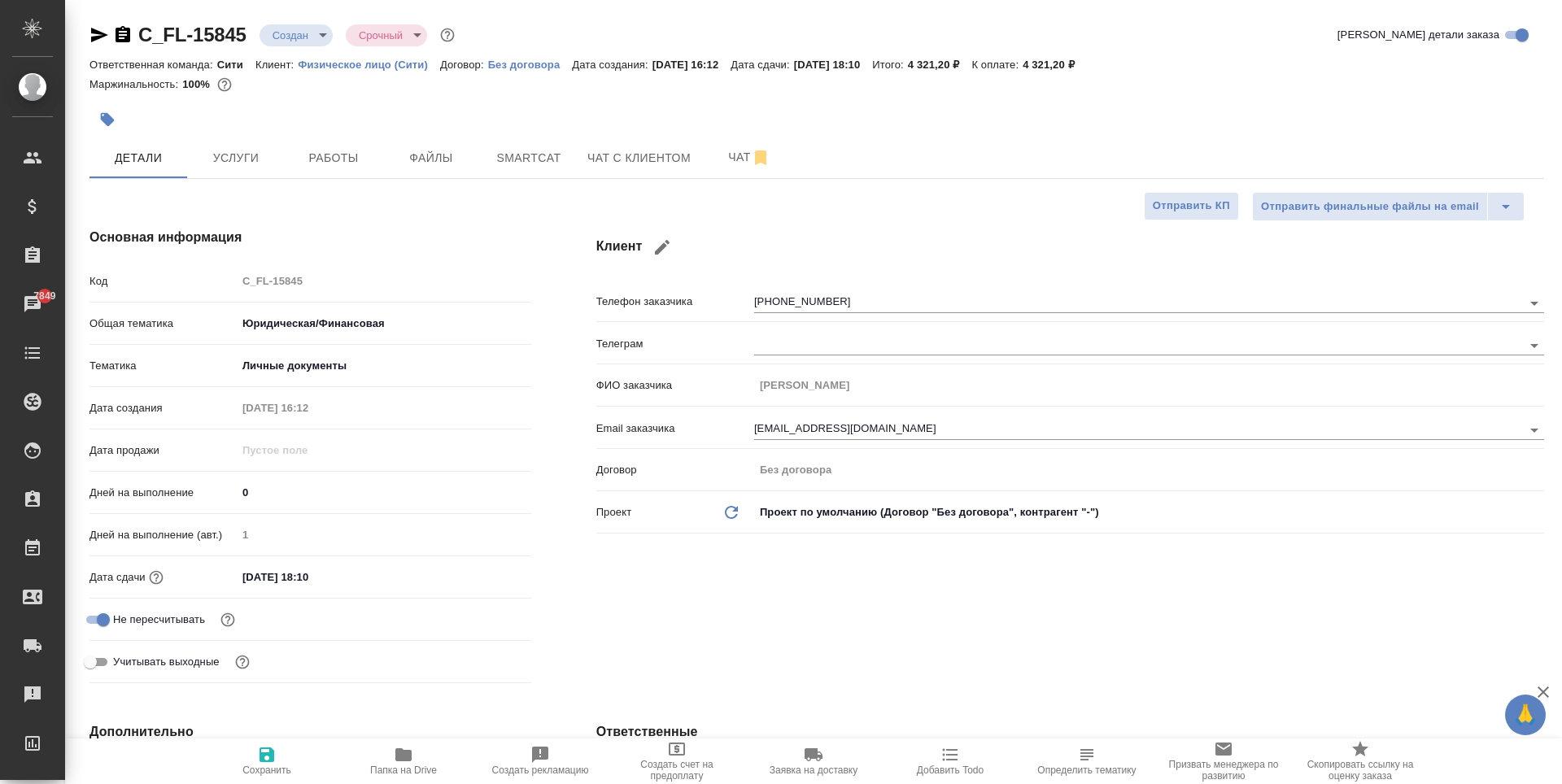
type textarea "x"
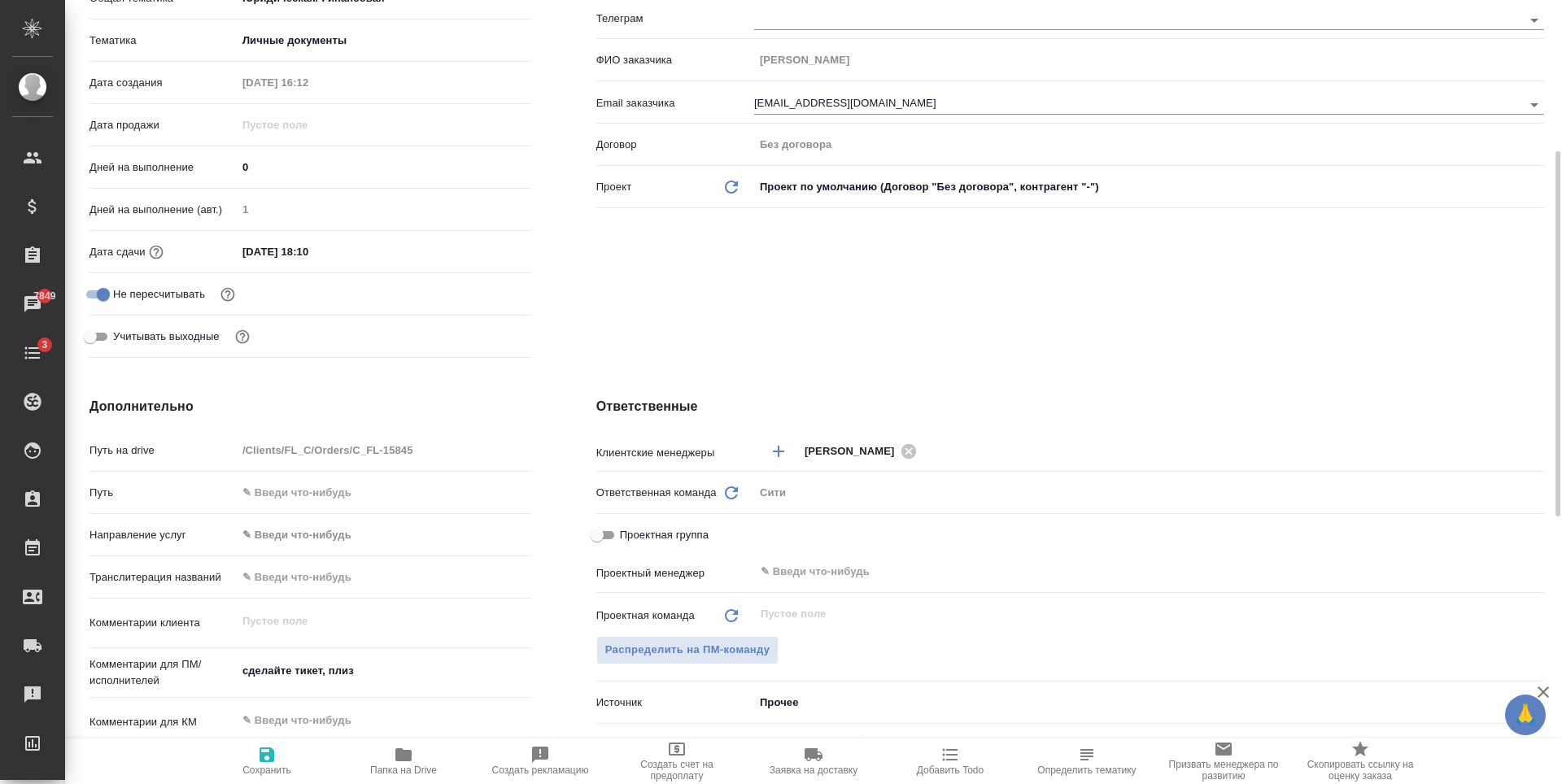
scroll to position [650, 0]
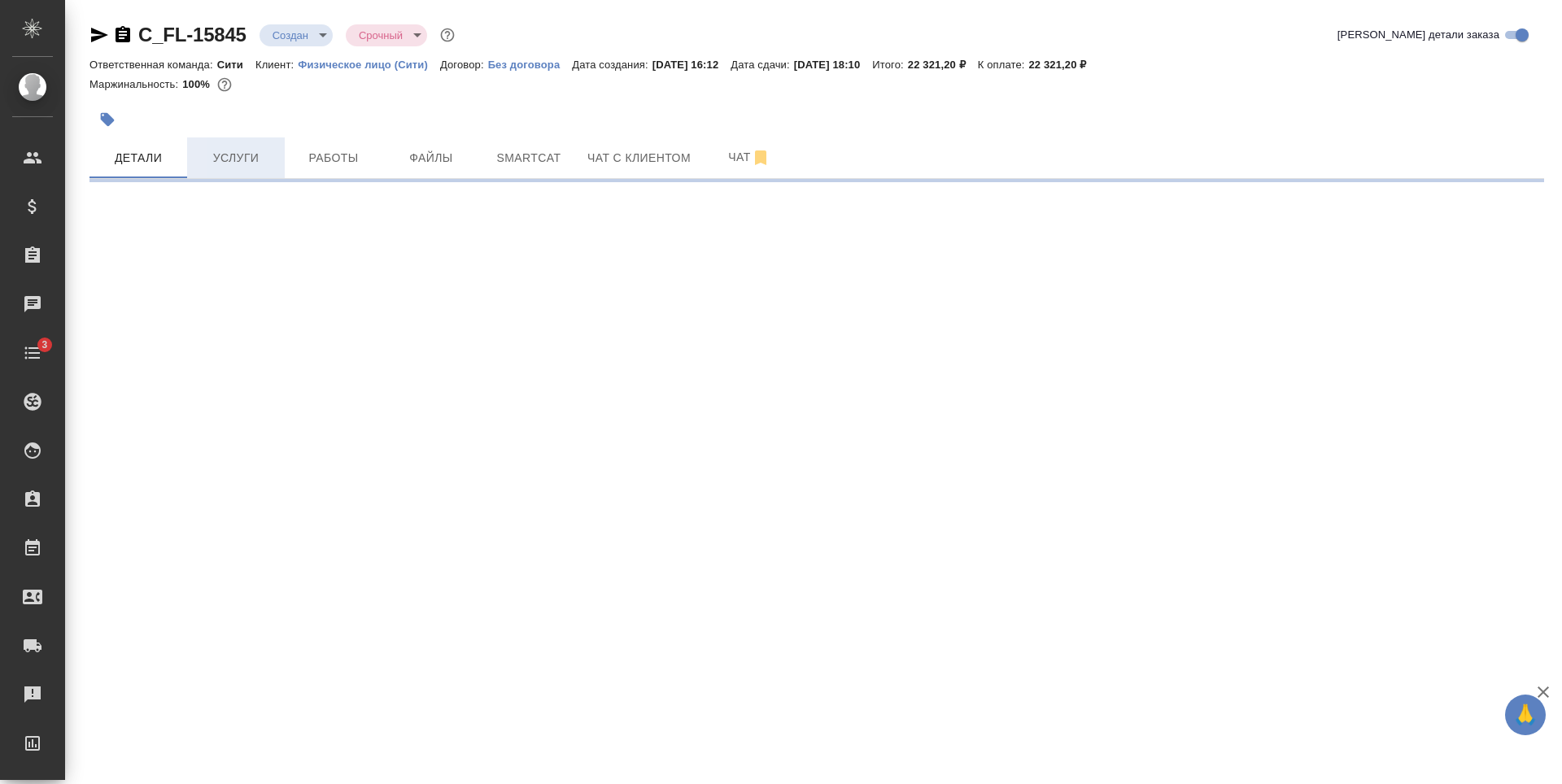
select select "RU"
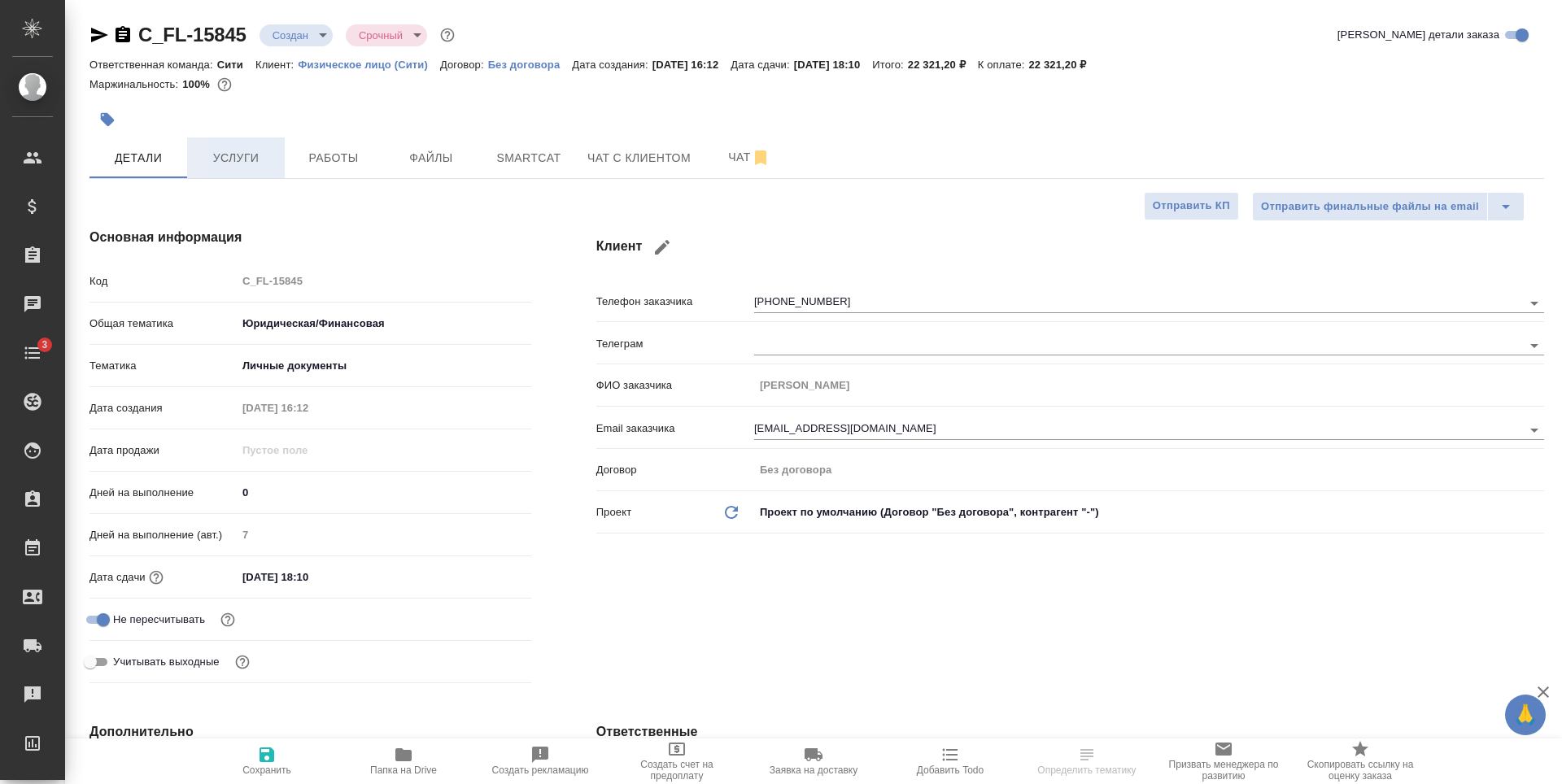
type textarea "x"
click at [192, 154] on button "Услуги" at bounding box center [236, 158] width 98 height 41
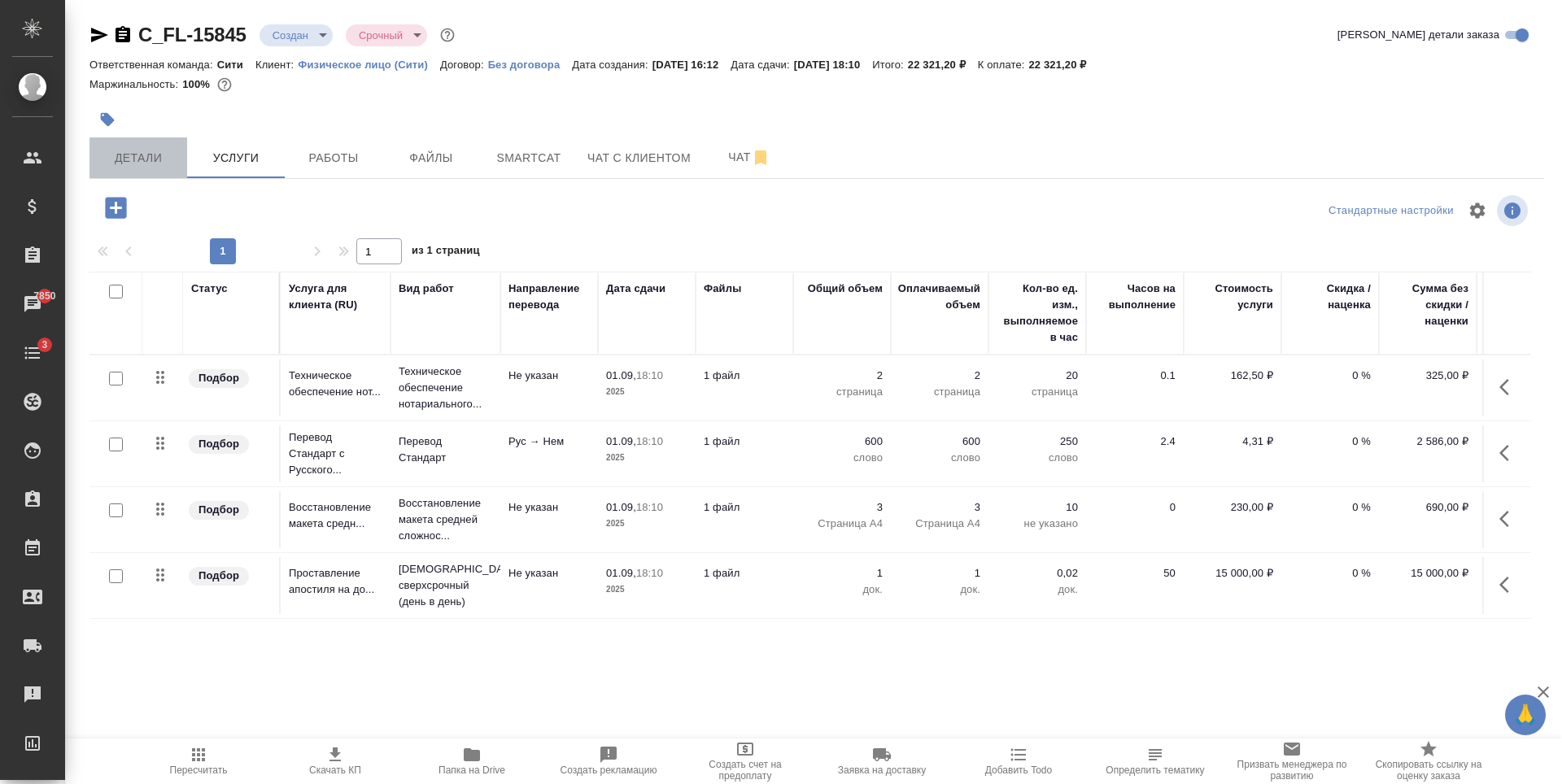
click at [168, 156] on span "Детали" at bounding box center [138, 158] width 78 height 20
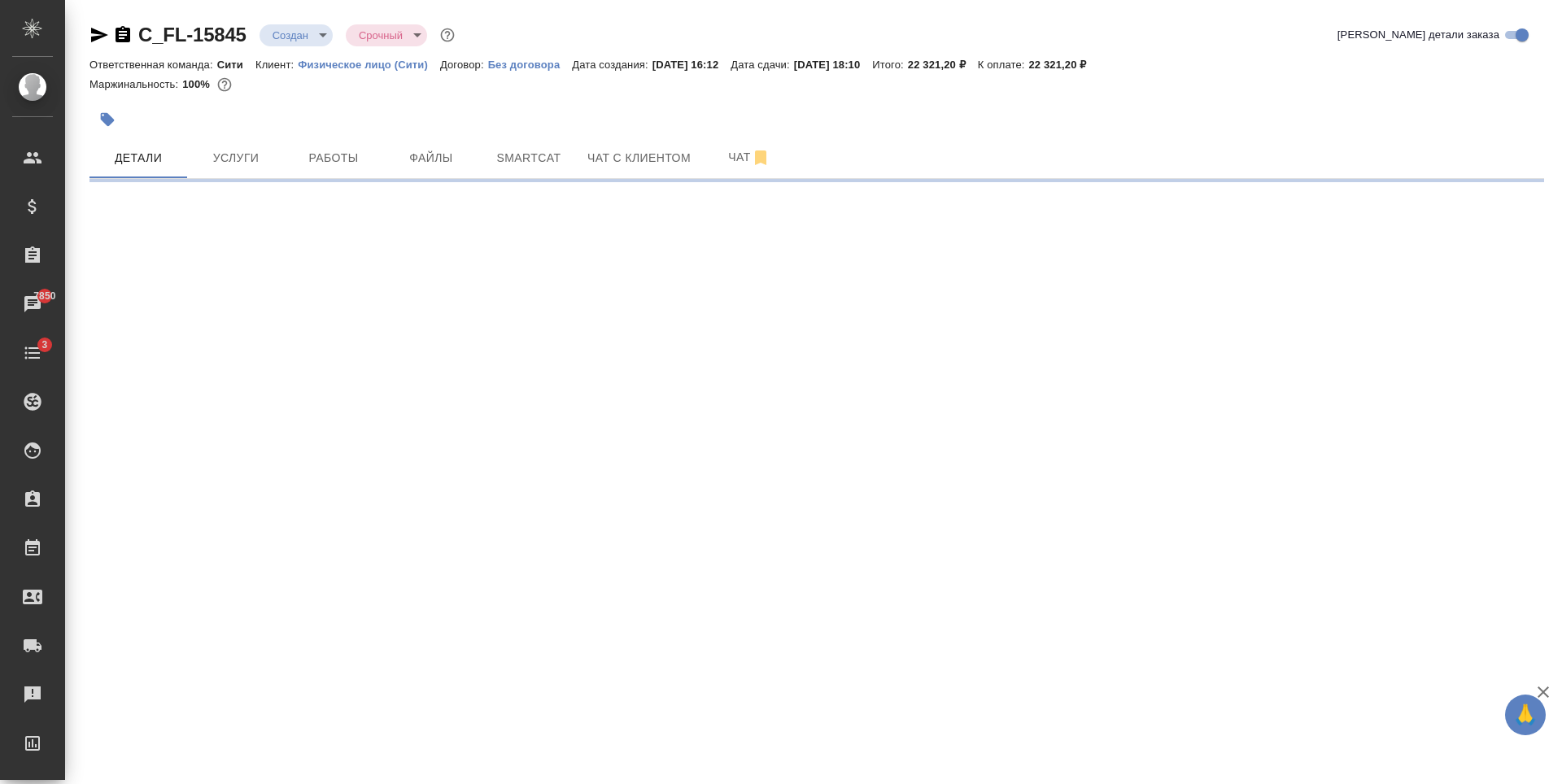
select select "RU"
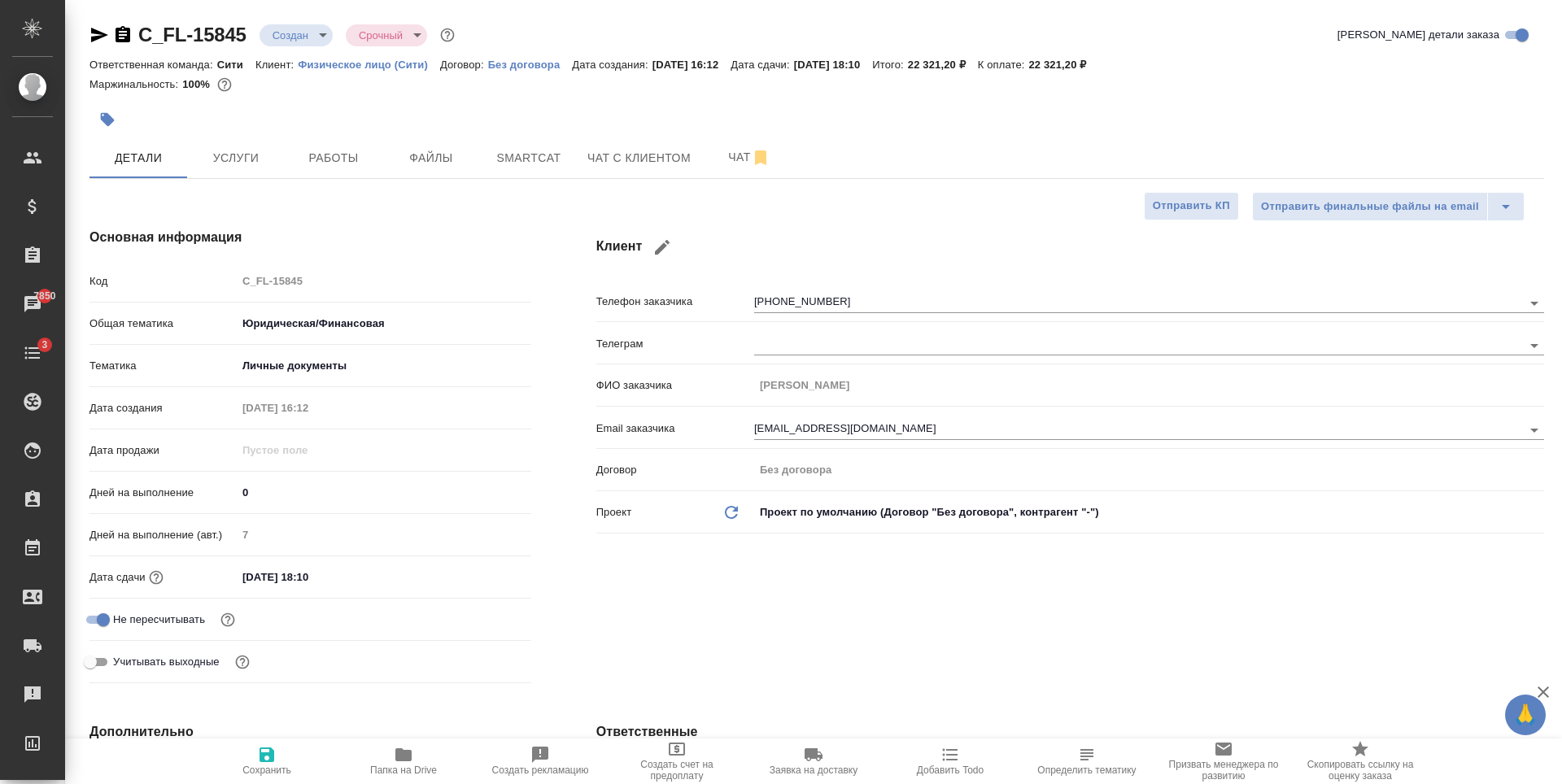
type textarea "x"
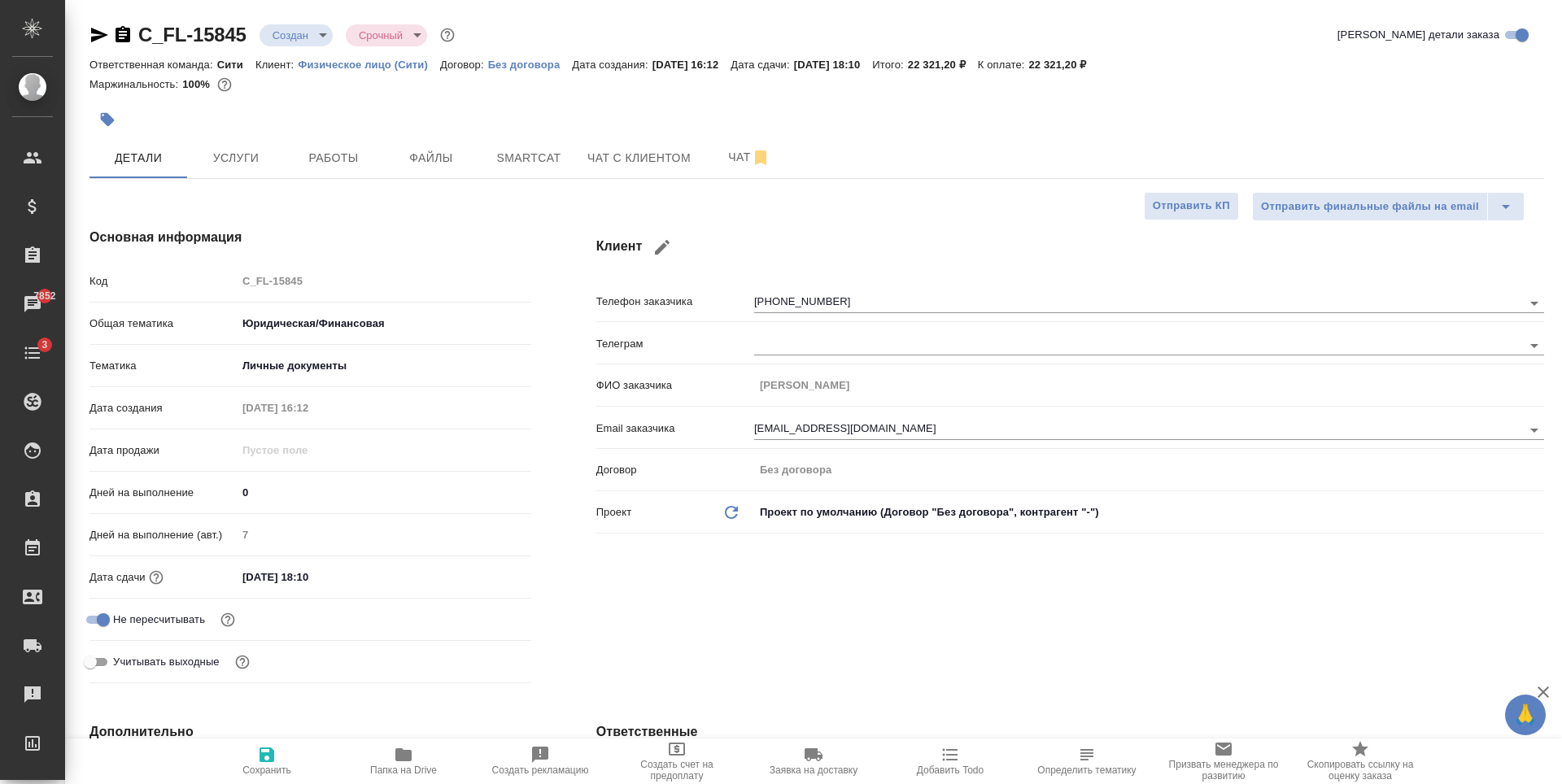
type textarea "x"
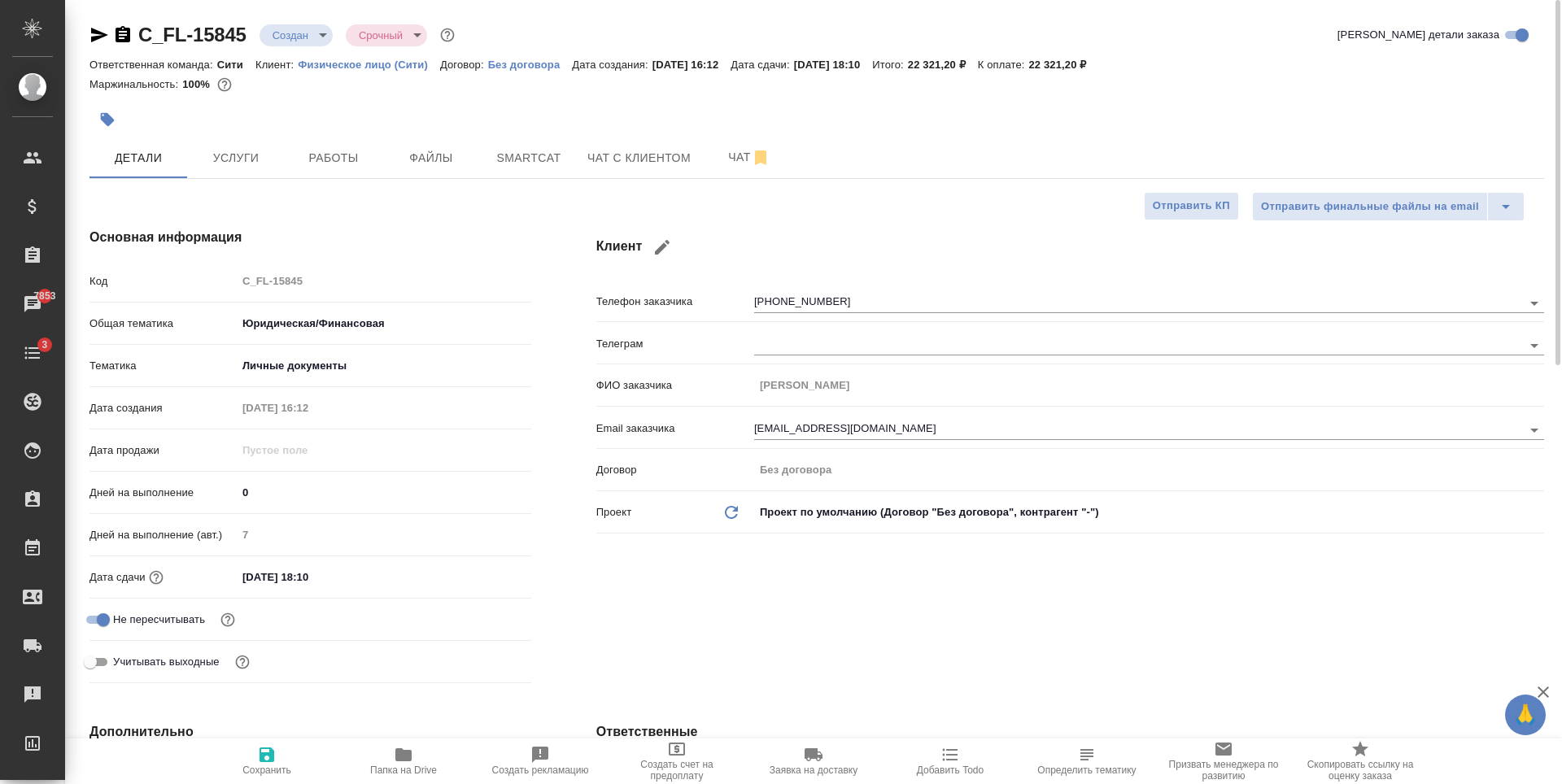
type textarea "x"
click at [410, 224] on div "Основная информация Код C_FL-15845 Общая тематика Юридическая/Финансовая yr-fn …" at bounding box center [310, 459] width 507 height 527
click at [229, 175] on button "Услуги" at bounding box center [236, 158] width 98 height 41
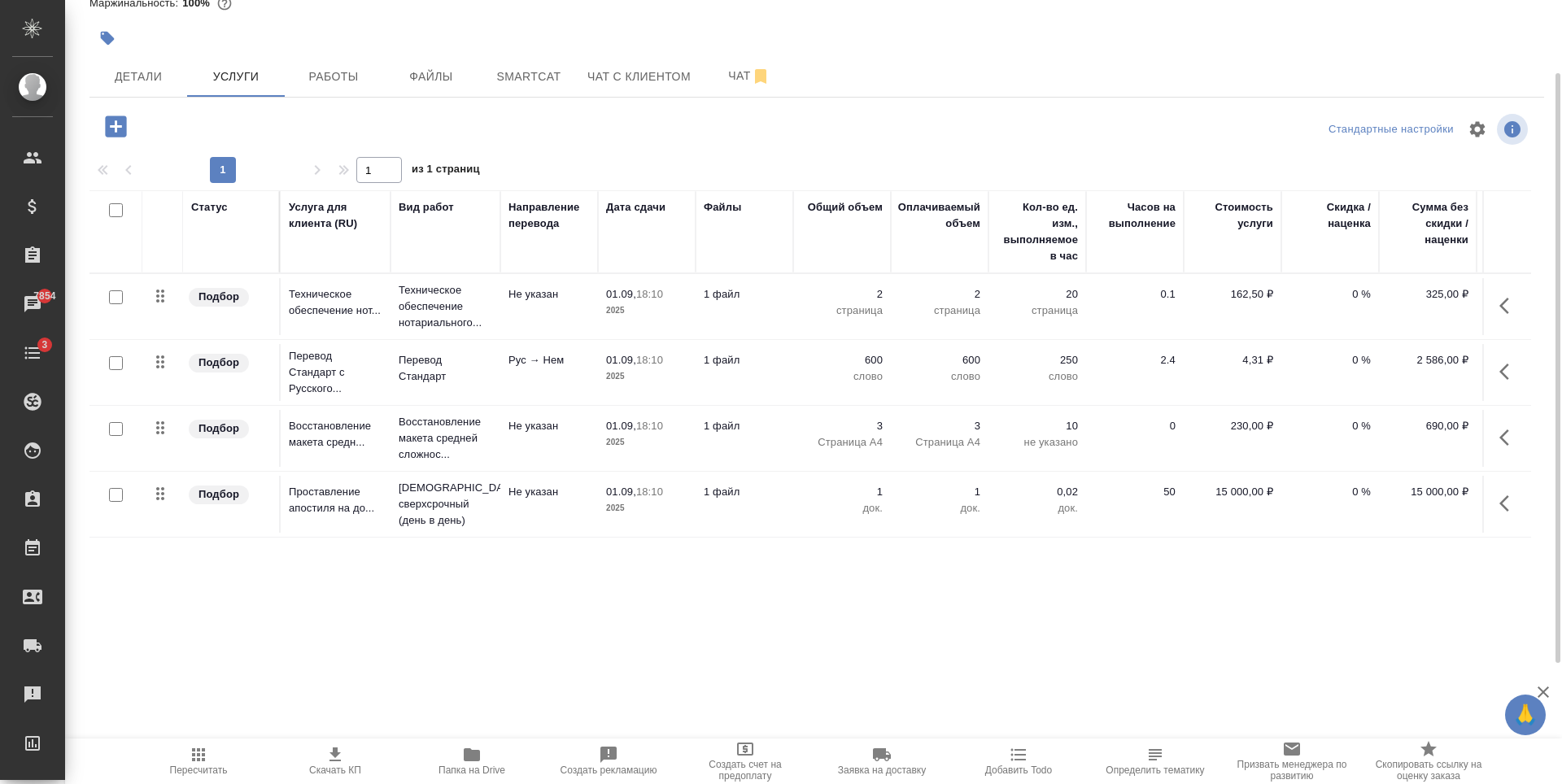
scroll to position [10, 0]
click at [585, 591] on div "C_FL-15845 Создан new Срочный urgent Кратко детали заказа Ответственная команда…" at bounding box center [813, 331] width 1497 height 663
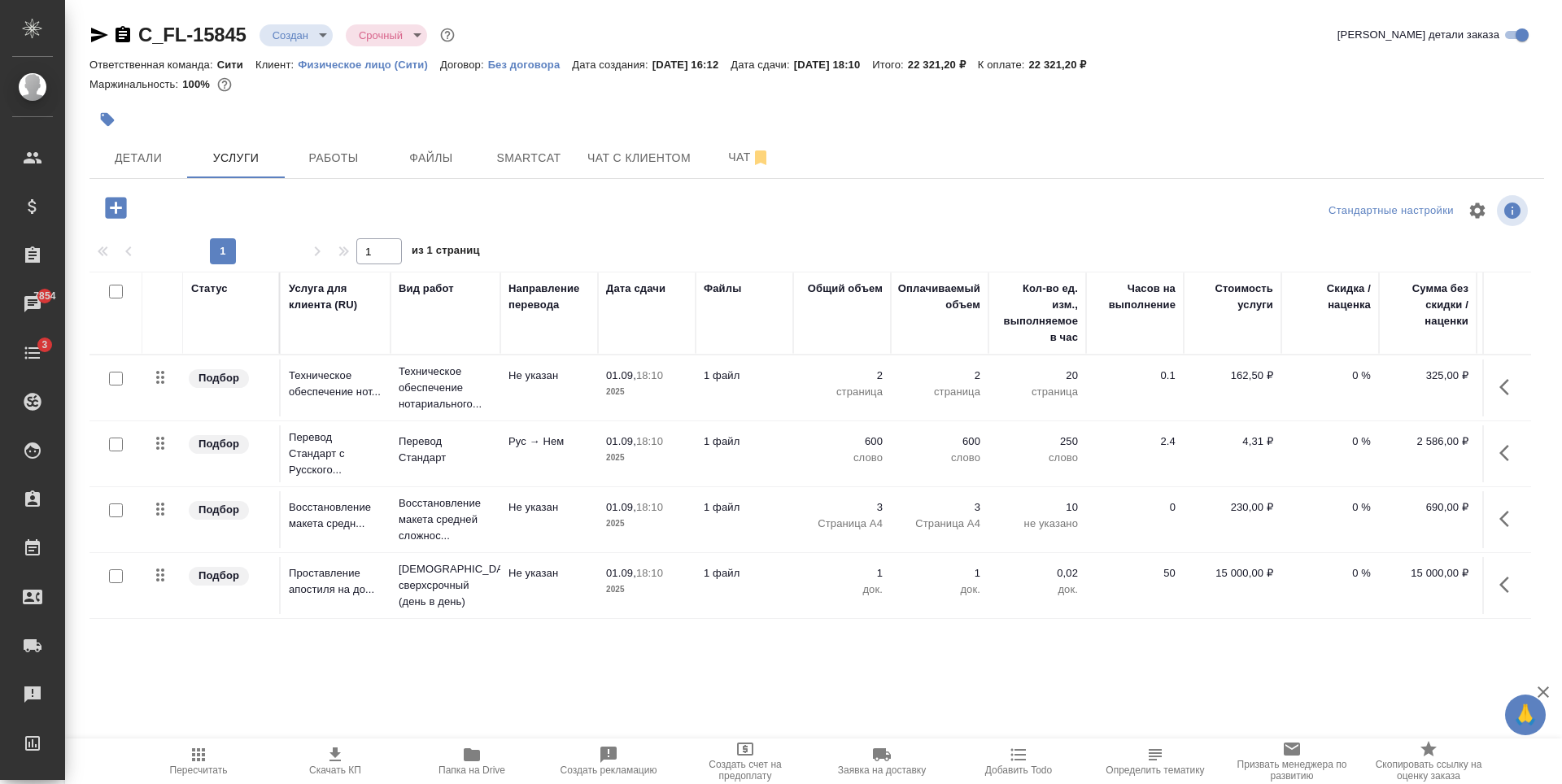
scroll to position [0, 0]
click at [602, 97] on div at bounding box center [817, 97] width 1454 height 3
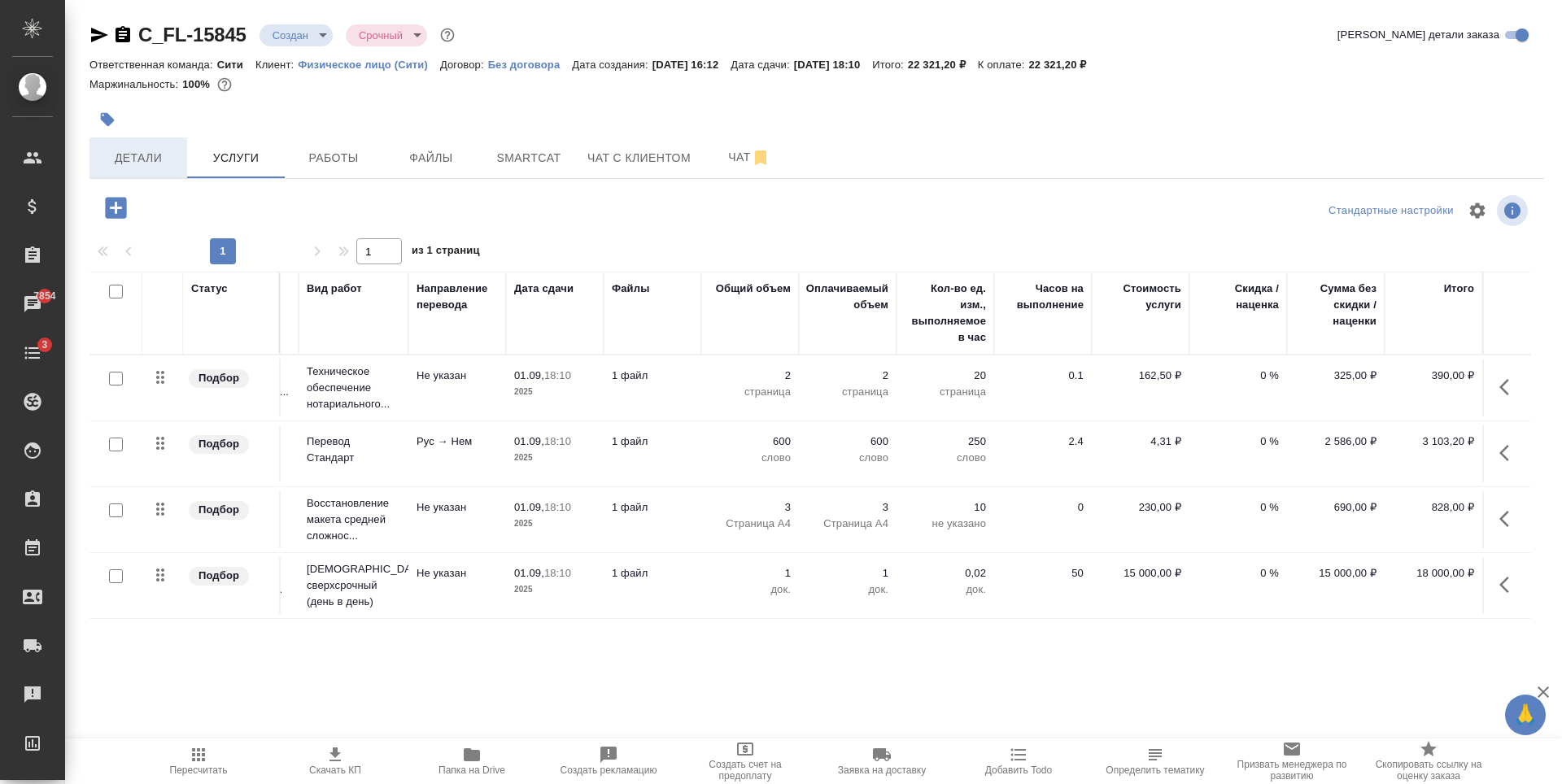
click at [159, 149] on span "Детали" at bounding box center [138, 158] width 78 height 20
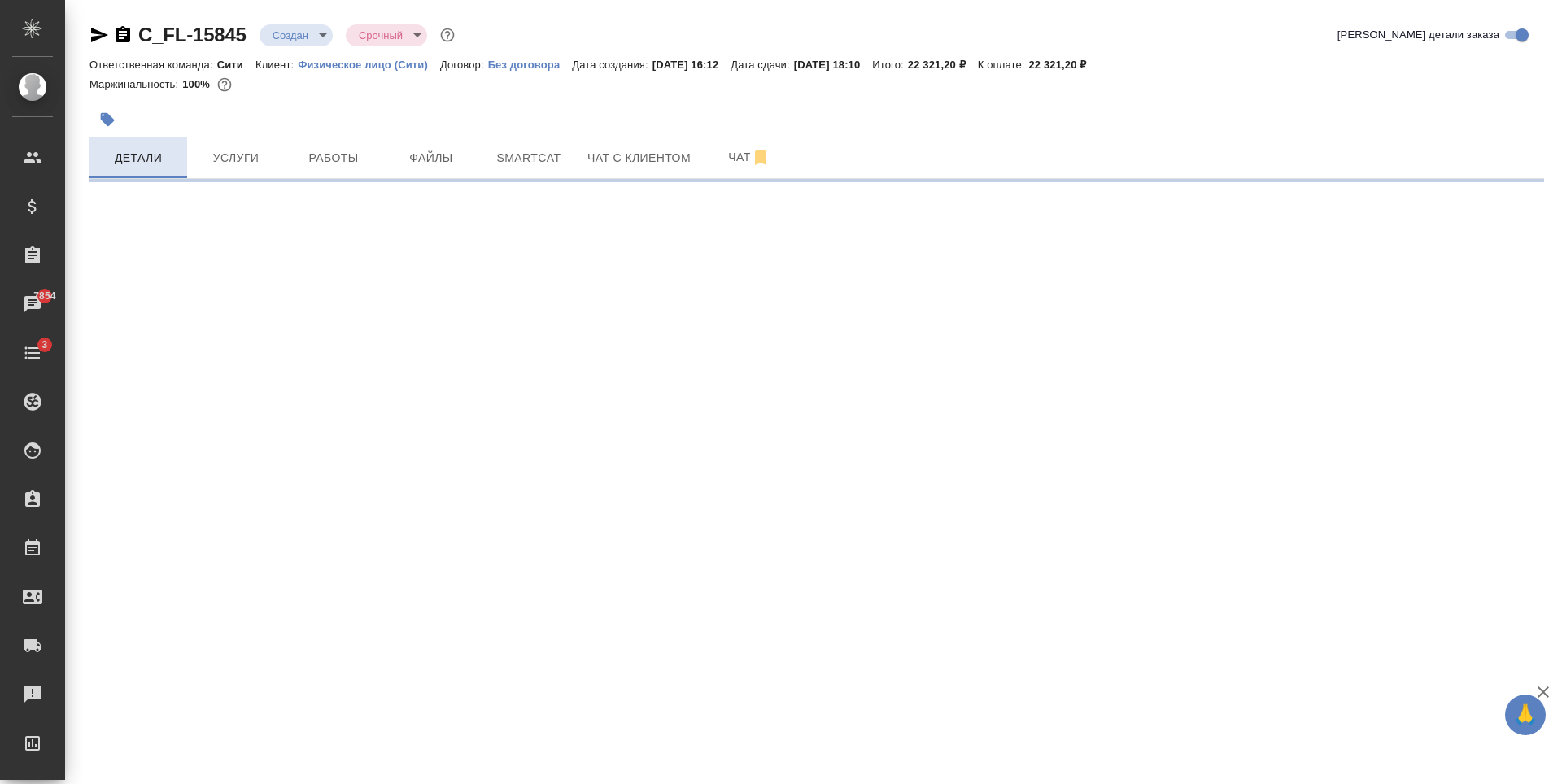
select select "RU"
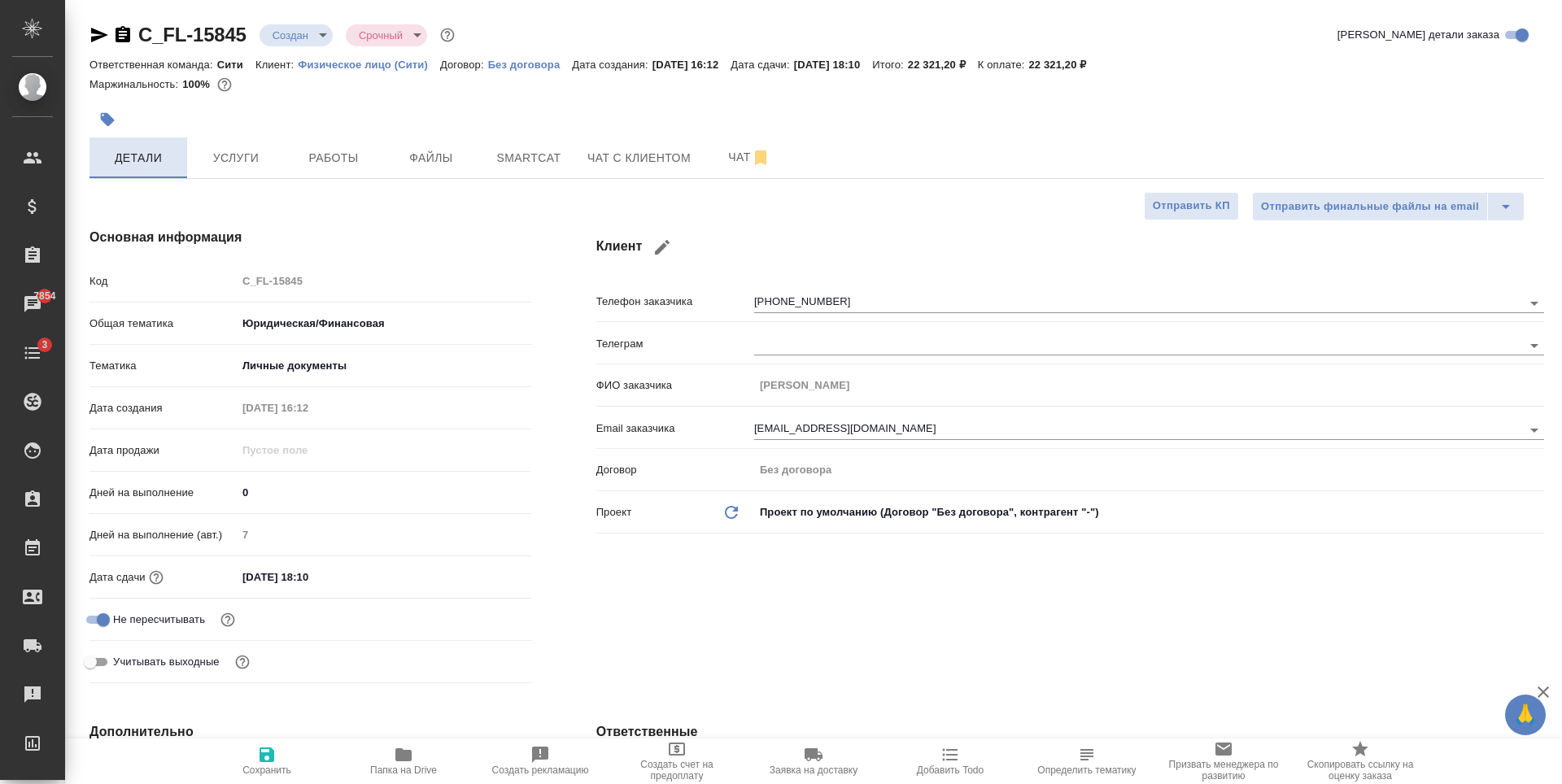
type textarea "x"
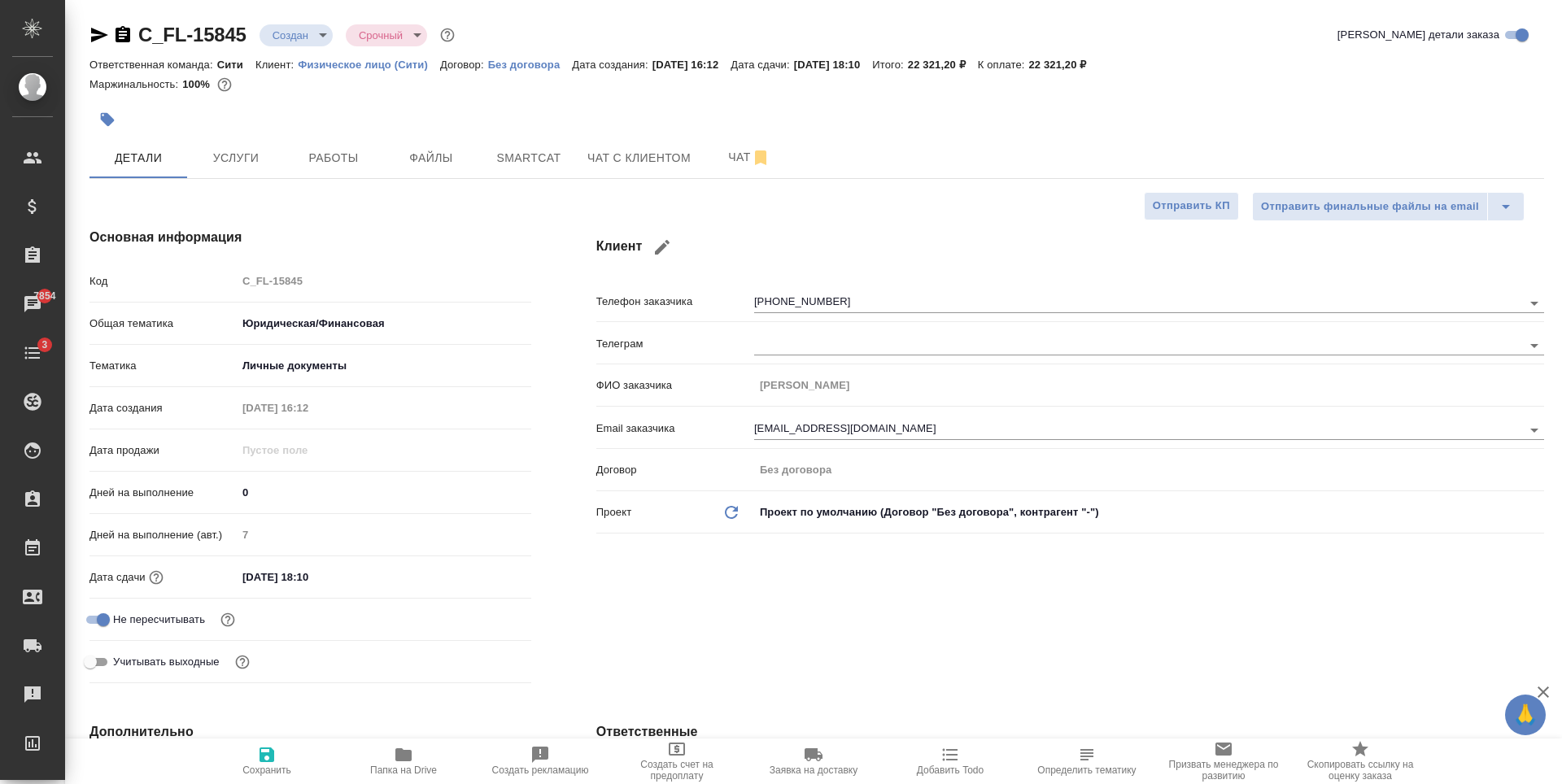
type textarea "x"
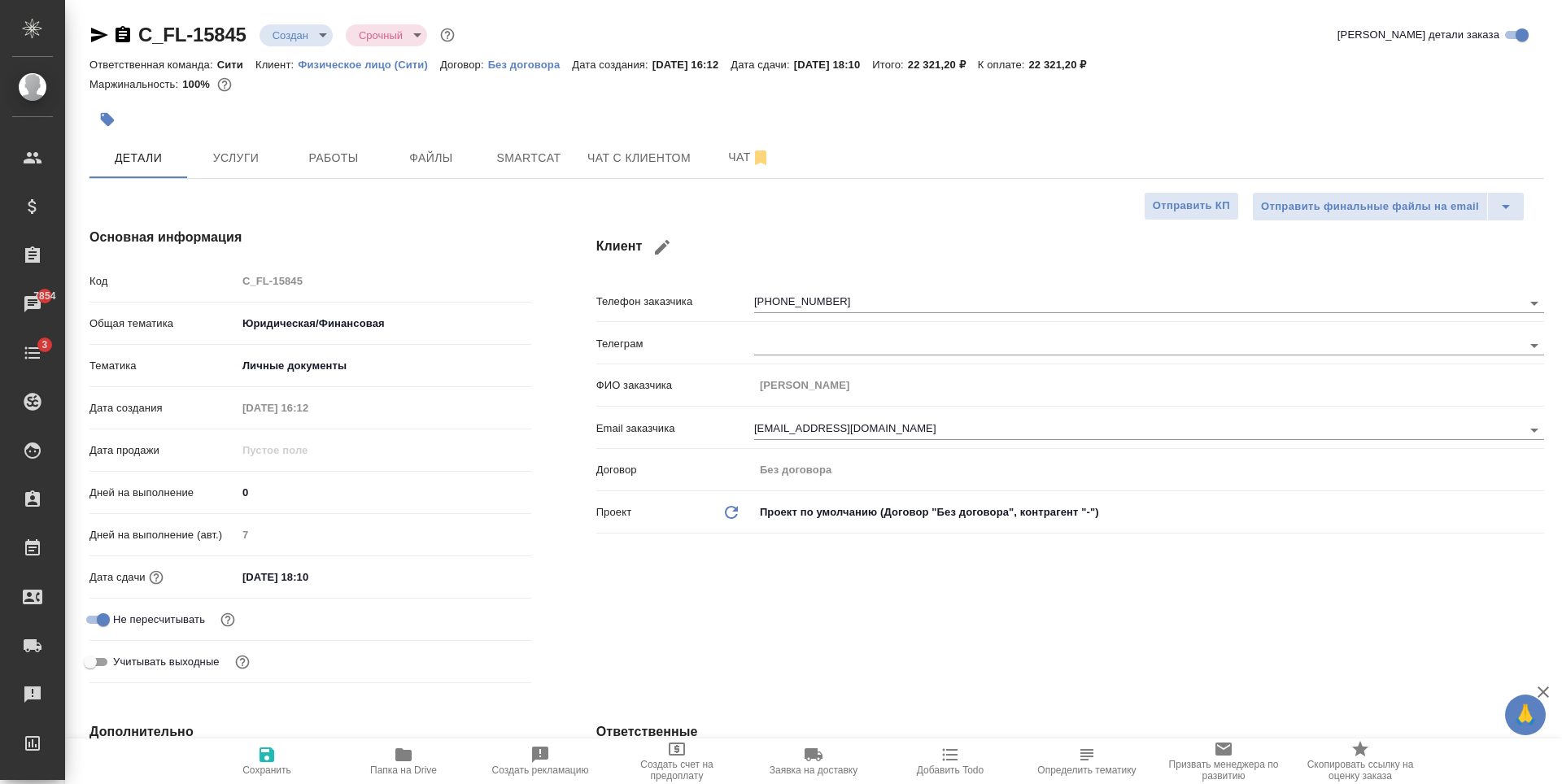
type textarea "x"
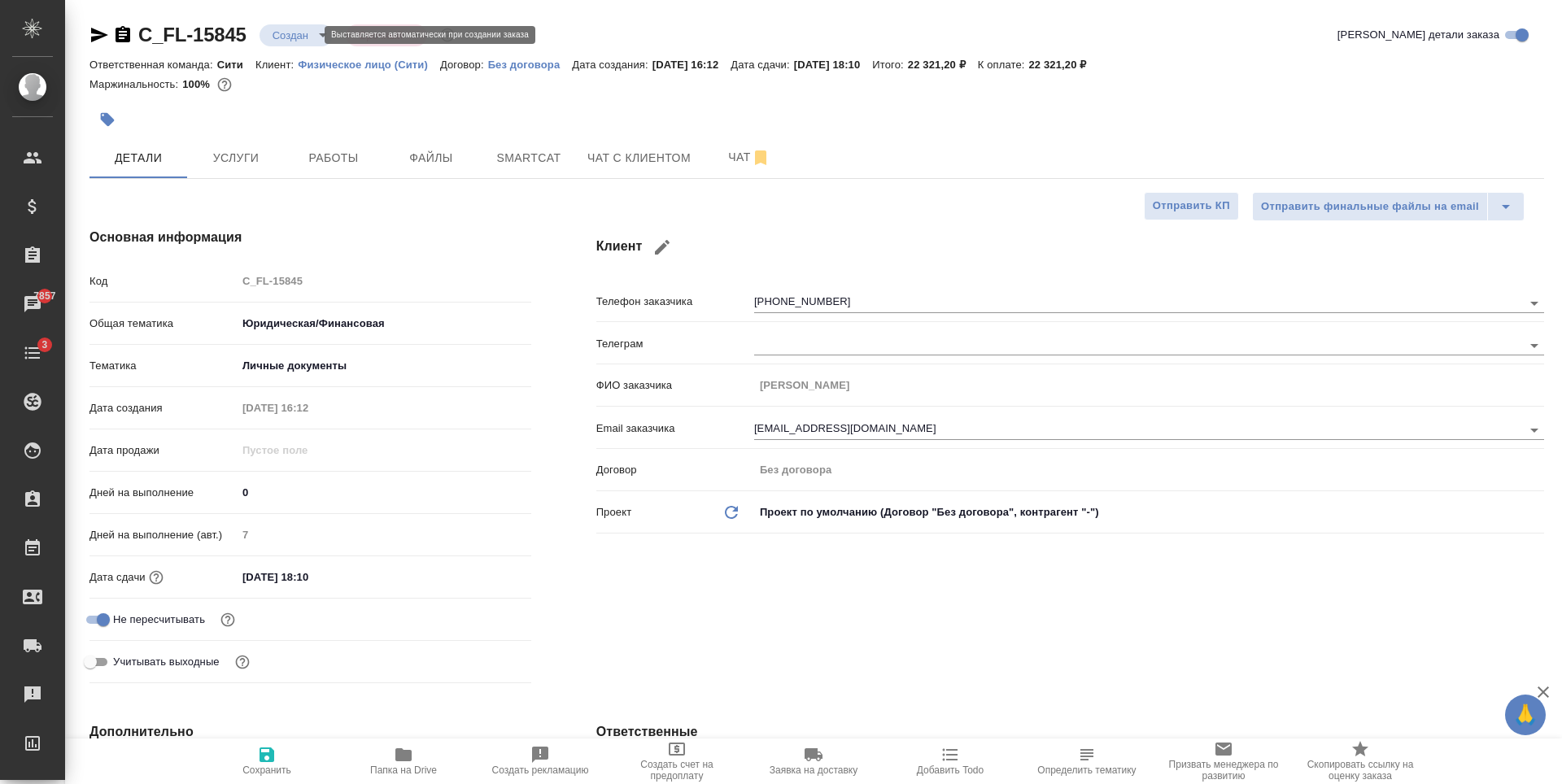
click at [281, 34] on body "🙏 .cls-1 fill:#fff; AWATERA [PERSON_NAME] Спецификации Заказы 7857 Чаты 3 Todo …" at bounding box center [781, 392] width 1562 height 784
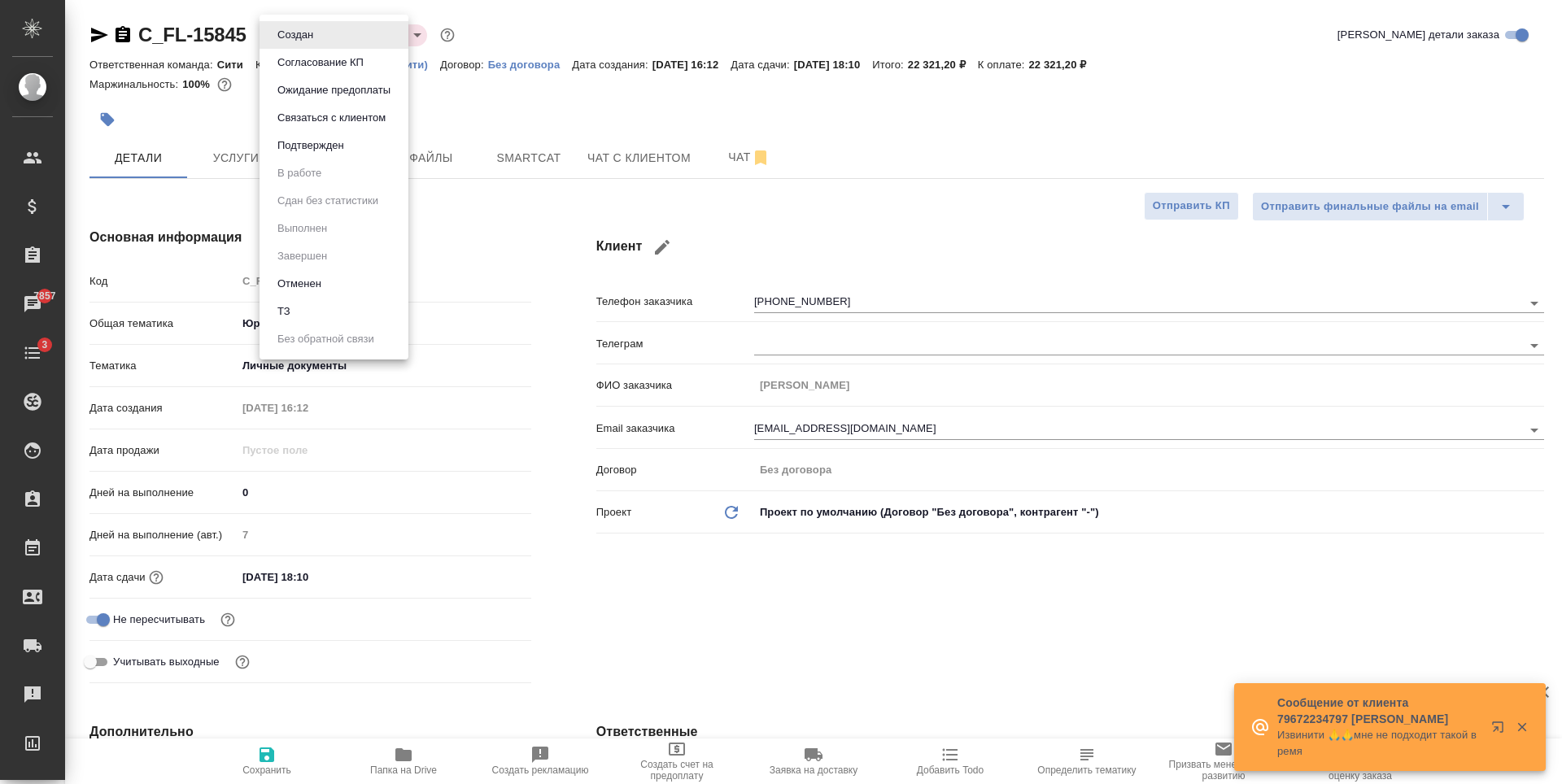
click at [901, 566] on div at bounding box center [781, 392] width 1562 height 784
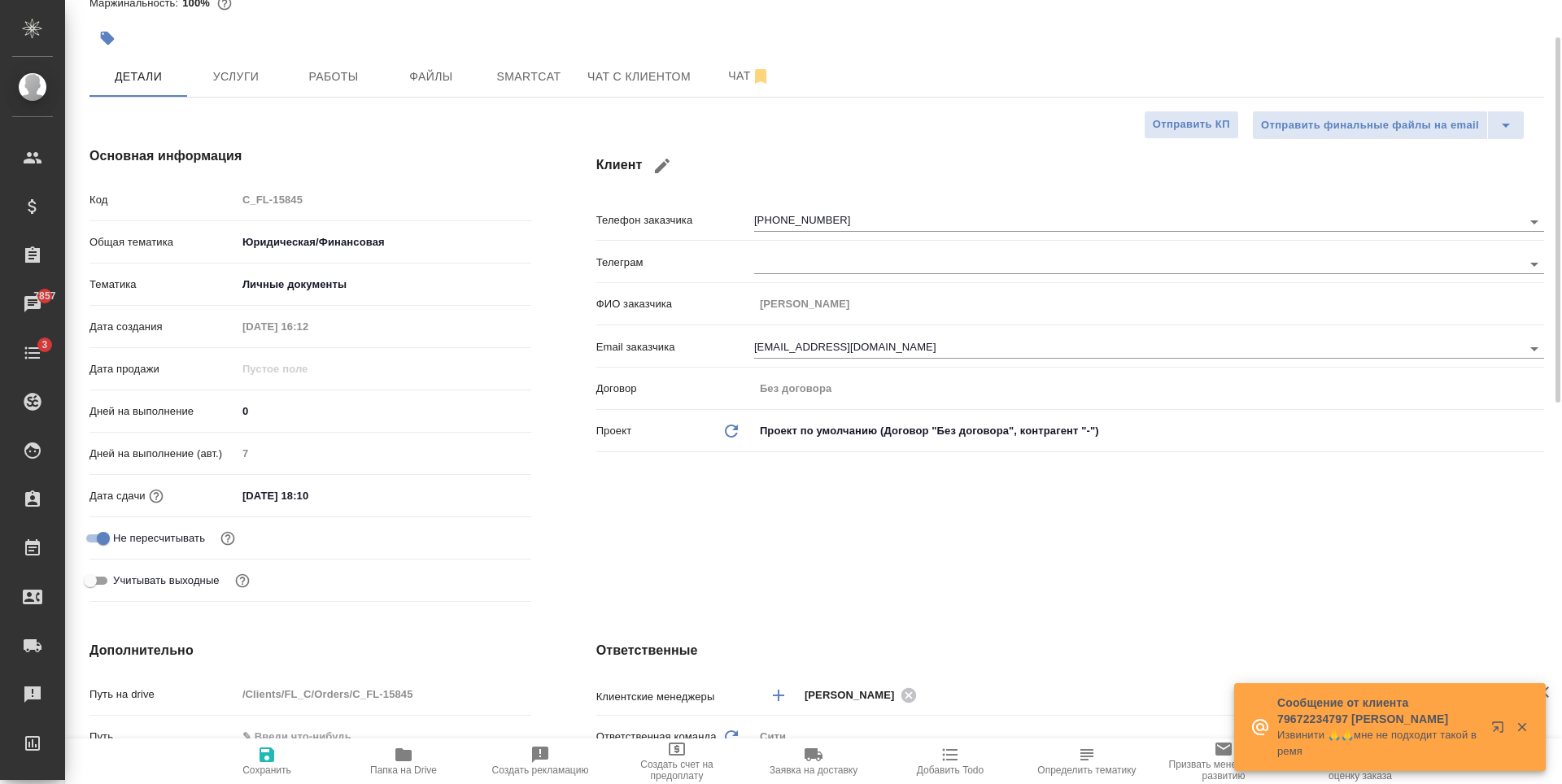
scroll to position [325, 0]
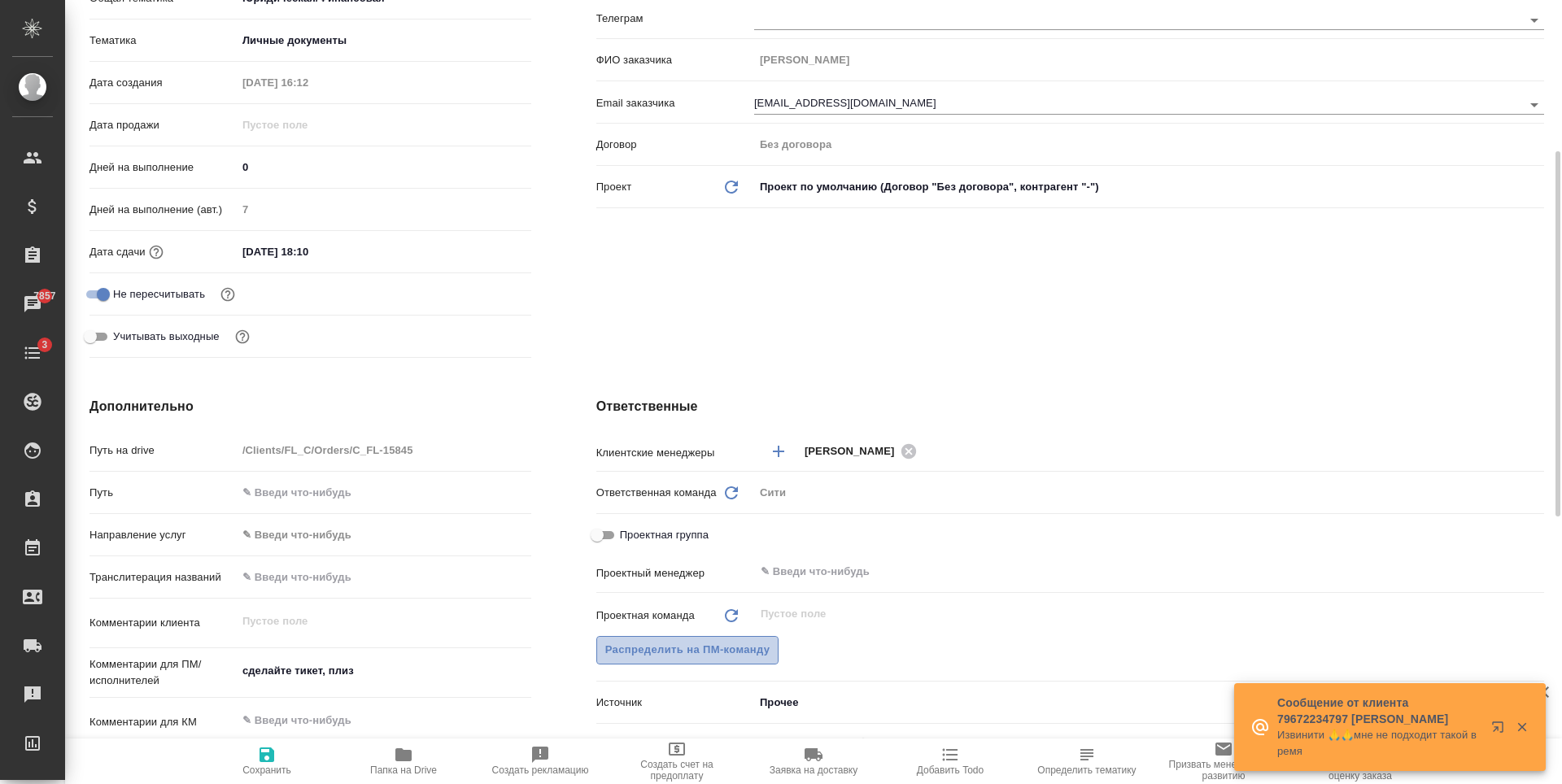
click at [727, 653] on span "Распределить на ПМ-команду" at bounding box center [688, 650] width 165 height 19
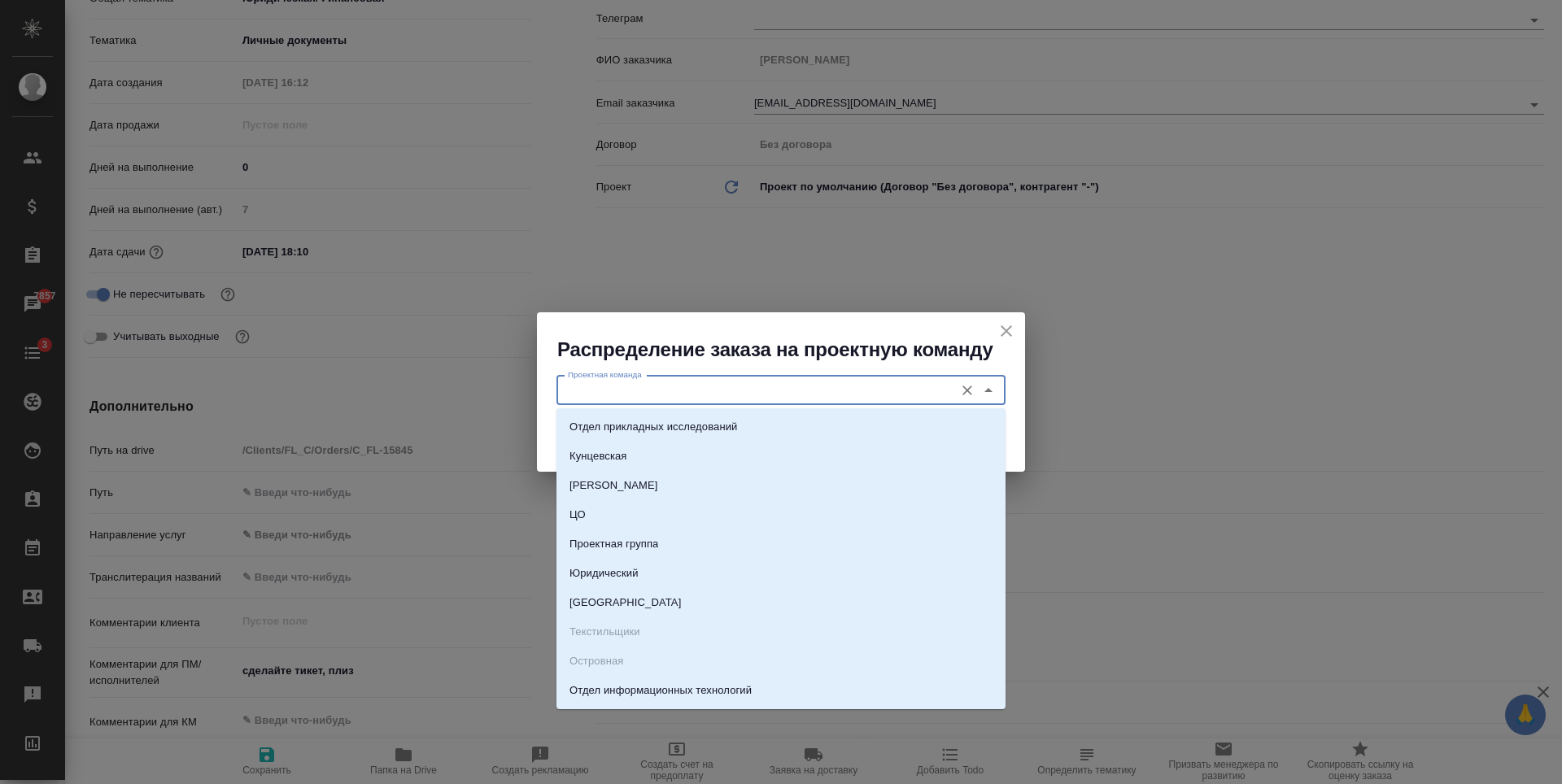
click at [695, 392] on input "Проектная команда" at bounding box center [754, 390] width 385 height 19
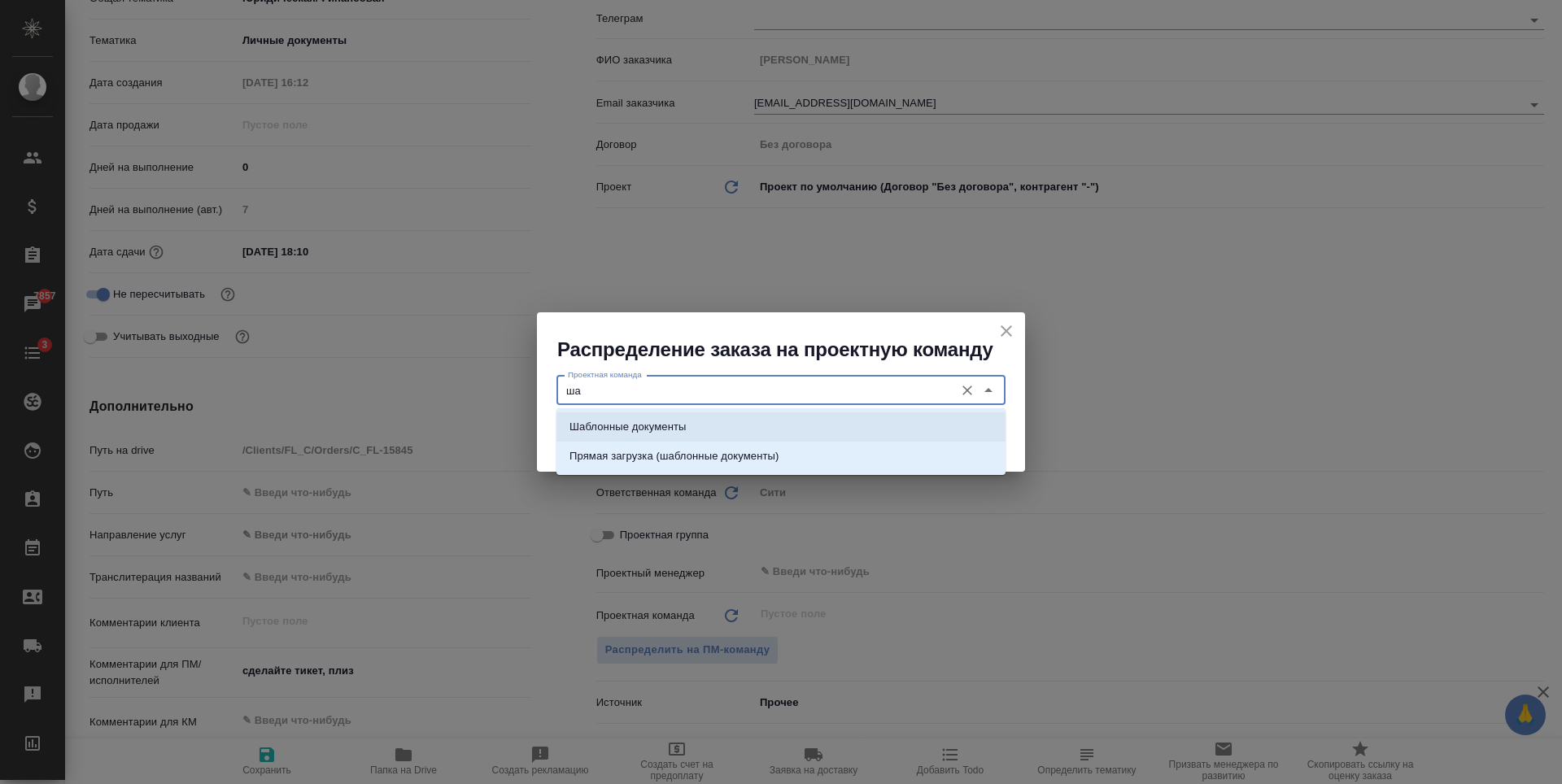
click at [663, 434] on p "Шаблонные документы" at bounding box center [627, 426] width 116 height 16
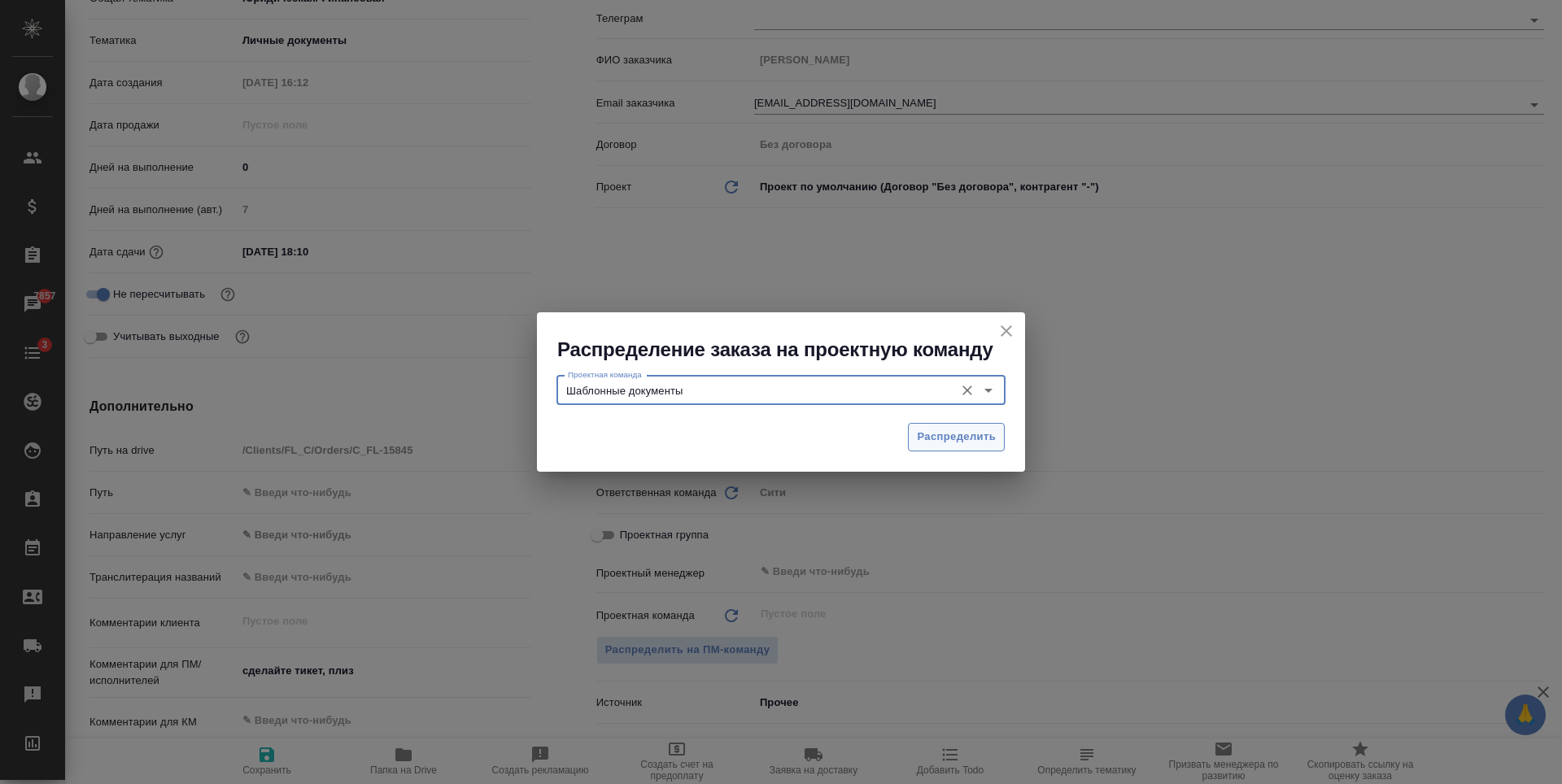
type input "Шаблонные документы"
click at [932, 435] on span "Распределить" at bounding box center [956, 437] width 79 height 19
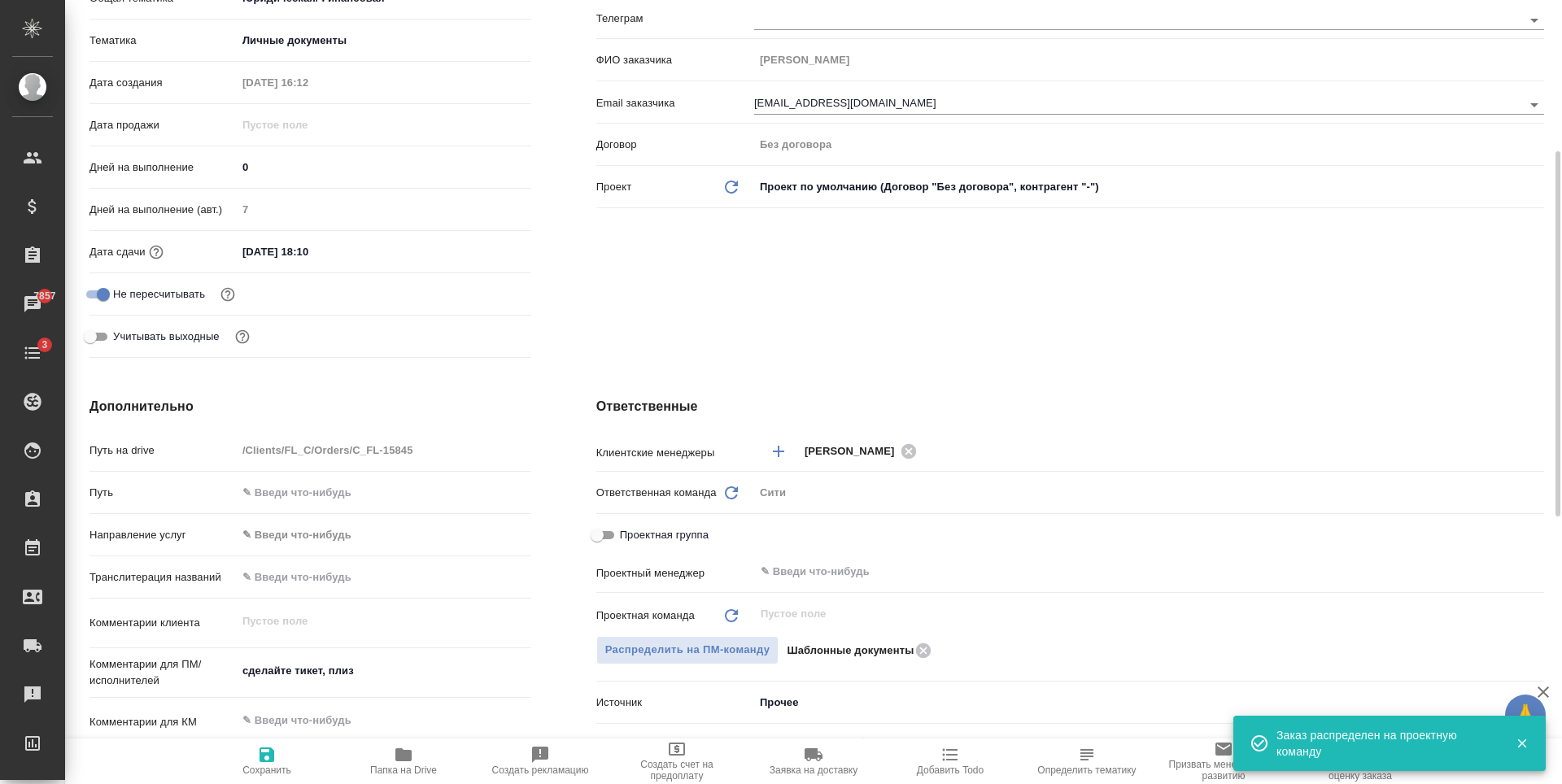
type textarea "x"
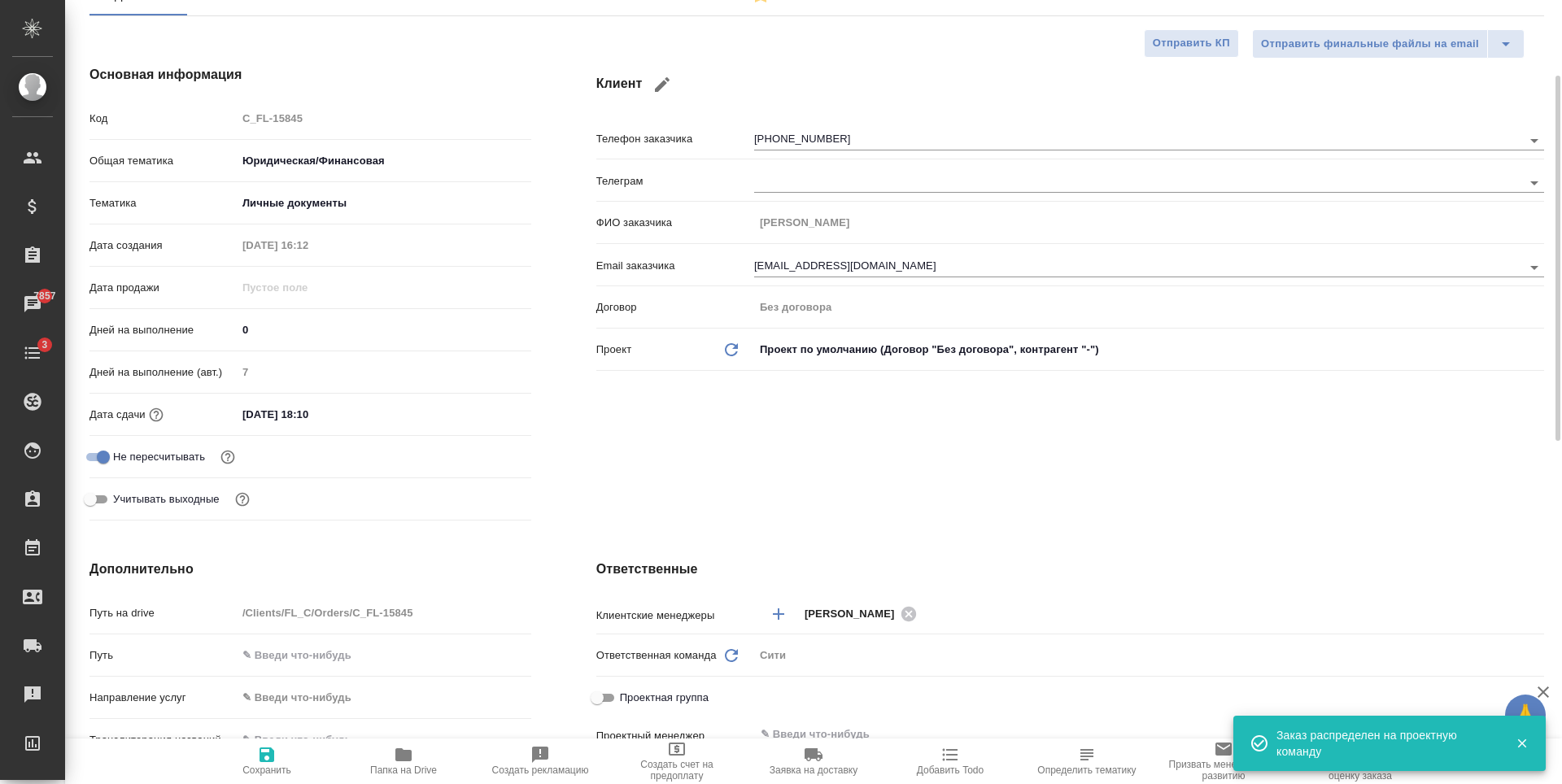
scroll to position [488, 0]
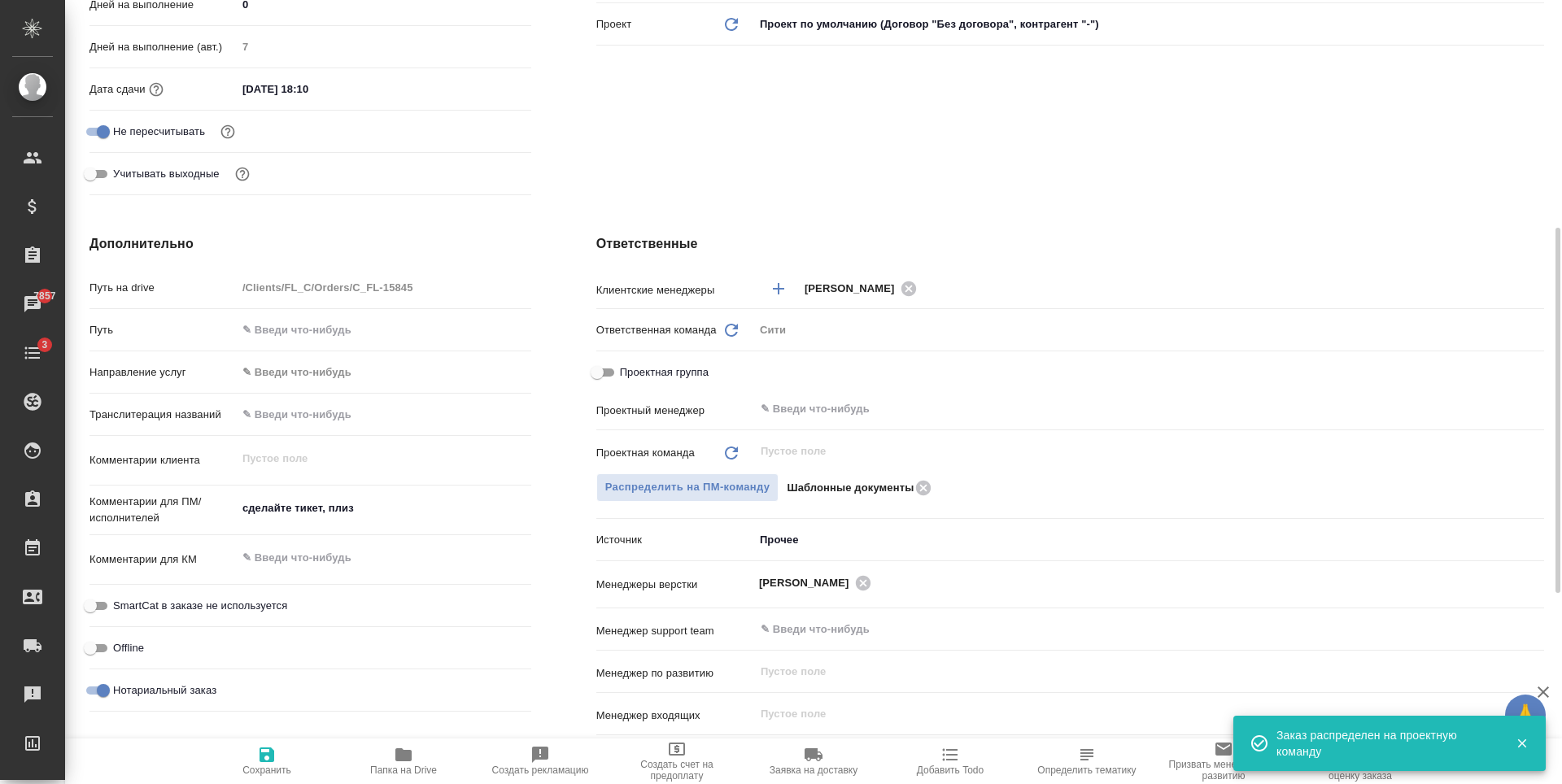
type textarea "x"
click at [339, 508] on textarea "сделайте тикет, плиз" at bounding box center [383, 508] width 294 height 28
click at [339, 508] on textarea "сделайте тикет, плиз" at bounding box center [383, 509] width 293 height 28
type textarea "н"
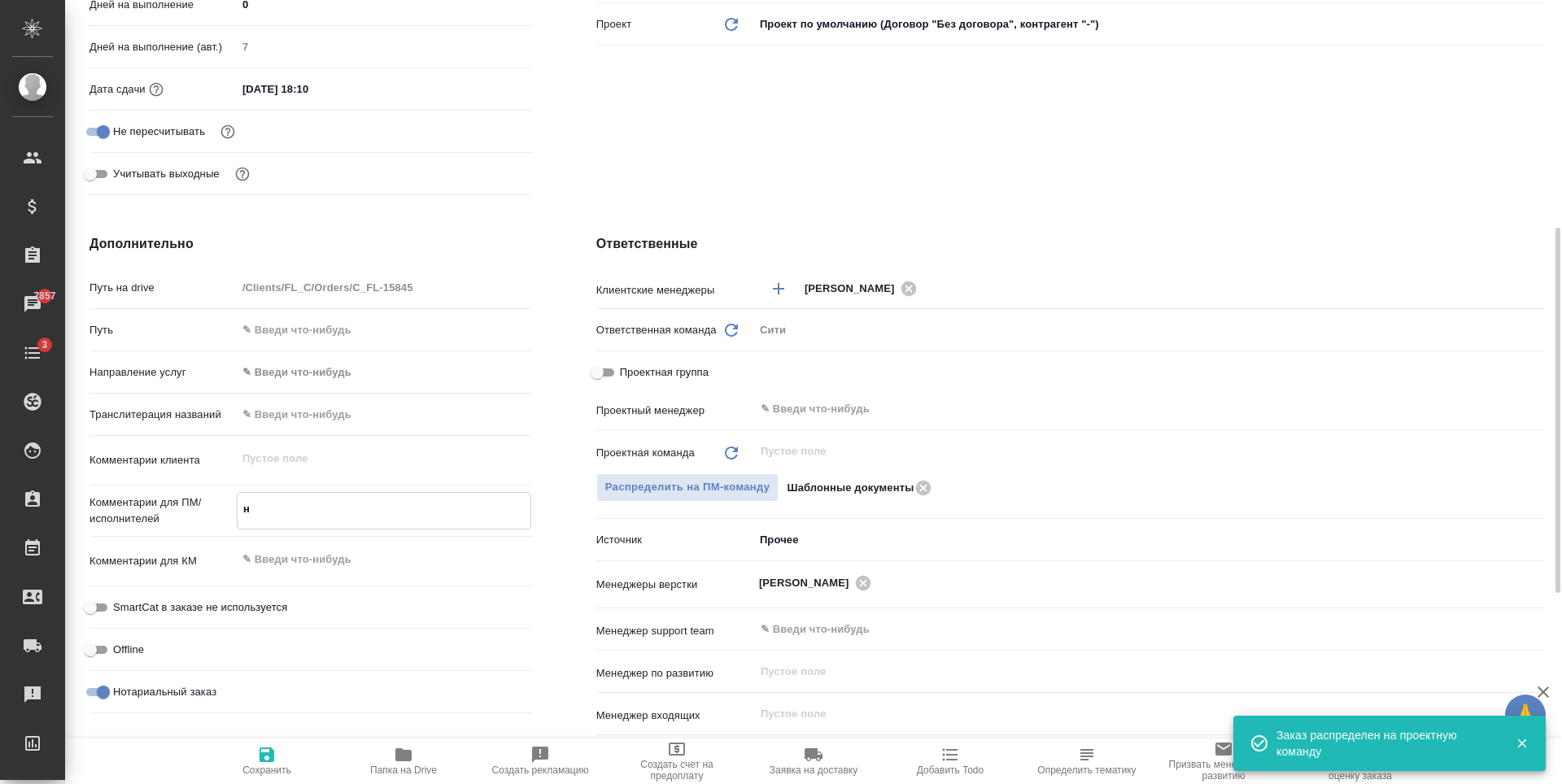
type textarea "x"
type textarea "но"
type textarea "x"
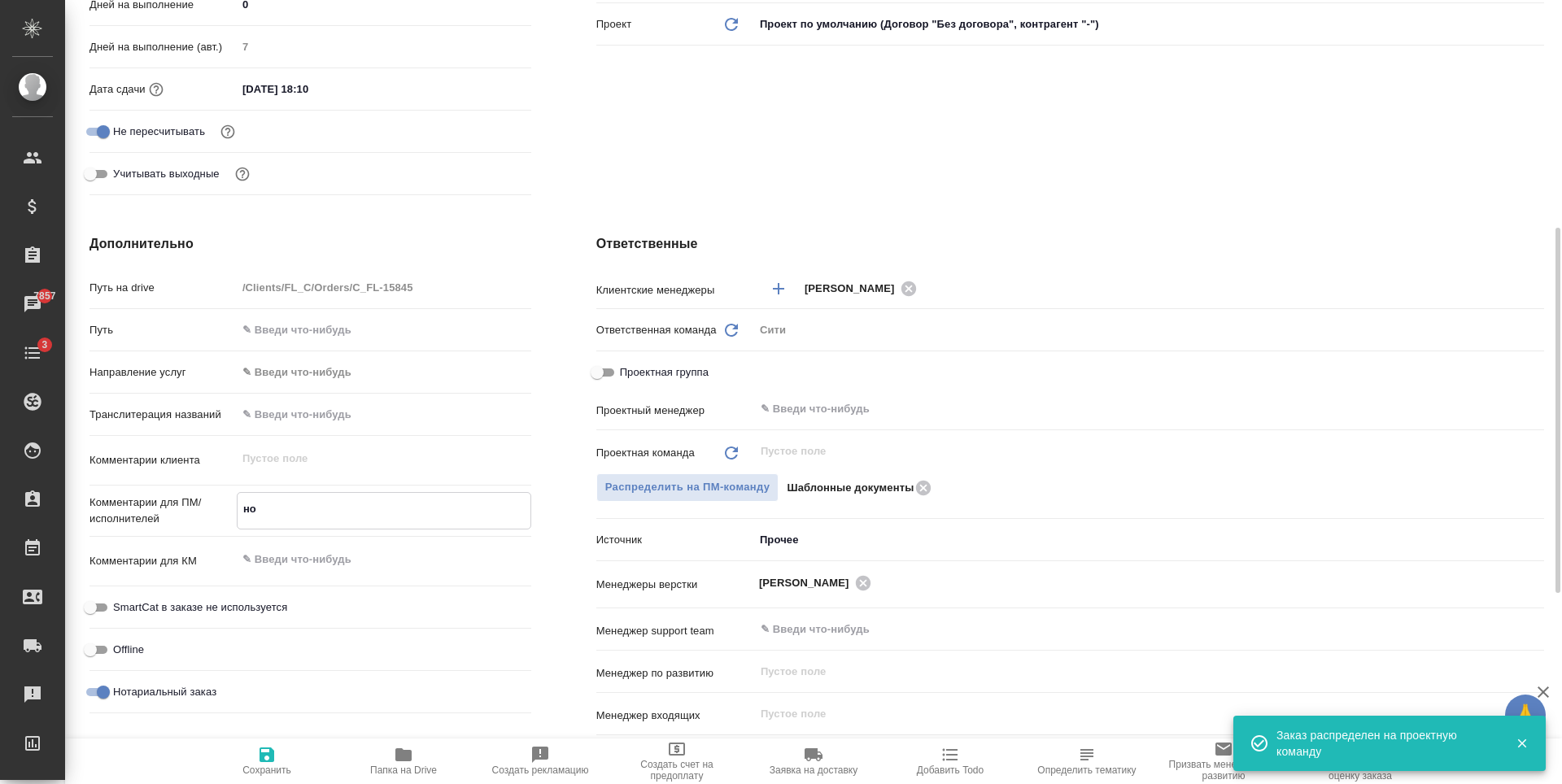
type textarea "x"
type textarea "нот"
type textarea "x"
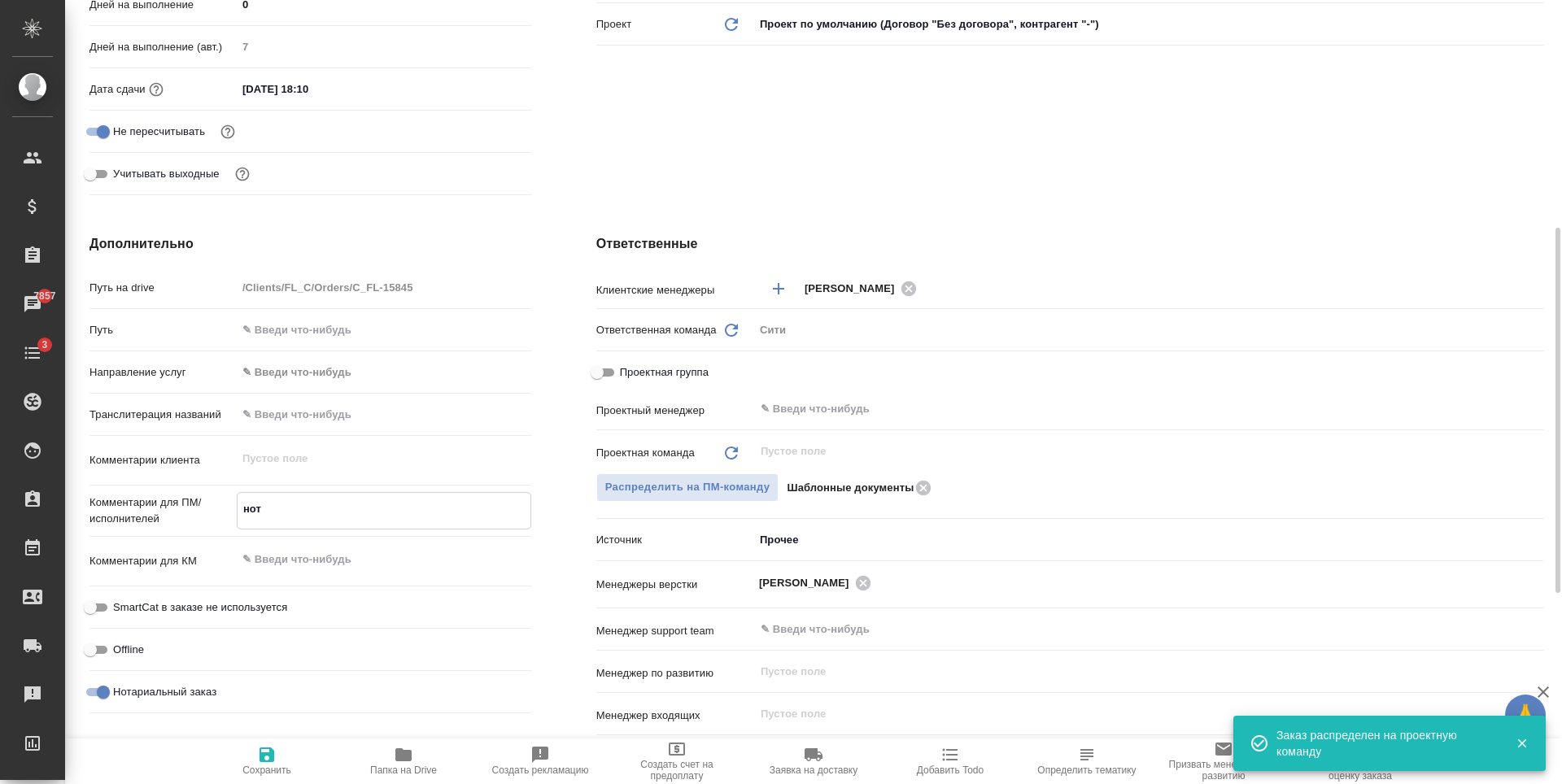
type textarea "x"
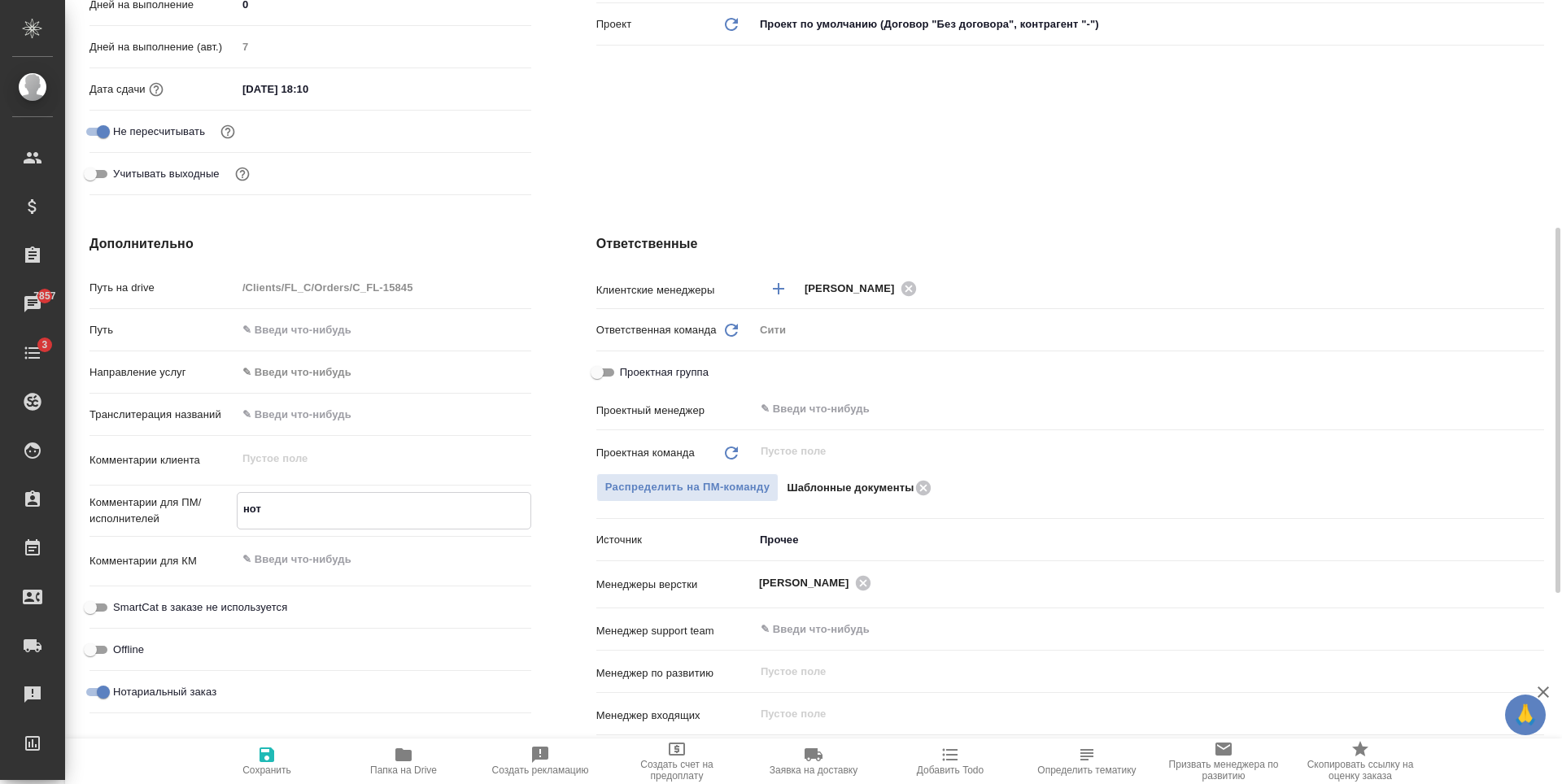
type textarea "нот"
type textarea "x"
drag, startPoint x: 260, startPoint y: 742, endPoint x: 299, endPoint y: 493, distance: 252.0
click at [261, 742] on button "Сохранить" at bounding box center [266, 761] width 137 height 46
type textarea "x"
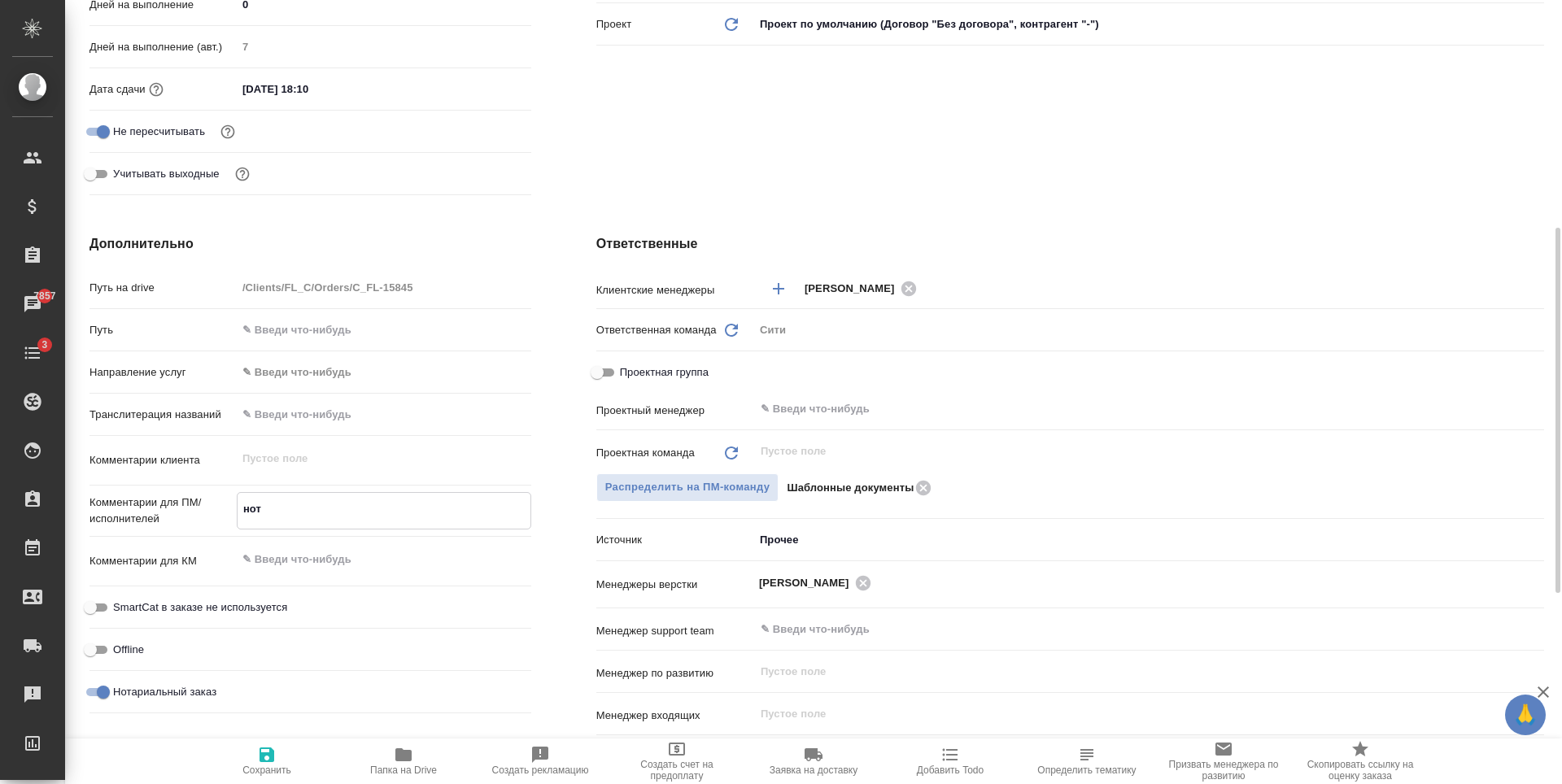
type textarea "x"
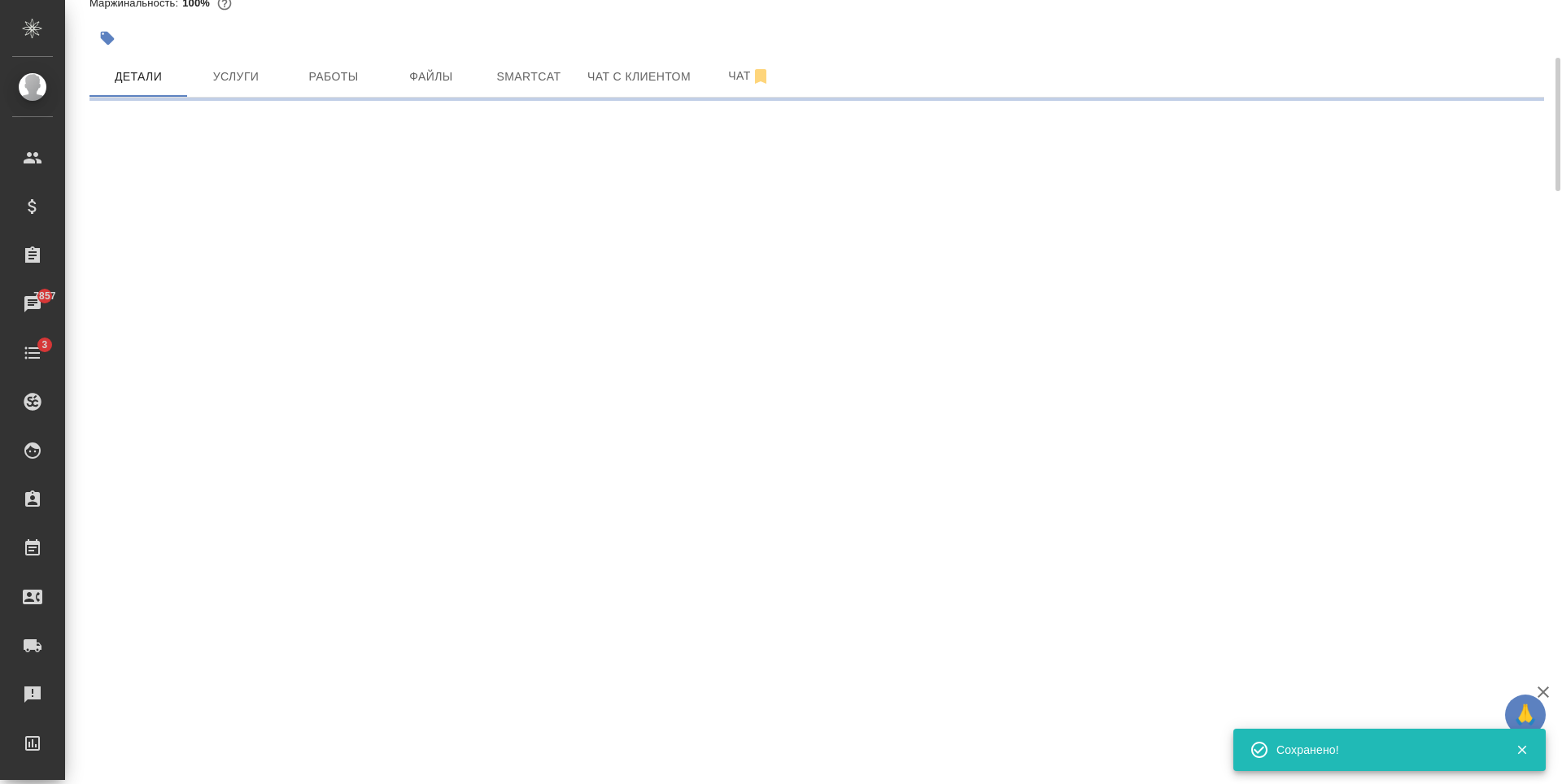
scroll to position [0, 0]
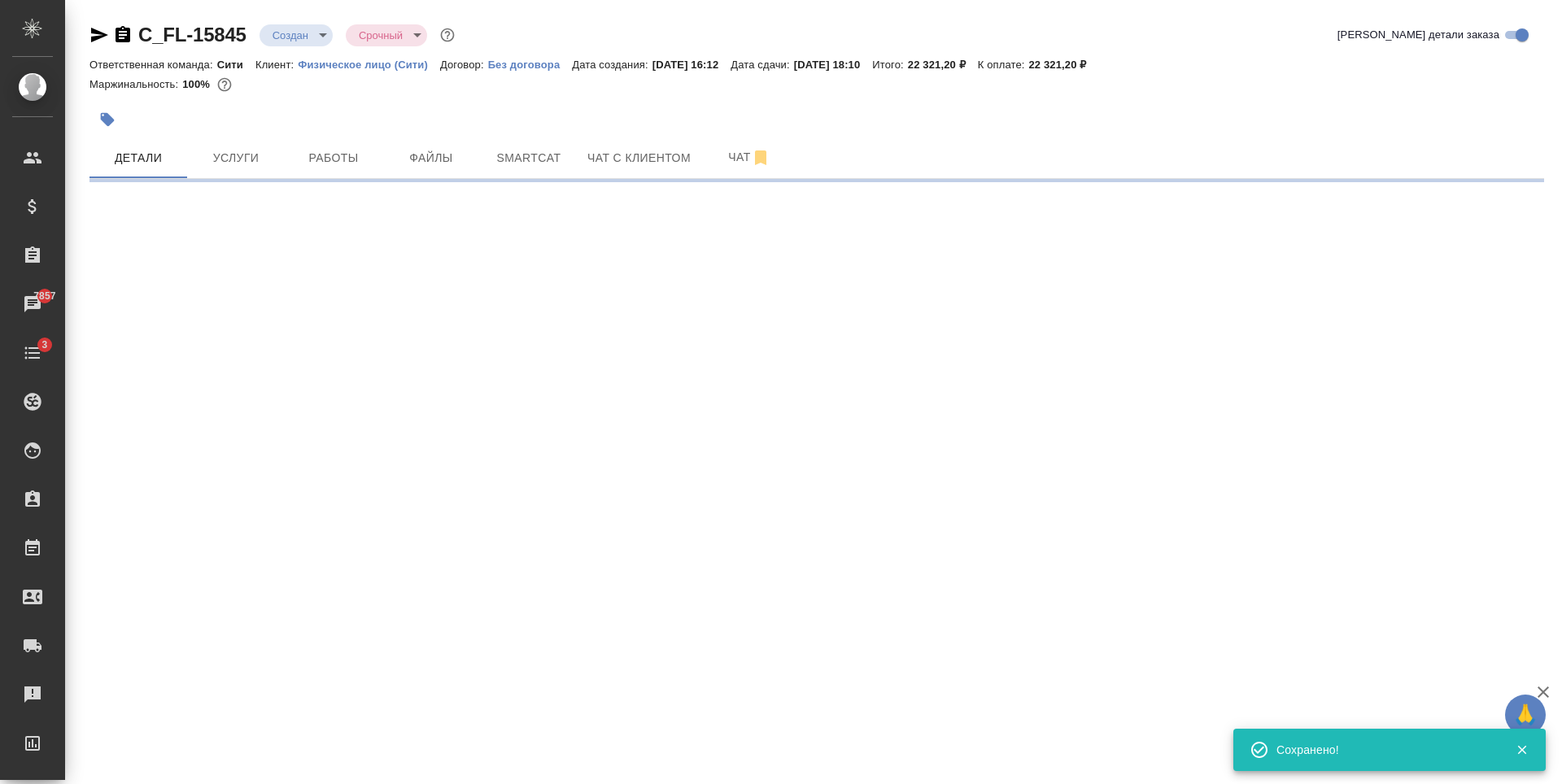
select select "RU"
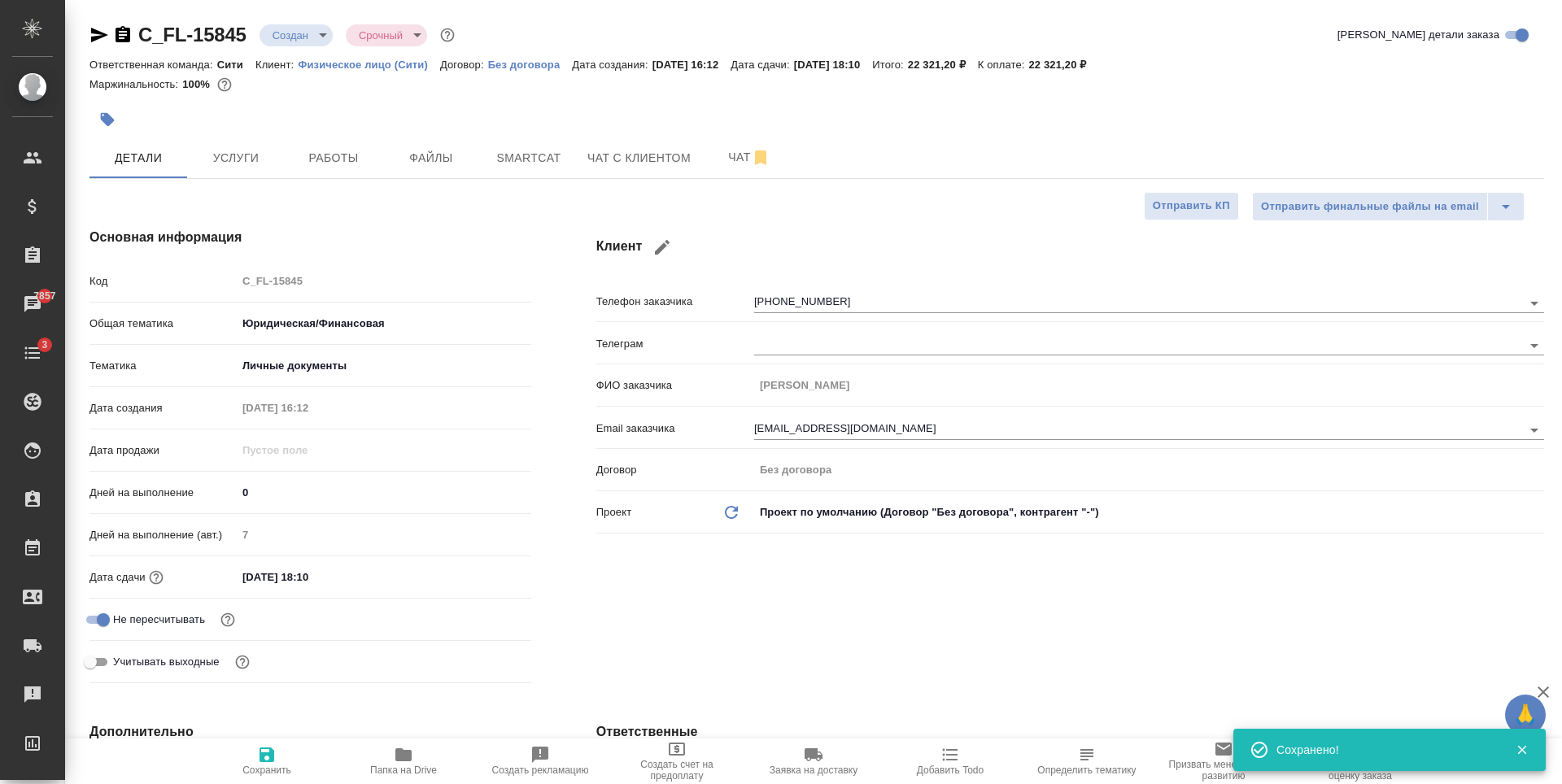
type textarea "x"
click at [321, 34] on body "🙏 .cls-1 fill:#fff; AWATERA Zaytseva Svetlana Клиенты Спецификации Заказы 7857 …" at bounding box center [781, 392] width 1562 height 784
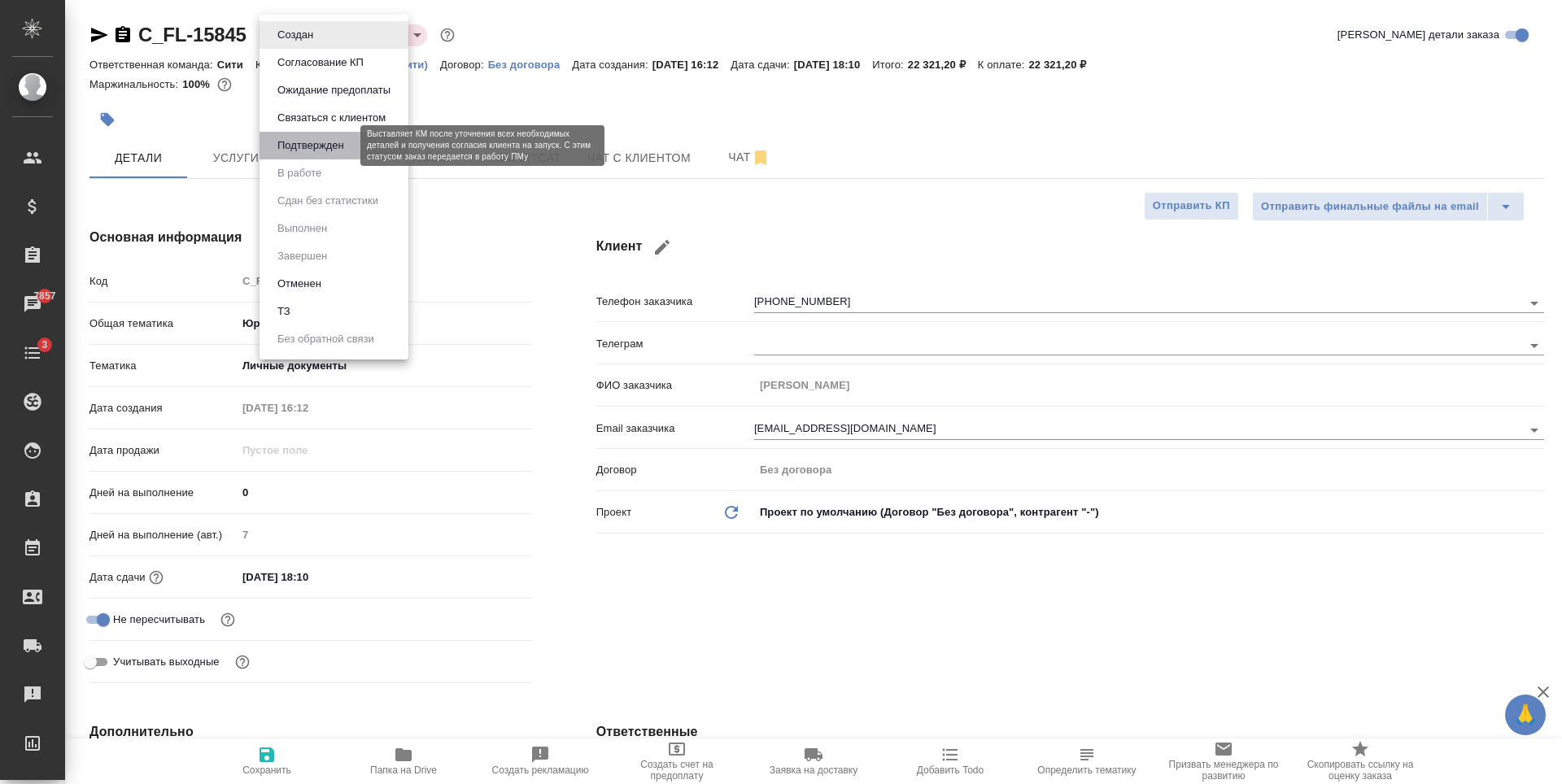
click at [326, 142] on button "Подтвержден" at bounding box center [310, 145] width 76 height 18
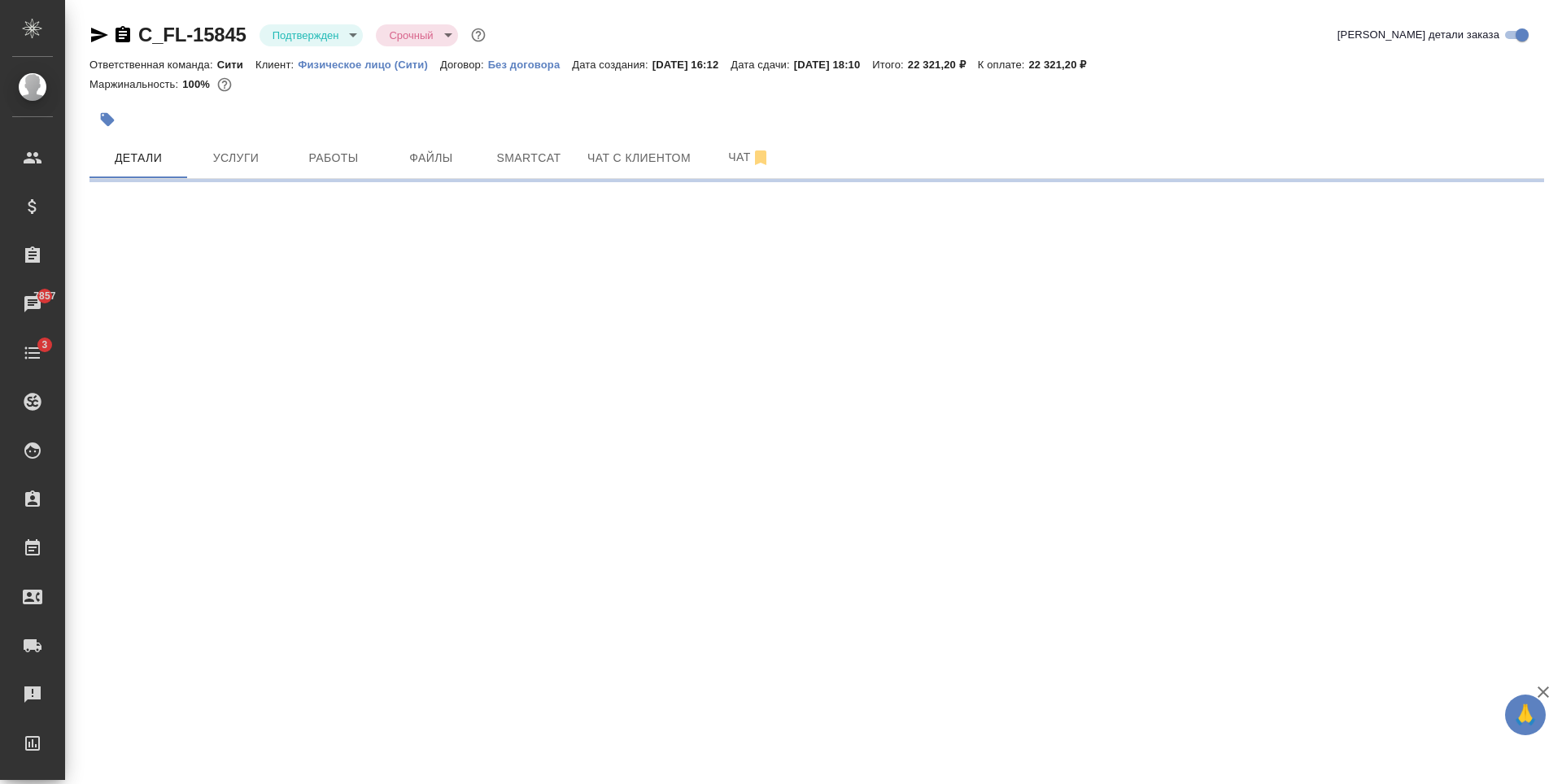
click at [418, 145] on button "Файлы" at bounding box center [431, 158] width 98 height 41
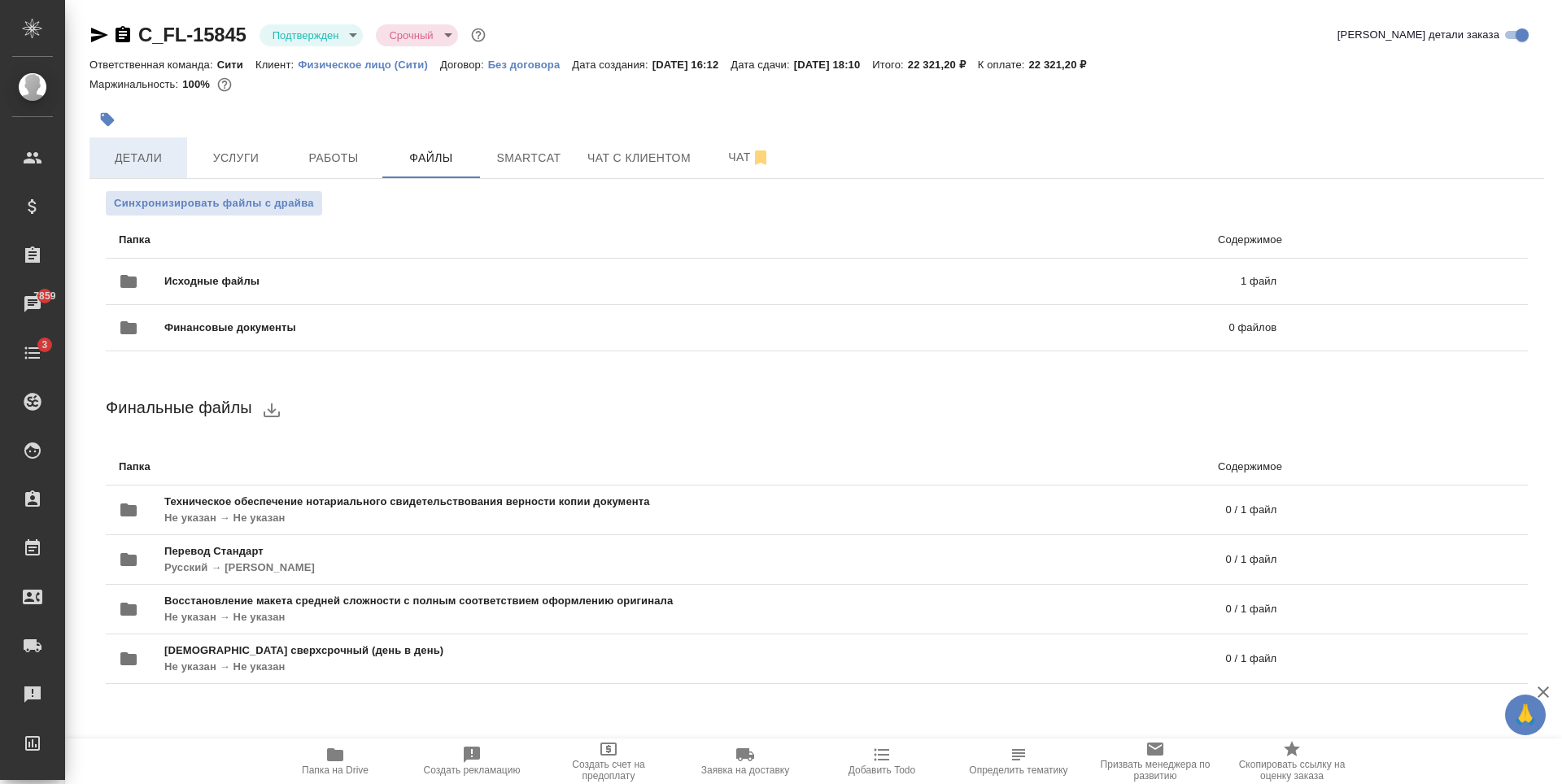
click at [145, 154] on span "Детали" at bounding box center [138, 158] width 78 height 20
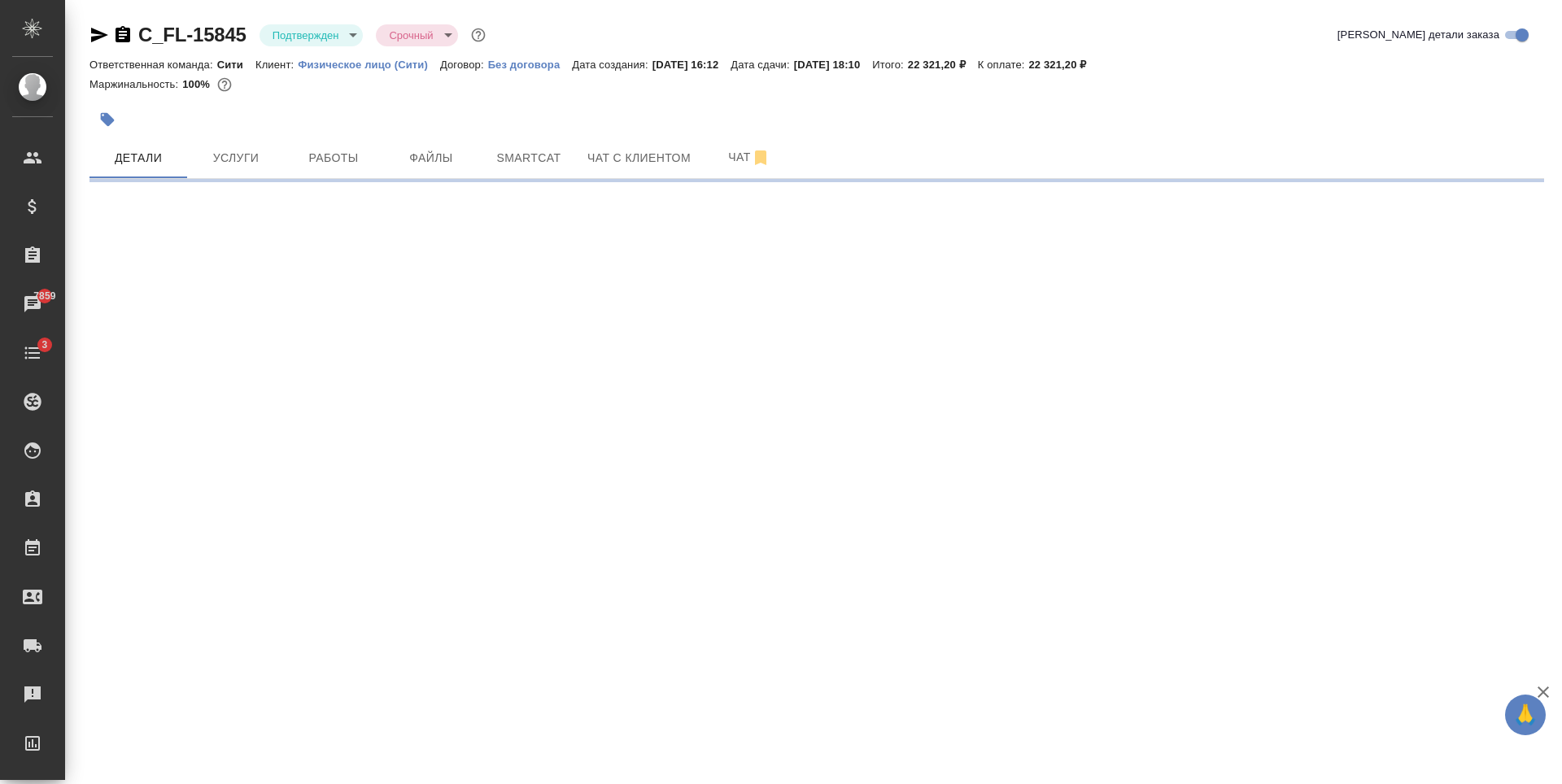
select select "RU"
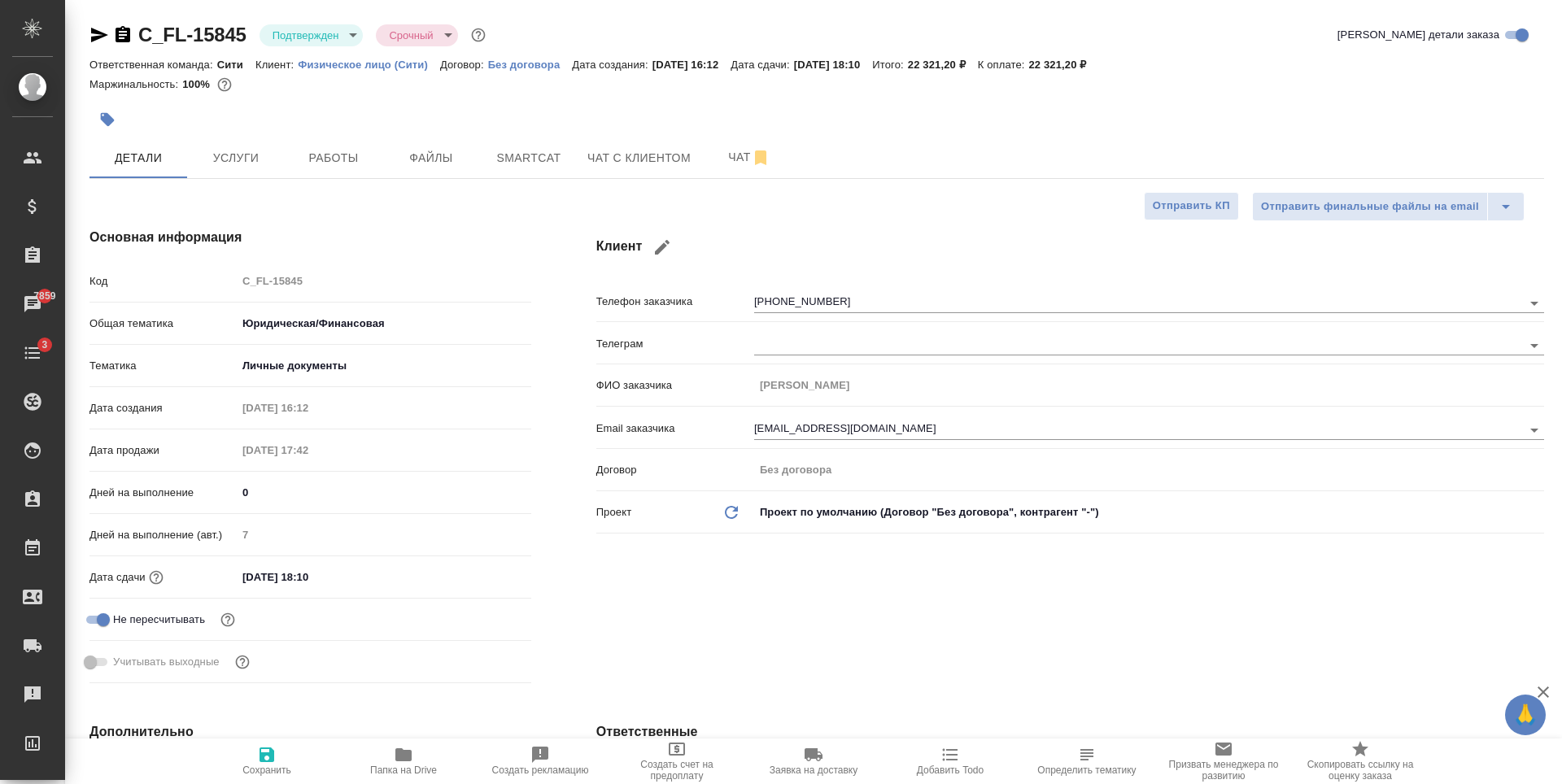
type textarea "x"
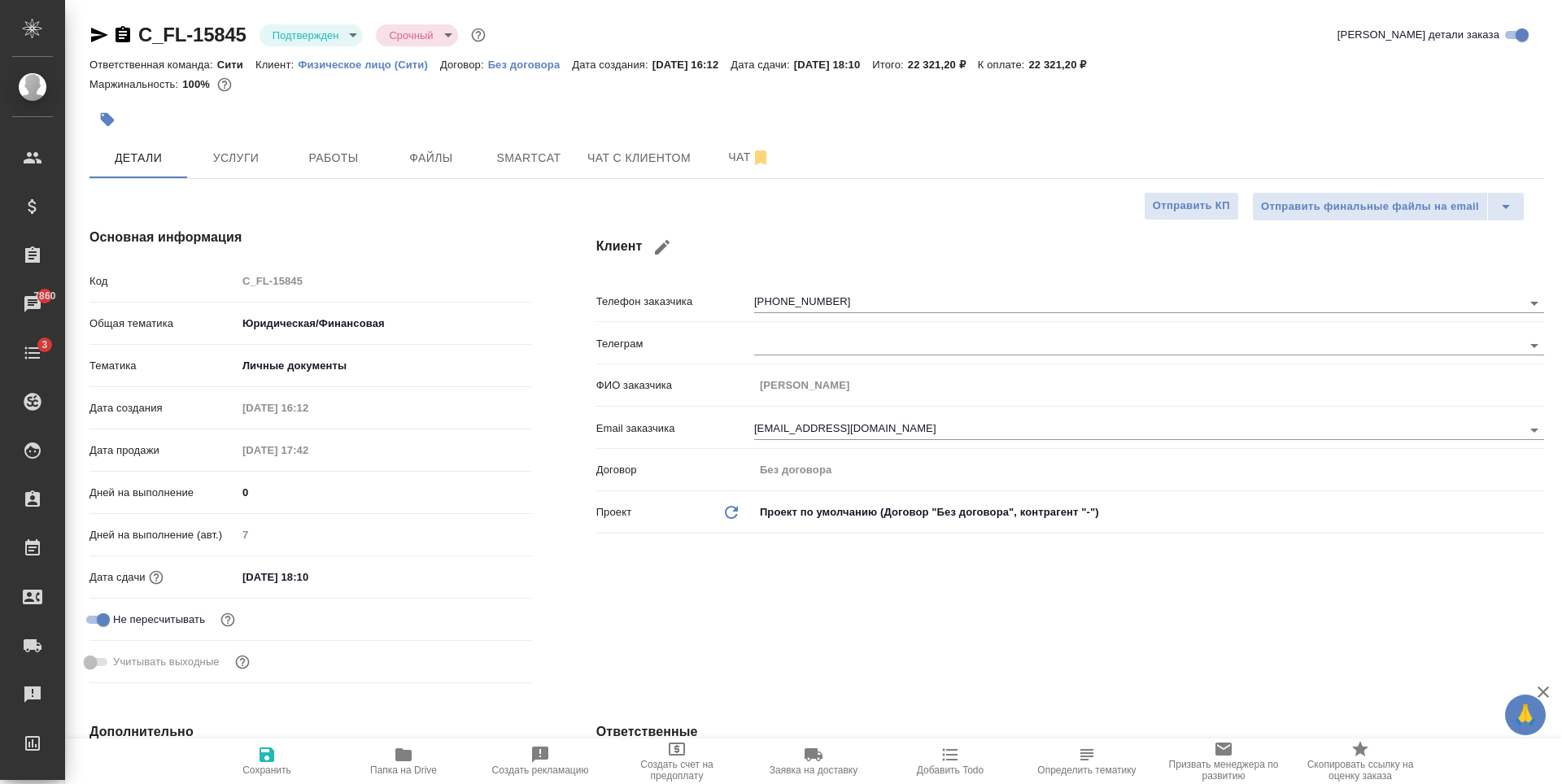
type textarea "x"
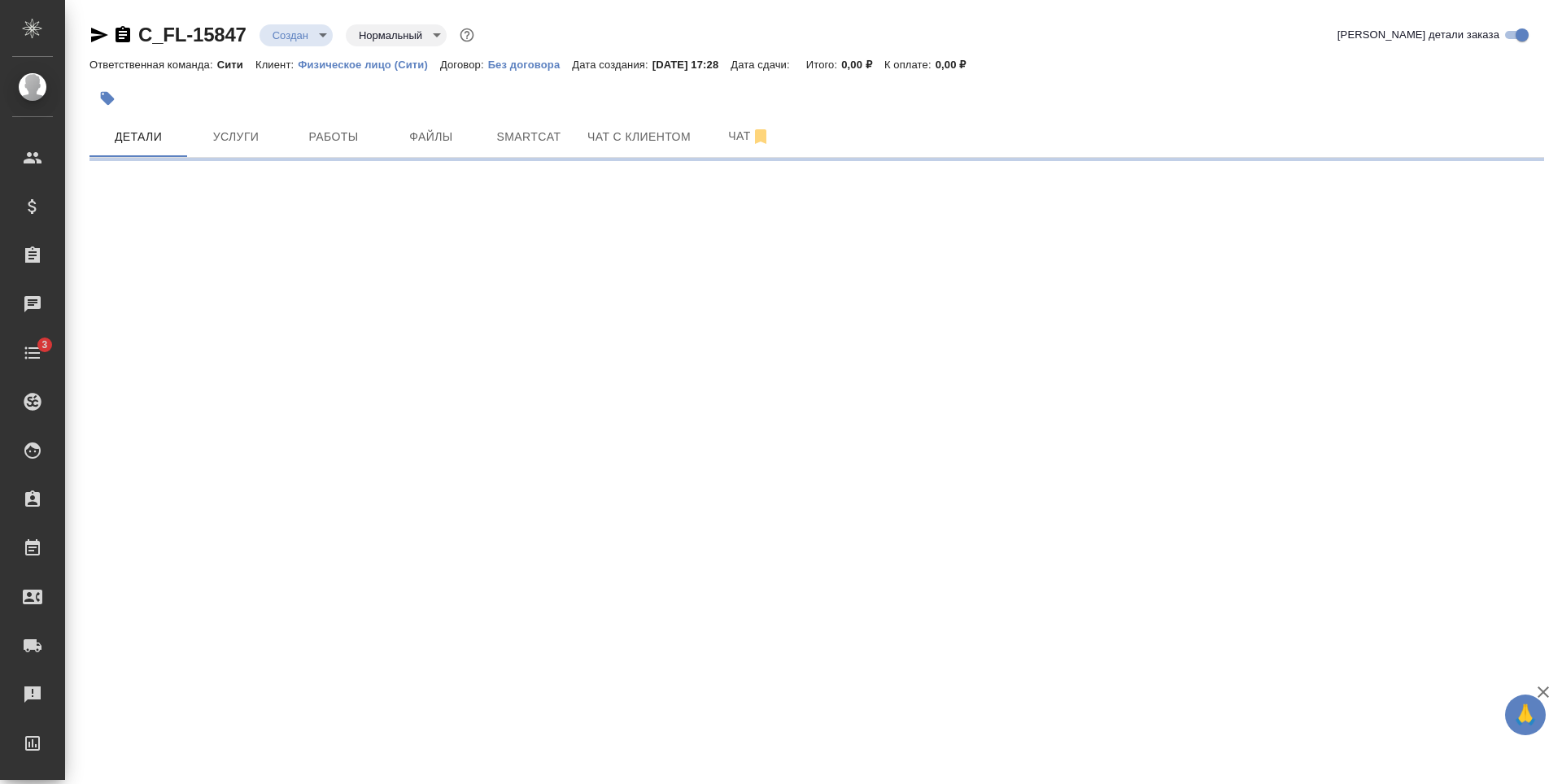
select select "RU"
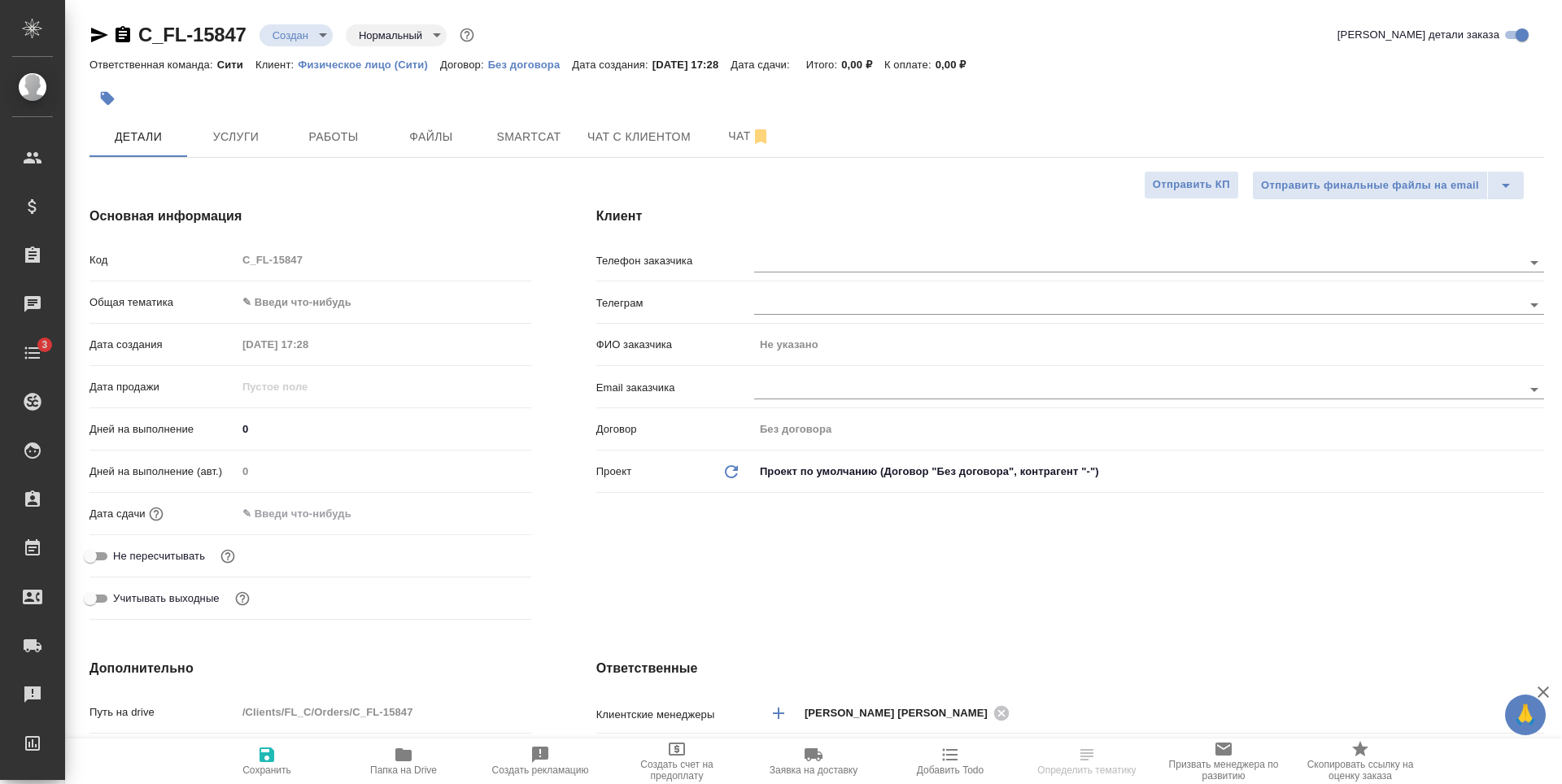
type textarea "x"
click at [262, 150] on button "Услуги" at bounding box center [236, 136] width 98 height 41
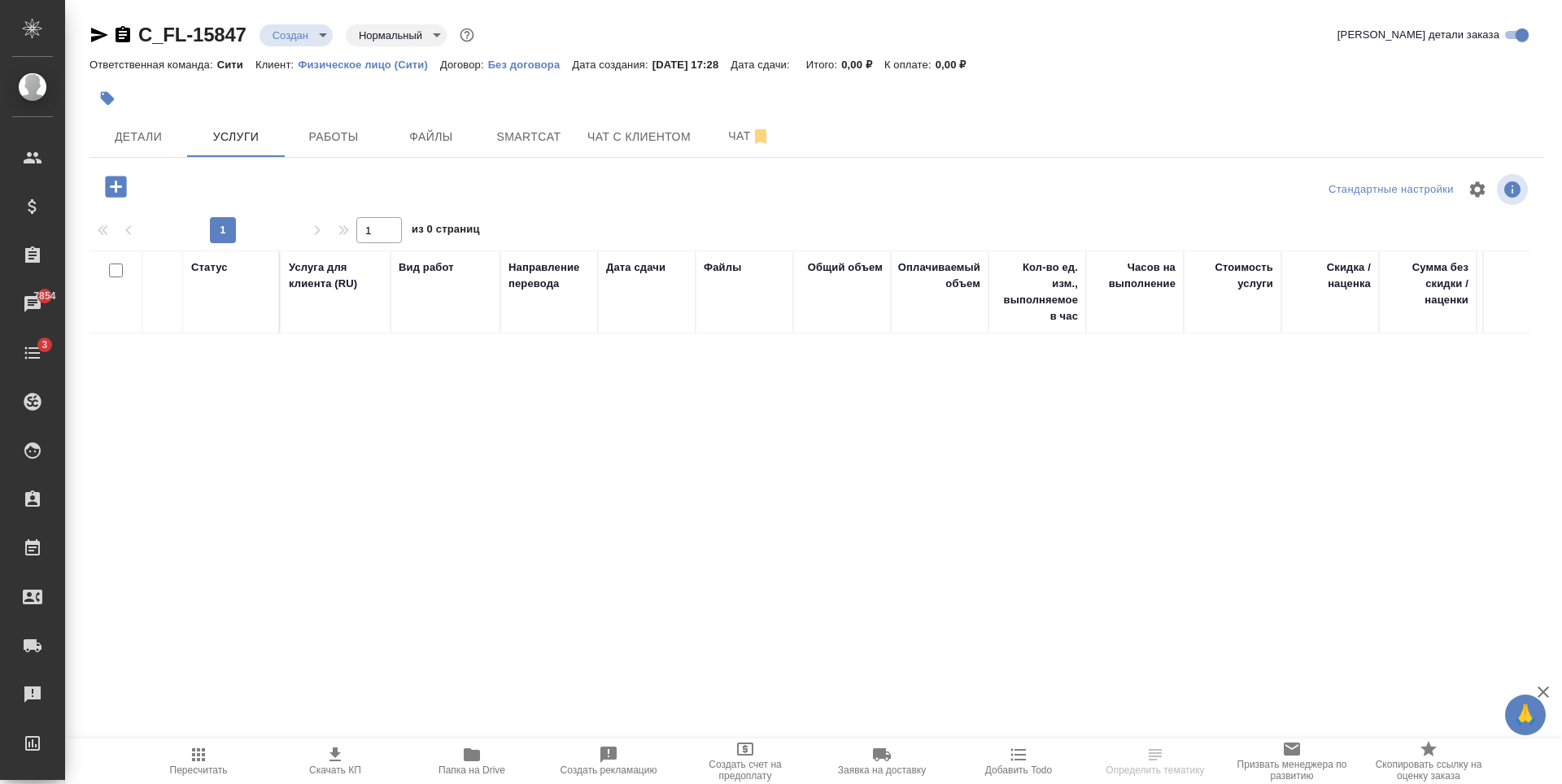
click at [119, 189] on icon "button" at bounding box center [115, 186] width 21 height 21
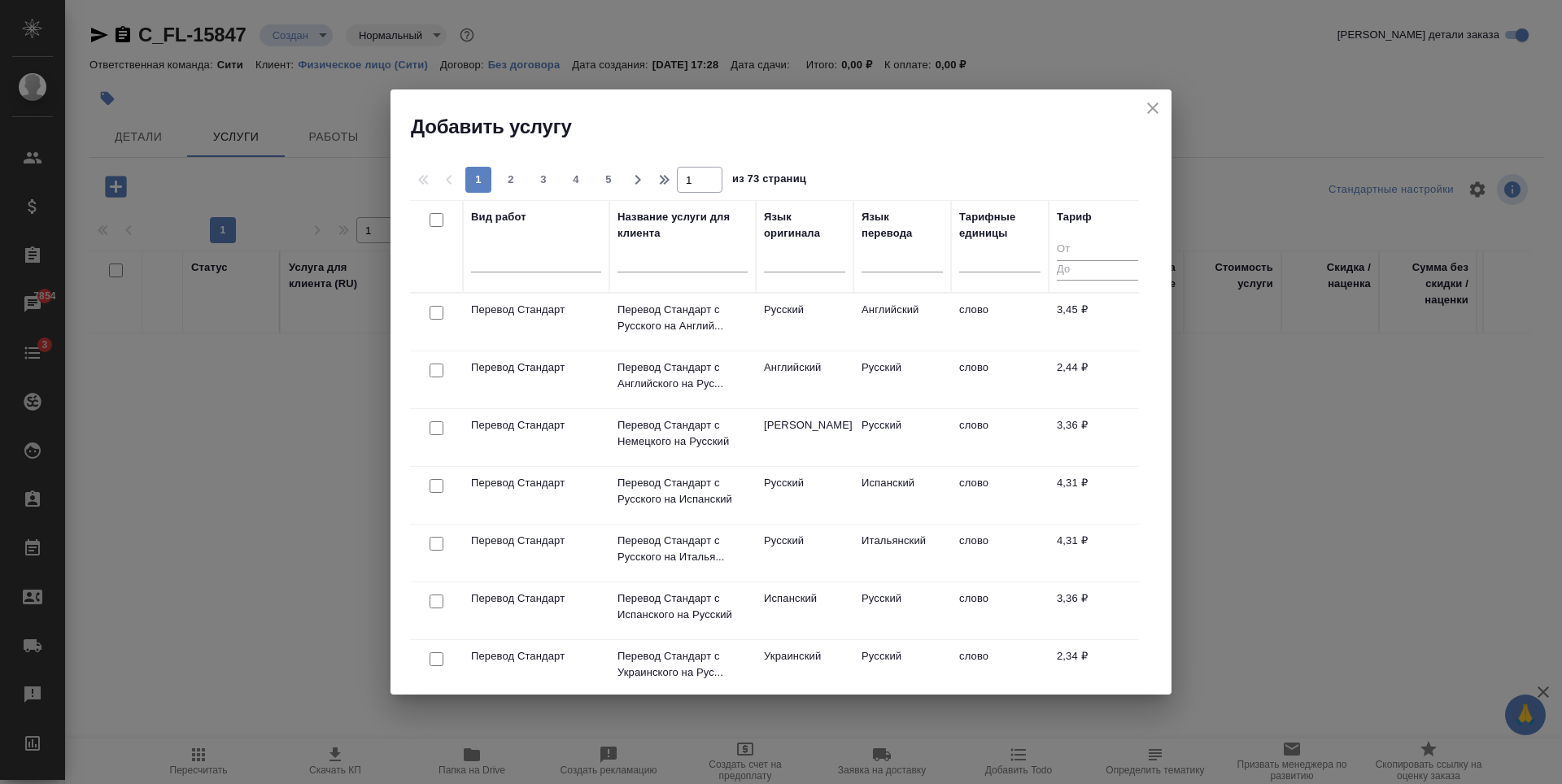
drag, startPoint x: 1147, startPoint y: 103, endPoint x: 1113, endPoint y: 103, distance: 34.0
click at [1148, 103] on icon "close" at bounding box center [1152, 108] width 20 height 19
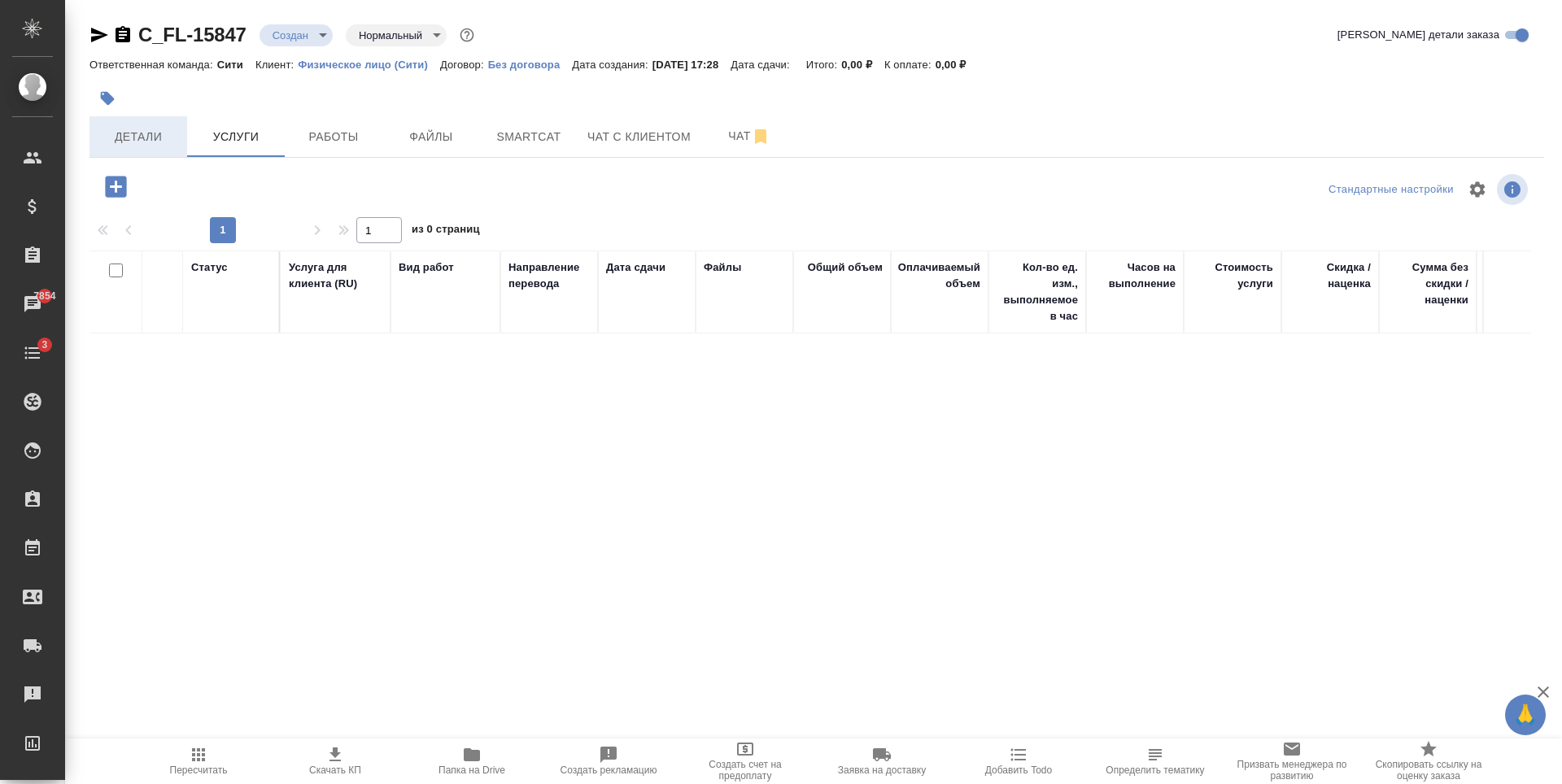
click at [150, 121] on button "Детали" at bounding box center [138, 136] width 98 height 41
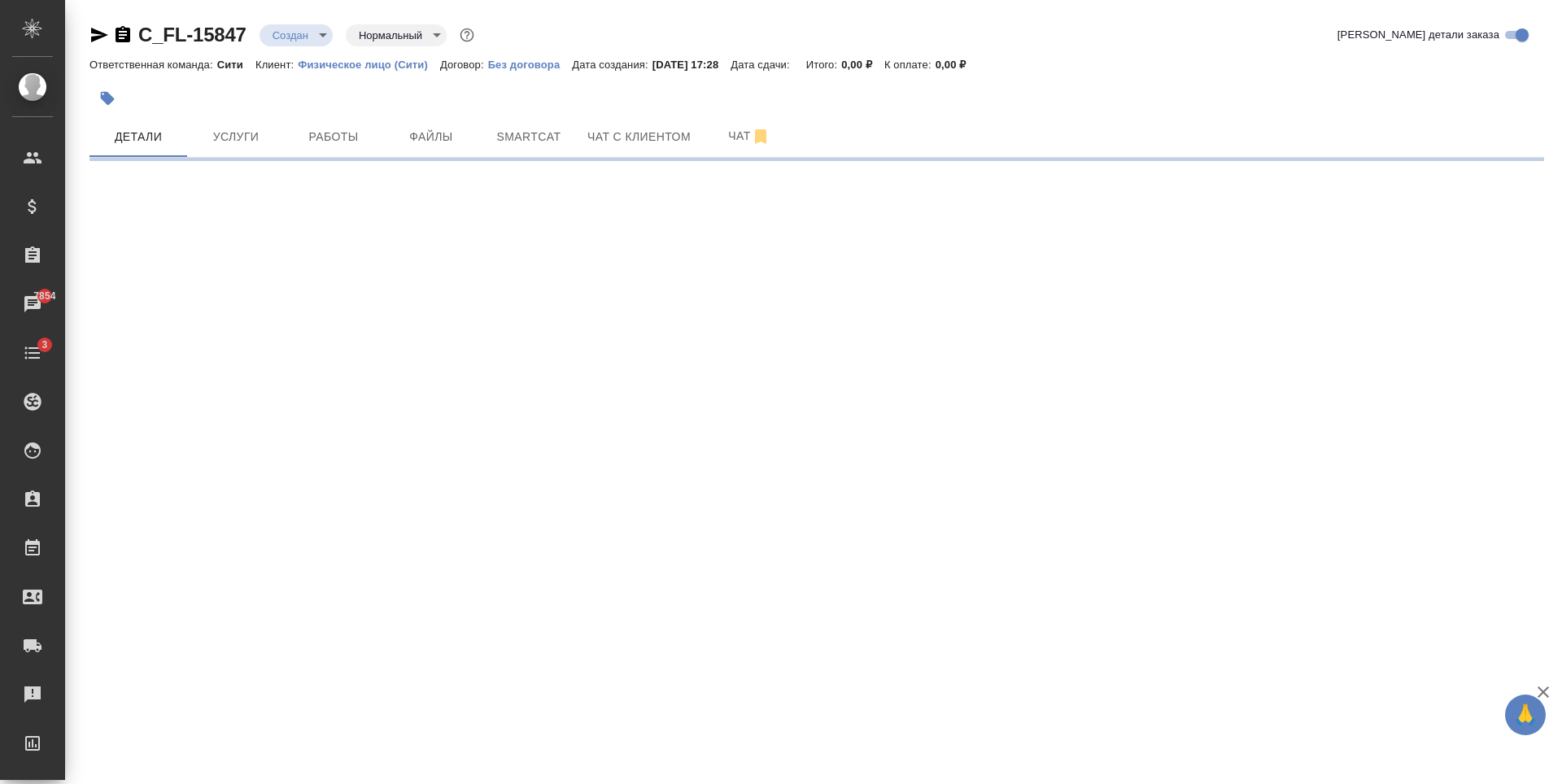
select select "RU"
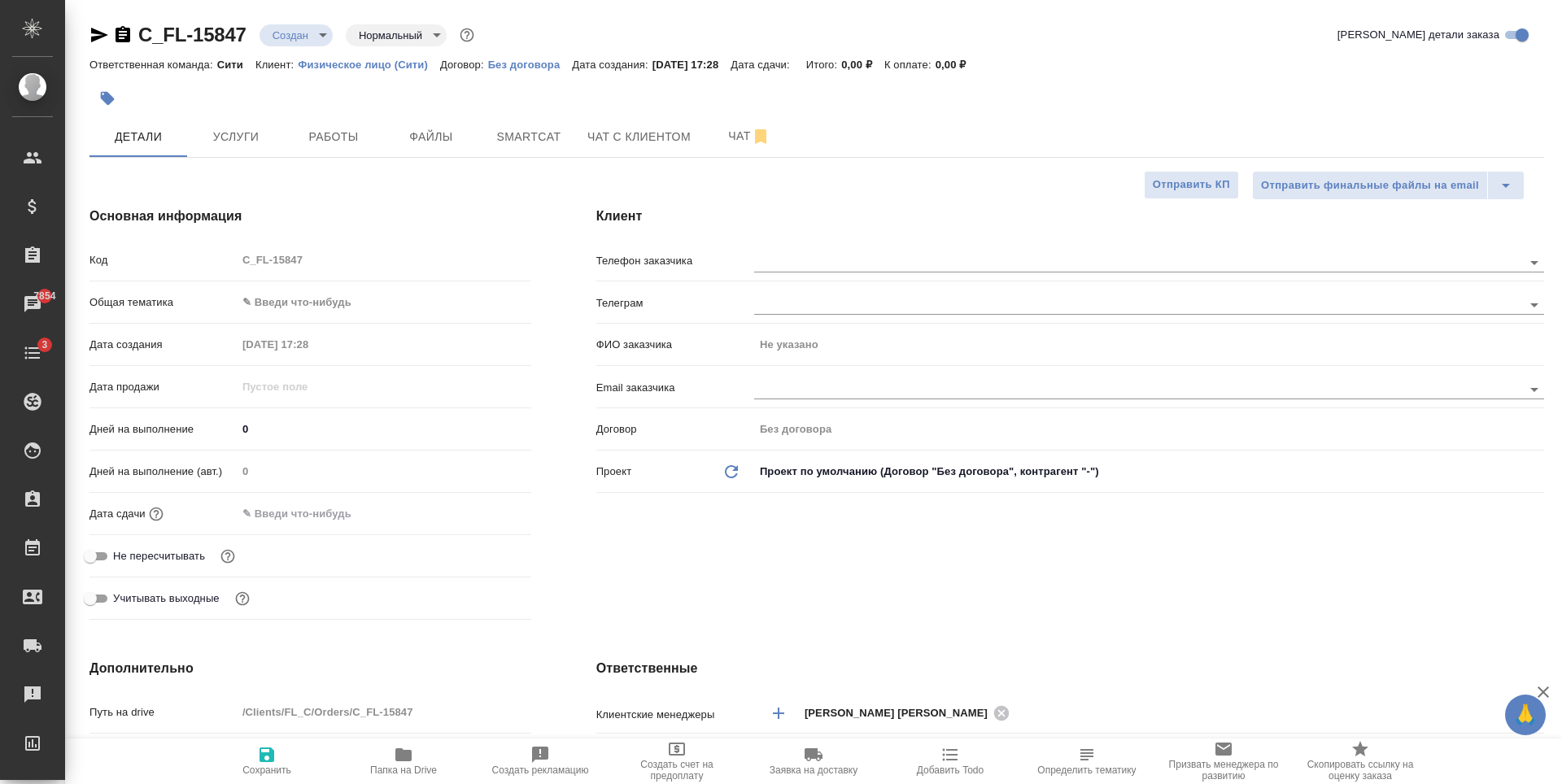
type textarea "x"
click at [788, 385] on input "text" at bounding box center [1110, 388] width 713 height 19
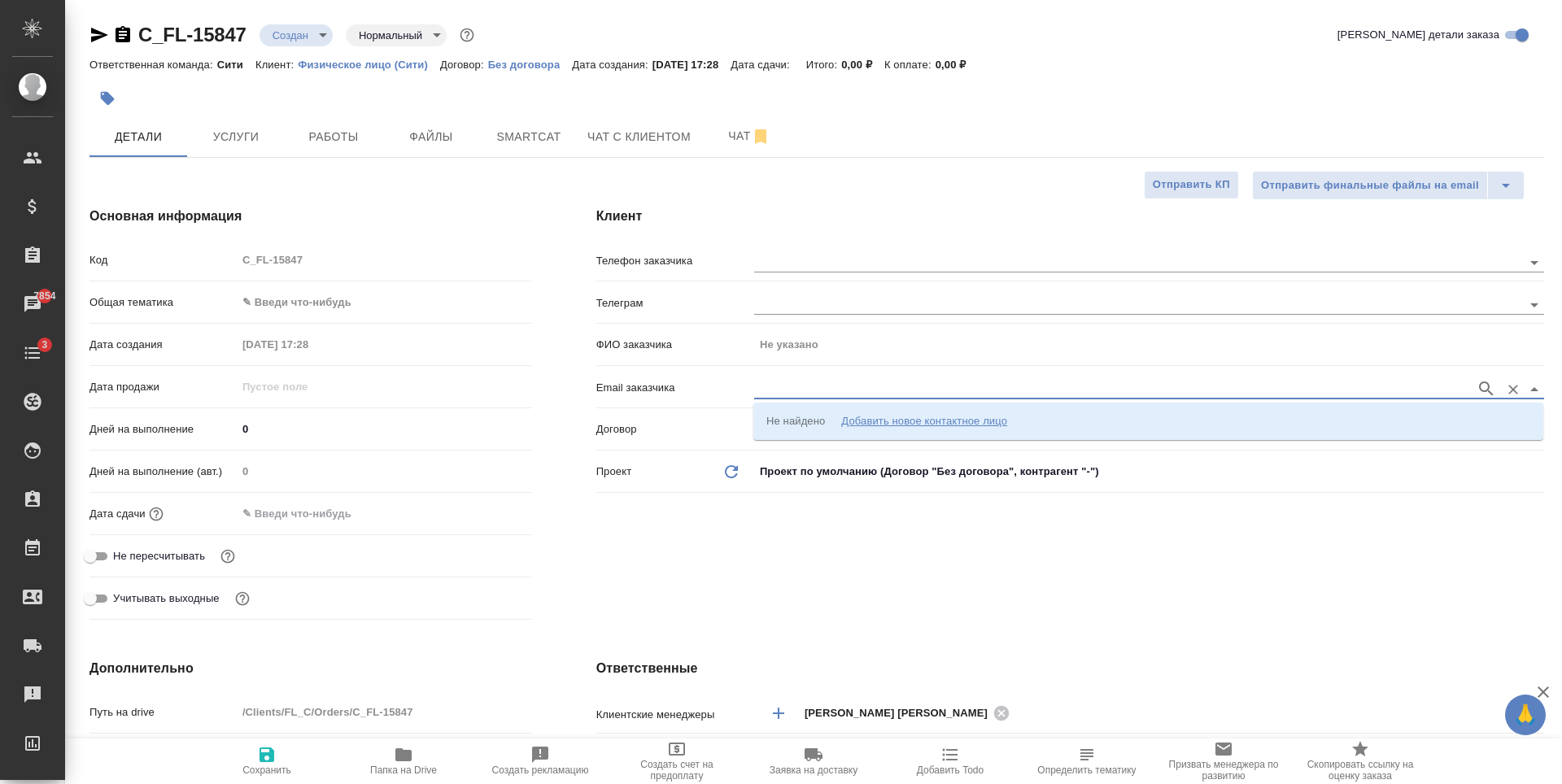
paste input "[EMAIL_ADDRESS][DOMAIN_NAME]"
type input "[EMAIL_ADDRESS][DOMAIN_NAME]"
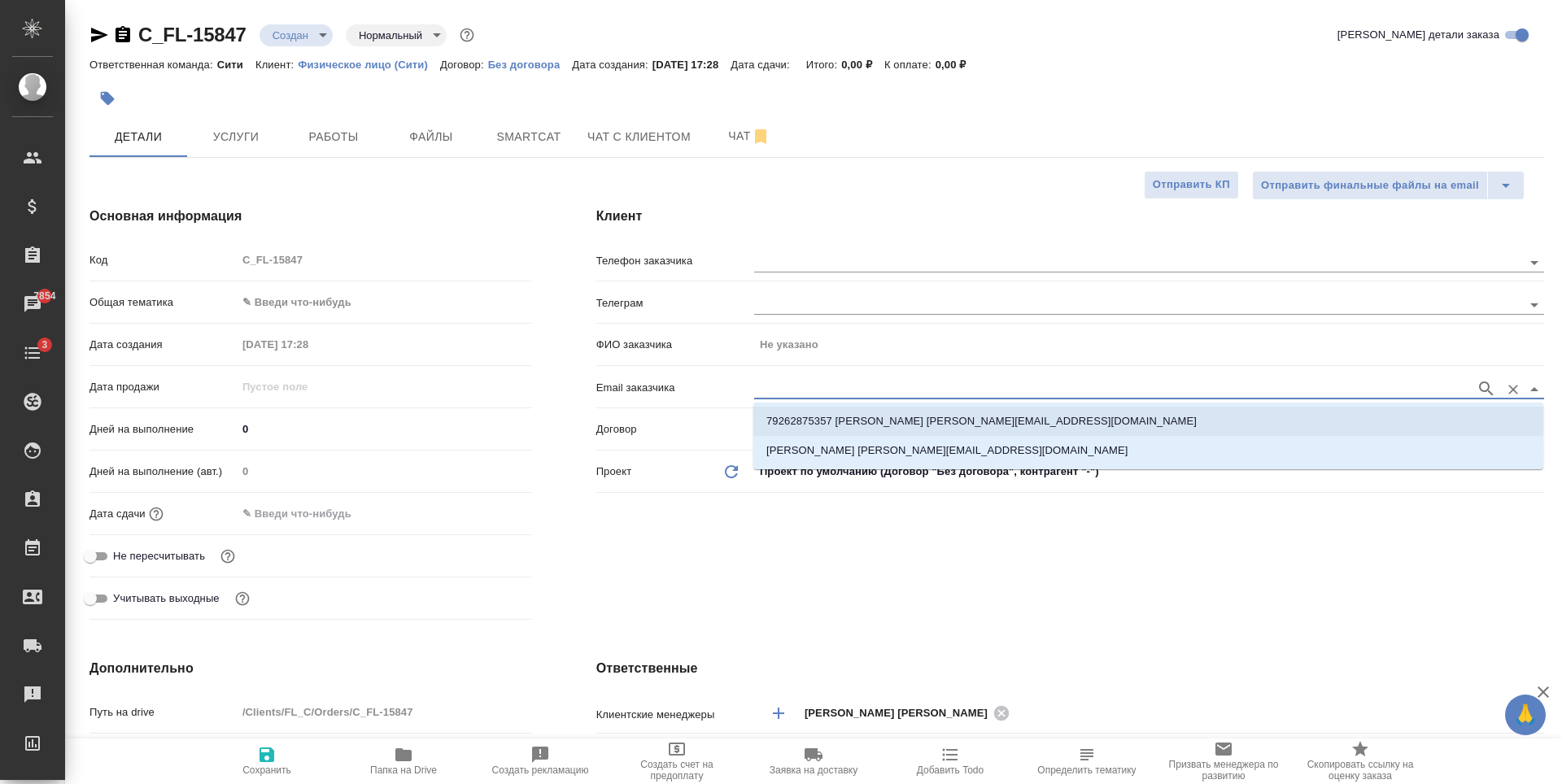
click at [898, 428] on p "79262875357 [PERSON_NAME] [PERSON_NAME][EMAIL_ADDRESS][DOMAIN_NAME]" at bounding box center [981, 420] width 430 height 16
type input "[PERSON_NAME]"
type input "79262875357 [PERSON_NAME] [PERSON_NAME][EMAIL_ADDRESS][DOMAIN_NAME]"
type textarea "x"
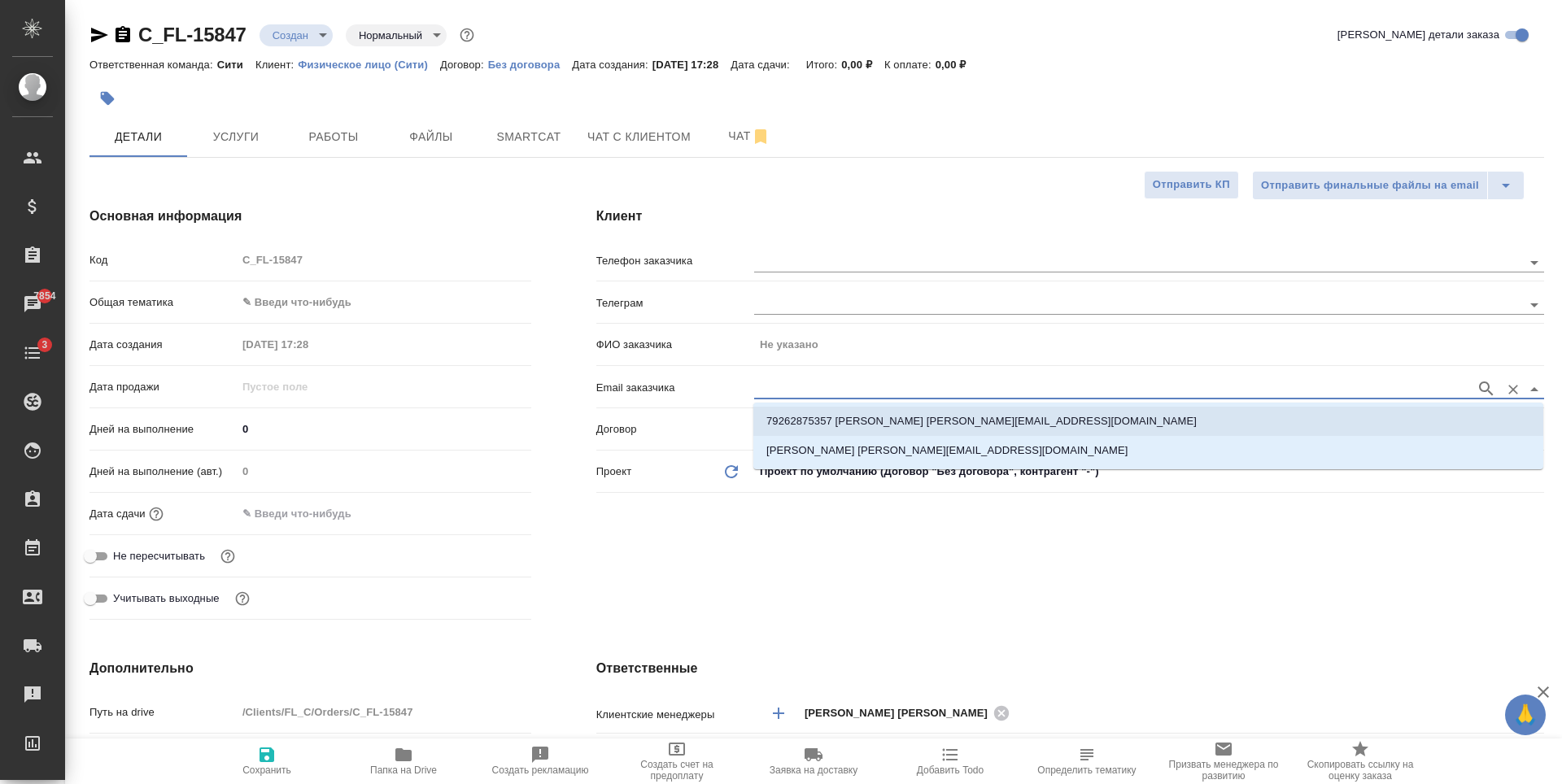
type textarea "x"
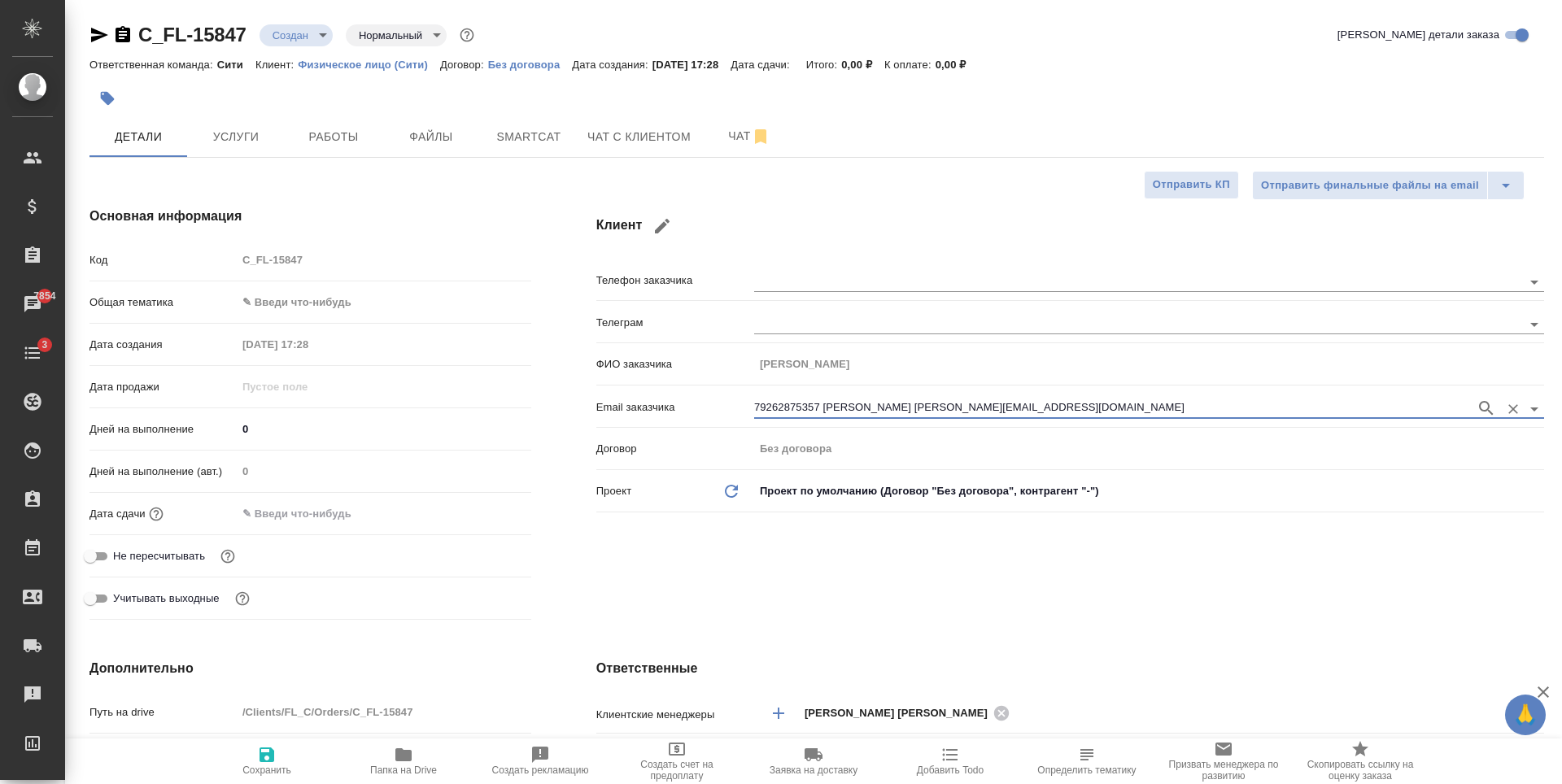
click at [268, 763] on icon "button" at bounding box center [266, 754] width 20 height 19
type textarea "x"
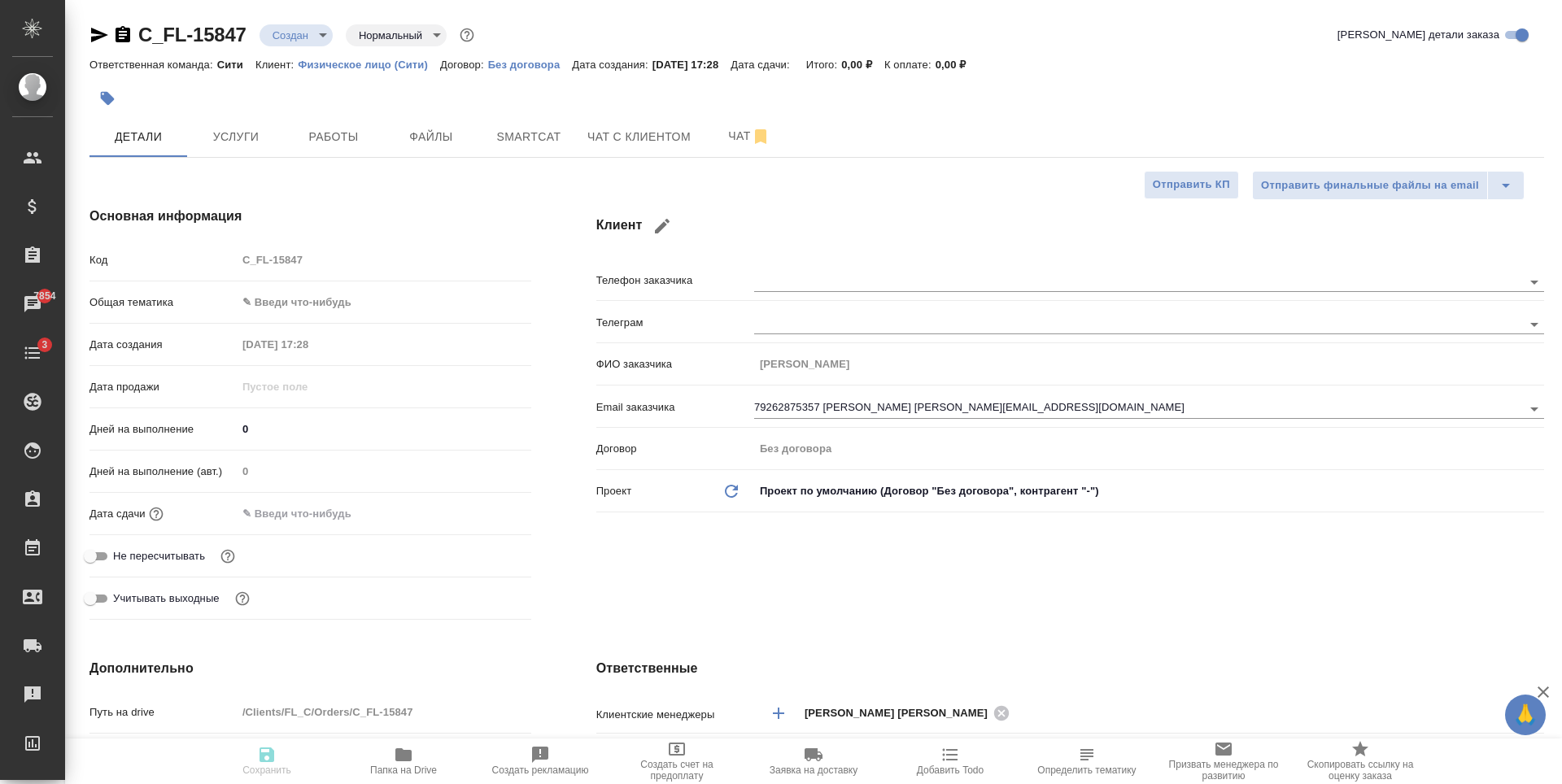
type textarea "x"
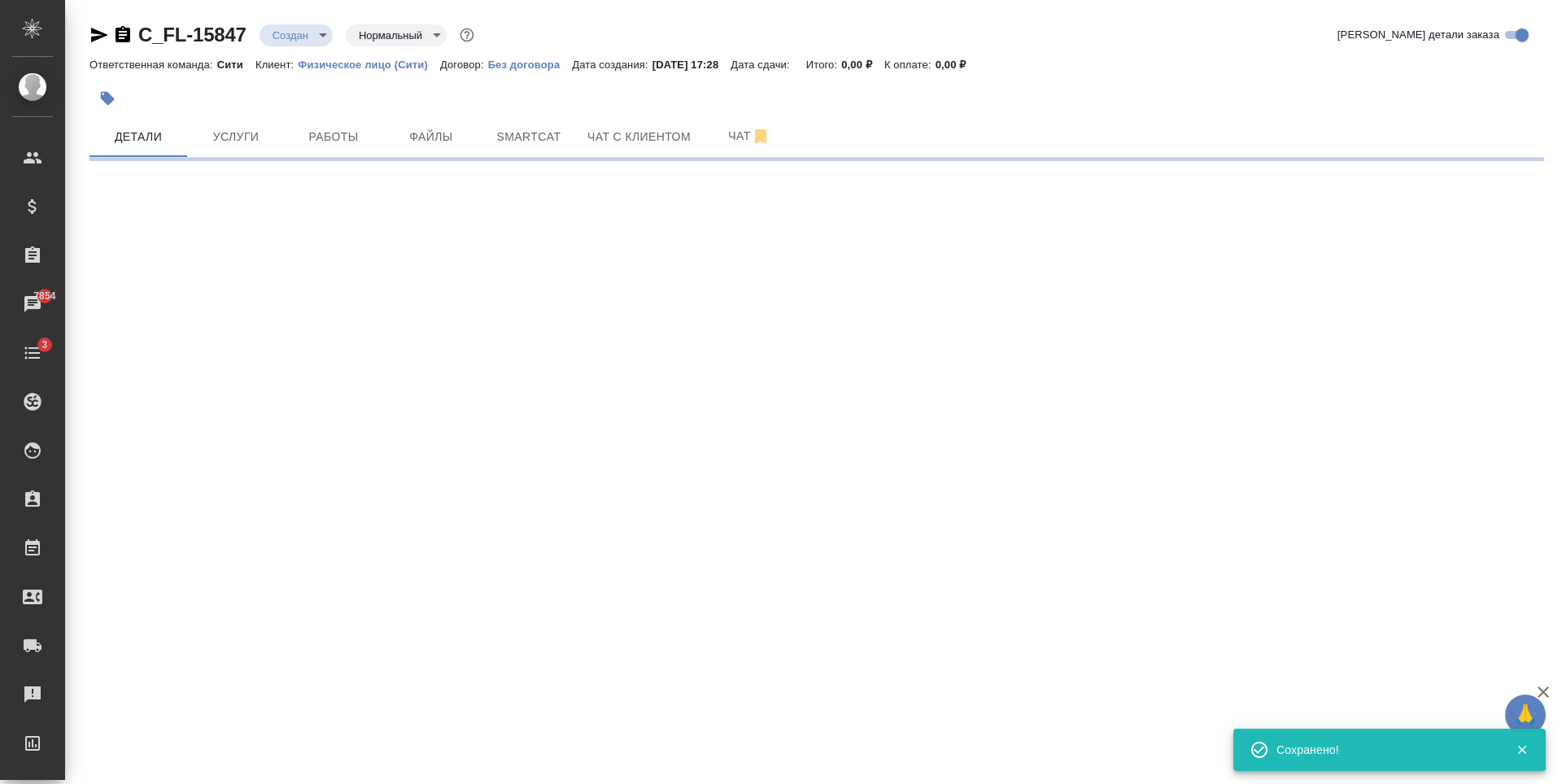
select select "RU"
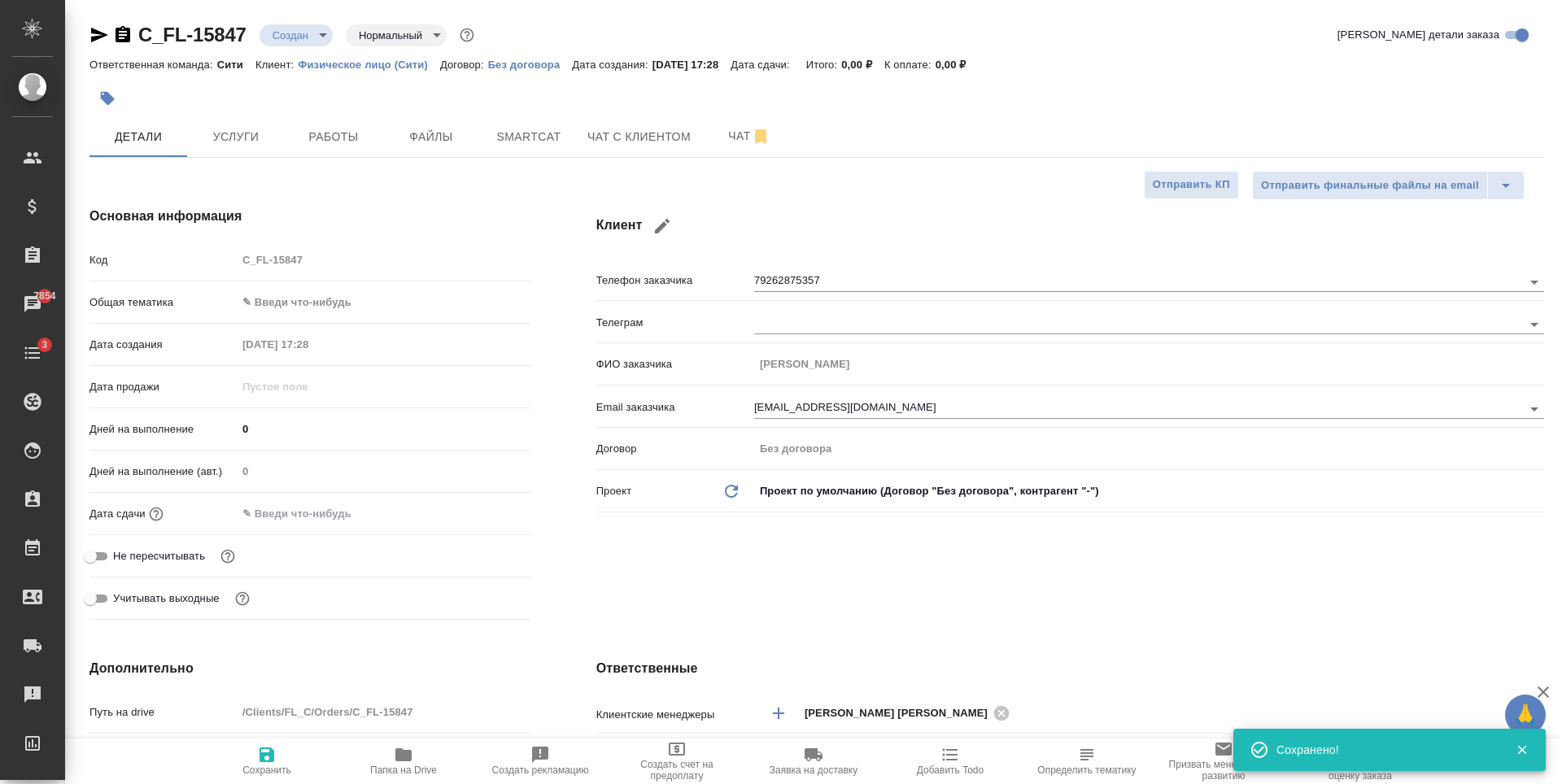
type textarea "x"
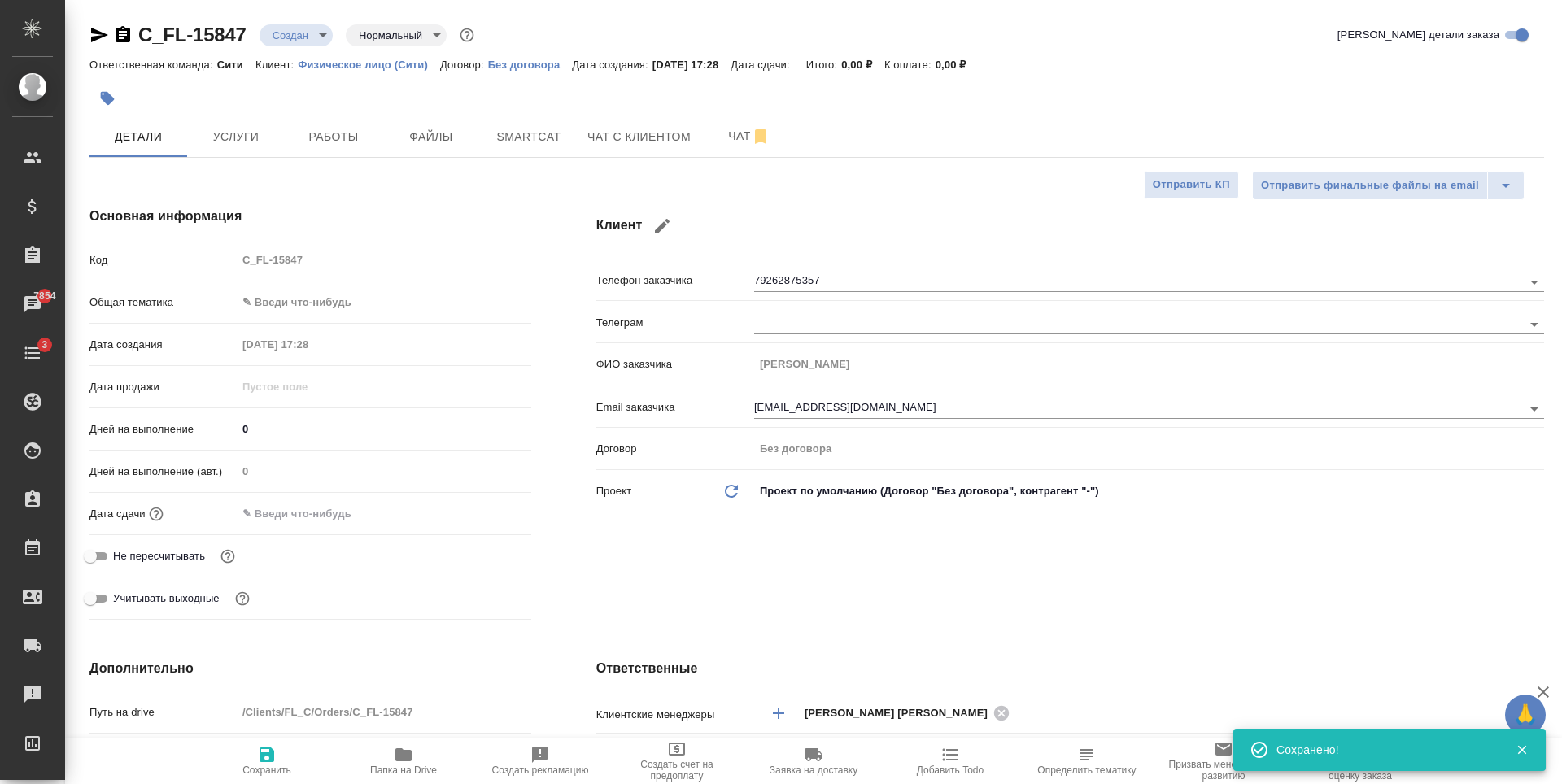
type textarea "x"
click at [225, 145] on span "Услуги" at bounding box center [236, 137] width 78 height 20
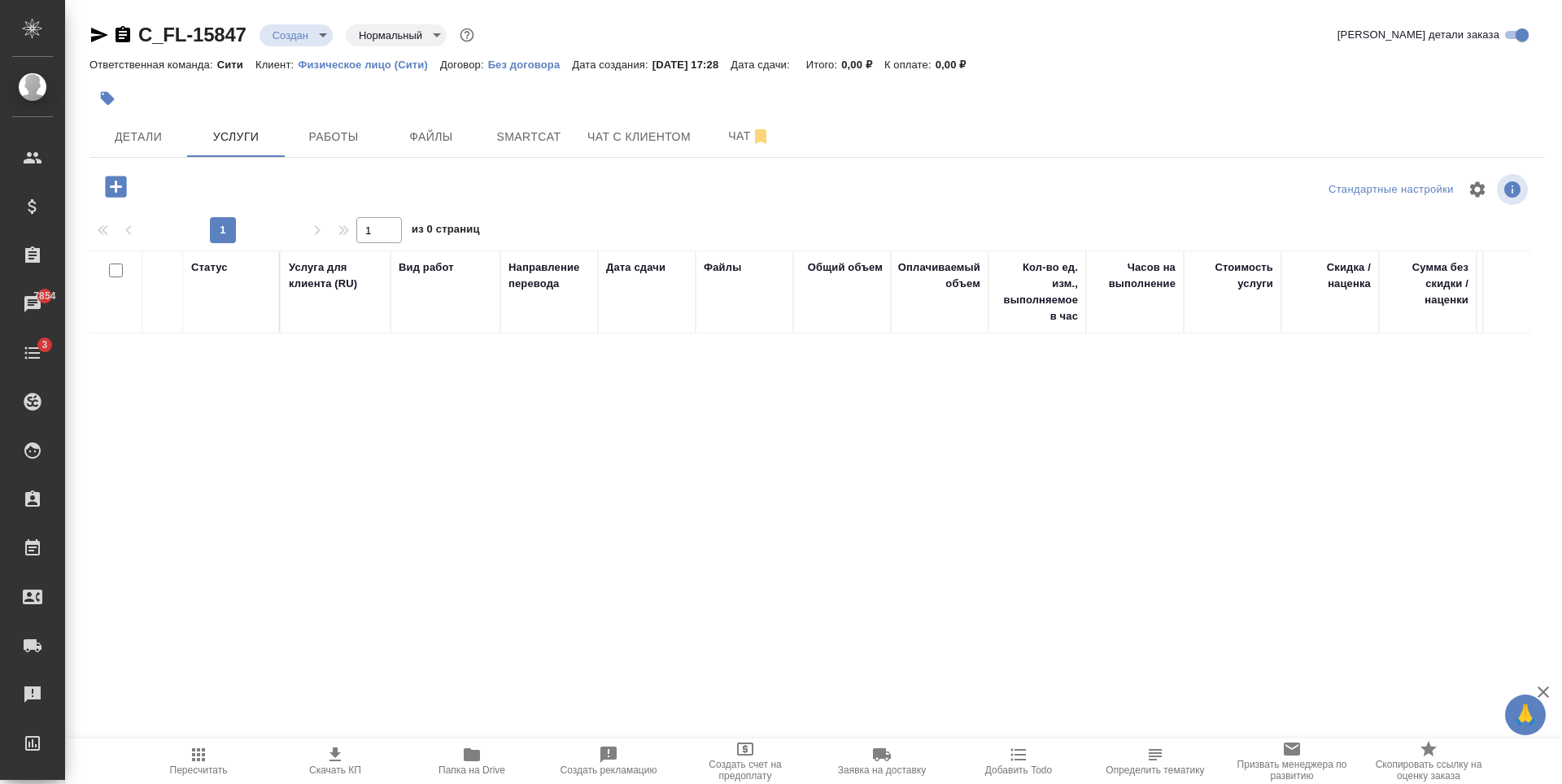
click at [130, 189] on button "button" at bounding box center [115, 186] width 45 height 33
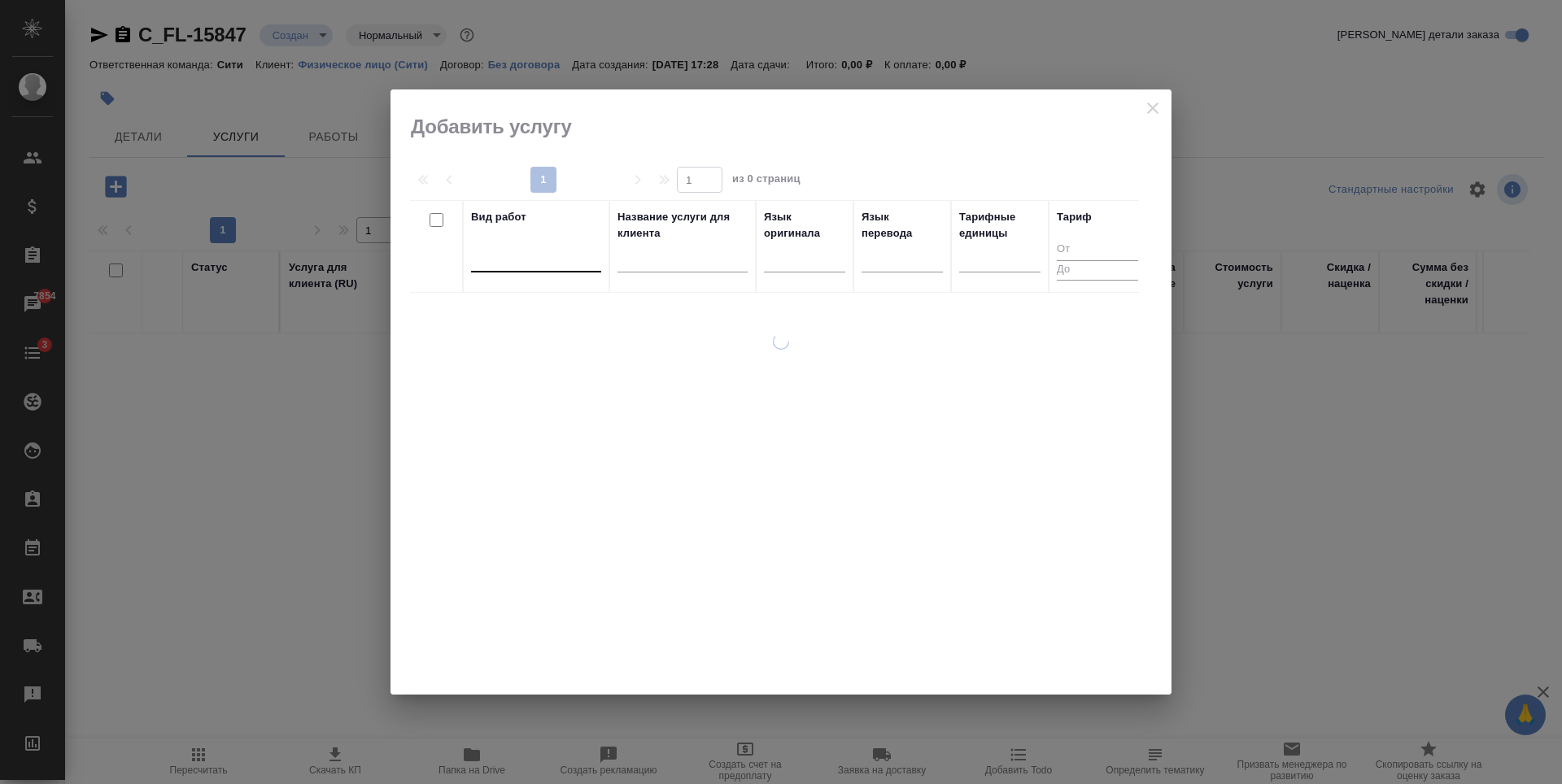
click at [531, 269] on div at bounding box center [535, 257] width 130 height 31
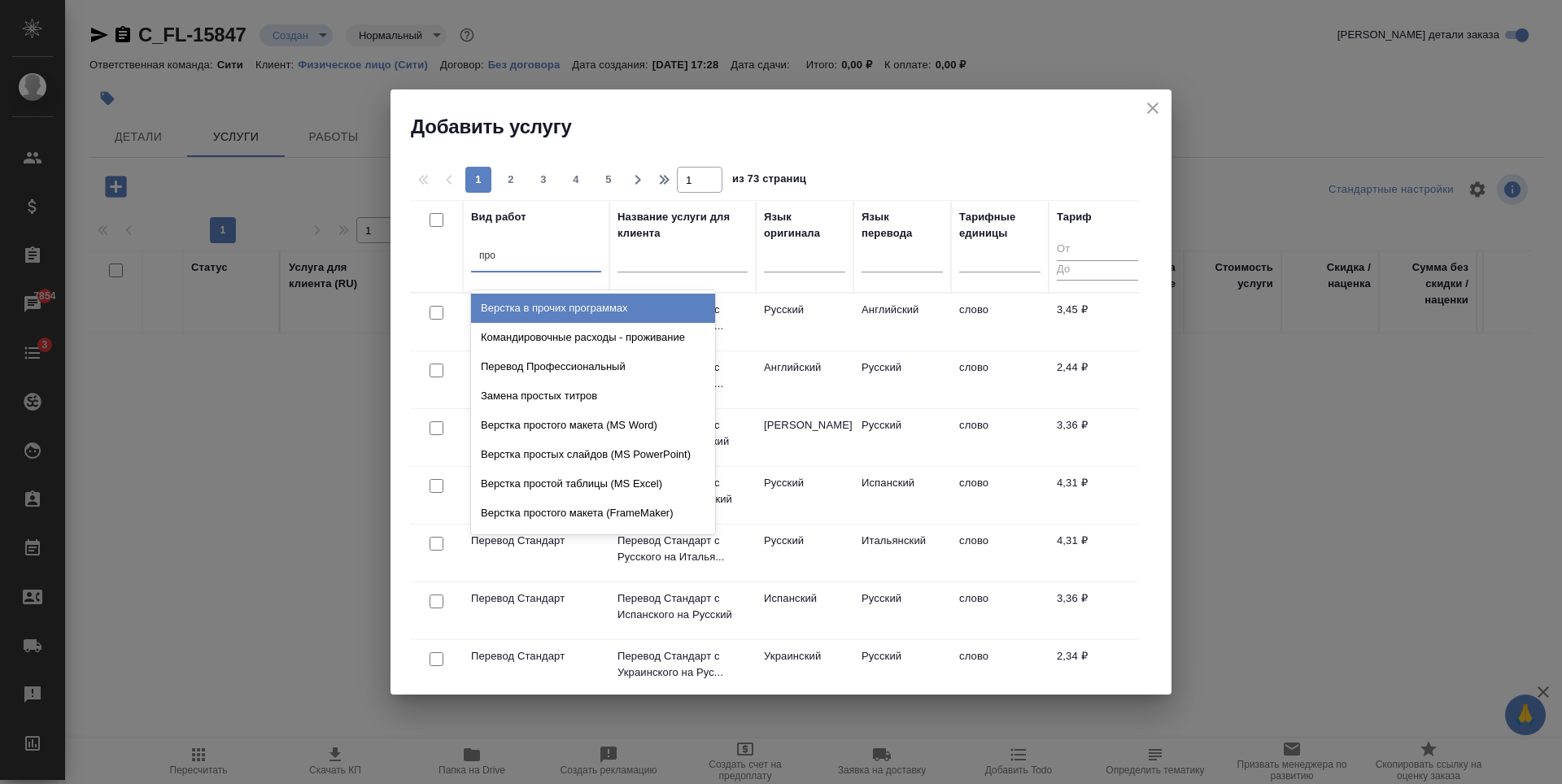
type input "проф"
click at [593, 309] on div "Перевод Профессиональный" at bounding box center [593, 308] width 244 height 30
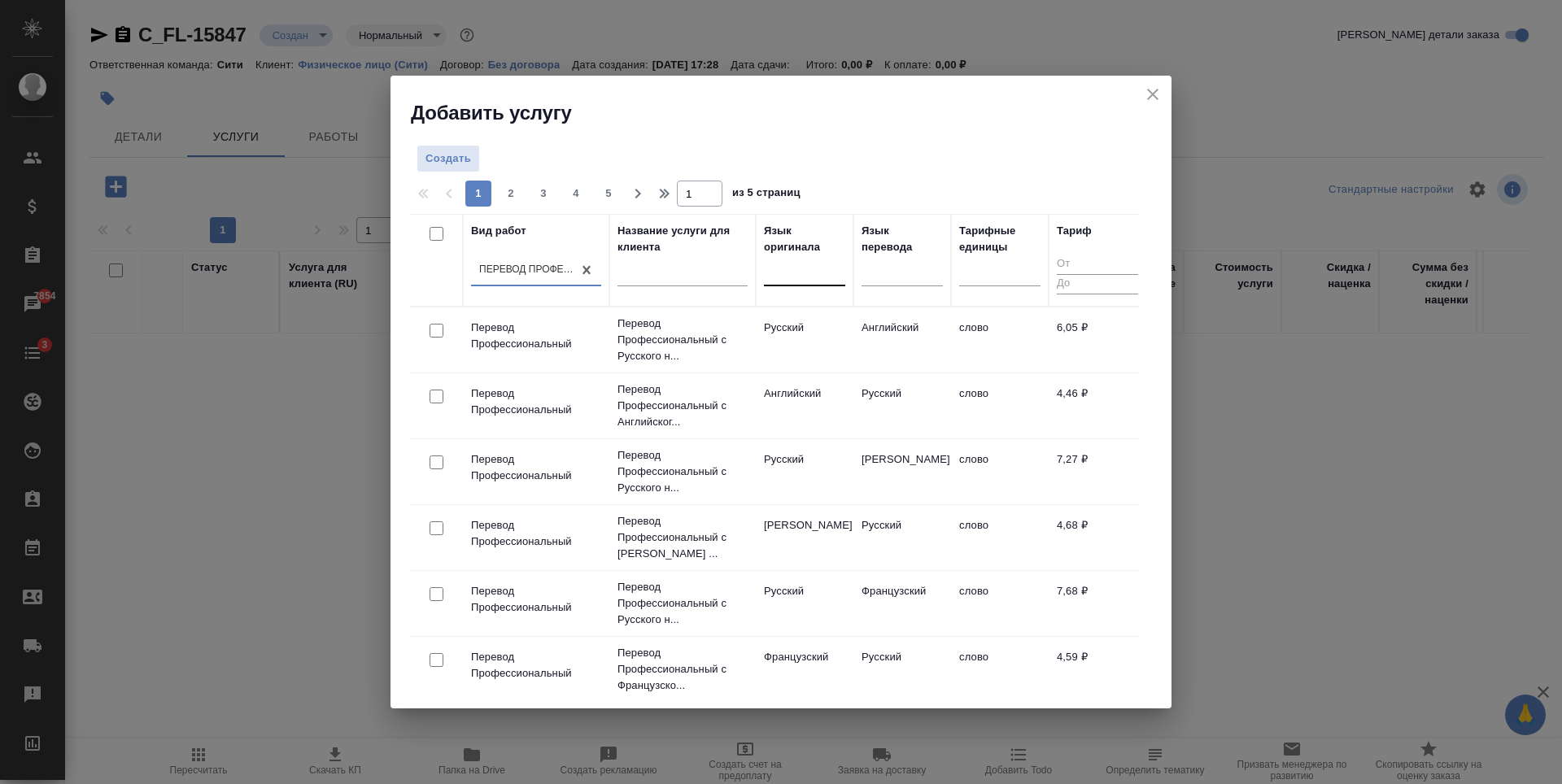
click at [812, 270] on div at bounding box center [805, 270] width 81 height 24
type input "эс"
click at [810, 319] on div "Эстонский" at bounding box center [886, 322] width 244 height 30
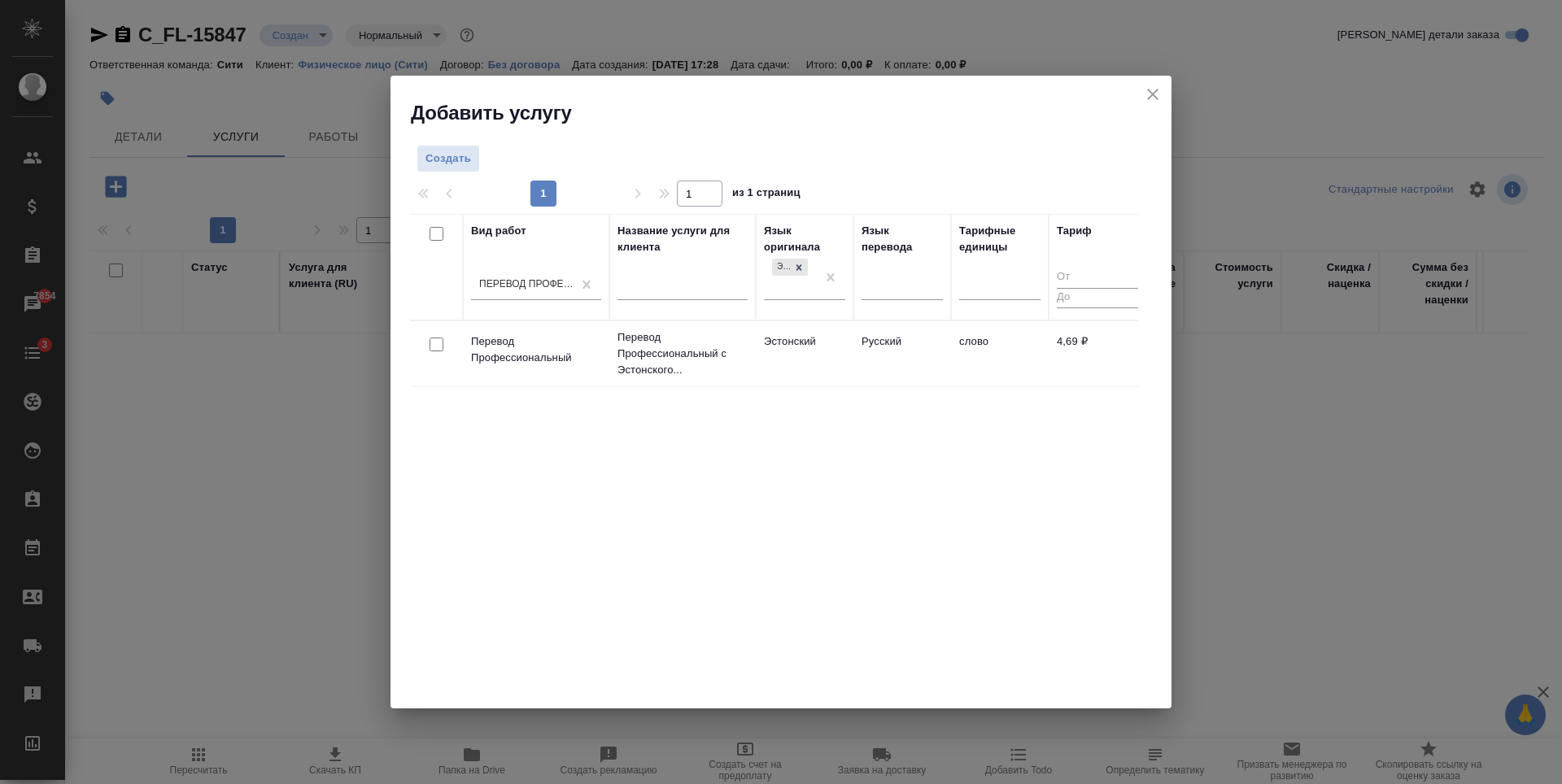
click at [434, 342] on input "checkbox" at bounding box center [436, 344] width 14 height 14
checkbox input "true"
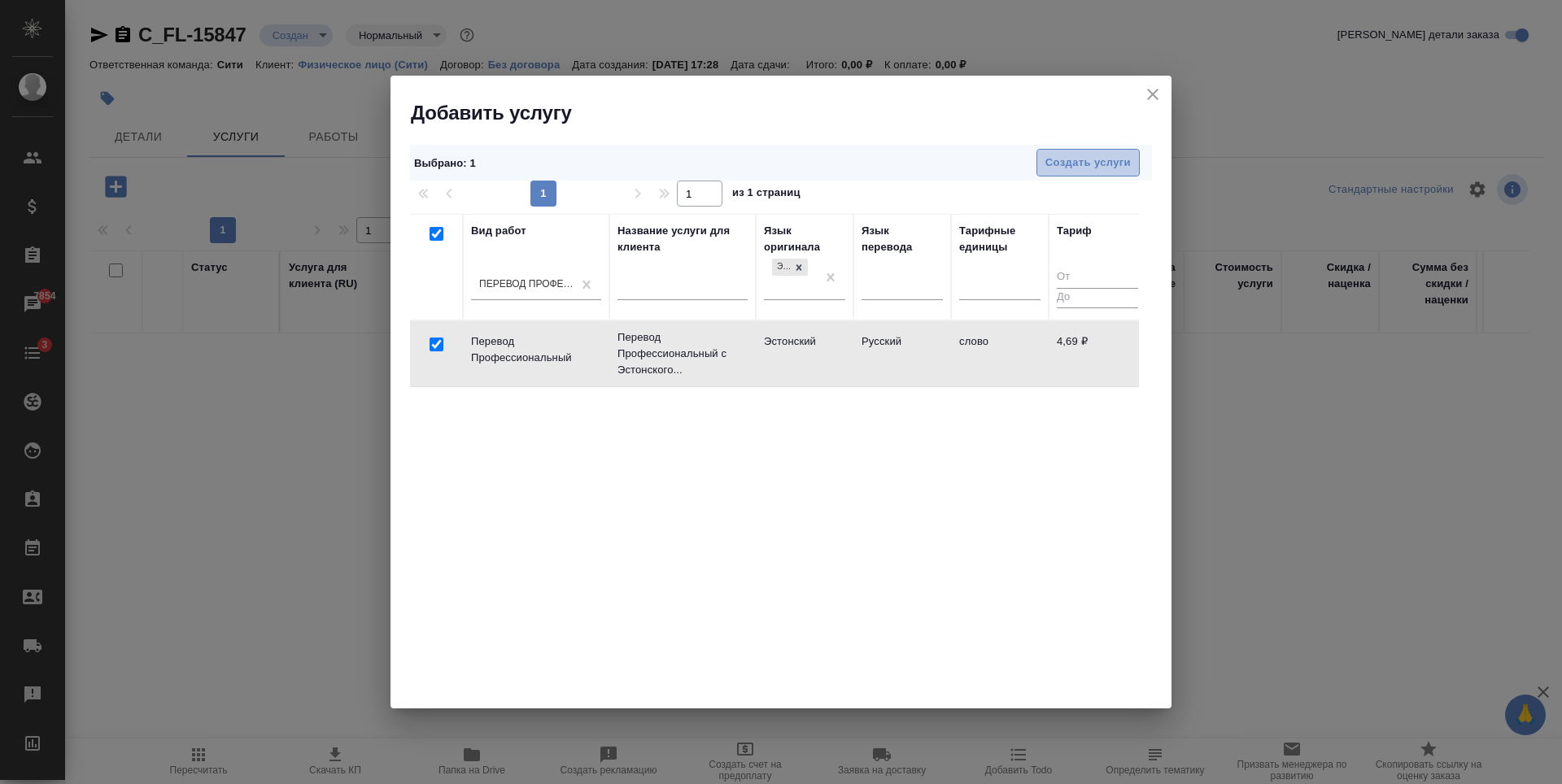
click at [1112, 156] on span "Создать услуги" at bounding box center [1088, 163] width 86 height 19
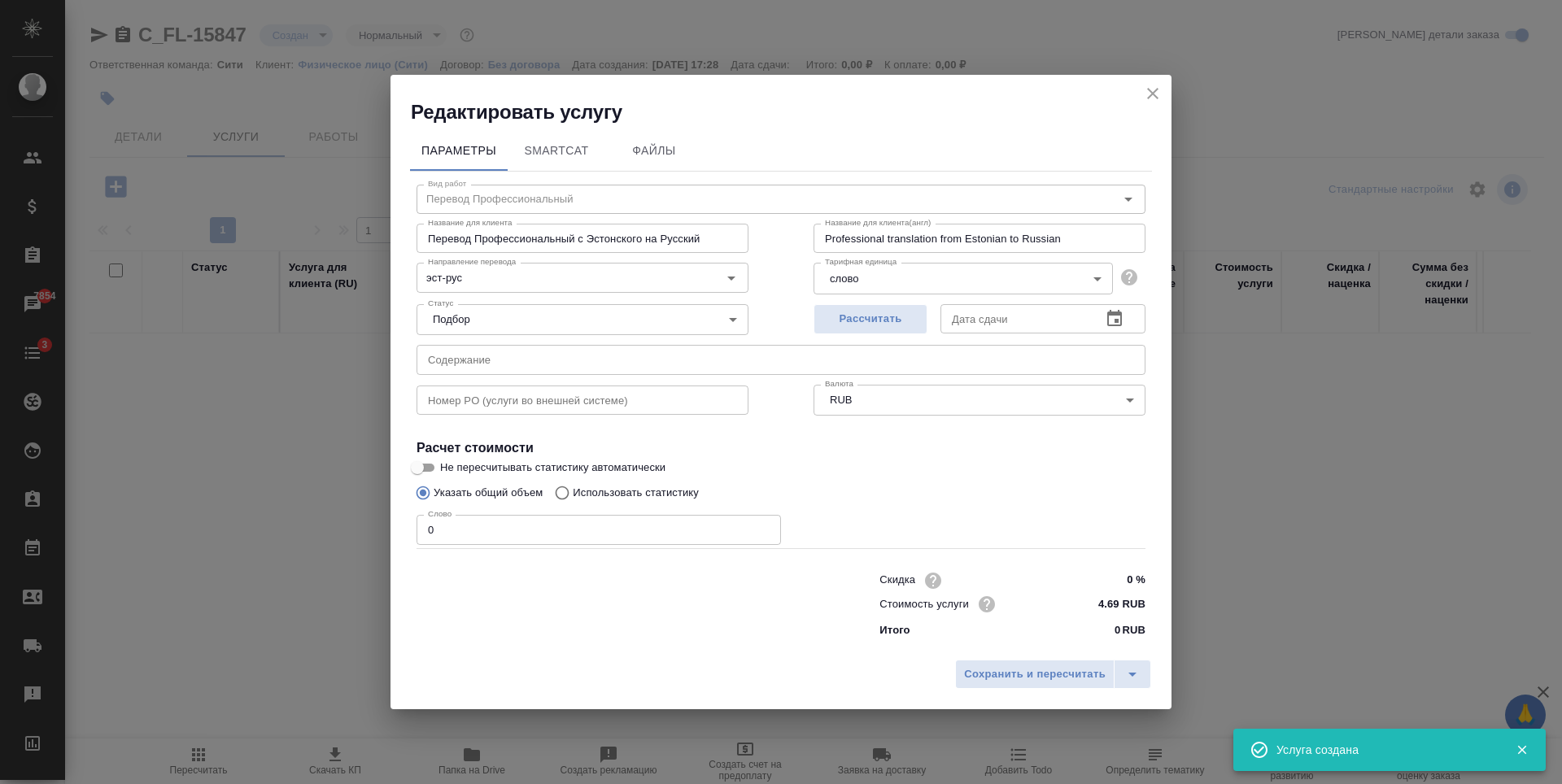
click at [528, 537] on input "0" at bounding box center [599, 529] width 365 height 30
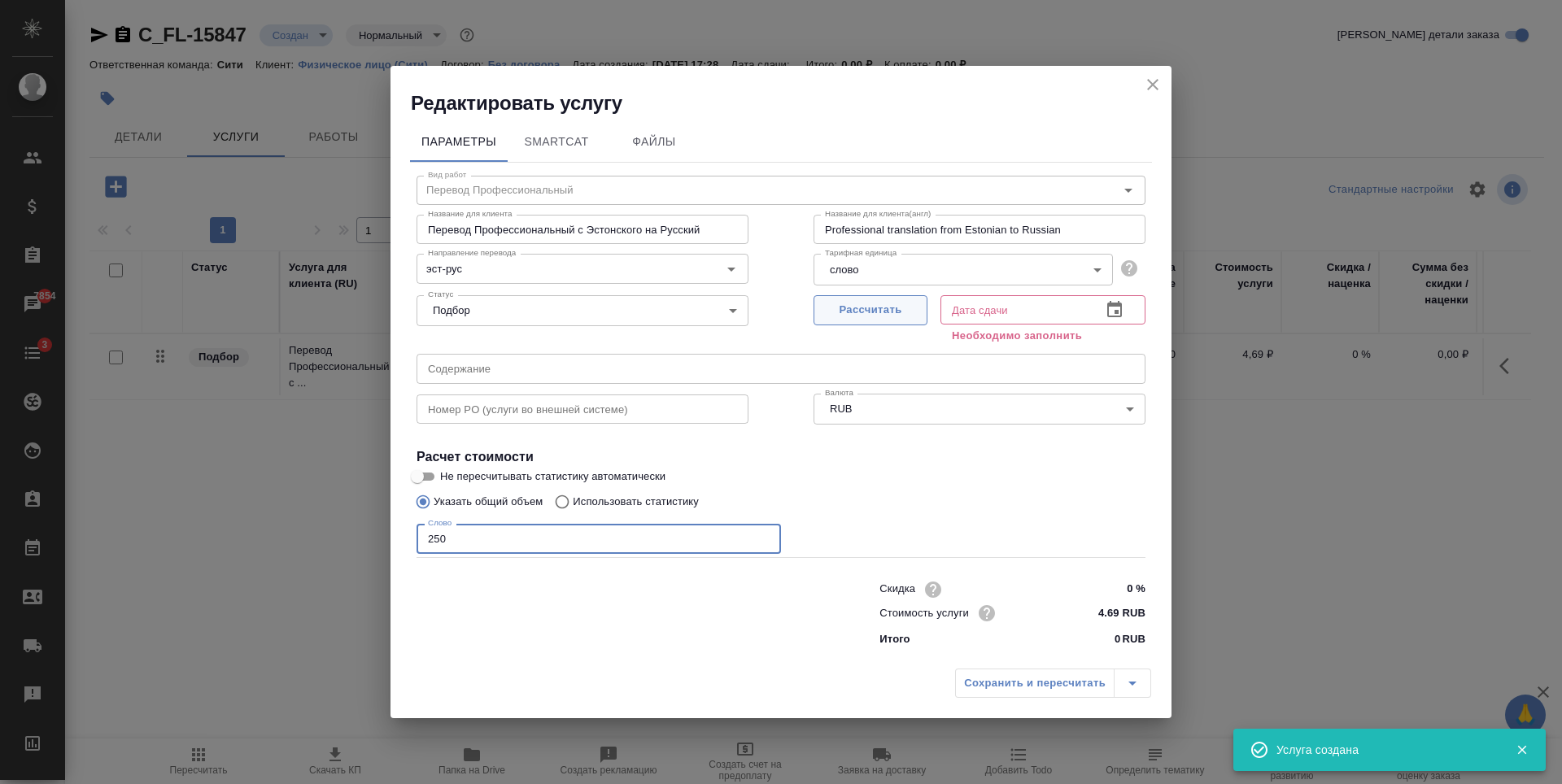
type input "250"
click at [837, 305] on span "Рассчитать" at bounding box center [870, 310] width 96 height 19
type input "28.08.2025 10:30"
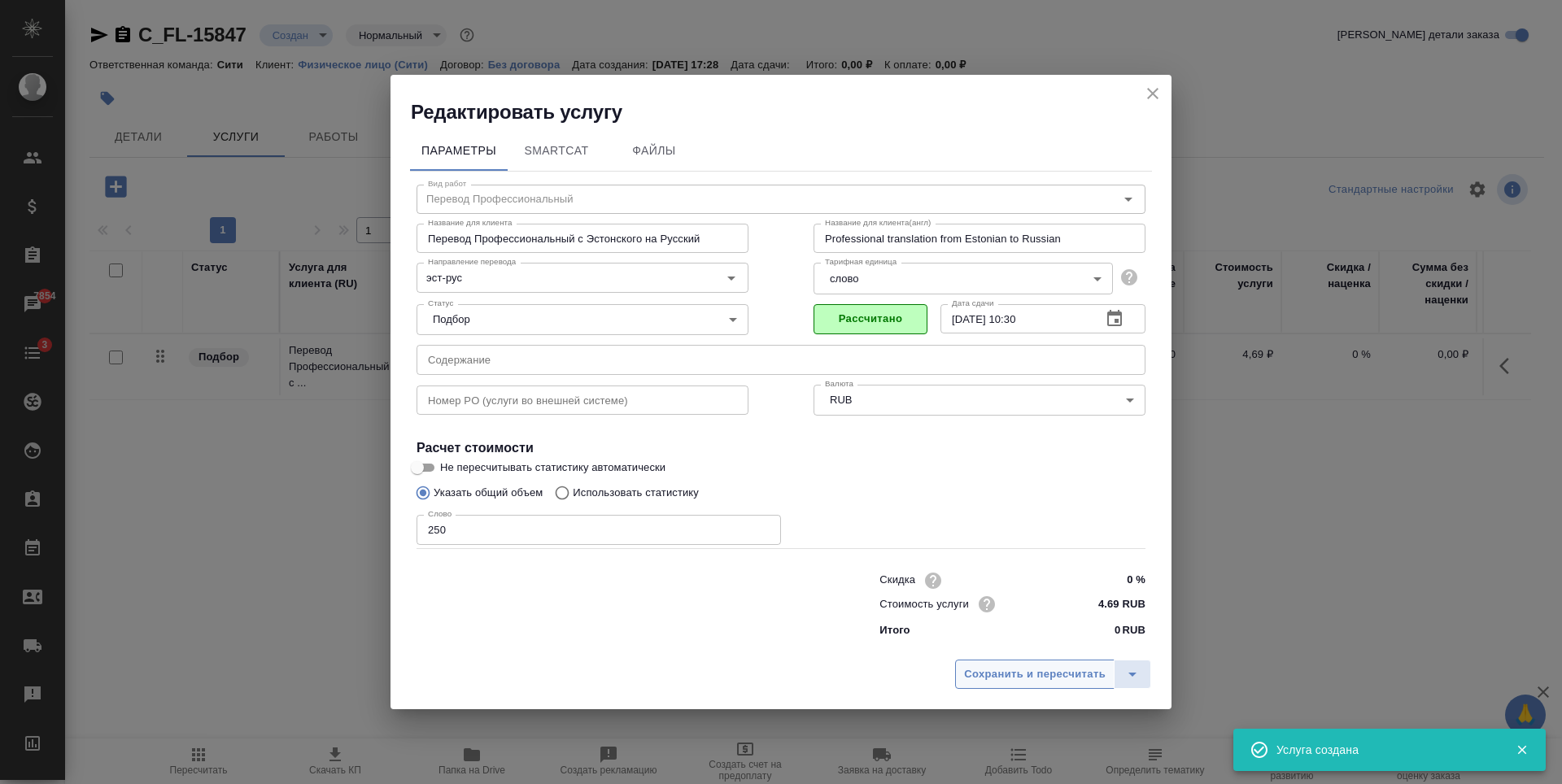
click at [1030, 685] on button "Сохранить и пересчитать" at bounding box center [1035, 674] width 159 height 30
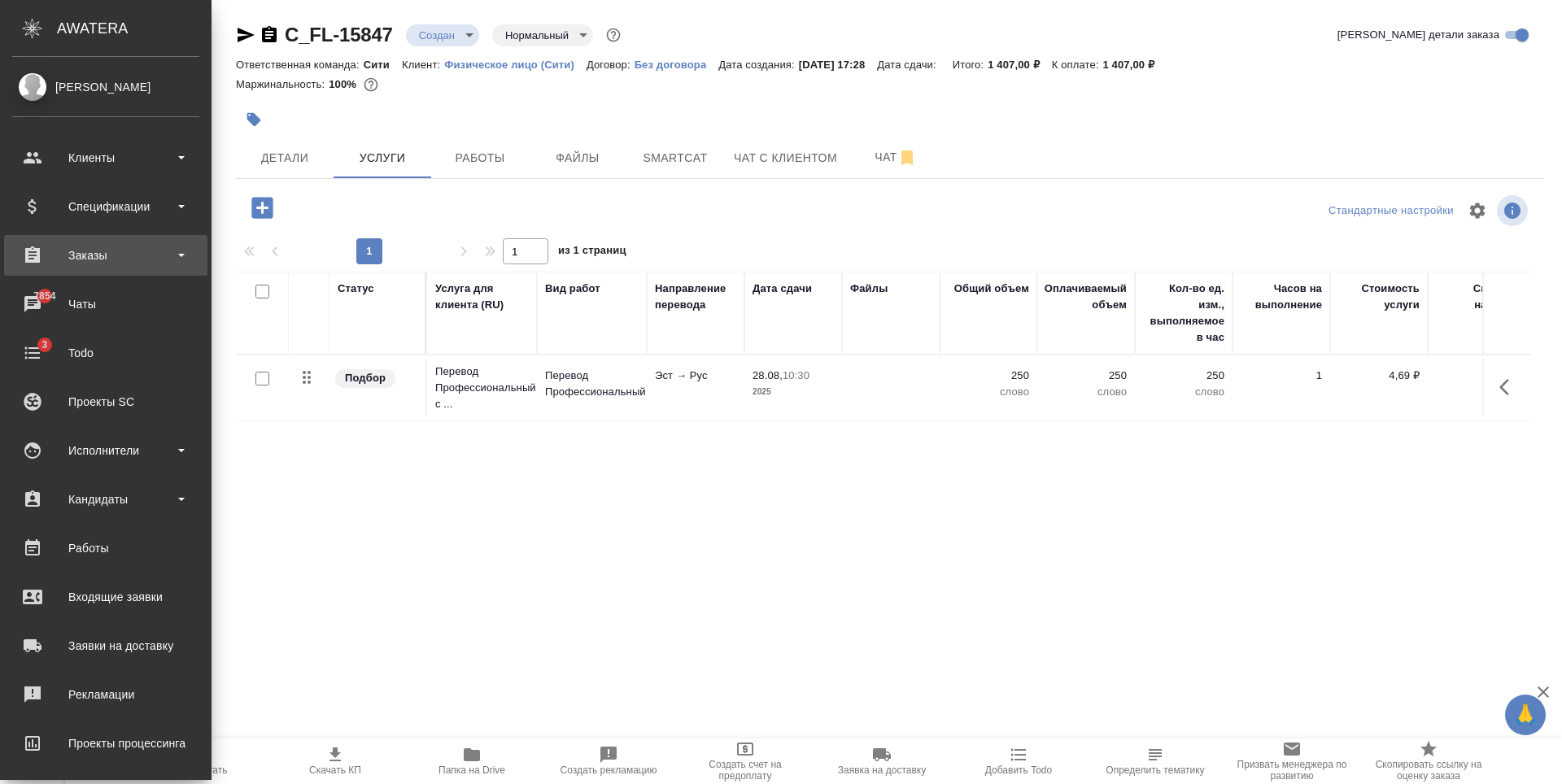
click at [84, 245] on div "Заказы" at bounding box center [105, 255] width 187 height 25
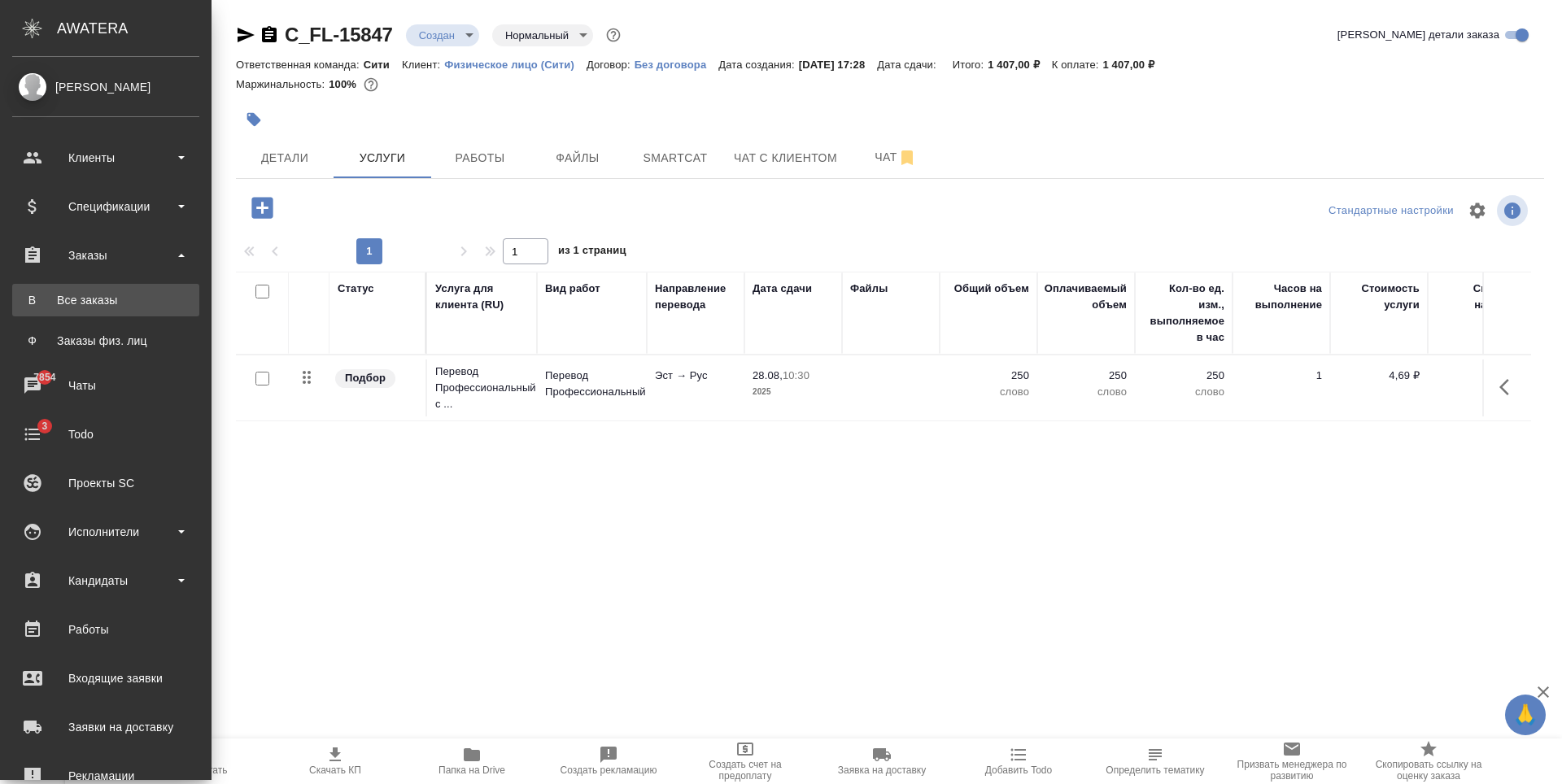
click at [109, 295] on div "Все заказы" at bounding box center [105, 299] width 170 height 16
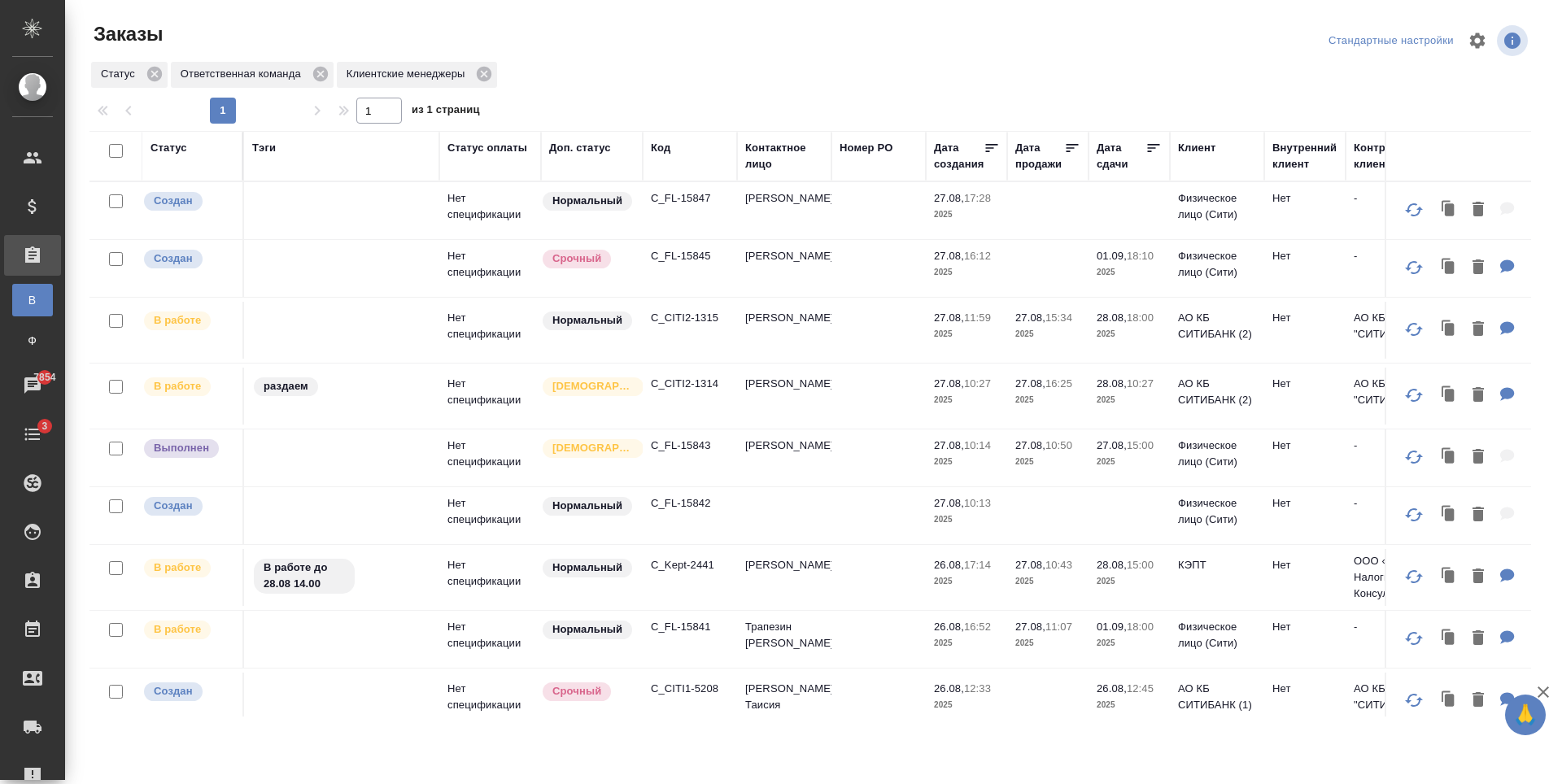
scroll to position [244, 0]
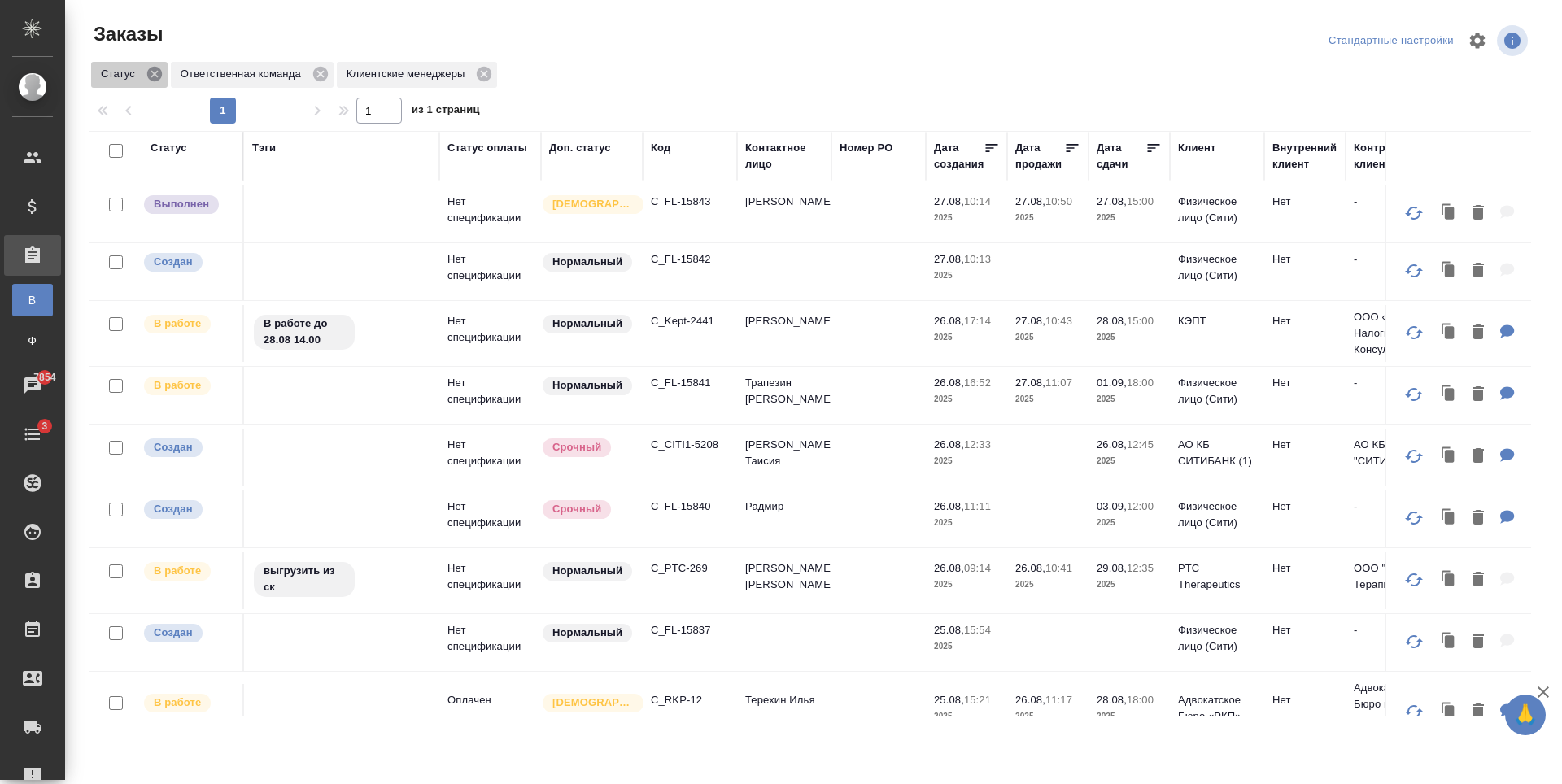
click at [155, 73] on icon at bounding box center [154, 74] width 18 height 18
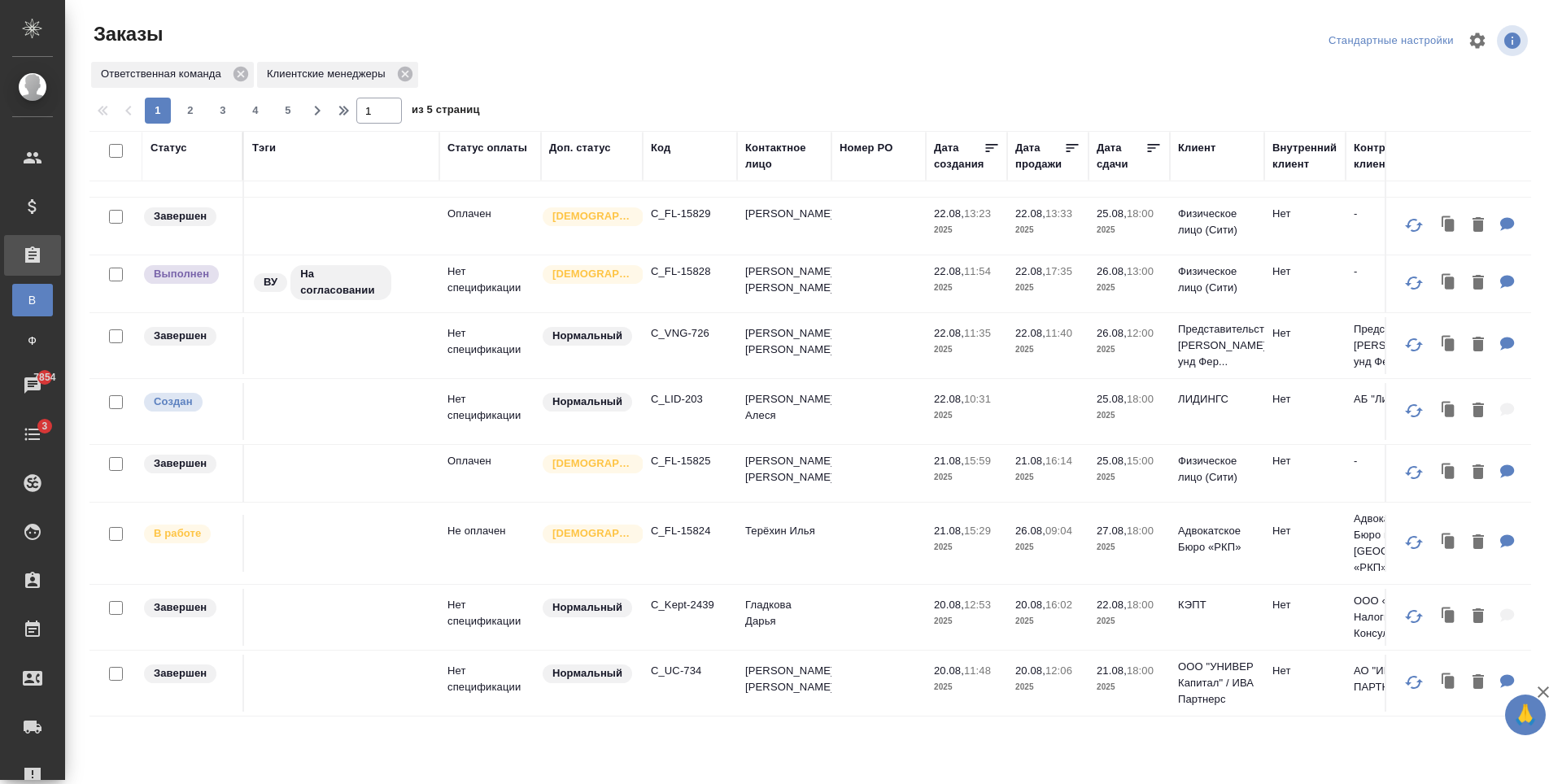
scroll to position [1108, 0]
click at [190, 119] on button "2" at bounding box center [190, 110] width 26 height 26
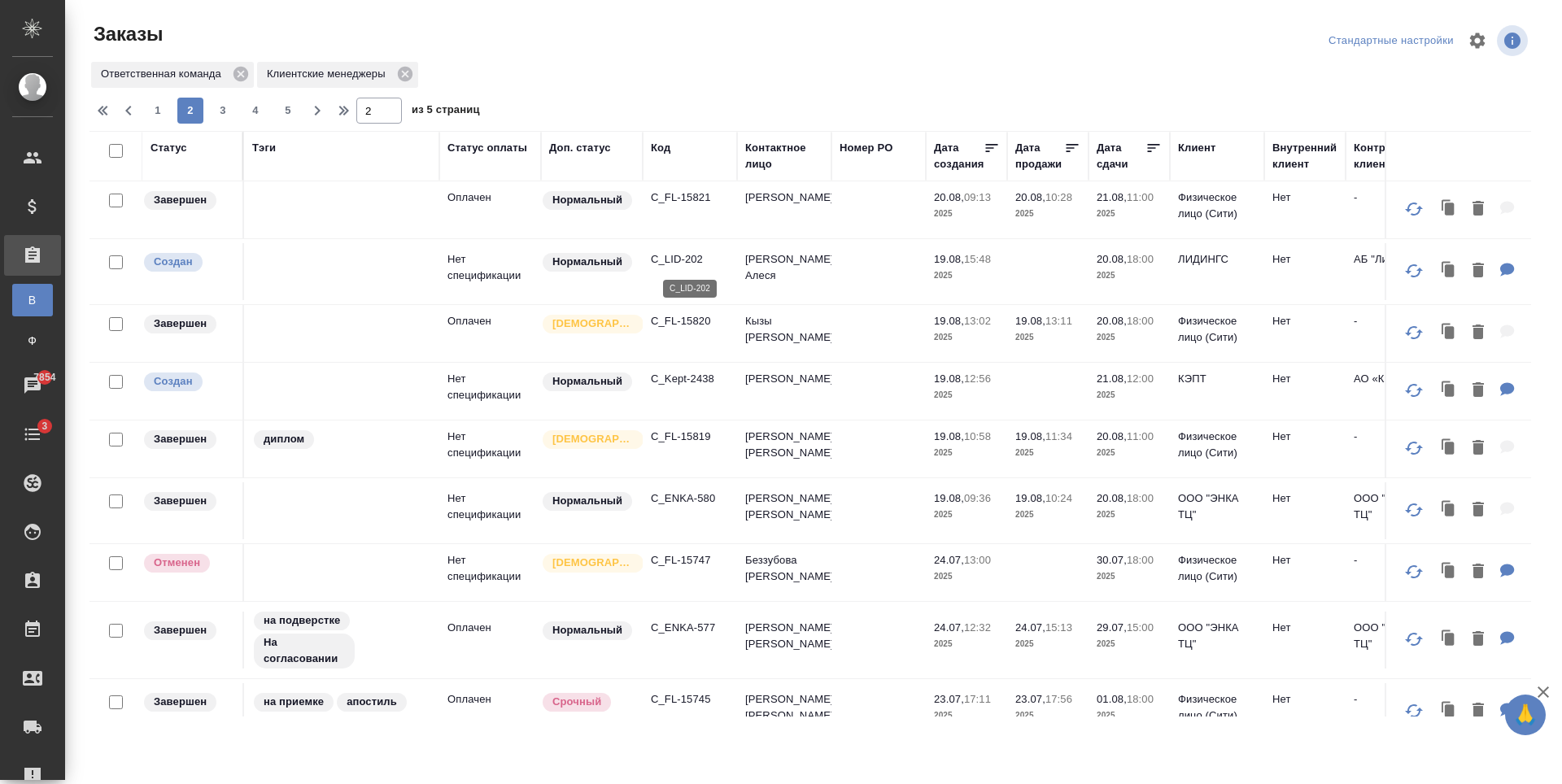
scroll to position [0, 0]
click at [707, 195] on p "C_FL-15821" at bounding box center [689, 197] width 78 height 16
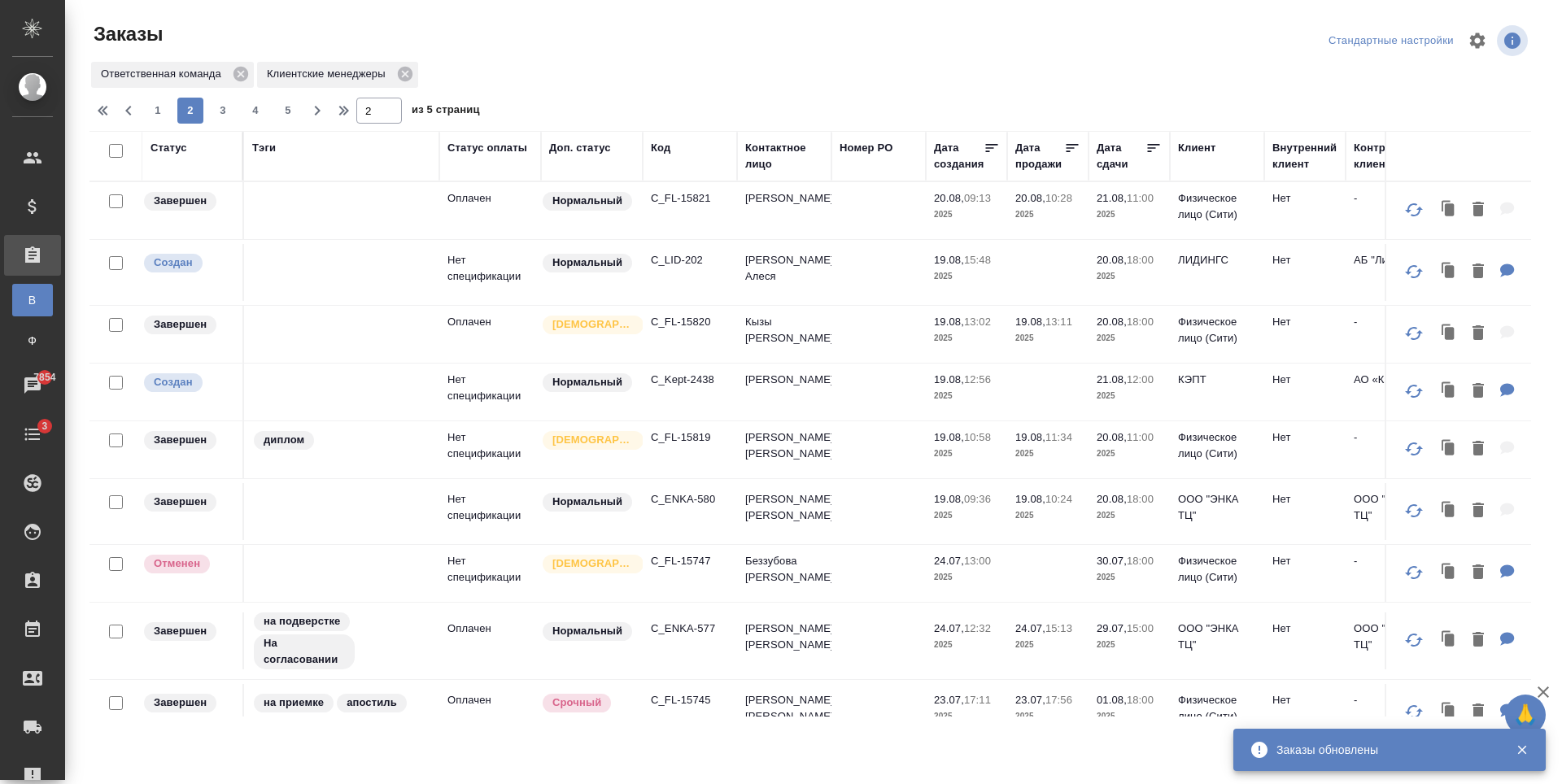
click at [160, 111] on span "1" at bounding box center [158, 110] width 26 height 16
type input "1"
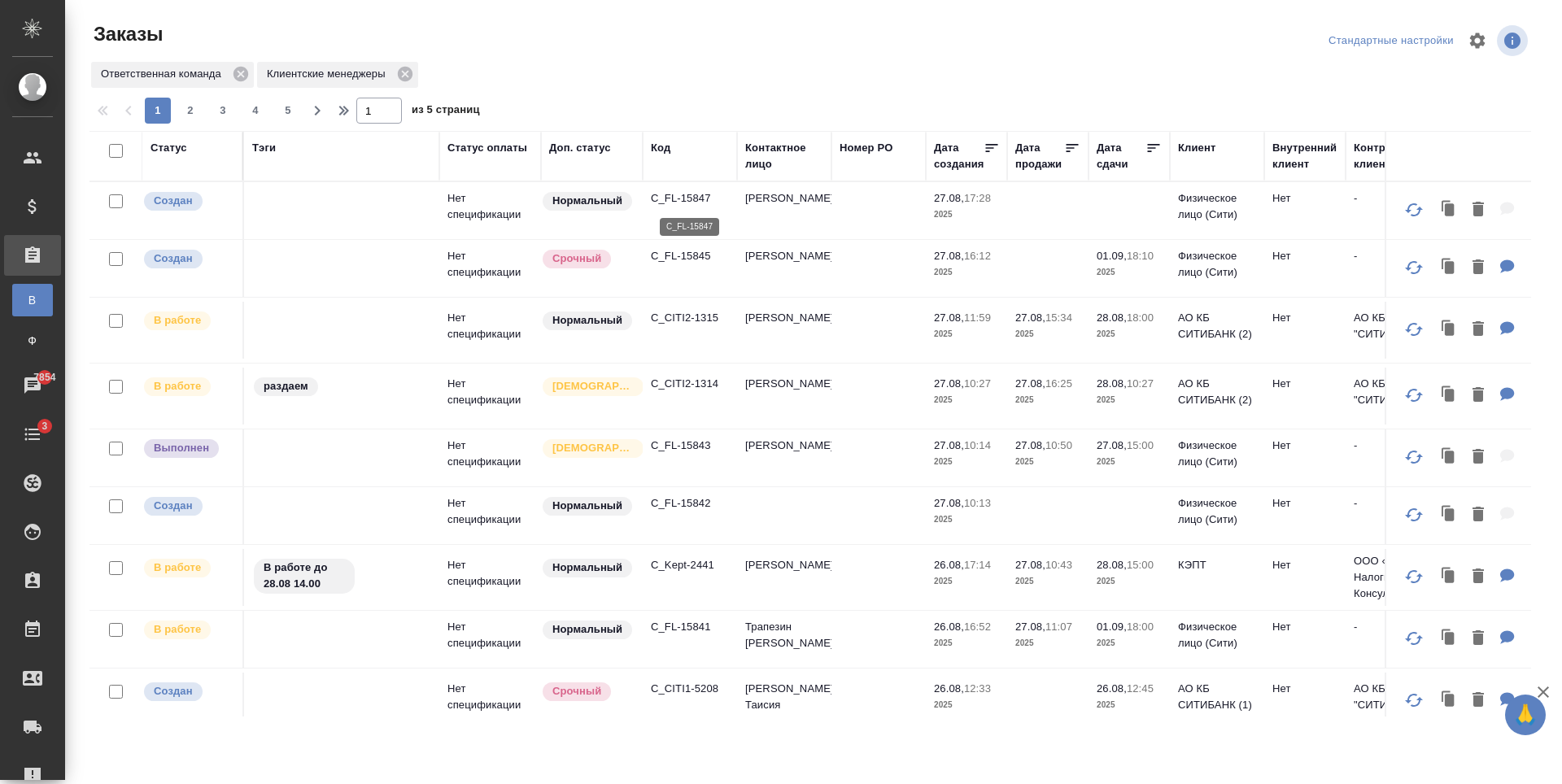
click at [668, 193] on p "C_FL-15847" at bounding box center [689, 197] width 78 height 16
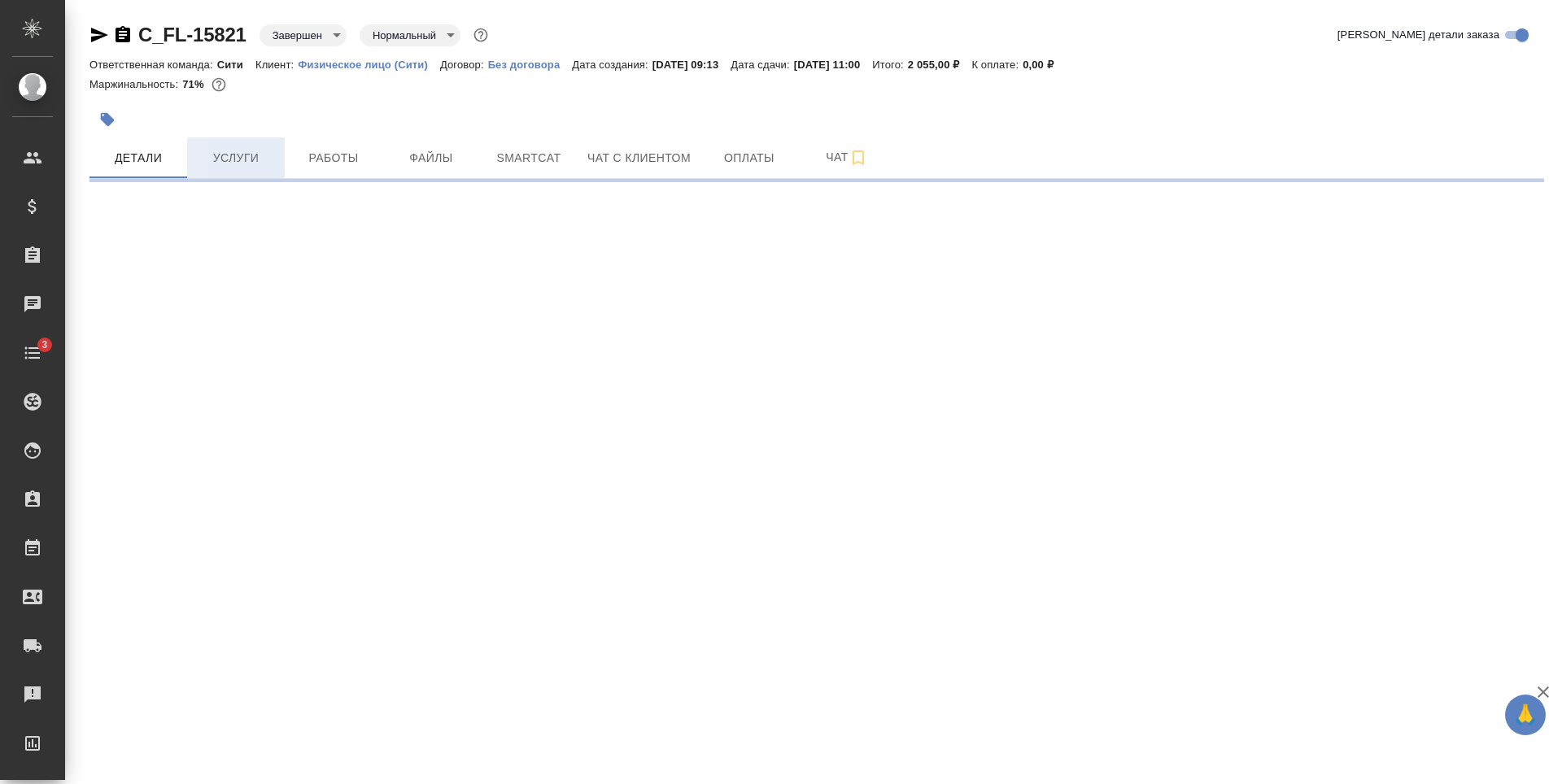
click at [230, 147] on button "Услуги" at bounding box center [236, 158] width 98 height 41
select select "RU"
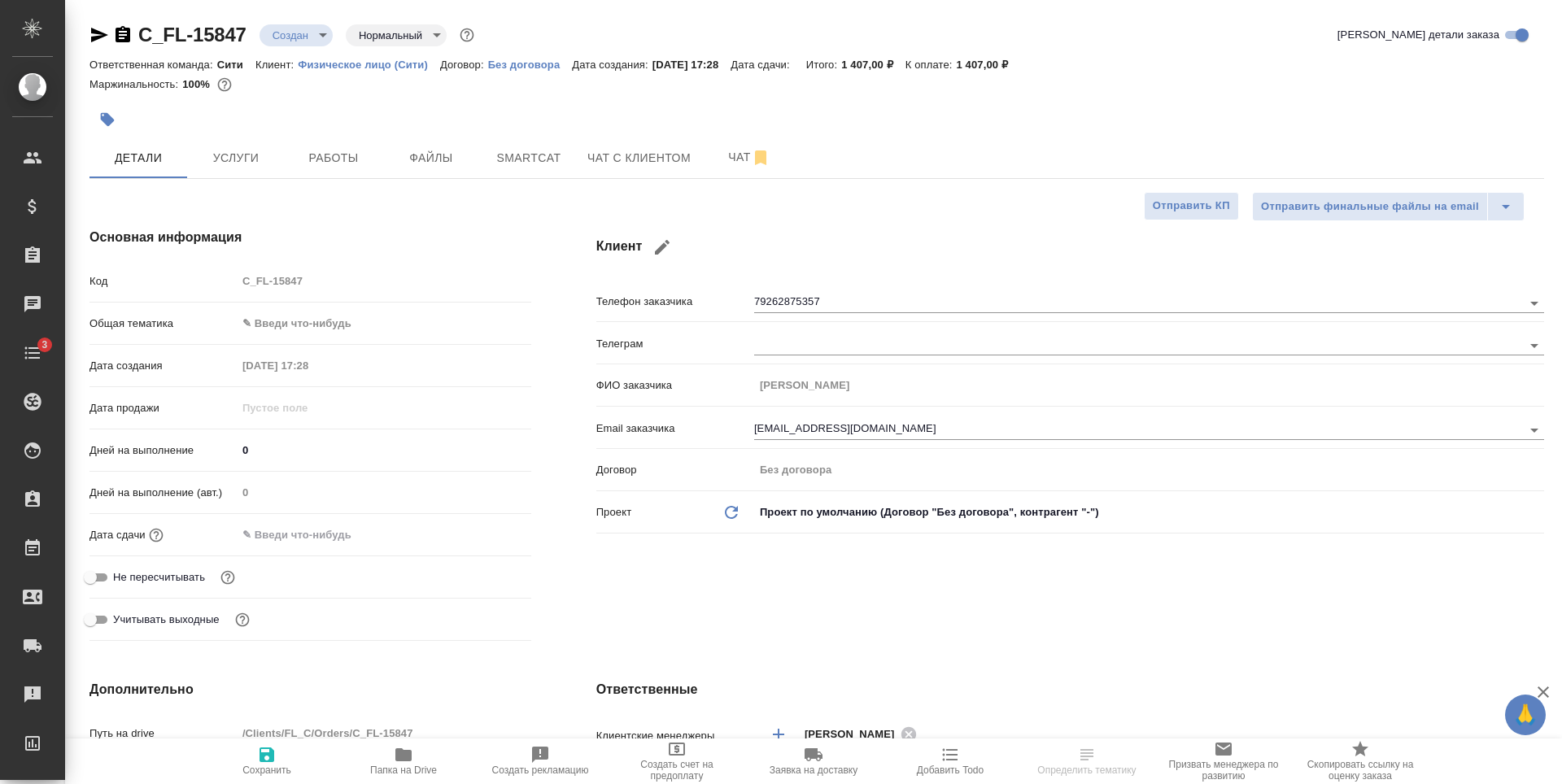
type textarea "x"
click at [237, 159] on span "Услуги" at bounding box center [236, 158] width 78 height 20
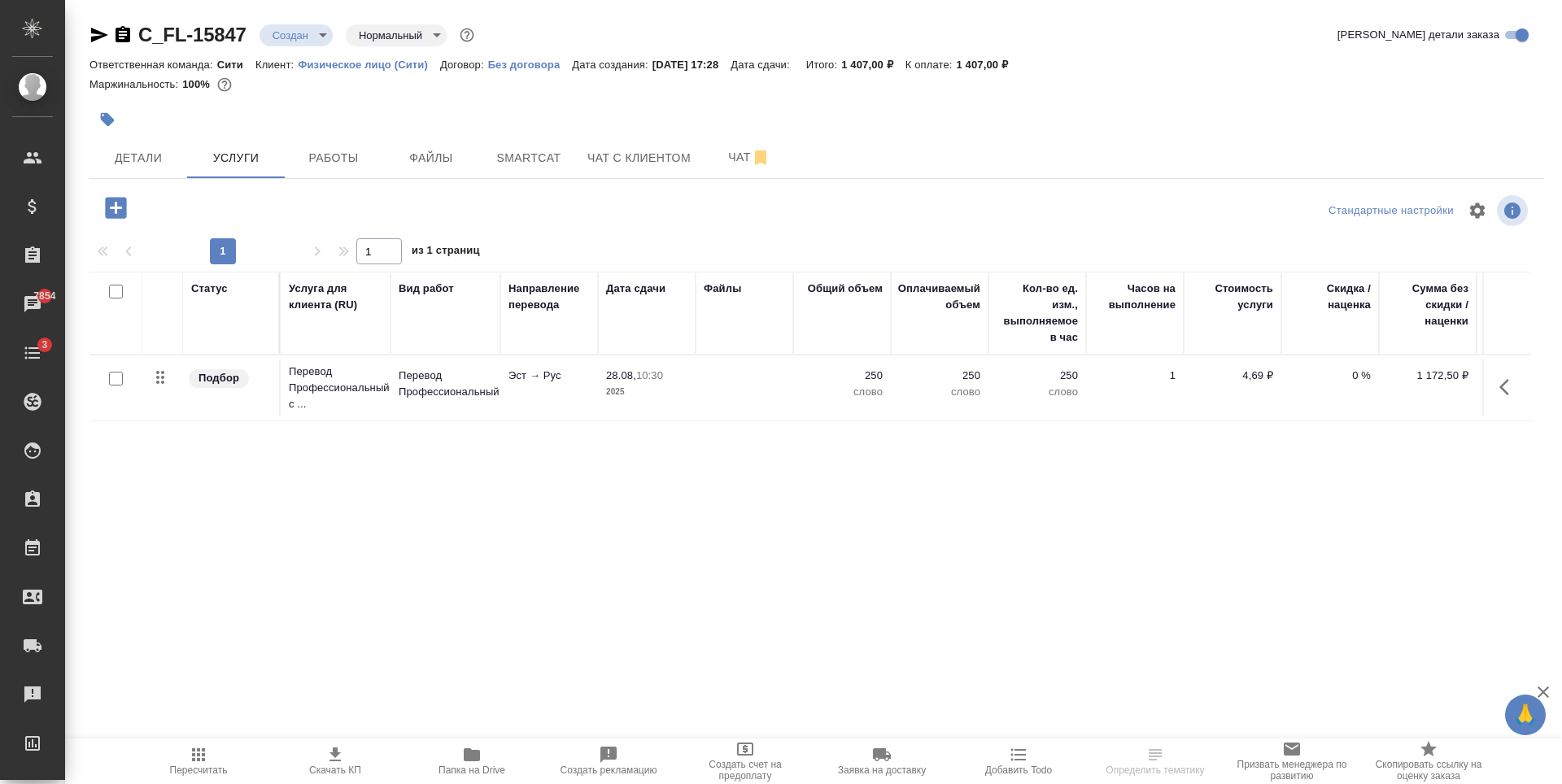
click at [120, 197] on icon "button" at bounding box center [116, 208] width 29 height 29
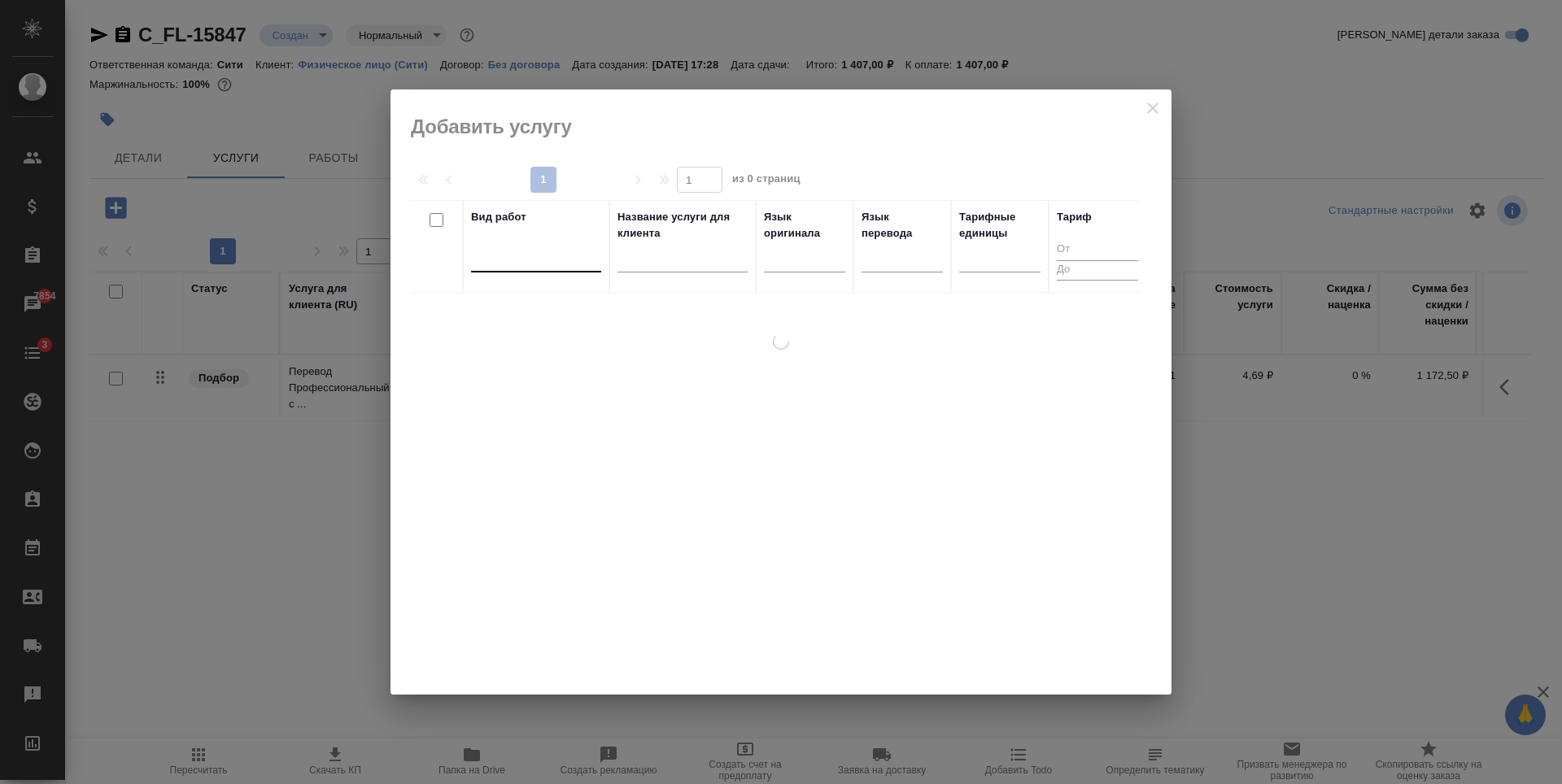
click at [507, 256] on div at bounding box center [535, 256] width 130 height 24
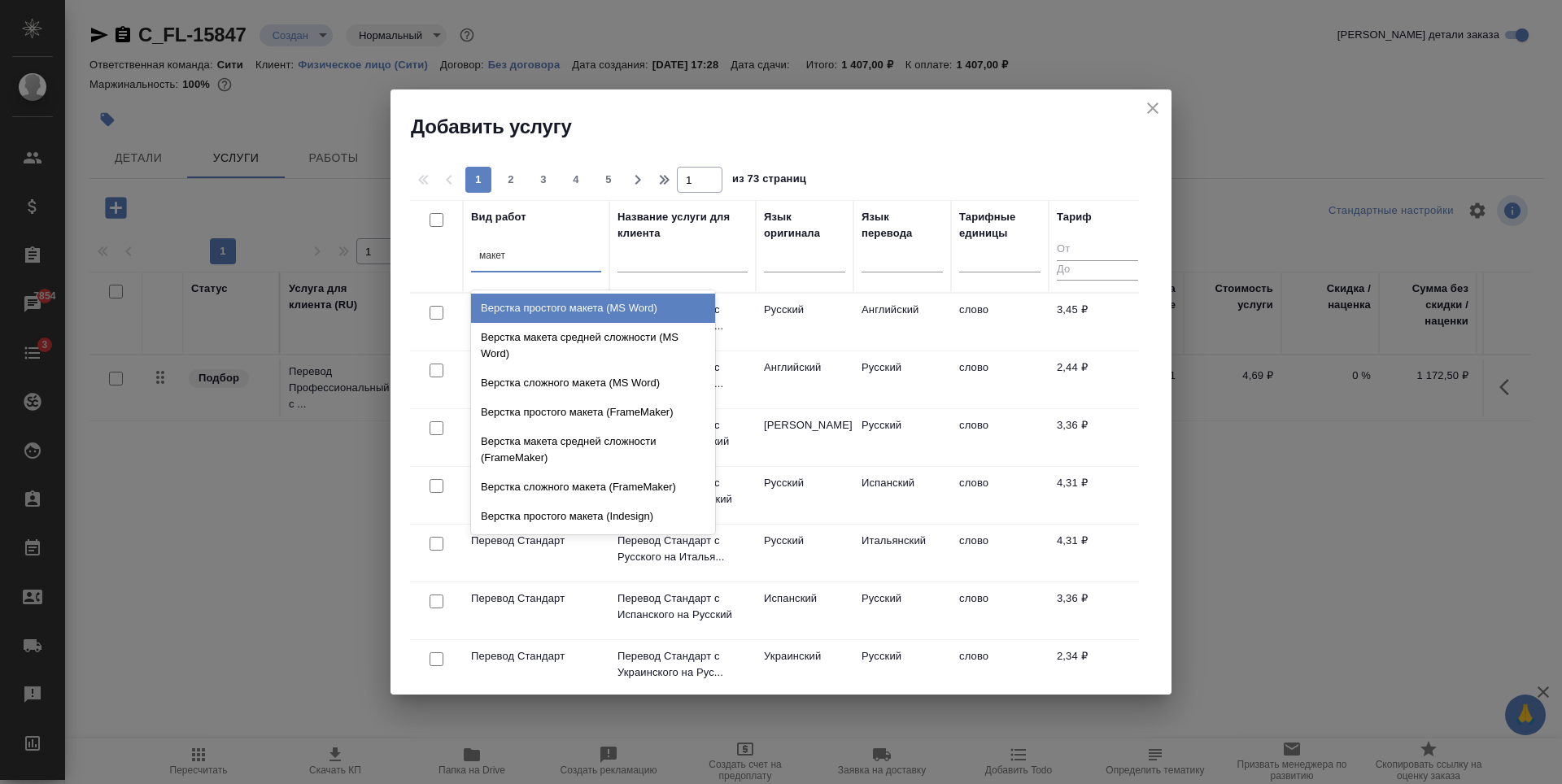
type input "макета"
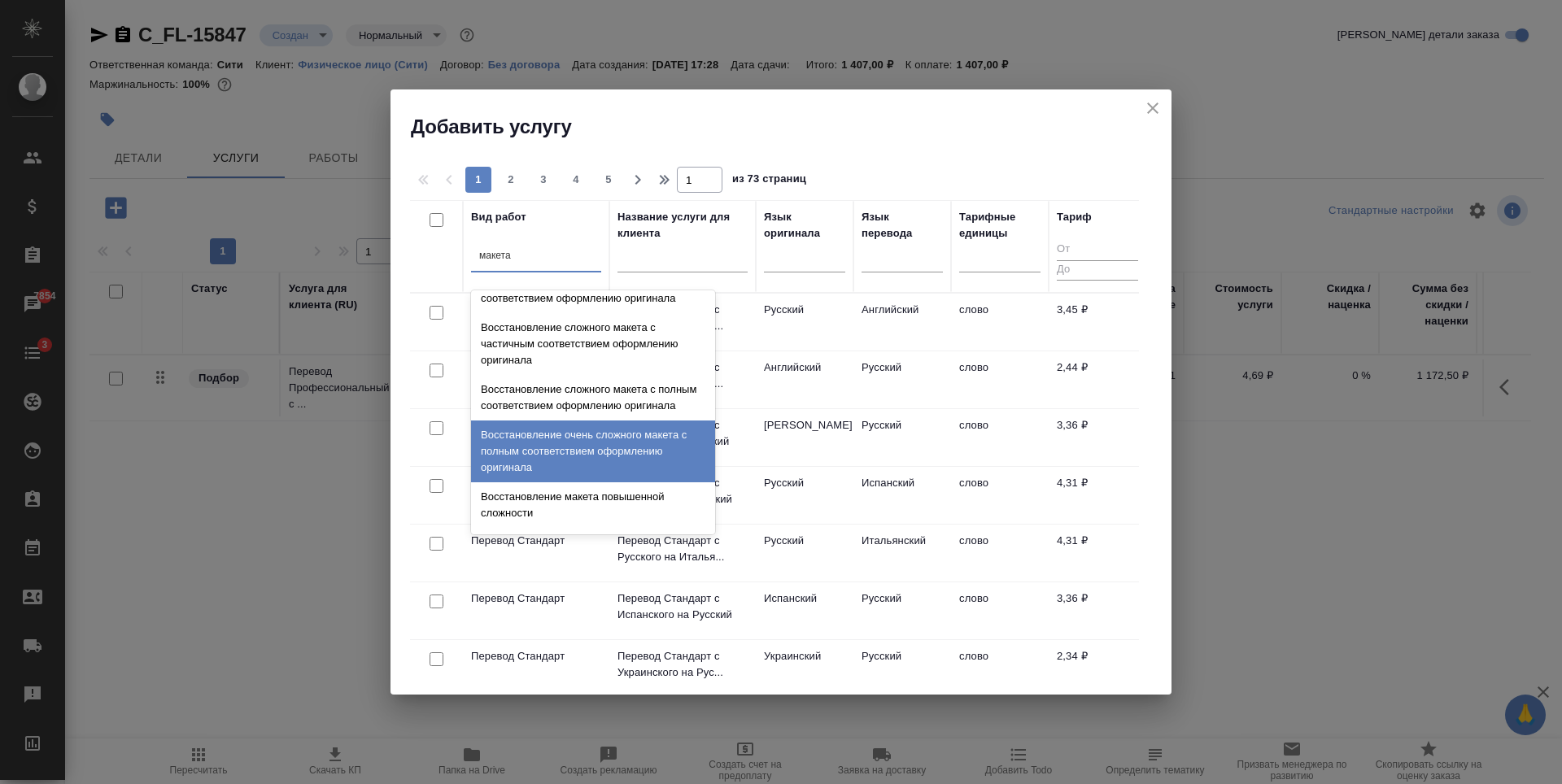
scroll to position [579, 0]
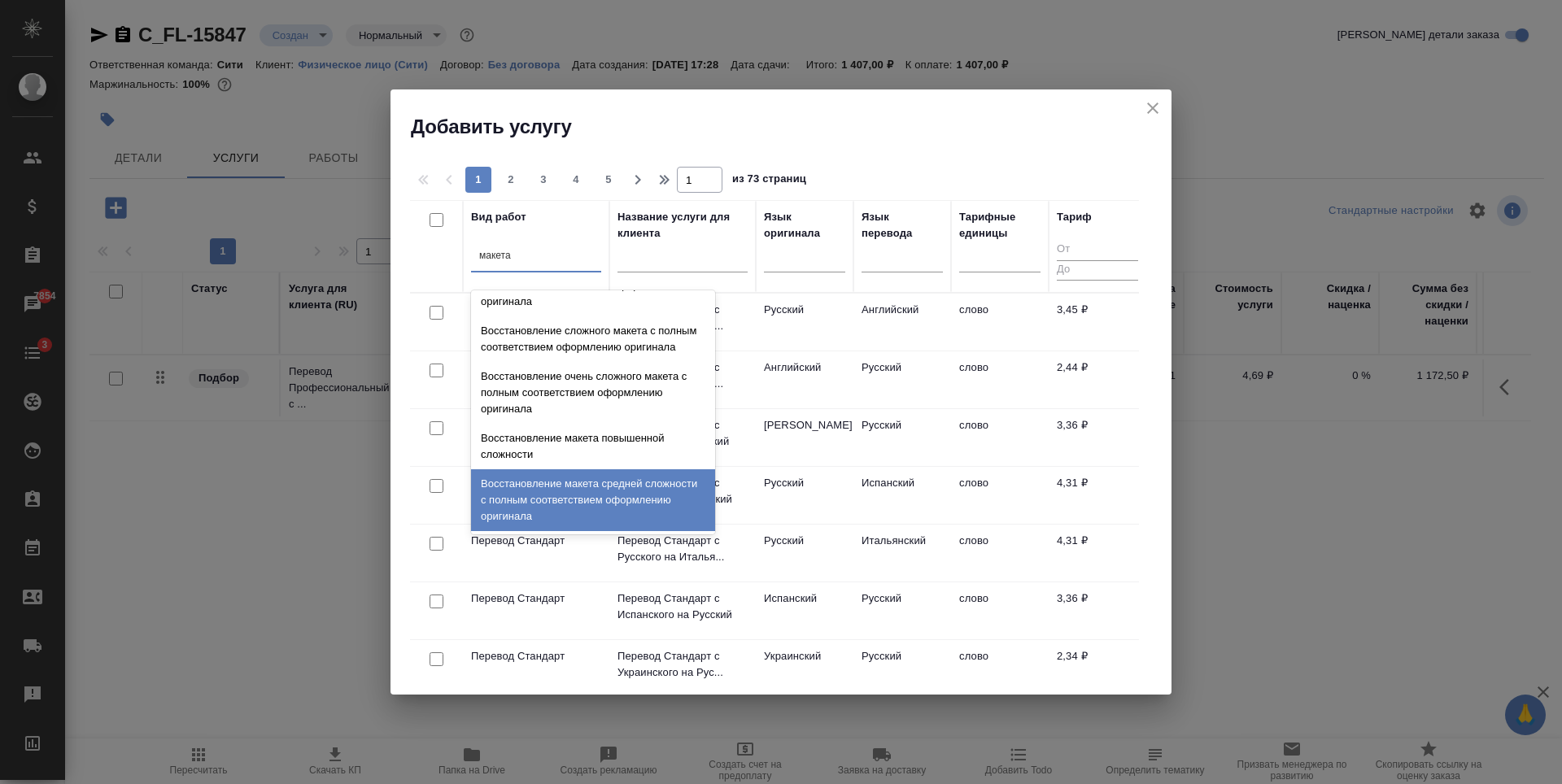
click at [529, 488] on div "Восстановление макета средней сложности с полным соответствием оформлению ориги…" at bounding box center [593, 499] width 244 height 62
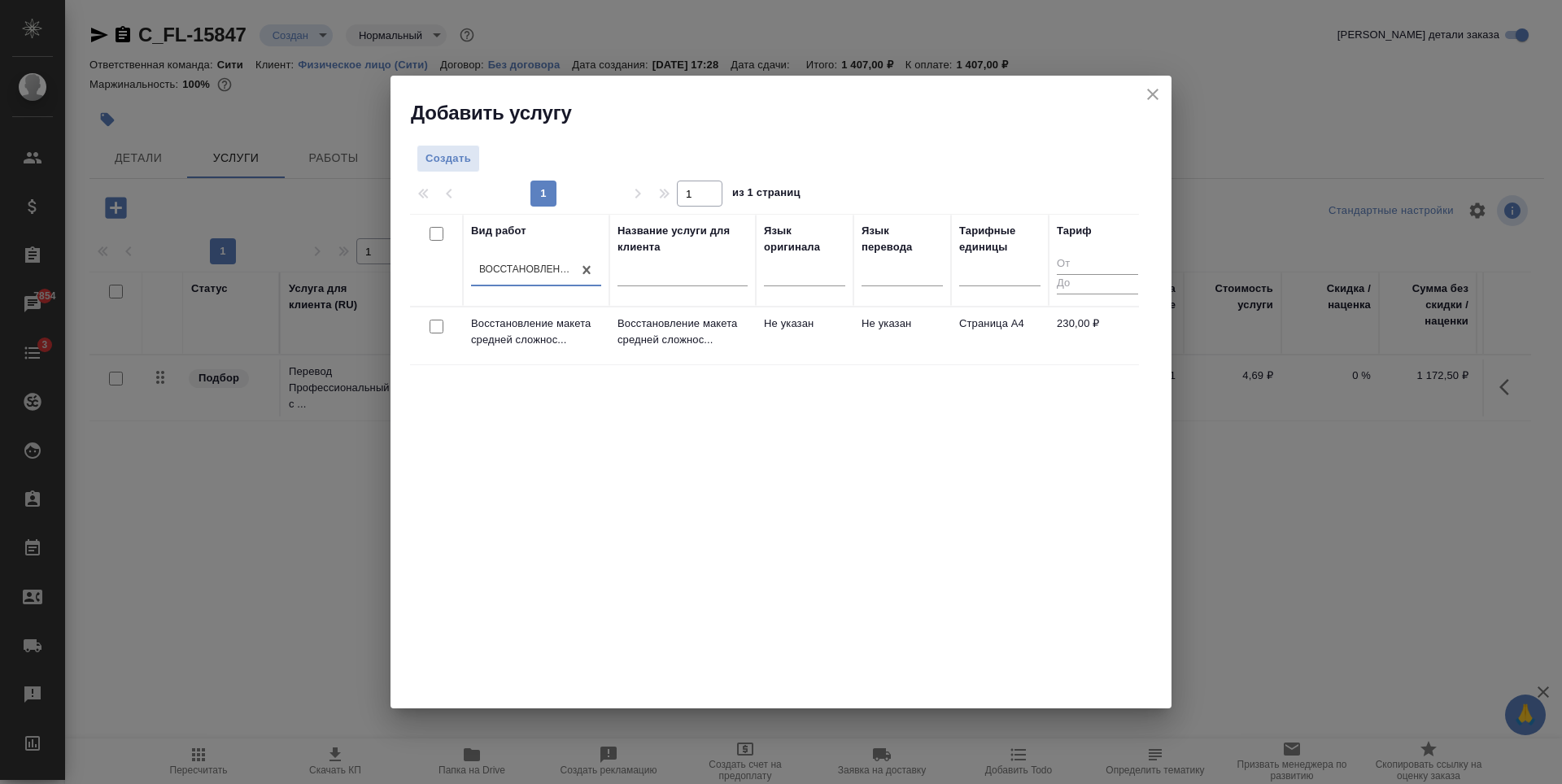
click at [435, 329] on input "checkbox" at bounding box center [436, 326] width 14 height 14
checkbox input "true"
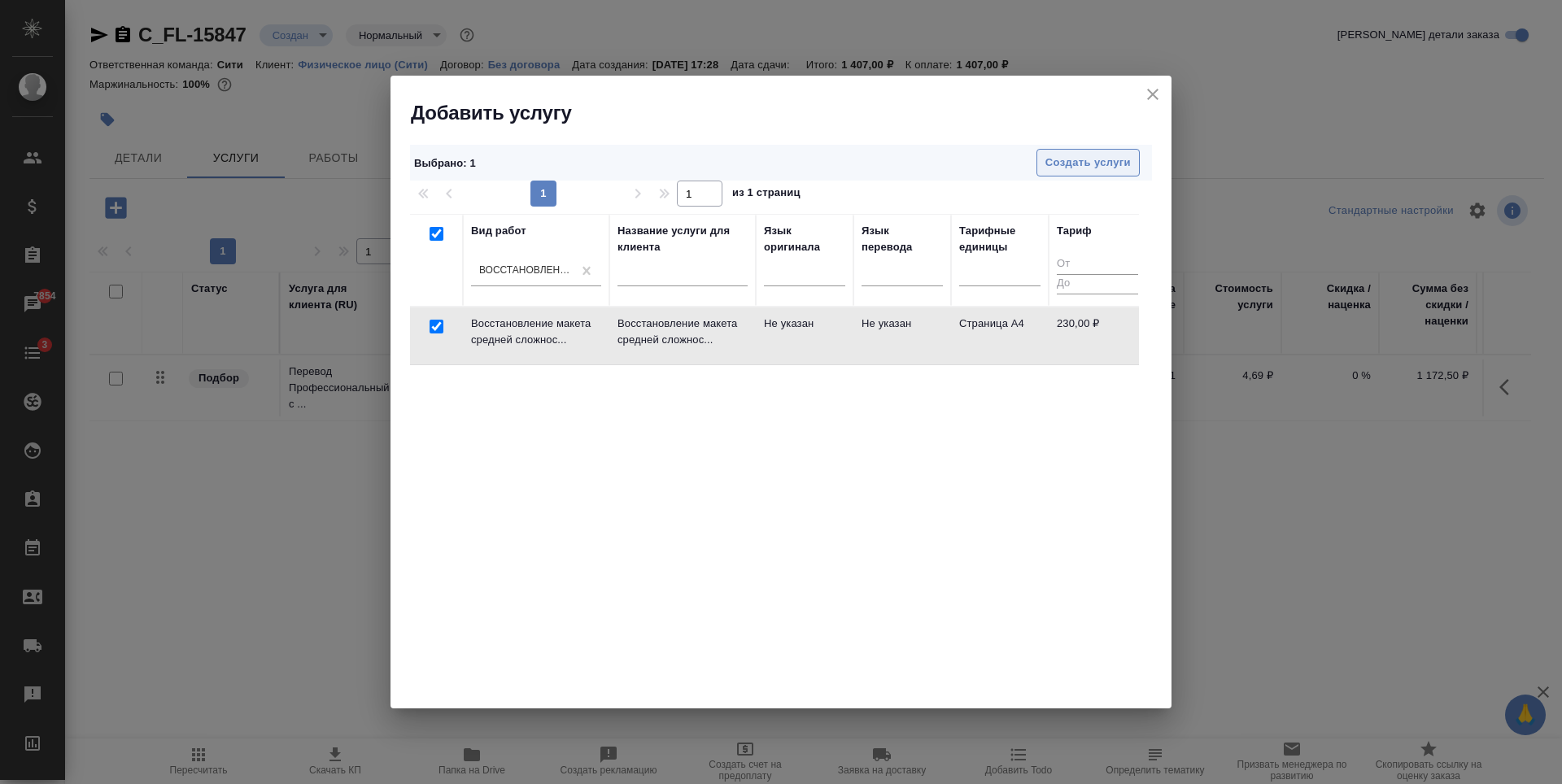
click at [1107, 168] on span "Создать услуги" at bounding box center [1088, 163] width 86 height 19
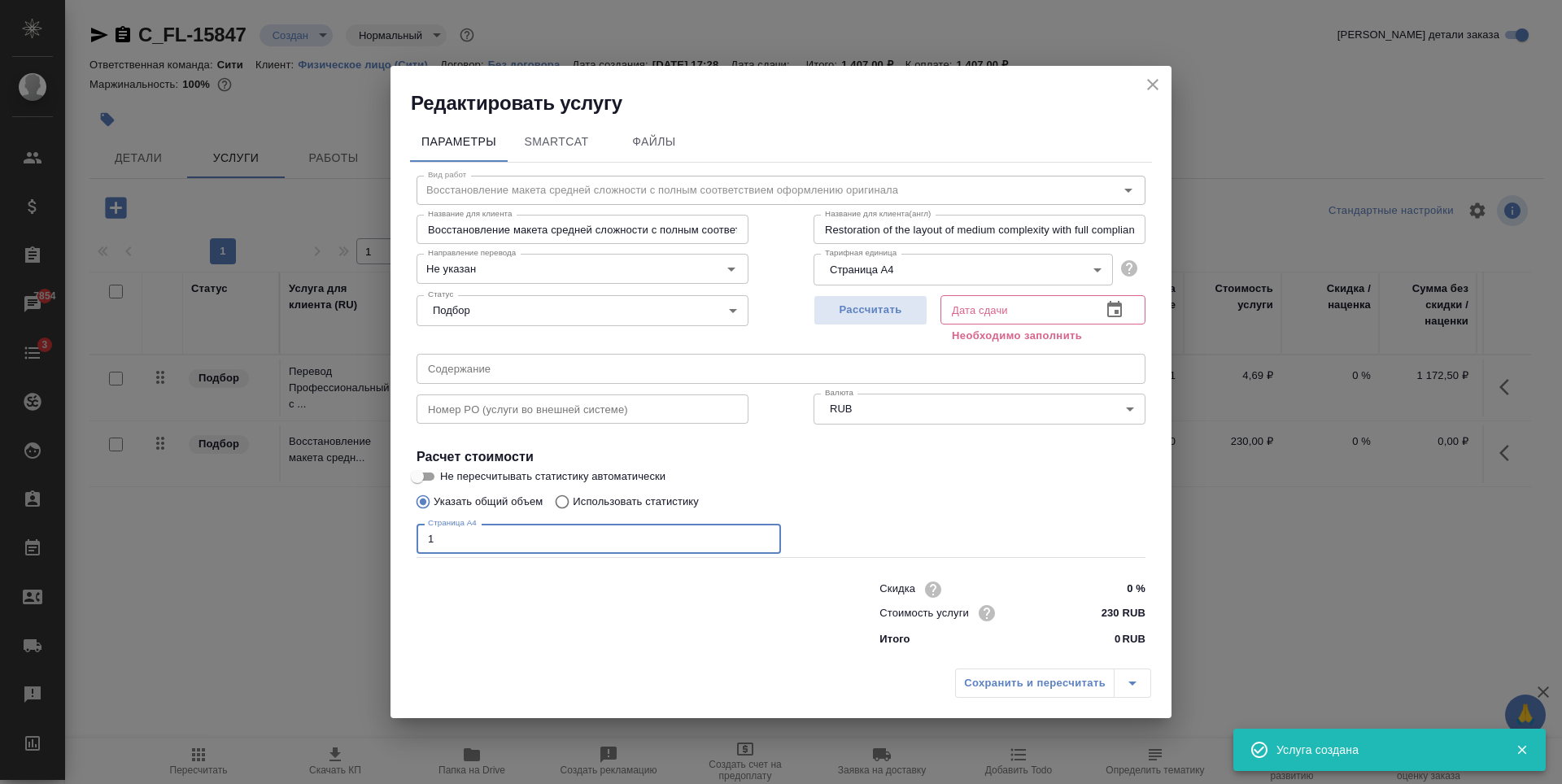
type input "1"
click at [761, 533] on input "1" at bounding box center [599, 538] width 365 height 30
click at [829, 308] on span "Рассчитать" at bounding box center [870, 310] width 96 height 19
type input "[DATE] 17:38"
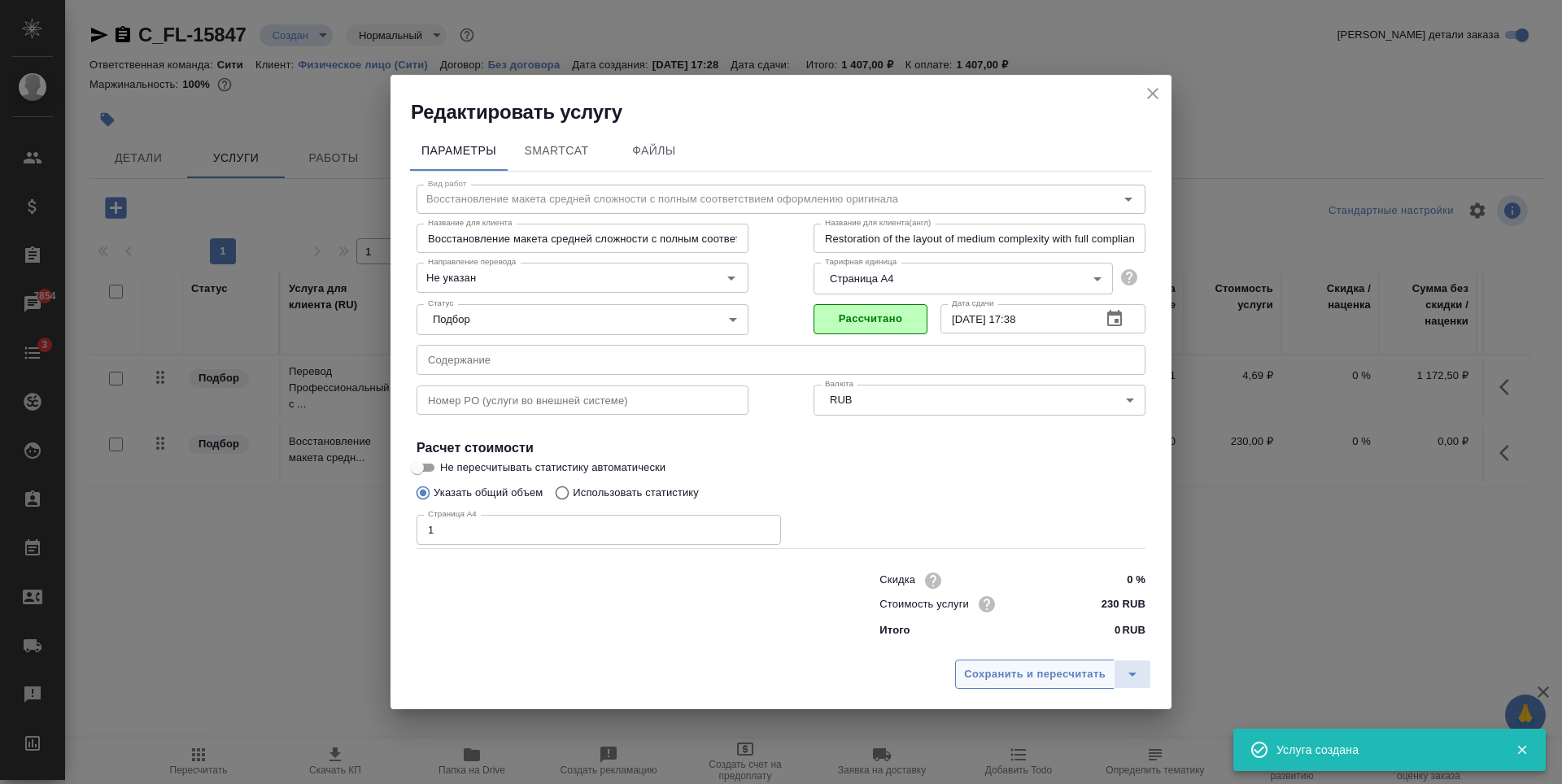
click at [1001, 681] on span "Сохранить и пересчитать" at bounding box center [1035, 675] width 142 height 19
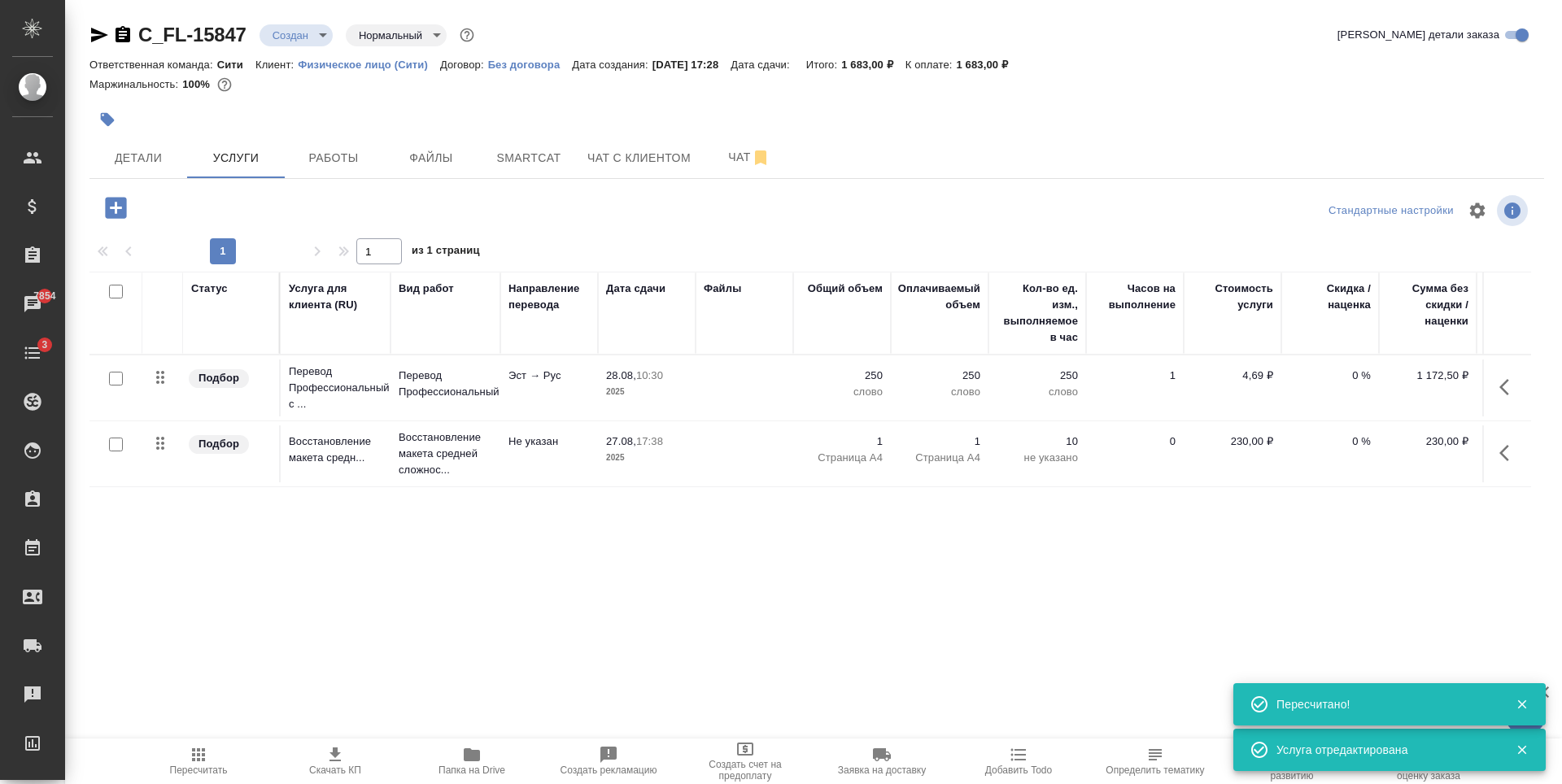
click at [118, 213] on icon "button" at bounding box center [115, 207] width 21 height 21
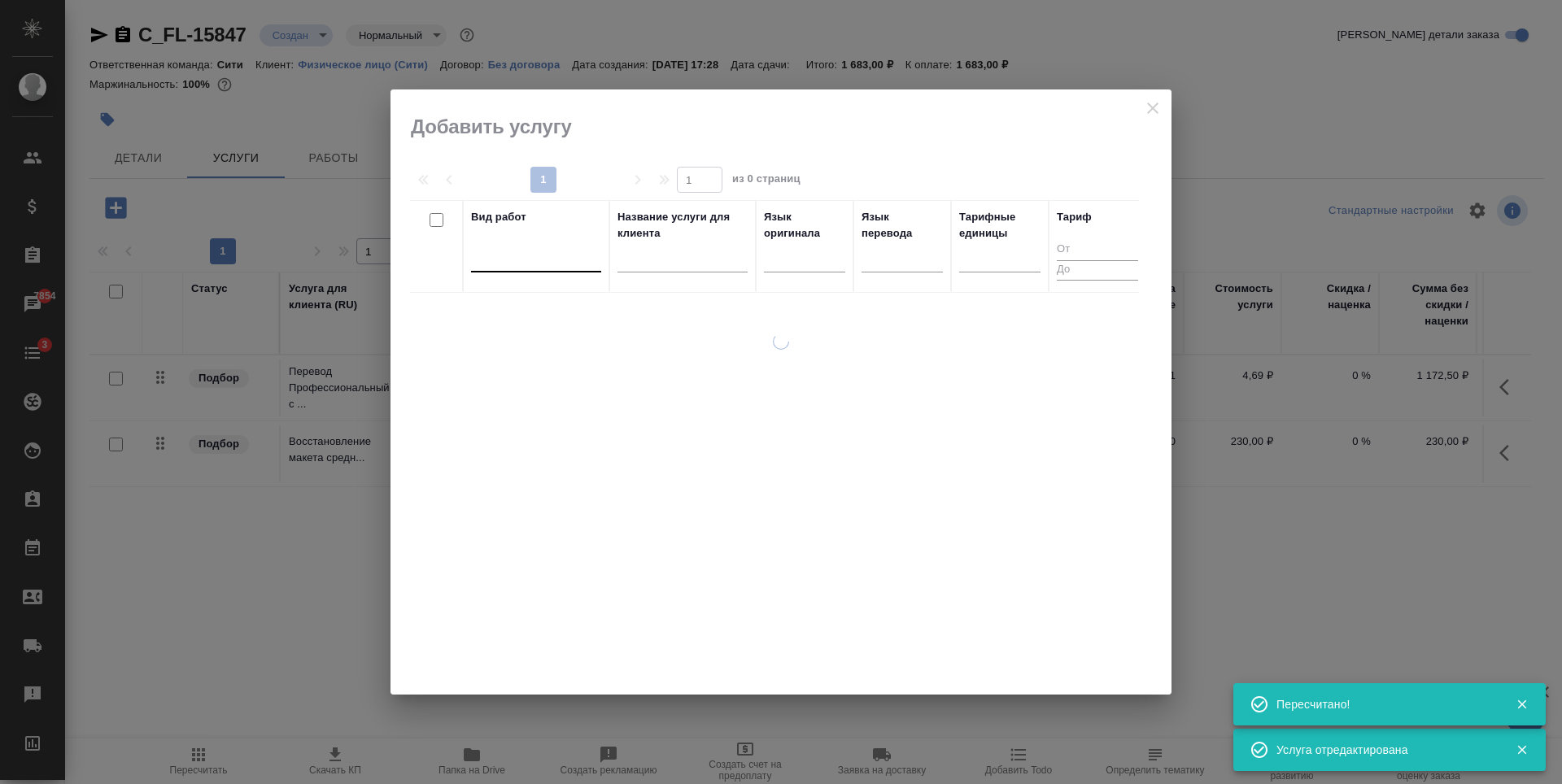
click at [527, 263] on div at bounding box center [535, 256] width 130 height 24
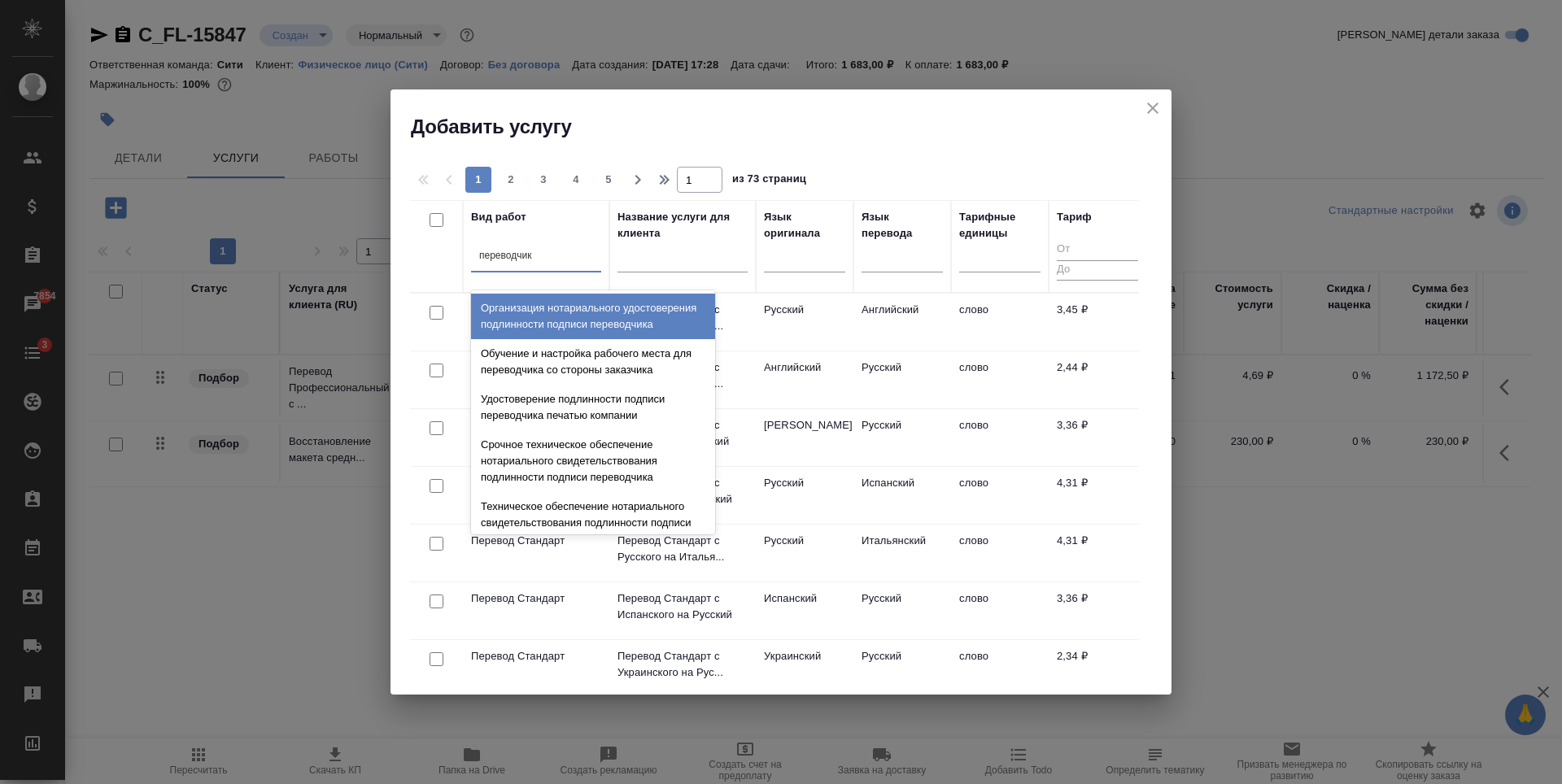
type input "переводчика"
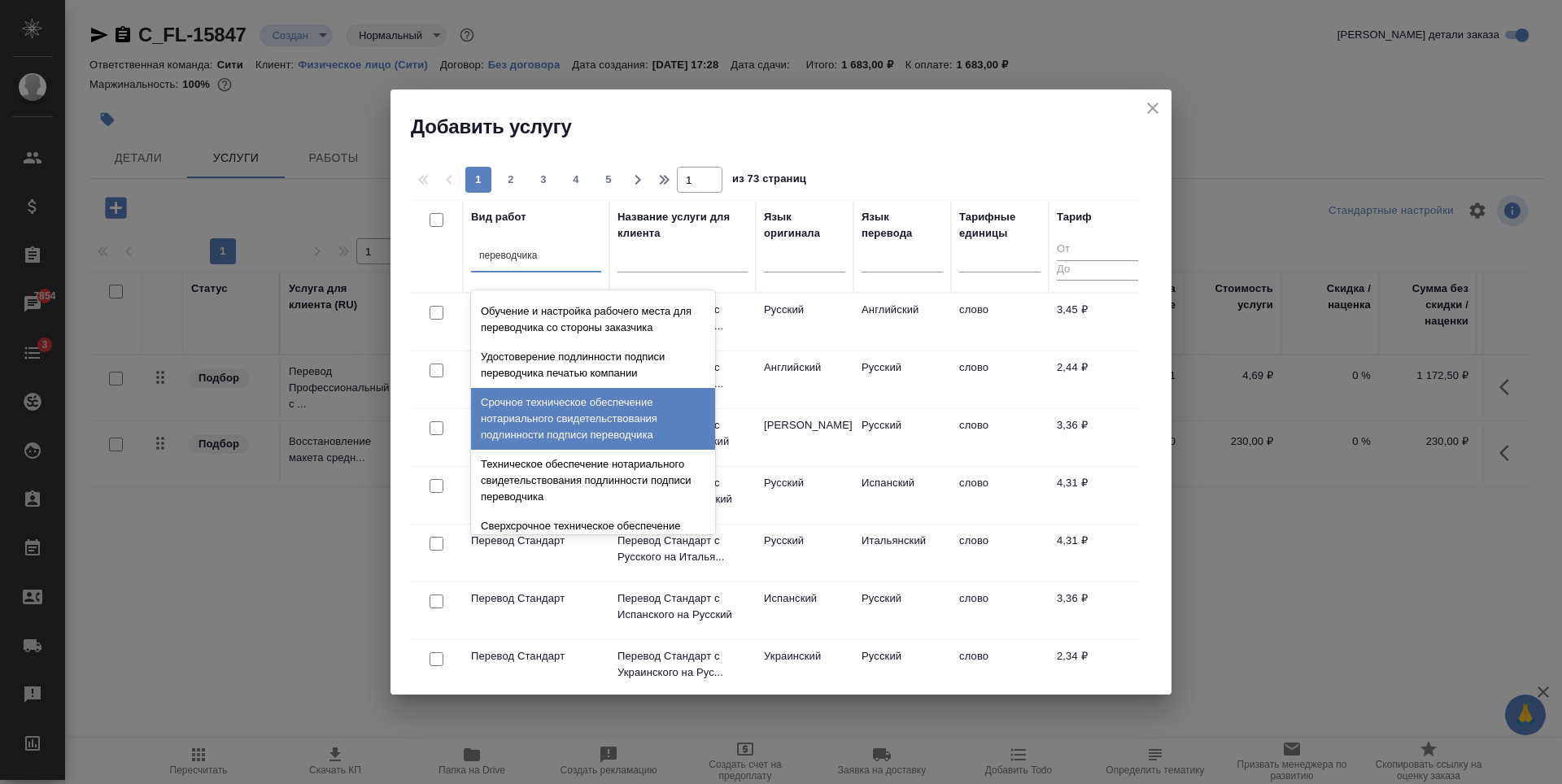
scroll to position [81, 0]
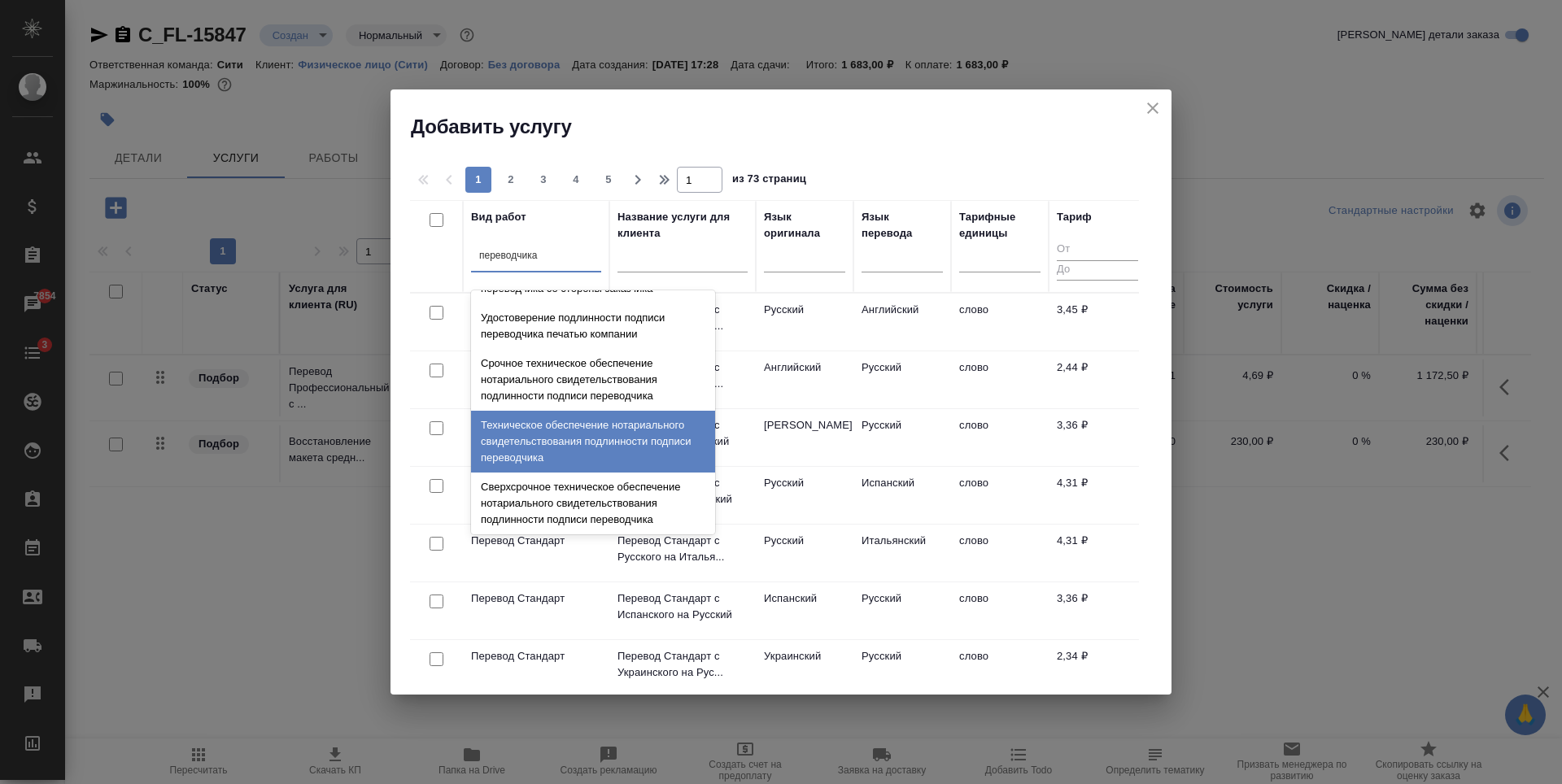
click at [560, 459] on div "Техническое обеспечение нотариального свидетельствования подлинности подписи пе…" at bounding box center [593, 441] width 244 height 62
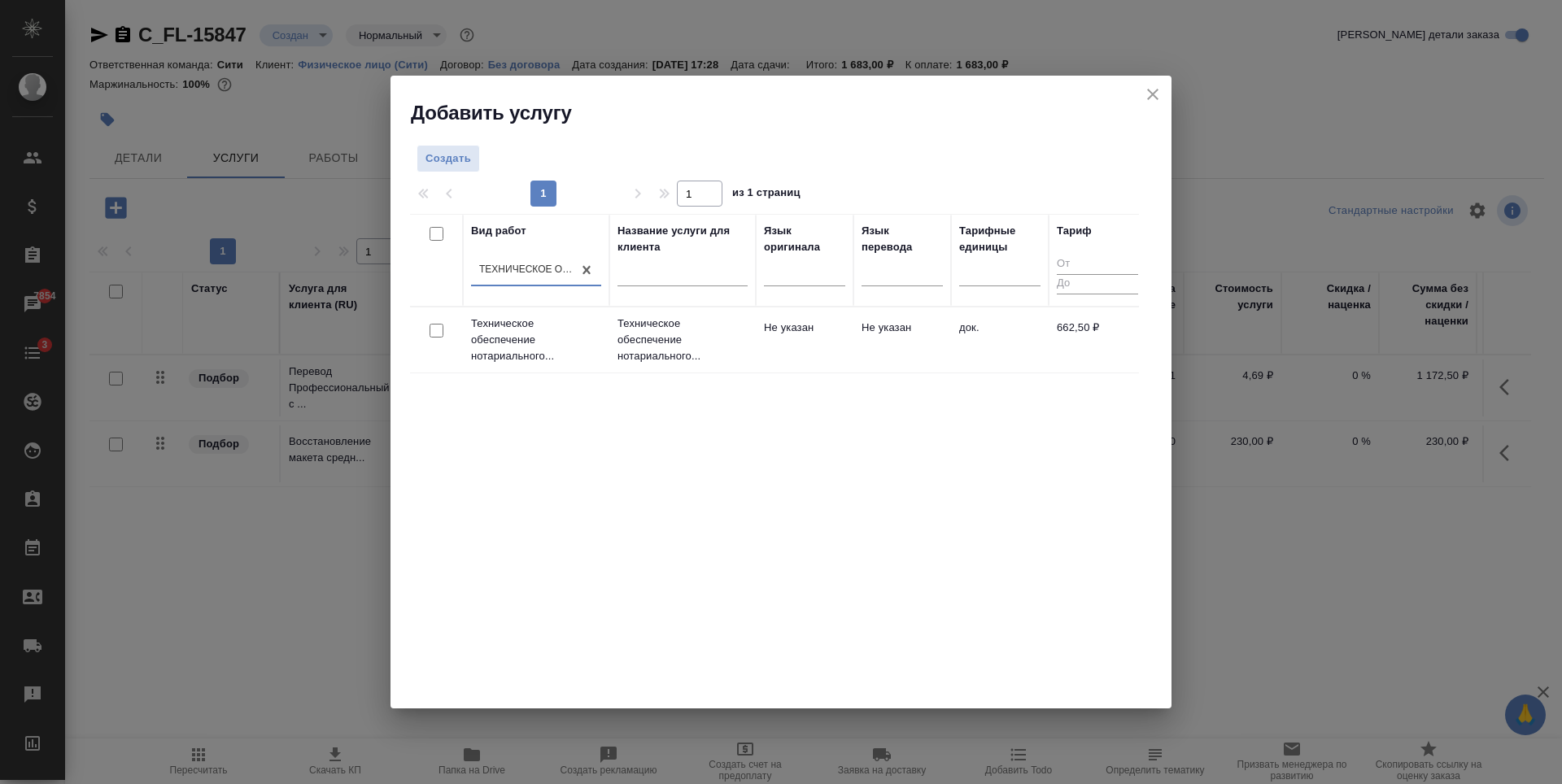
click at [443, 327] on input "checkbox" at bounding box center [436, 331] width 14 height 14
checkbox input "true"
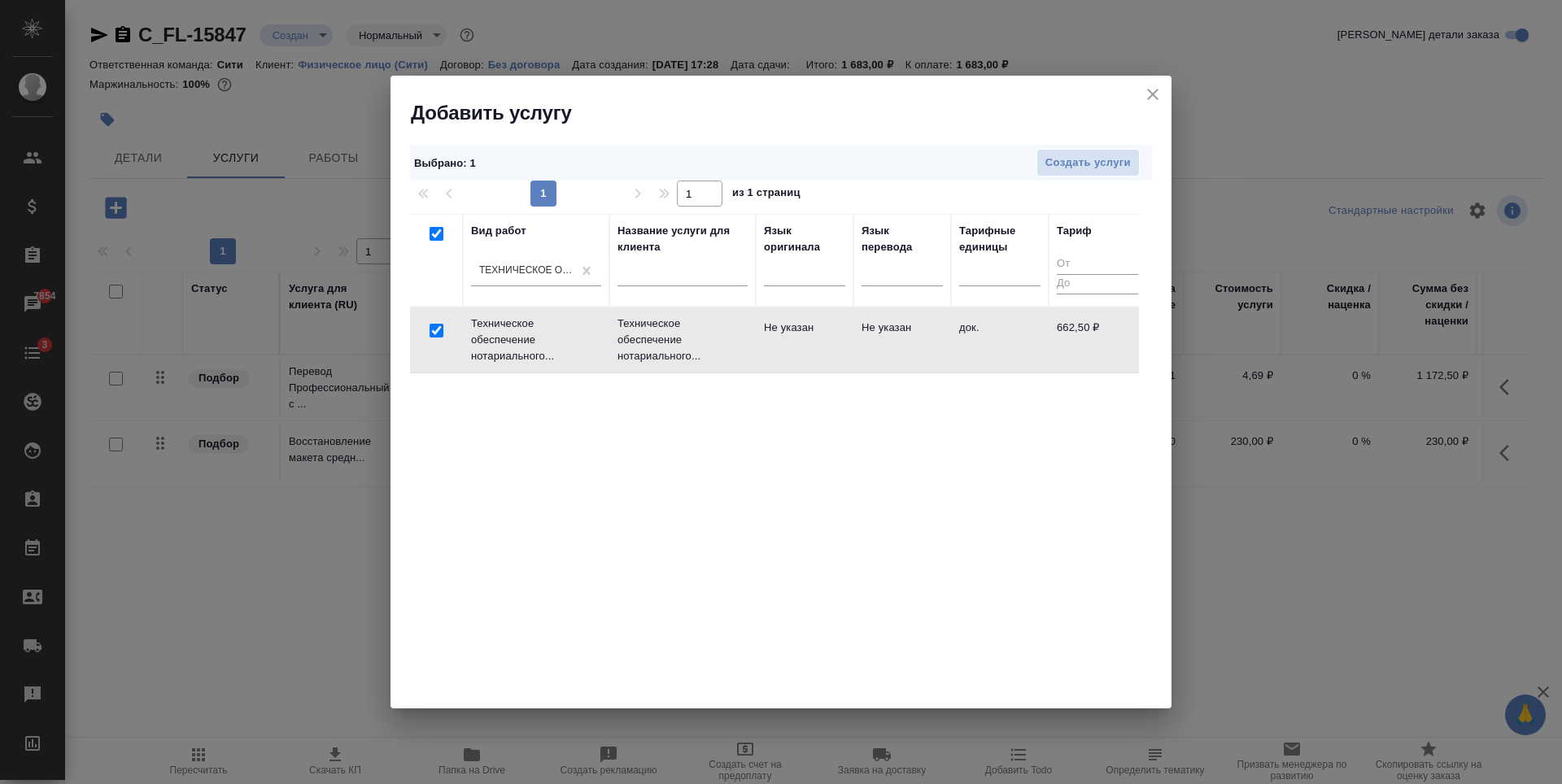
click at [1019, 170] on div "Создать услуги" at bounding box center [854, 164] width 588 height 29
click at [1043, 166] on button "Создать услуги" at bounding box center [1088, 164] width 103 height 29
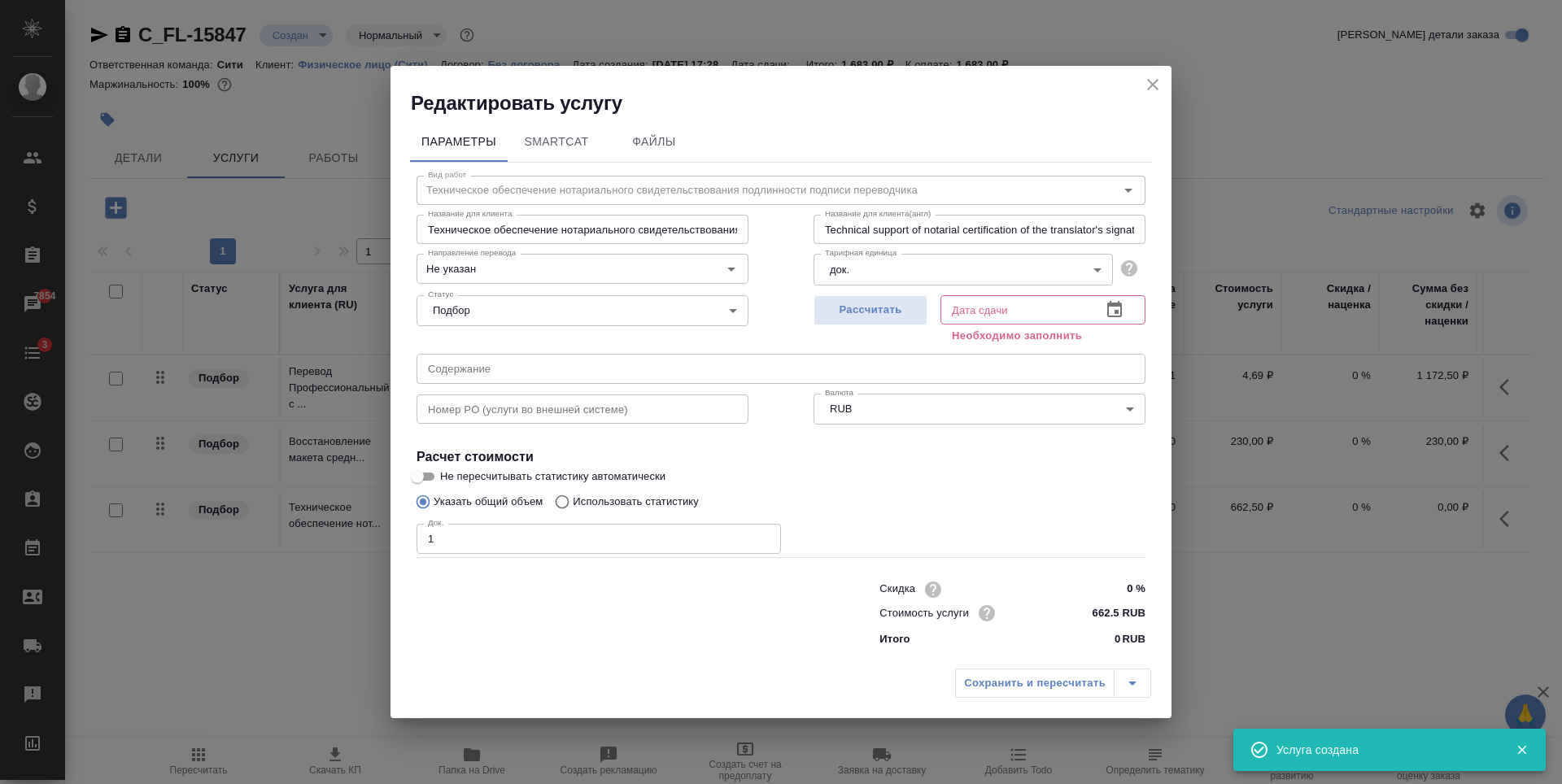
type input "1"
click at [761, 535] on input "1" at bounding box center [599, 538] width 365 height 30
click at [866, 304] on span "Рассчитать" at bounding box center [870, 310] width 96 height 19
type input "[DATE] 17:45"
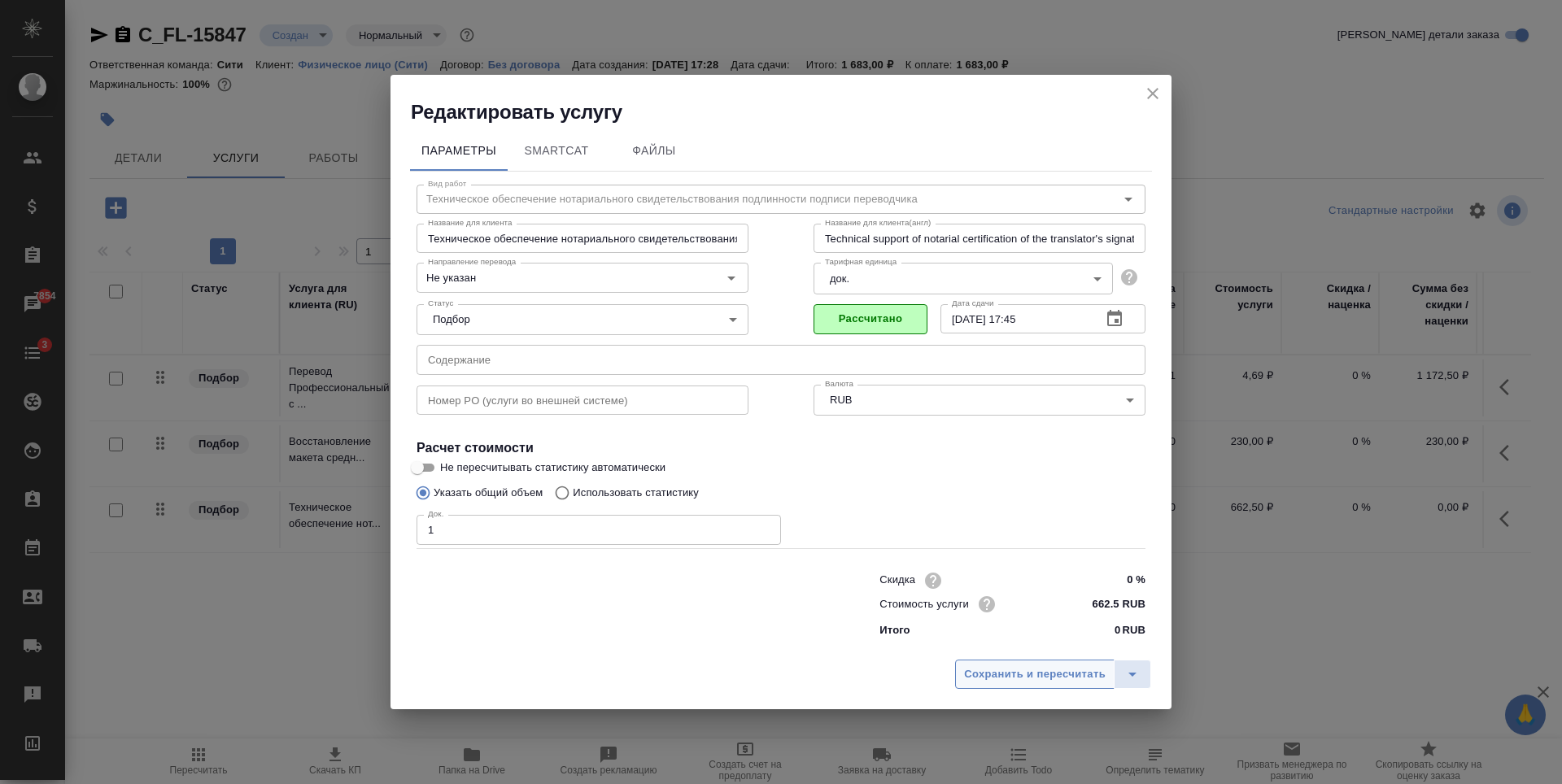
click at [1030, 665] on span "Сохранить и пересчитать" at bounding box center [1035, 675] width 142 height 19
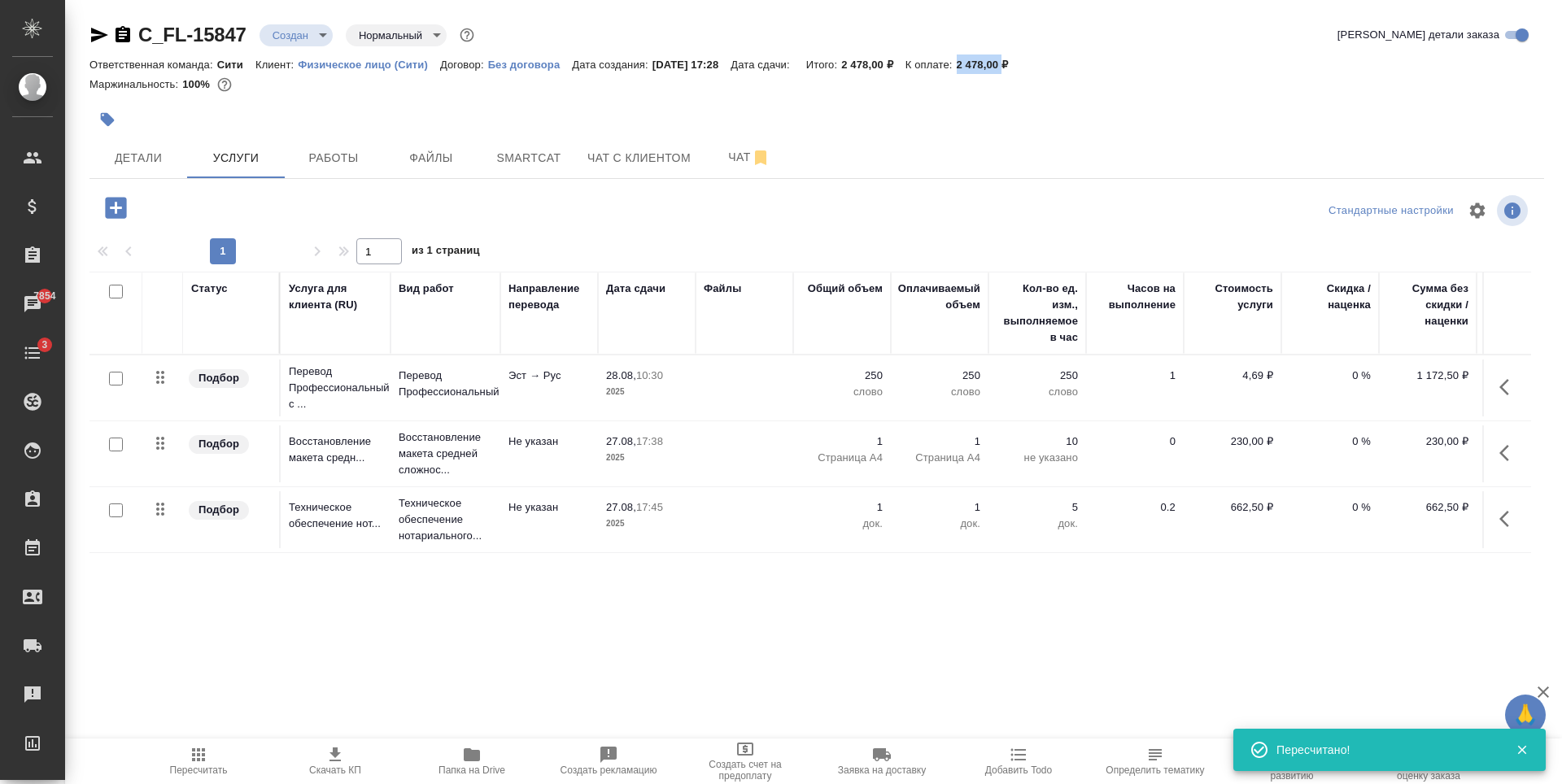
drag, startPoint x: 978, startPoint y: 63, endPoint x: 1024, endPoint y: 68, distance: 46.3
click at [1021, 68] on p "2 478,00 ₽" at bounding box center [989, 64] width 64 height 12
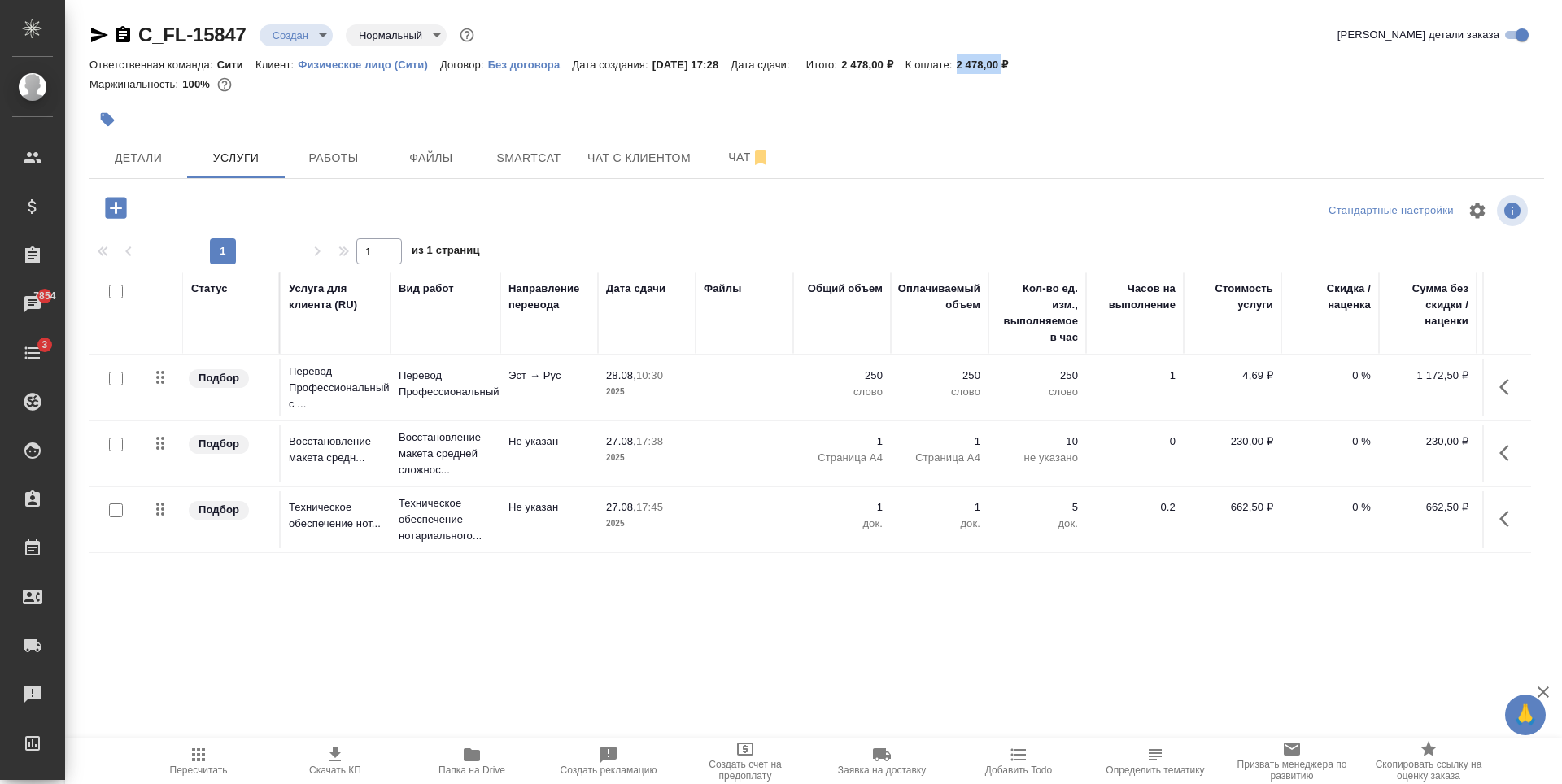
copy p "2 478,00"
click at [1347, 375] on p "0 %" at bounding box center [1330, 375] width 81 height 16
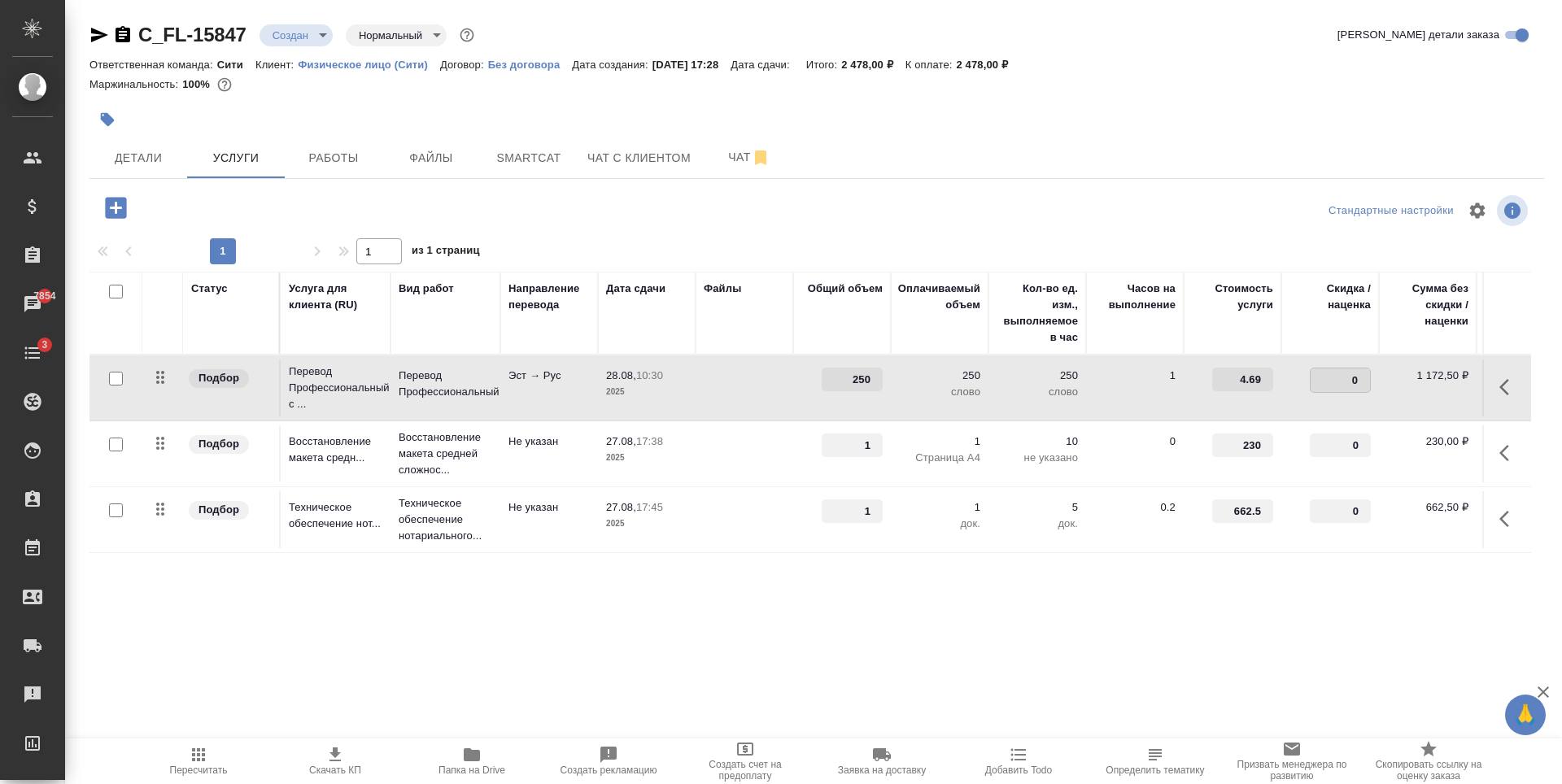
click at [1347, 381] on input "0" at bounding box center [1340, 381] width 59 height 24
type input "-30"
click at [1007, 599] on div "Статус Услуга для клиента (RU) Вид работ Направление перевода Дата сдачи Файлы …" at bounding box center [811, 446] width 1442 height 349
click at [114, 508] on input "checkbox" at bounding box center [116, 510] width 14 height 14
checkbox input "true"
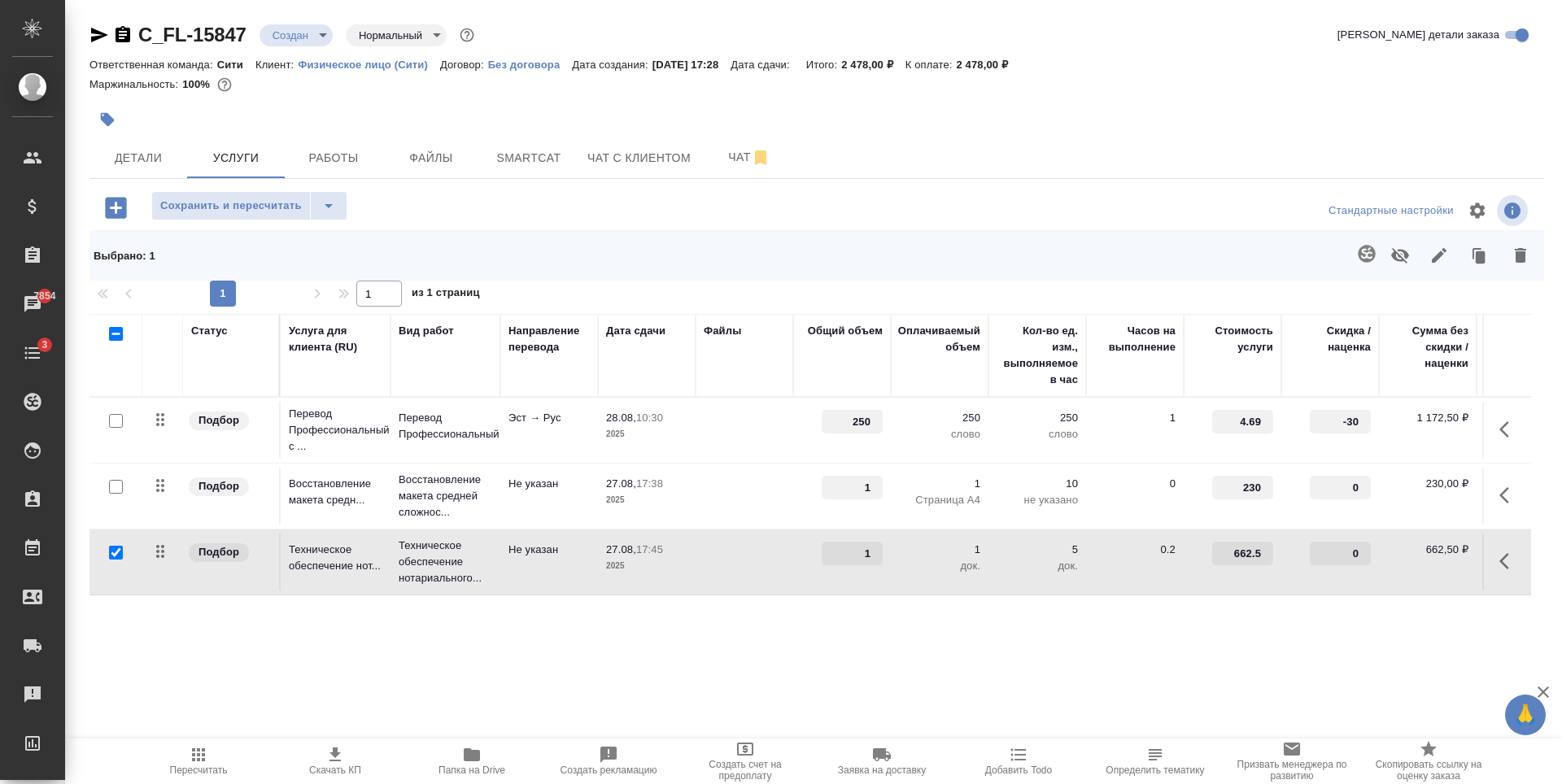
click at [1404, 250] on icon "button" at bounding box center [1399, 256] width 18 height 15
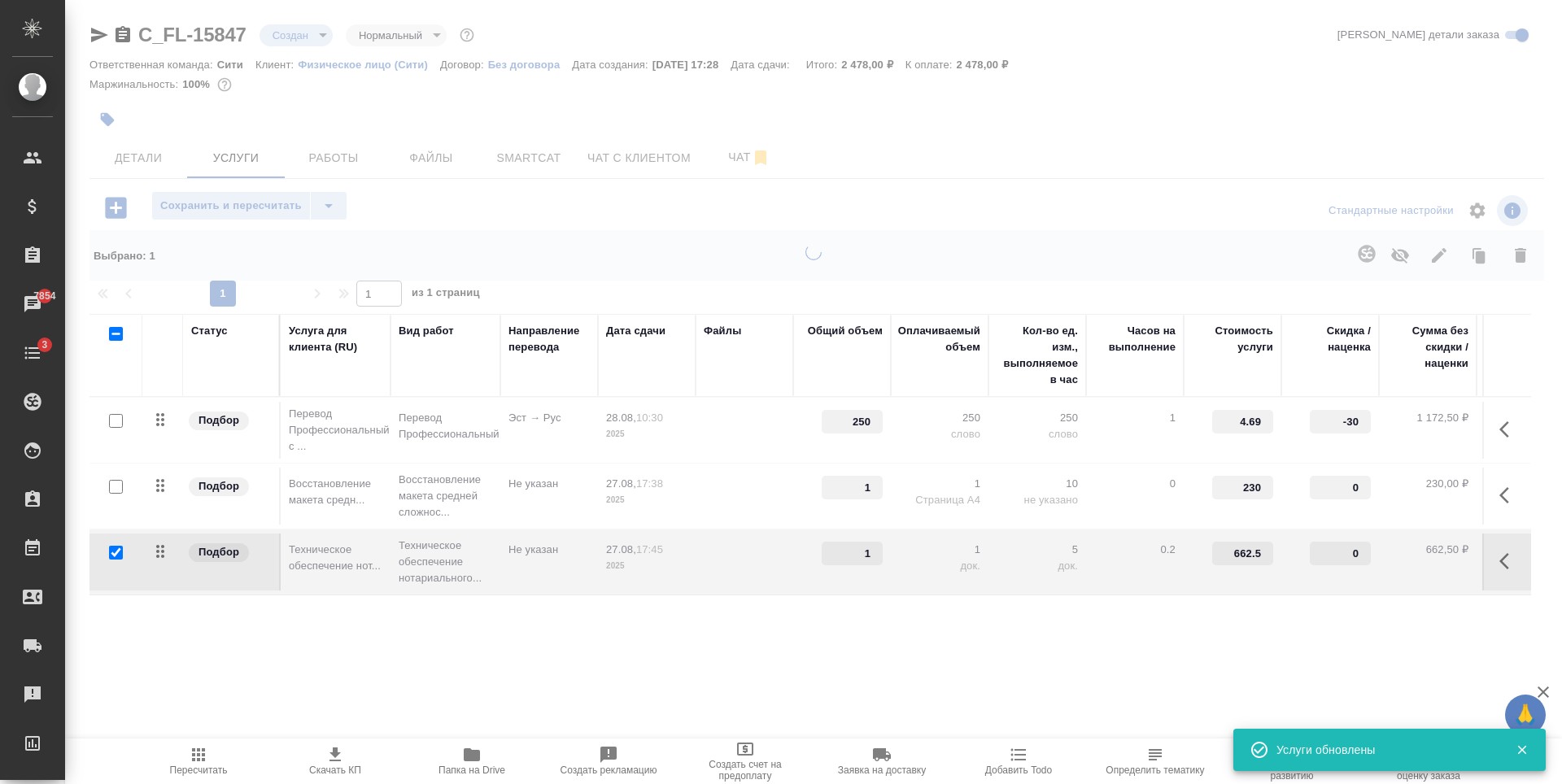
type input "0"
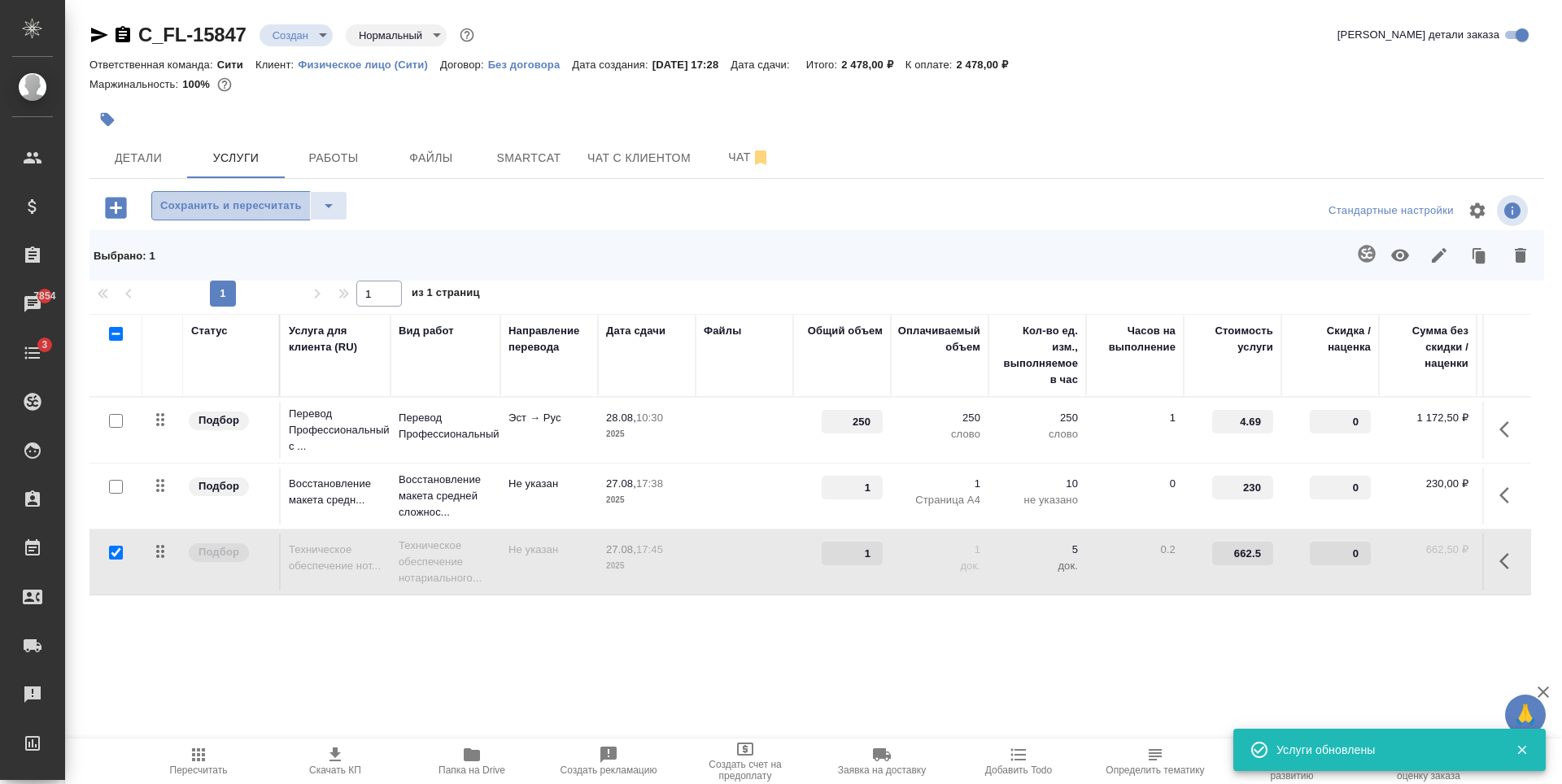
click at [251, 209] on span "Сохранить и пересчитать" at bounding box center [231, 206] width 142 height 19
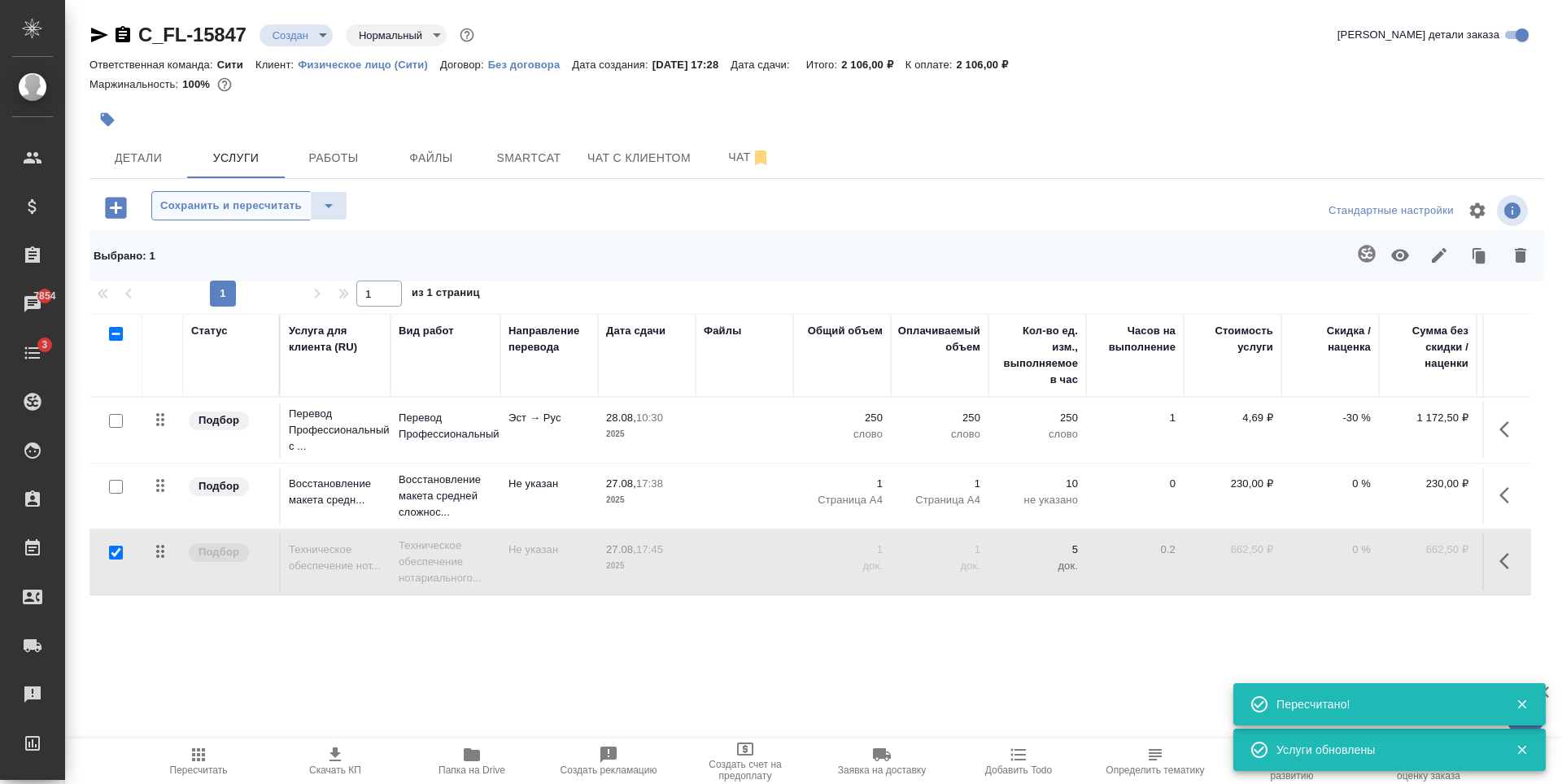
click at [309, 204] on button "Сохранить и пересчитать" at bounding box center [231, 205] width 159 height 30
click at [109, 209] on icon "button" at bounding box center [115, 207] width 21 height 21
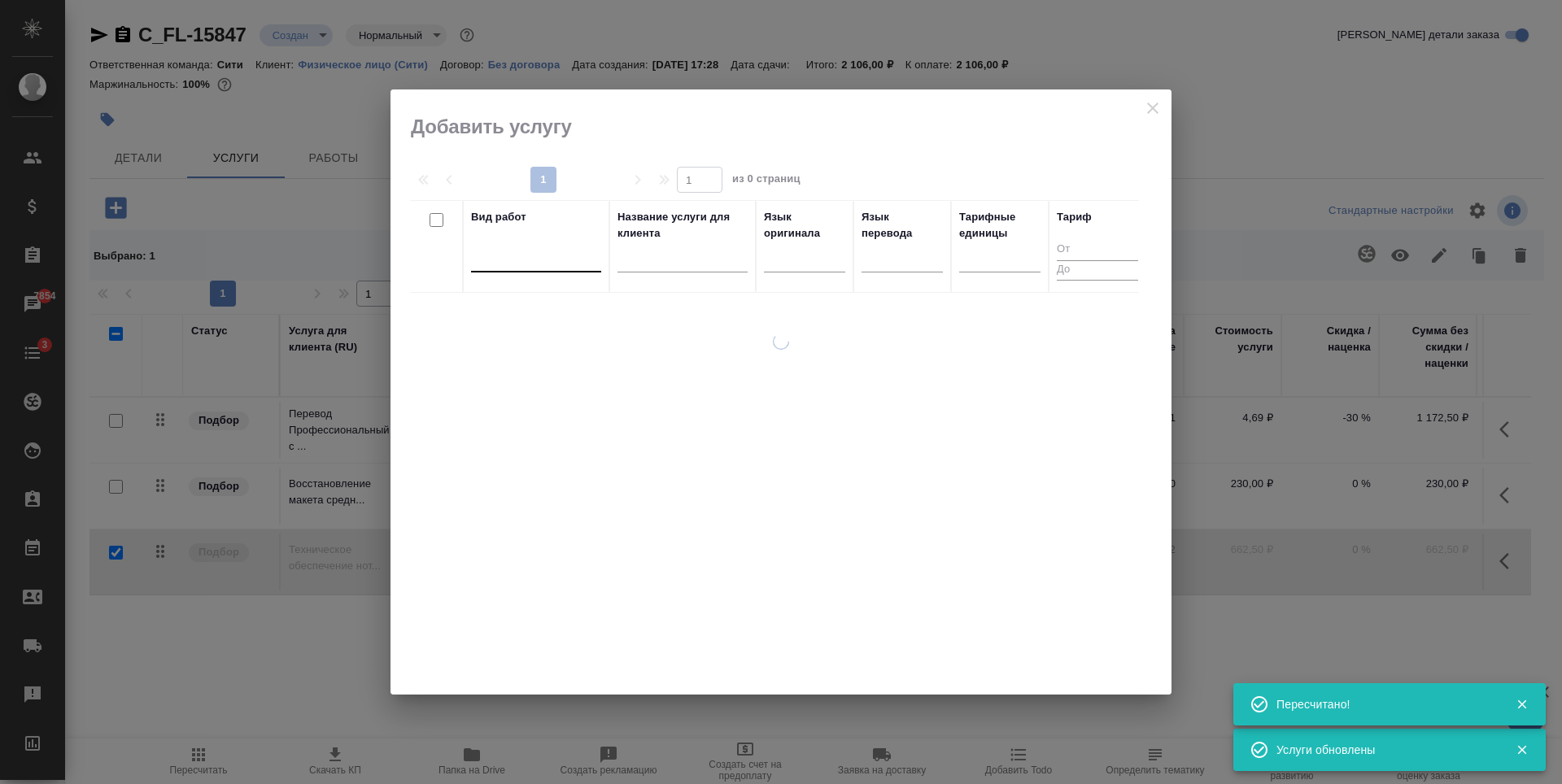
click at [518, 267] on div at bounding box center [535, 256] width 130 height 24
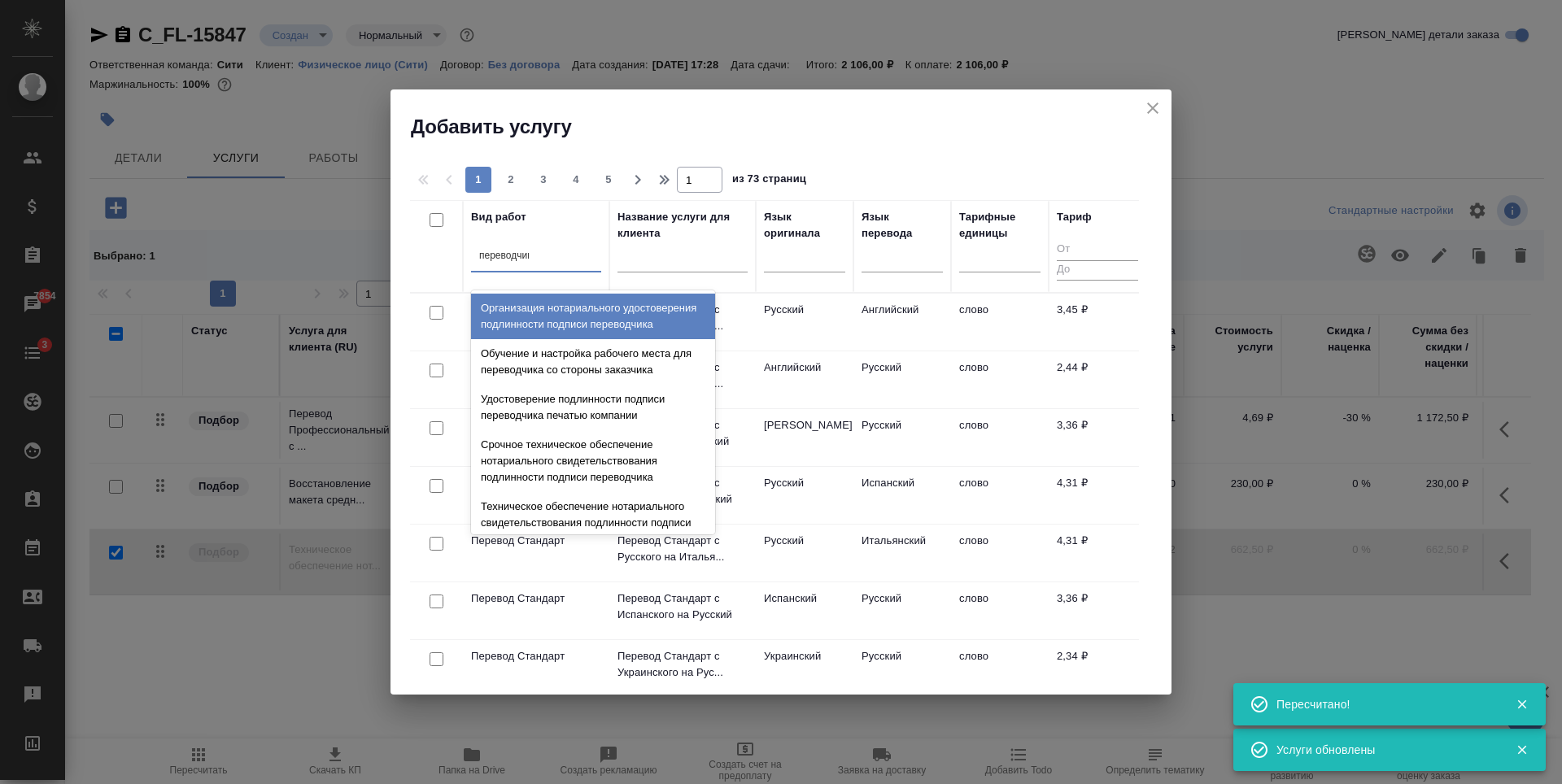
type input "переводчика"
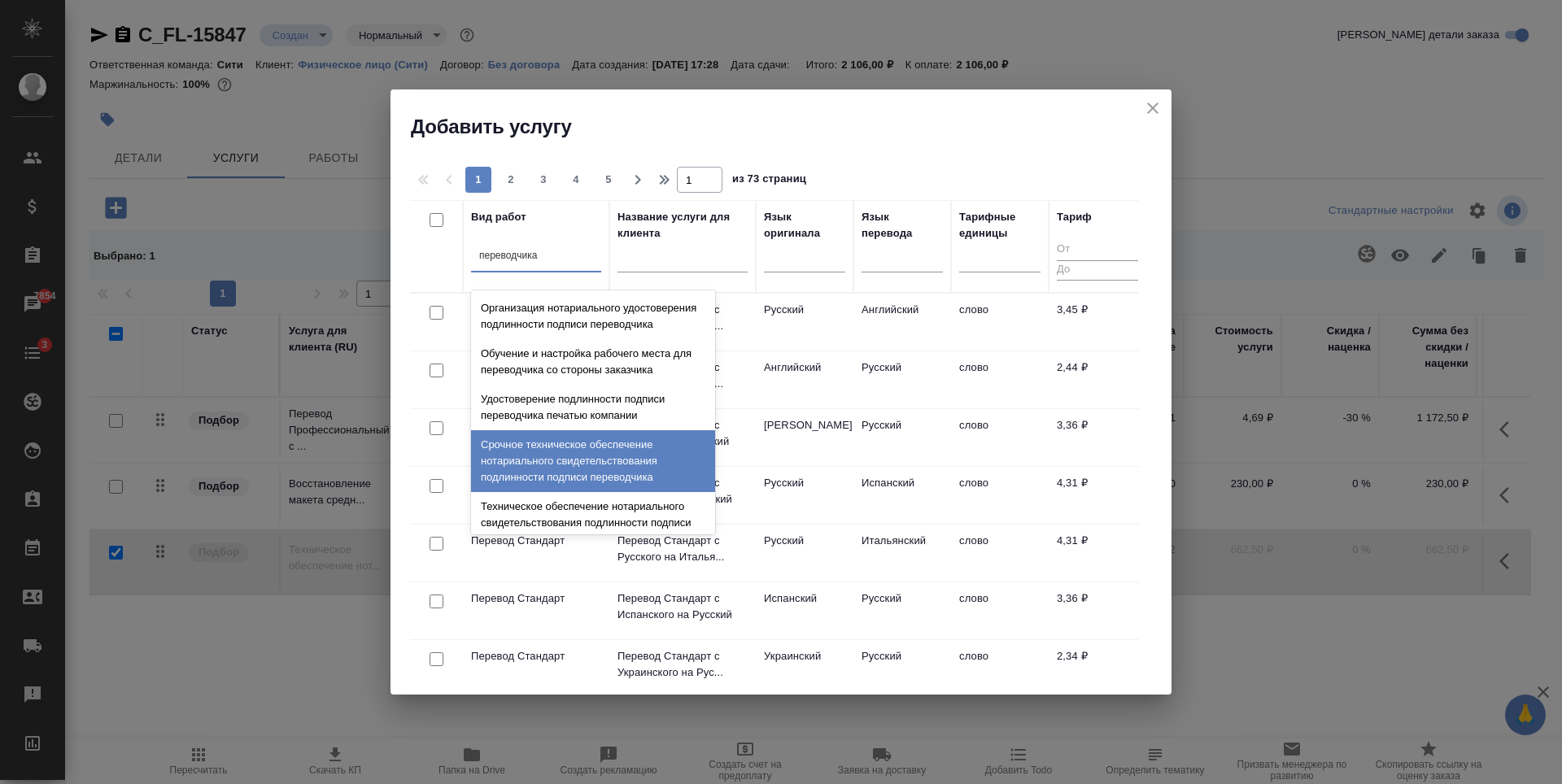
click at [560, 486] on div "Срочное техническое обеспечение нотариального свидетельствования подлинности по…" at bounding box center [593, 460] width 244 height 62
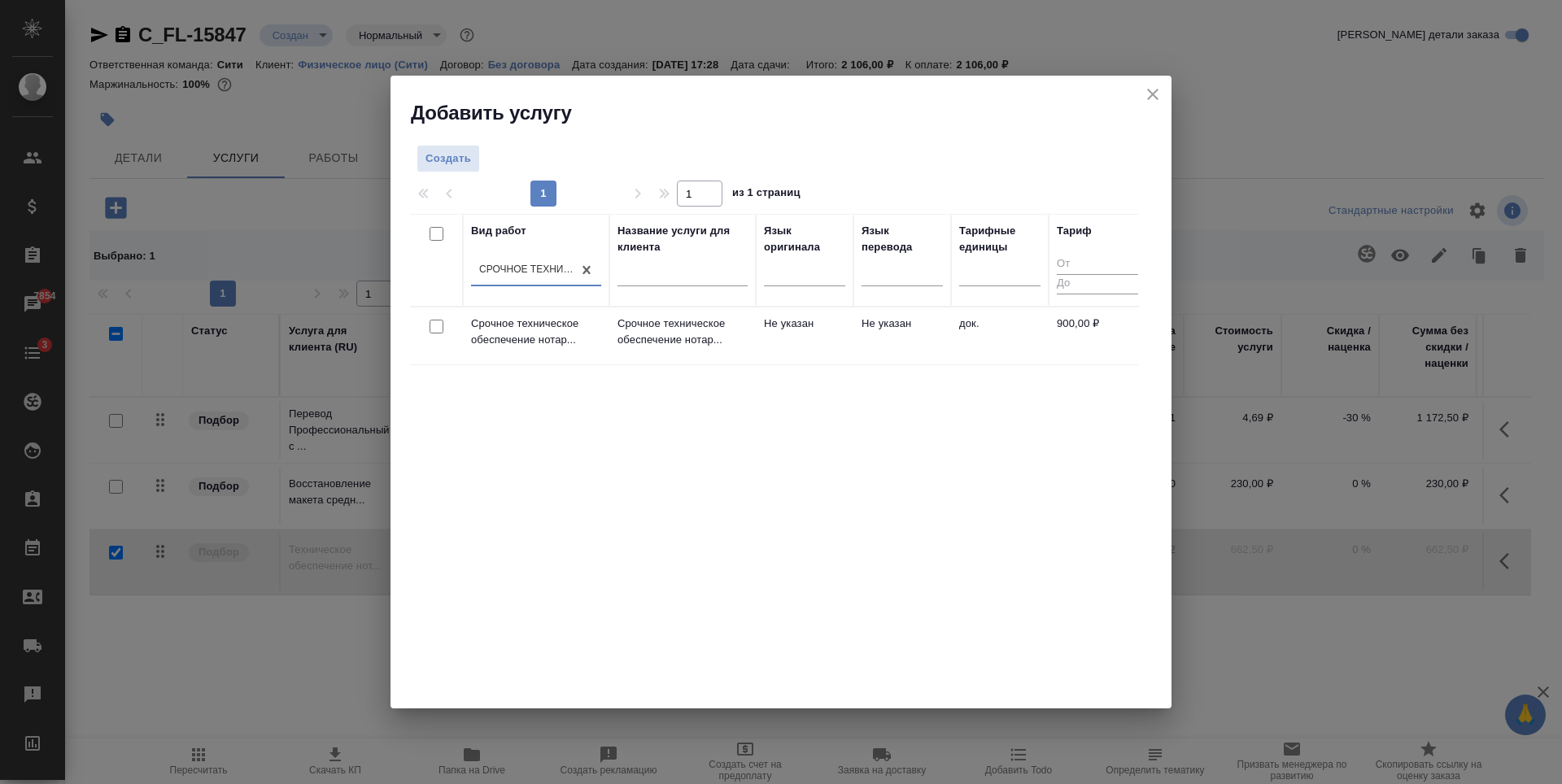
click at [432, 325] on input "checkbox" at bounding box center [436, 326] width 14 height 14
checkbox input "true"
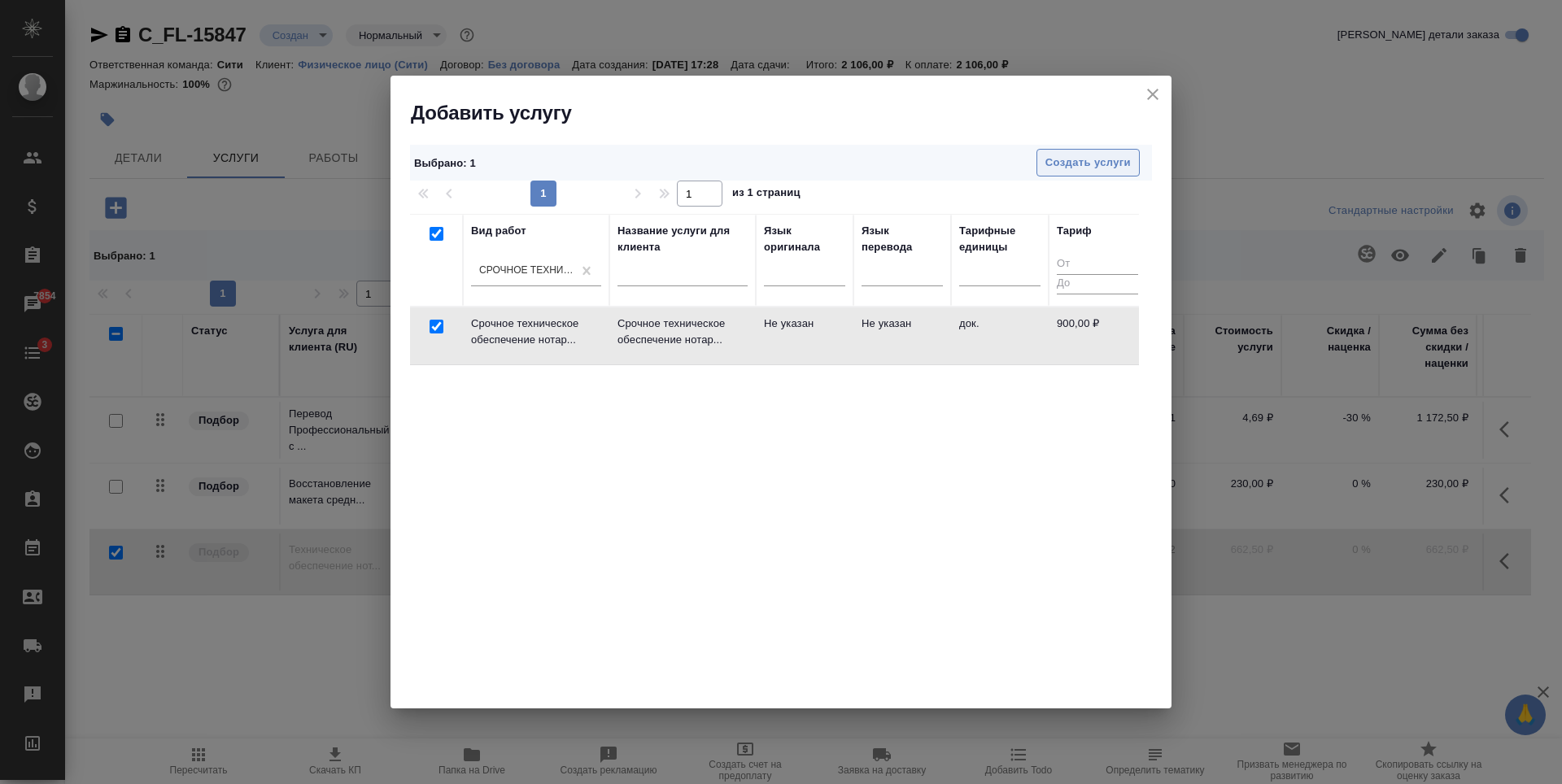
click at [1102, 161] on span "Создать услуги" at bounding box center [1088, 163] width 86 height 19
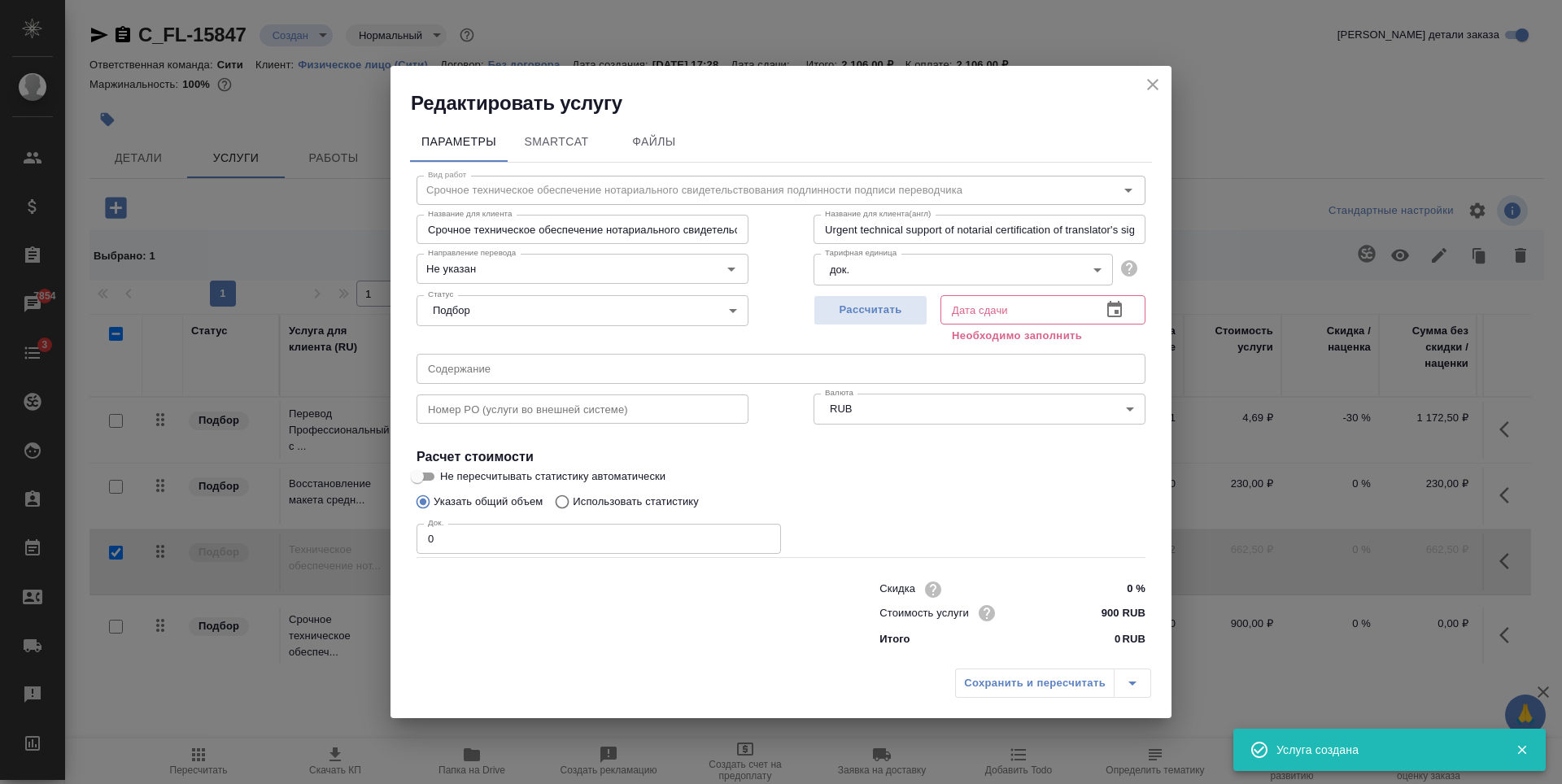
type input "1"
click at [764, 537] on input "1" at bounding box center [599, 538] width 365 height 30
click at [863, 310] on span "Рассчитать" at bounding box center [870, 310] width 96 height 19
type input "27.08.2025 17:41"
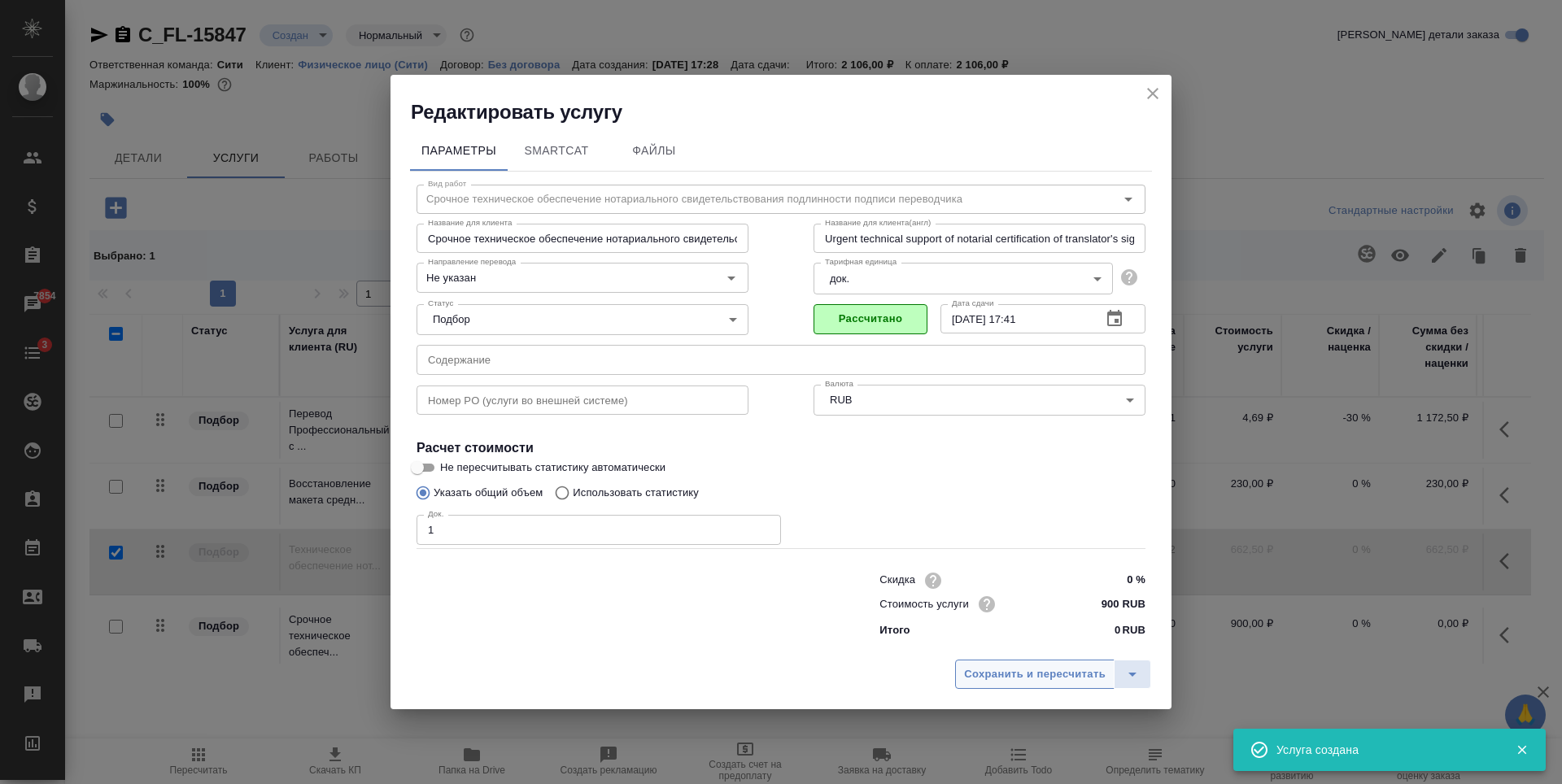
click at [1007, 687] on button "Сохранить и пересчитать" at bounding box center [1035, 674] width 159 height 30
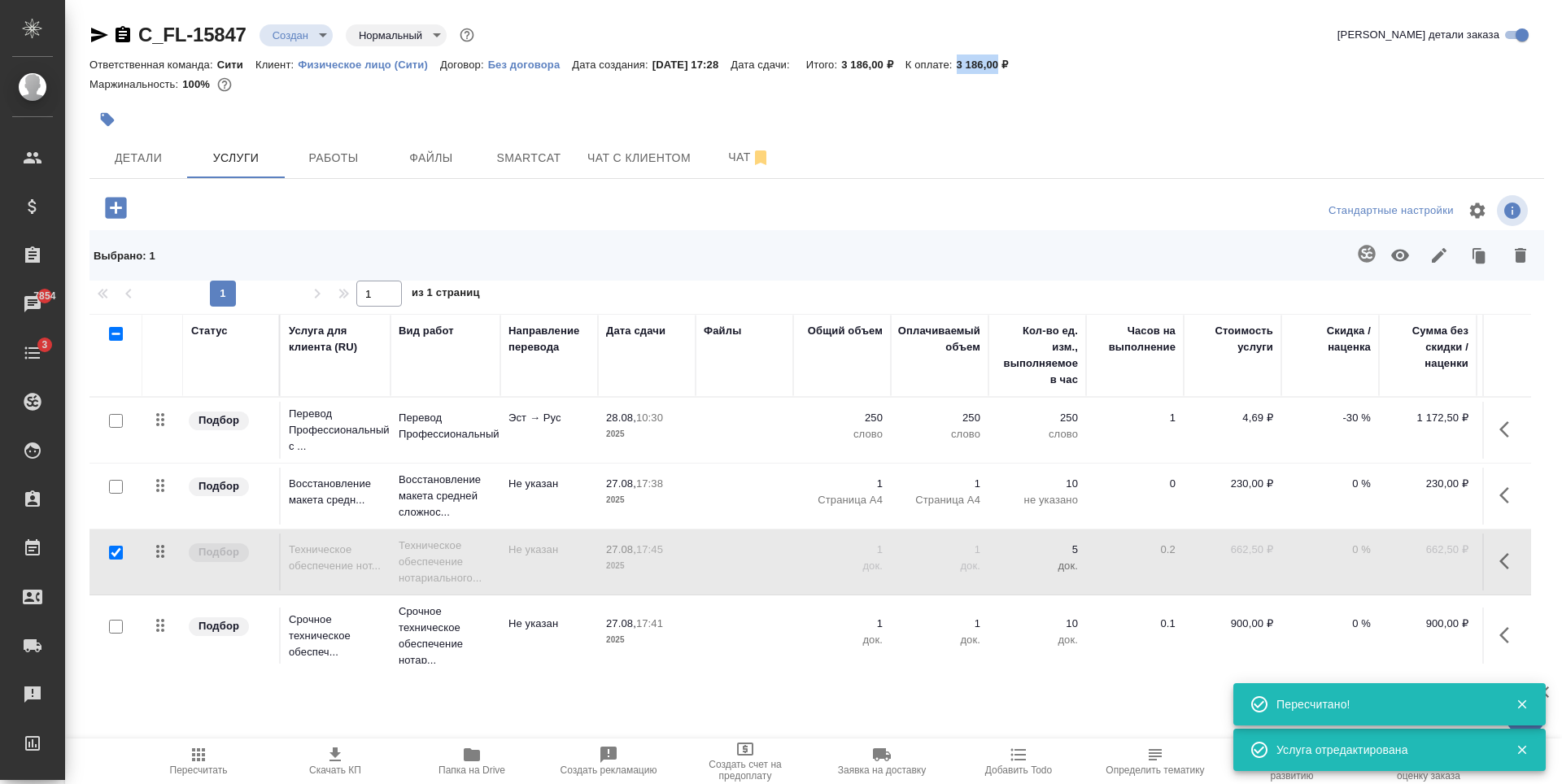
drag, startPoint x: 976, startPoint y: 56, endPoint x: 1018, endPoint y: 66, distance: 43.2
click at [1018, 66] on div "Ответственная команда: Сити Клиент: Физическое лицо (Сити) Договор: Без договор…" at bounding box center [817, 64] width 1454 height 19
copy p "3 186,00"
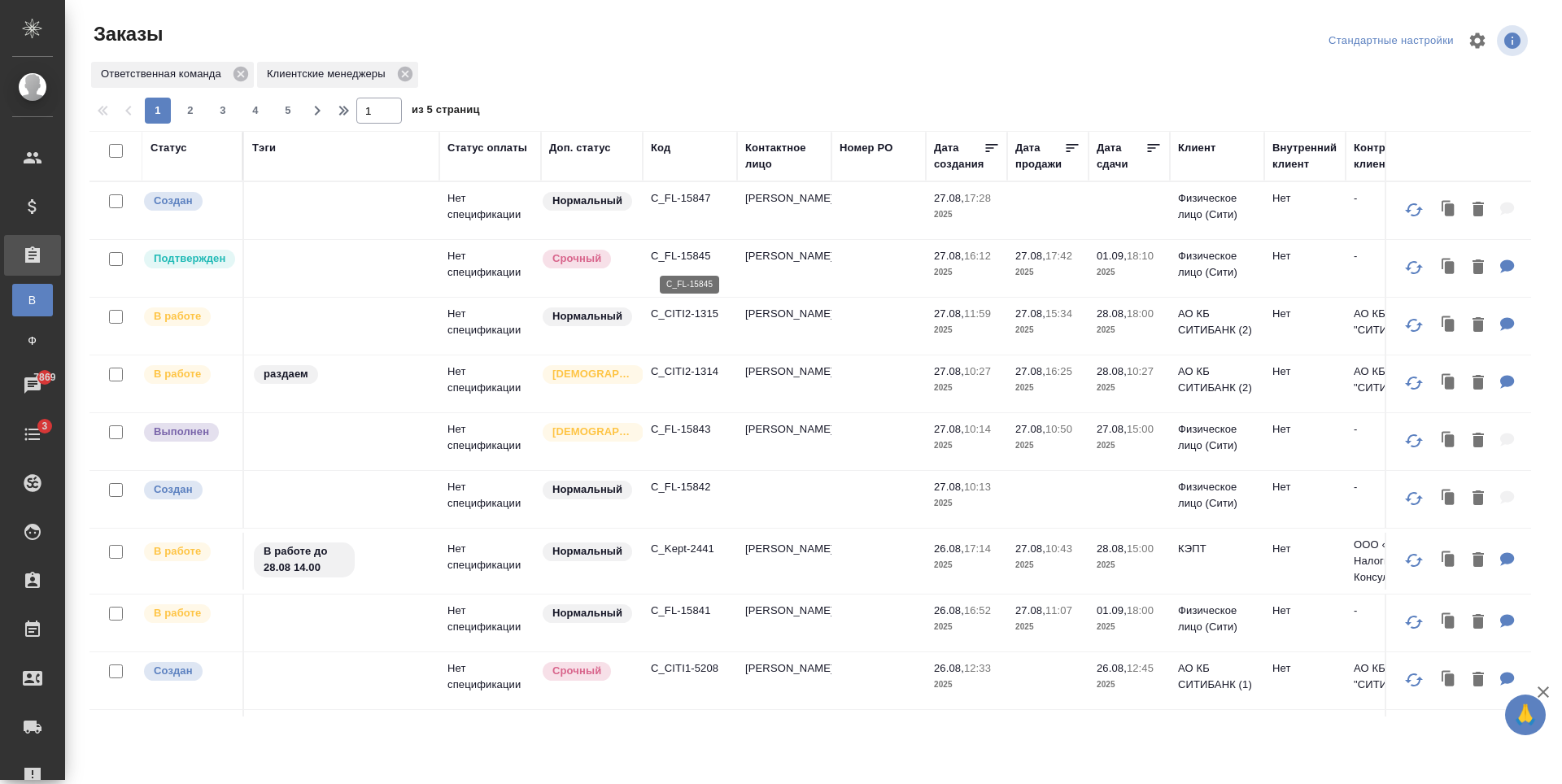
click at [683, 256] on p "C_FL-15845" at bounding box center [689, 256] width 78 height 16
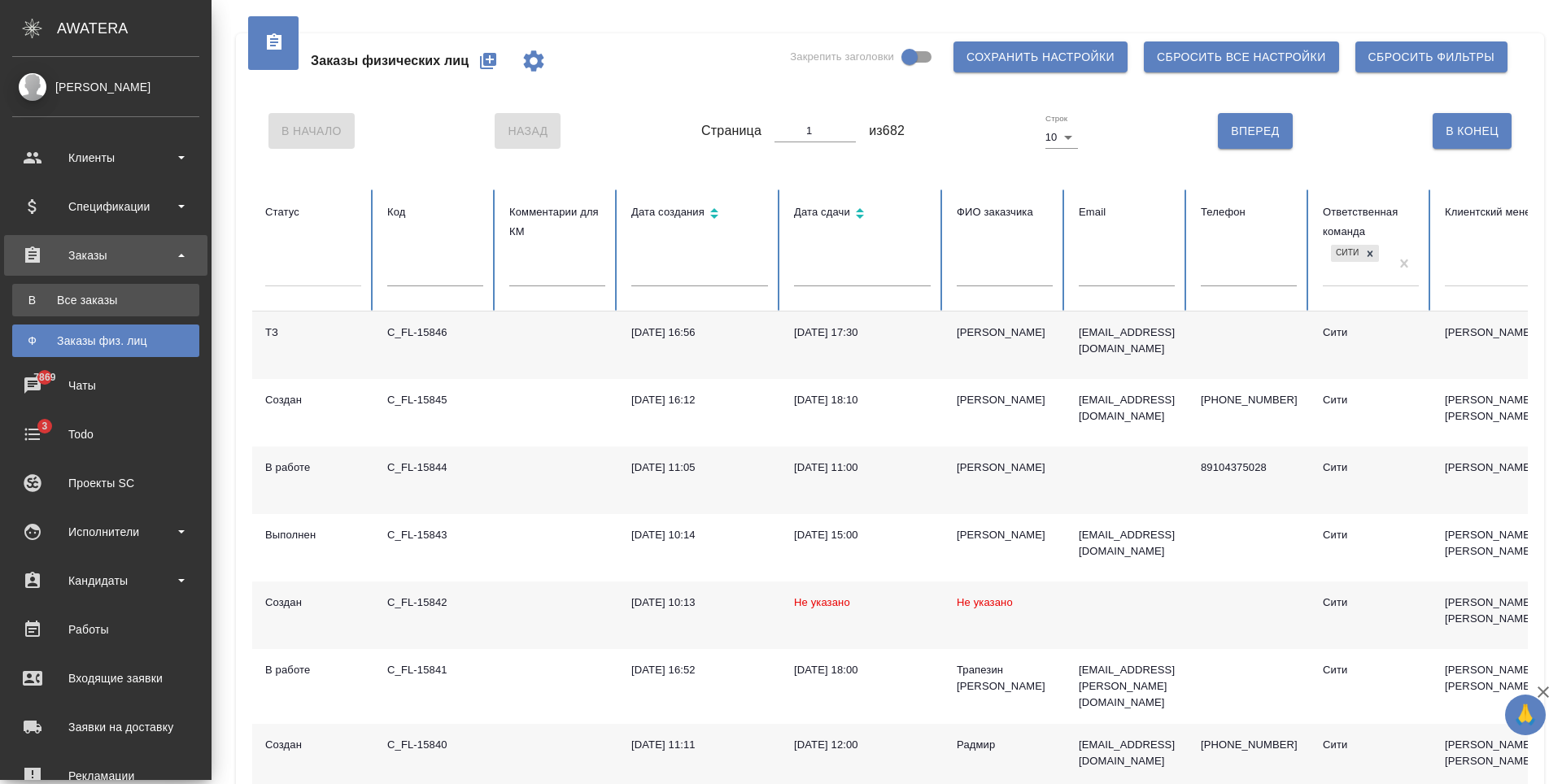
click at [36, 293] on div "Все заказы" at bounding box center [105, 299] width 170 height 16
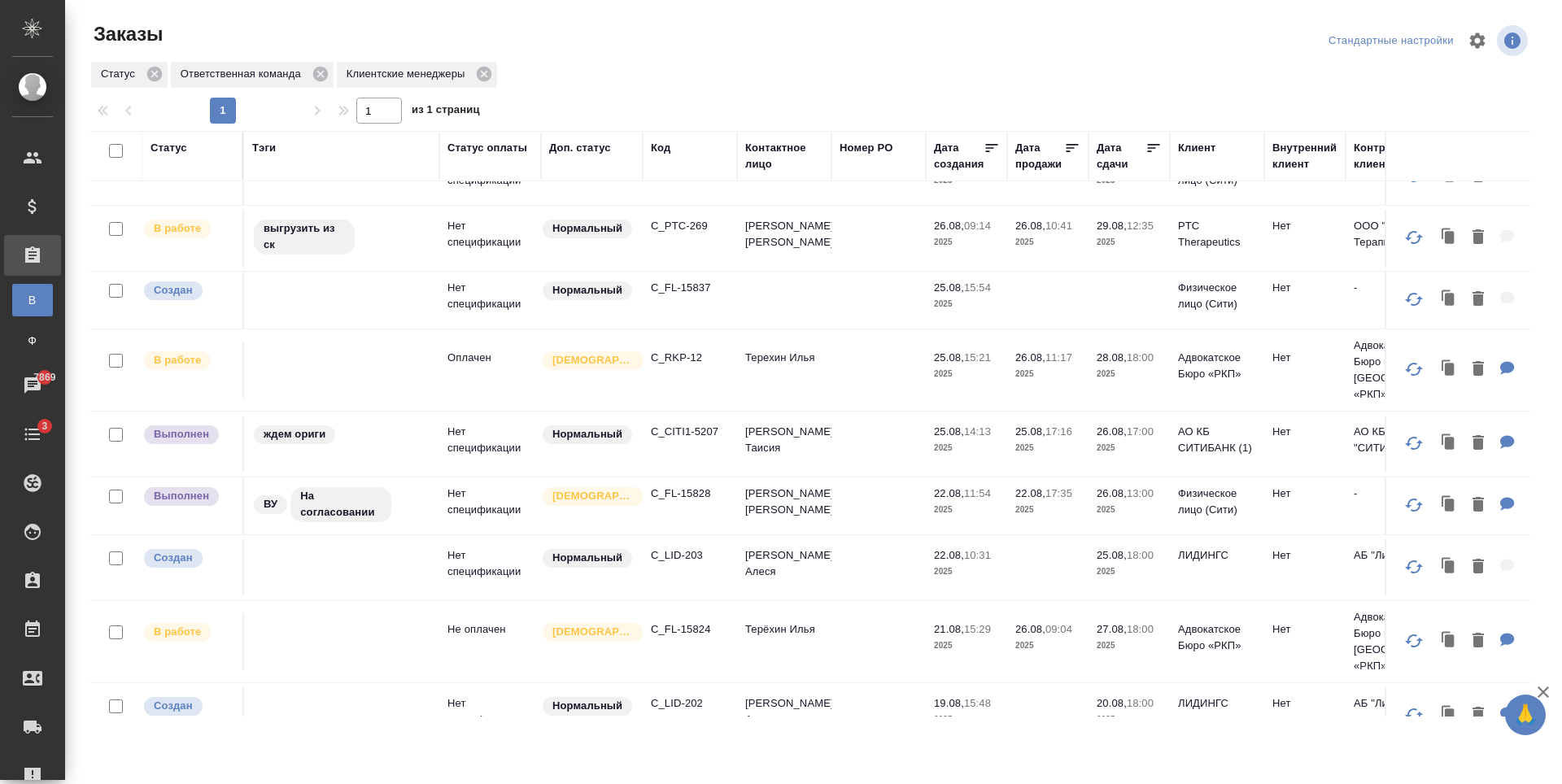
scroll to position [721, 0]
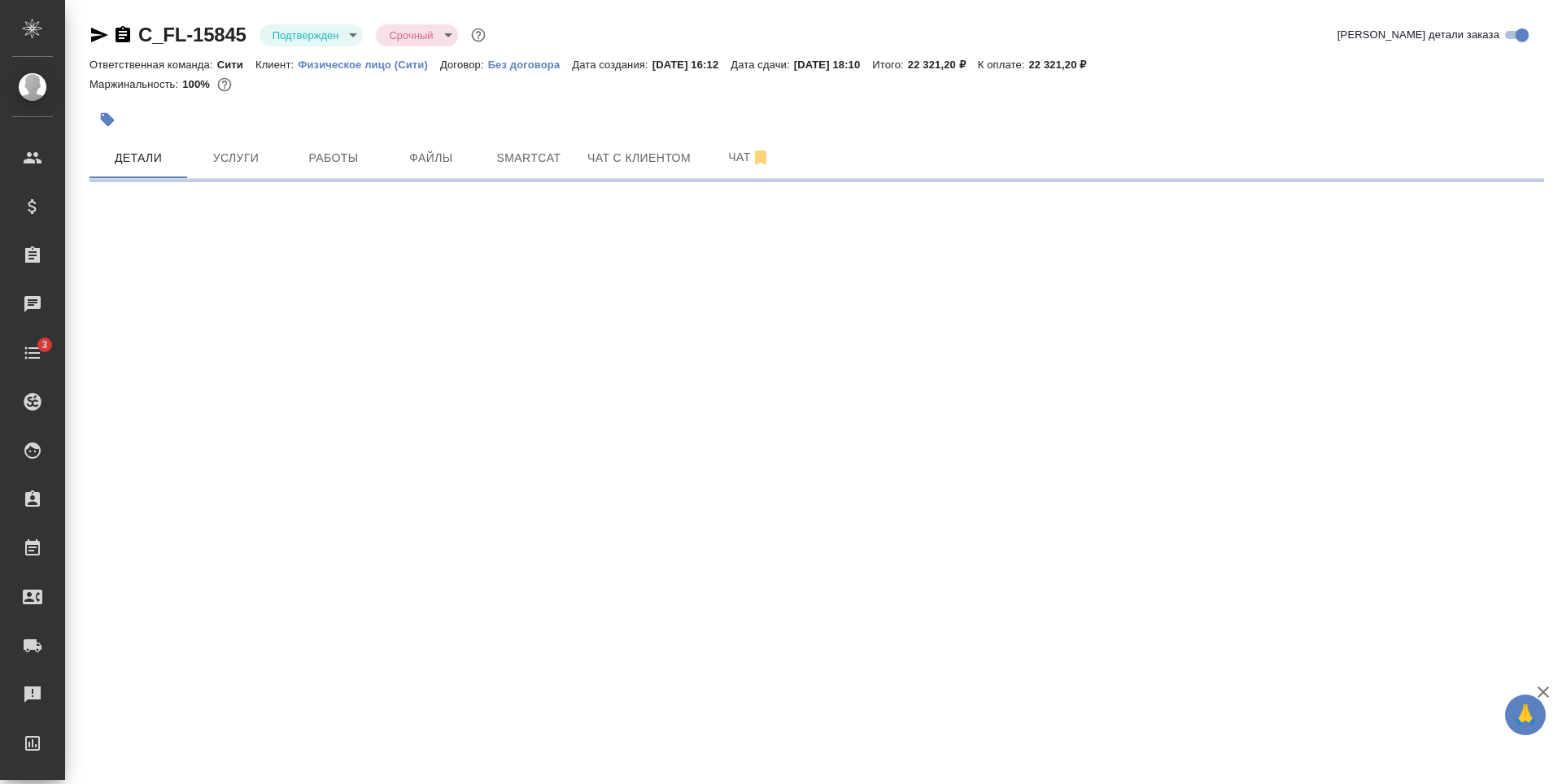
select select "RU"
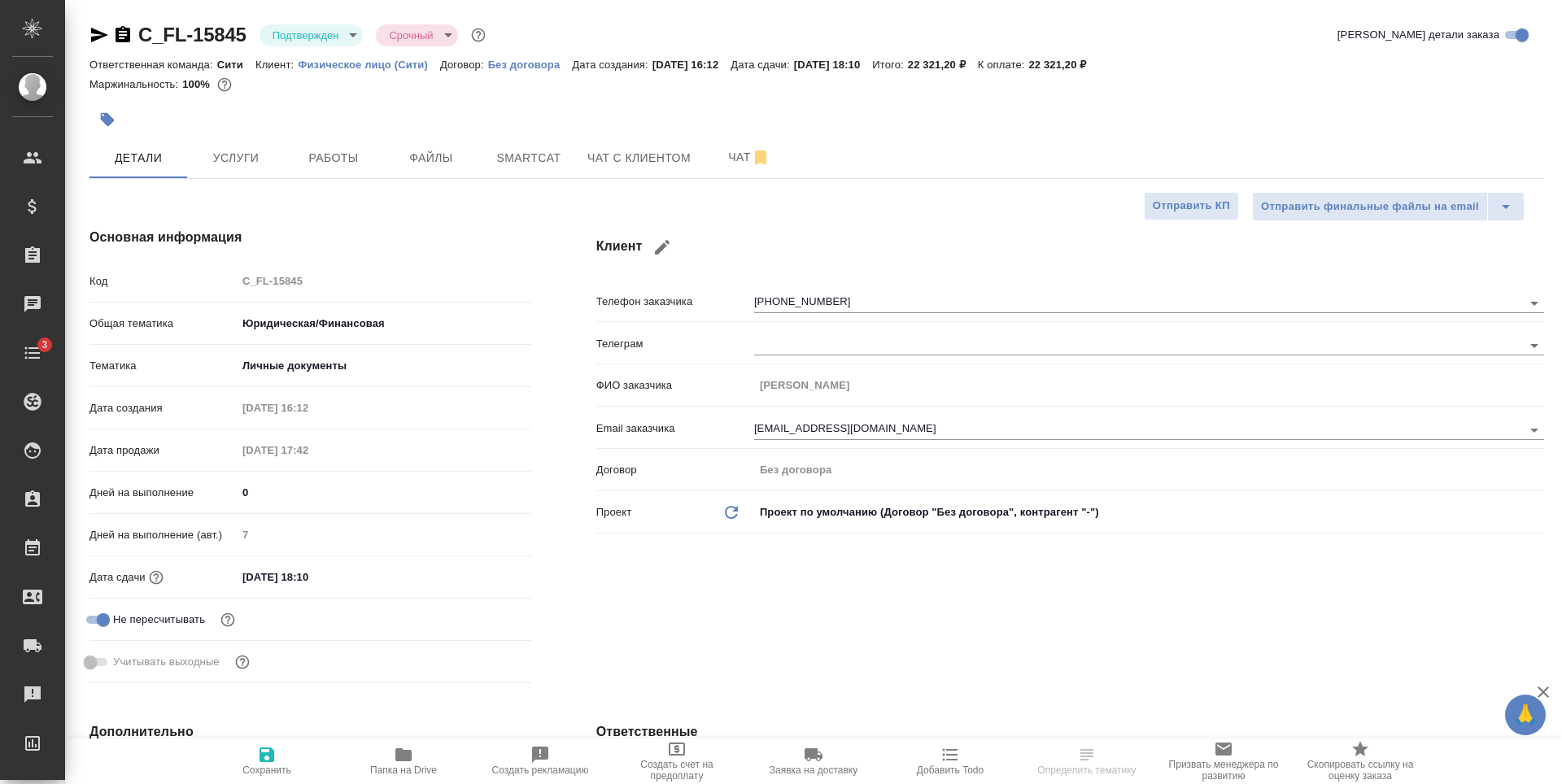
type textarea "x"
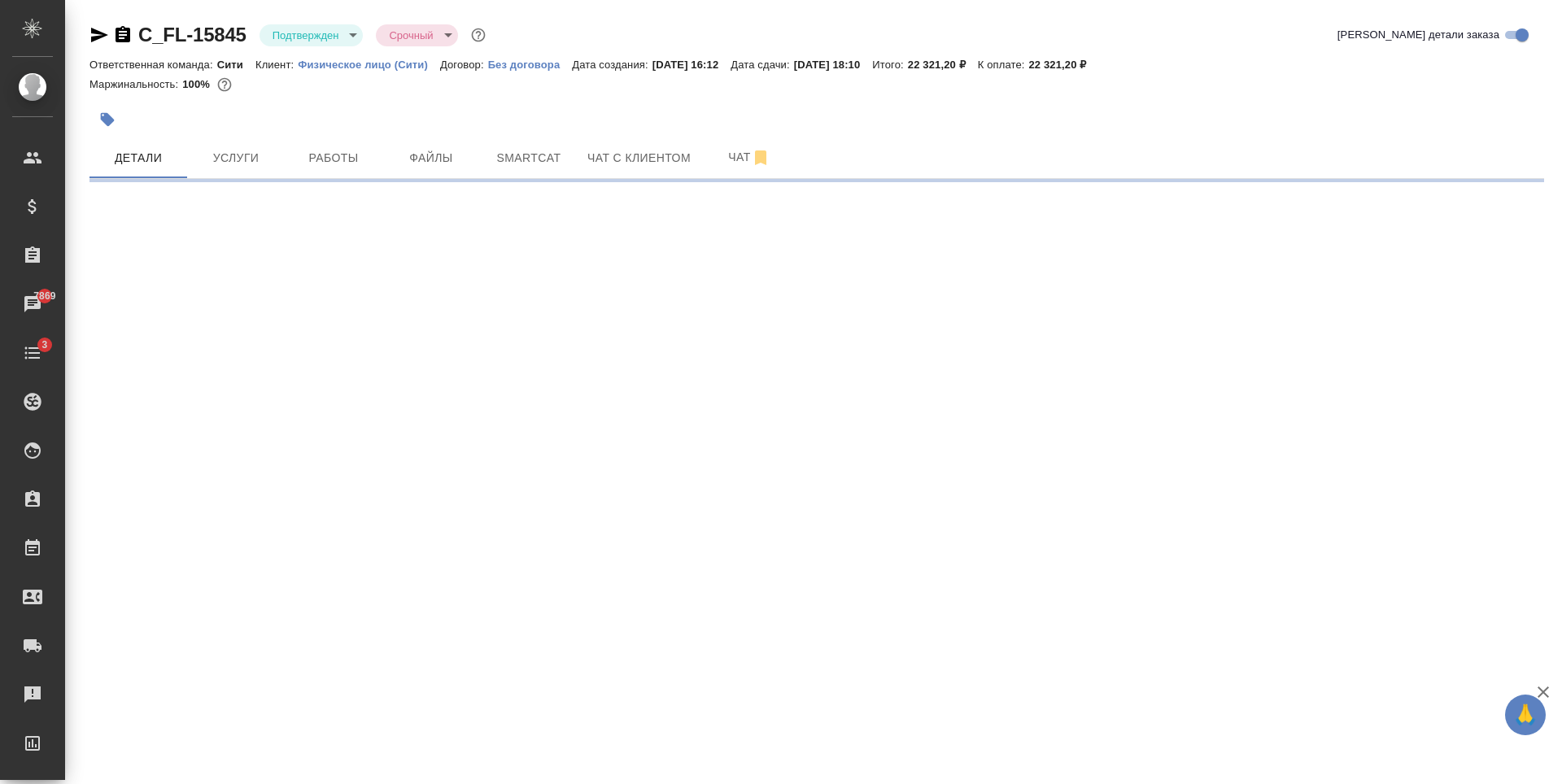
select select "RU"
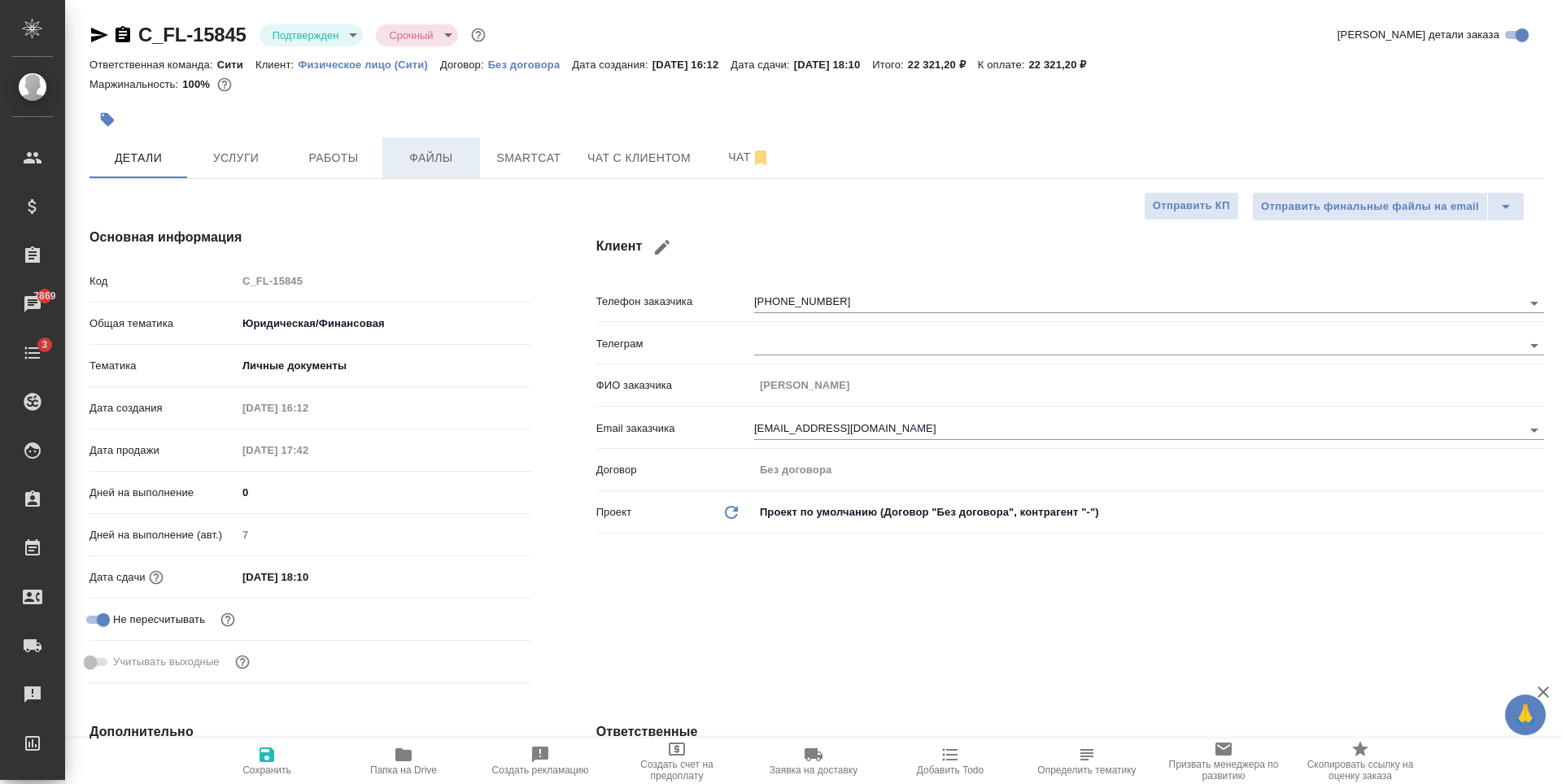
type textarea "x"
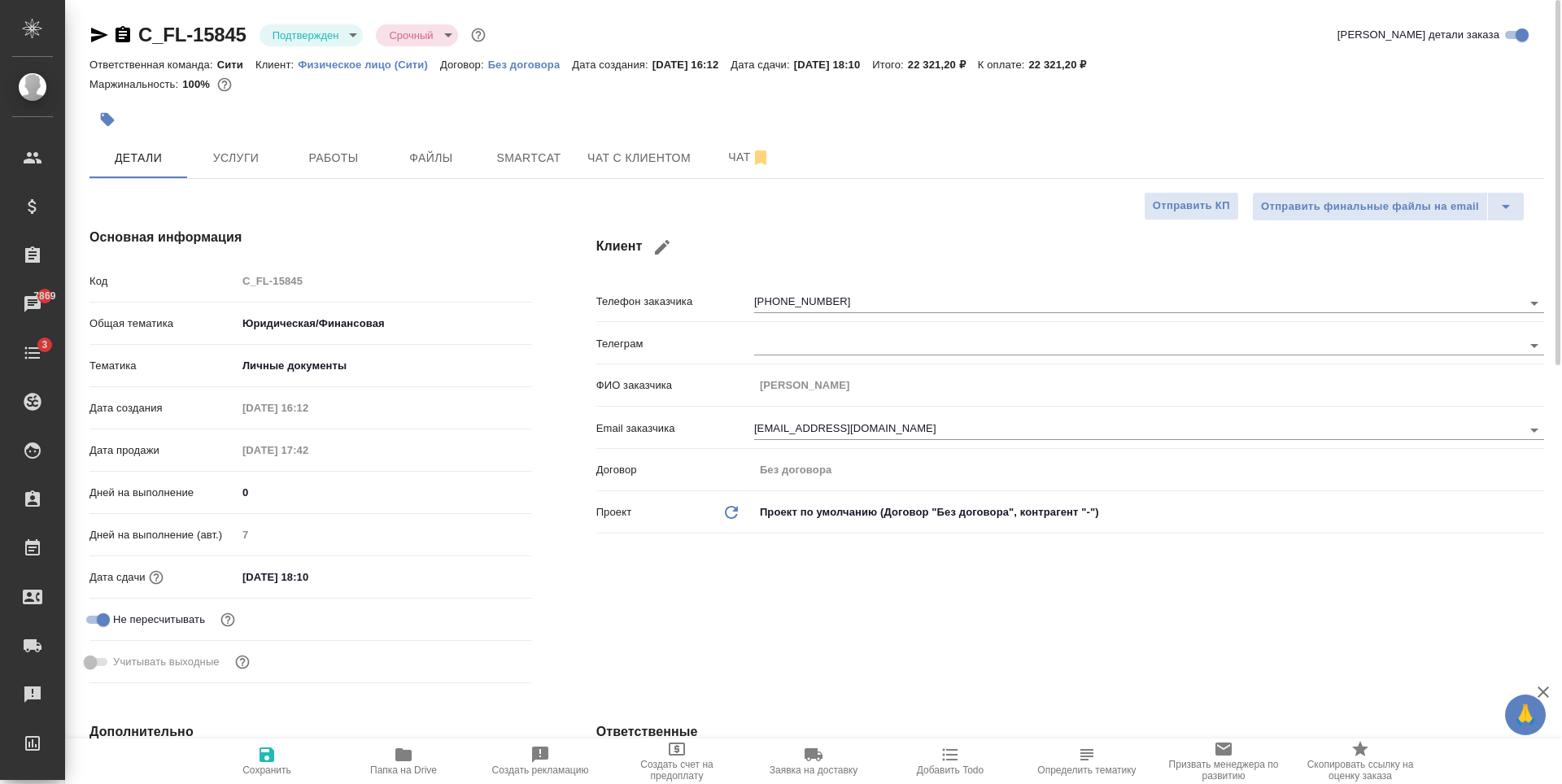
type textarea "x"
